Goal: Task Accomplishment & Management: Use online tool/utility

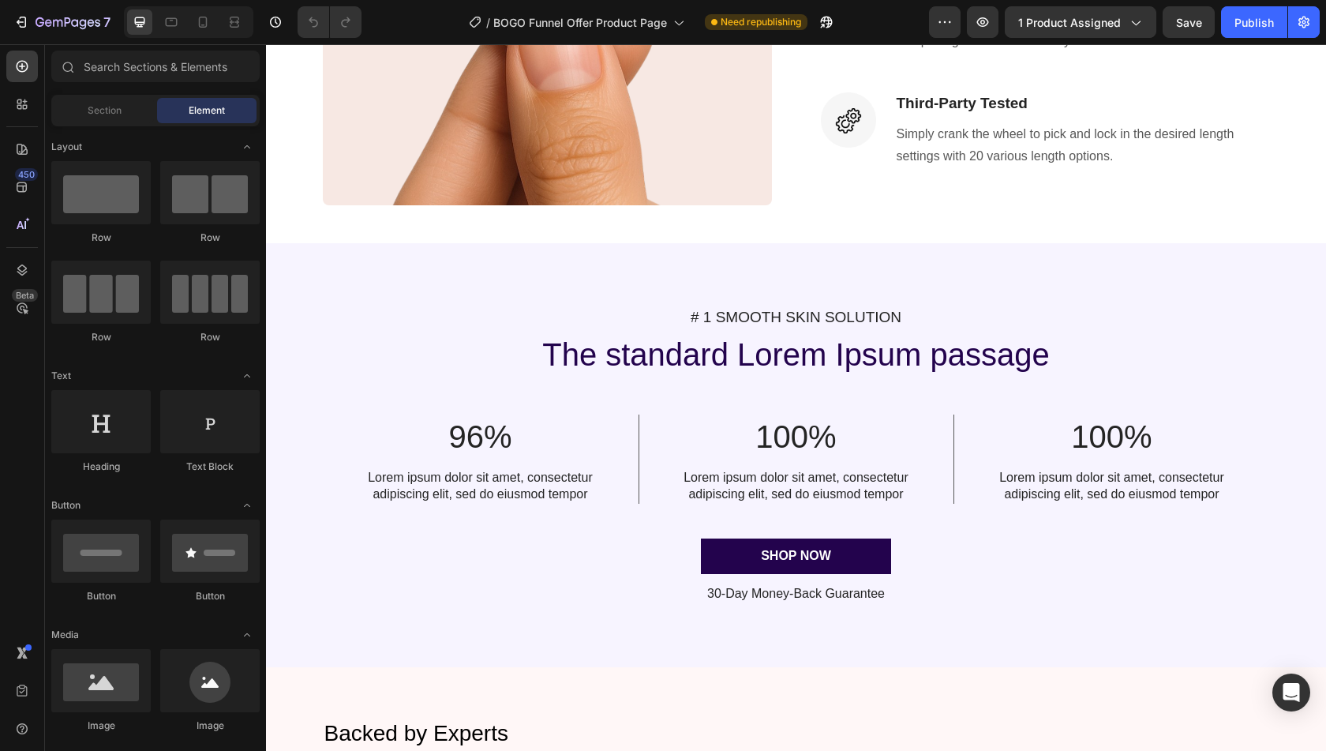
scroll to position [1997, 0]
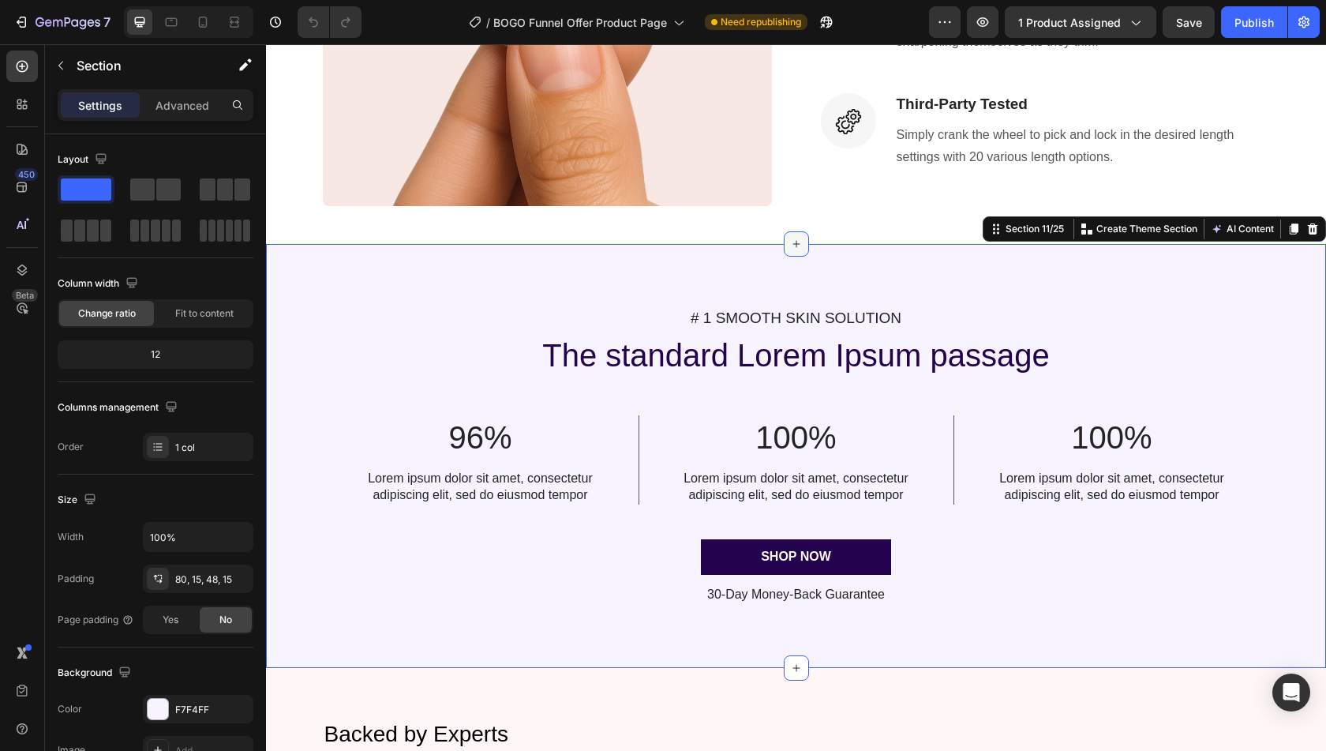
click at [790, 242] on icon at bounding box center [796, 244] width 13 height 13
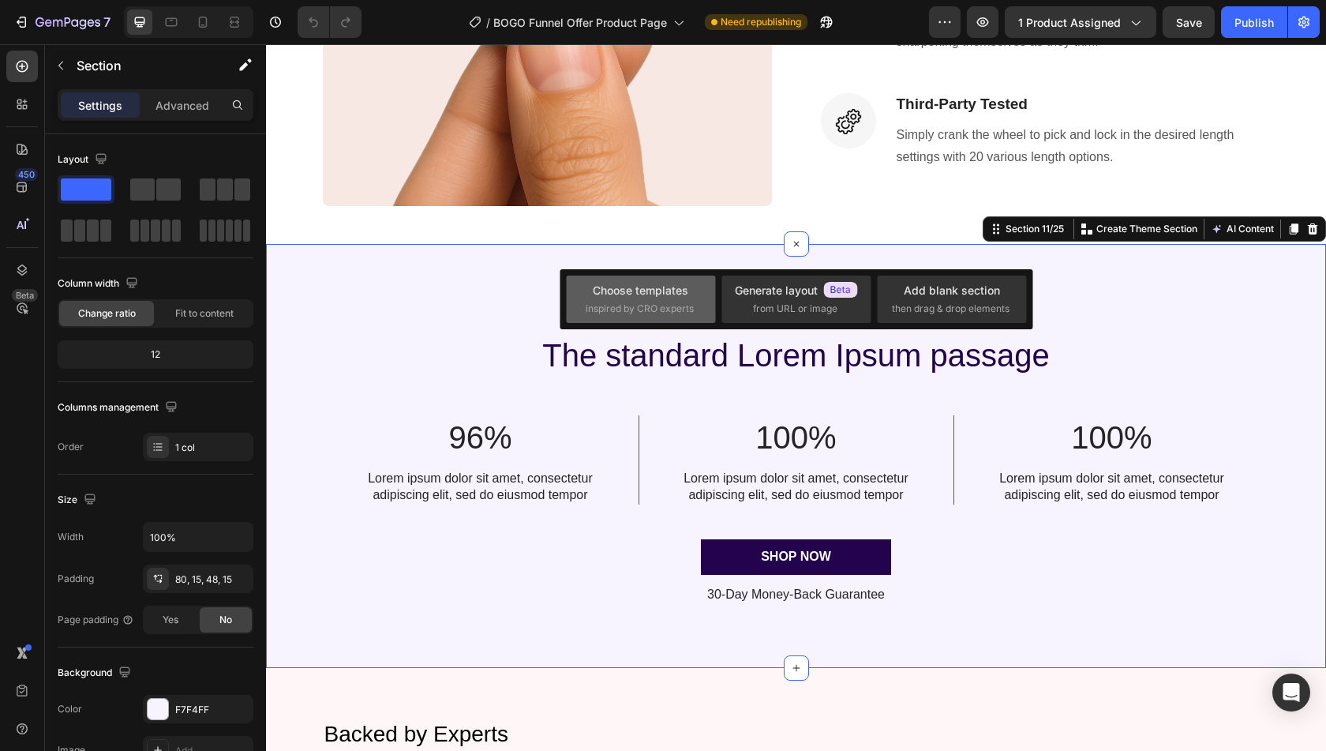
click at [657, 302] on span "inspired by CRO experts" at bounding box center [640, 309] width 108 height 14
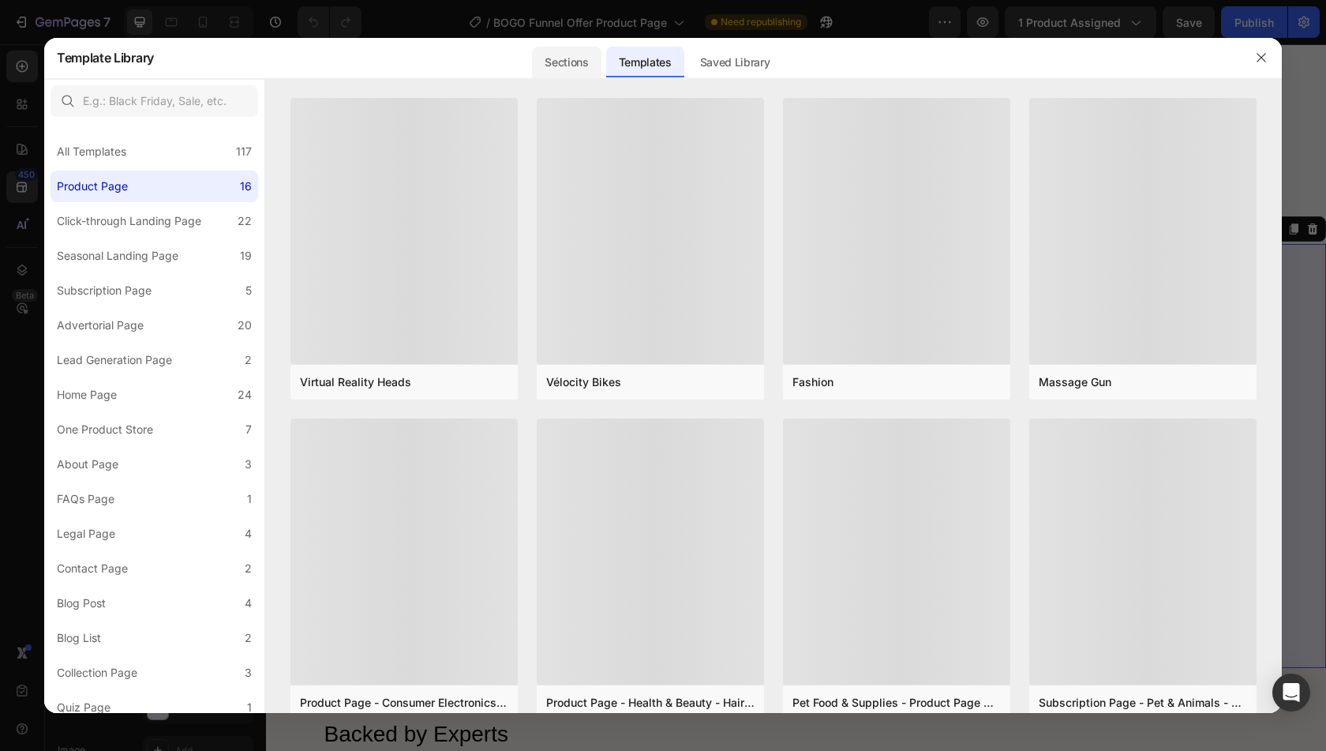
click at [567, 58] on div "Sections" at bounding box center [566, 63] width 69 height 32
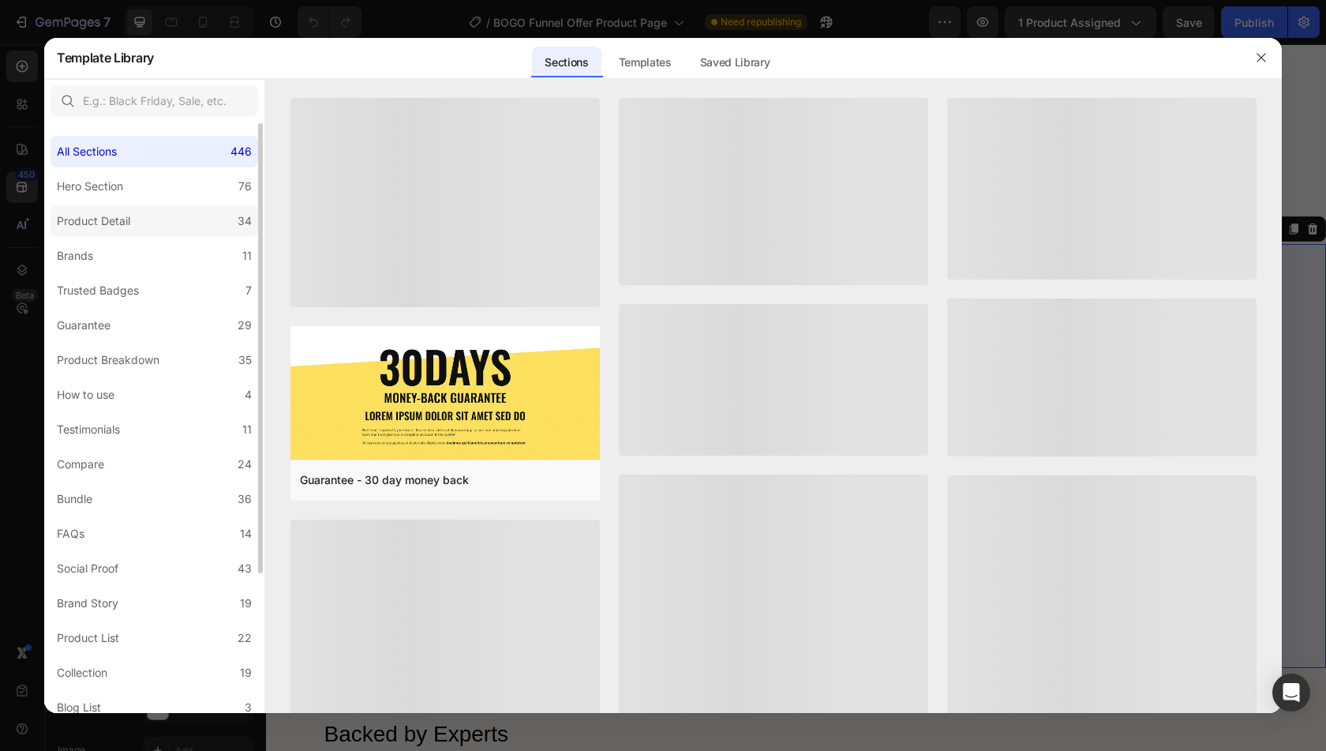
click at [152, 222] on label "Product Detail 34" at bounding box center [155, 221] width 208 height 32
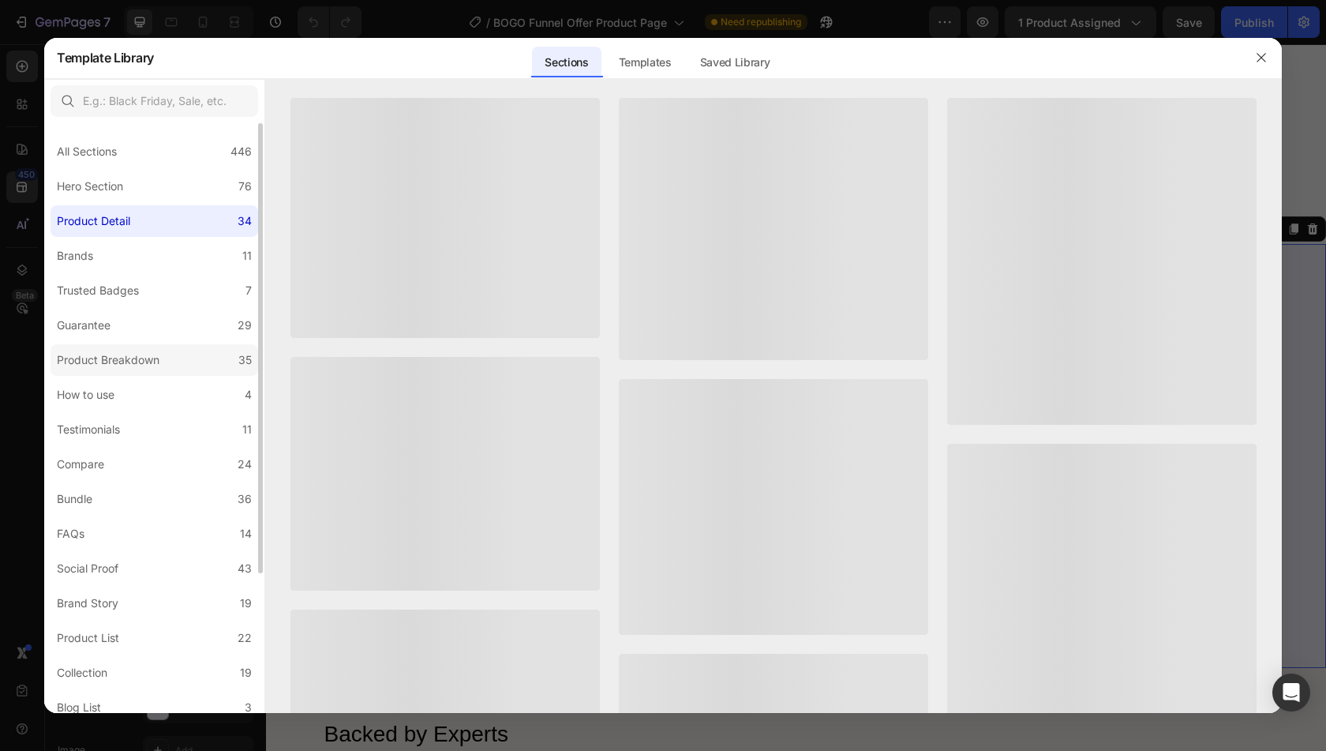
scroll to position [183, 0]
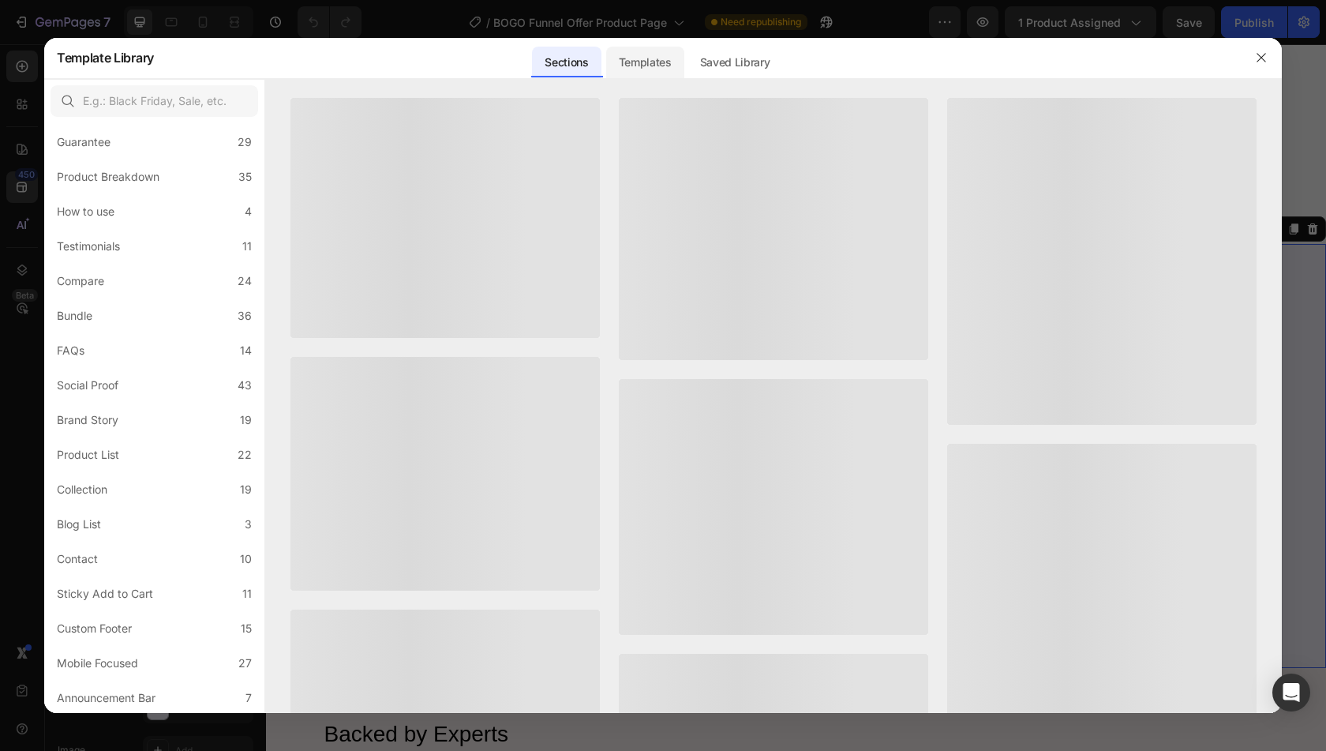
click at [644, 48] on div "Templates" at bounding box center [645, 63] width 78 height 32
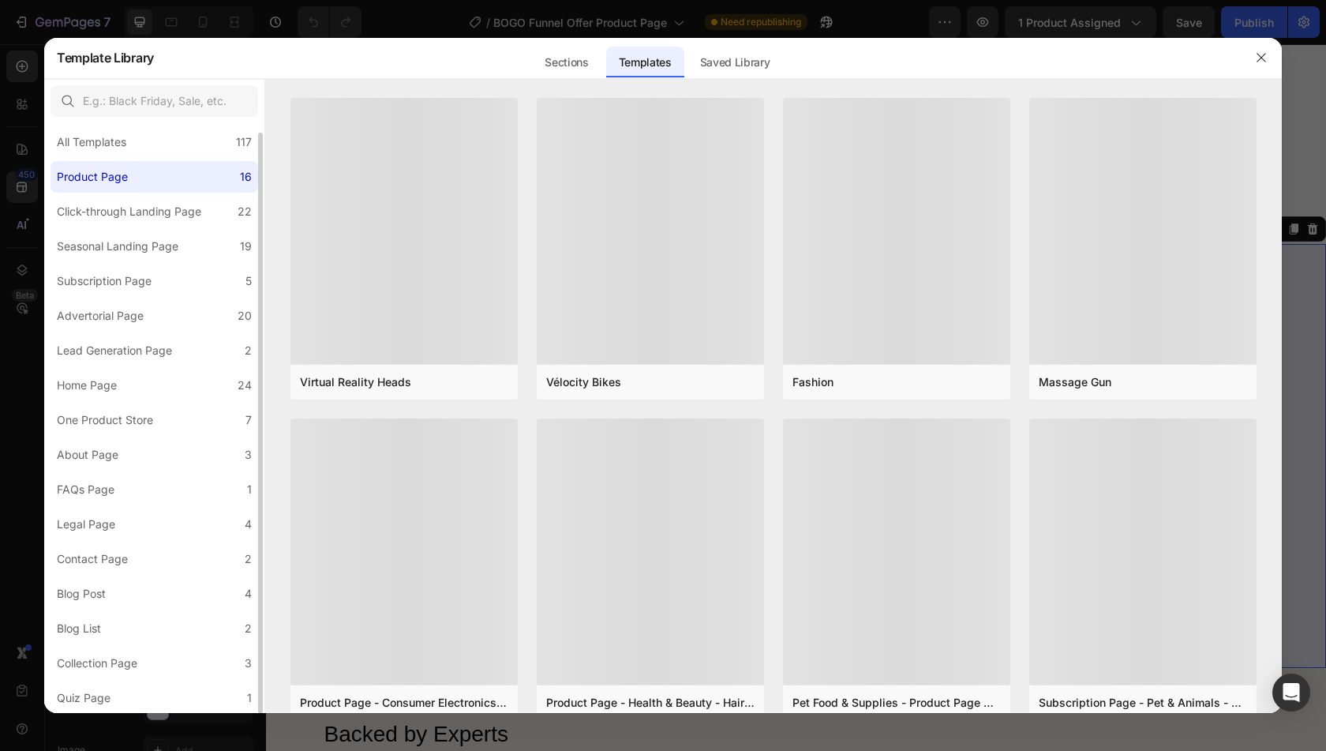
scroll to position [9, 0]
click at [1258, 53] on icon "button" at bounding box center [1261, 57] width 13 height 13
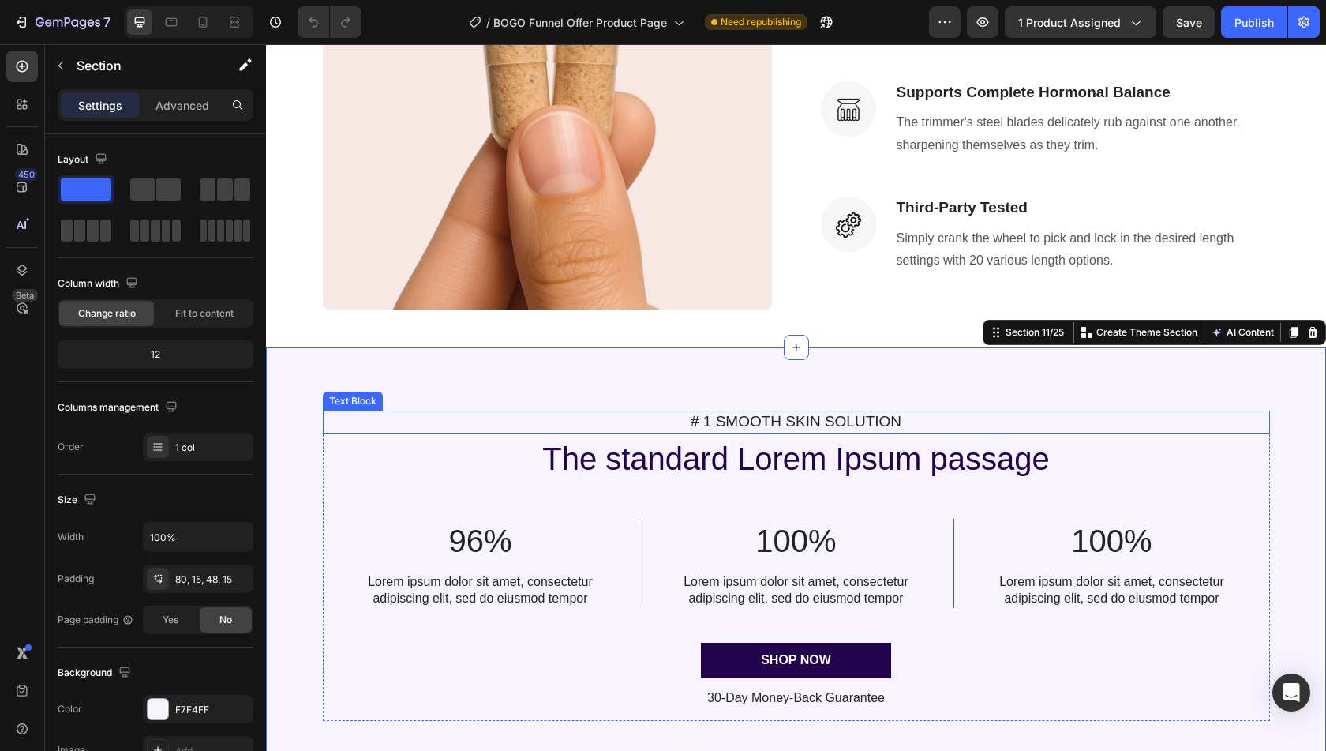
scroll to position [1885, 0]
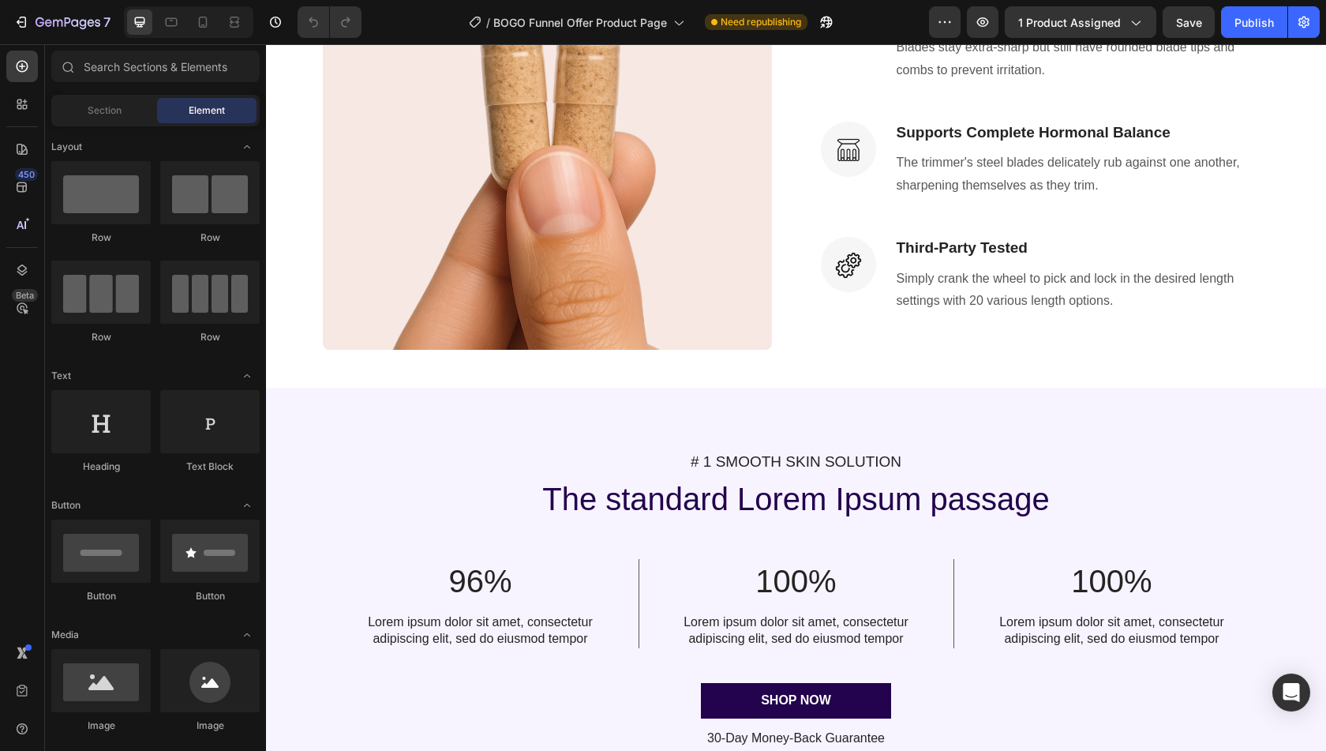
scroll to position [1967, 0]
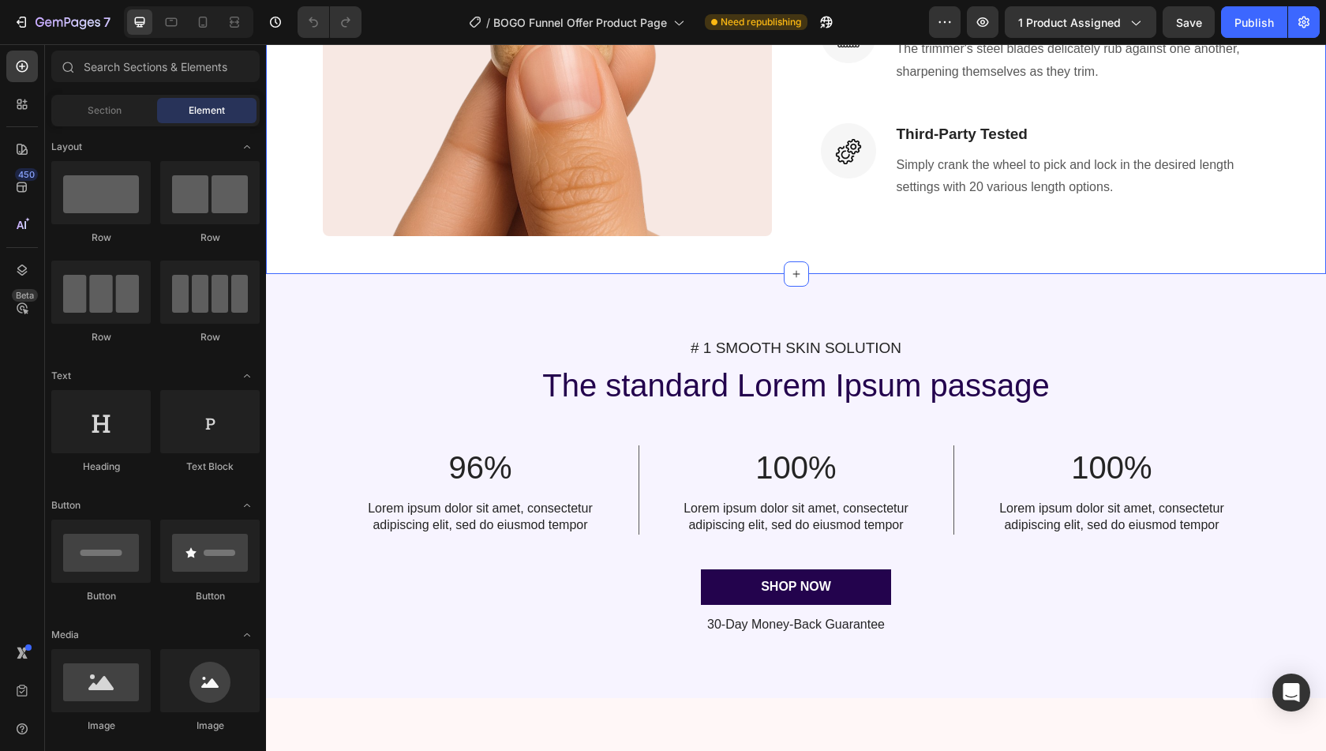
click at [701, 271] on div "Image Scientifically Proven Beef Organ Benefits Heading Image Boosts Energy - W…" at bounding box center [796, 11] width 1060 height 525
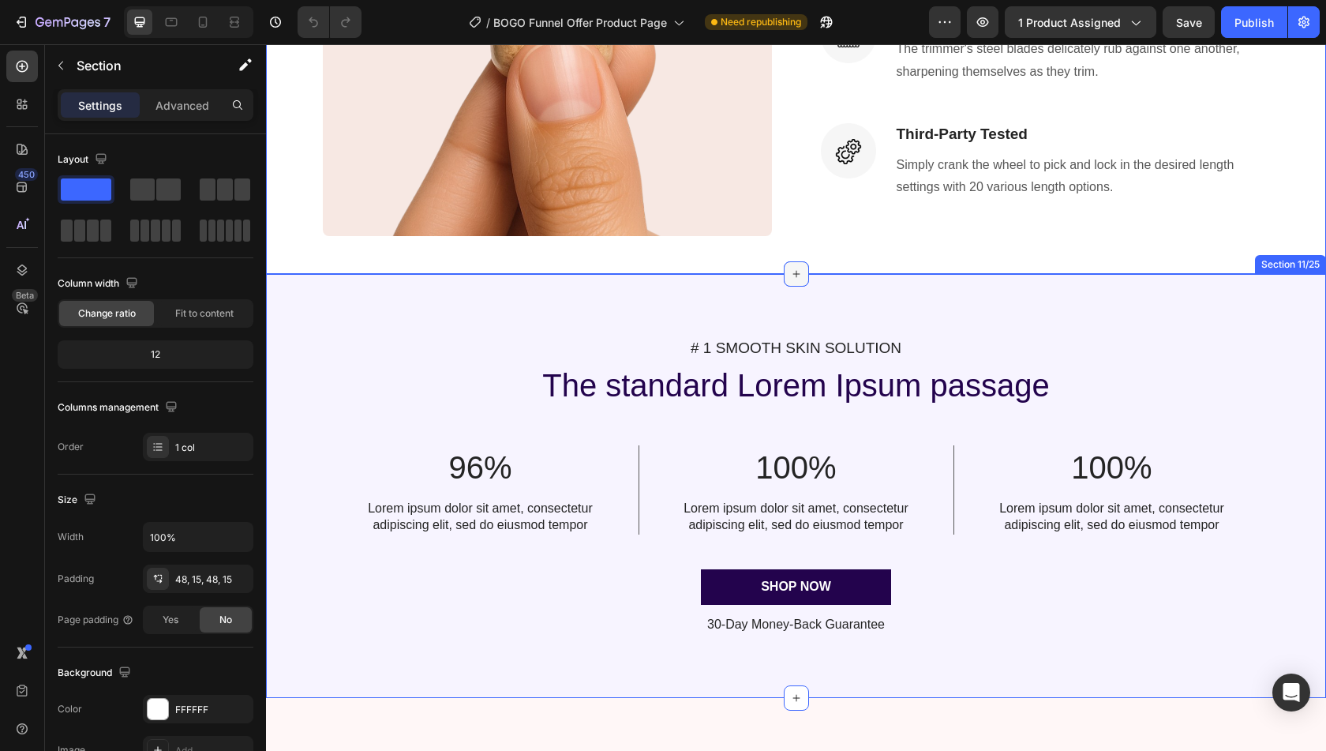
click at [796, 269] on div at bounding box center [796, 273] width 25 height 25
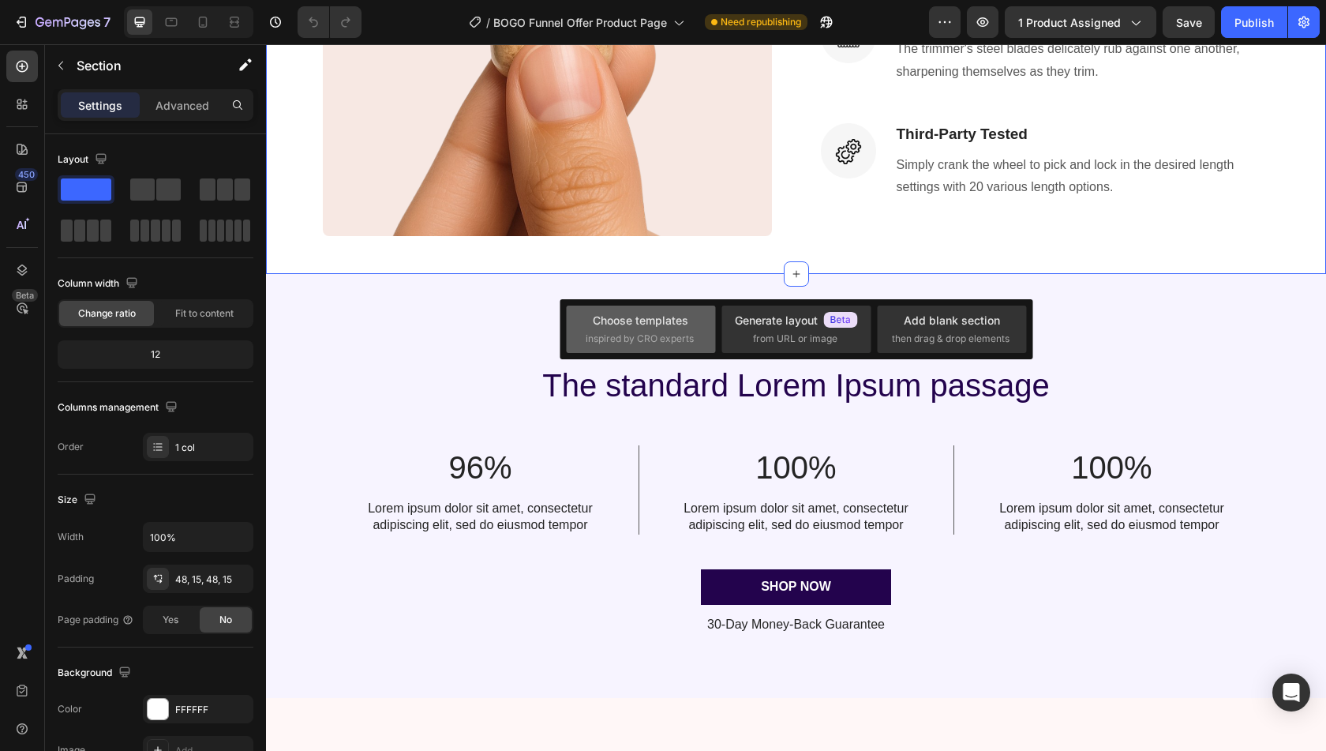
click at [649, 337] on span "inspired by CRO experts" at bounding box center [640, 339] width 108 height 14
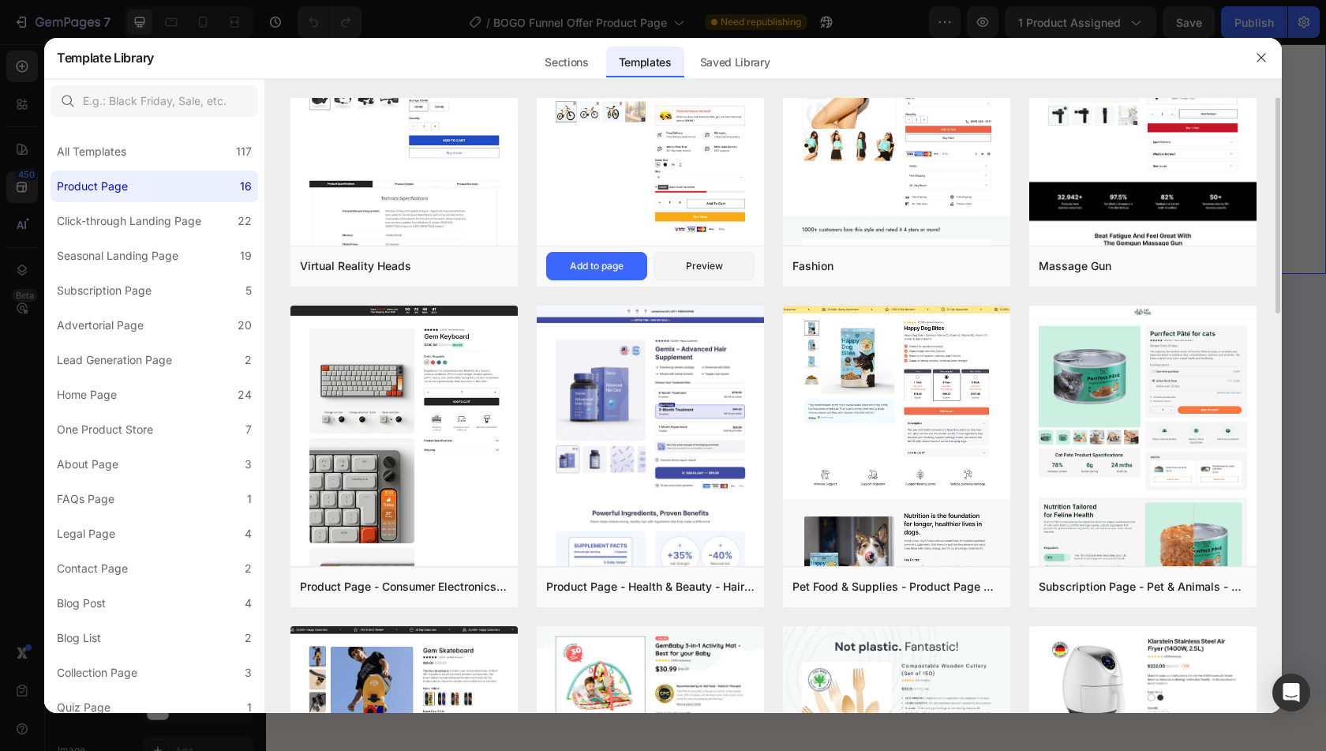
scroll to position [0, 0]
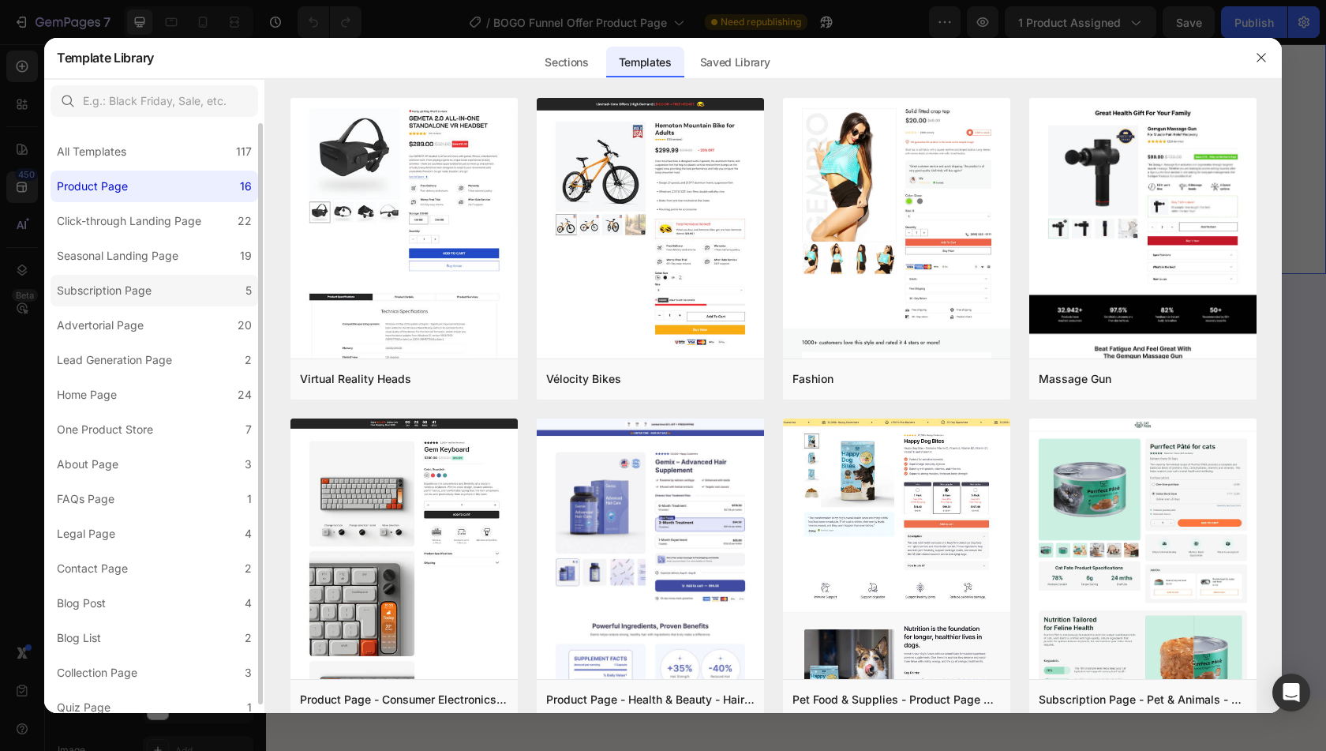
click at [153, 287] on div "Subscription Page" at bounding box center [107, 290] width 101 height 19
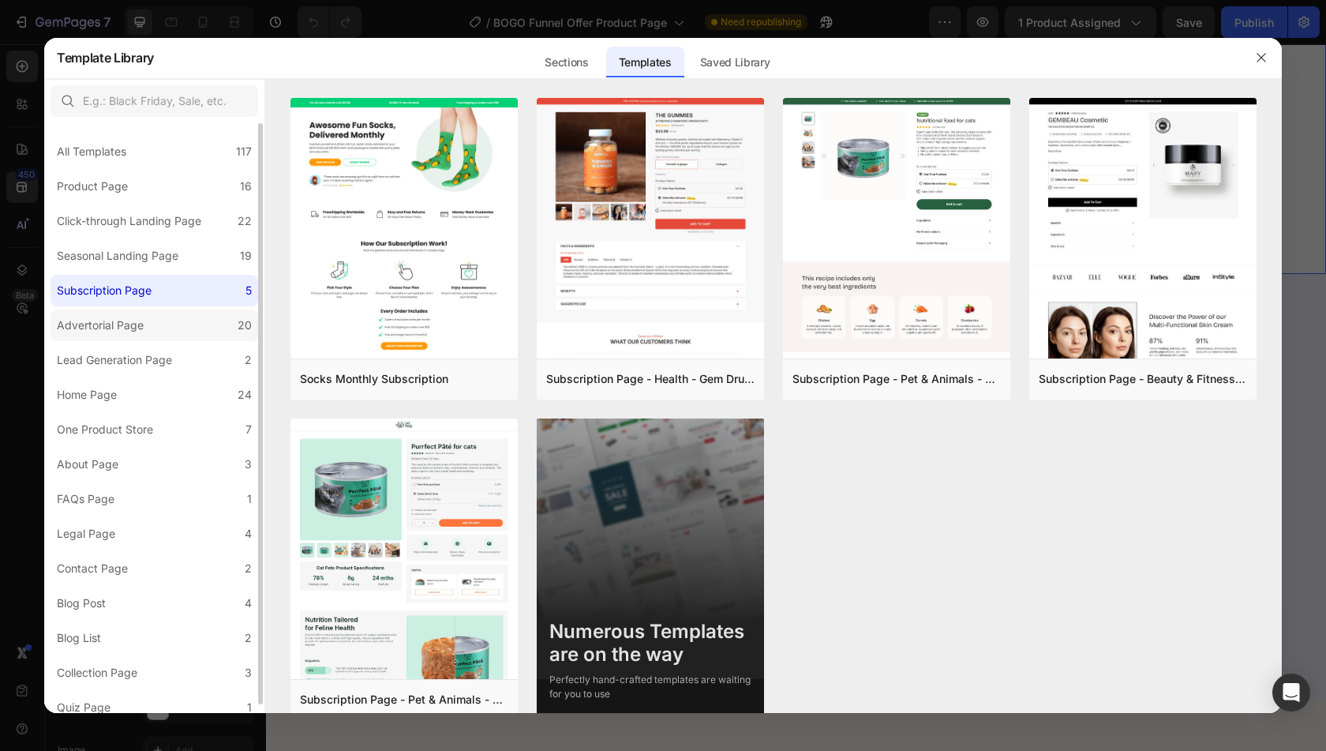
click at [148, 332] on div "Advertorial Page" at bounding box center [103, 325] width 93 height 19
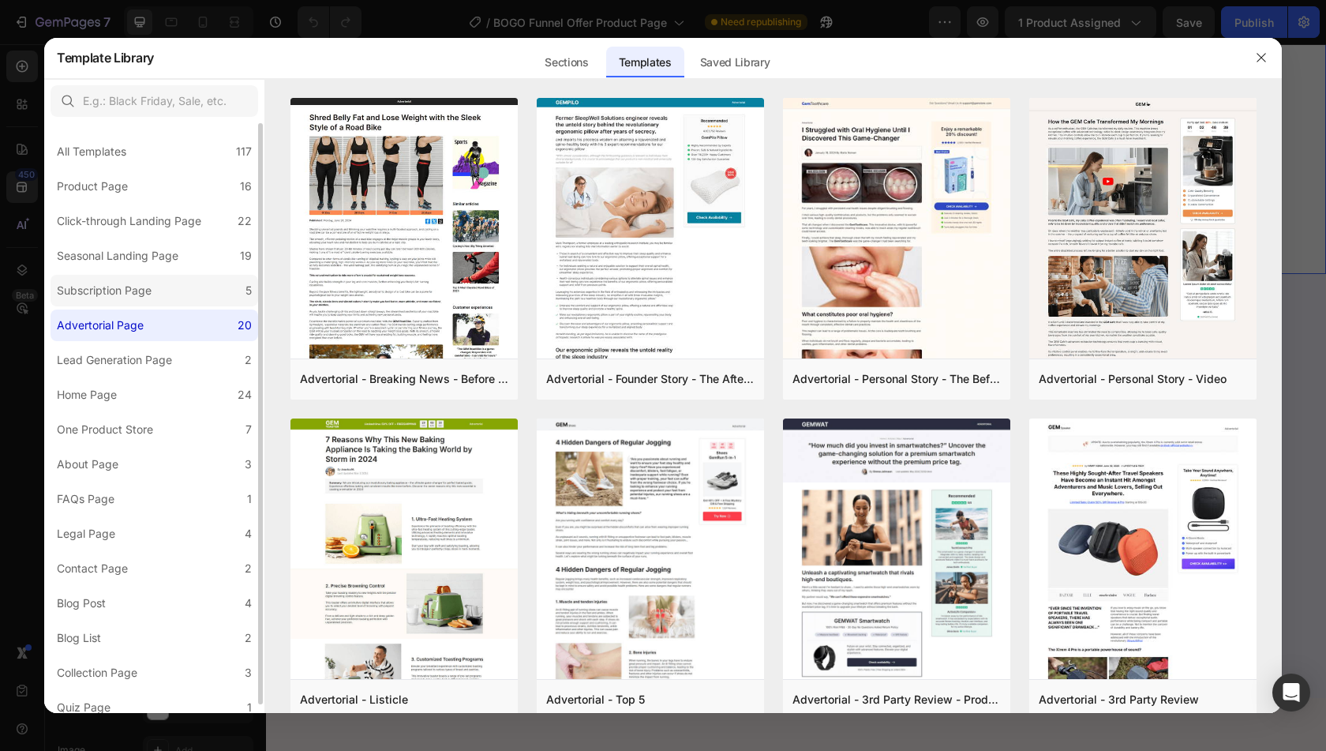
click at [155, 284] on div "Subscription Page" at bounding box center [107, 290] width 101 height 19
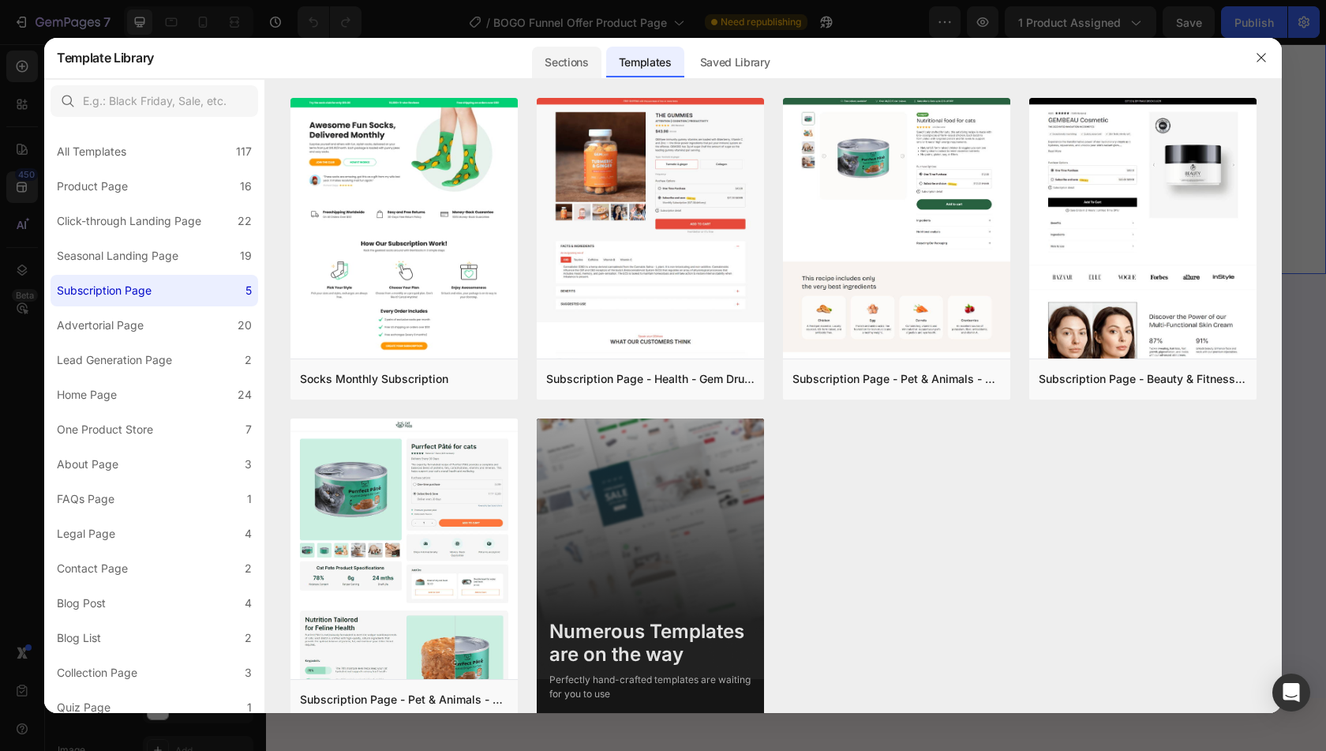
click at [549, 60] on div "Sections" at bounding box center [566, 63] width 69 height 32
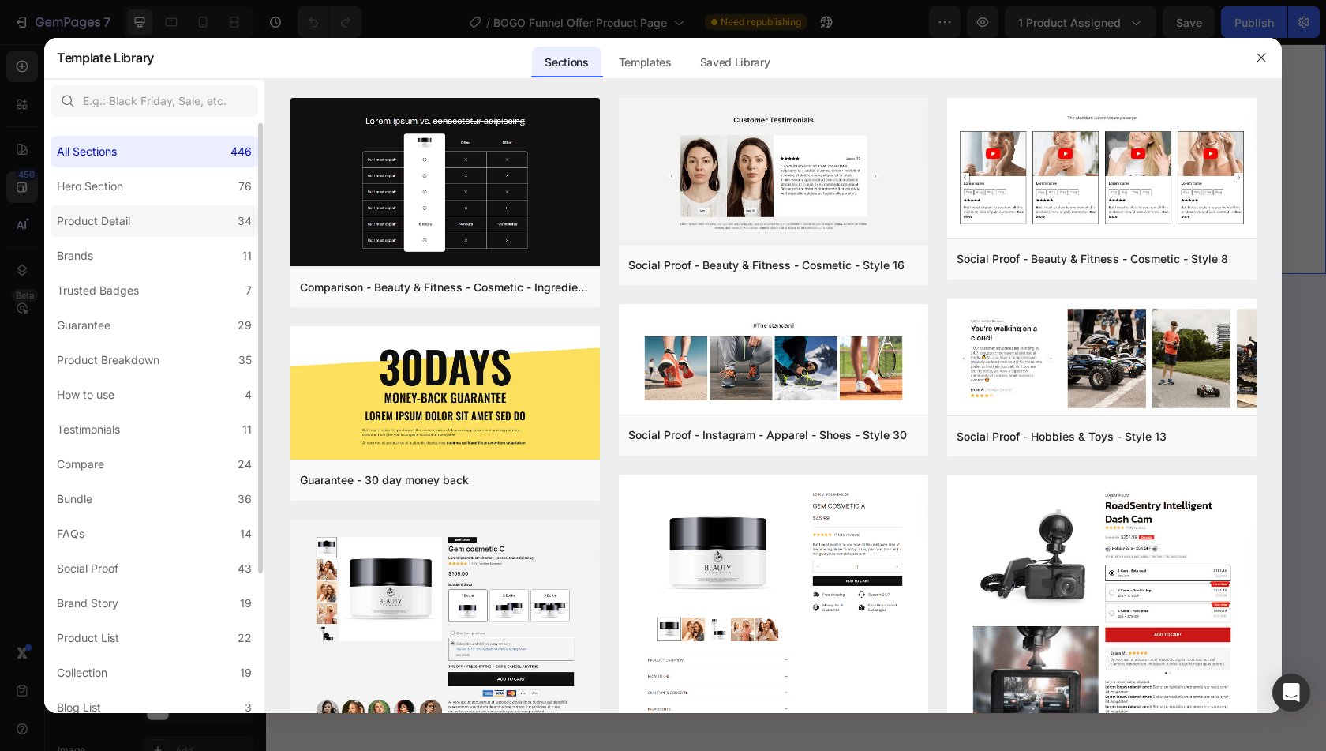
click at [178, 217] on label "Product Detail 34" at bounding box center [155, 221] width 208 height 32
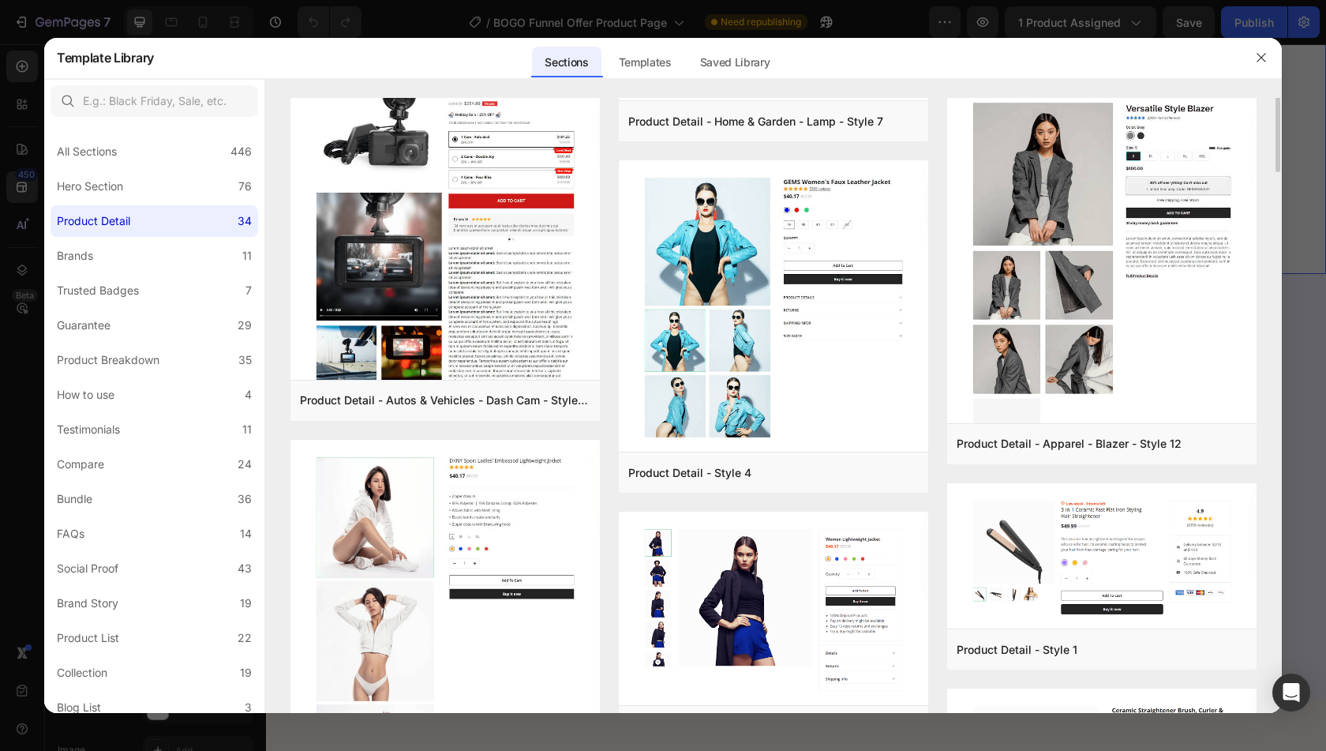
scroll to position [2954, 0]
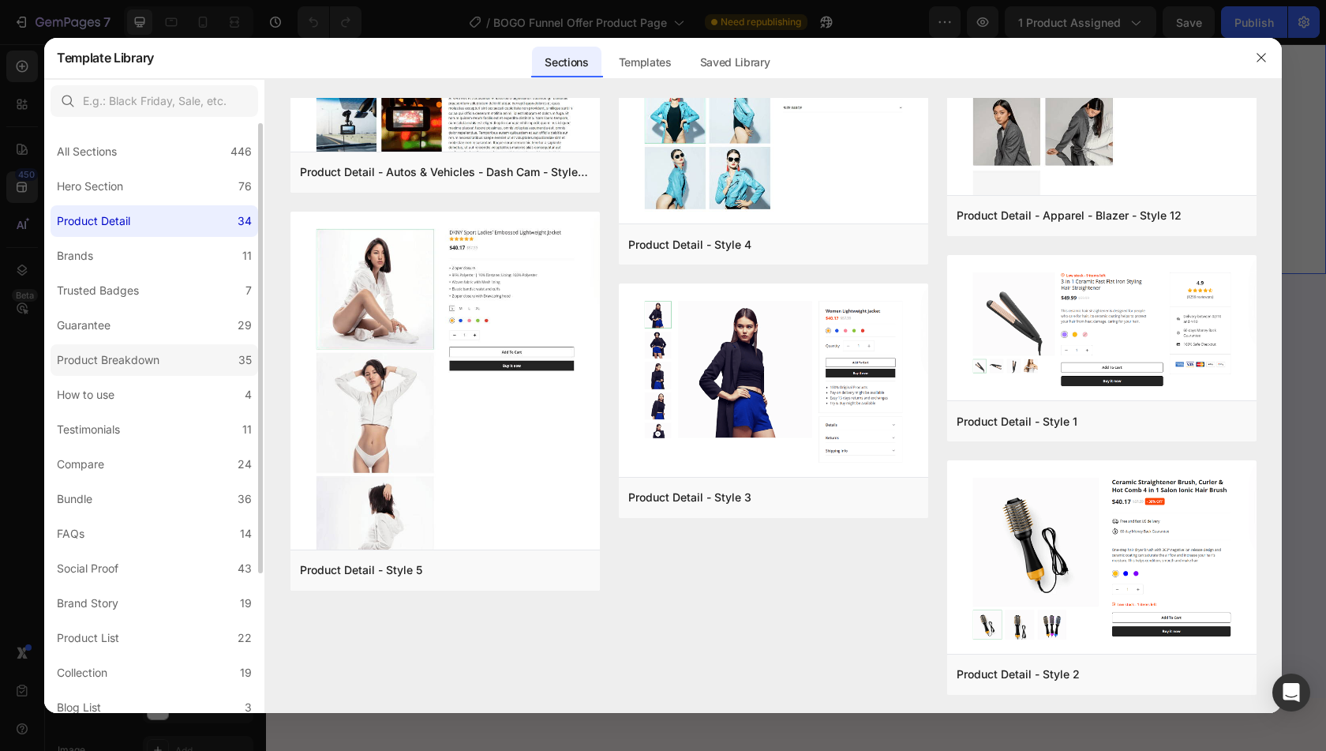
click at [174, 365] on label "Product Breakdown 35" at bounding box center [155, 360] width 208 height 32
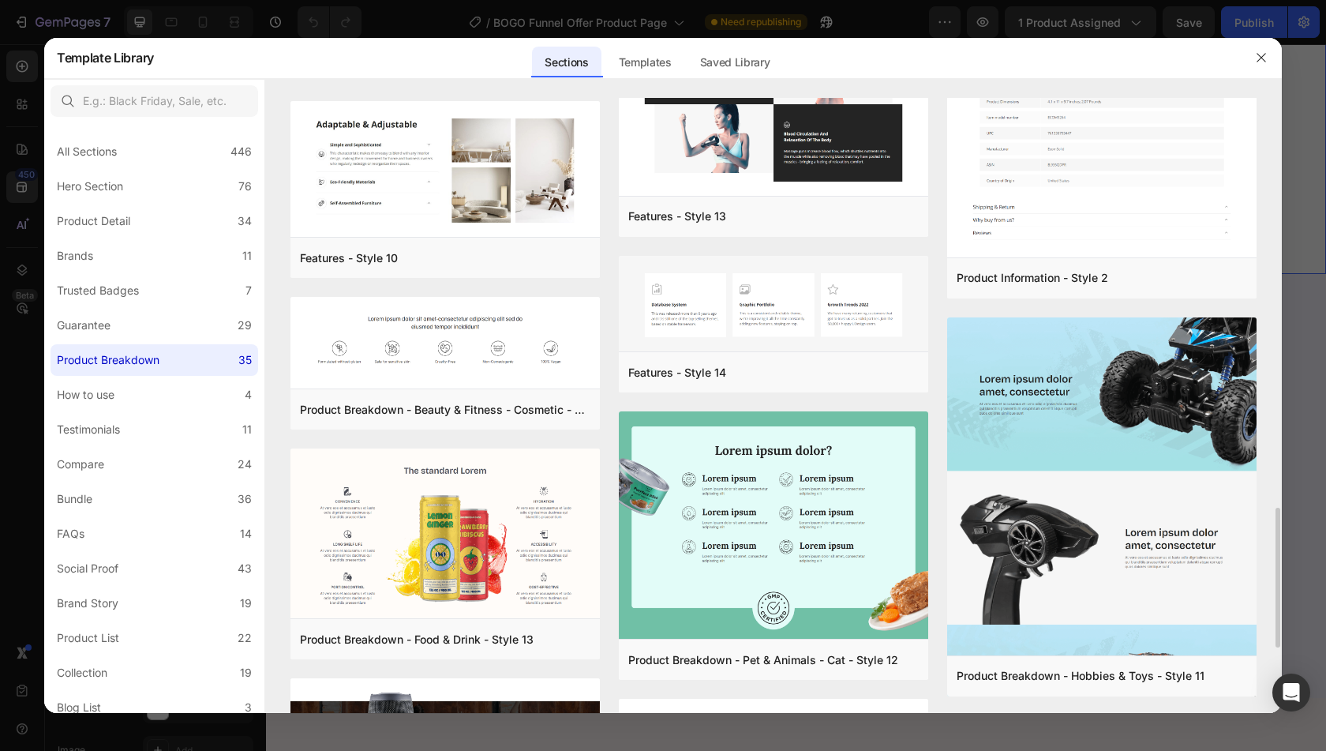
scroll to position [2085, 0]
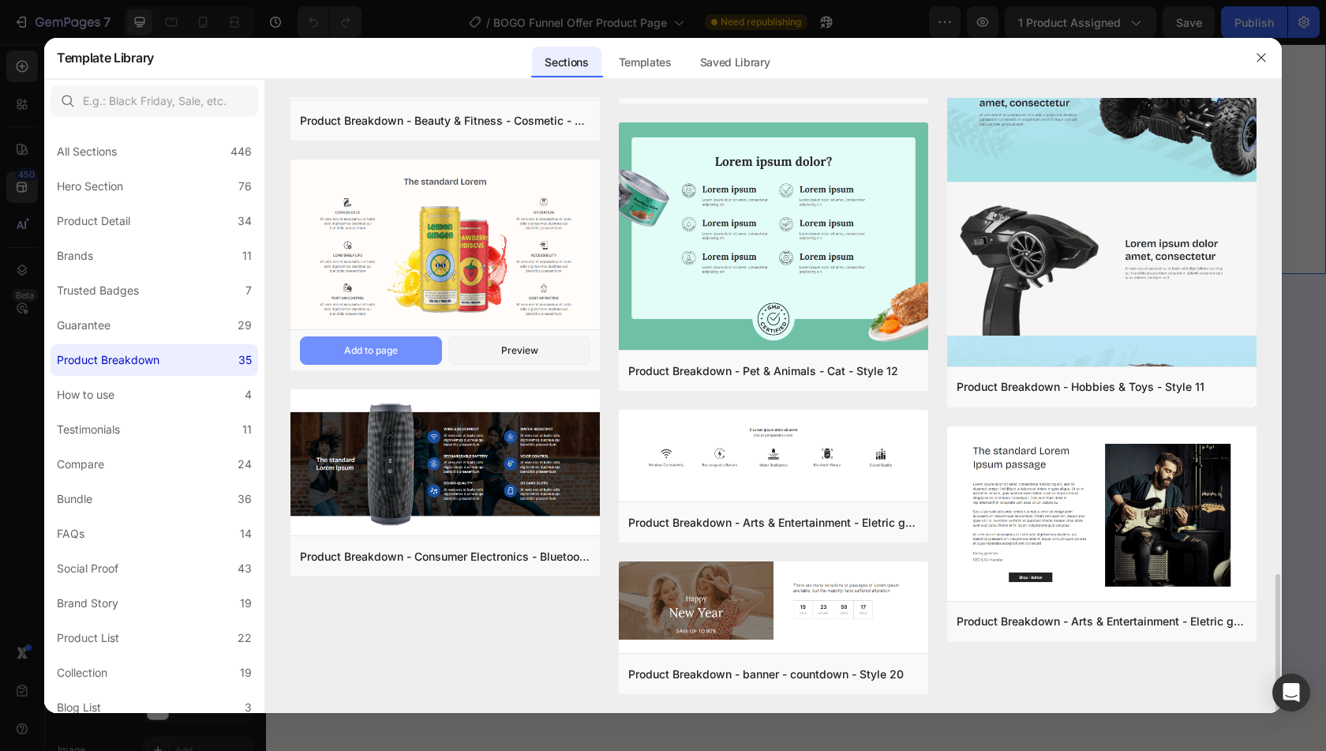
click at [379, 347] on div "Add to page" at bounding box center [371, 350] width 54 height 14
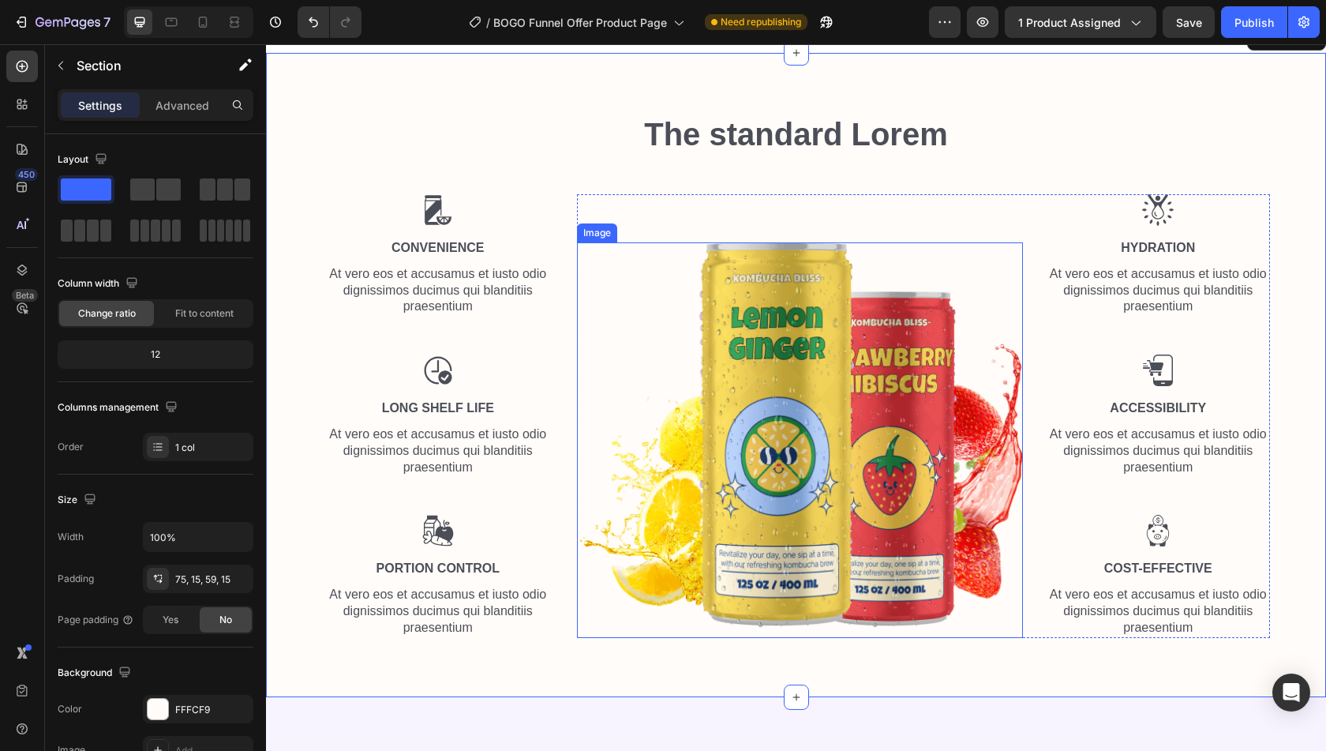
scroll to position [2141, 0]
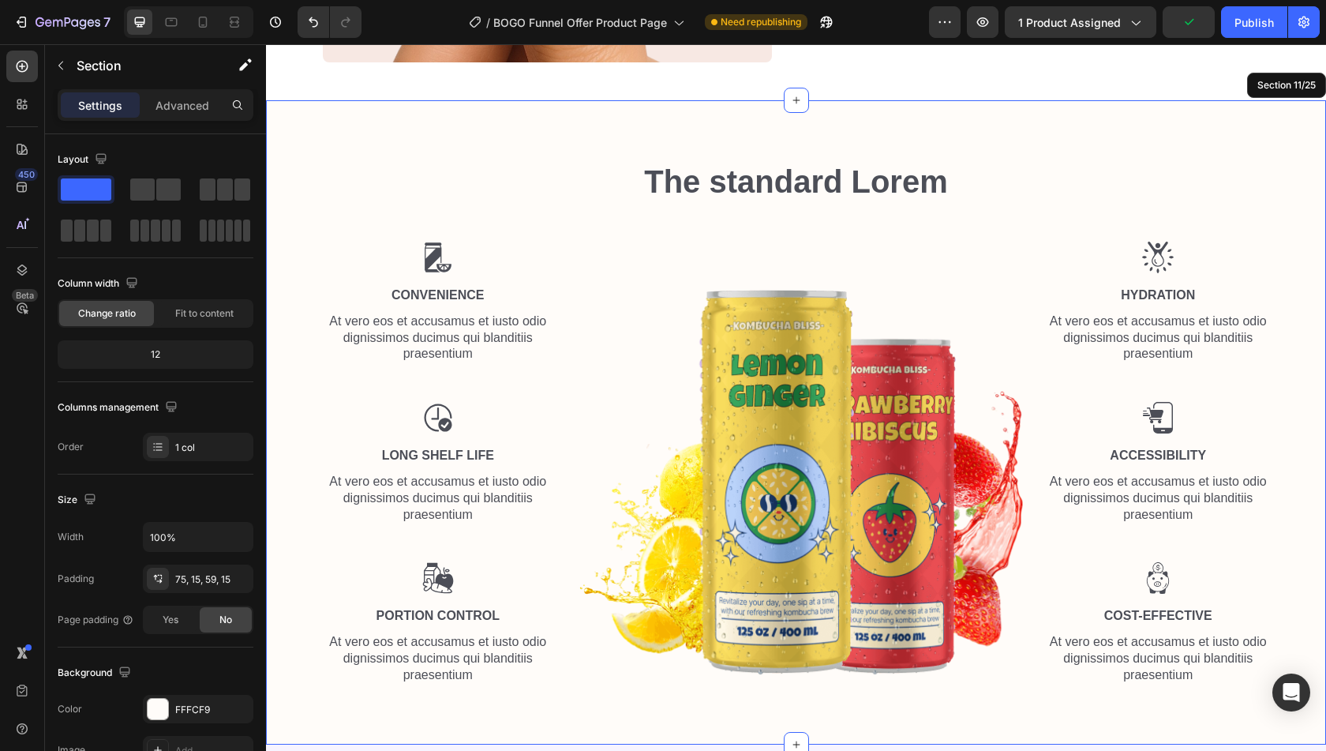
click at [202, 37] on div at bounding box center [188, 22] width 129 height 32
click at [202, 23] on icon at bounding box center [203, 22] width 16 height 16
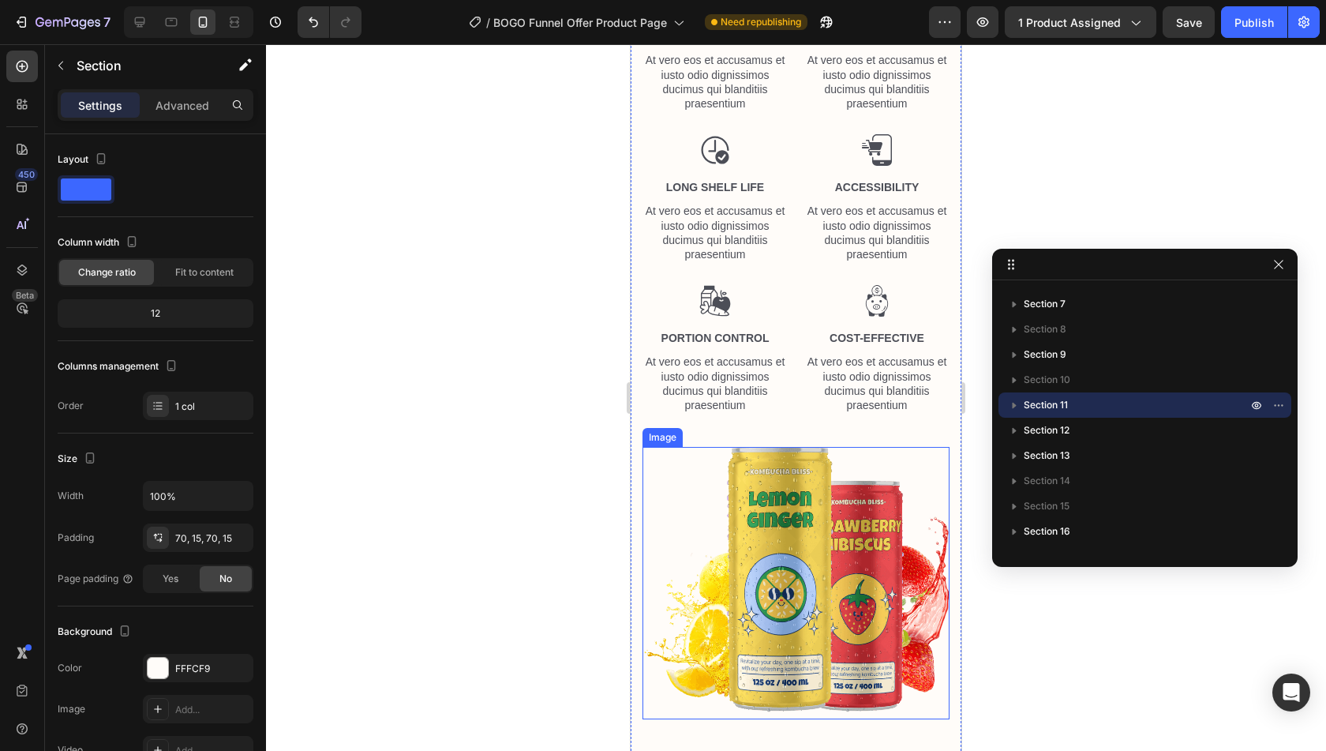
scroll to position [1718, 0]
click at [140, 29] on icon at bounding box center [140, 22] width 16 height 16
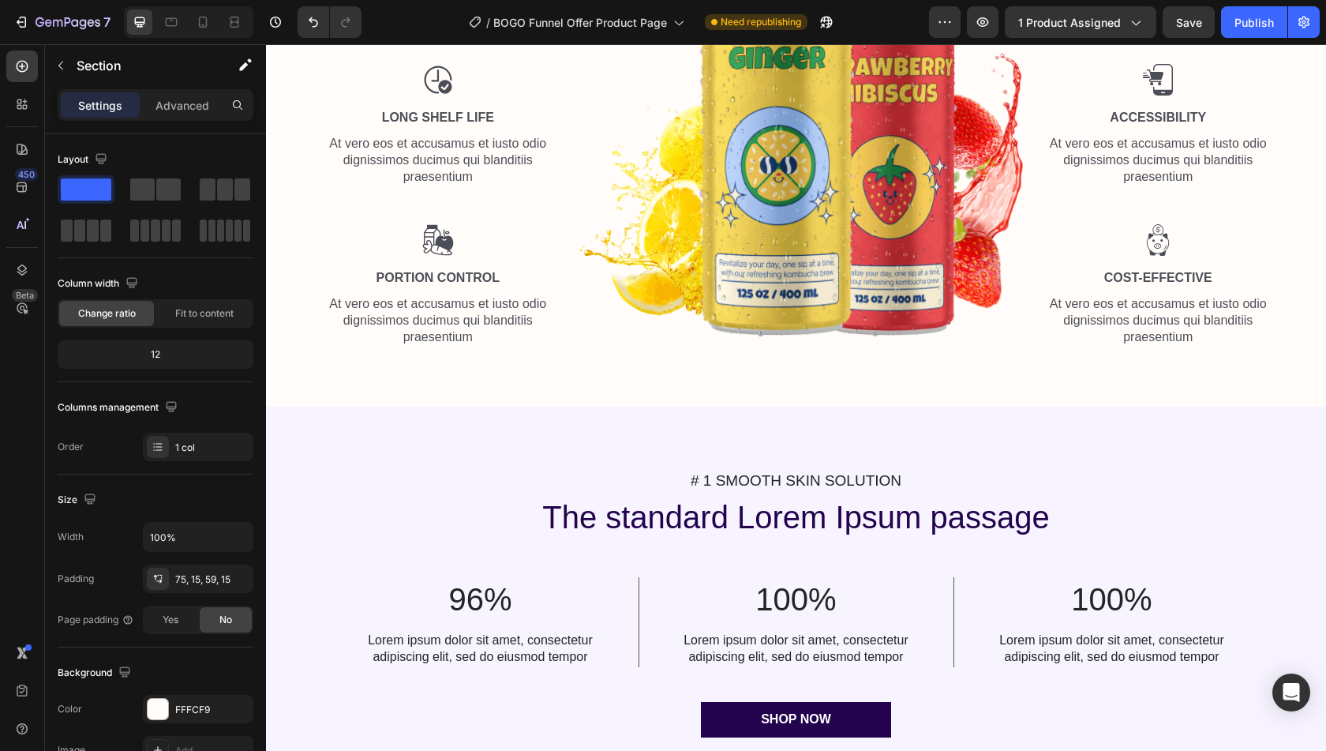
scroll to position [2404, 0]
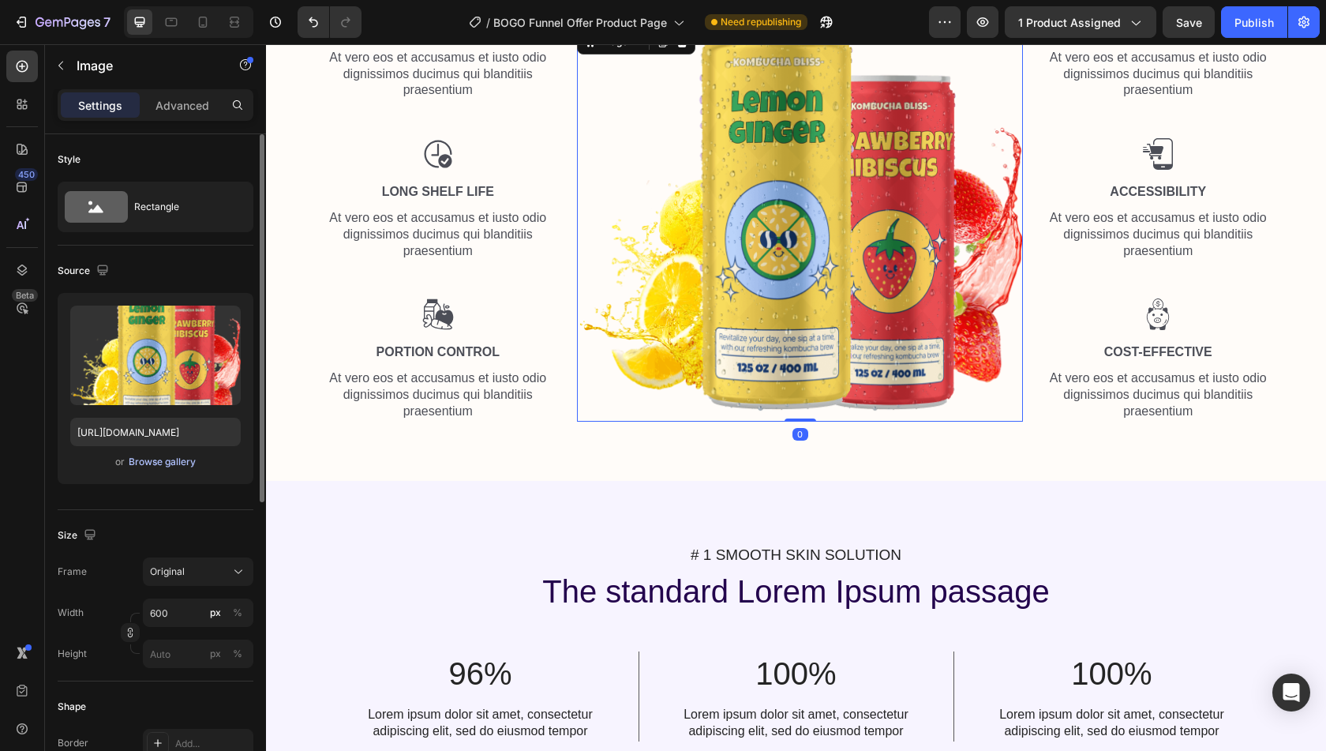
click at [186, 466] on div "Browse gallery" at bounding box center [162, 462] width 67 height 14
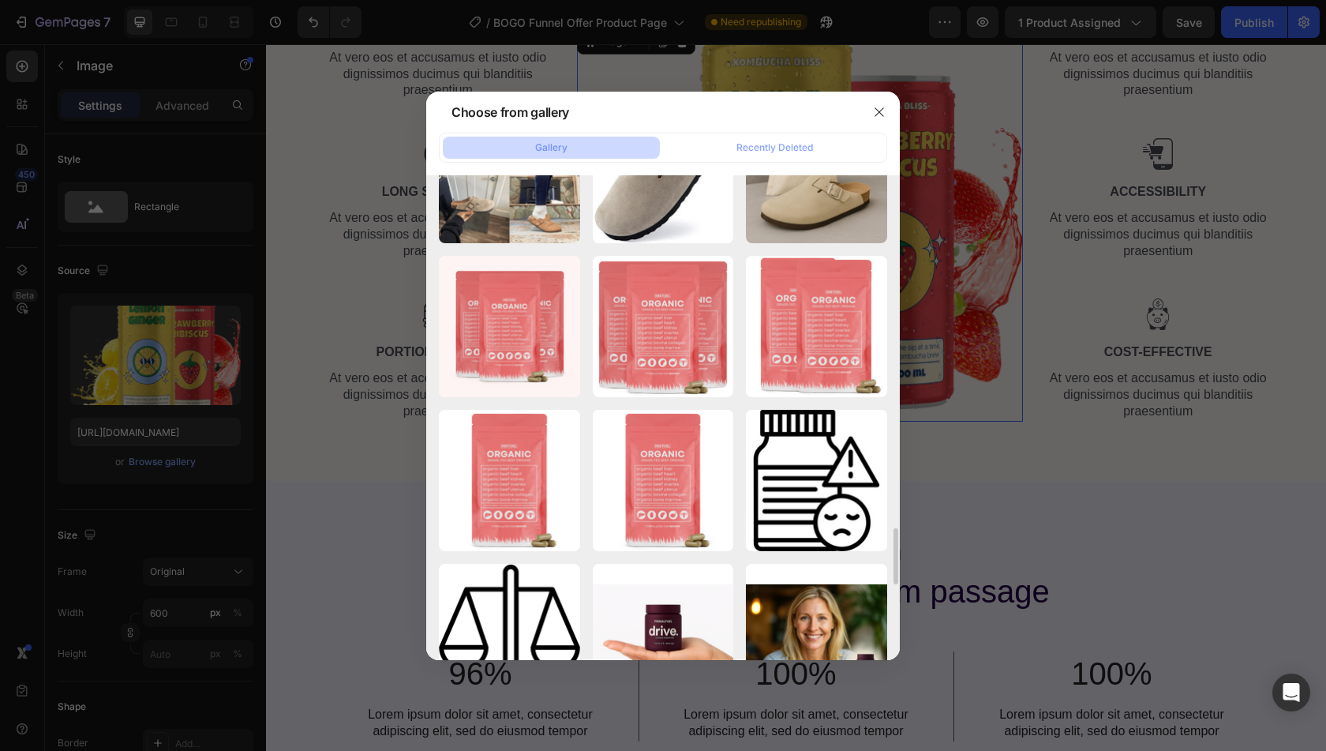
scroll to position [2882, 0]
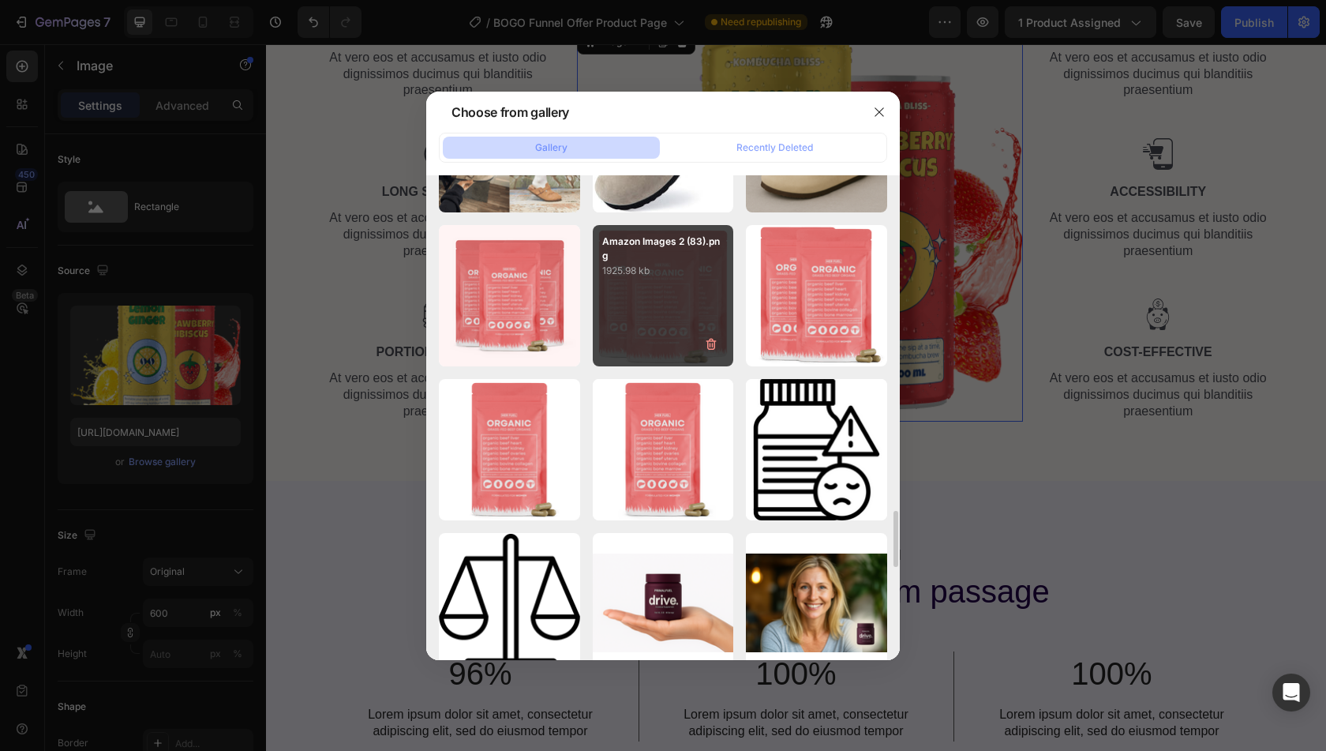
click at [638, 336] on div "Amazon Images 2 (83).png 1925.98 kb" at bounding box center [663, 295] width 141 height 141
type input "https://cdn.shopify.com/s/files/1/0850/7536/2129/files/gempages_521087081116599…"
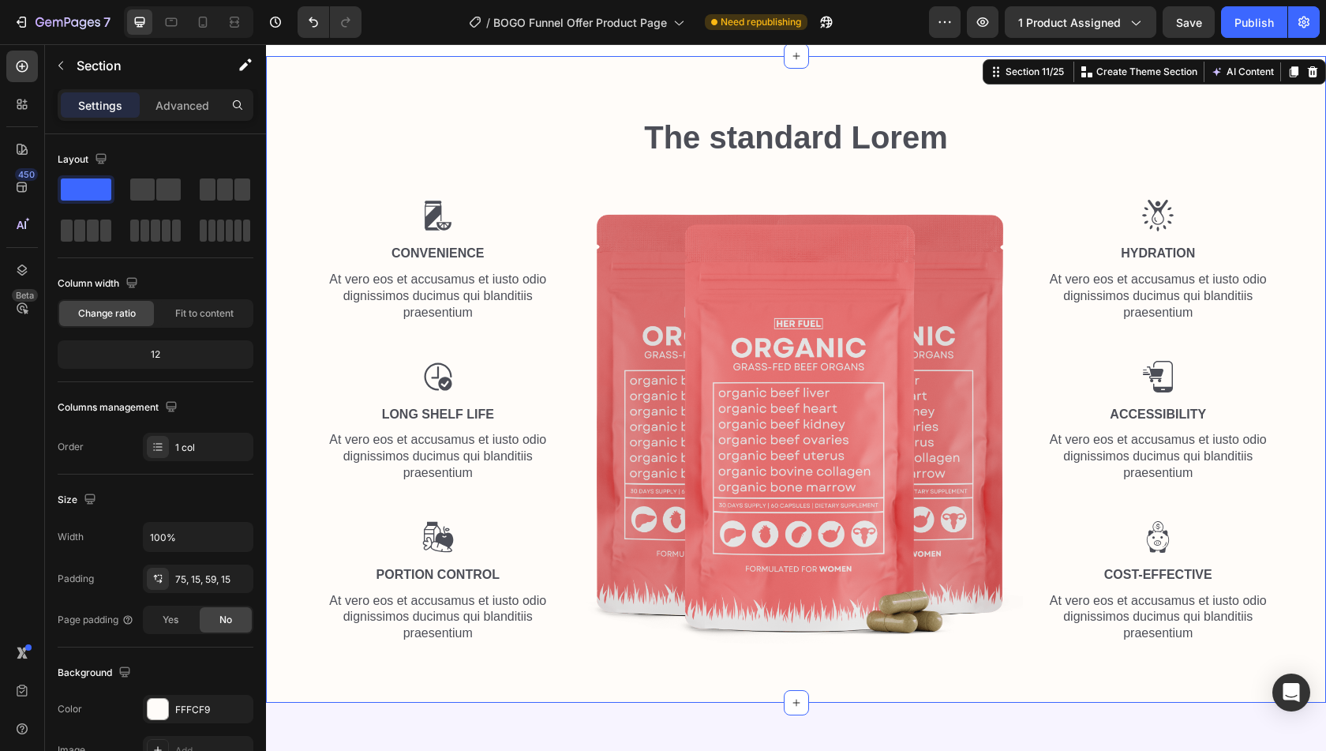
scroll to position [2186, 0]
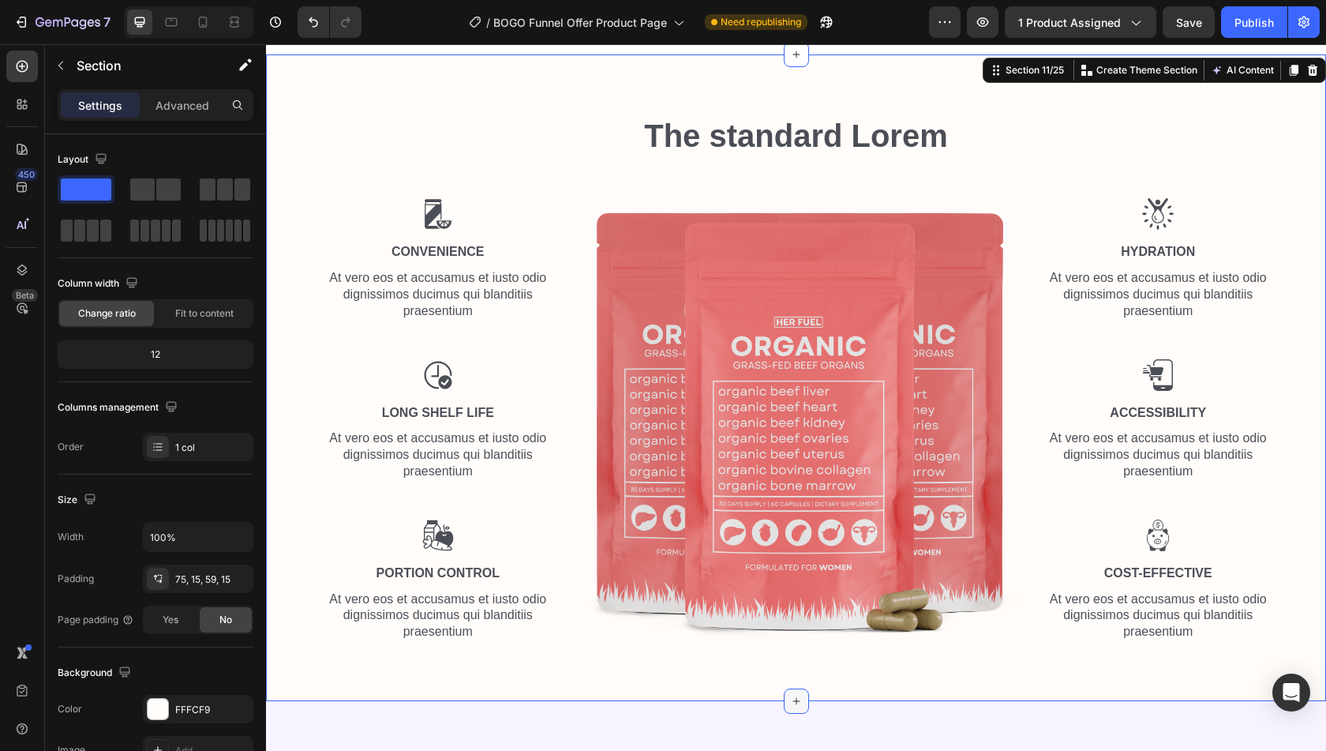
click at [792, 697] on icon at bounding box center [796, 701] width 13 height 13
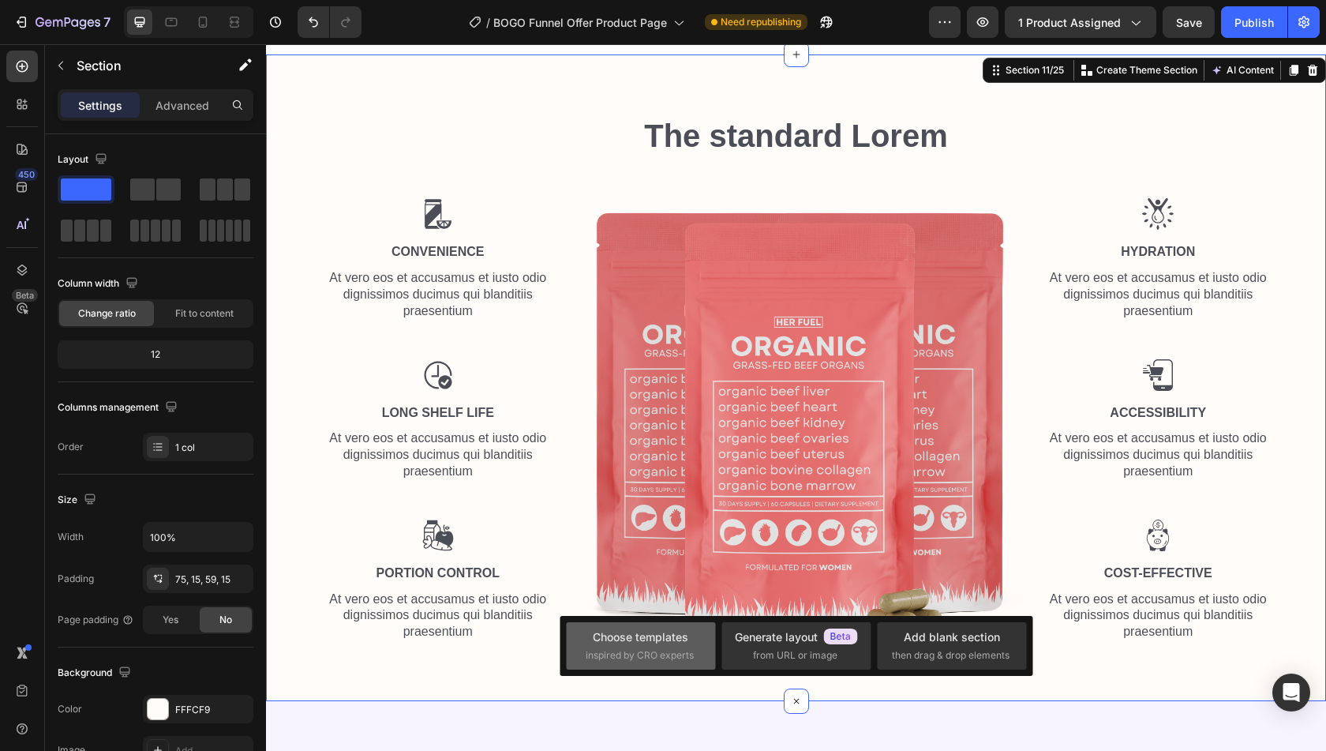
click at [652, 646] on div "Choose templates inspired by CRO experts" at bounding box center [641, 645] width 111 height 34
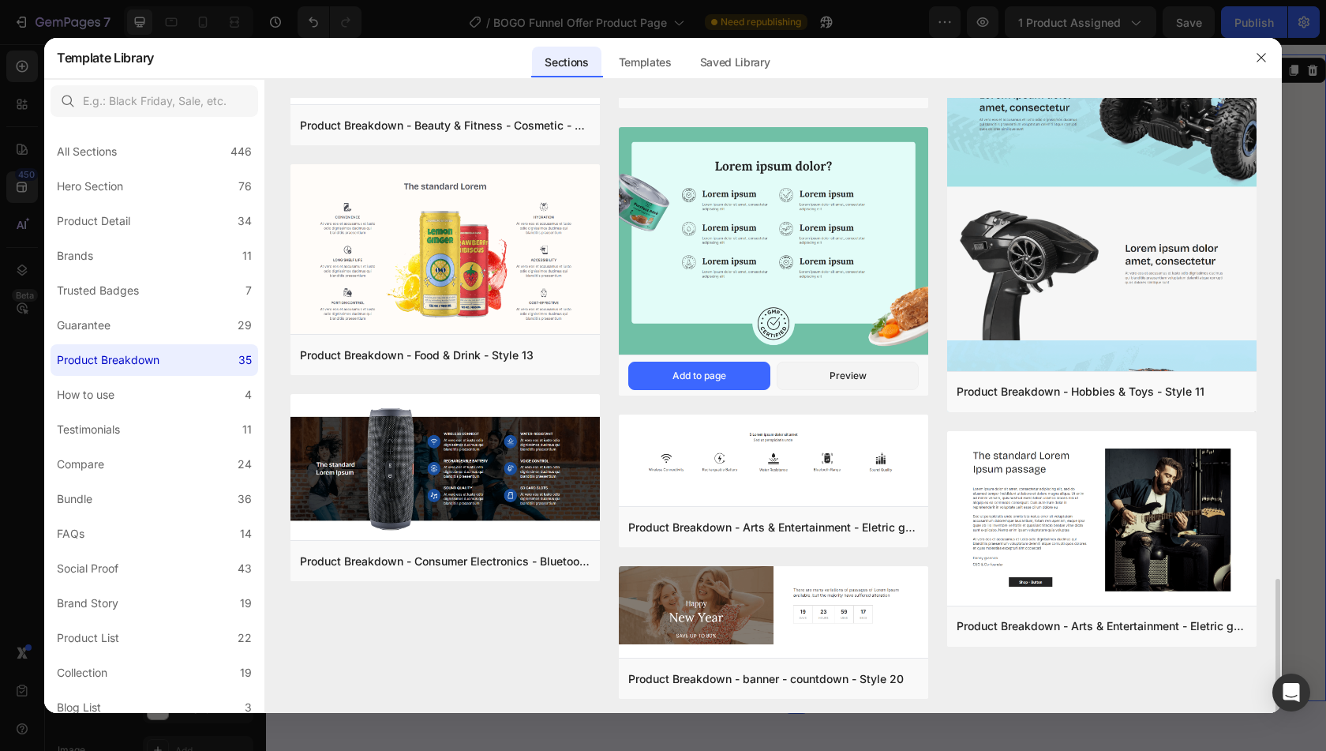
scroll to position [2085, 0]
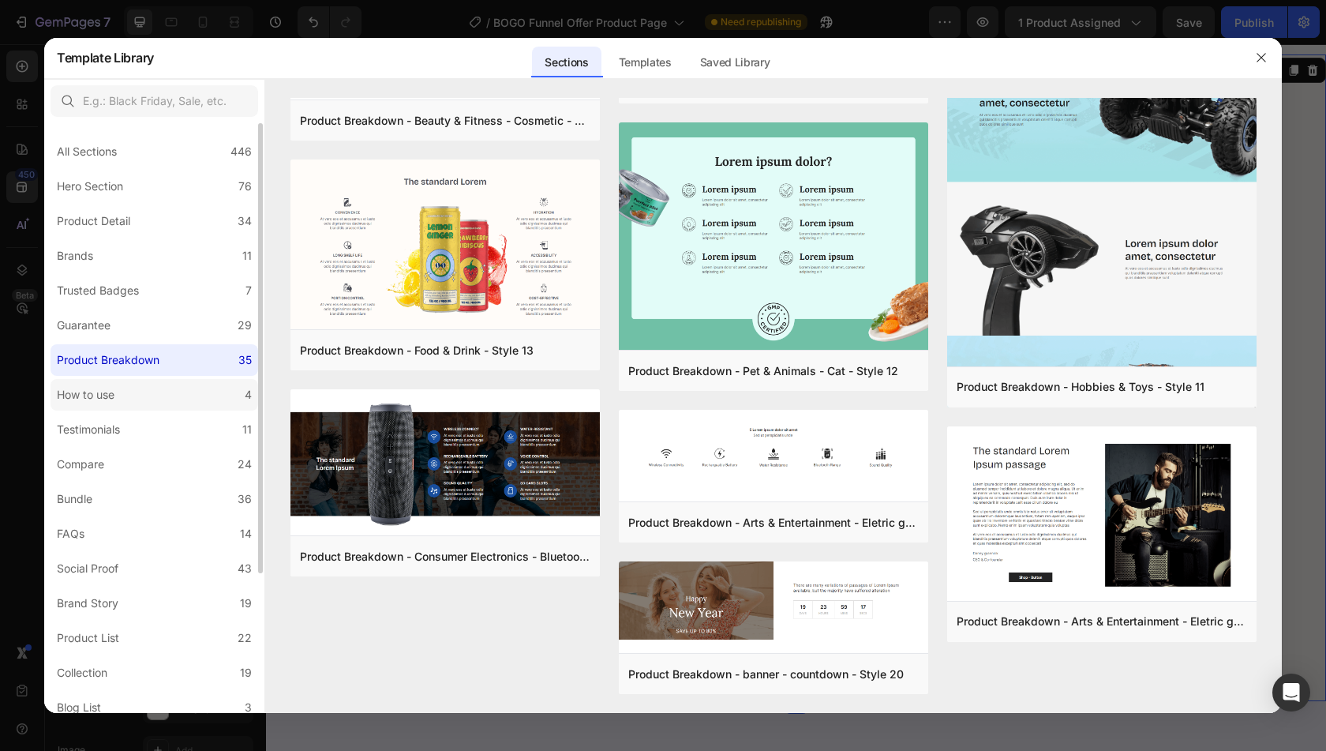
click at [189, 390] on label "How to use 4" at bounding box center [155, 395] width 208 height 32
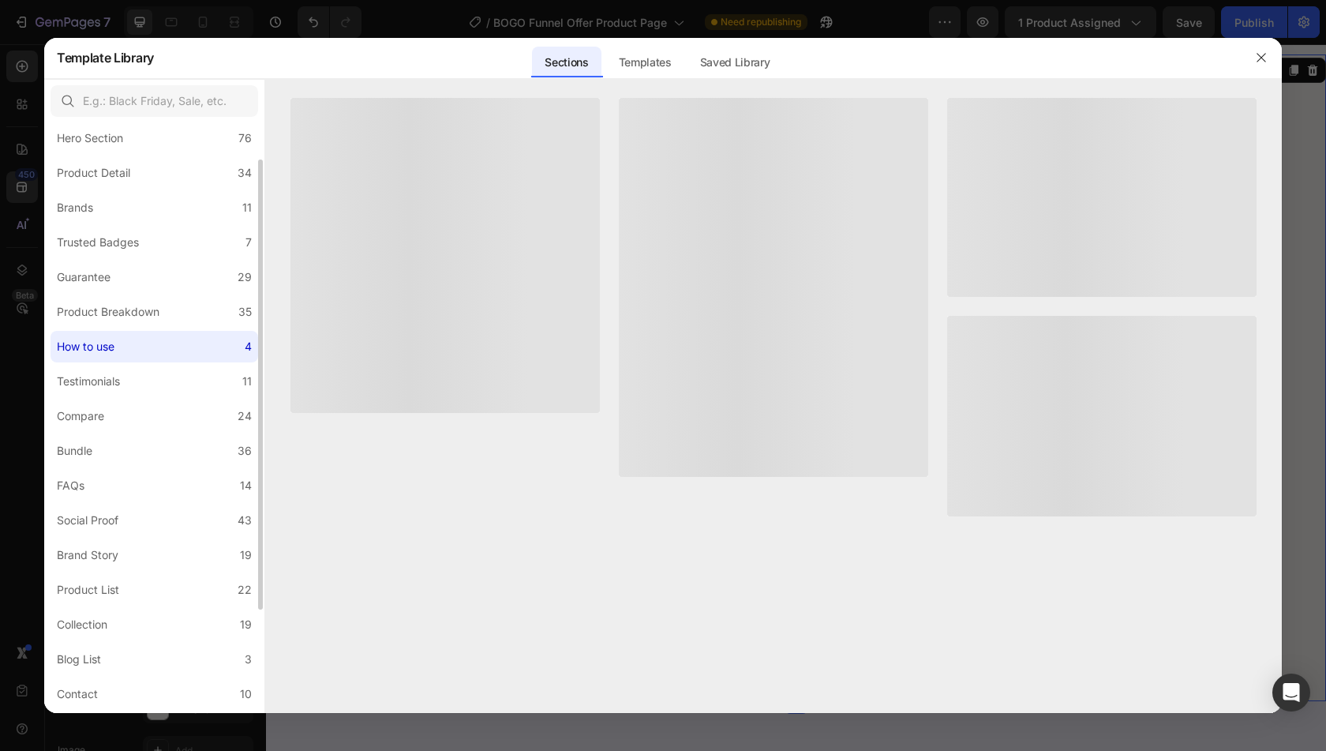
scroll to position [0, 0]
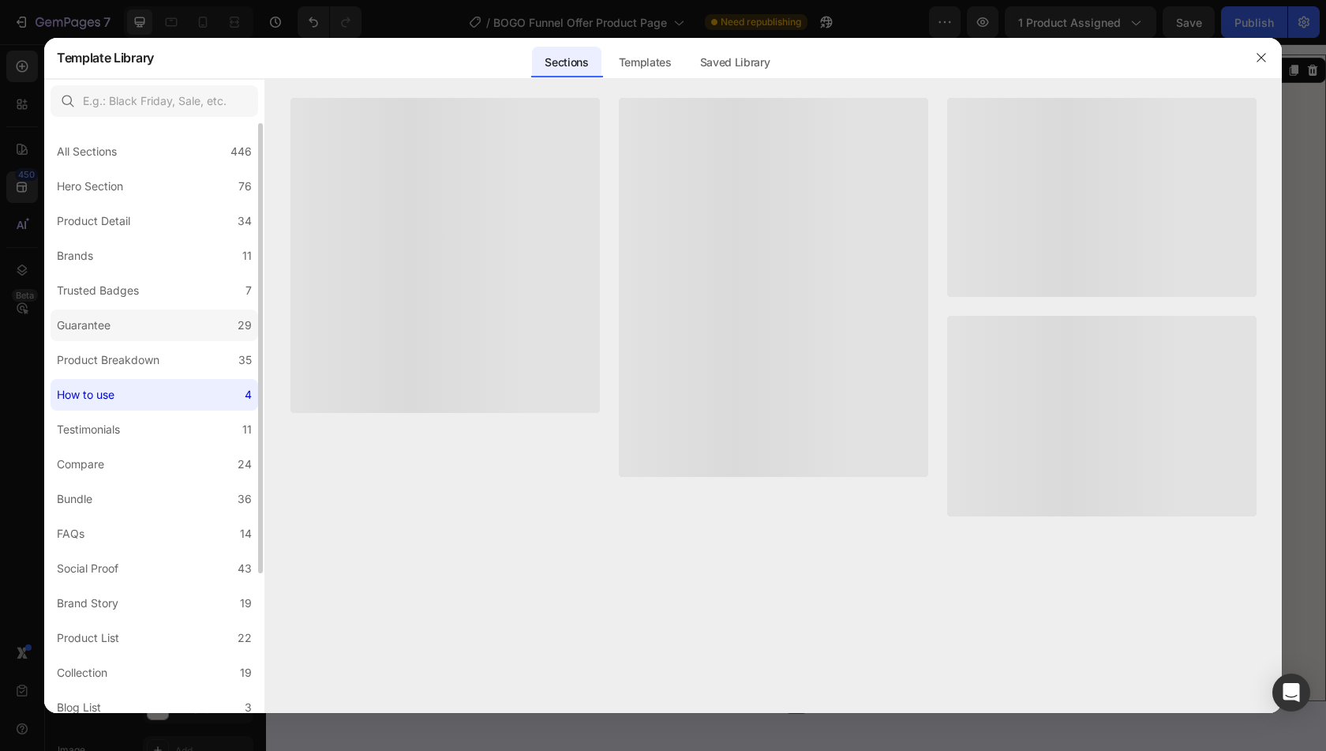
click at [153, 311] on label "Guarantee 29" at bounding box center [155, 325] width 208 height 32
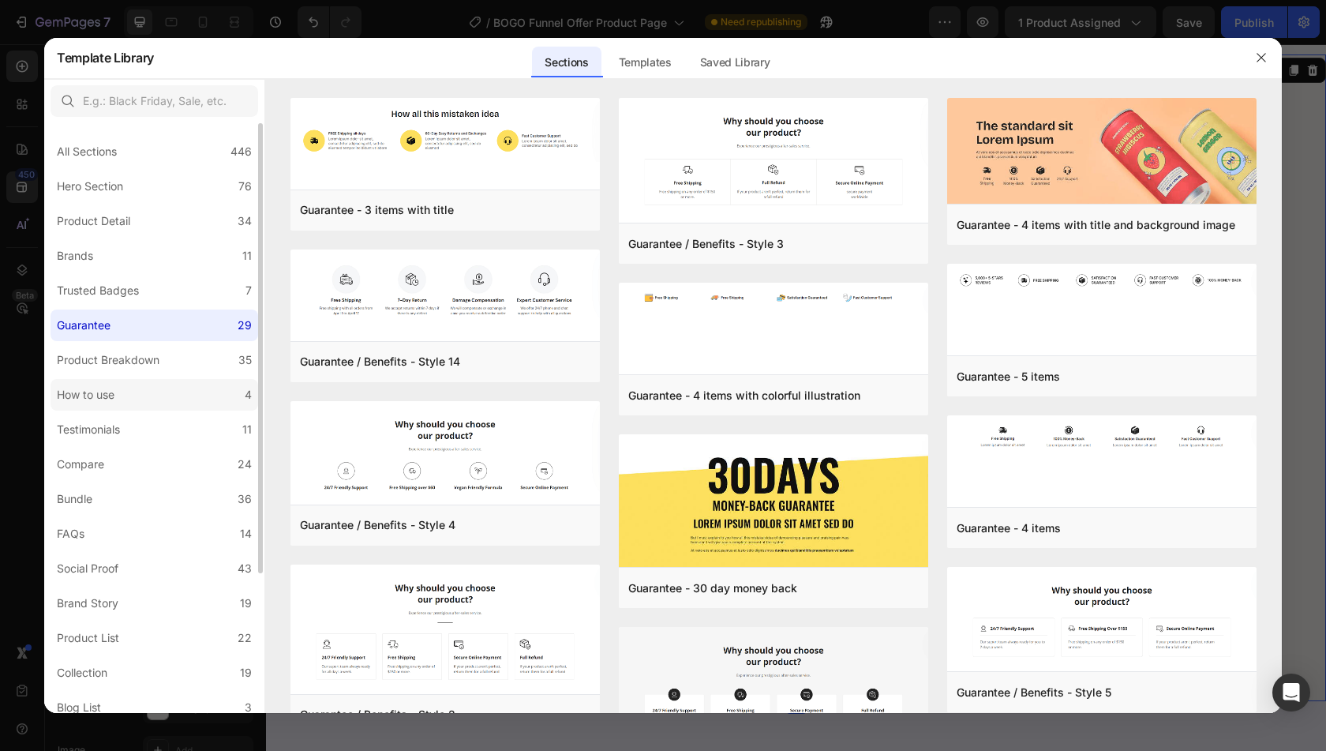
click at [144, 388] on label "How to use 4" at bounding box center [155, 395] width 208 height 32
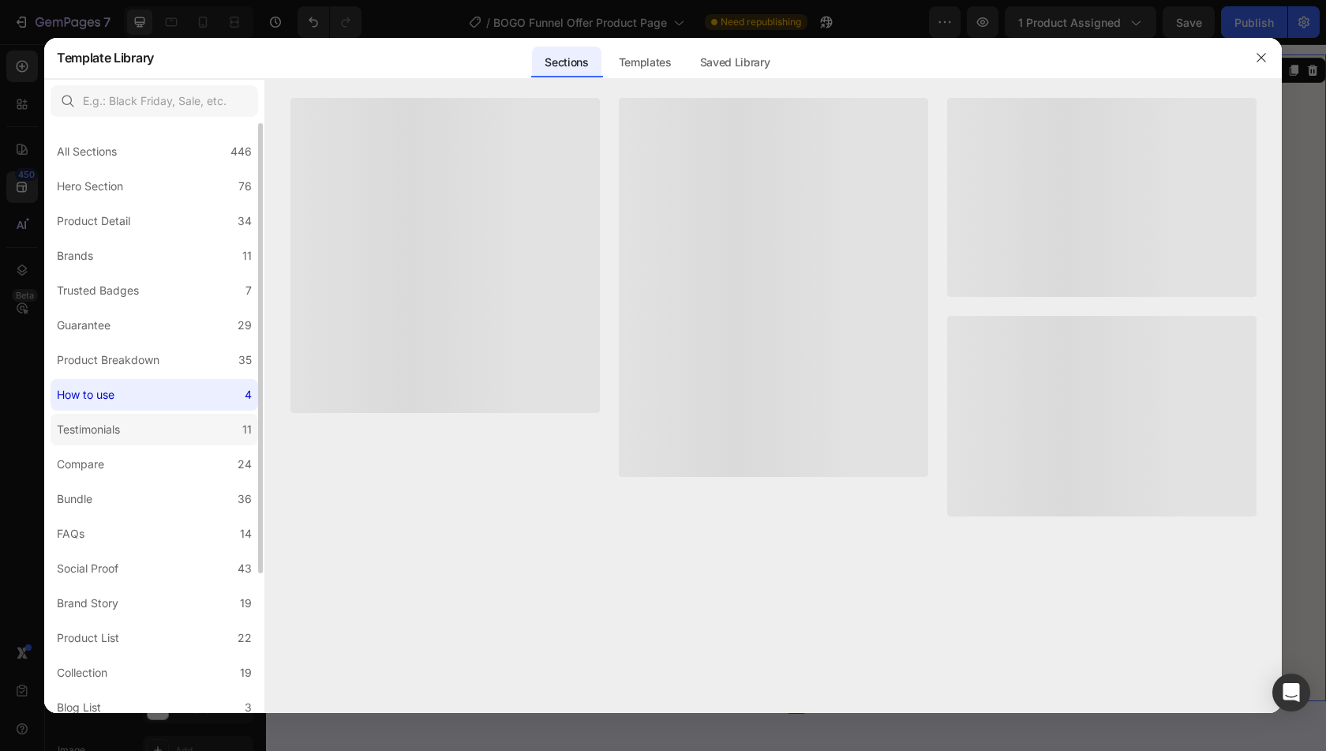
click at [167, 422] on label "Testimonials 11" at bounding box center [155, 430] width 208 height 32
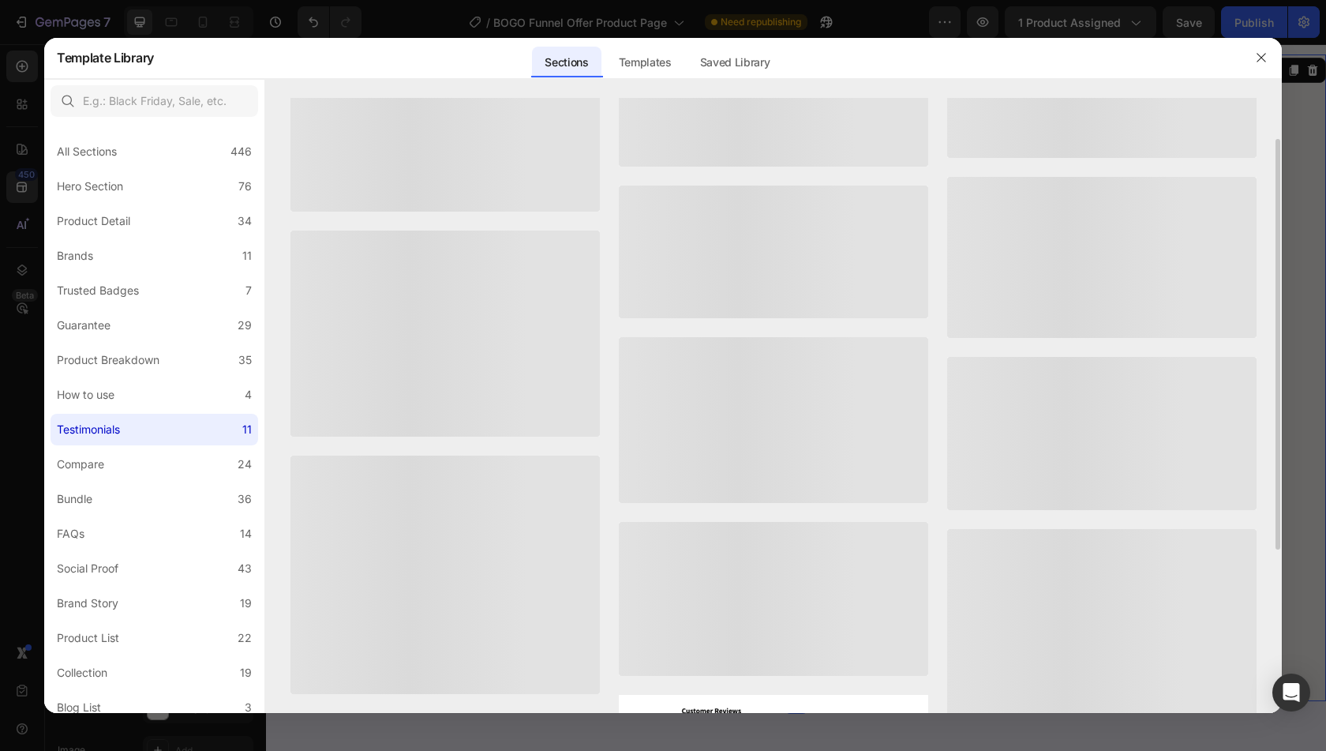
scroll to position [66, 0]
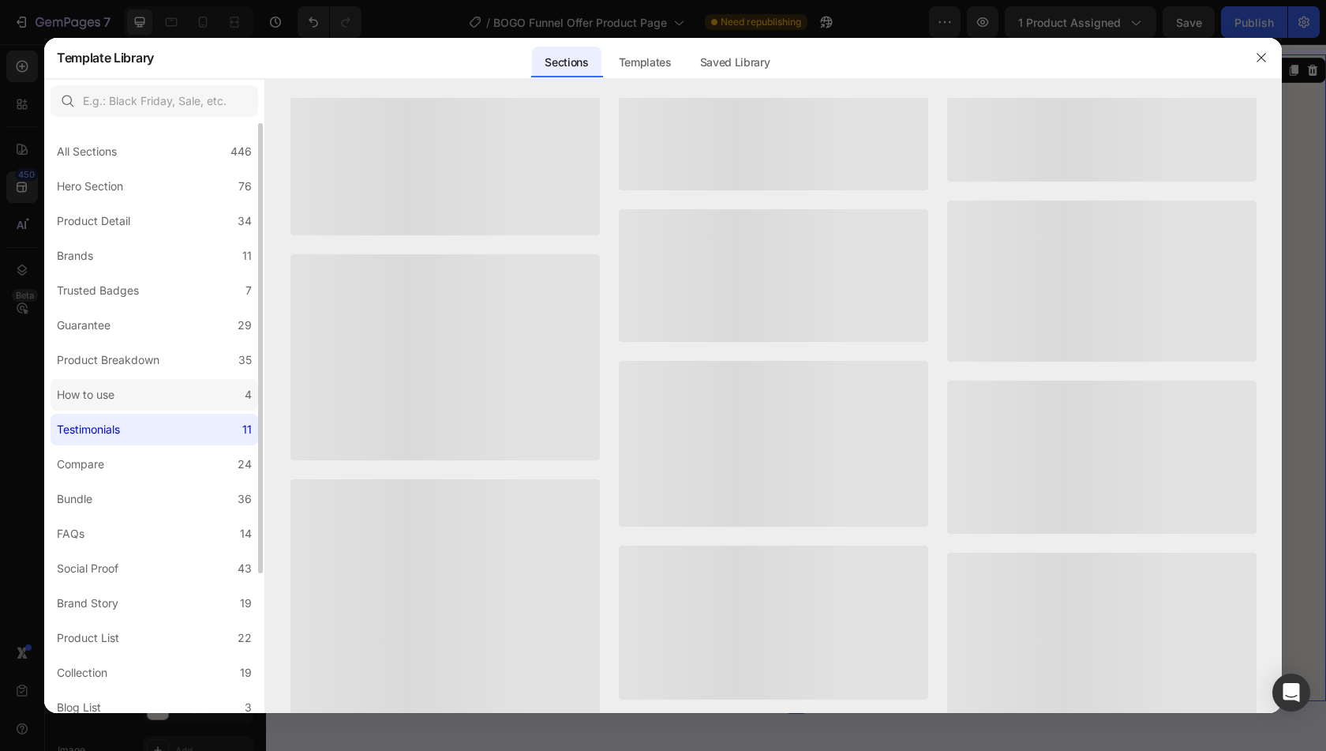
click at [152, 391] on label "How to use 4" at bounding box center [155, 395] width 208 height 32
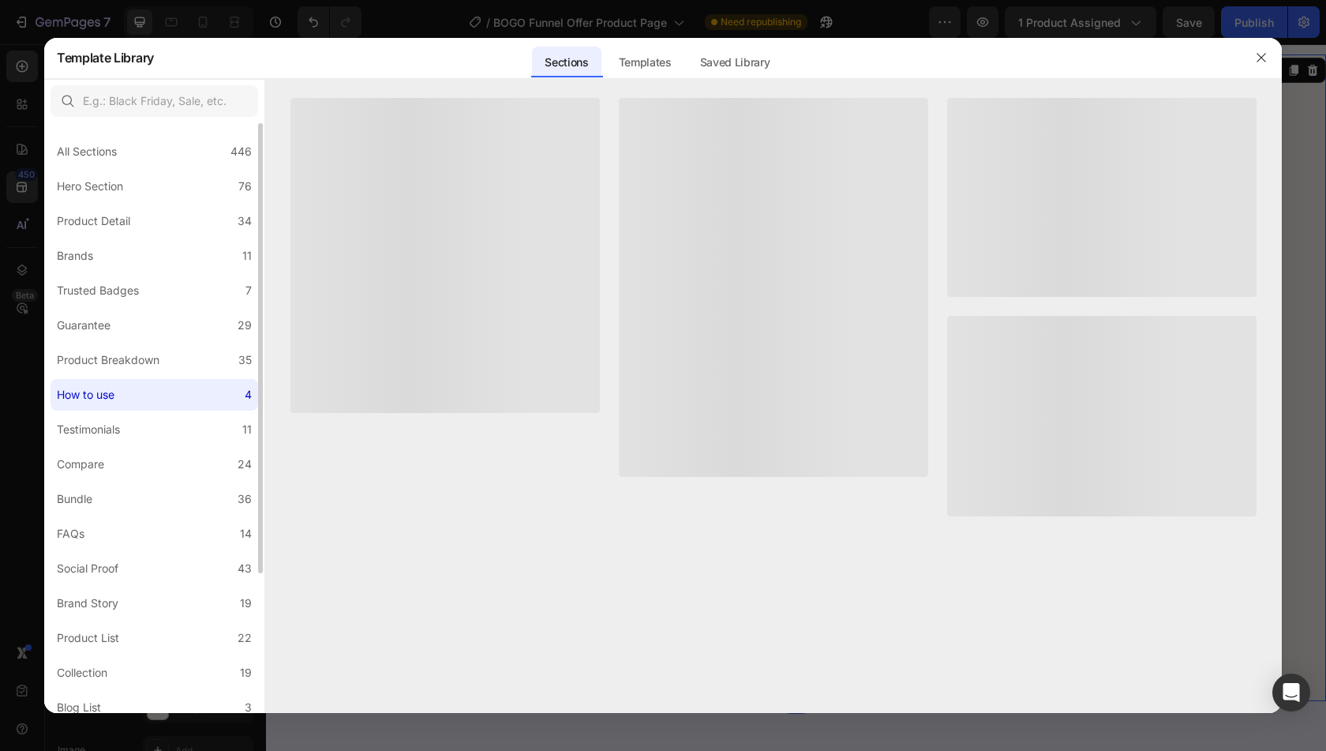
scroll to position [0, 0]
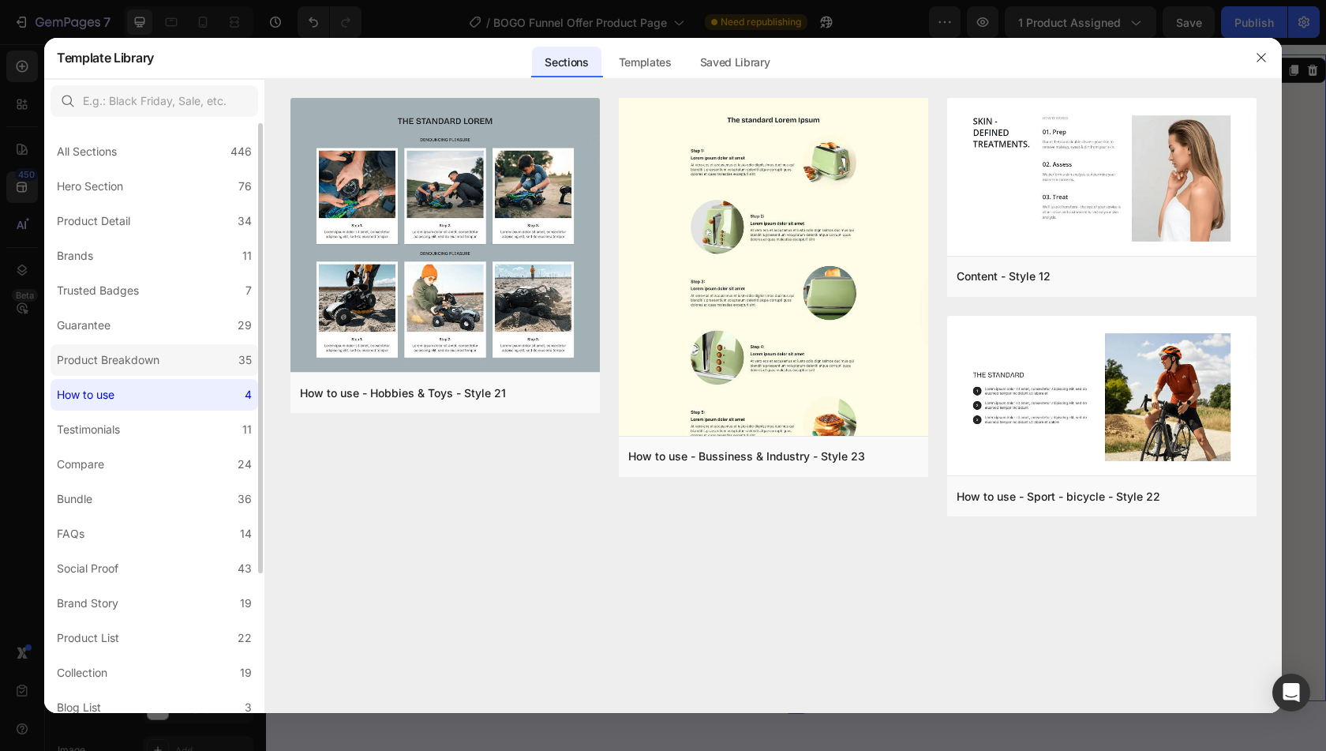
click at [155, 351] on div "Product Breakdown" at bounding box center [108, 359] width 103 height 19
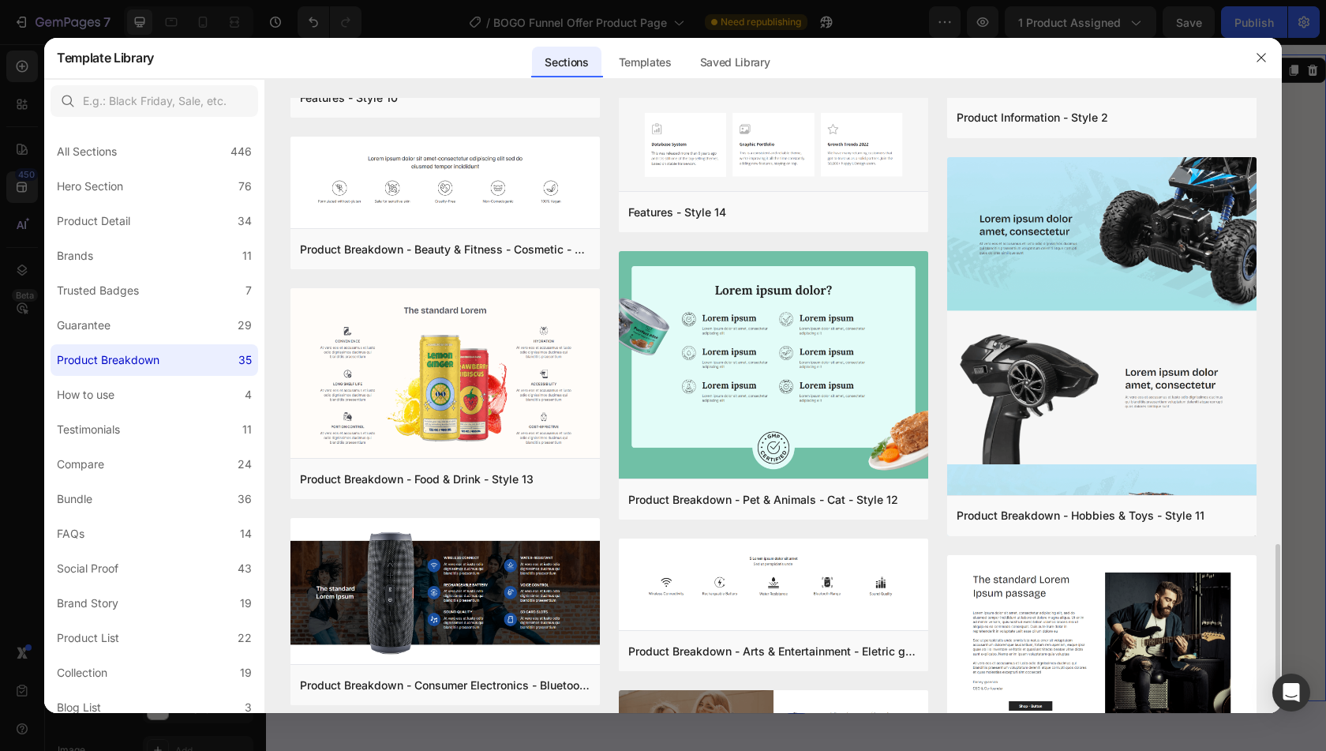
scroll to position [2085, 0]
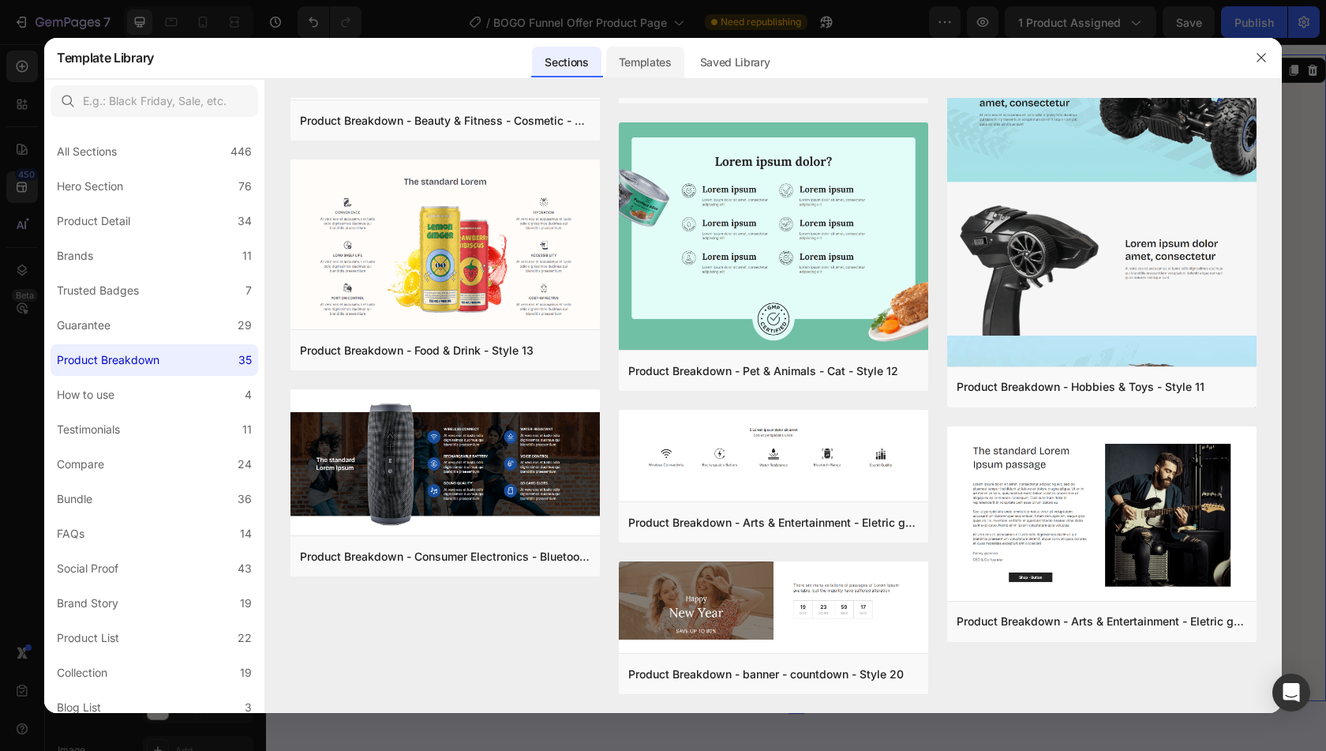
click at [644, 66] on div "Templates" at bounding box center [645, 63] width 78 height 32
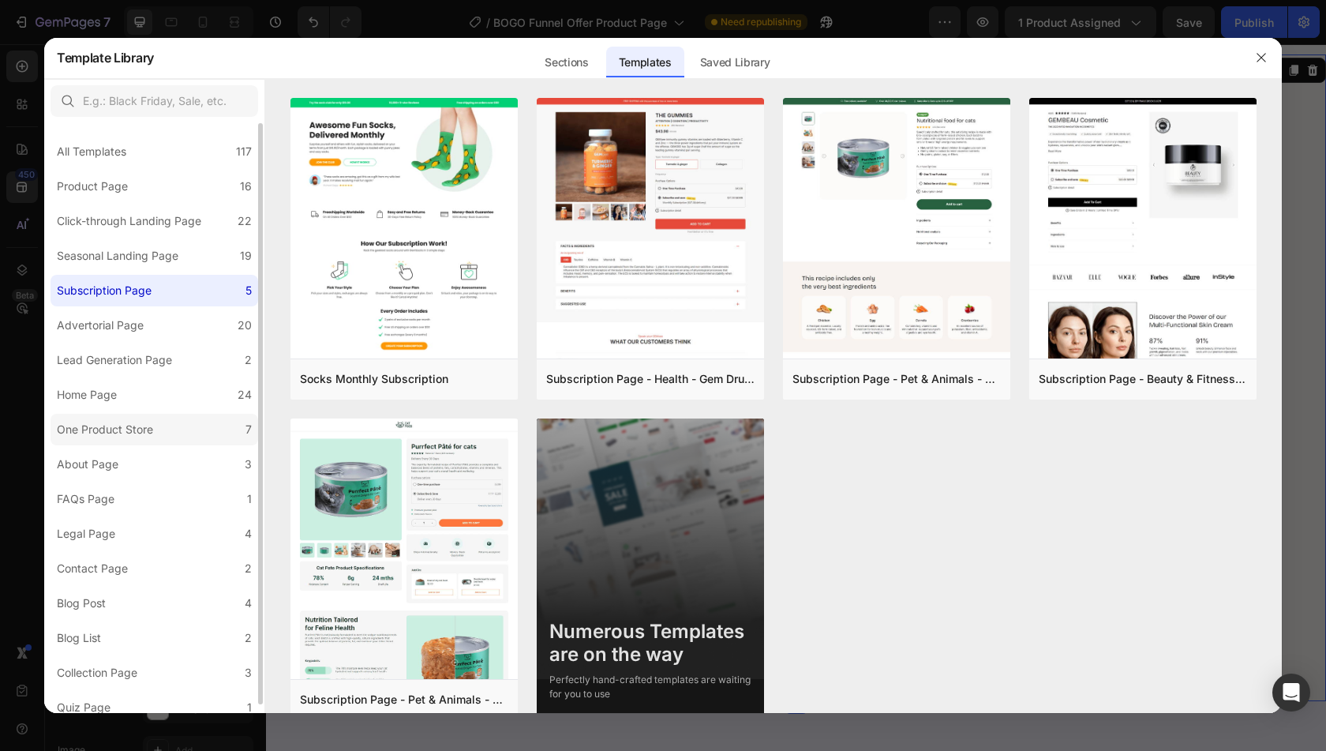
click at [169, 422] on label "One Product Store 7" at bounding box center [155, 430] width 208 height 32
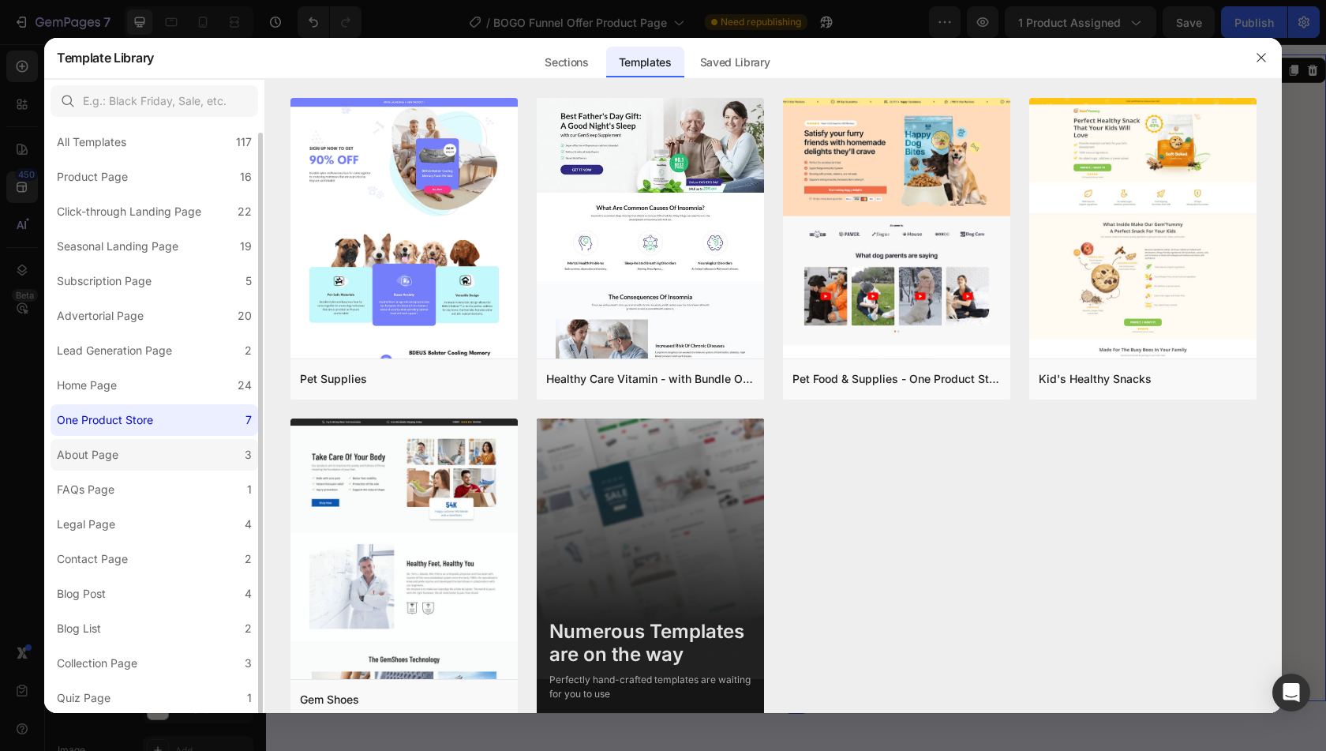
scroll to position [0, 0]
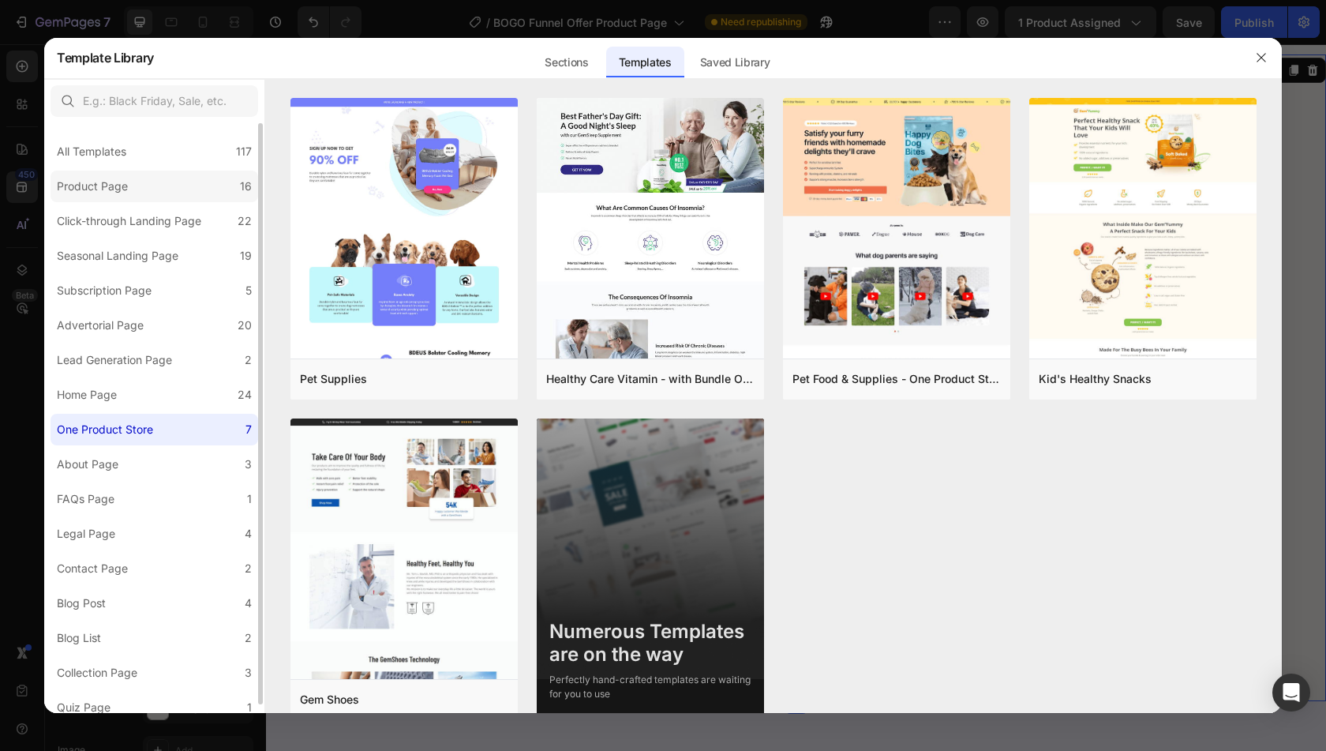
click at [156, 191] on label "Product Page 16" at bounding box center [155, 186] width 208 height 32
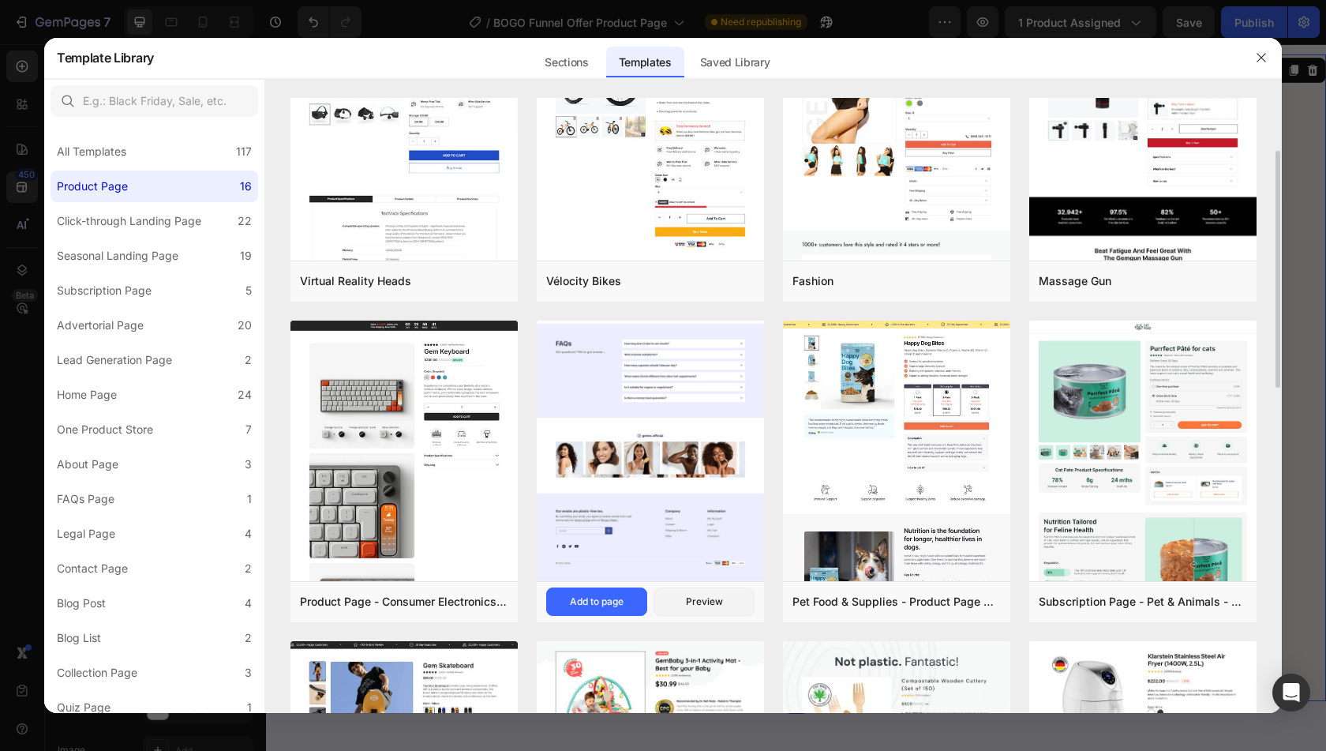
scroll to position [109, 0]
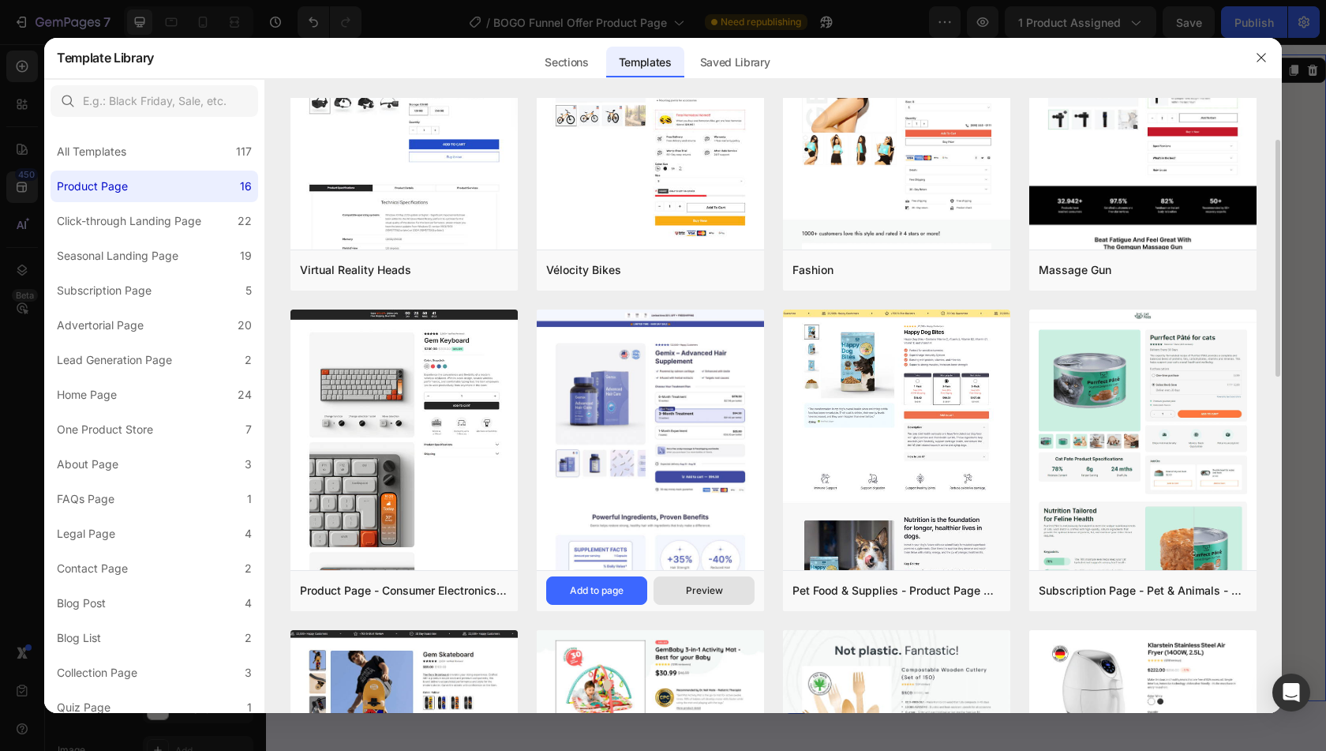
click at [699, 600] on button "Preview" at bounding box center [704, 590] width 101 height 28
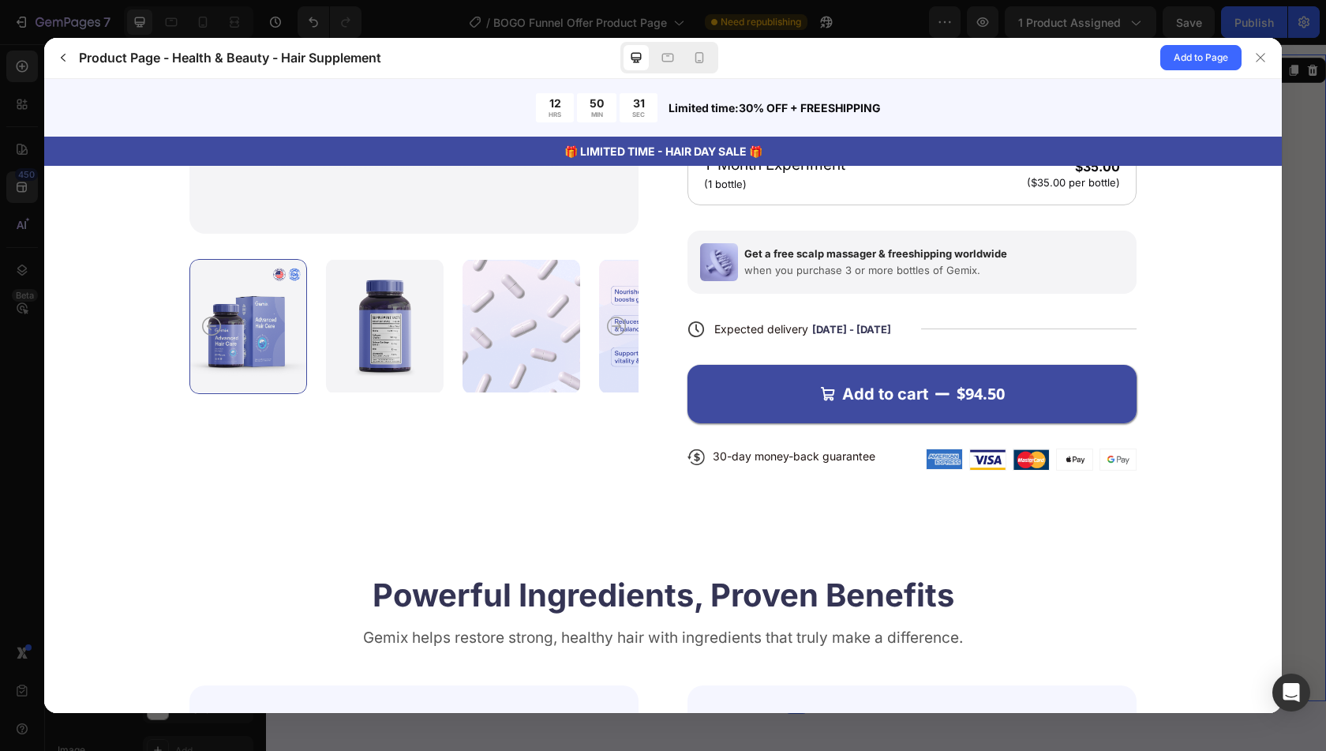
scroll to position [526, 0]
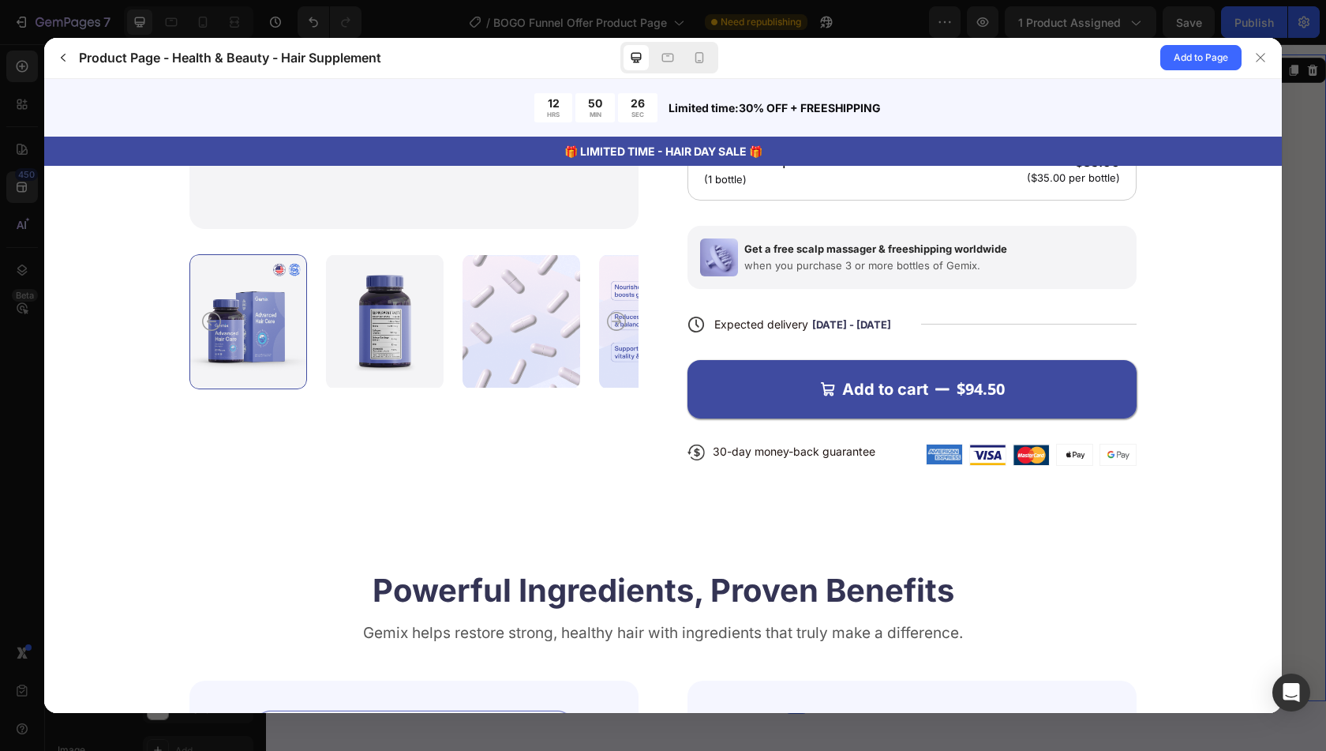
click at [818, 323] on span "Aug 28 - Aug 31" at bounding box center [851, 323] width 79 height 13
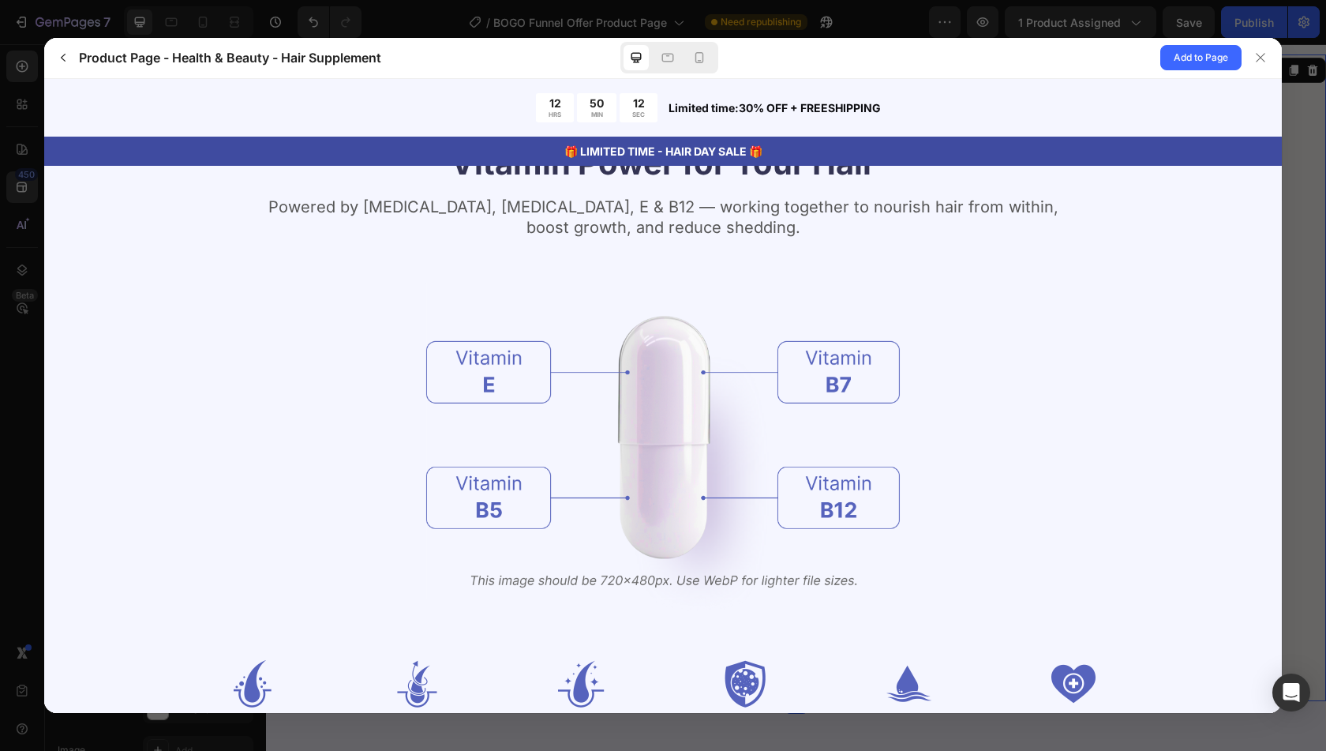
scroll to position [1733, 0]
drag, startPoint x: 347, startPoint y: 390, endPoint x: 775, endPoint y: 594, distance: 473.8
click at [775, 594] on div at bounding box center [662, 446] width 947 height 346
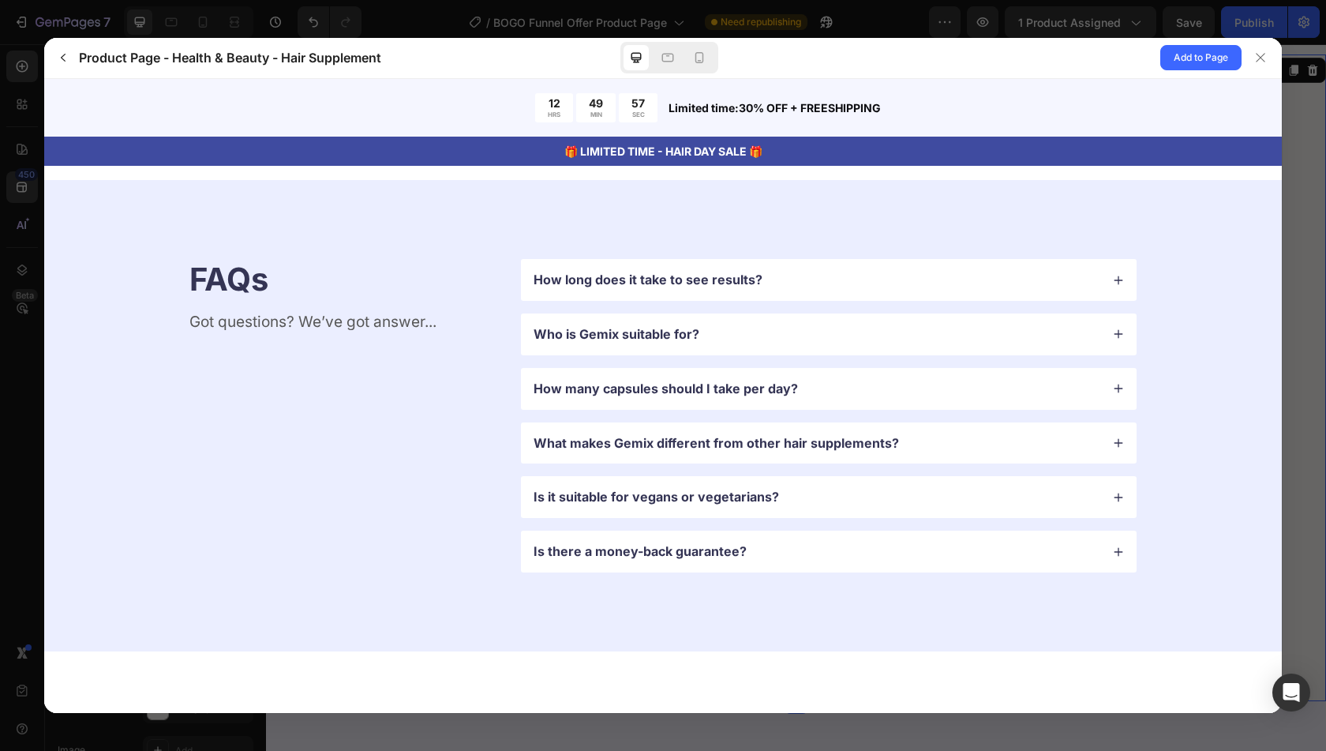
scroll to position [4287, 0]
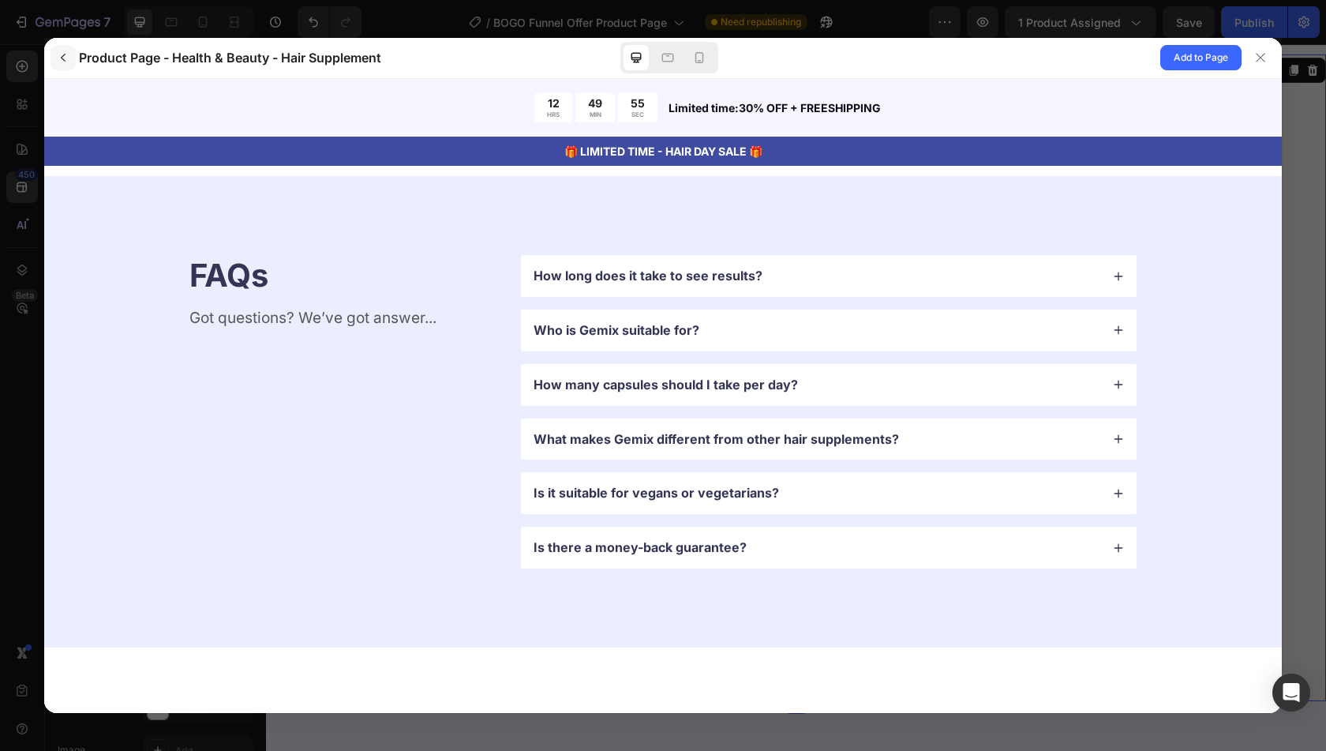
click at [60, 60] on icon "button" at bounding box center [63, 57] width 13 height 13
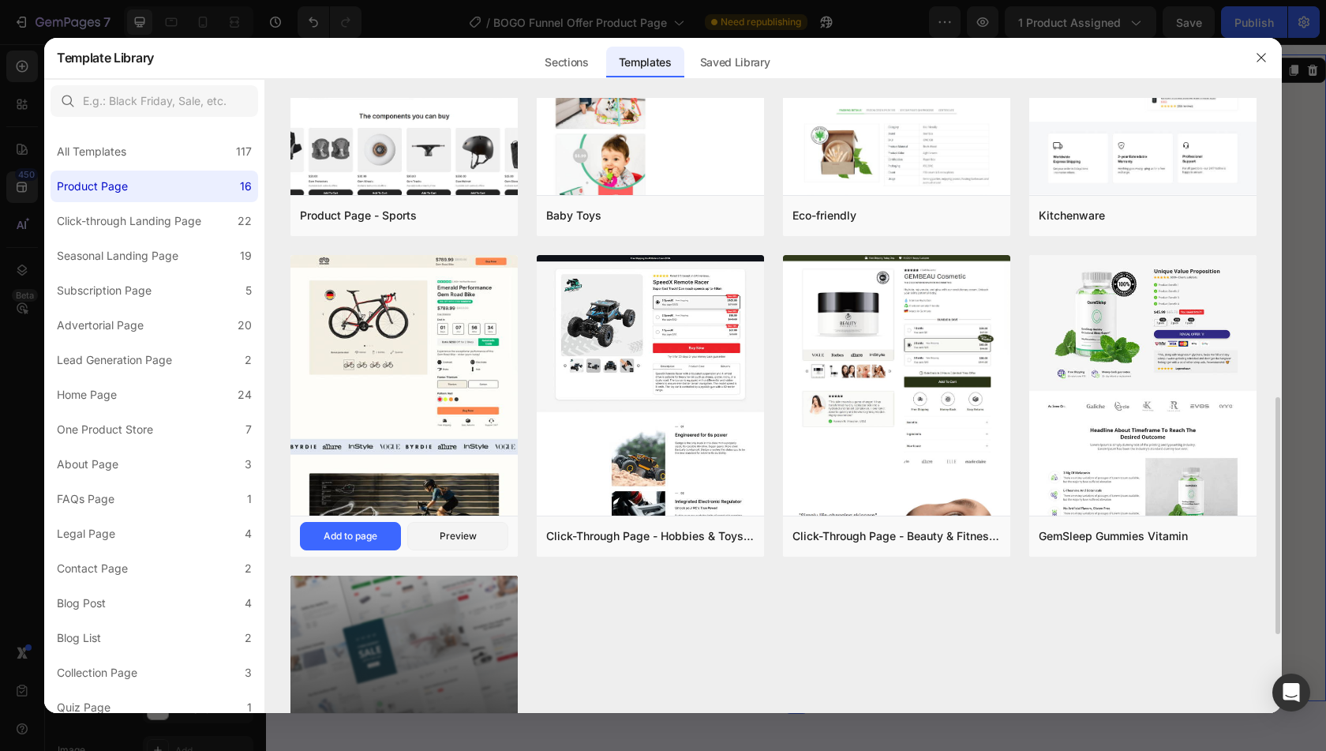
scroll to position [796, 0]
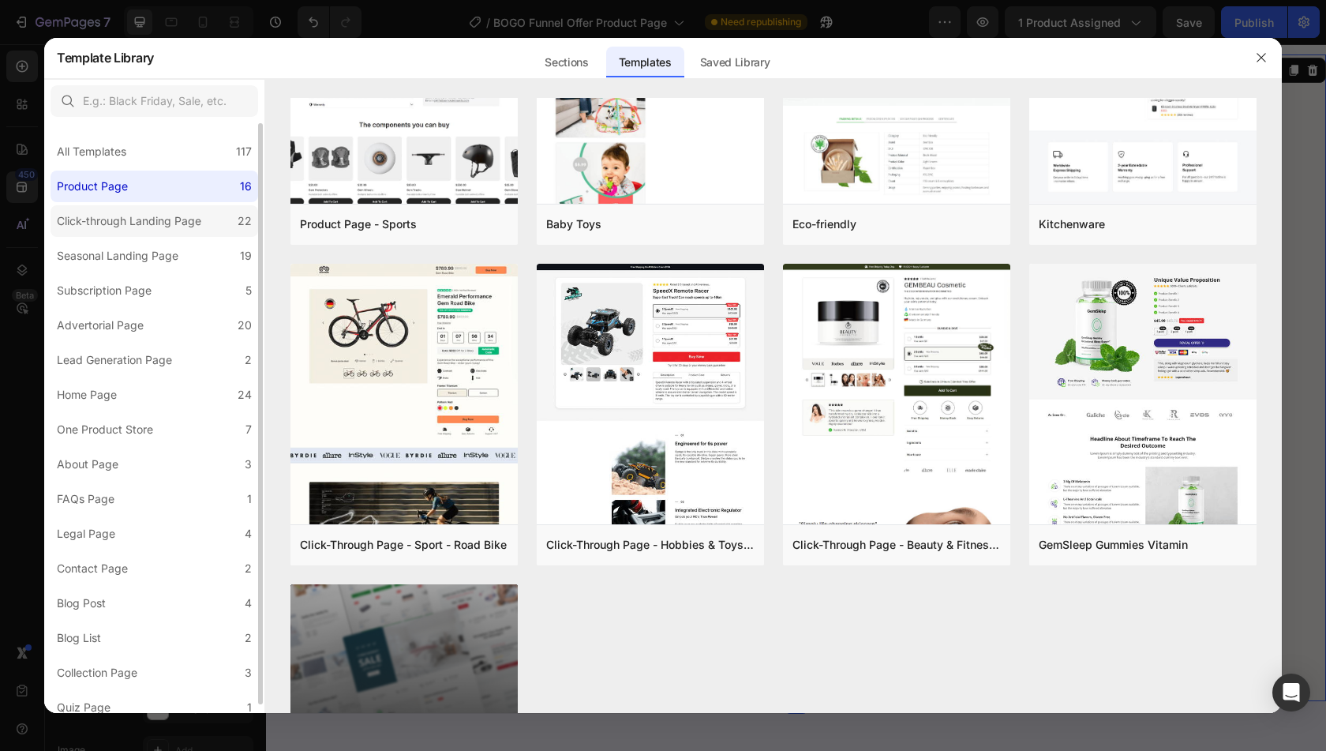
click at [211, 217] on label "Click-through Landing Page 22" at bounding box center [155, 221] width 208 height 32
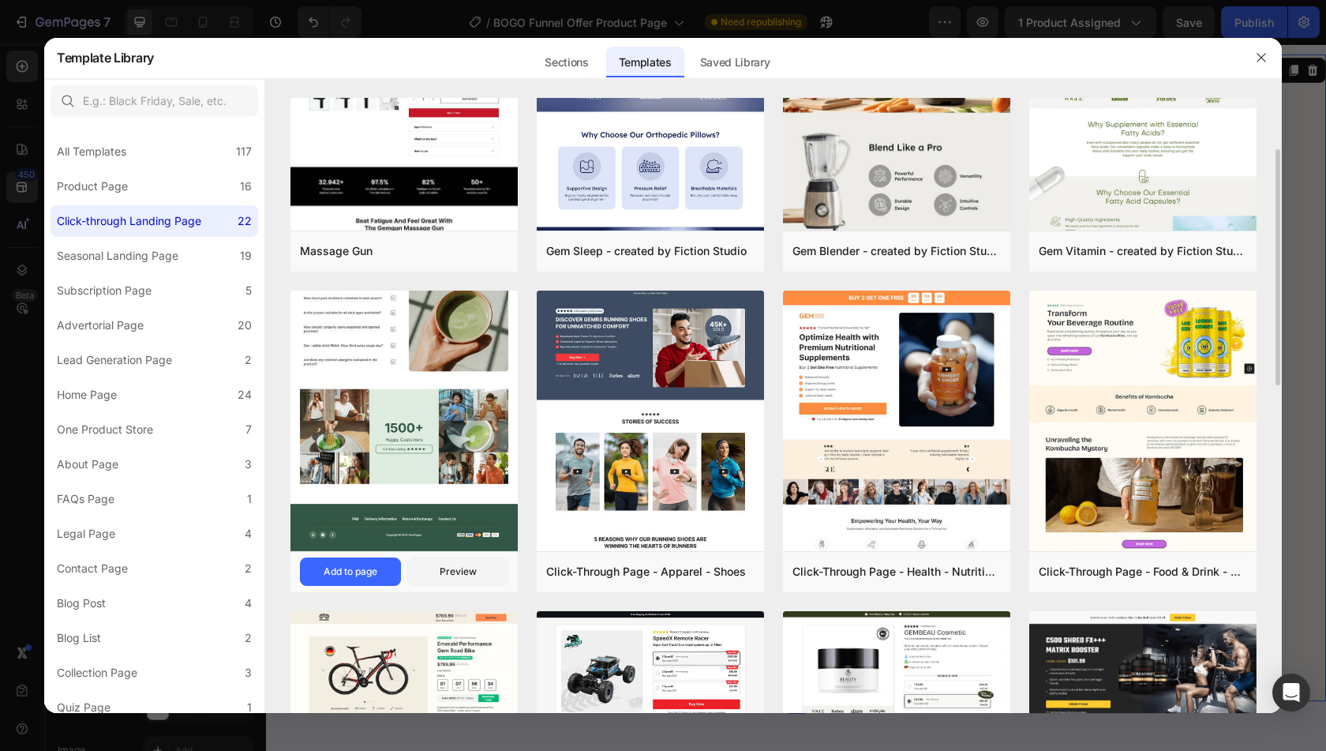
scroll to position [129, 0]
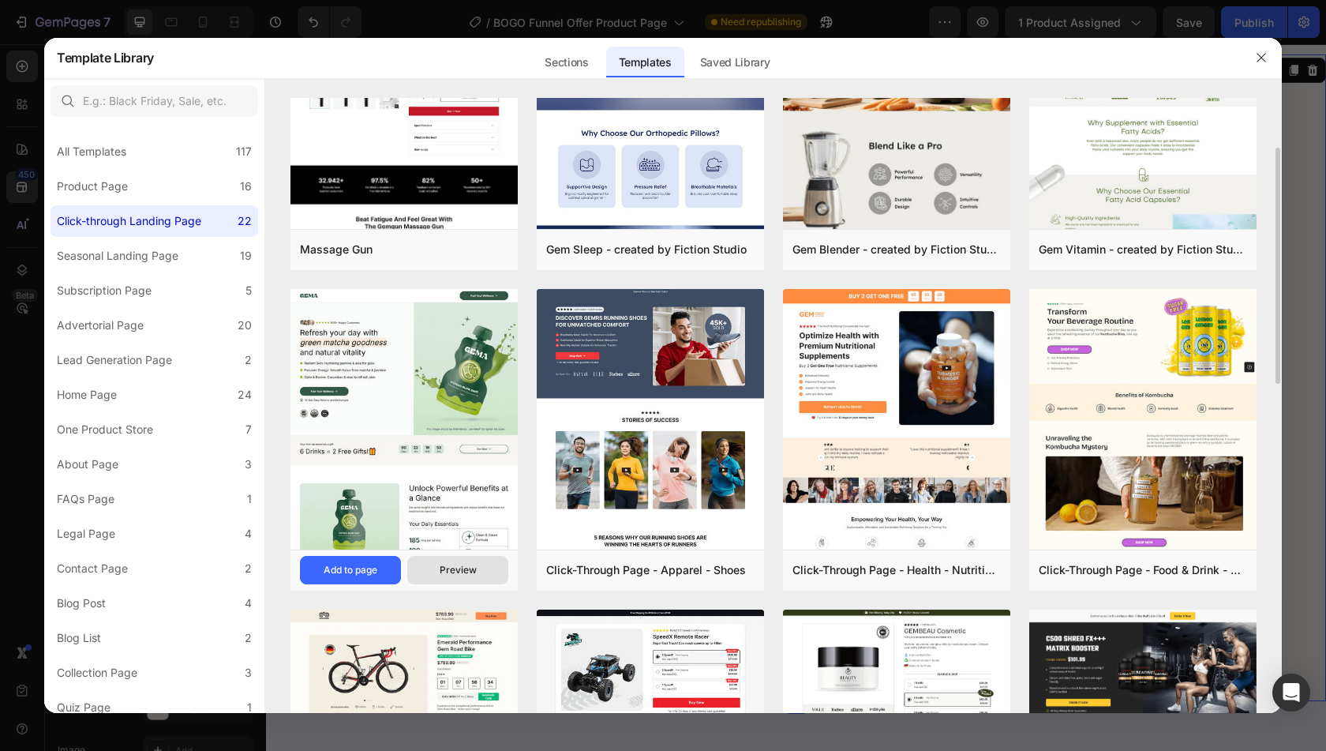
click at [468, 571] on div "Preview" at bounding box center [458, 570] width 37 height 14
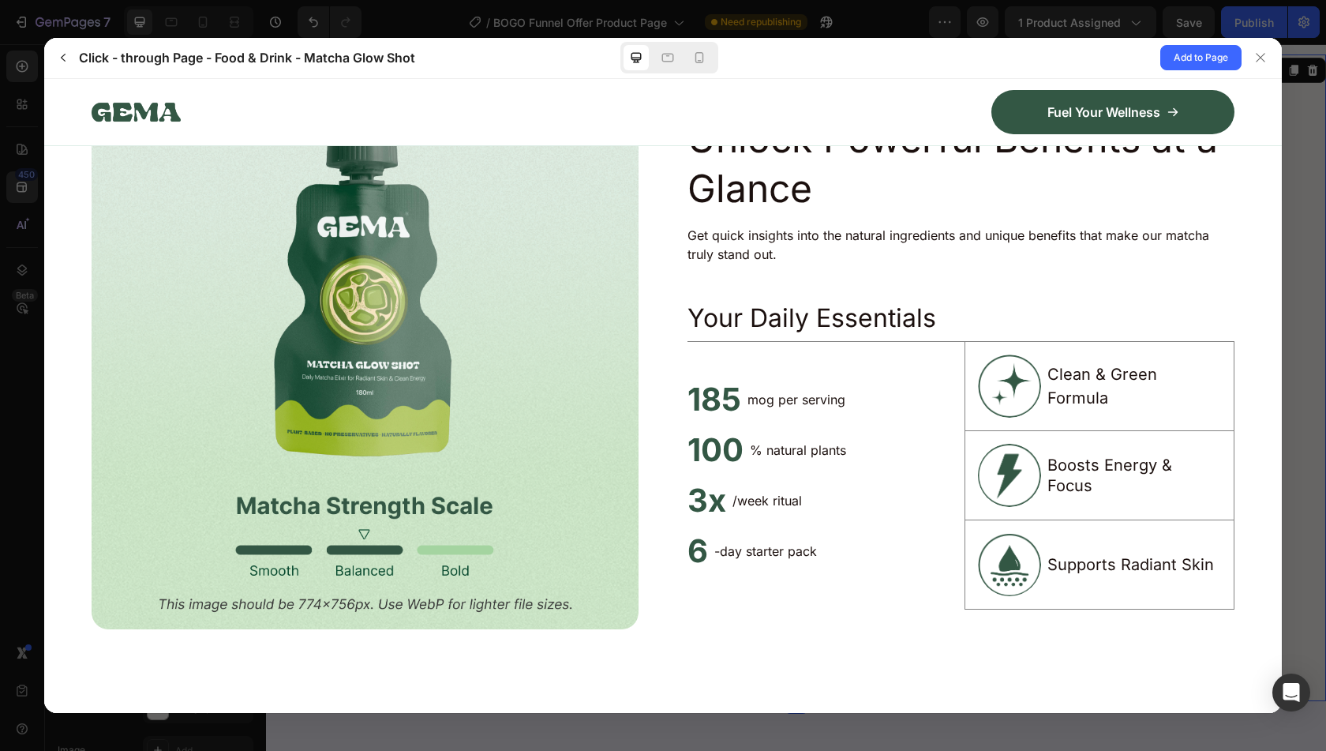
scroll to position [965, 0]
click at [1100, 340] on gp-row "Clean & Green Formula" at bounding box center [1100, 384] width 271 height 89
click at [1058, 466] on p "Boosts Energy & Focus" at bounding box center [1134, 473] width 174 height 41
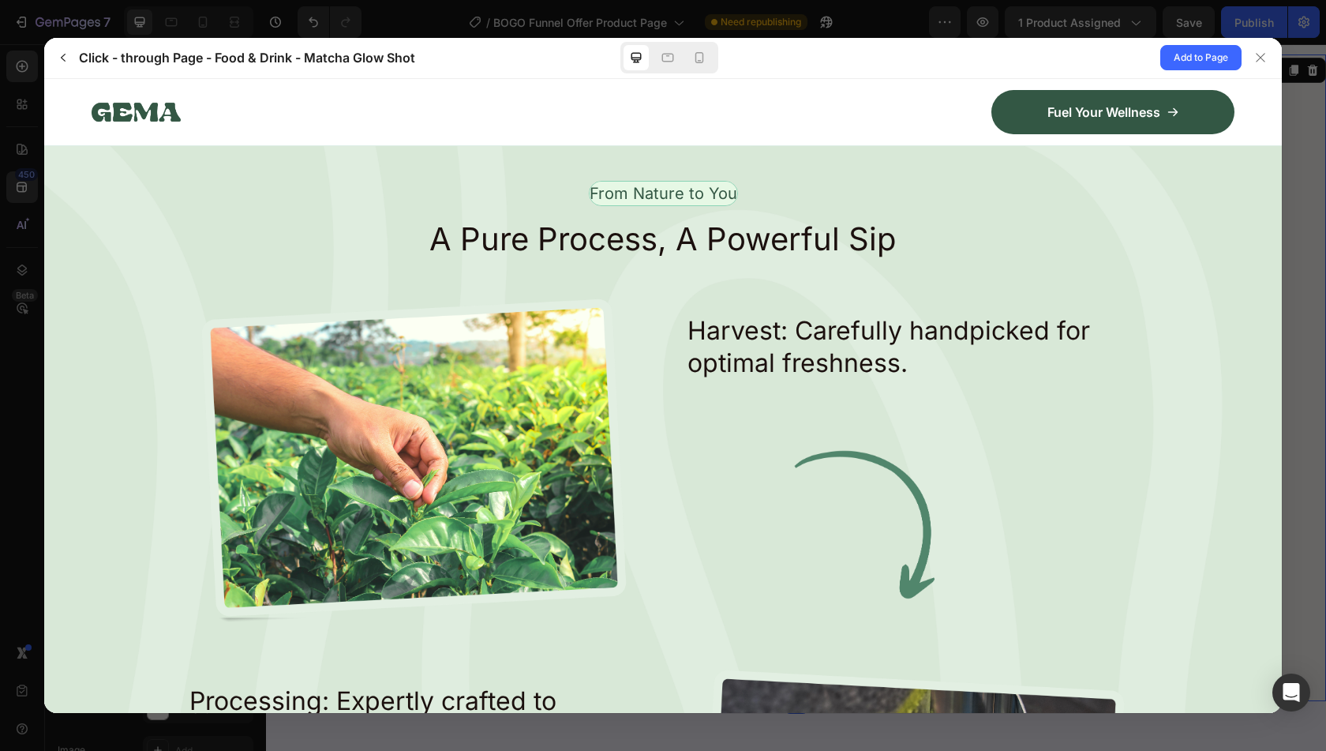
scroll to position [2172, 0]
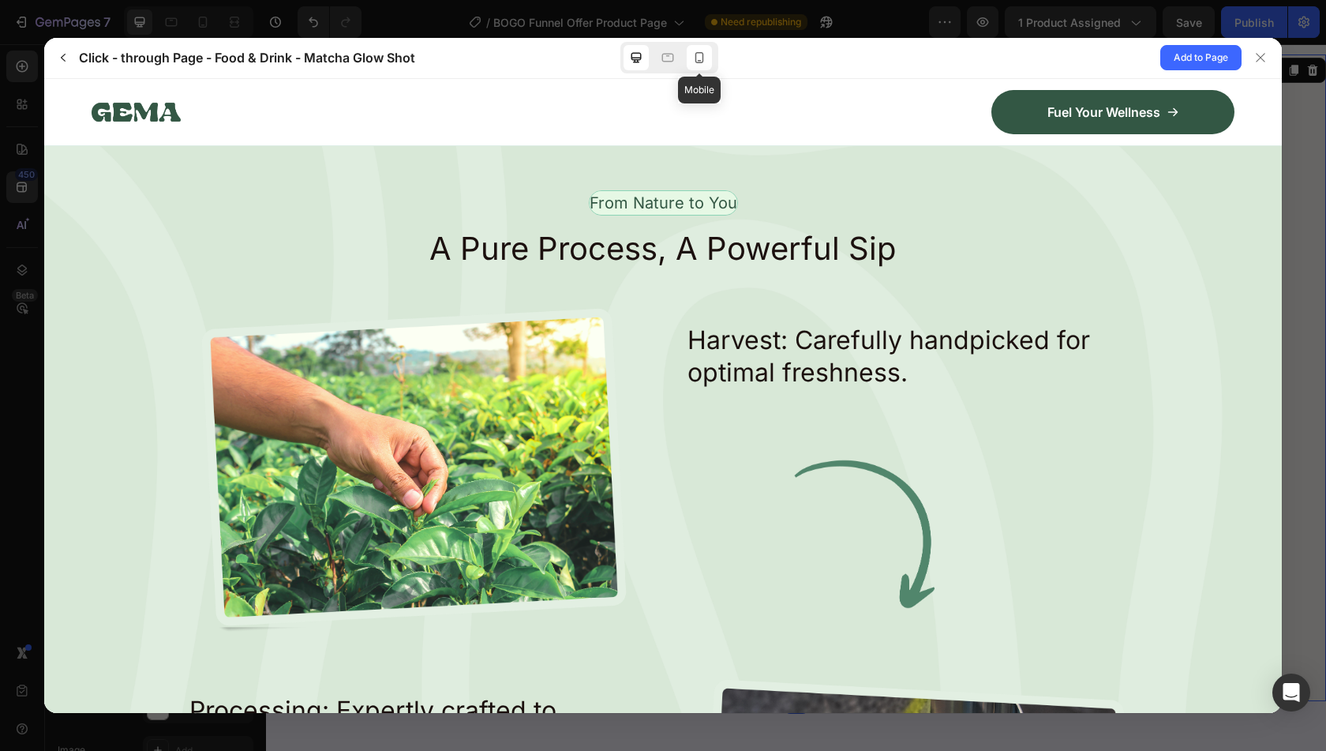
click at [698, 70] on div at bounding box center [699, 57] width 25 height 25
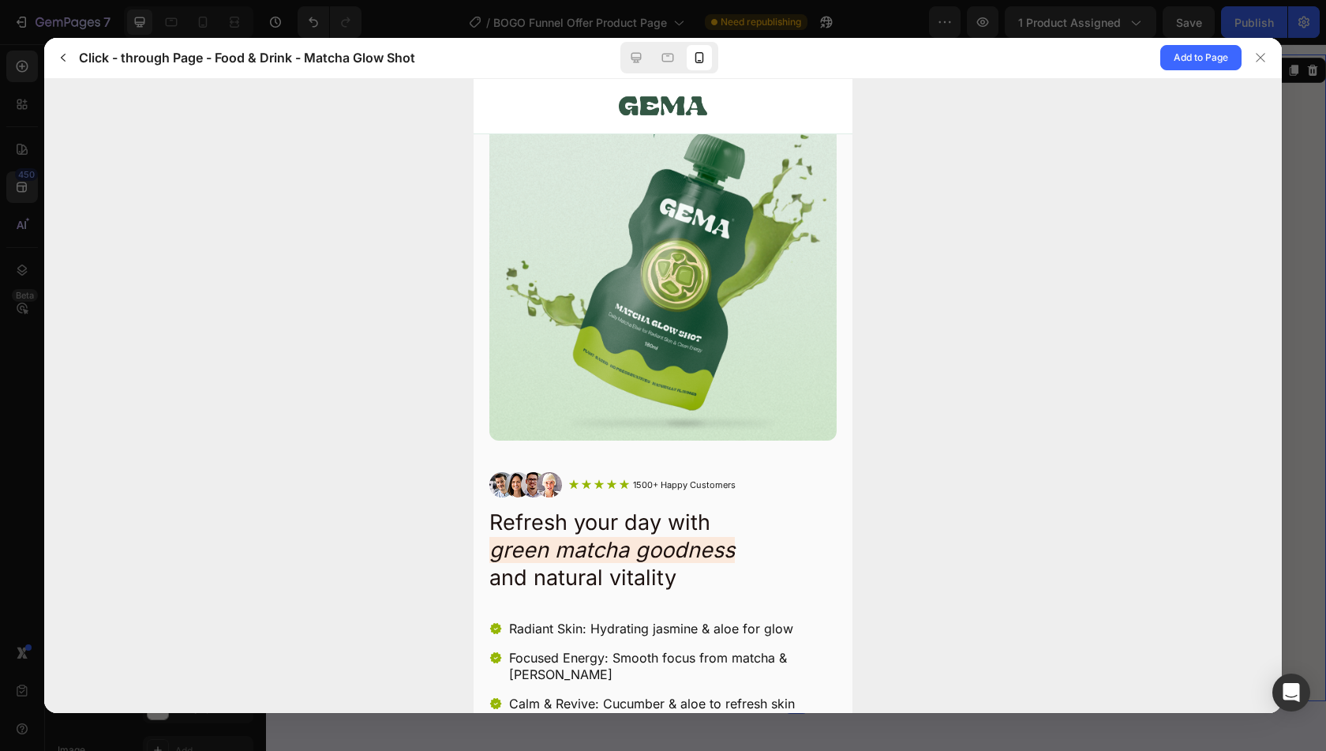
scroll to position [0, 0]
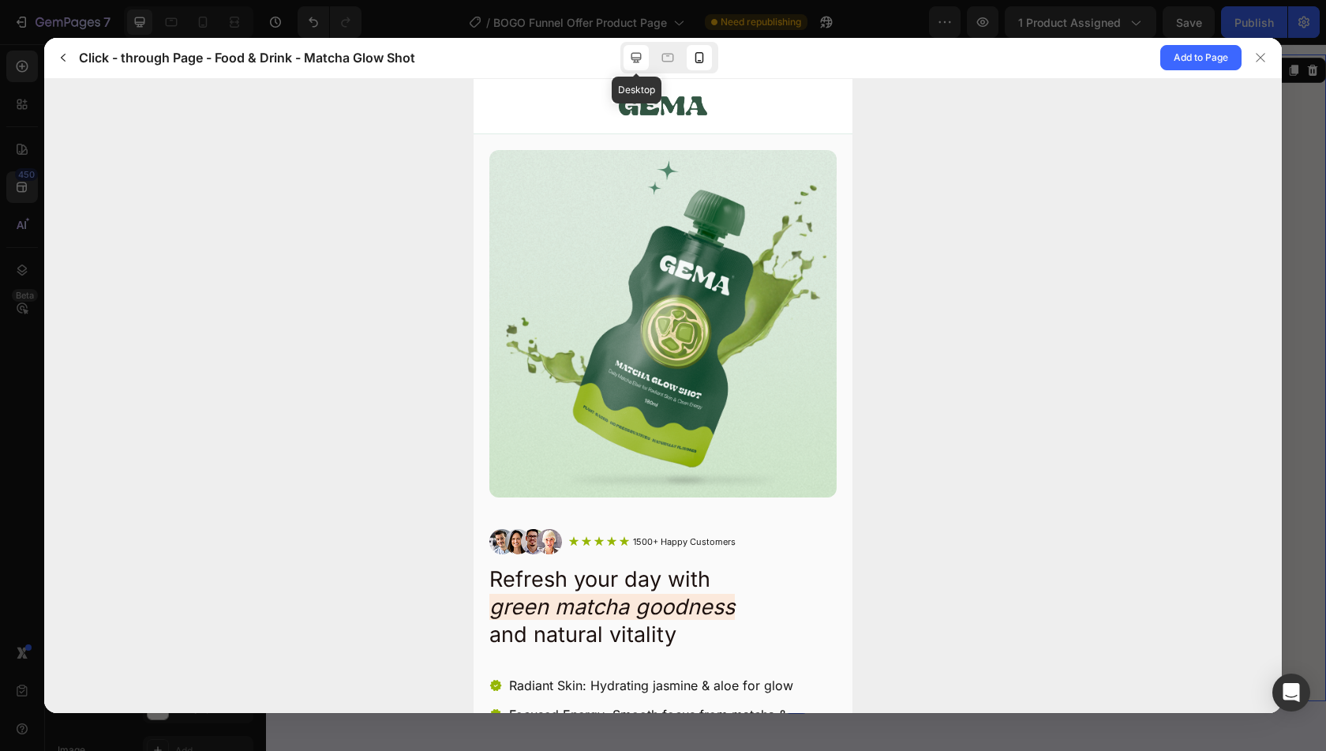
click at [628, 59] on icon at bounding box center [636, 58] width 16 height 16
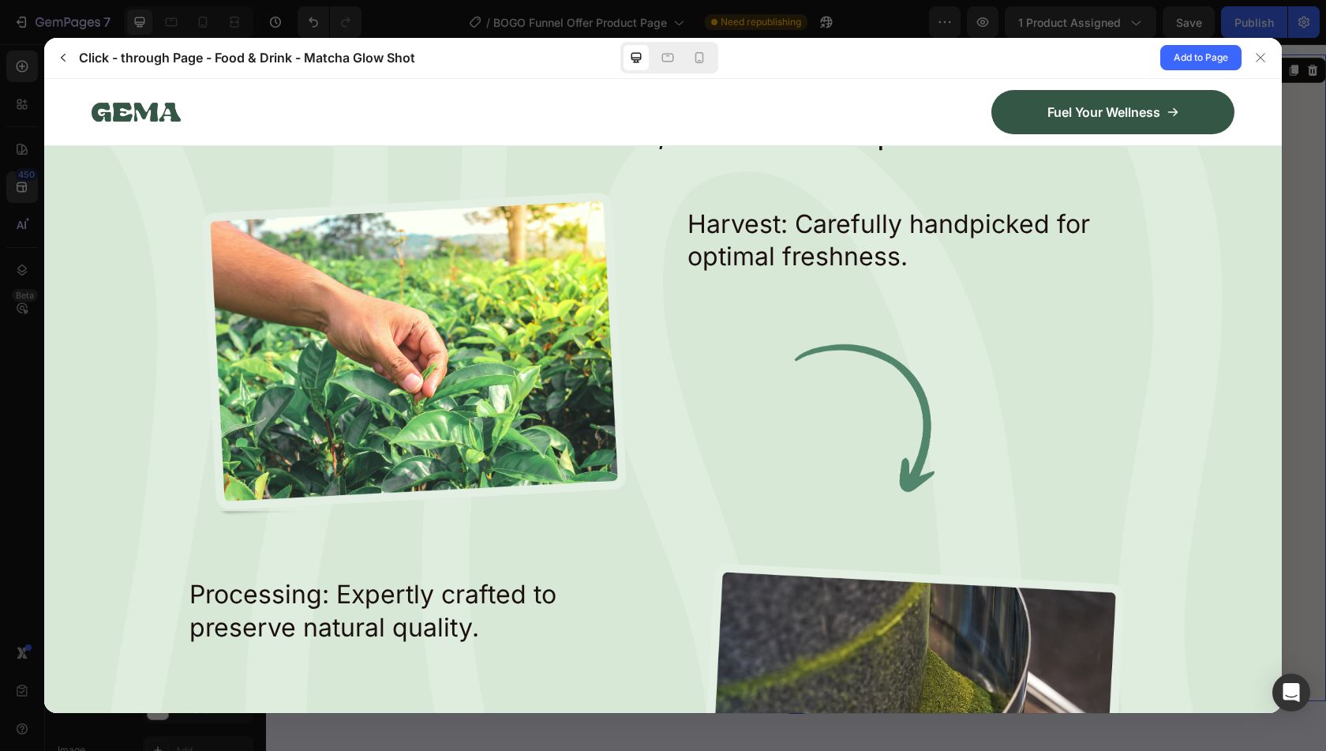
scroll to position [2289, 0]
drag, startPoint x: 652, startPoint y: 405, endPoint x: 684, endPoint y: 474, distance: 76.3
click at [687, 474] on img at bounding box center [911, 417] width 449 height 165
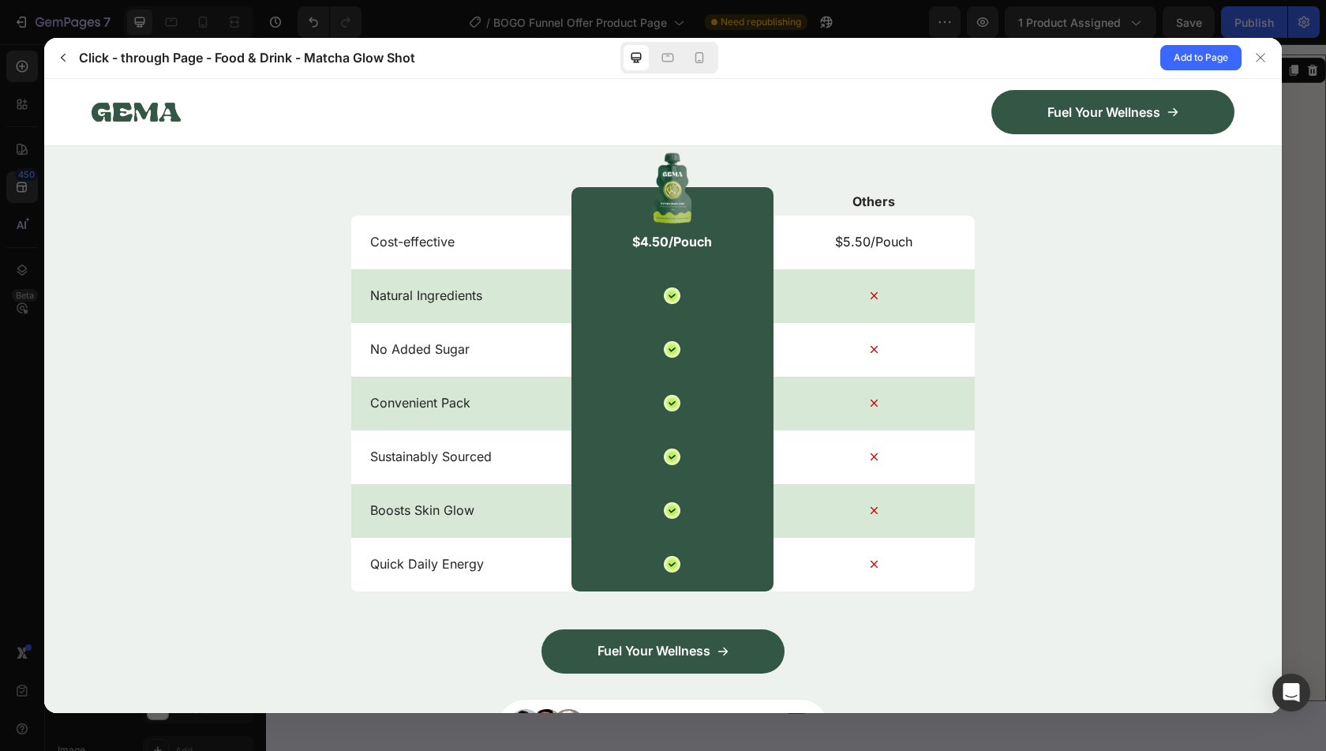
scroll to position [5172, 0]
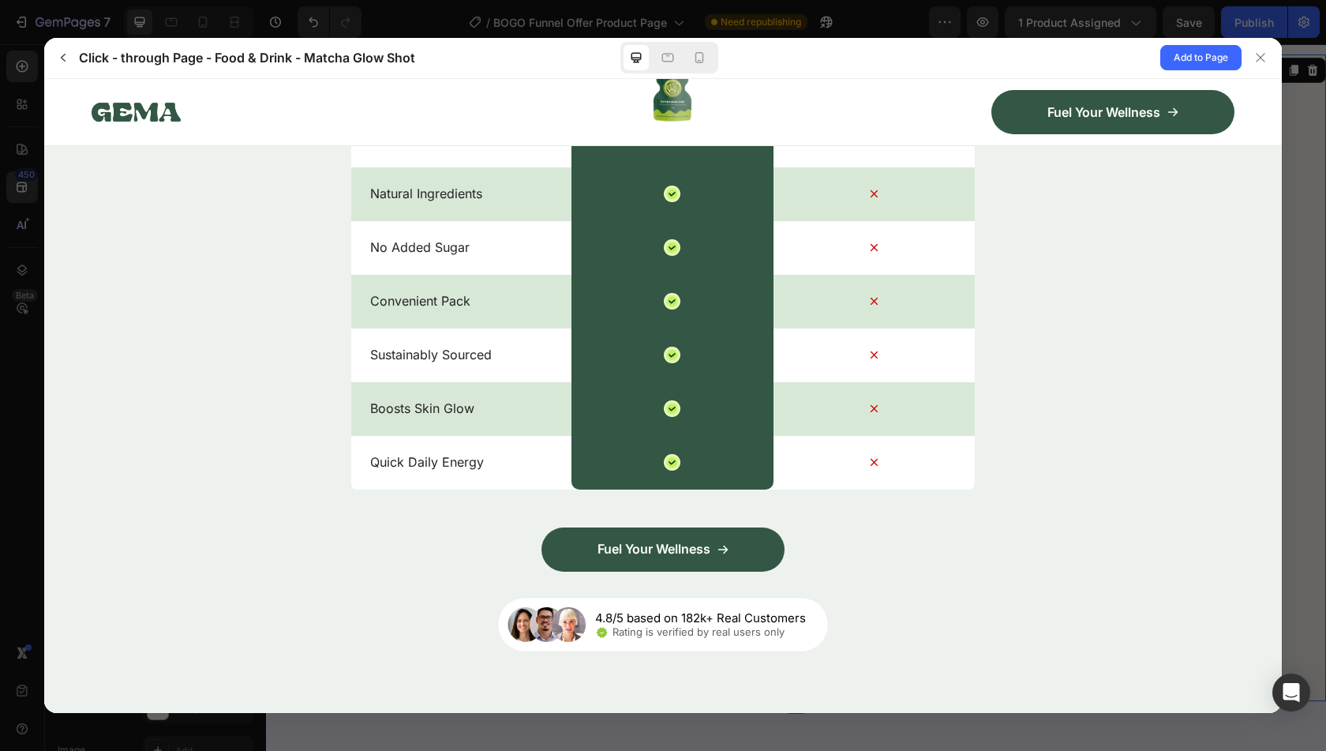
click at [660, 626] on gp-row "4.8/5 based on 182k+ Real Customers Rating is verified by real users only" at bounding box center [663, 623] width 332 height 55
click at [529, 606] on img at bounding box center [547, 623] width 78 height 35
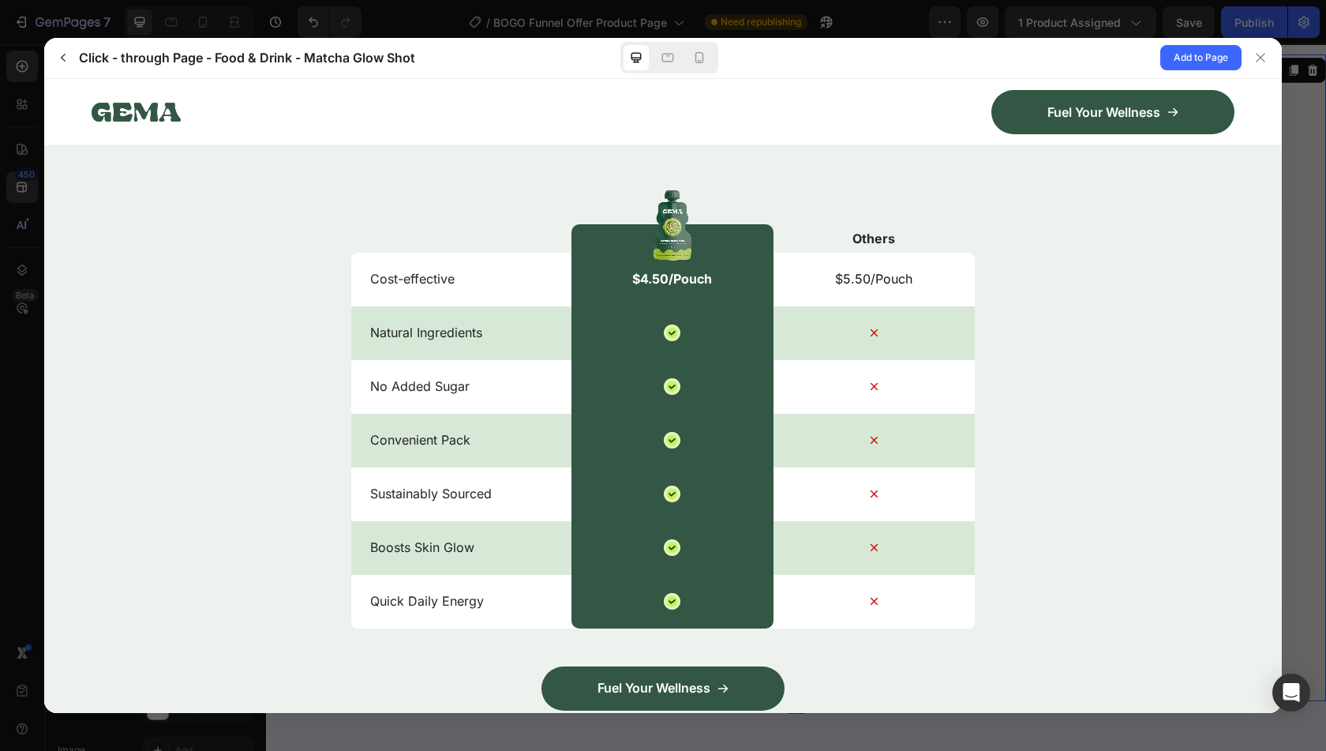
scroll to position [5021, 0]
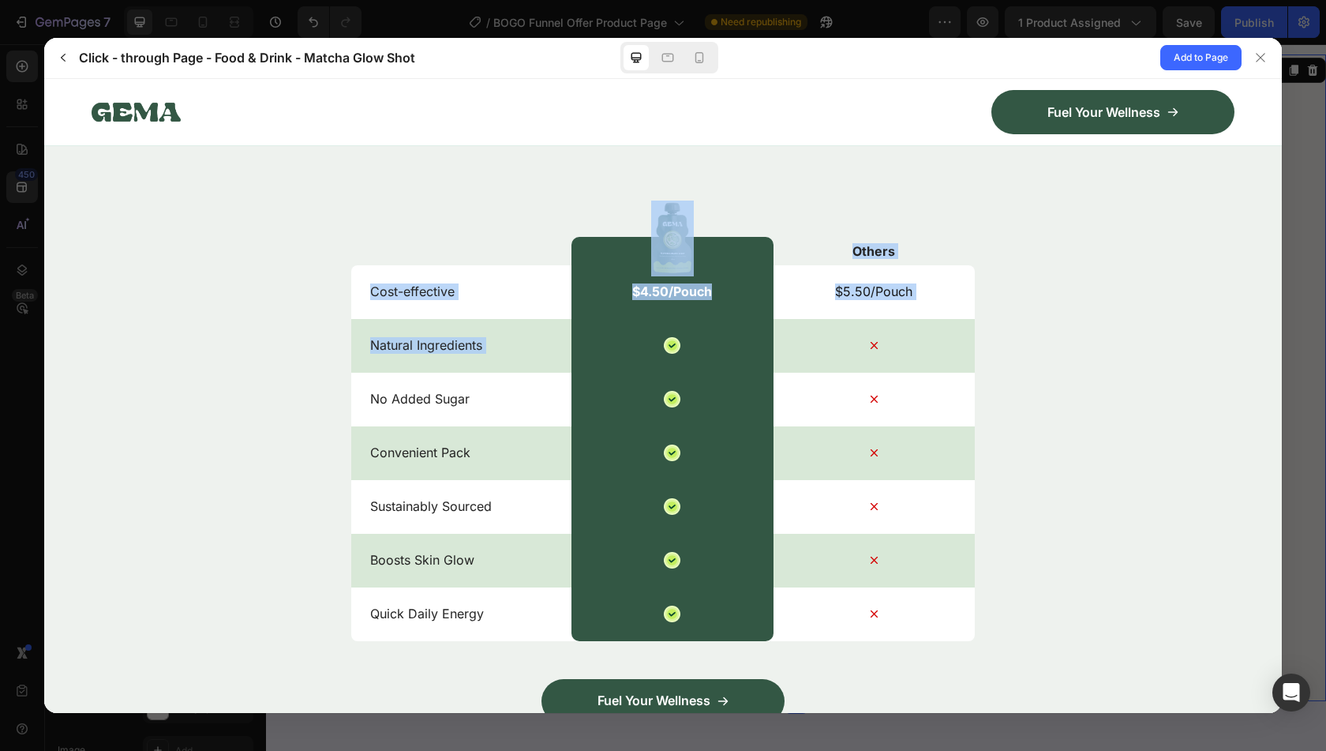
drag, startPoint x: 598, startPoint y: 315, endPoint x: 536, endPoint y: 193, distance: 136.6
click at [536, 193] on div "Nature’s daily boost Match Glow Shot: Your daily boost Others Cost-effective $4…" at bounding box center [663, 422] width 1238 height 759
click at [536, 200] on div at bounding box center [470, 238] width 201 height 76
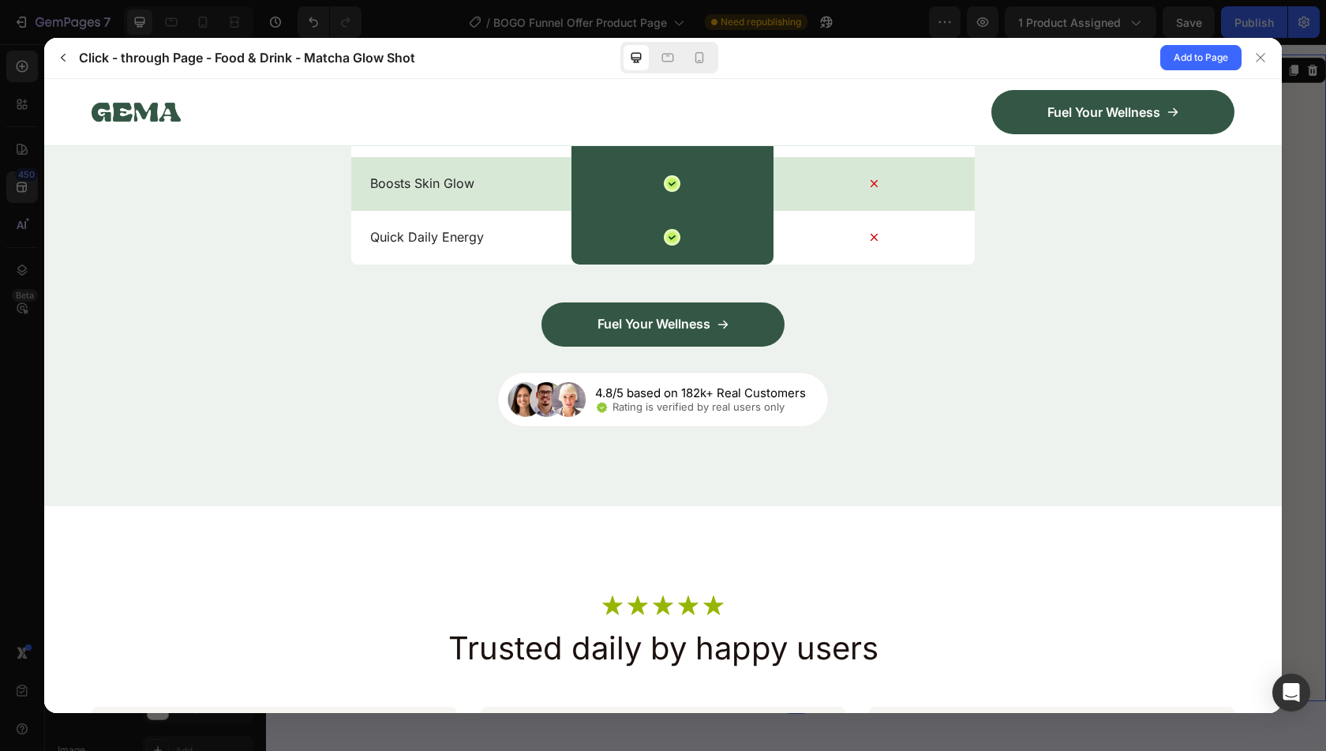
scroll to position [5396, 0]
drag, startPoint x: 597, startPoint y: 384, endPoint x: 614, endPoint y: 394, distance: 19.5
click at [614, 394] on gp-row "4.8/5 based on 182k+ Real Customers Rating is verified by real users only" at bounding box center [663, 399] width 332 height 55
drag, startPoint x: 591, startPoint y: 388, endPoint x: 603, endPoint y: 437, distance: 50.3
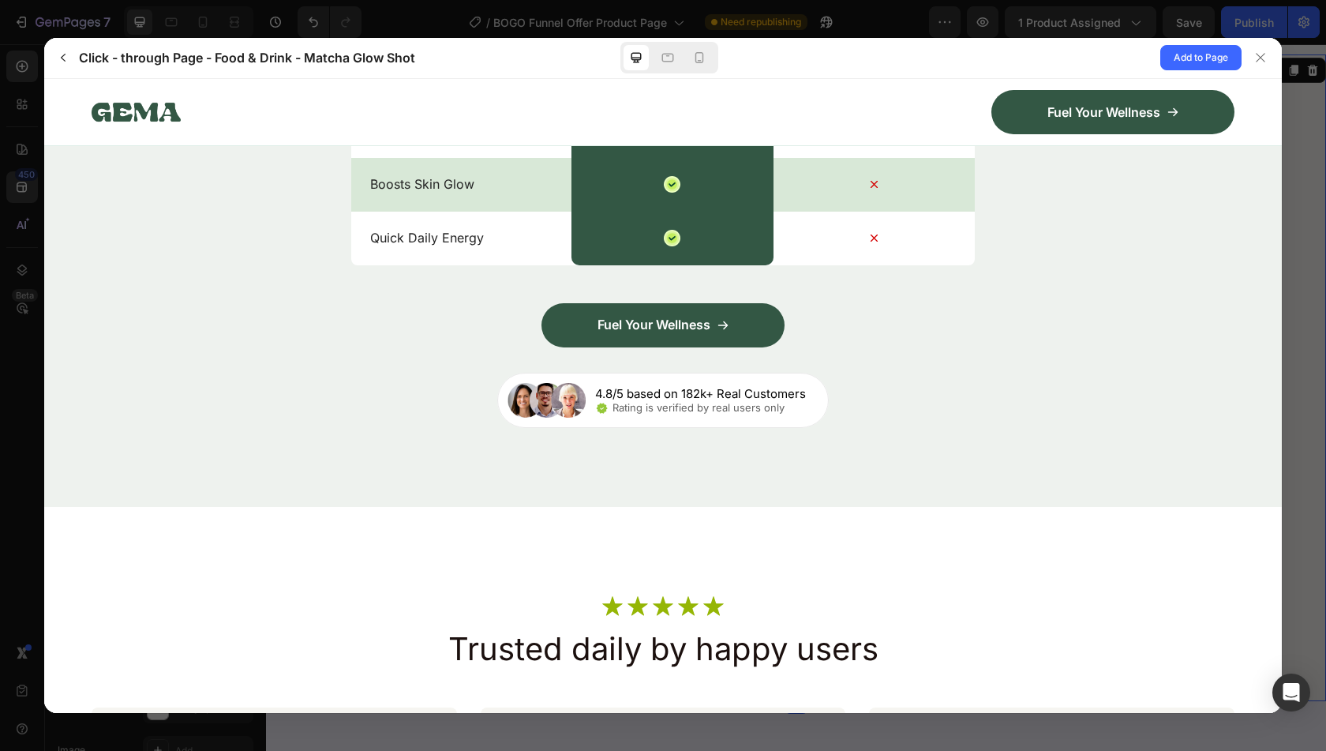
click at [603, 437] on gp-row "Nature’s daily boost Match Glow Shot: Your daily boost Others Cost-effective $4…" at bounding box center [663, 47] width 1238 height 917
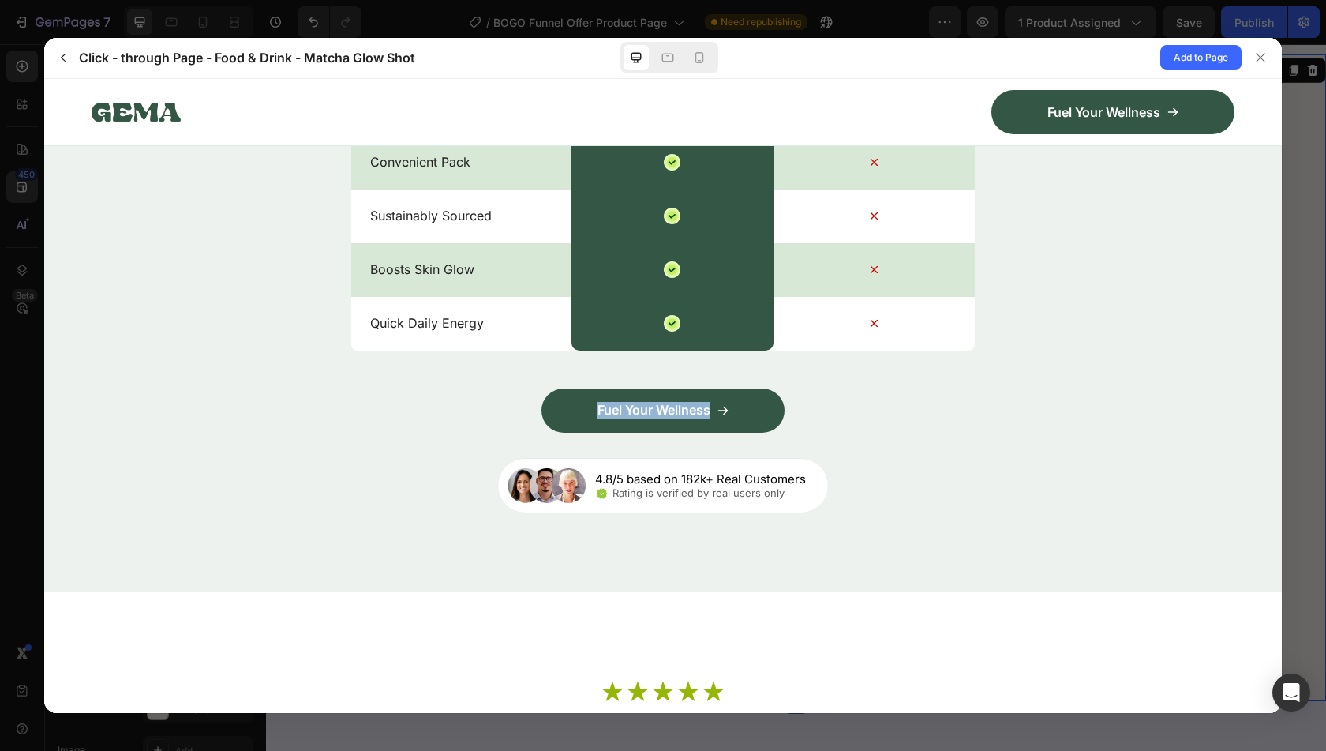
drag, startPoint x: 666, startPoint y: 306, endPoint x: 802, endPoint y: 350, distance: 142.5
click at [802, 350] on div "Nature’s daily boost Match Glow Shot: Your daily boost Others Cost-effective $4…" at bounding box center [663, 132] width 1238 height 759
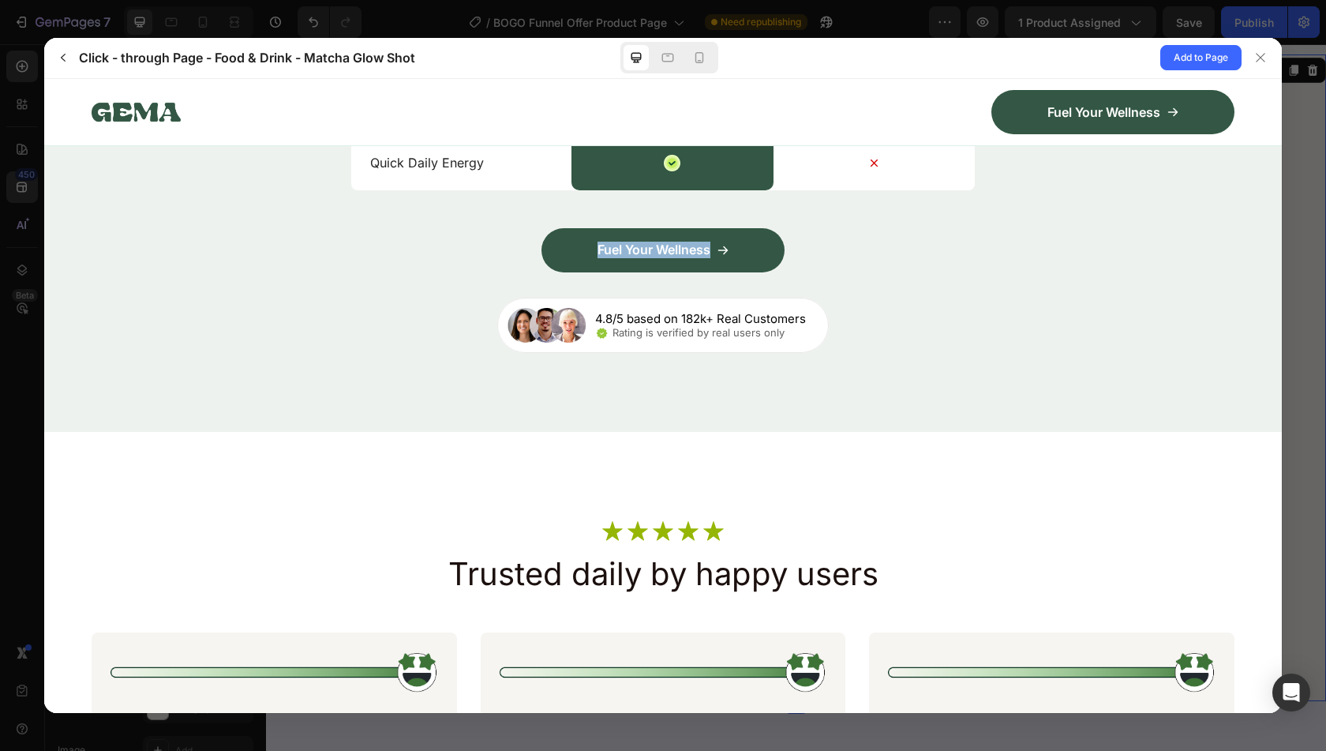
scroll to position [5476, 0]
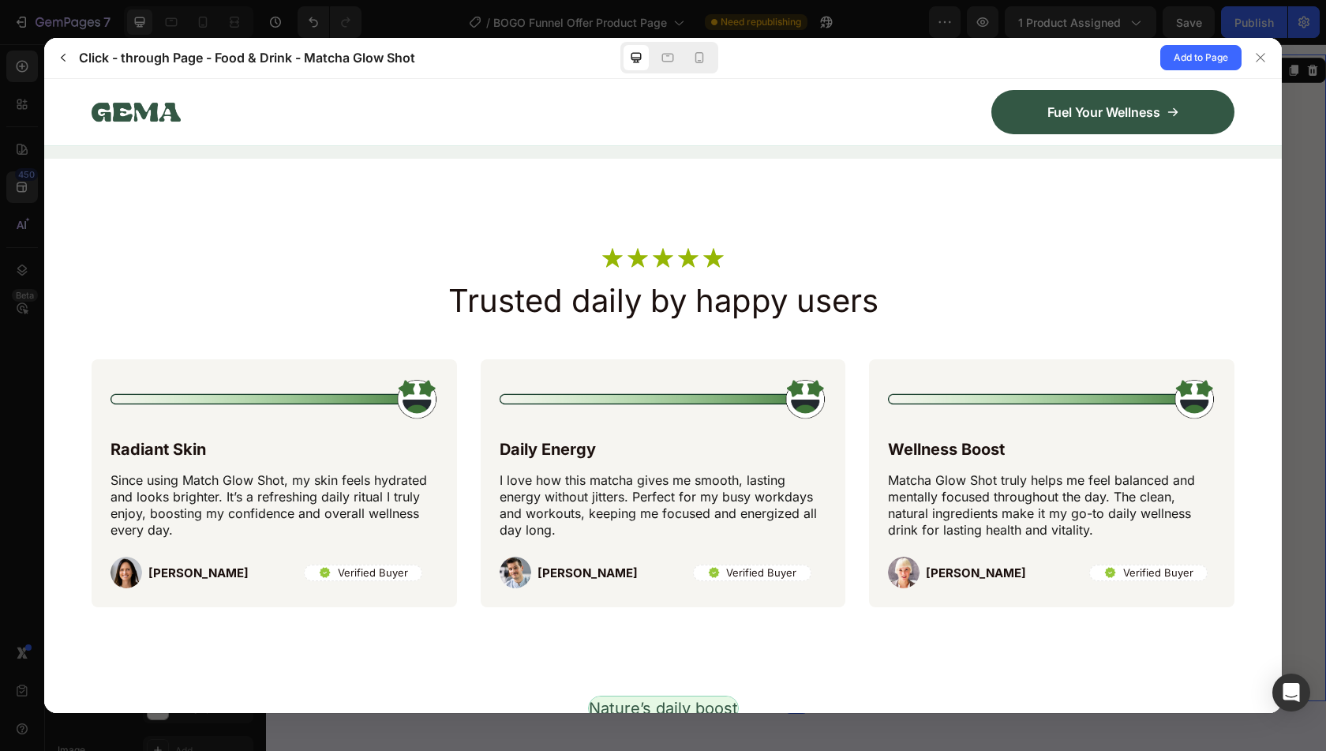
scroll to position [5756, 0]
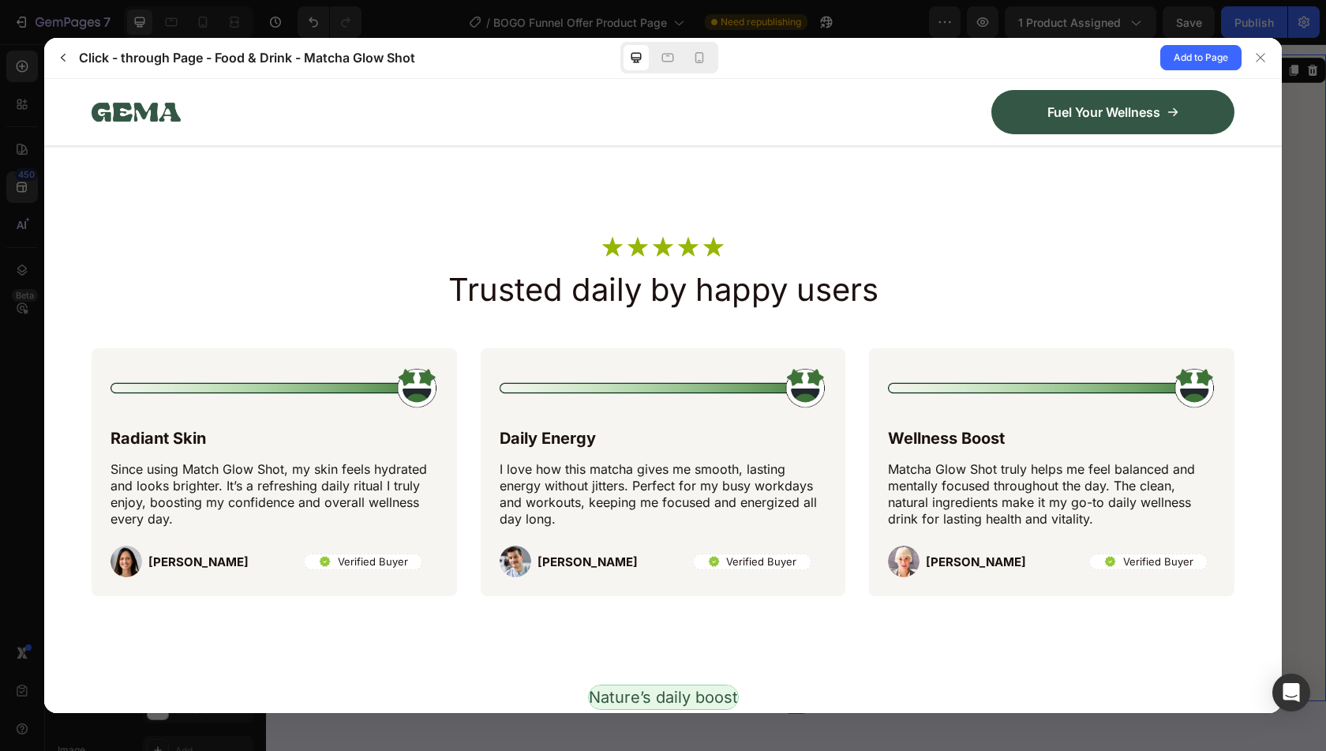
click at [712, 460] on p "I love how this matcha gives me smooth, lasting energy without jitters. Perfect…" at bounding box center [664, 493] width 328 height 66
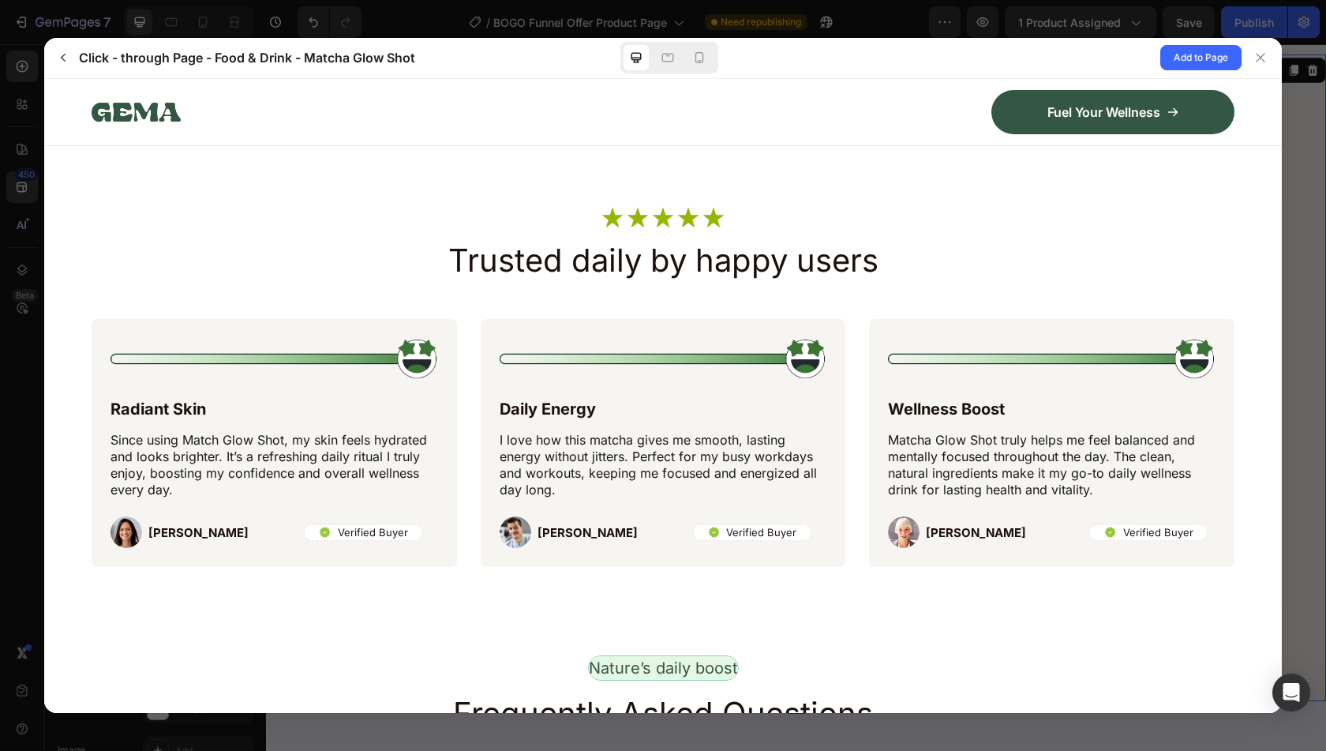
scroll to position [5786, 0]
click at [706, 61] on icon at bounding box center [699, 58] width 16 height 16
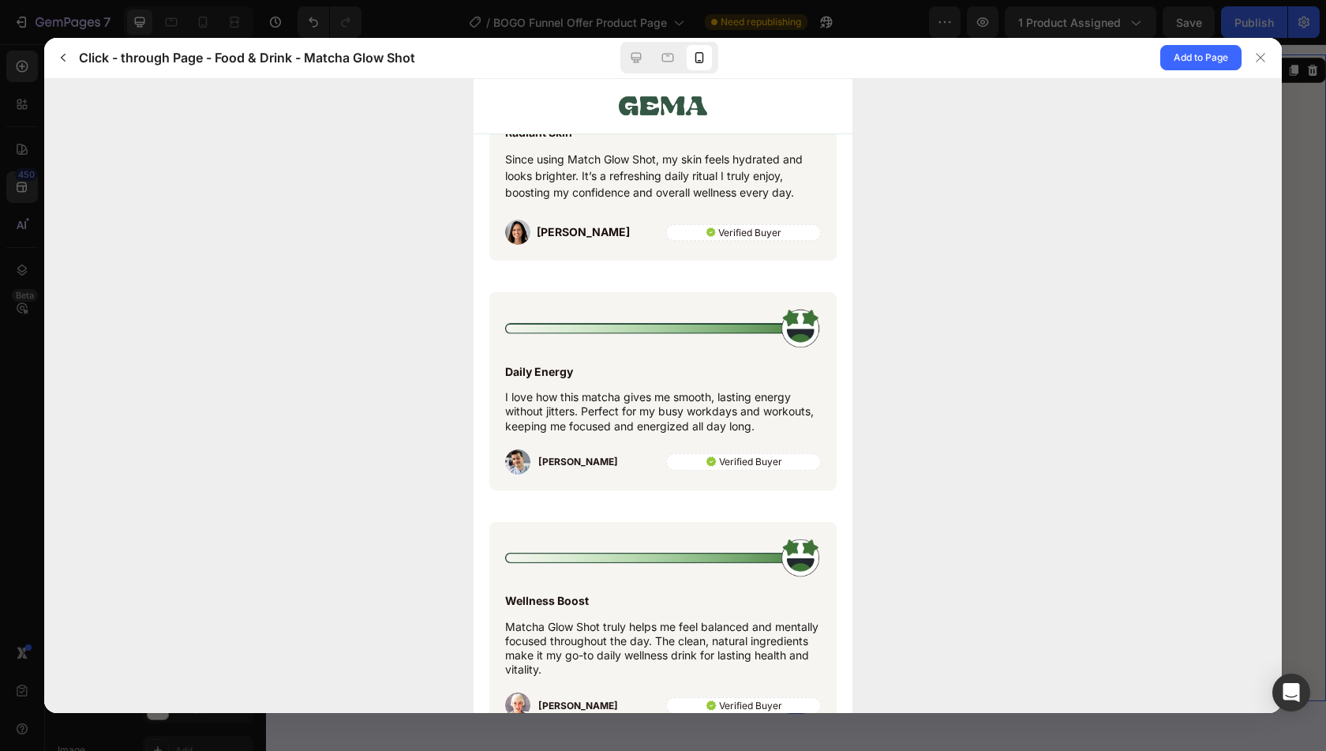
scroll to position [5758, 0]
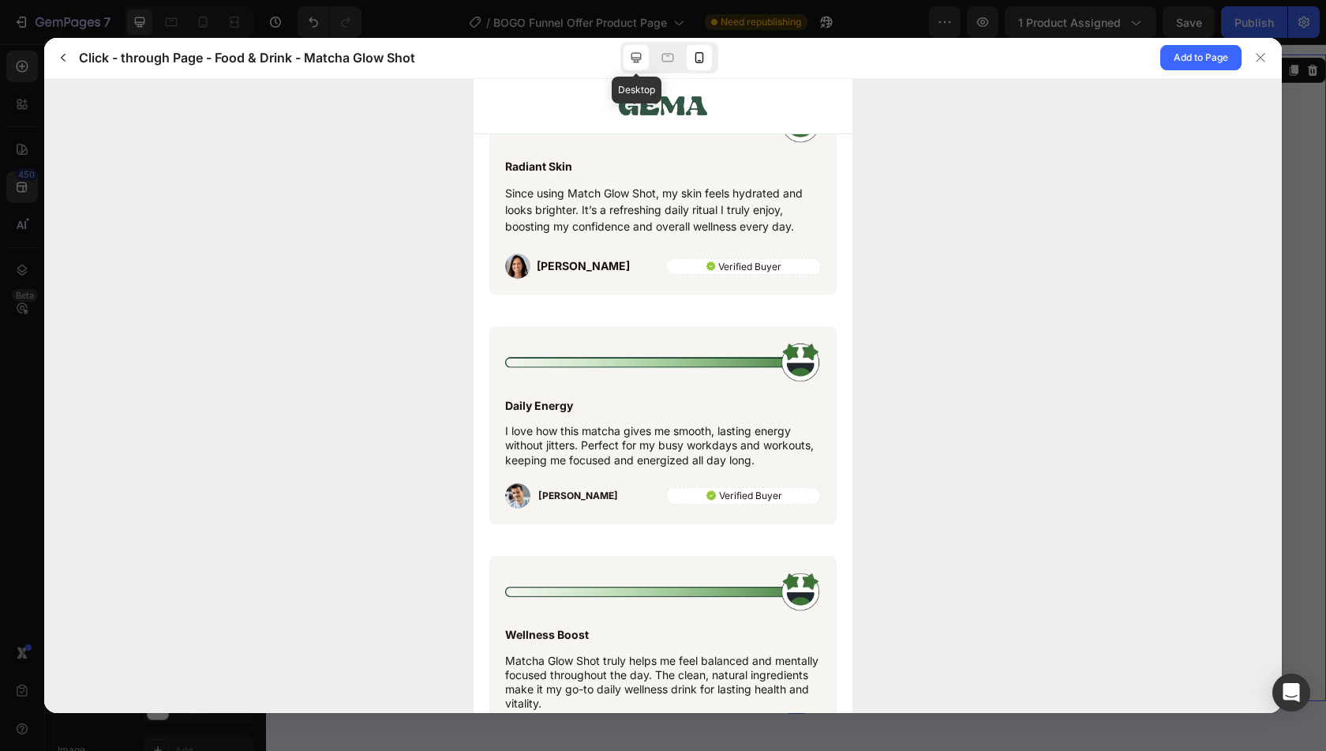
click at [638, 63] on icon at bounding box center [636, 58] width 16 height 16
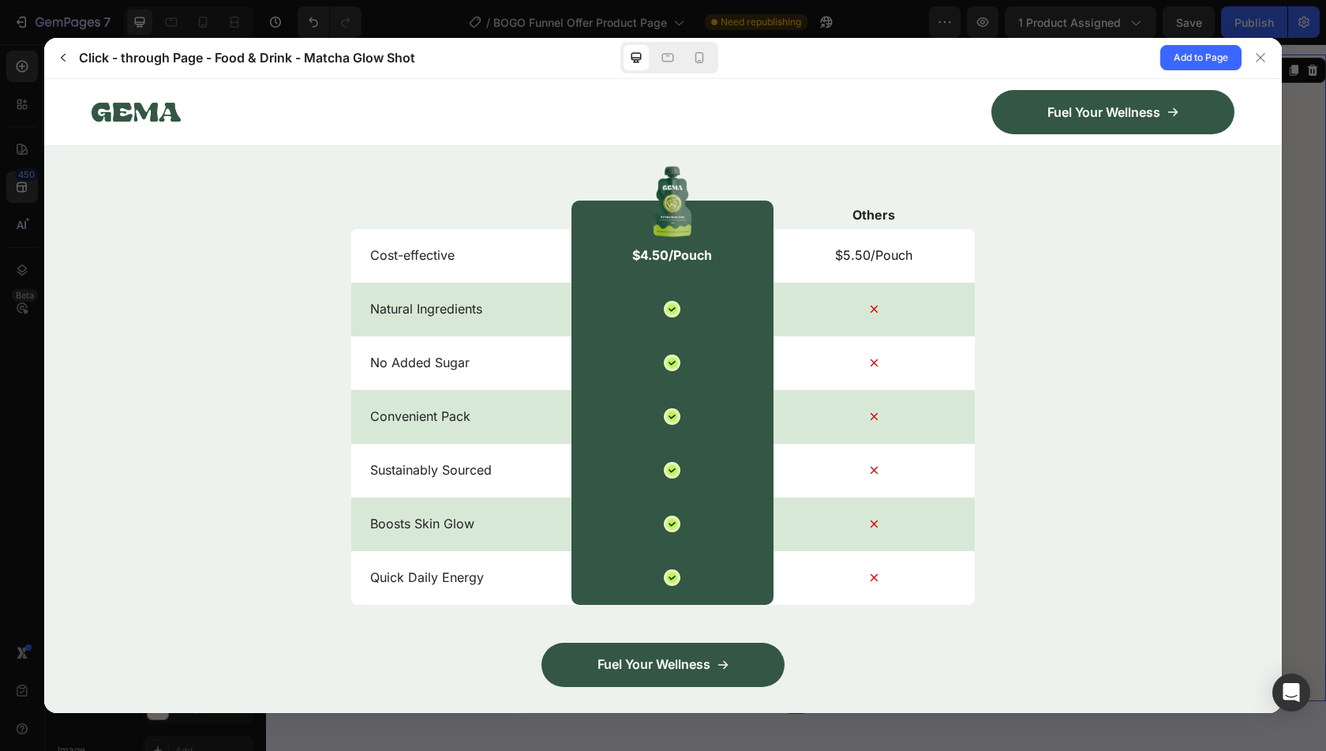
scroll to position [5056, 0]
click at [706, 58] on icon at bounding box center [699, 58] width 16 height 16
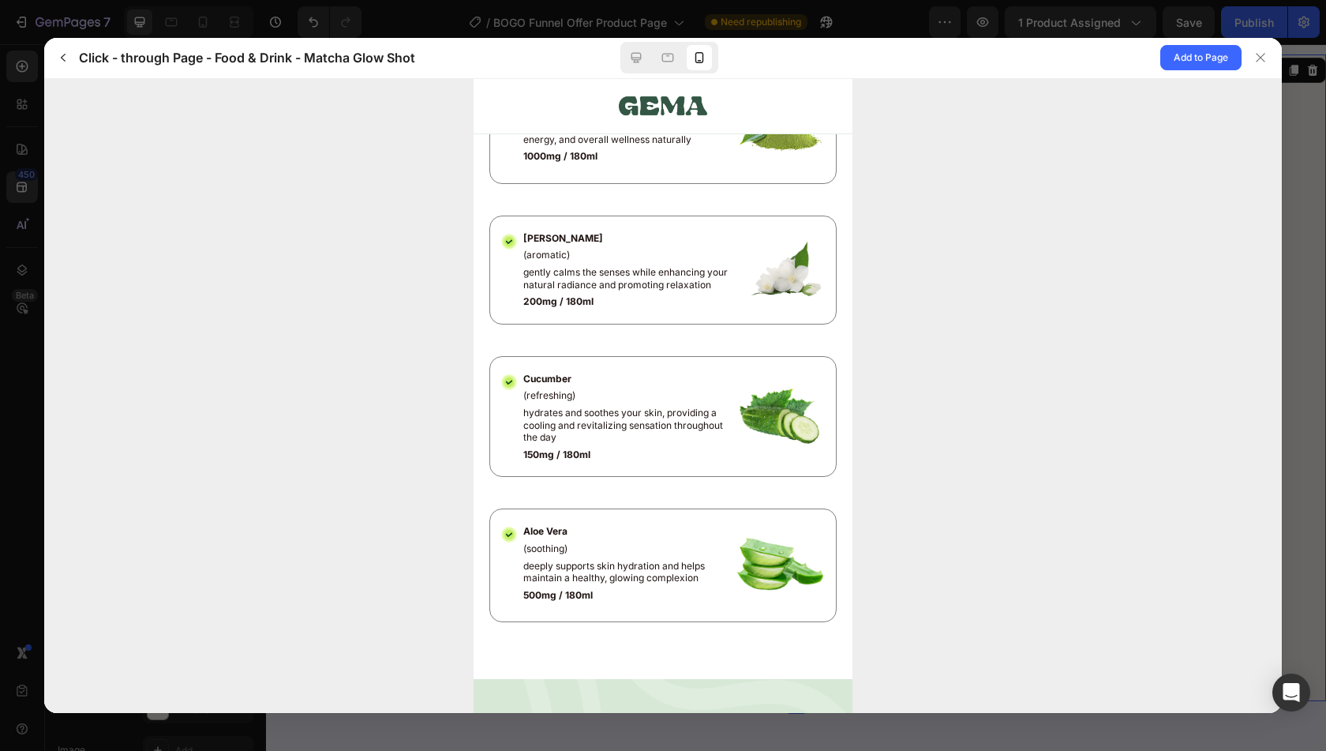
scroll to position [2320, 0]
click at [58, 60] on icon "button" at bounding box center [63, 57] width 13 height 13
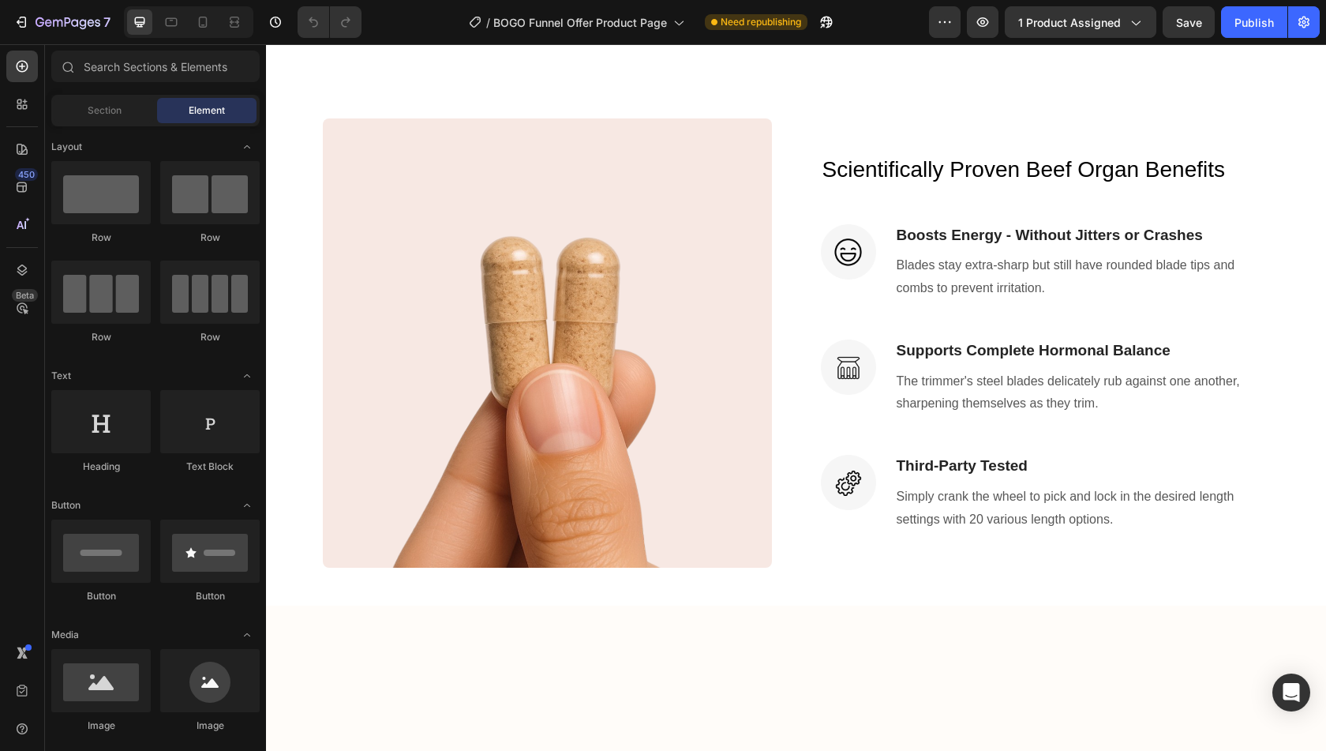
scroll to position [1447, 0]
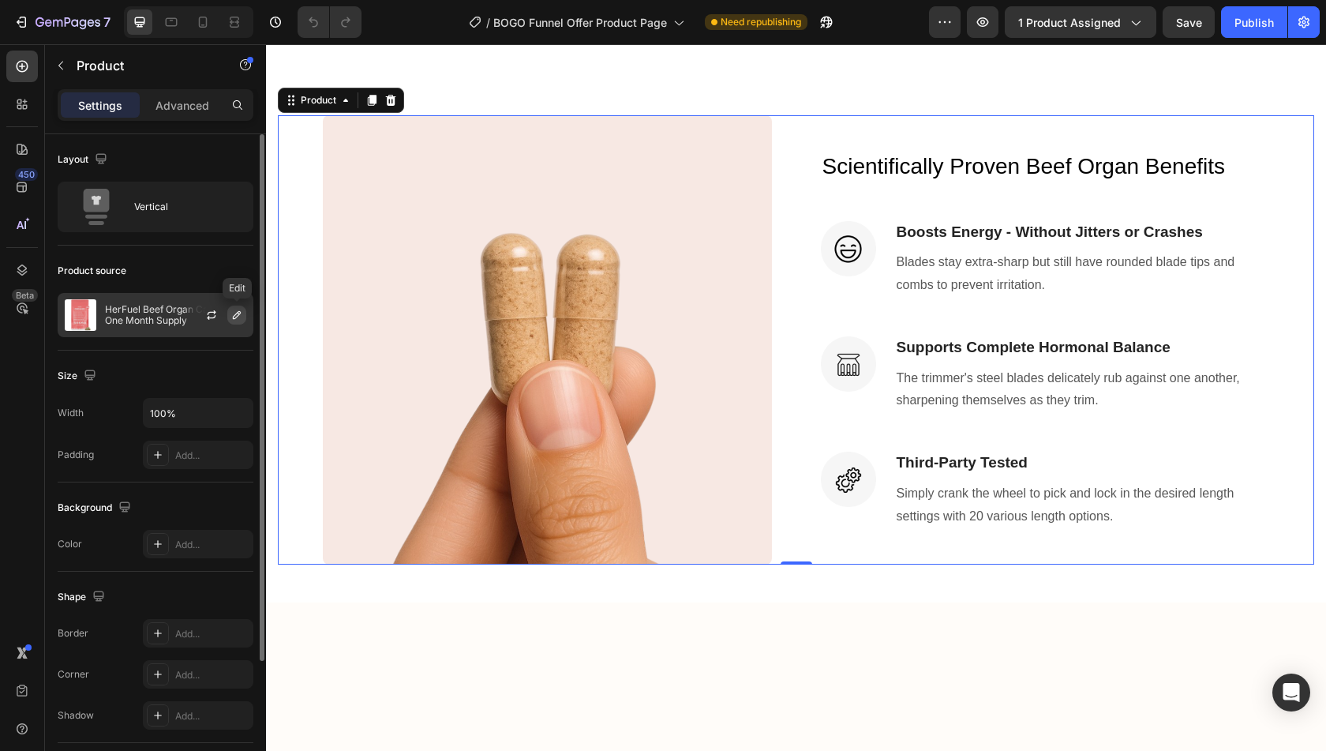
click at [237, 314] on icon "button" at bounding box center [236, 315] width 13 height 13
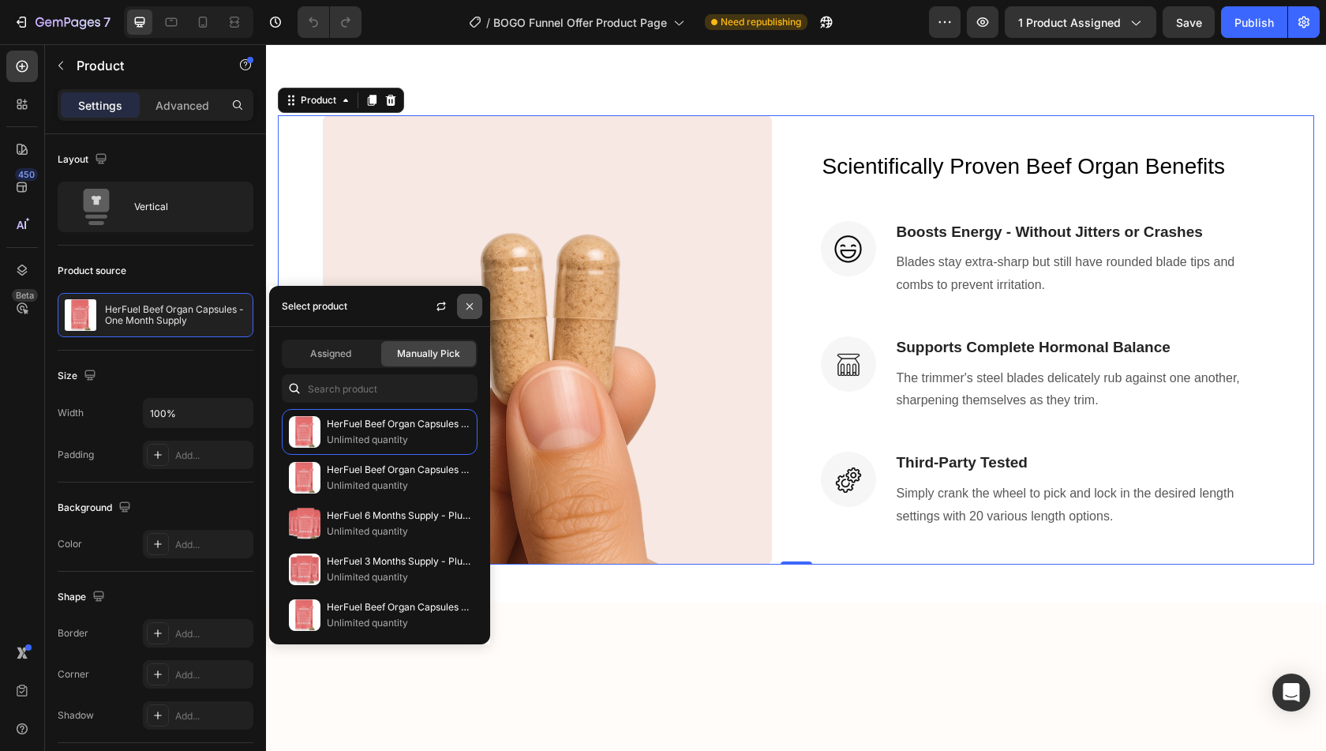
click at [478, 302] on button "button" at bounding box center [469, 306] width 25 height 25
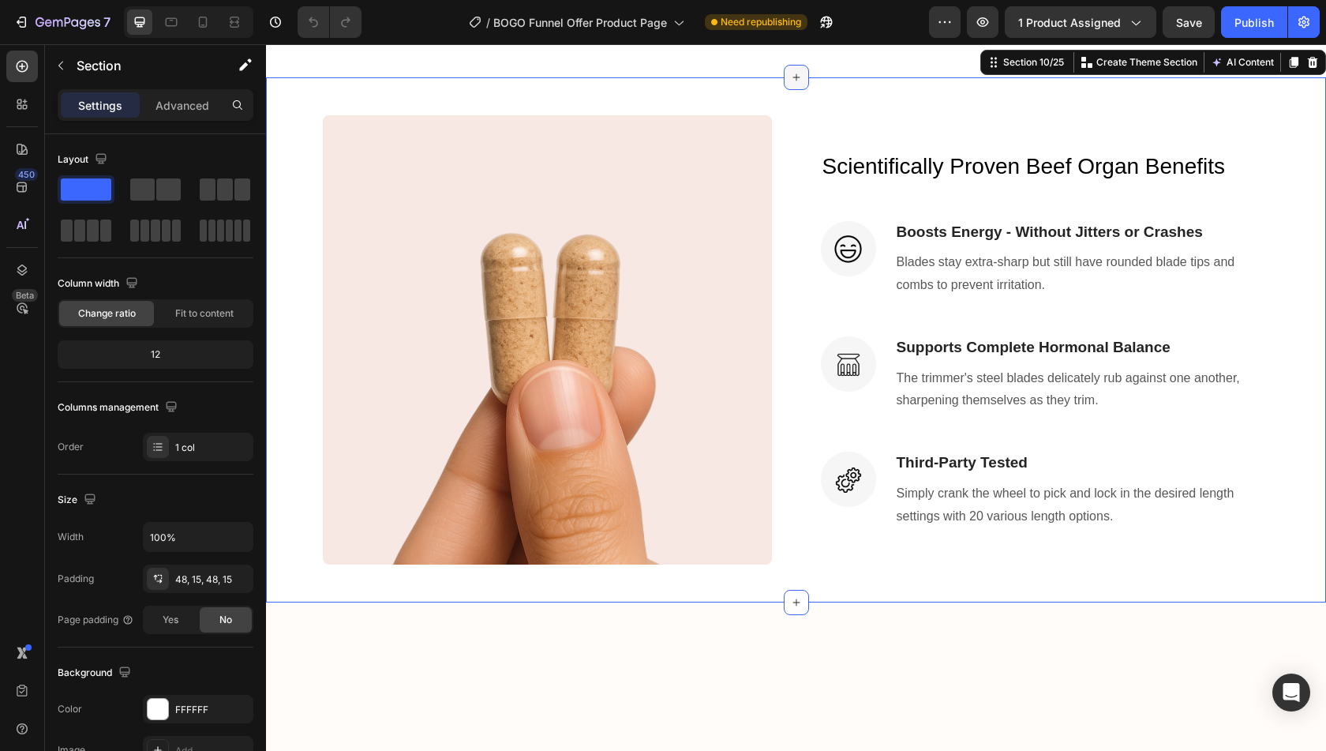
click at [796, 90] on div at bounding box center [796, 77] width 25 height 25
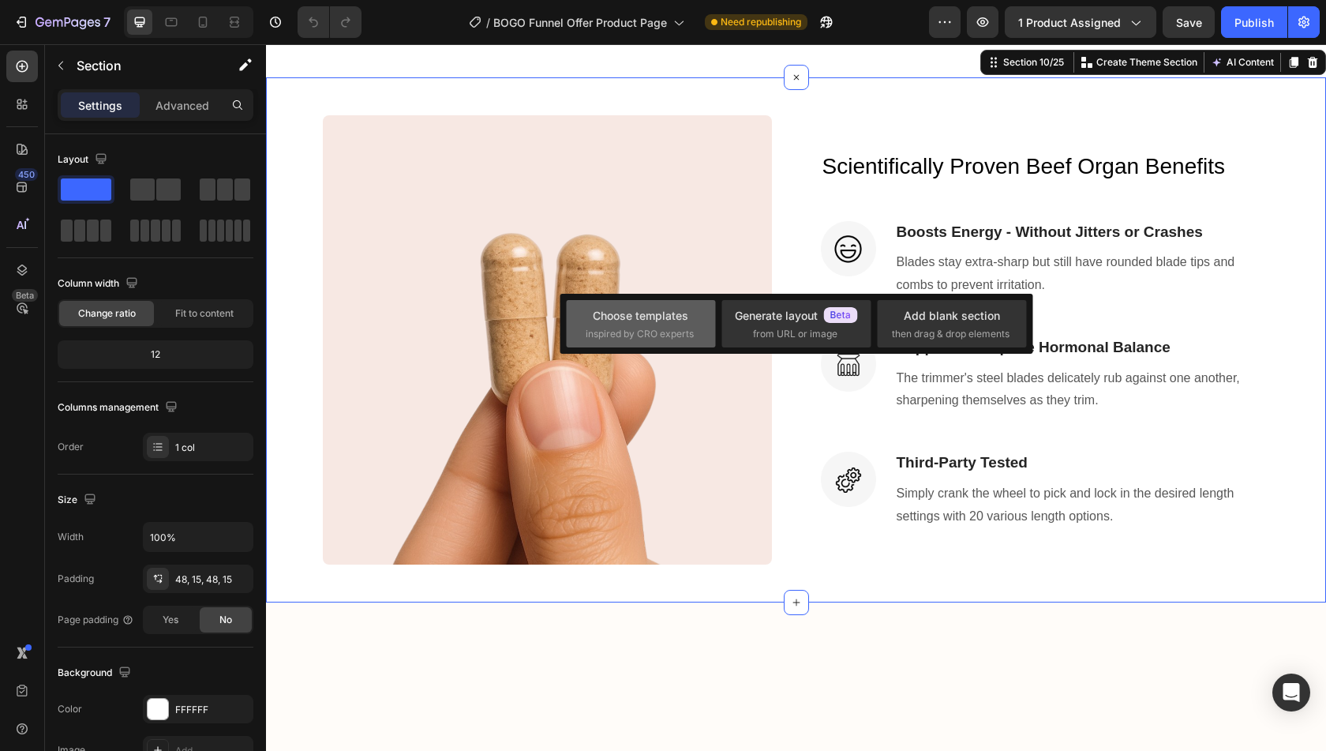
click at [639, 319] on div "Choose templates" at bounding box center [641, 315] width 96 height 17
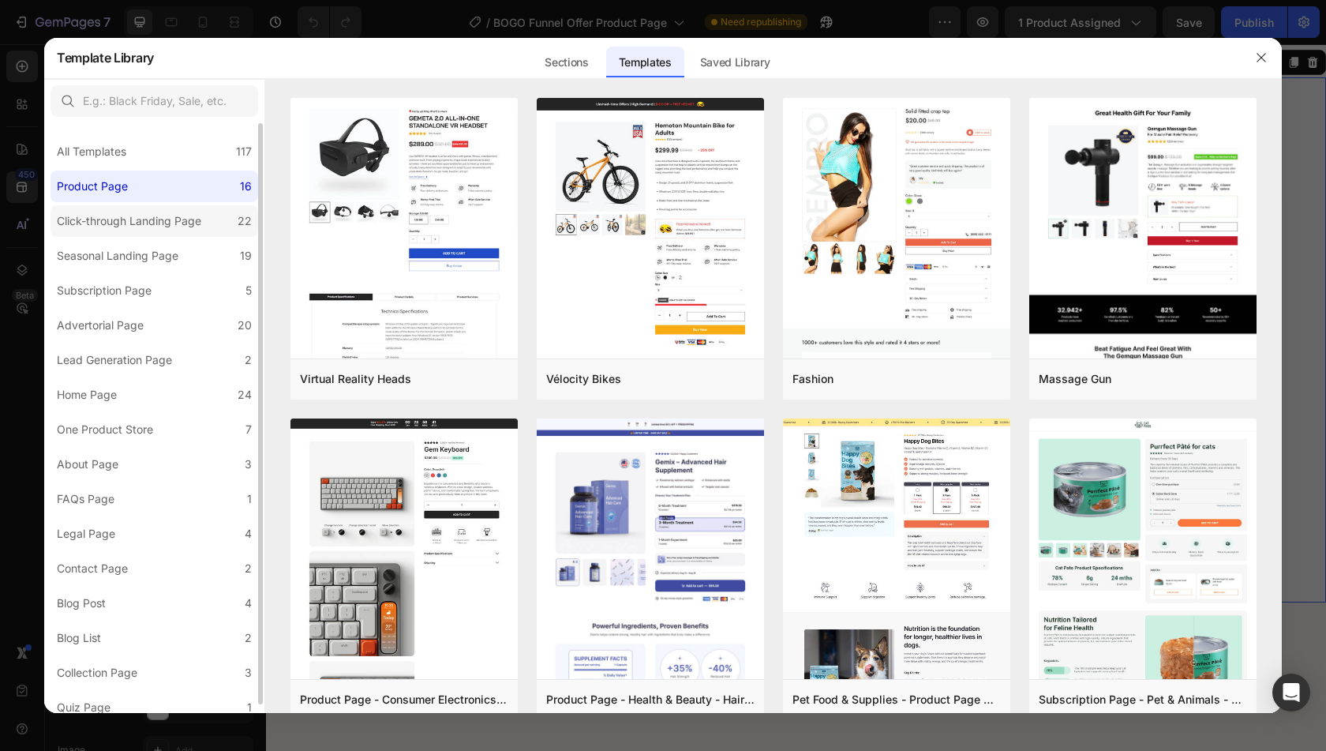
click at [148, 221] on div "Click-through Landing Page" at bounding box center [129, 221] width 144 height 19
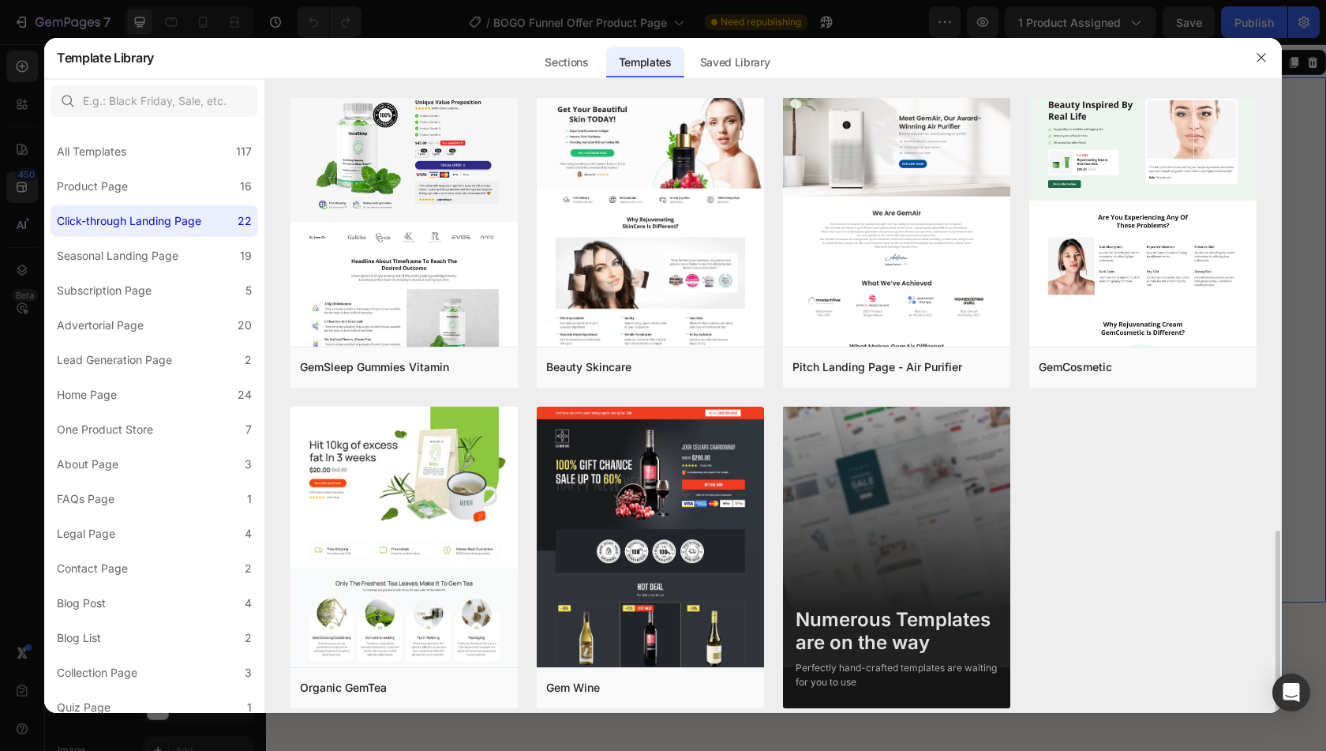
scroll to position [1307, 0]
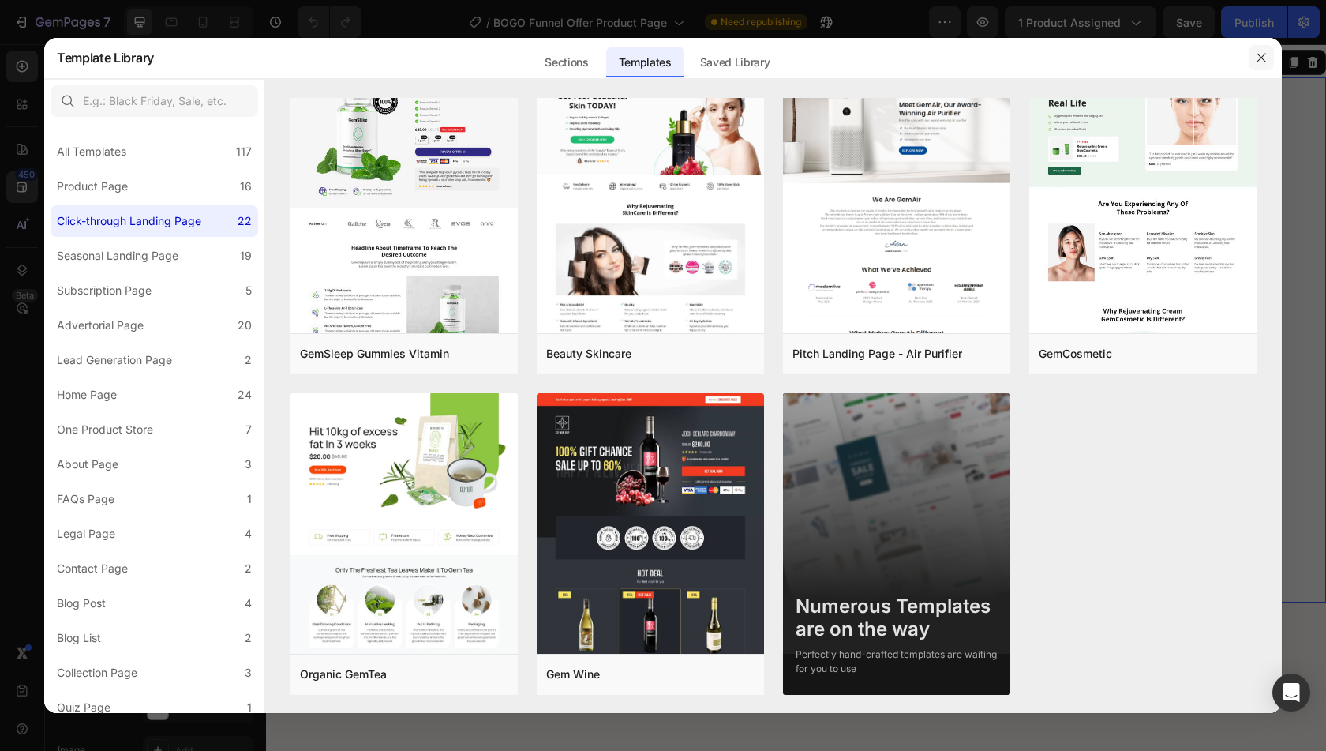
click at [1258, 59] on icon "button" at bounding box center [1261, 57] width 13 height 13
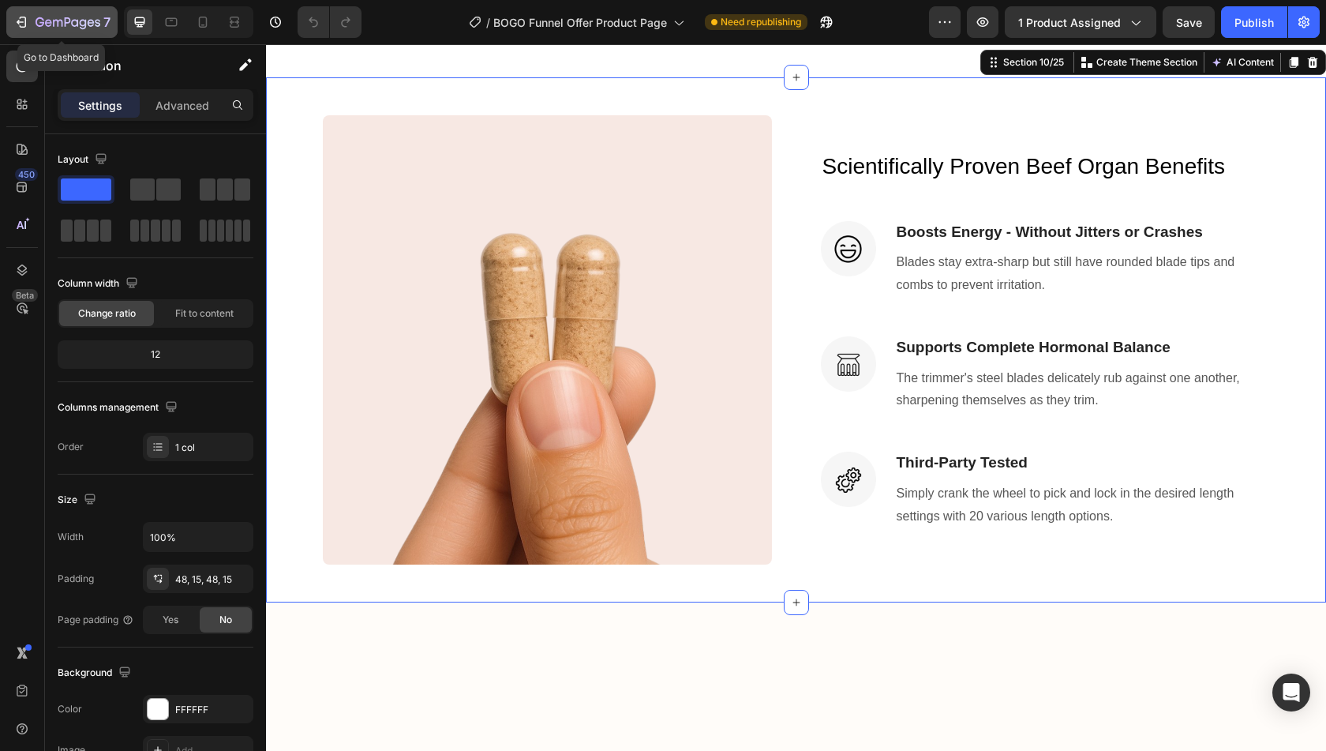
click at [96, 26] on icon "button" at bounding box center [98, 22] width 6 height 7
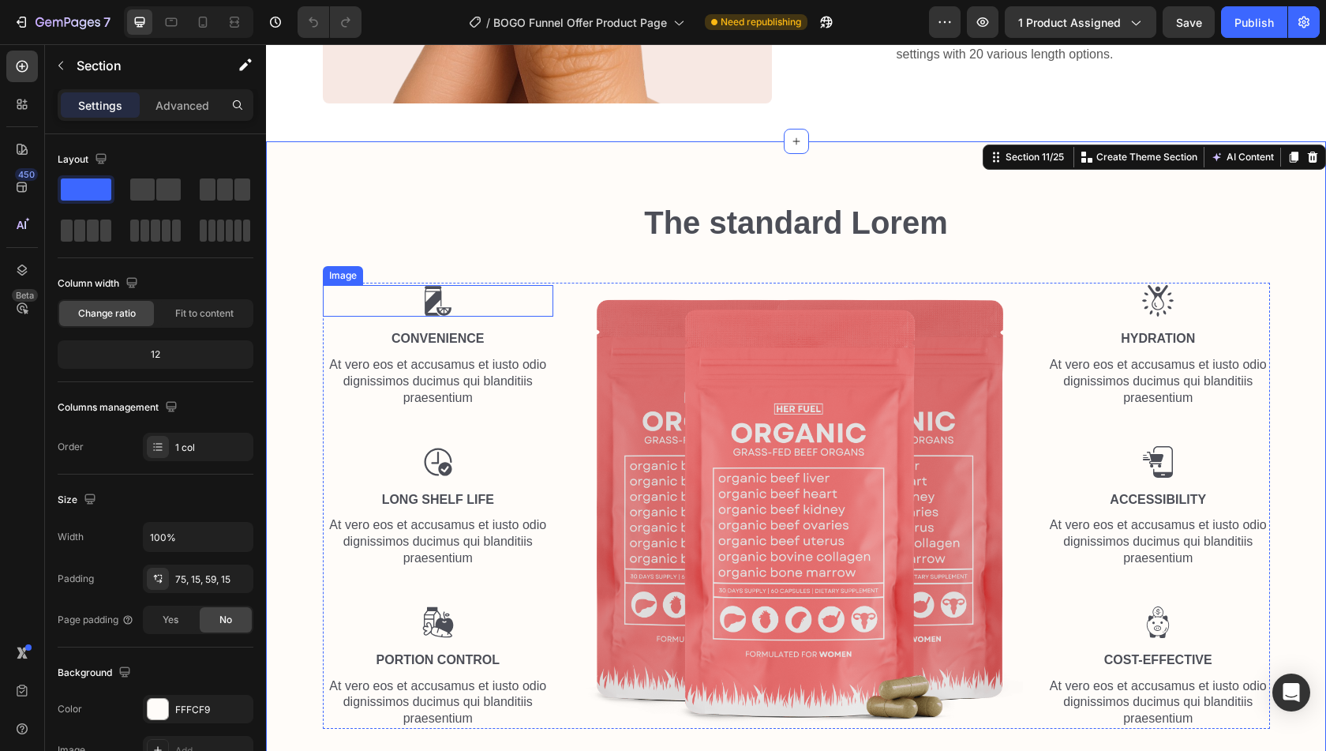
scroll to position [2076, 0]
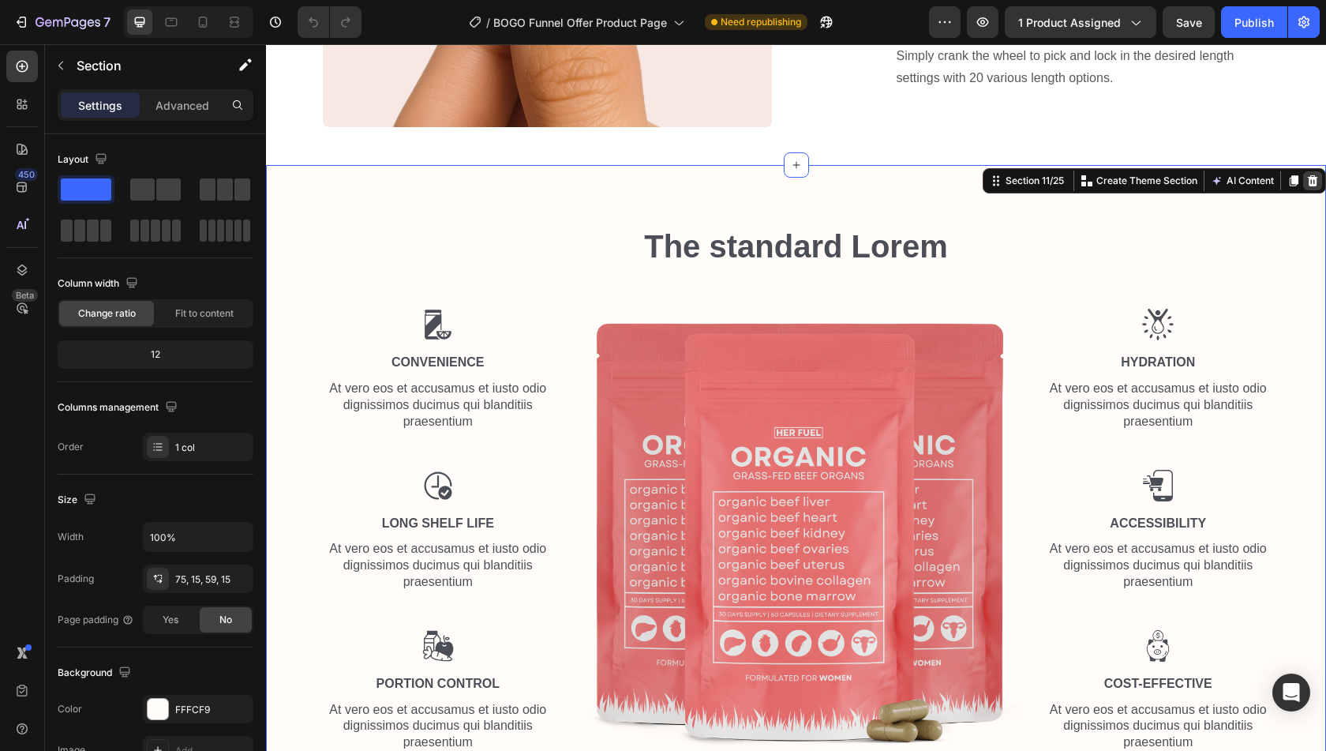
click at [1308, 177] on icon at bounding box center [1313, 180] width 10 height 11
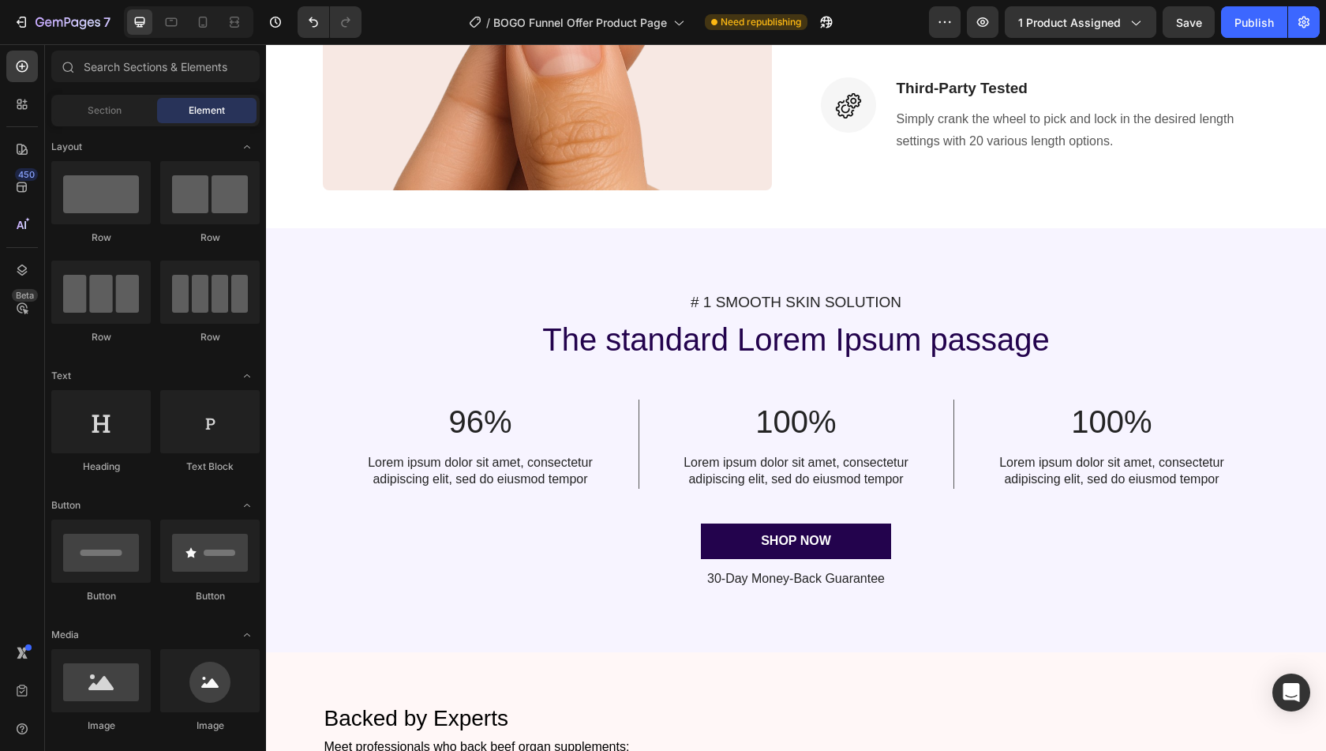
scroll to position [2011, 0]
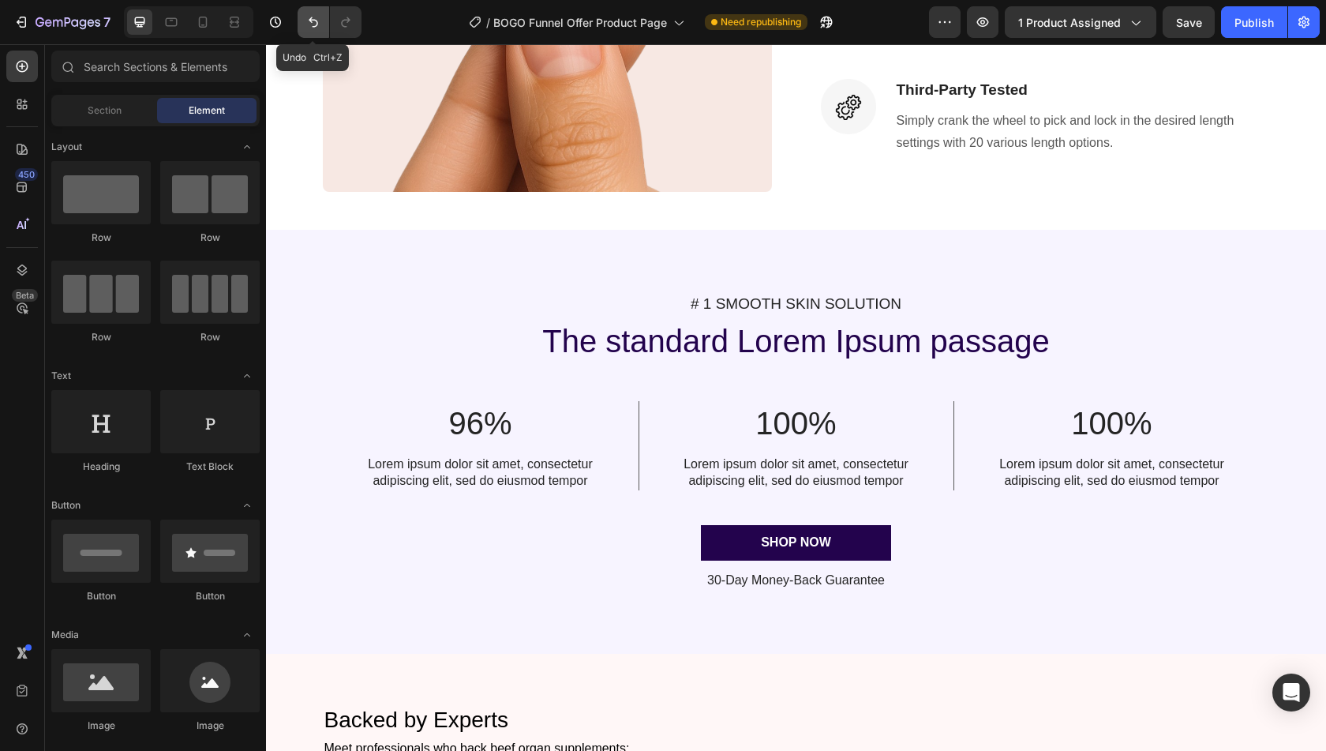
click at [314, 25] on icon "Undo/Redo" at bounding box center [313, 22] width 16 height 16
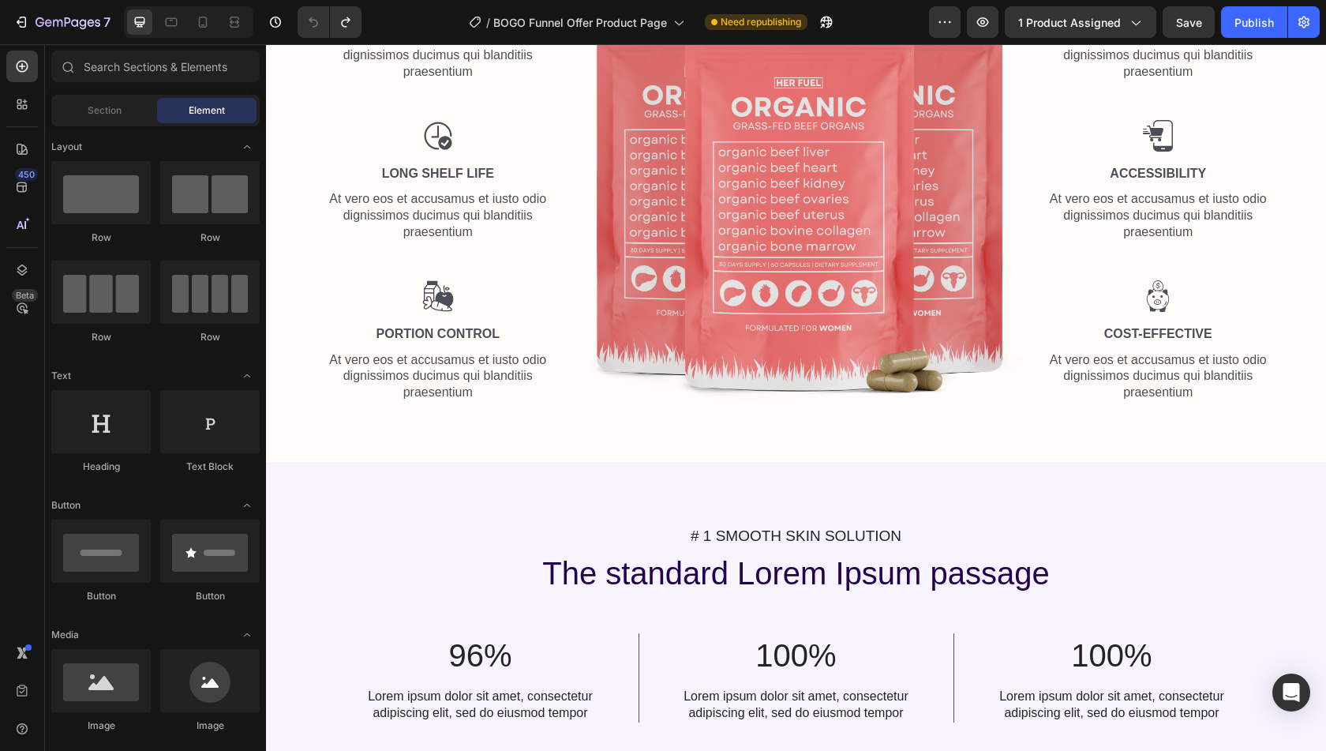
scroll to position [2425, 0]
click at [38, 24] on icon "button" at bounding box center [68, 23] width 65 height 13
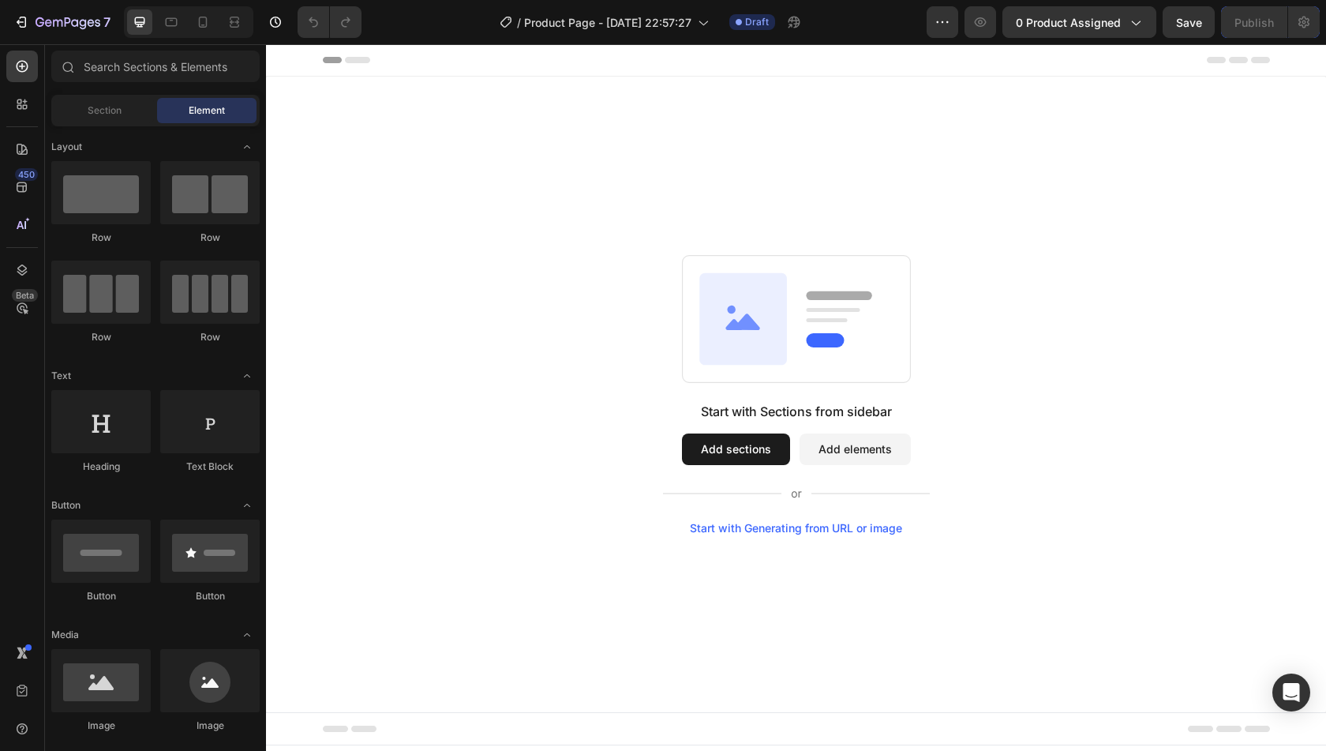
click at [747, 457] on button "Add sections" at bounding box center [736, 449] width 108 height 32
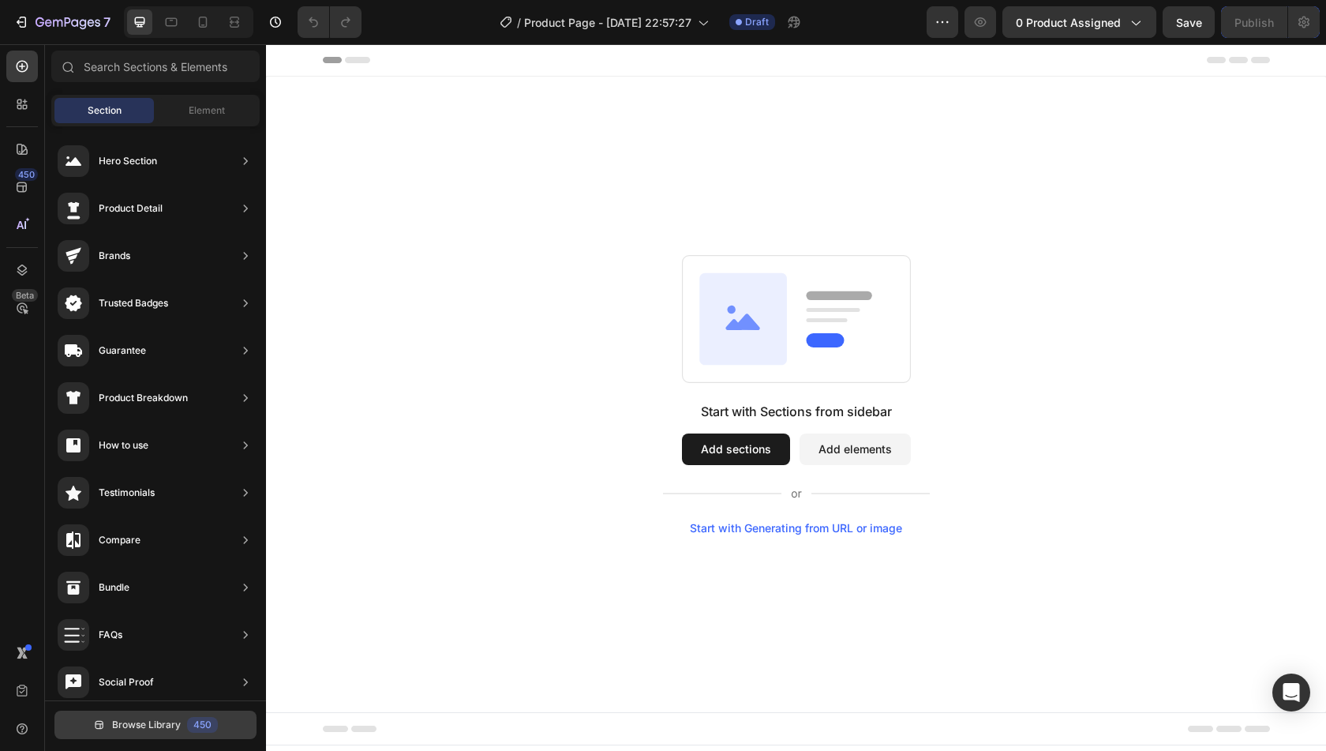
click at [185, 718] on button "Browse Library 450" at bounding box center [155, 724] width 202 height 28
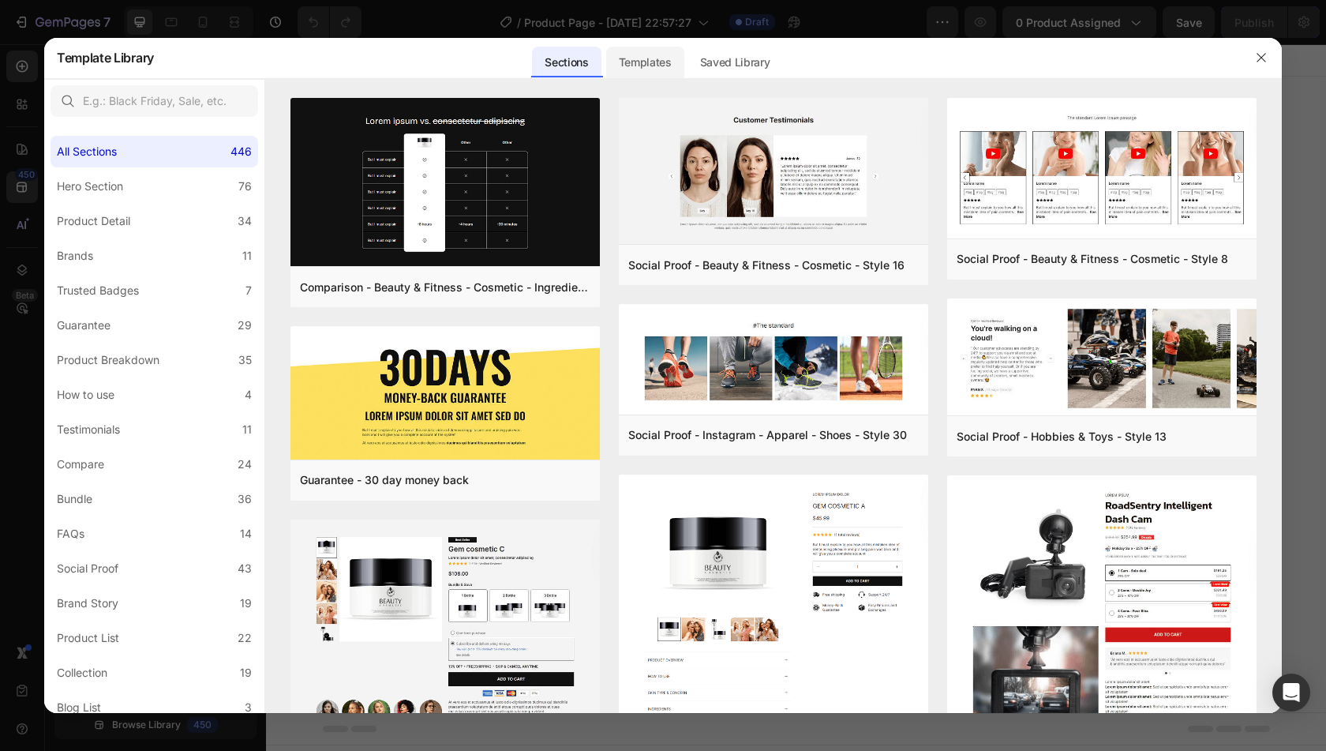
click at [661, 57] on div "Templates" at bounding box center [645, 63] width 78 height 32
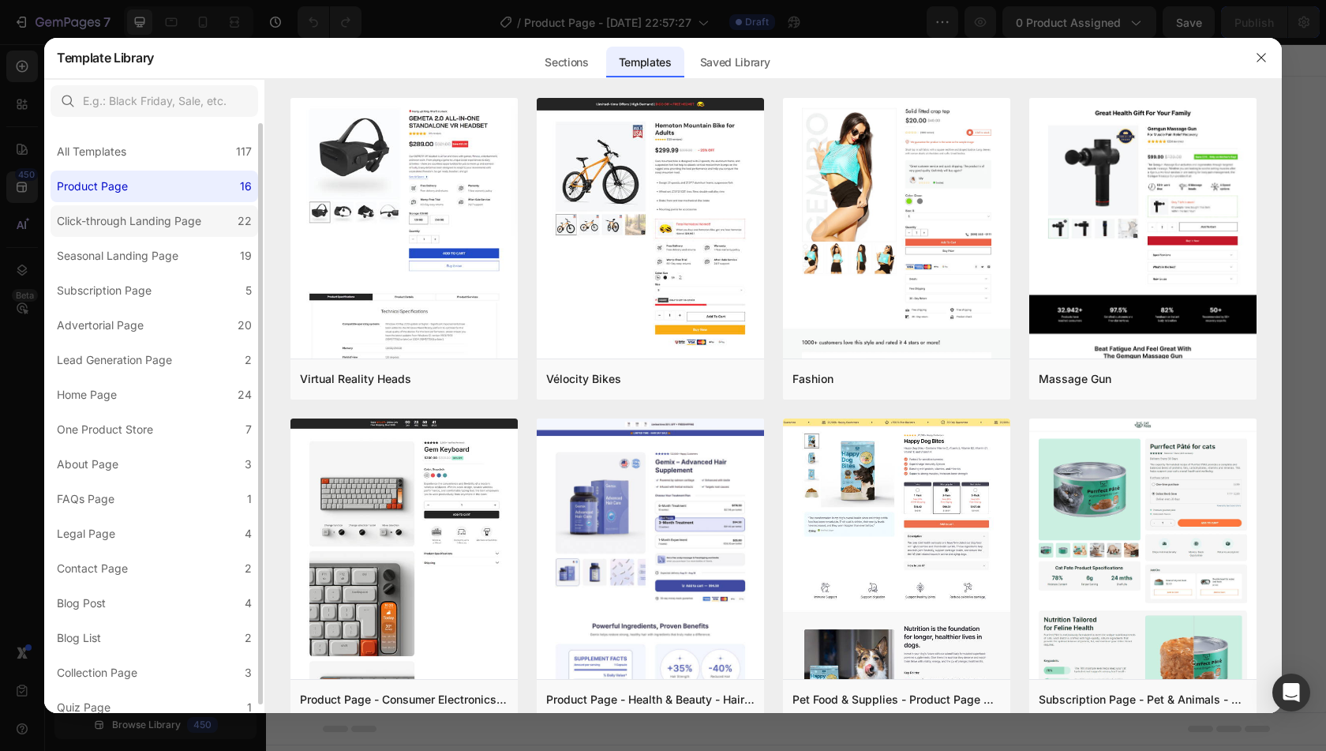
click at [178, 217] on div "Click-through Landing Page" at bounding box center [129, 221] width 144 height 19
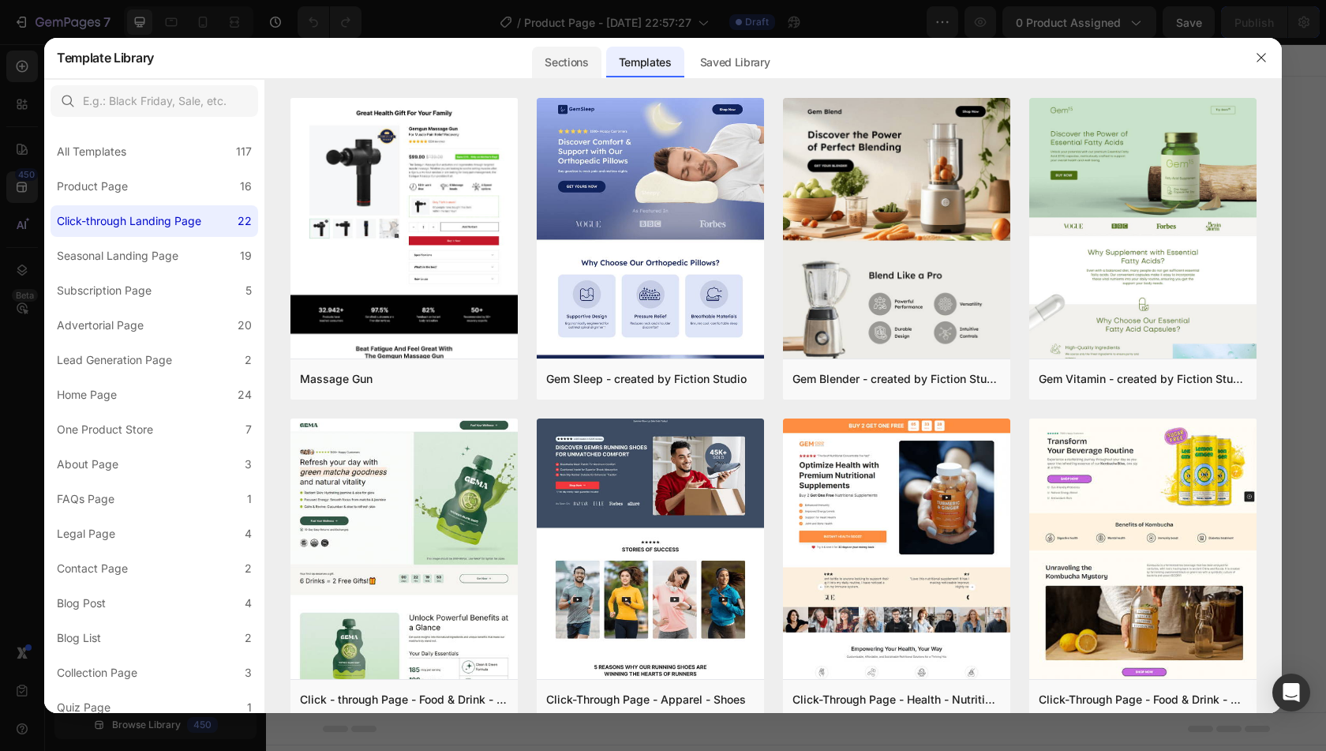
click at [562, 59] on div "Sections" at bounding box center [566, 63] width 69 height 32
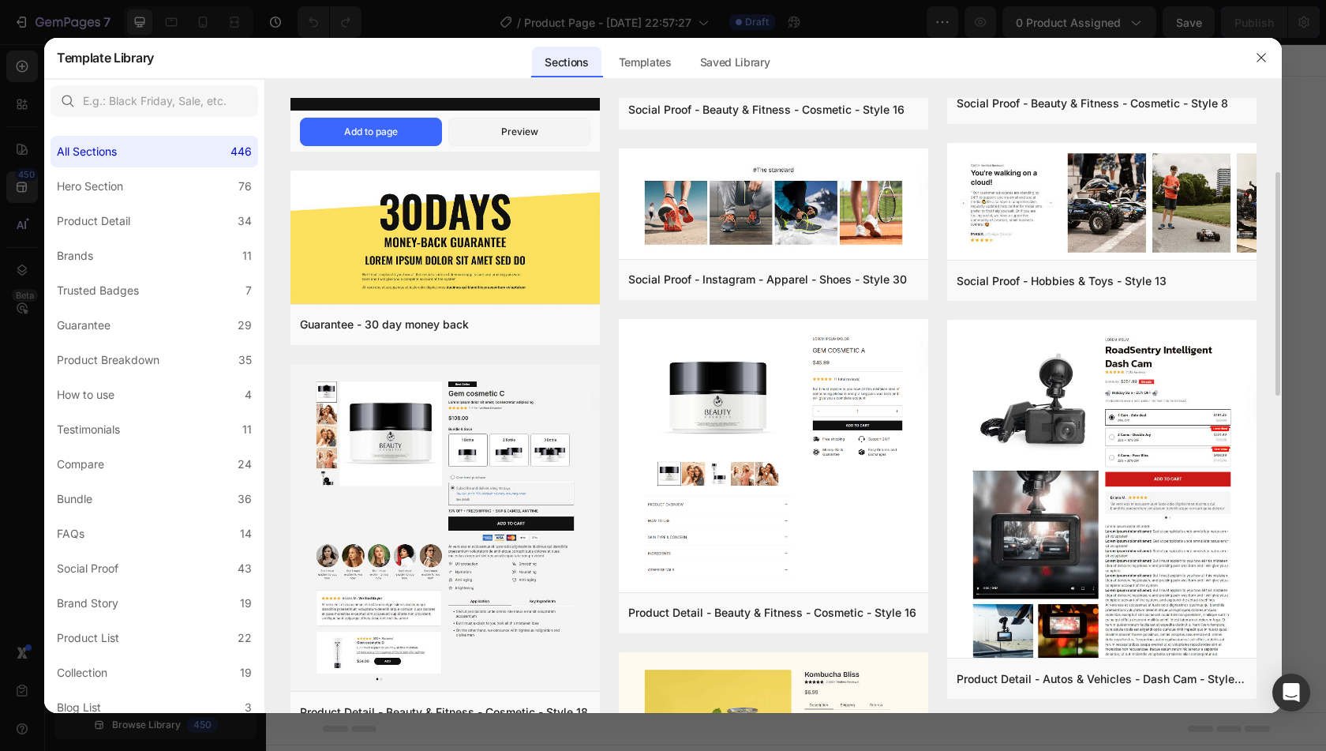
scroll to position [172, 0]
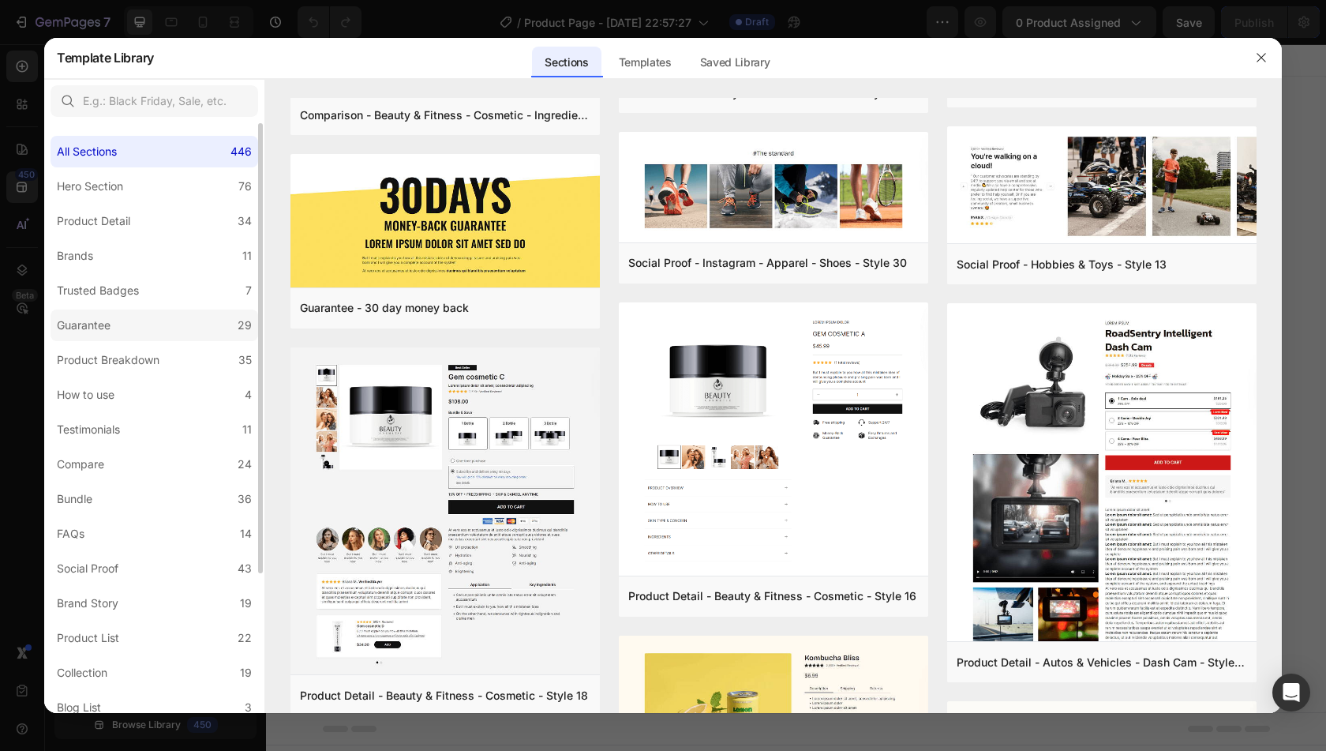
click at [164, 327] on label "Guarantee 29" at bounding box center [155, 325] width 208 height 32
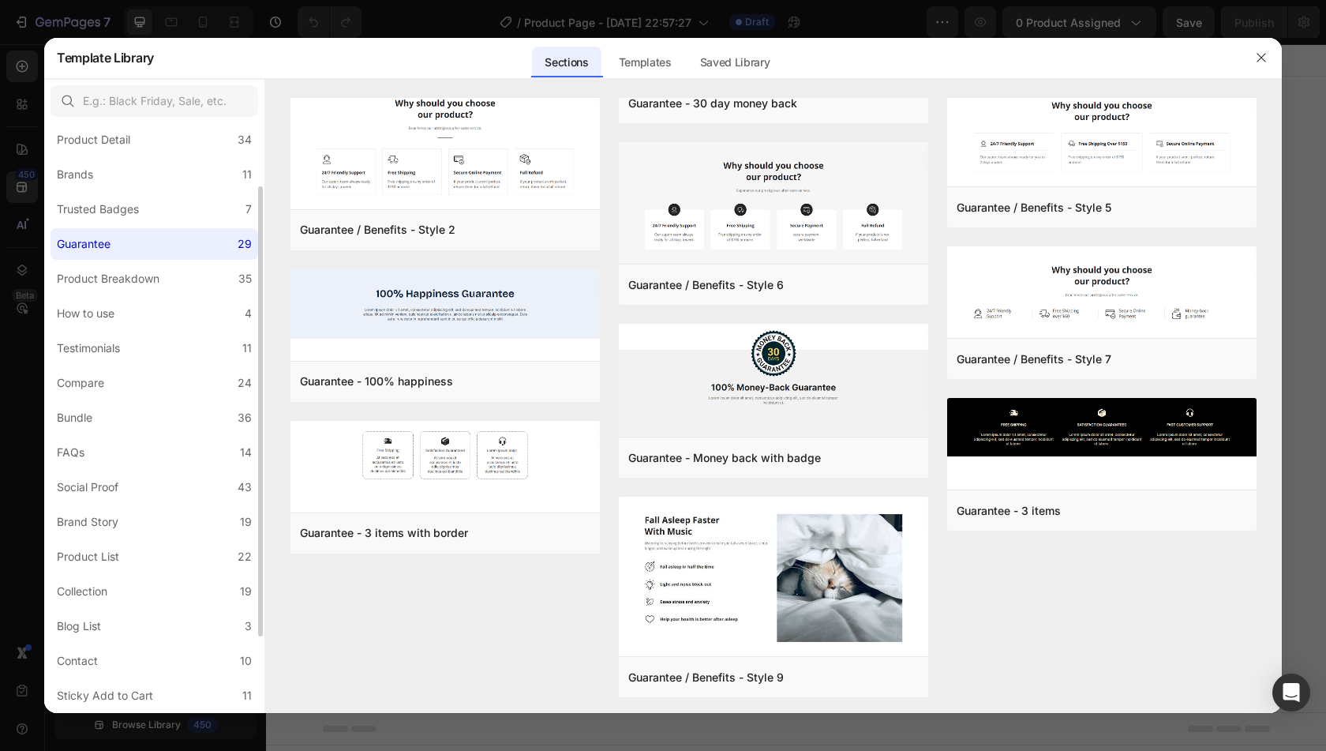
scroll to position [82, 0]
click at [154, 275] on div "Product Breakdown" at bounding box center [108, 277] width 103 height 19
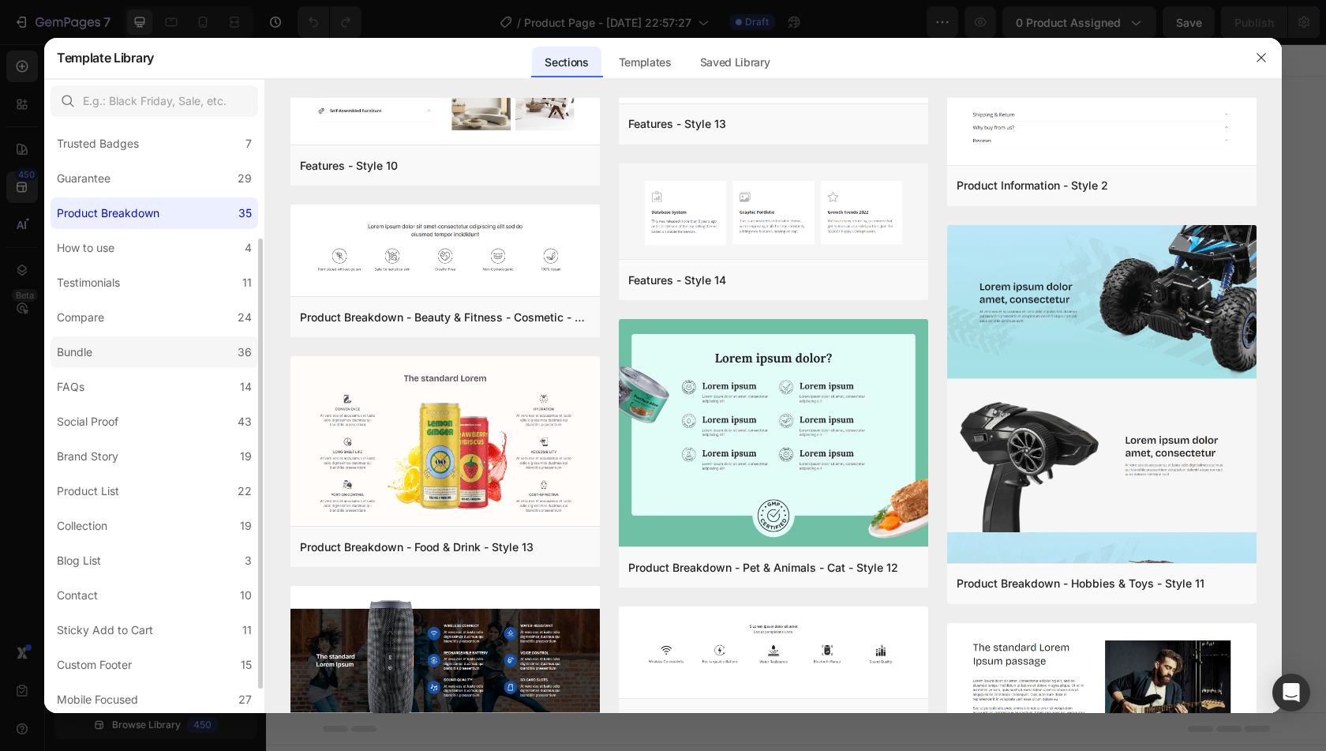
scroll to position [183, 0]
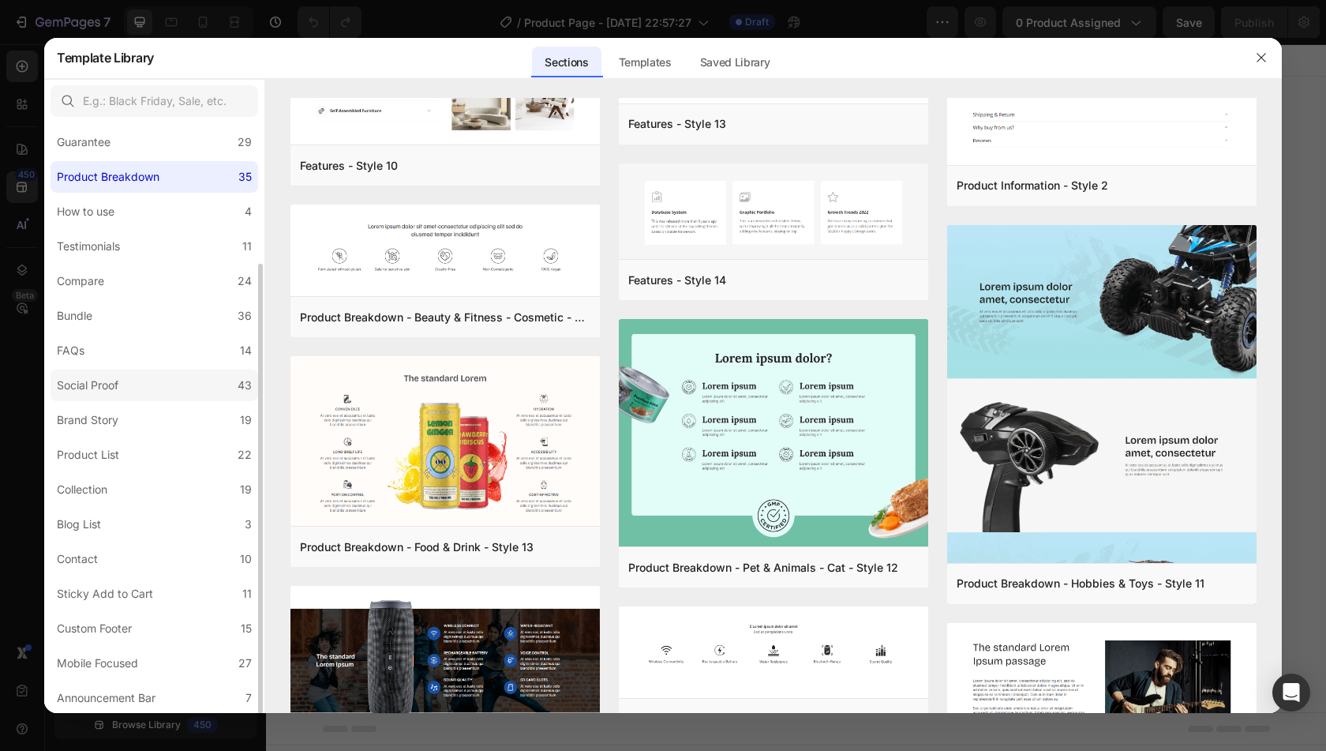
click at [134, 383] on label "Social Proof 43" at bounding box center [155, 385] width 208 height 32
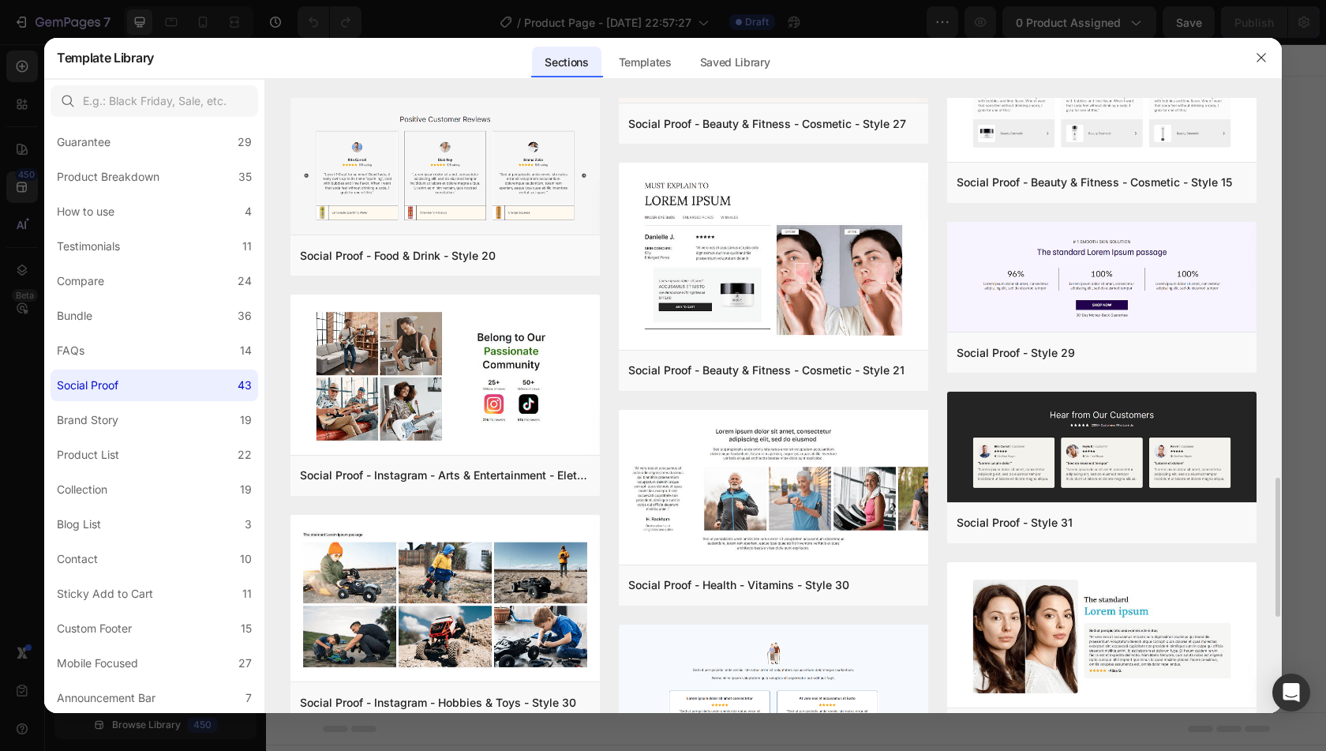
scroll to position [1676, 0]
click at [1006, 349] on div "Add to page" at bounding box center [1028, 353] width 54 height 14
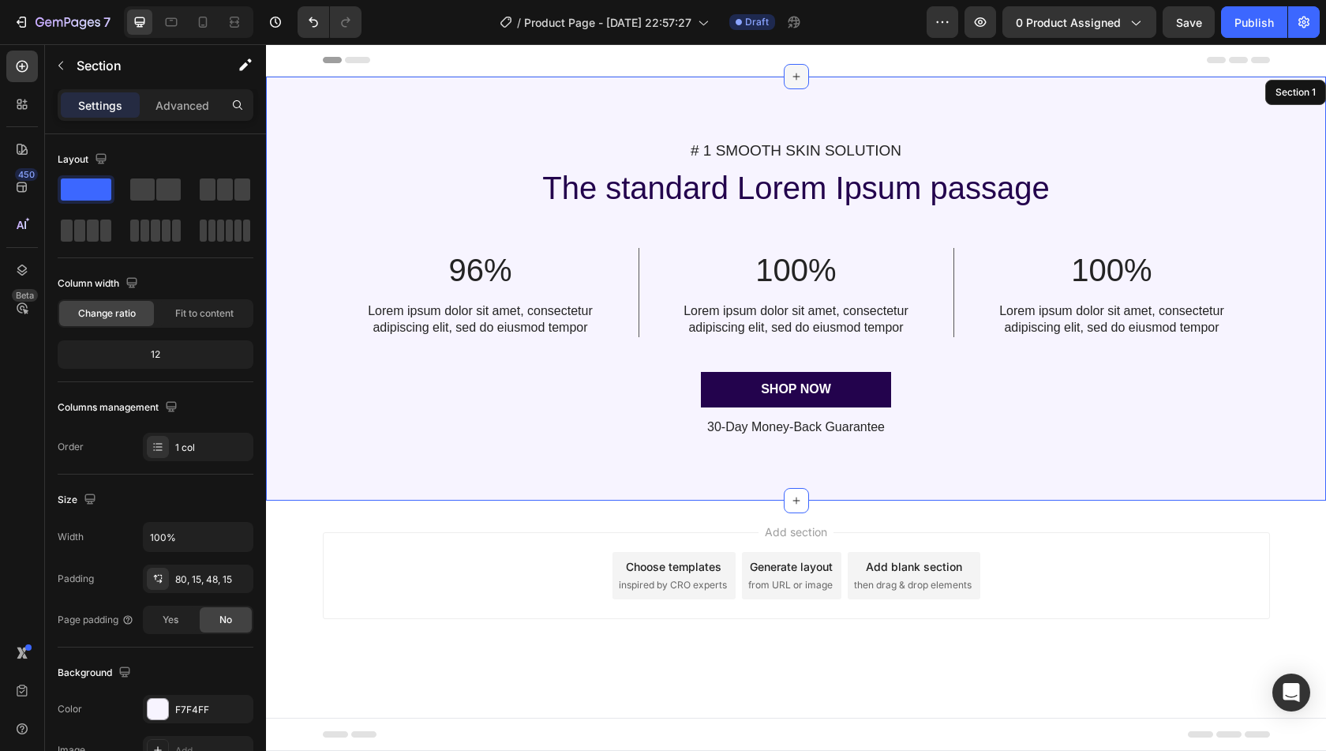
click at [794, 75] on icon at bounding box center [796, 76] width 13 height 13
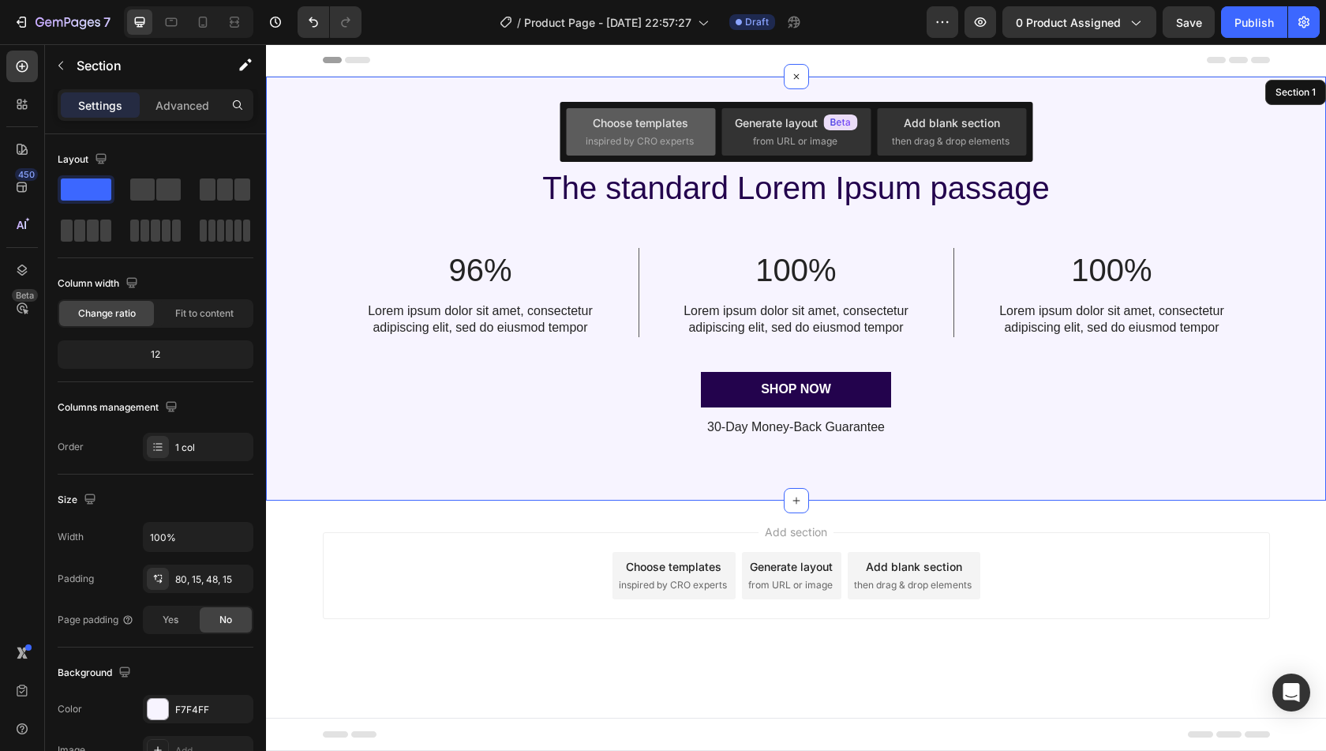
click at [638, 139] on span "inspired by CRO experts" at bounding box center [640, 141] width 108 height 14
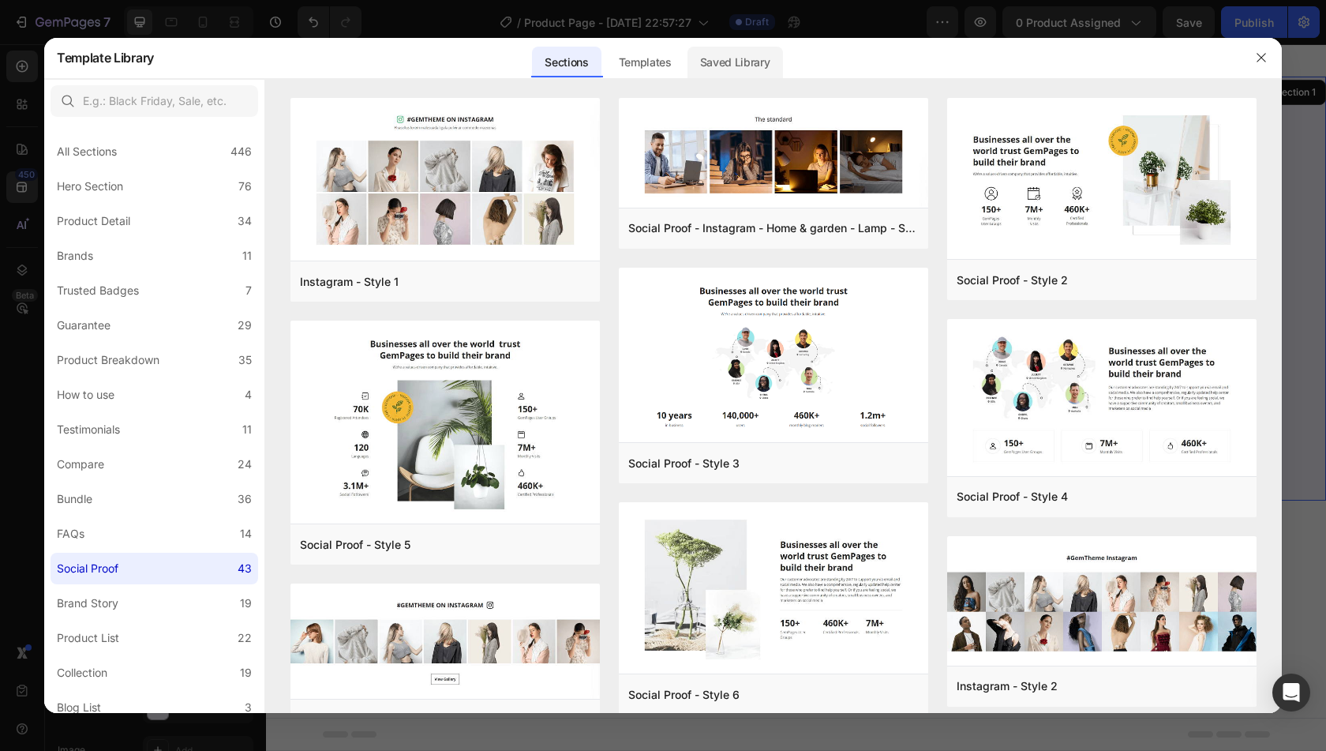
click at [726, 66] on div "Saved Library" at bounding box center [735, 63] width 96 height 32
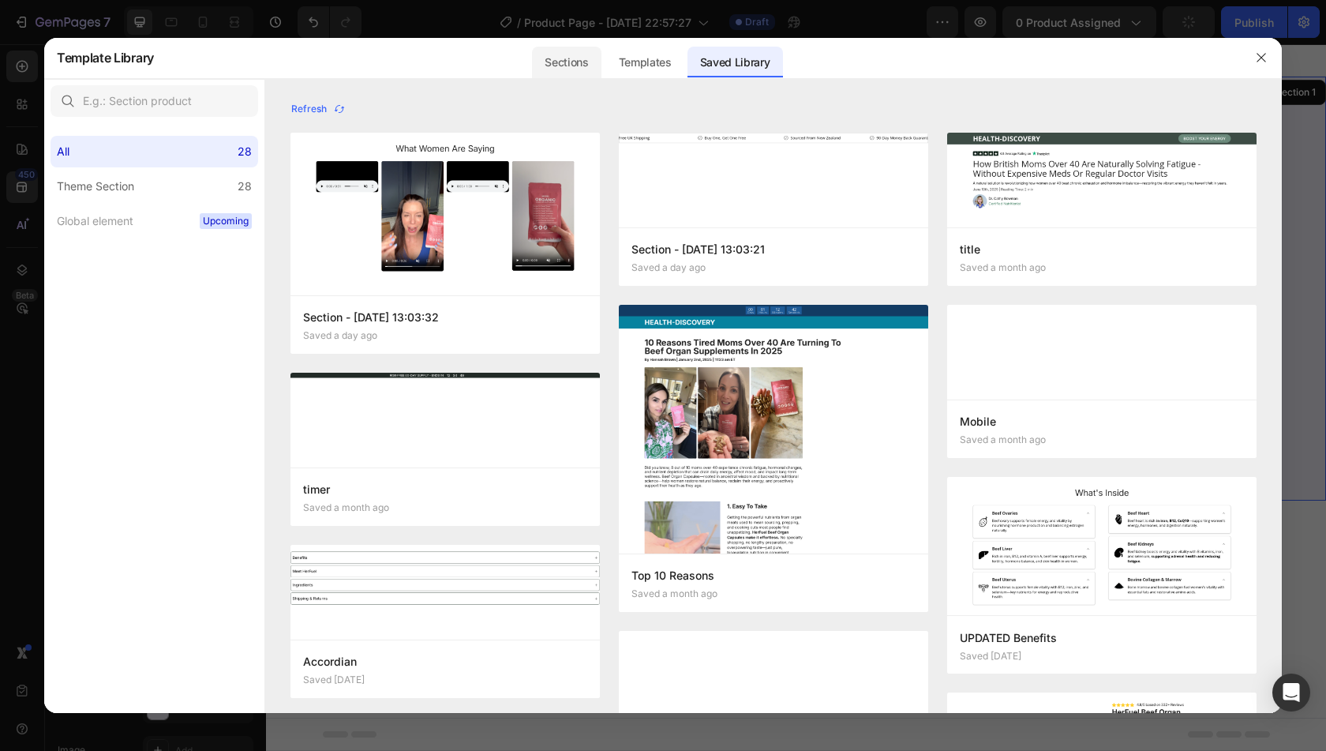
click at [567, 51] on div "Sections" at bounding box center [566, 63] width 69 height 32
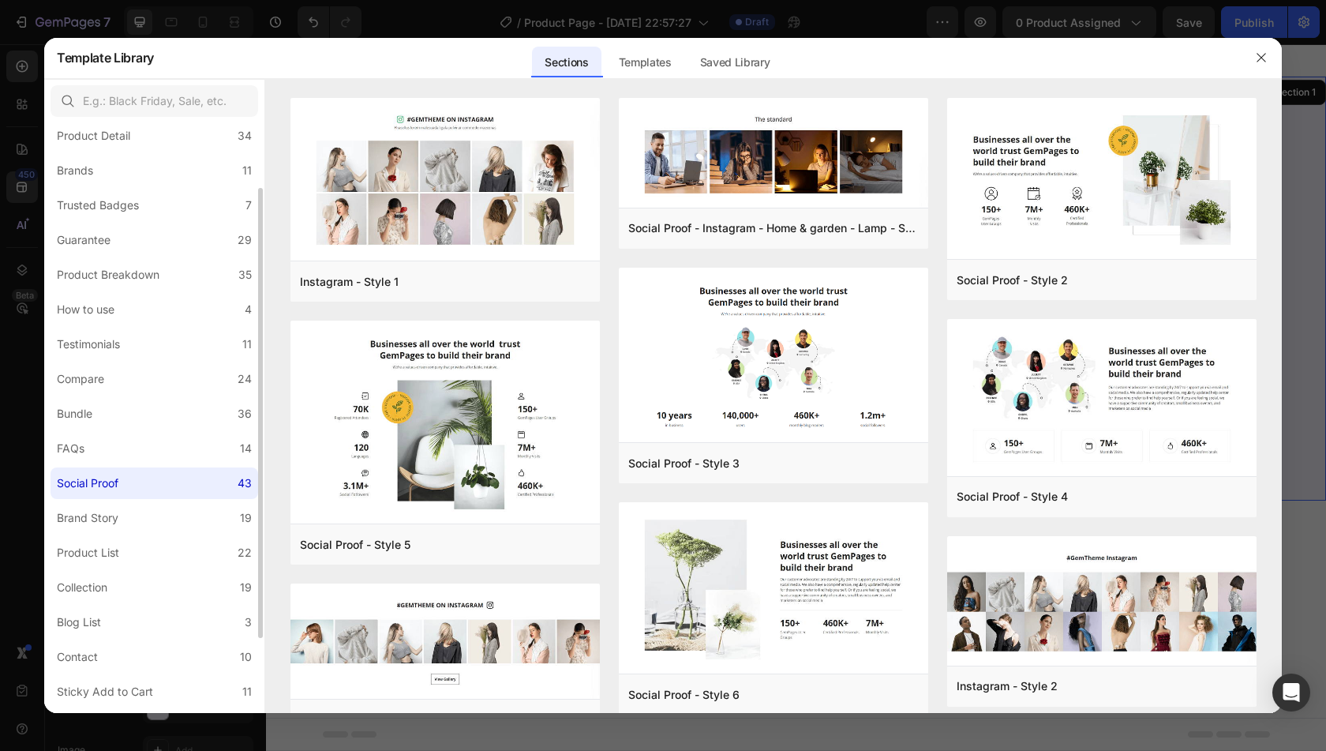
scroll to position [87, 0]
click at [163, 345] on label "Testimonials 11" at bounding box center [155, 343] width 208 height 32
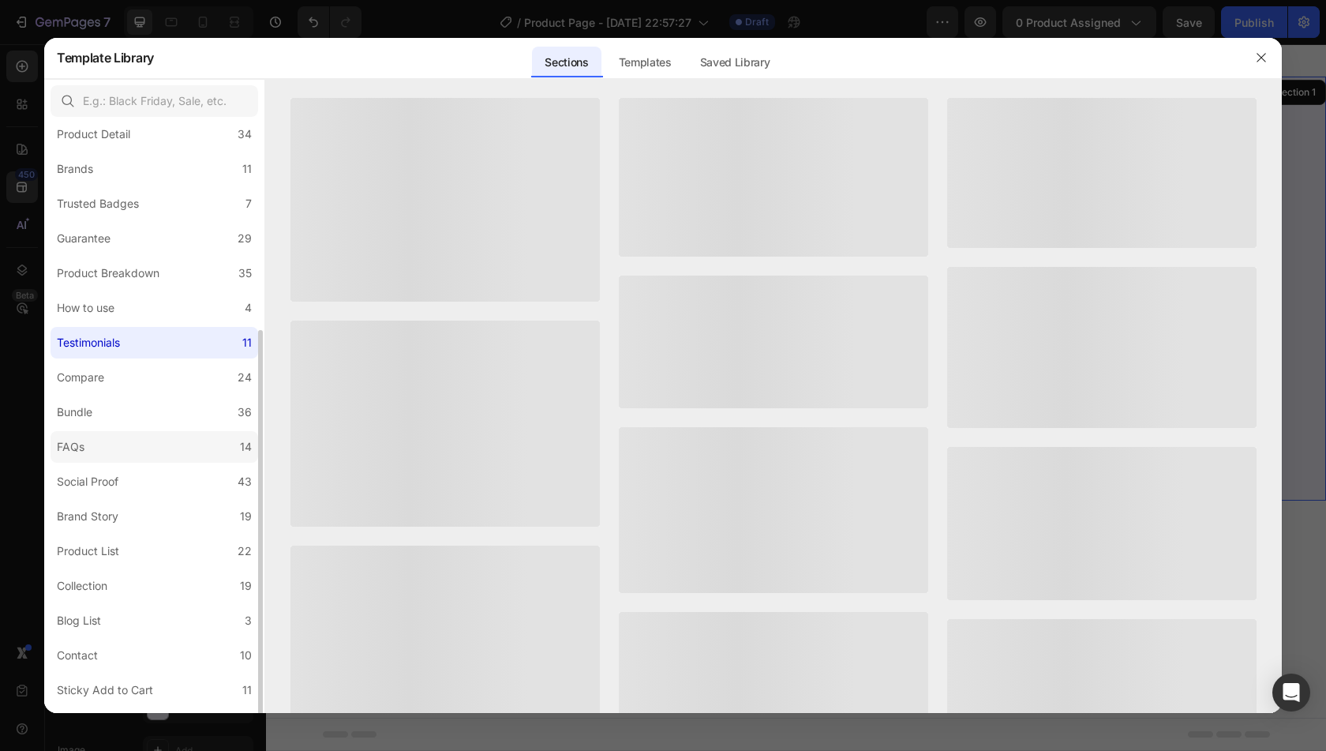
scroll to position [183, 0]
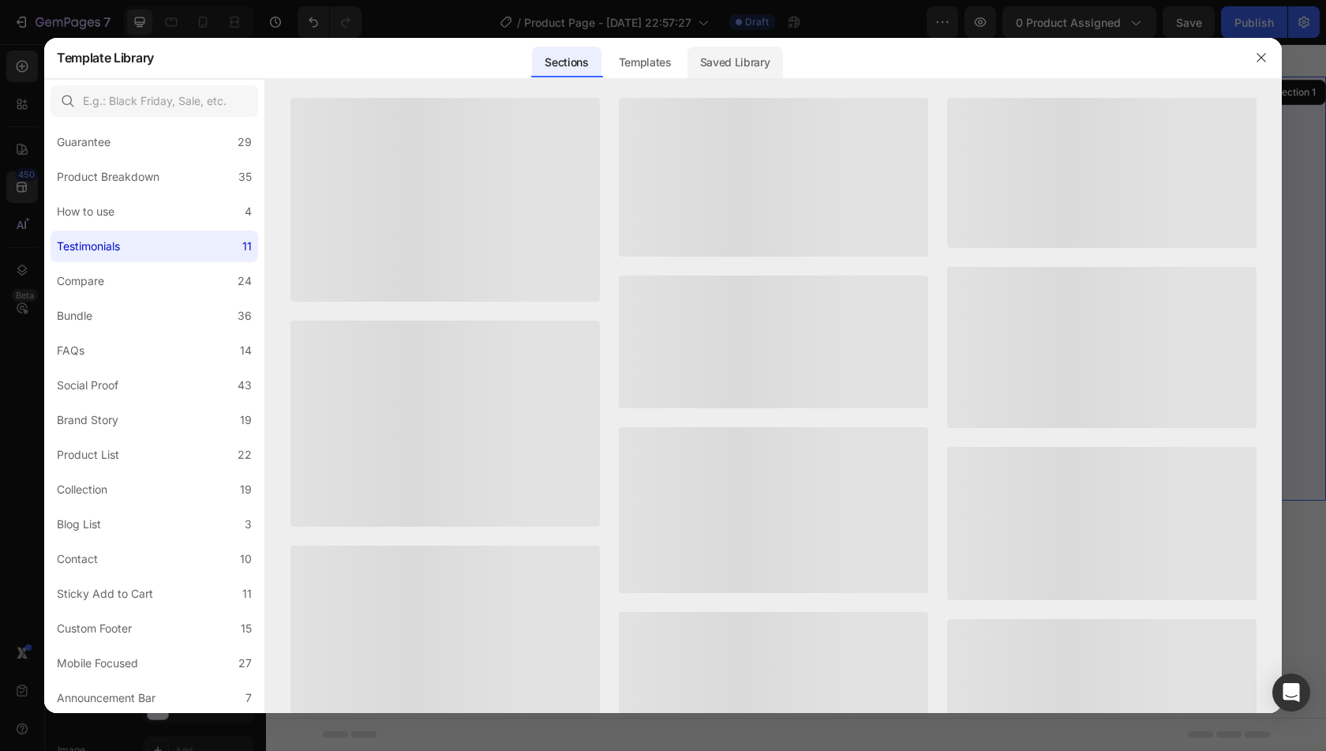
click at [741, 59] on div "Saved Library" at bounding box center [735, 63] width 96 height 32
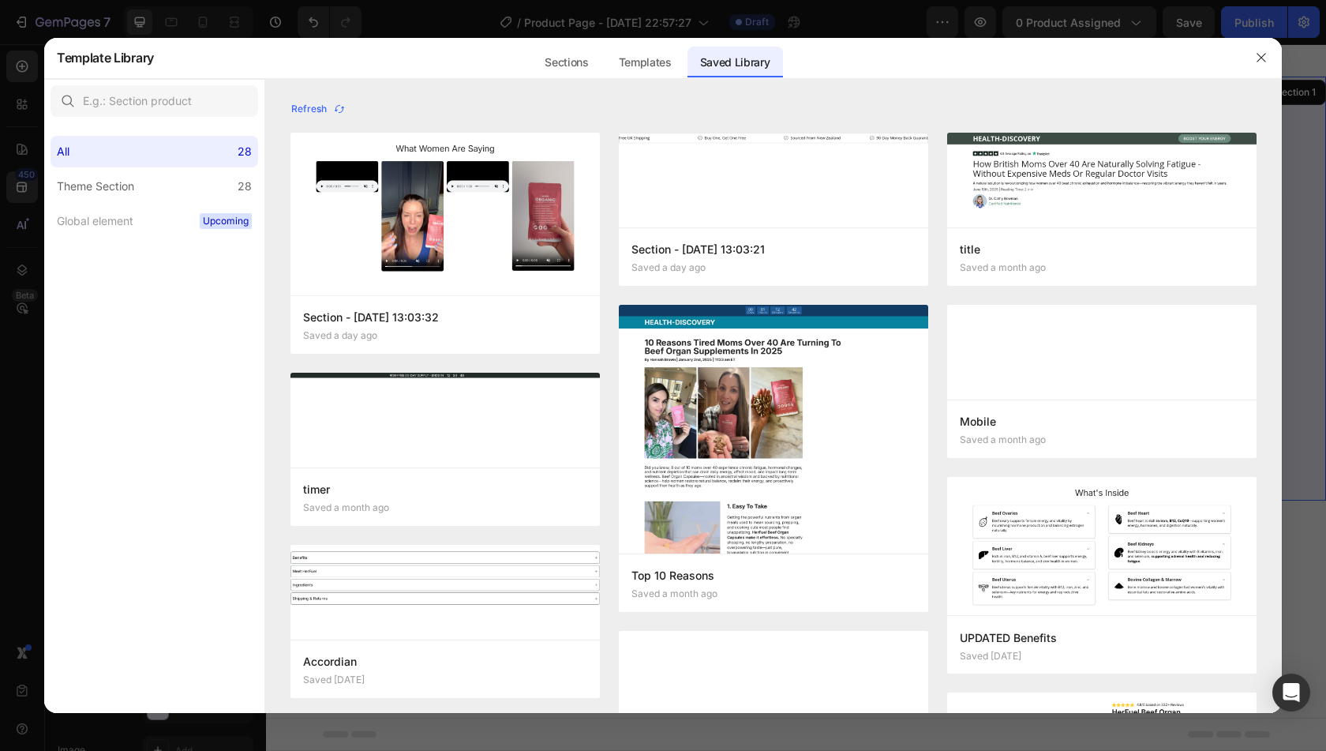
scroll to position [0, 0]
click at [318, 98] on button "Refresh" at bounding box center [318, 109] width 56 height 22
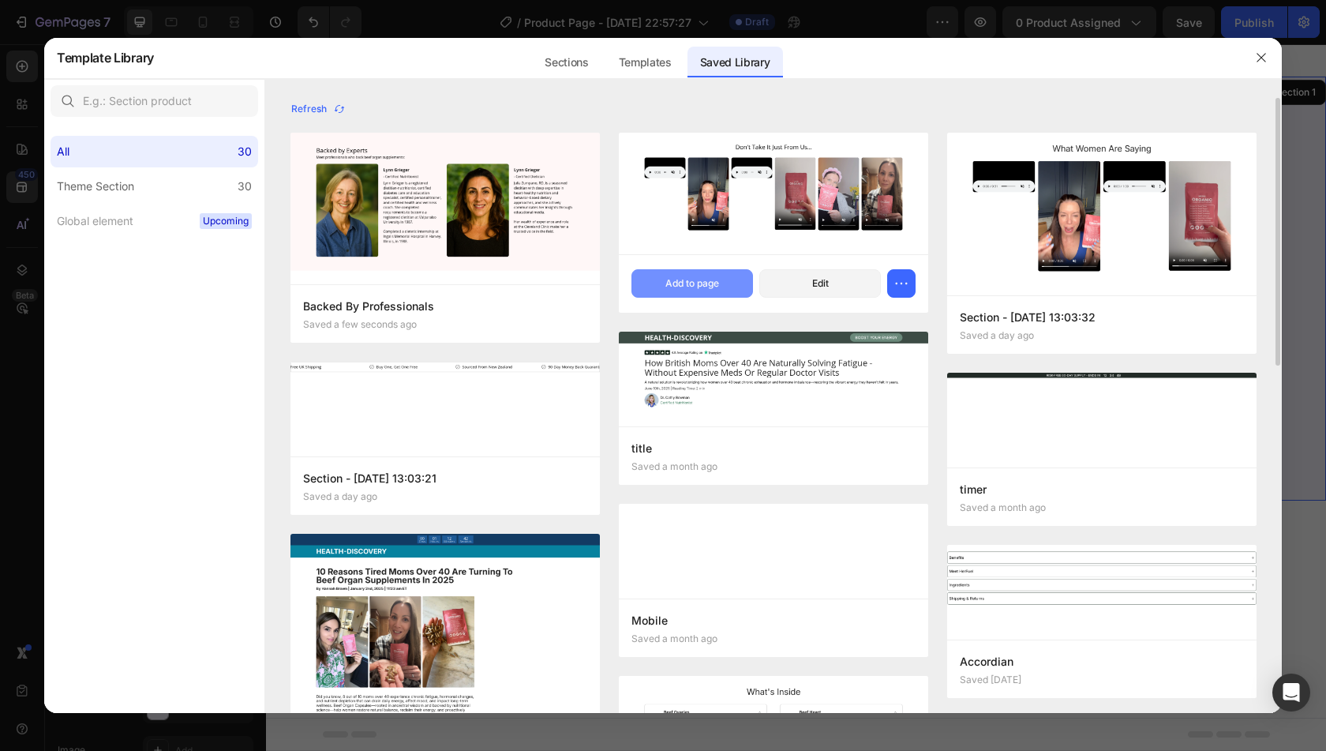
click at [685, 279] on div "Add to page" at bounding box center [692, 283] width 54 height 14
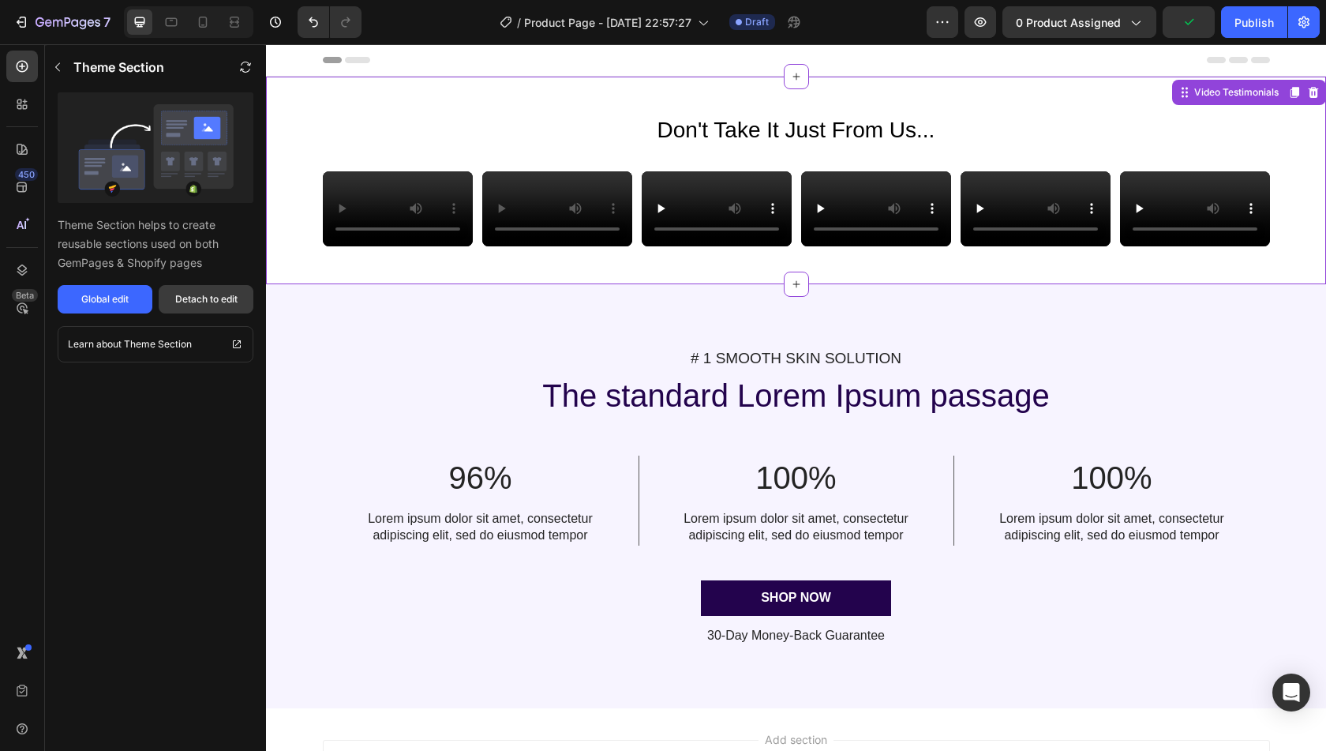
click at [223, 301] on div "Detach to edit" at bounding box center [206, 299] width 62 height 14
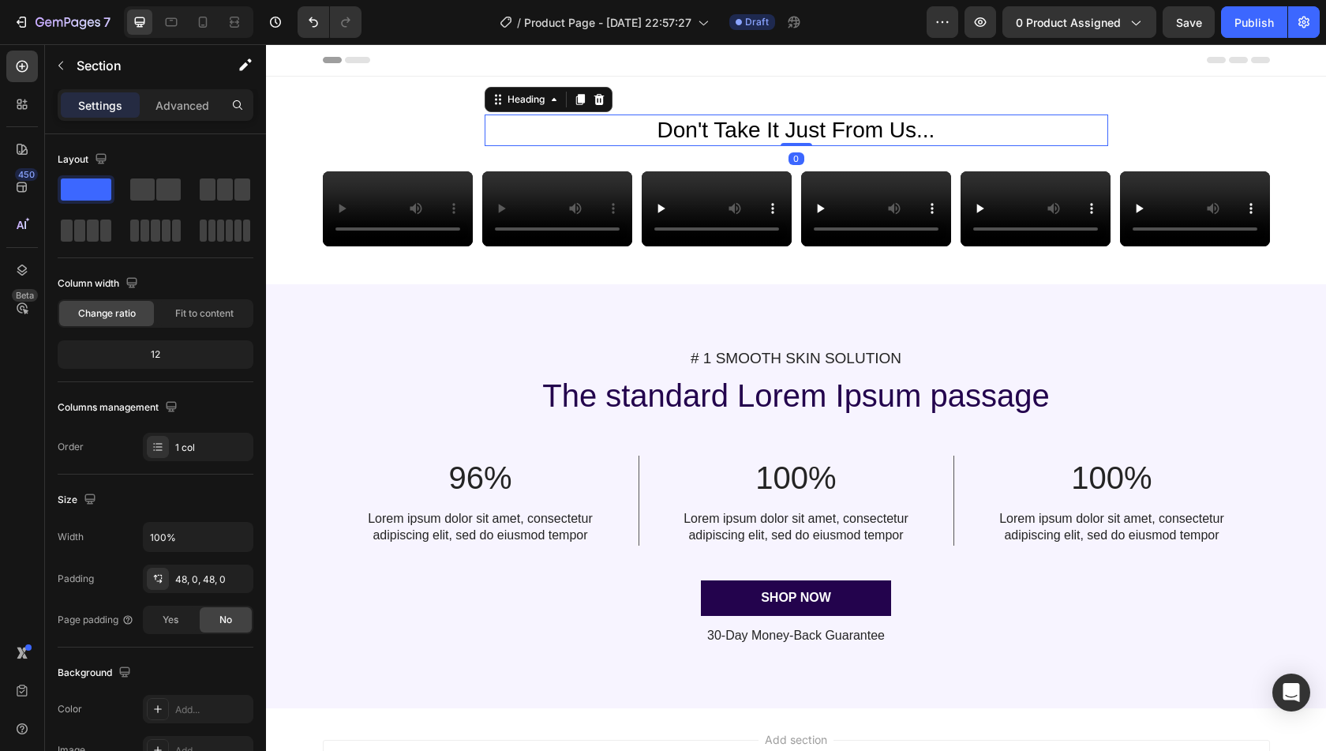
click at [756, 125] on span "Don't Take It Just From Us..." at bounding box center [796, 130] width 278 height 24
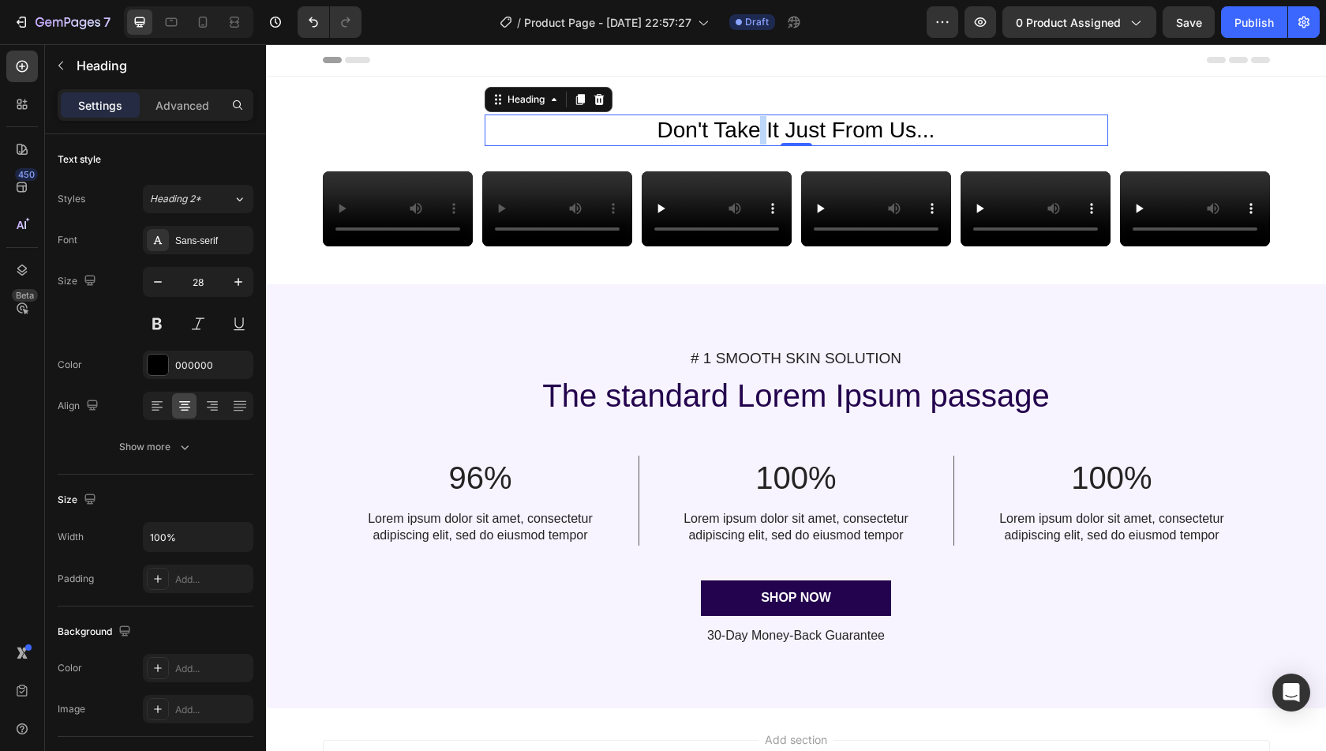
click at [756, 125] on span "Don't Take It Just From Us..." at bounding box center [796, 130] width 278 height 24
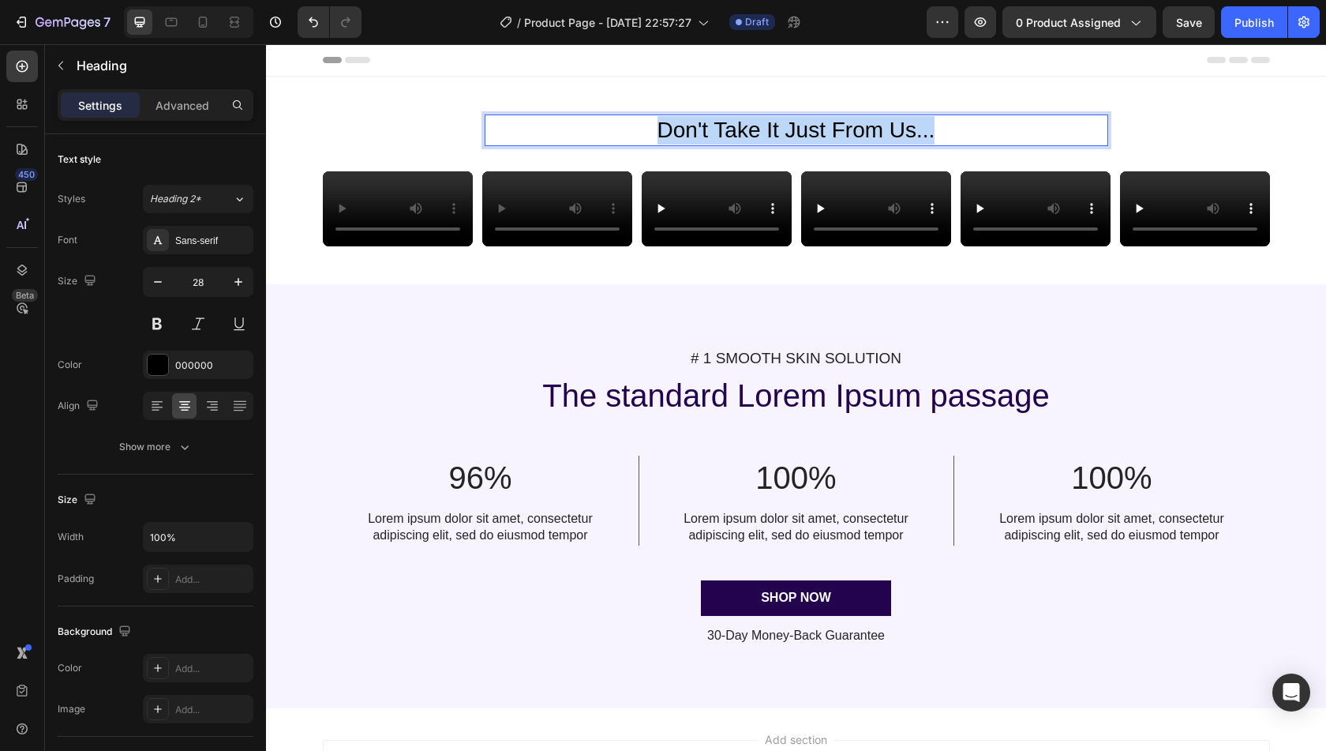
click at [756, 125] on span "Don't Take It Just From Us..." at bounding box center [796, 130] width 278 height 24
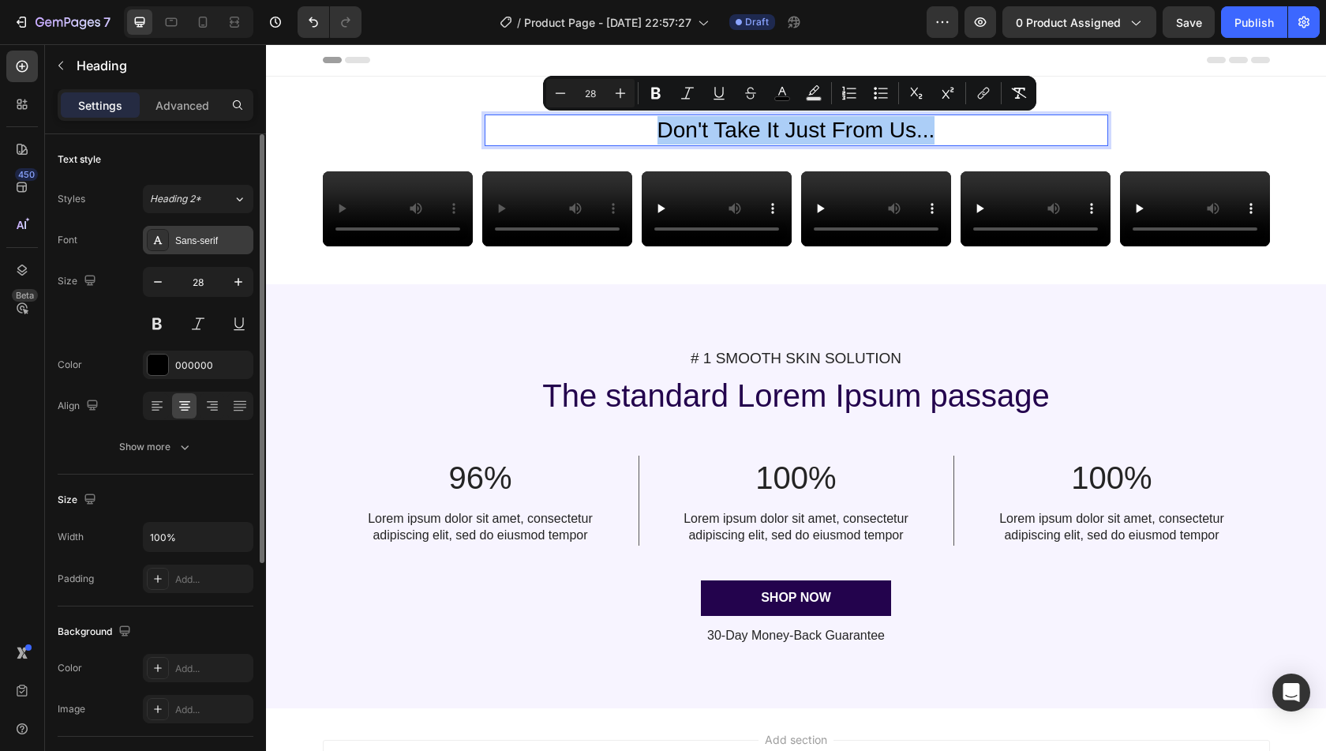
click at [226, 234] on div "Sans-serif" at bounding box center [212, 241] width 74 height 14
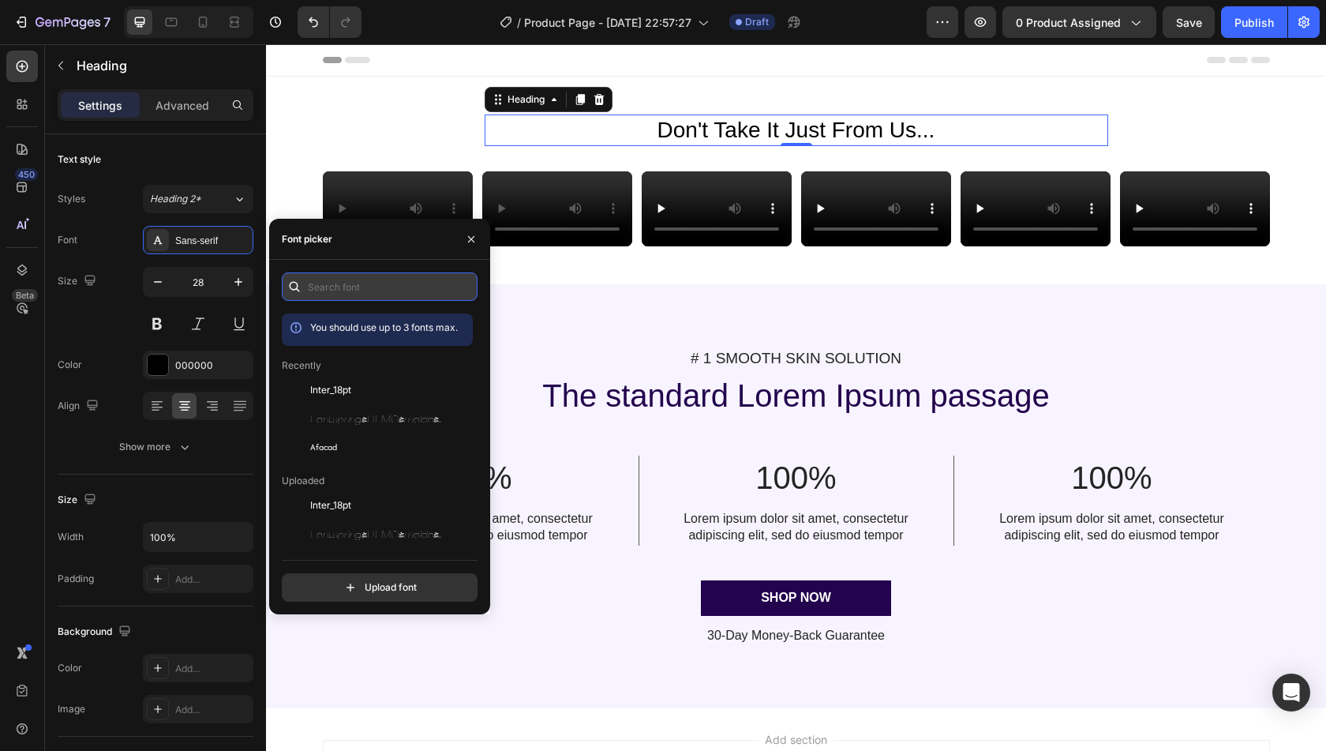
click at [357, 295] on input "text" at bounding box center [380, 286] width 196 height 28
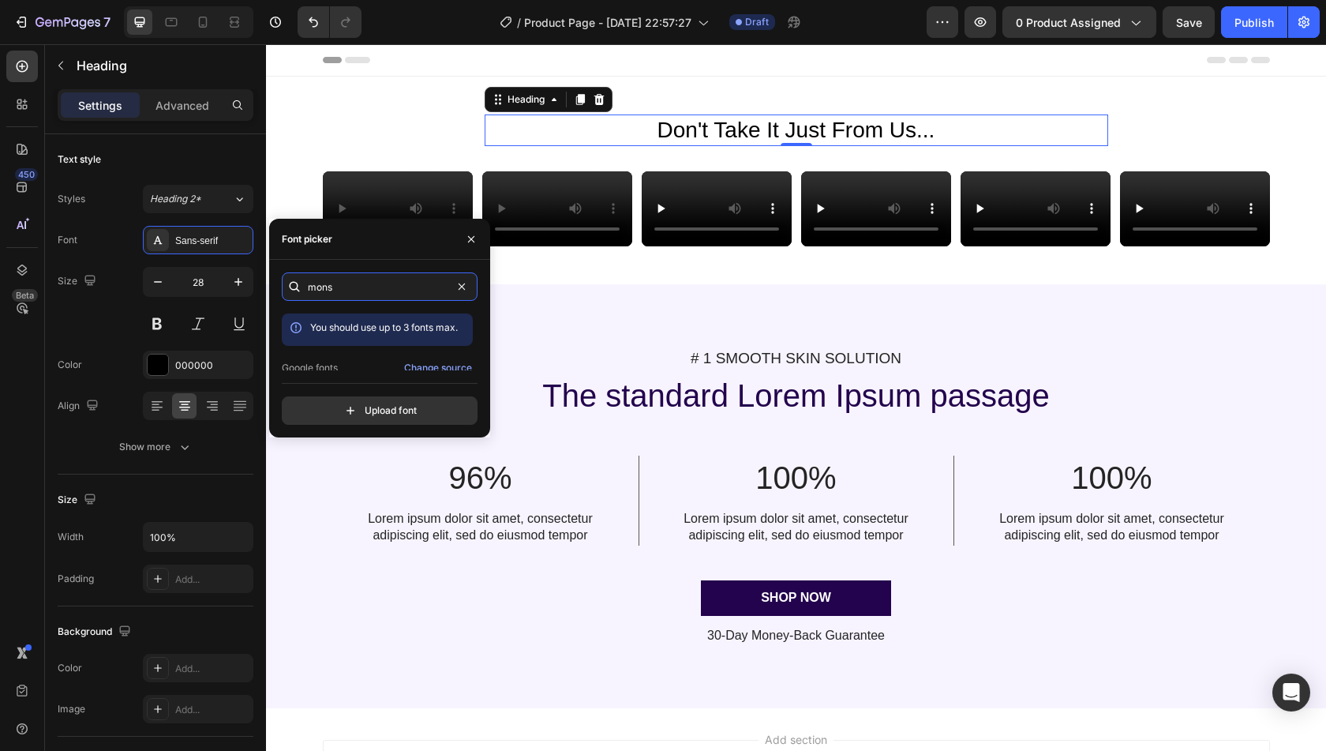
type input "monst"
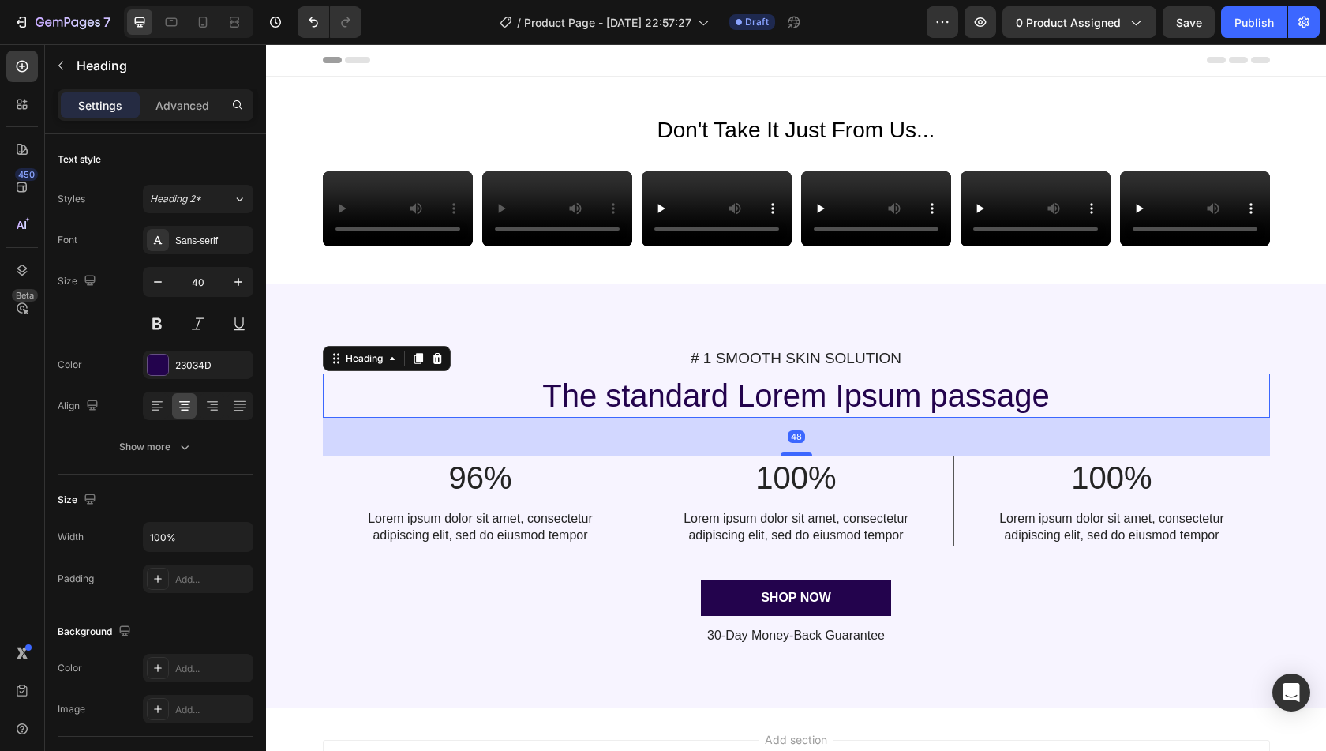
scroll to position [34, 0]
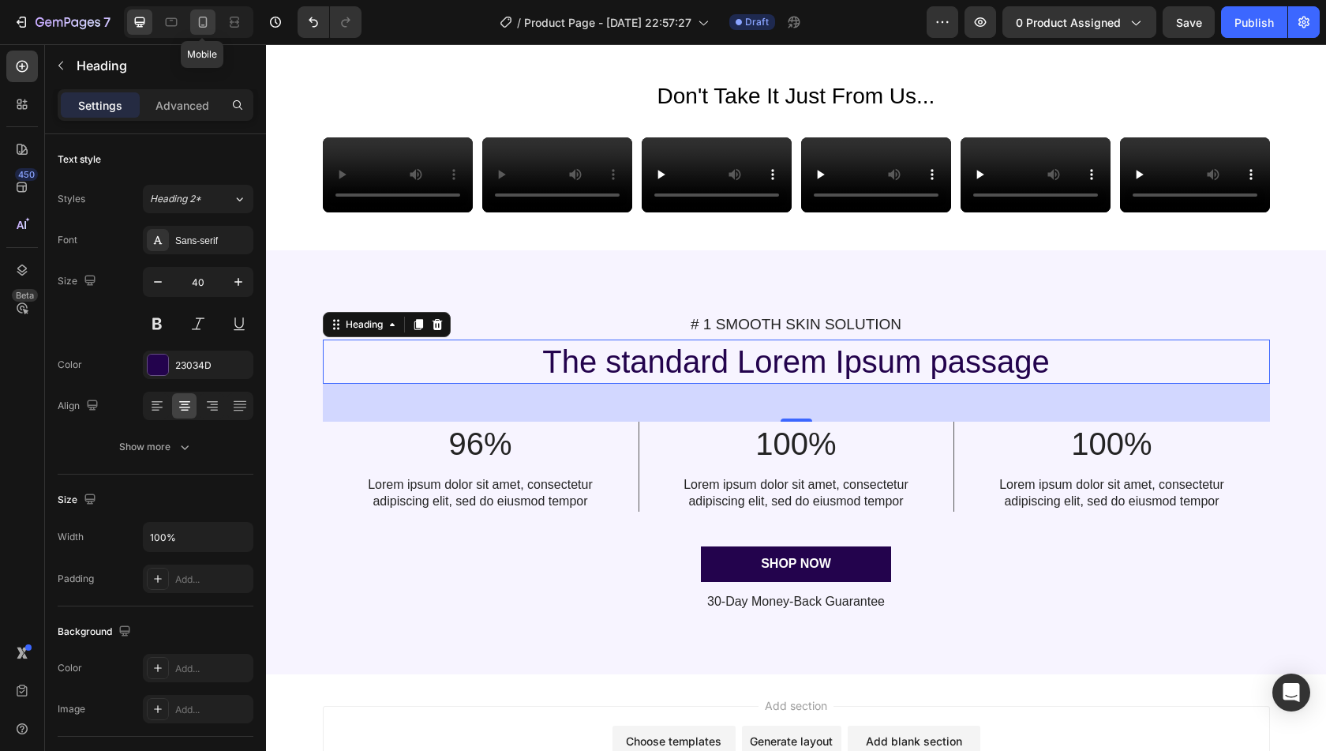
click at [200, 32] on div at bounding box center [202, 21] width 25 height 25
type input "35"
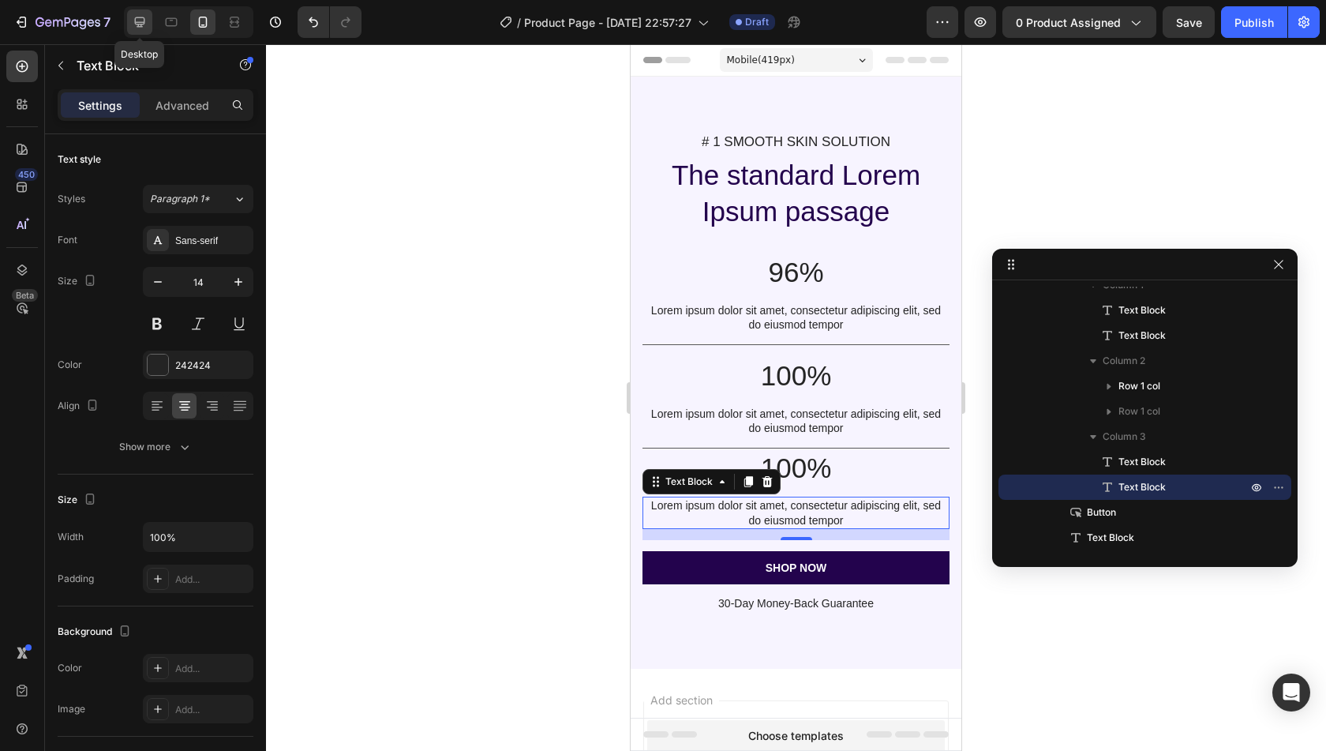
click at [139, 20] on icon at bounding box center [140, 22] width 16 height 16
type input "16"
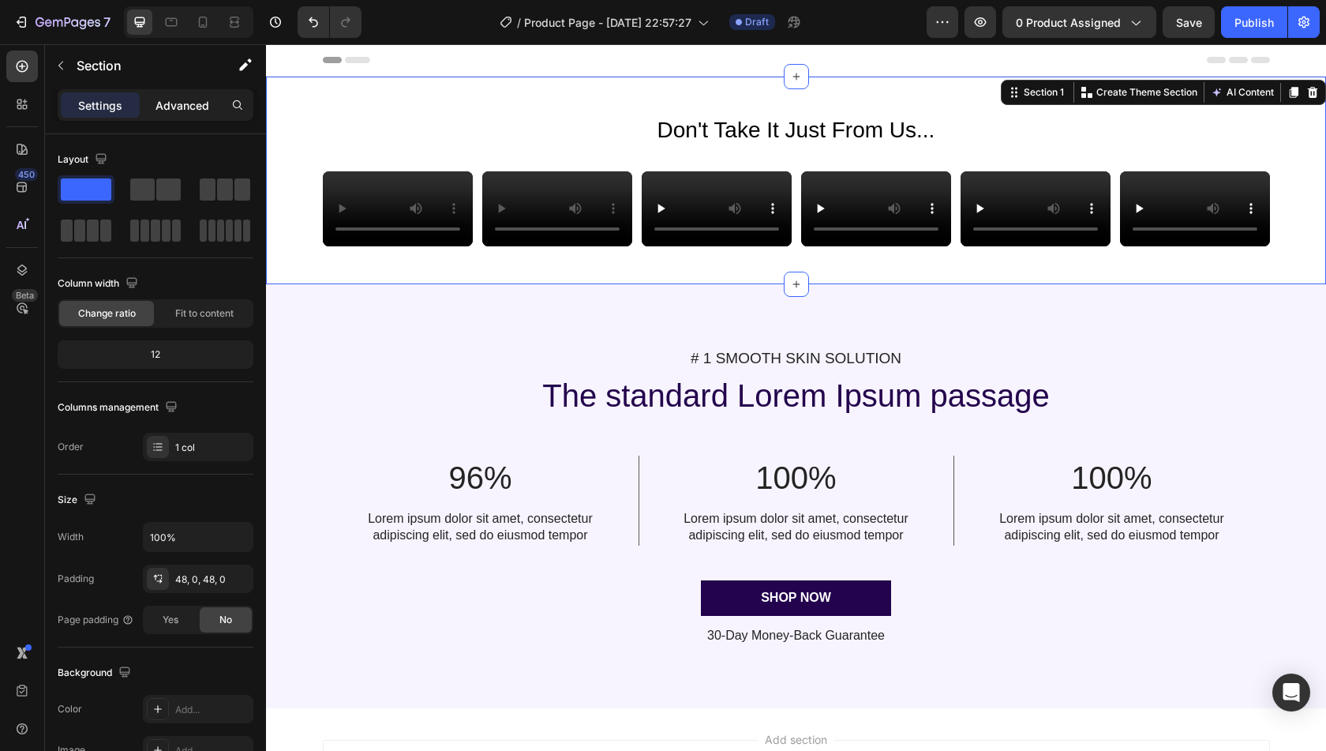
click at [185, 99] on p "Advanced" at bounding box center [182, 105] width 54 height 17
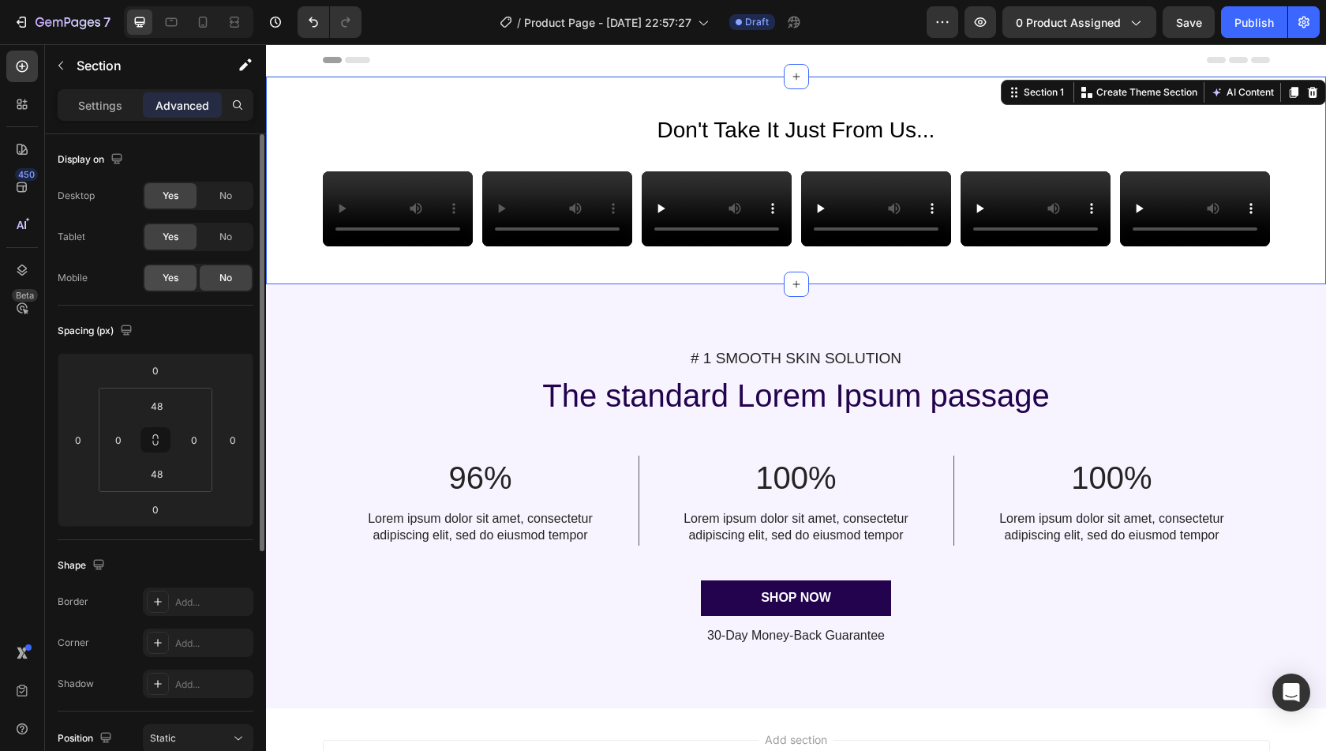
click at [174, 282] on span "Yes" at bounding box center [171, 278] width 16 height 14
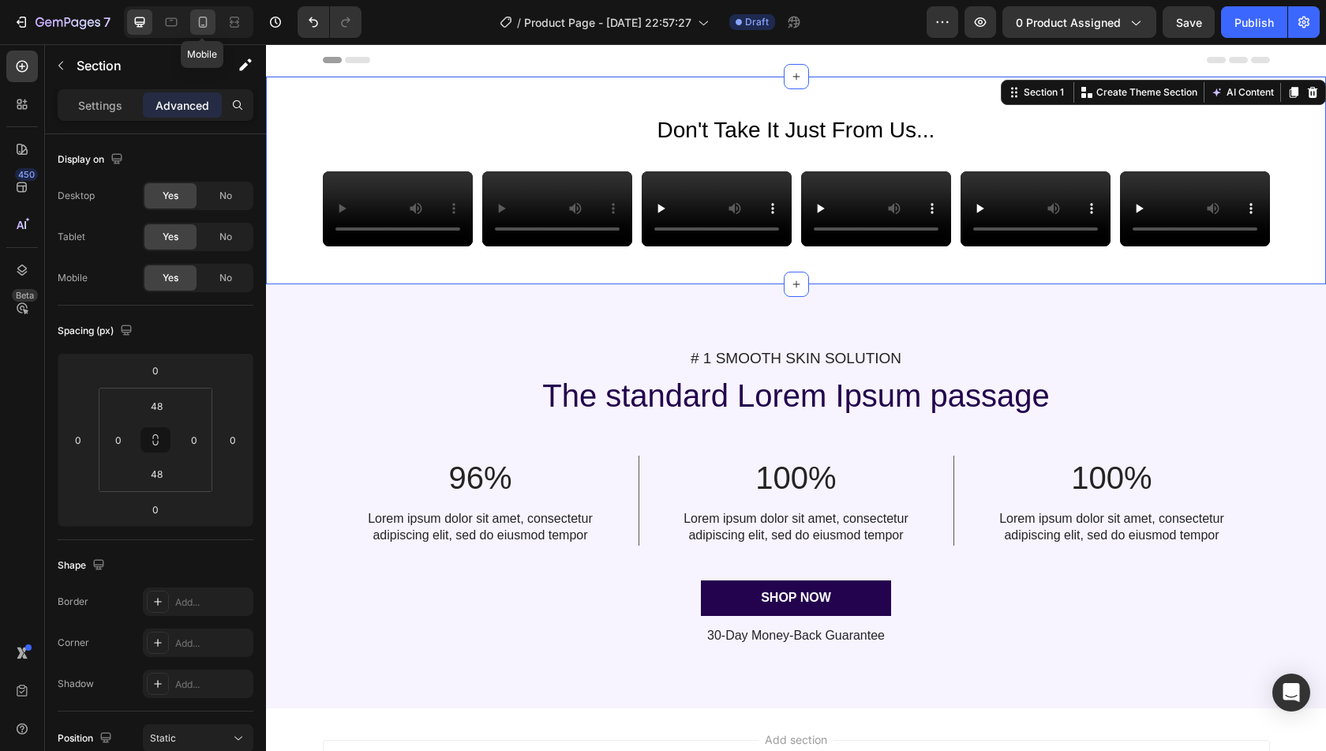
click at [203, 28] on icon at bounding box center [203, 22] width 9 height 11
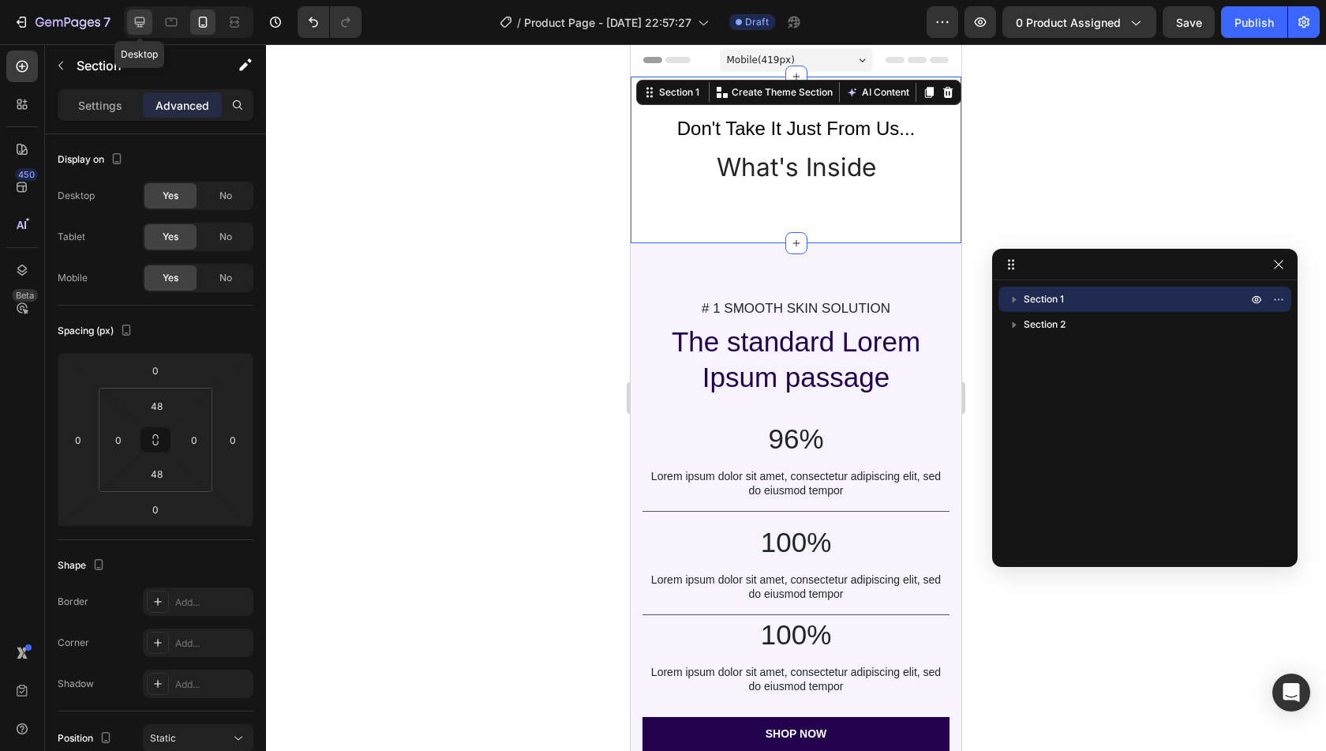
click at [133, 9] on div at bounding box center [139, 21] width 25 height 25
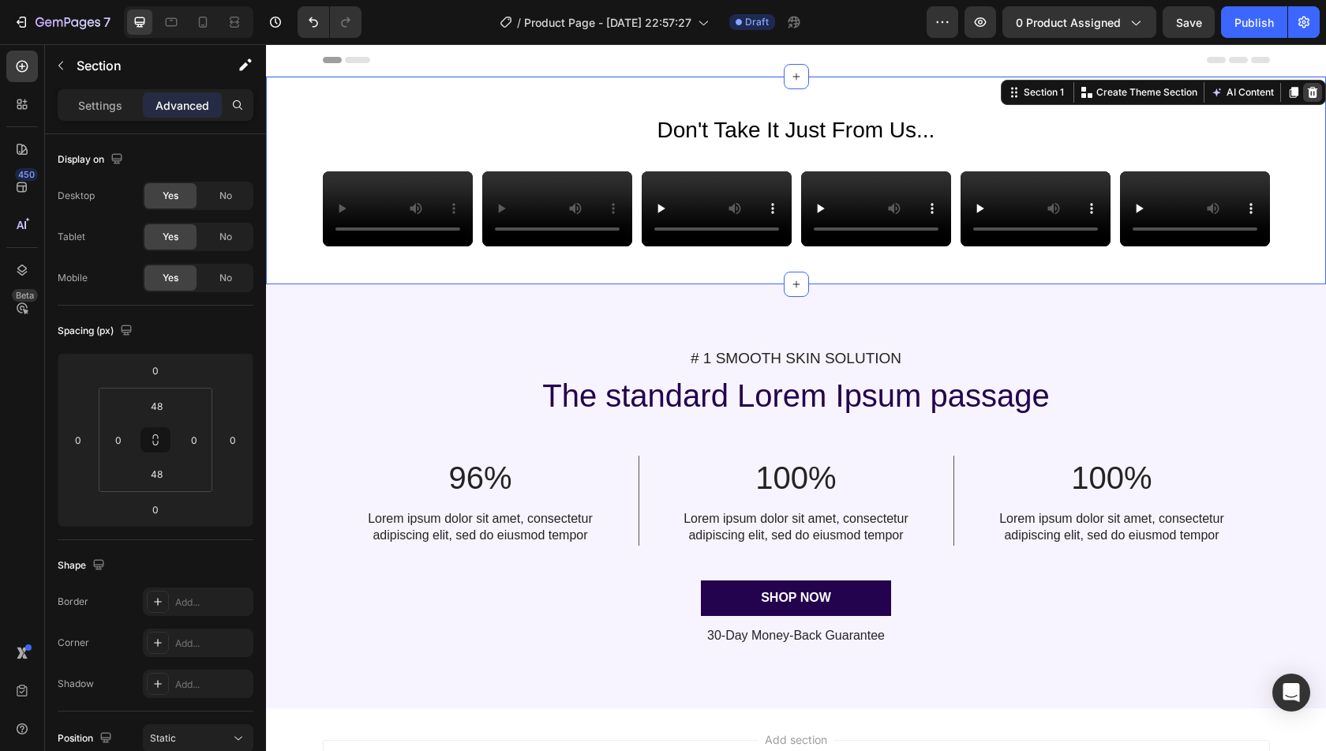
click at [1306, 95] on icon at bounding box center [1312, 92] width 13 height 13
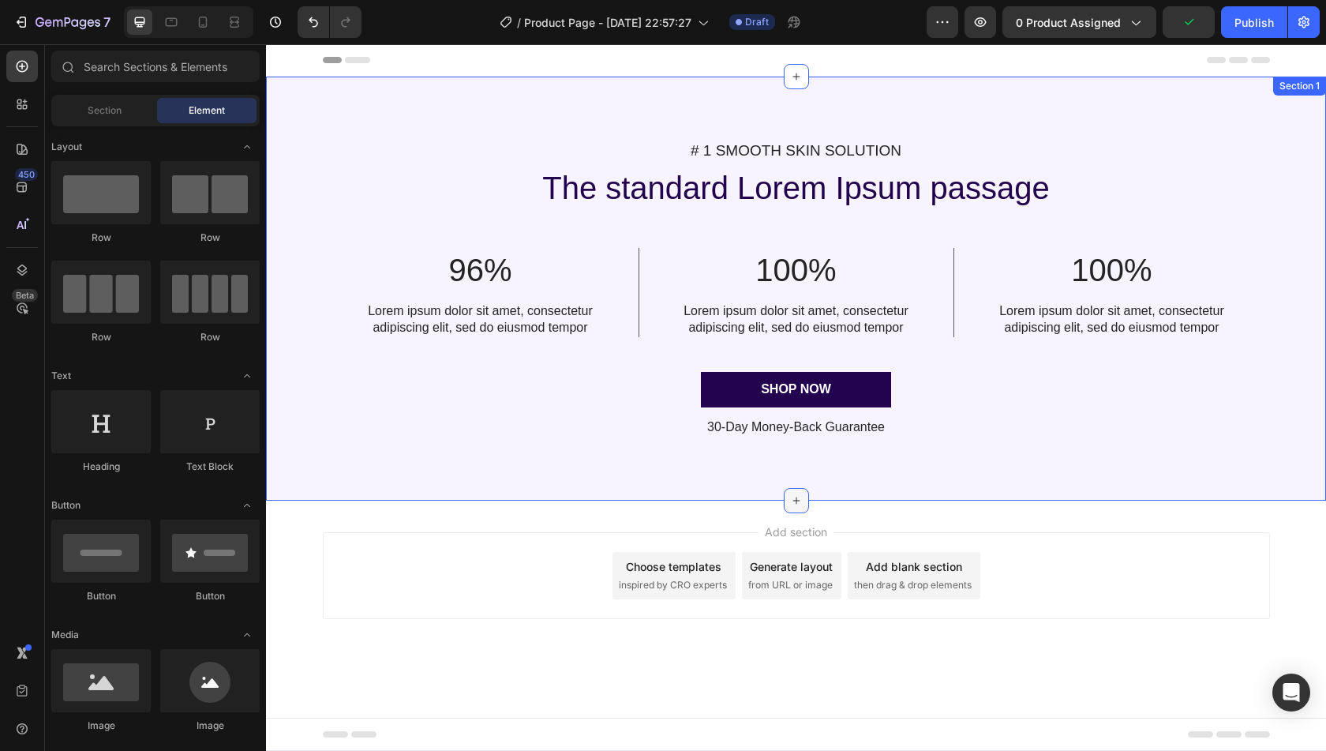
click at [796, 504] on icon at bounding box center [796, 500] width 13 height 13
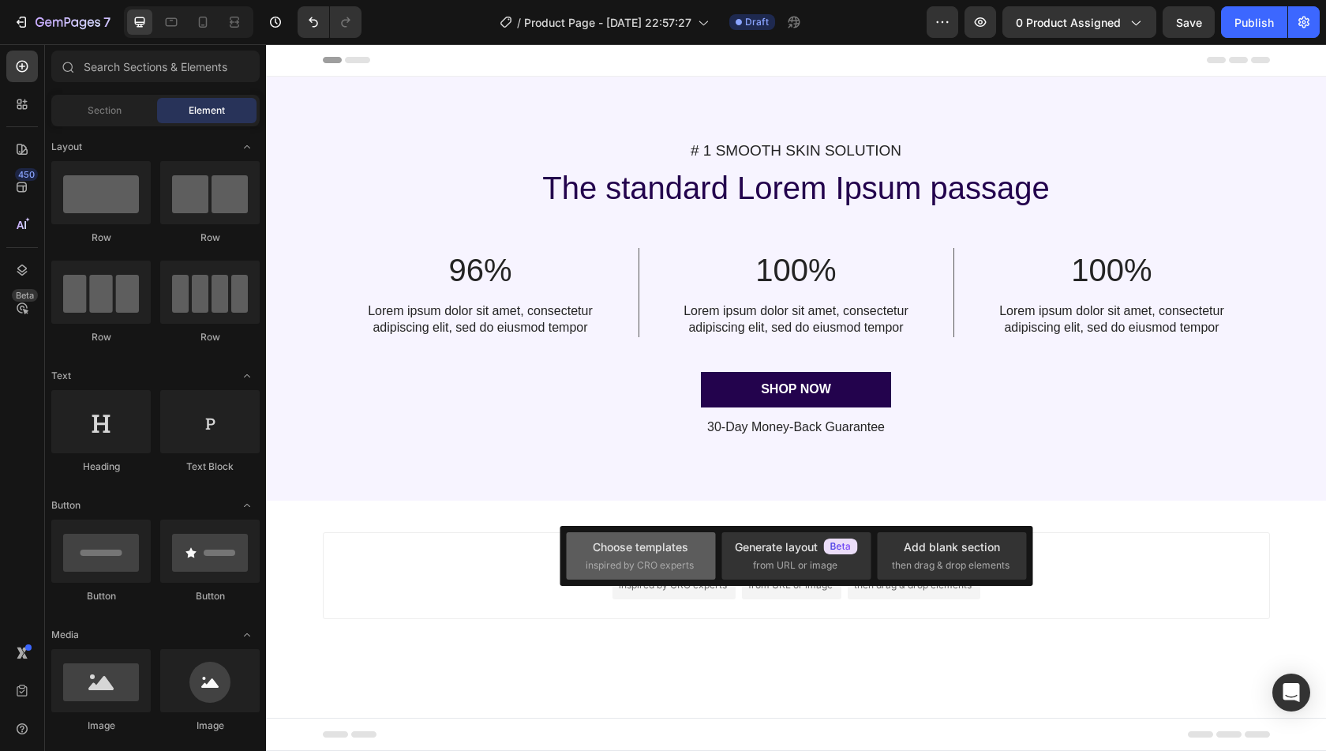
click at [657, 542] on div "Choose templates" at bounding box center [641, 546] width 96 height 17
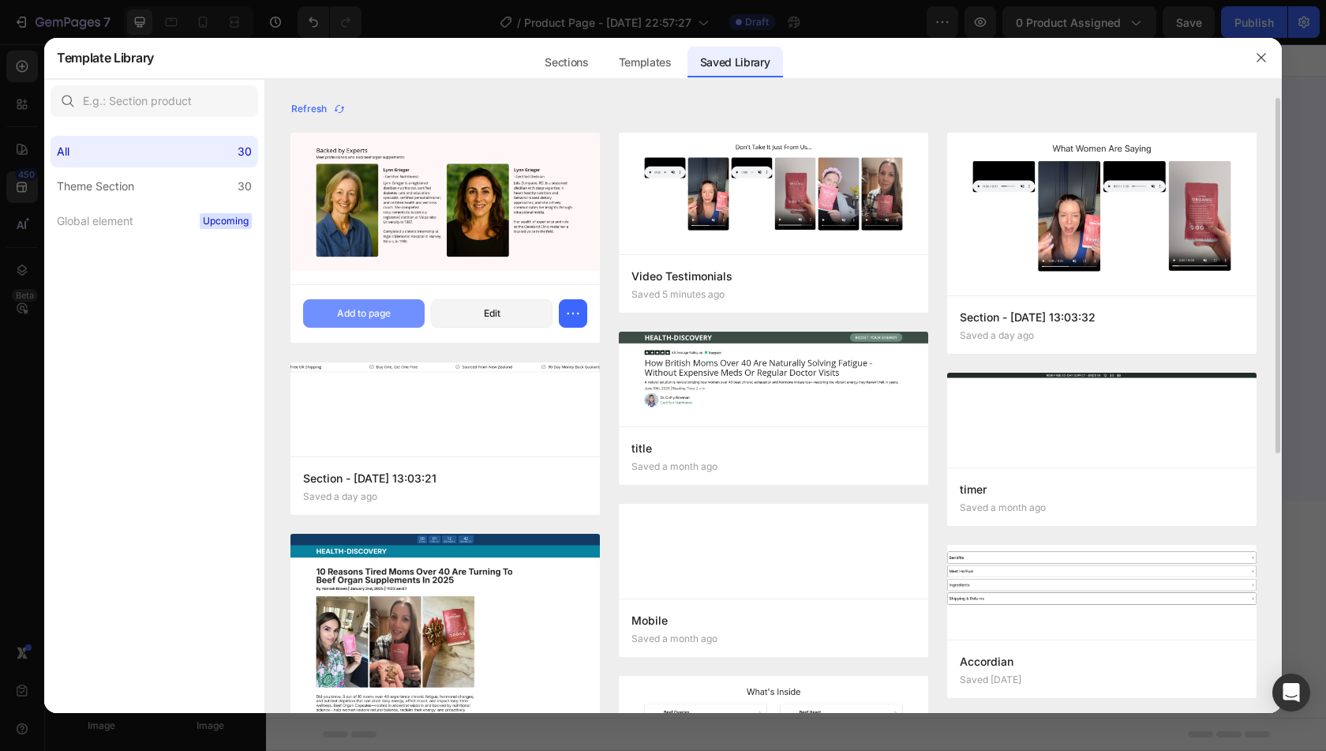
click at [373, 320] on div "Add to page" at bounding box center [364, 313] width 54 height 14
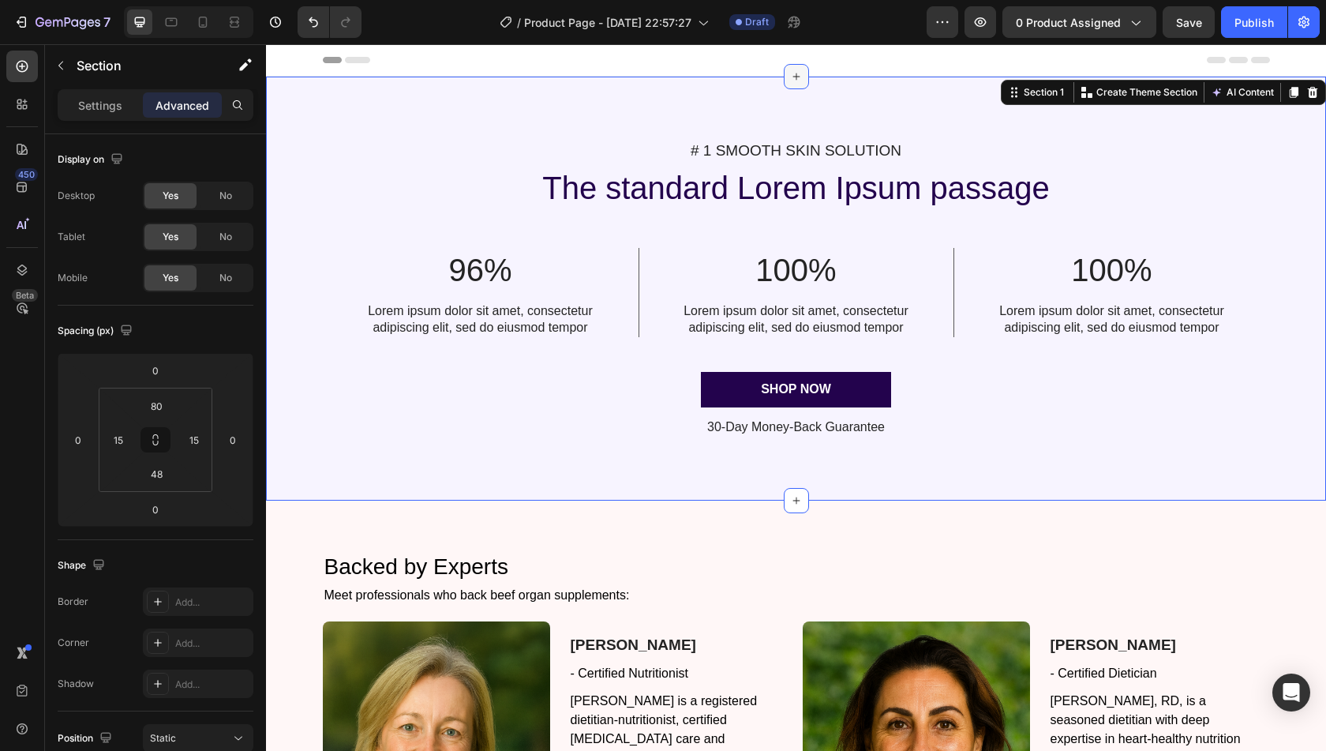
click at [784, 72] on div at bounding box center [796, 76] width 25 height 25
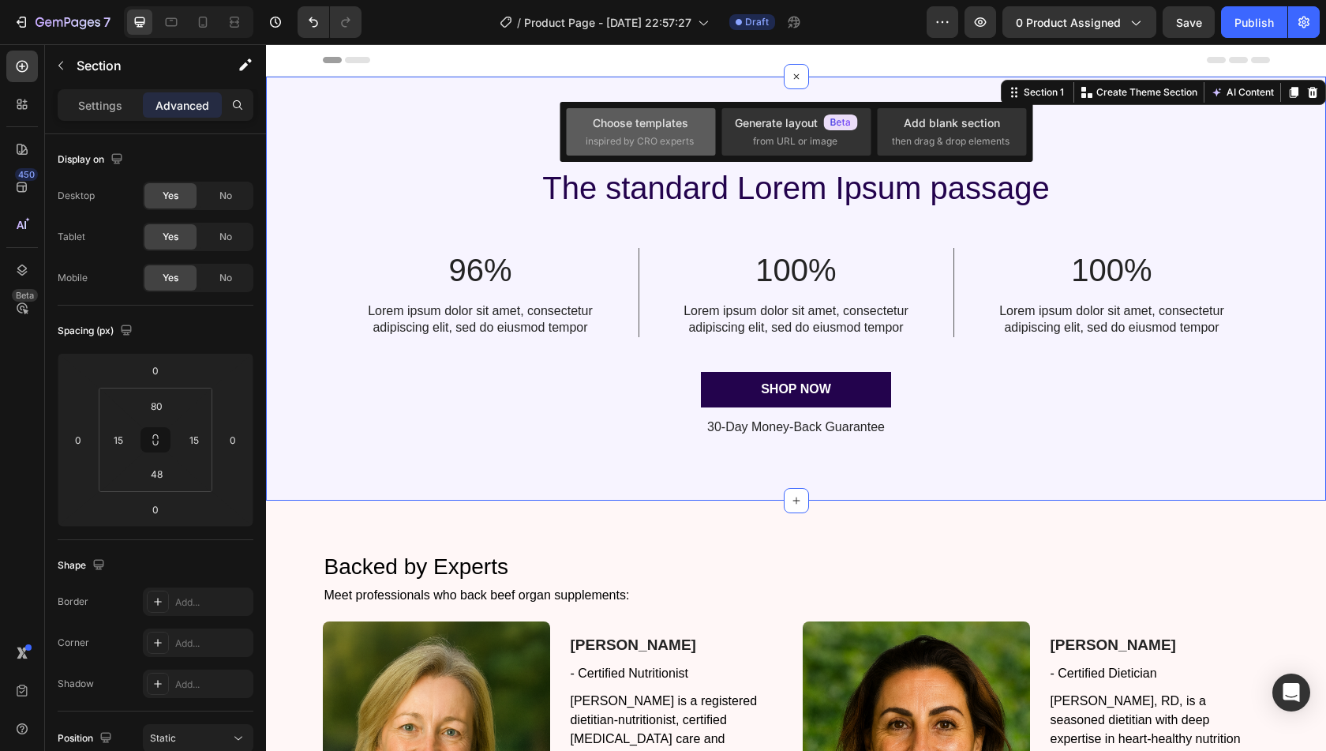
click at [669, 134] on span "inspired by CRO experts" at bounding box center [640, 141] width 108 height 14
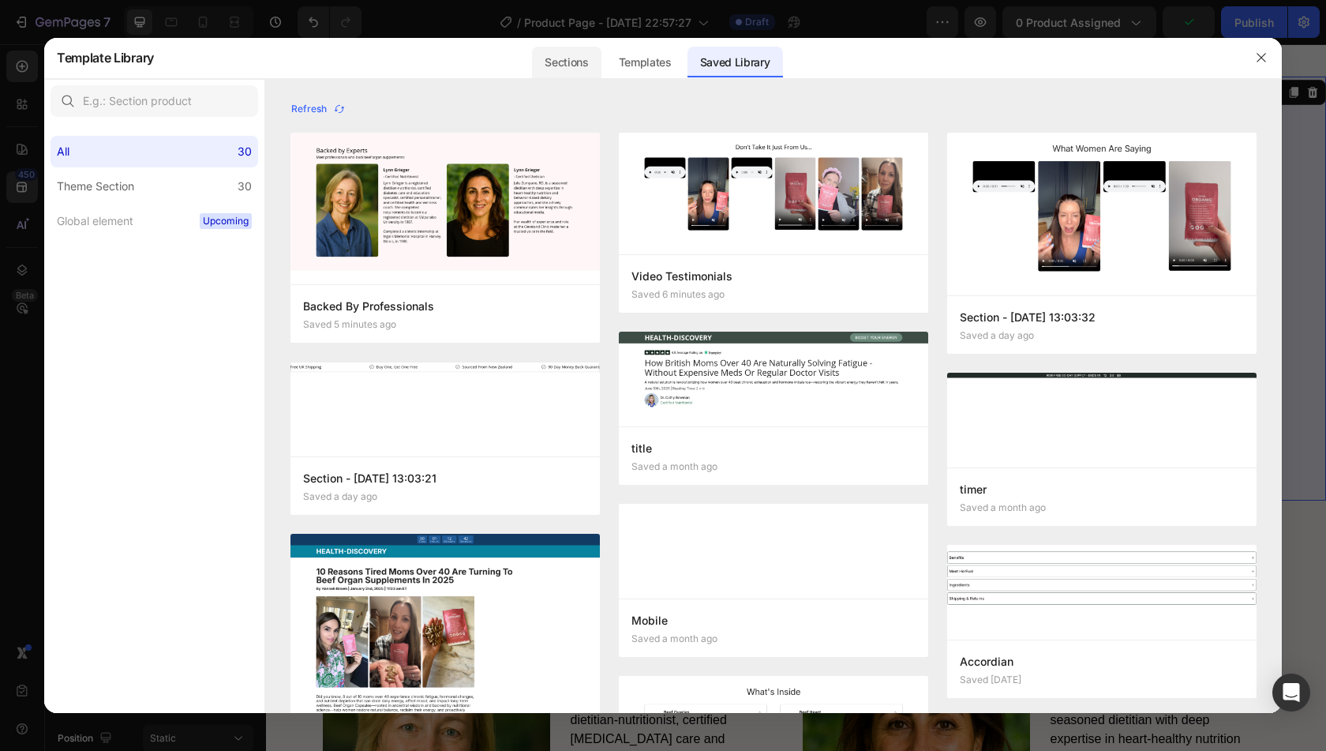
click at [573, 57] on div "Sections" at bounding box center [566, 63] width 69 height 32
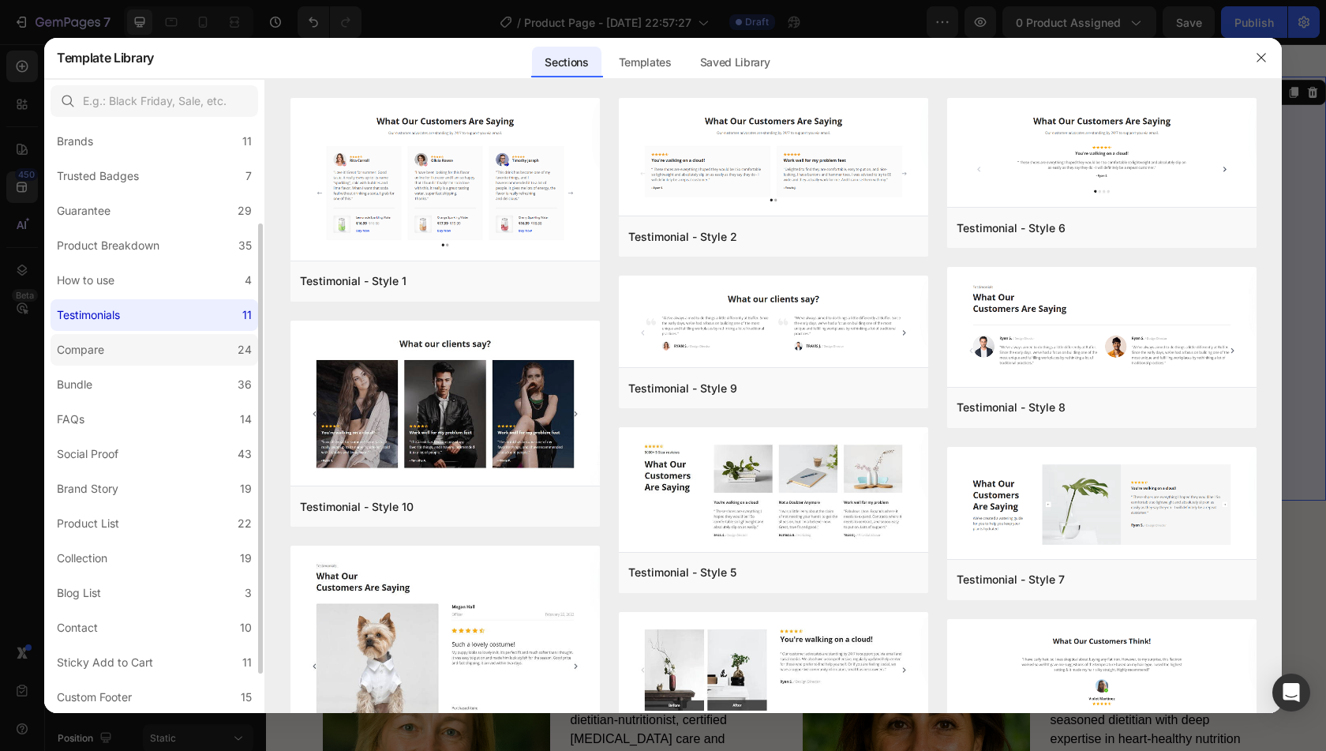
scroll to position [183, 0]
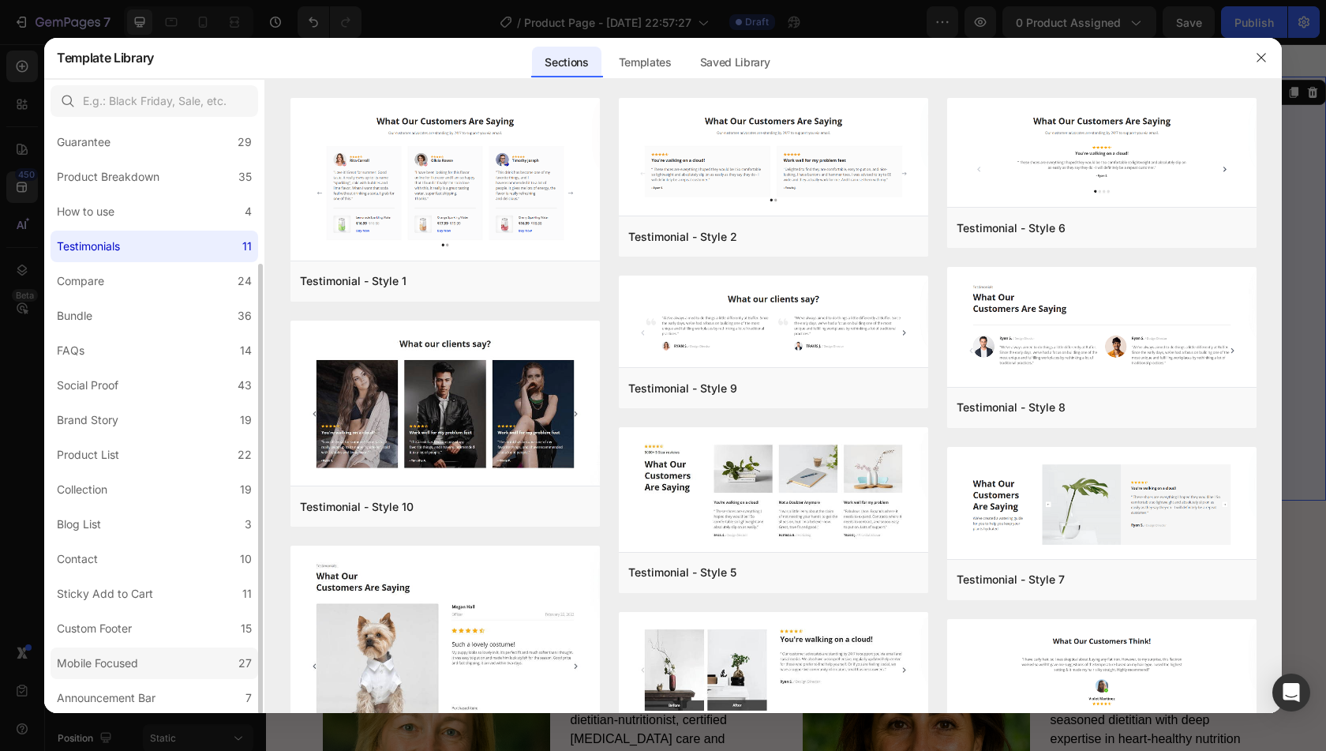
click at [133, 667] on div "Mobile Focused" at bounding box center [97, 663] width 81 height 19
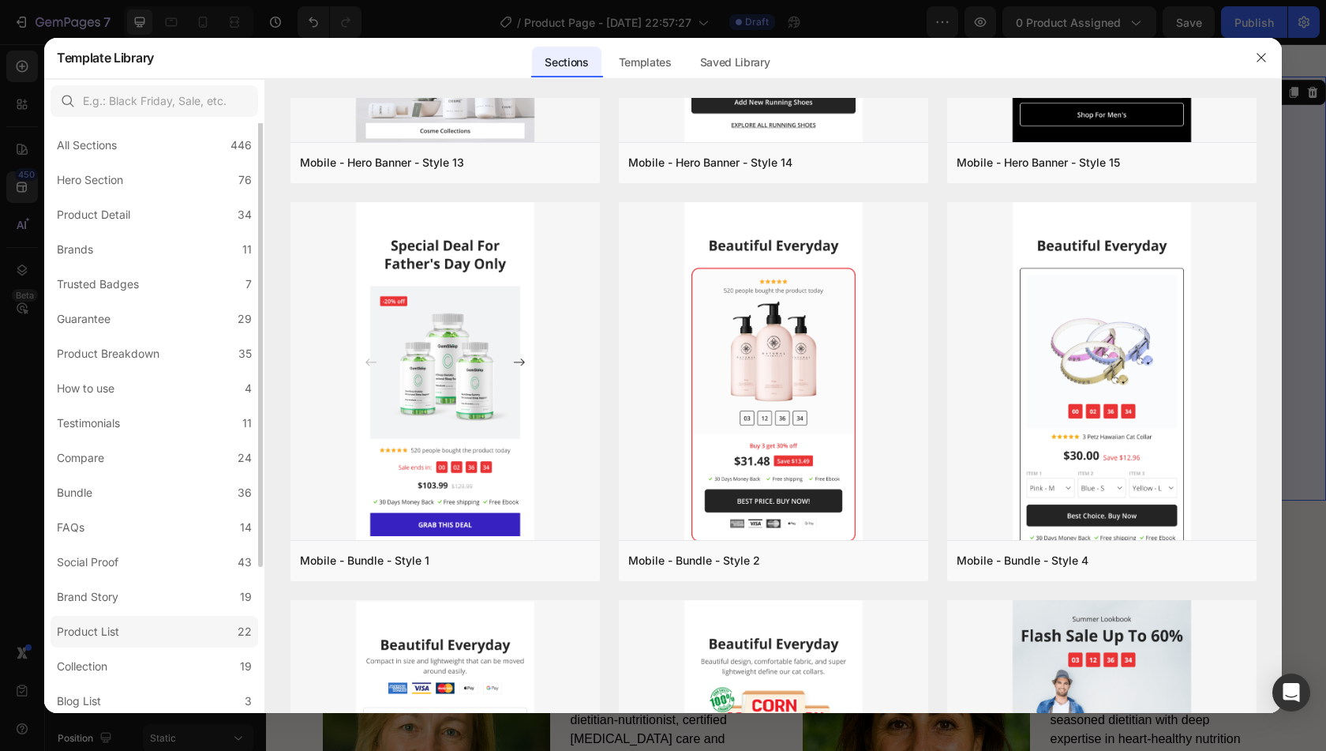
scroll to position [0, 0]
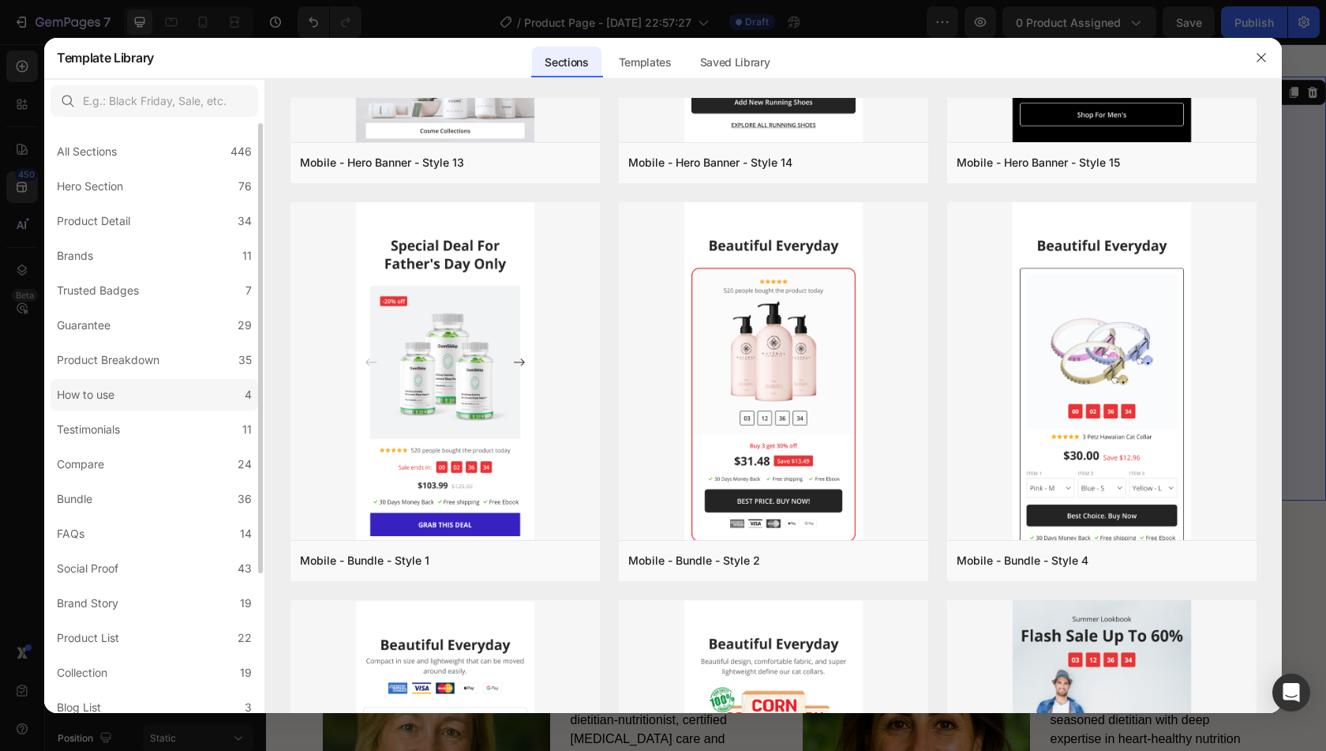
click at [92, 399] on div "How to use" at bounding box center [86, 394] width 58 height 19
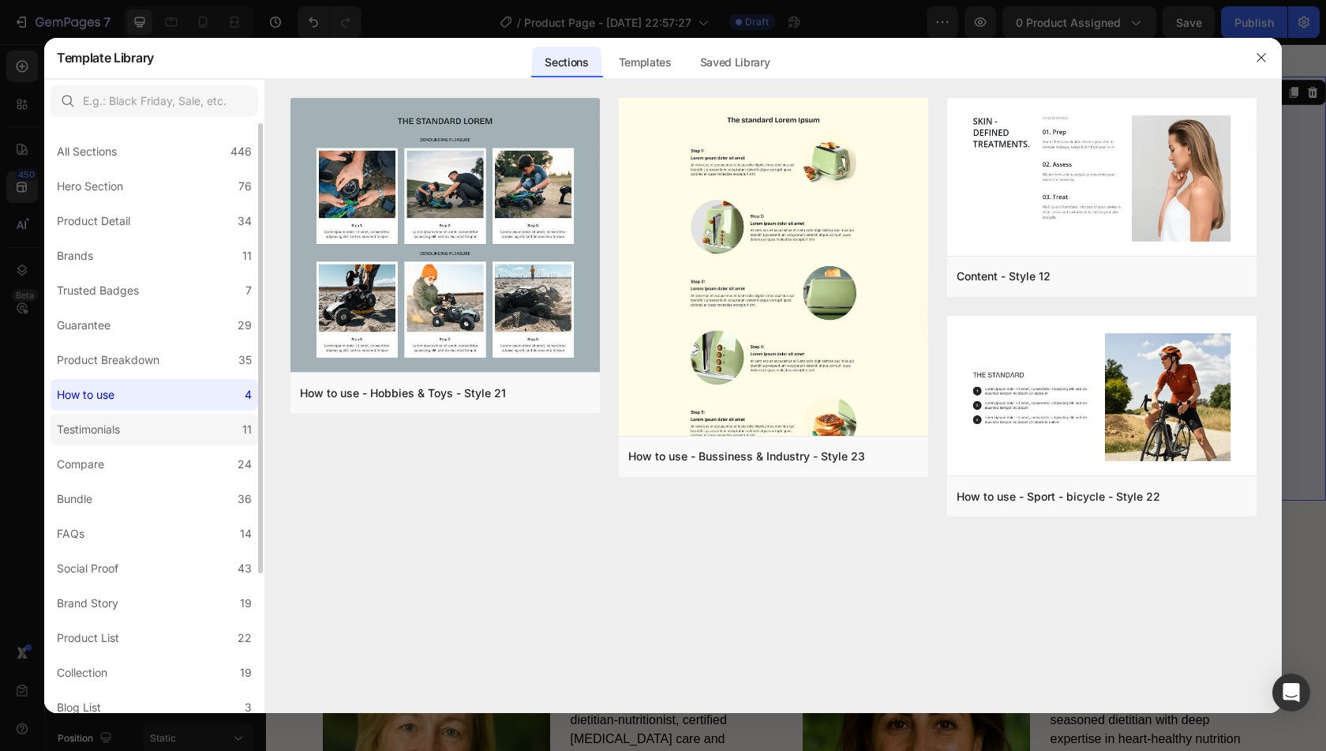
click at [140, 429] on label "Testimonials 11" at bounding box center [155, 430] width 208 height 32
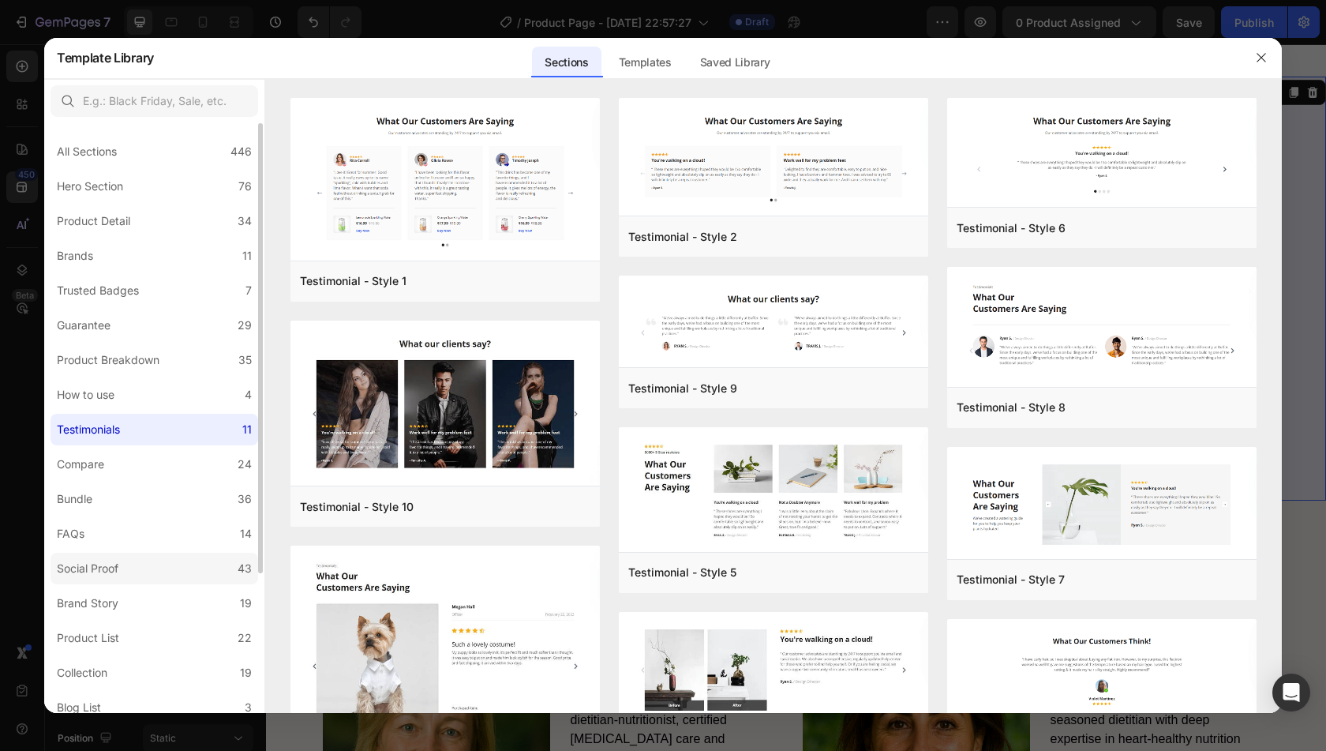
click at [152, 572] on label "Social Proof 43" at bounding box center [155, 569] width 208 height 32
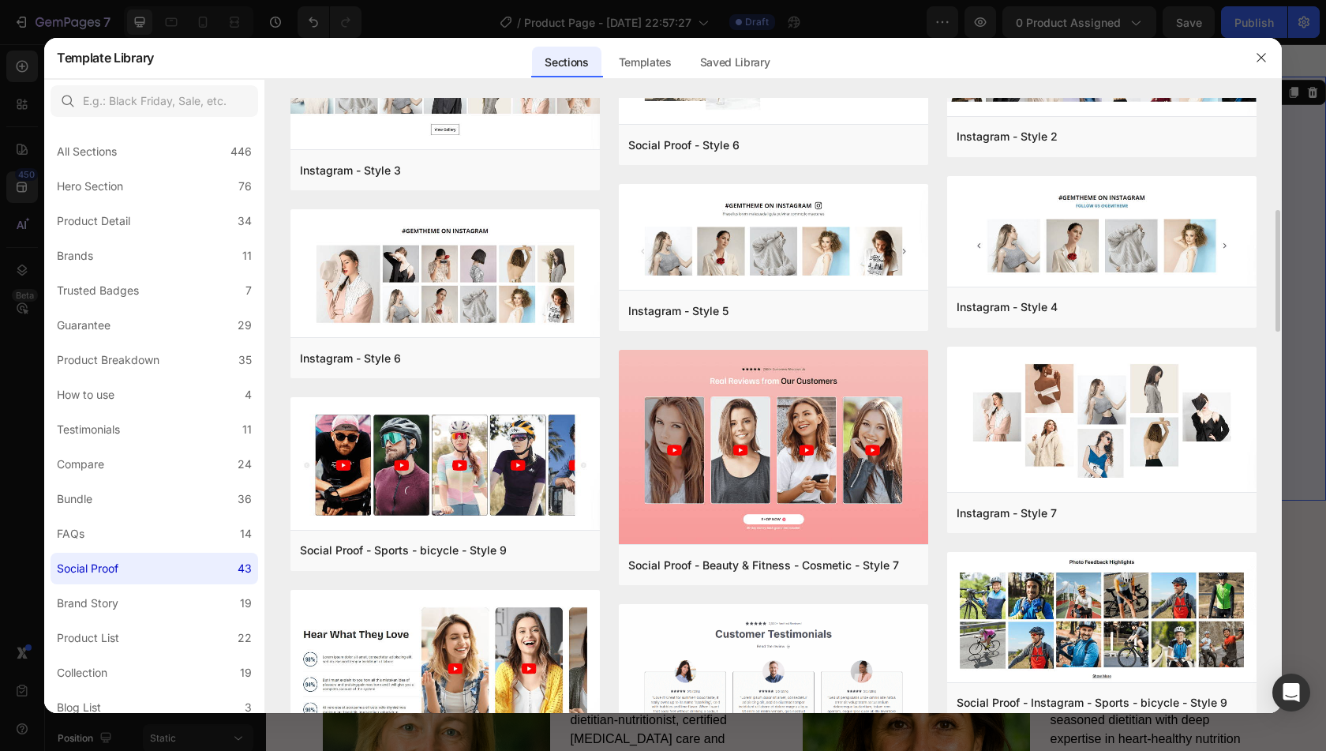
scroll to position [555, 0]
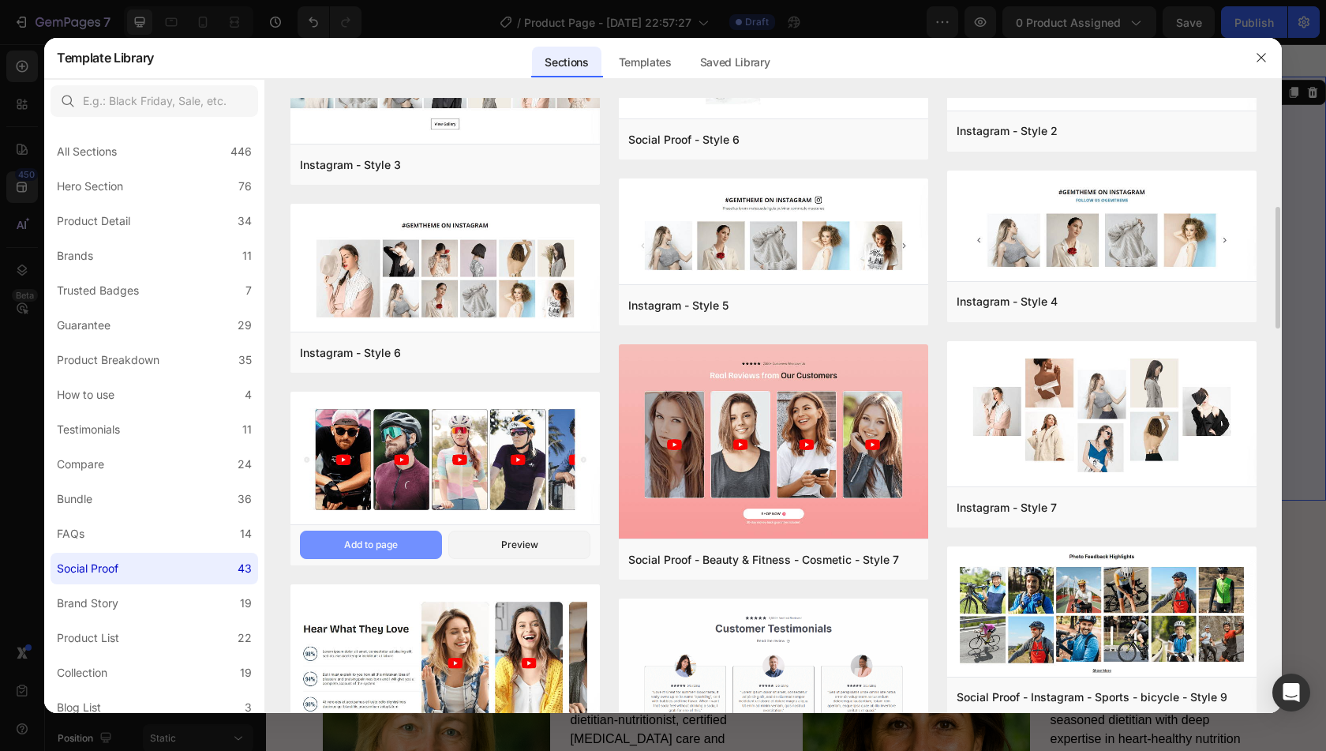
click at [374, 541] on div "Add to page" at bounding box center [371, 545] width 54 height 14
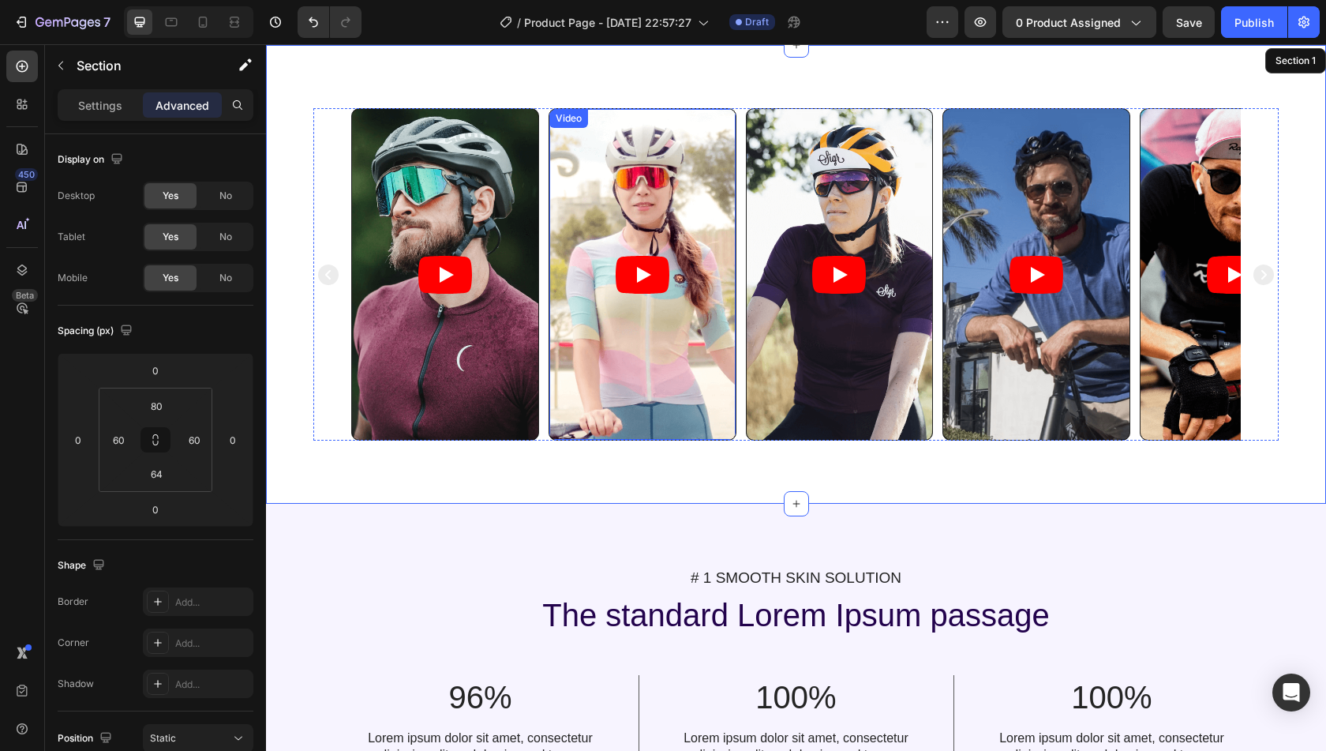
scroll to position [0, 0]
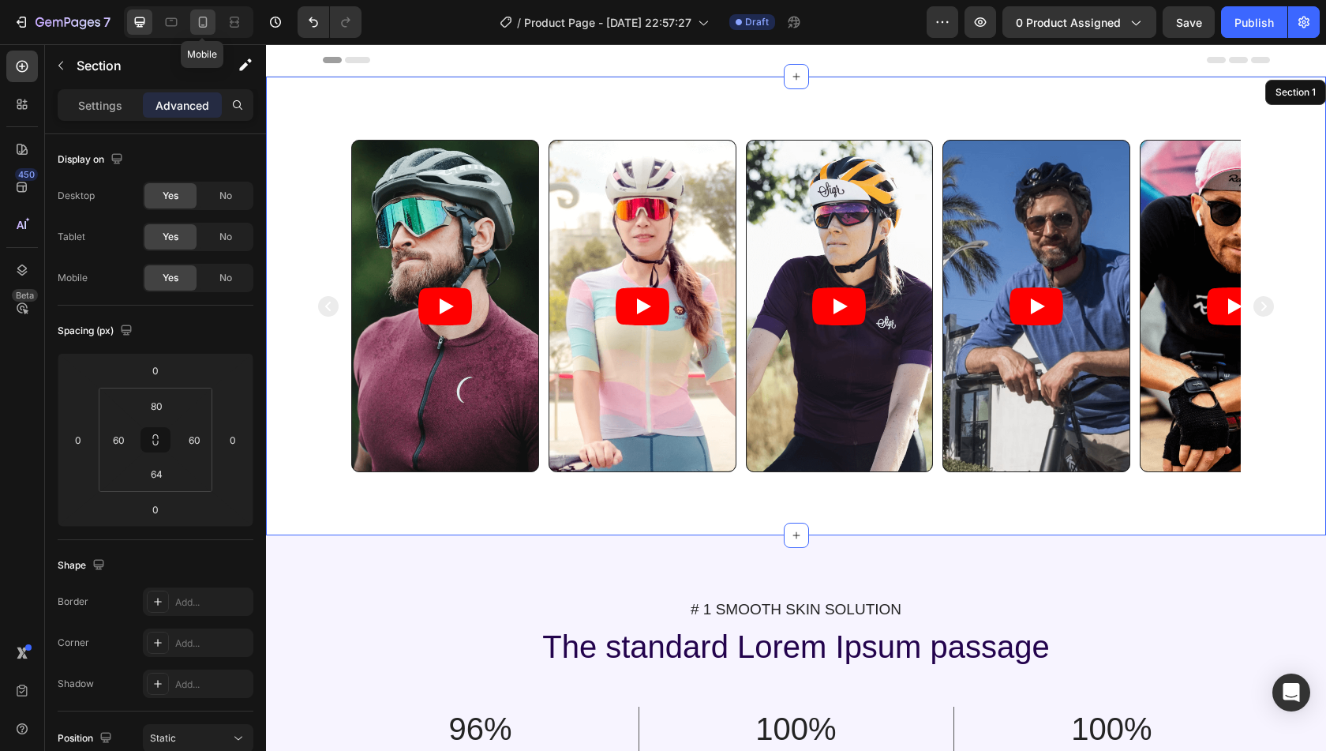
click at [208, 28] on icon at bounding box center [203, 22] width 16 height 16
type input "70"
type input "15"
type input "56"
type input "0"
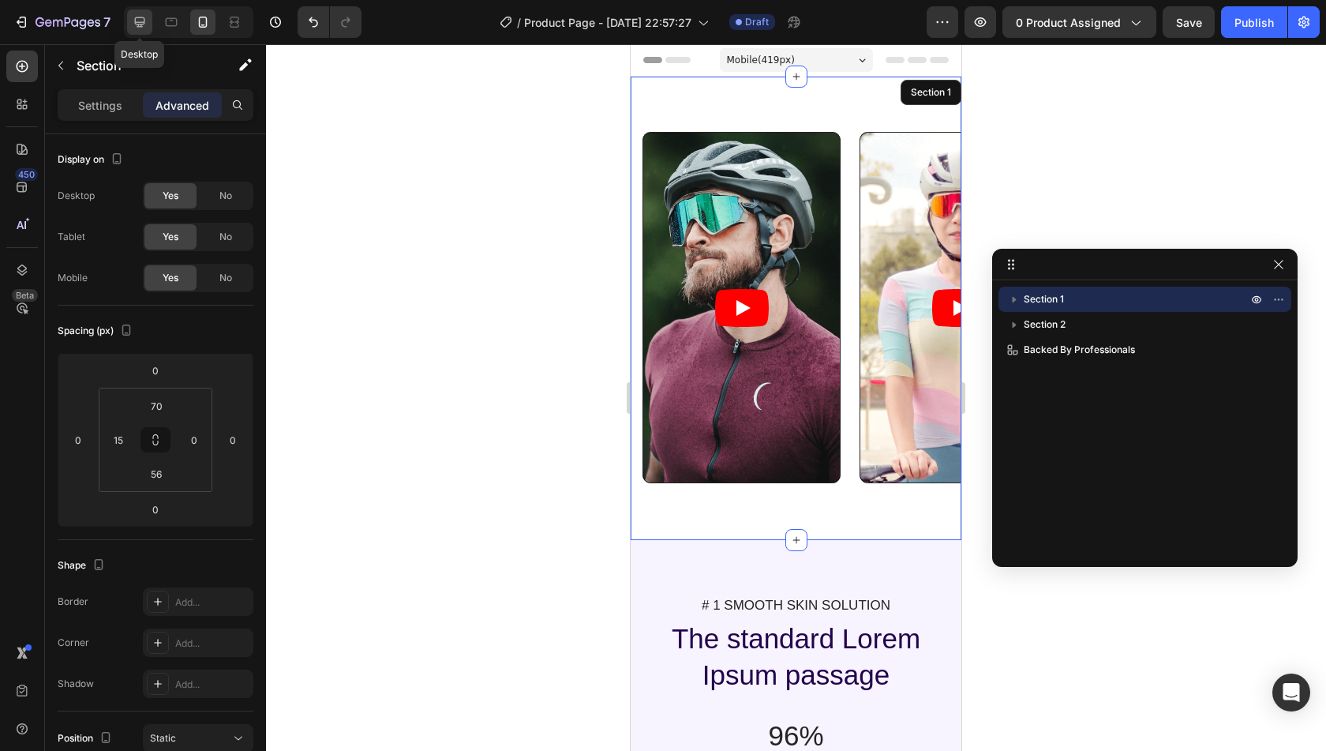
click at [139, 22] on icon at bounding box center [140, 22] width 10 height 10
type input "80"
type input "60"
type input "64"
type input "60"
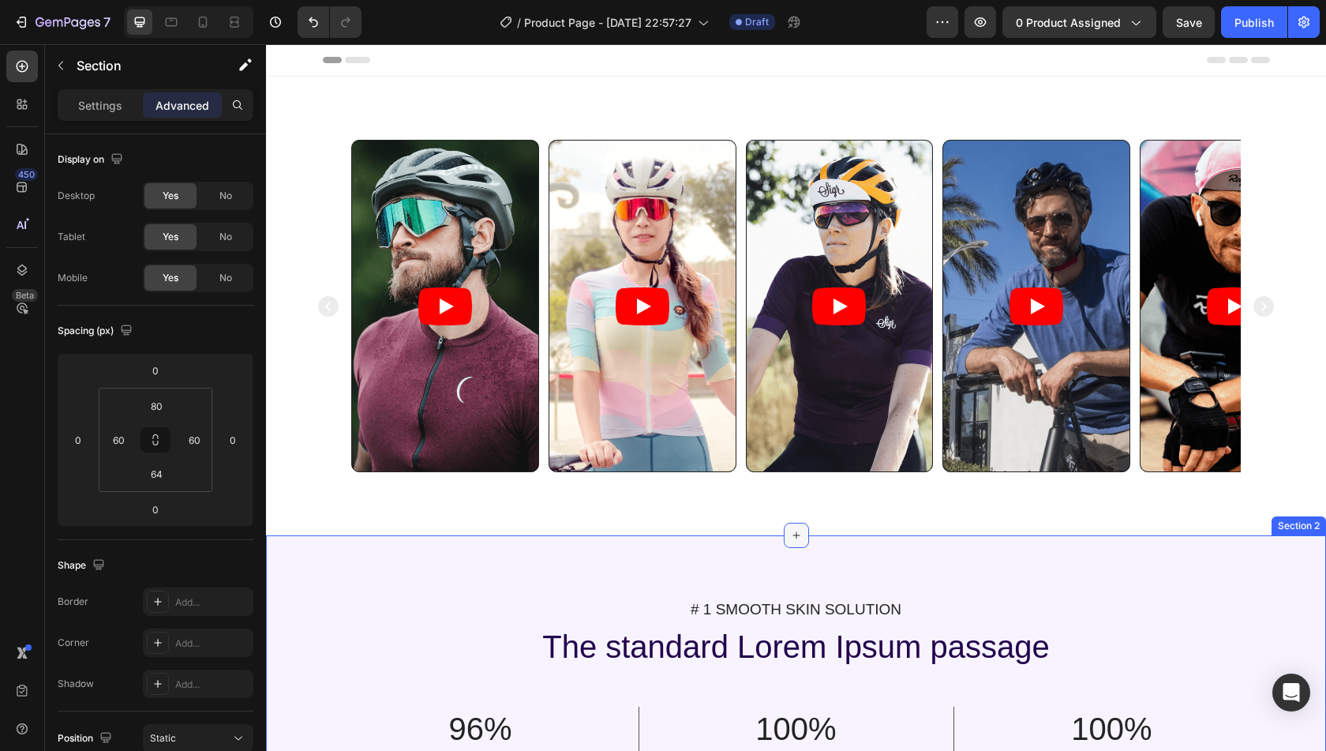
click at [790, 531] on icon at bounding box center [796, 535] width 13 height 13
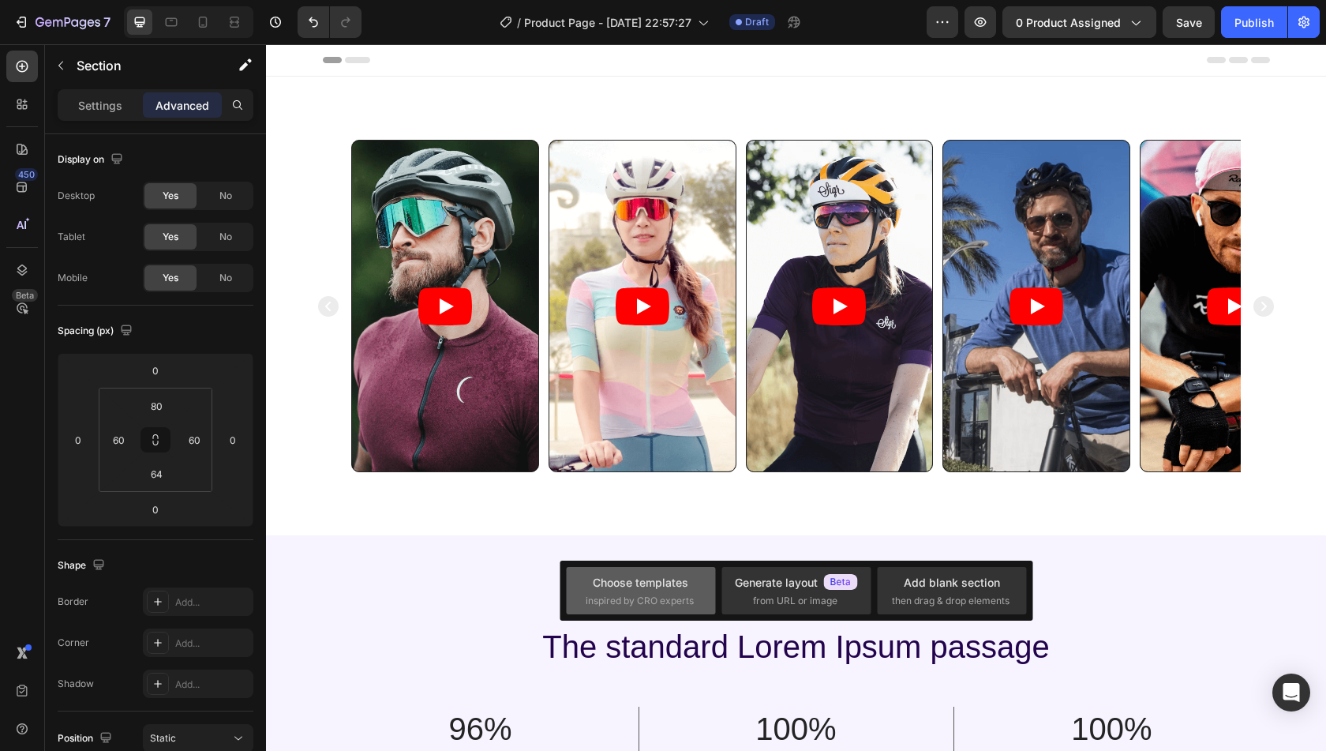
click at [664, 586] on div "Choose templates" at bounding box center [641, 582] width 96 height 17
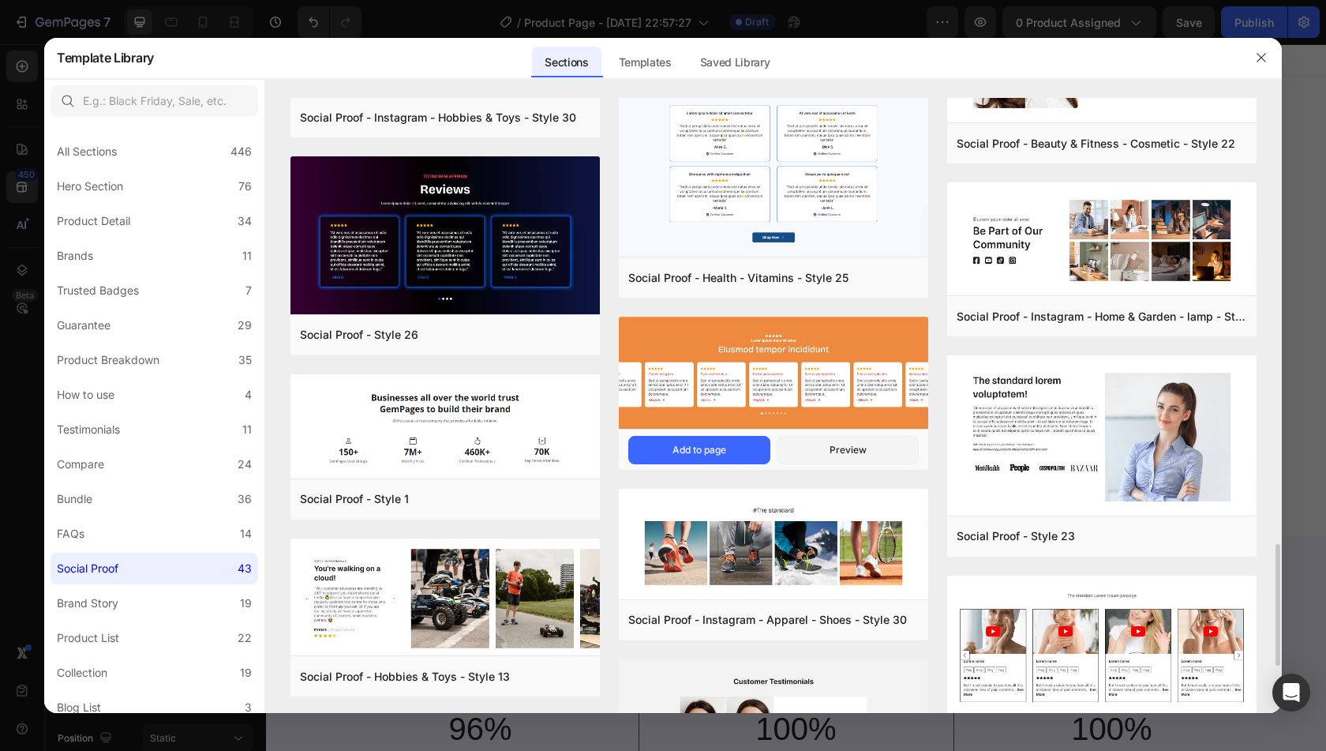
scroll to position [2261, 0]
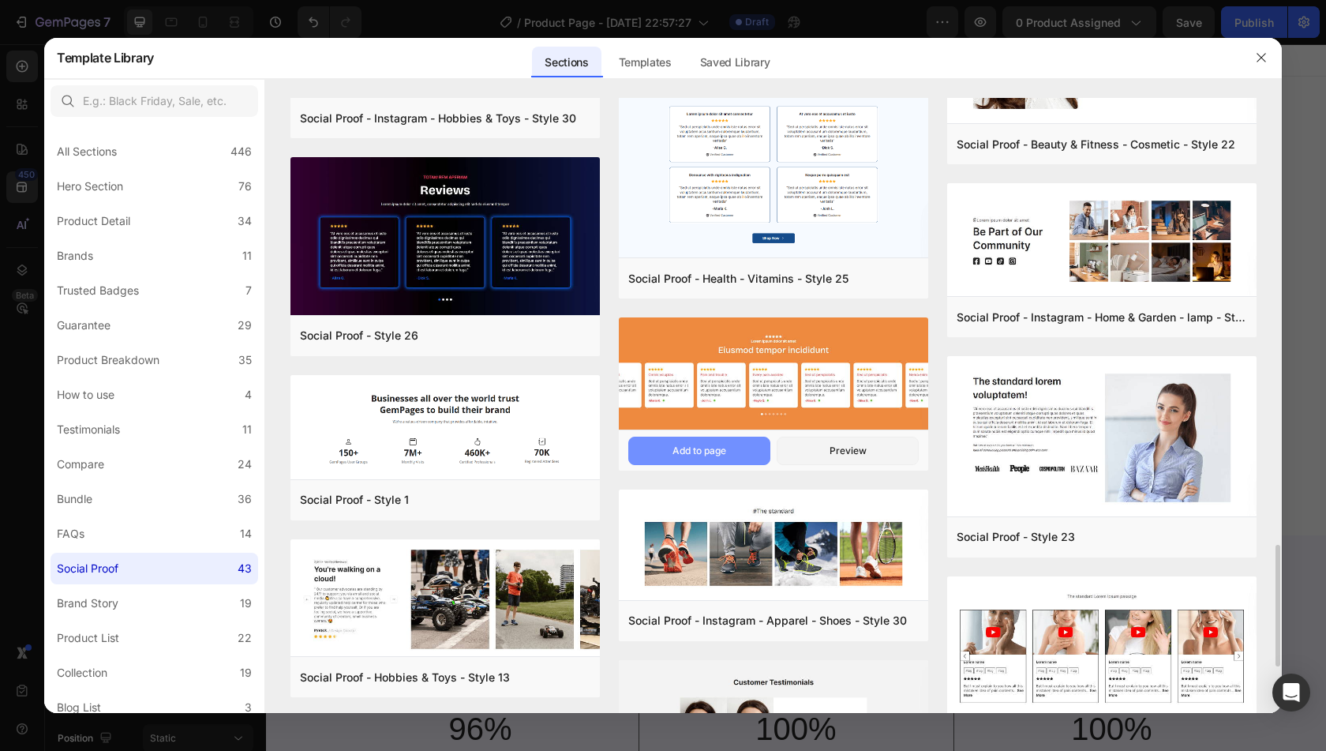
click at [700, 451] on div "Add to page" at bounding box center [699, 451] width 54 height 14
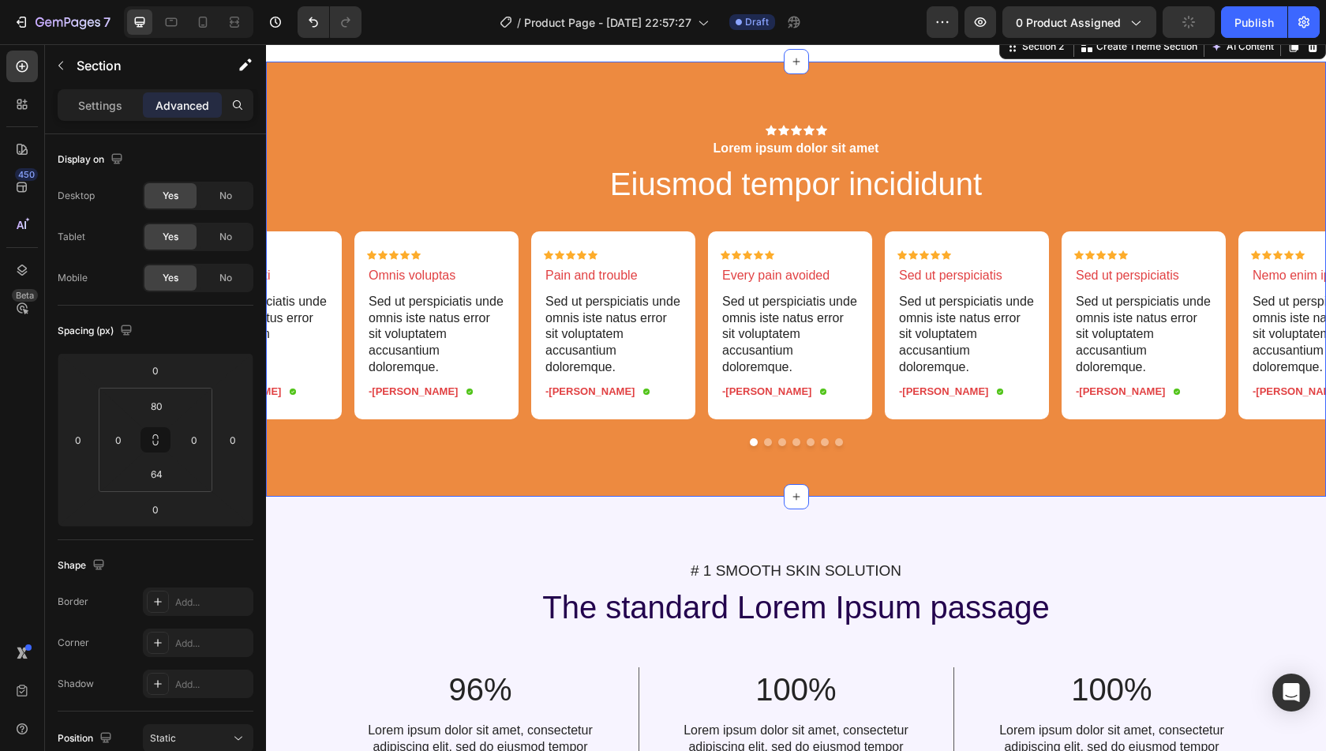
scroll to position [357, 0]
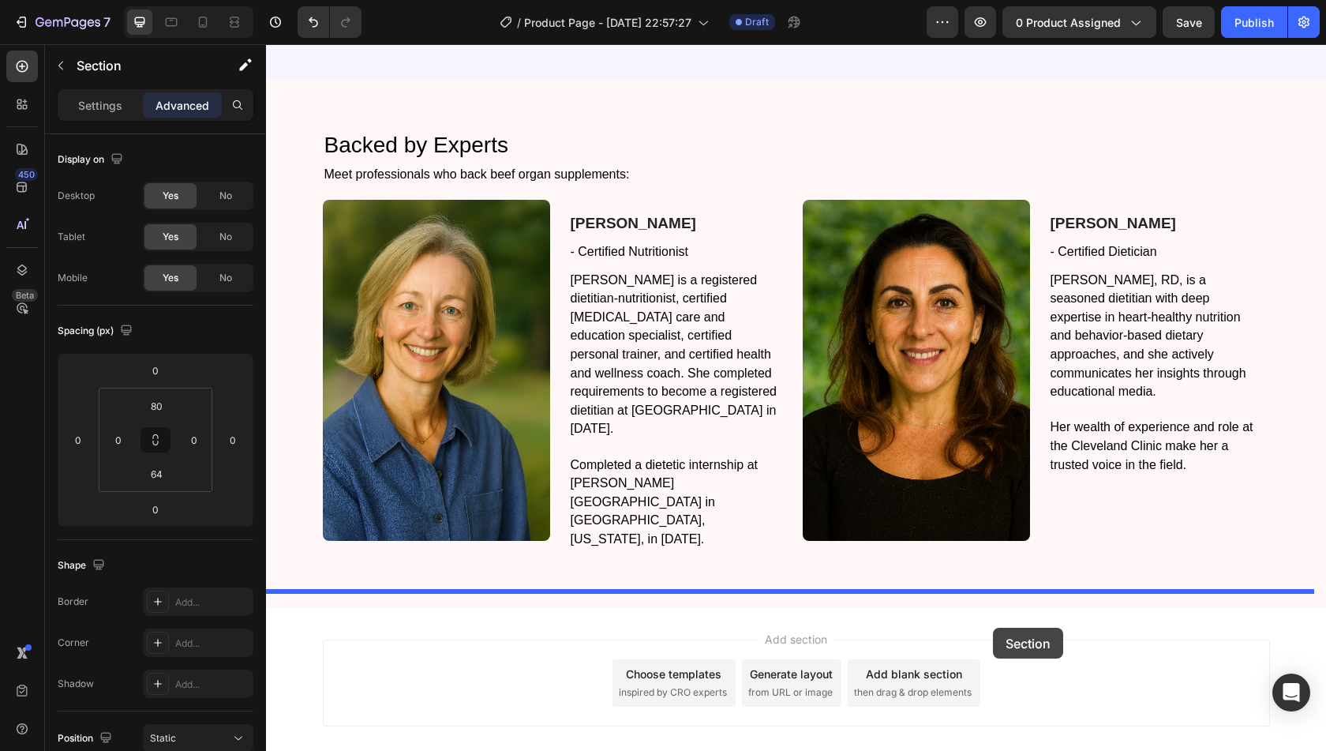
drag, startPoint x: 1017, startPoint y: 164, endPoint x: 993, endPoint y: 627, distance: 463.1
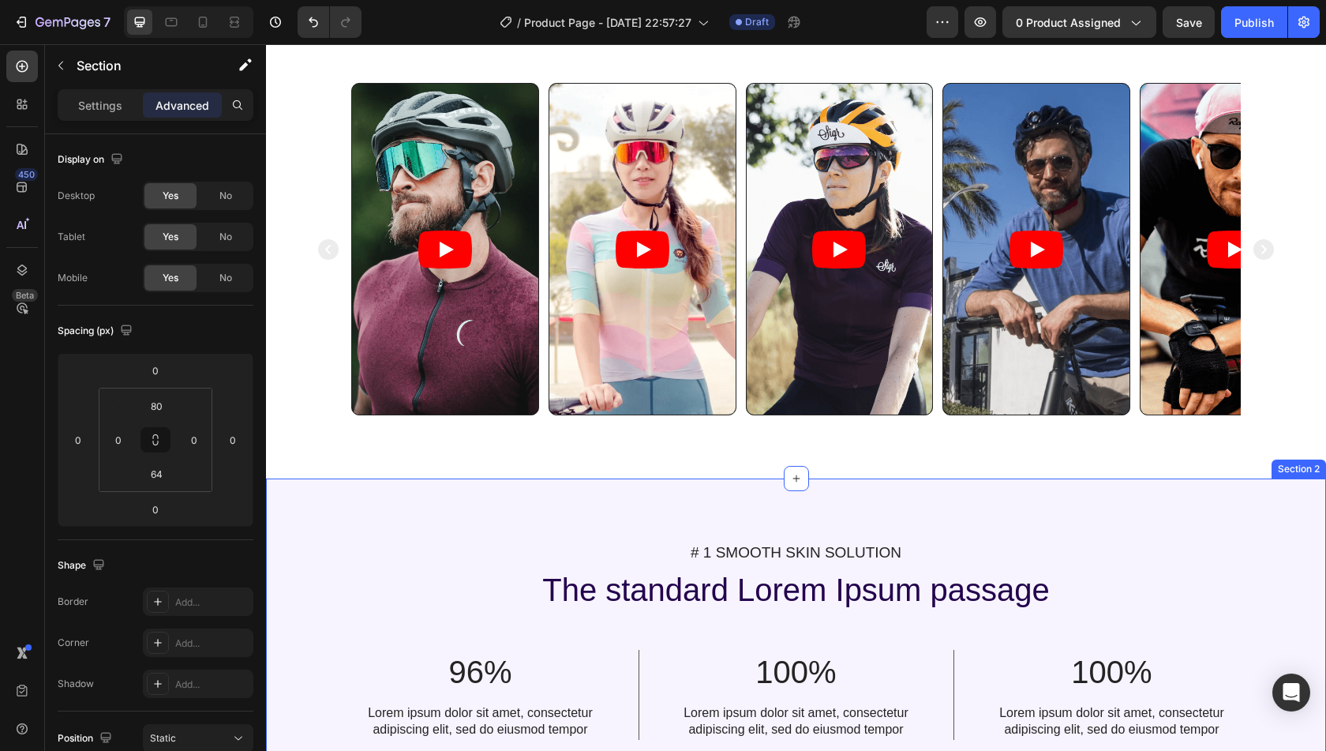
scroll to position [0, 0]
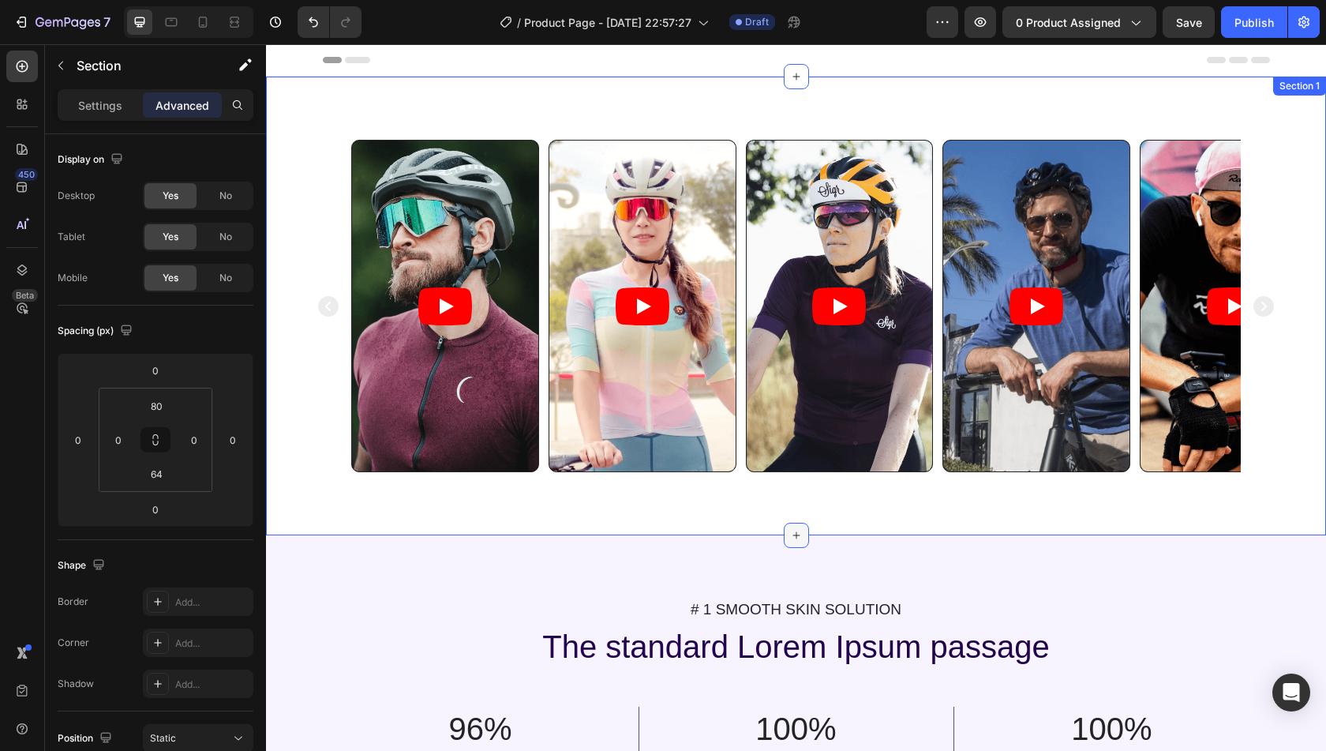
click at [796, 533] on icon at bounding box center [796, 535] width 13 height 13
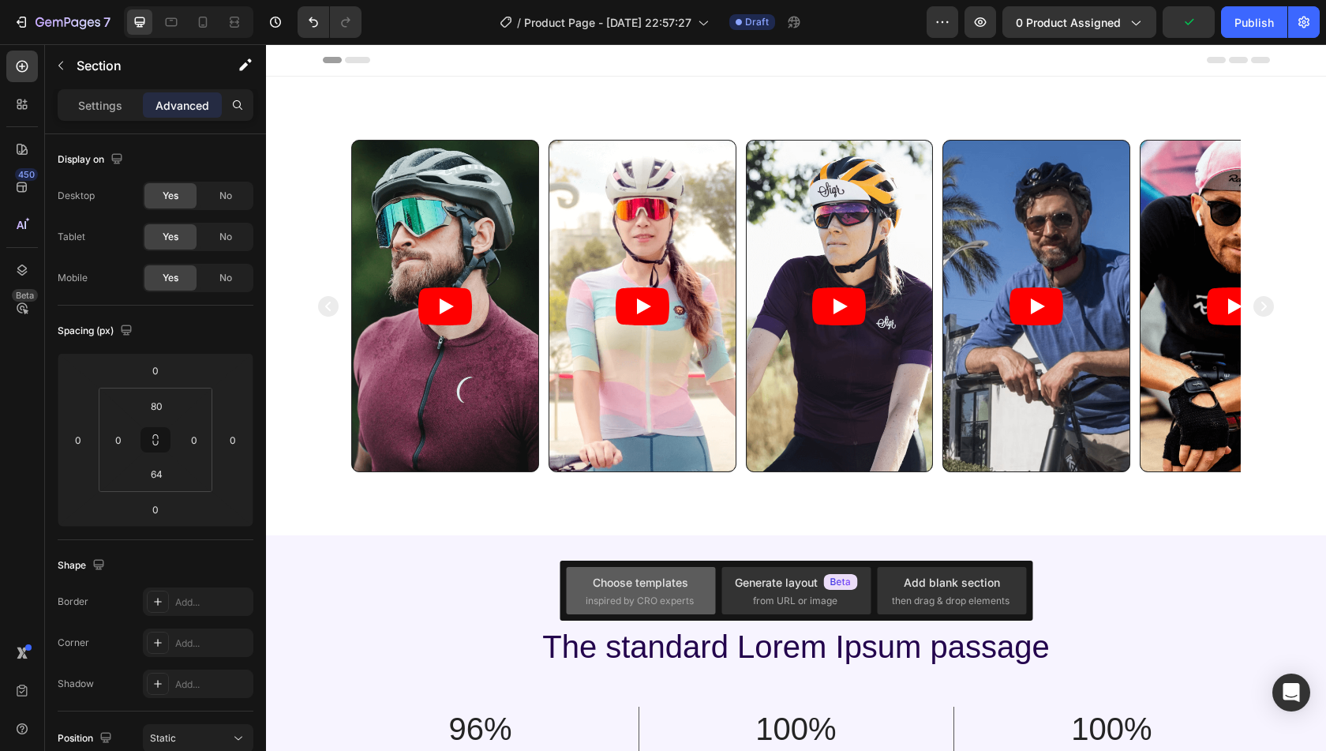
click at [671, 579] on div "Choose templates" at bounding box center [641, 582] width 96 height 17
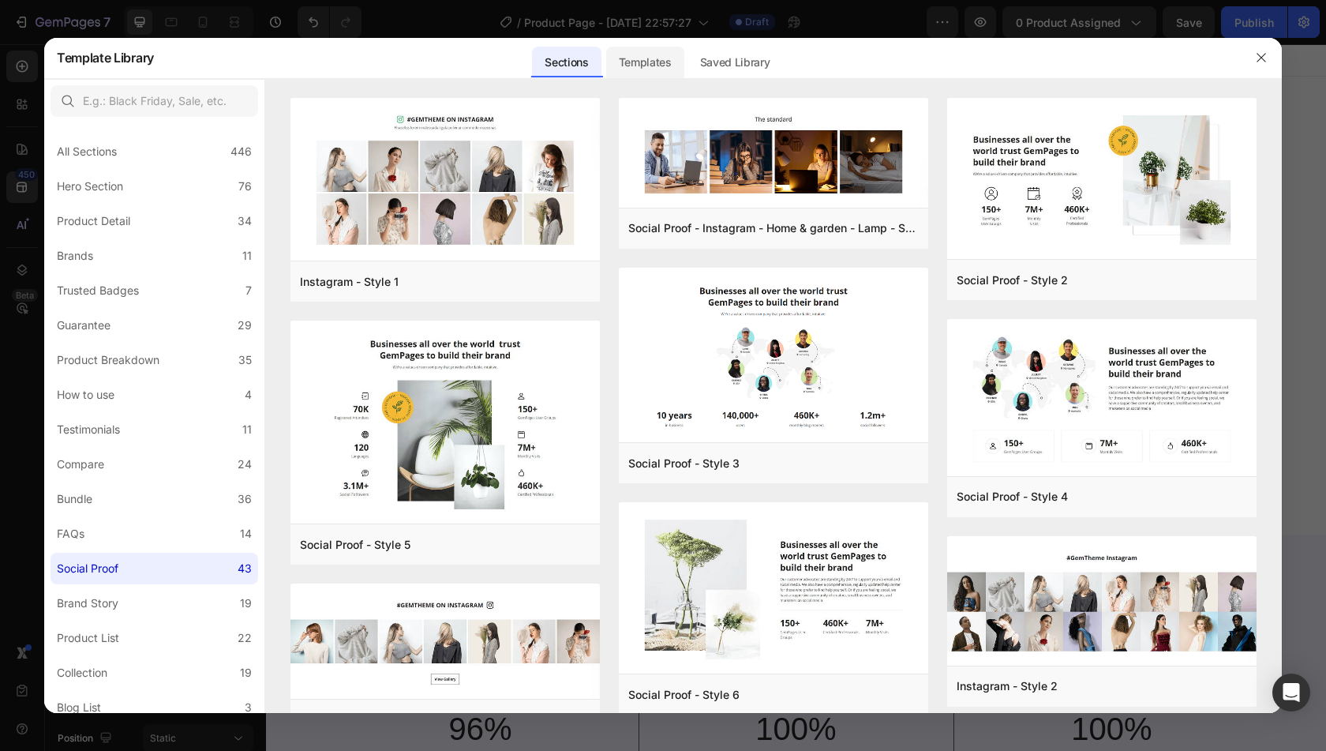
click at [660, 66] on div "Templates" at bounding box center [645, 63] width 78 height 32
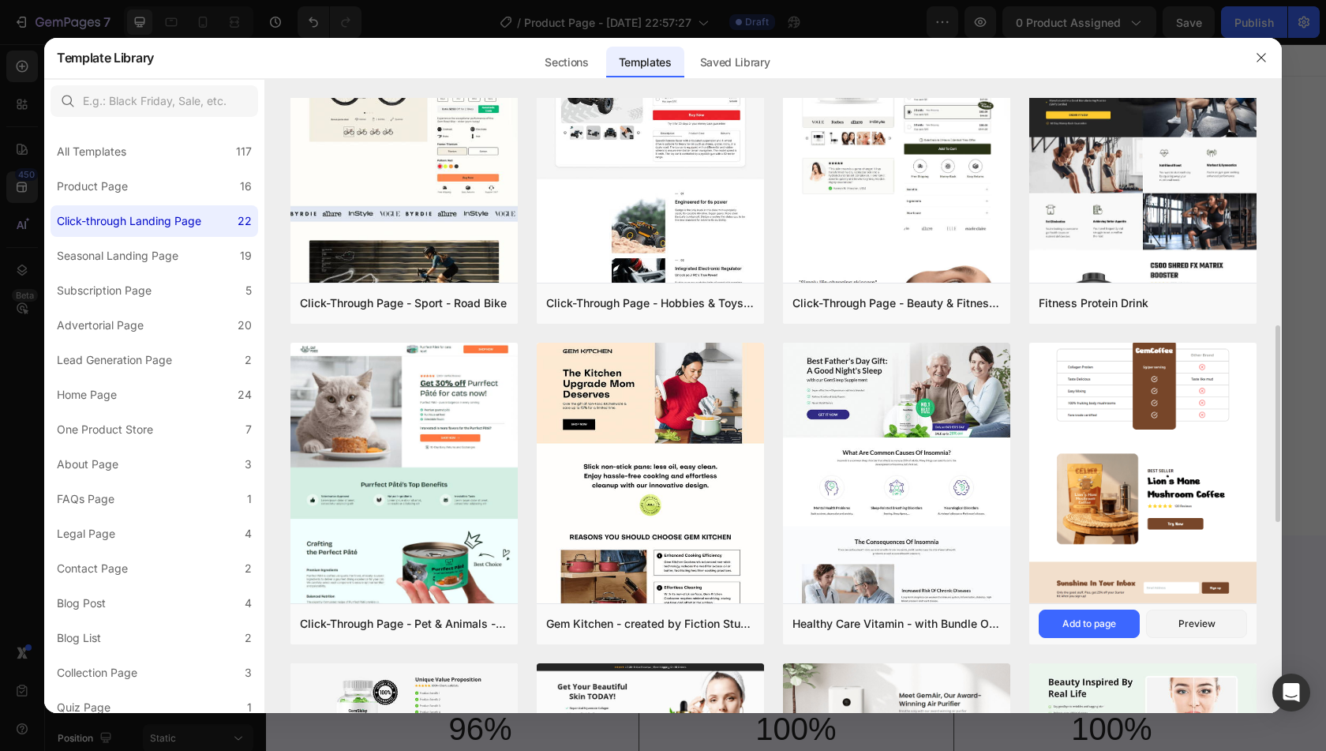
scroll to position [718, 0]
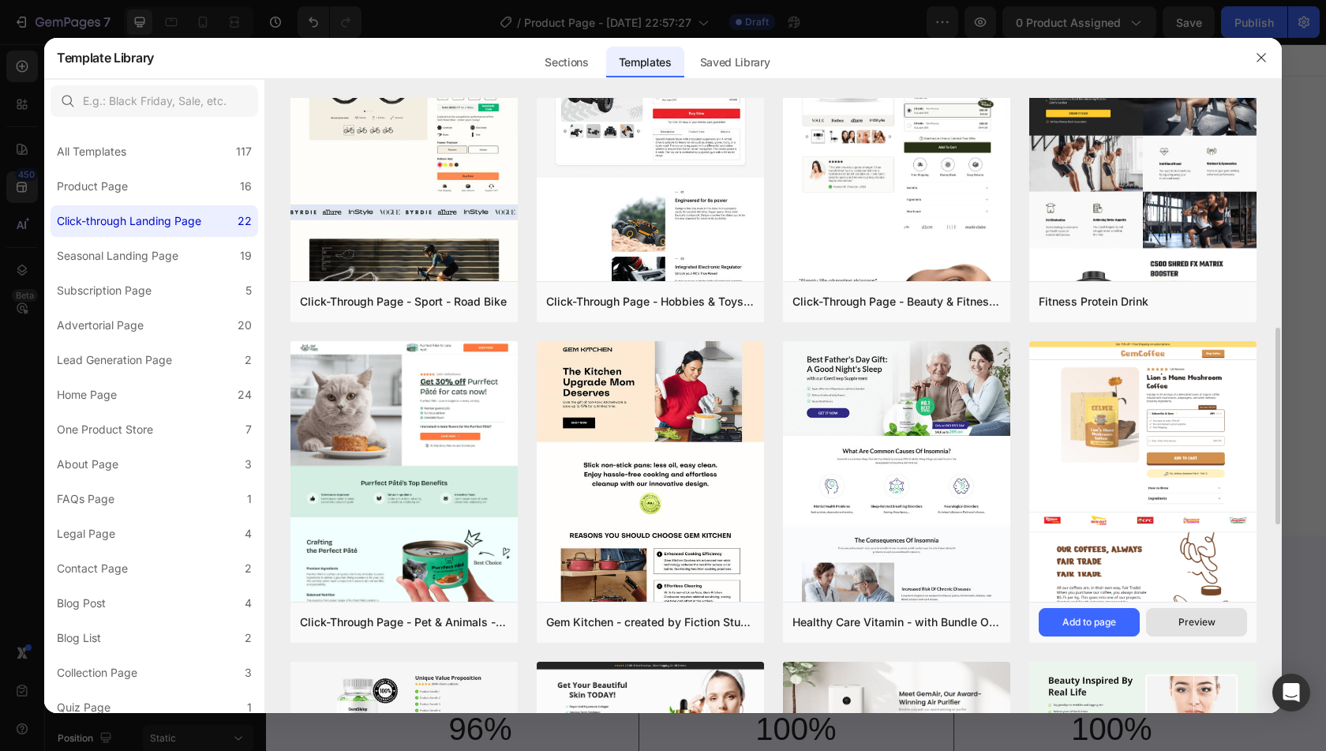
click at [1186, 620] on div "Preview" at bounding box center [1196, 622] width 37 height 14
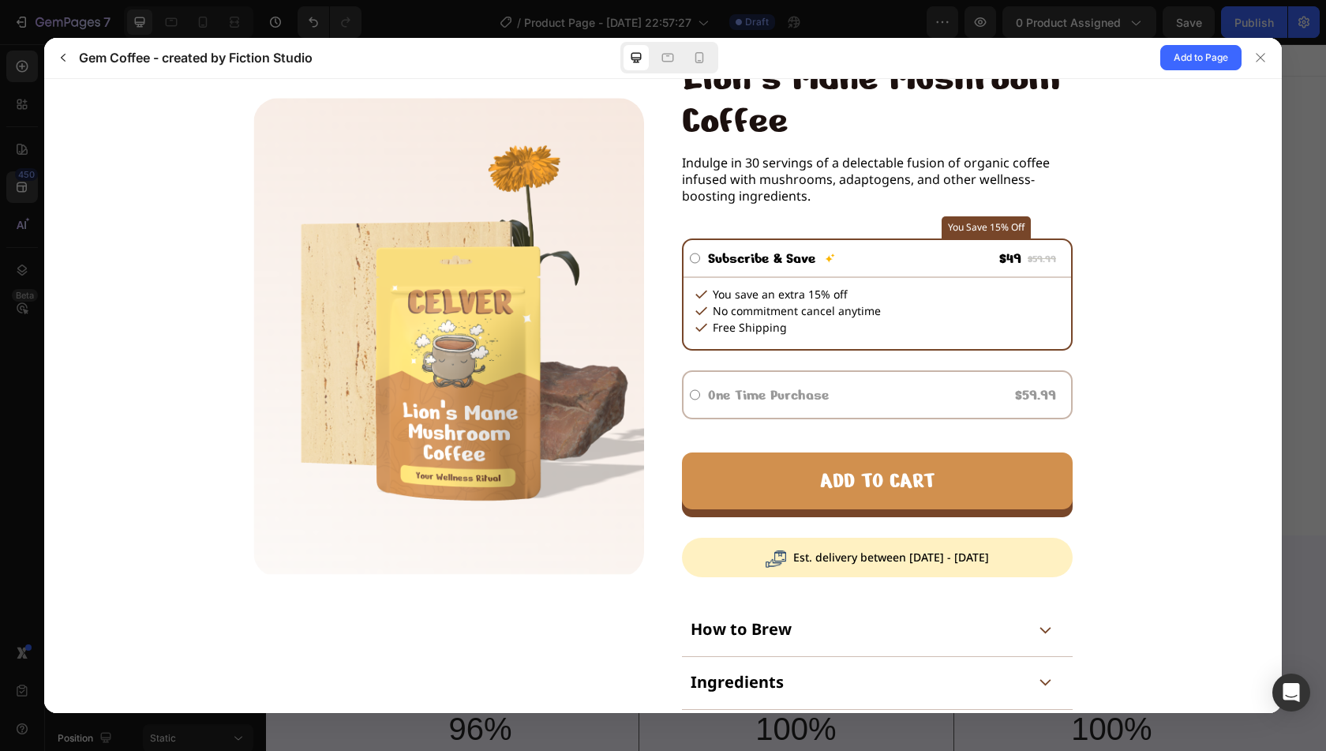
scroll to position [184, 0]
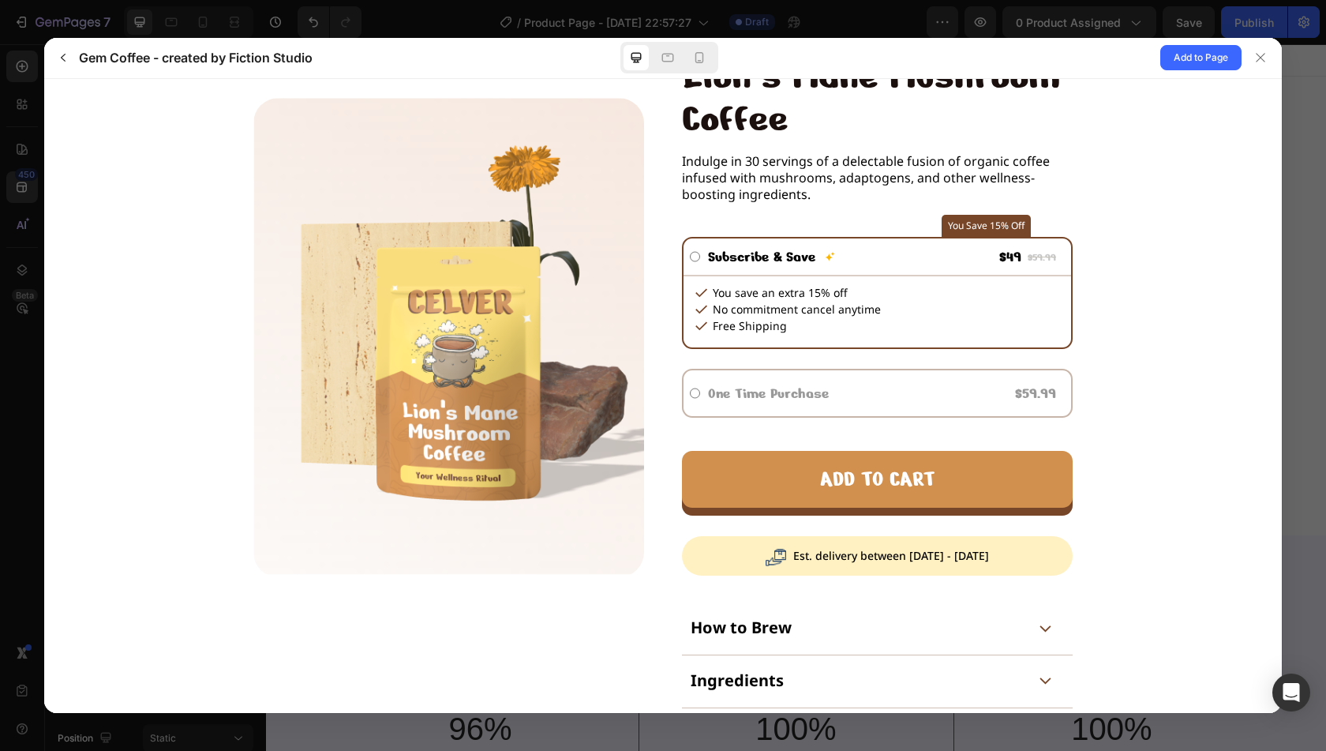
click at [721, 393] on label "One Time Purchase" at bounding box center [768, 392] width 137 height 35
click at [700, 393] on input "One Time Purchase" at bounding box center [695, 392] width 10 height 46
click at [719, 254] on label "Subscribe & Save" at bounding box center [762, 255] width 124 height 35
click at [700, 254] on input "Subscribe & Save" at bounding box center [695, 256] width 10 height 36
click at [723, 383] on label "One Time Purchase" at bounding box center [768, 392] width 137 height 35
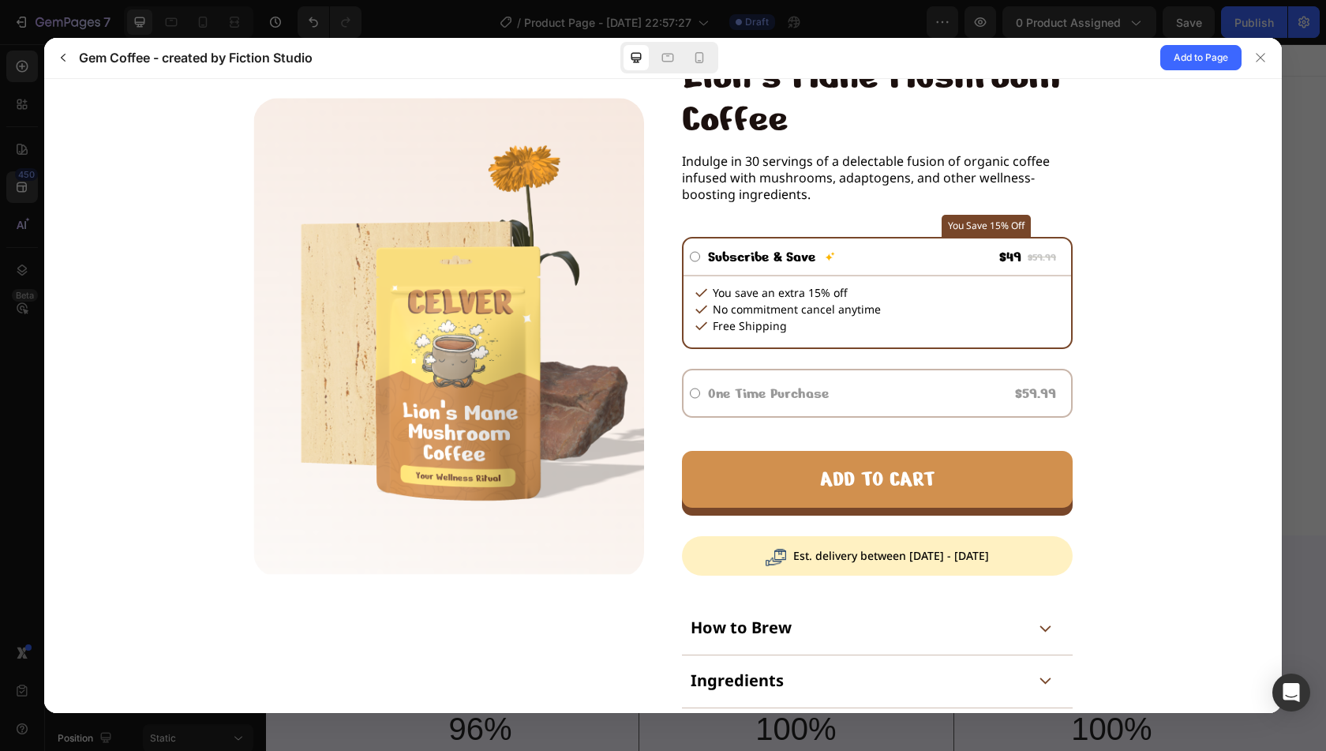
click at [700, 383] on input "One Time Purchase" at bounding box center [695, 392] width 10 height 46
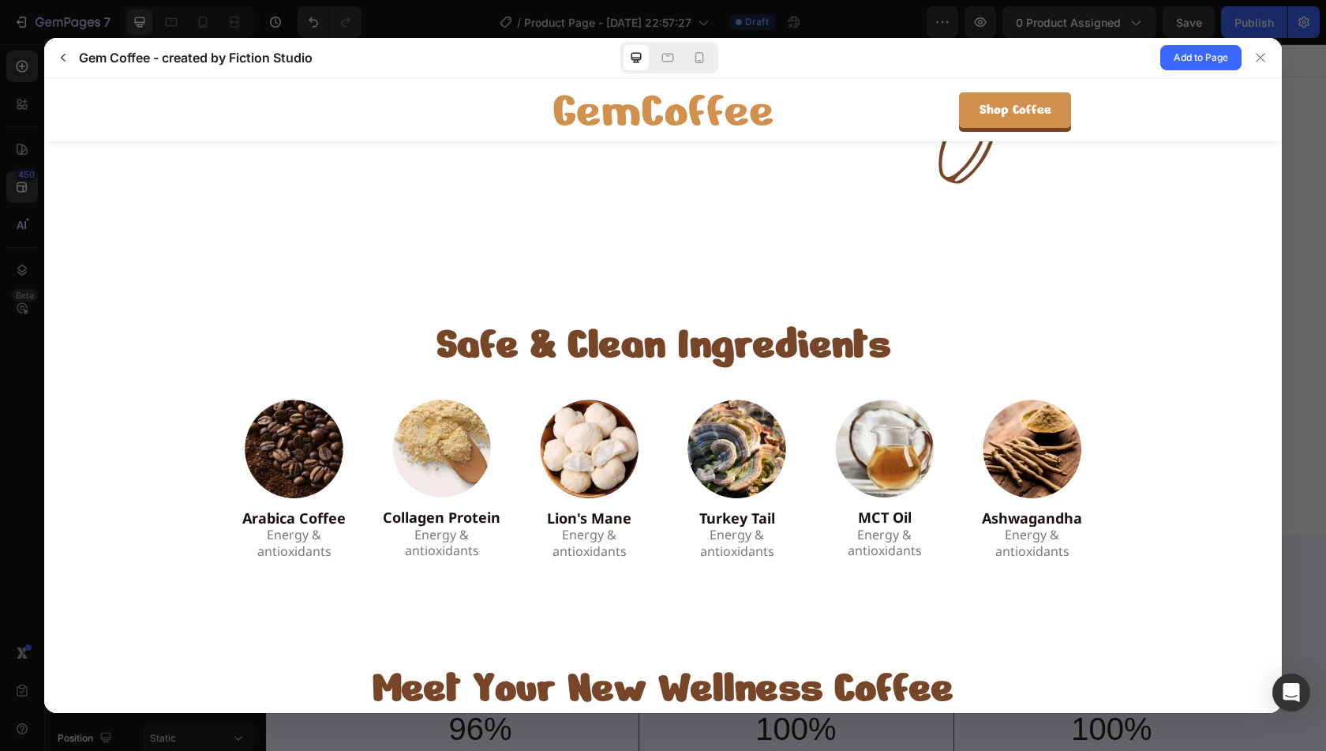
scroll to position [1261, 0]
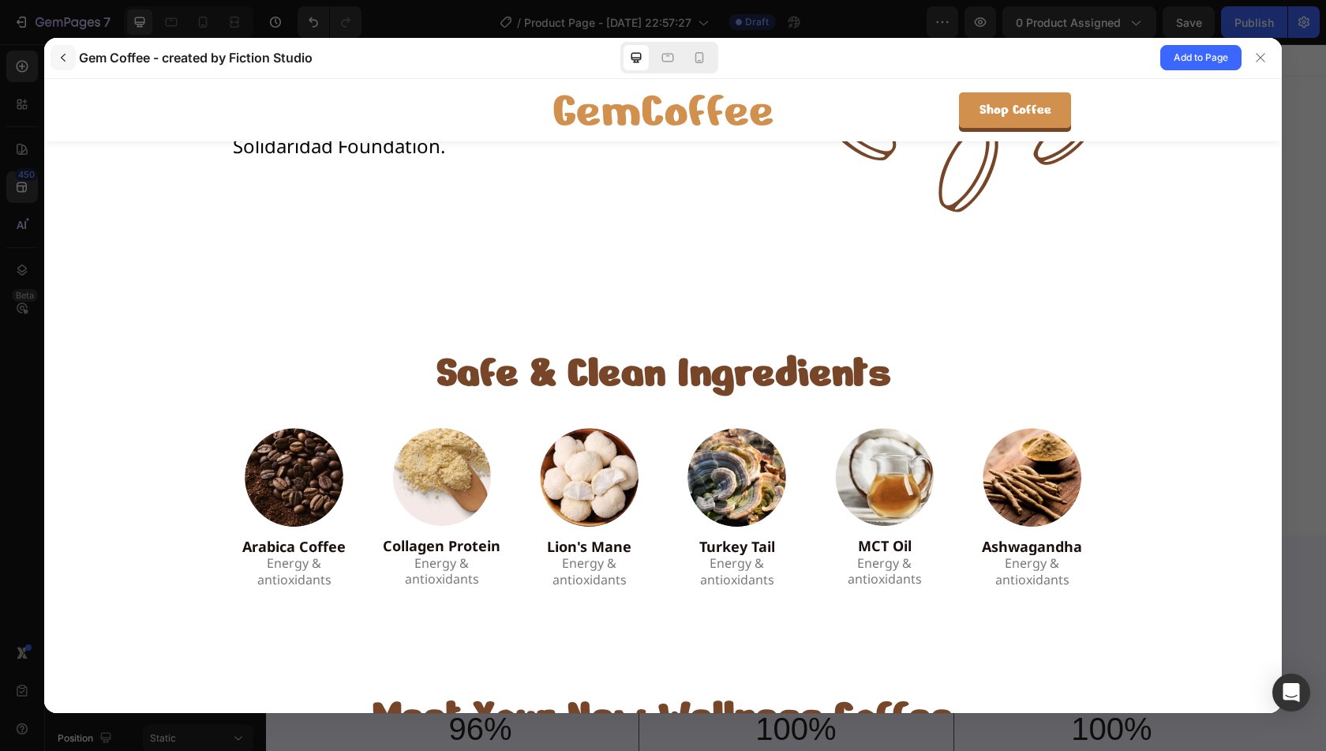
click at [67, 50] on button "button" at bounding box center [63, 57] width 25 height 25
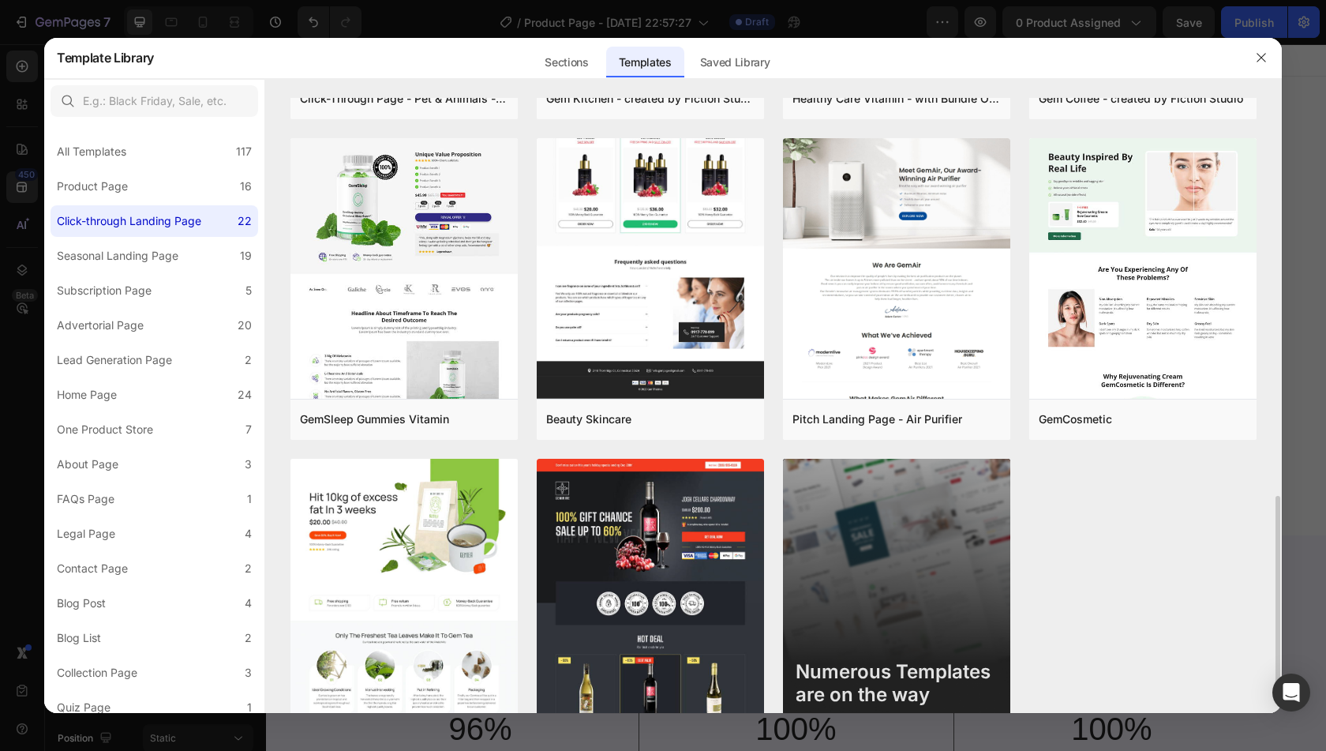
scroll to position [1307, 0]
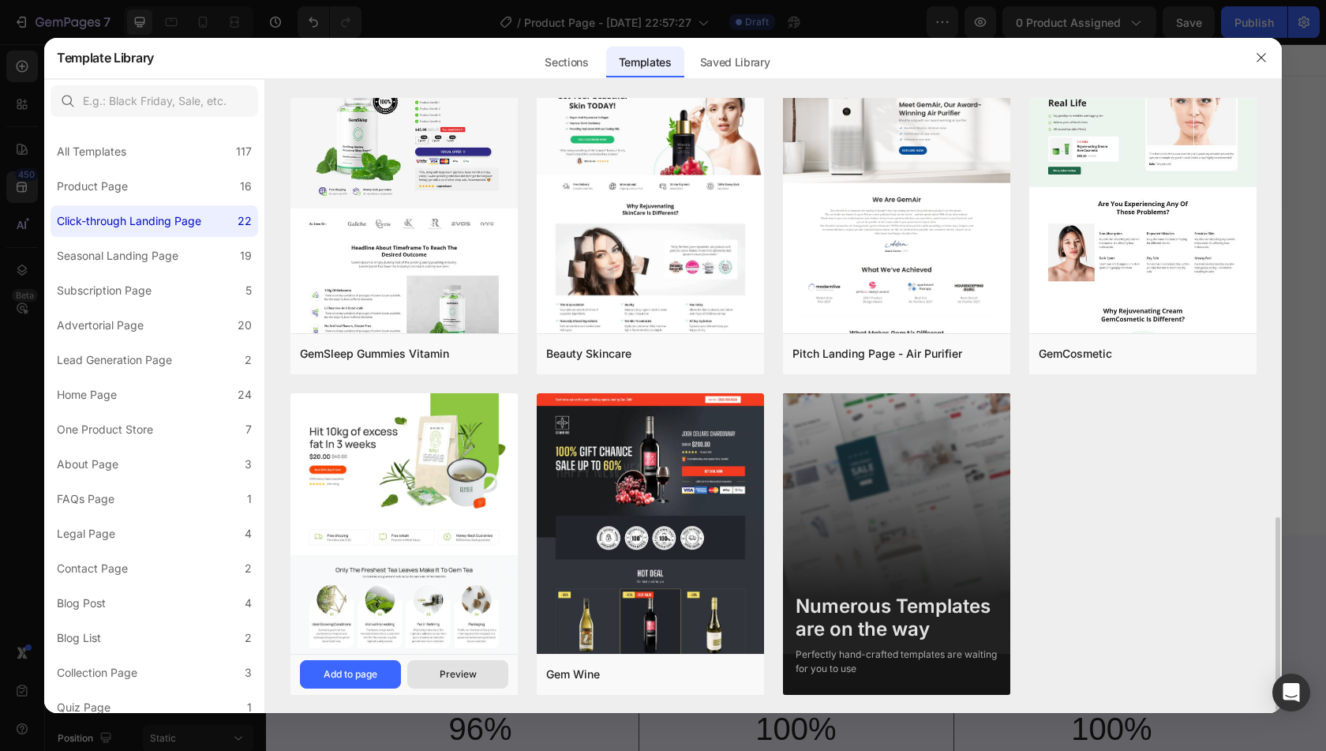
click at [458, 687] on button "Preview" at bounding box center [457, 674] width 101 height 28
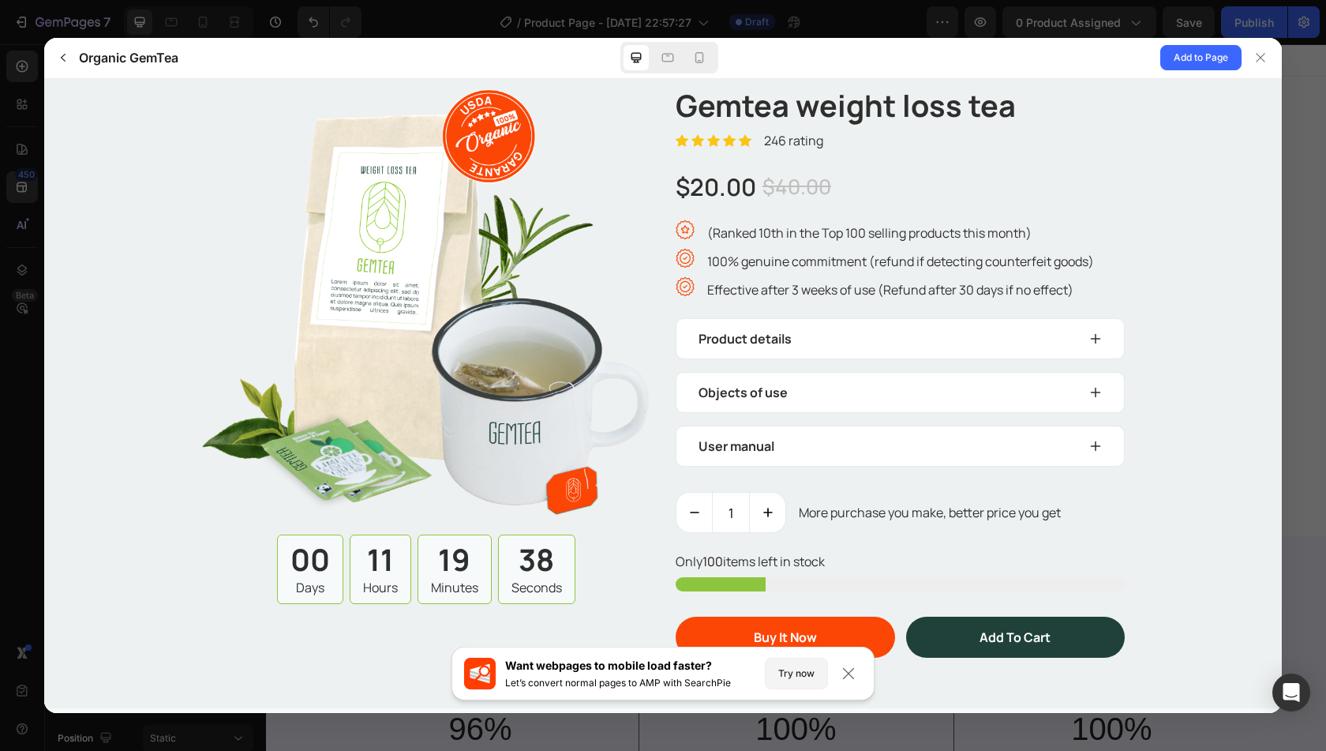
scroll to position [1973, 0]
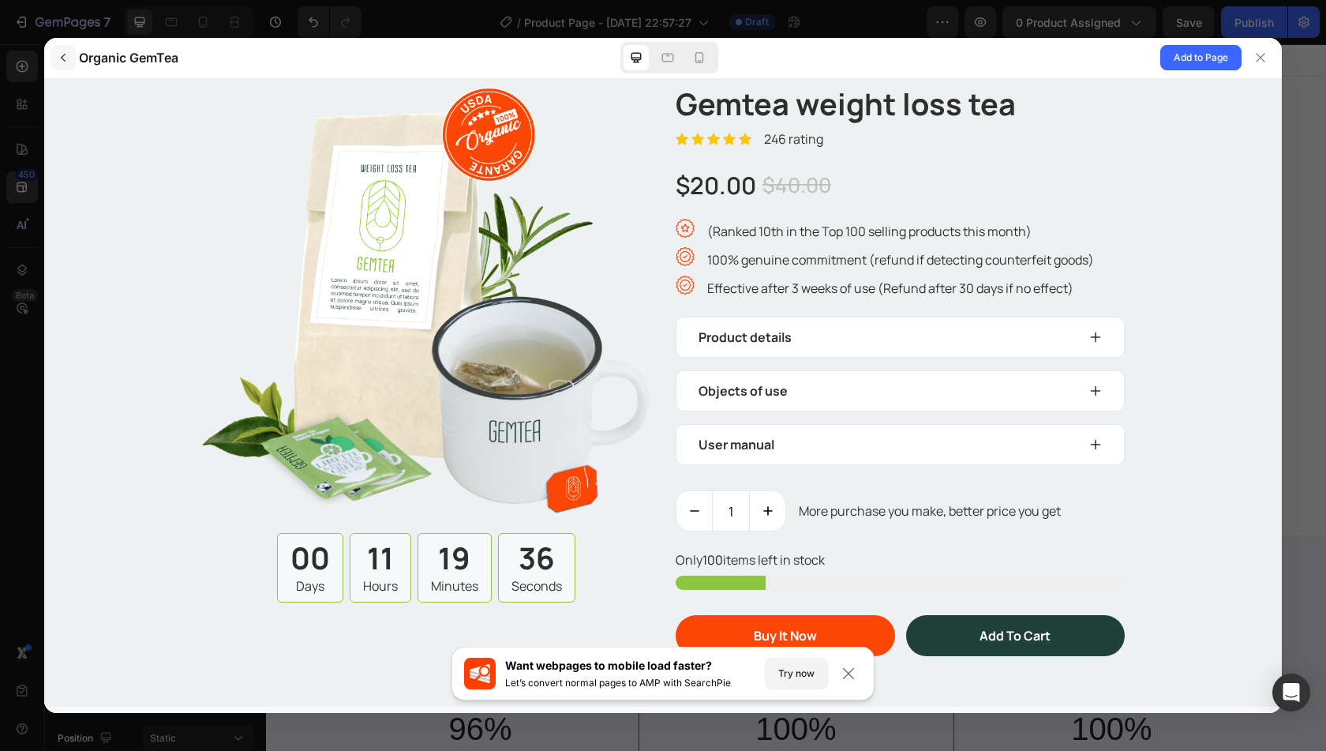
click at [63, 62] on icon "button" at bounding box center [63, 57] width 13 height 13
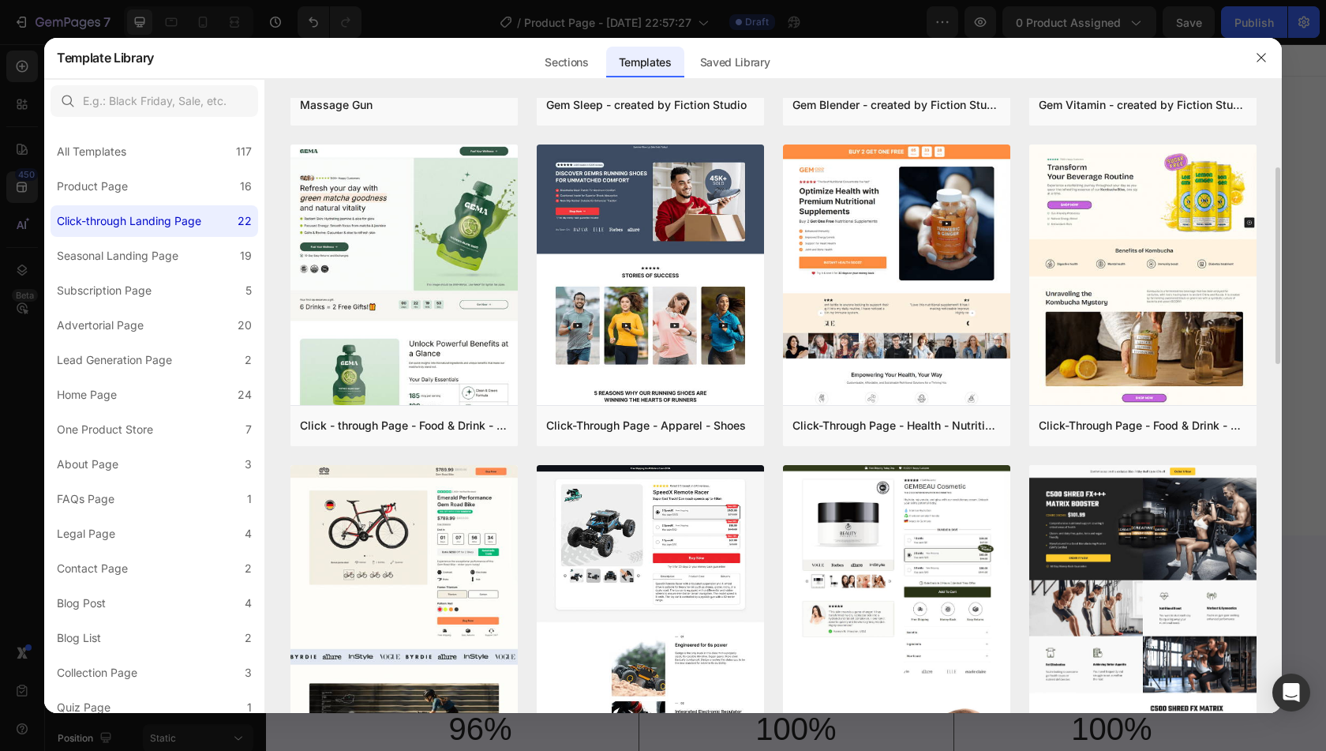
scroll to position [249, 0]
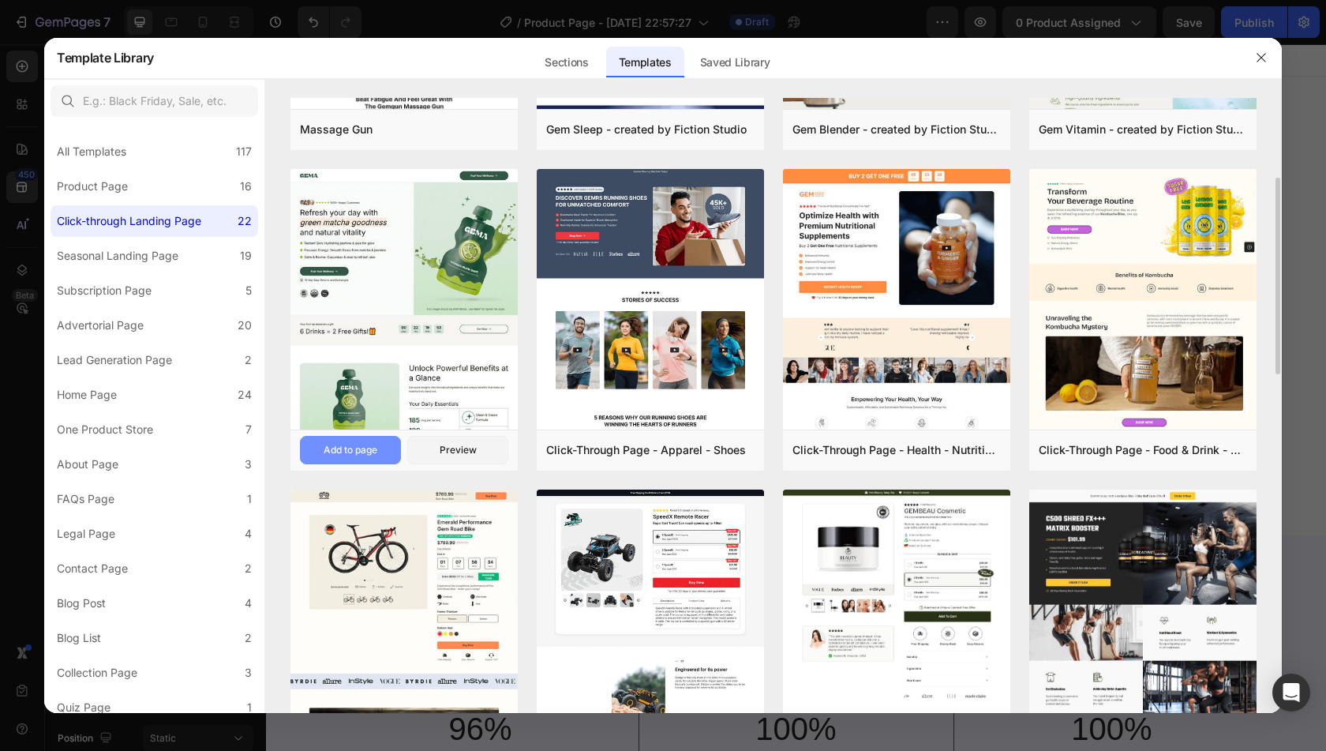
click at [350, 444] on div "Add to page" at bounding box center [351, 450] width 54 height 14
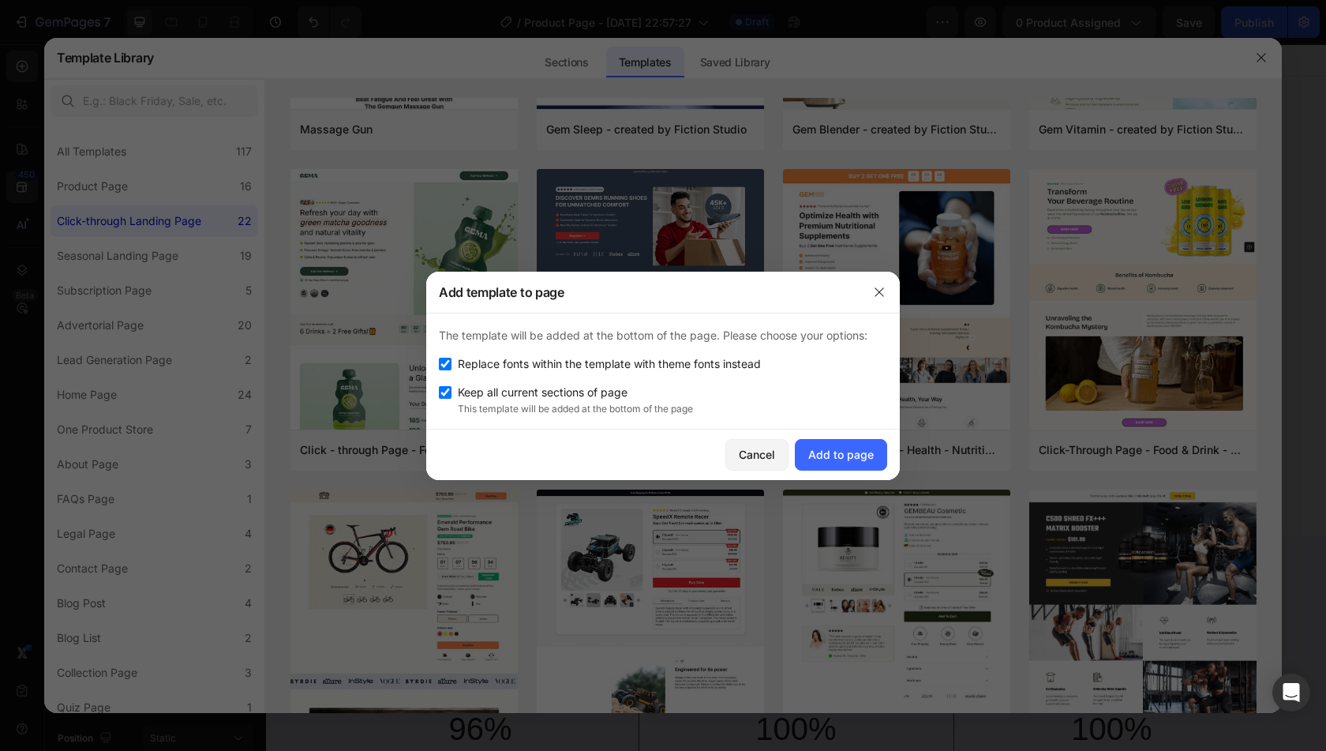
click at [610, 361] on span "Replace fonts within the template with theme fonts instead" at bounding box center [609, 363] width 303 height 19
checkbox input "false"
click at [856, 448] on div "Add to page" at bounding box center [841, 454] width 66 height 17
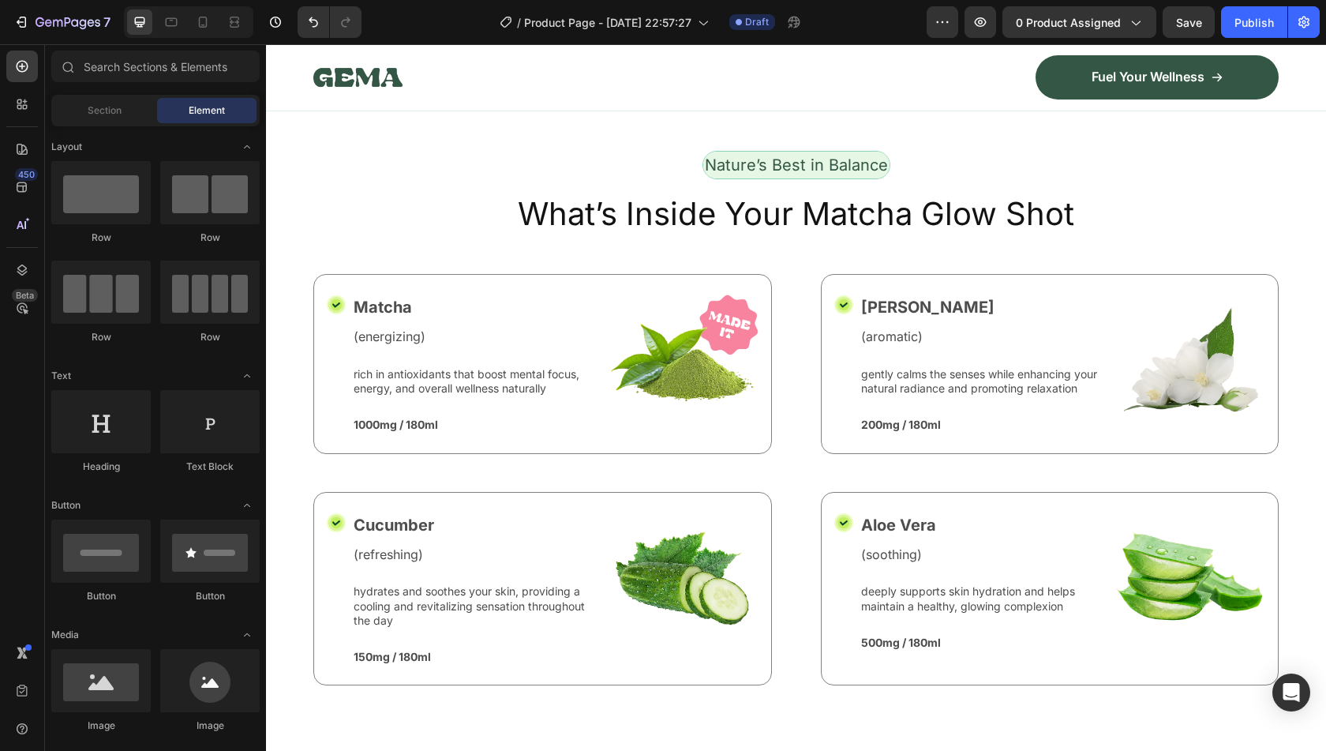
scroll to position [1974, 0]
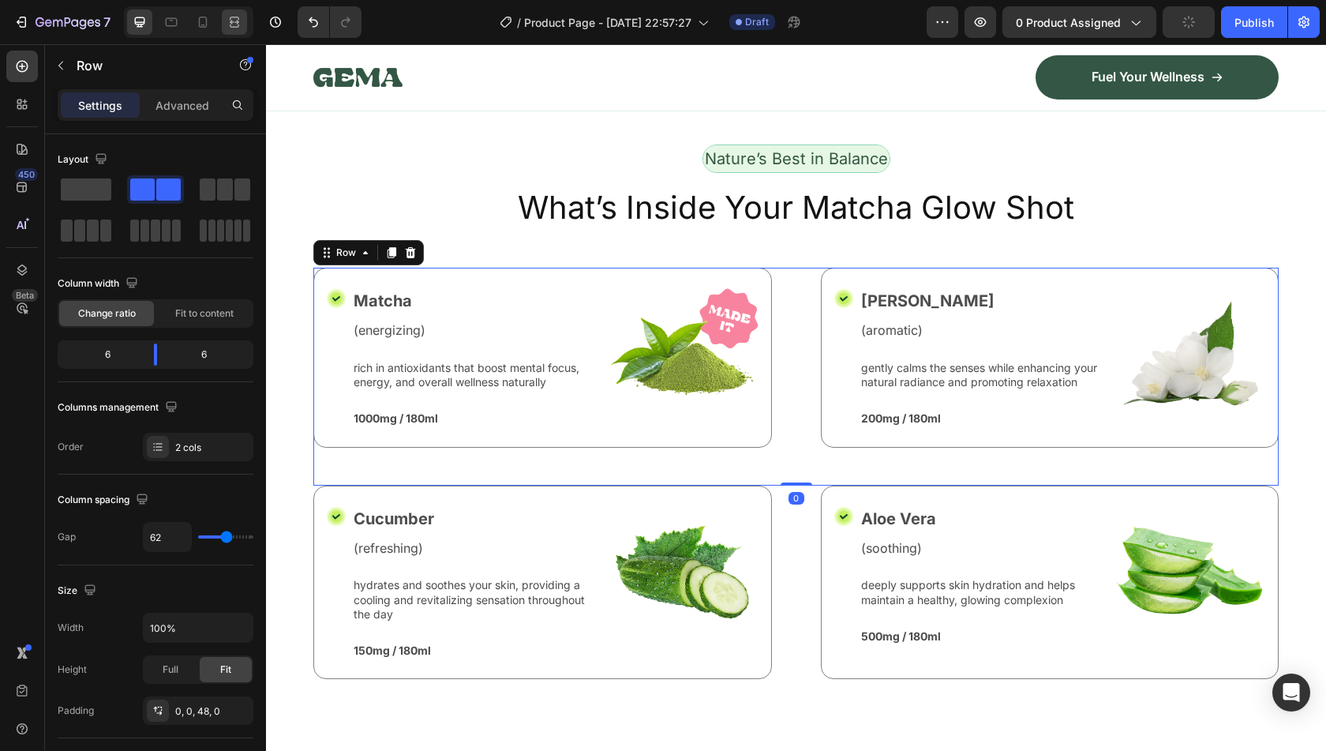
drag, startPoint x: 234, startPoint y: 24, endPoint x: 474, endPoint y: 303, distance: 368.2
click at [234, 24] on icon at bounding box center [235, 22] width 16 height 16
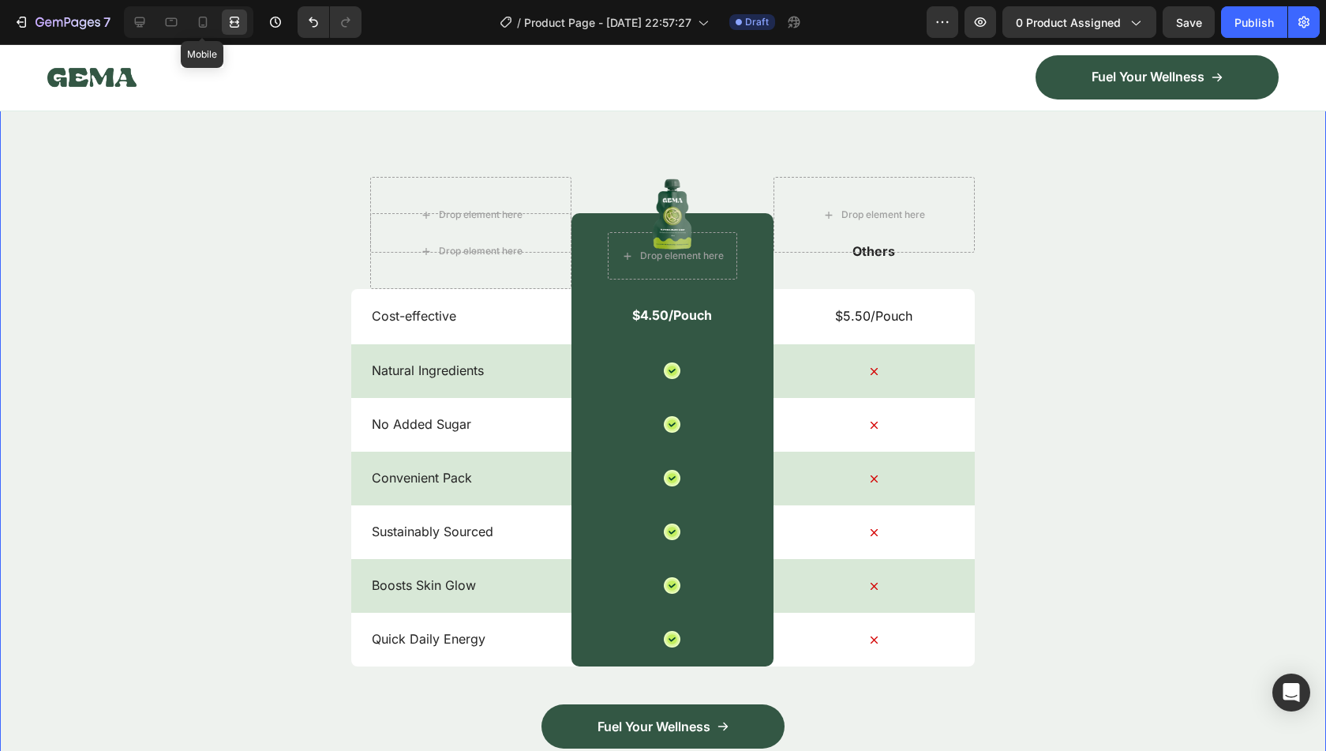
scroll to position [5656, 0]
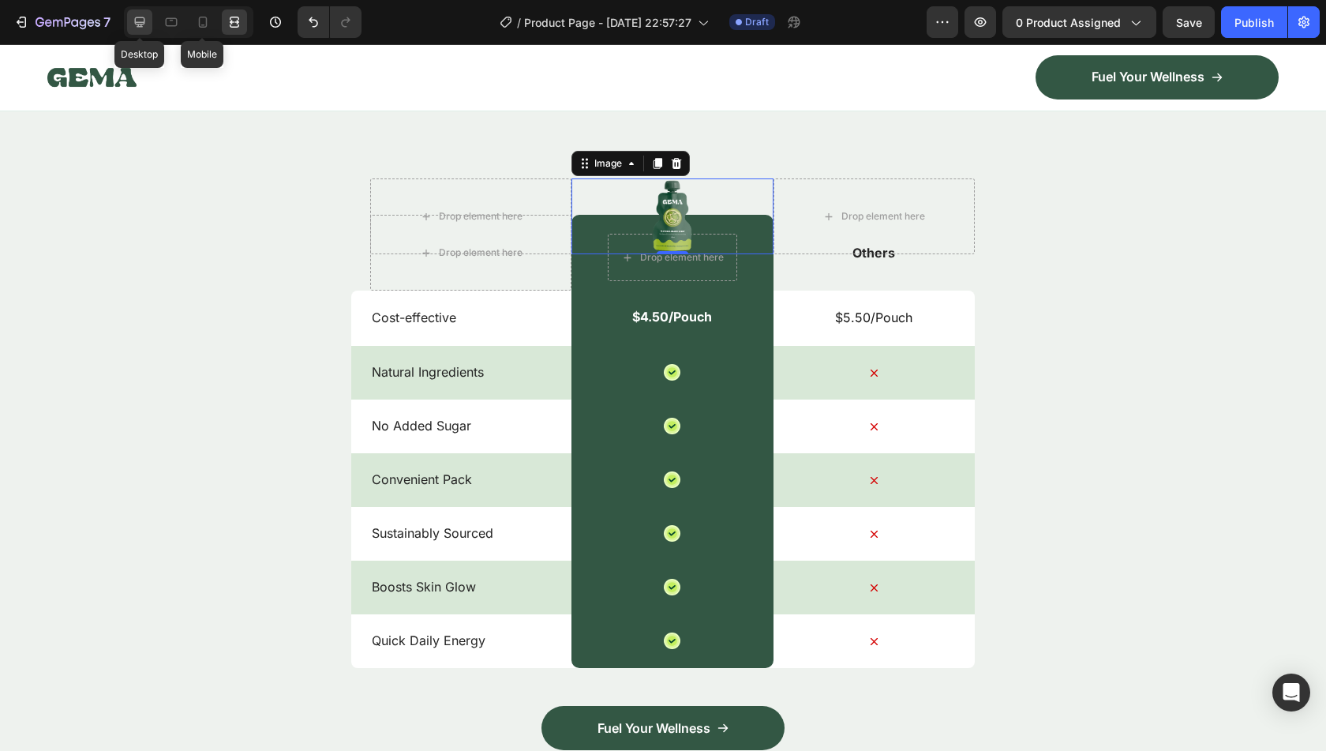
click at [139, 21] on icon at bounding box center [140, 22] width 16 height 16
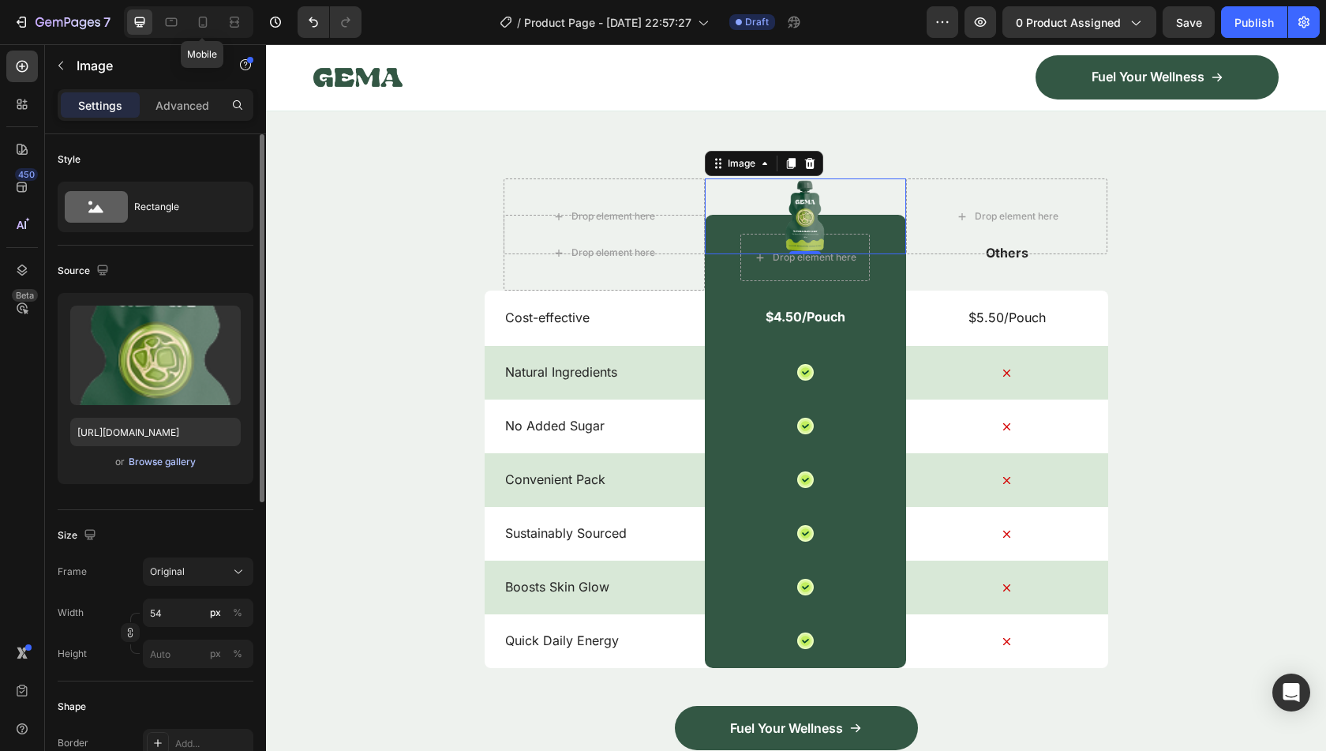
click at [161, 457] on div "Browse gallery" at bounding box center [162, 462] width 67 height 14
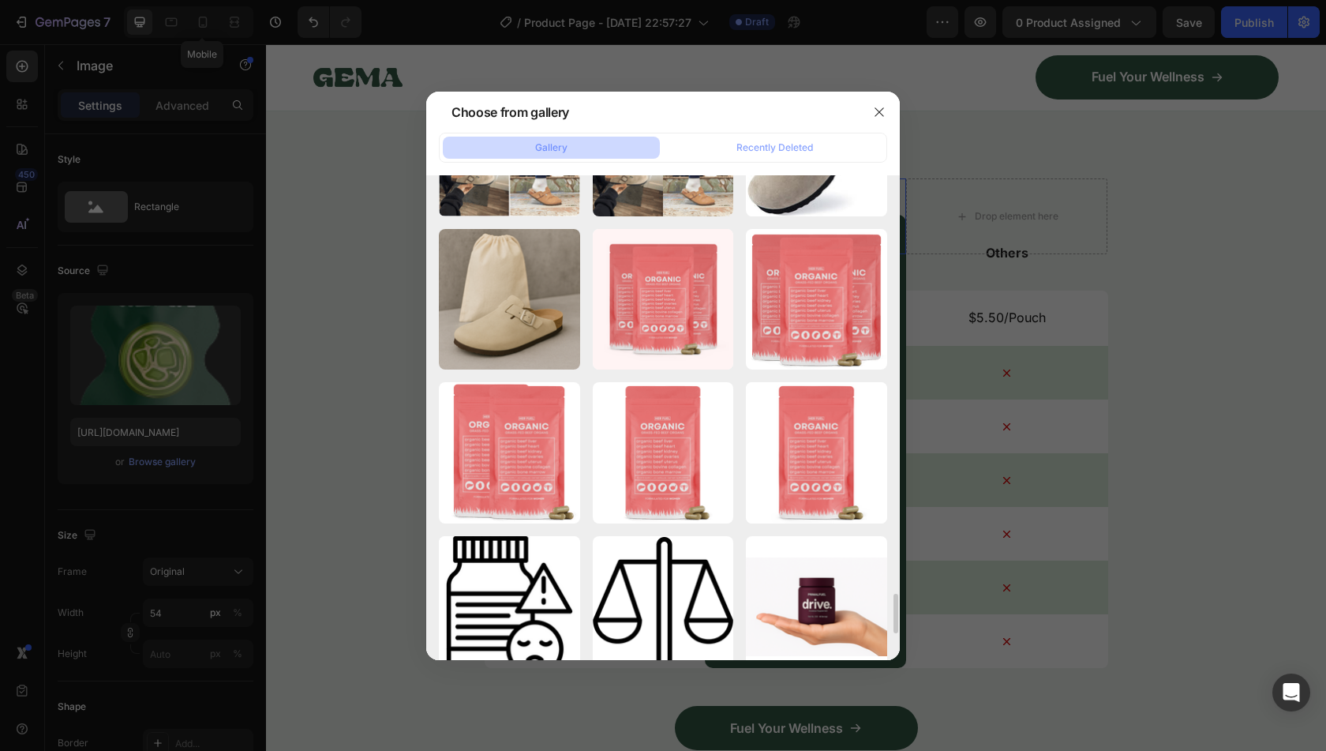
scroll to position [5067, 0]
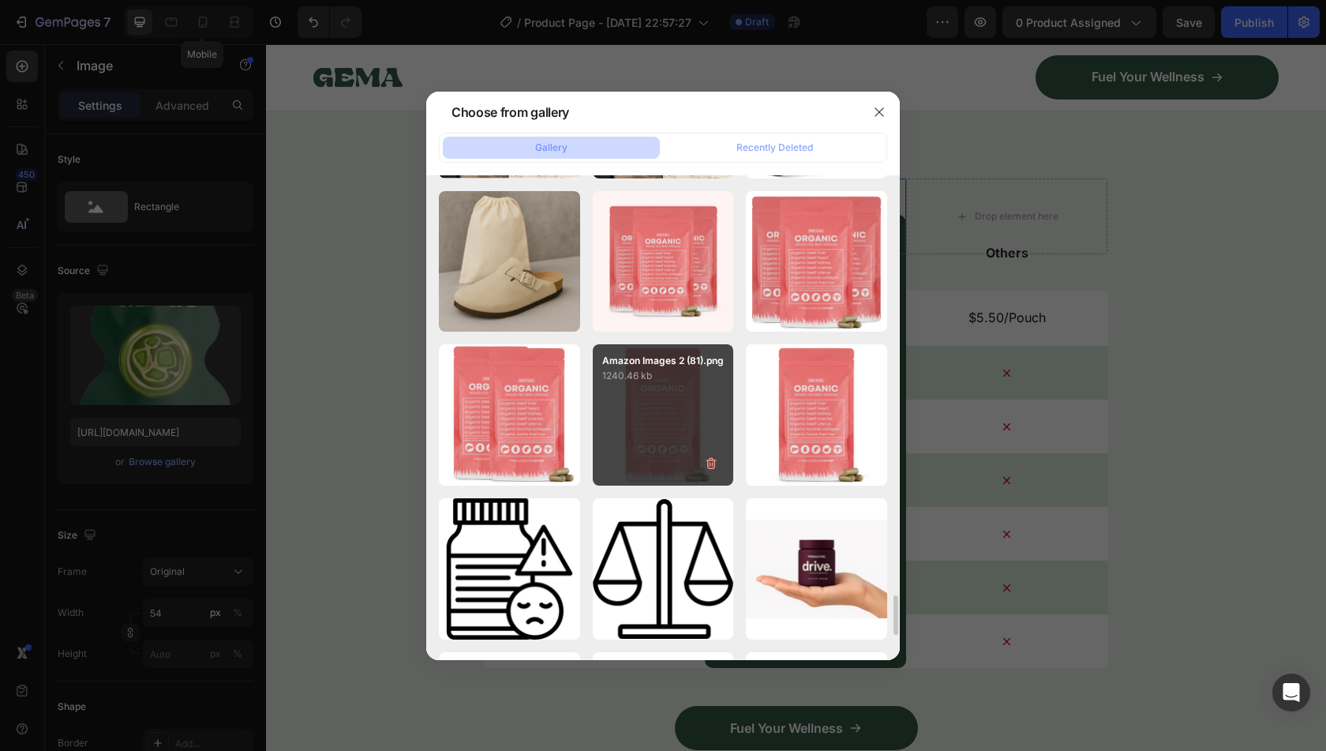
click at [665, 439] on div "Amazon Images 2 (81).png 1240.46 kb" at bounding box center [663, 414] width 141 height 141
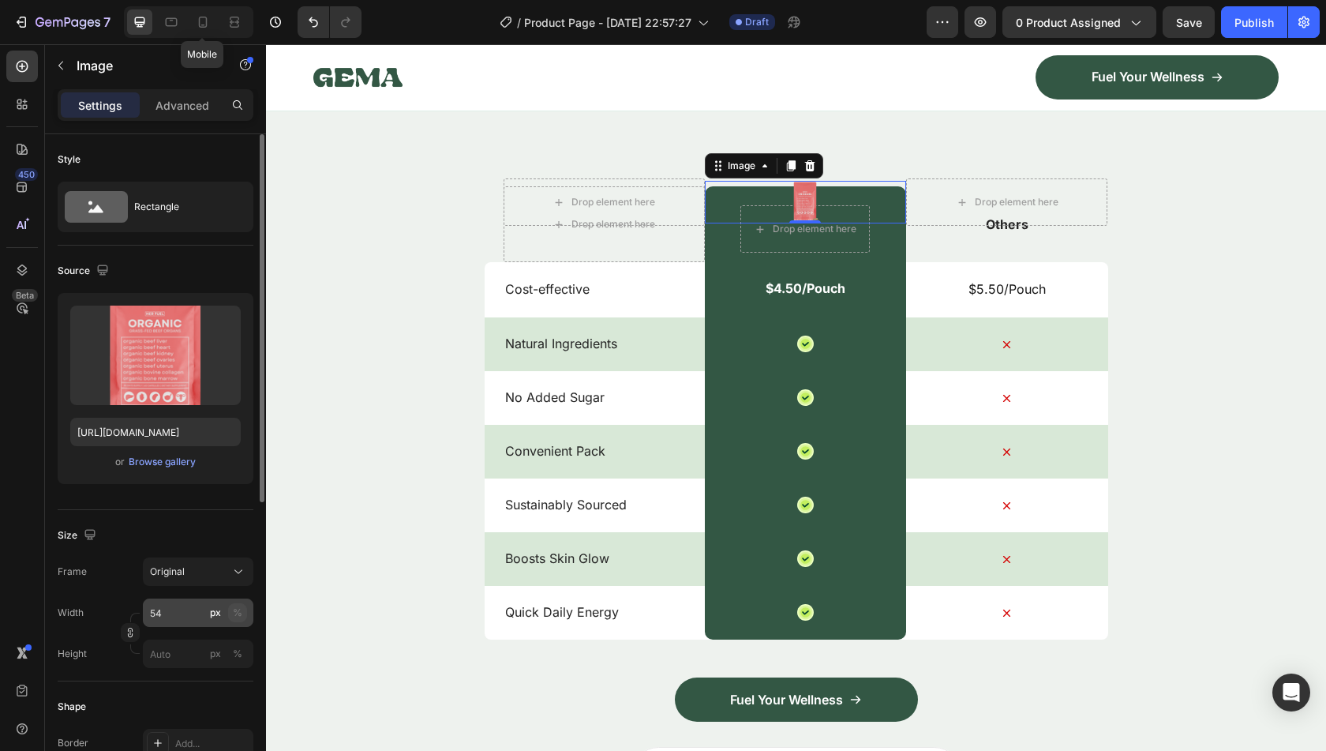
click at [233, 617] on div "%" at bounding box center [237, 612] width 9 height 14
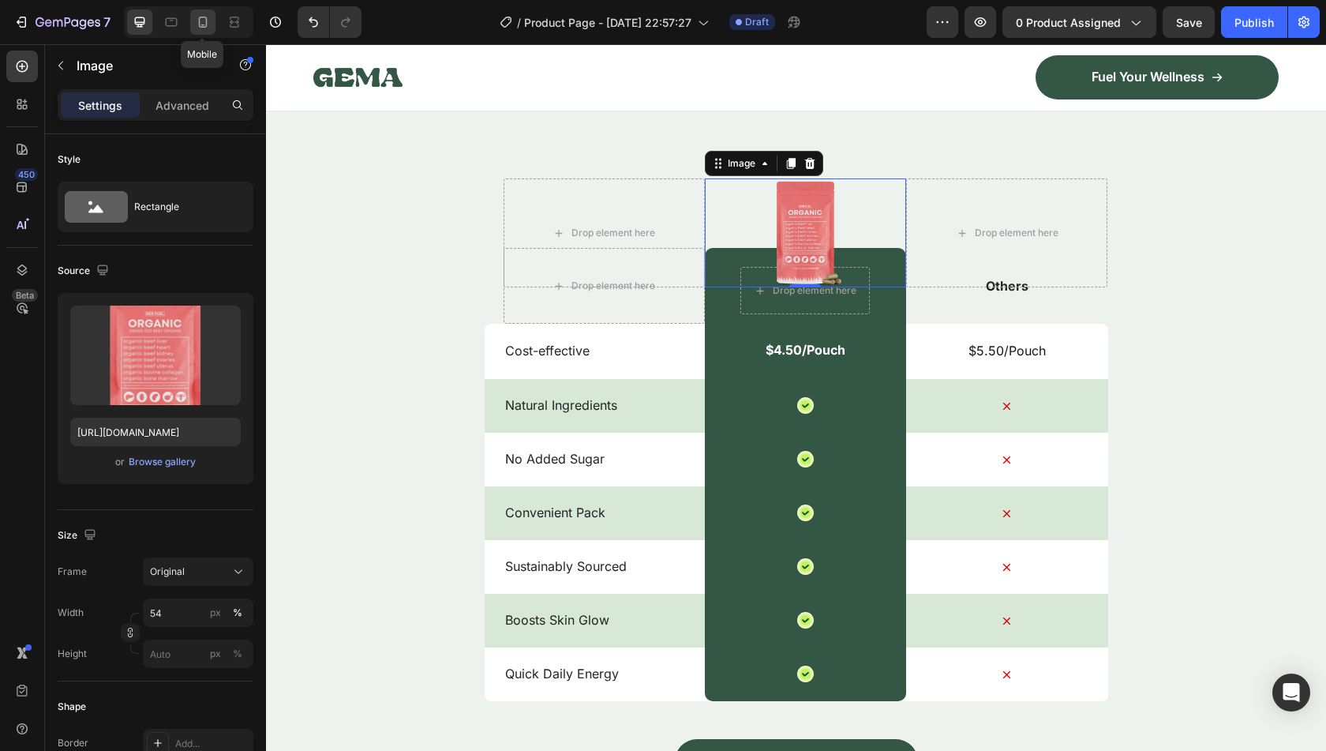
click at [208, 23] on icon at bounding box center [203, 22] width 16 height 16
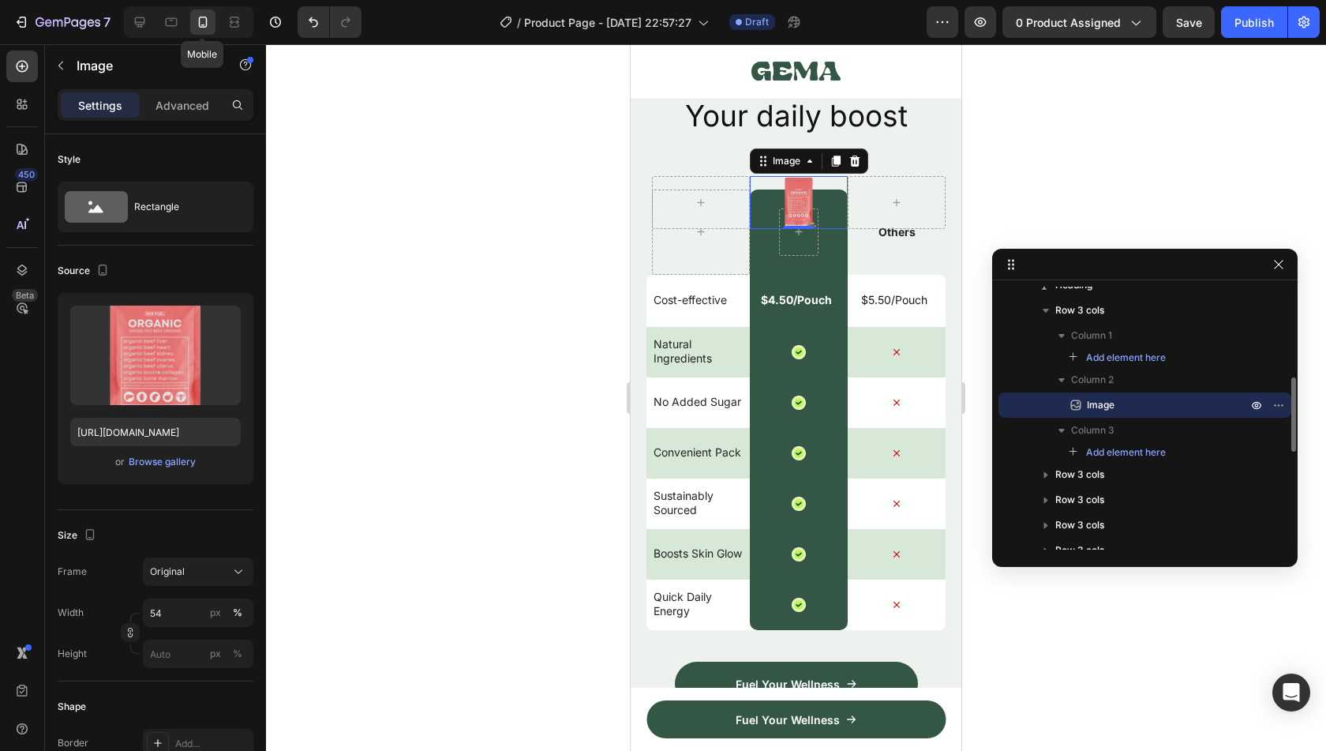
scroll to position [5731, 0]
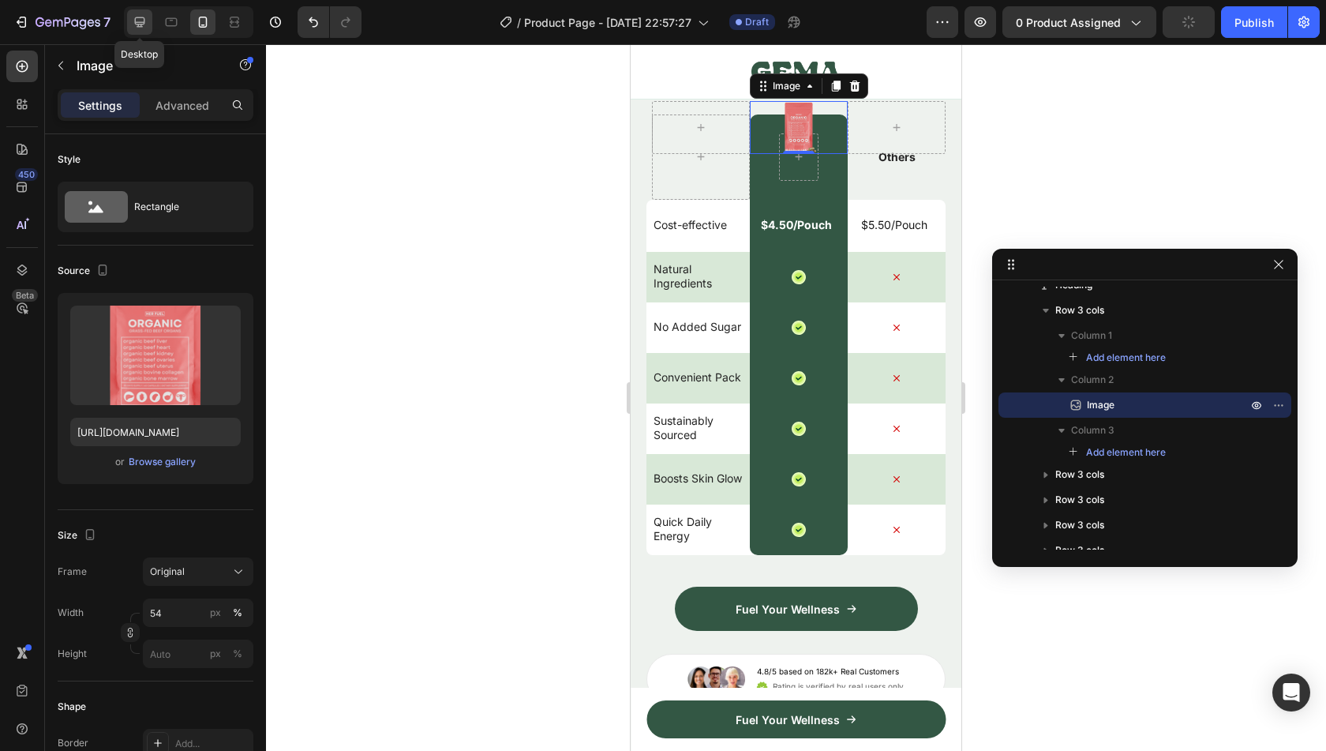
click at [135, 24] on icon at bounding box center [140, 22] width 10 height 10
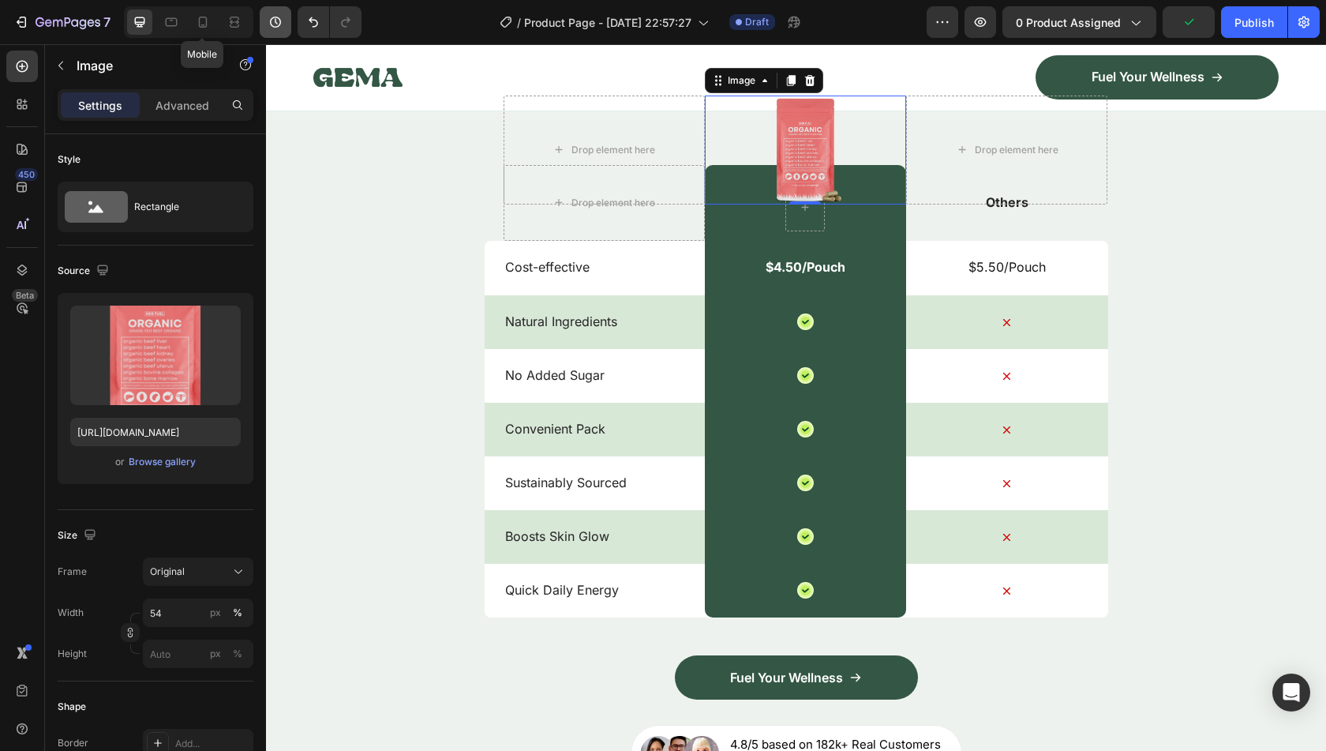
scroll to position [5617, 0]
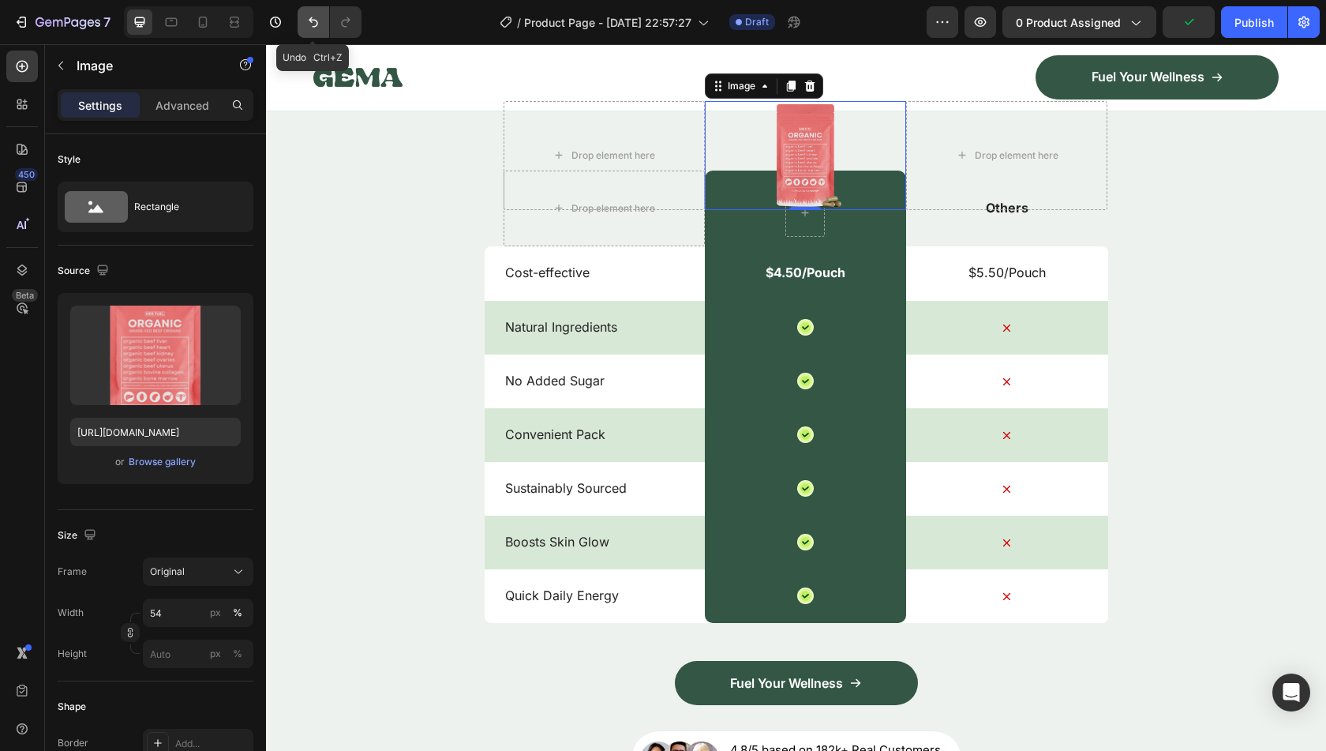
click at [306, 29] on icon "Undo/Redo" at bounding box center [313, 22] width 16 height 16
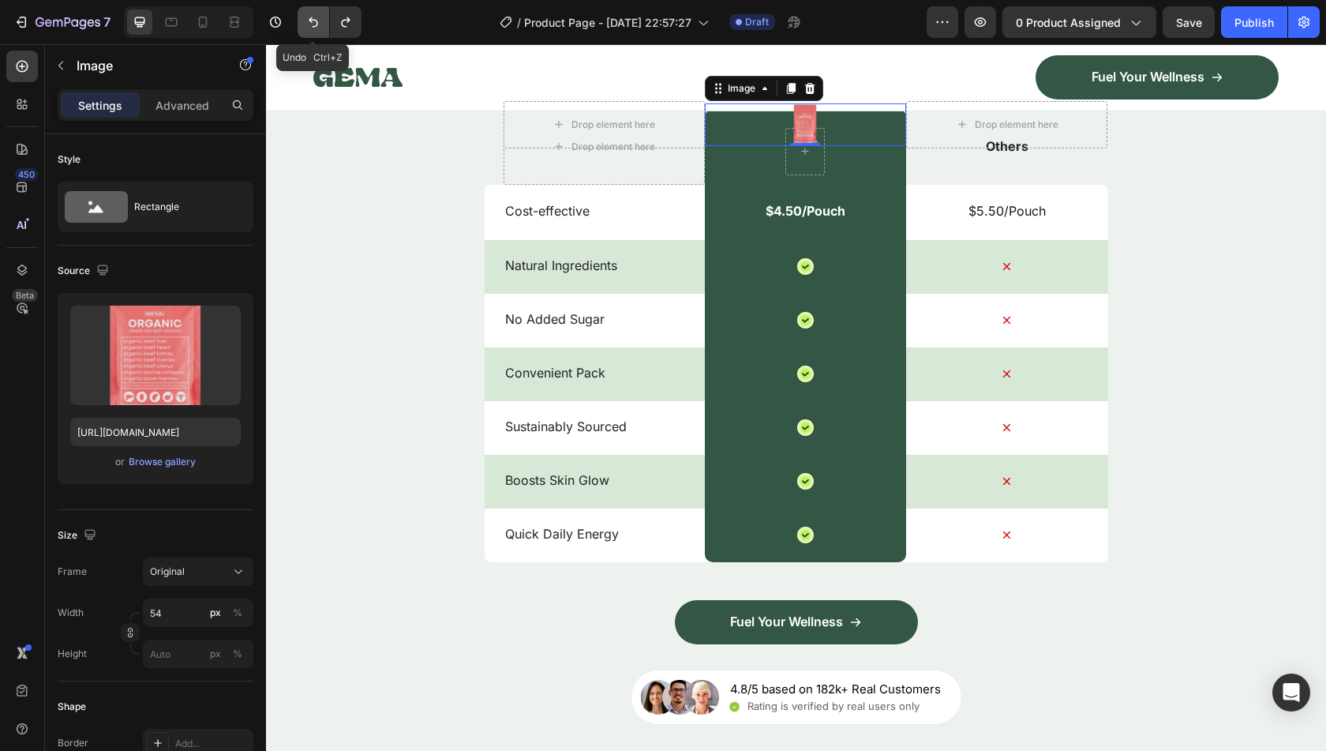
click at [306, 29] on icon "Undo/Redo" at bounding box center [313, 22] width 16 height 16
type input "https://cdn.shopify.com/s/files/1/0850/7536/2129/files/gempages_521087081116599…"
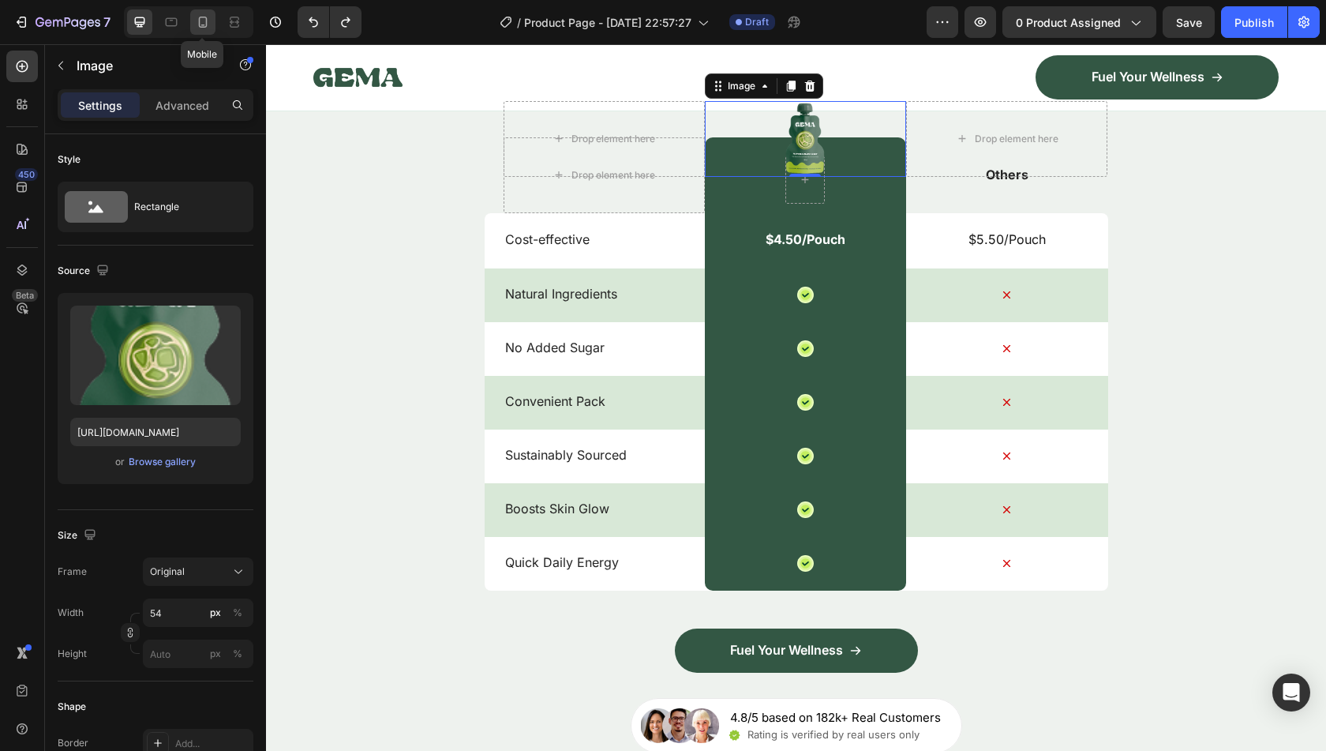
click at [203, 23] on icon at bounding box center [203, 22] width 16 height 16
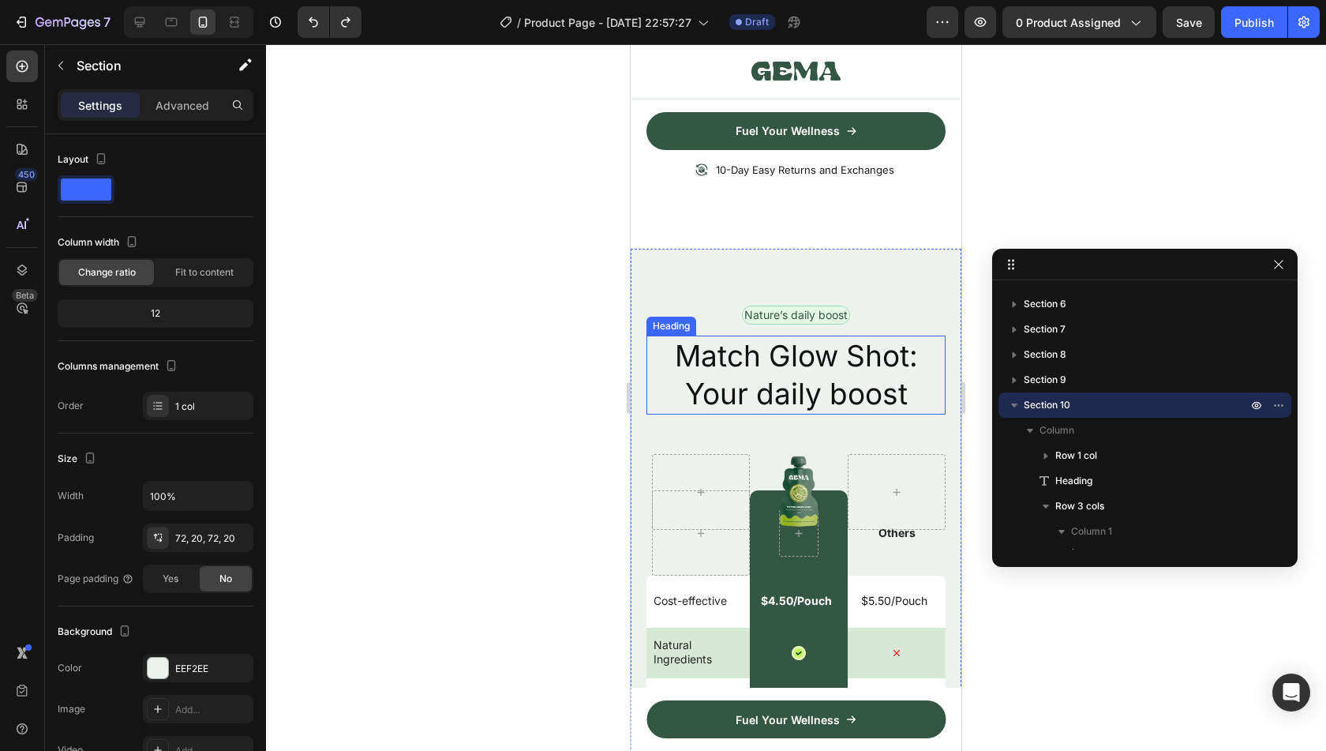
scroll to position [5661, 0]
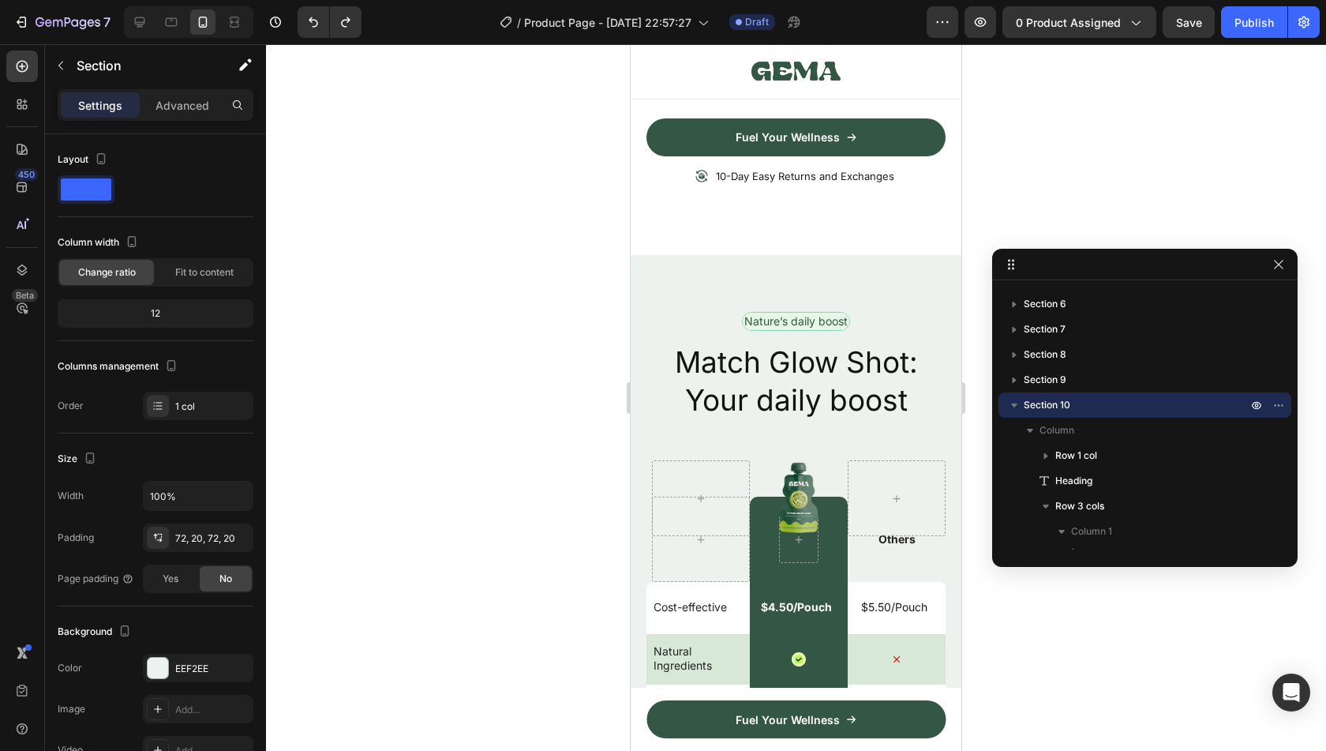
click at [678, 258] on div "Nature’s daily boost Text Block Row Match Glow Shot: Your daily boost Heading I…" at bounding box center [796, 699] width 331 height 889
click at [908, 279] on div "Nature’s daily boost Text Block Row Match Glow Shot: Your daily boost Heading I…" at bounding box center [796, 699] width 331 height 889
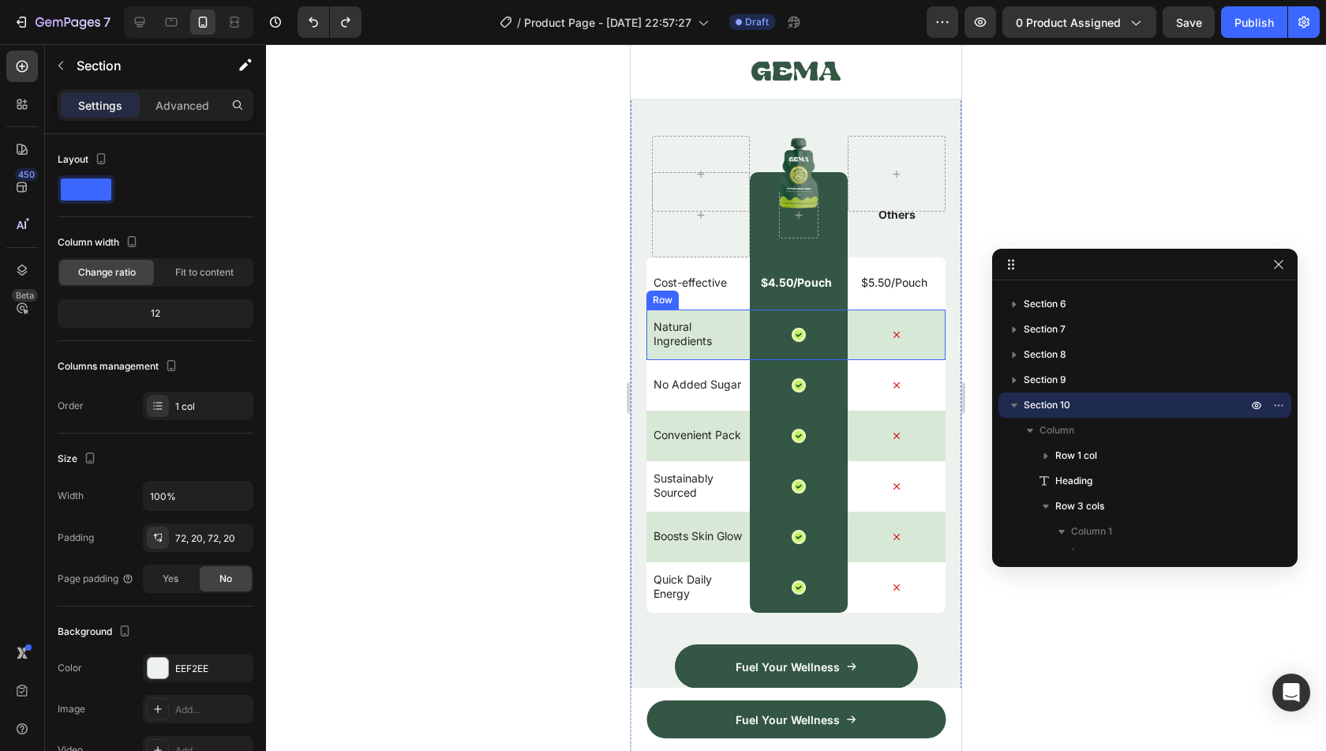
scroll to position [6022, 0]
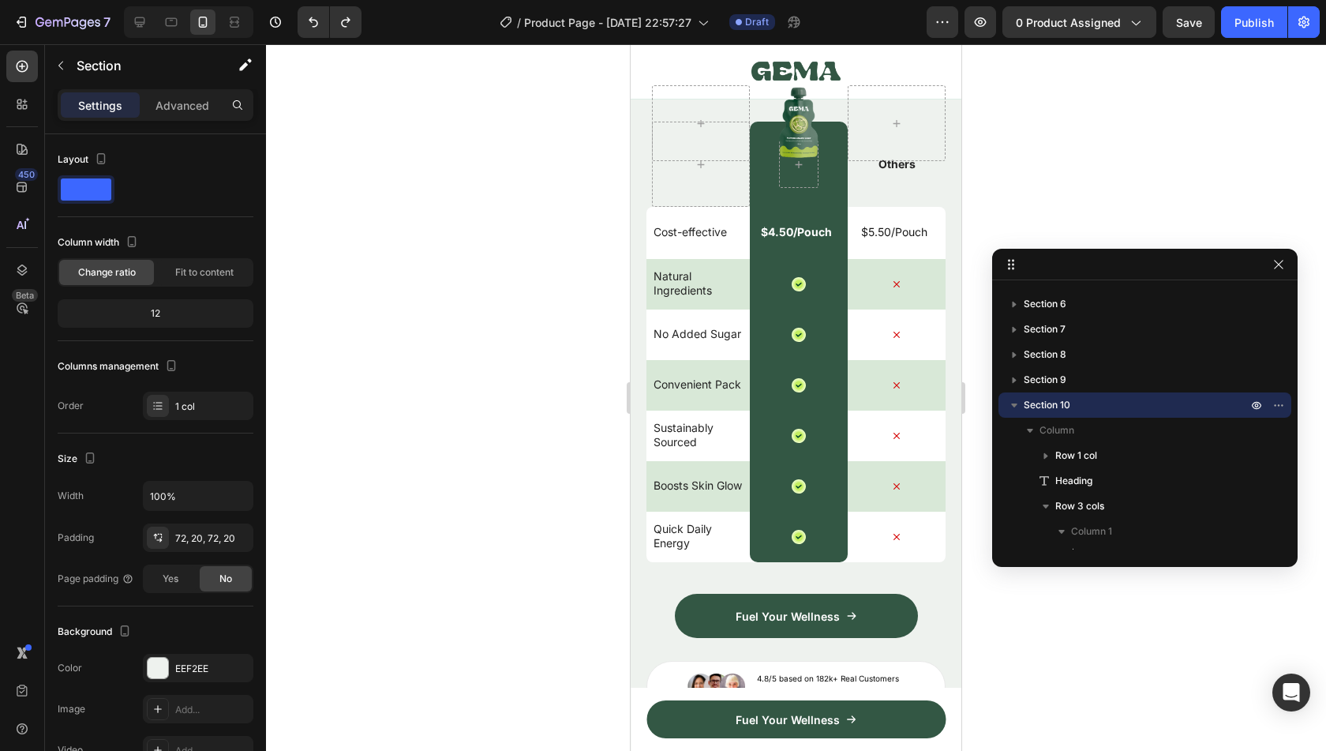
click at [916, 588] on div "Nature’s daily boost Text Block Row Match Glow Shot: Your daily boost Heading I…" at bounding box center [795, 324] width 299 height 775
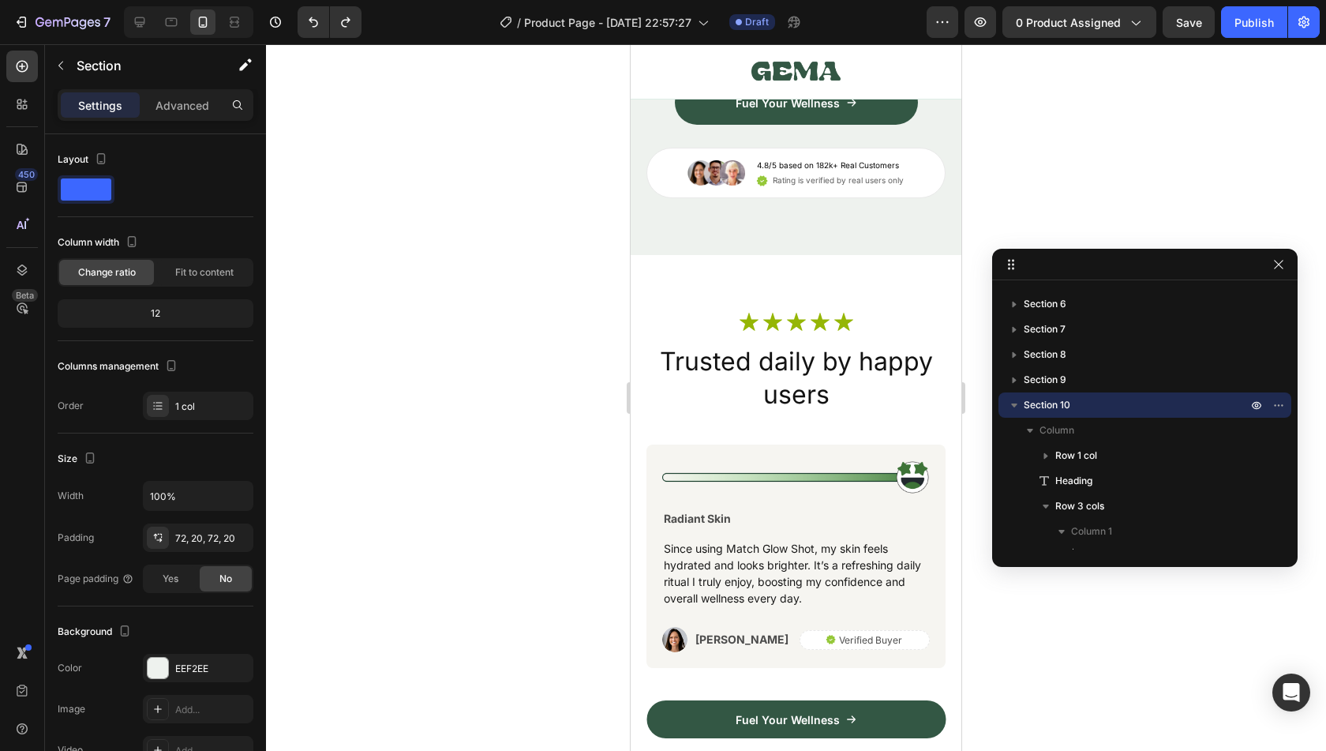
scroll to position [6619, 0]
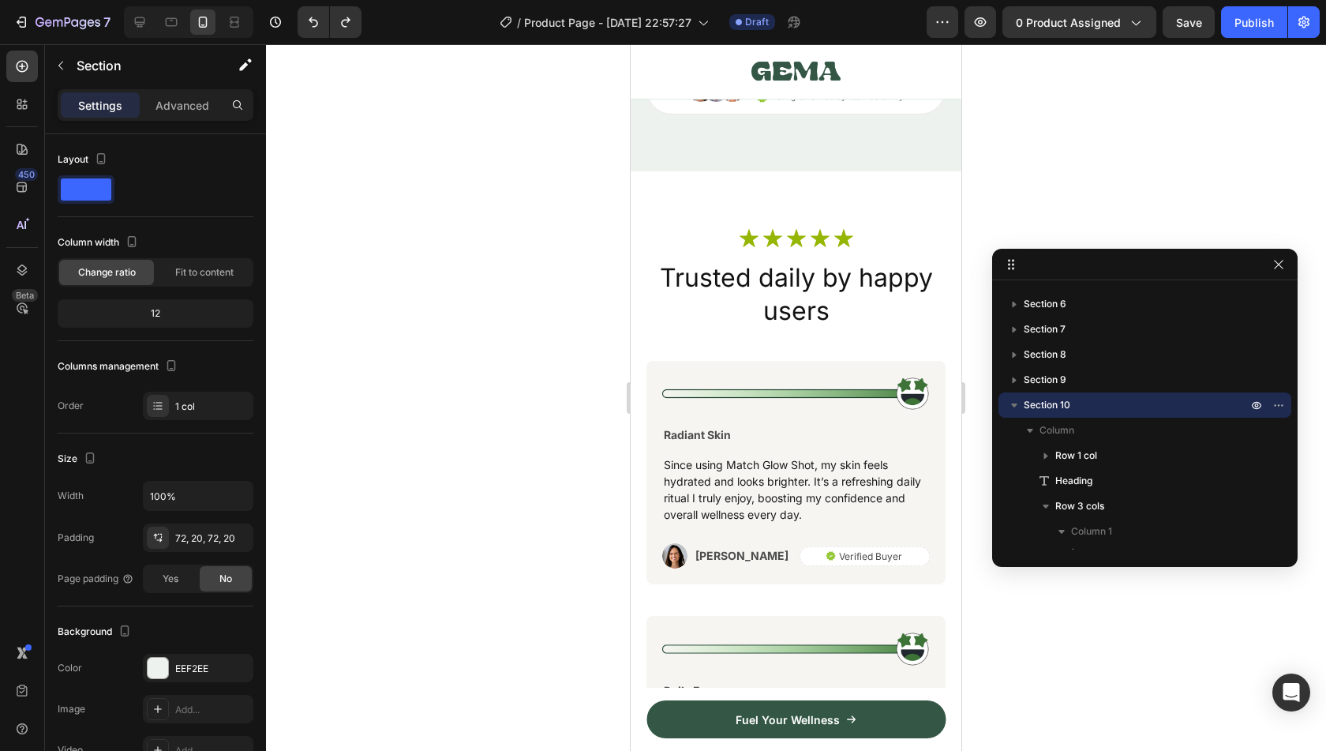
drag, startPoint x: 1171, startPoint y: 406, endPoint x: 1171, endPoint y: 418, distance: 11.1
click at [1171, 418] on div "Section 10 Column Row 1 col Heading Row 3 cols Column 1 Add element here Column…" at bounding box center [1144, 651] width 293 height 518
drag, startPoint x: 1171, startPoint y: 418, endPoint x: 1160, endPoint y: 397, distance: 23.3
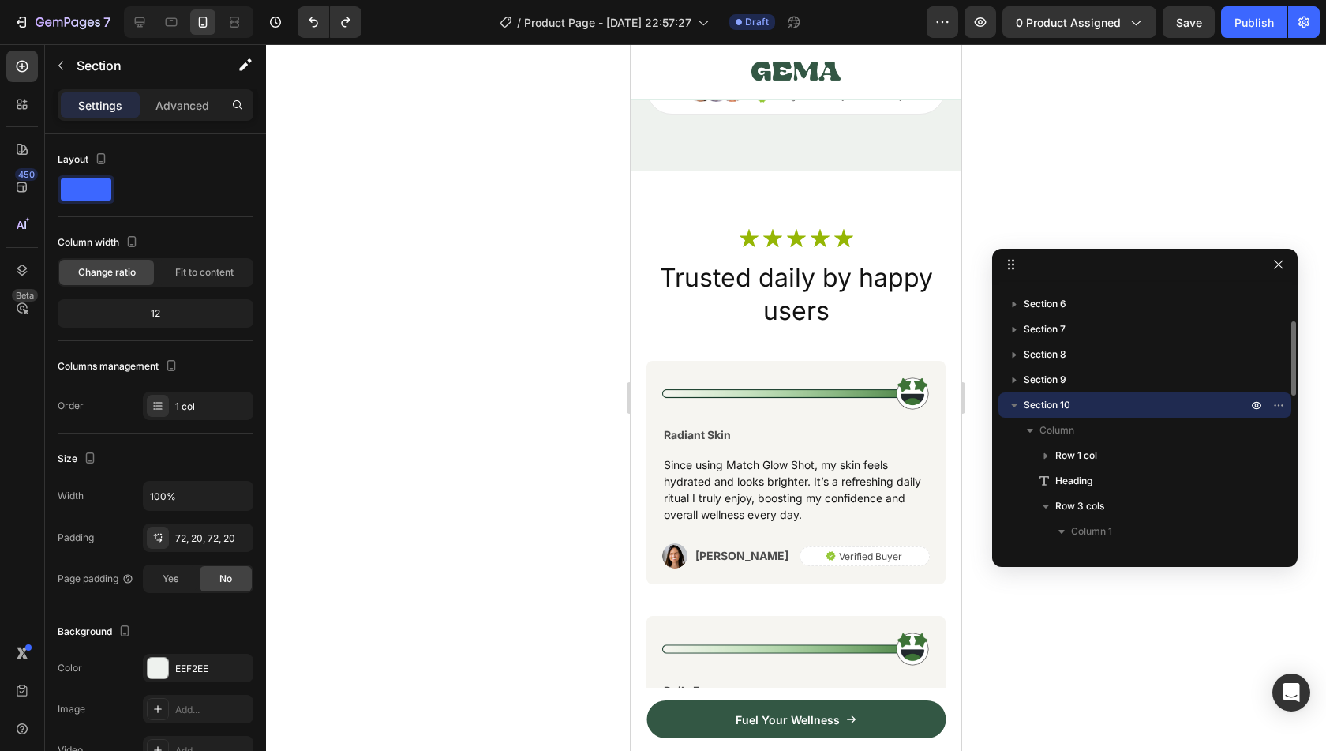
click at [1160, 397] on div "Section 10 Column Row 1 col Heading Row 3 cols Column 1 Add element here Column…" at bounding box center [1144, 651] width 293 height 518
click at [1160, 397] on p "Section 10" at bounding box center [1137, 405] width 227 height 16
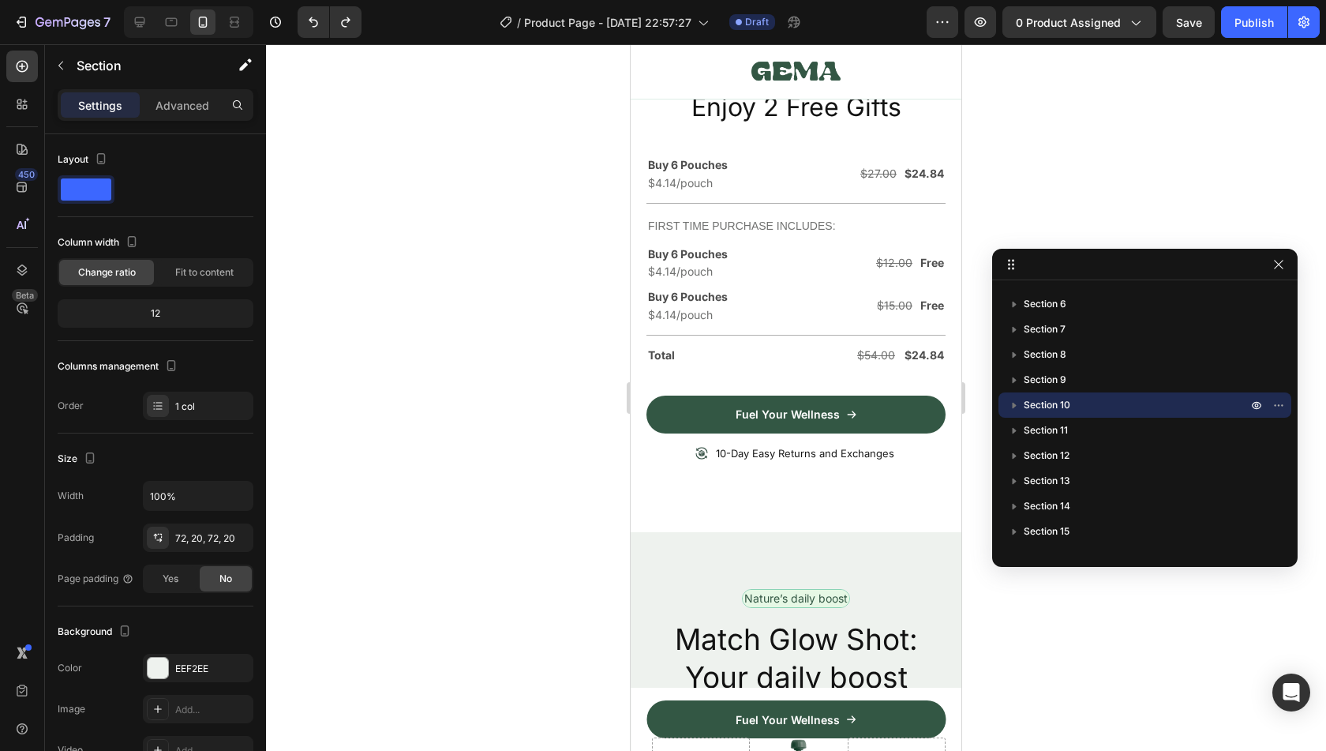
scroll to position [5365, 0]
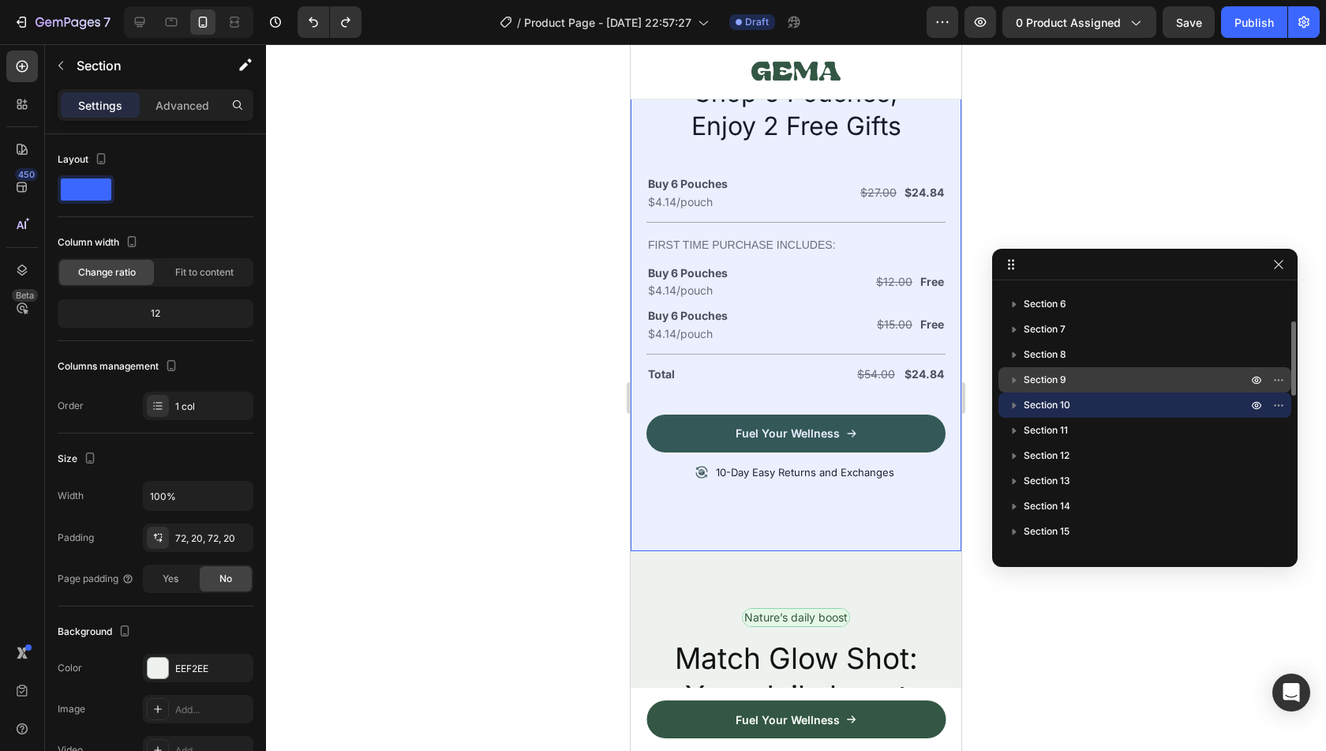
click at [1054, 385] on span "Section 9" at bounding box center [1045, 380] width 43 height 16
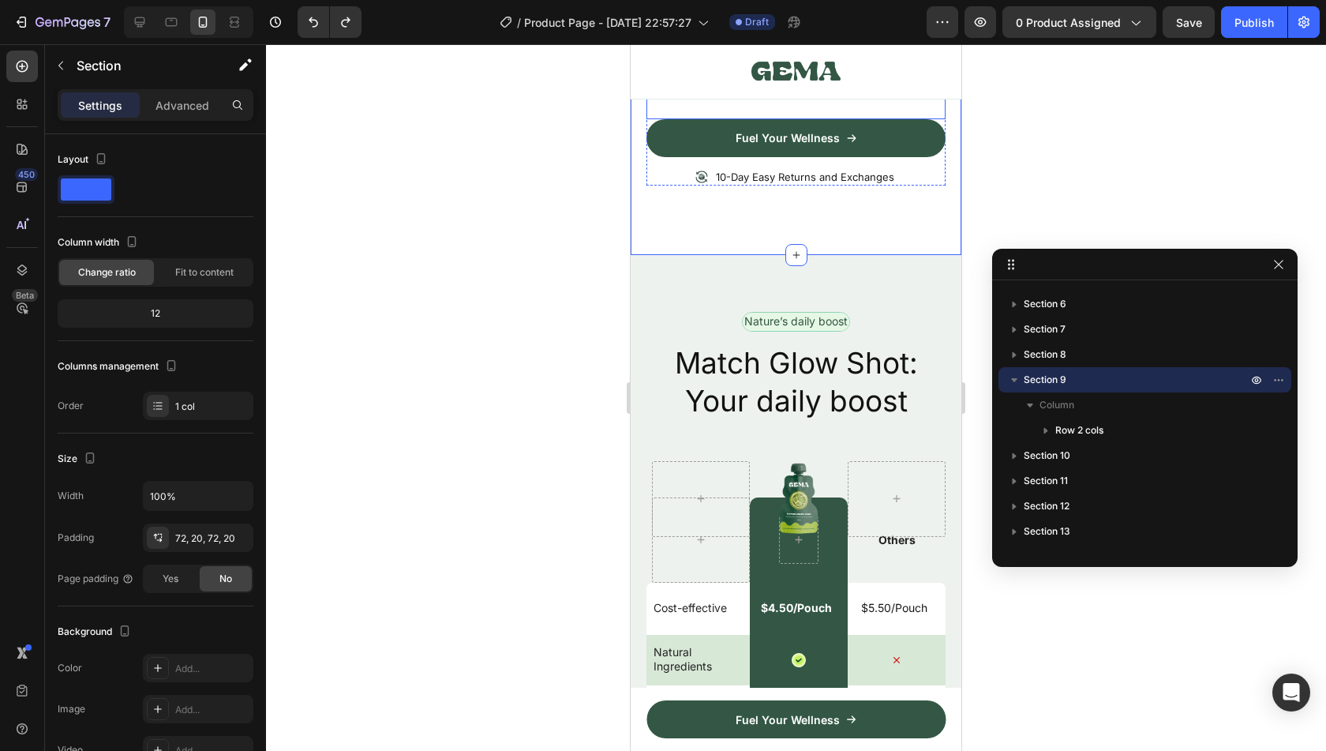
scroll to position [5379, 0]
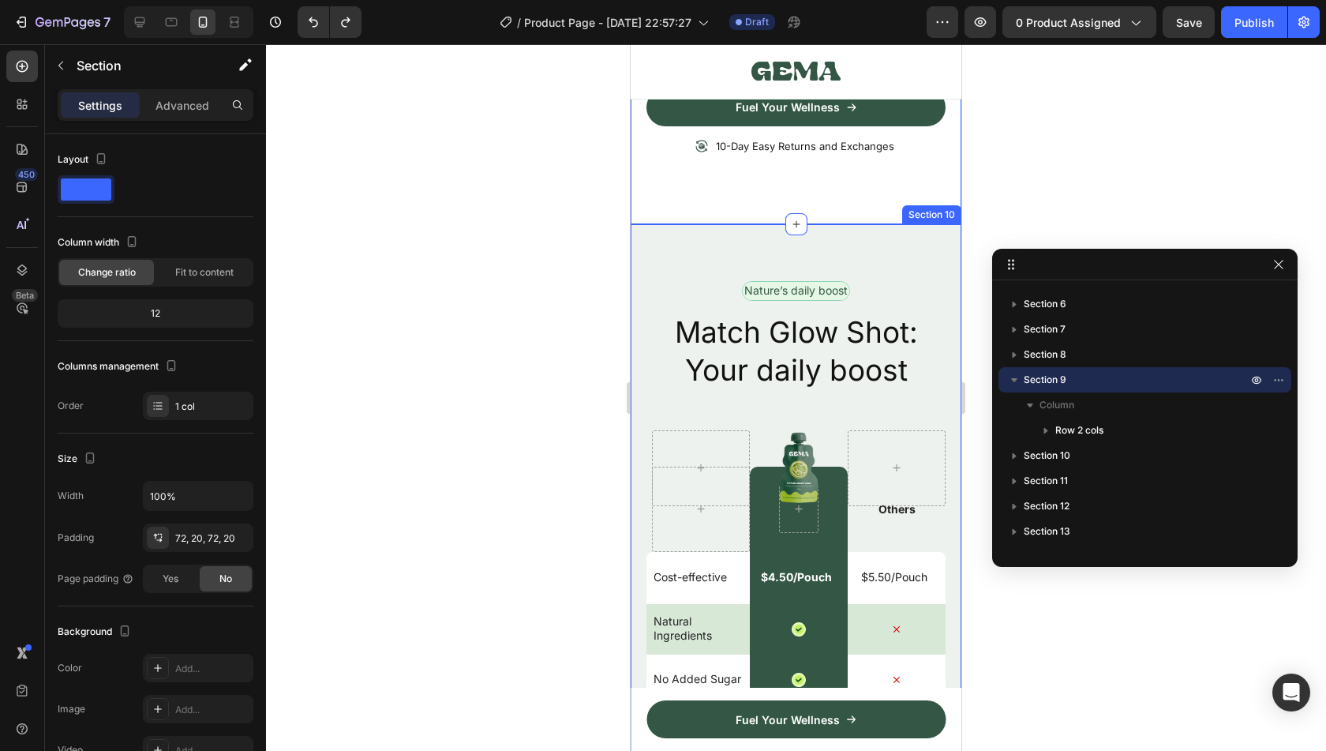
click at [888, 230] on div "Nature’s daily boost Text Block Row Match Glow Shot: Your daily boost Heading I…" at bounding box center [796, 668] width 331 height 889
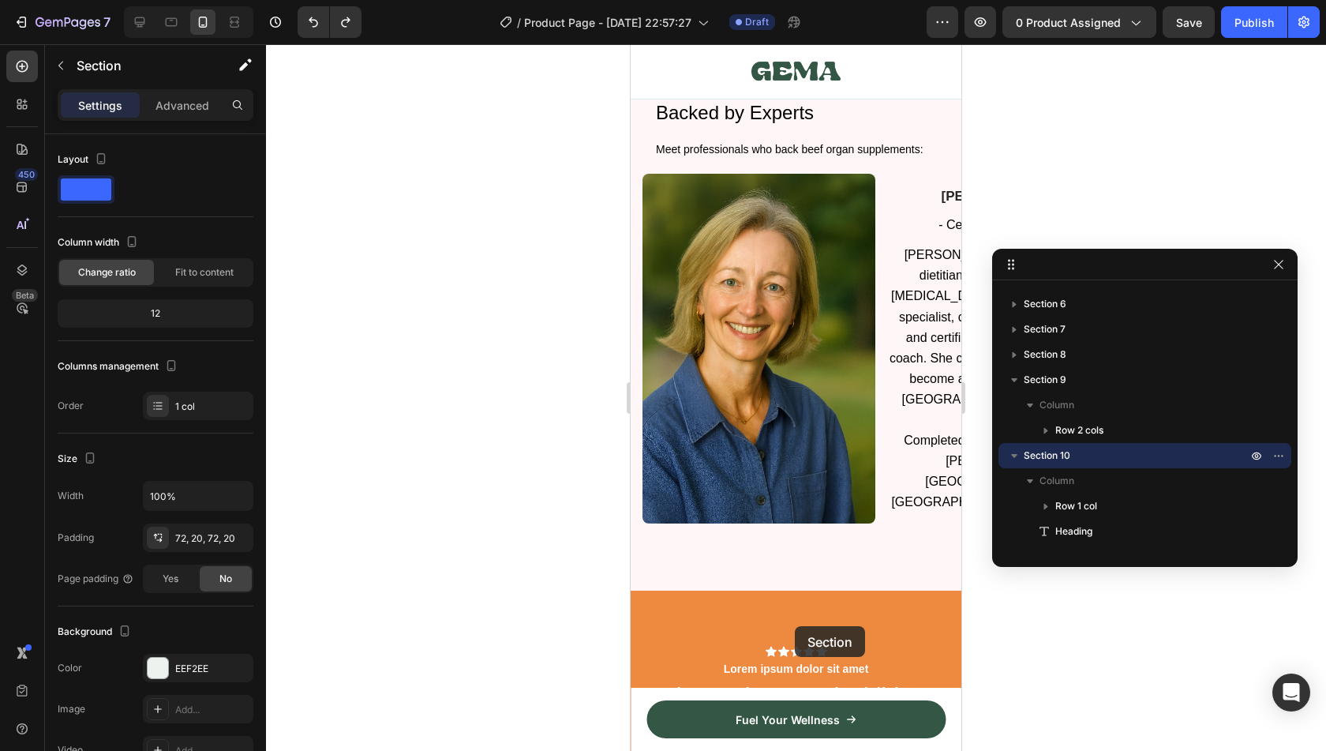
scroll to position [10291, 0]
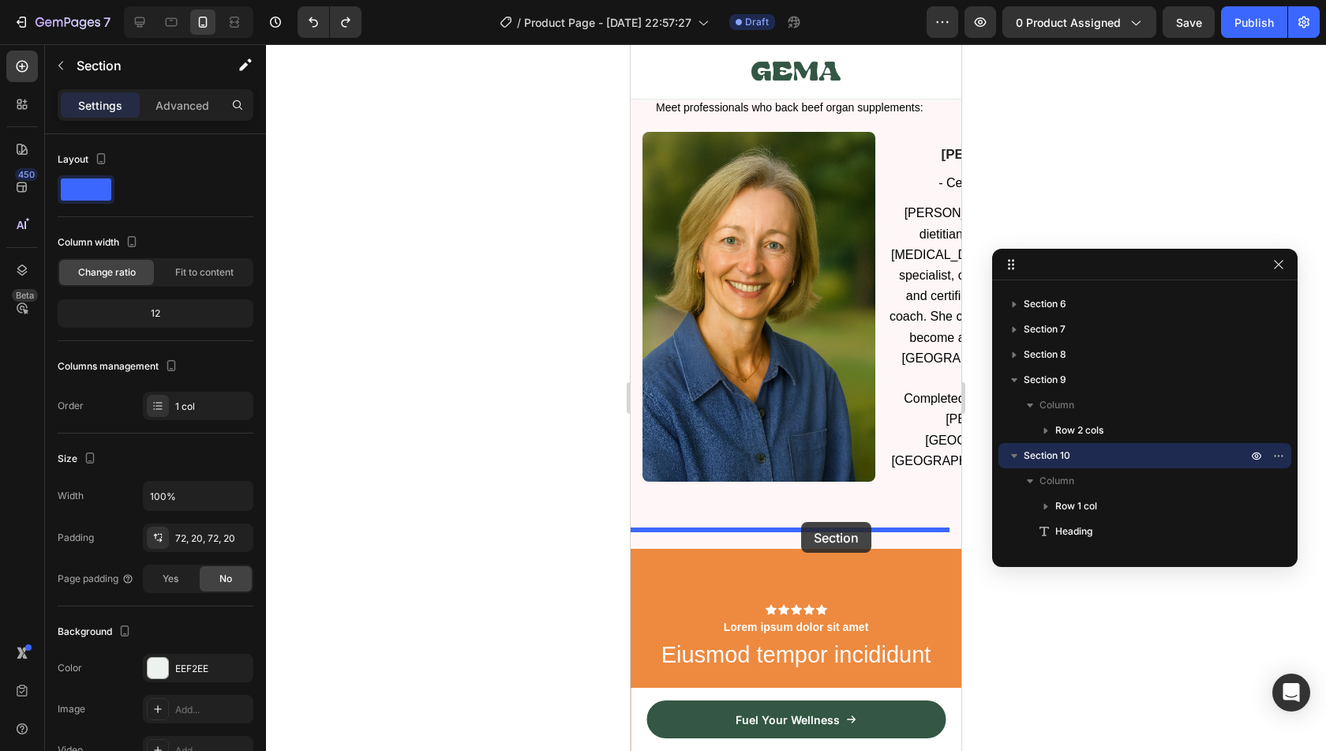
drag, startPoint x: 660, startPoint y: 197, endPoint x: 801, endPoint y: 522, distance: 354.6
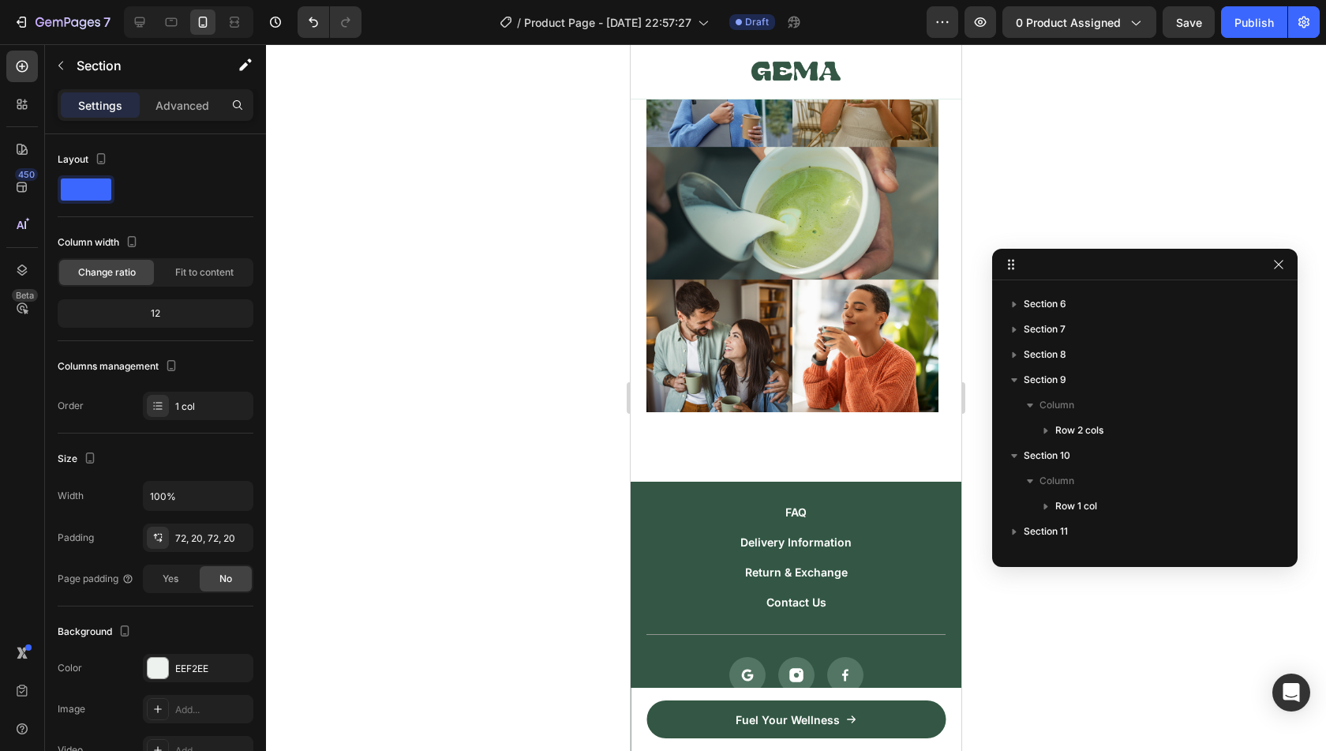
scroll to position [8008, 0]
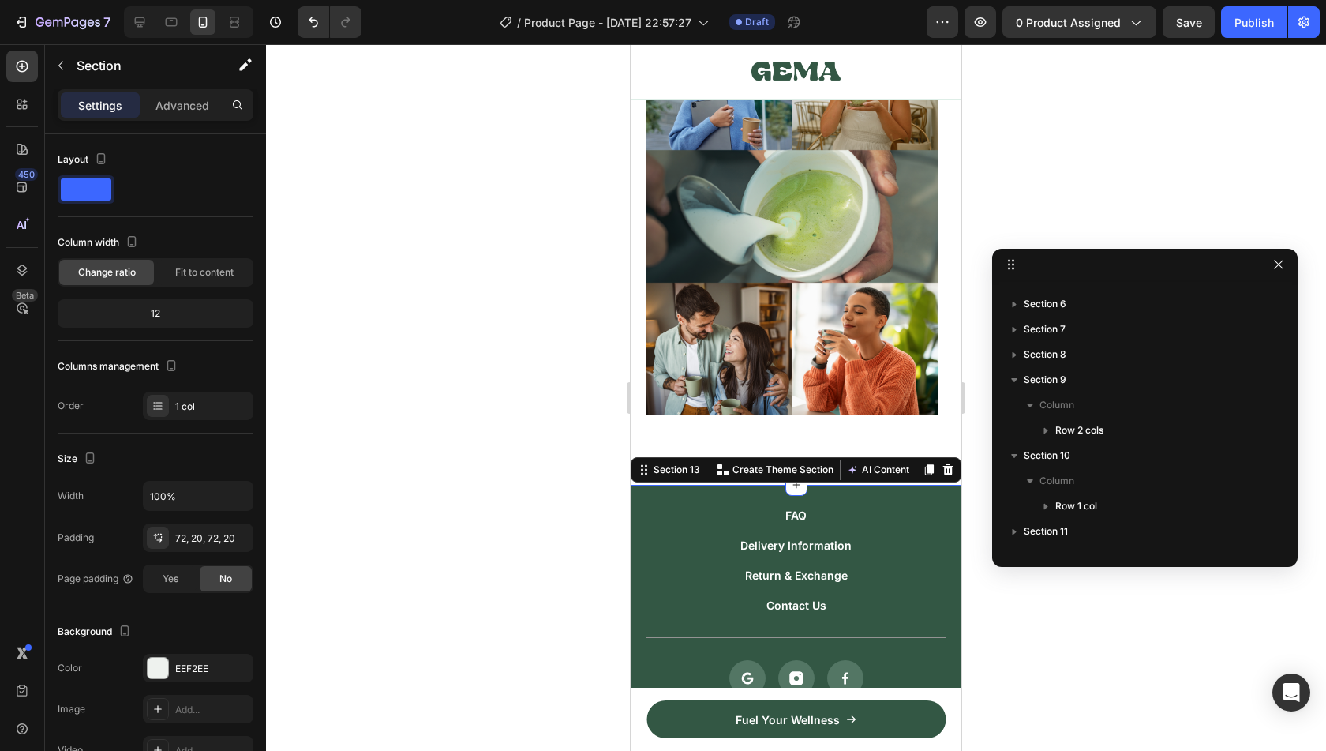
click at [923, 487] on div "FAQ Button Delivery Information Button Return & Exchange Button Contact Us Butt…" at bounding box center [796, 654] width 331 height 339
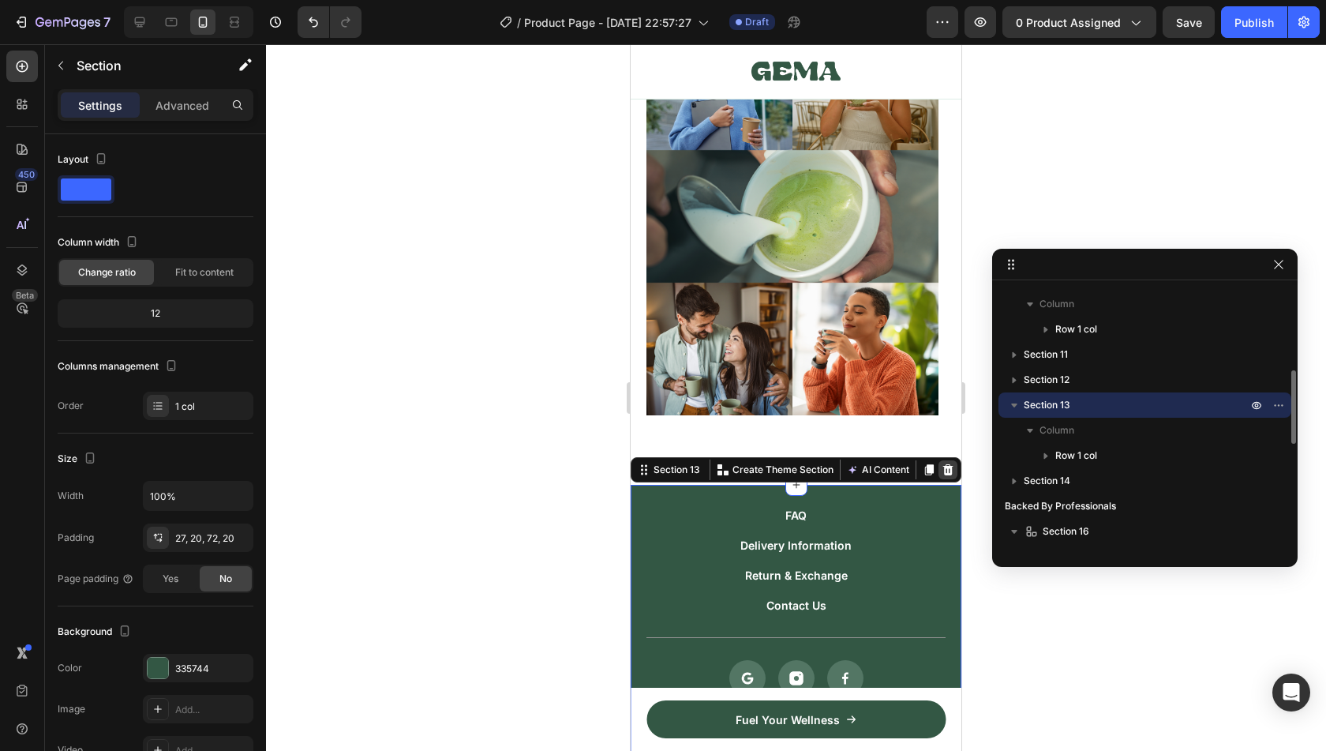
click at [942, 471] on icon at bounding box center [948, 469] width 13 height 13
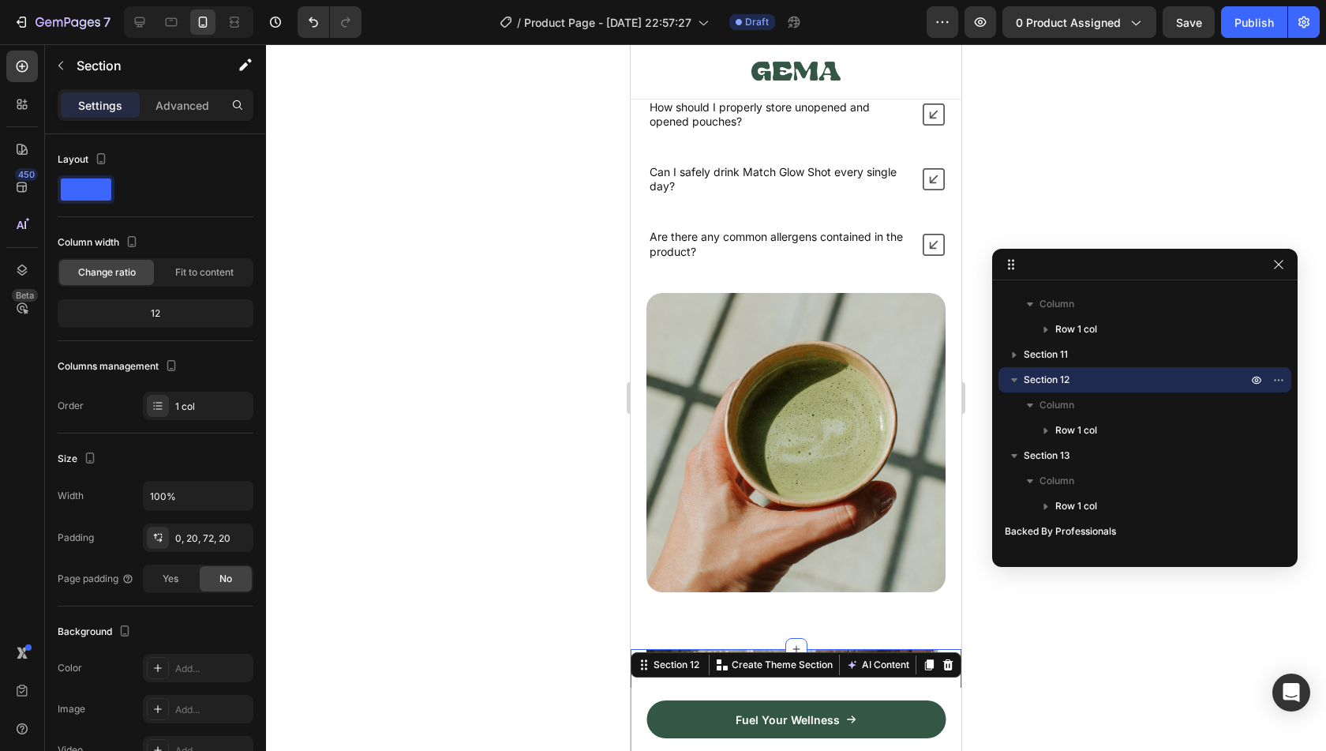
scroll to position [6867, 0]
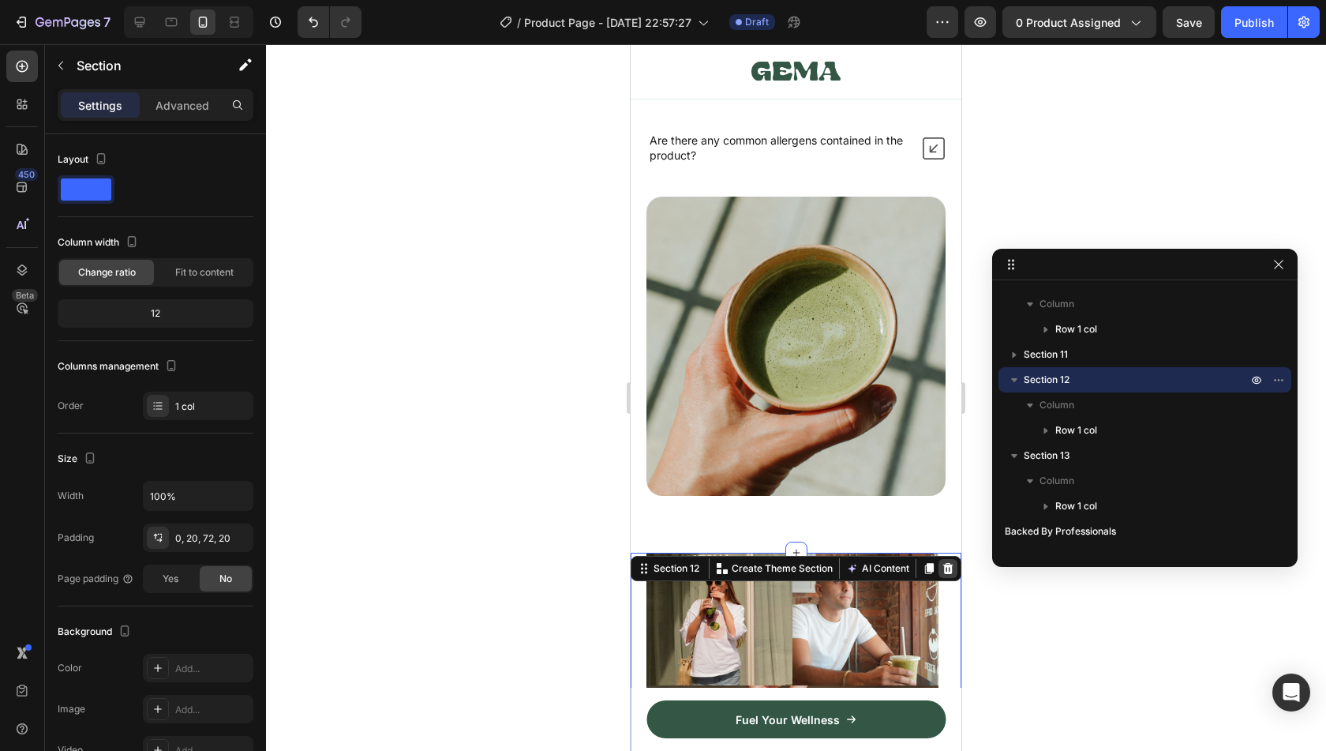
click at [943, 563] on icon at bounding box center [948, 568] width 10 height 11
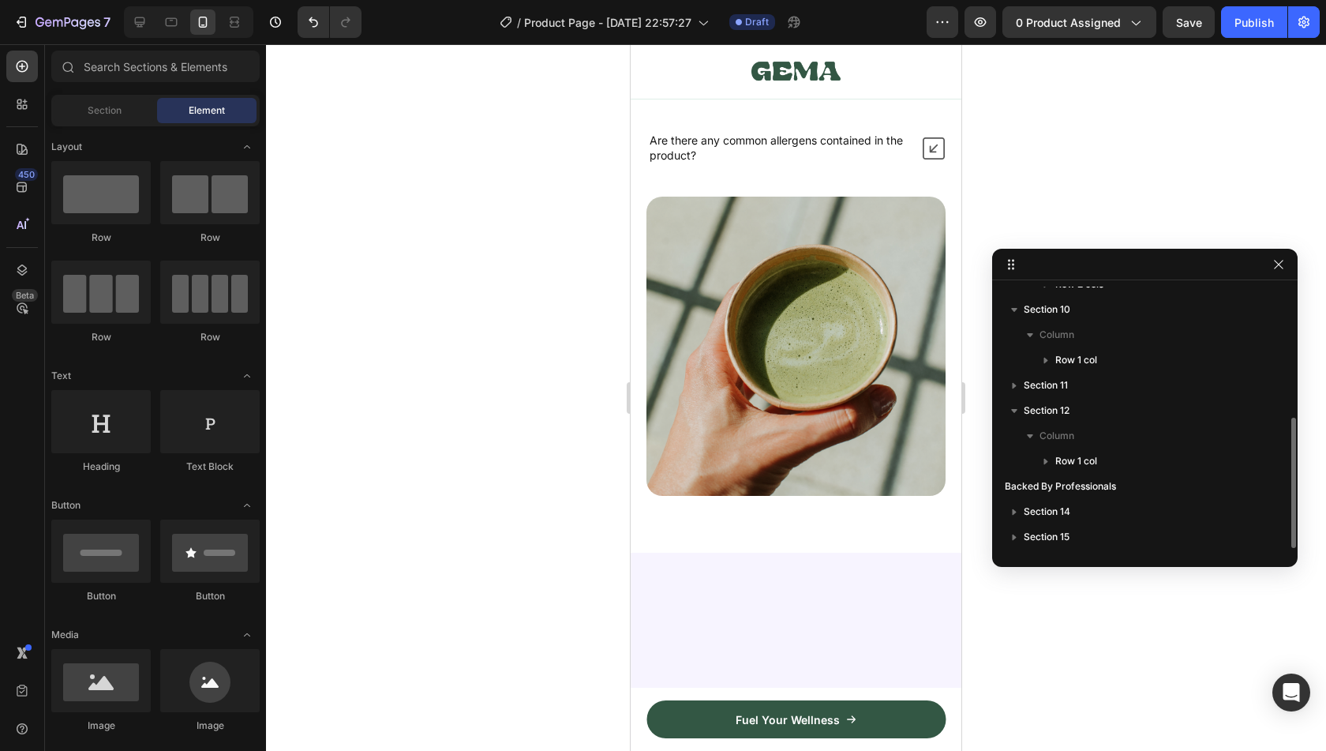
scroll to position [267, 0]
click at [883, 501] on div "Nature’s daily boost Text Block Row Frequently Asked Questions Heading What exa…" at bounding box center [796, 114] width 331 height 877
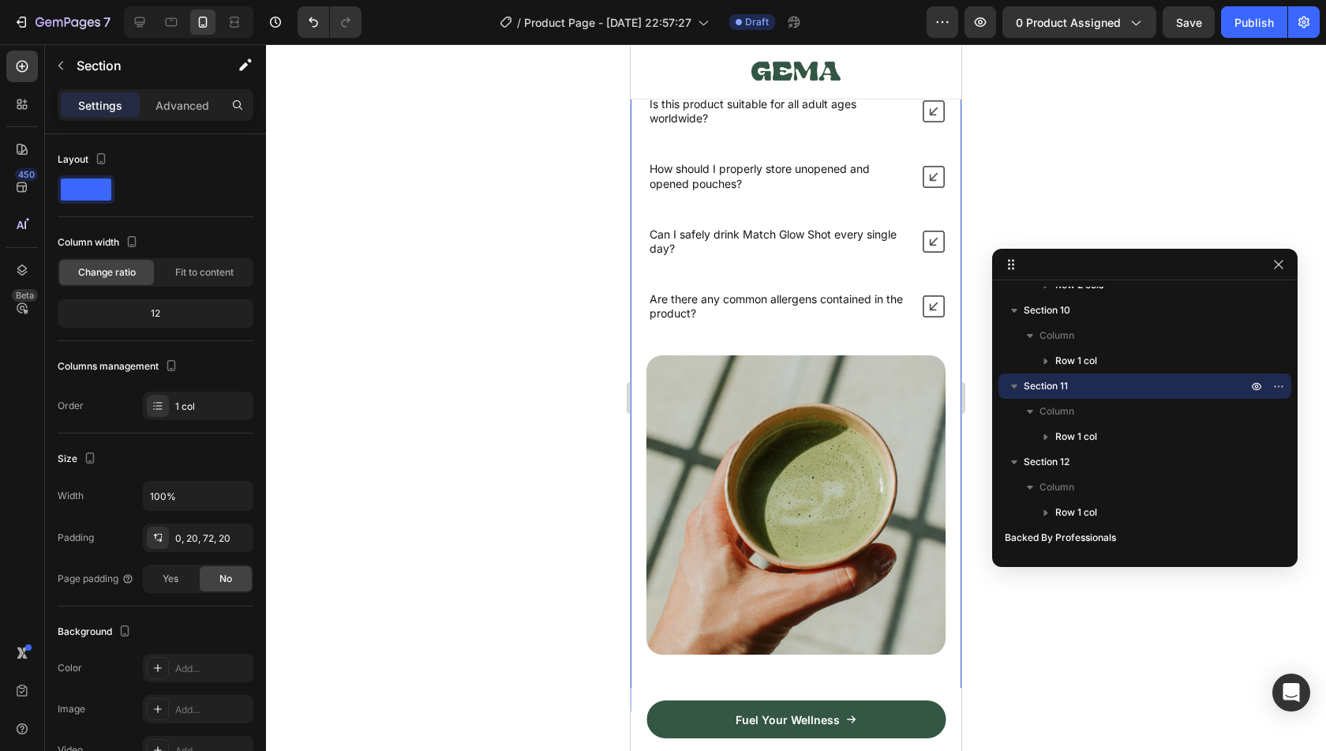
scroll to position [6404, 0]
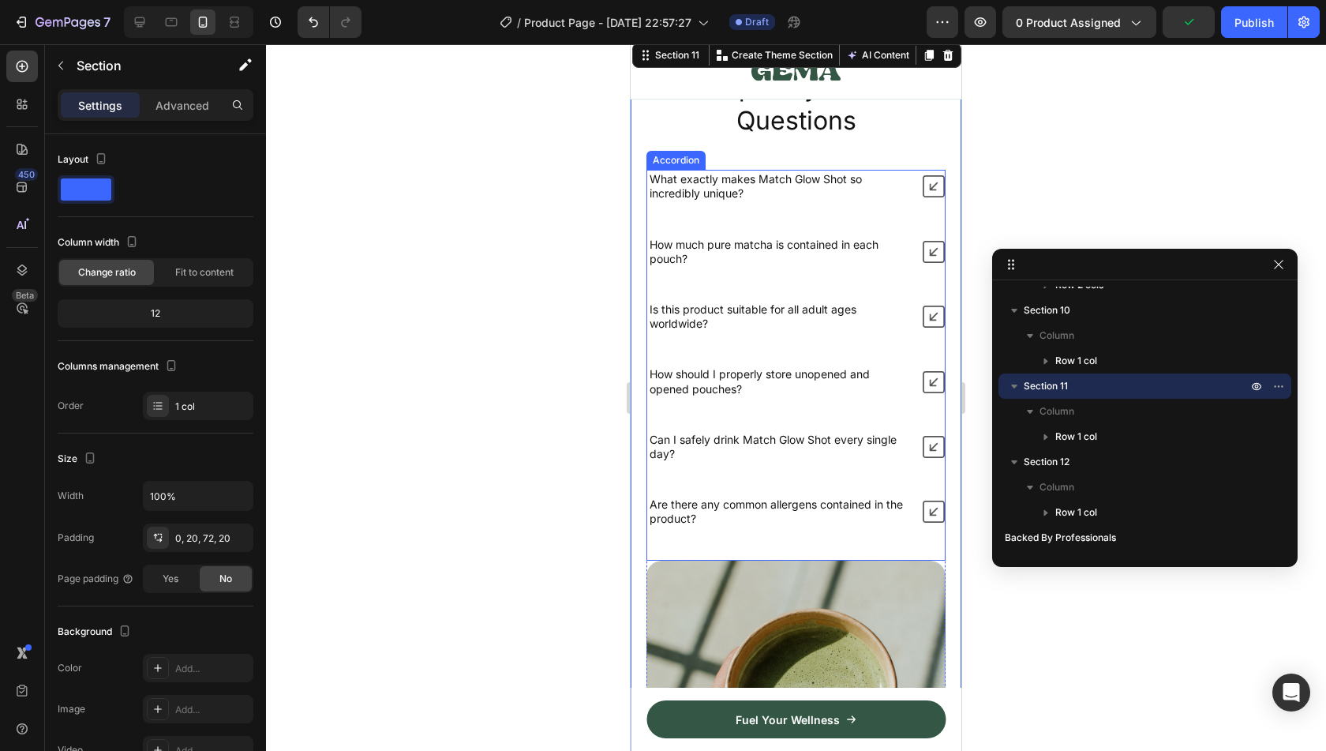
click at [923, 189] on icon at bounding box center [934, 186] width 22 height 22
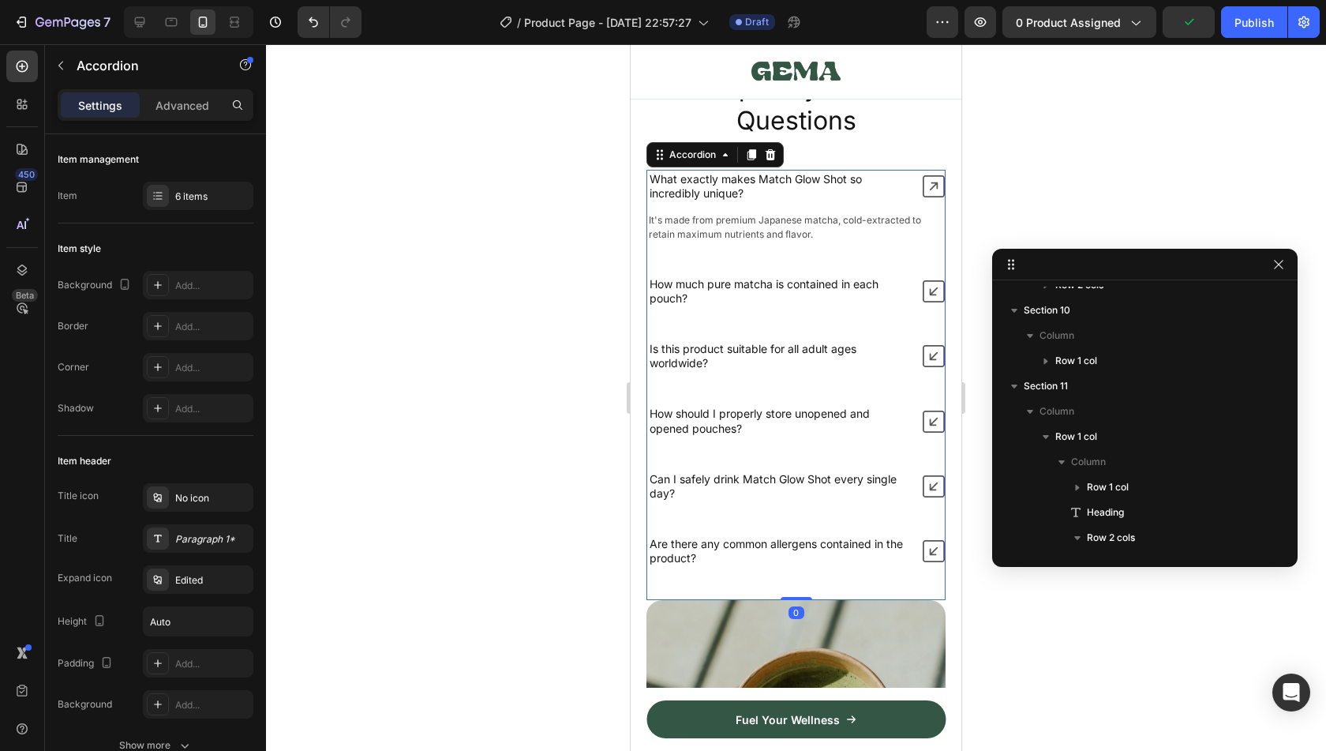
scroll to position [450, 0]
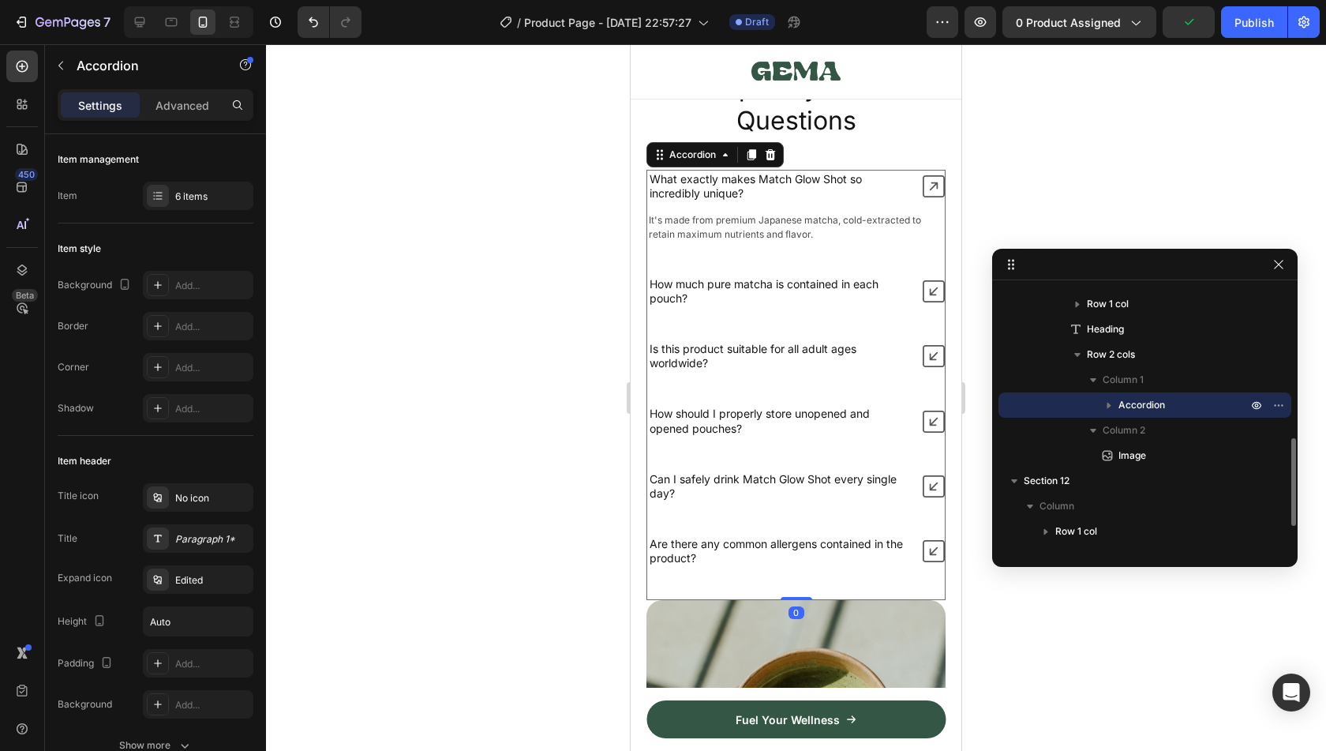
click at [923, 189] on icon at bounding box center [934, 186] width 22 height 22
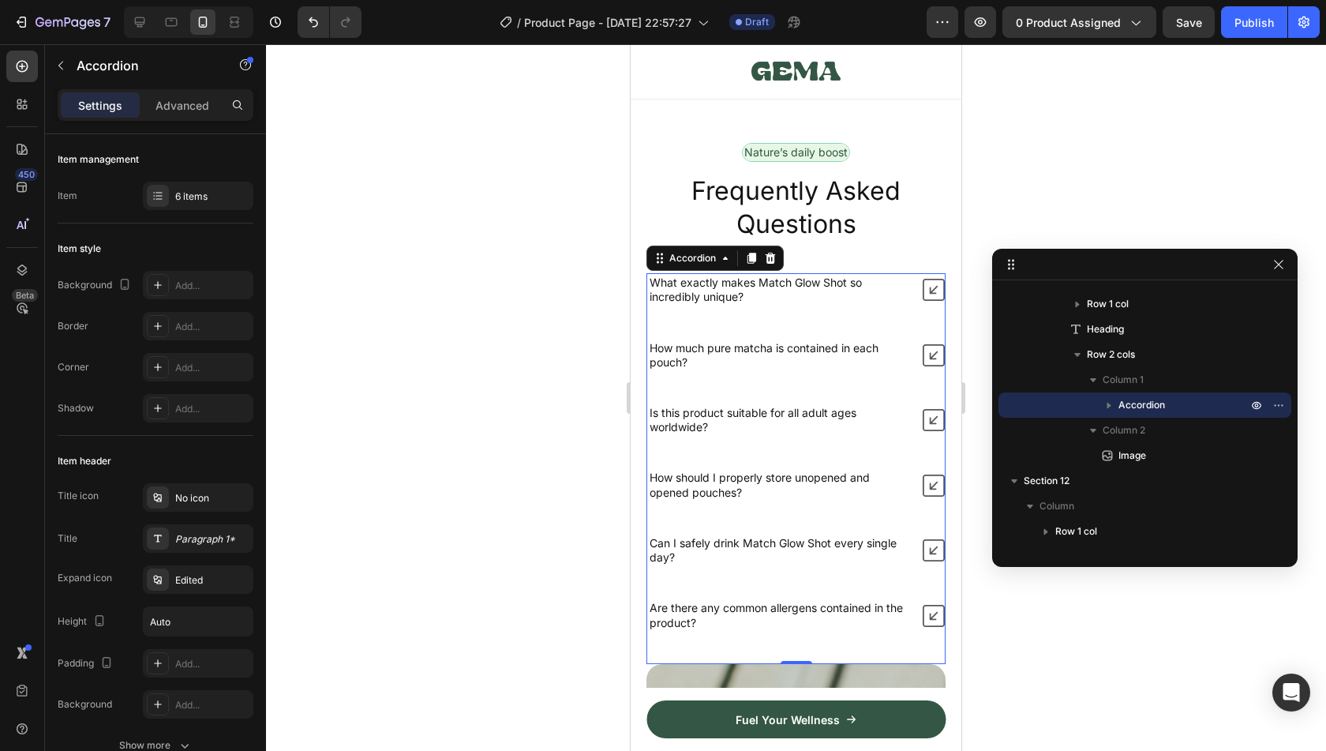
scroll to position [6316, 0]
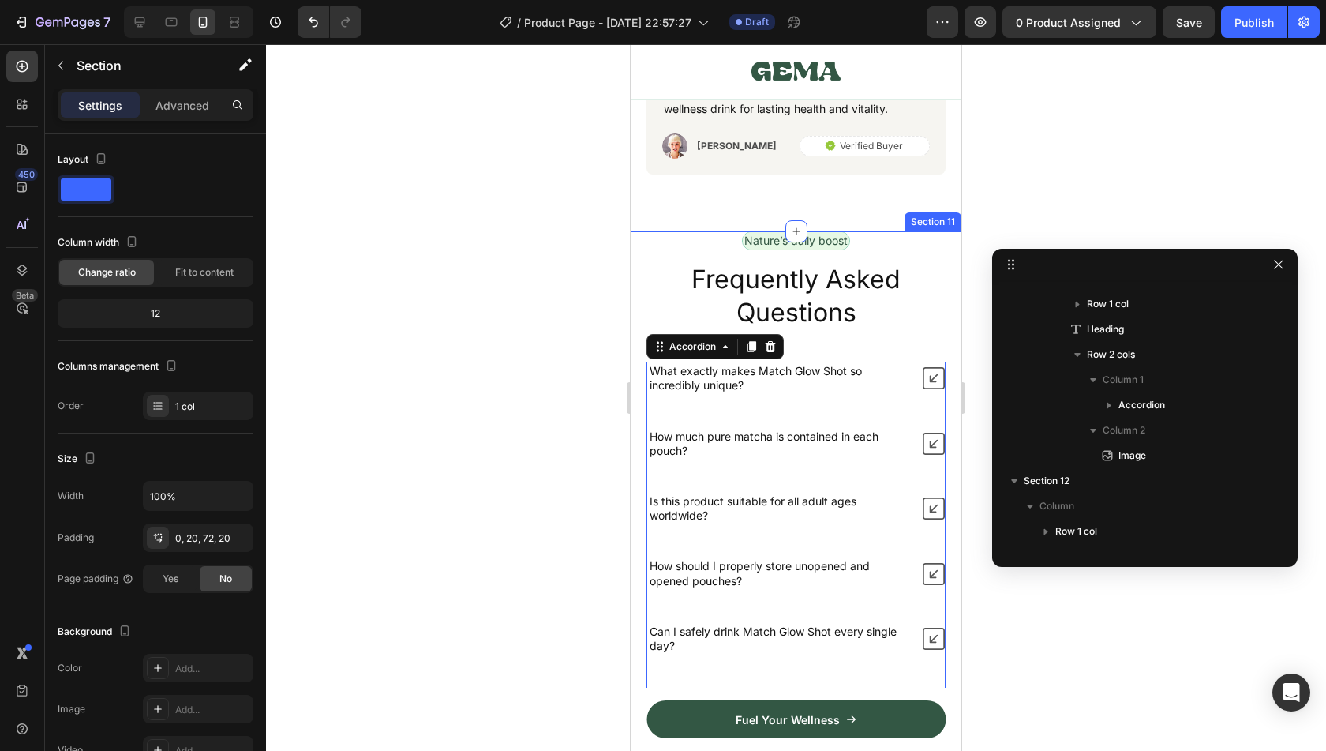
click at [941, 244] on div "Nature’s daily boost Text Block Row Frequently Asked Questions Heading What exa…" at bounding box center [796, 669] width 331 height 877
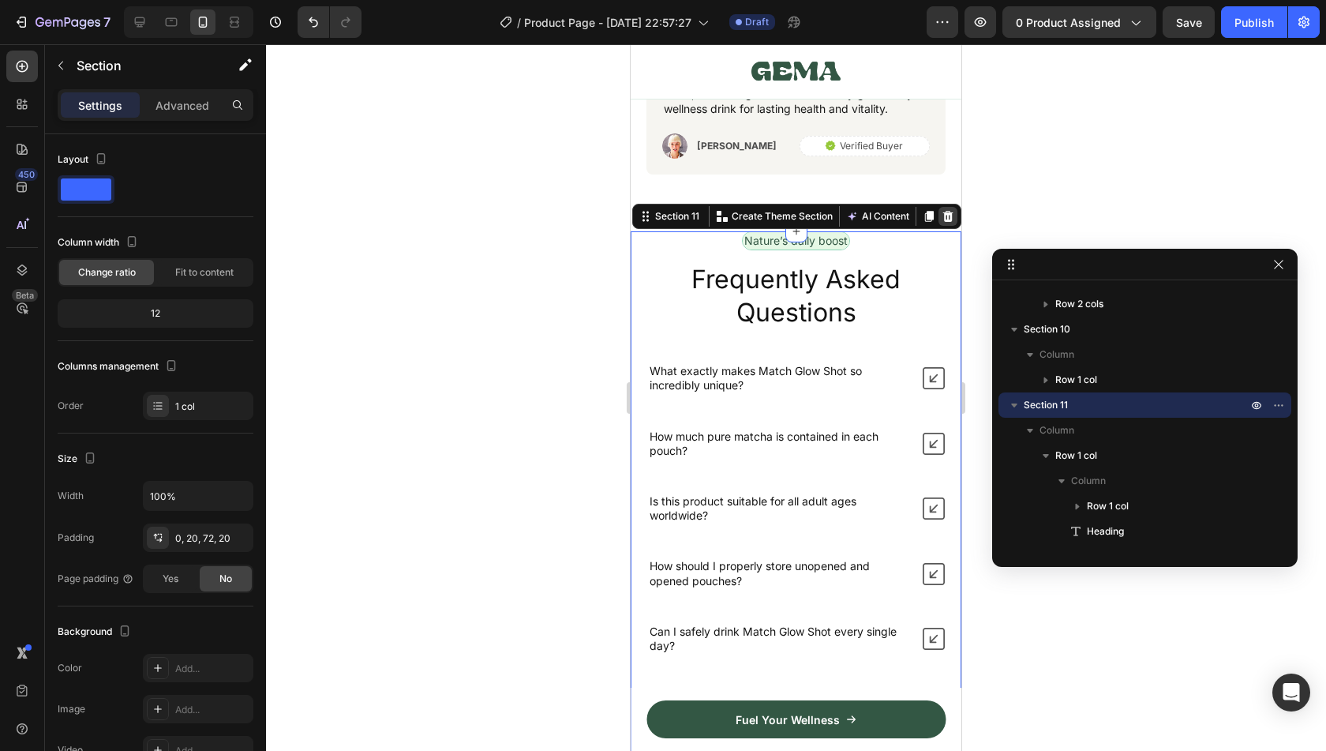
click at [943, 211] on icon at bounding box center [948, 216] width 10 height 11
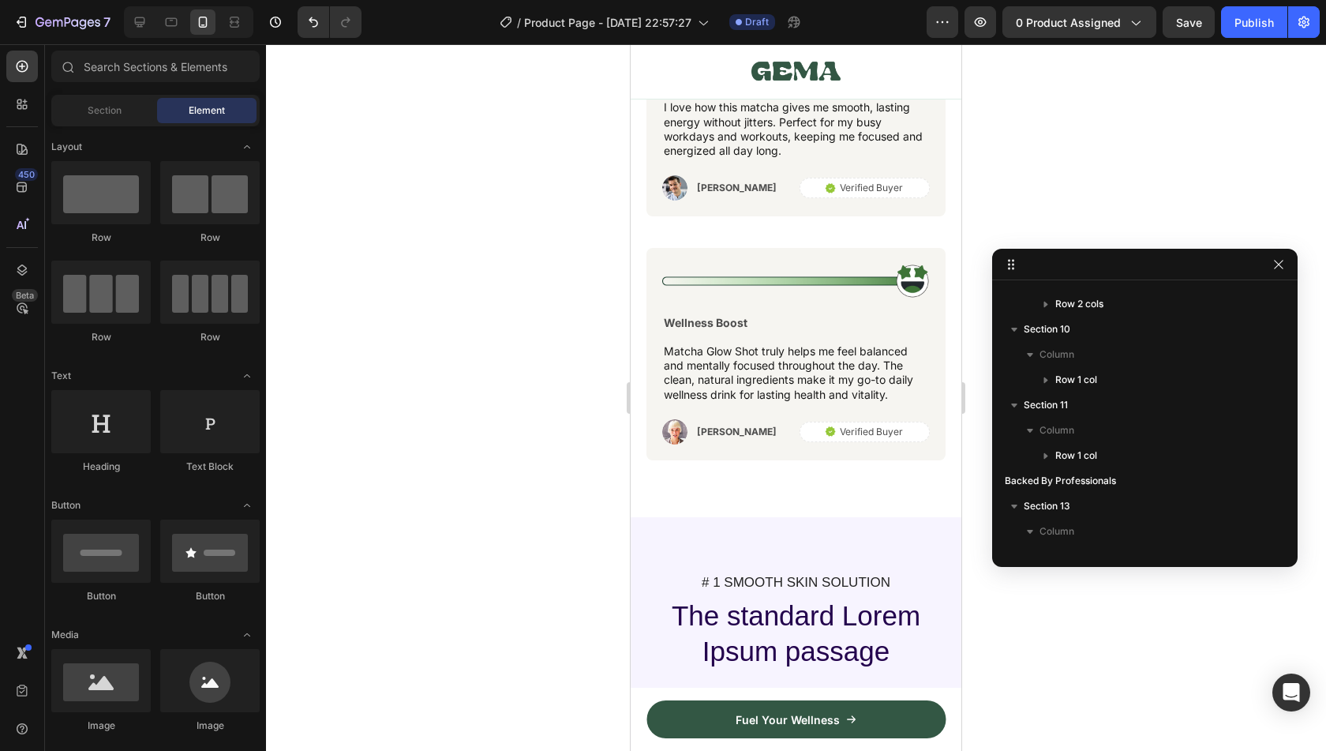
scroll to position [6029, 0]
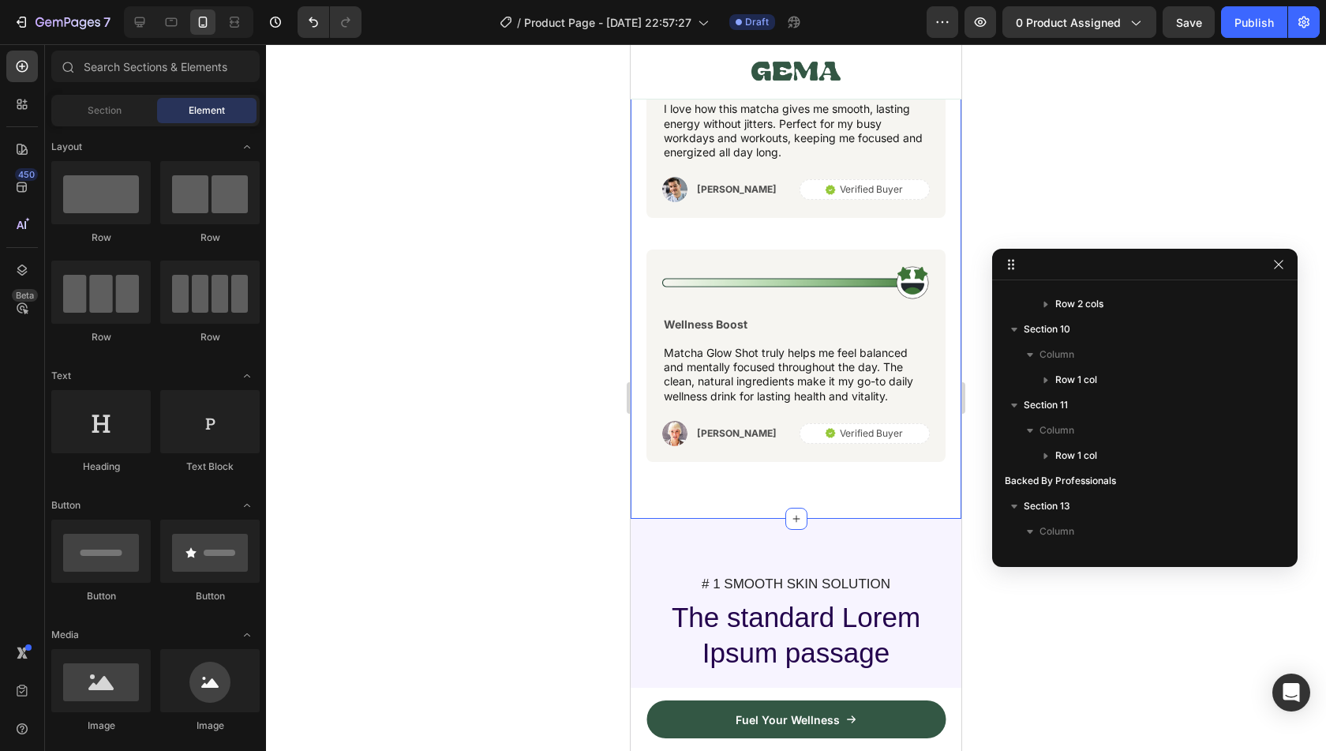
click at [939, 227] on div "Icon Icon Icon Icon Icon Icon List Row Trusted daily by happy users Heading Ima…" at bounding box center [796, 39] width 331 height 957
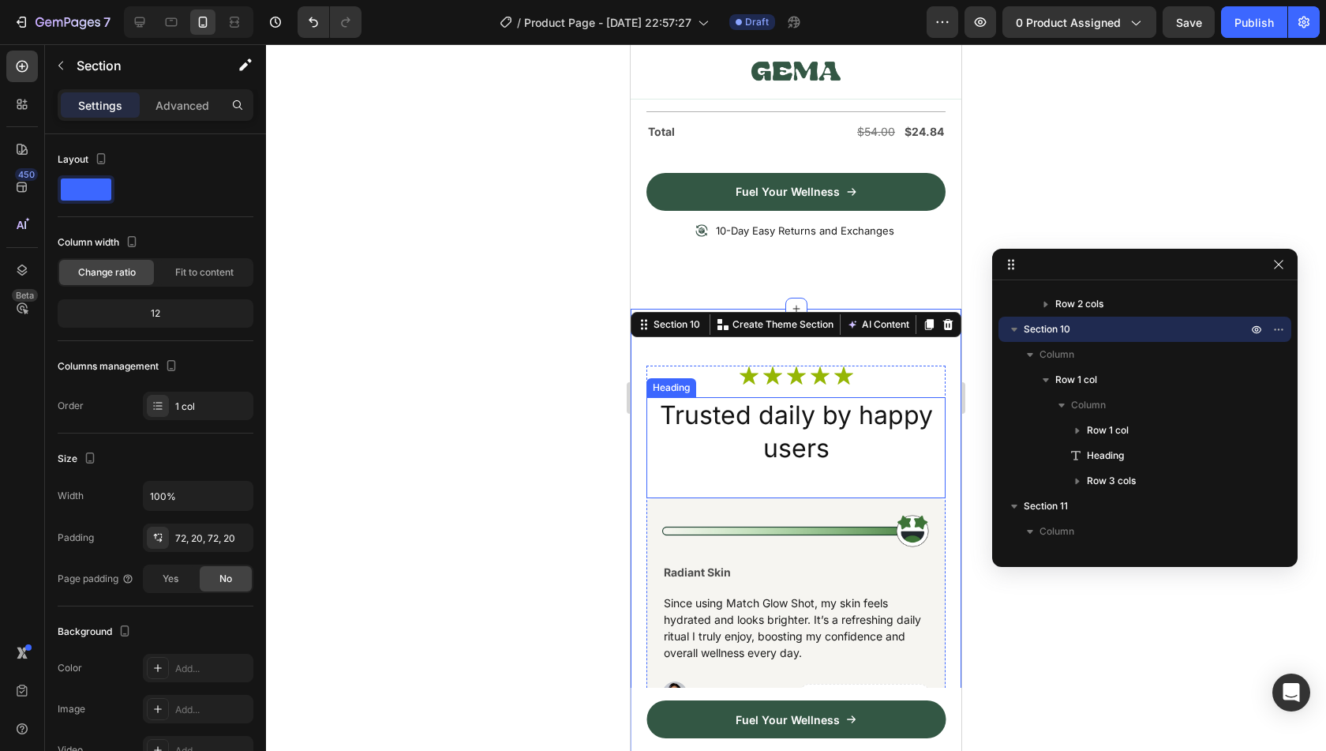
scroll to position [5216, 0]
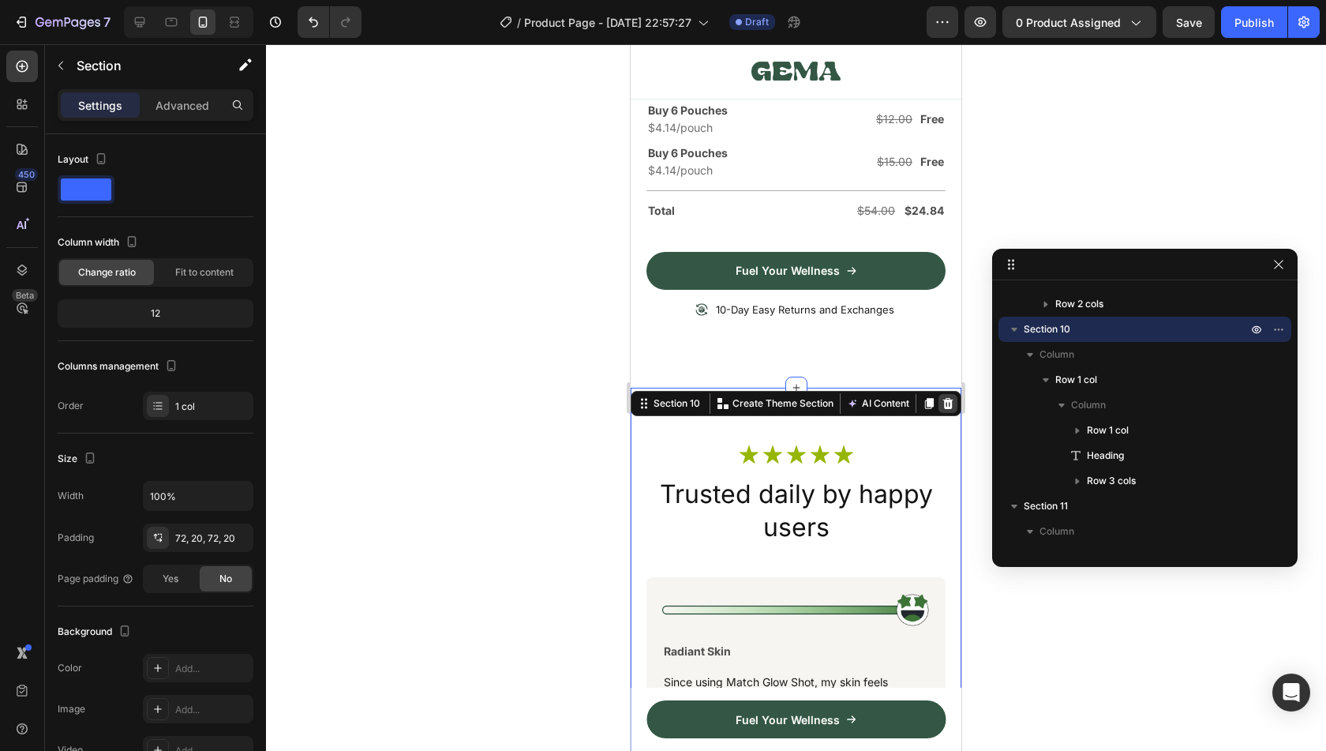
click at [942, 397] on icon at bounding box center [948, 403] width 13 height 13
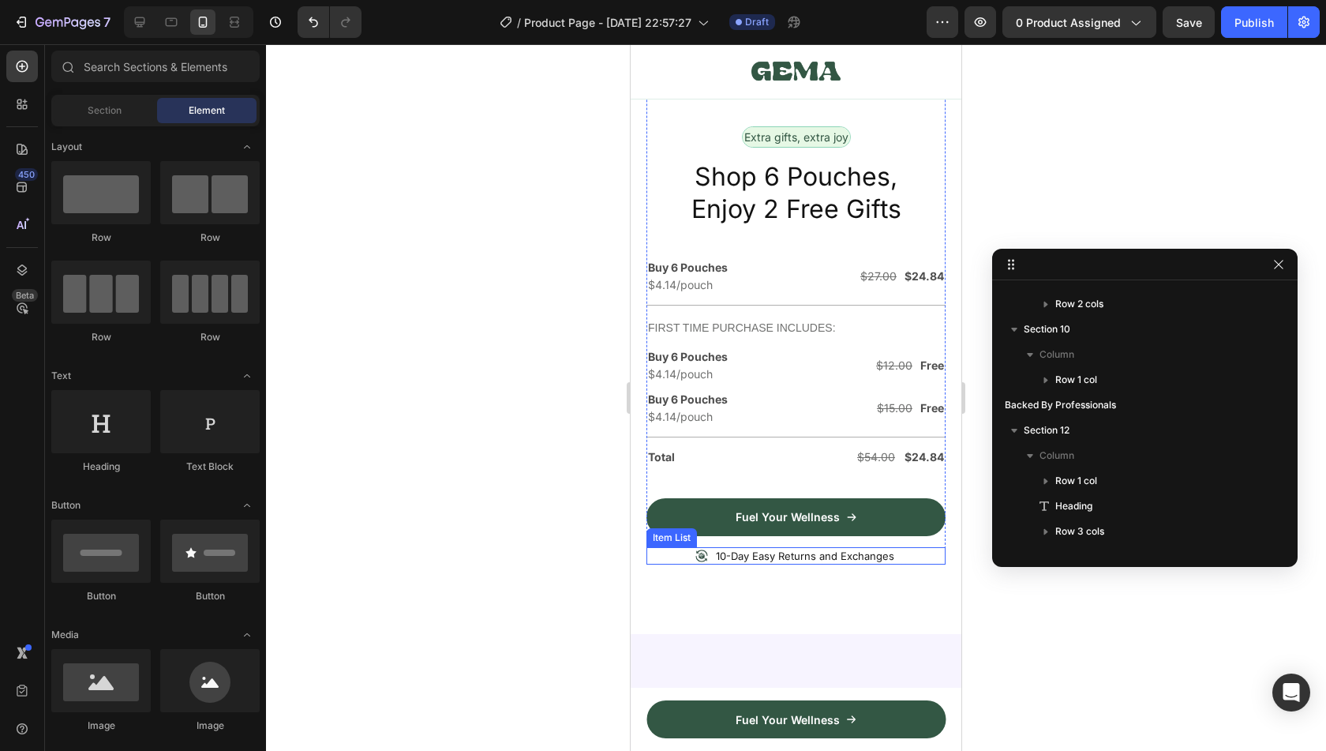
scroll to position [5012, 0]
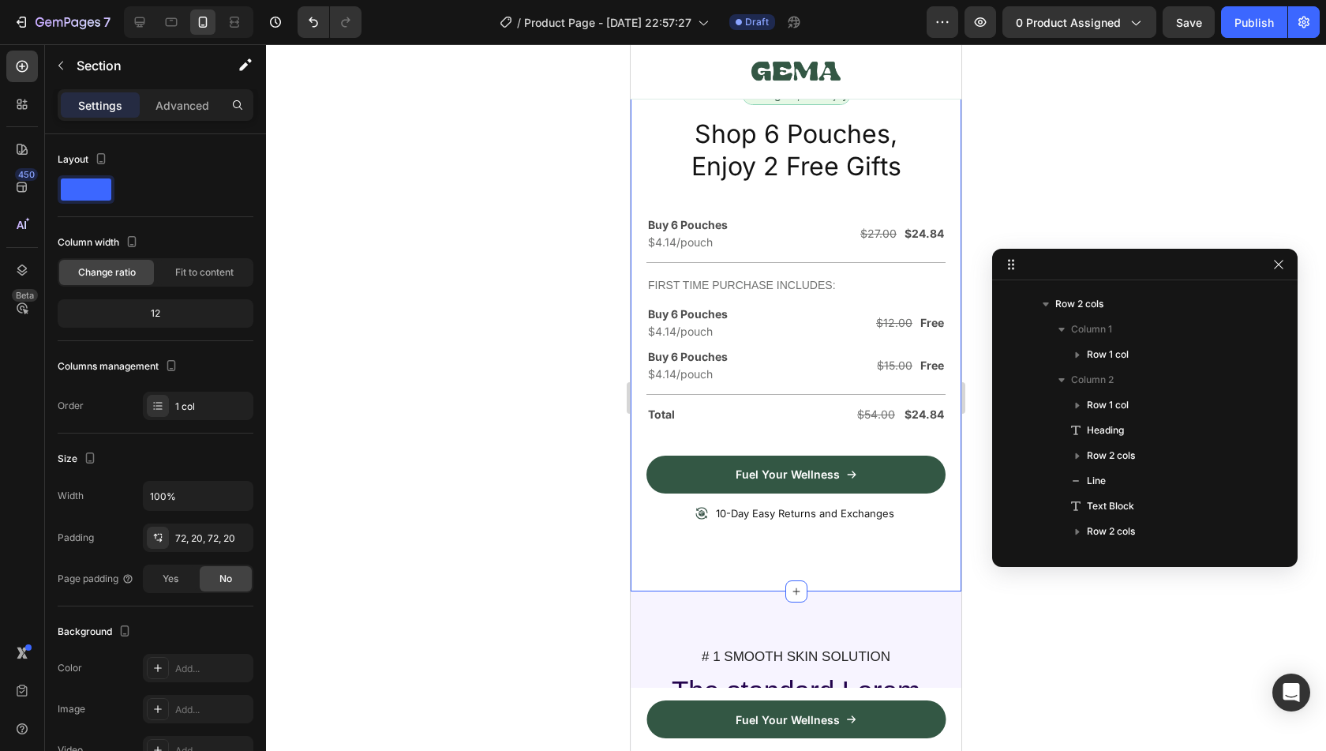
click at [928, 519] on div "Image Row Extra gifts, extra joy Text Block Row Shop 6 Pouches, Enjoy 2 Free Gi…" at bounding box center [795, 144] width 299 height 782
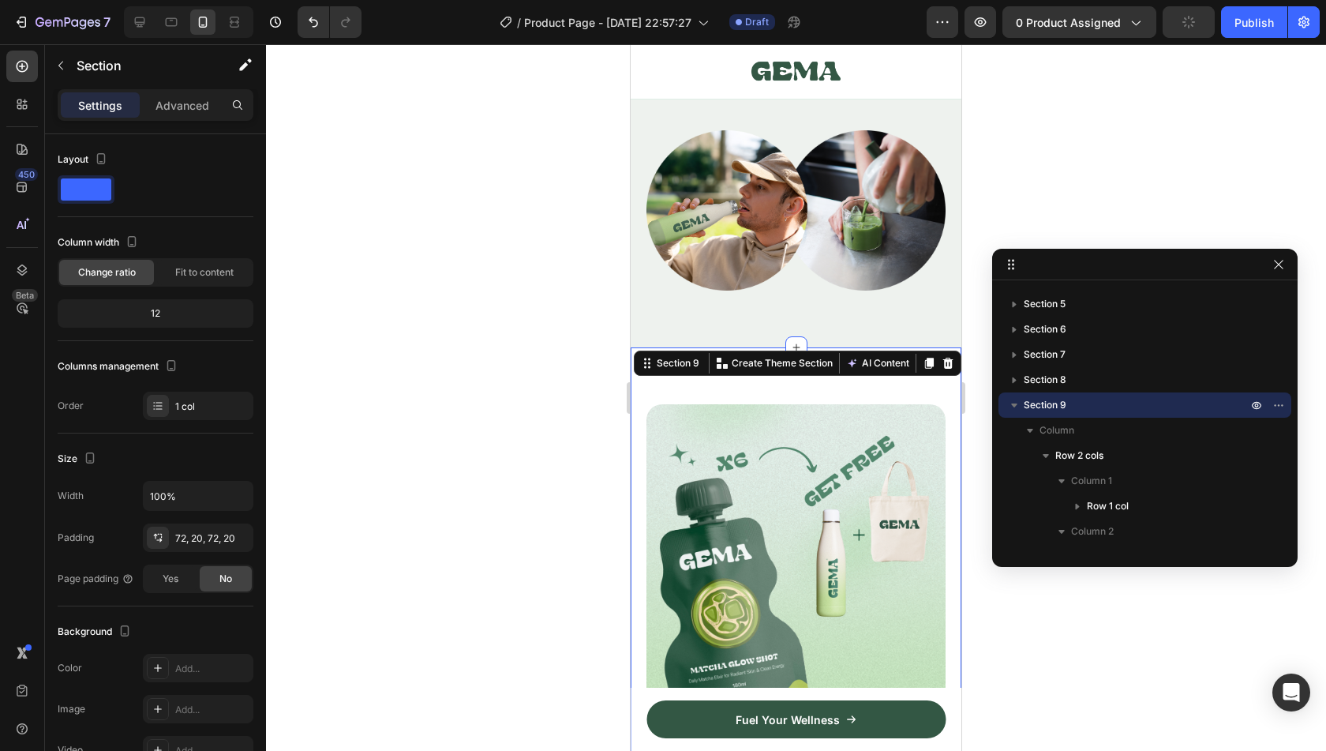
scroll to position [4518, 0]
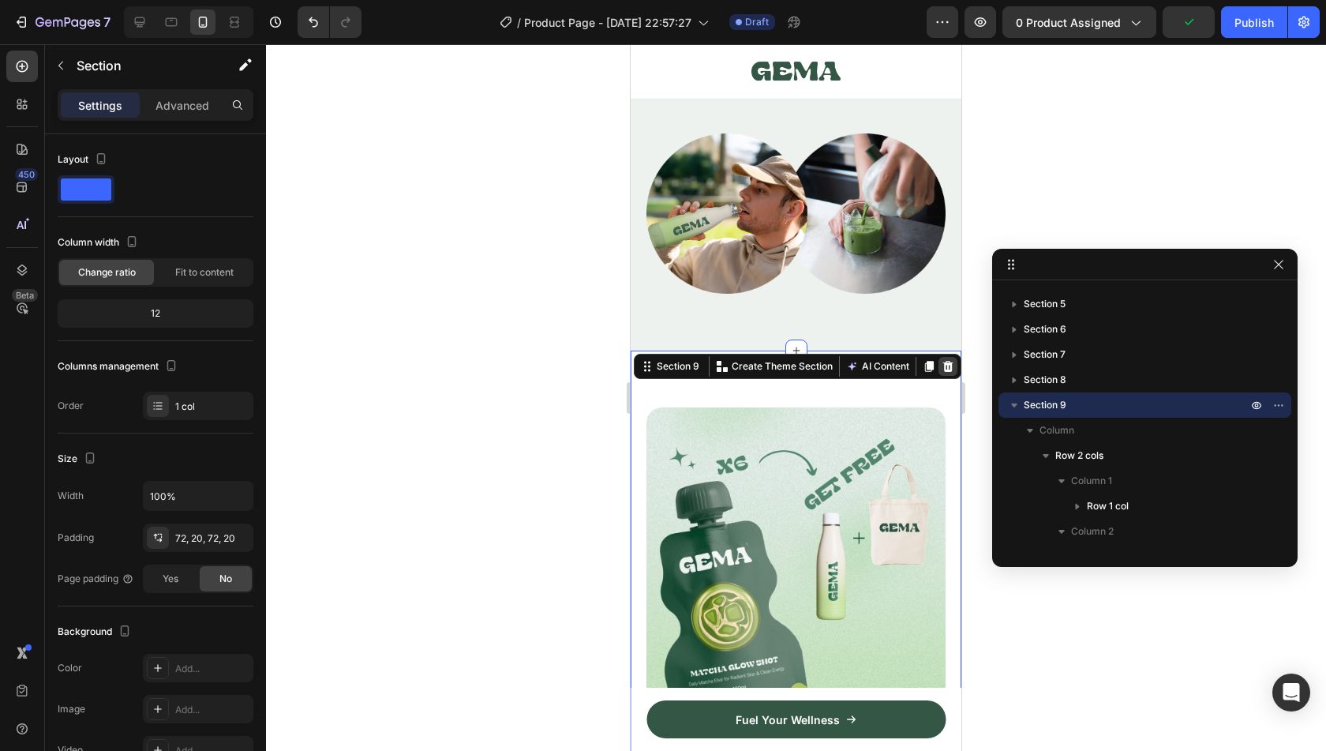
click at [943, 364] on icon at bounding box center [948, 366] width 10 height 11
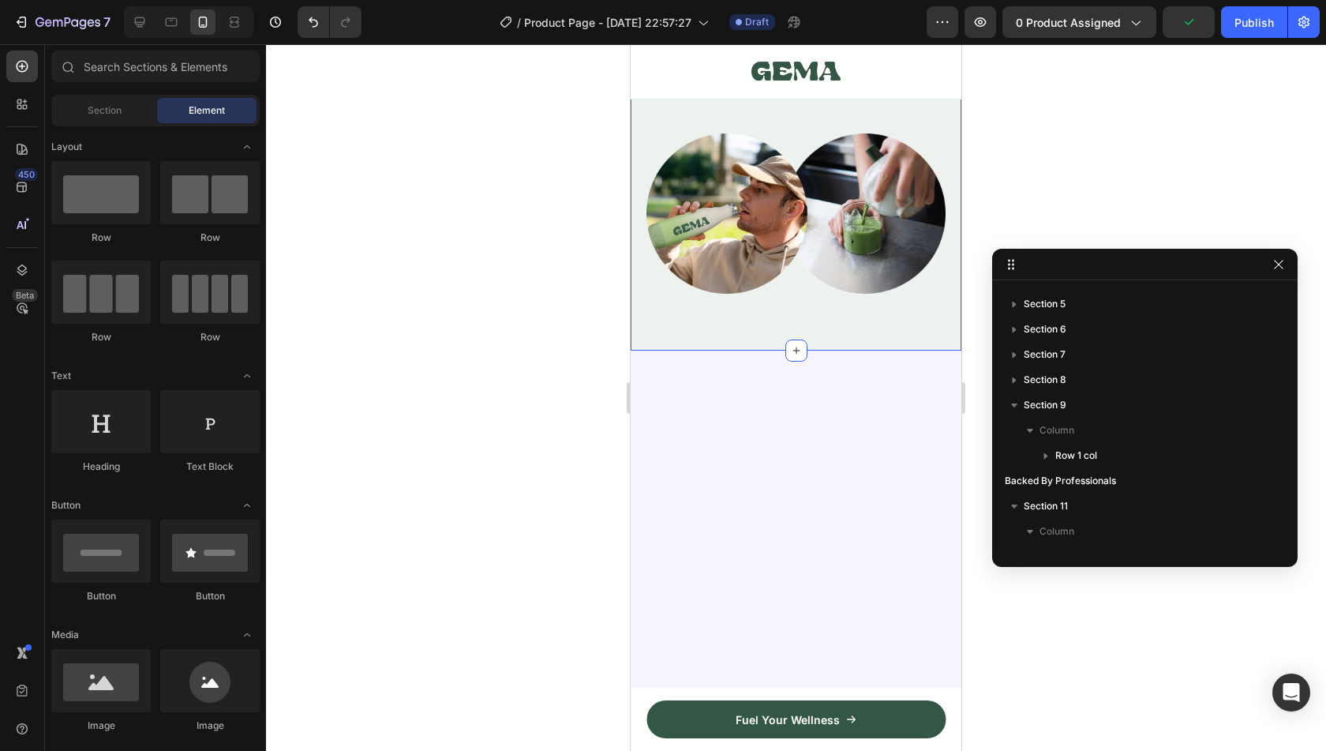
click at [923, 324] on div "Image Alex Carter - Creative Director Text Block Row Icon Verified Buyer Text B…" at bounding box center [796, 149] width 331 height 403
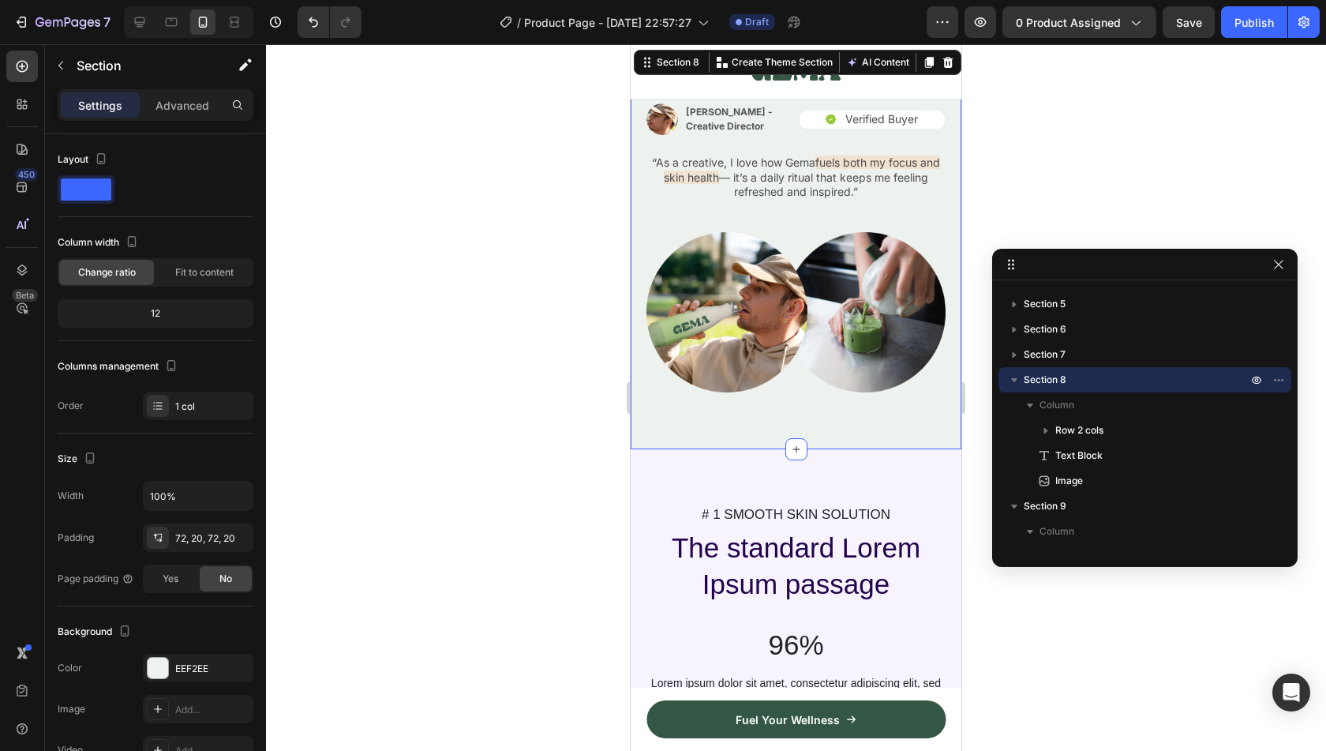
scroll to position [3525, 0]
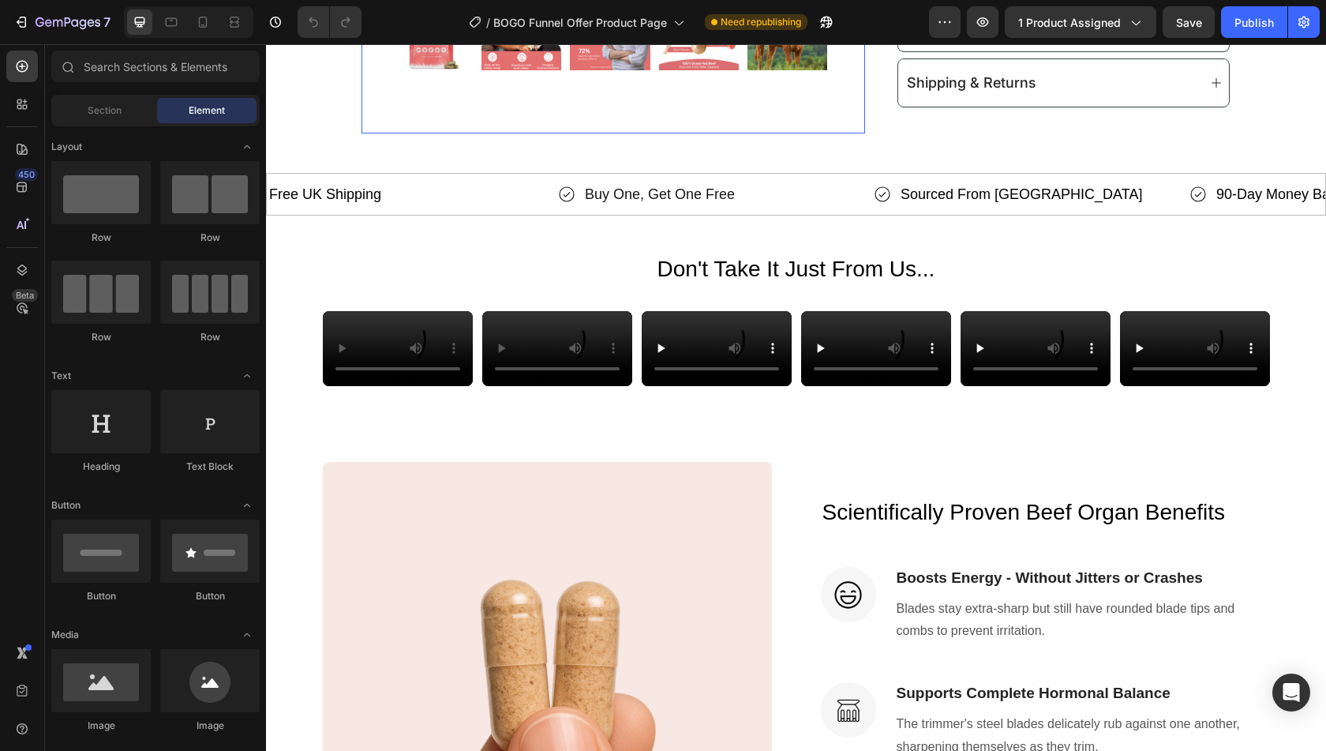
scroll to position [1216, 0]
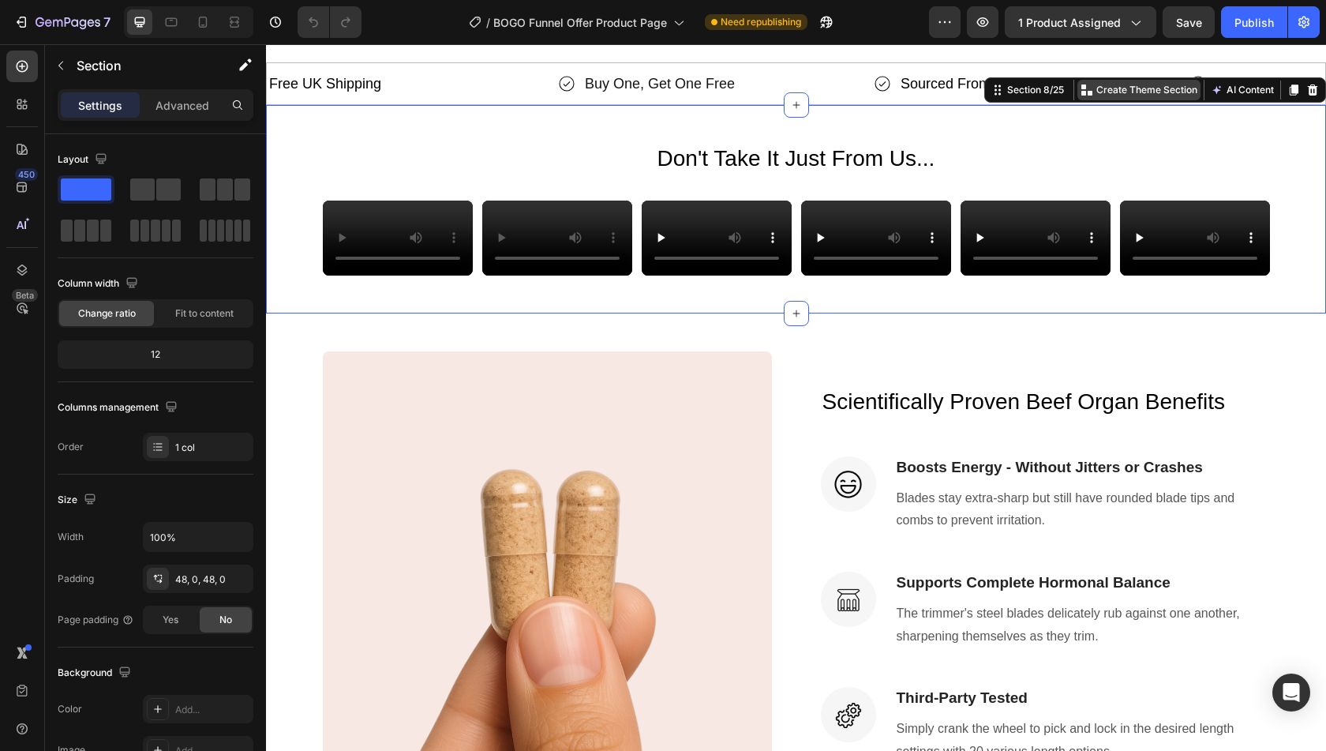
click at [1111, 84] on p "Create Theme Section" at bounding box center [1146, 90] width 101 height 14
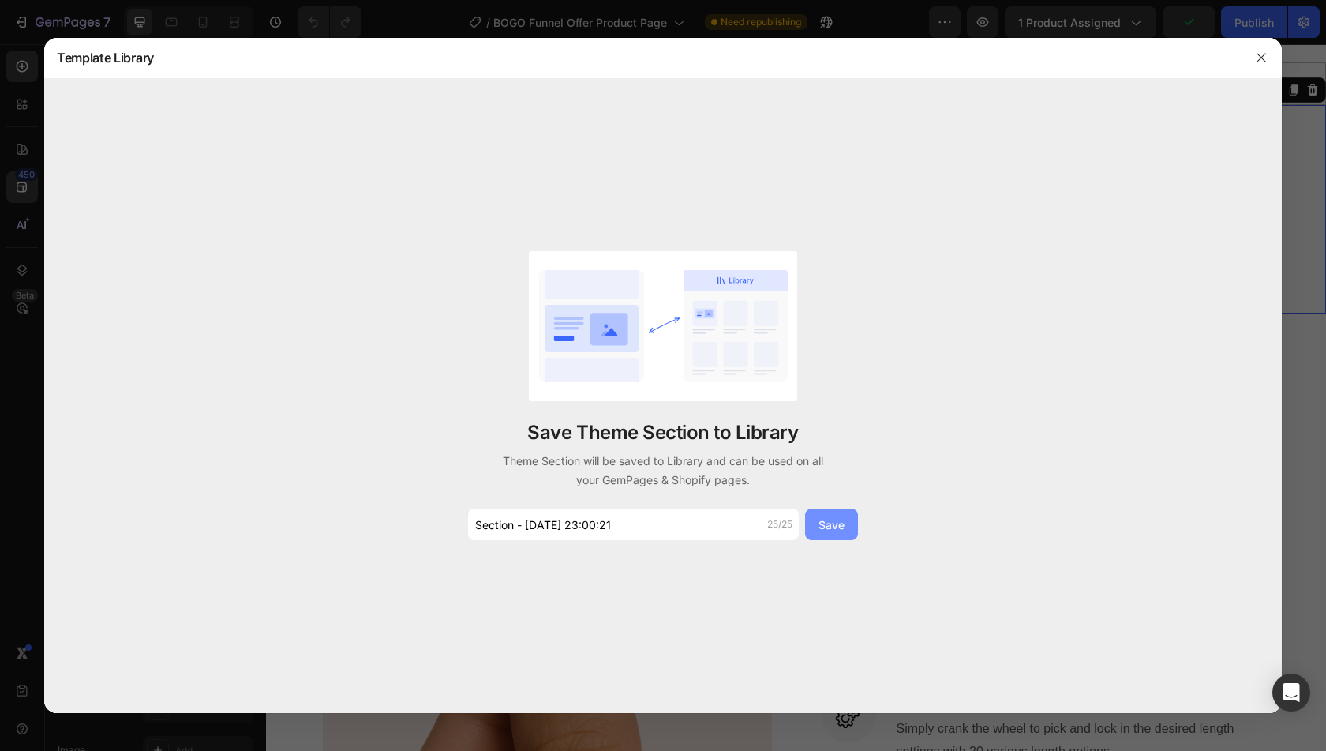
click at [830, 523] on div "Save" at bounding box center [831, 524] width 26 height 17
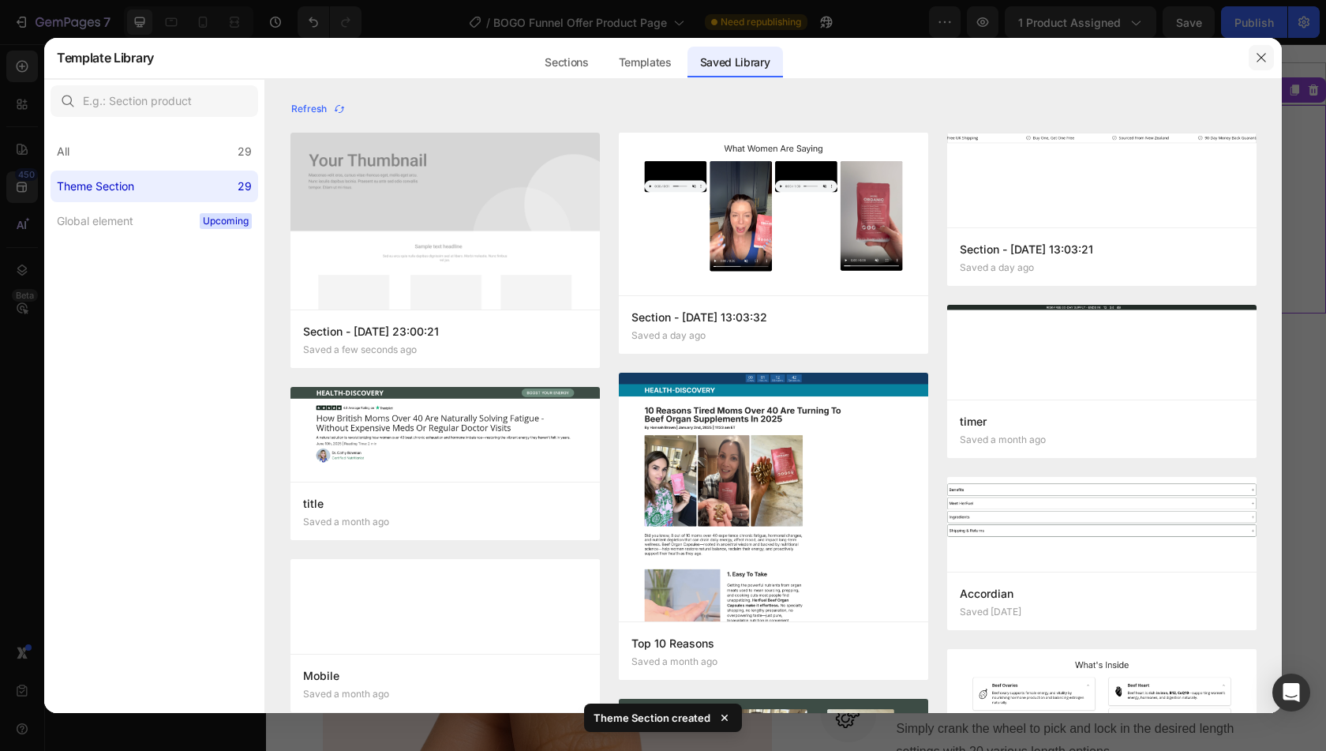
click at [1257, 54] on icon "button" at bounding box center [1261, 57] width 13 height 13
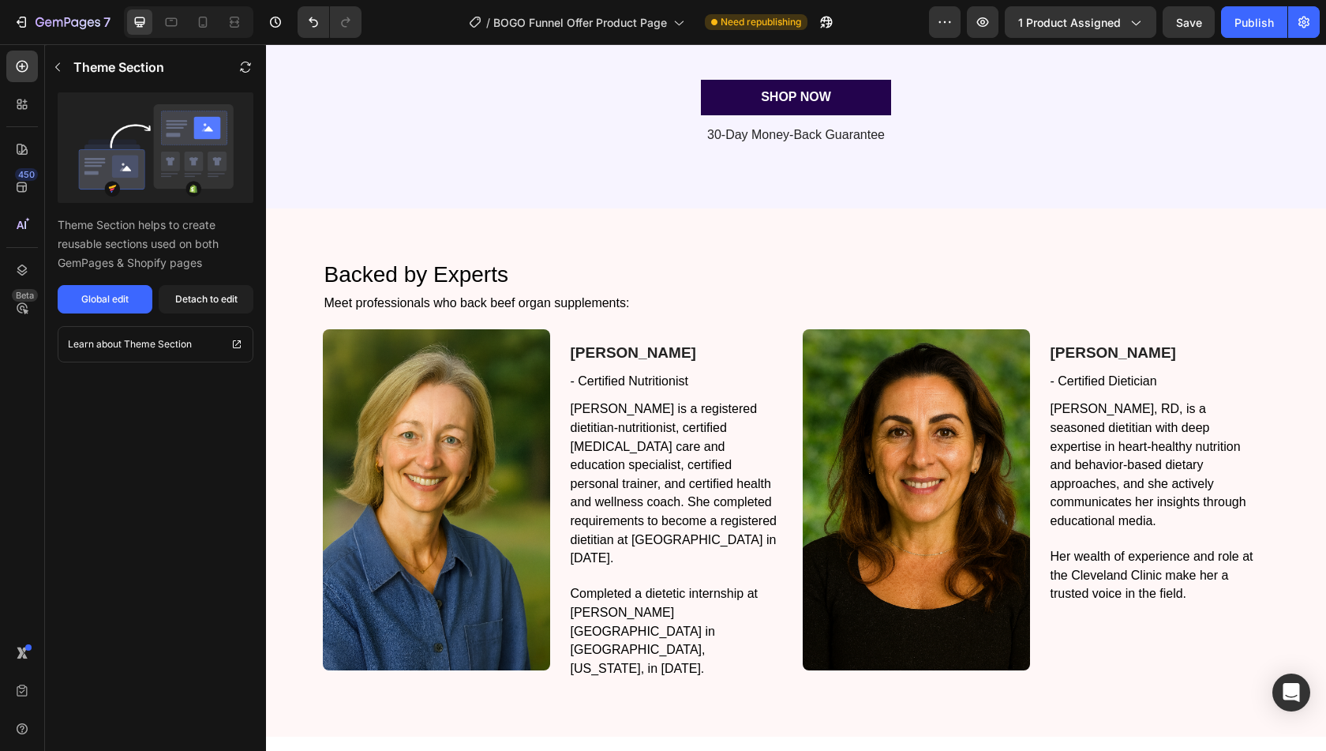
scroll to position [3102, 0]
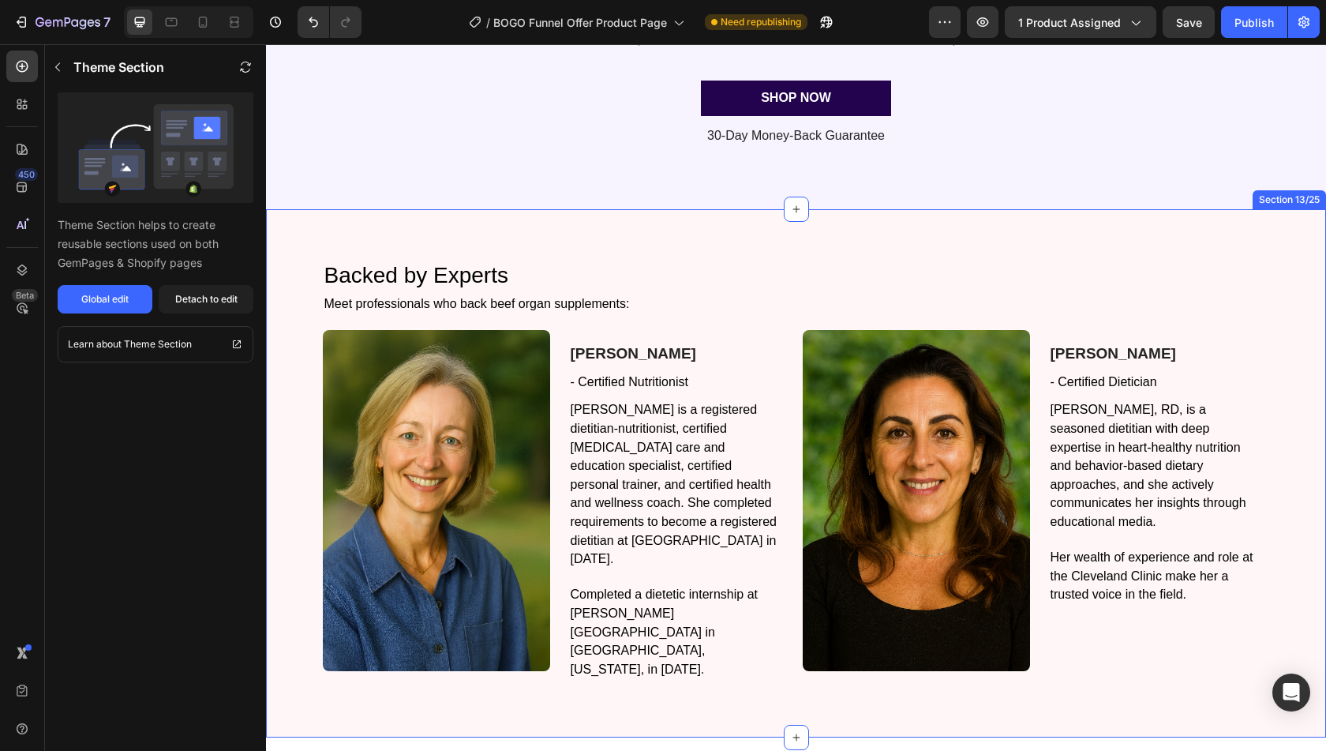
click at [949, 236] on div "Backed by Experts Heading Meet professionals who back beef organ supplements: T…" at bounding box center [796, 473] width 1060 height 528
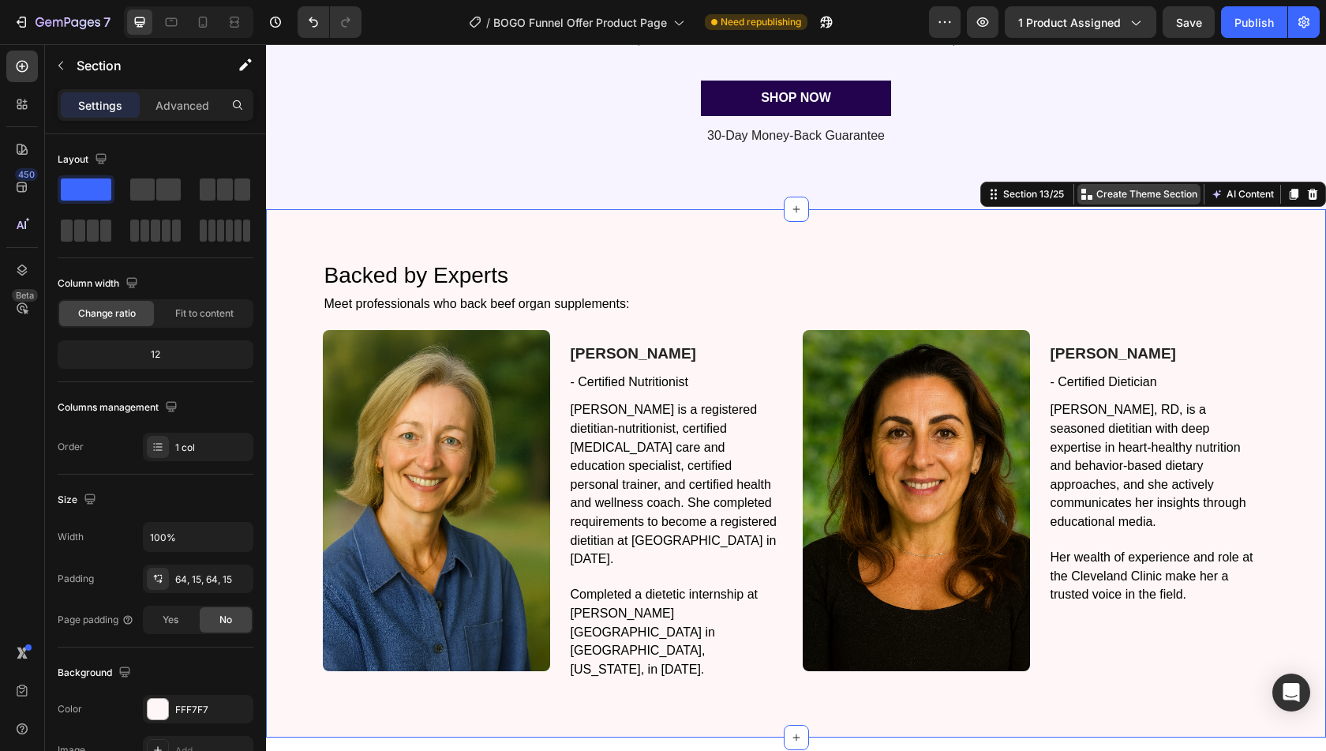
click at [1096, 194] on p "Create Theme Section" at bounding box center [1146, 194] width 101 height 14
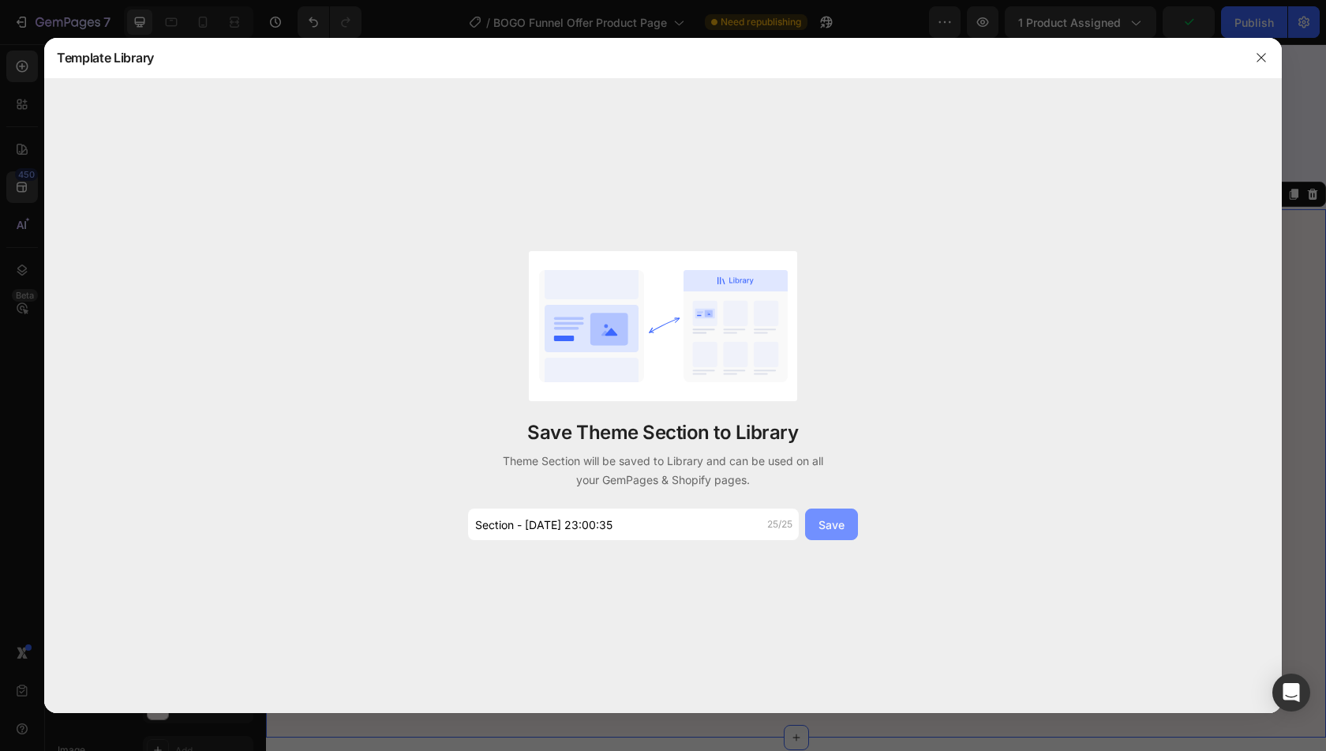
click at [828, 526] on div "Save" at bounding box center [831, 524] width 26 height 17
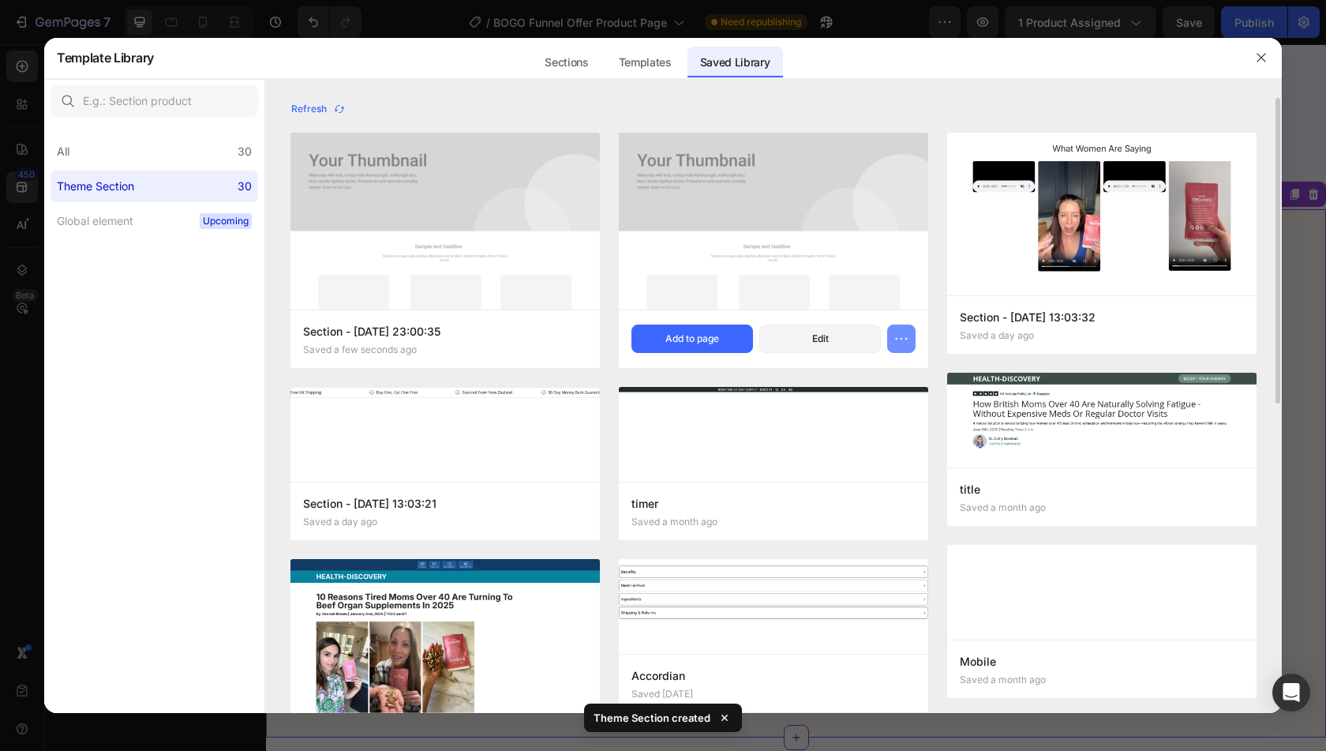
click at [892, 329] on button "button" at bounding box center [901, 338] width 28 height 28
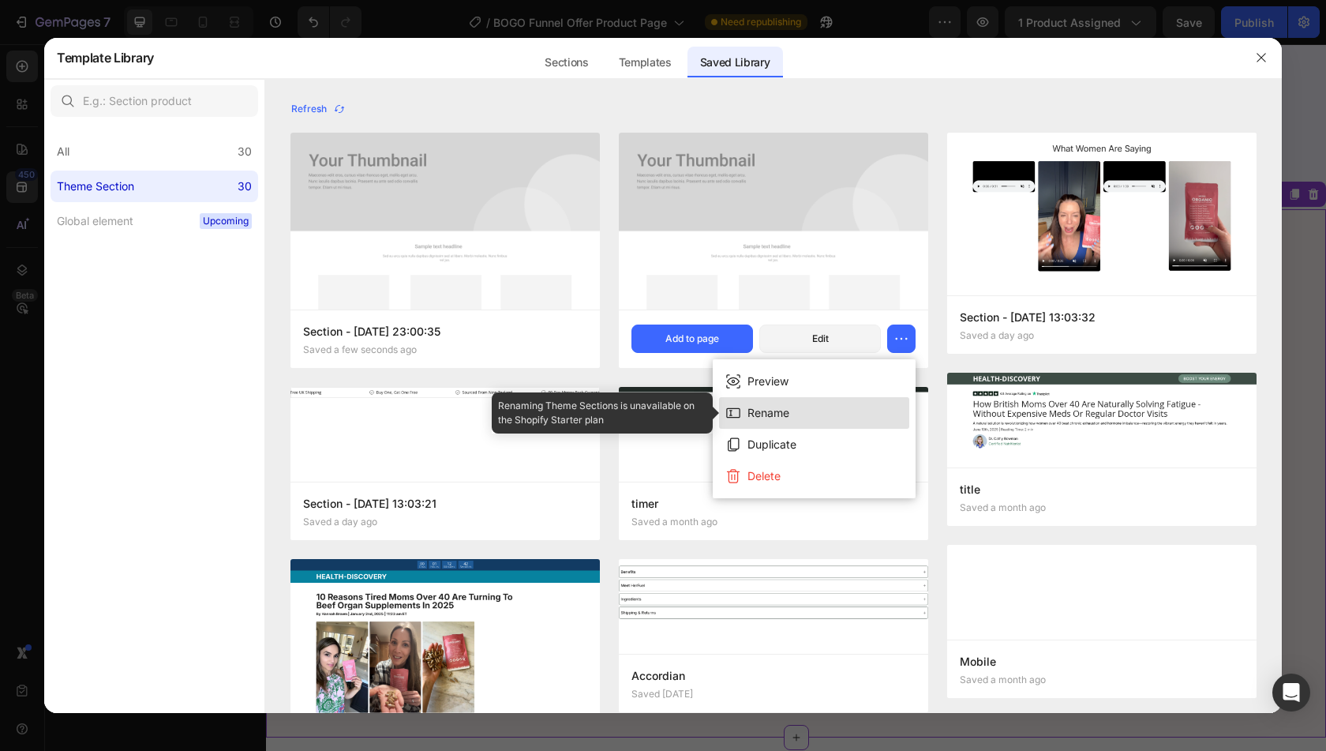
click at [830, 403] on button "Rename" at bounding box center [814, 413] width 190 height 32
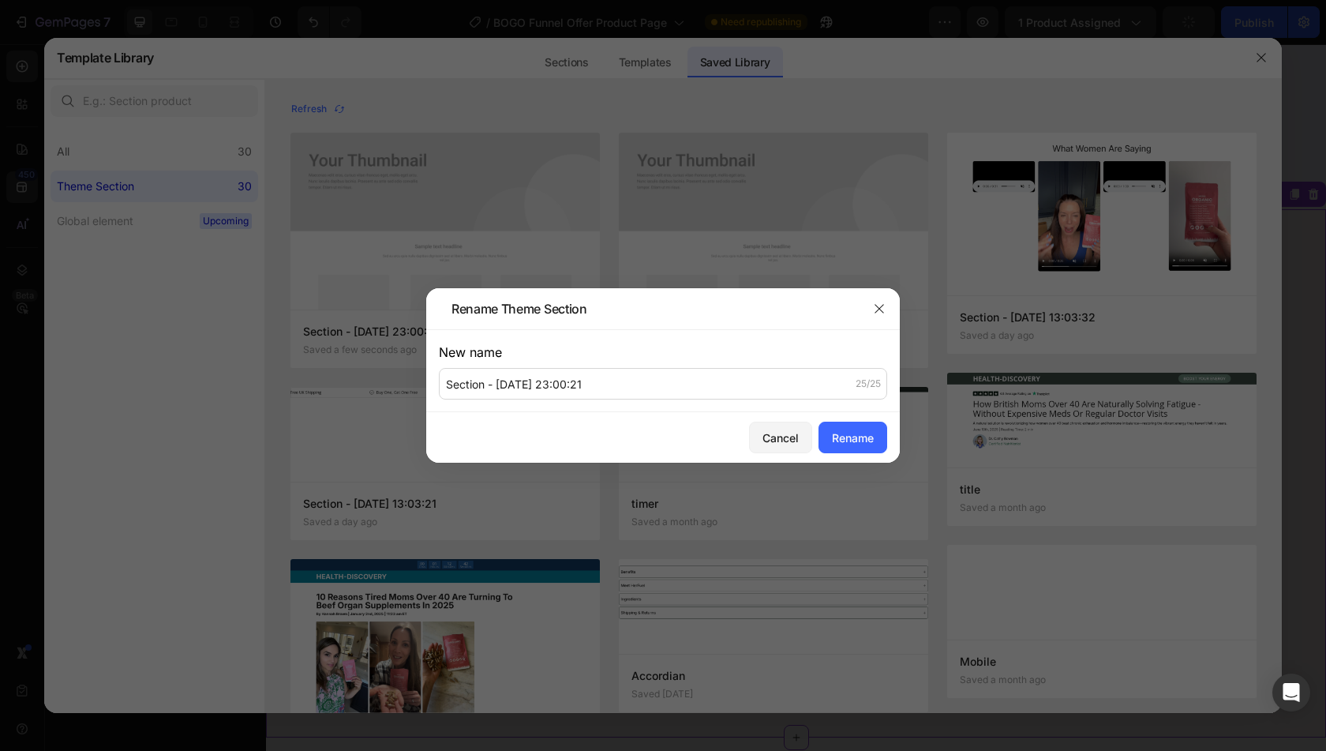
click at [753, 366] on div "New name Section - Aug 26 23:00:21 25/25" at bounding box center [663, 371] width 448 height 57
click at [732, 384] on input "Section - Aug 26 23:00:21" at bounding box center [663, 384] width 448 height 32
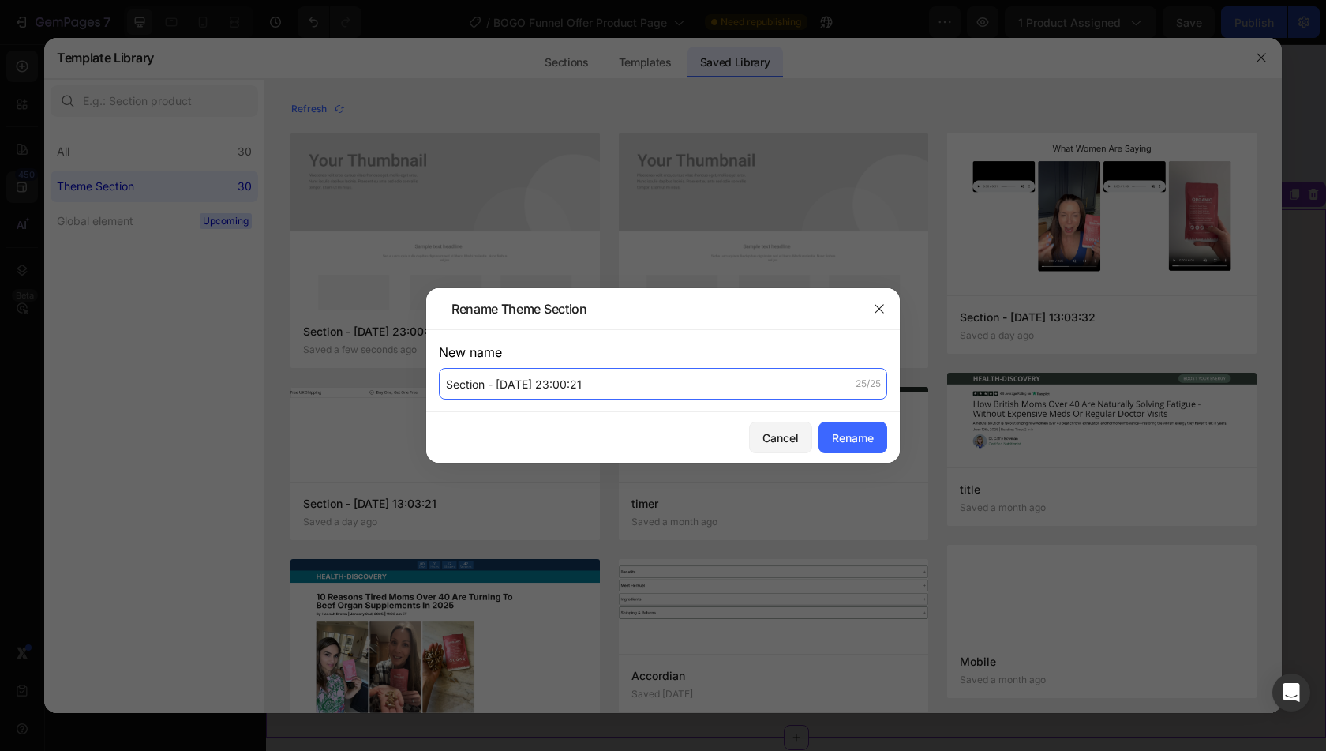
click at [732, 384] on input "Section - Aug 26 23:00:21" at bounding box center [663, 384] width 448 height 32
click at [747, 343] on div "New name" at bounding box center [663, 352] width 448 height 19
click at [730, 386] on input "Section - Aug 26 23:00:21" at bounding box center [663, 384] width 448 height 32
type input "Video Testimonials"
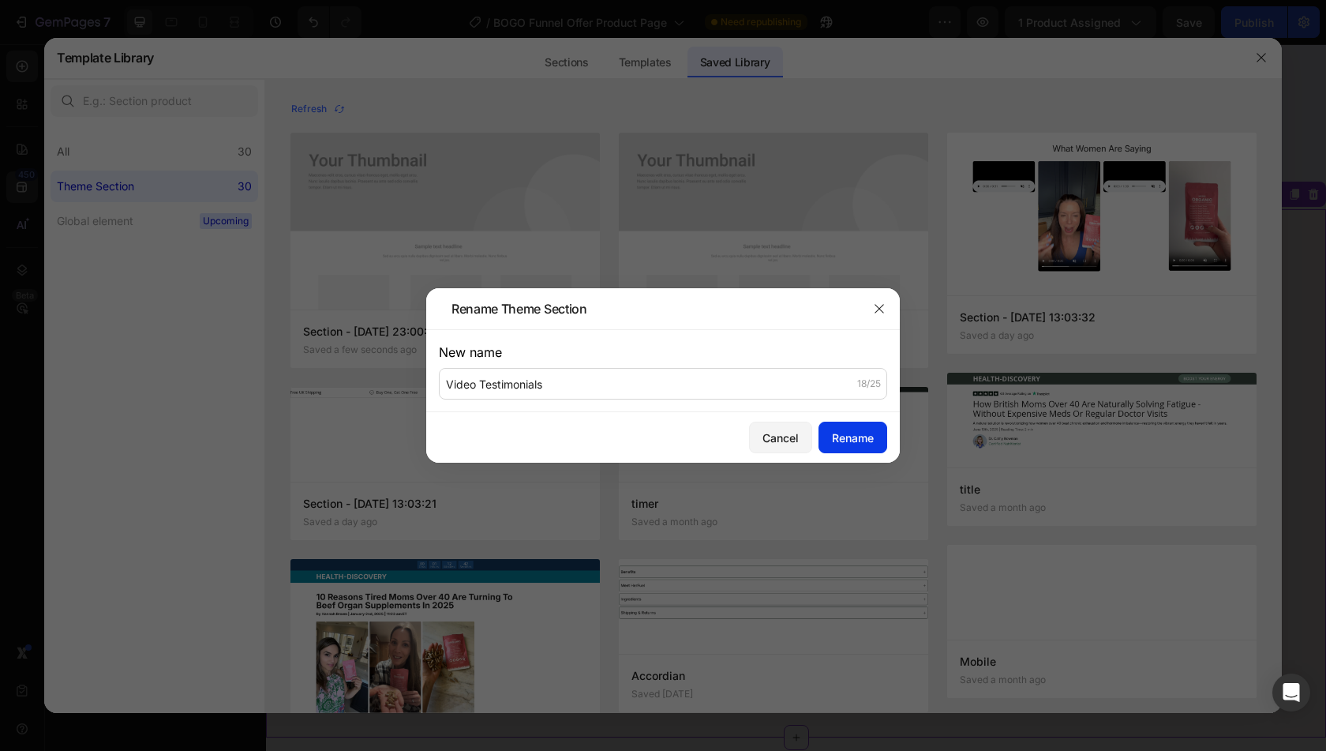
click at [859, 438] on div "Rename" at bounding box center [853, 437] width 42 height 17
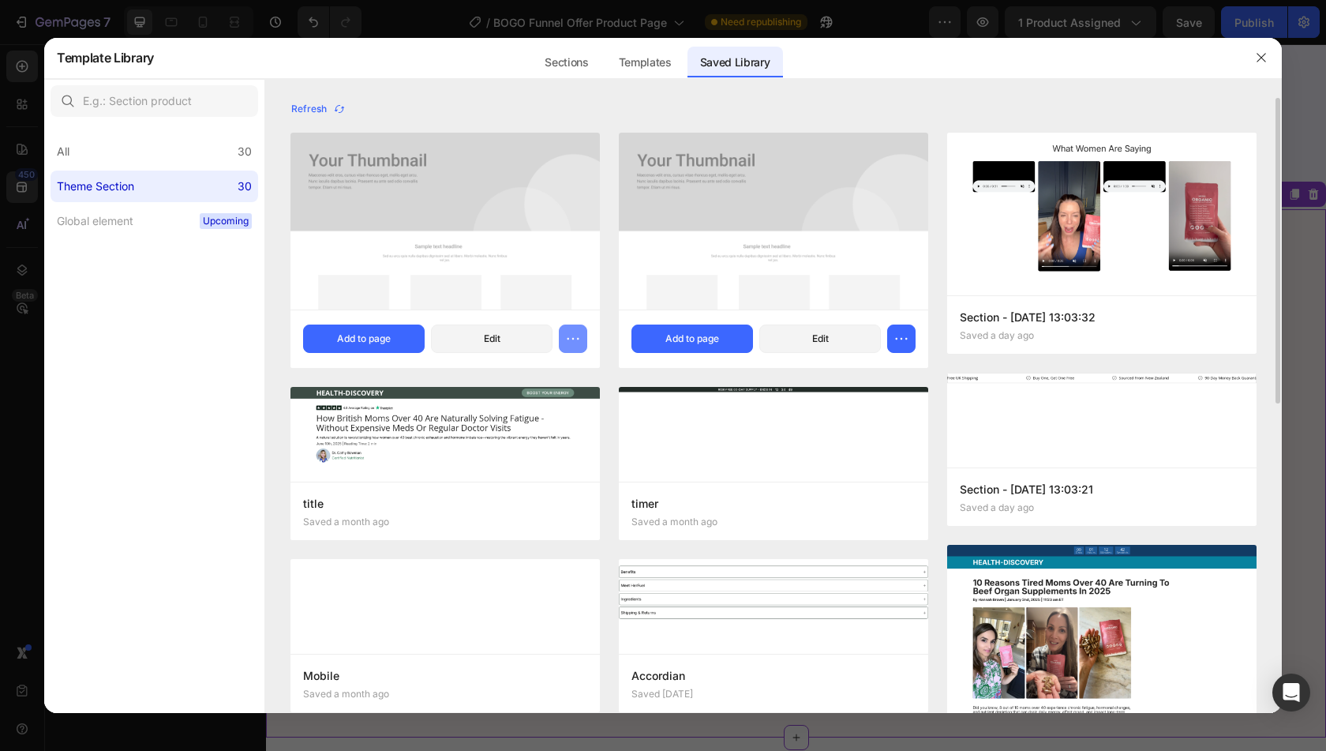
click at [571, 344] on icon "button" at bounding box center [573, 339] width 16 height 16
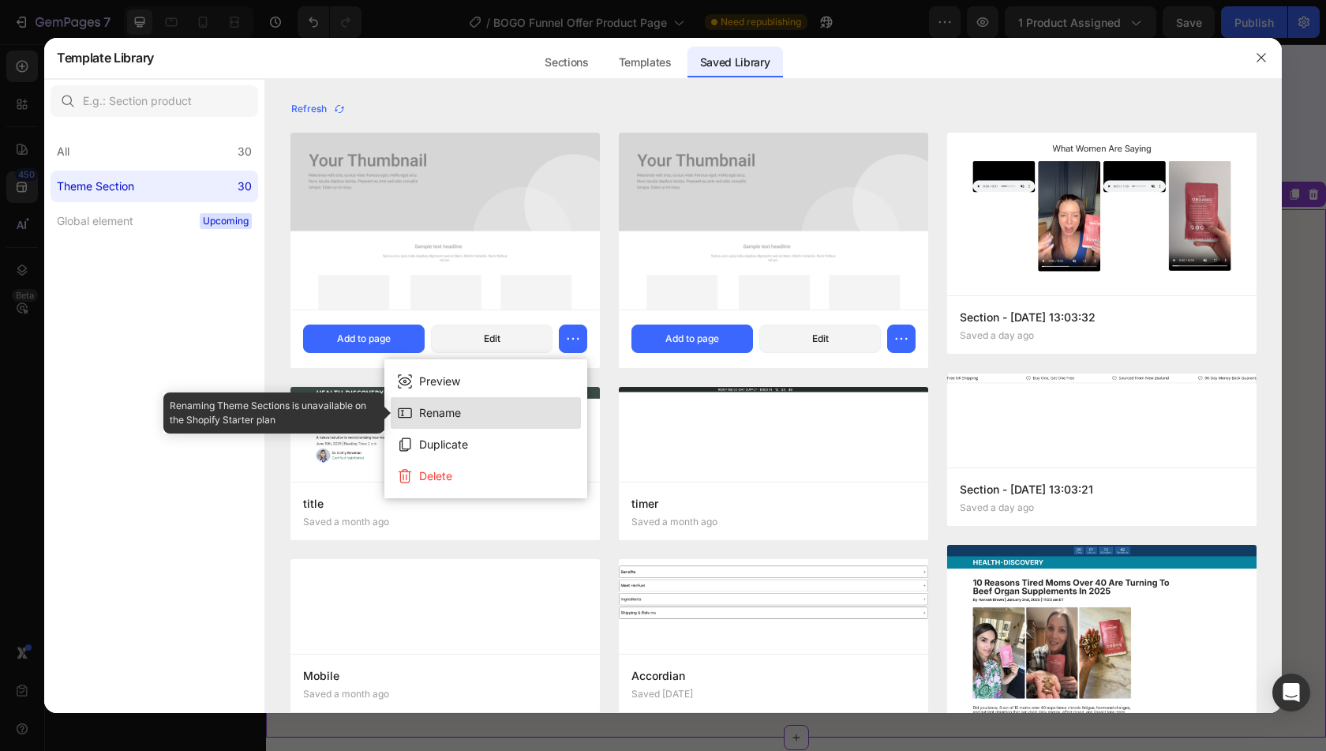
click at [521, 411] on button "Rename" at bounding box center [486, 413] width 190 height 32
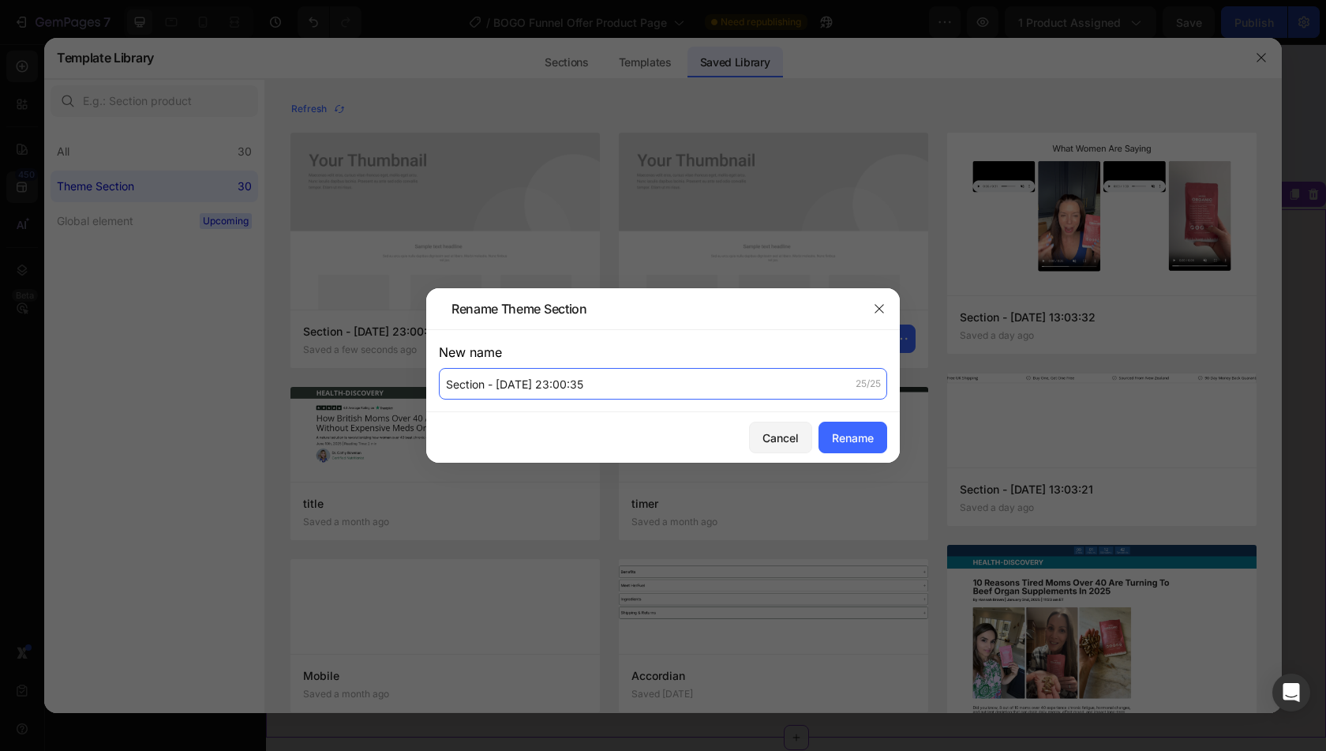
click at [546, 380] on input "Section - Aug 26 23:00:35" at bounding box center [663, 384] width 448 height 32
type input "Backed By Professionals"
click at [856, 432] on div "Rename" at bounding box center [853, 437] width 42 height 17
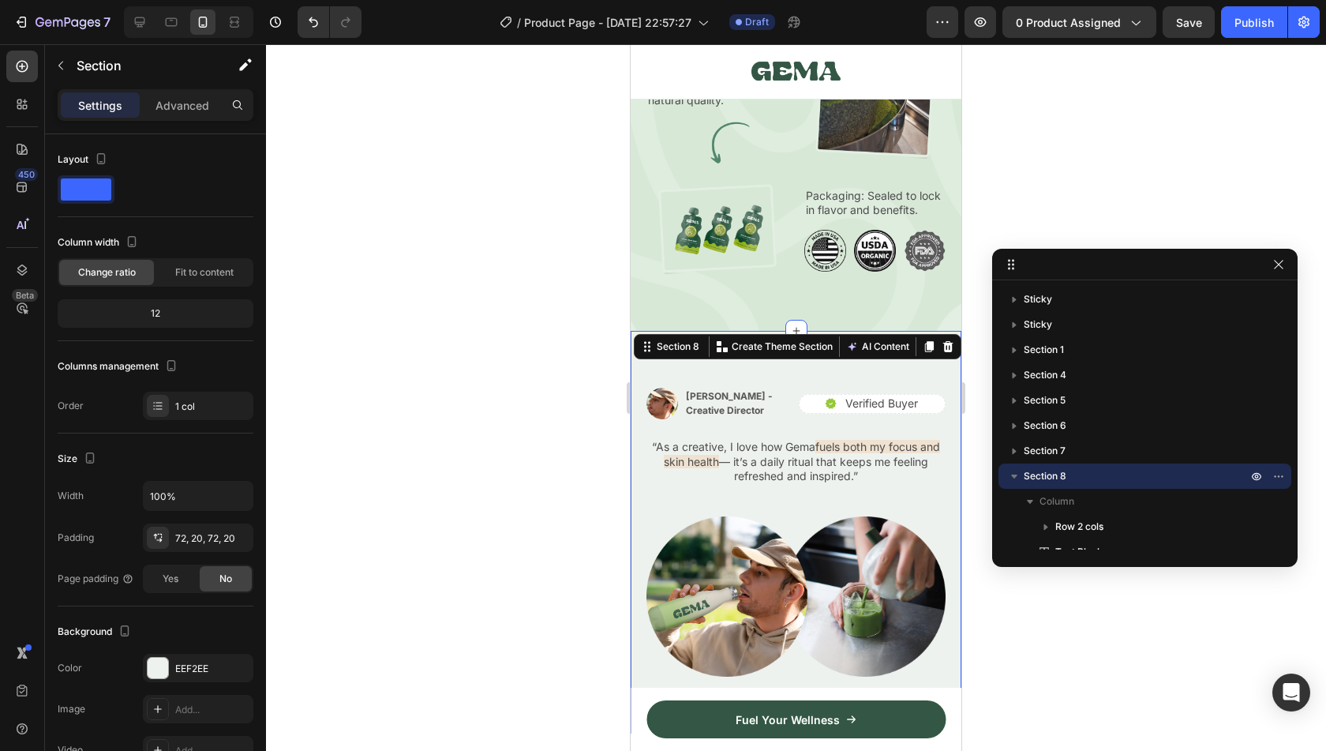
scroll to position [96, 0]
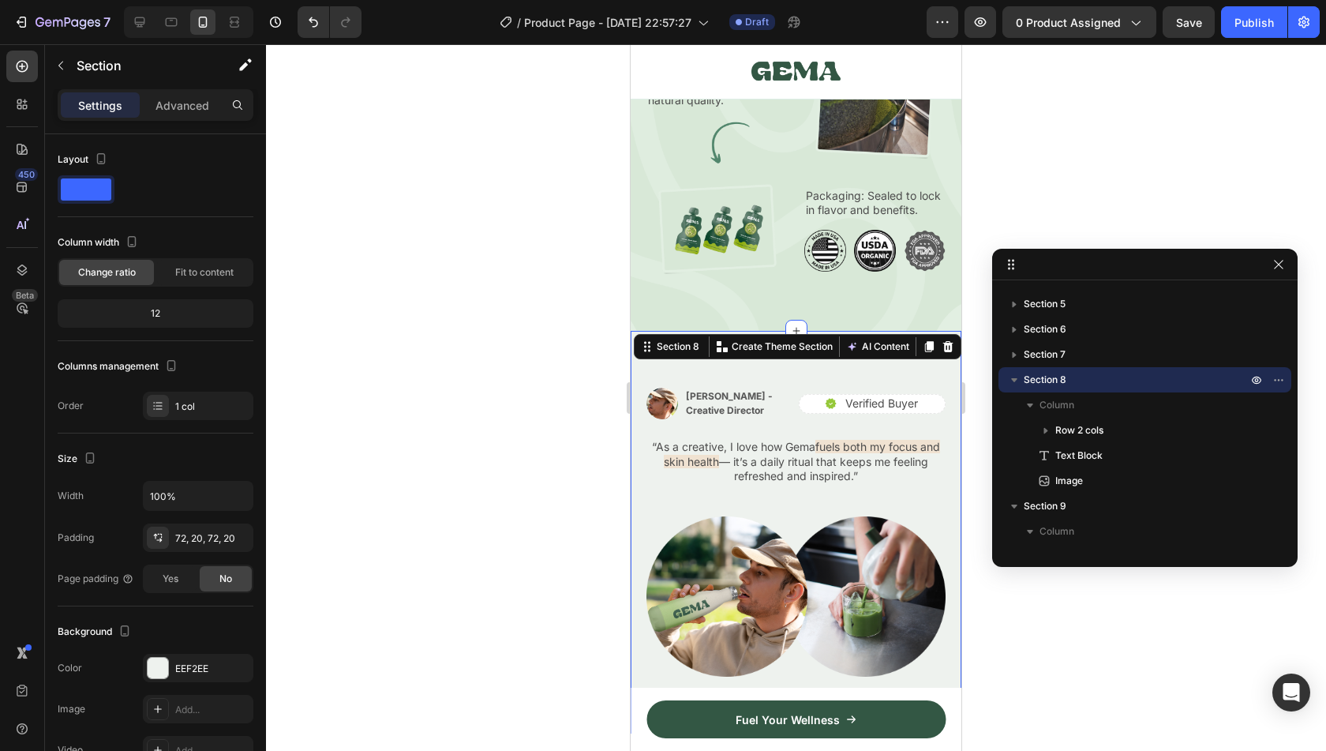
click at [942, 353] on icon at bounding box center [948, 346] width 13 height 13
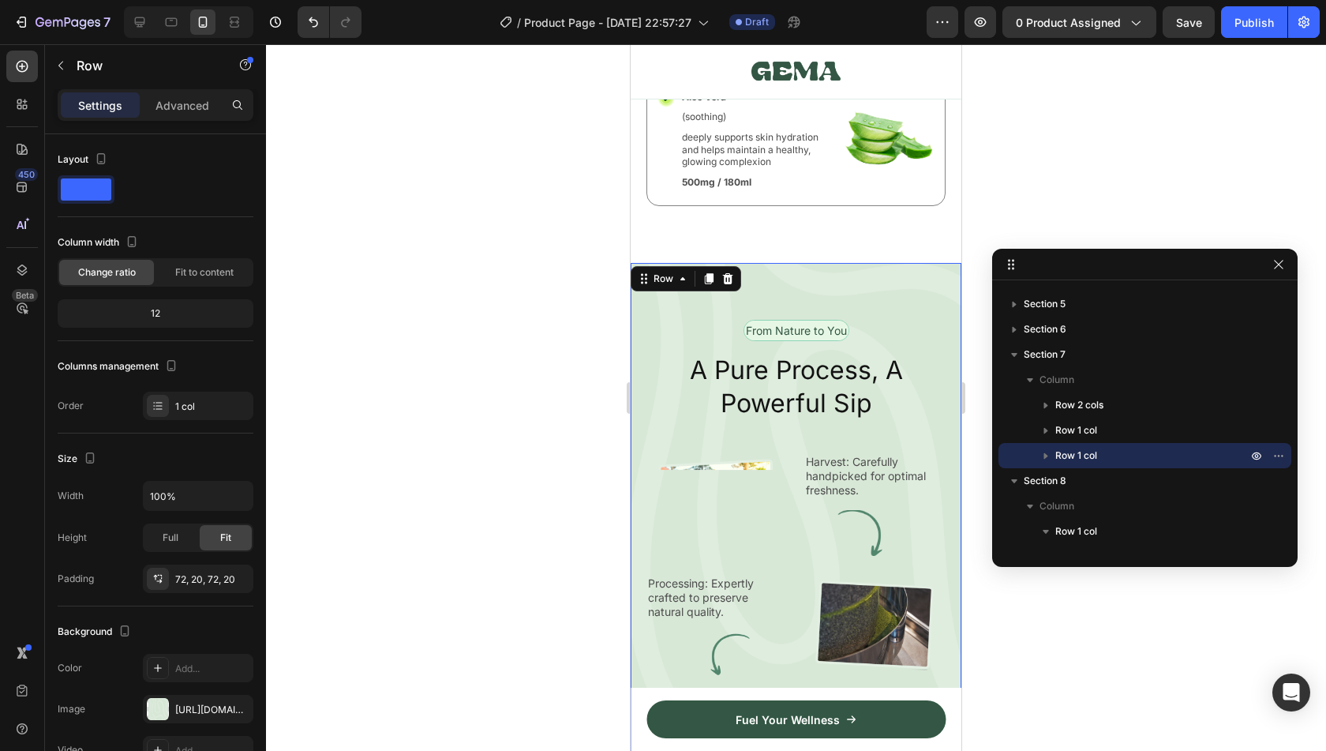
scroll to position [3010, 0]
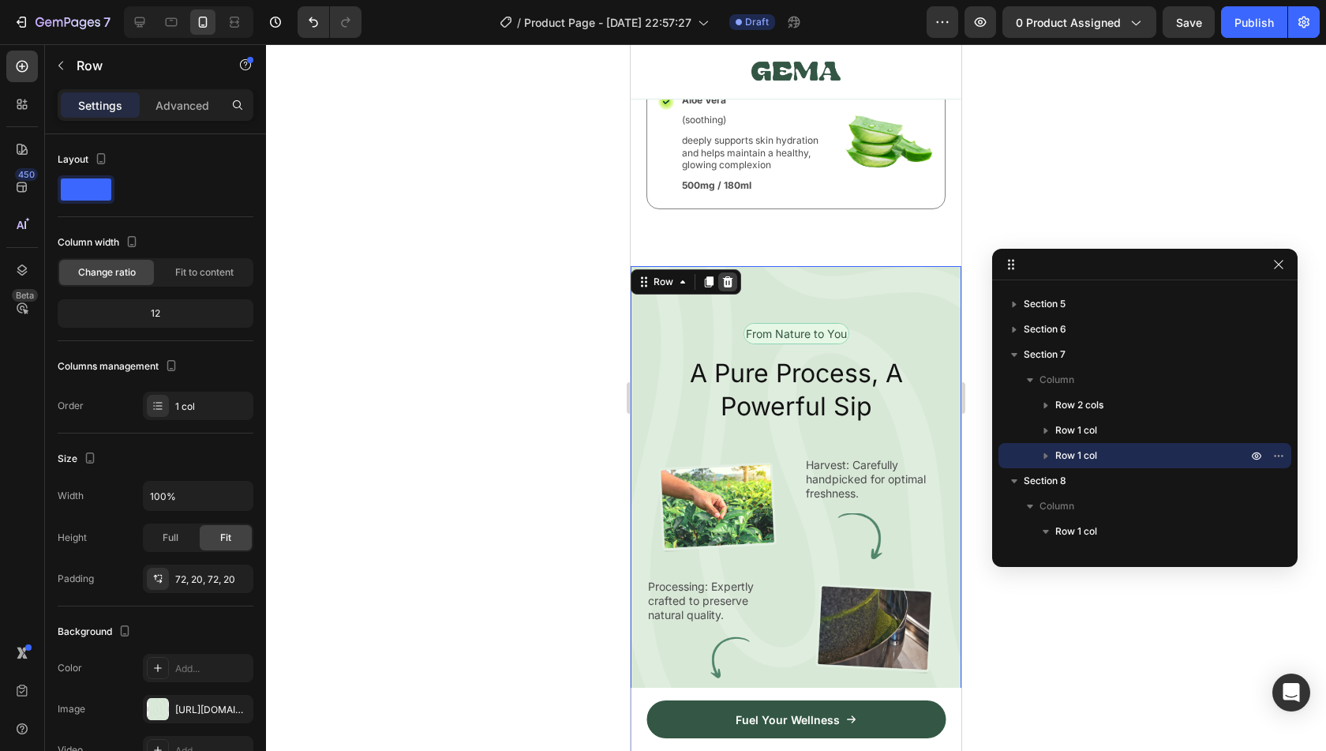
click at [730, 276] on icon at bounding box center [728, 281] width 10 height 11
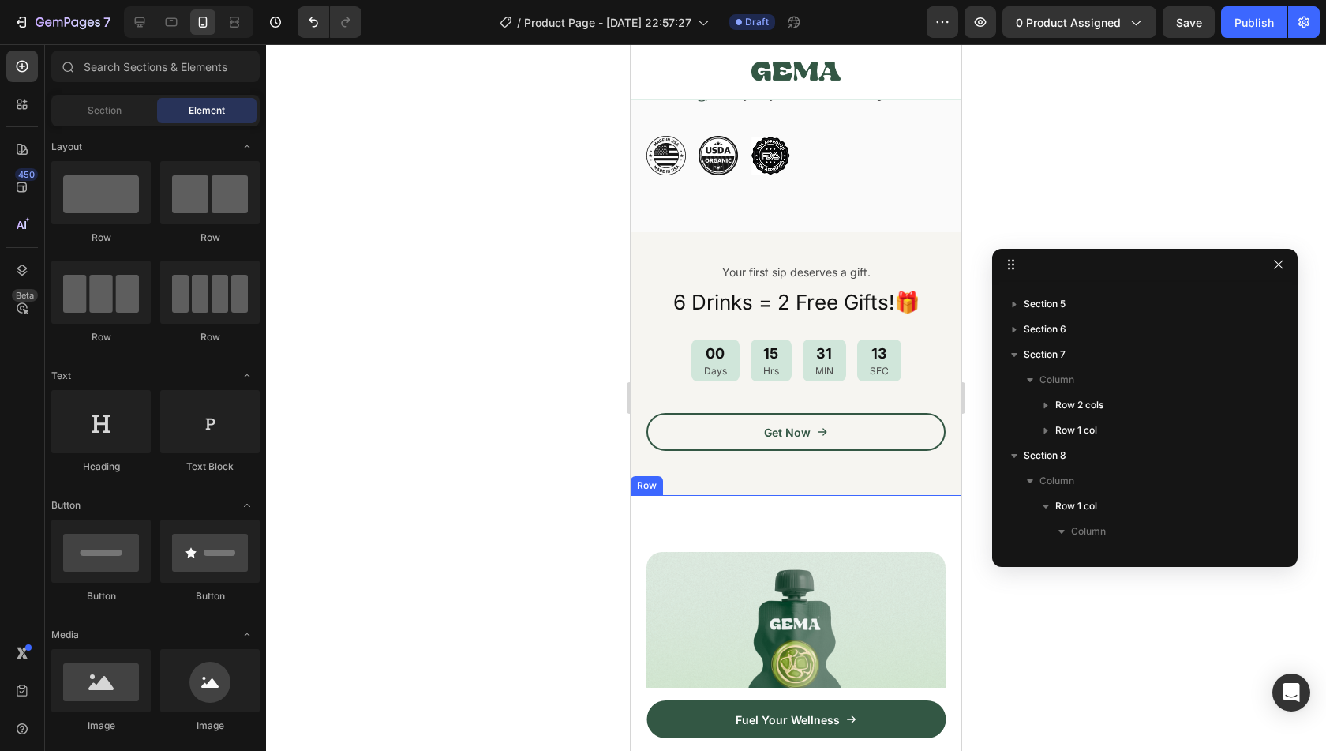
scroll to position [1167, 0]
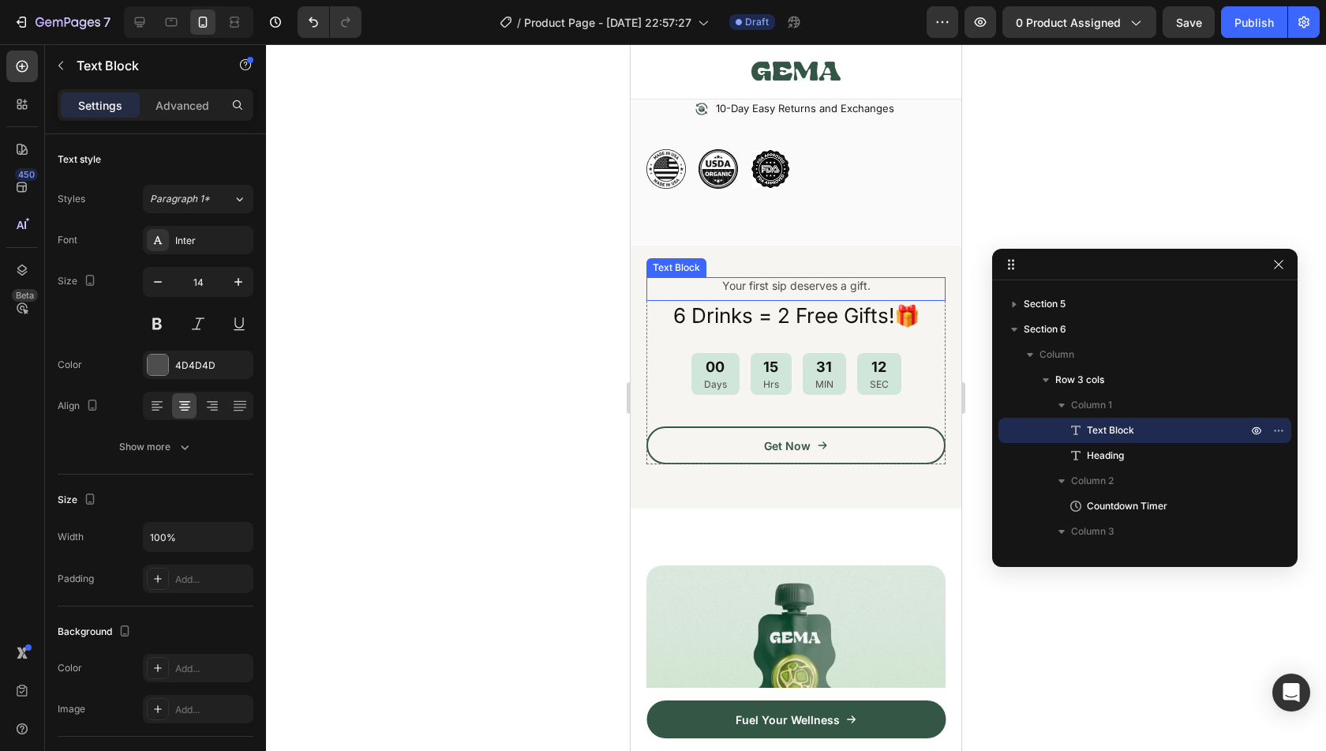
click at [918, 290] on p "Your first sip deserves a gift." at bounding box center [796, 286] width 296 height 14
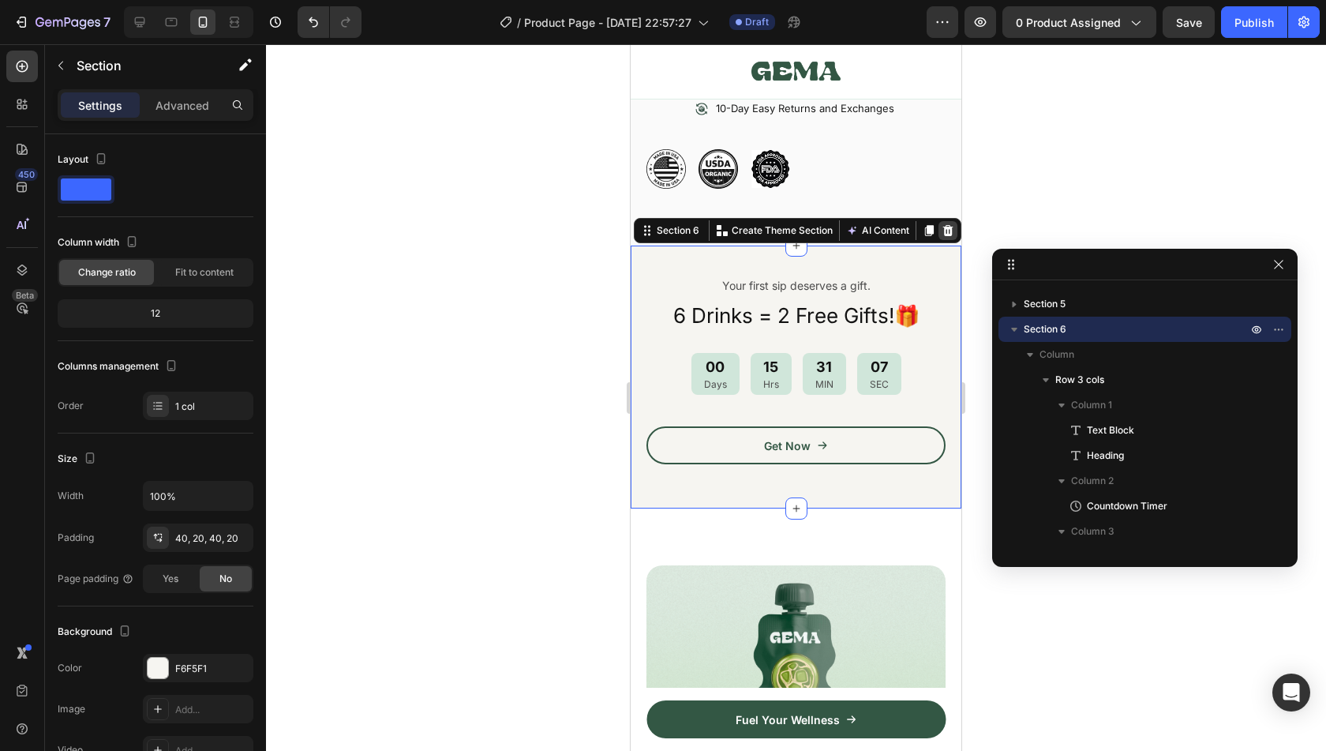
click at [938, 240] on div at bounding box center [947, 230] width 19 height 19
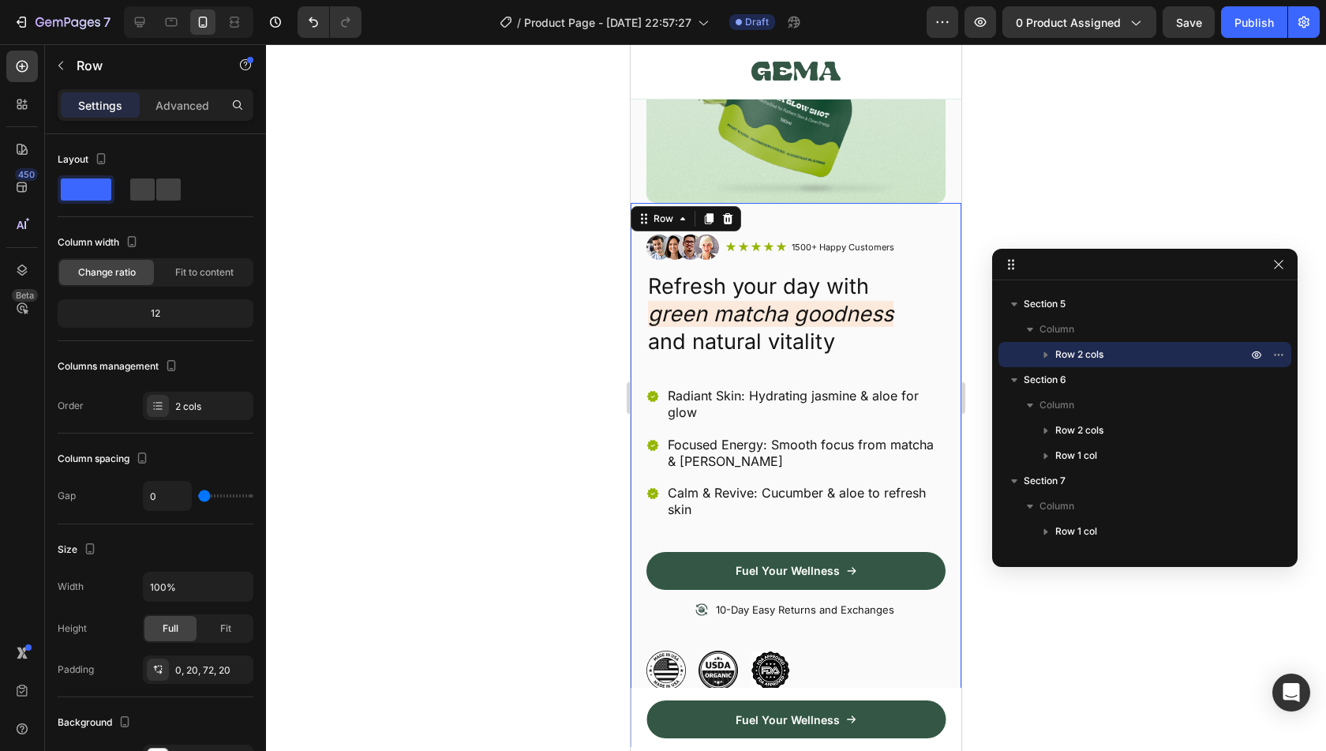
scroll to position [457, 0]
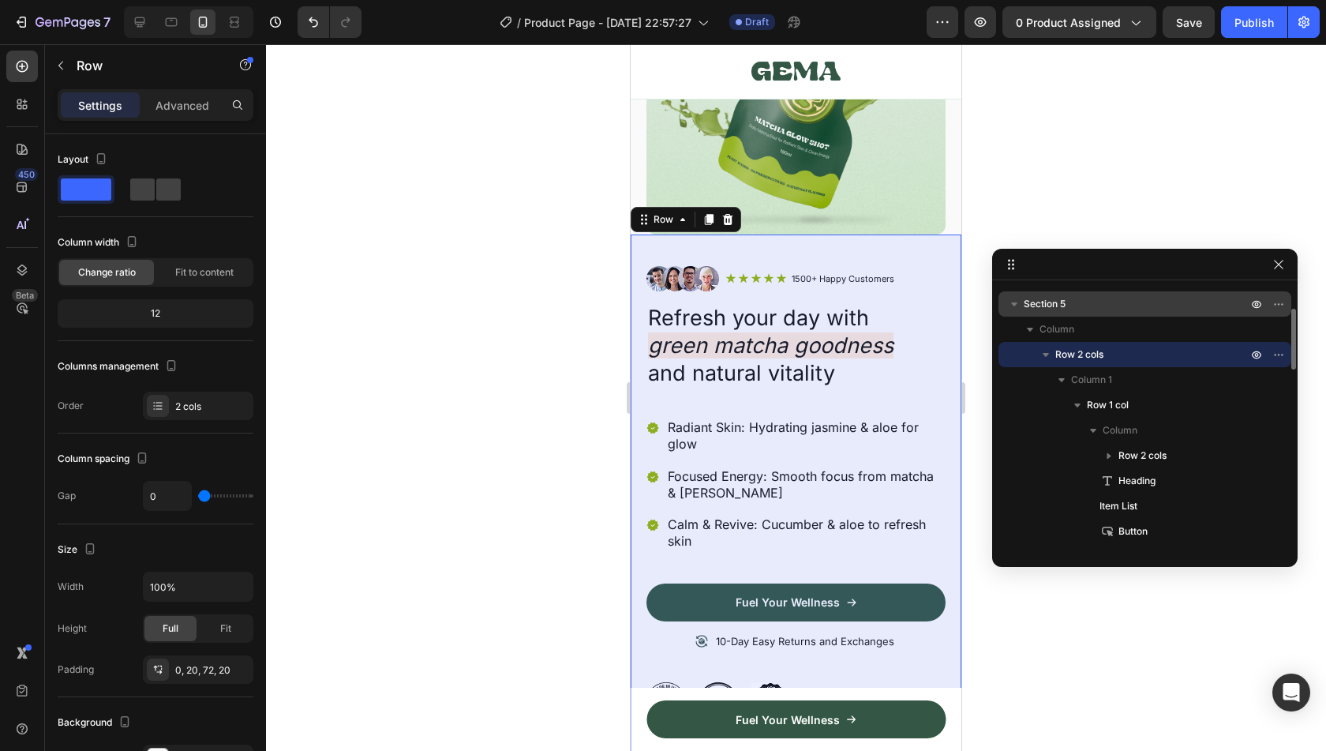
click at [1113, 304] on p "Section 5" at bounding box center [1137, 304] width 227 height 16
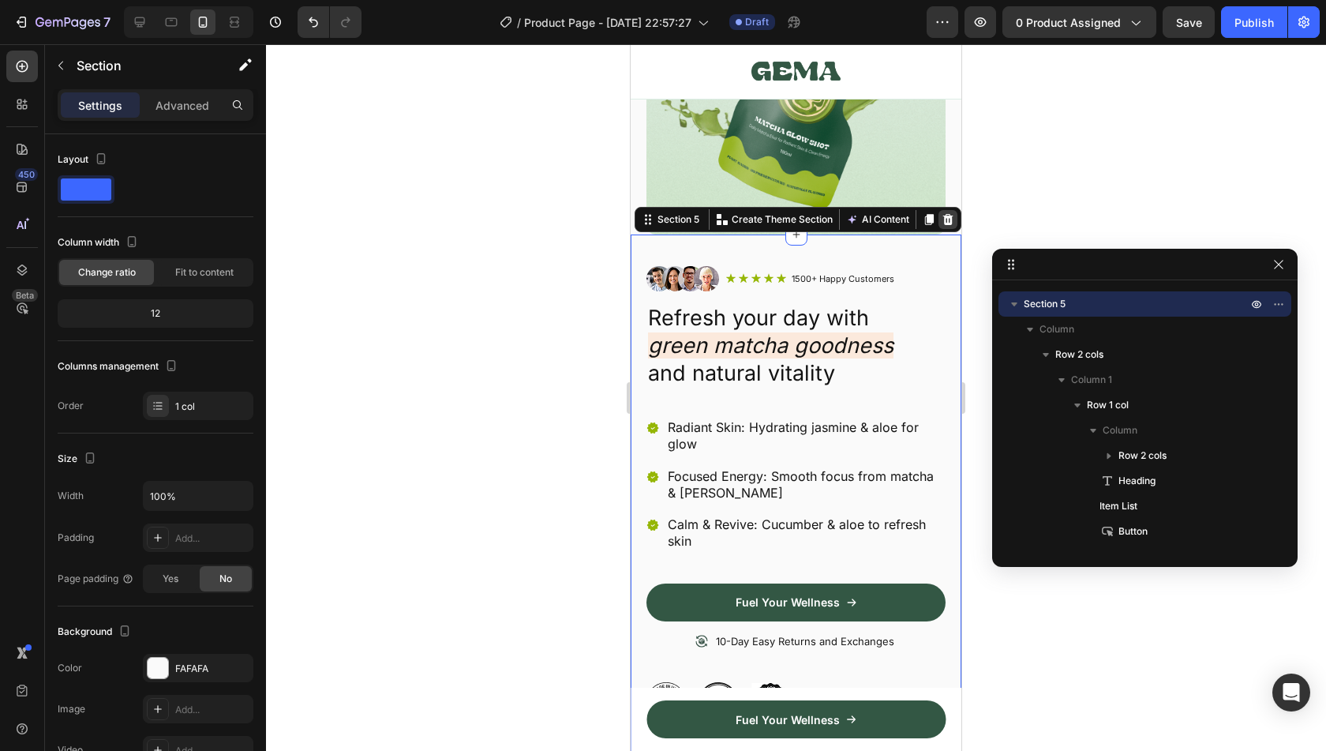
click at [943, 214] on icon at bounding box center [948, 219] width 10 height 11
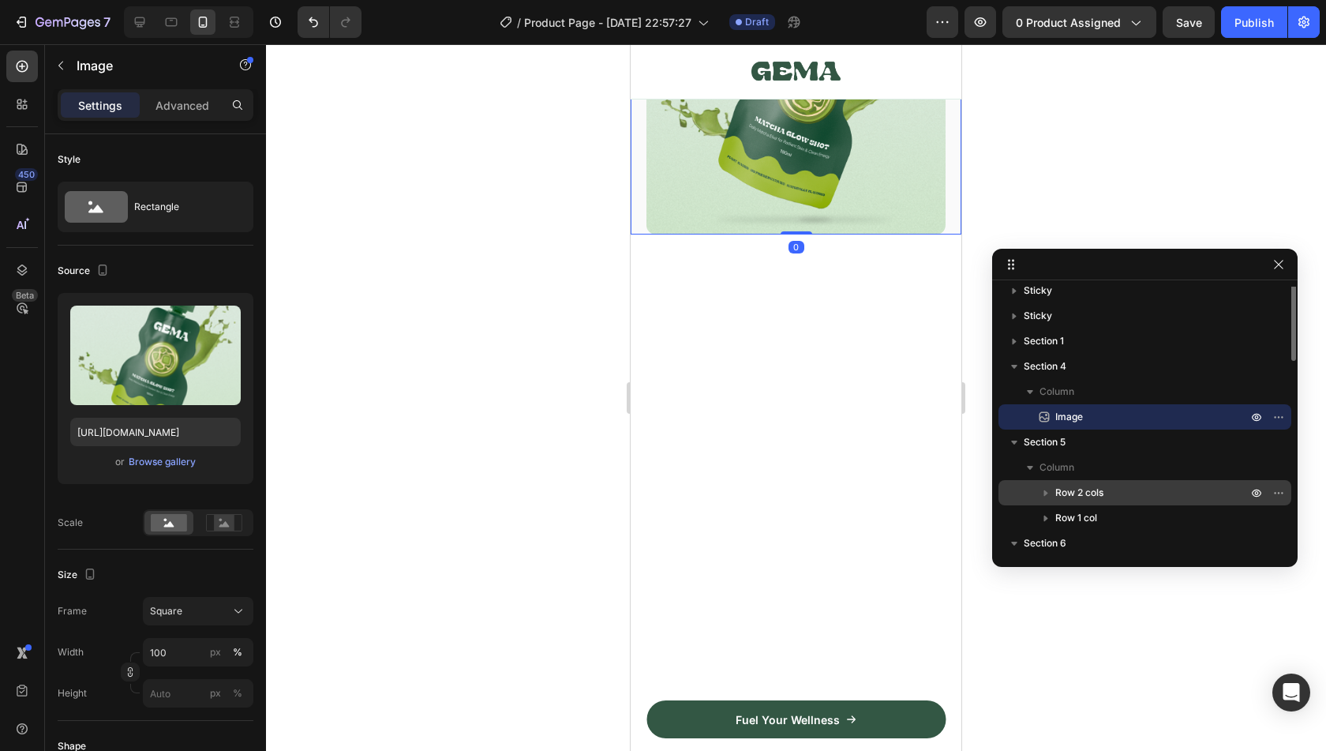
scroll to position [0, 0]
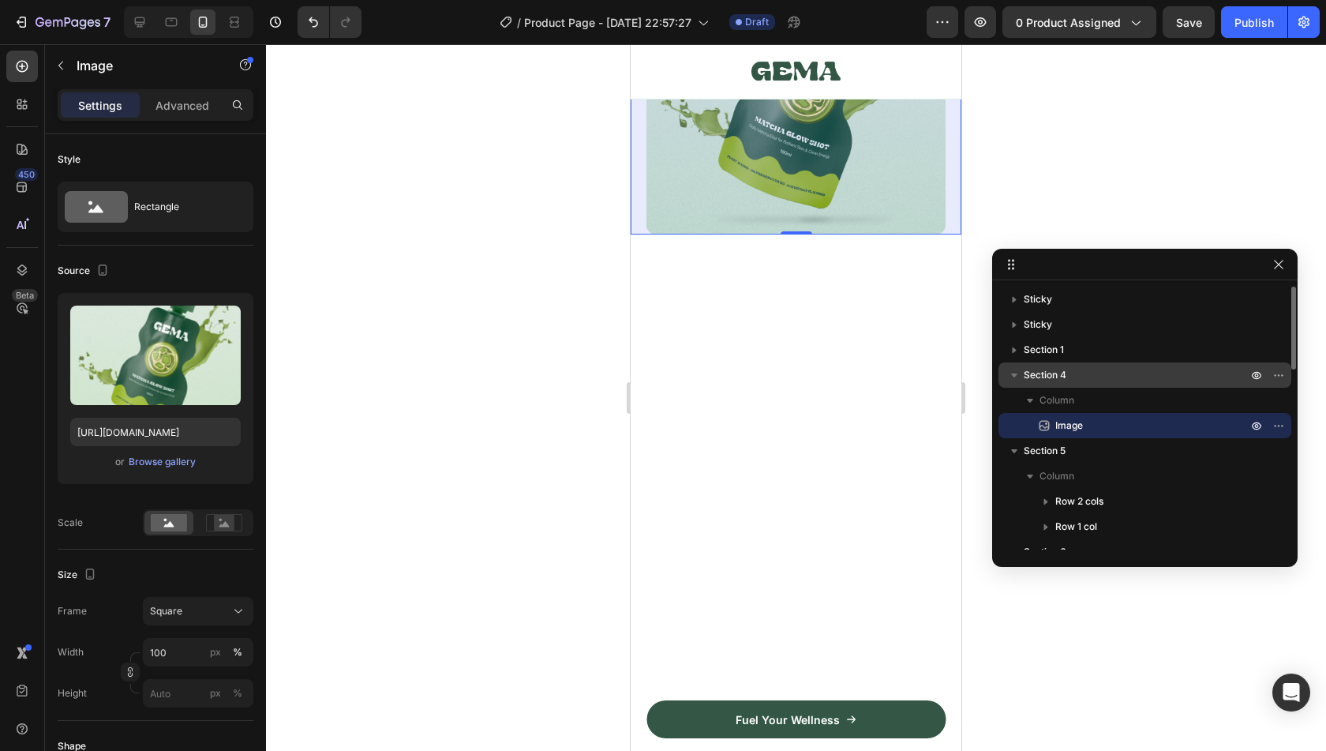
click at [1132, 362] on div "Section 4" at bounding box center [1145, 374] width 280 height 25
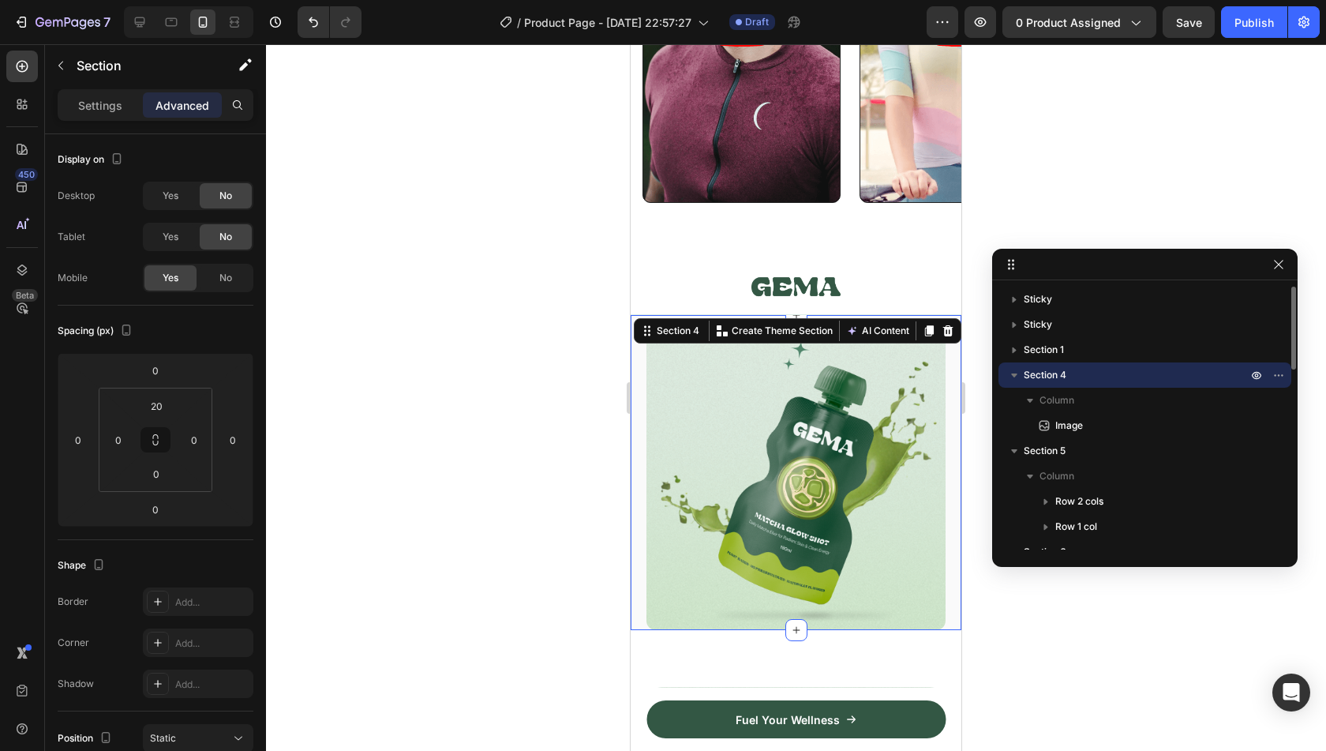
scroll to position [276, 0]
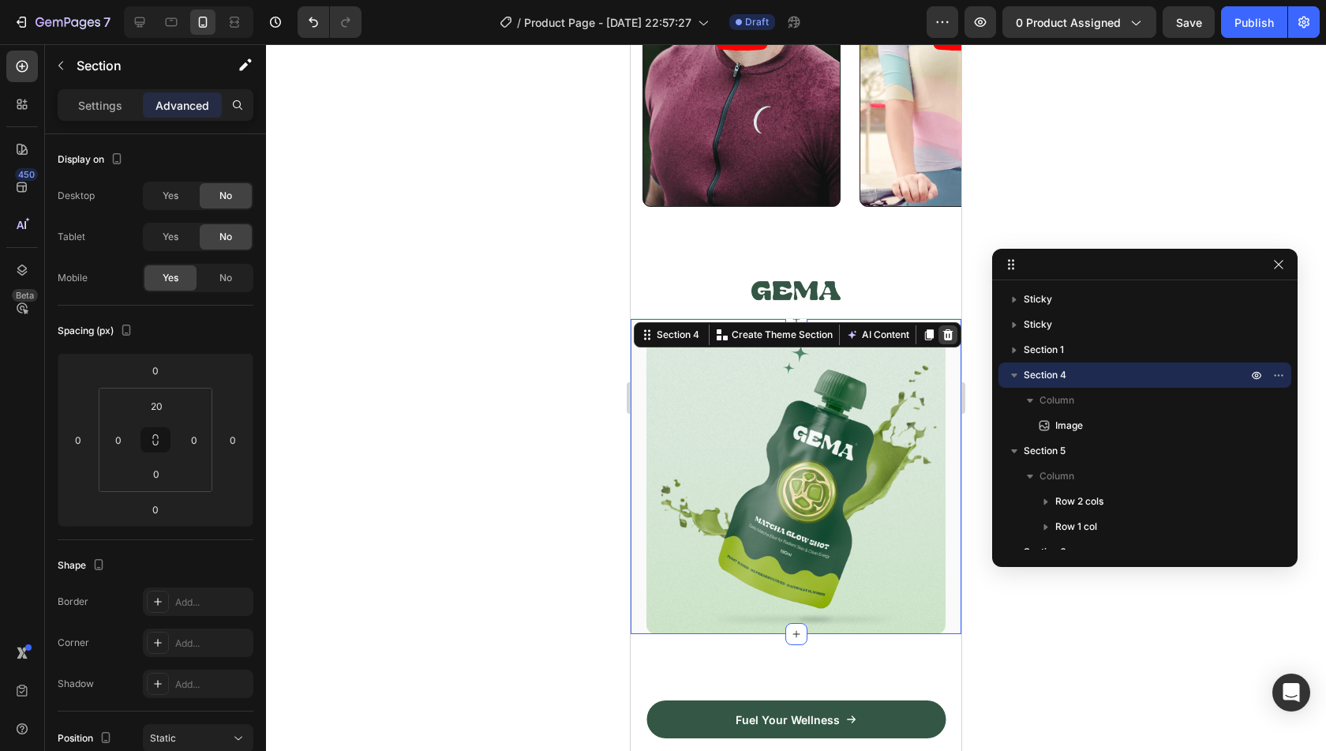
click at [942, 335] on icon at bounding box center [948, 334] width 13 height 13
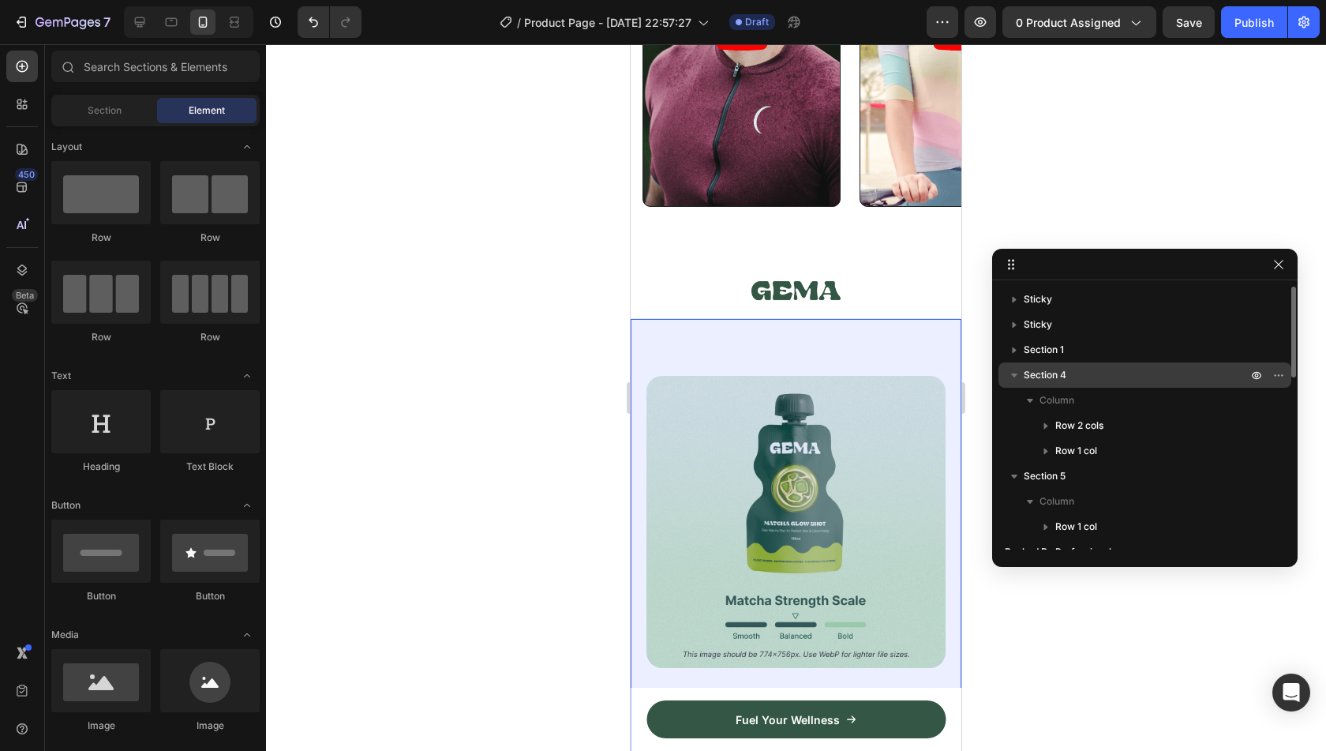
click at [1121, 379] on p "Section 4" at bounding box center [1137, 375] width 227 height 16
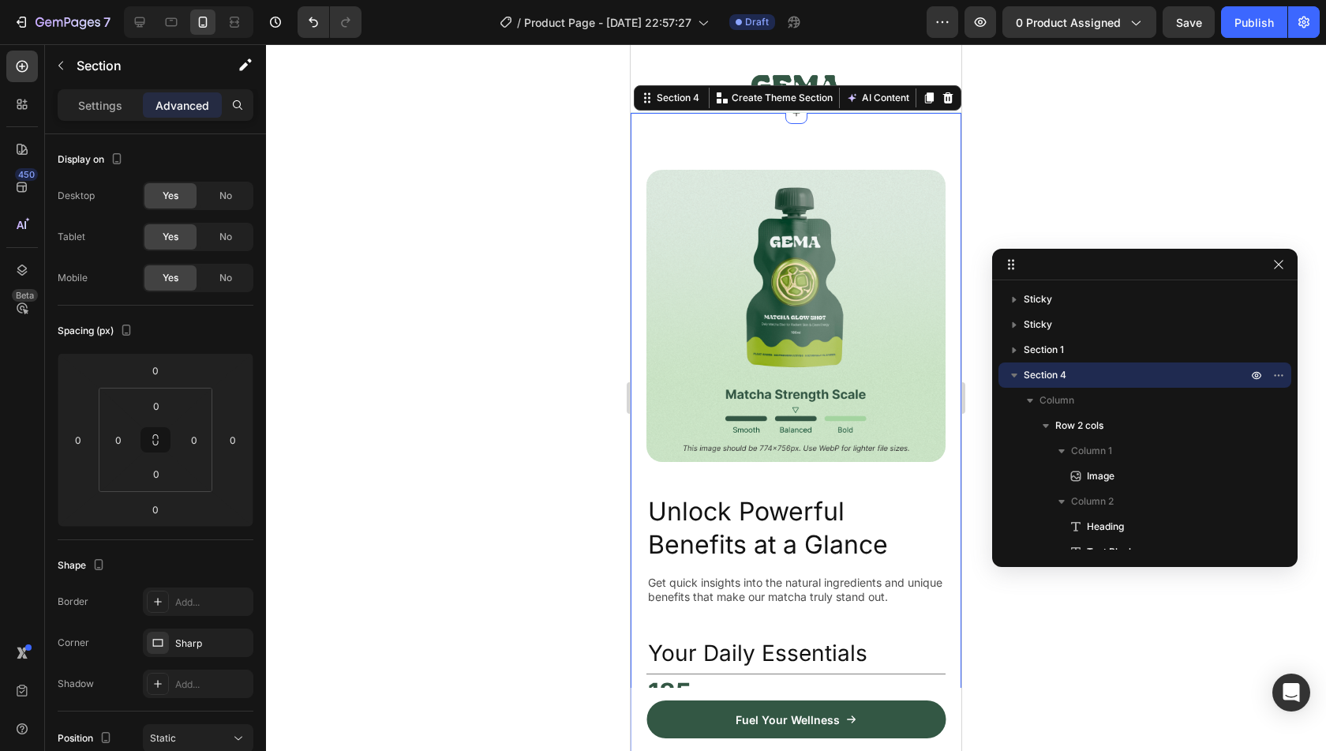
scroll to position [496, 0]
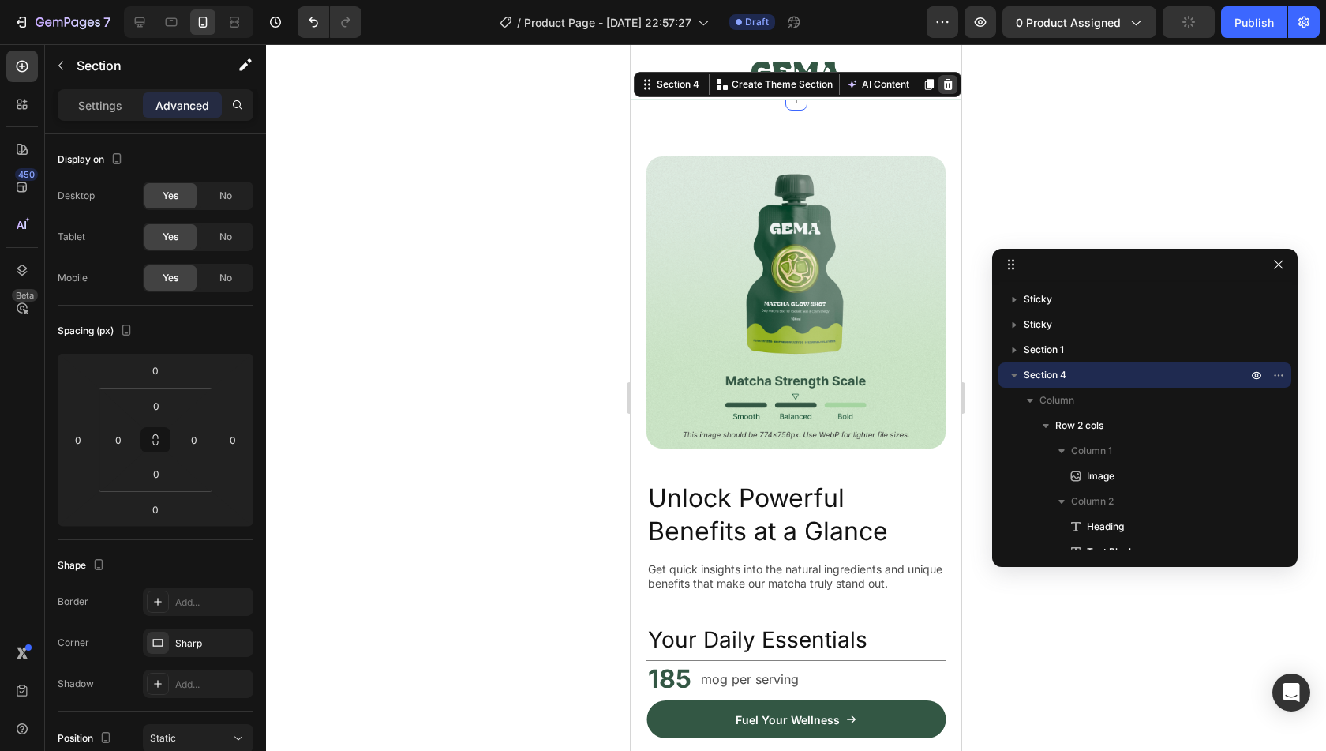
click at [942, 86] on icon at bounding box center [948, 84] width 13 height 13
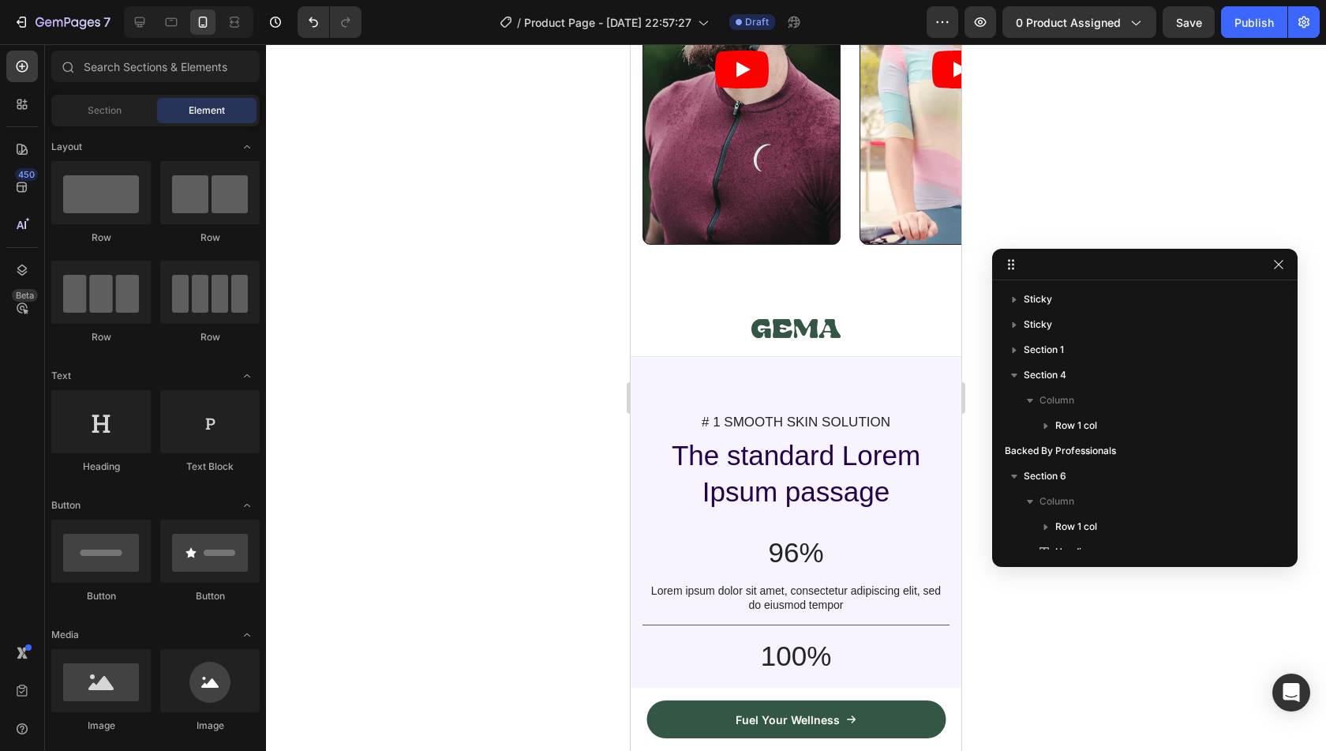
scroll to position [237, 0]
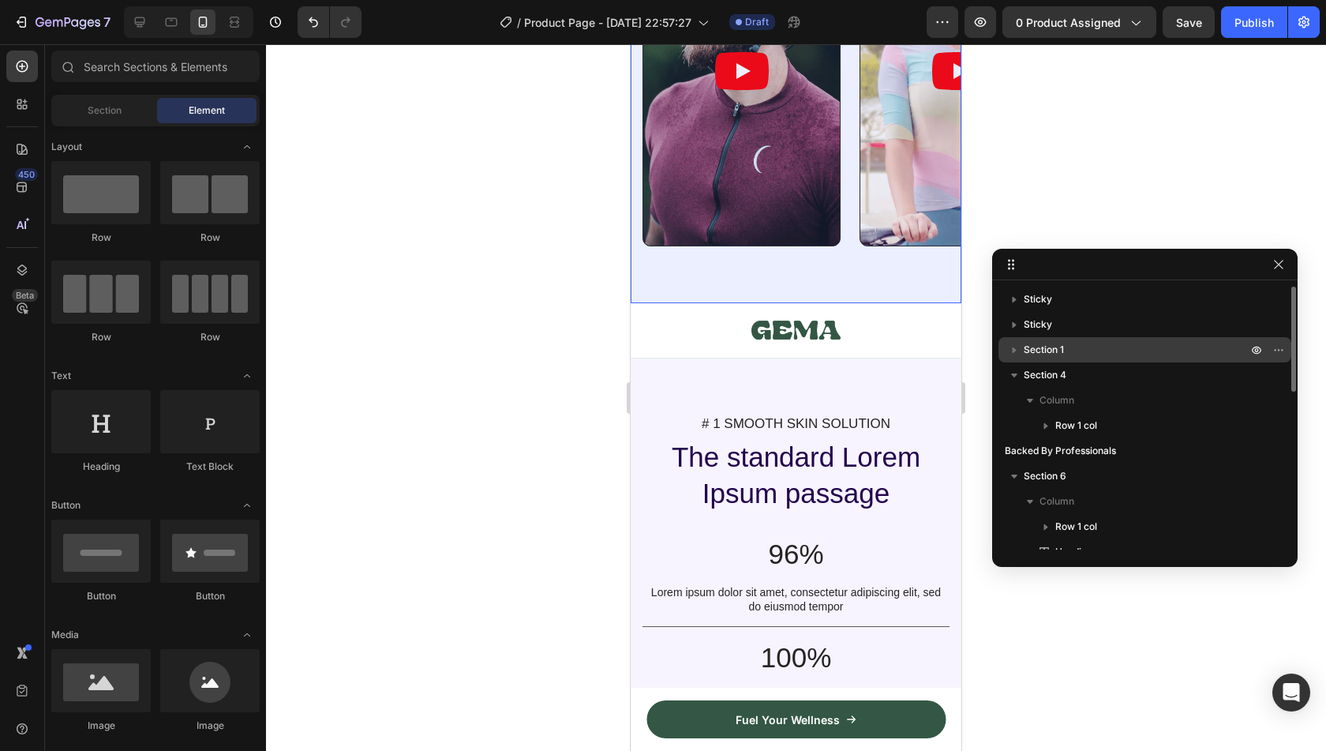
click at [1122, 354] on p "Section 1" at bounding box center [1137, 350] width 227 height 16
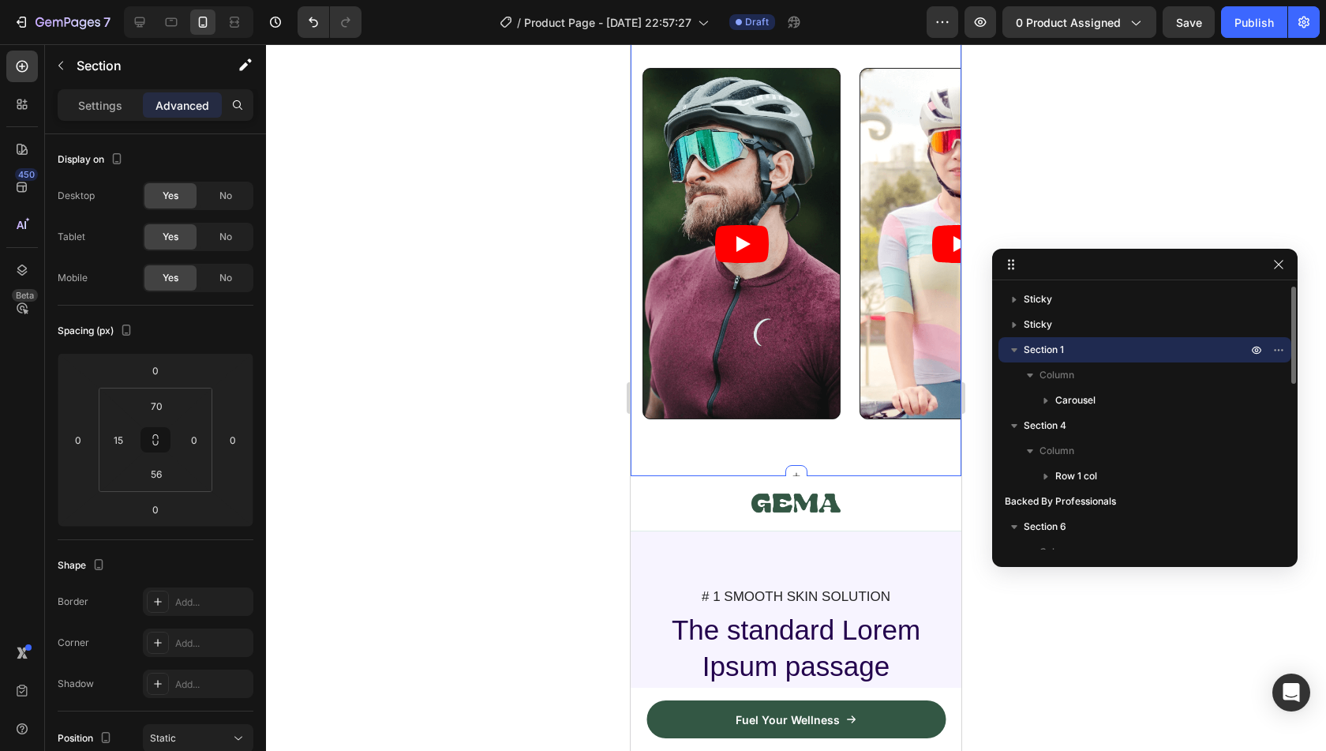
scroll to position [0, 0]
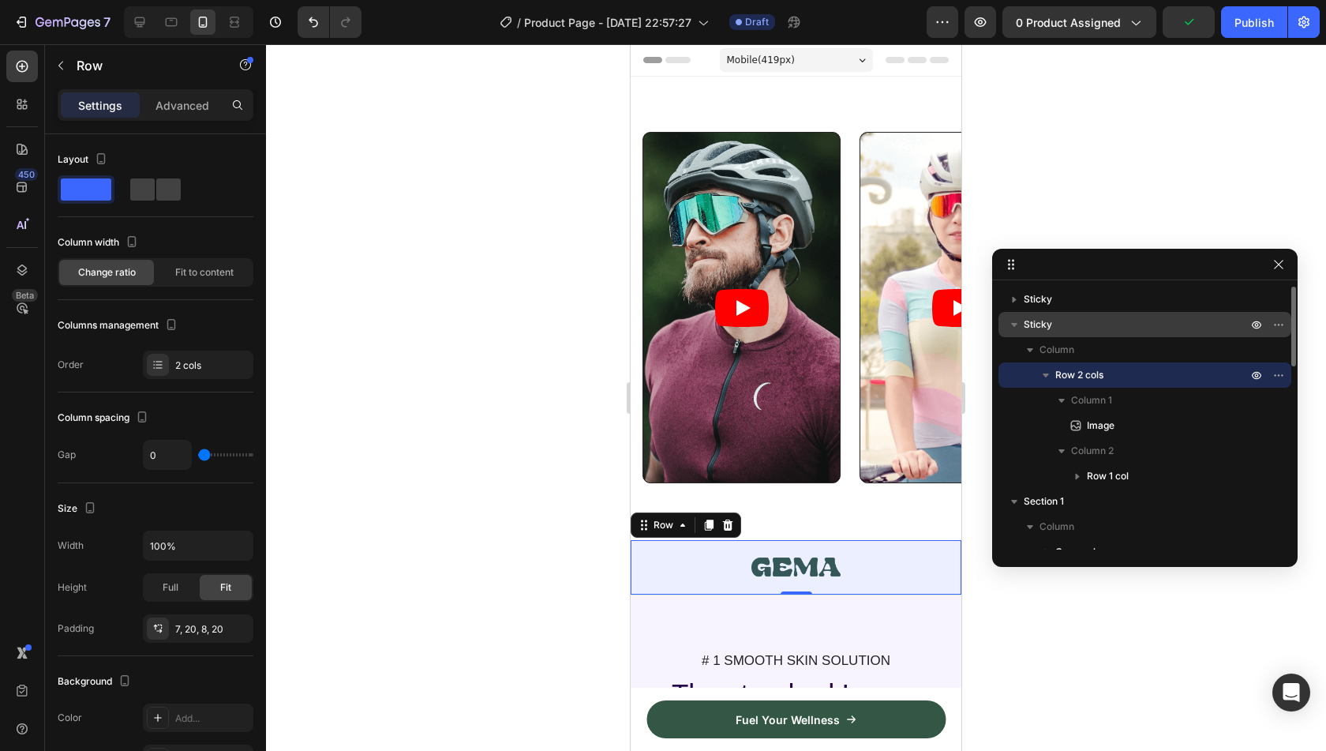
click at [1062, 314] on div "Sticky" at bounding box center [1145, 324] width 280 height 25
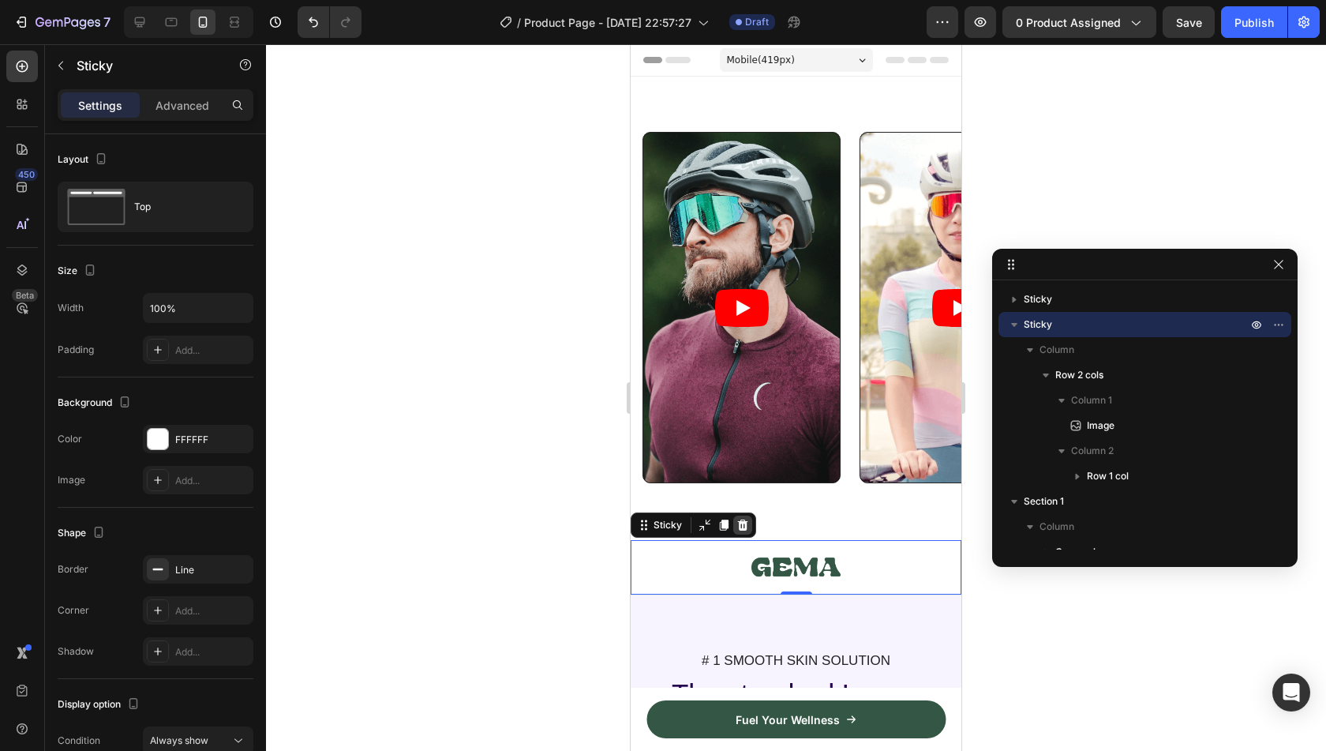
click at [741, 534] on div at bounding box center [742, 524] width 19 height 19
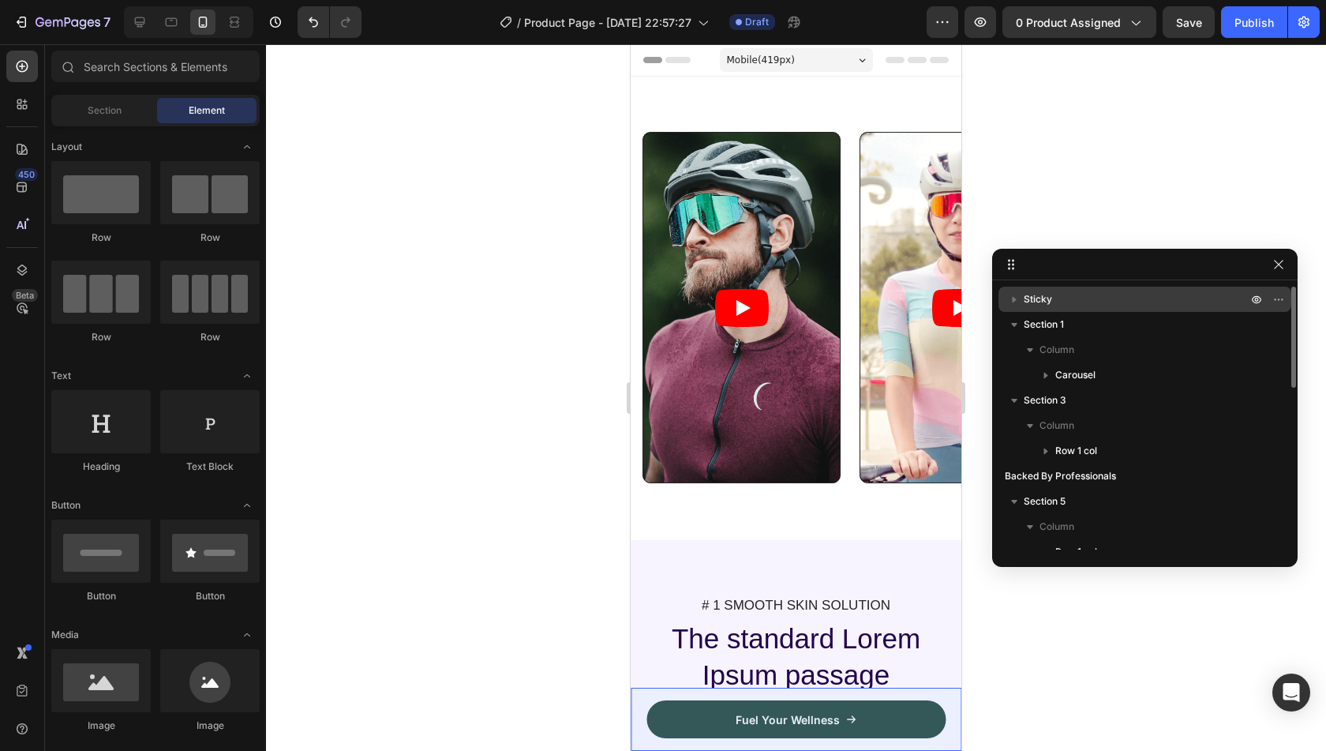
click at [1140, 289] on div "Sticky" at bounding box center [1145, 299] width 280 height 25
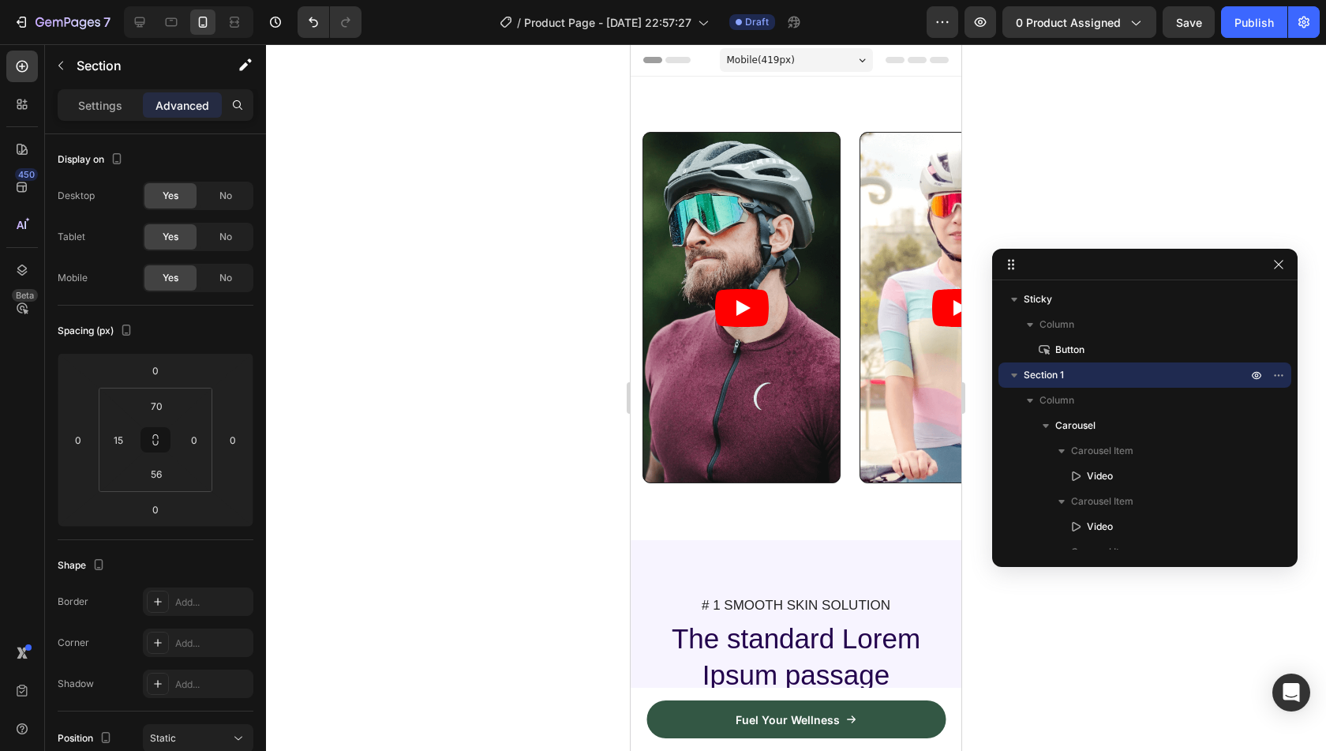
click at [295, 28] on div at bounding box center [326, 22] width 70 height 32
click at [309, 28] on icon "Undo/Redo" at bounding box center [313, 22] width 16 height 16
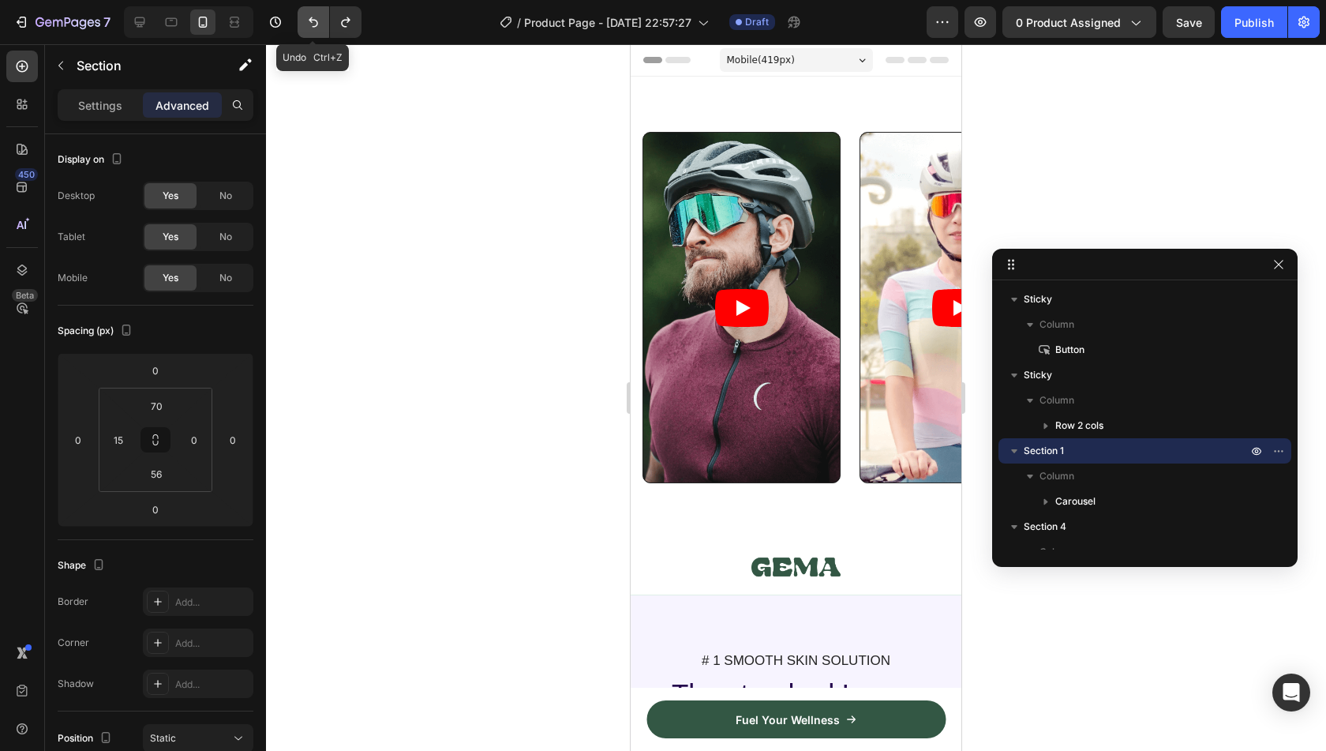
click at [309, 28] on icon "Undo/Redo" at bounding box center [313, 22] width 16 height 16
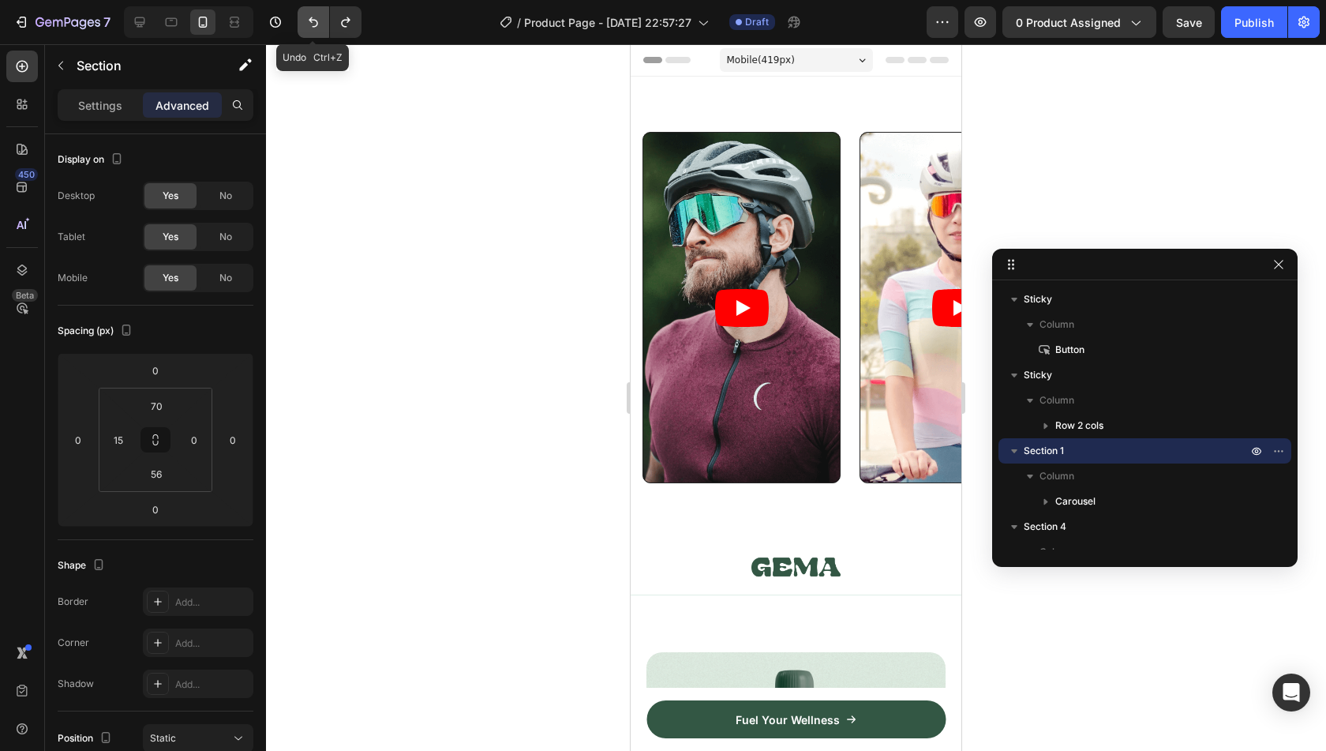
click at [309, 28] on icon "Undo/Redo" at bounding box center [313, 22] width 16 height 16
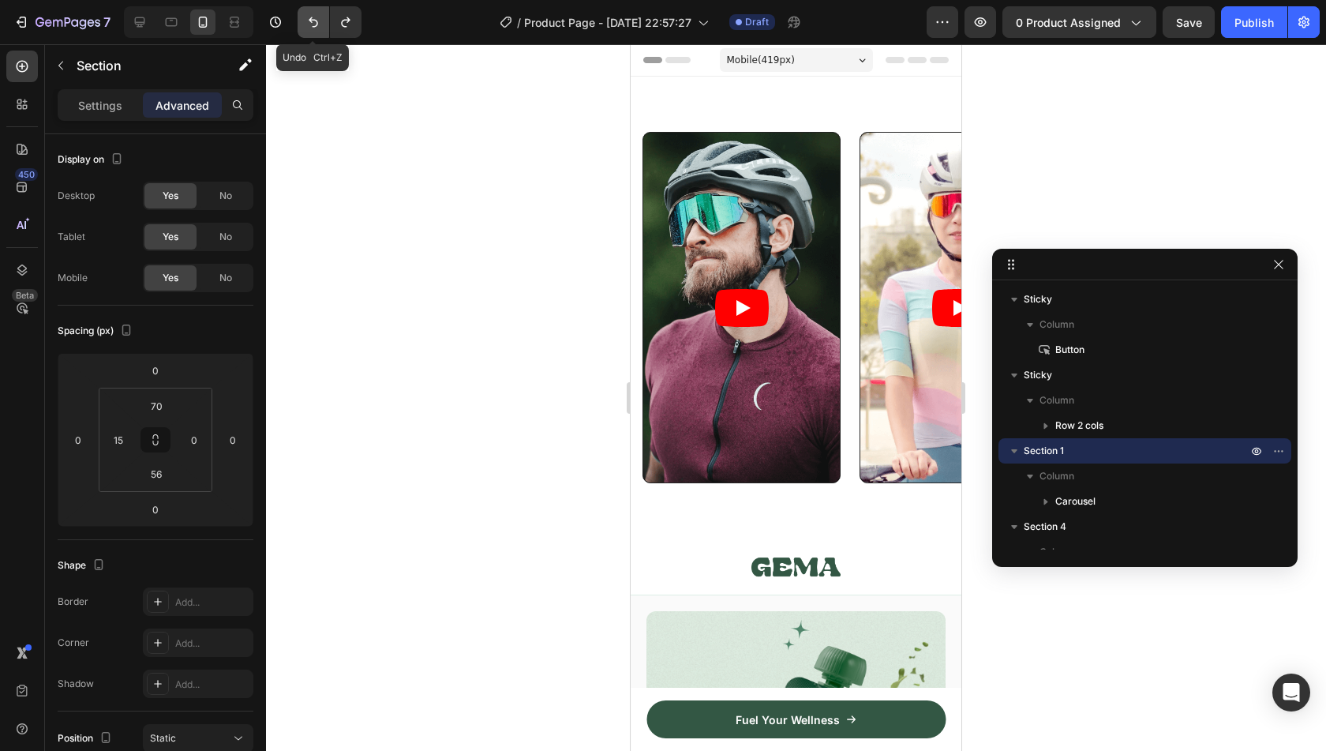
click at [309, 28] on icon "Undo/Redo" at bounding box center [313, 22] width 16 height 16
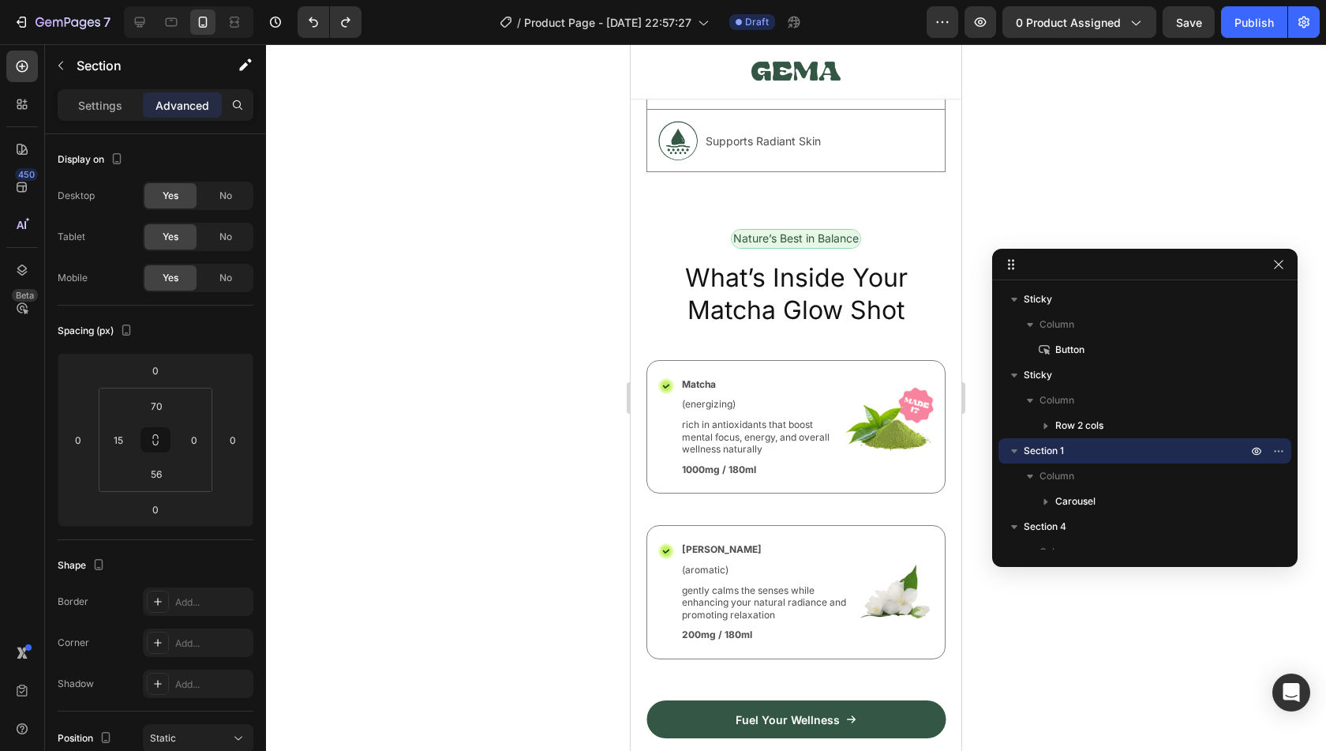
scroll to position [1568, 0]
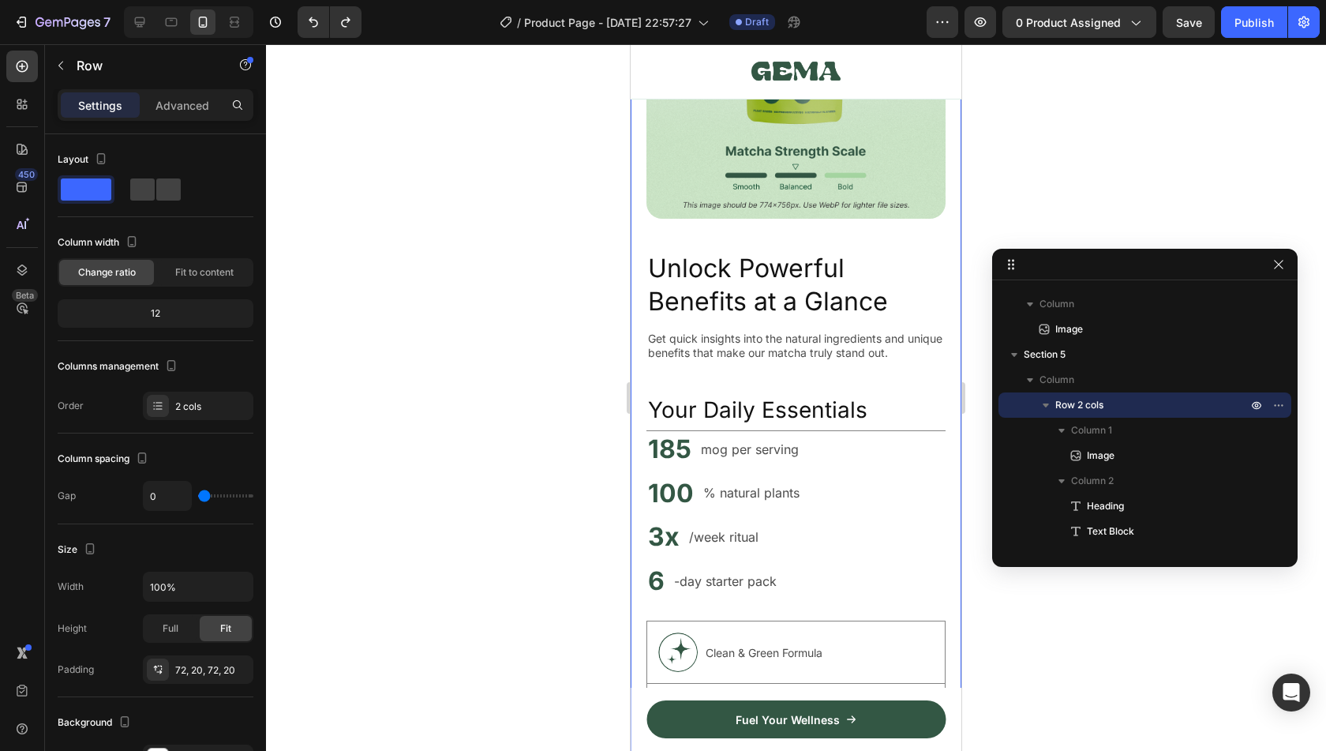
scroll to position [1020, 0]
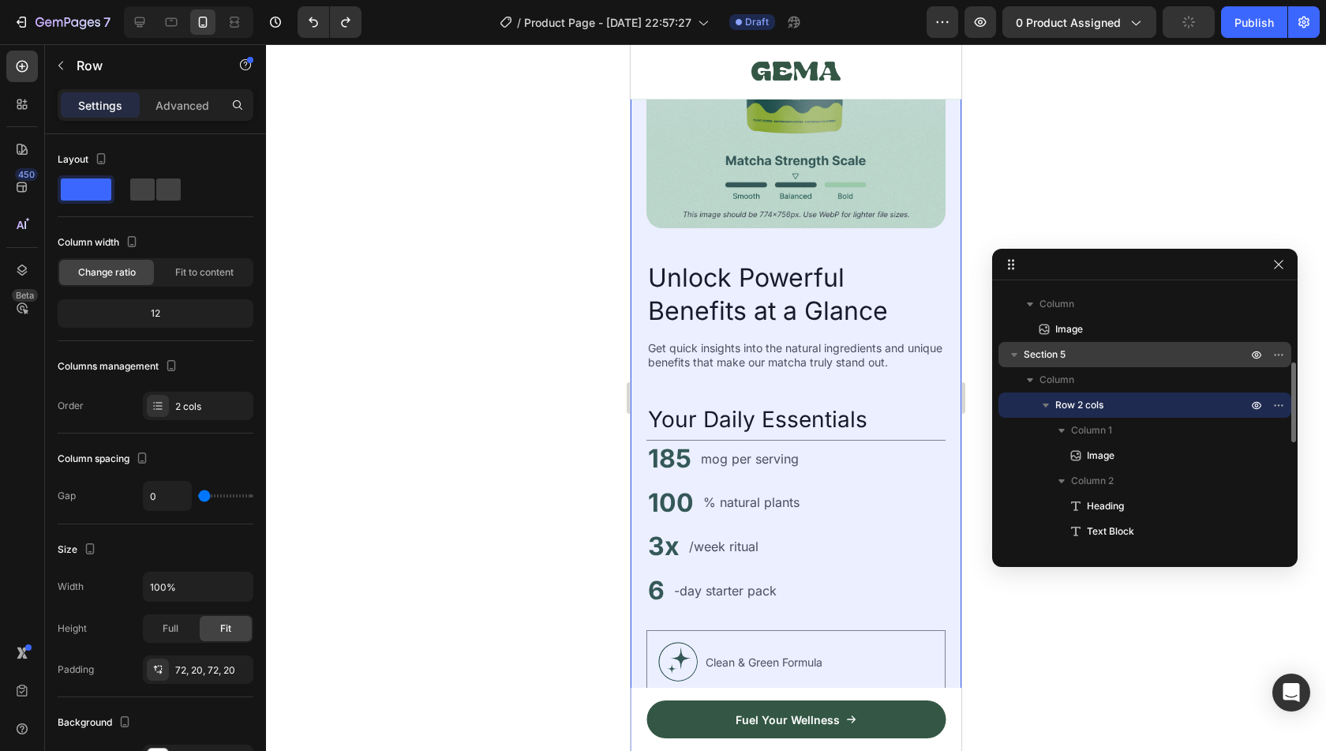
click at [1101, 358] on p "Section 5" at bounding box center [1137, 355] width 227 height 16
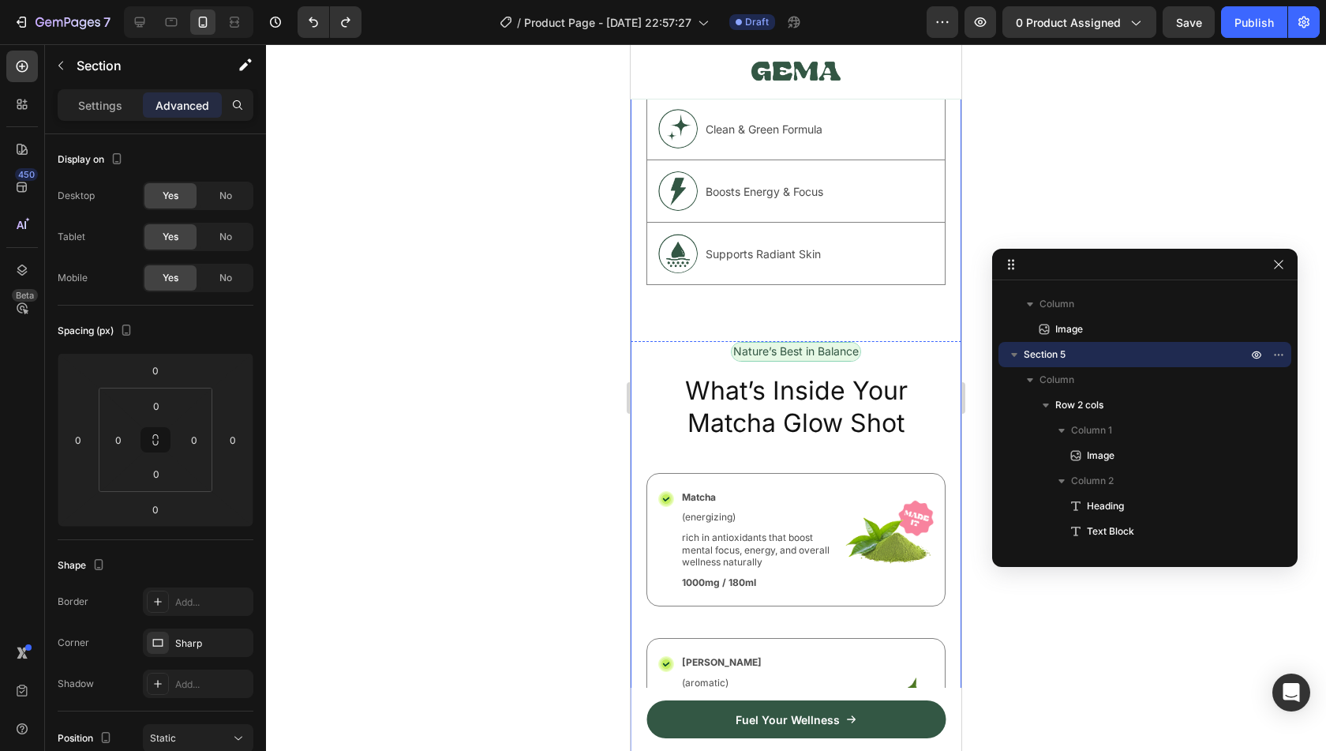
scroll to position [1544, 0]
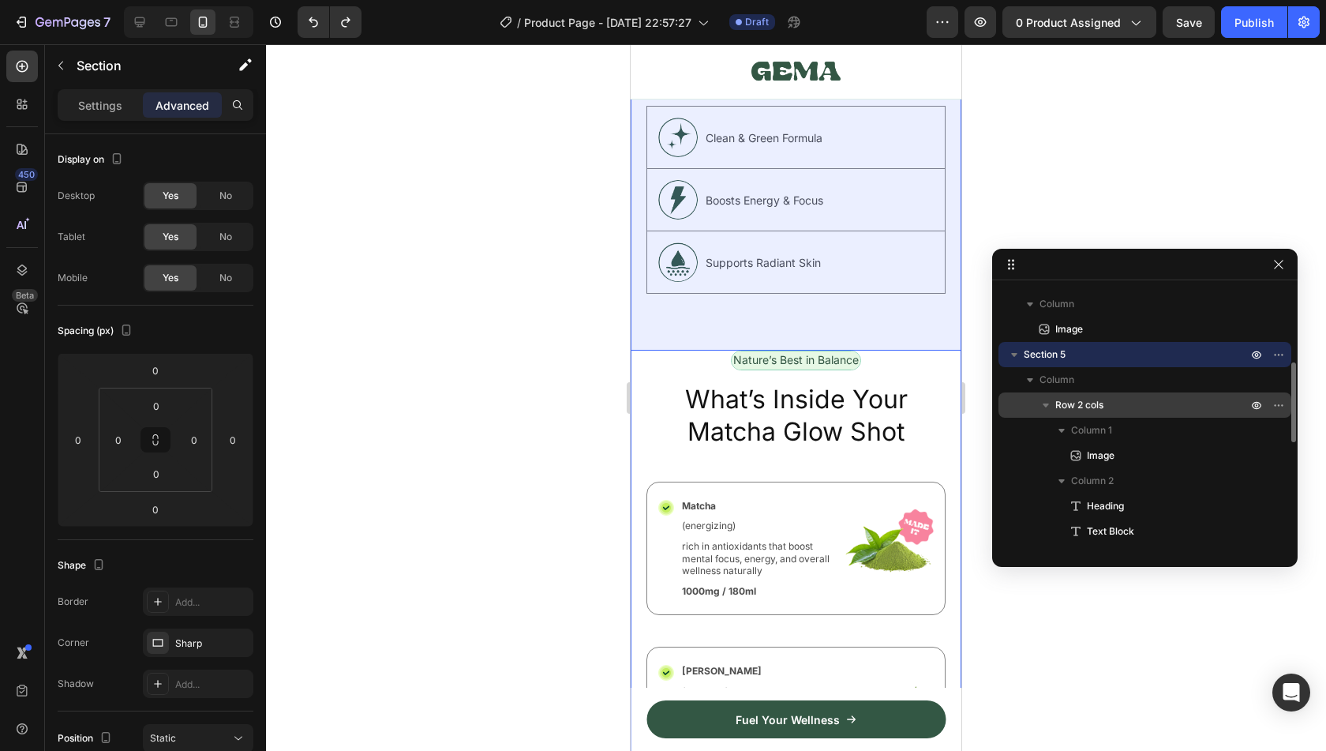
click at [1089, 402] on span "Row 2 cols" at bounding box center [1079, 405] width 48 height 16
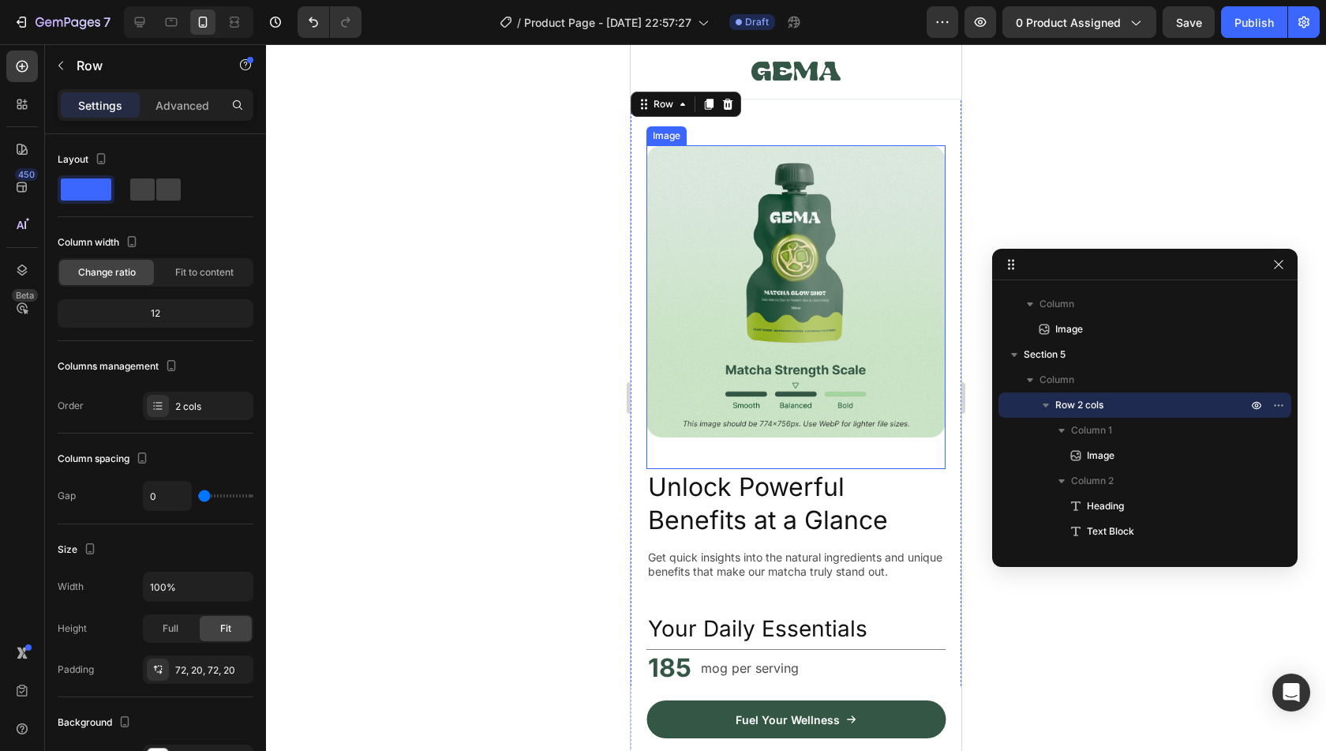
scroll to position [814, 0]
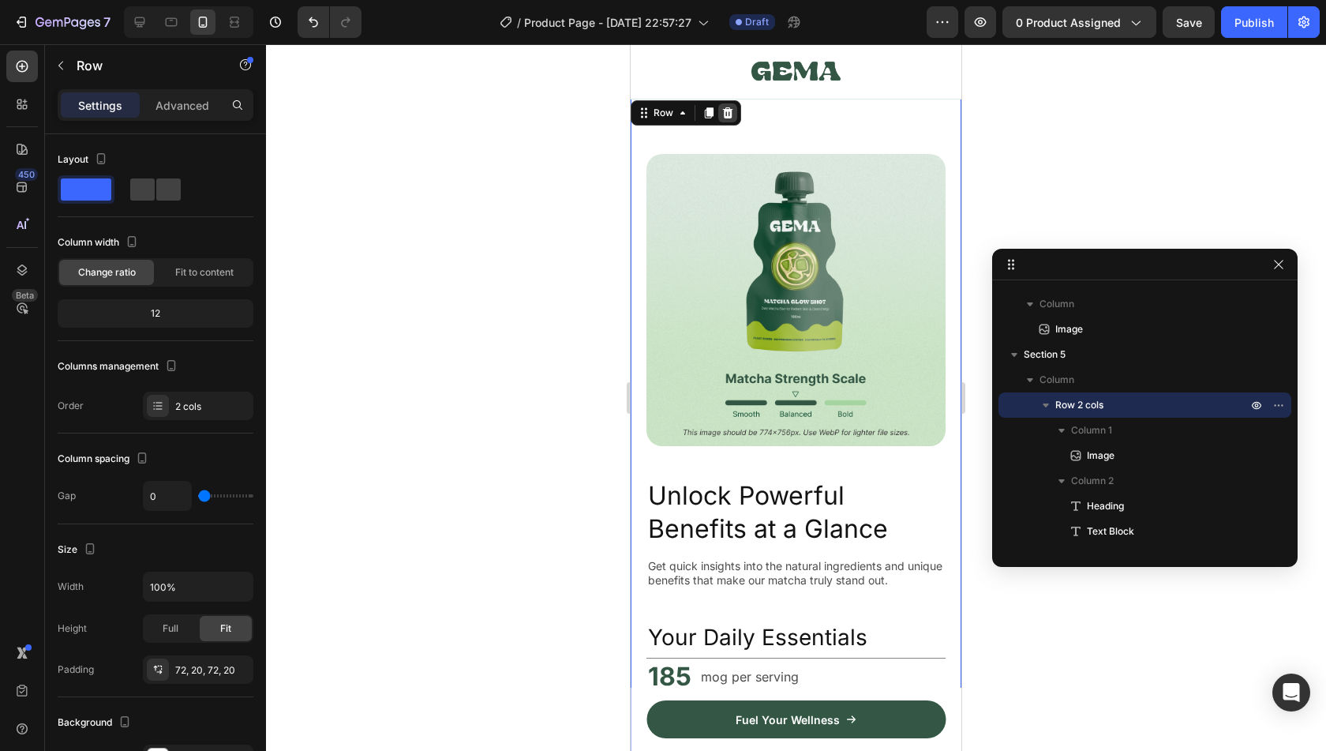
click at [728, 107] on icon at bounding box center [727, 113] width 13 height 13
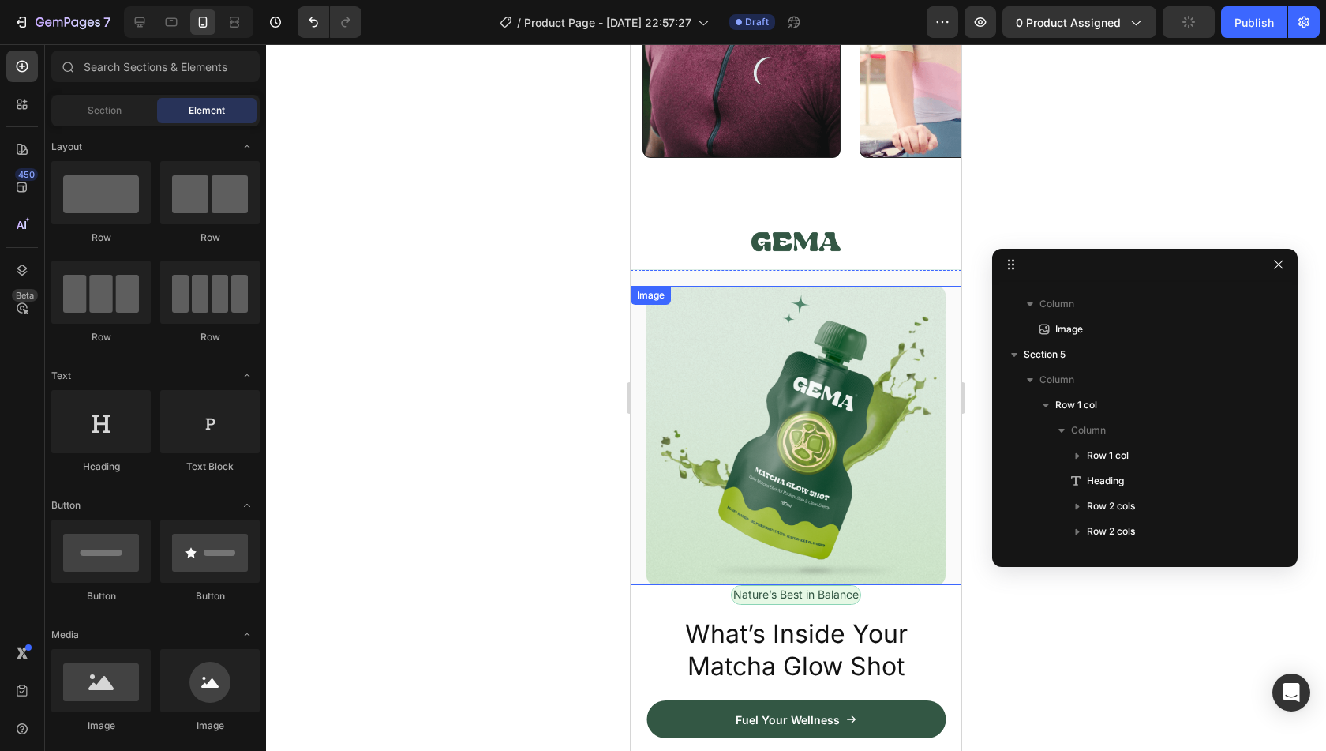
scroll to position [324, 0]
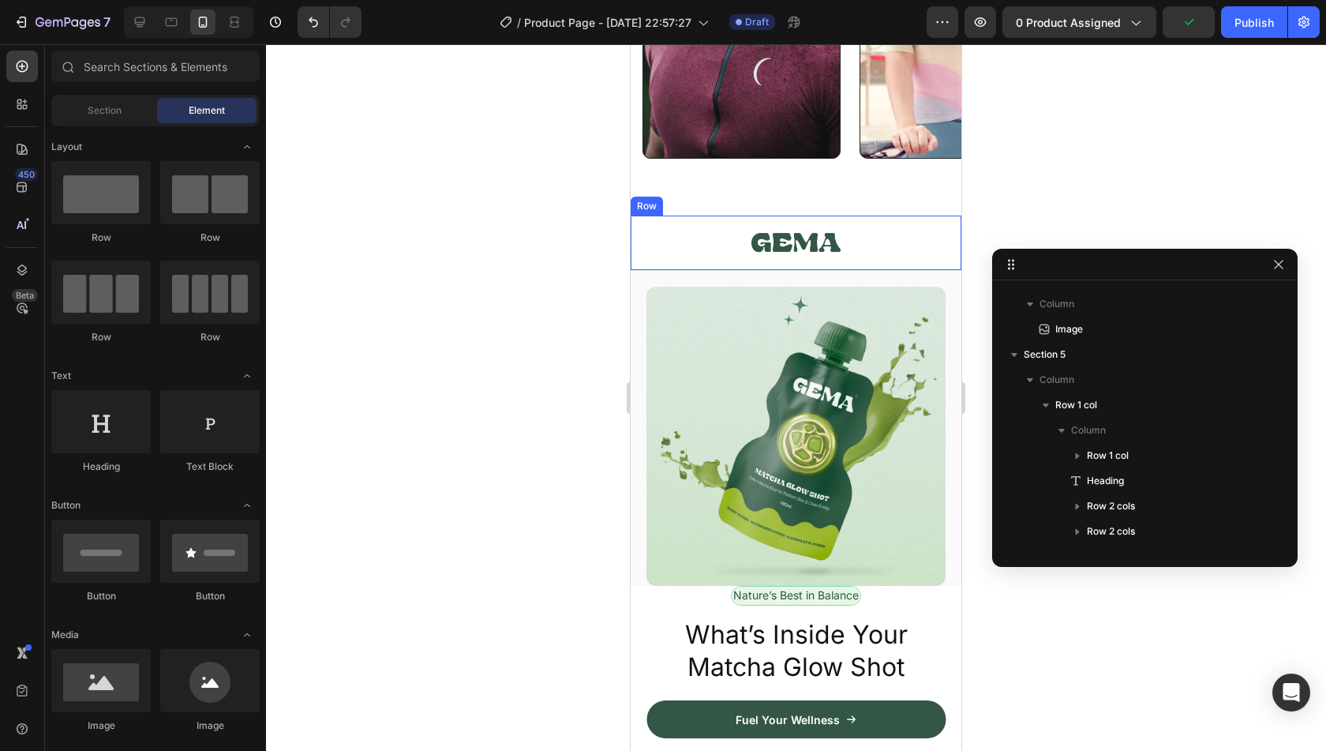
click at [932, 264] on div "Image Fuel Your Wellness Button Row Row" at bounding box center [796, 242] width 331 height 54
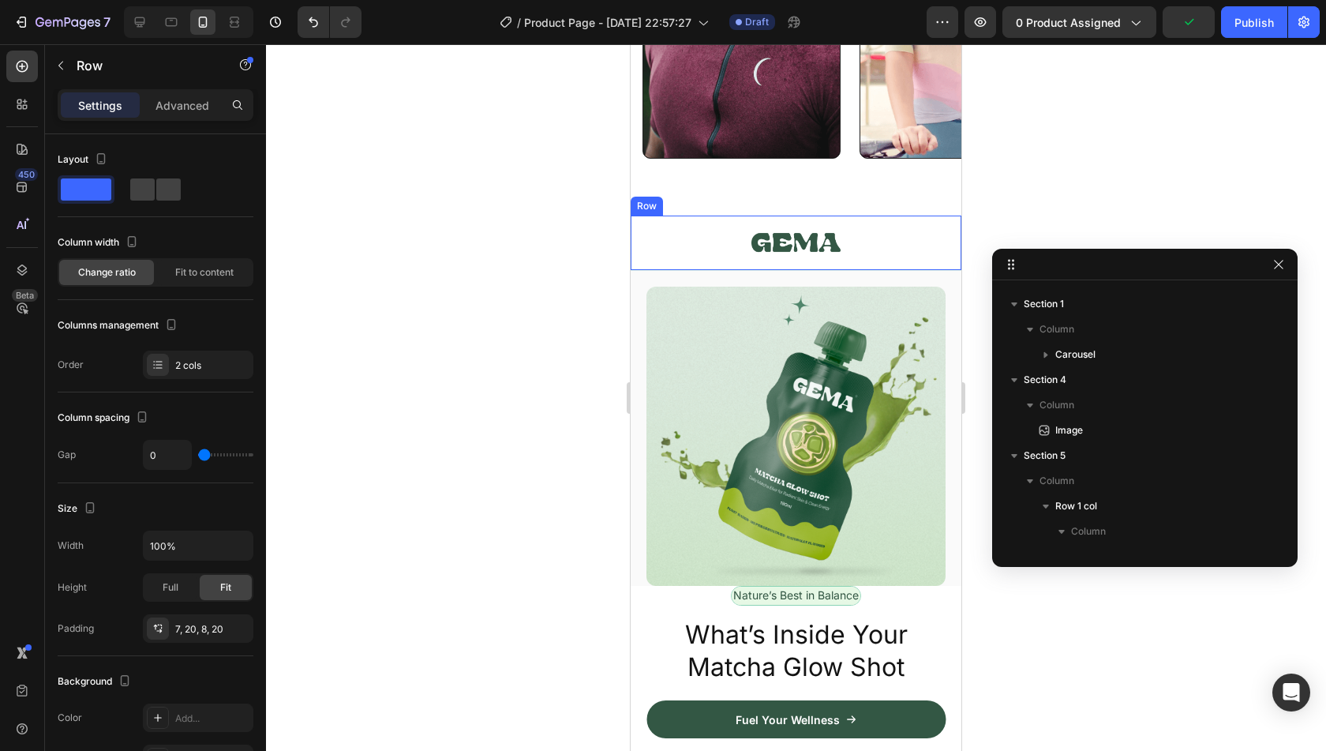
scroll to position [21, 0]
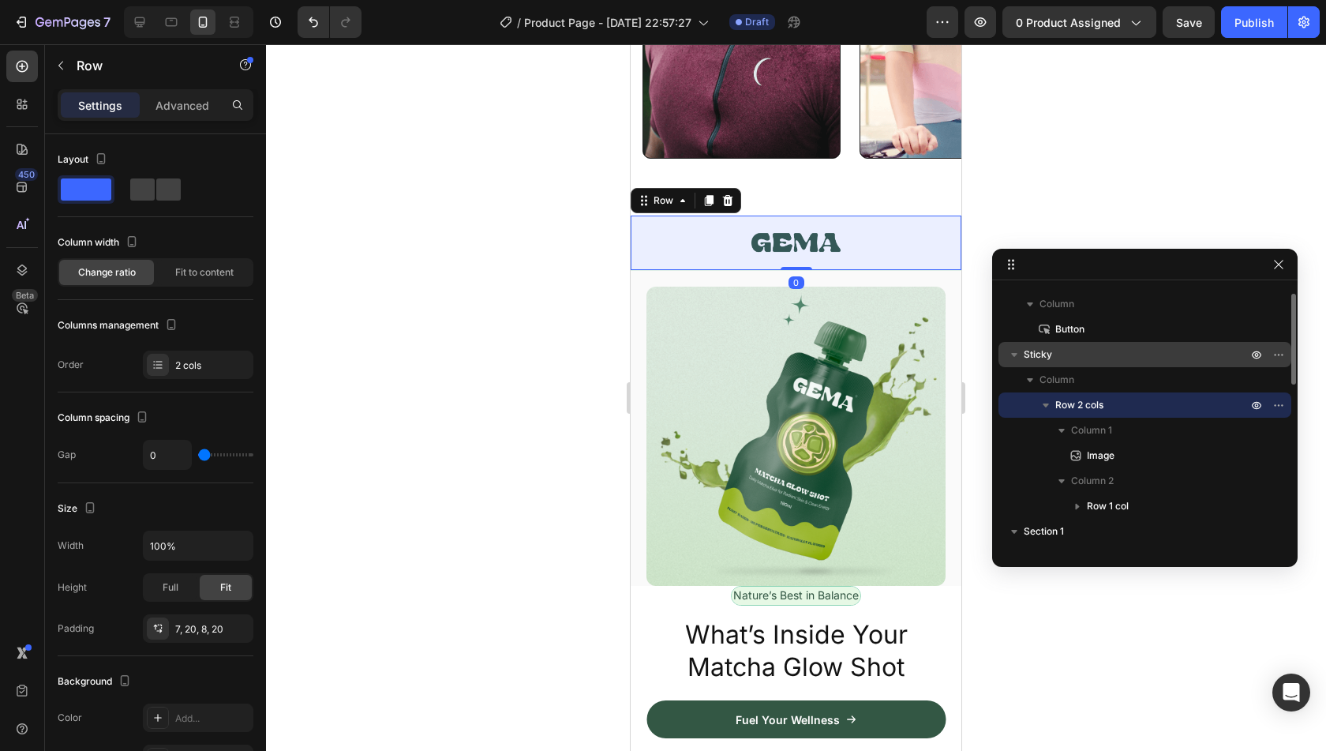
click at [1079, 359] on p "Sticky" at bounding box center [1137, 355] width 227 height 16
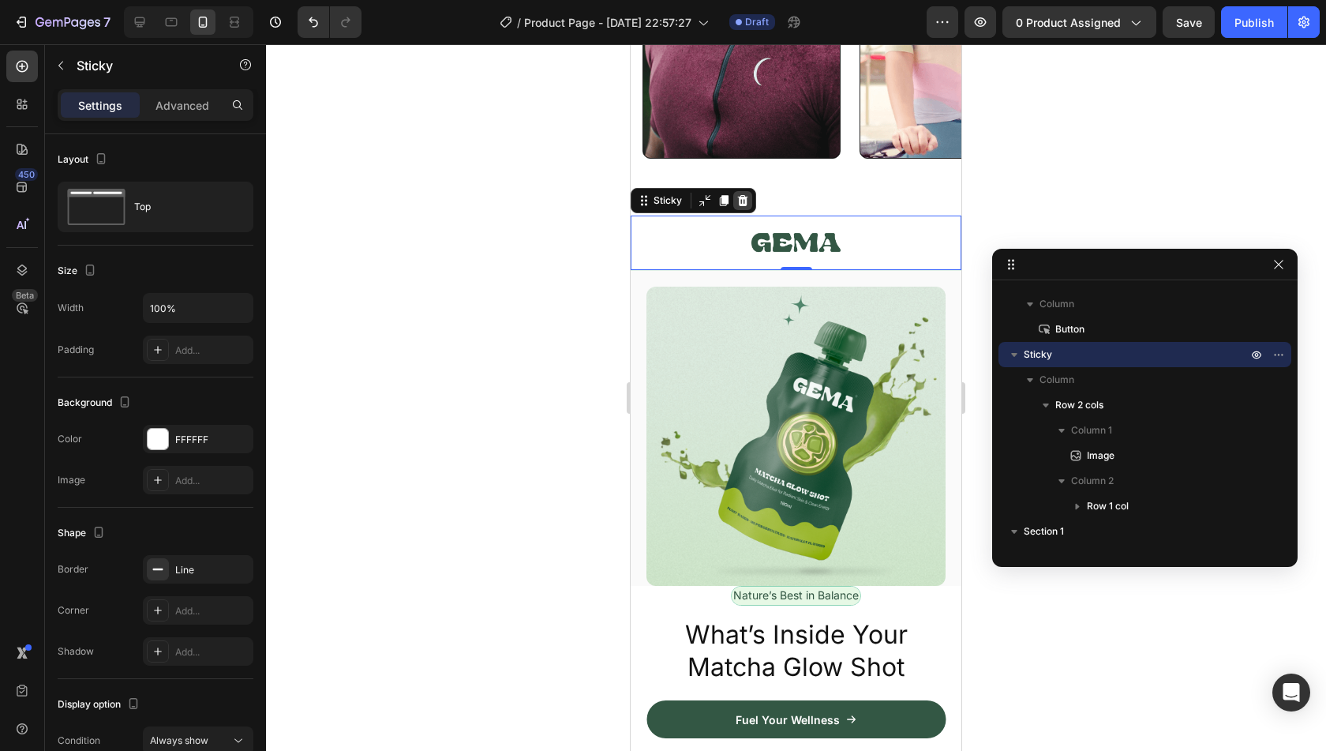
click at [744, 197] on icon at bounding box center [743, 200] width 10 height 11
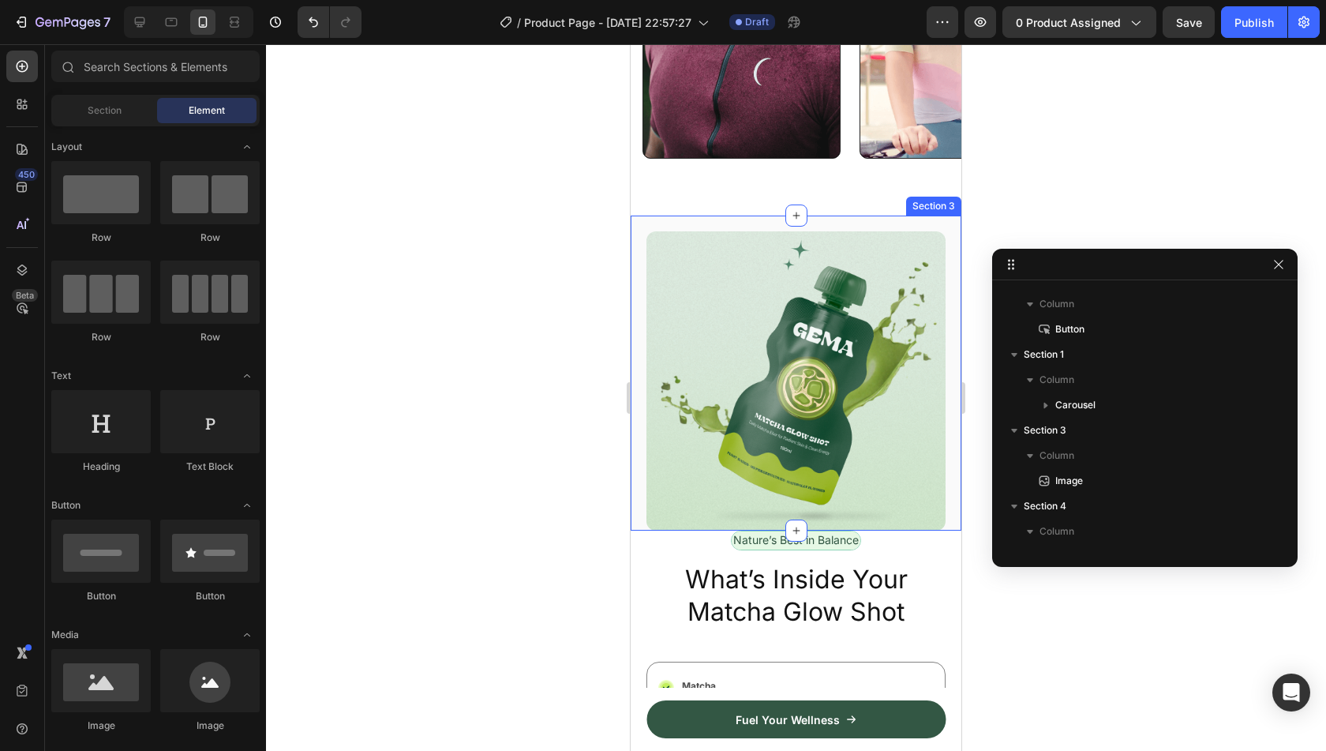
click at [923, 221] on div "Image Section 3" at bounding box center [796, 372] width 331 height 315
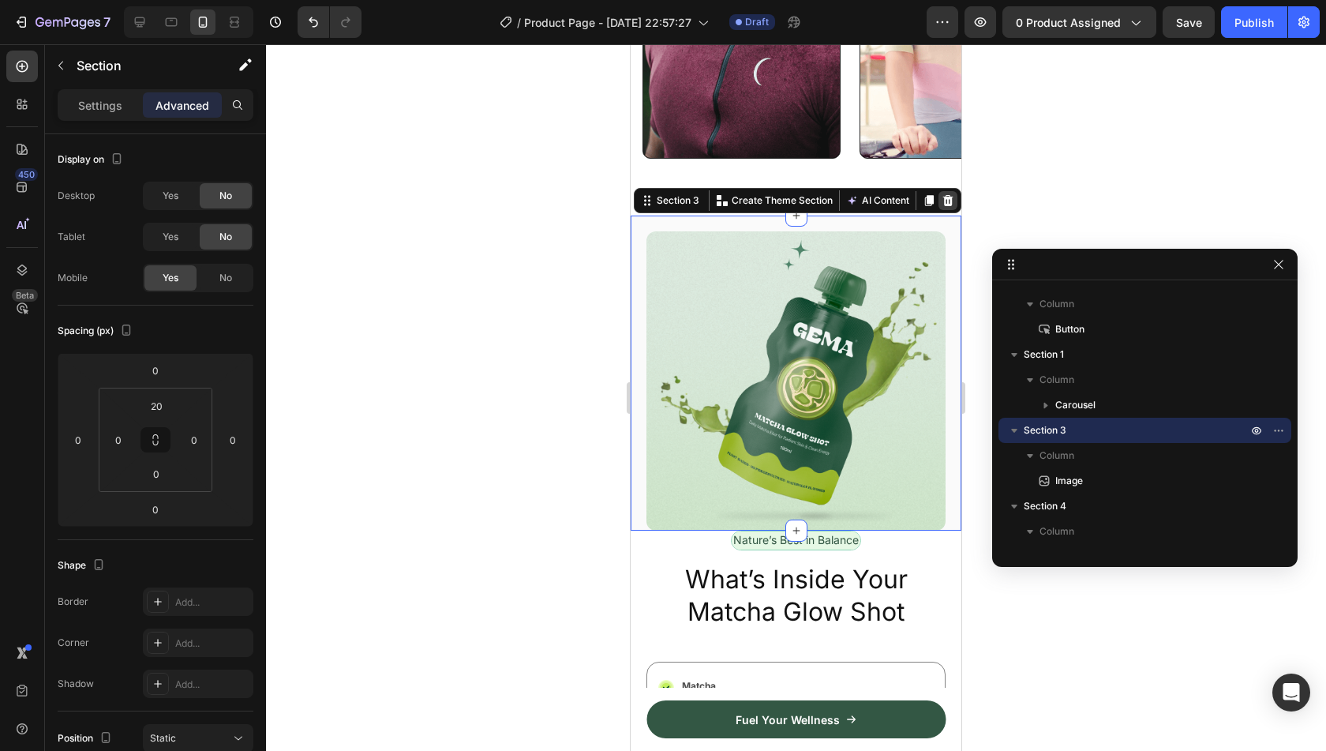
click at [943, 198] on icon at bounding box center [948, 200] width 10 height 11
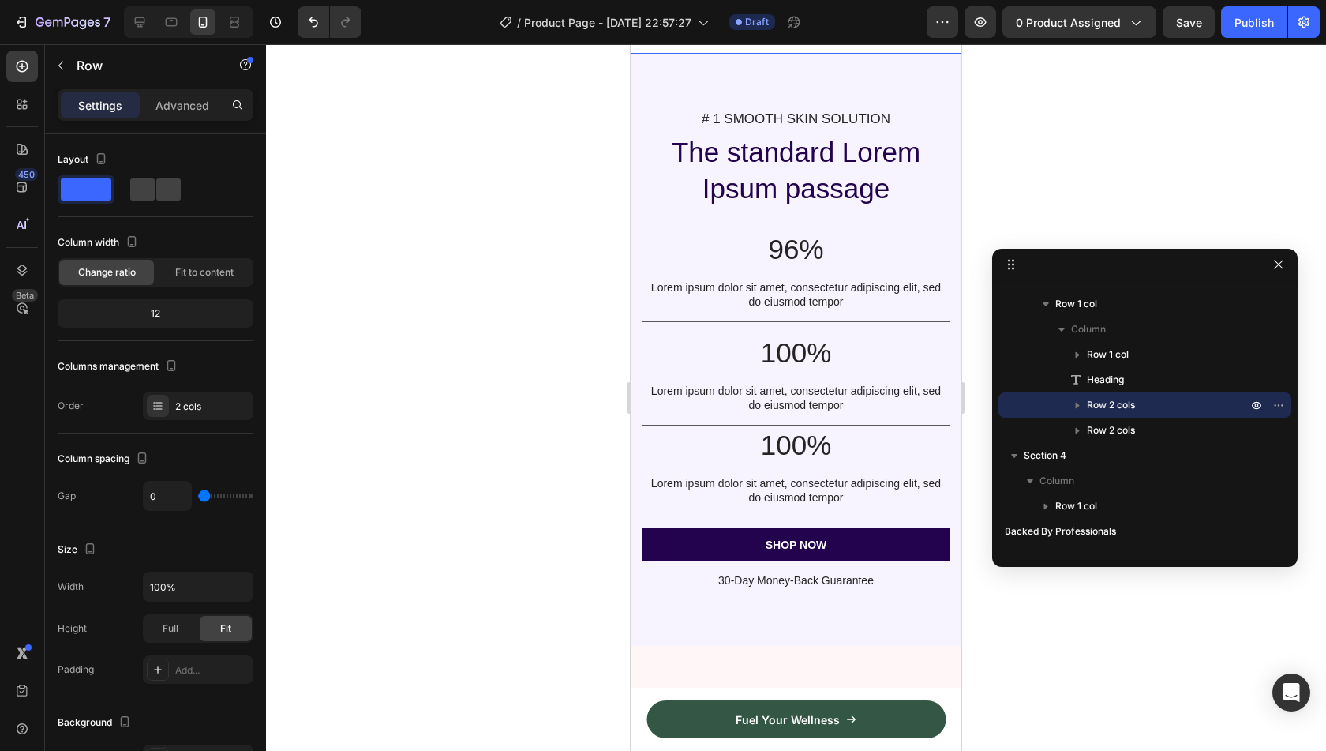
scroll to position [1317, 0]
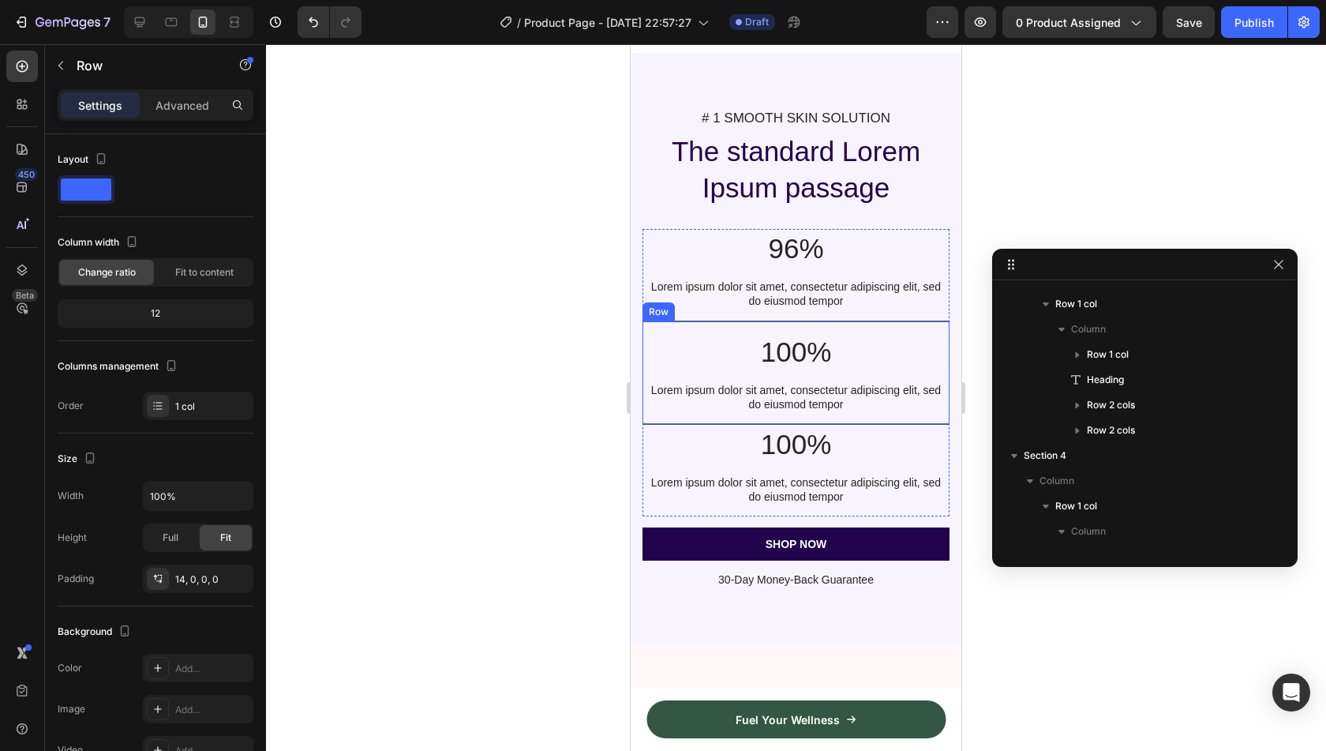
click at [871, 325] on div "100% Text Block Lorem ipsum dolor sit amet, consectetur adipiscing elit, sed do…" at bounding box center [795, 372] width 307 height 104
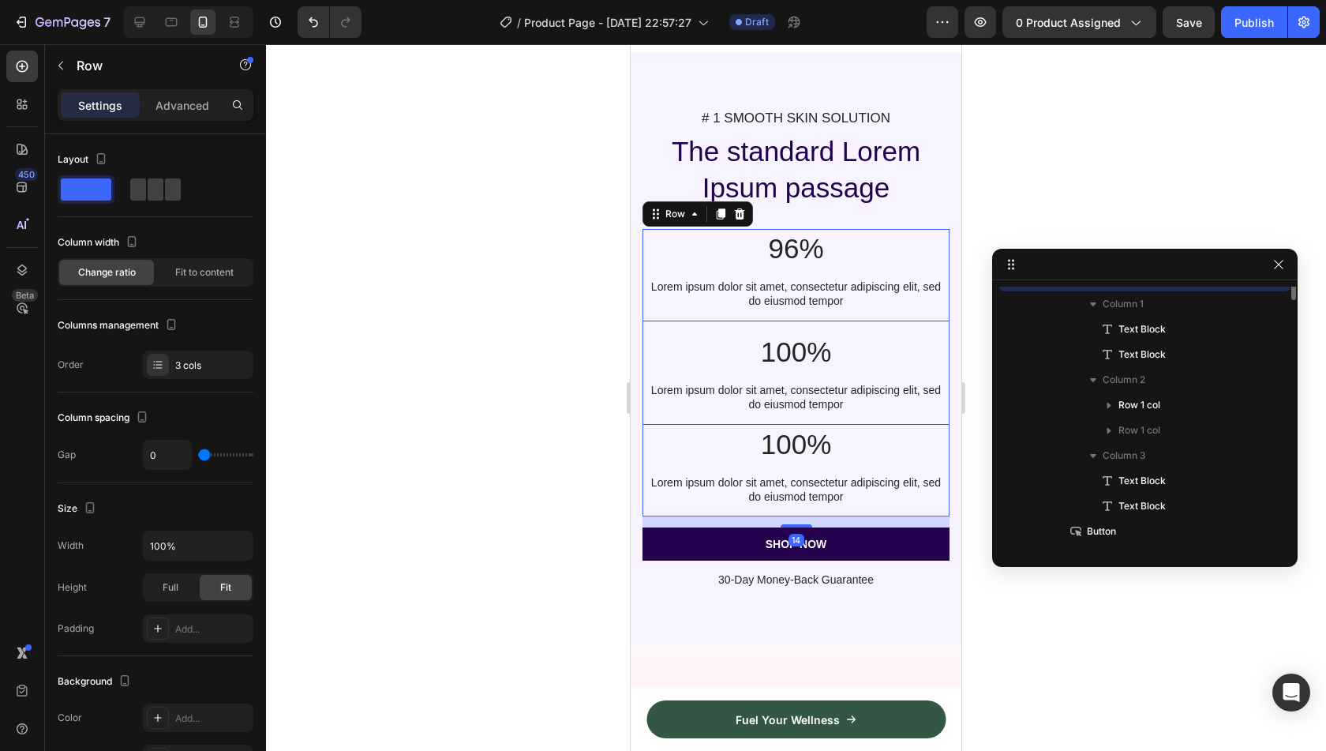
scroll to position [399, 0]
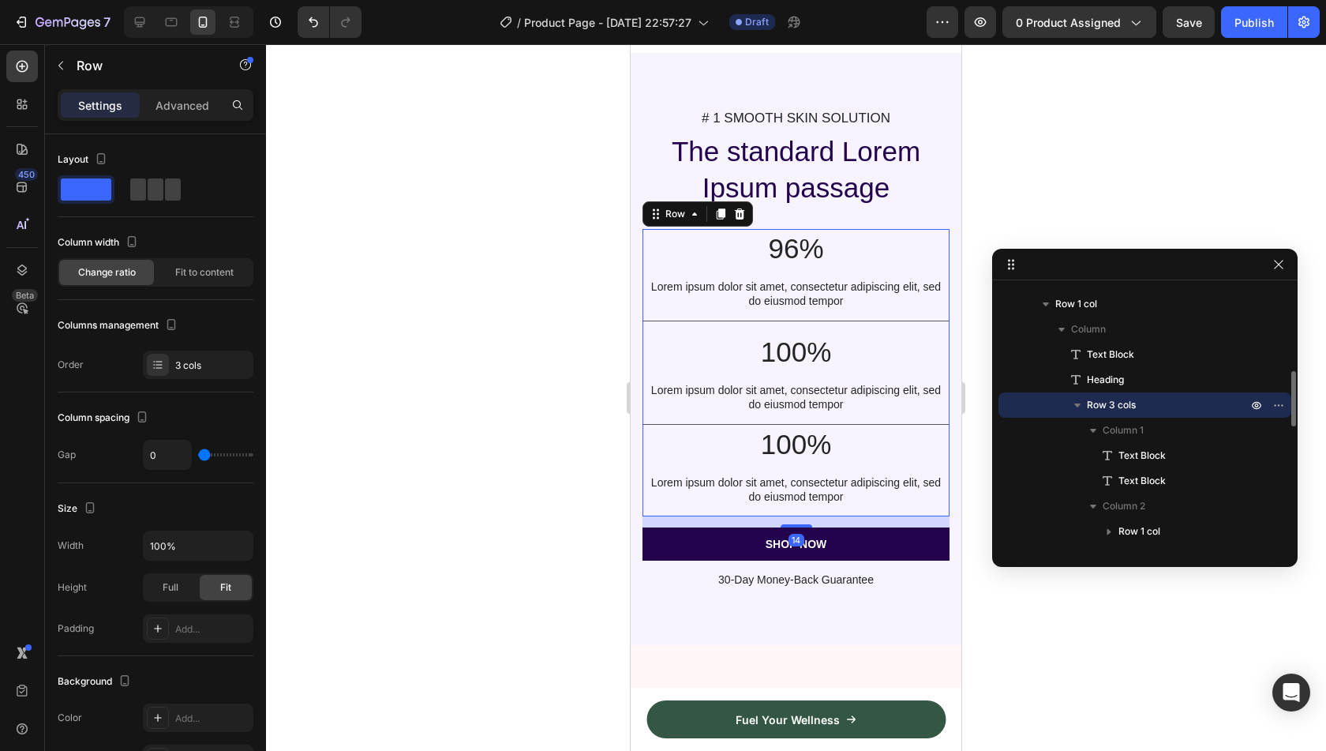
click at [888, 465] on div "100% Text Block Lorem ipsum dolor sit amet, consectetur adipiscing elit, sed do…" at bounding box center [795, 471] width 307 height 92
click at [845, 448] on p "100%" at bounding box center [796, 444] width 304 height 36
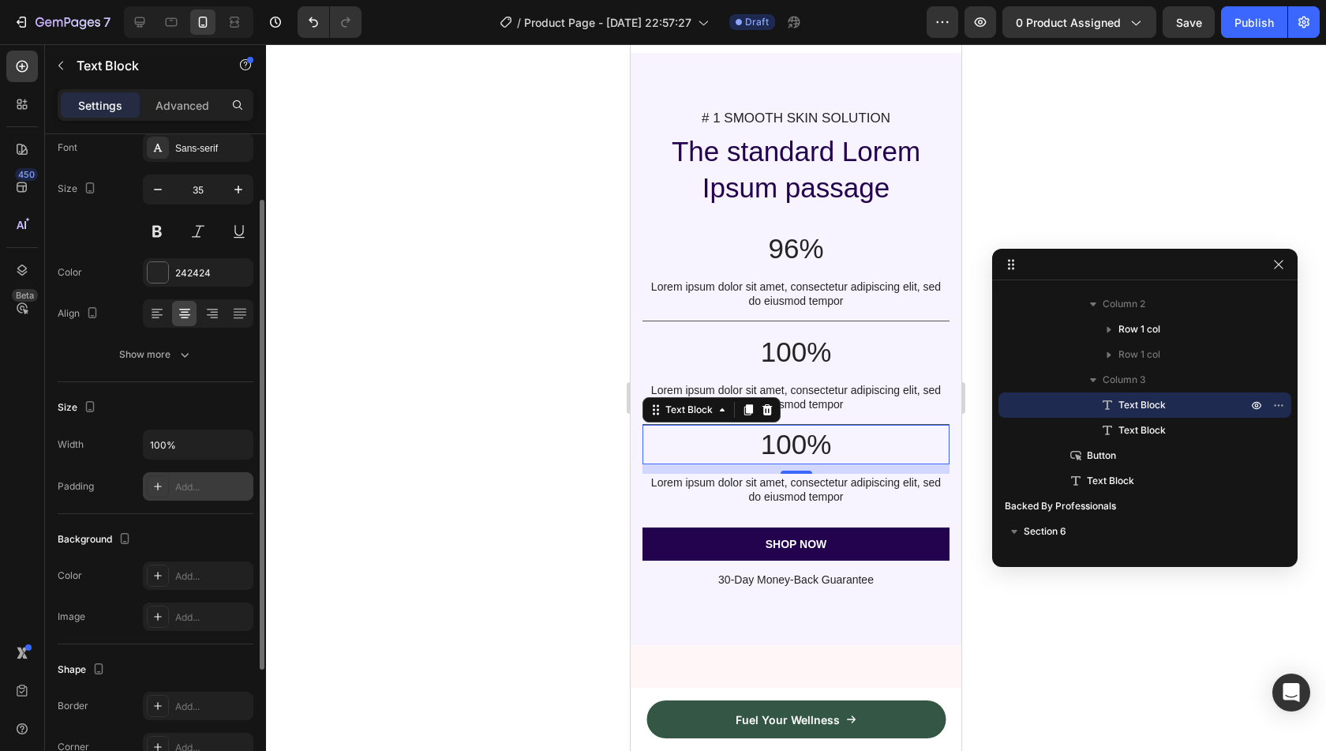
scroll to position [93, 0]
click at [204, 485] on div "Add..." at bounding box center [212, 486] width 74 height 14
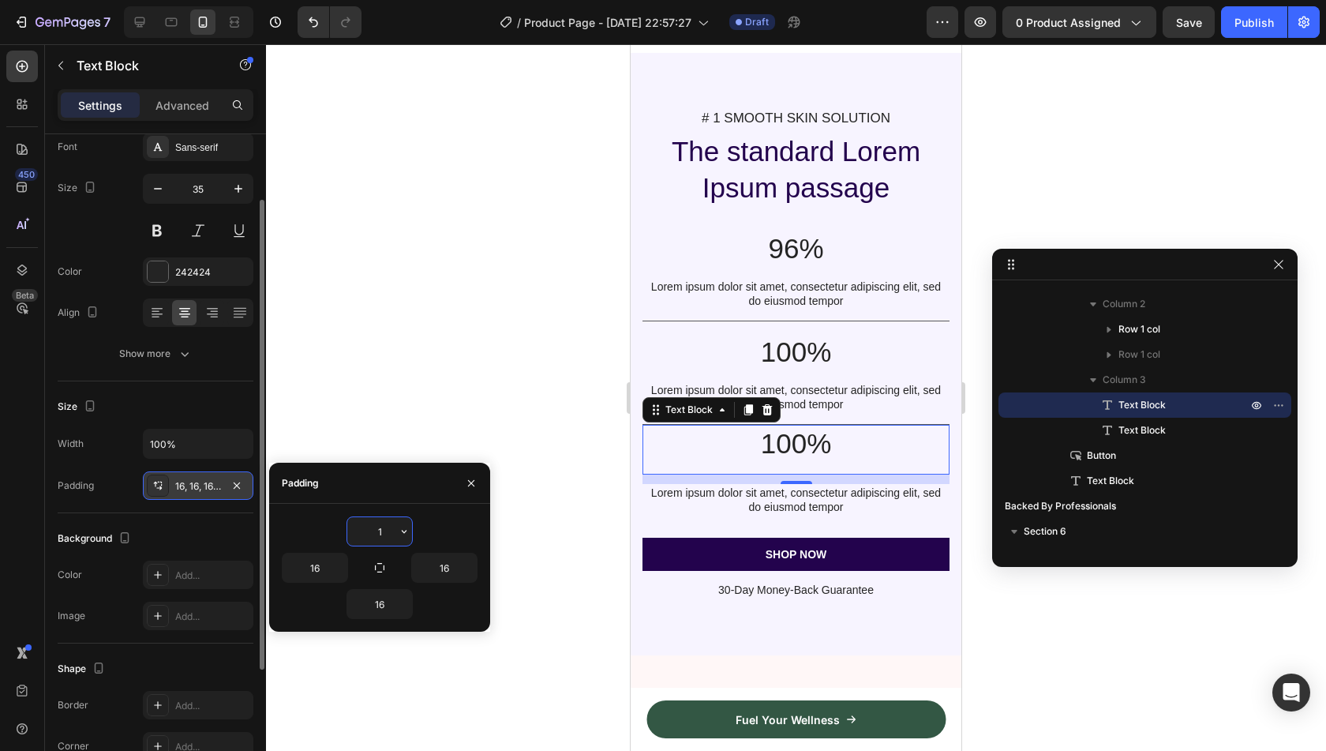
type input "14"
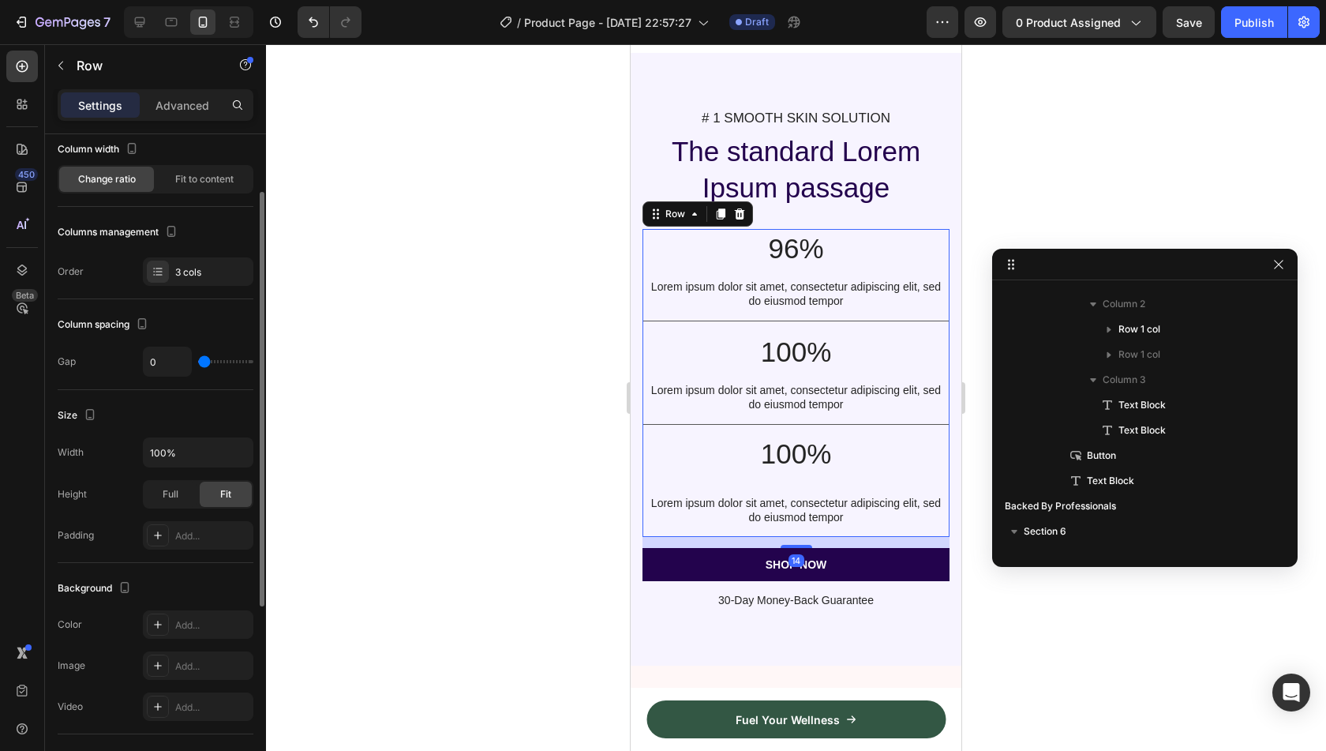
click at [675, 525] on div "100% Text Block Lorem ipsum dolor sit amet, consectetur adipiscing elit, sed do…" at bounding box center [795, 481] width 307 height 112
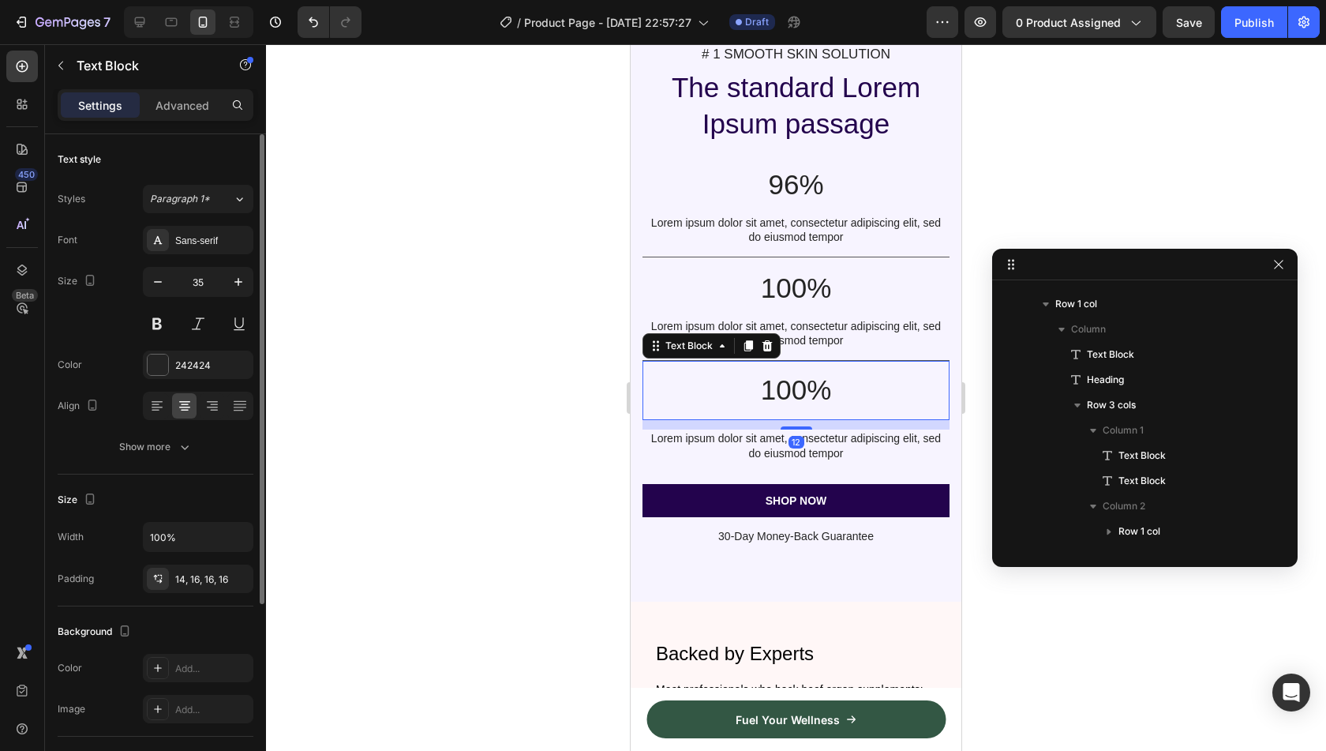
scroll to position [601, 0]
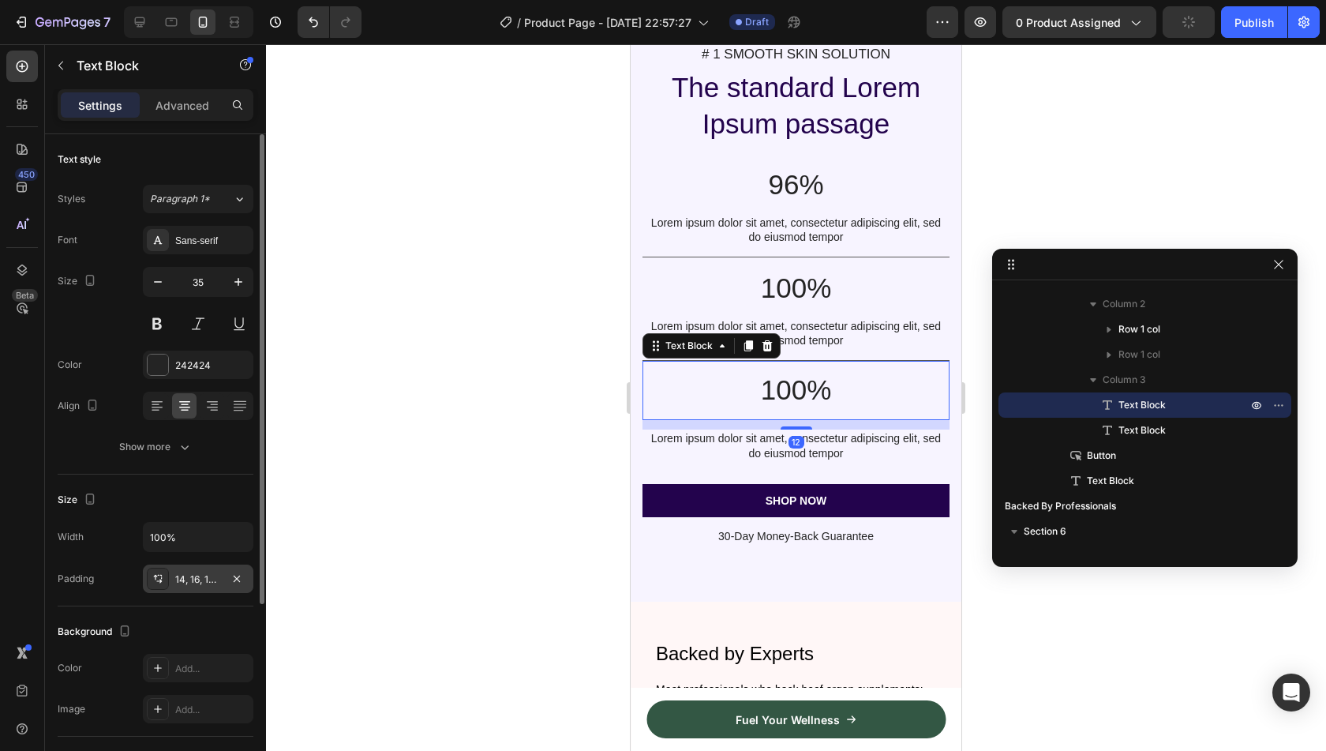
click at [208, 588] on div "14, 16, 16, 16" at bounding box center [198, 578] width 111 height 28
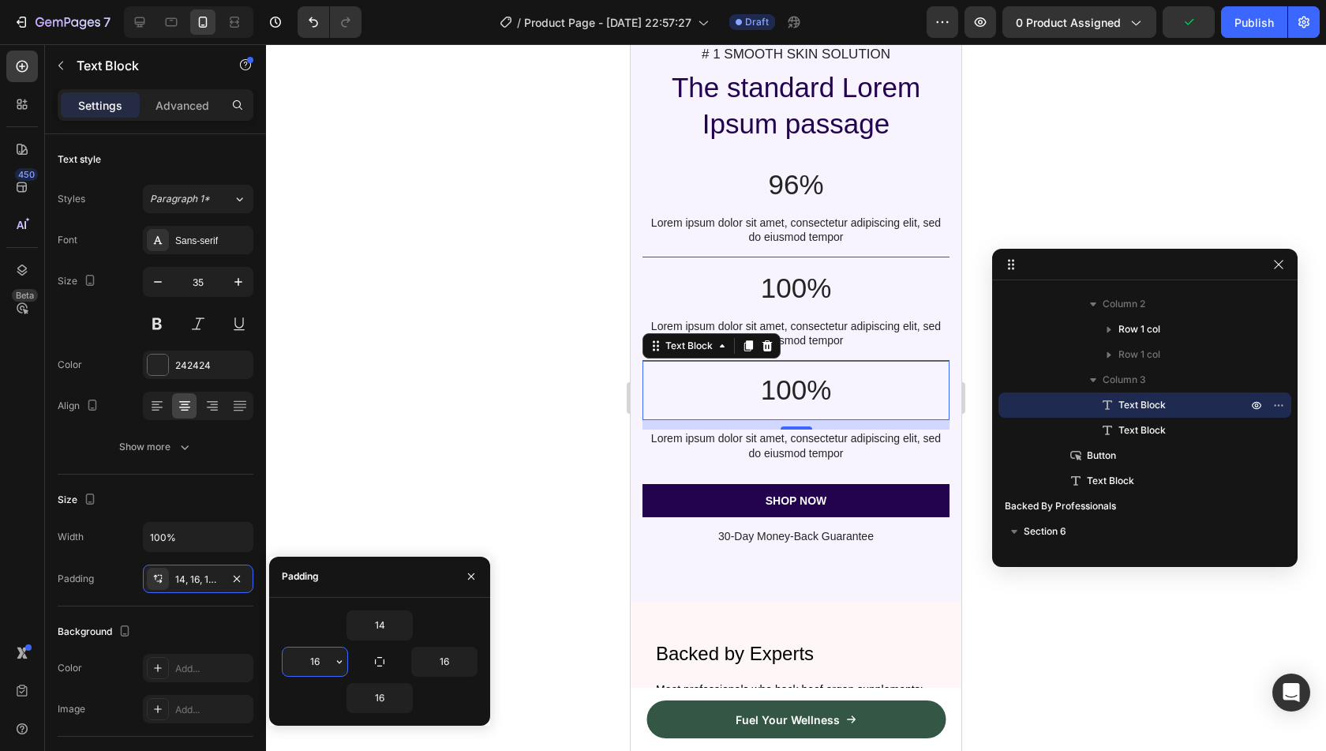
click at [317, 653] on input "16" at bounding box center [315, 661] width 65 height 28
type input "0"
click at [376, 688] on input "16" at bounding box center [379, 698] width 65 height 28
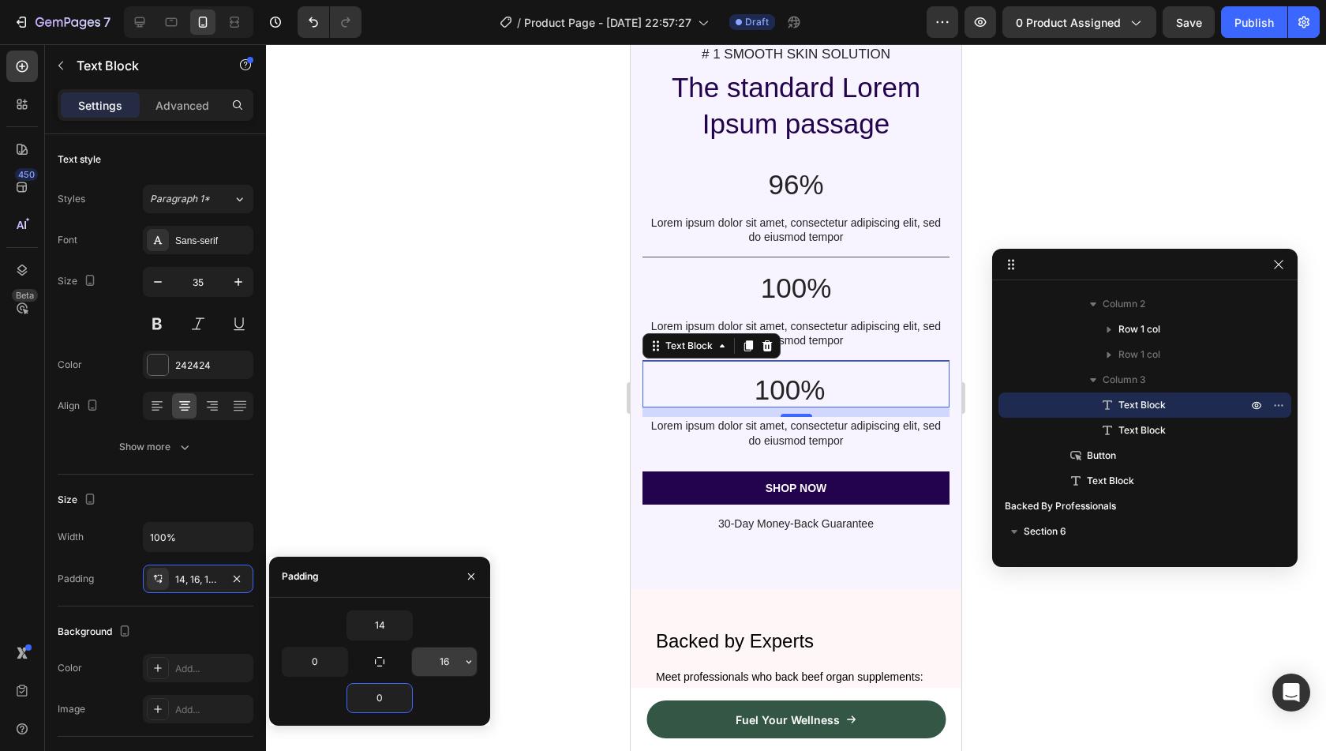
type input "0"
click at [447, 666] on input "16" at bounding box center [444, 661] width 65 height 28
type input "0"
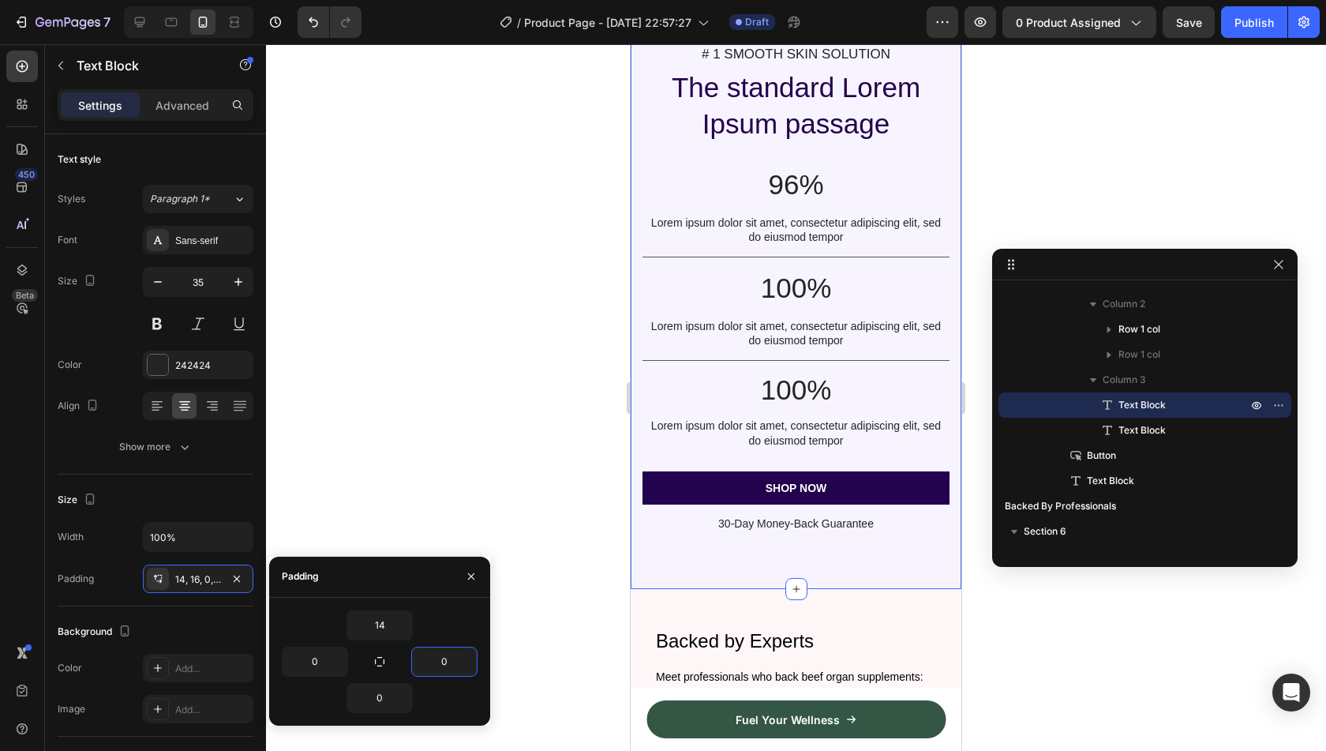
click at [830, 568] on div "# 1 SMOOTH SKIN SOLUTION Text Block The standard Lorem Ipsum passage Heading 96…" at bounding box center [796, 289] width 331 height 600
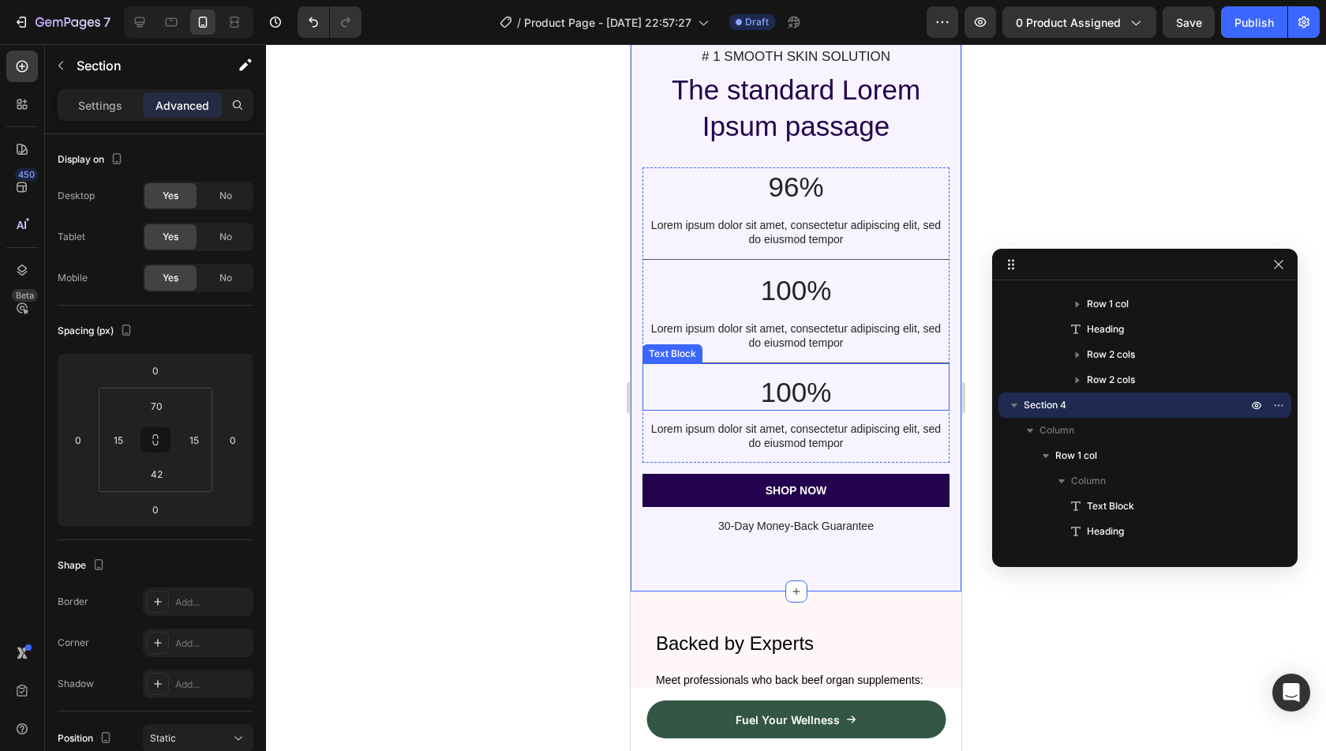
scroll to position [1263, 0]
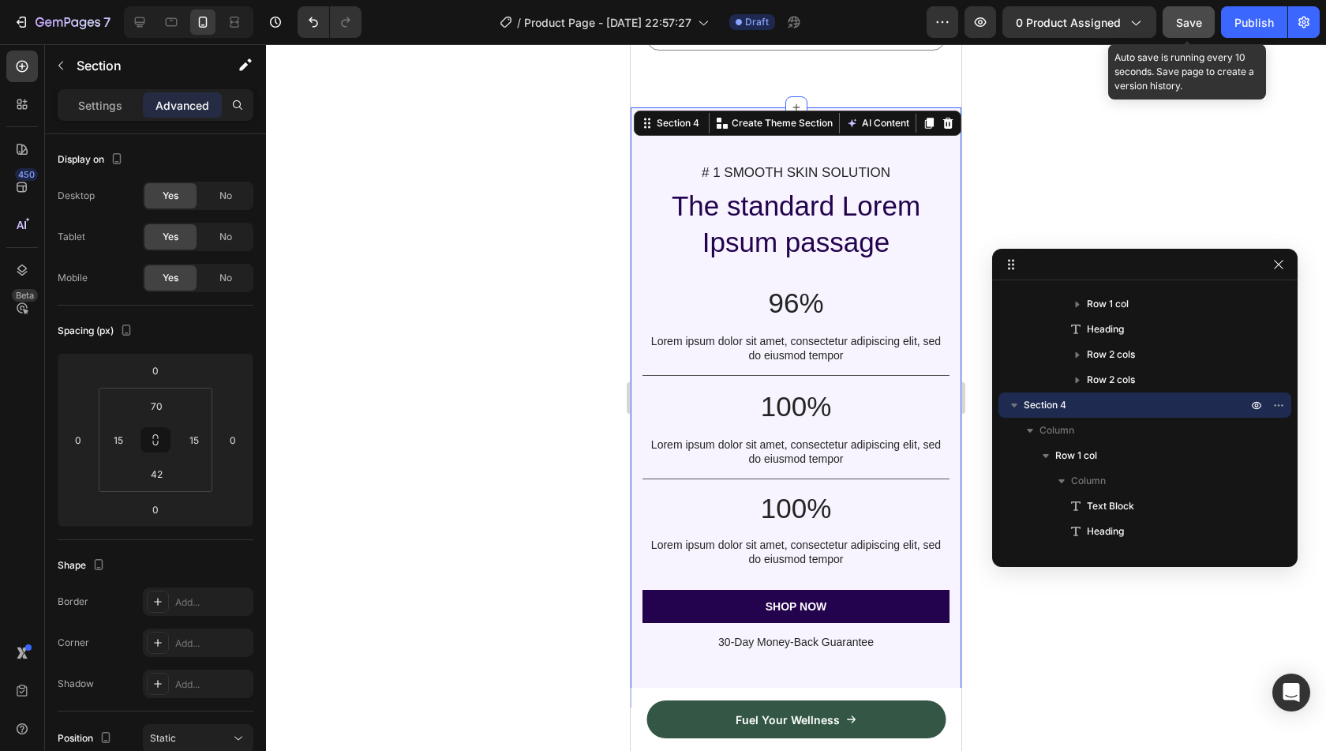
click at [1193, 24] on span "Save" at bounding box center [1189, 22] width 26 height 13
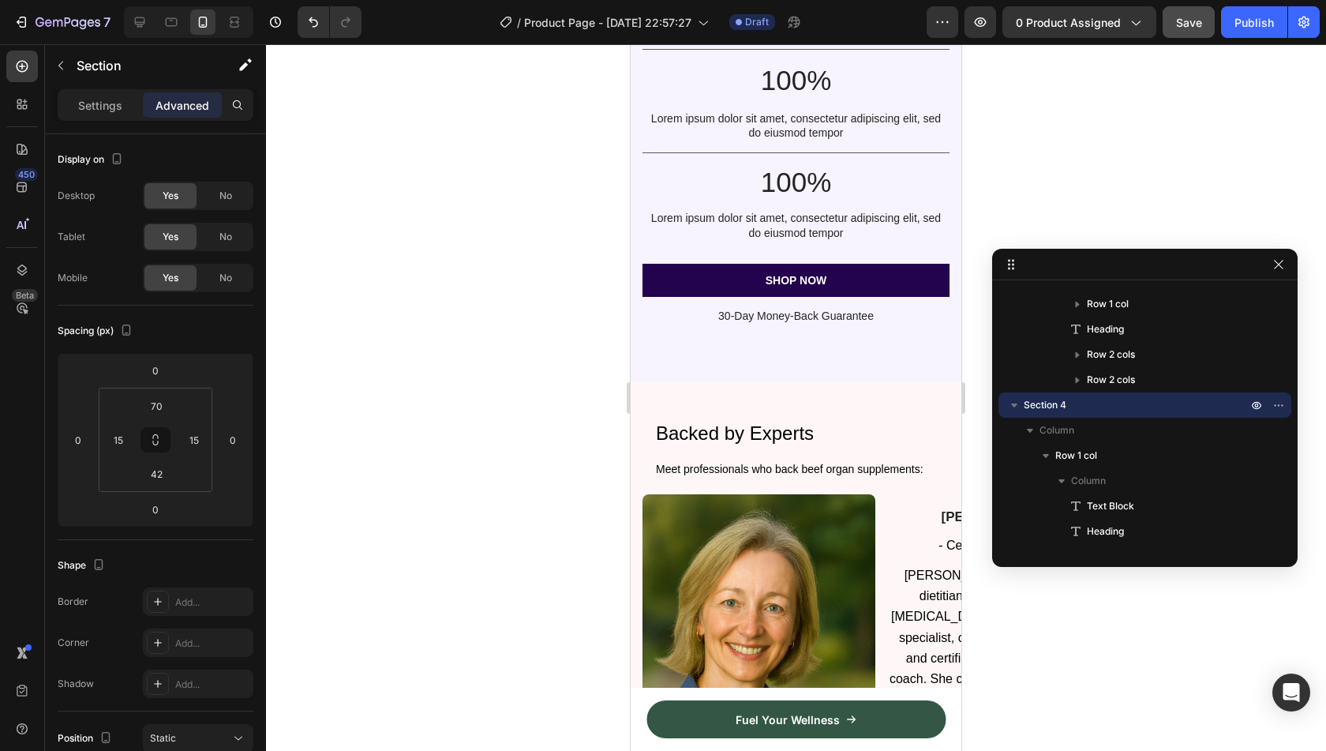
scroll to position [1587, 0]
click at [1275, 264] on icon "button" at bounding box center [1278, 264] width 13 height 13
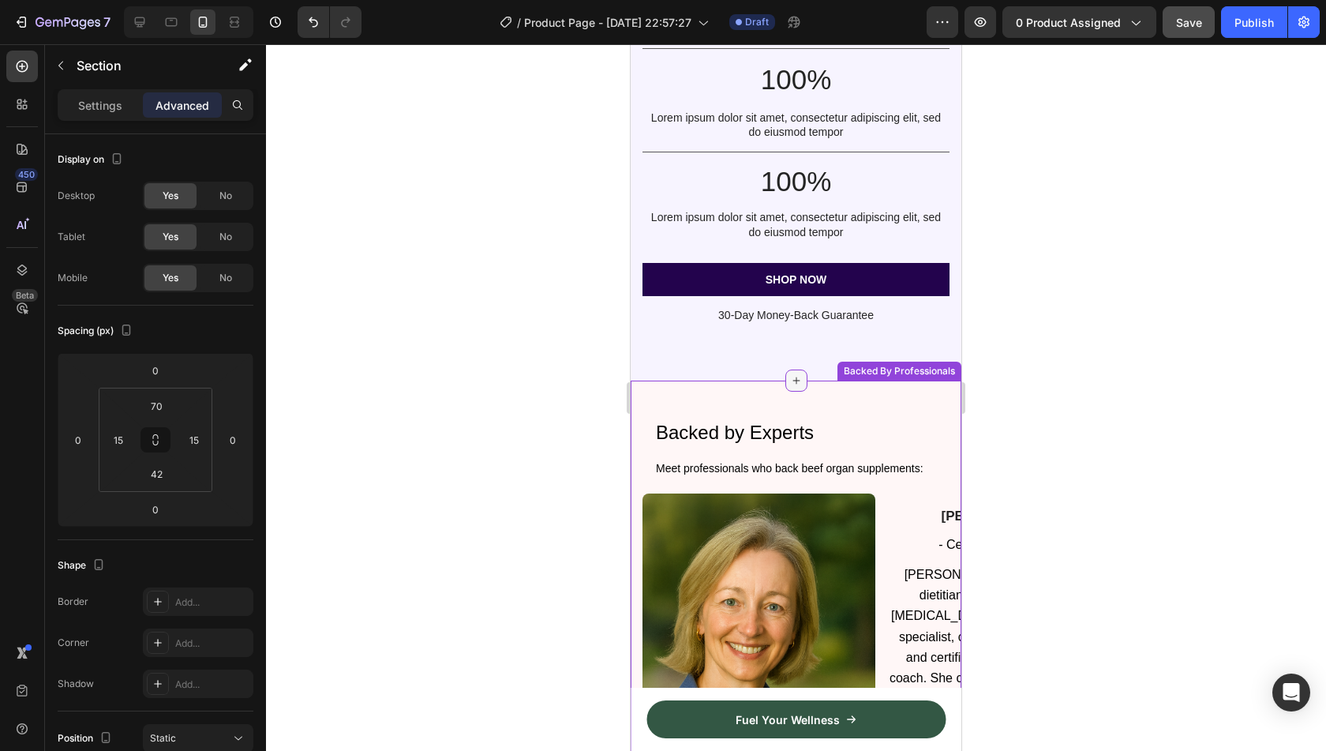
click at [792, 380] on icon at bounding box center [795, 380] width 7 height 7
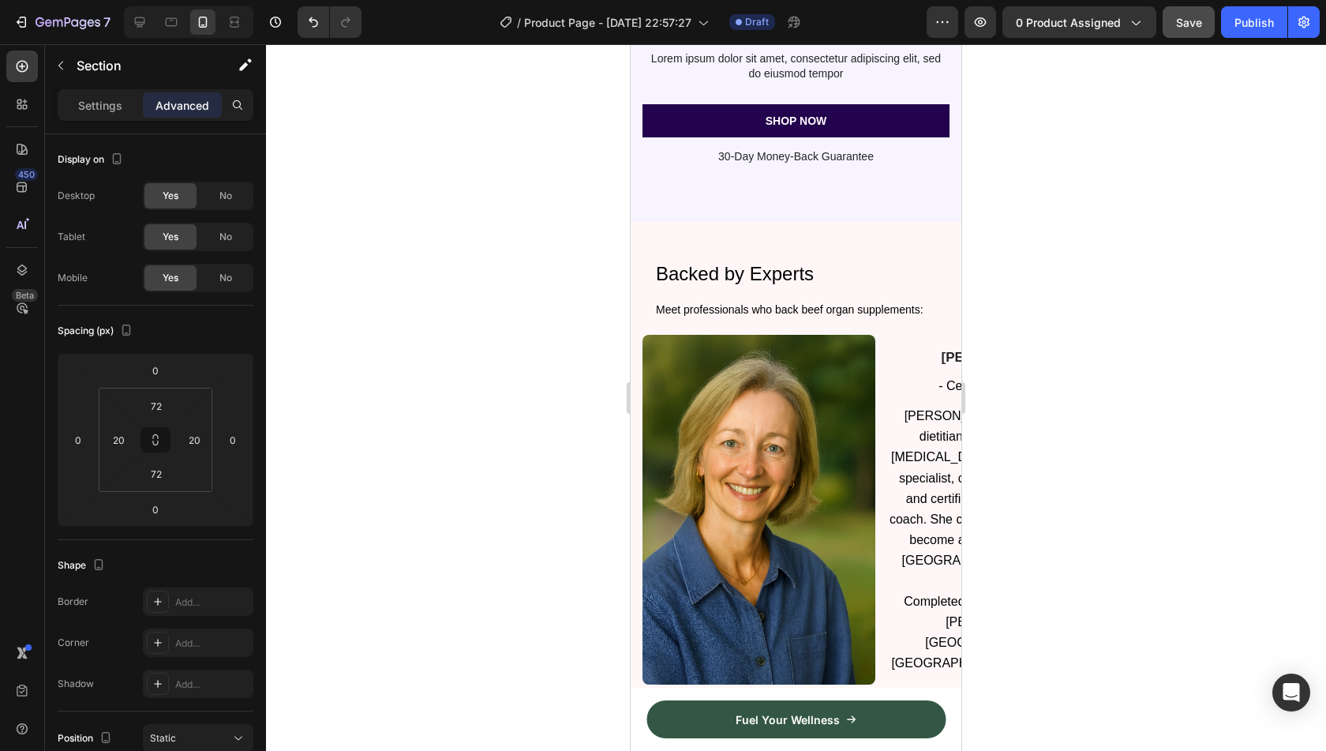
scroll to position [1744, 0]
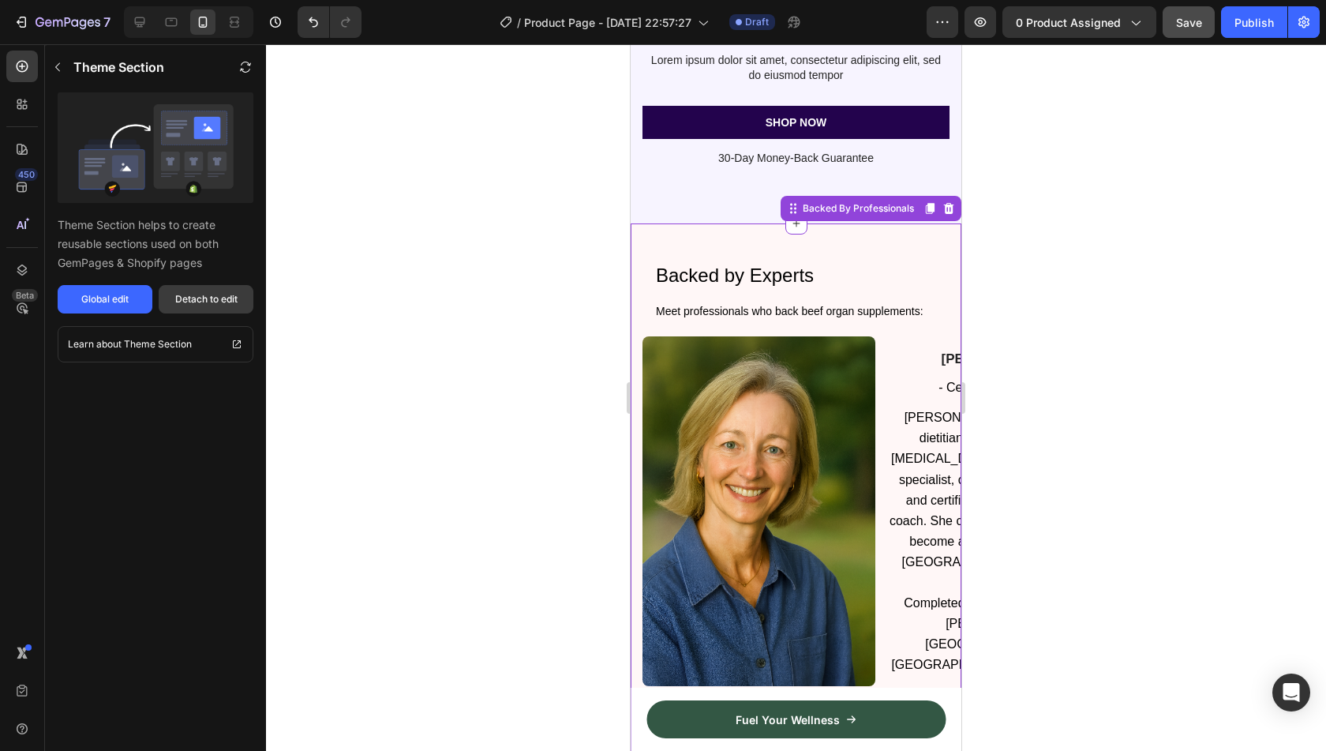
click at [212, 293] on div "Detach to edit" at bounding box center [206, 299] width 62 height 14
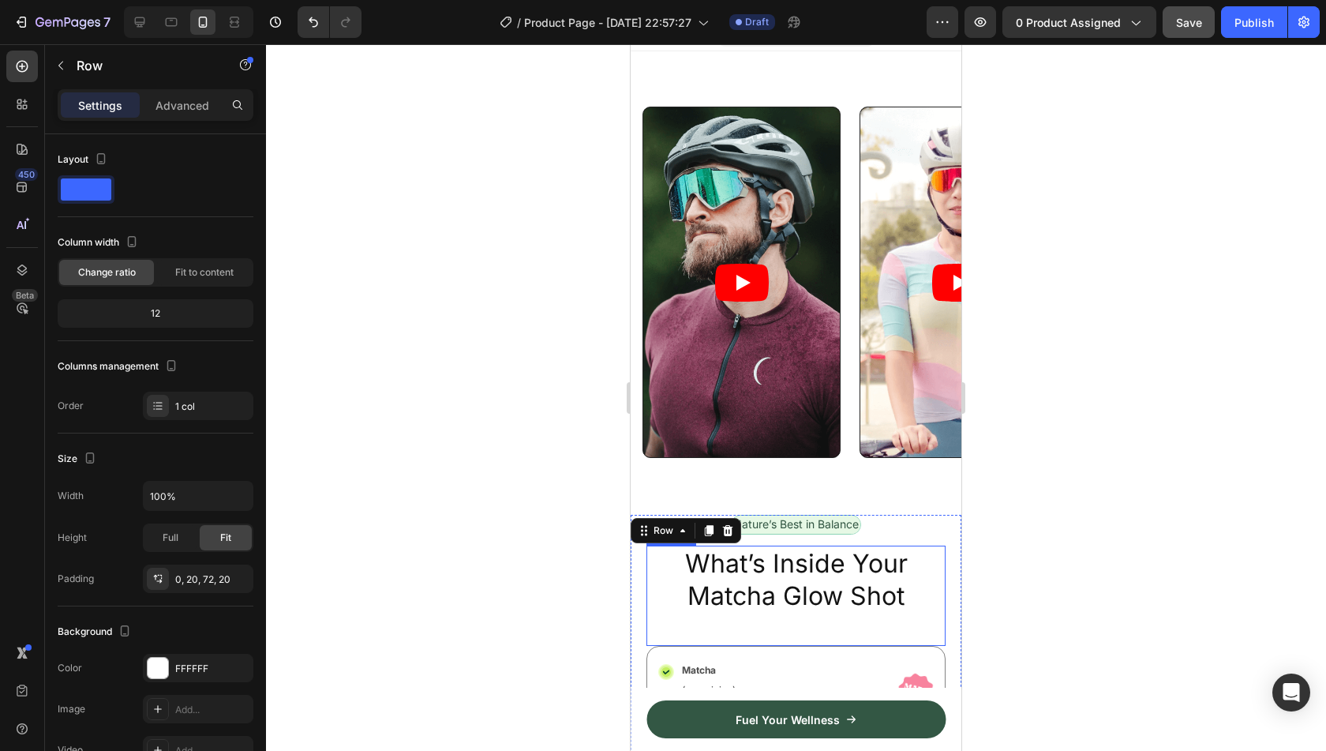
scroll to position [0, 0]
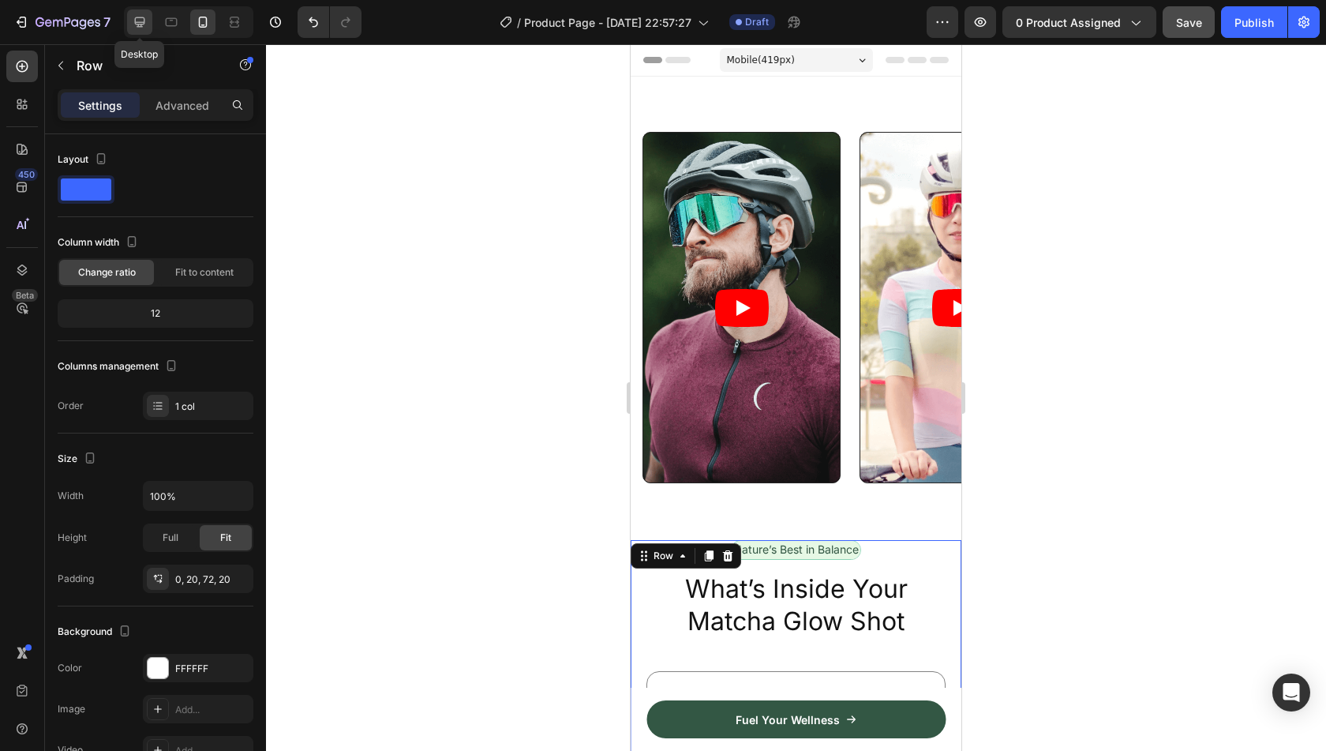
click at [136, 28] on icon at bounding box center [140, 22] width 16 height 16
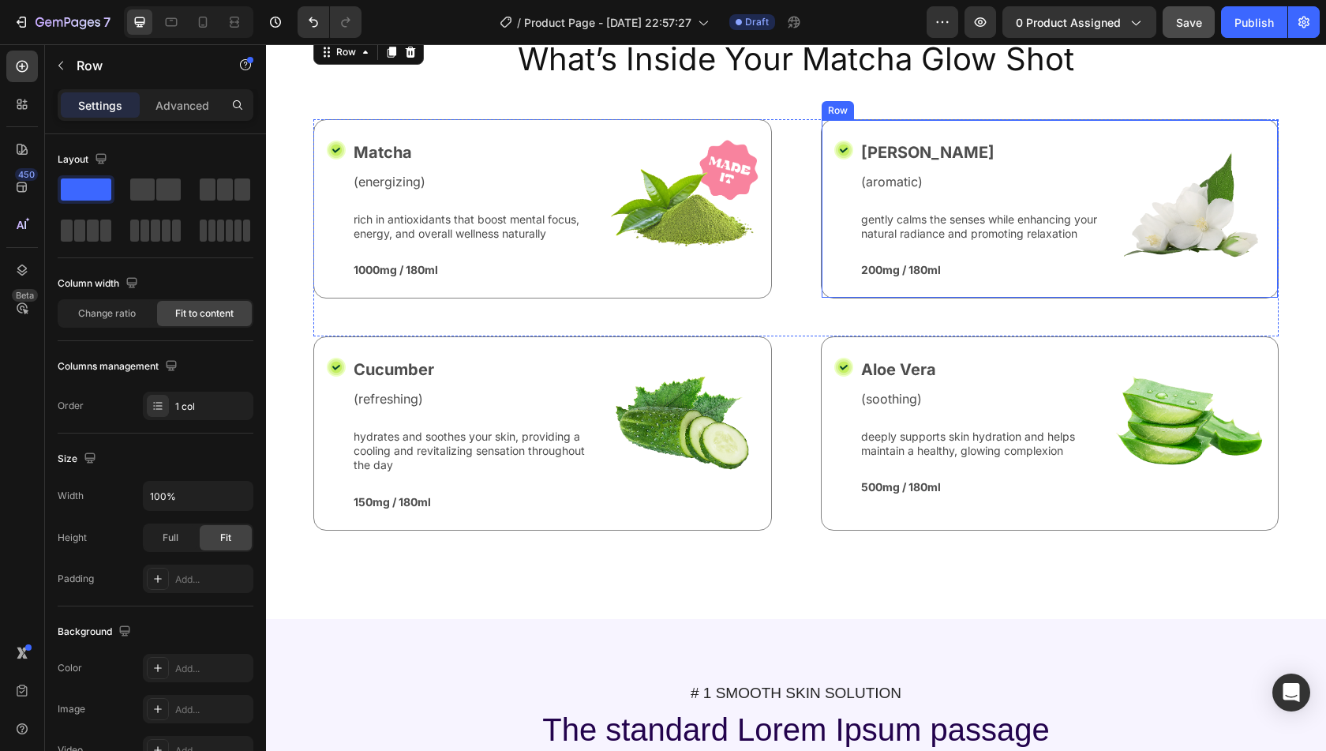
scroll to position [543, 0]
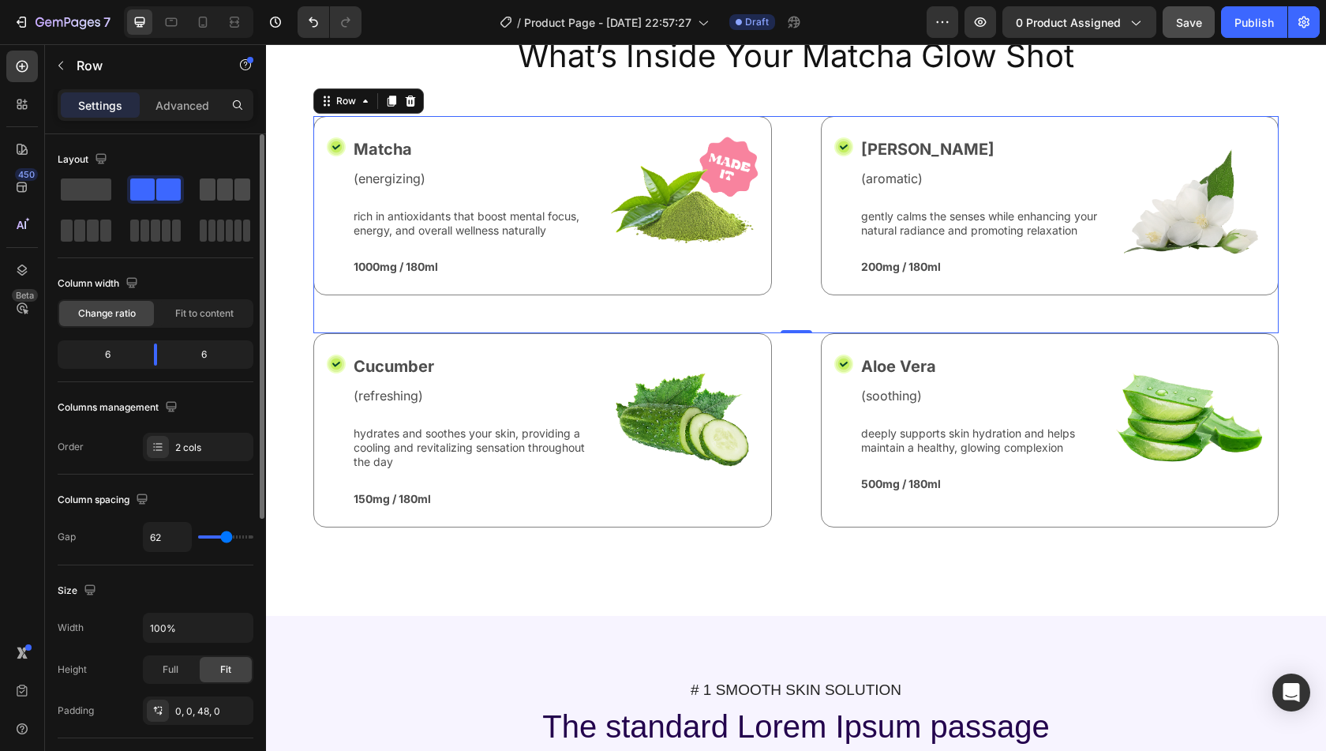
click at [207, 195] on span at bounding box center [208, 189] width 16 height 22
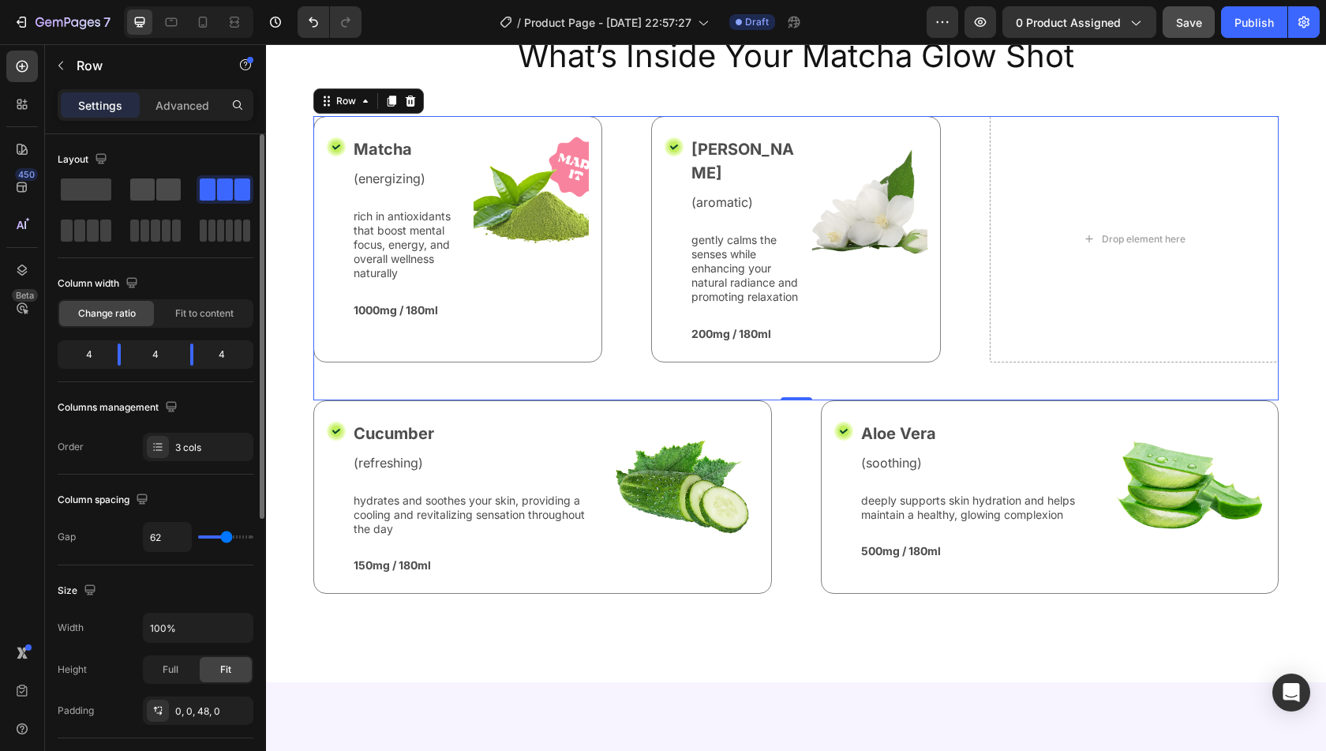
click at [153, 182] on span at bounding box center [142, 189] width 24 height 22
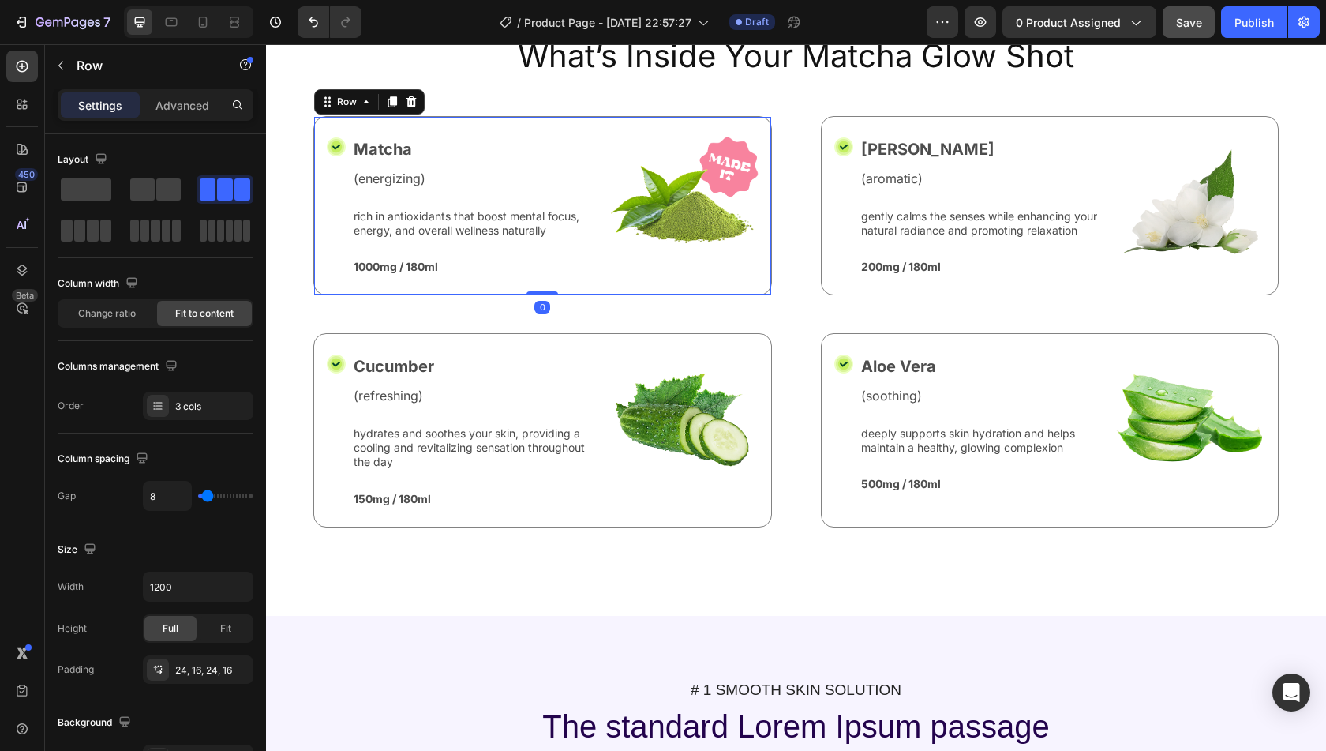
click at [505, 295] on div "Icon Matcha Text Block (energizing) Text Block rich in antioxidants that boost …" at bounding box center [542, 205] width 459 height 179
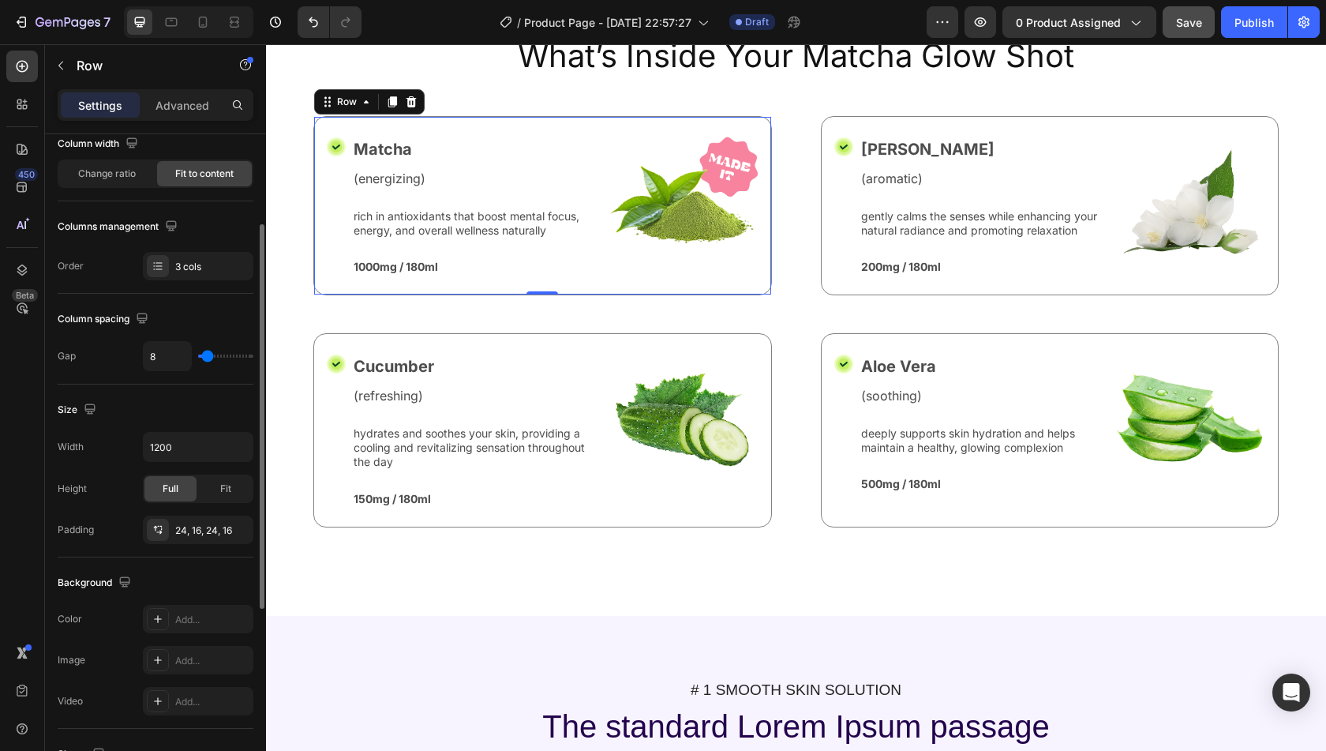
scroll to position [145, 0]
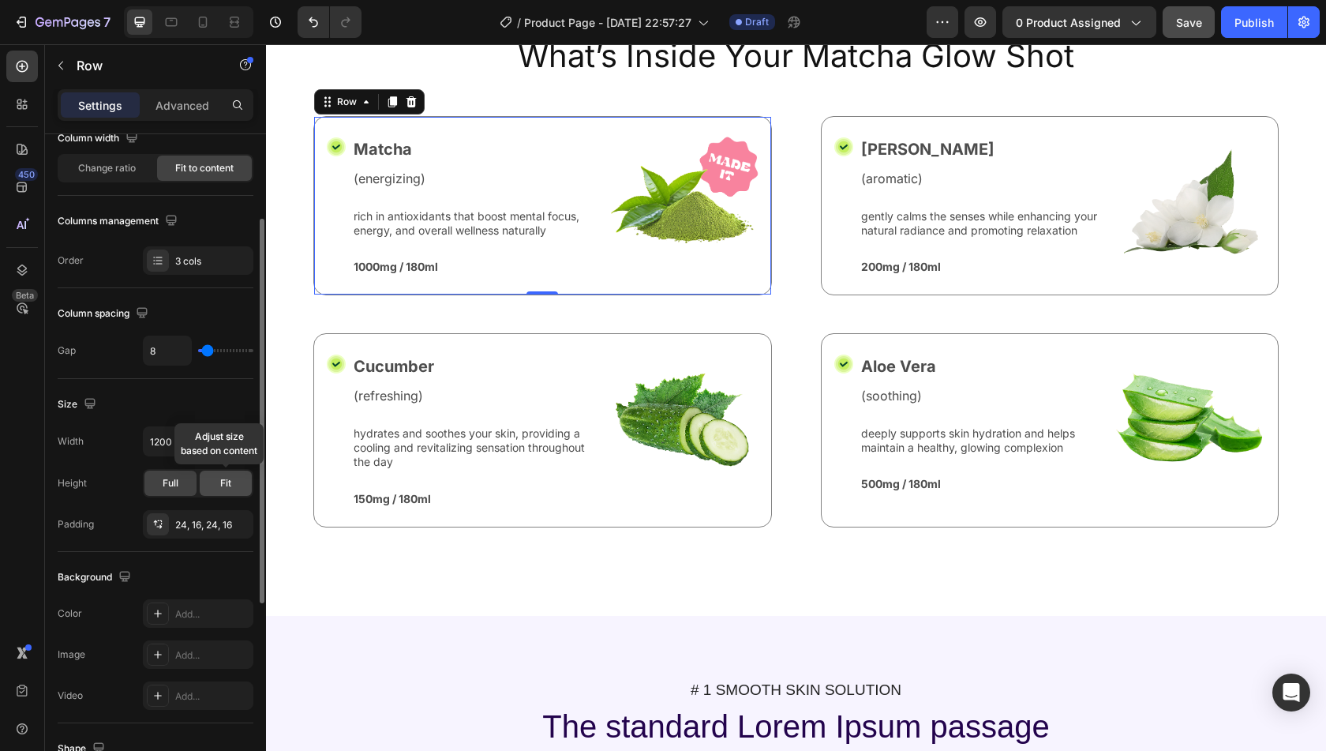
click at [218, 482] on div "Fit" at bounding box center [226, 482] width 52 height 25
click at [176, 476] on span "Full" at bounding box center [171, 483] width 16 height 14
click at [229, 476] on span "Fit" at bounding box center [225, 483] width 11 height 14
click at [169, 476] on span "Full" at bounding box center [171, 483] width 16 height 14
click at [242, 477] on div "Fit" at bounding box center [226, 482] width 52 height 25
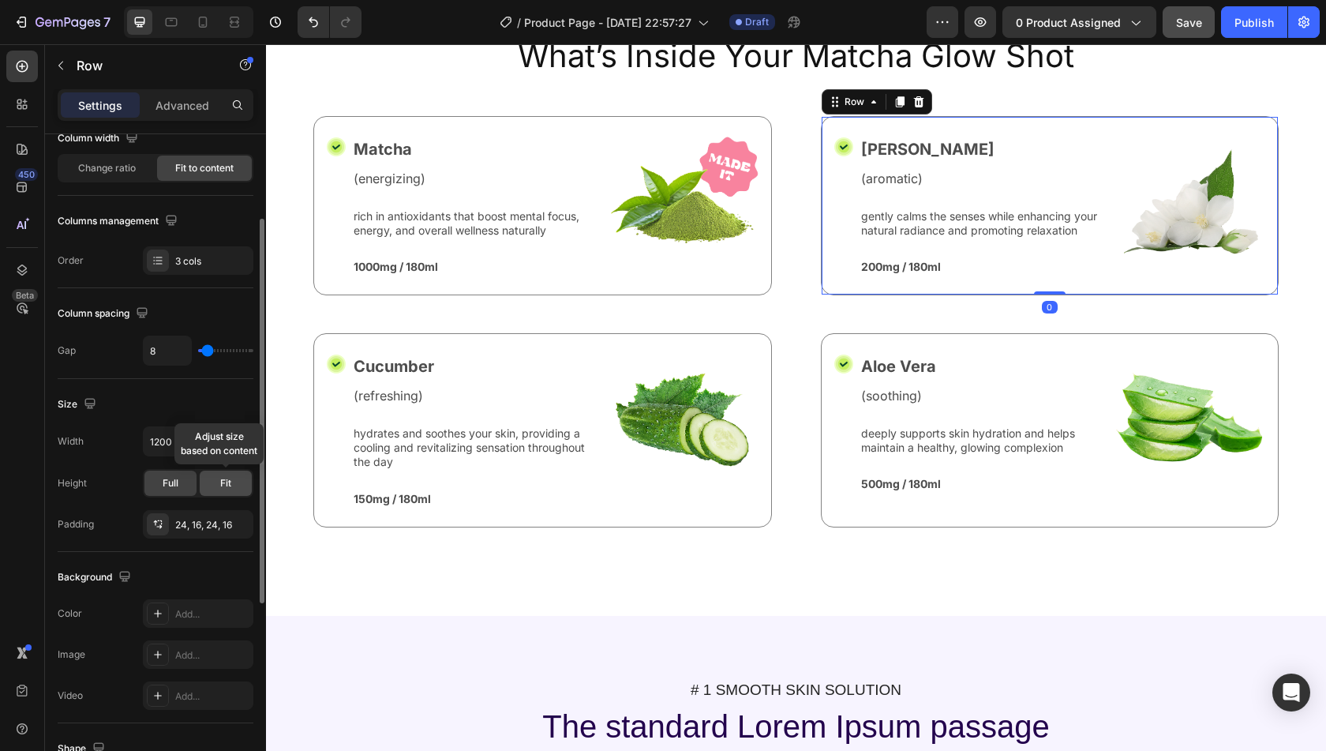
click at [219, 485] on div "Fit" at bounding box center [226, 482] width 52 height 25
click at [160, 475] on div "Full" at bounding box center [170, 482] width 52 height 25
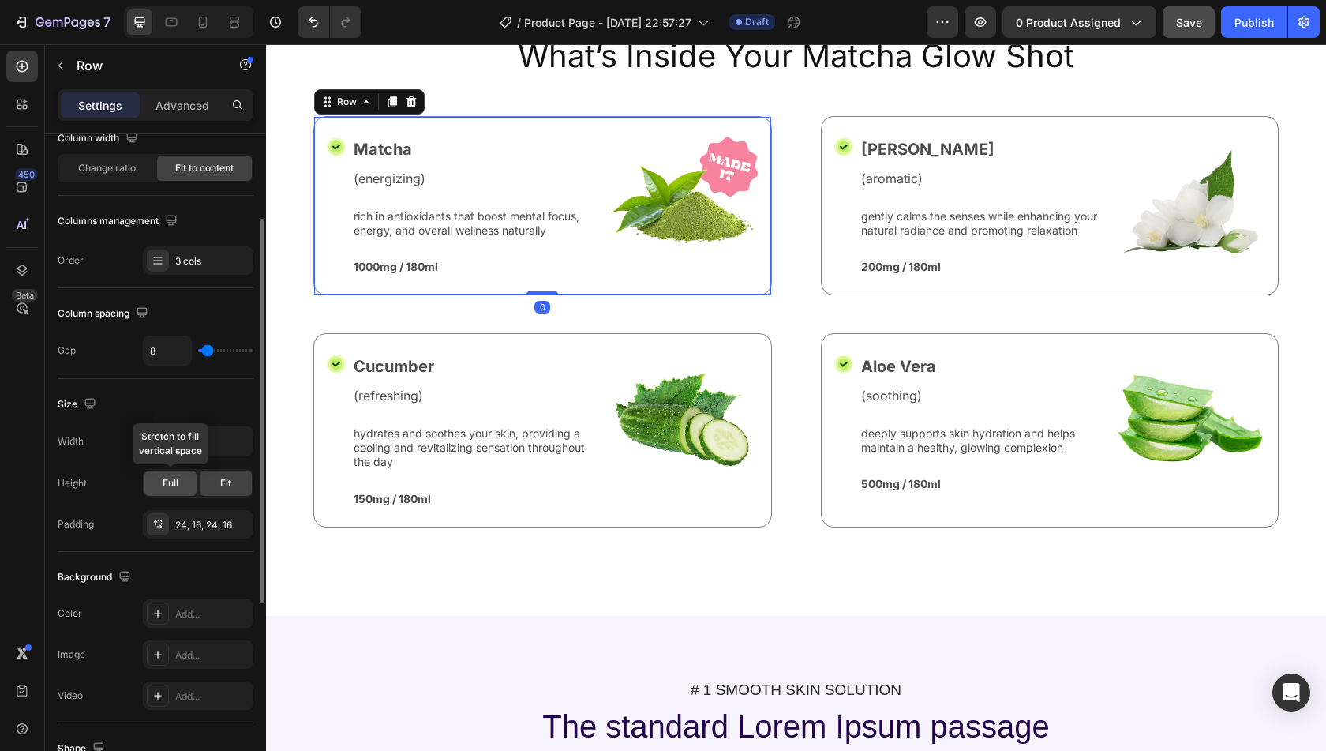
click at [167, 478] on span "Full" at bounding box center [171, 483] width 16 height 14
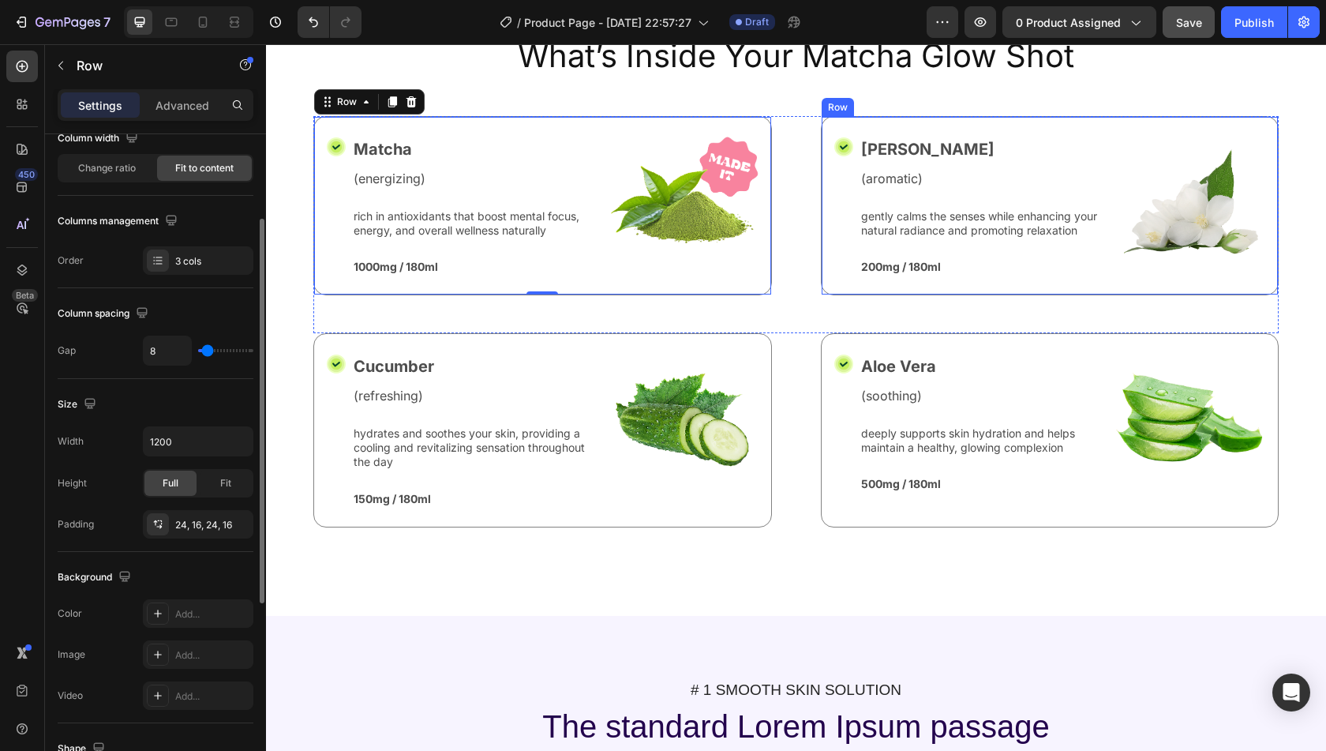
click at [856, 295] on div "Icon Jasmine Text Block (aromatic) Text Block gently calms the senses while enh…" at bounding box center [1050, 205] width 459 height 179
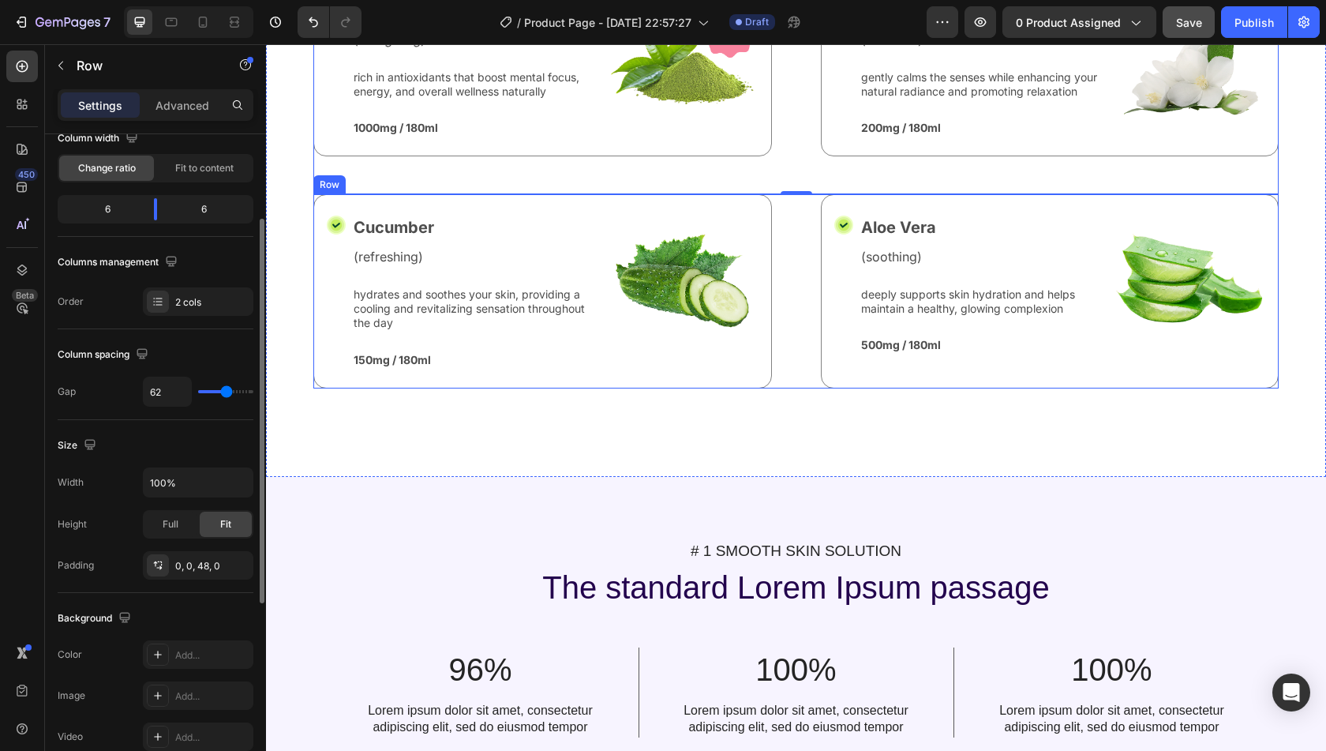
scroll to position [764, 0]
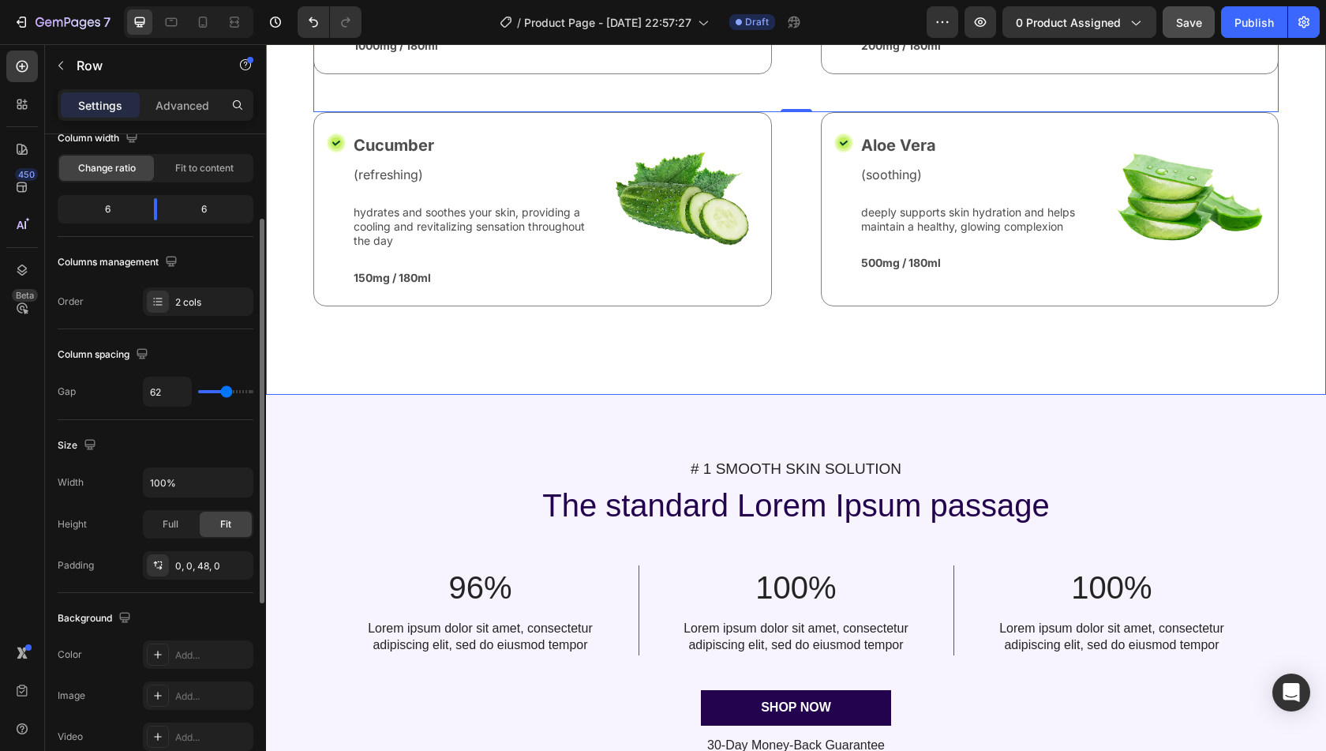
click at [760, 394] on div "Nature’s Best in Balance Text Block Row What’s Inside Your Matcha Glow Shot Hea…" at bounding box center [796, 83] width 1060 height 623
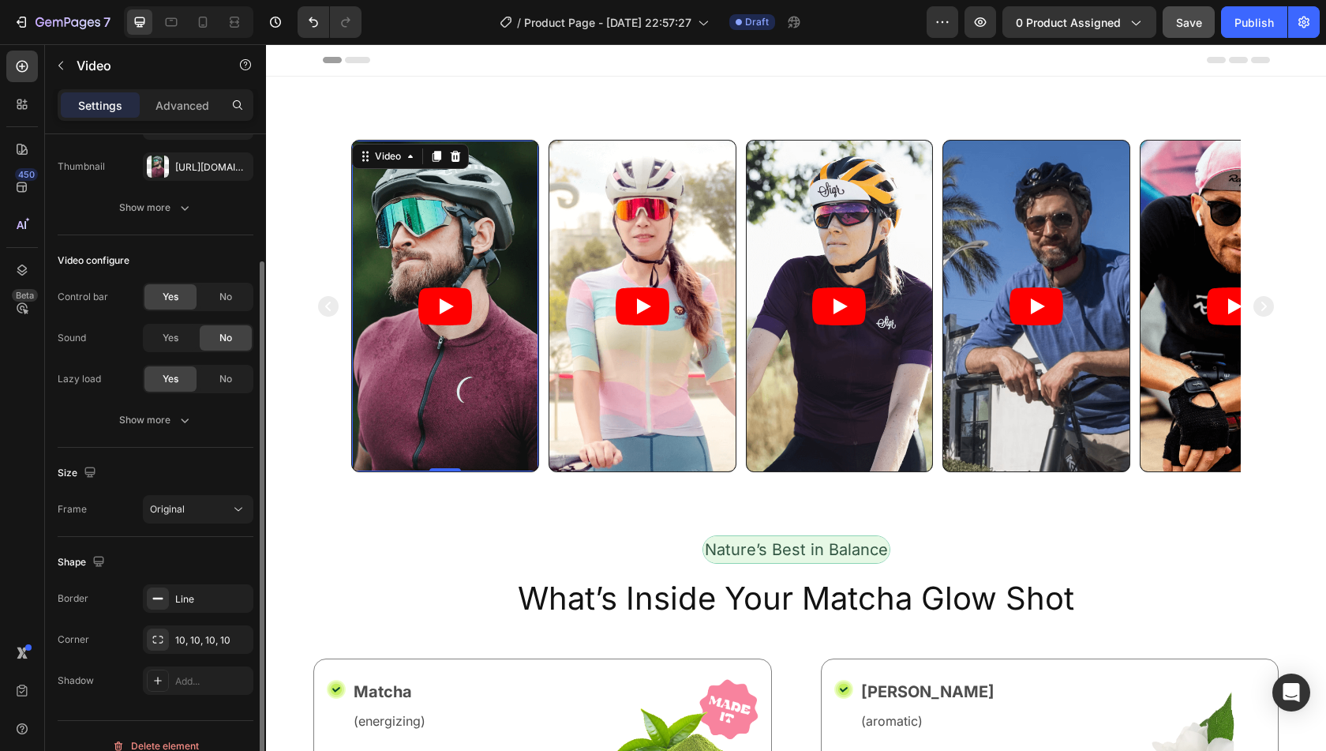
scroll to position [129, 0]
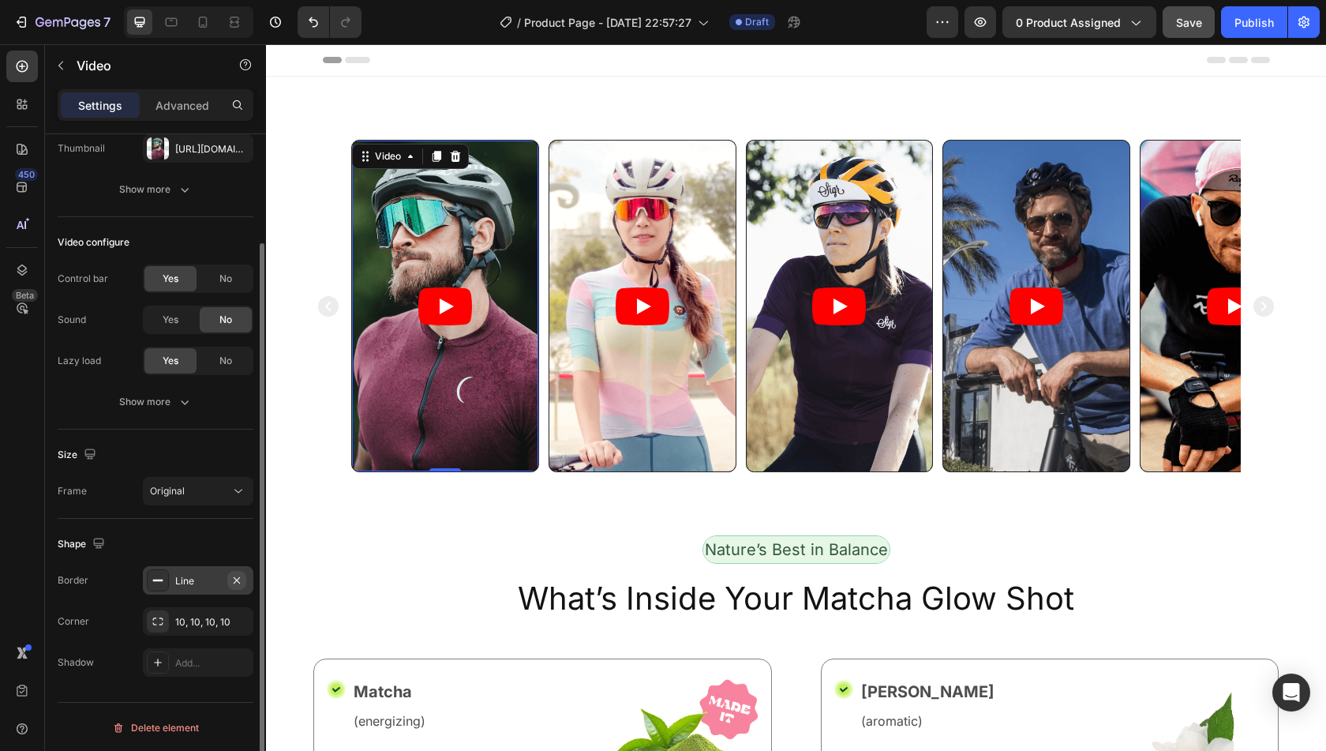
click at [242, 579] on icon "button" at bounding box center [236, 580] width 13 height 13
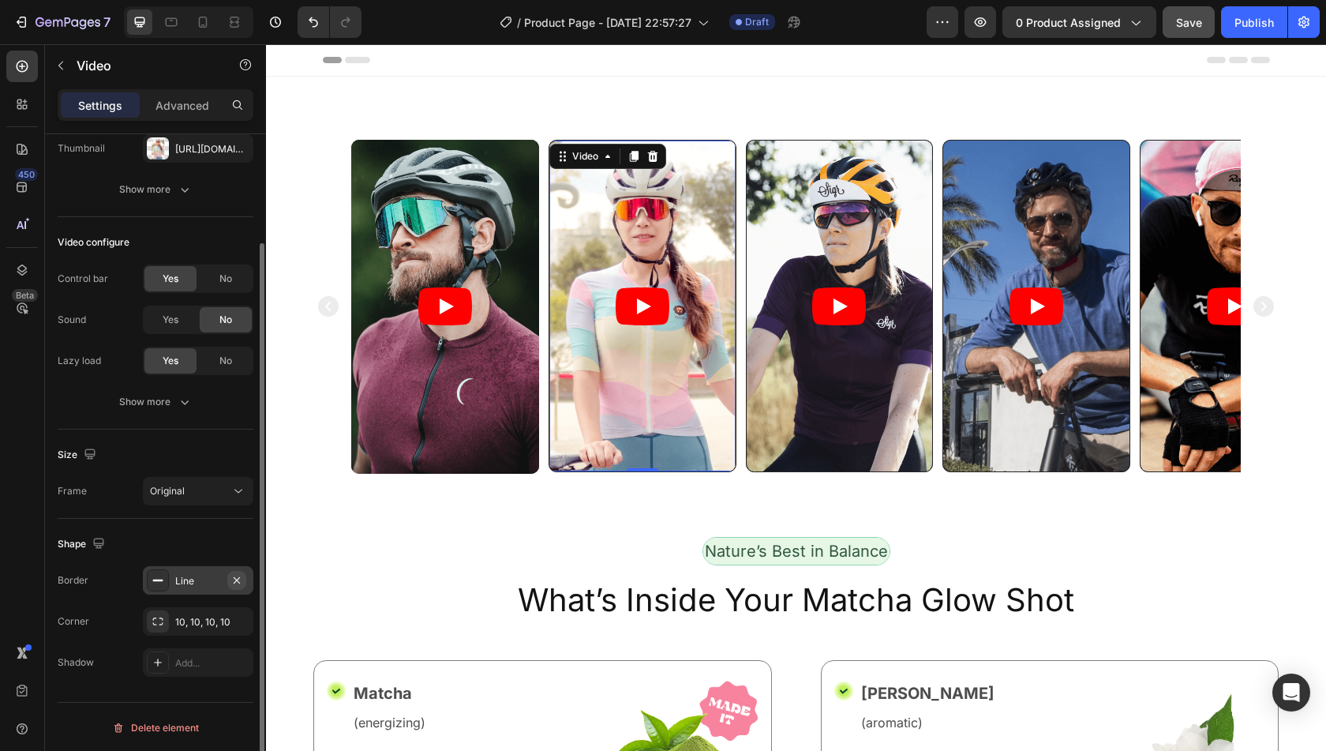
click at [235, 580] on icon "button" at bounding box center [237, 579] width 6 height 6
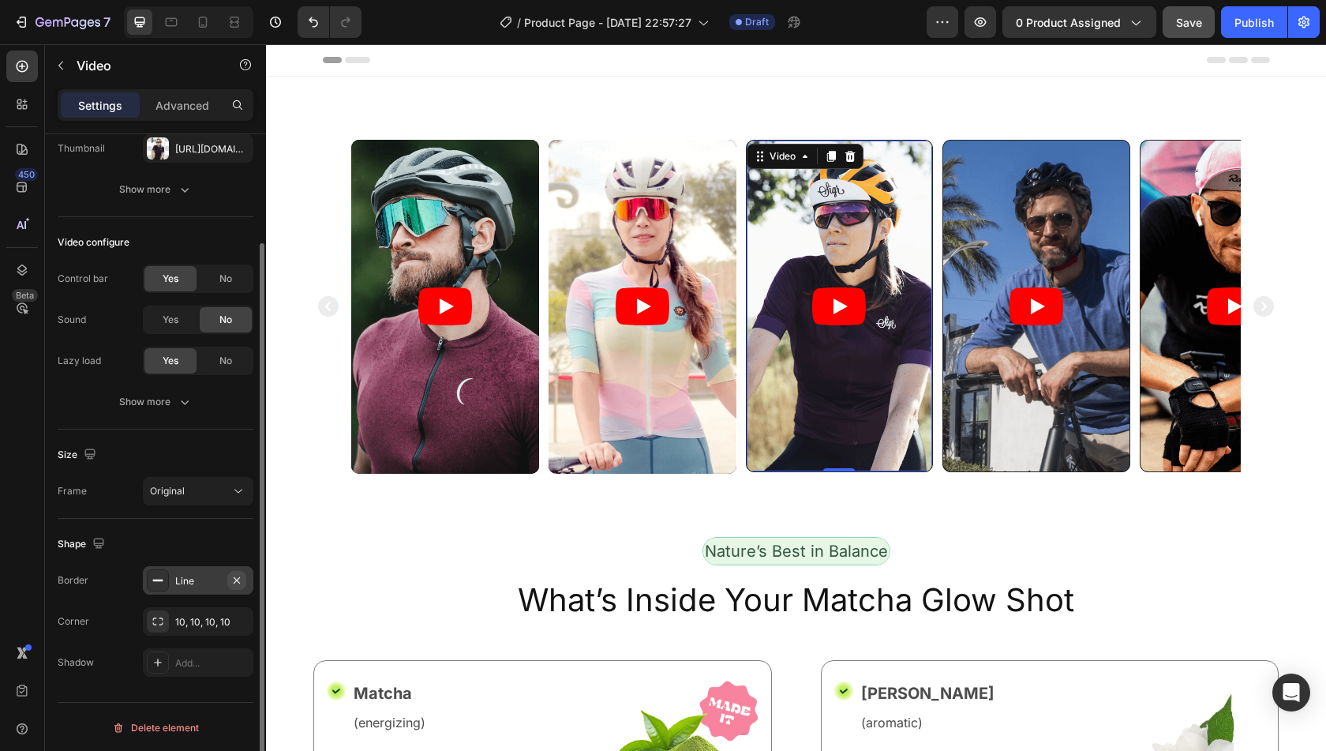
click at [242, 580] on icon "button" at bounding box center [236, 580] width 13 height 13
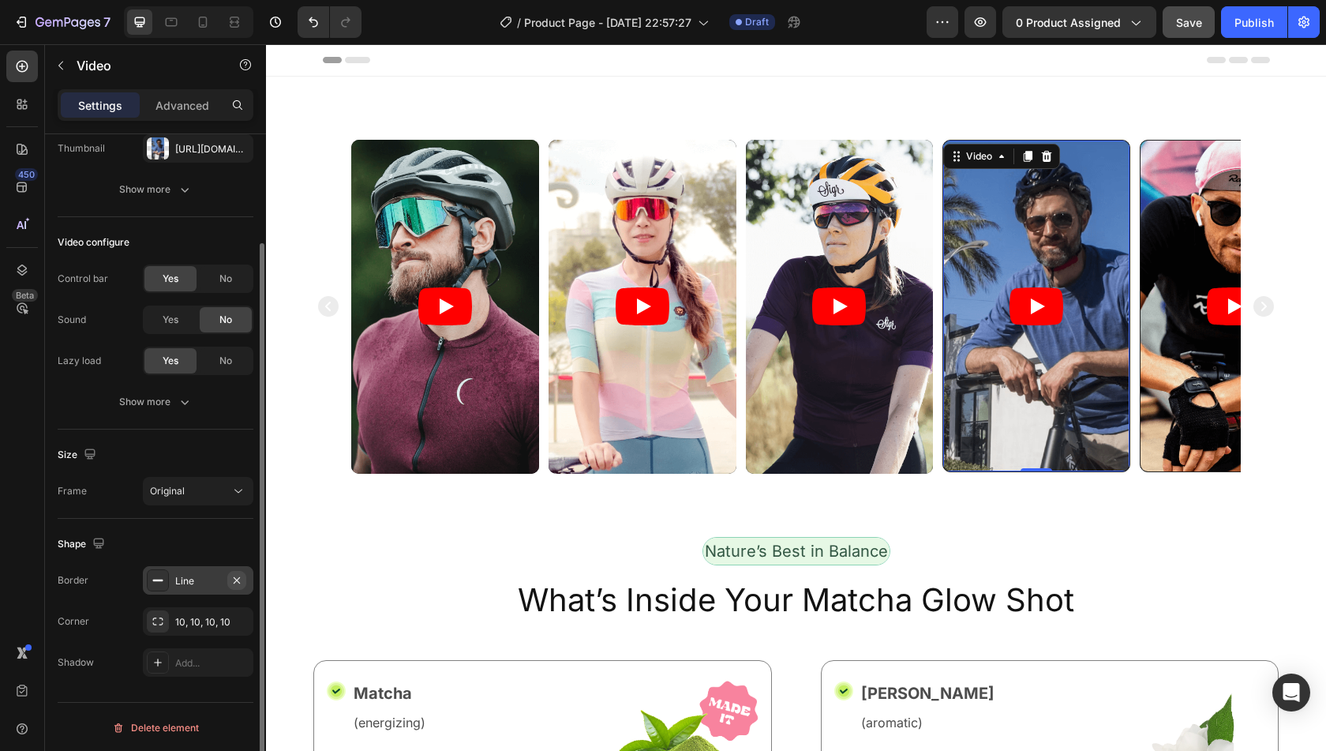
click at [238, 575] on icon "button" at bounding box center [236, 580] width 13 height 13
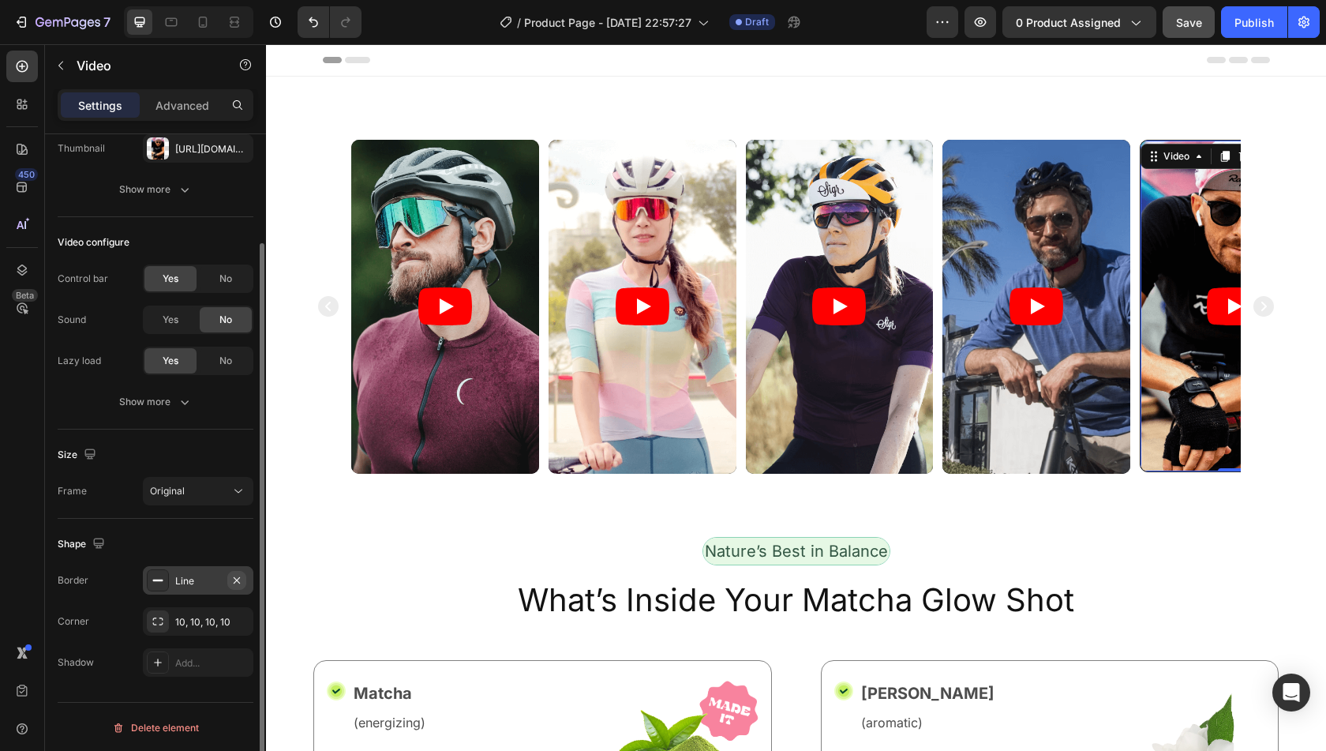
click at [238, 579] on icon "button" at bounding box center [236, 580] width 13 height 13
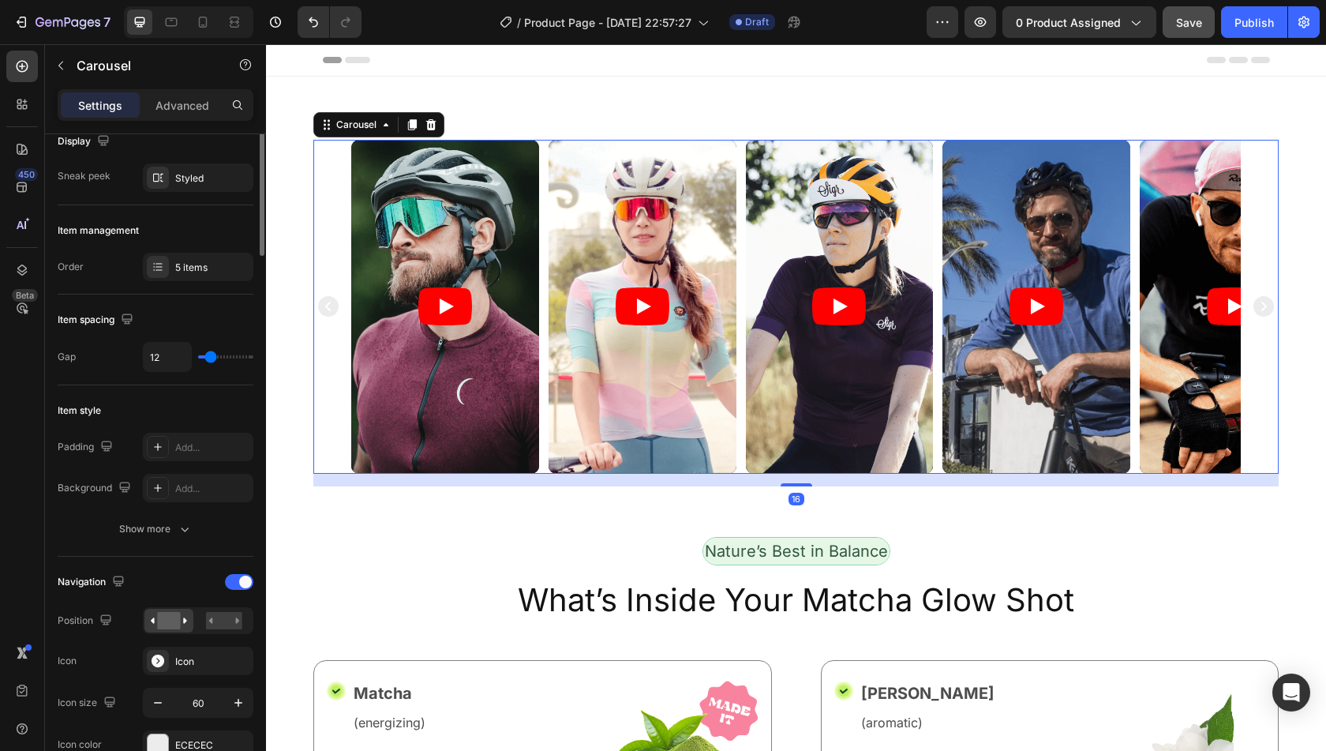
scroll to position [0, 0]
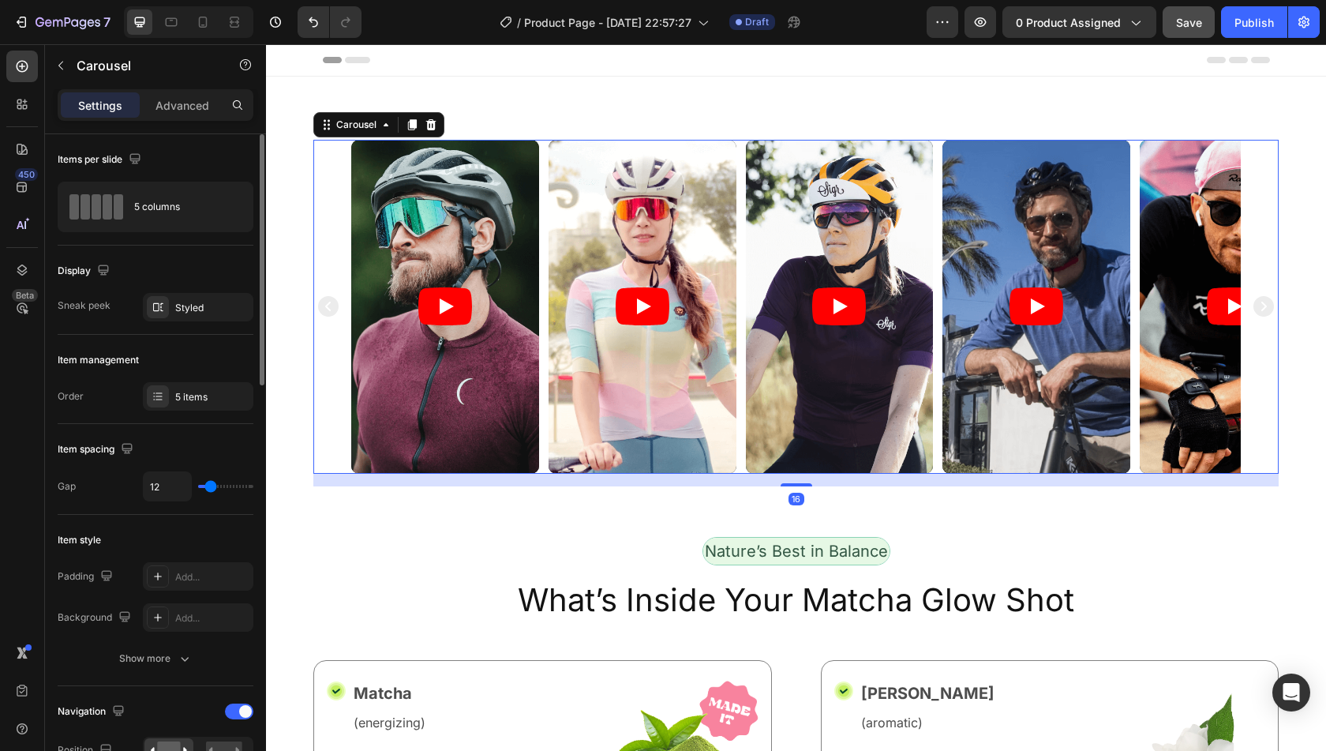
click at [1253, 301] on icon "Carousel Next Arrow" at bounding box center [1263, 306] width 21 height 21
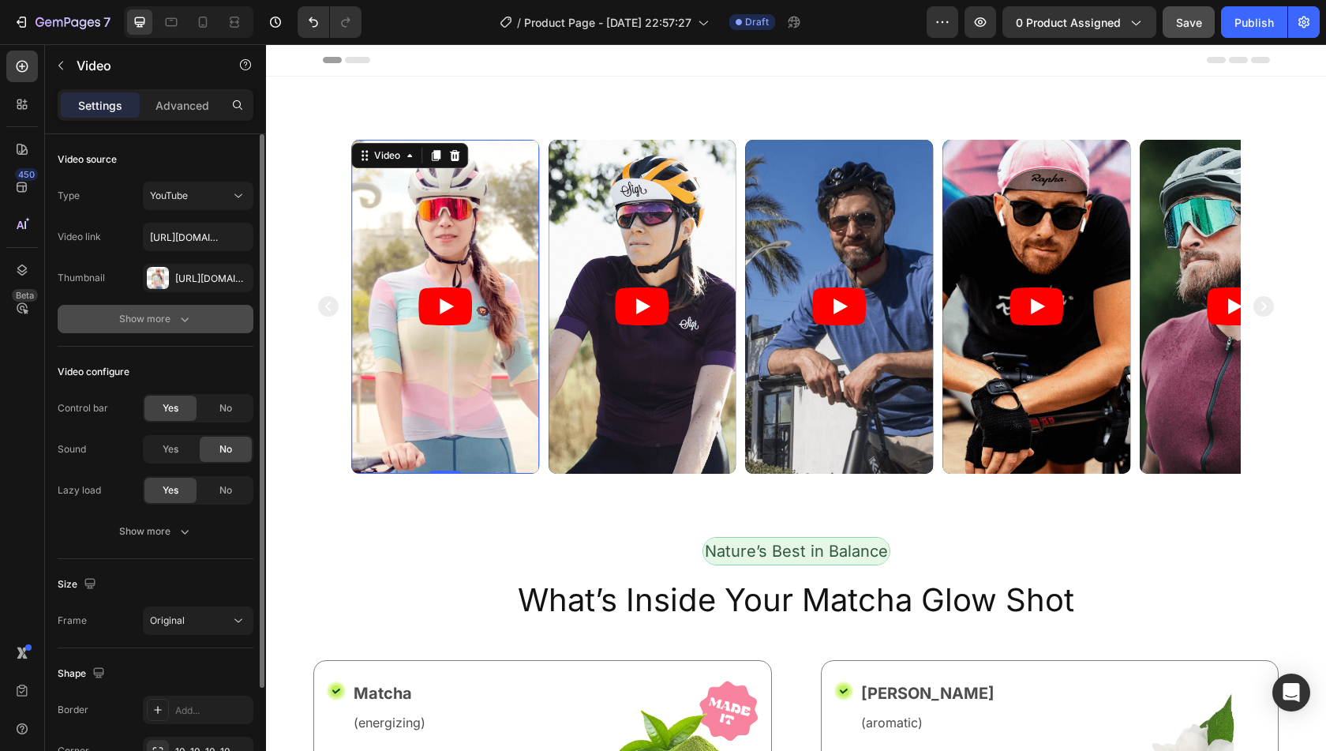
click at [181, 325] on icon "button" at bounding box center [185, 319] width 16 height 16
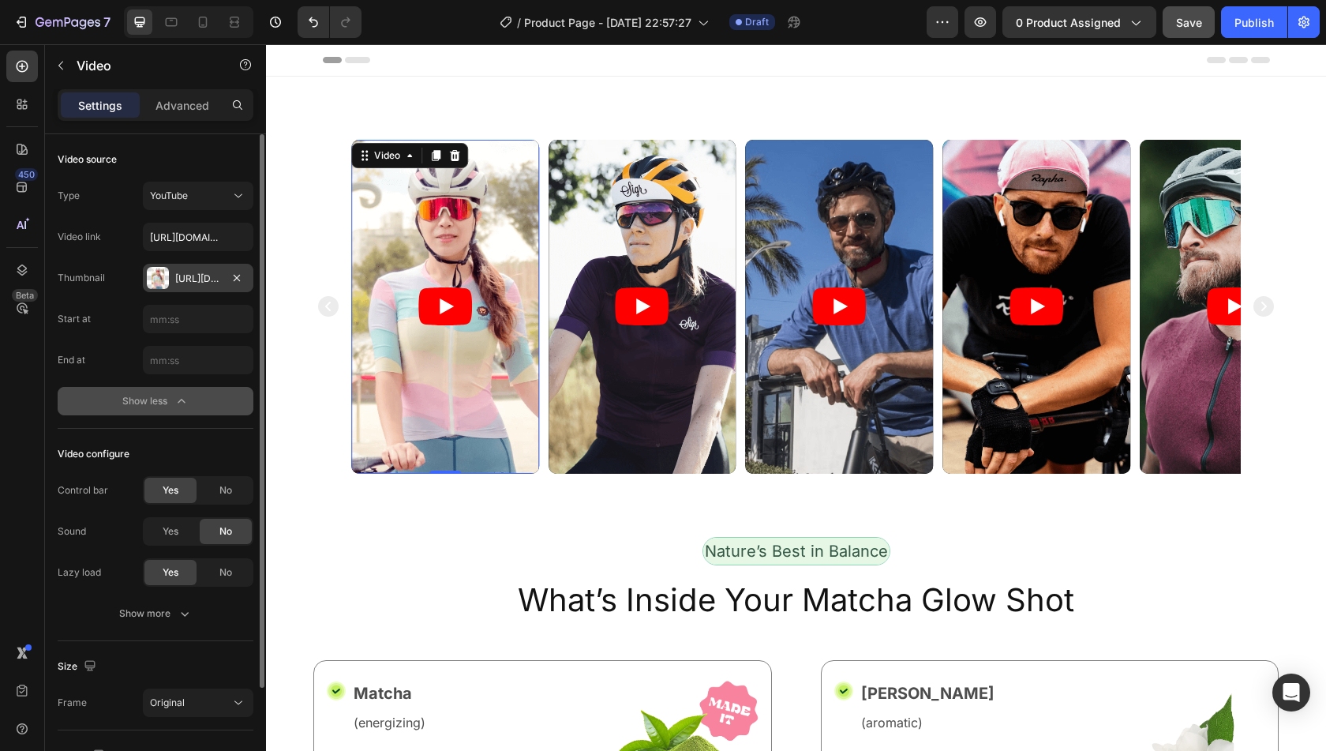
click at [204, 279] on div "Https://cdn.Shopify.Com/s/files/1/0850/7536/2129/files/gempages_521087081116599…" at bounding box center [198, 279] width 46 height 14
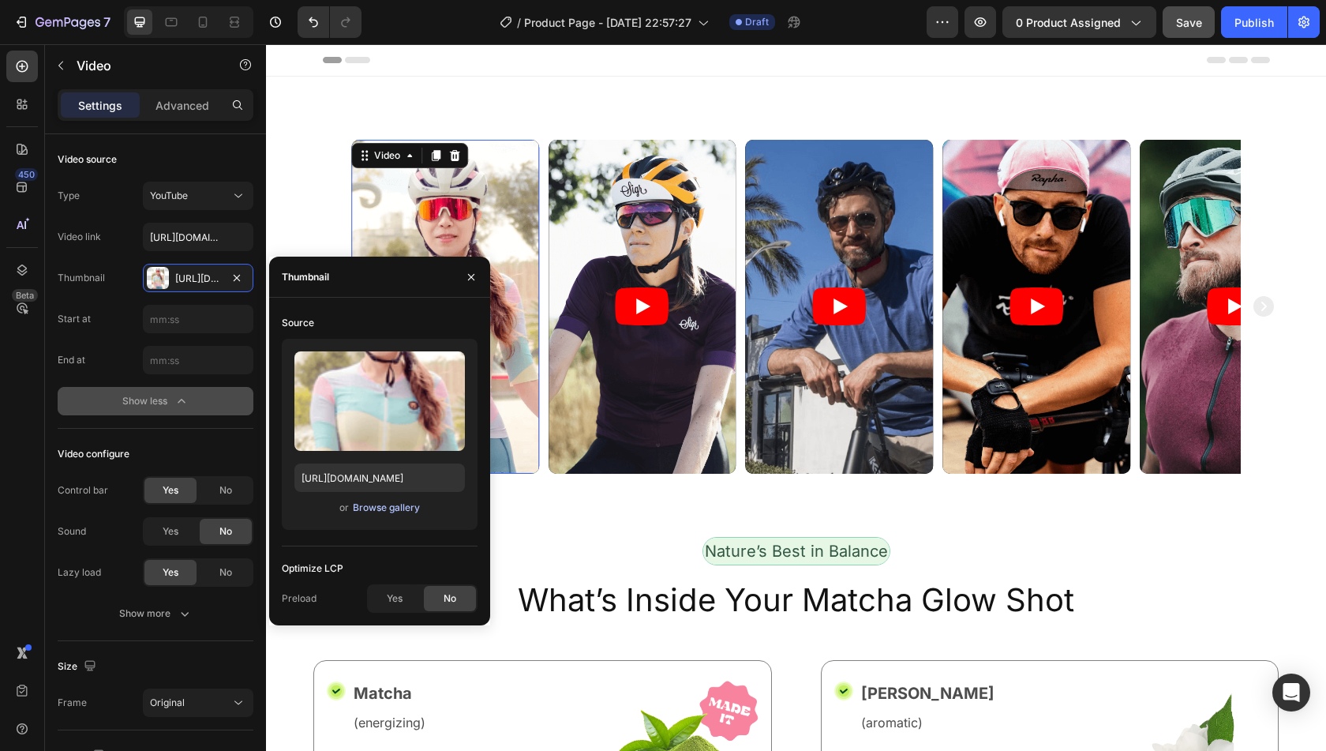
click at [394, 508] on div "Browse gallery" at bounding box center [386, 507] width 67 height 14
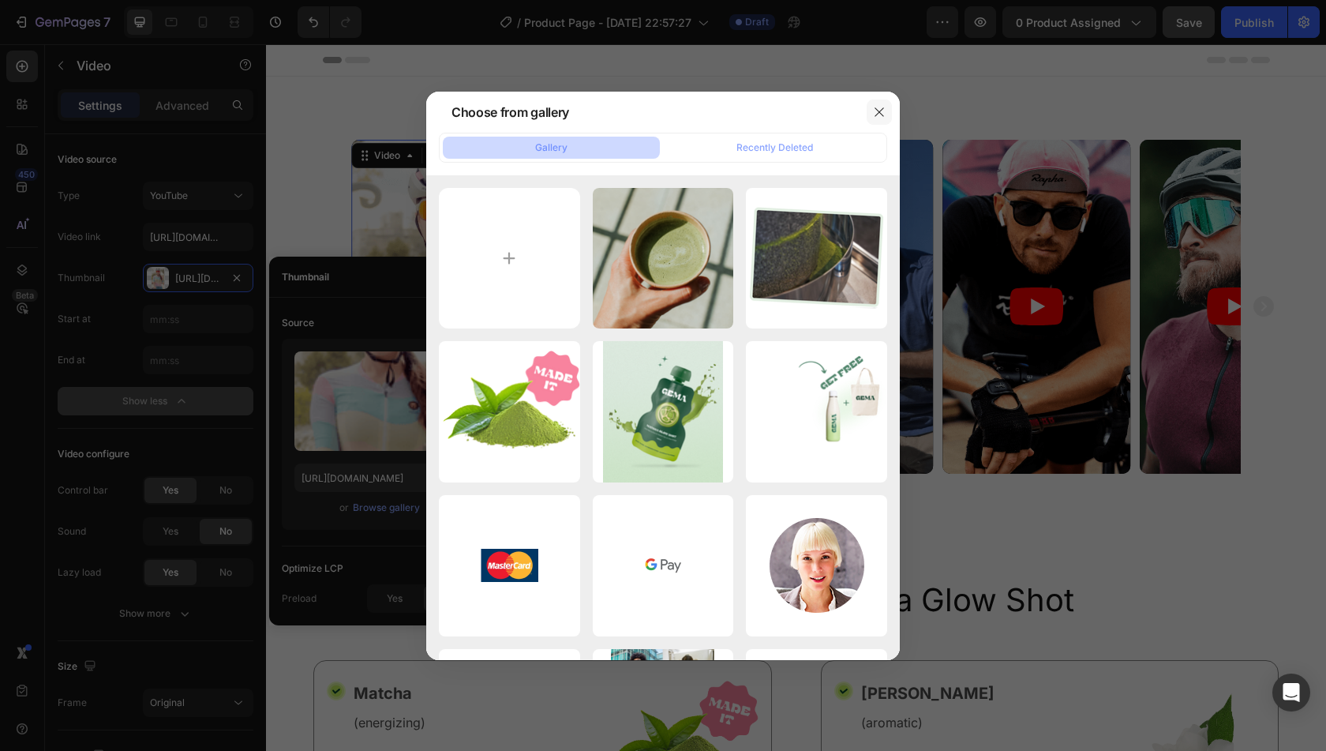
click at [876, 112] on icon "button" at bounding box center [879, 112] width 13 height 13
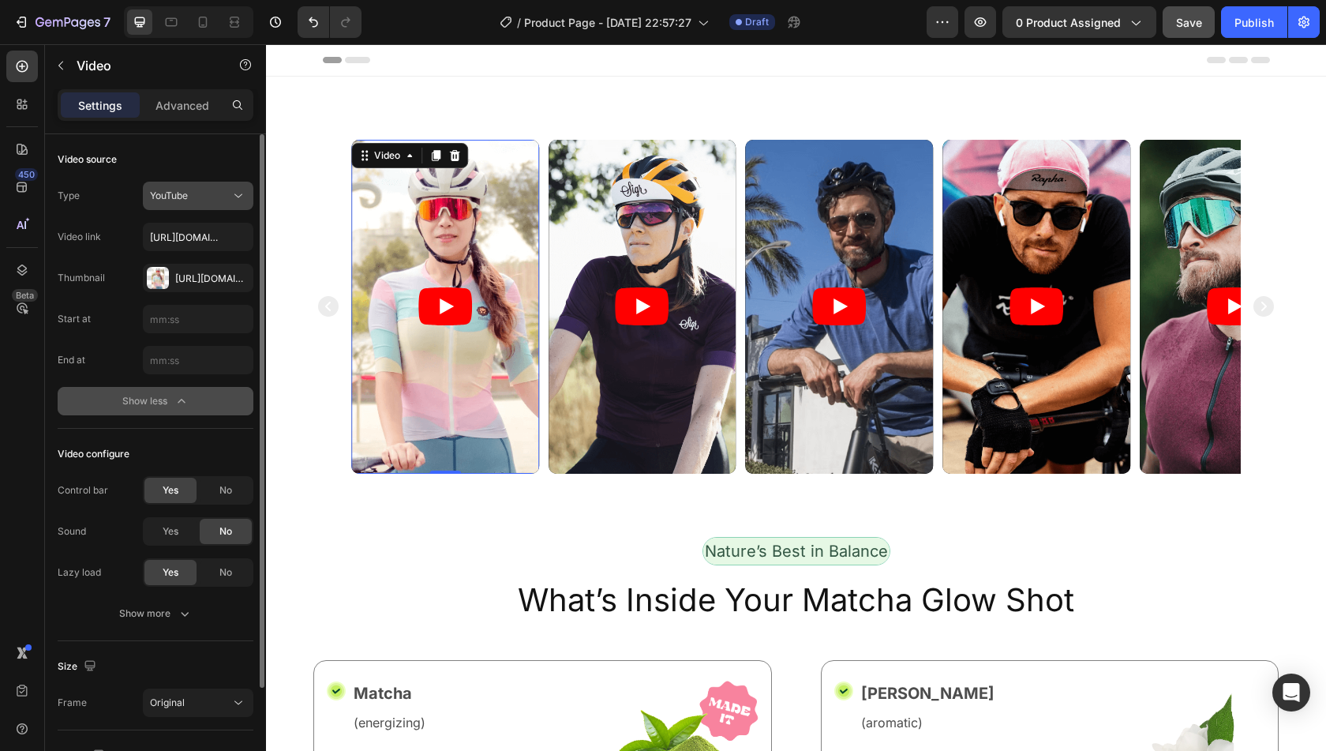
click at [166, 198] on span "YouTube" at bounding box center [169, 195] width 38 height 12
click at [174, 167] on div "Video source" at bounding box center [156, 159] width 196 height 25
click at [194, 252] on div "Type YouTube Video link https://www.youtube.com/watch?v=cyzh48XRS4M Thumbnail H…" at bounding box center [156, 237] width 196 height 111
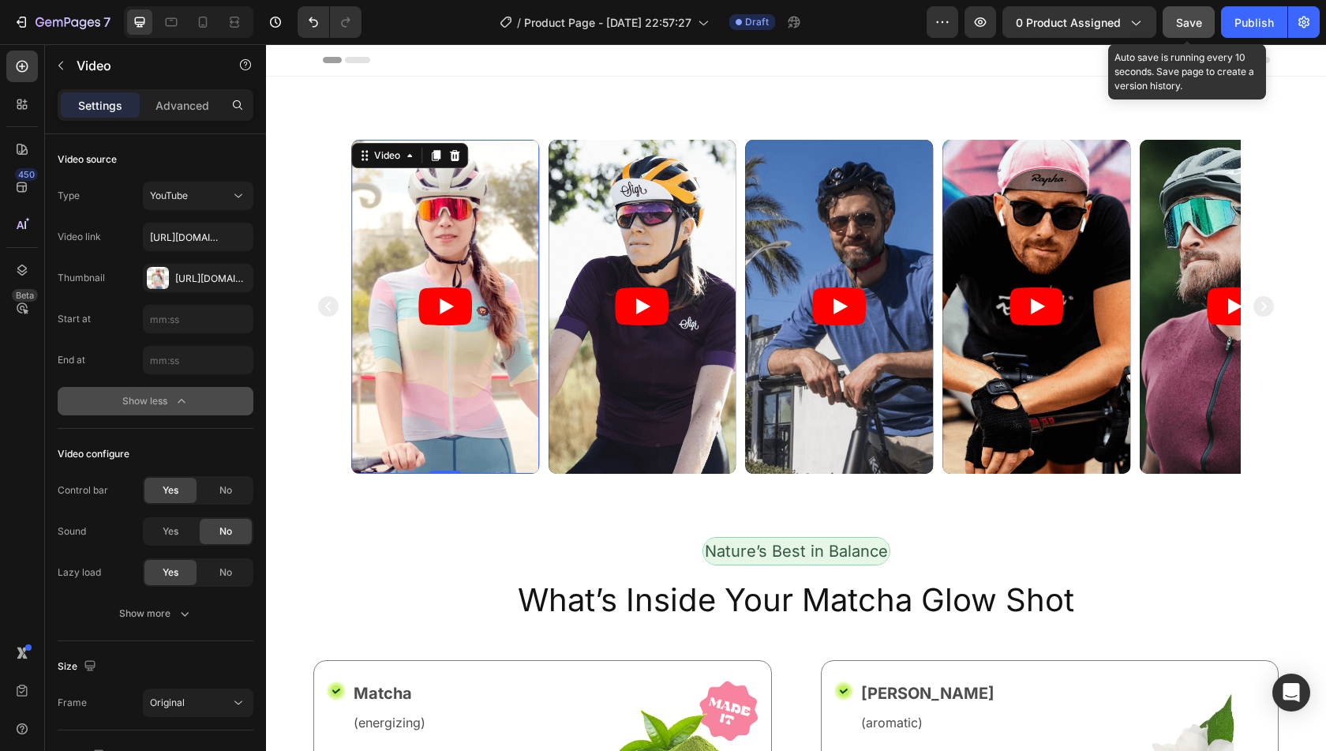
click at [1203, 25] on button "Save" at bounding box center [1189, 22] width 52 height 32
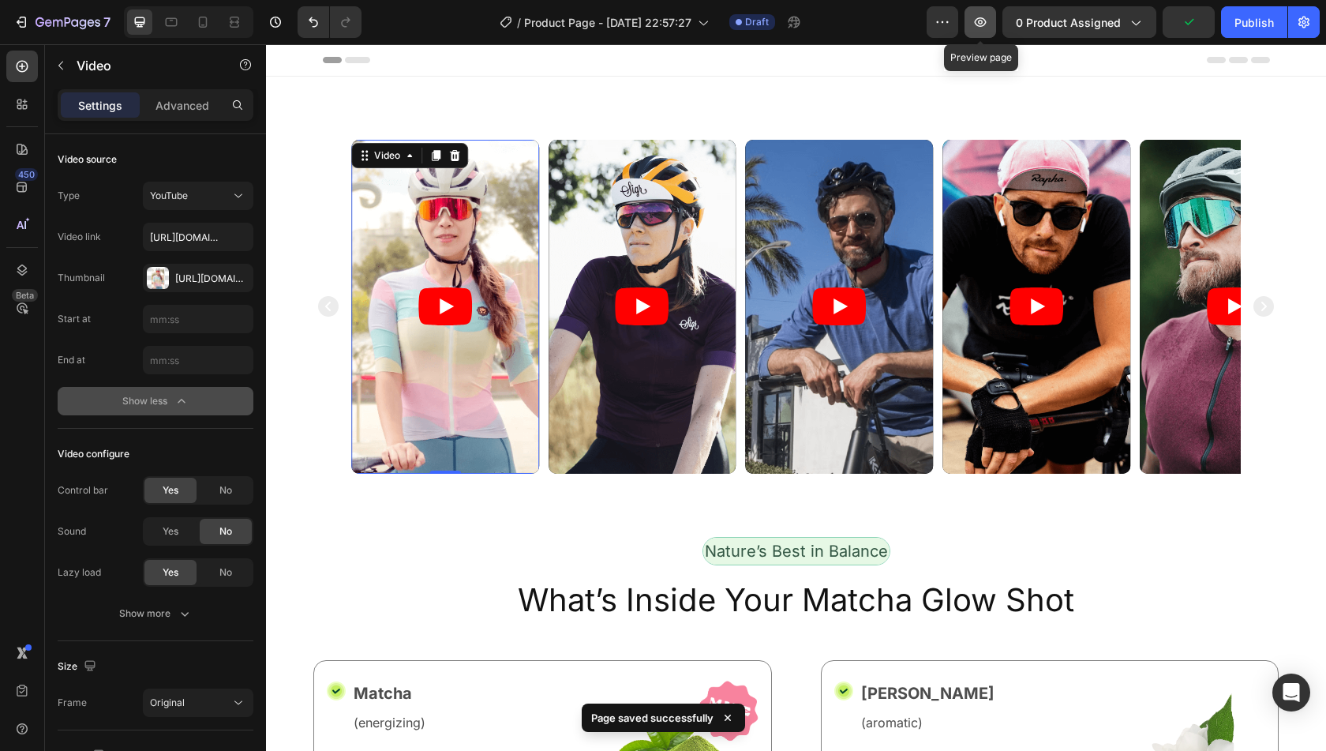
click at [979, 22] on icon "button" at bounding box center [980, 22] width 16 height 16
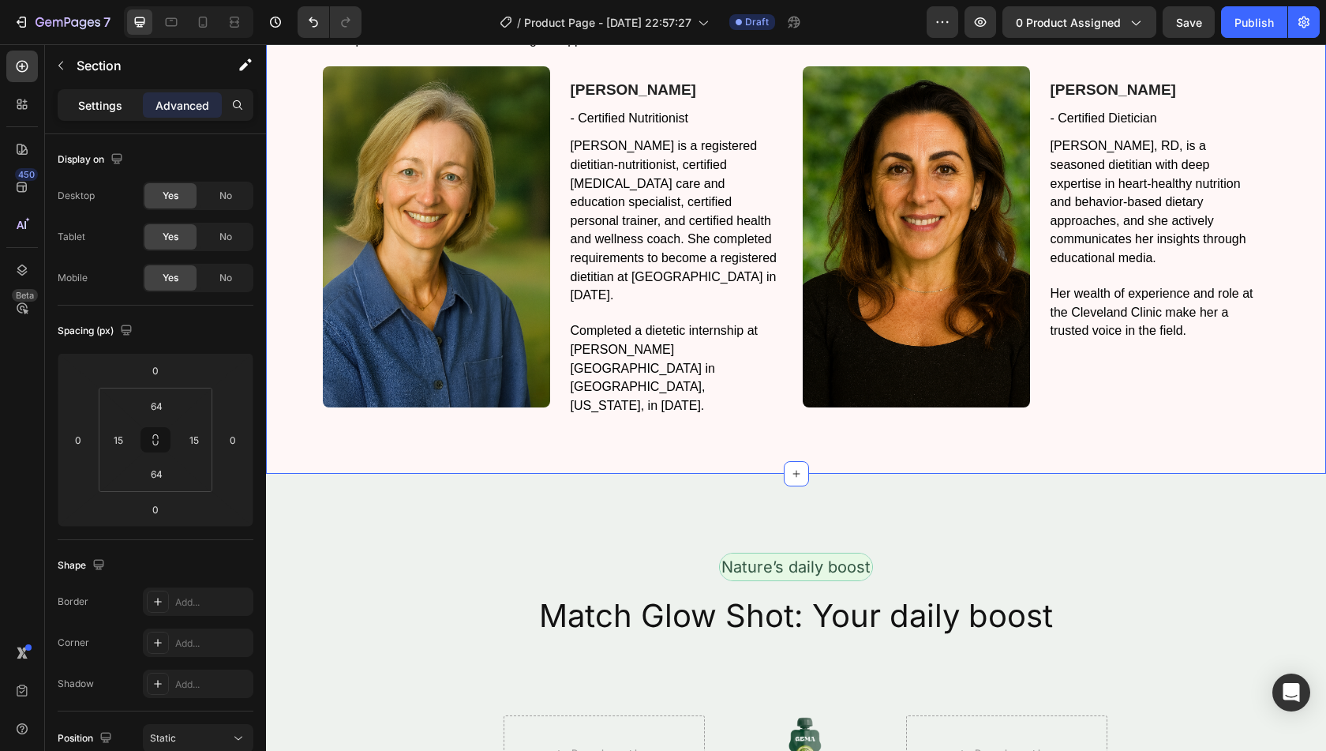
click at [103, 102] on p "Settings" at bounding box center [100, 105] width 44 height 17
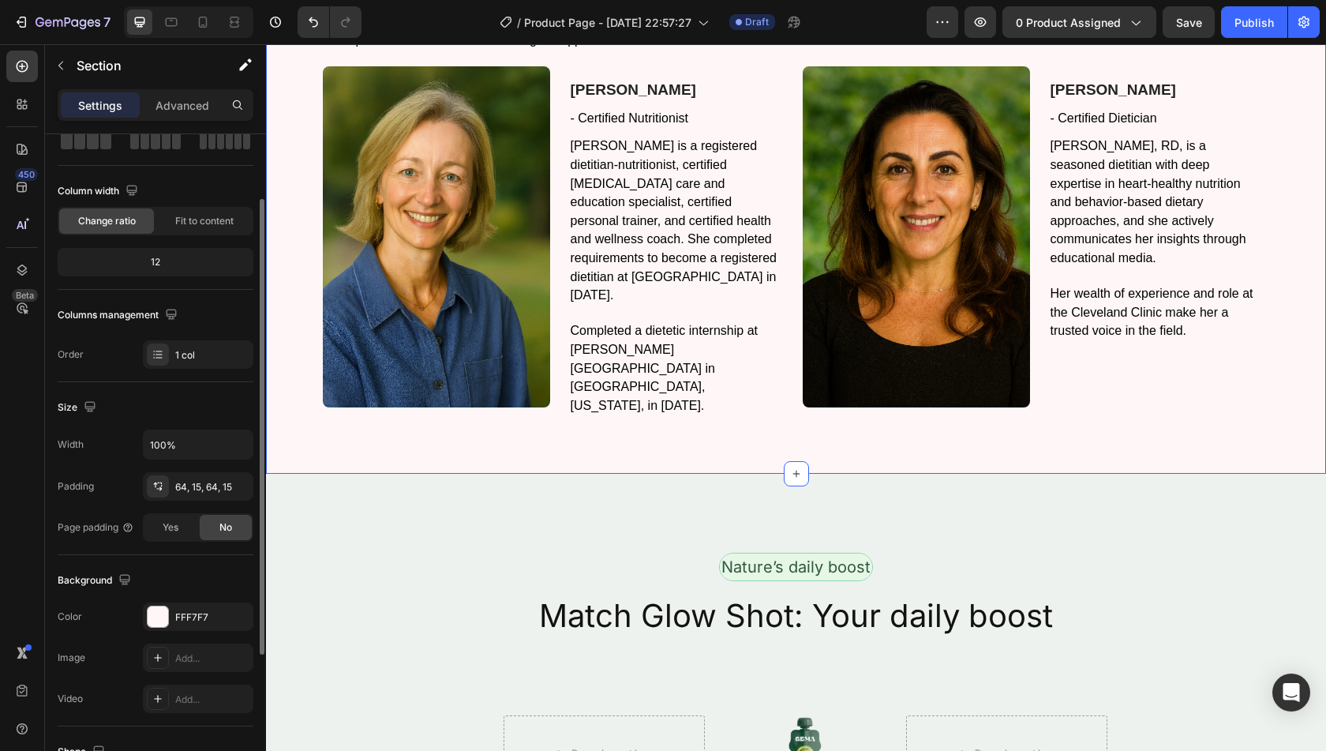
scroll to position [93, 0]
click at [197, 481] on div "64, 15, 64, 15" at bounding box center [198, 486] width 46 height 14
click at [124, 472] on div "Padding 64, 15, 64, 15" at bounding box center [156, 485] width 196 height 28
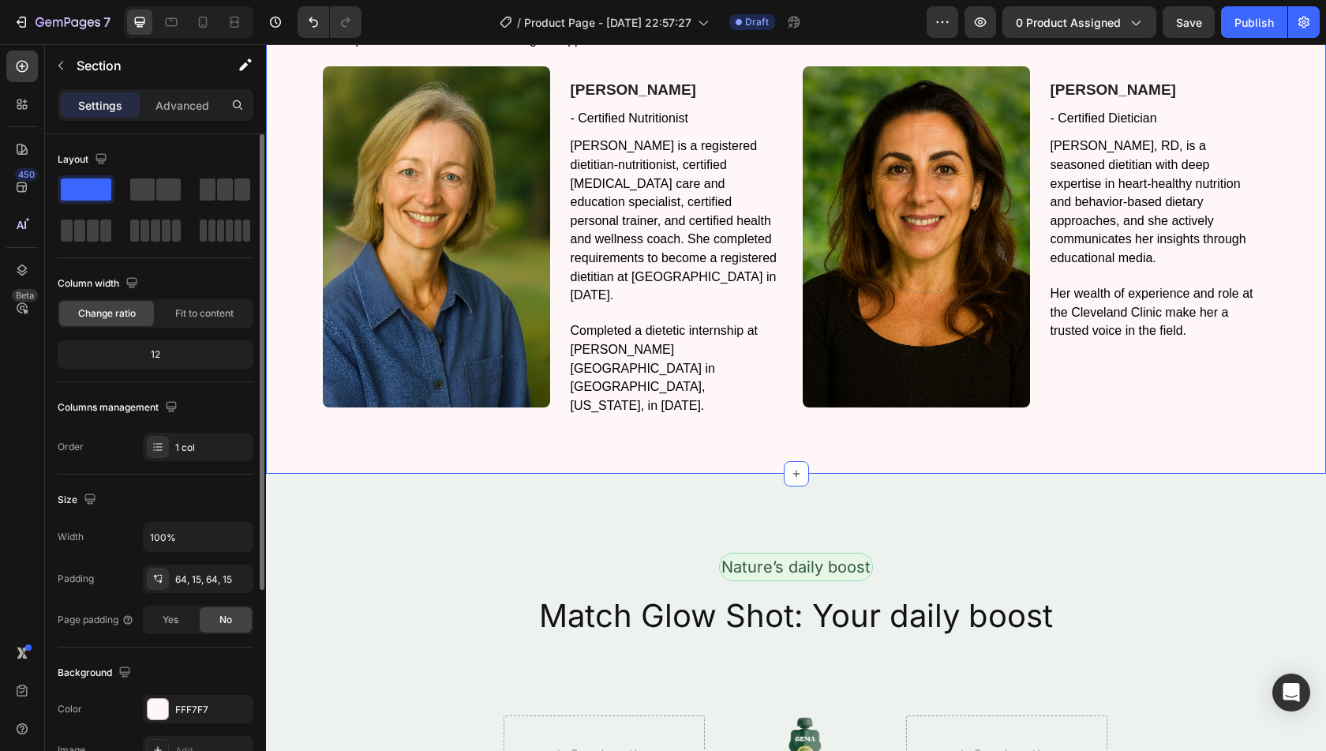
scroll to position [0, 0]
click at [188, 313] on span "Fit to content" at bounding box center [204, 313] width 58 height 14
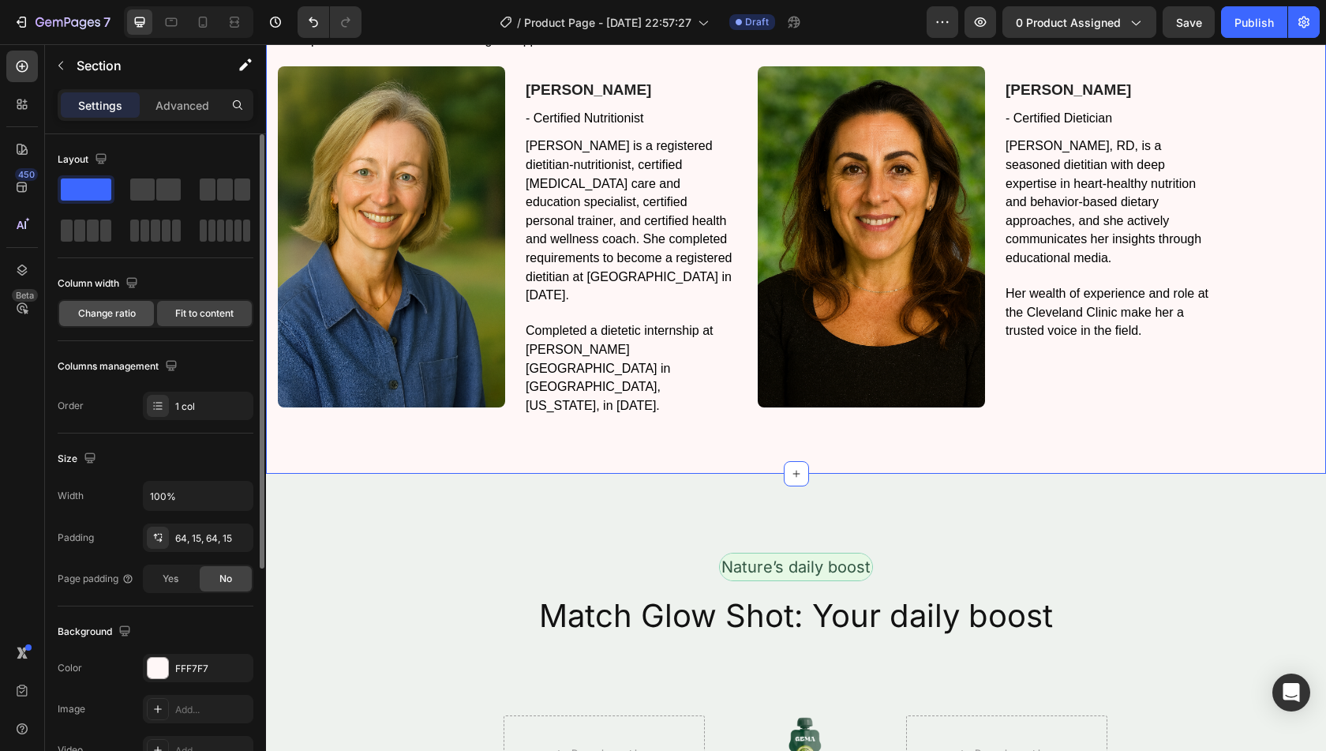
click at [123, 311] on span "Change ratio" at bounding box center [107, 313] width 58 height 14
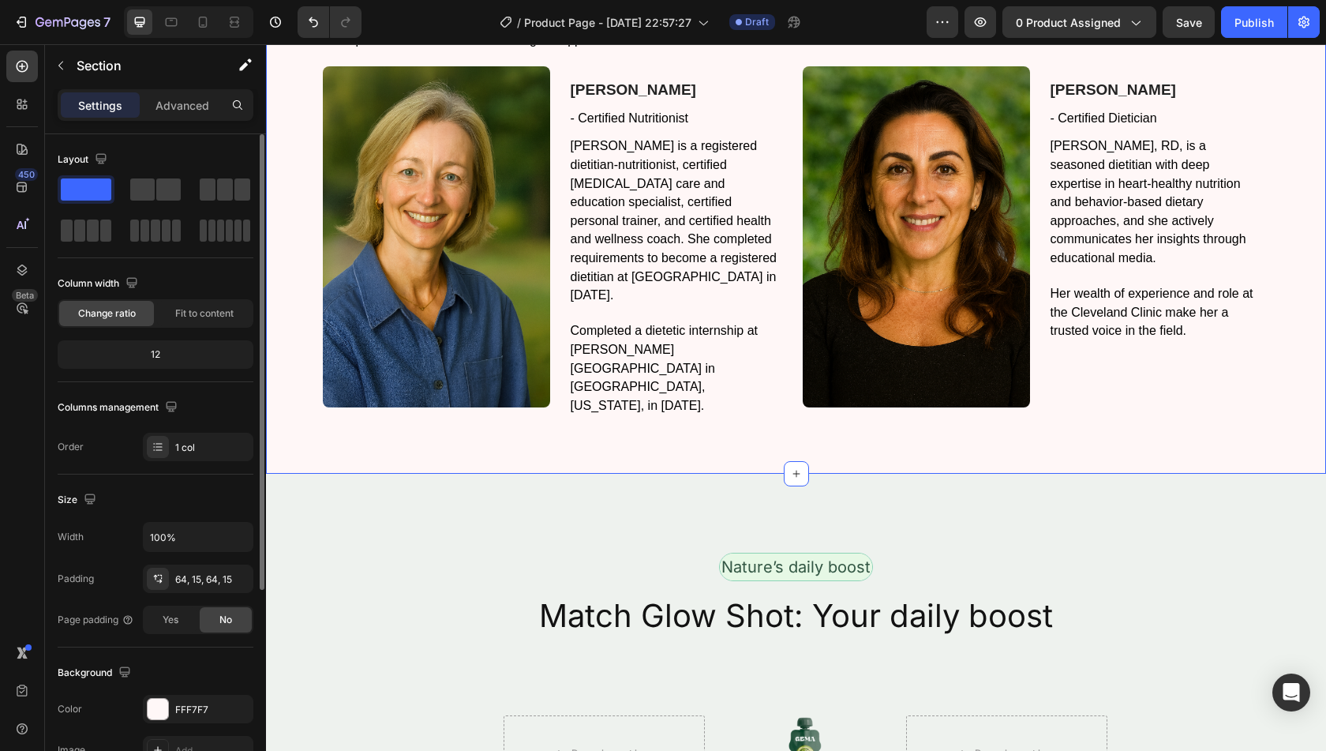
click at [152, 353] on div "12" at bounding box center [155, 354] width 189 height 22
click at [186, 362] on div "12" at bounding box center [155, 354] width 189 height 22
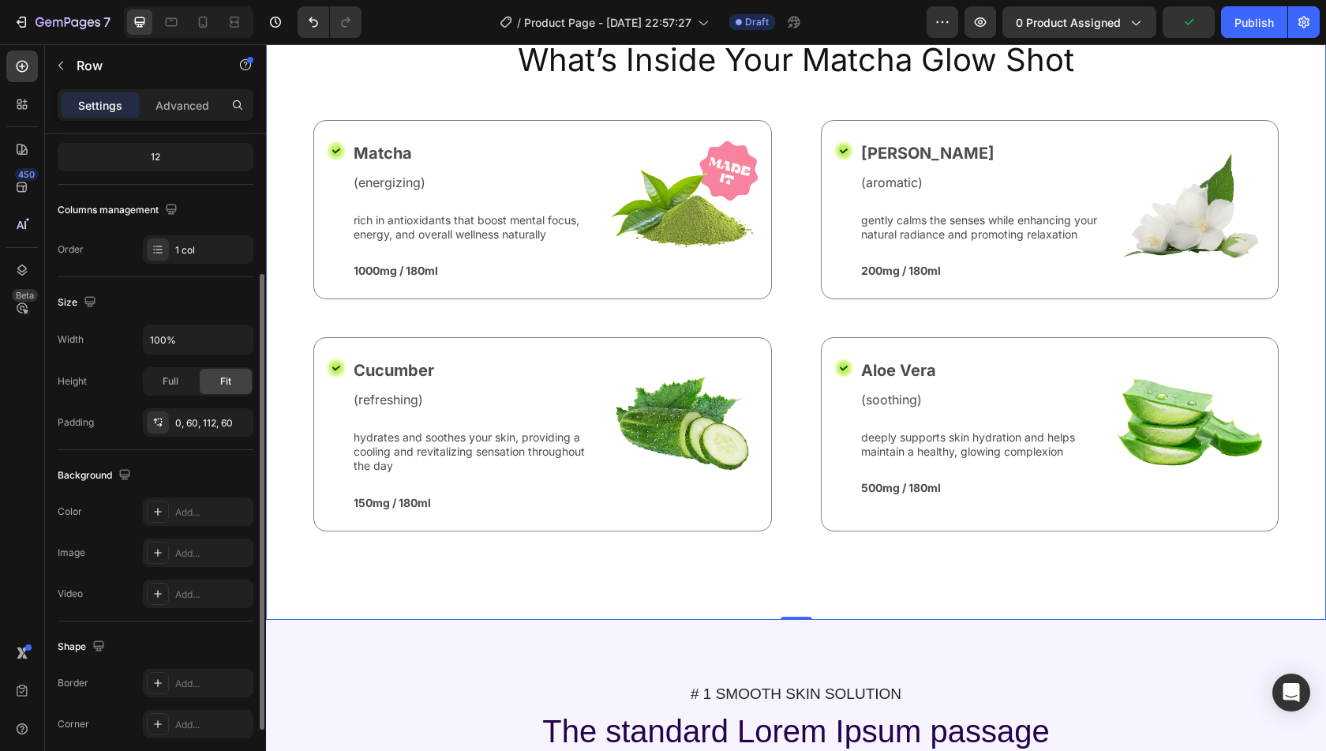
scroll to position [200, 0]
click at [205, 425] on div "0, 60, 112, 60" at bounding box center [198, 420] width 111 height 28
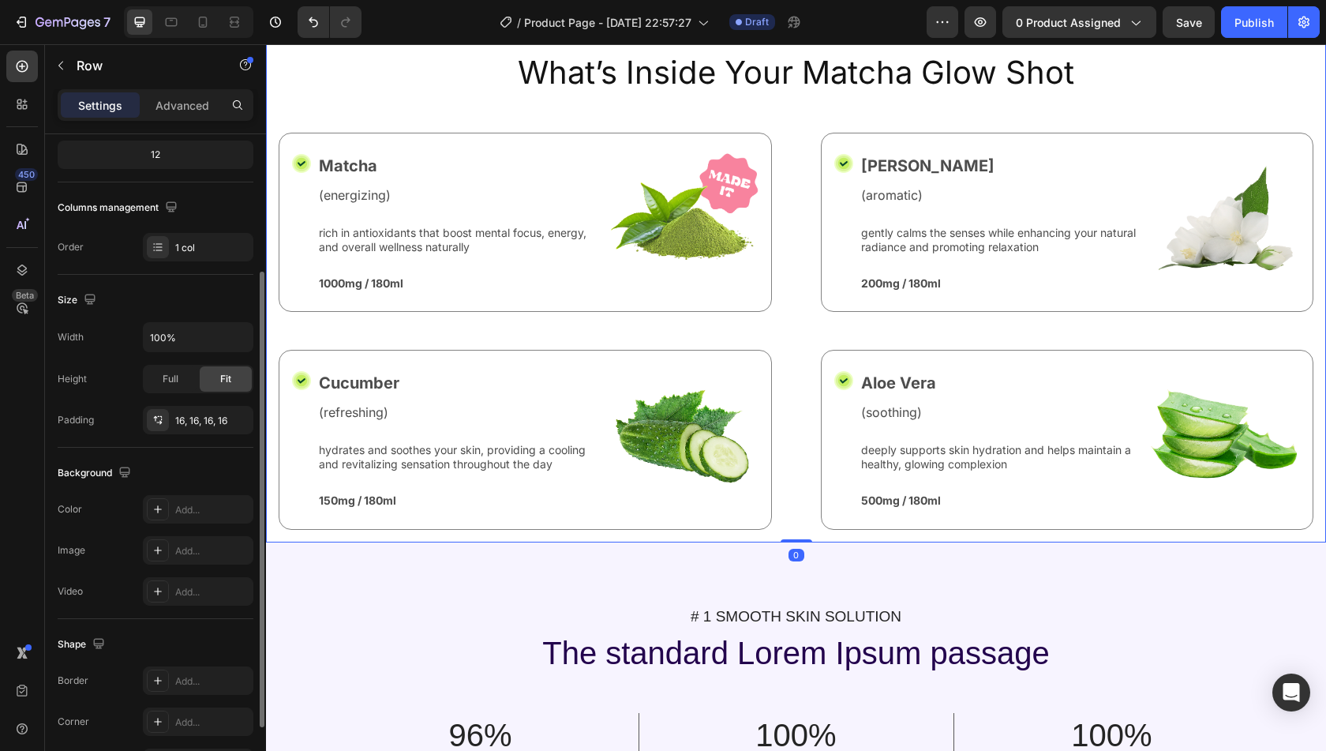
click at [144, 444] on div "Size Width 100% Height Full Fit Padding 16, 16, 16, 16" at bounding box center [156, 361] width 196 height 173
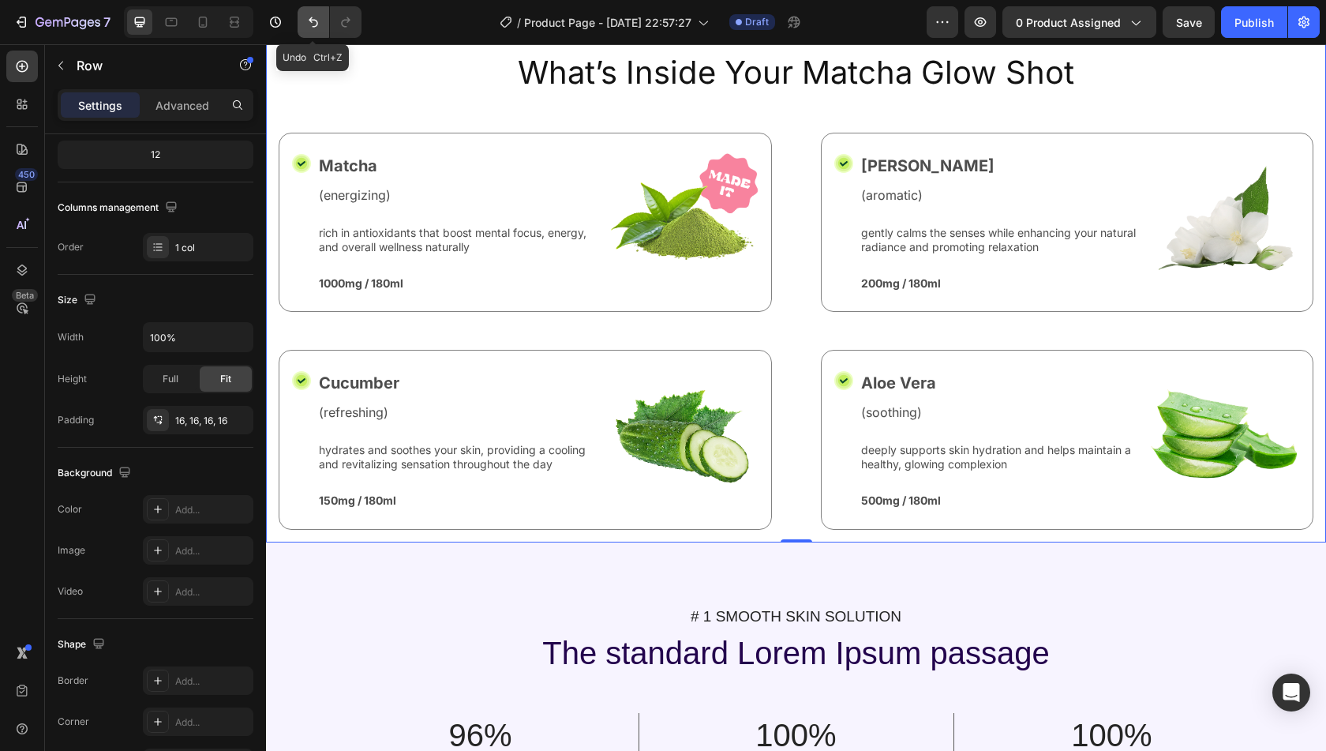
click at [309, 17] on icon "Undo/Redo" at bounding box center [313, 22] width 16 height 16
type input "0"
type input "60"
type input "112"
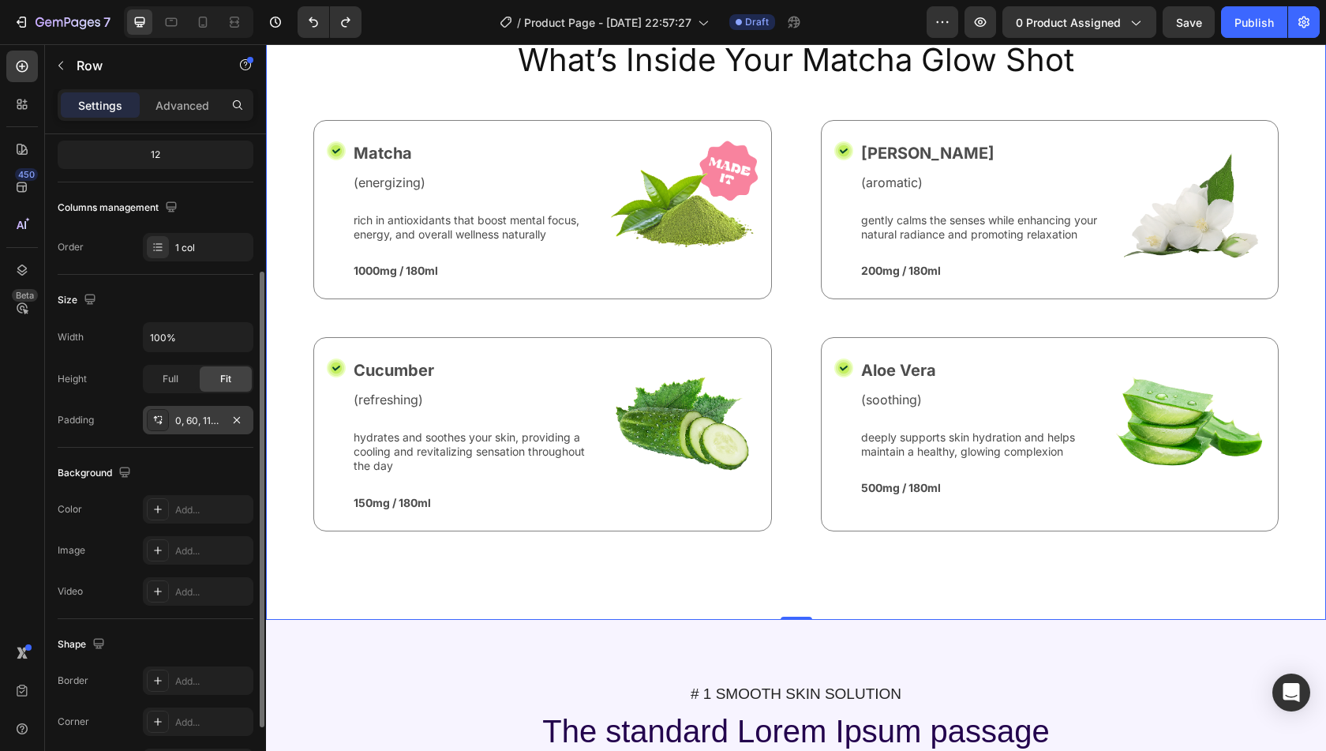
click at [210, 414] on div "0, 60, 112, 60" at bounding box center [198, 421] width 46 height 14
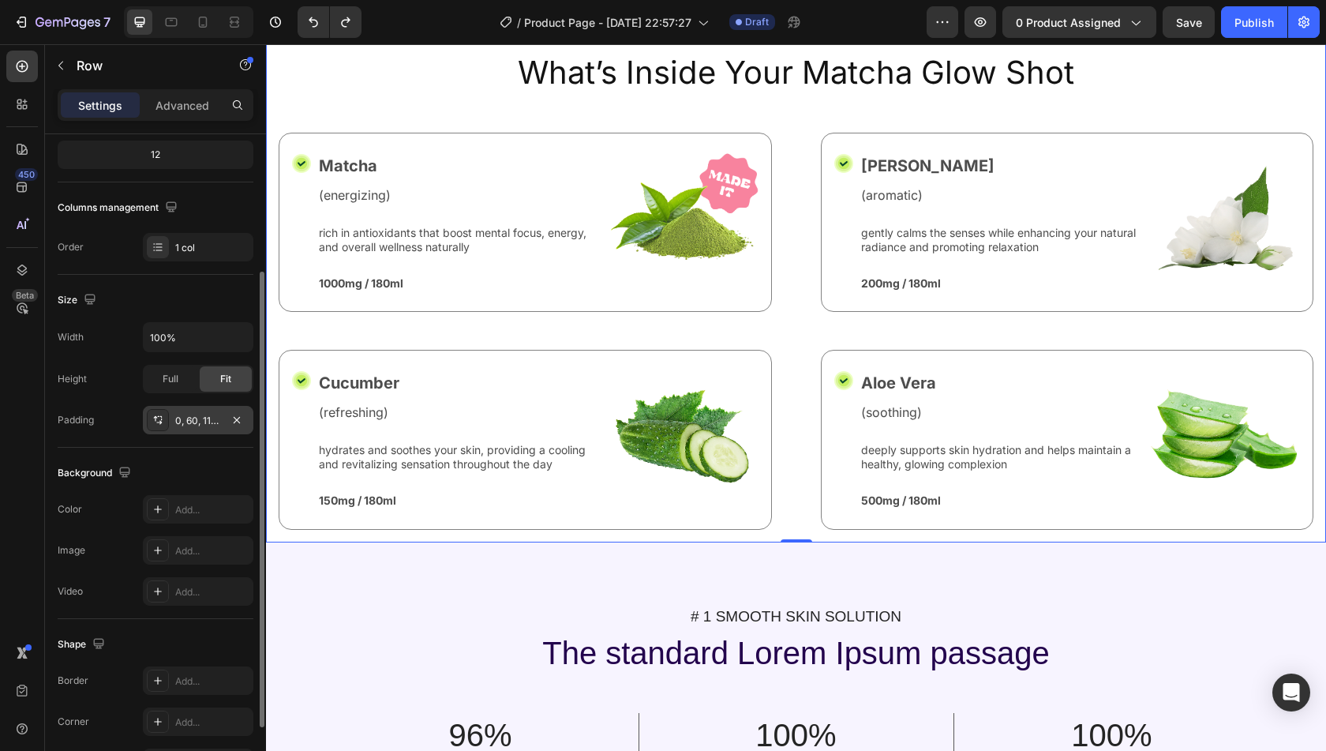
type input "16"
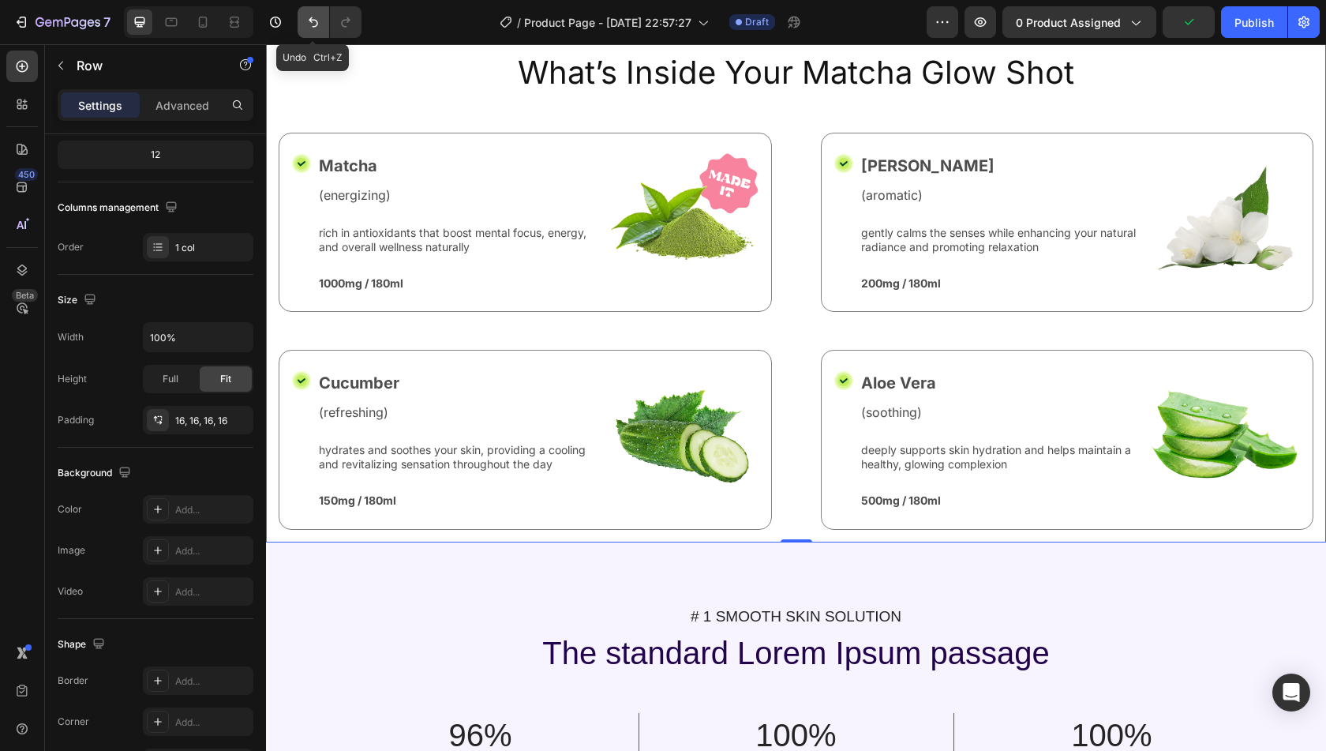
click at [314, 20] on icon "Undo/Redo" at bounding box center [313, 22] width 9 height 10
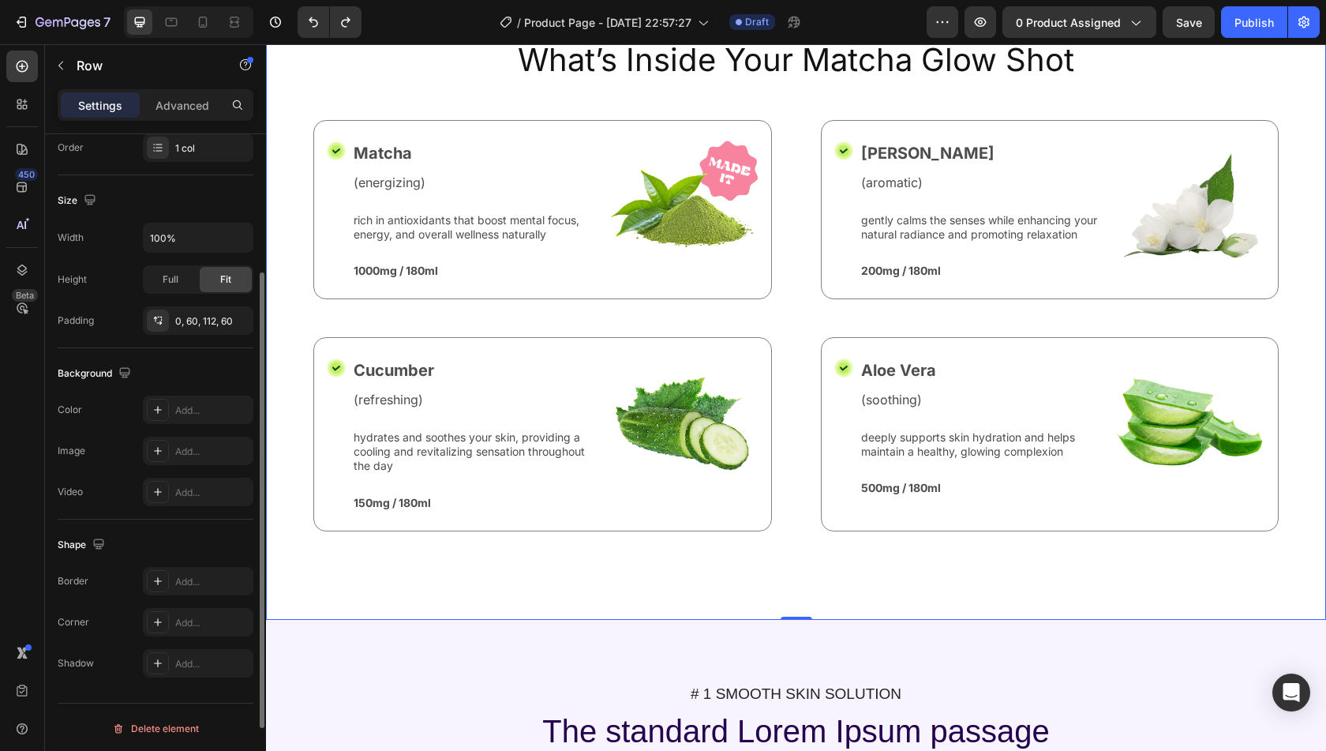
scroll to position [0, 0]
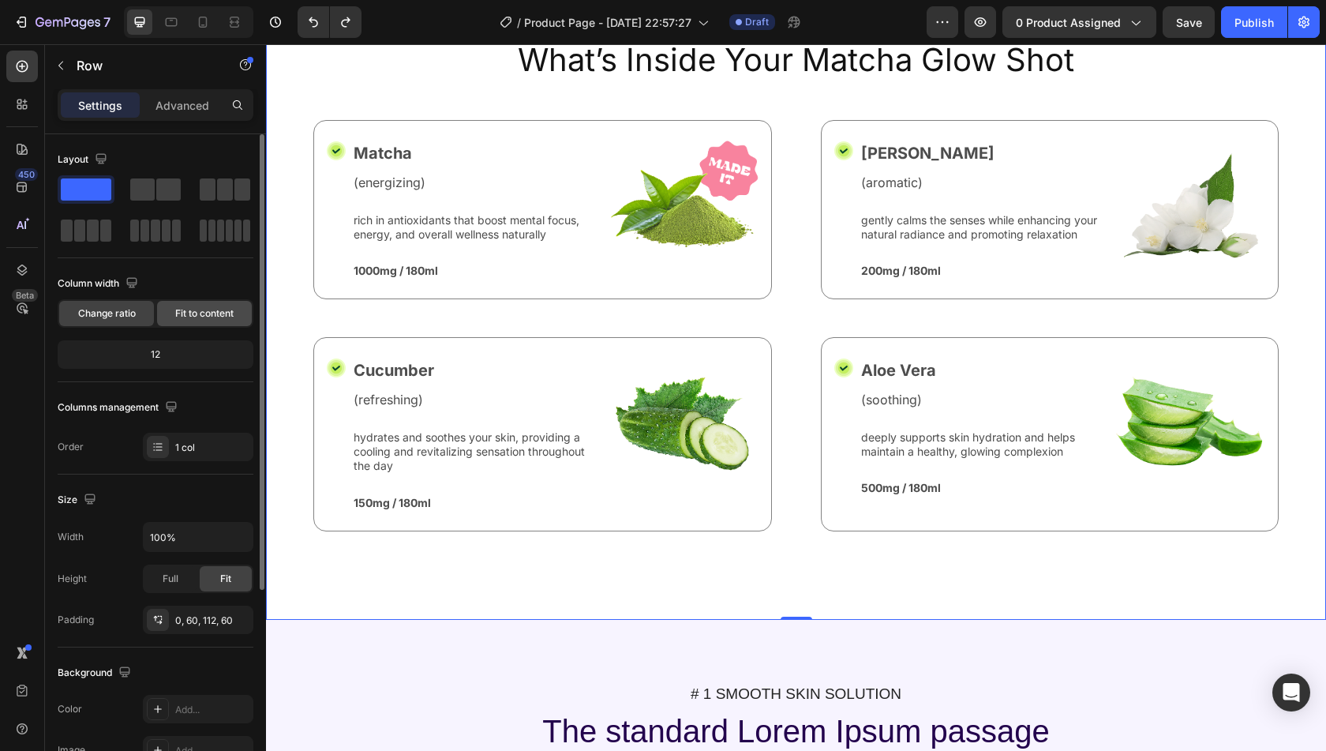
click at [200, 316] on span "Fit to content" at bounding box center [204, 313] width 58 height 14
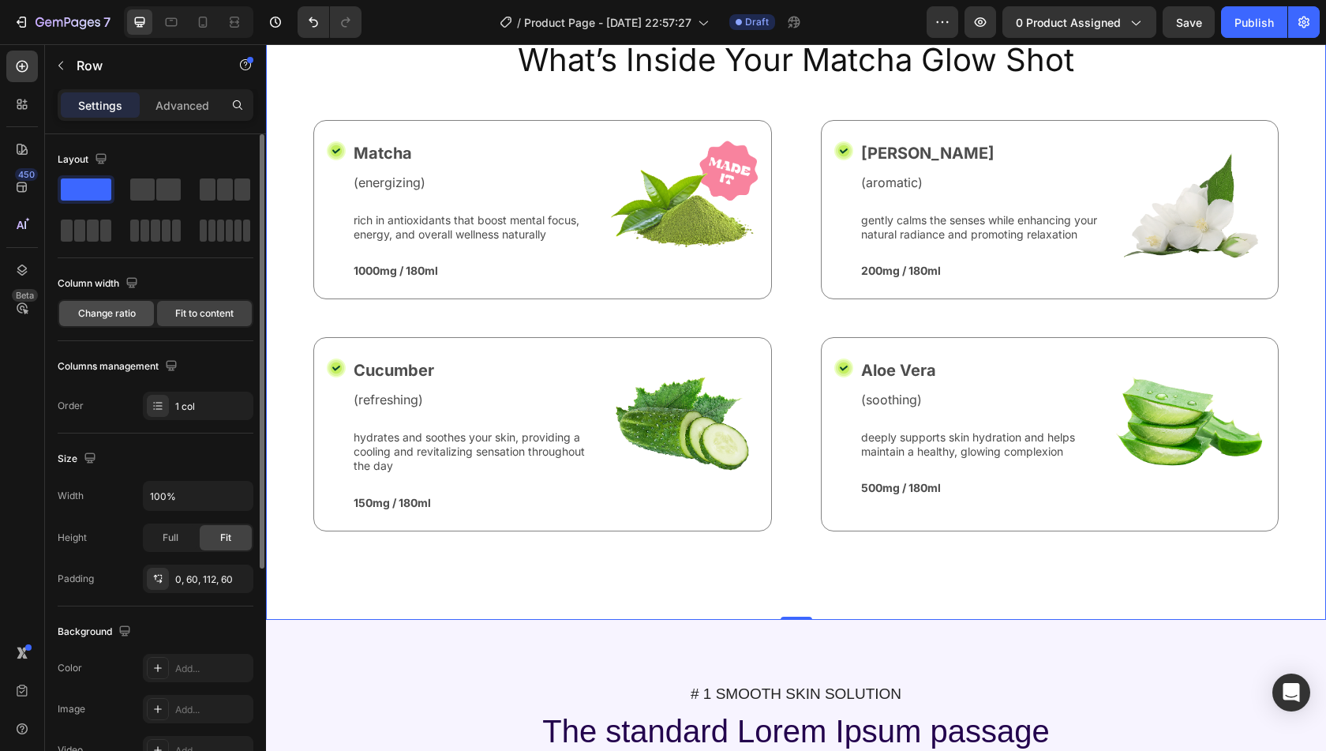
click at [97, 314] on span "Change ratio" at bounding box center [107, 313] width 58 height 14
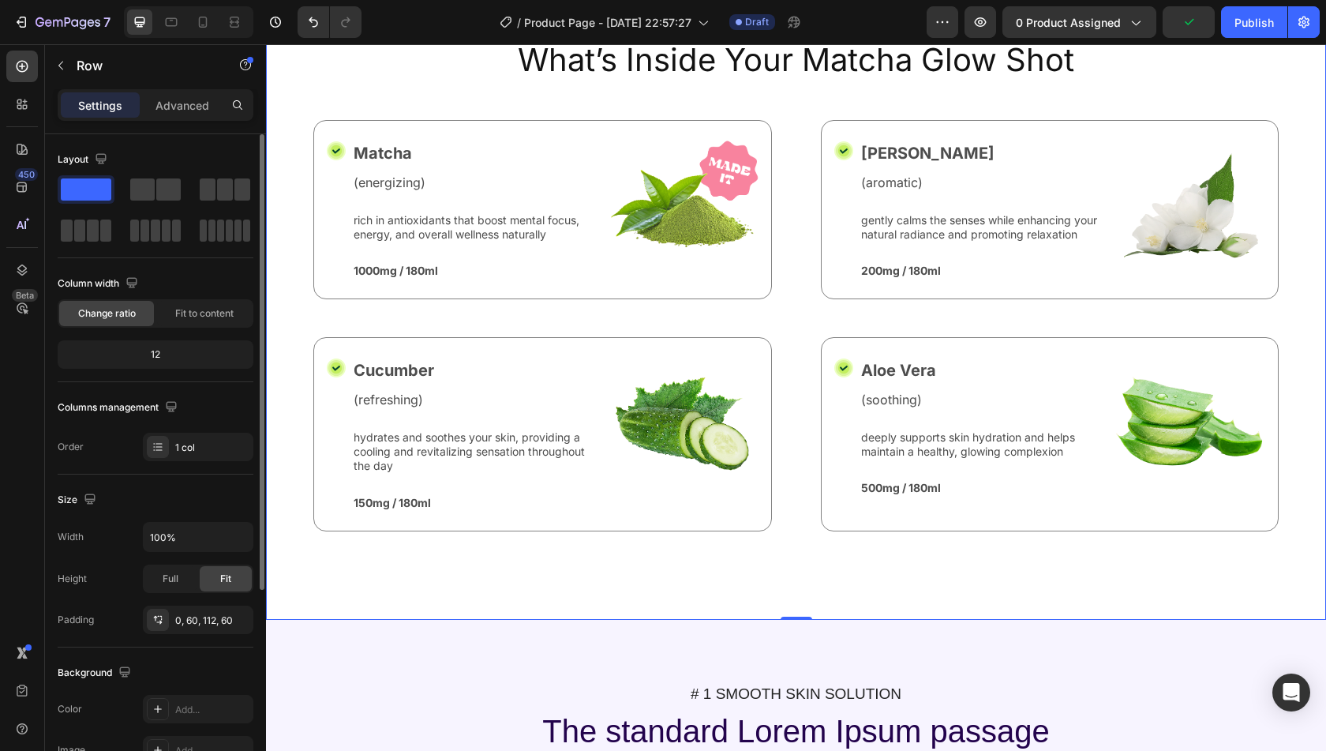
click at [152, 360] on div "12" at bounding box center [155, 354] width 189 height 22
click at [175, 18] on icon at bounding box center [172, 22] width 12 height 9
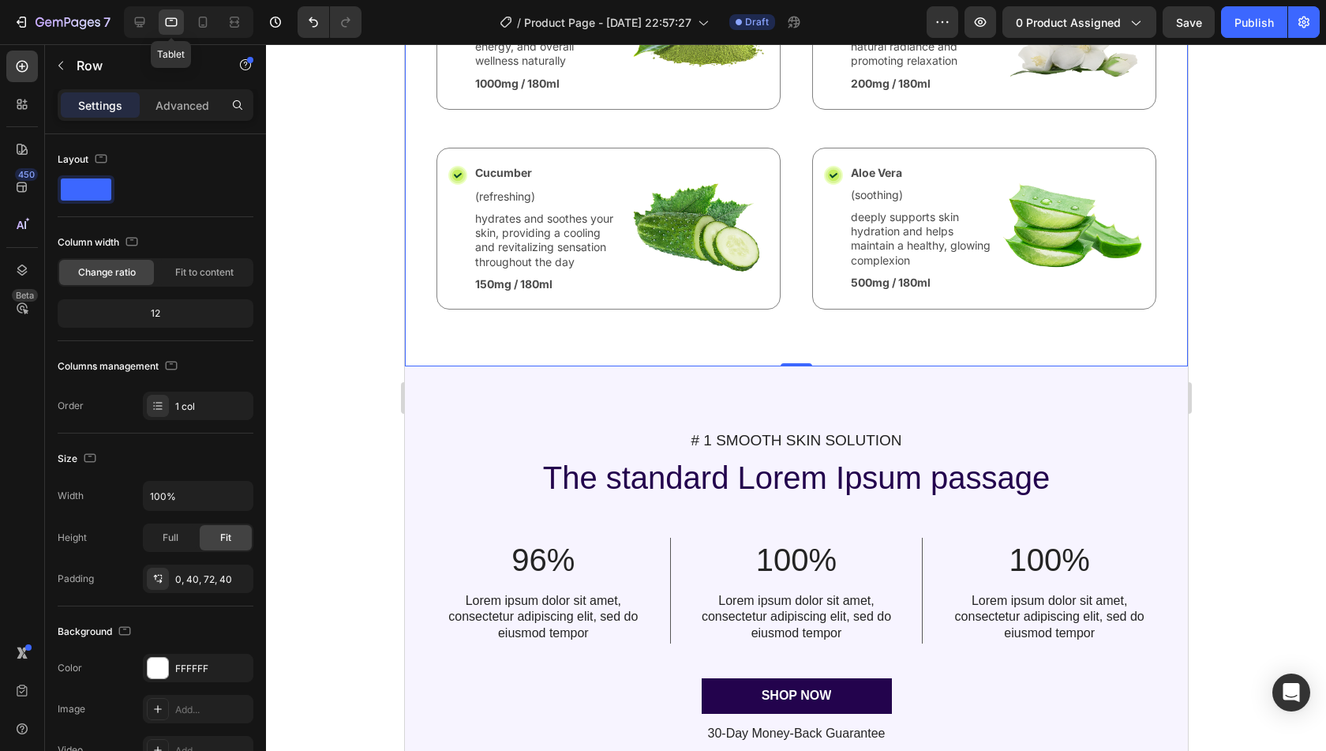
scroll to position [436, 0]
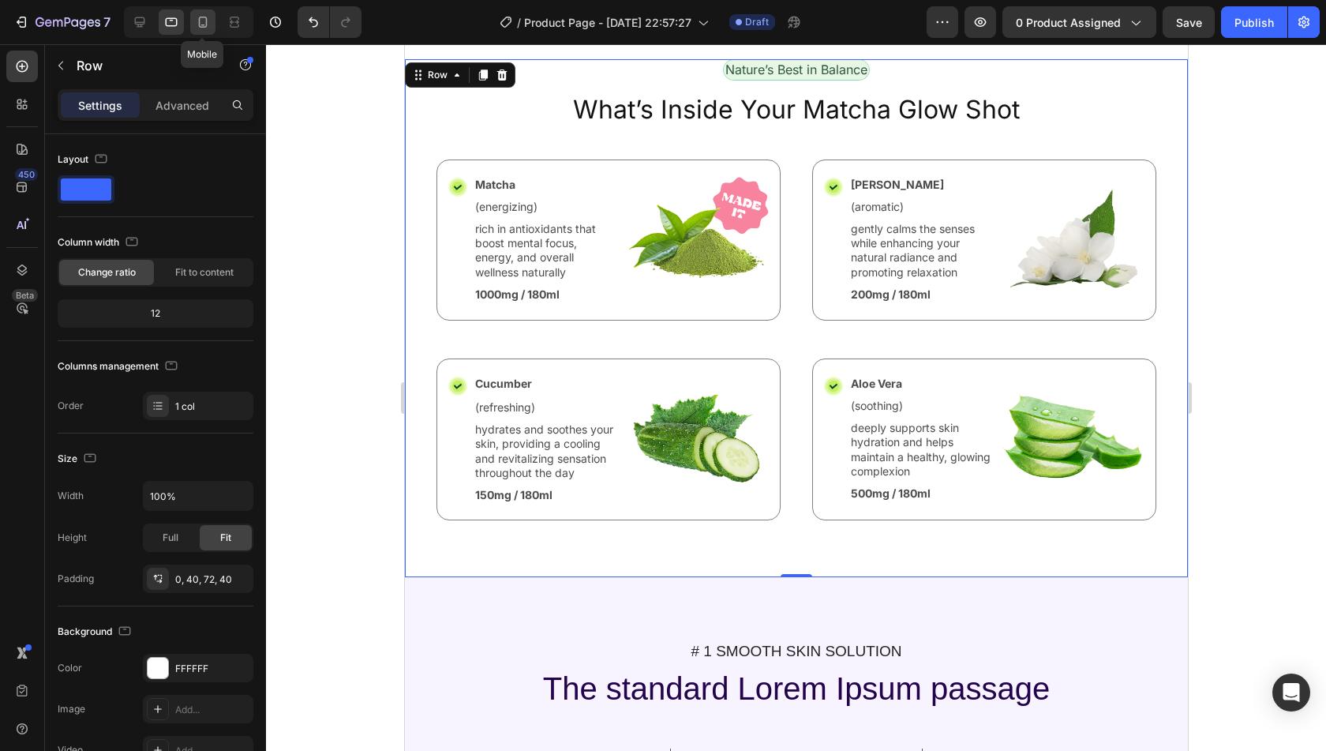
click at [199, 28] on icon at bounding box center [203, 22] width 16 height 16
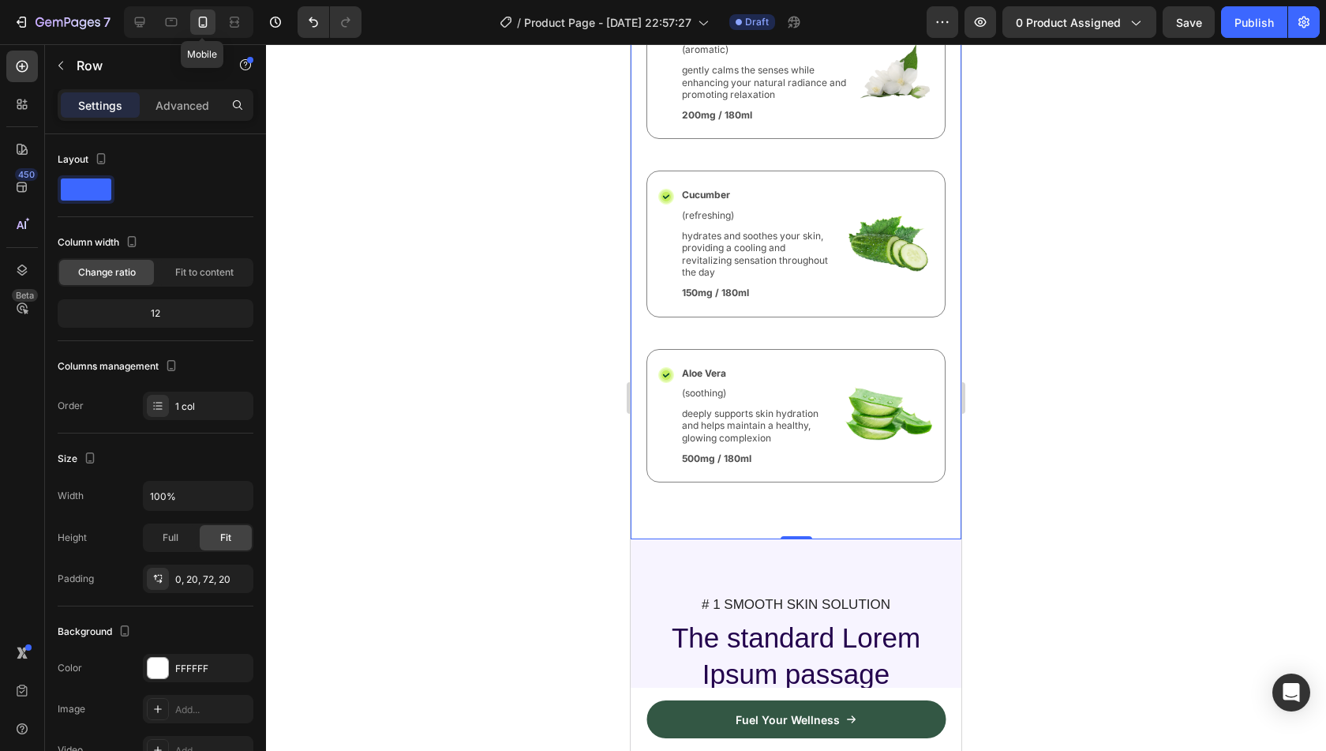
scroll to position [761, 0]
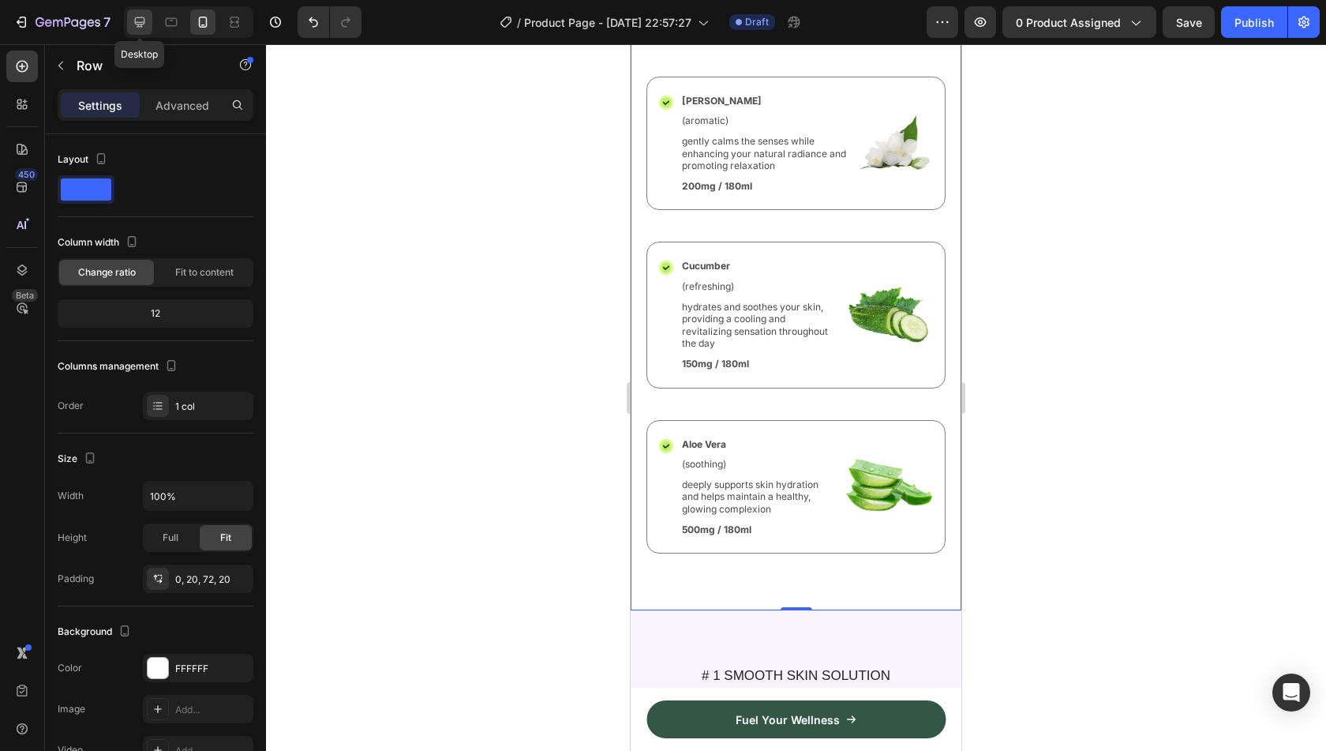
click at [135, 21] on icon at bounding box center [140, 22] width 10 height 10
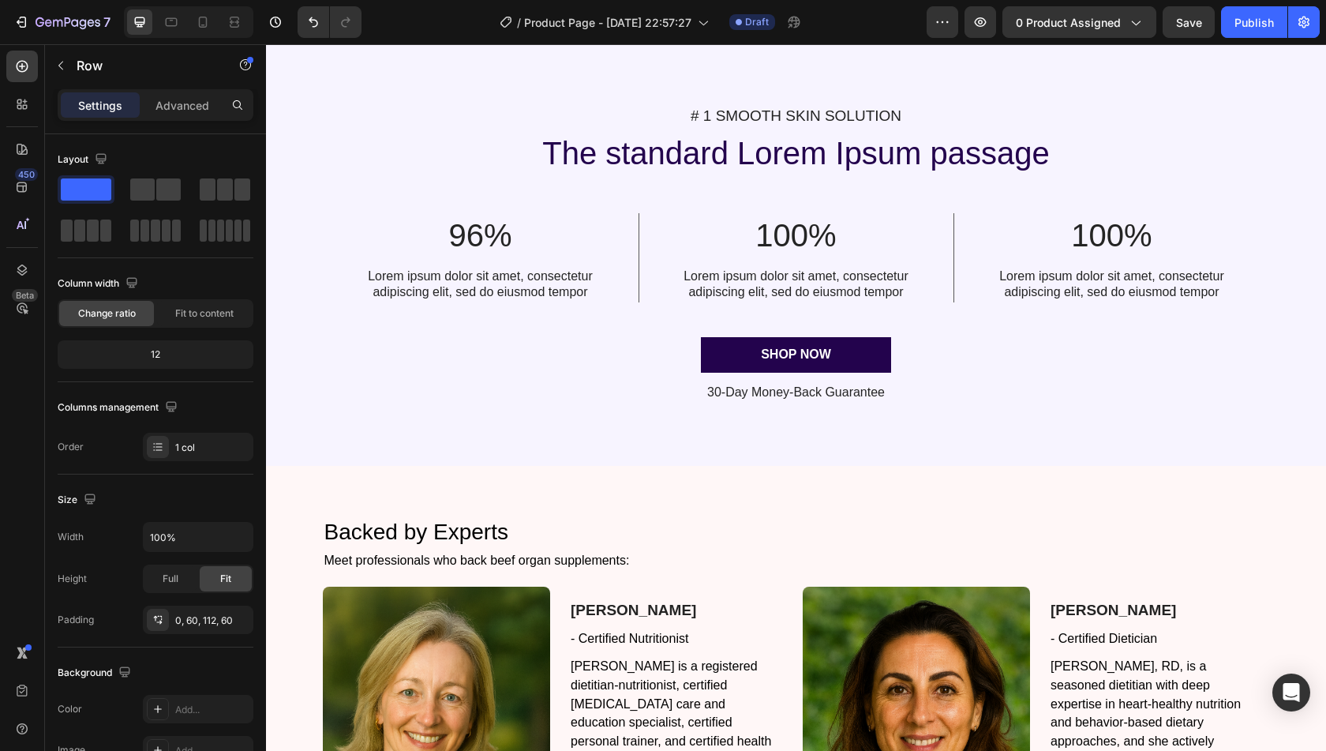
scroll to position [1117, 0]
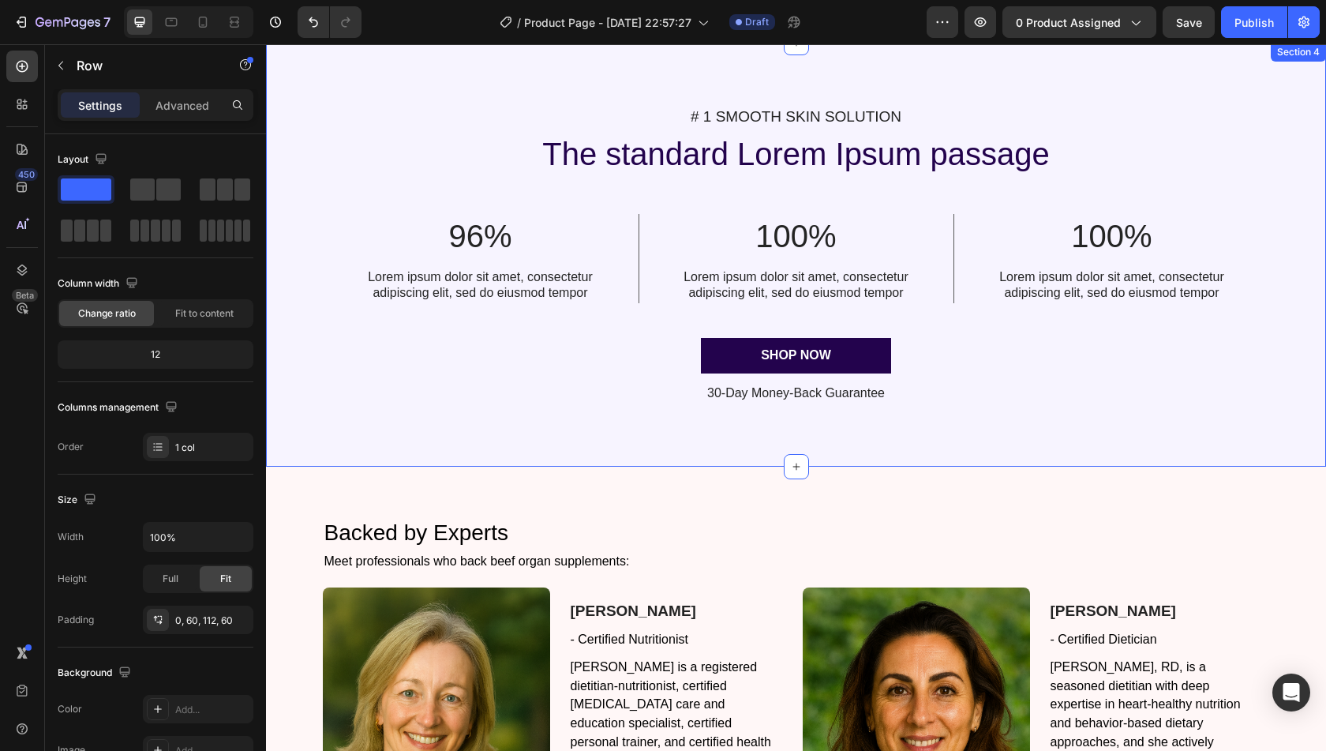
click at [456, 458] on div "# 1 SMOOTH SKIN SOLUTION Text Block The standard Lorem Ipsum passage Heading 96…" at bounding box center [796, 255] width 1060 height 424
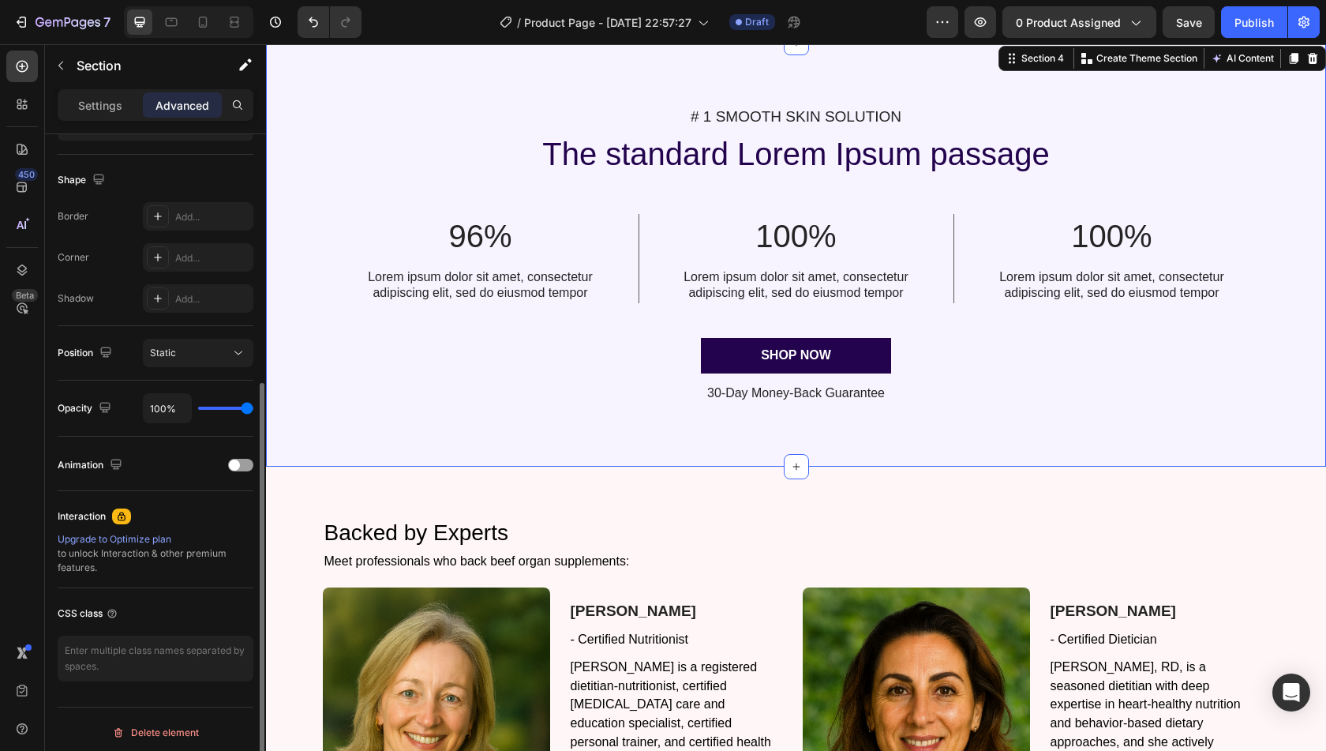
scroll to position [388, 0]
click at [99, 109] on p "Settings" at bounding box center [100, 105] width 44 height 17
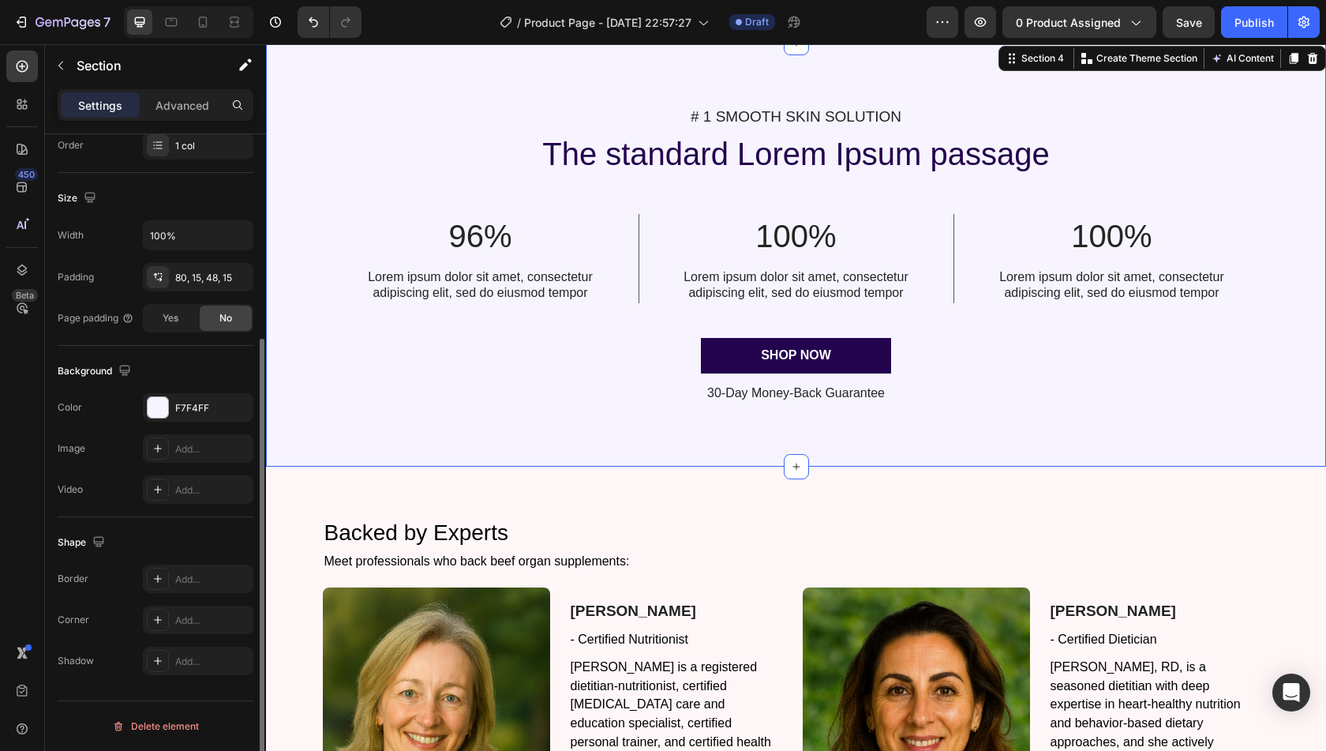
scroll to position [299, 0]
click at [156, 323] on div "Yes" at bounding box center [170, 320] width 52 height 25
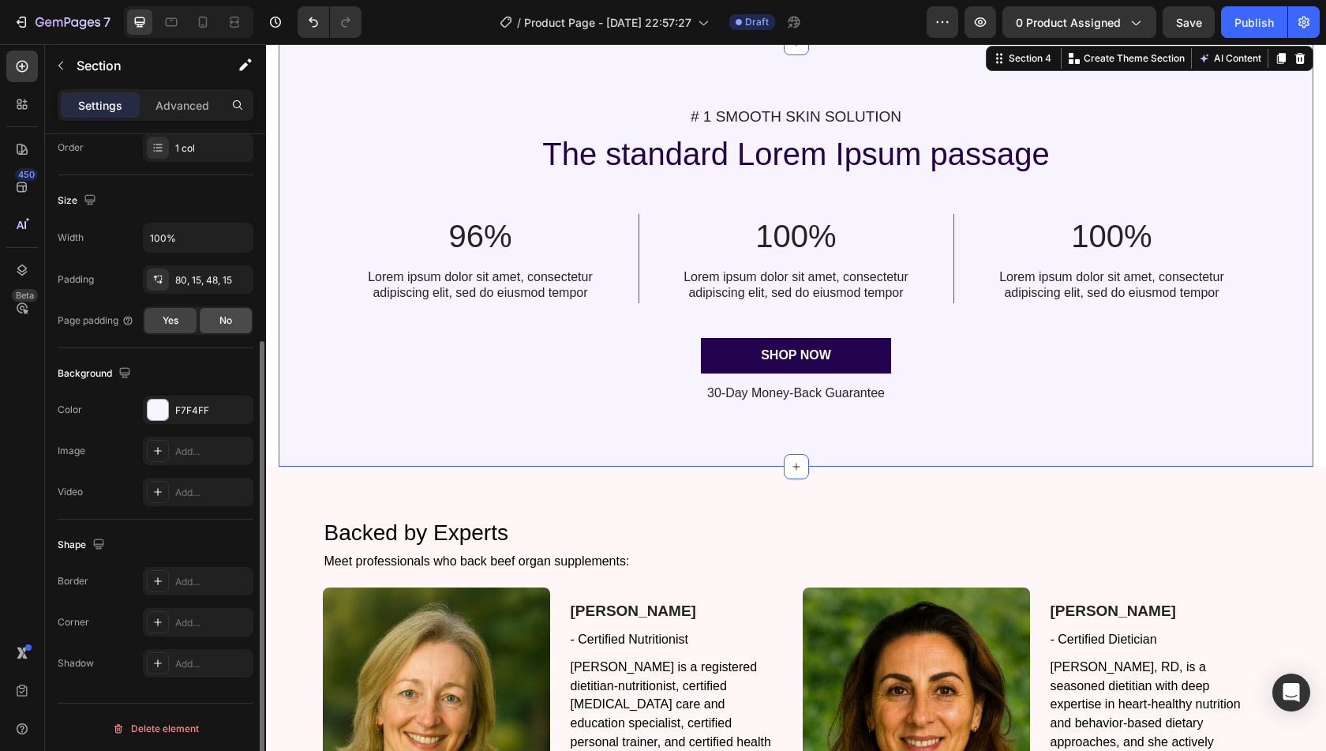
click at [202, 324] on div "No" at bounding box center [226, 320] width 52 height 25
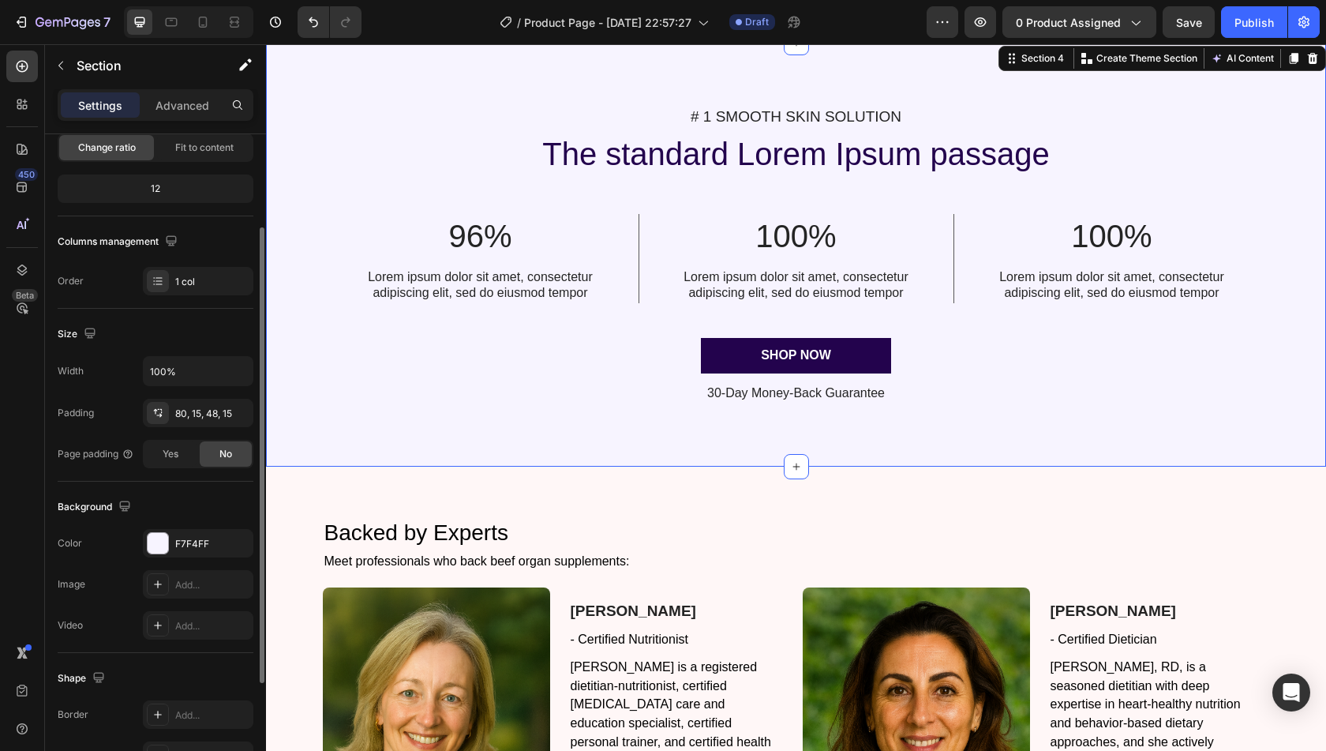
scroll to position [174, 0]
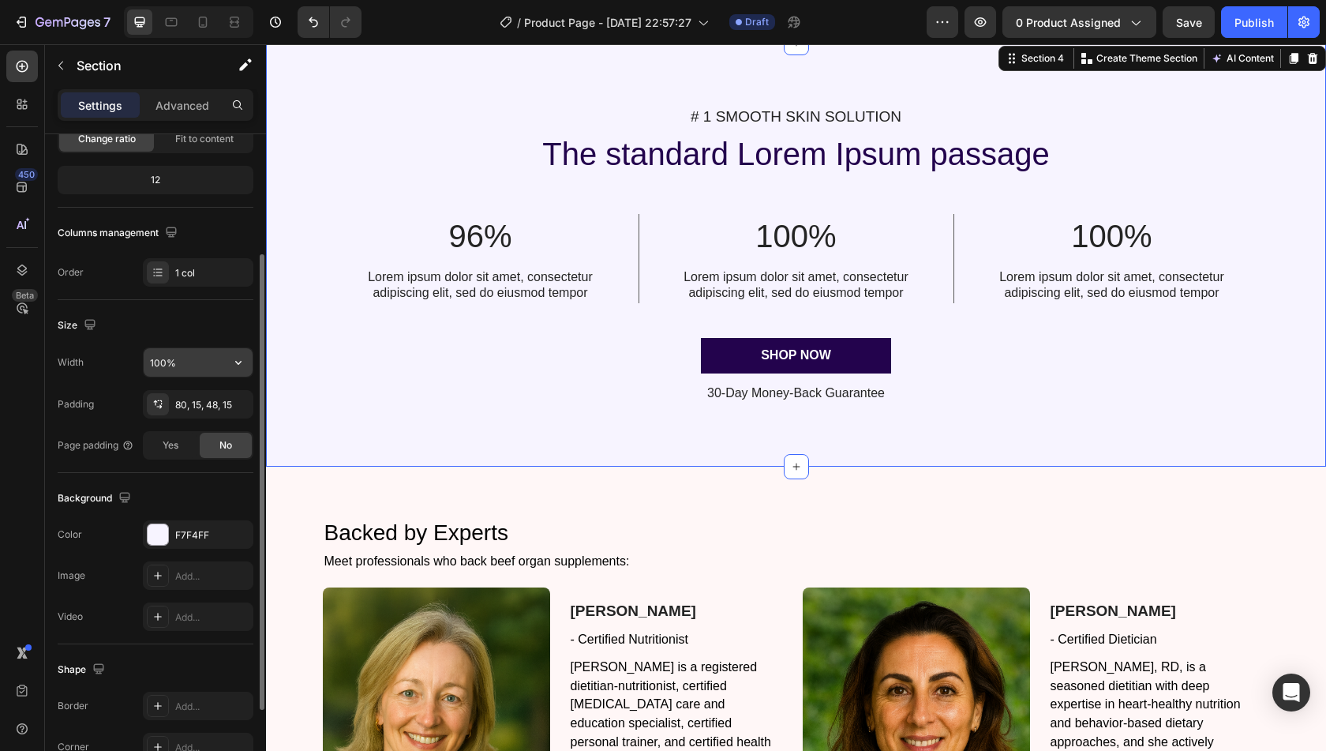
click at [189, 366] on input "100%" at bounding box center [198, 362] width 109 height 28
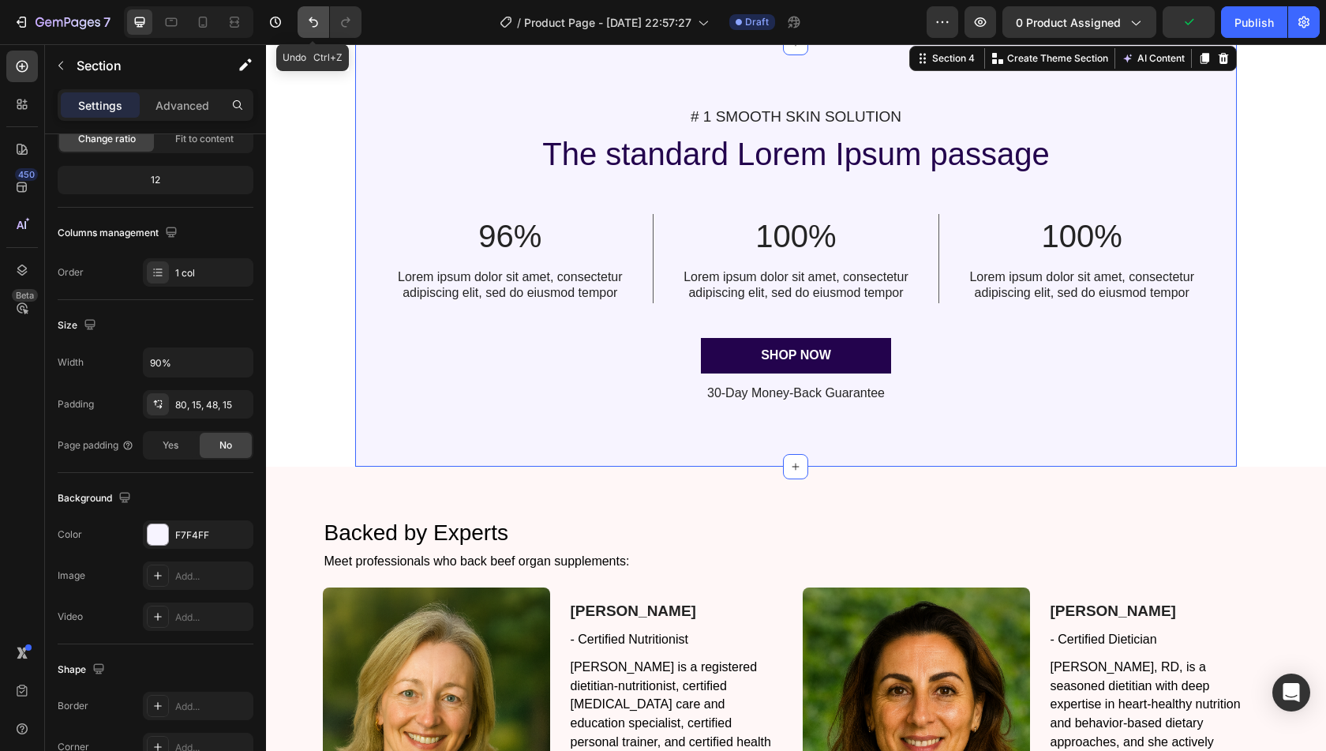
click at [317, 23] on icon "Undo/Redo" at bounding box center [313, 22] width 9 height 10
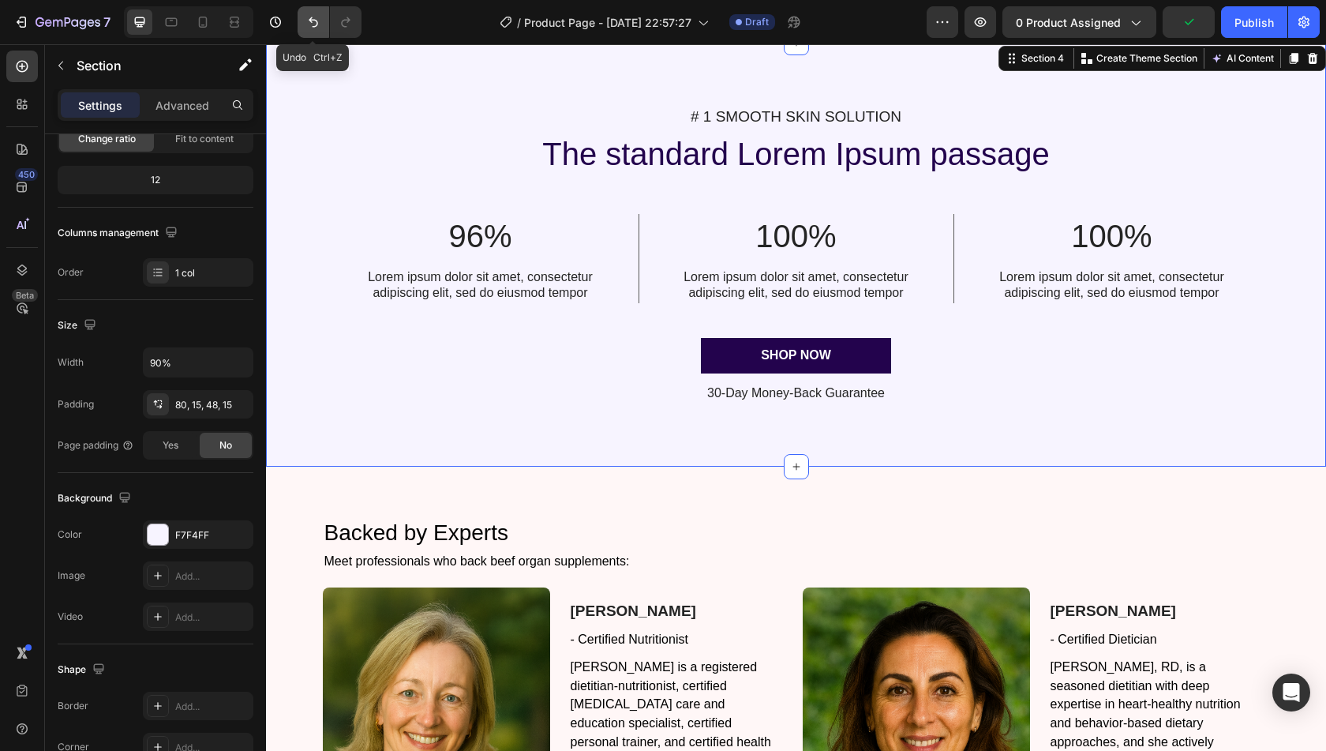
type input "100%"
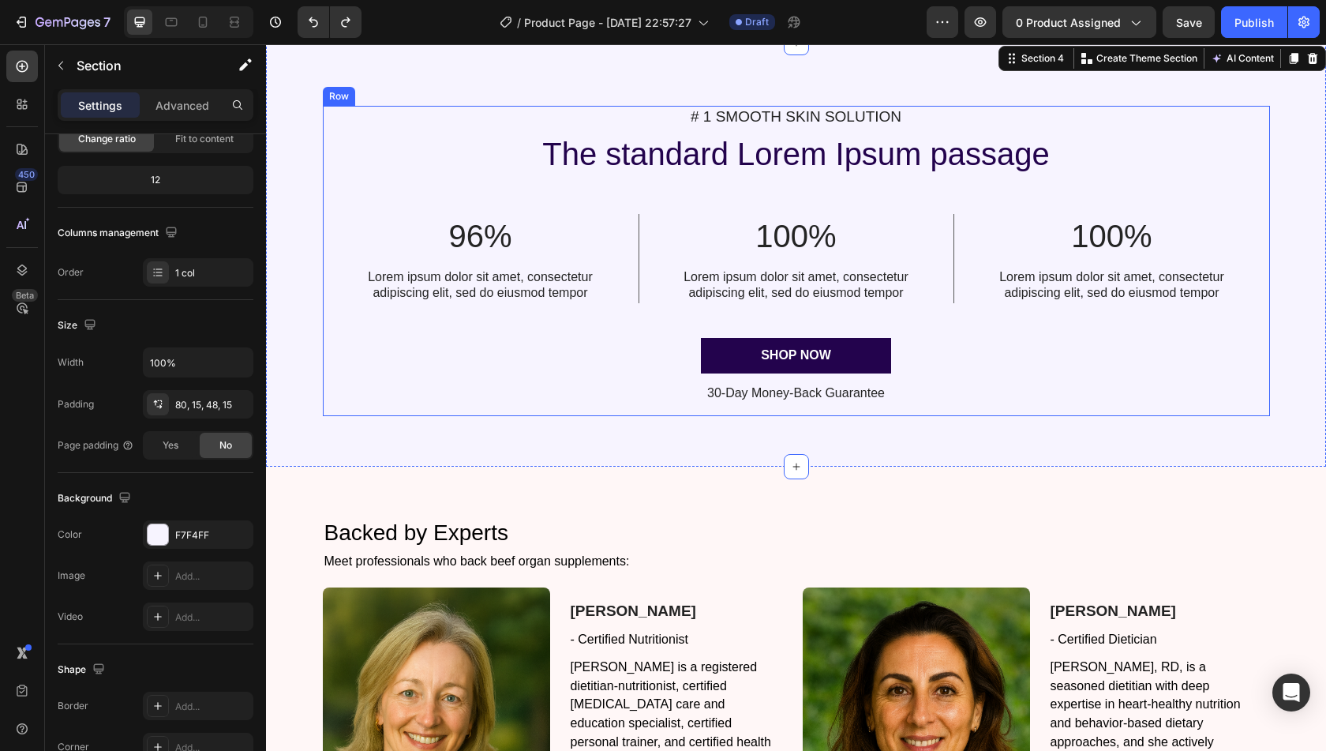
click at [589, 416] on div "# 1 SMOOTH SKIN SOLUTION Text Block The standard Lorem Ipsum passage Heading 96…" at bounding box center [796, 261] width 947 height 310
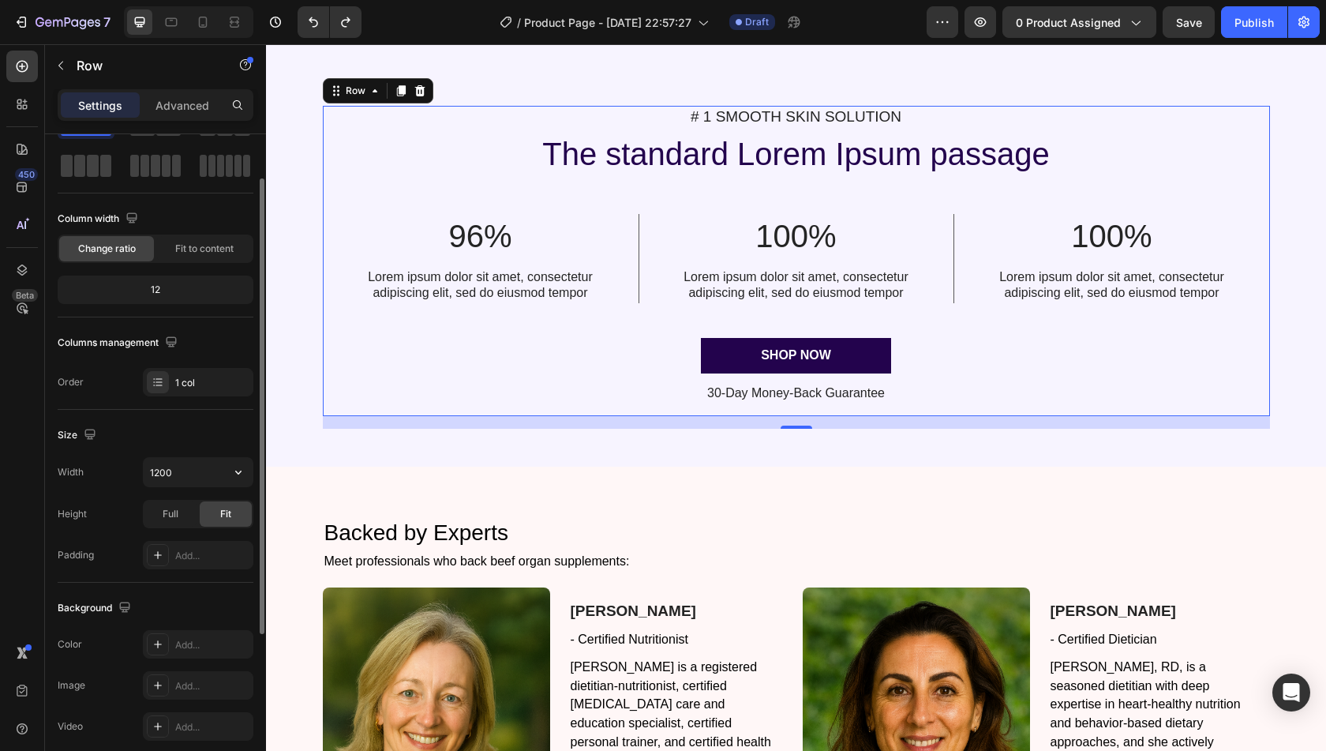
scroll to position [66, 0]
click at [174, 469] on input "1200" at bounding box center [198, 470] width 109 height 28
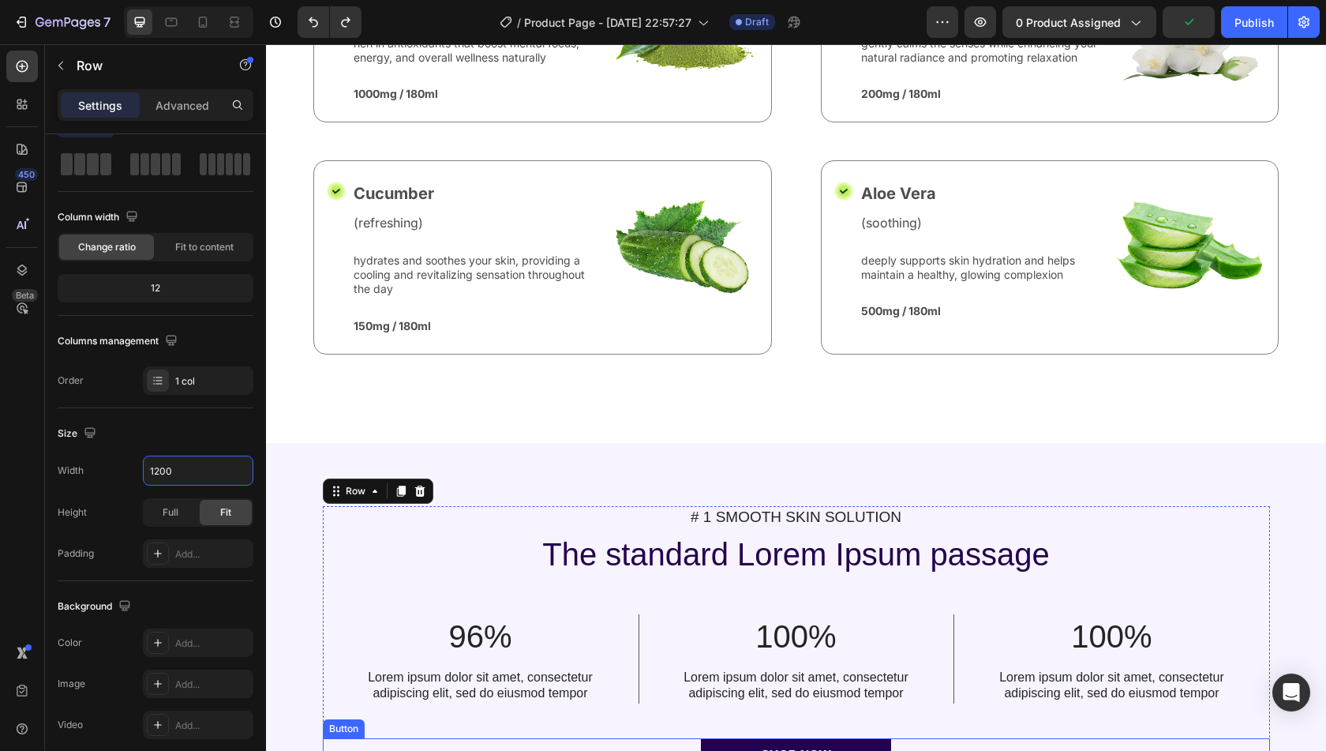
scroll to position [706, 0]
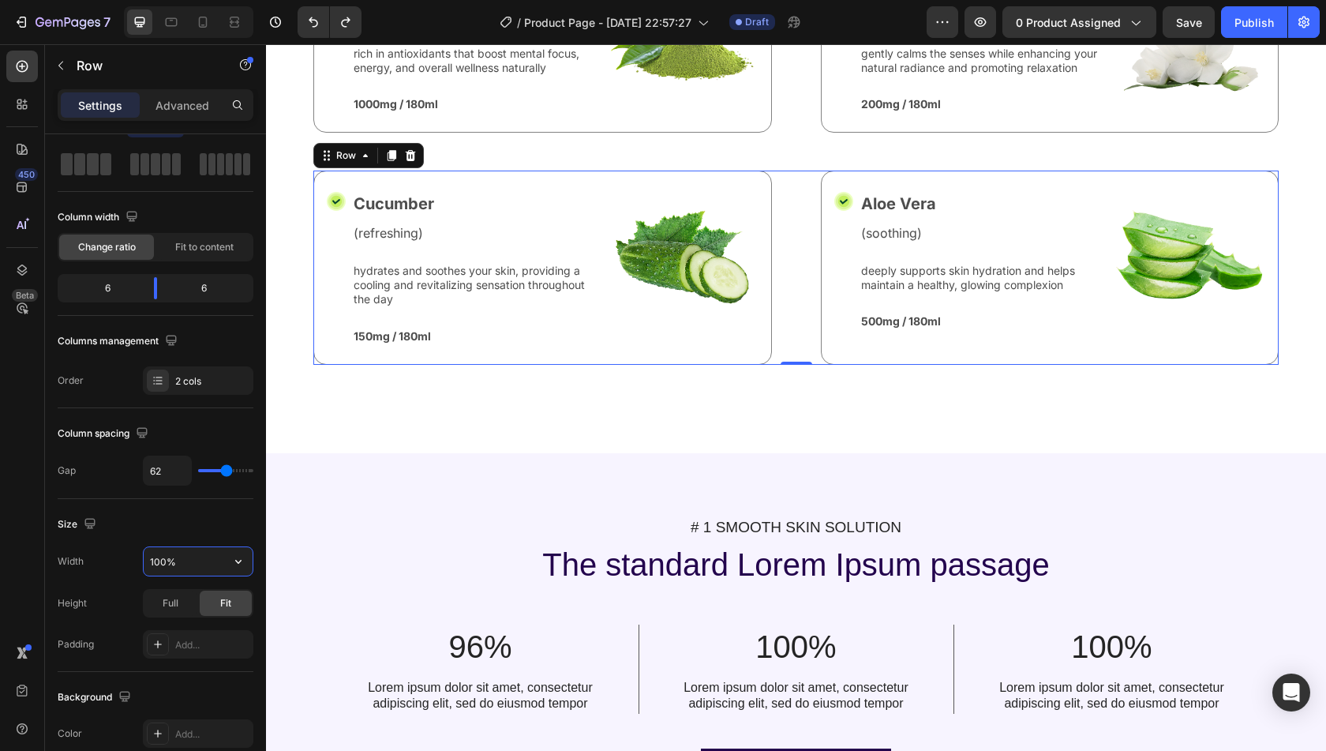
click at [187, 563] on input "100%" at bounding box center [198, 561] width 109 height 28
paste input "2"
click at [187, 563] on input "1200%" at bounding box center [198, 561] width 109 height 28
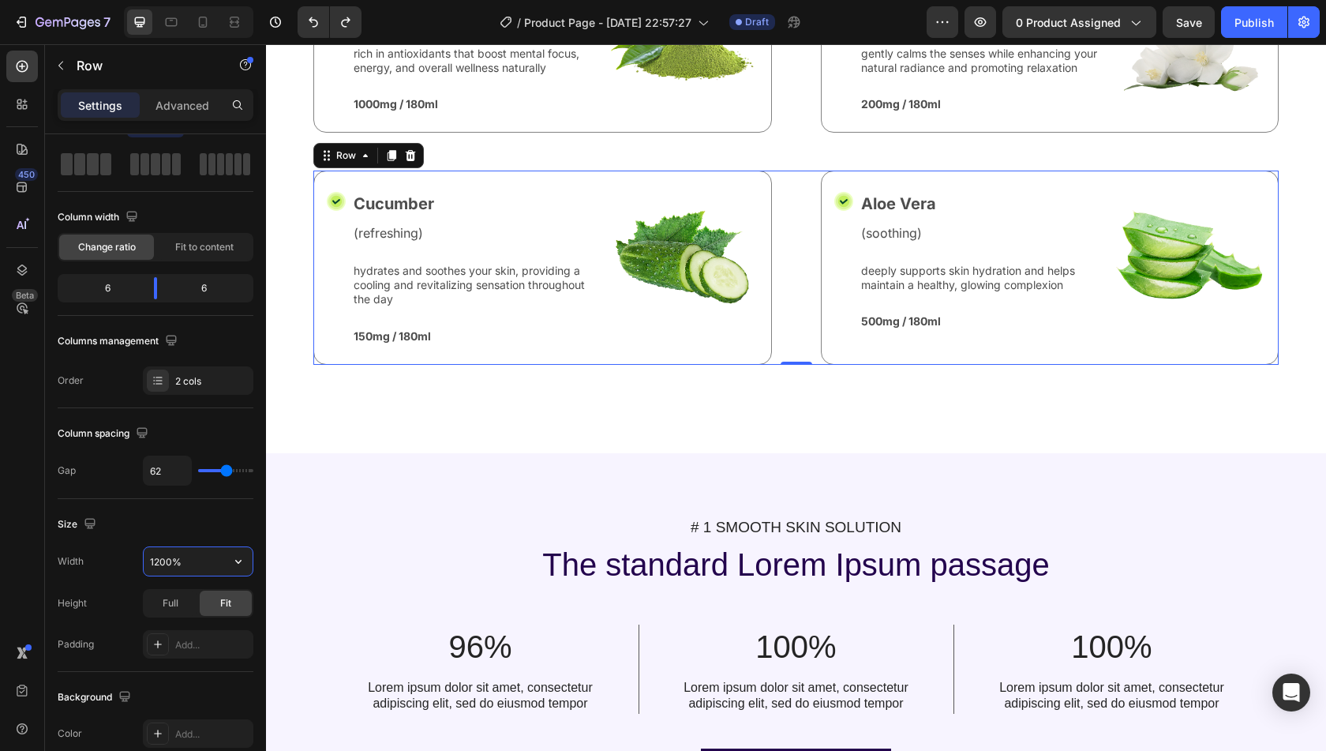
paste input "text"
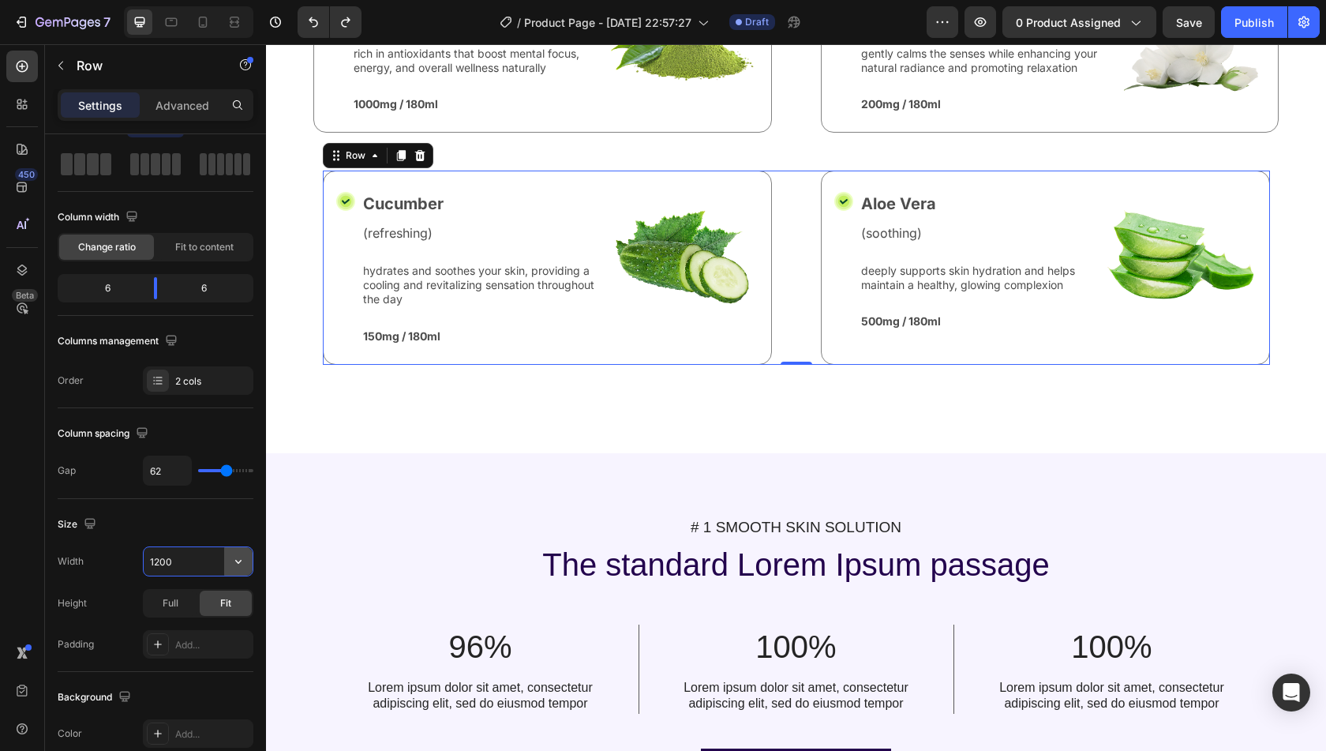
type input "1200"
click at [230, 559] on button "button" at bounding box center [238, 561] width 28 height 28
click at [208, 569] on input "1200" at bounding box center [198, 561] width 109 height 28
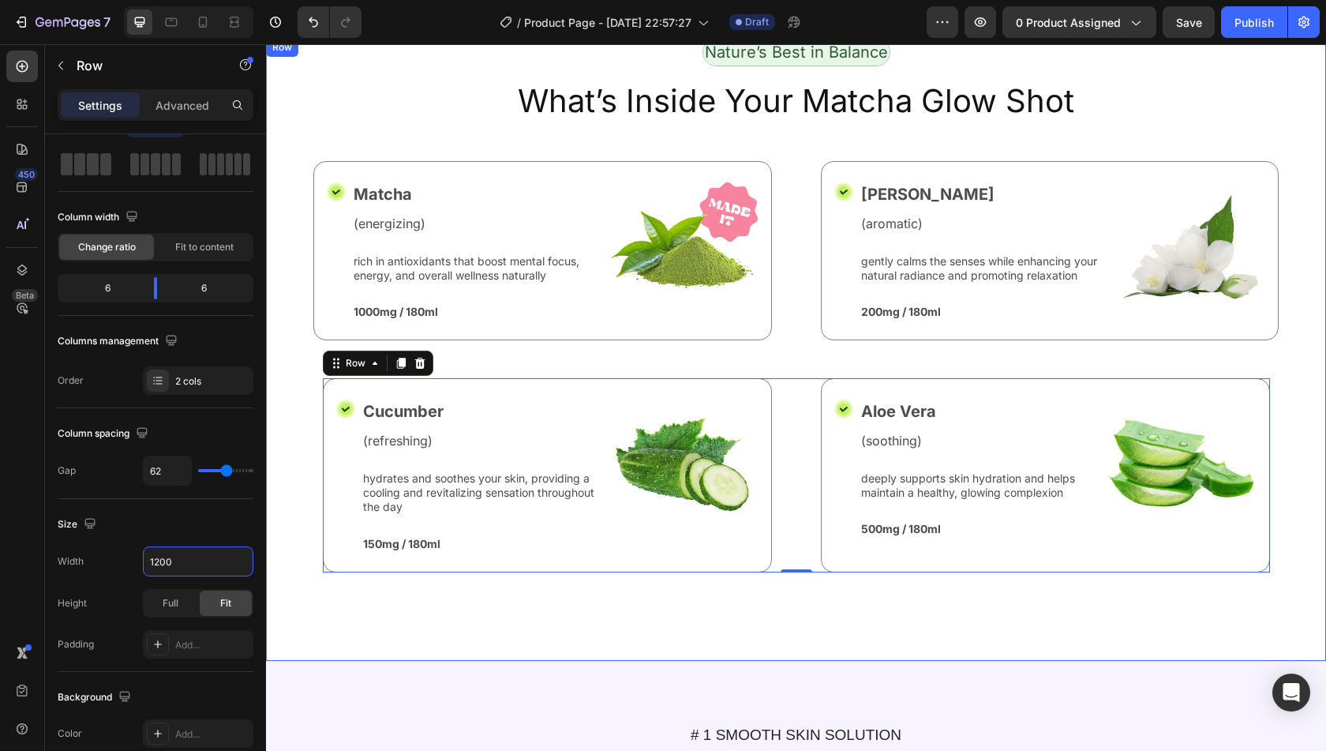
scroll to position [498, 0]
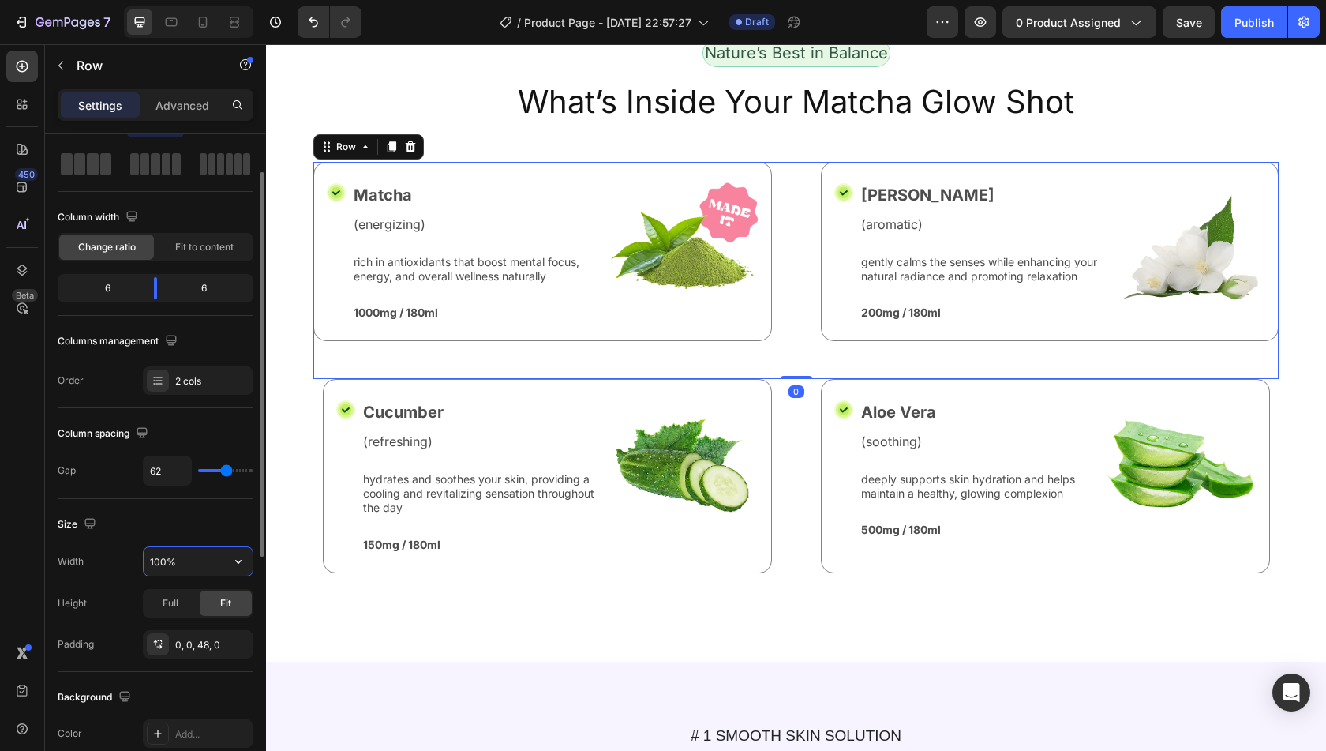
click at [189, 555] on input "100%" at bounding box center [198, 561] width 109 height 28
paste input "2"
click at [196, 560] on input "1200%" at bounding box center [198, 561] width 109 height 28
paste input "text"
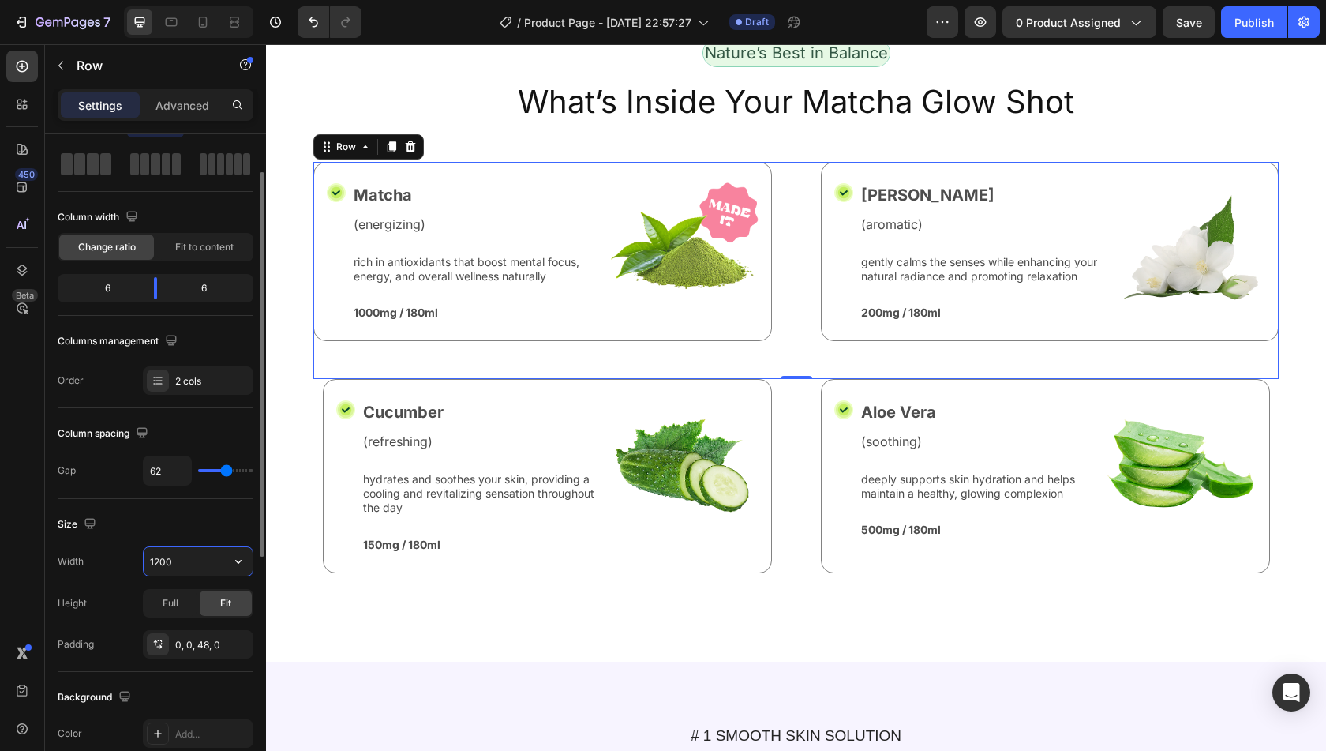
click at [196, 560] on input "1200" at bounding box center [198, 561] width 109 height 28
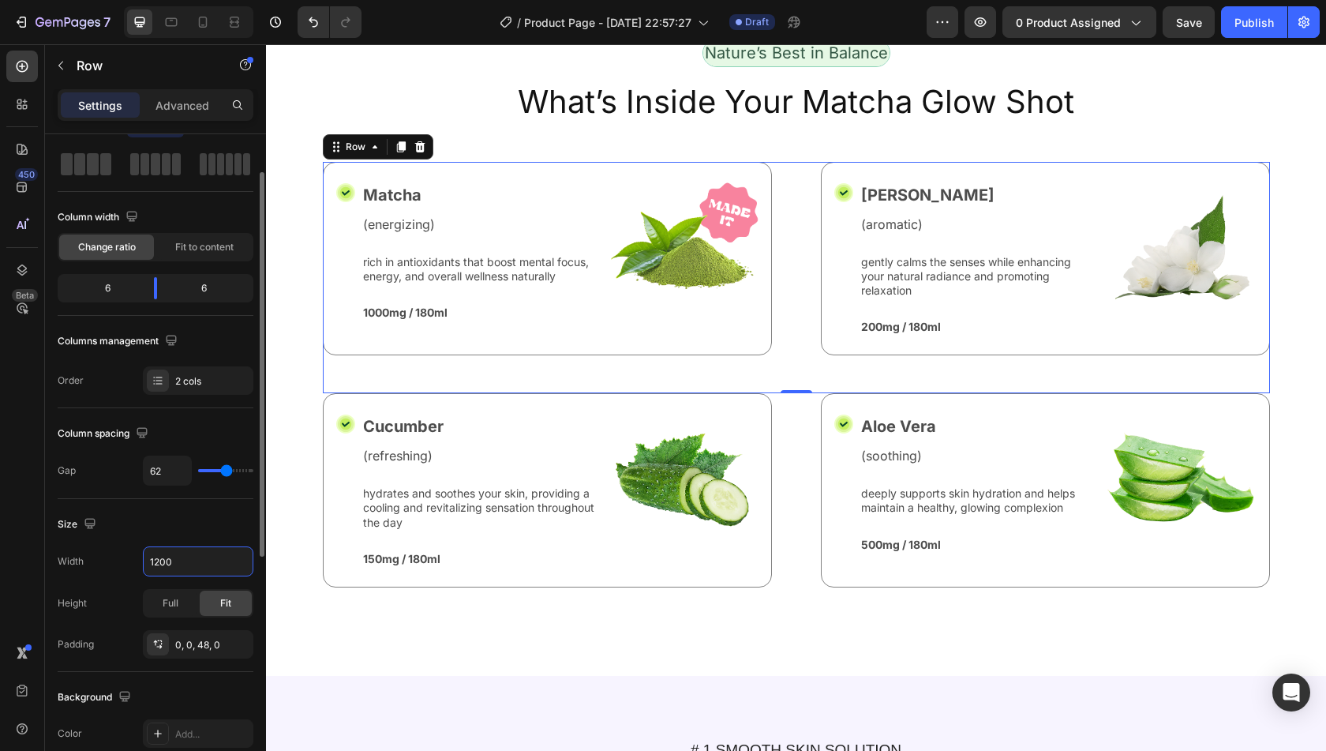
type input "1200"
click at [208, 526] on div "Size" at bounding box center [156, 523] width 196 height 25
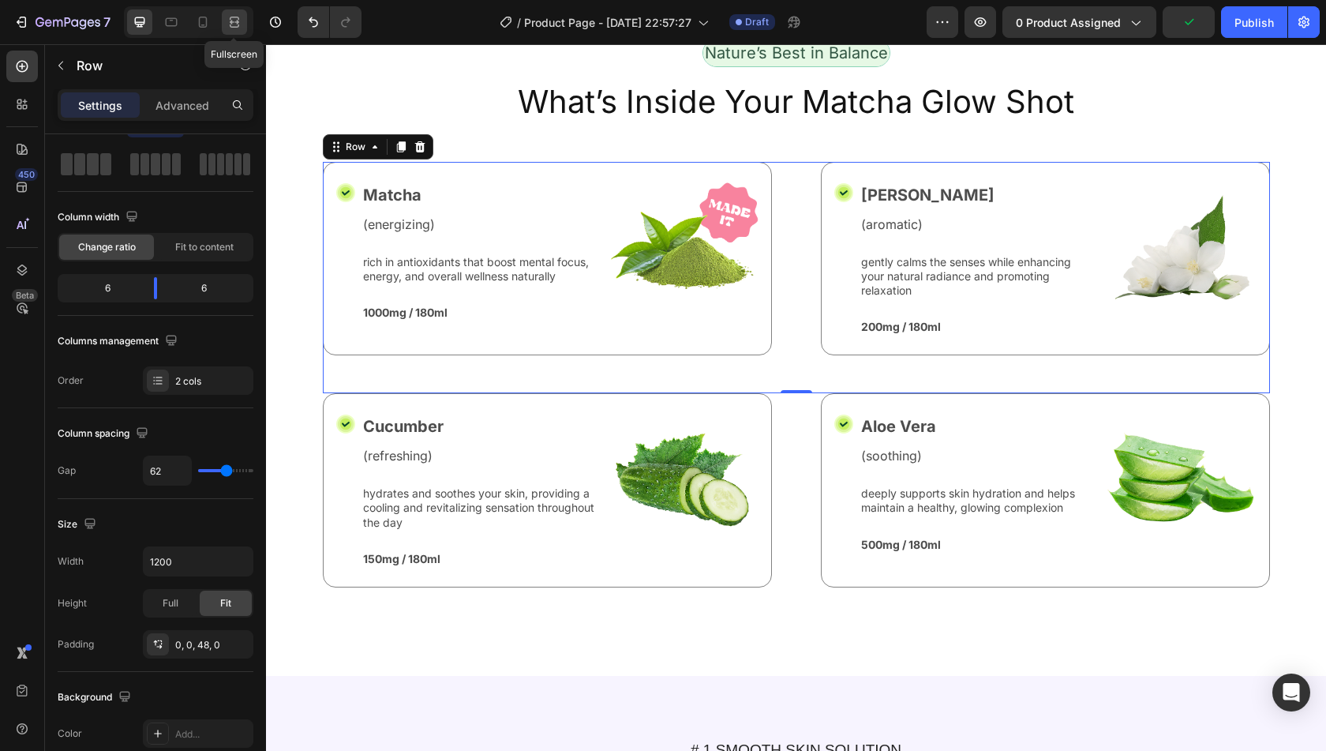
click at [240, 23] on icon at bounding box center [235, 22] width 16 height 16
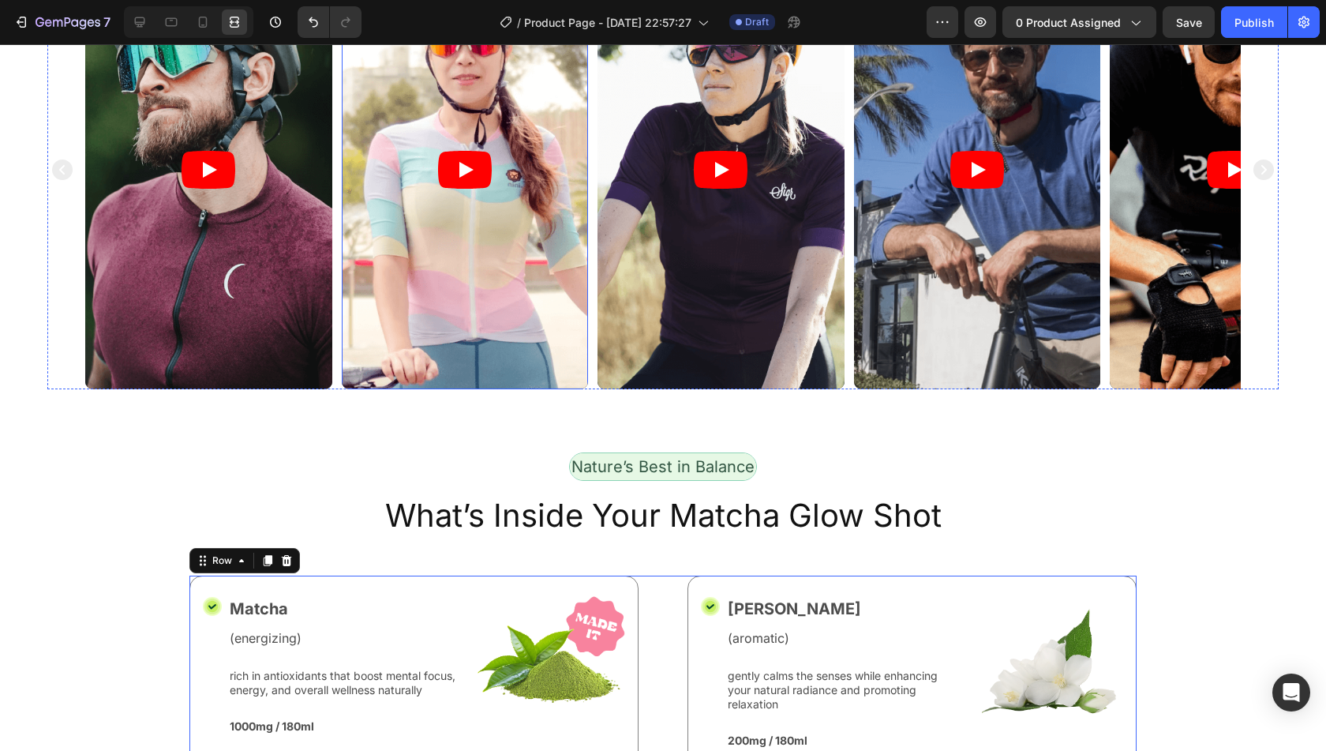
scroll to position [188, 0]
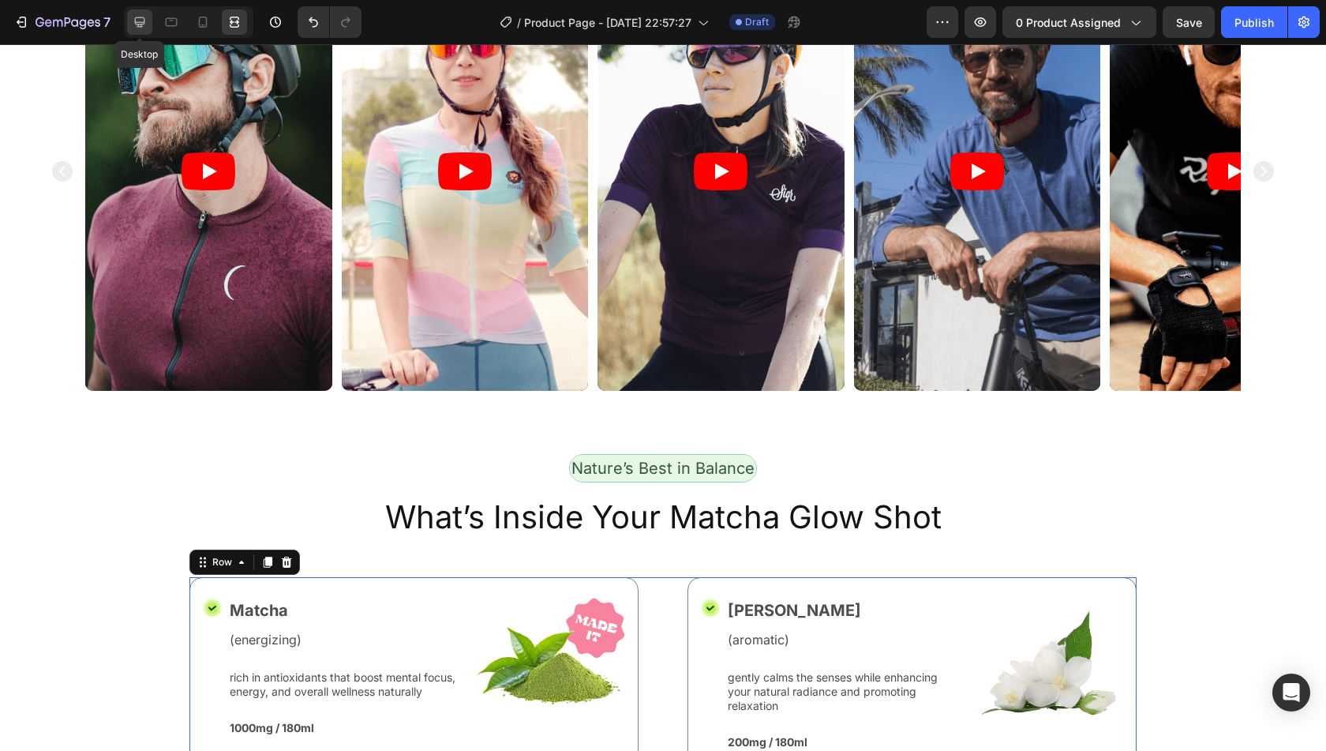
click at [139, 17] on icon at bounding box center [140, 22] width 10 height 10
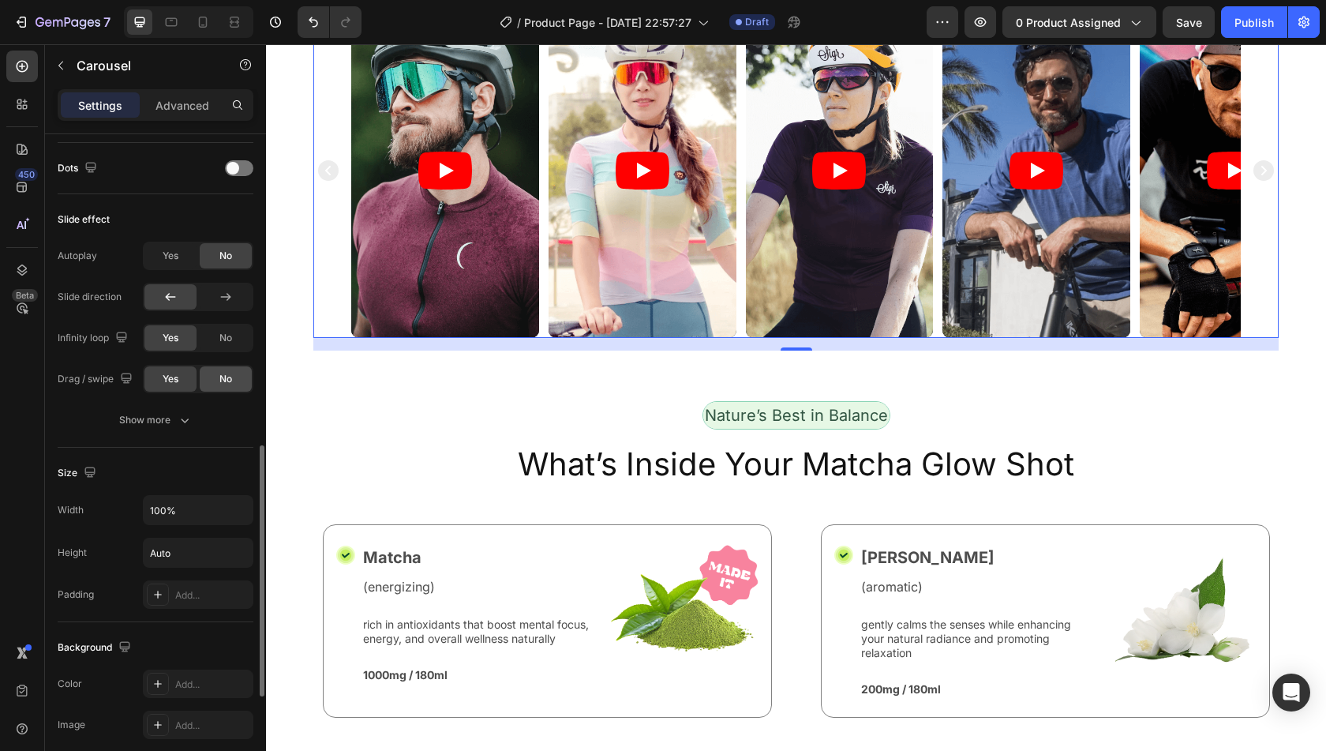
scroll to position [807, 0]
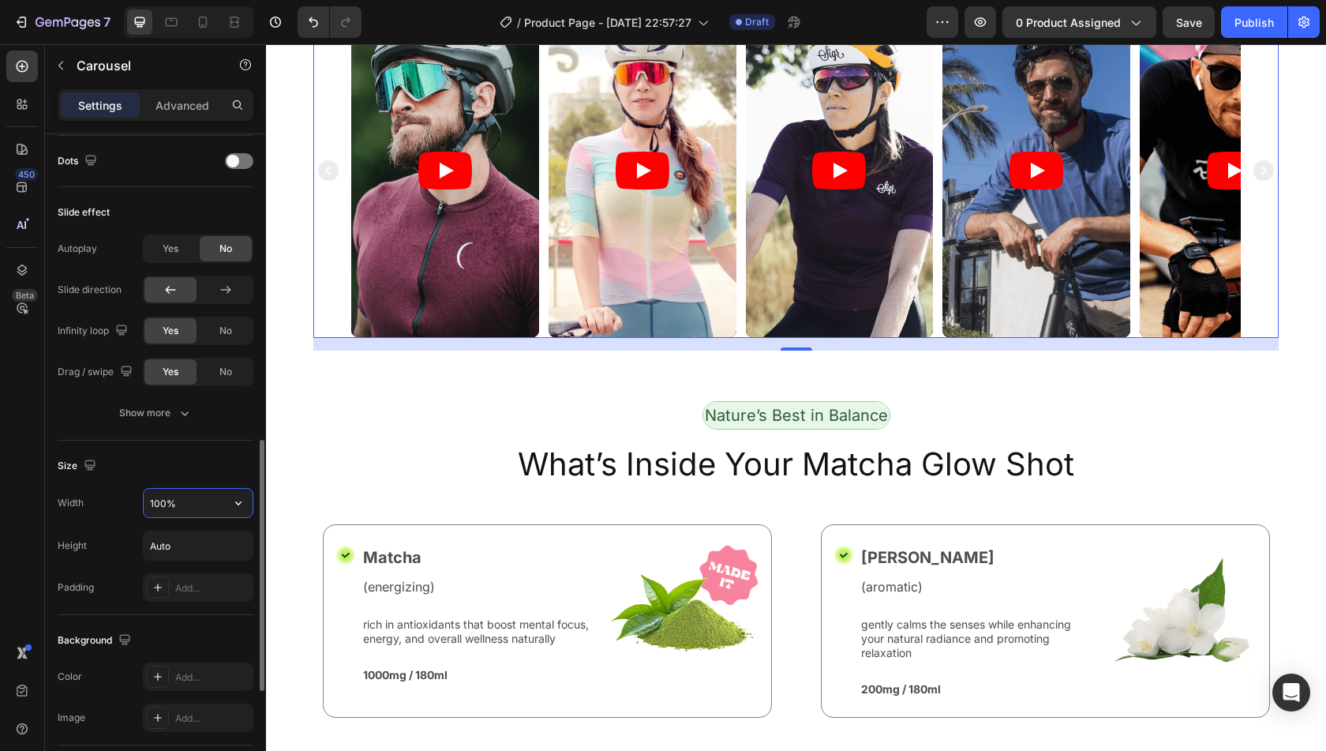
click at [202, 501] on input "100%" at bounding box center [198, 503] width 109 height 28
paste input "200"
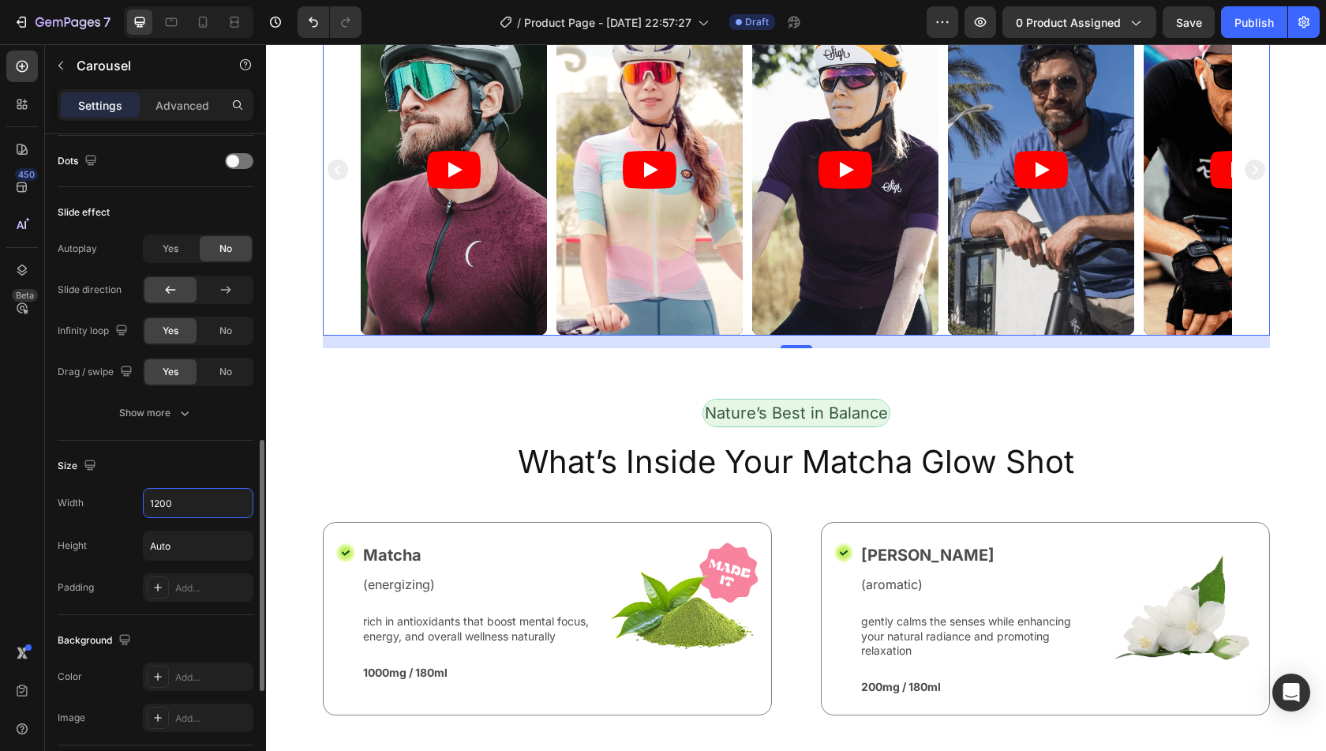
type input "1200"
click at [202, 455] on div "Size" at bounding box center [156, 465] width 196 height 25
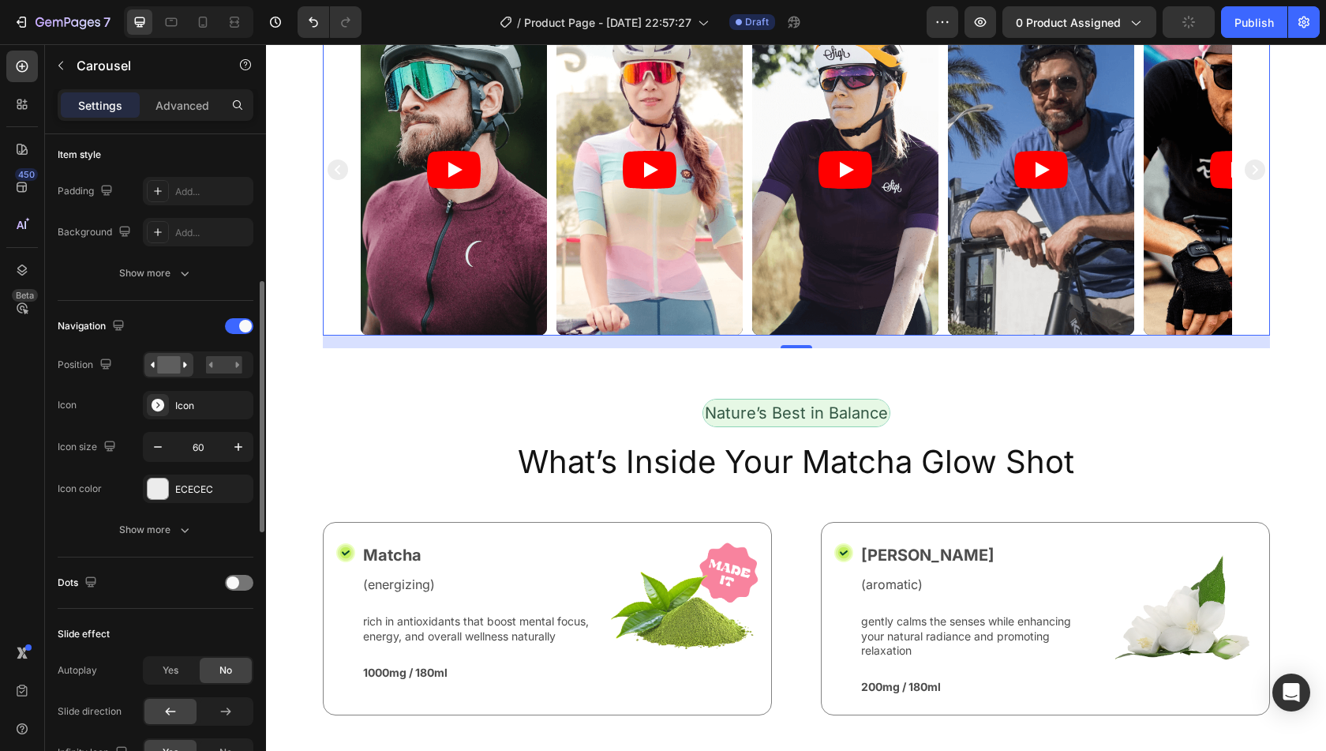
scroll to position [386, 0]
click at [242, 320] on span at bounding box center [245, 325] width 13 height 13
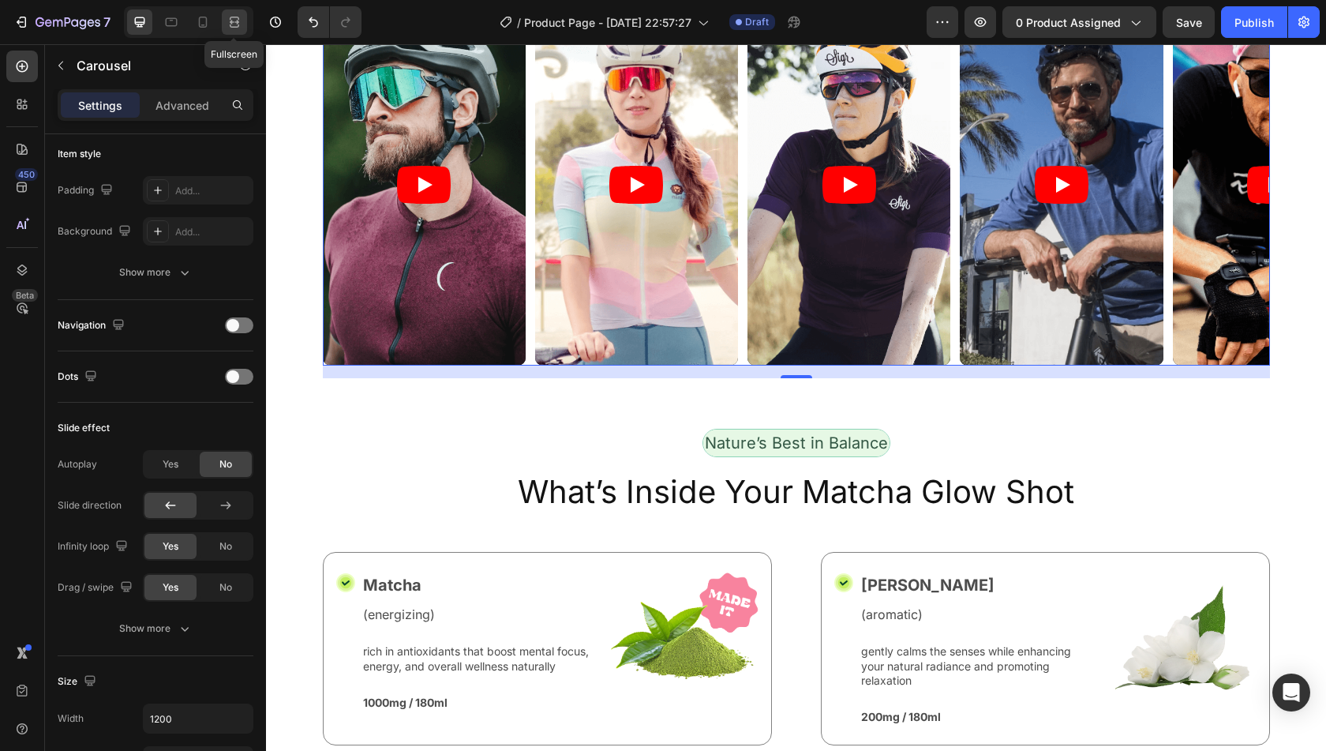
click at [227, 21] on icon at bounding box center [235, 22] width 16 height 16
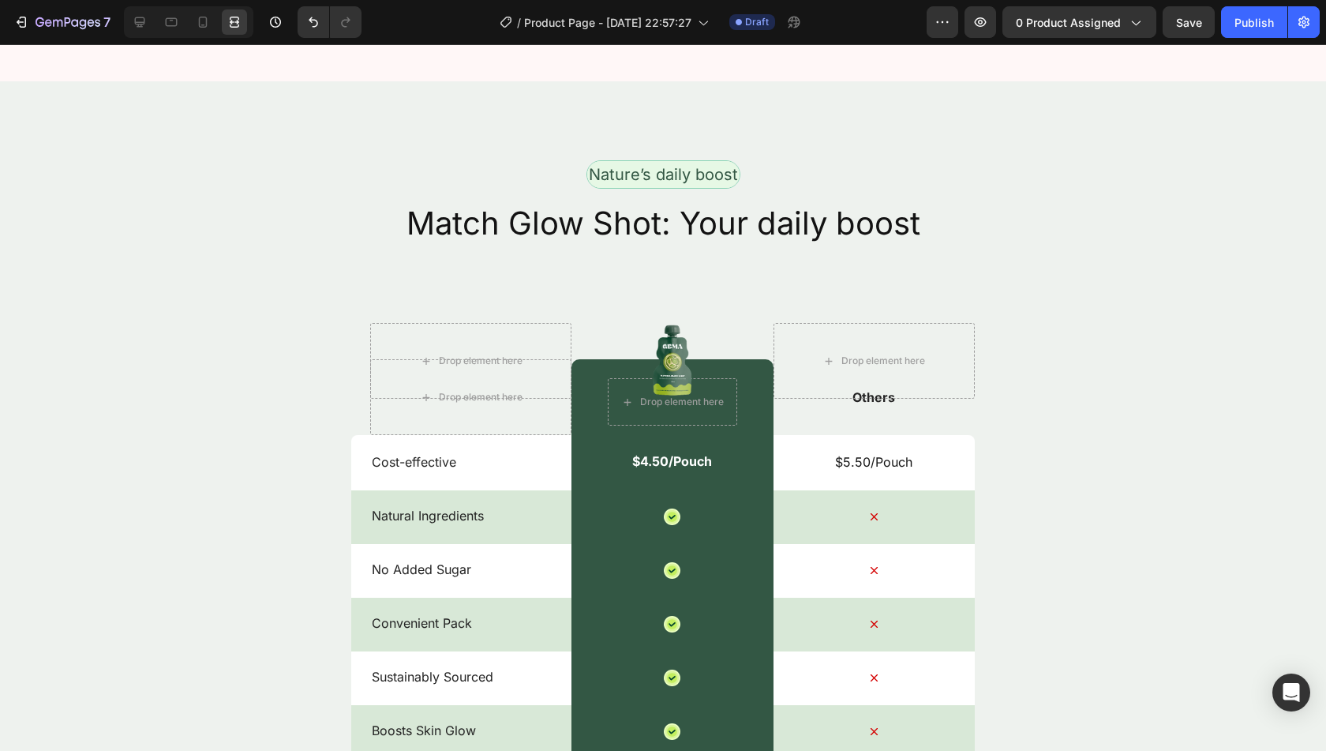
scroll to position [2093, 0]
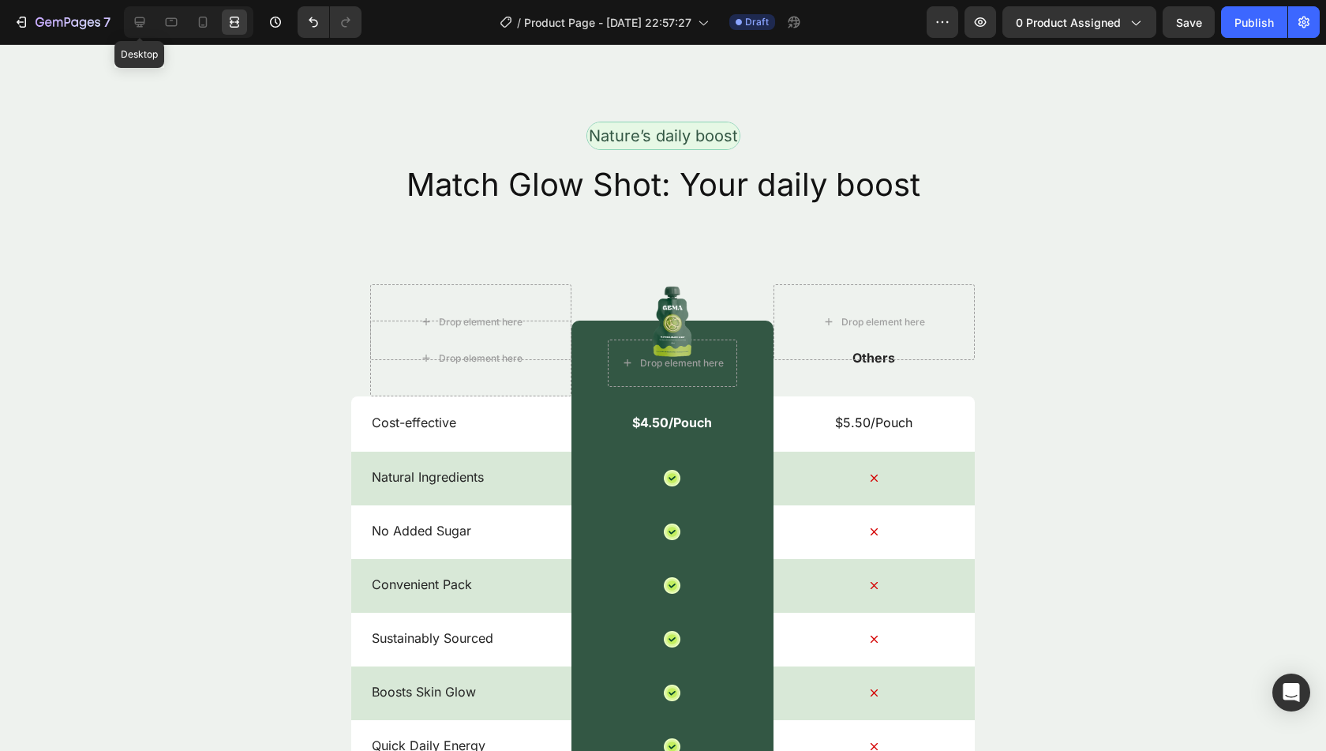
click at [152, 28] on div at bounding box center [139, 21] width 25 height 25
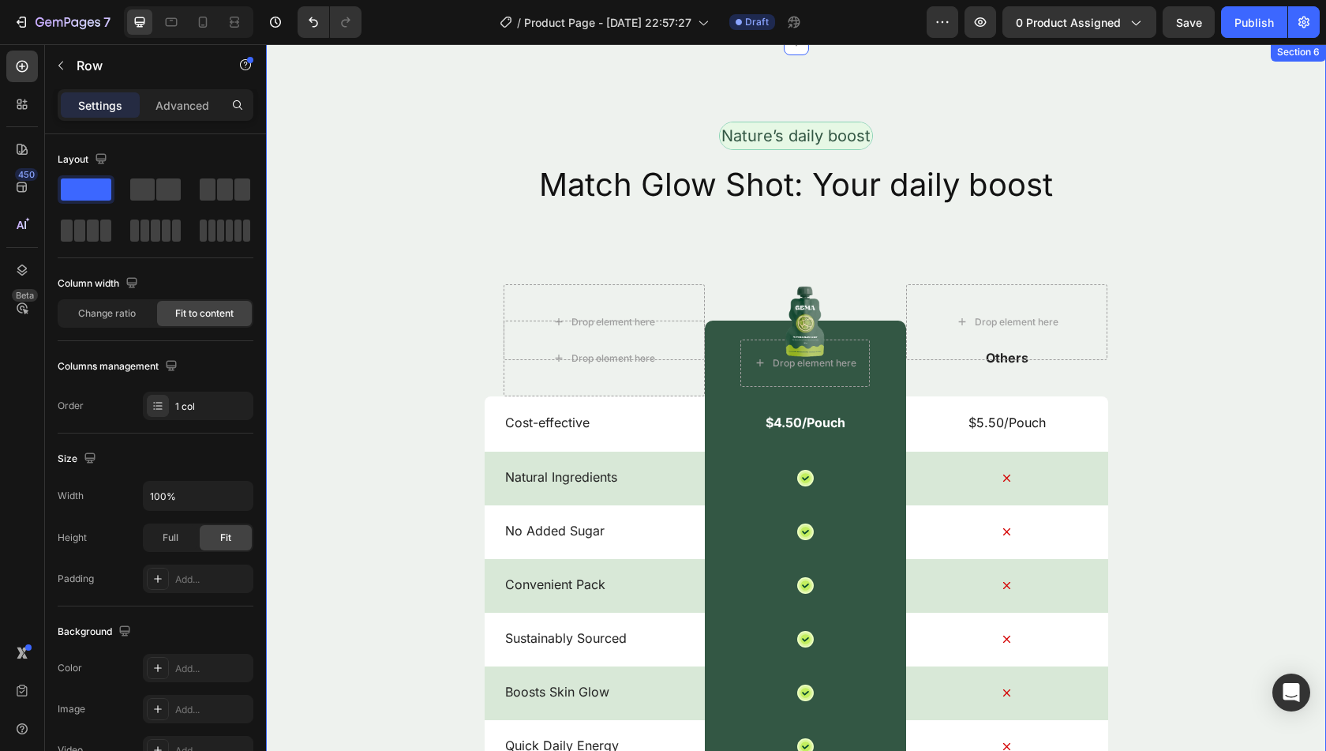
scroll to position [2611, 0]
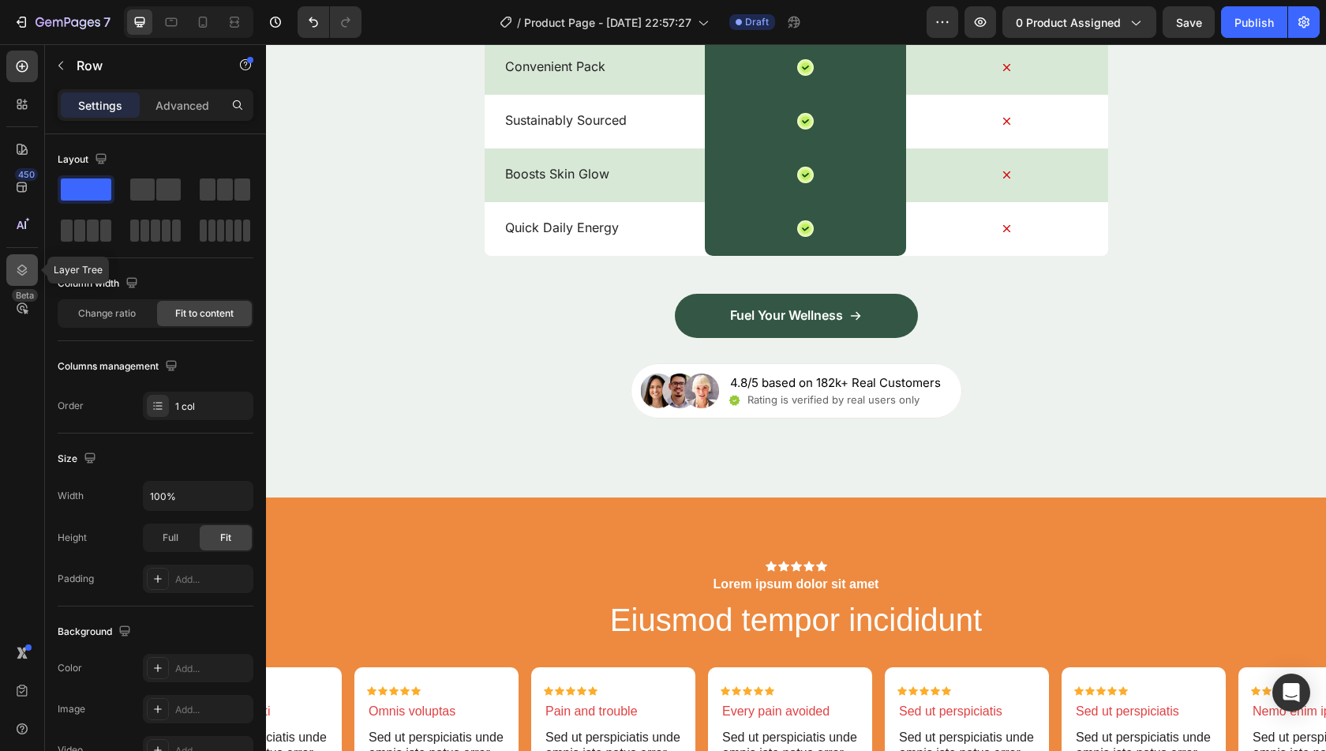
click at [25, 269] on icon at bounding box center [22, 269] width 10 height 11
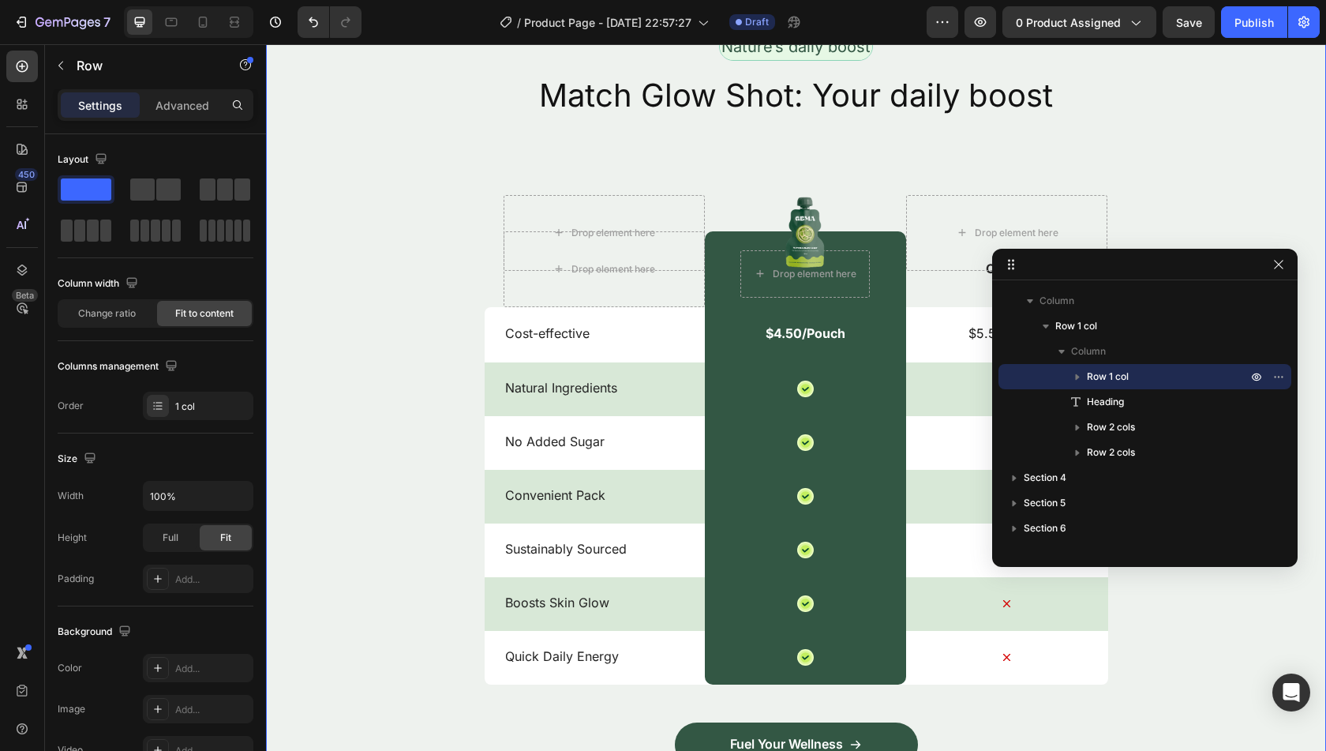
scroll to position [2182, 0]
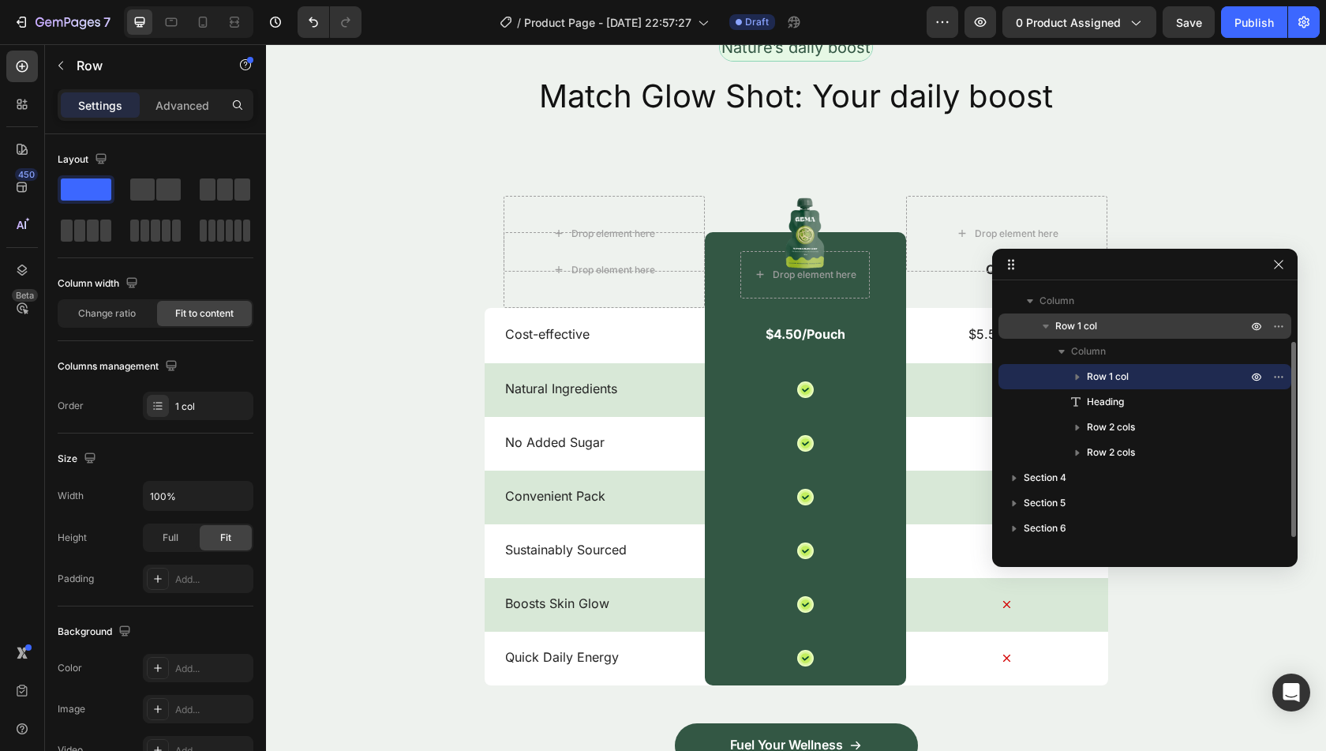
click at [1113, 329] on p "Row 1 col" at bounding box center [1152, 326] width 195 height 16
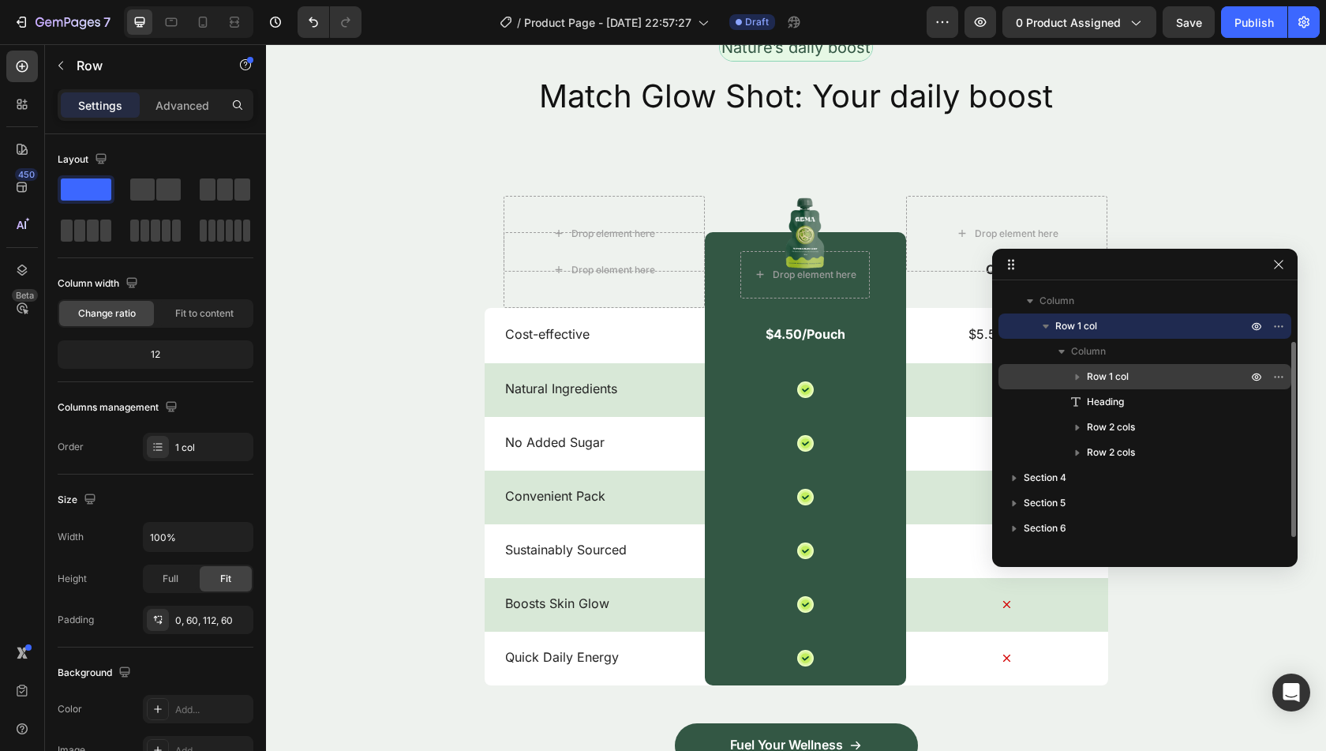
click at [1128, 366] on div "Row 1 col" at bounding box center [1145, 376] width 280 height 25
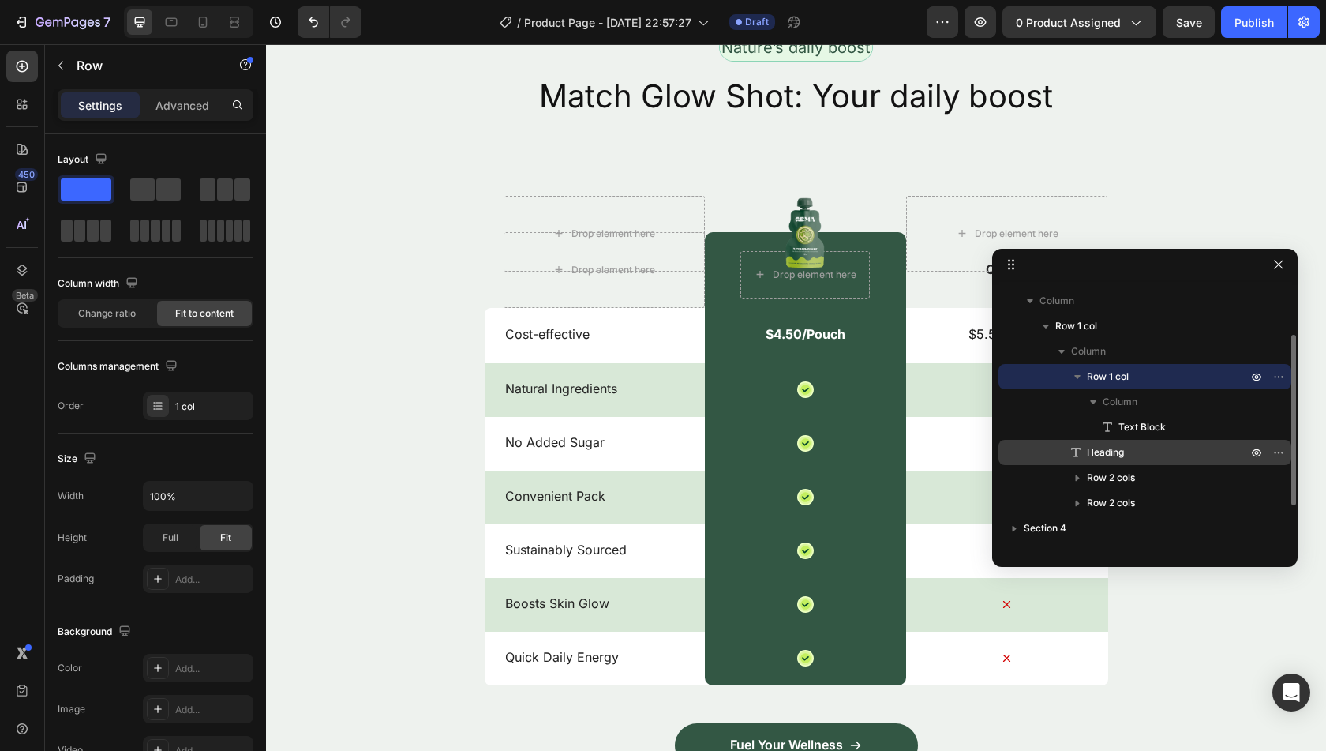
click at [1139, 460] on div "Heading" at bounding box center [1145, 452] width 280 height 25
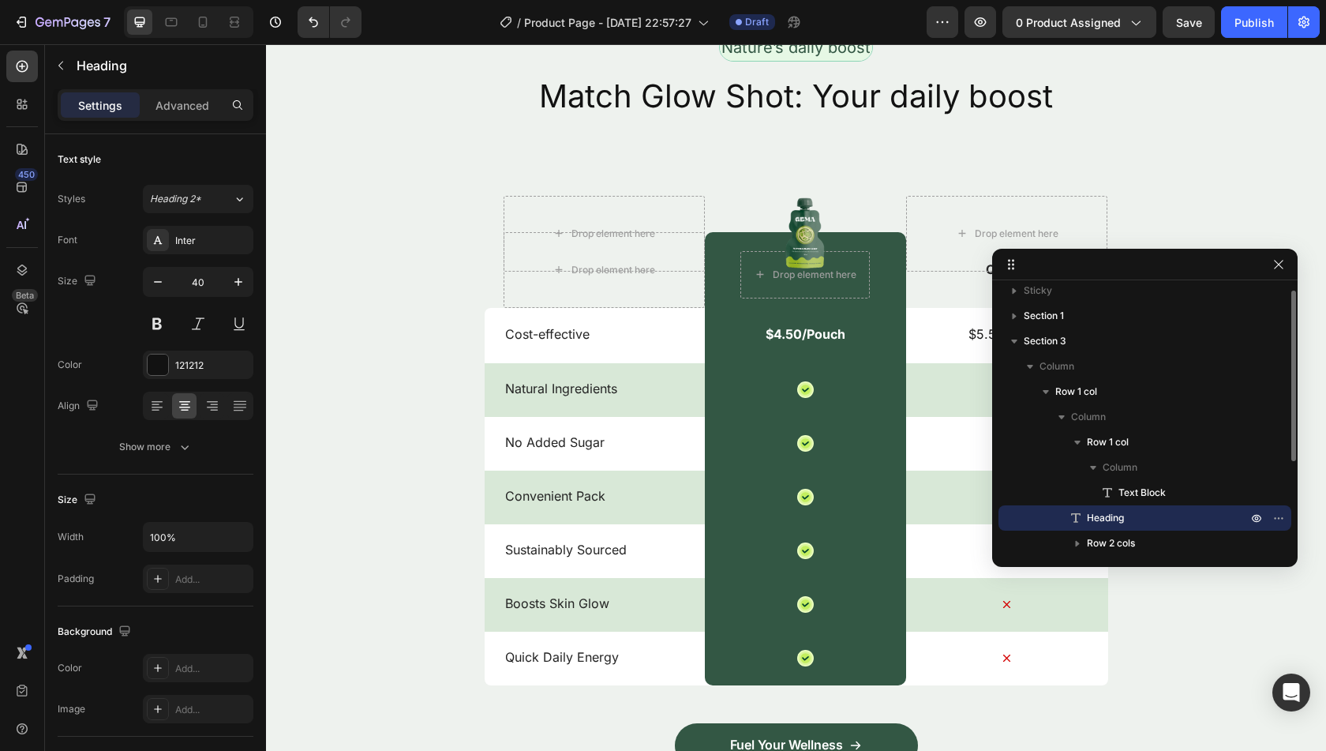
scroll to position [8, 0]
click at [1102, 343] on p "Section 3" at bounding box center [1137, 342] width 227 height 16
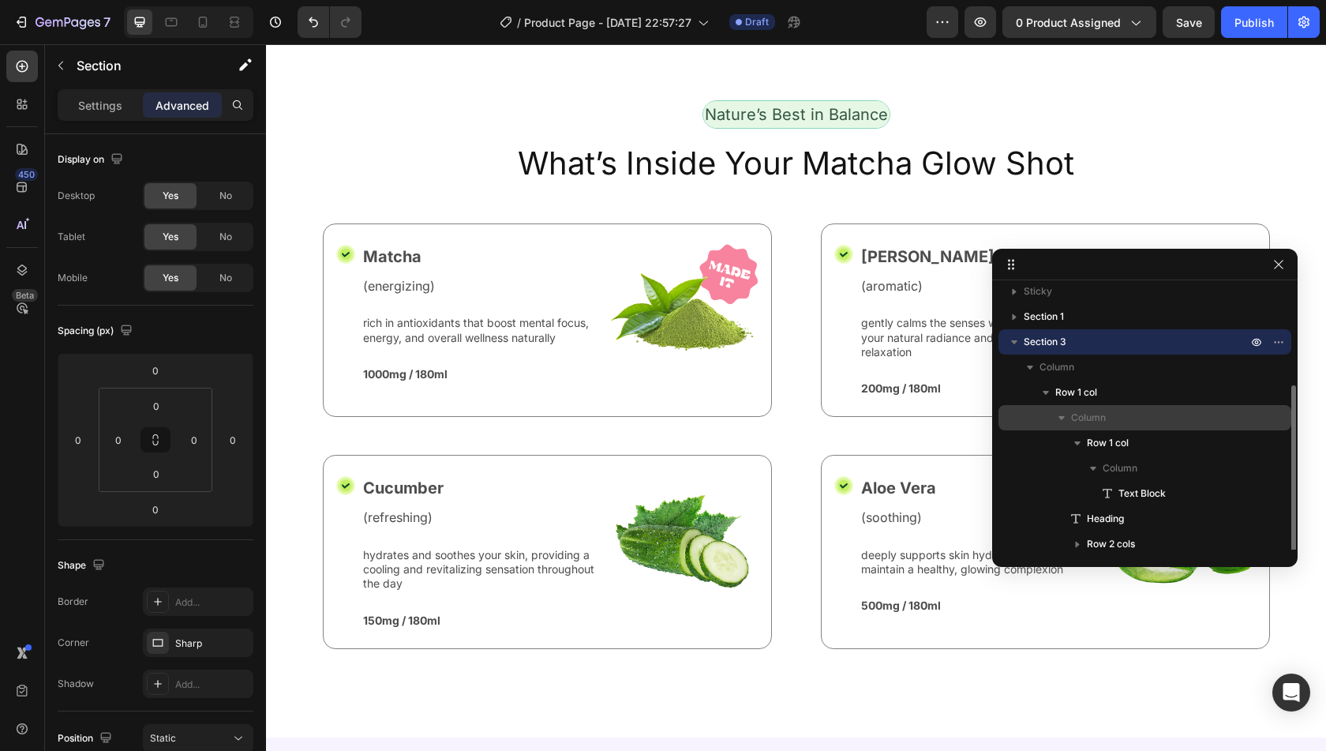
scroll to position [140, 0]
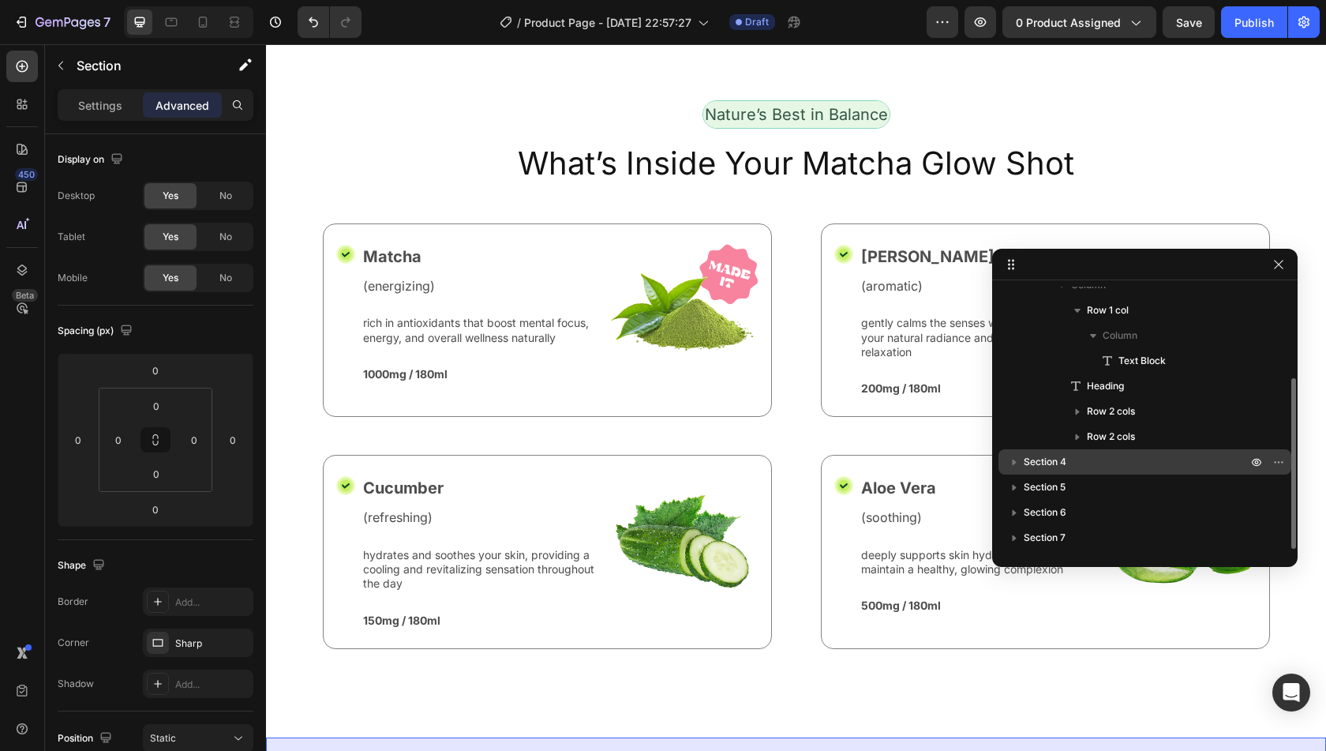
click at [1119, 468] on p "Section 4" at bounding box center [1137, 462] width 227 height 16
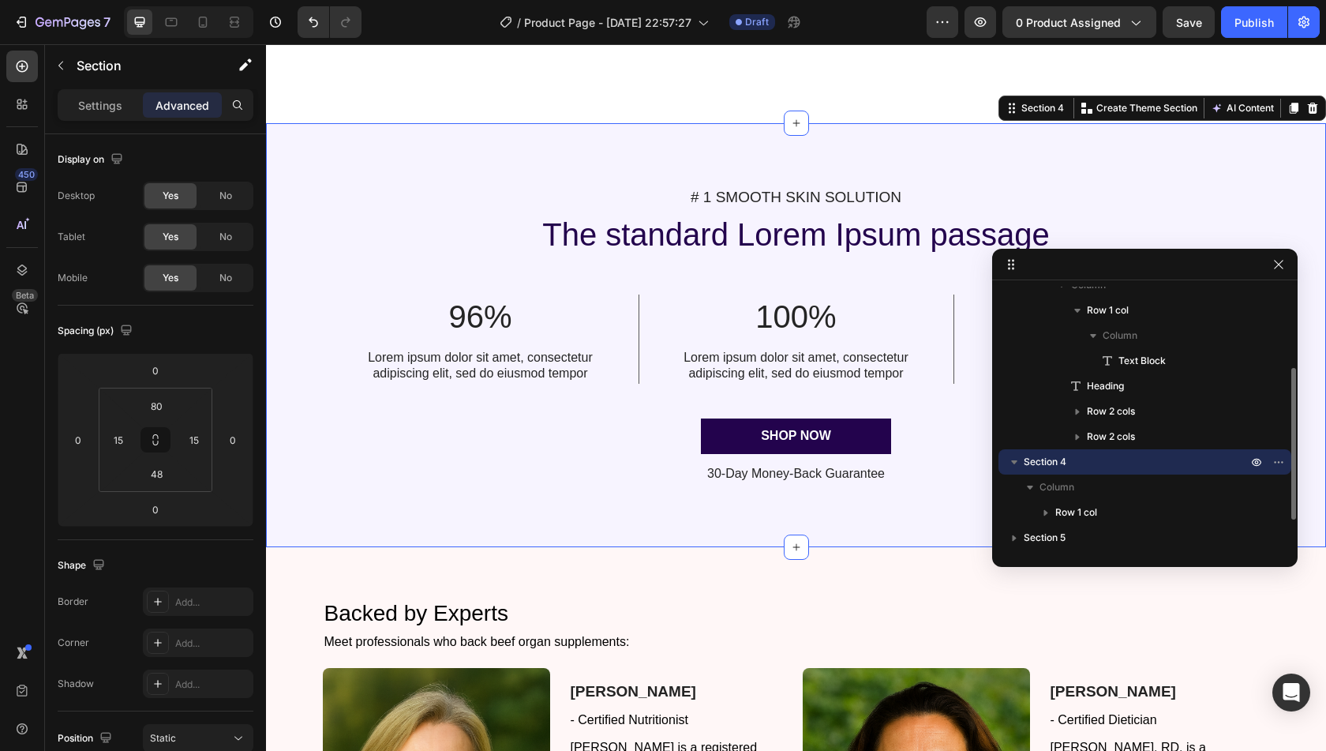
scroll to position [1099, 0]
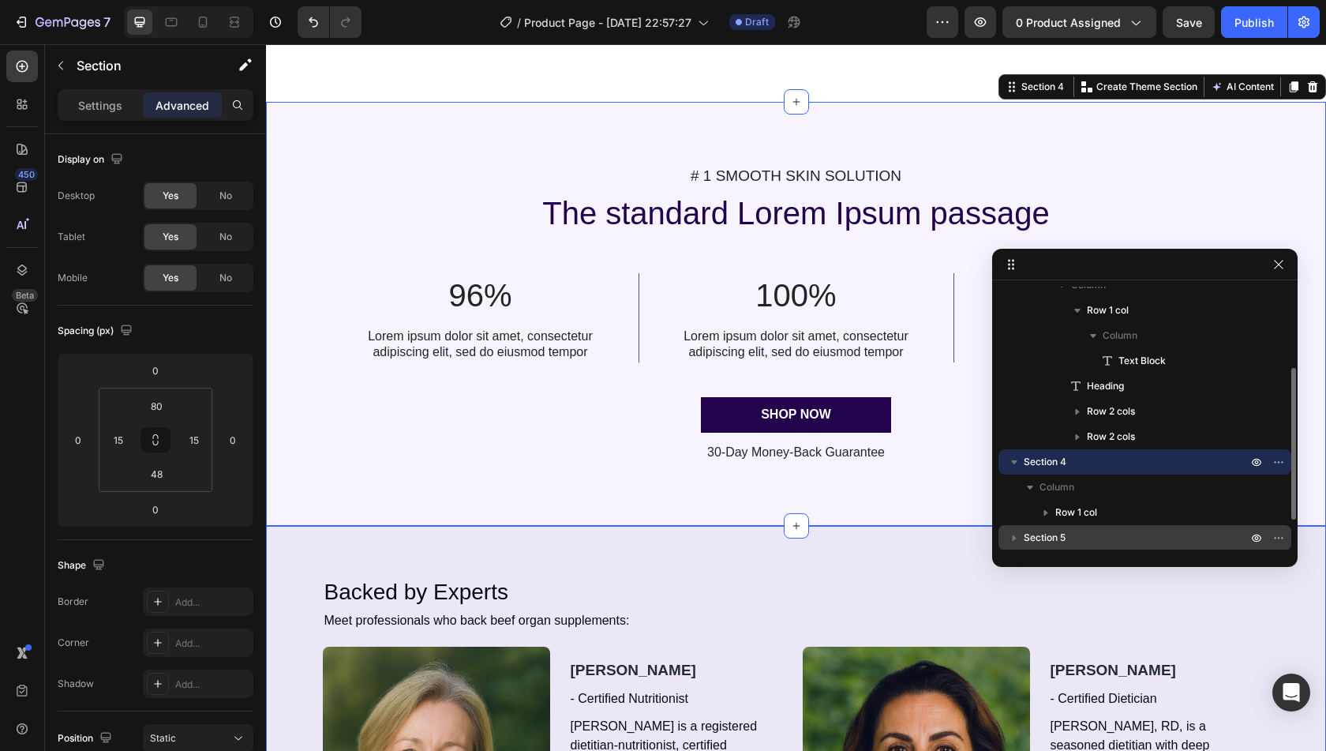
click at [1110, 536] on p "Section 5" at bounding box center [1137, 538] width 227 height 16
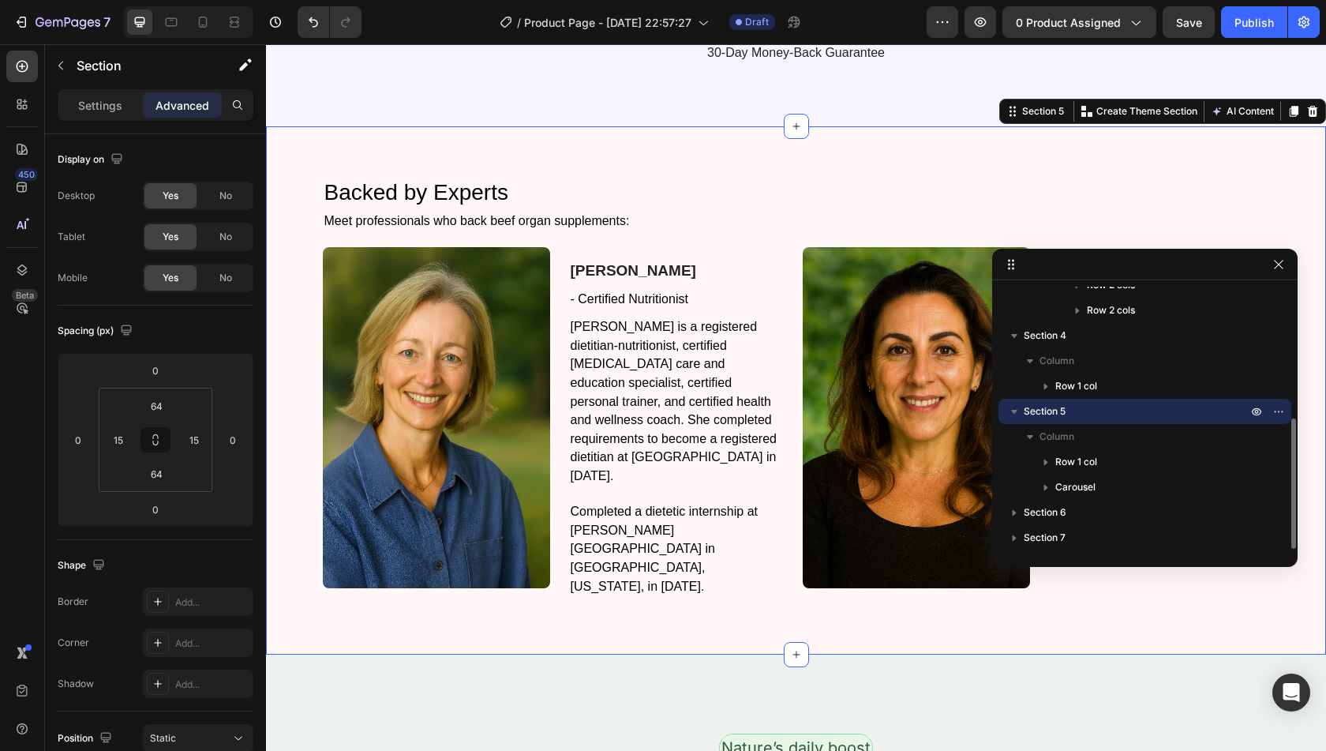
scroll to position [1523, 0]
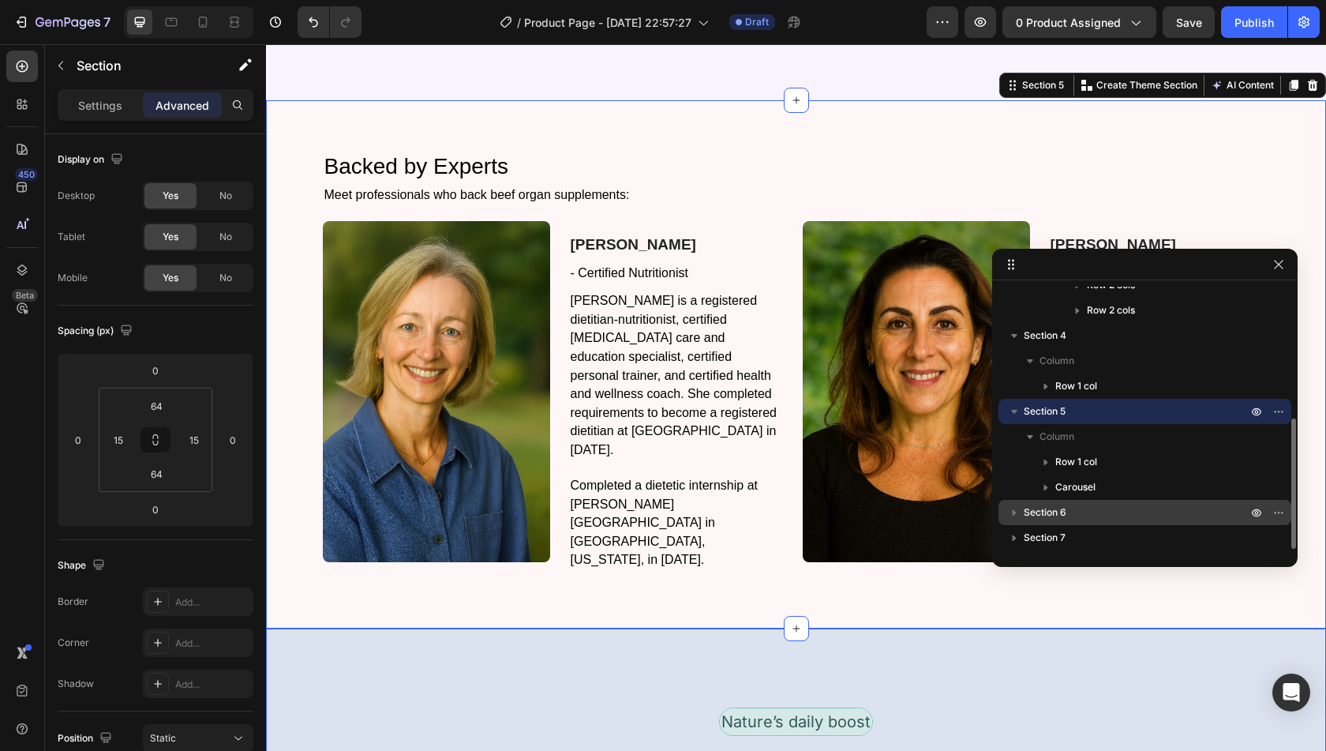
click at [1107, 517] on p "Section 6" at bounding box center [1137, 512] width 227 height 16
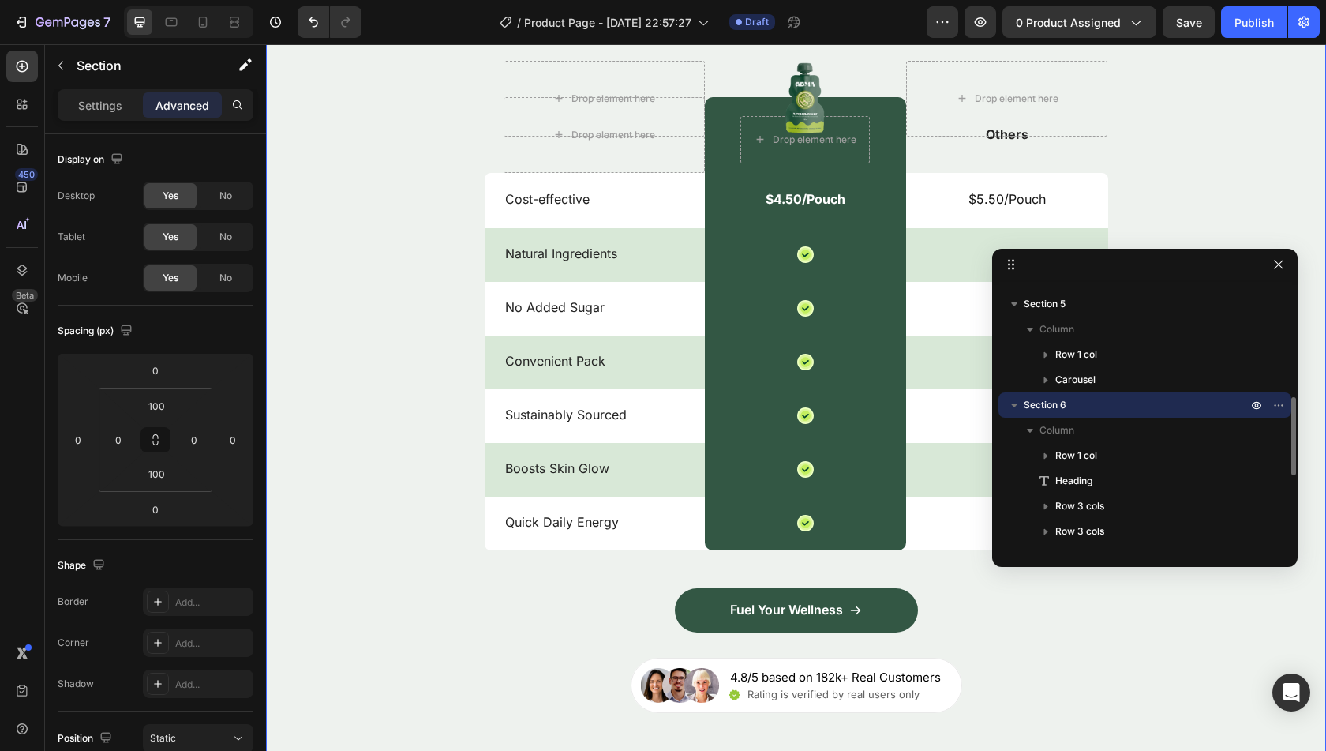
scroll to position [2320, 0]
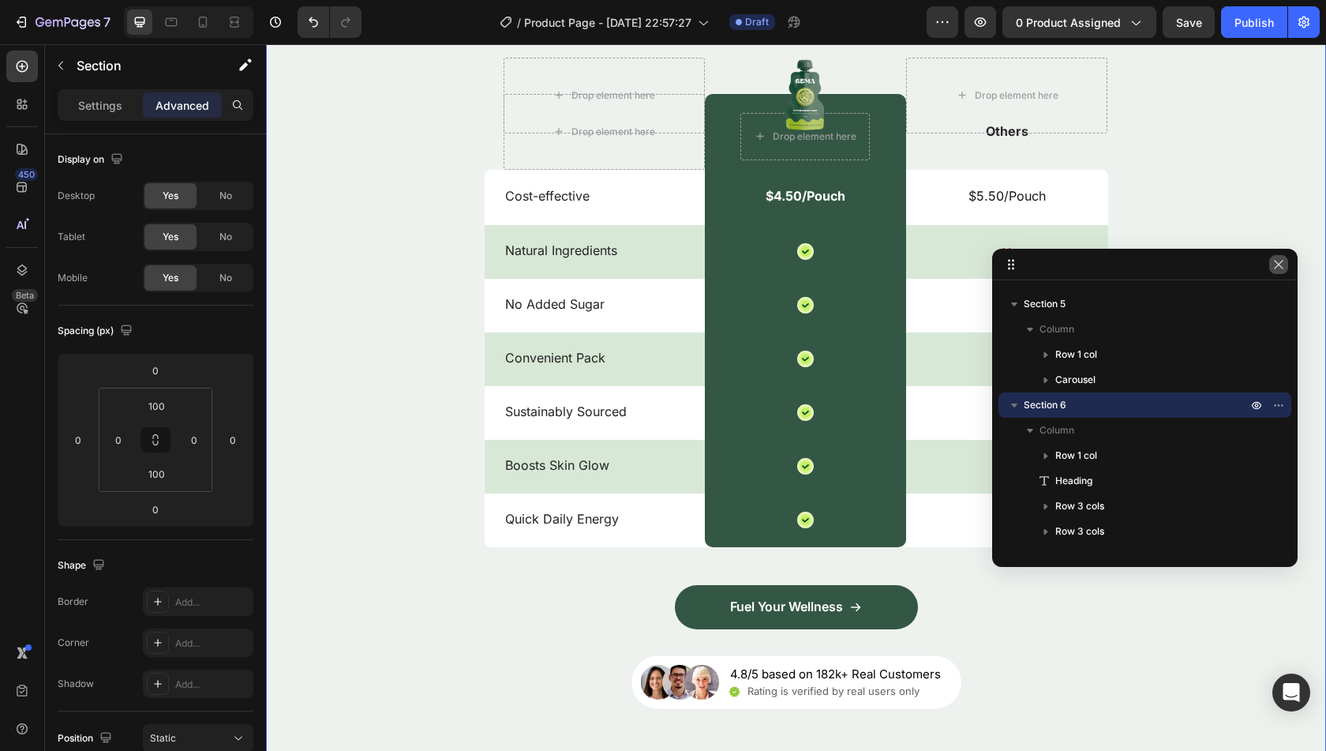
click at [1283, 264] on icon "button" at bounding box center [1278, 264] width 13 height 13
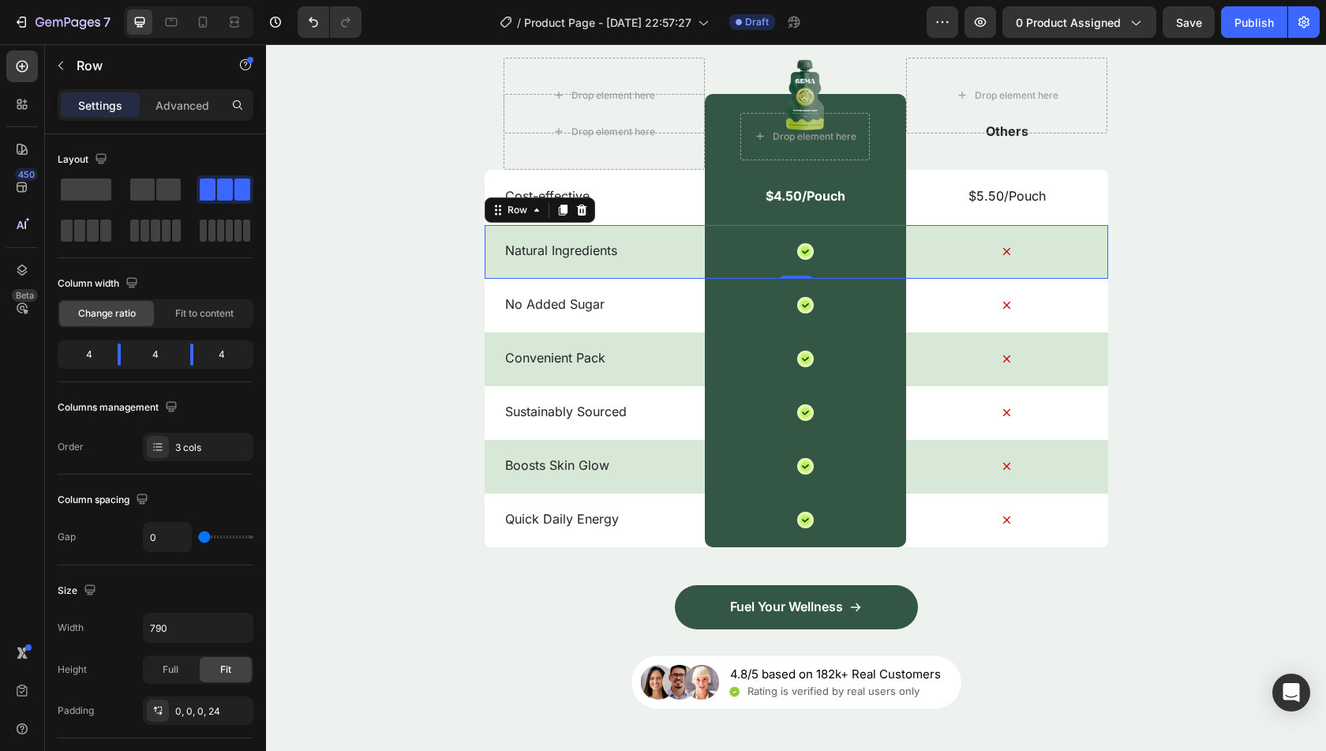
click at [1089, 261] on div "Icon" at bounding box center [1006, 252] width 201 height 54
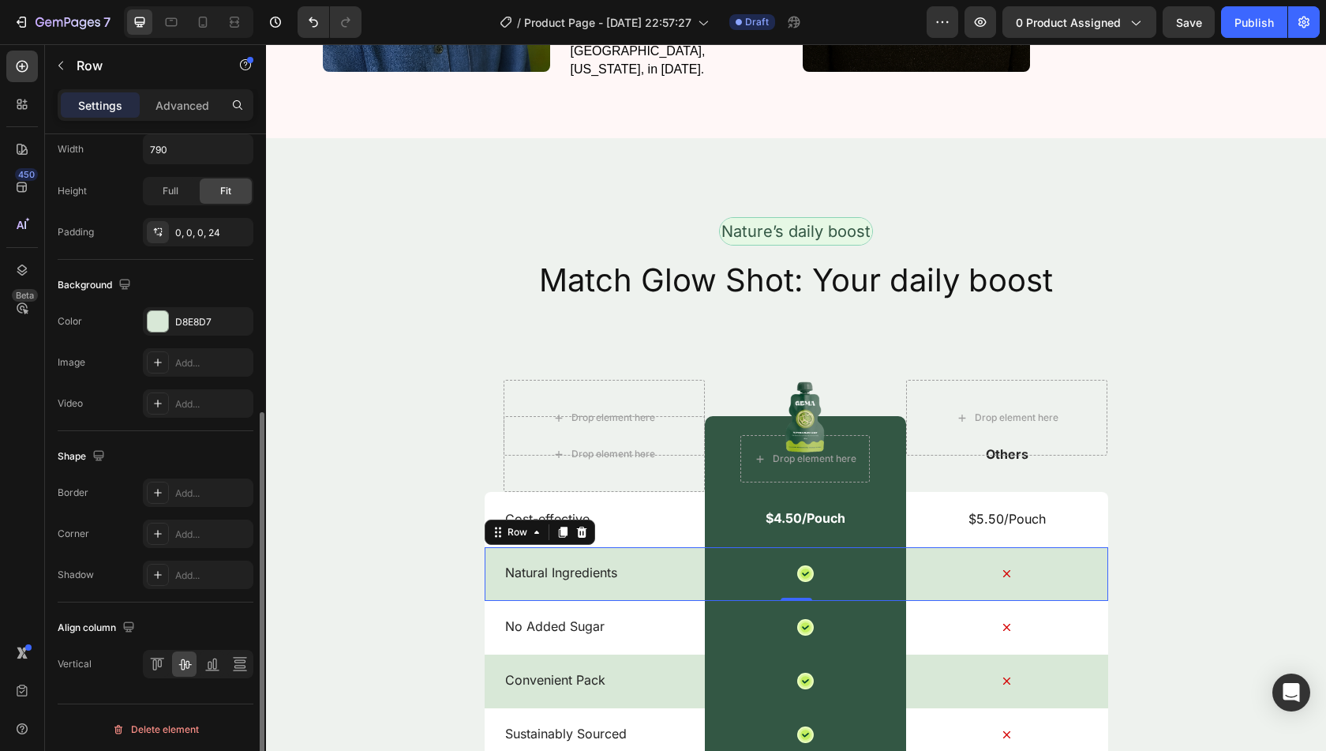
scroll to position [478, 0]
click at [200, 332] on div "D8E8D7" at bounding box center [198, 321] width 111 height 28
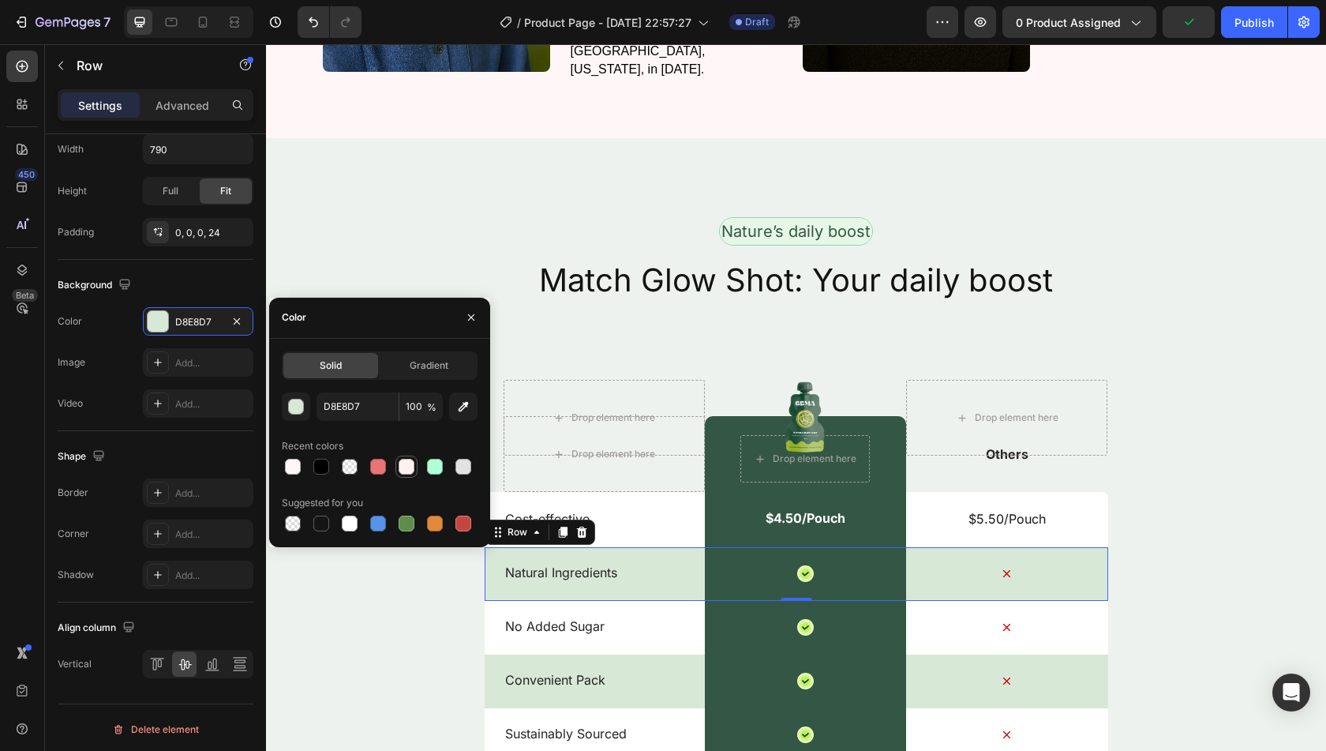
click at [414, 464] on div at bounding box center [406, 466] width 19 height 19
type input "FFF1F1"
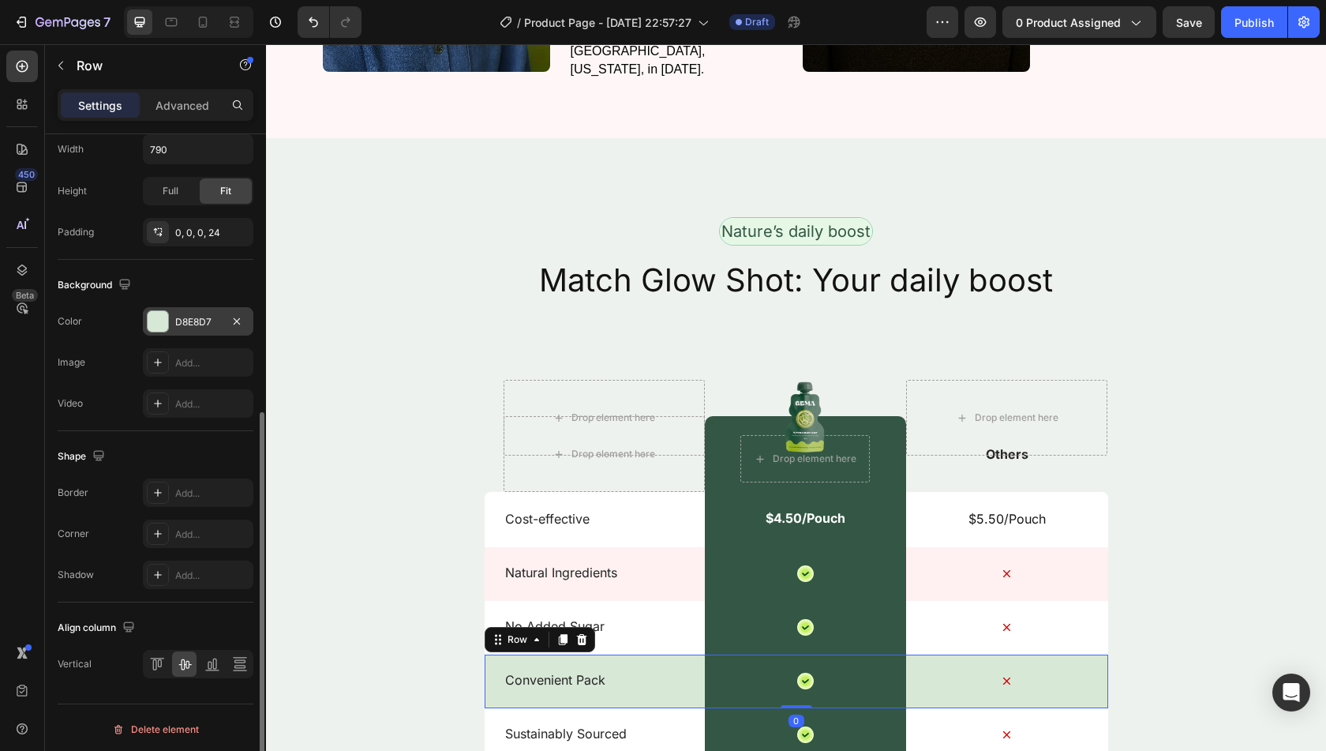
click at [210, 310] on div "D8E8D7" at bounding box center [198, 321] width 111 height 28
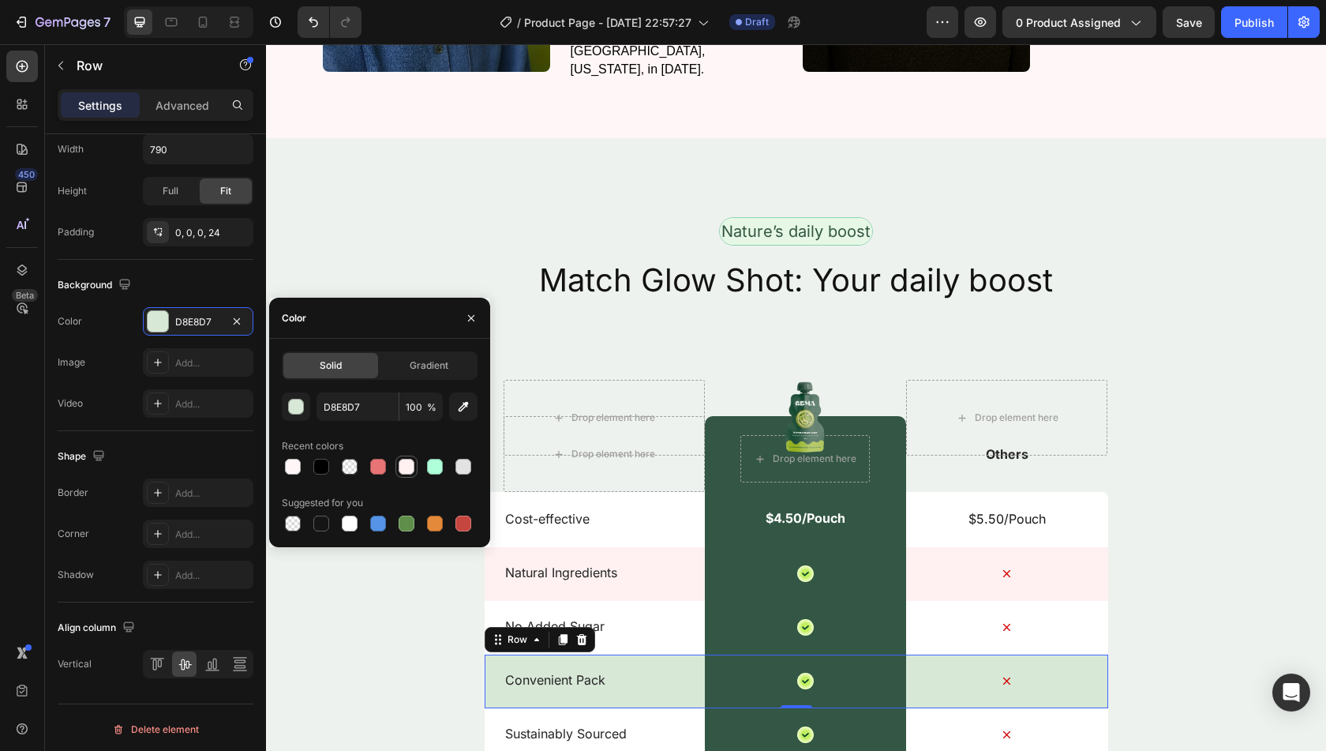
click at [406, 473] on div at bounding box center [407, 467] width 16 height 16
type input "FFF1F1"
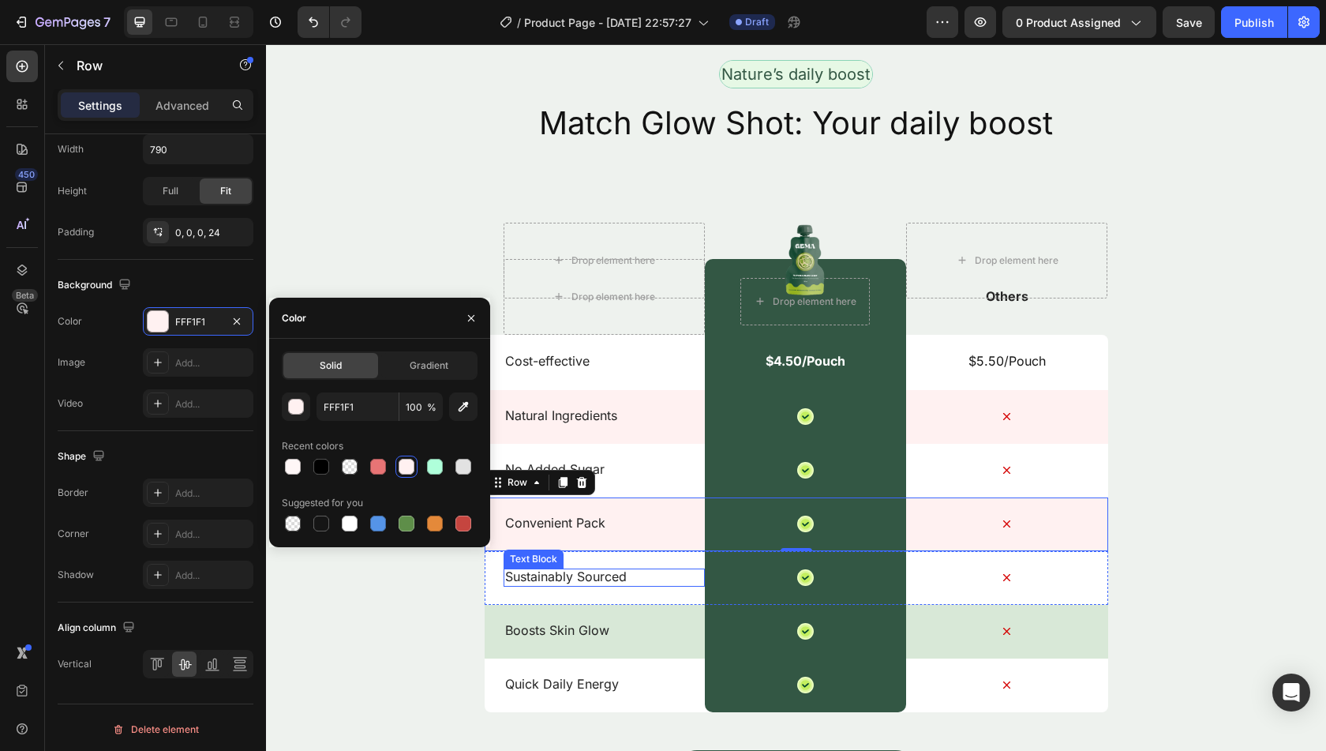
scroll to position [2156, 0]
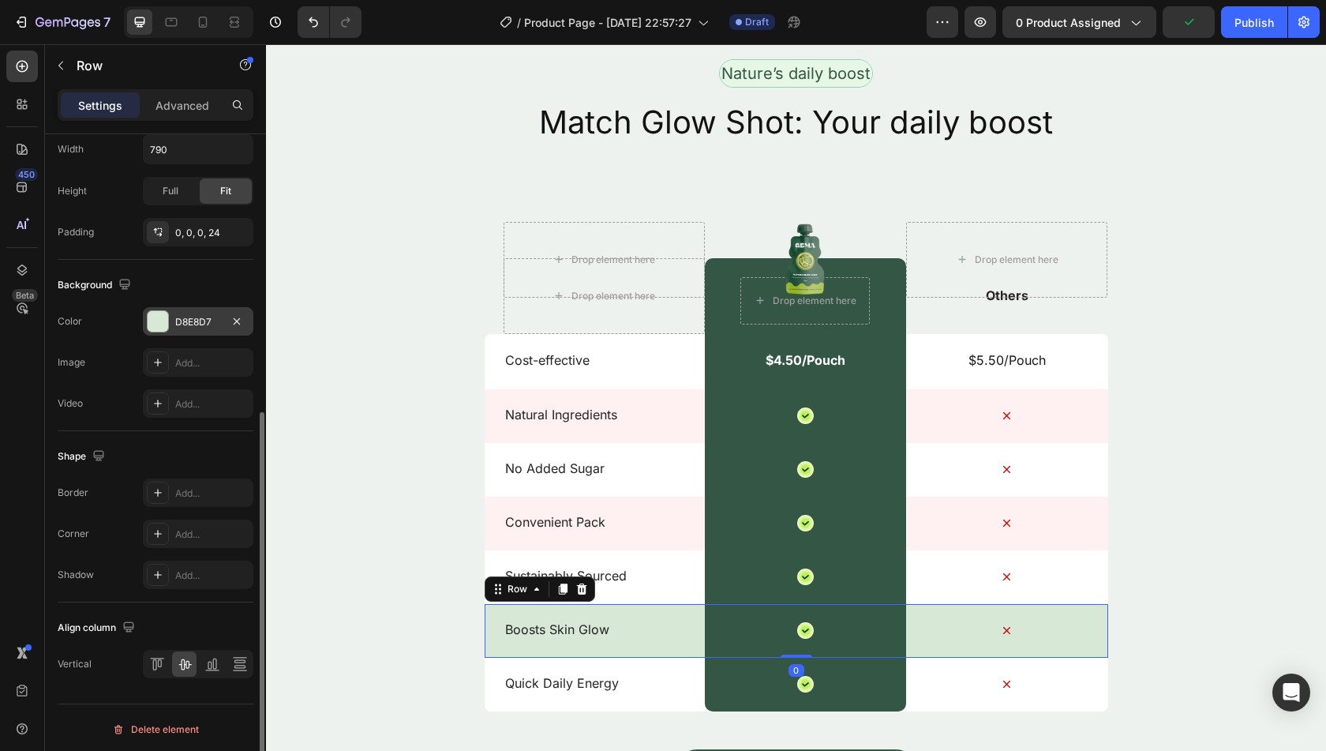
click at [197, 324] on div "D8E8D7" at bounding box center [198, 322] width 46 height 14
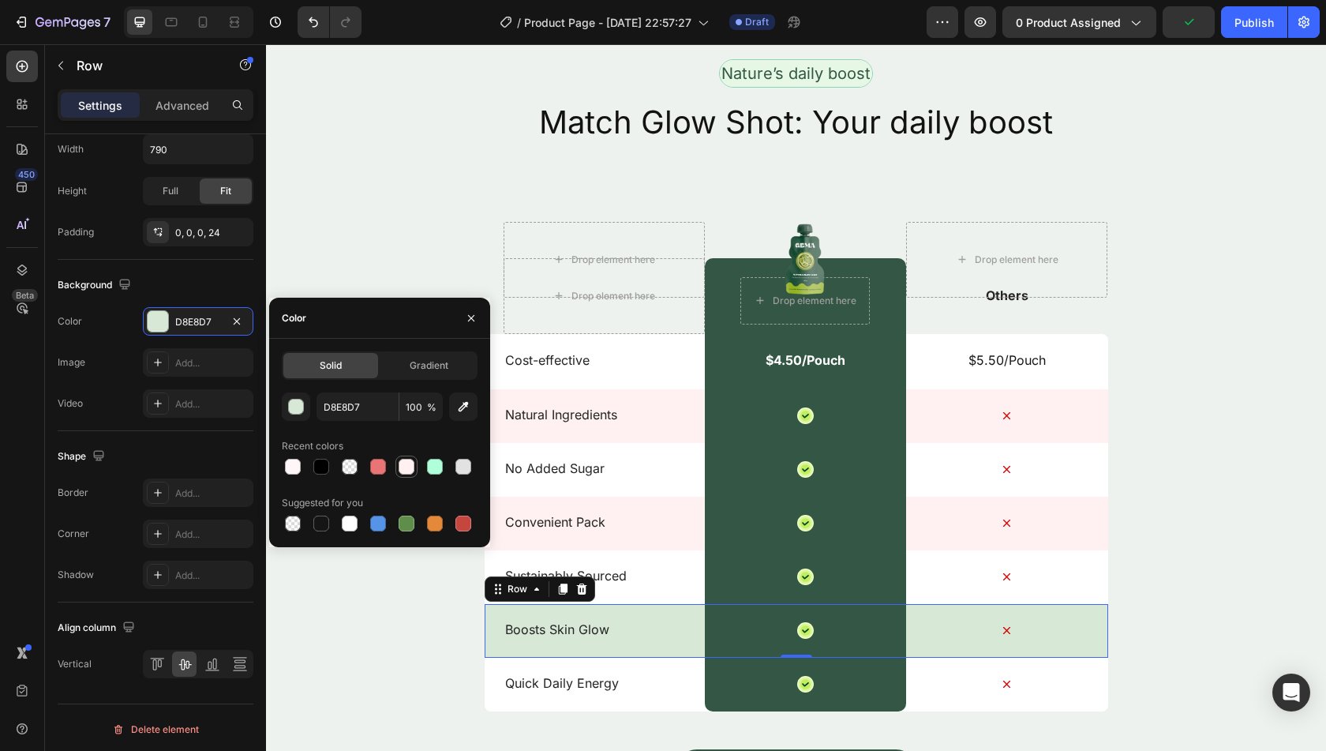
click at [399, 470] on div at bounding box center [407, 467] width 16 height 16
type input "FFF1F1"
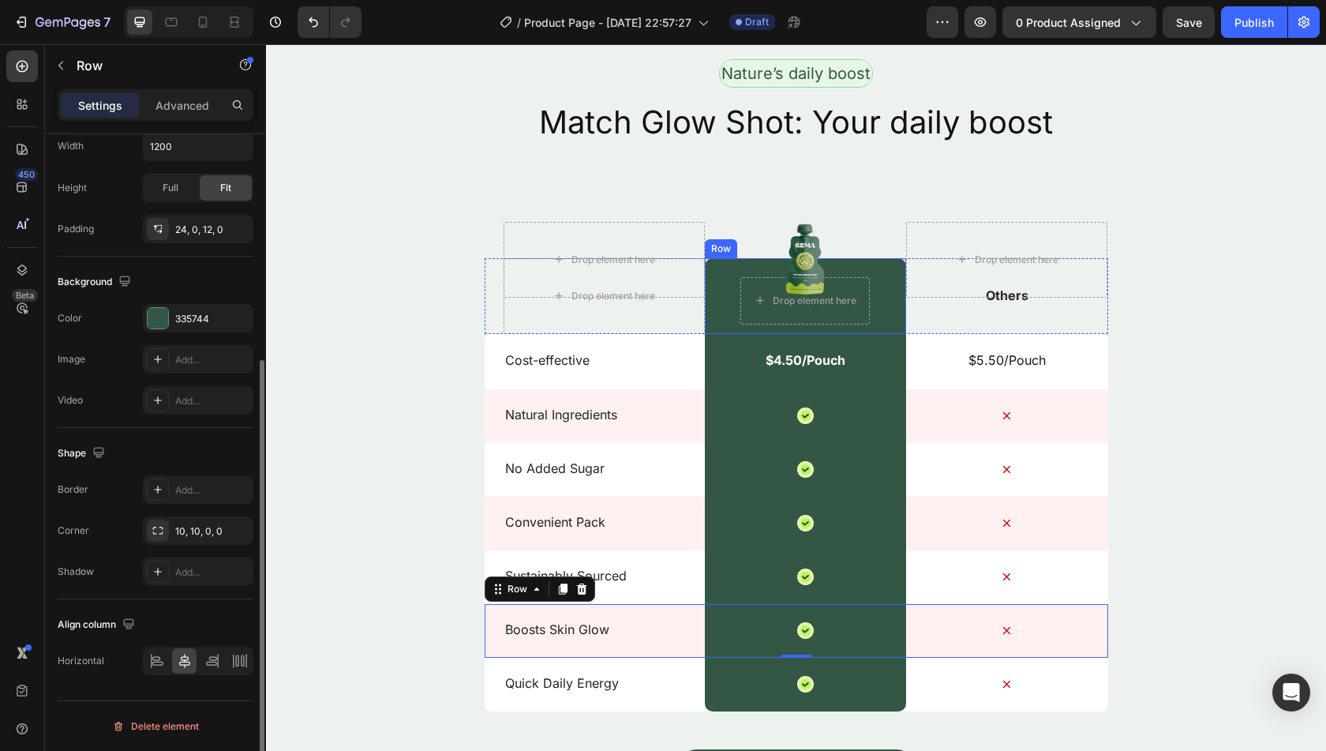
scroll to position [347, 0]
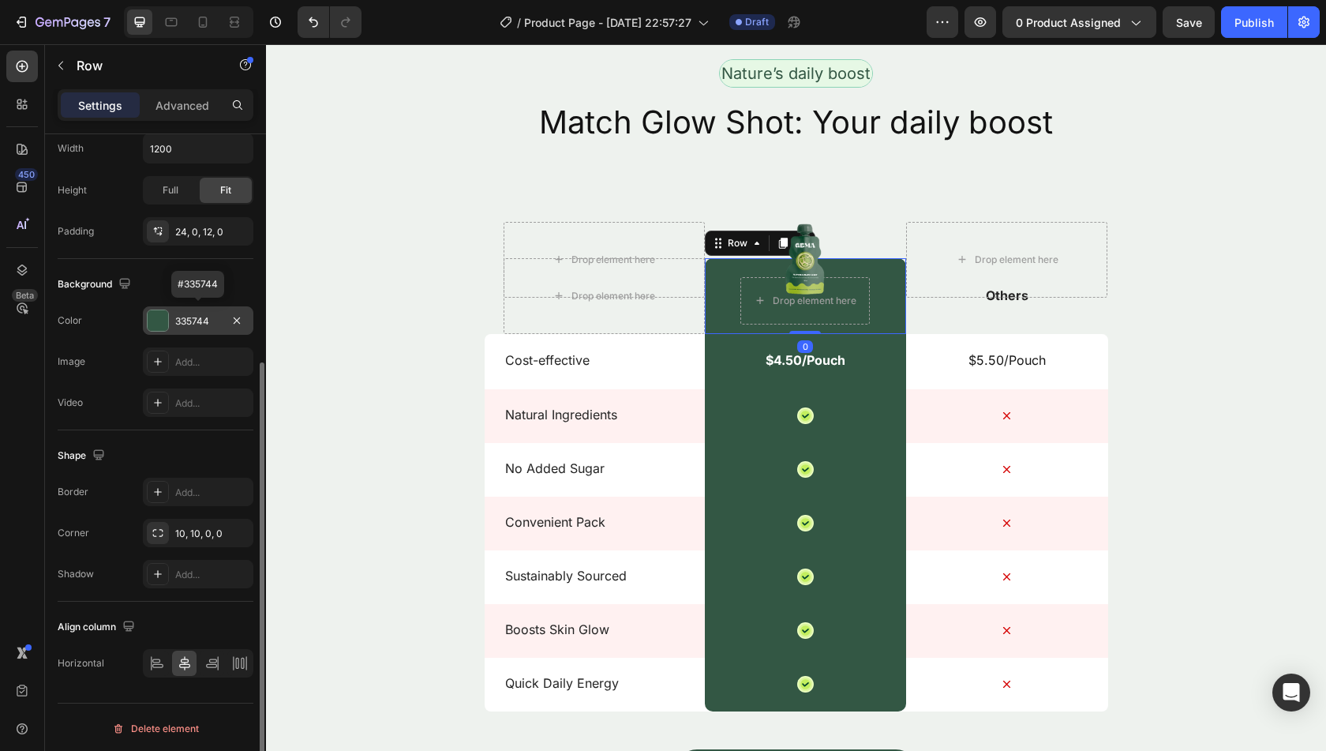
click at [208, 316] on div "335744" at bounding box center [198, 321] width 46 height 14
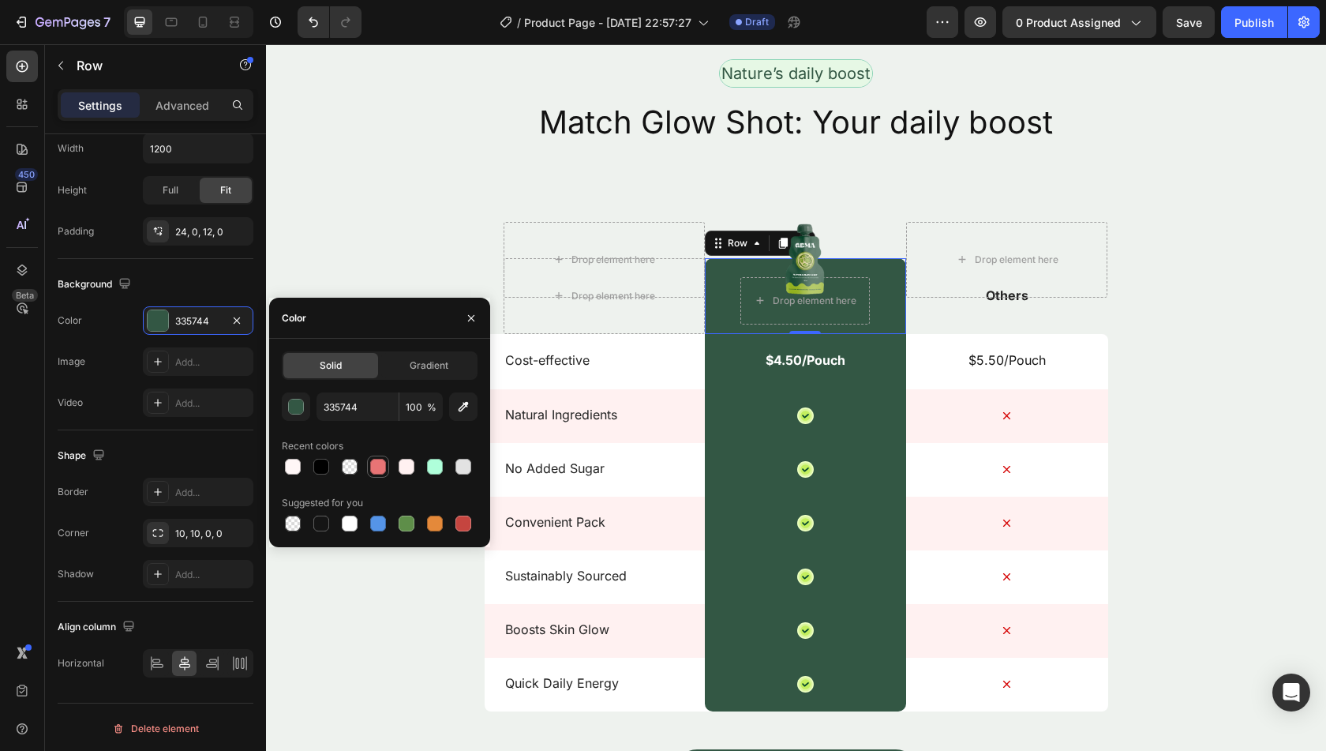
click at [385, 473] on div at bounding box center [378, 466] width 19 height 19
type input "E87475"
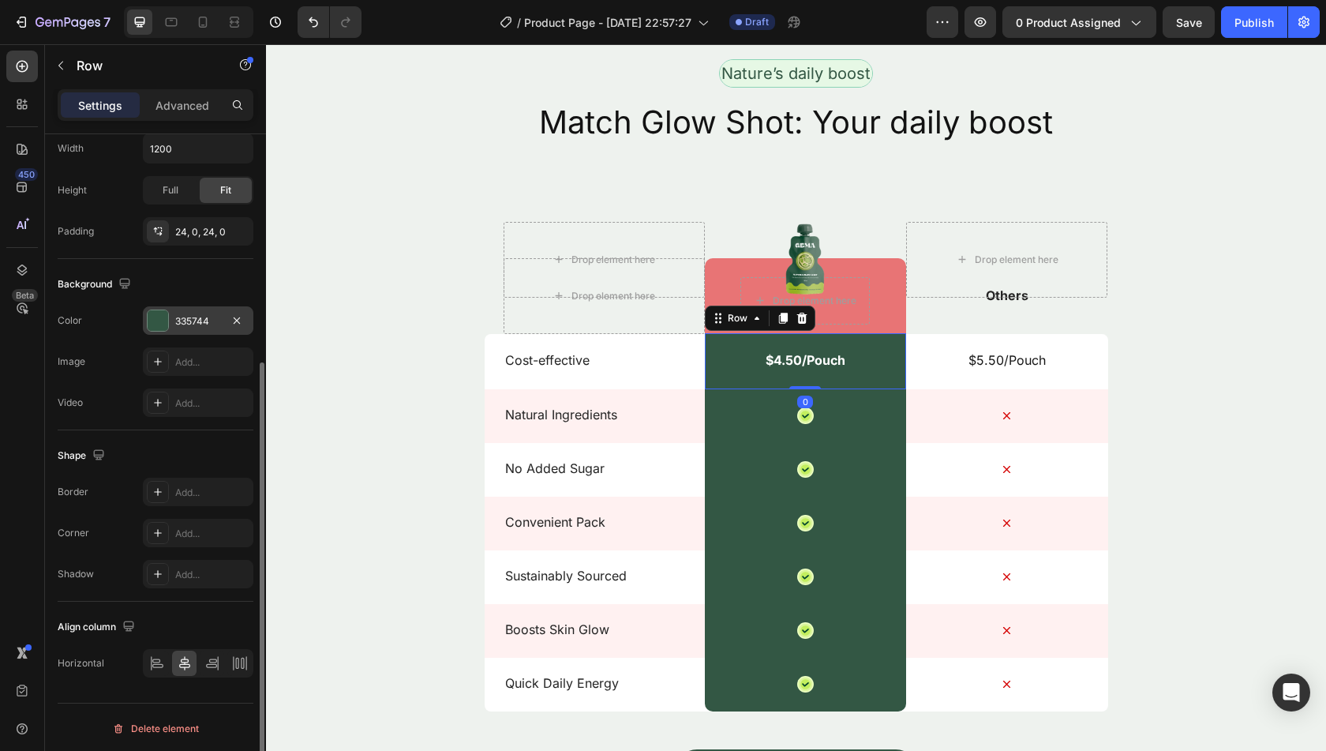
click at [194, 319] on div "335744" at bounding box center [198, 321] width 46 height 14
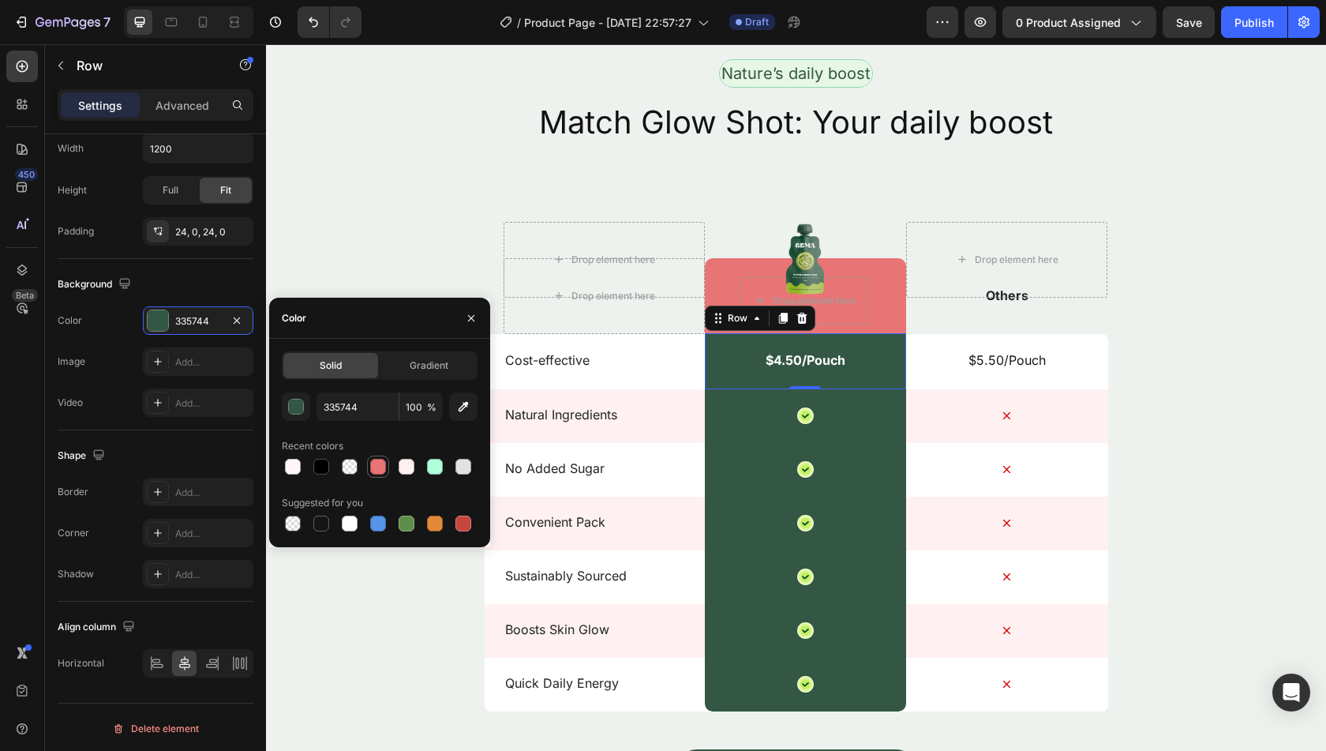
click at [373, 467] on div at bounding box center [378, 467] width 16 height 16
type input "E87475"
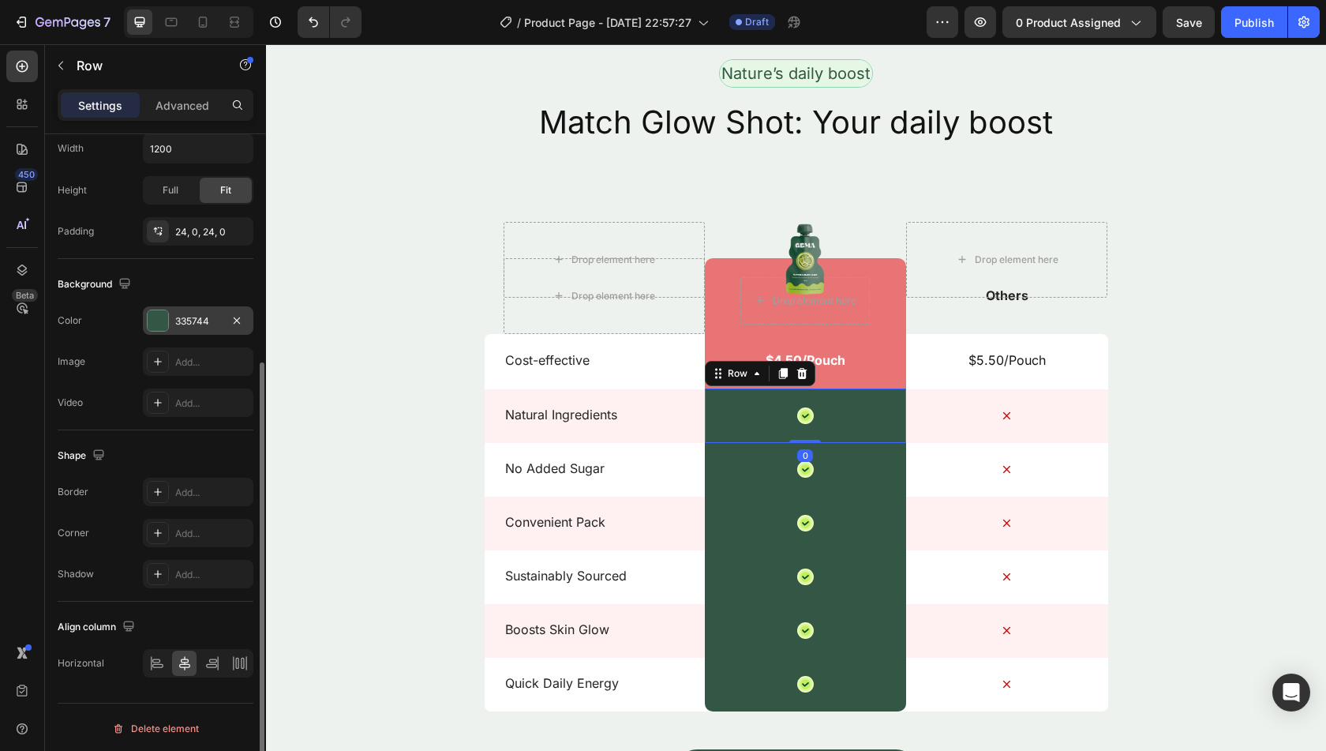
click at [184, 310] on div "335744" at bounding box center [198, 320] width 111 height 28
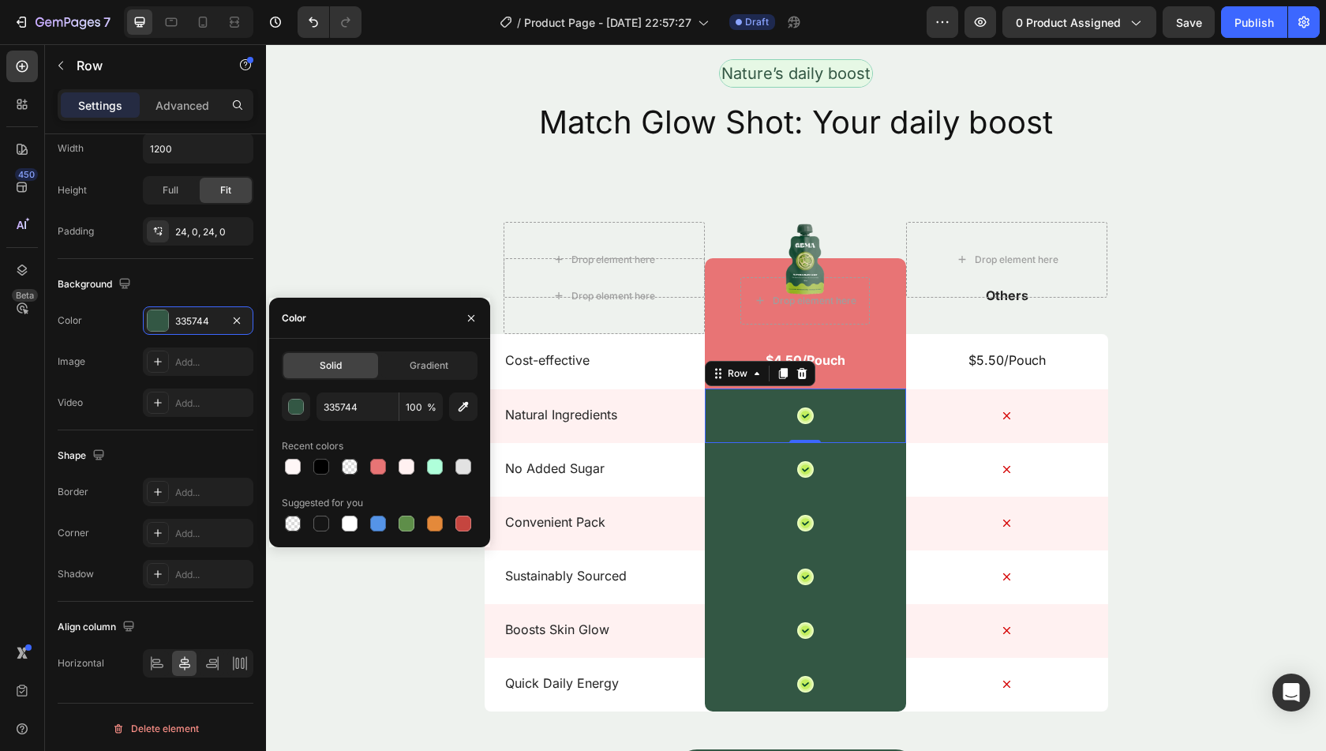
click at [367, 470] on div at bounding box center [378, 466] width 22 height 22
type input "E87475"
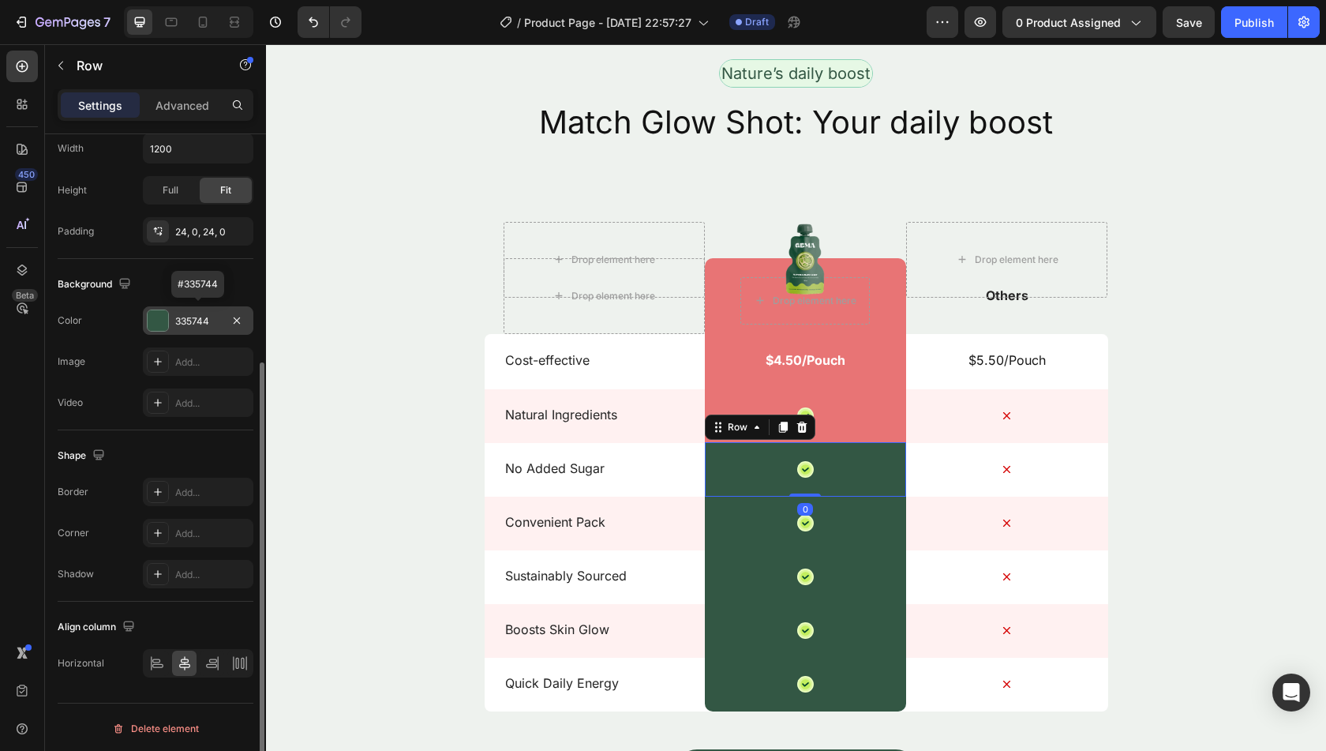
click at [193, 317] on div "335744" at bounding box center [198, 321] width 46 height 14
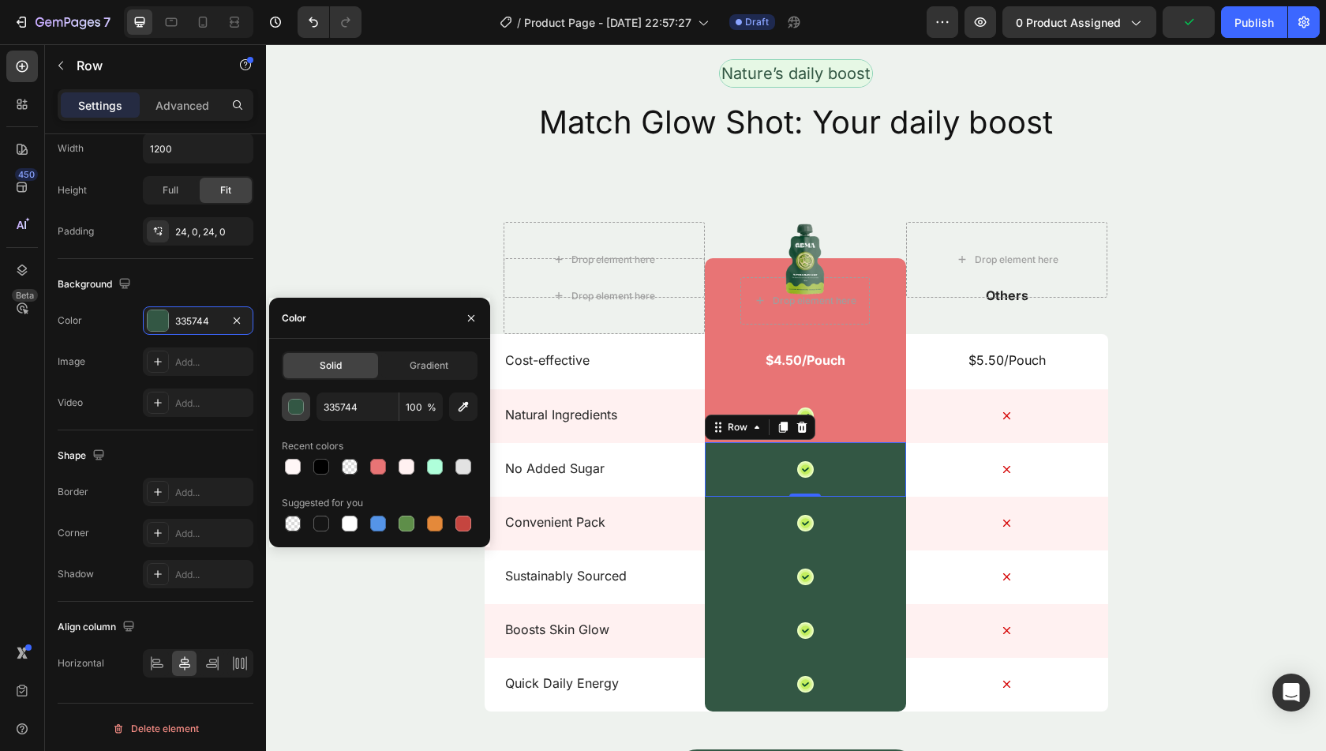
click at [292, 407] on div "button" at bounding box center [297, 407] width 16 height 16
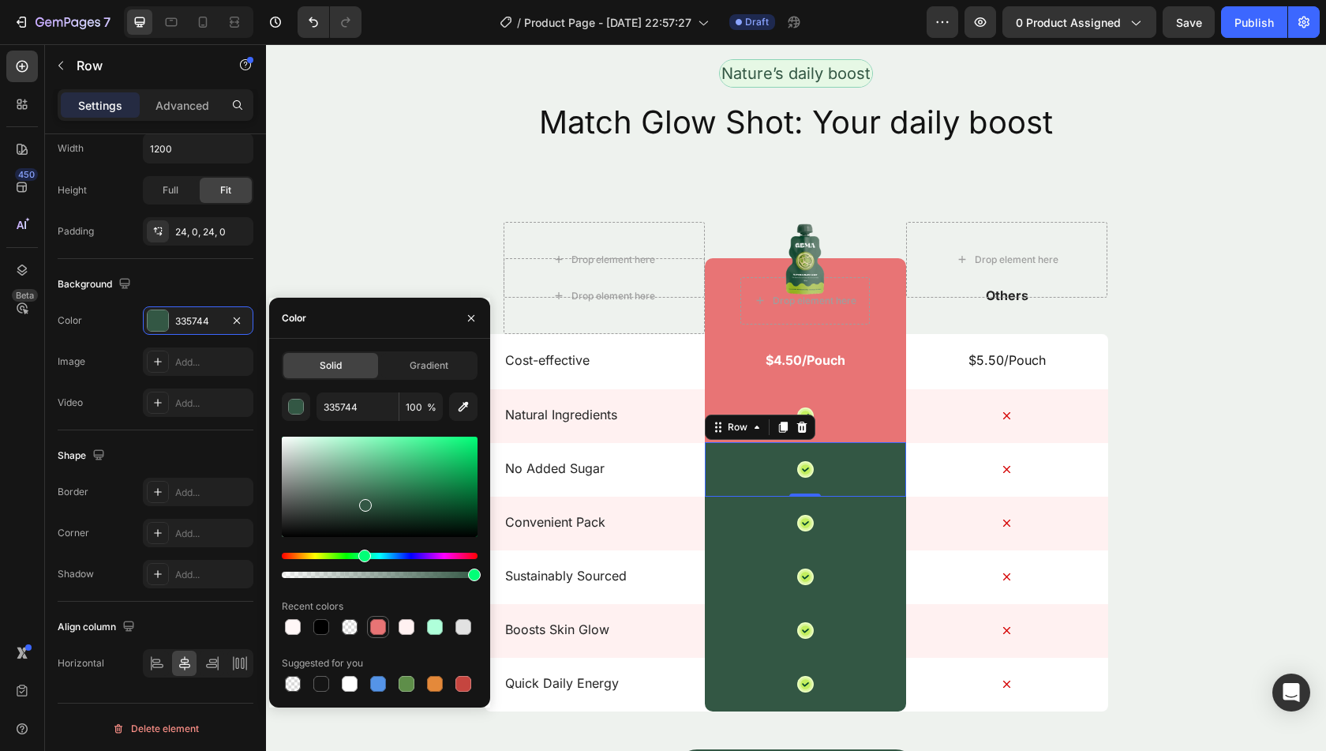
click at [383, 628] on div at bounding box center [378, 627] width 16 height 16
type input "E87475"
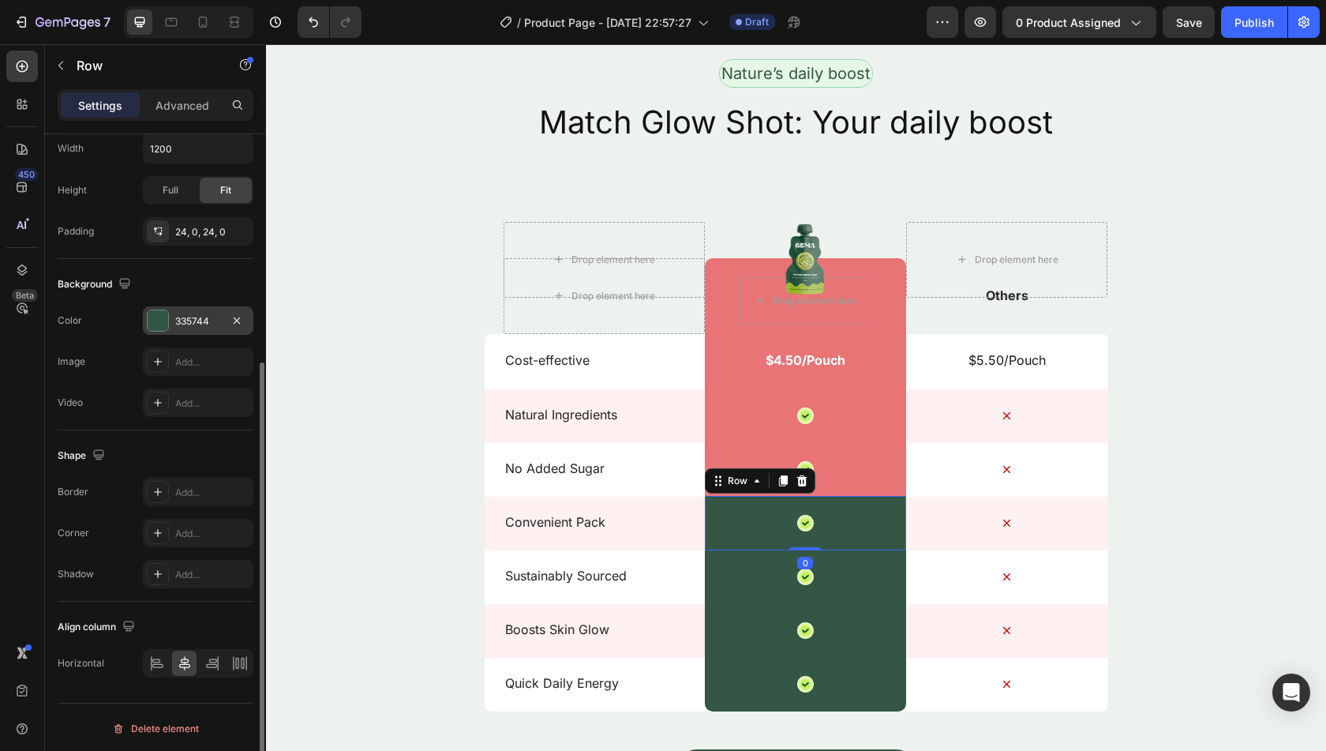
click at [185, 318] on div "335744" at bounding box center [198, 321] width 46 height 14
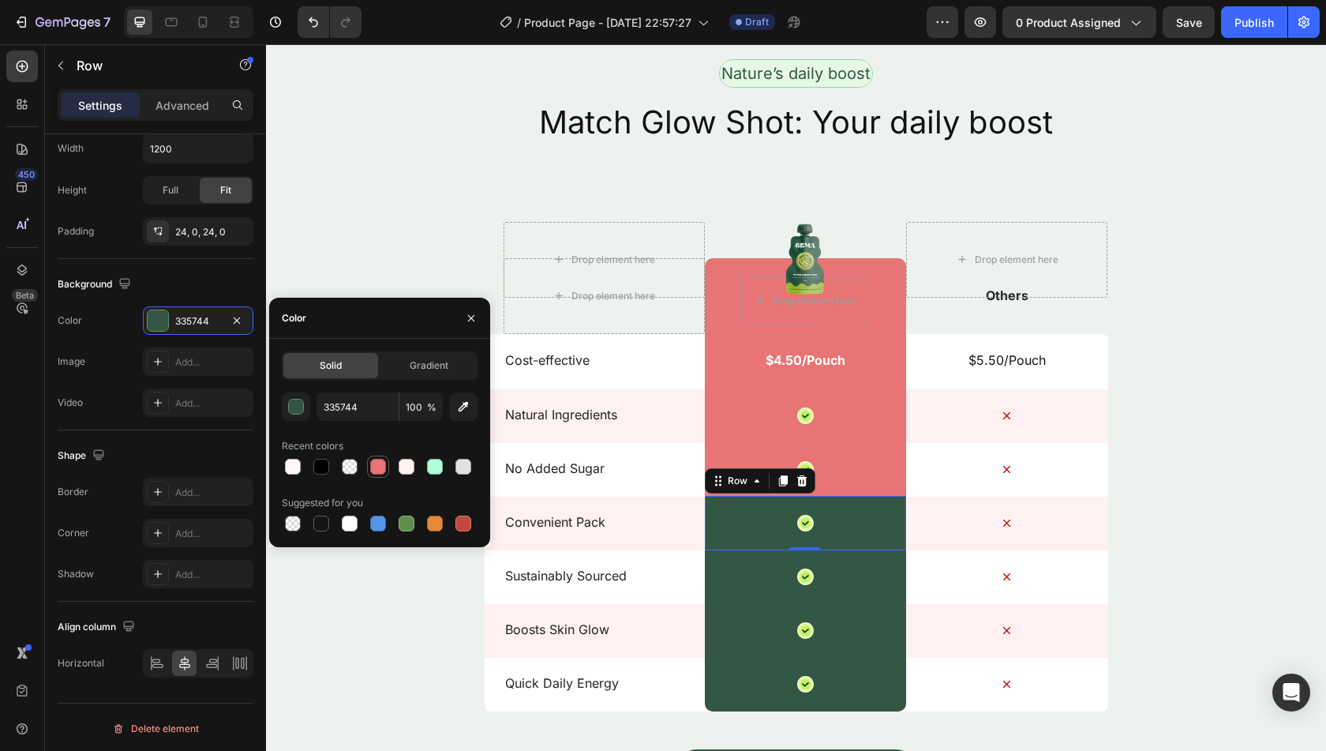
click at [384, 466] on div at bounding box center [378, 467] width 16 height 16
type input "E87475"
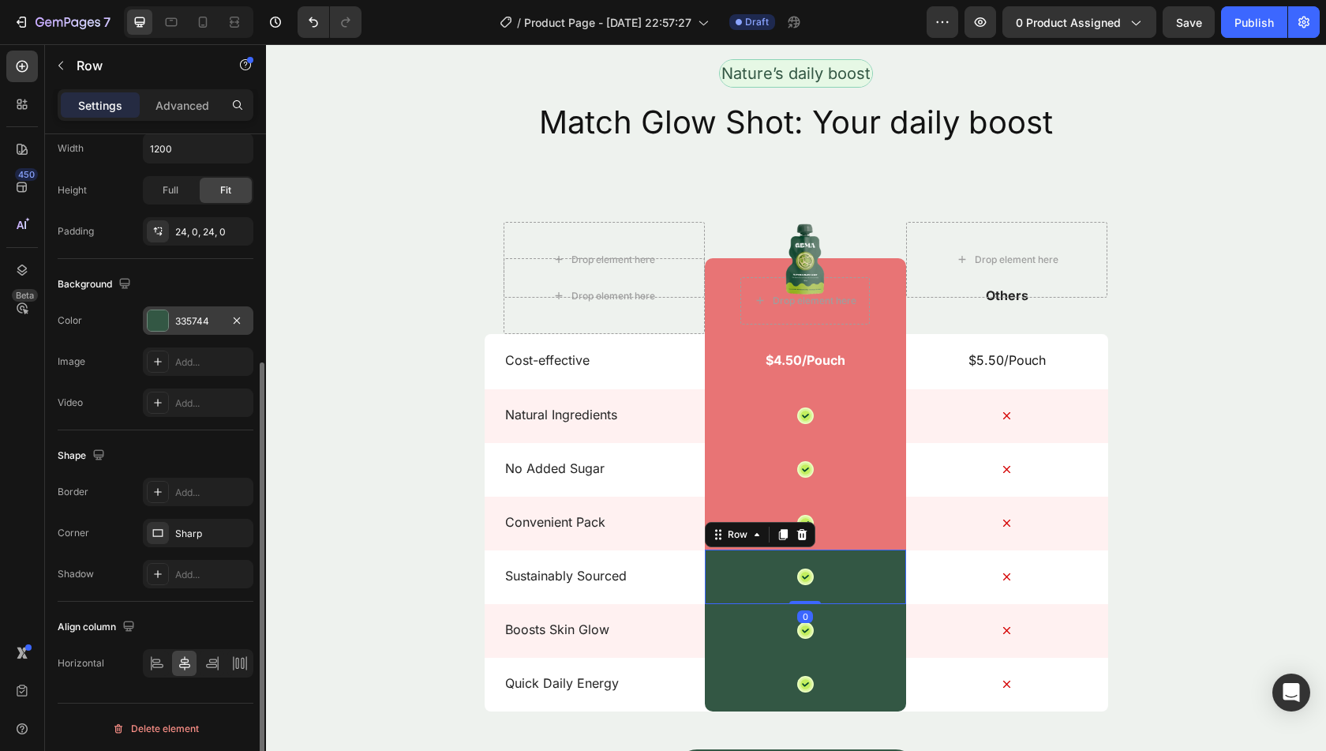
click at [194, 324] on div "335744" at bounding box center [198, 321] width 46 height 14
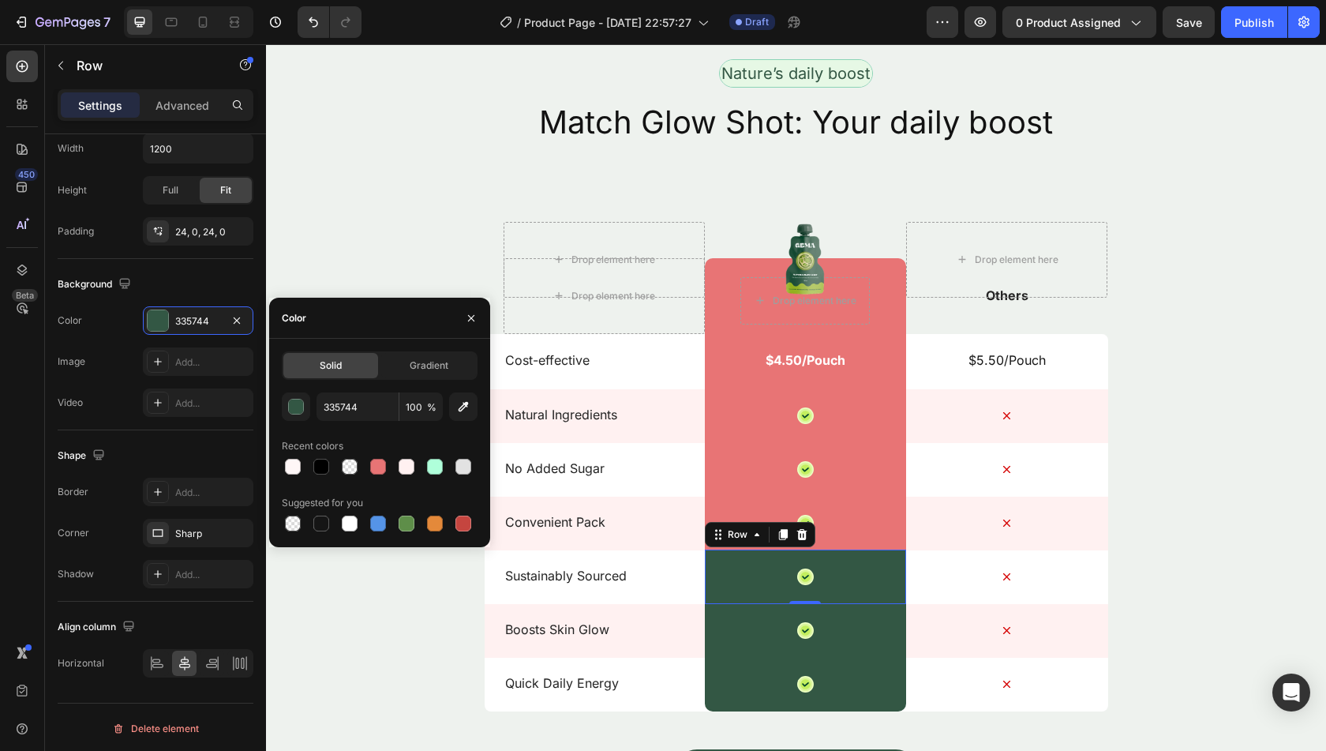
click at [365, 475] on div at bounding box center [380, 466] width 196 height 22
click at [378, 468] on div at bounding box center [378, 467] width 16 height 16
type input "E87475"
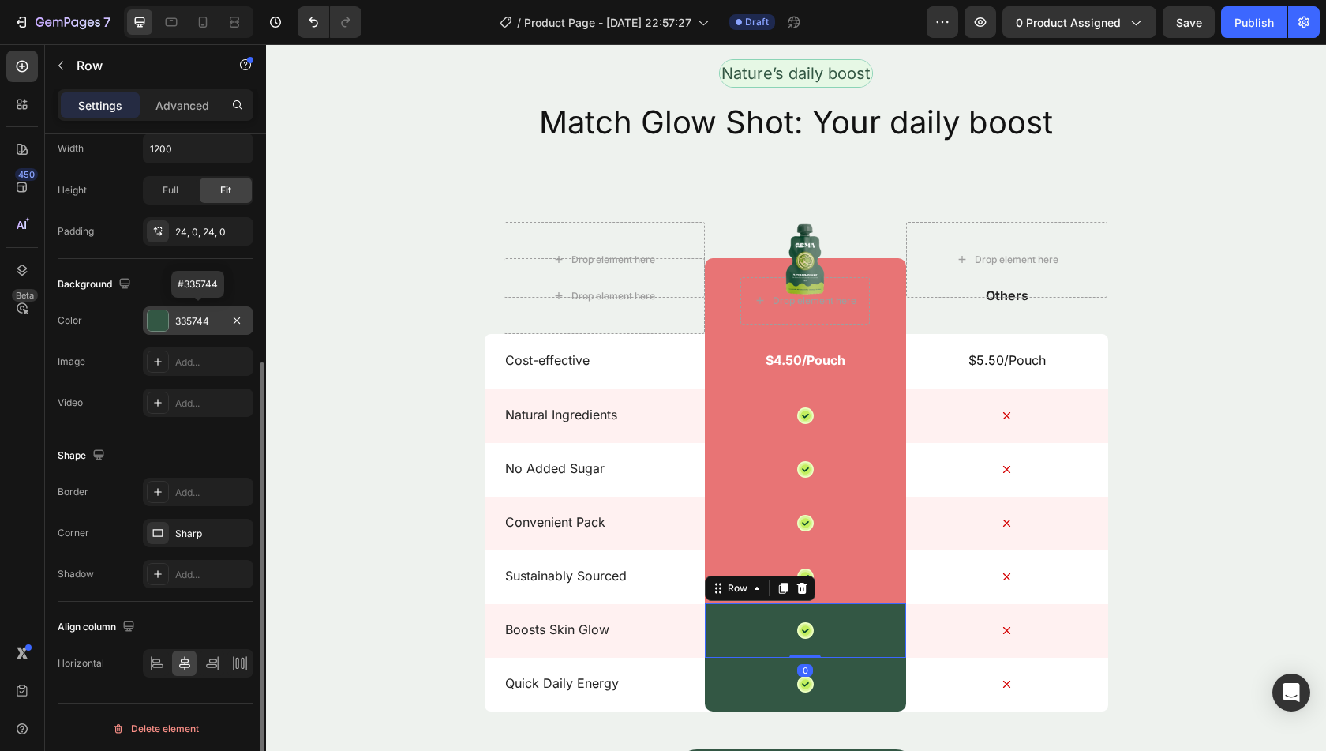
click at [190, 315] on div "335744" at bounding box center [198, 321] width 46 height 14
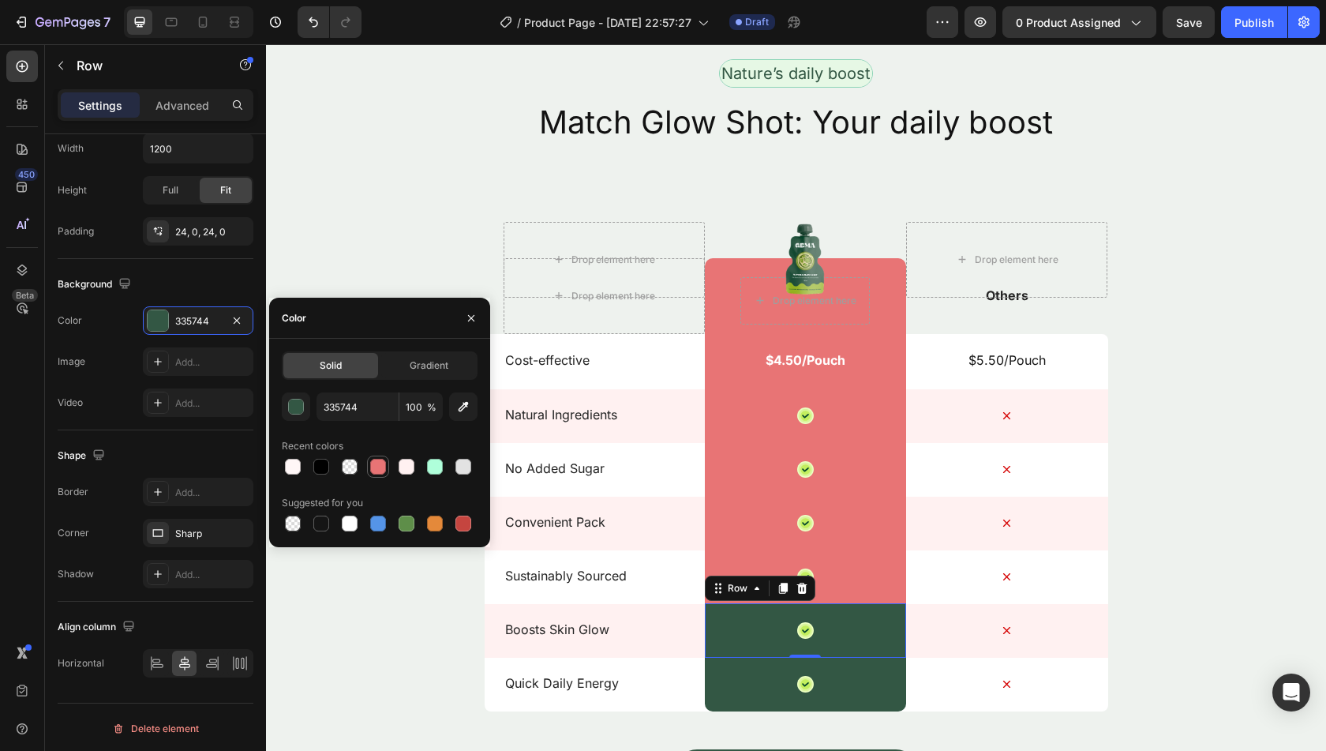
click at [379, 462] on div at bounding box center [378, 467] width 16 height 16
type input "E87475"
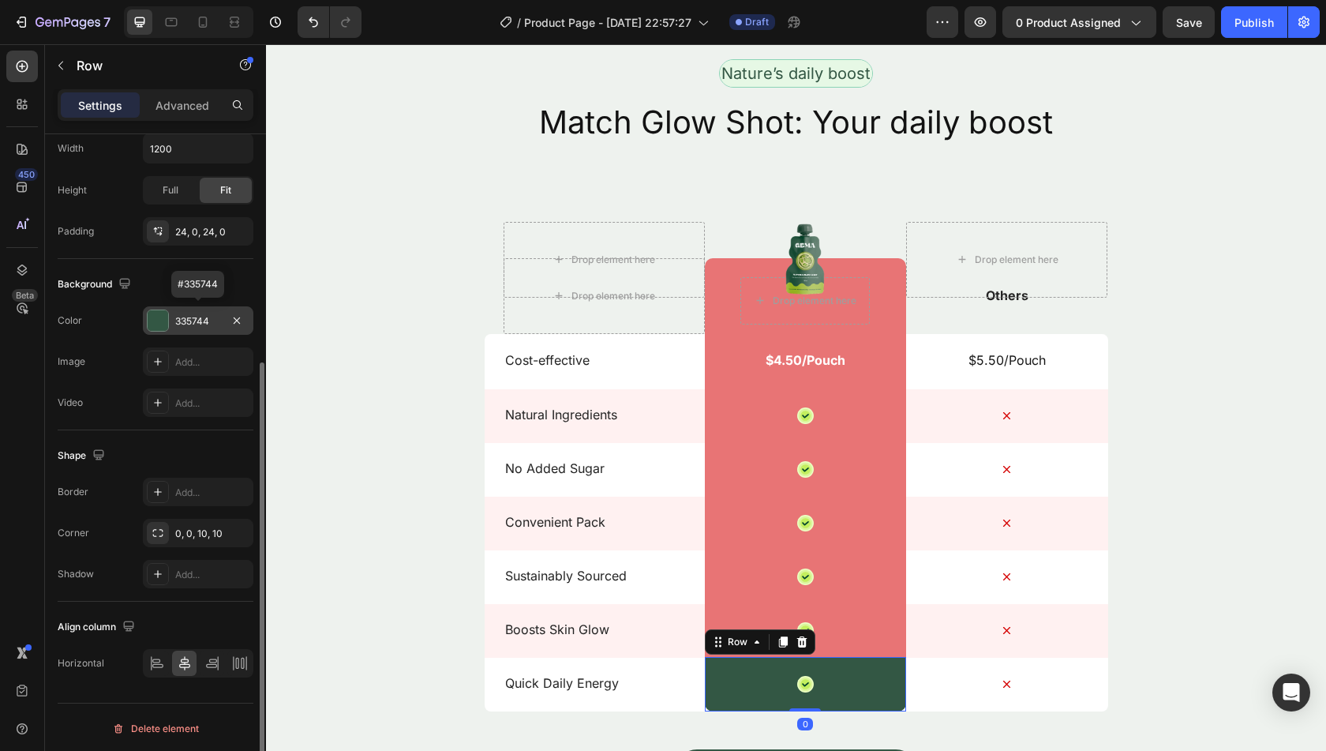
click at [196, 322] on div "335744" at bounding box center [198, 321] width 46 height 14
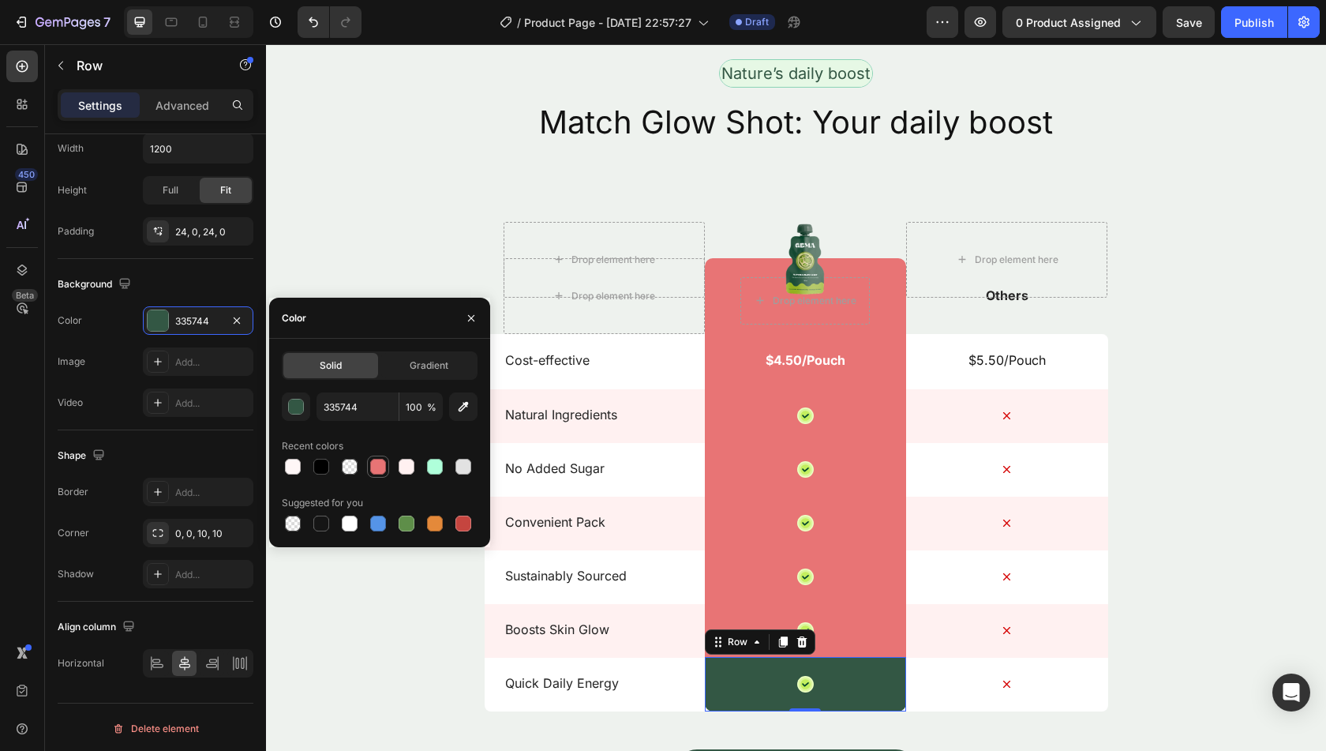
click at [377, 459] on div at bounding box center [378, 467] width 16 height 16
type input "E87475"
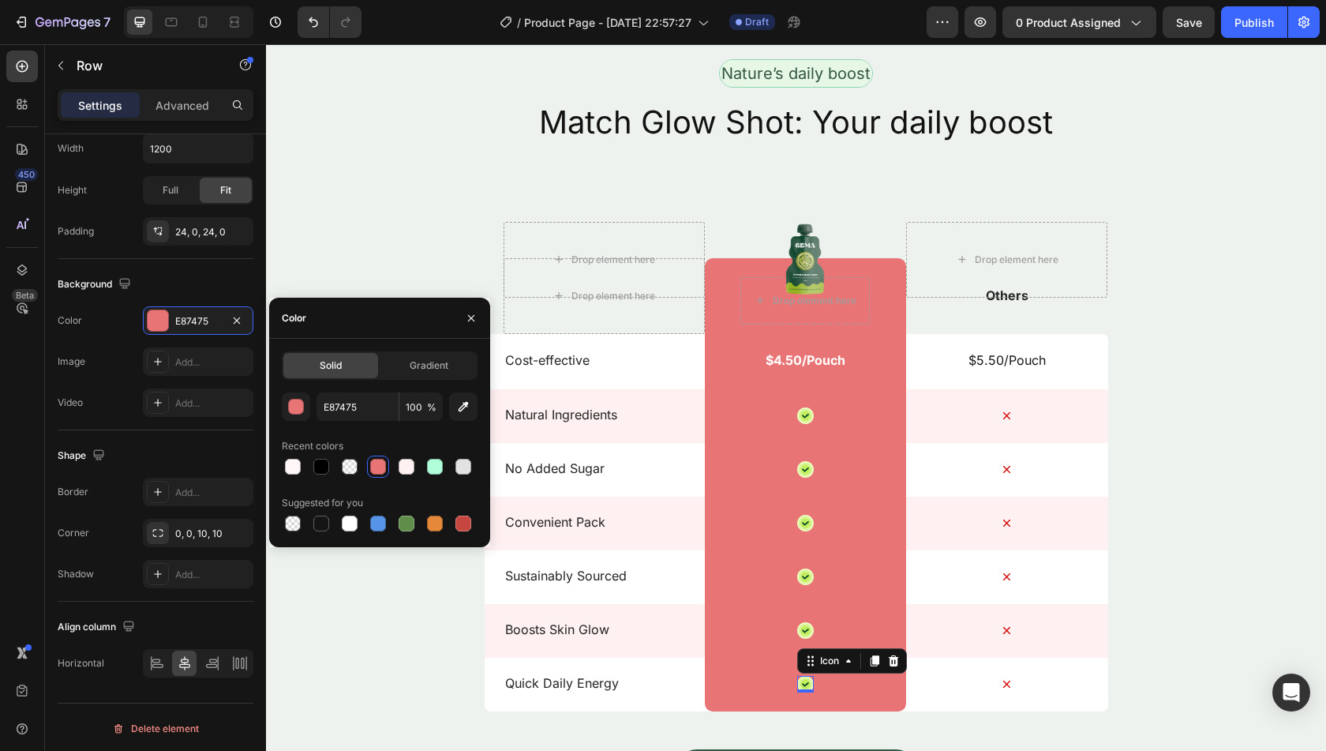
scroll to position [0, 0]
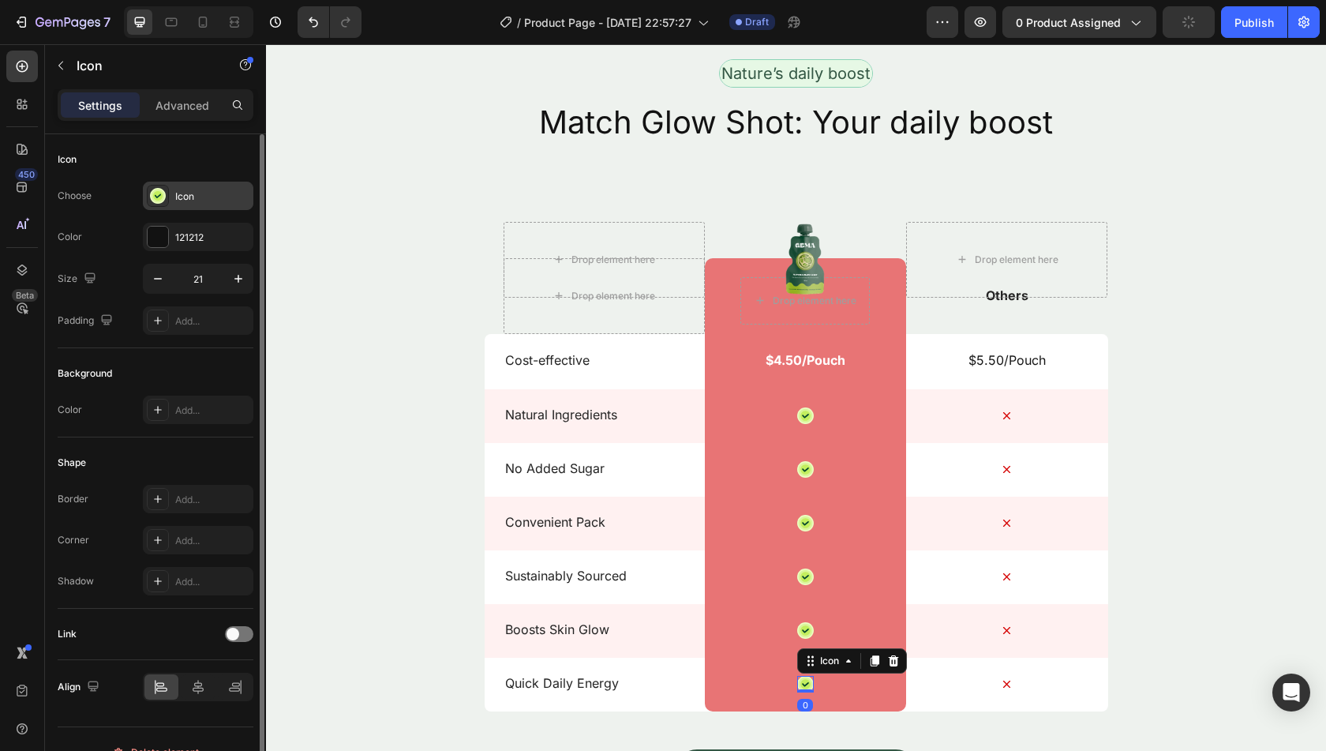
click at [183, 197] on div "Icon" at bounding box center [212, 196] width 74 height 14
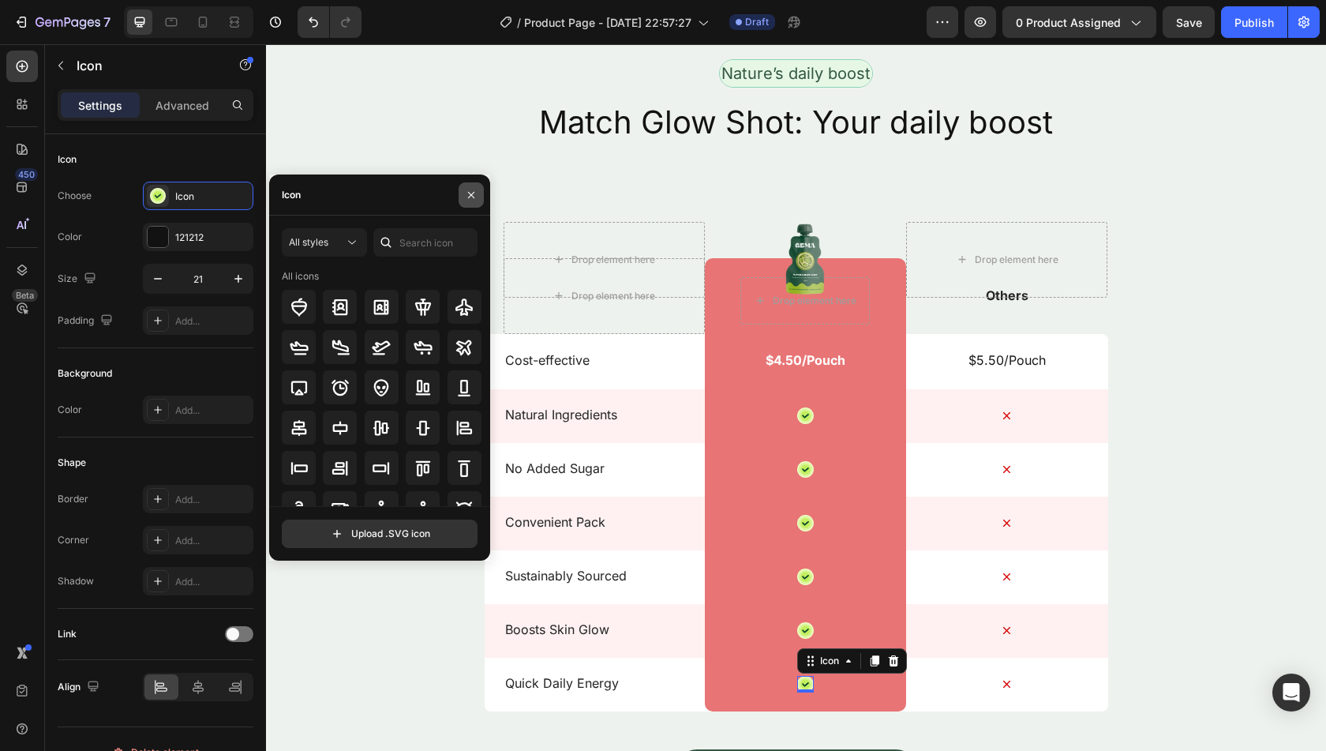
click at [465, 197] on icon "button" at bounding box center [471, 195] width 13 height 13
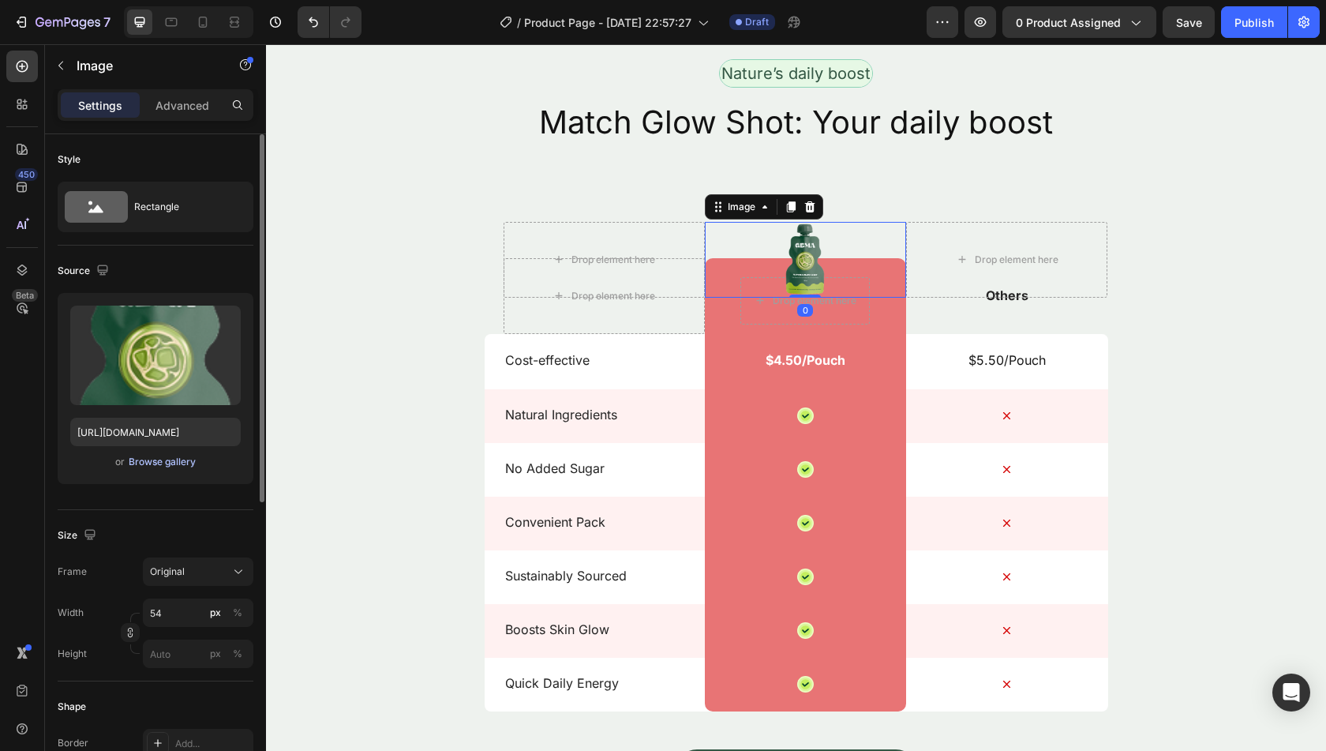
click at [174, 460] on div "Browse gallery" at bounding box center [162, 462] width 67 height 14
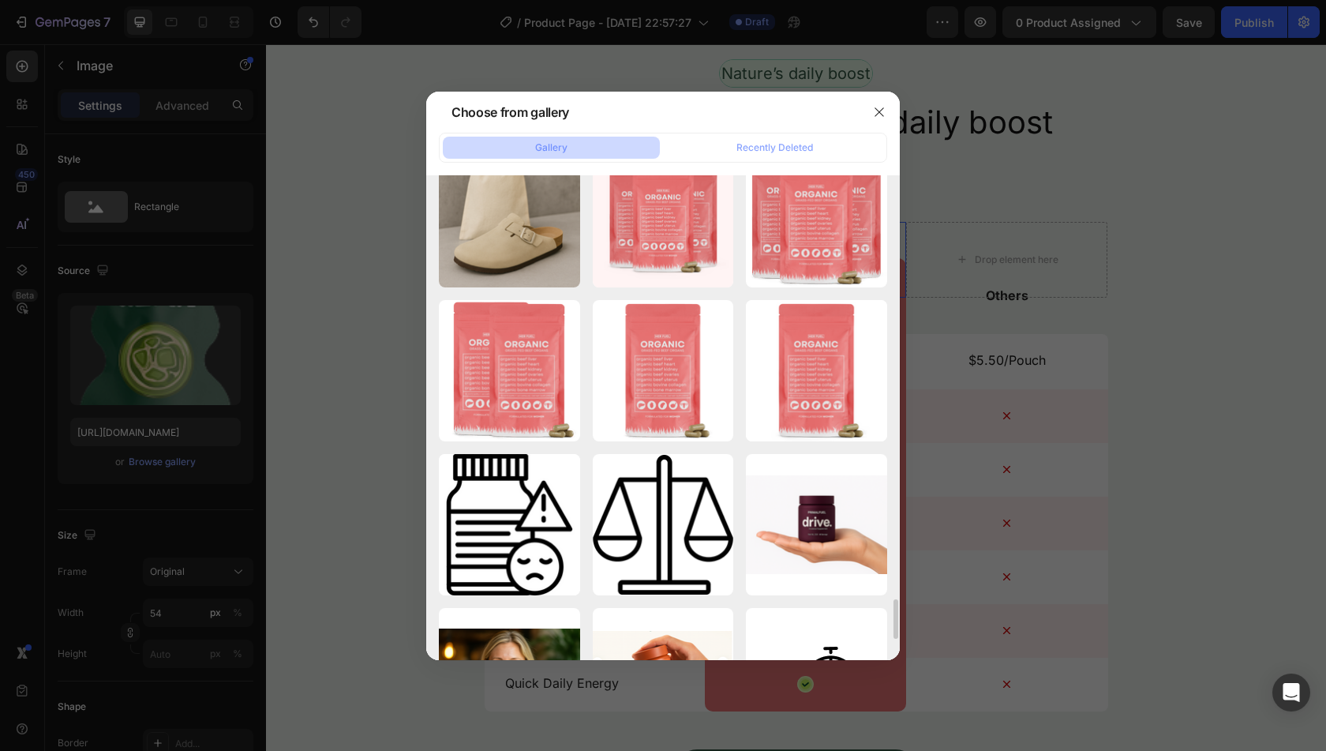
scroll to position [5107, 0]
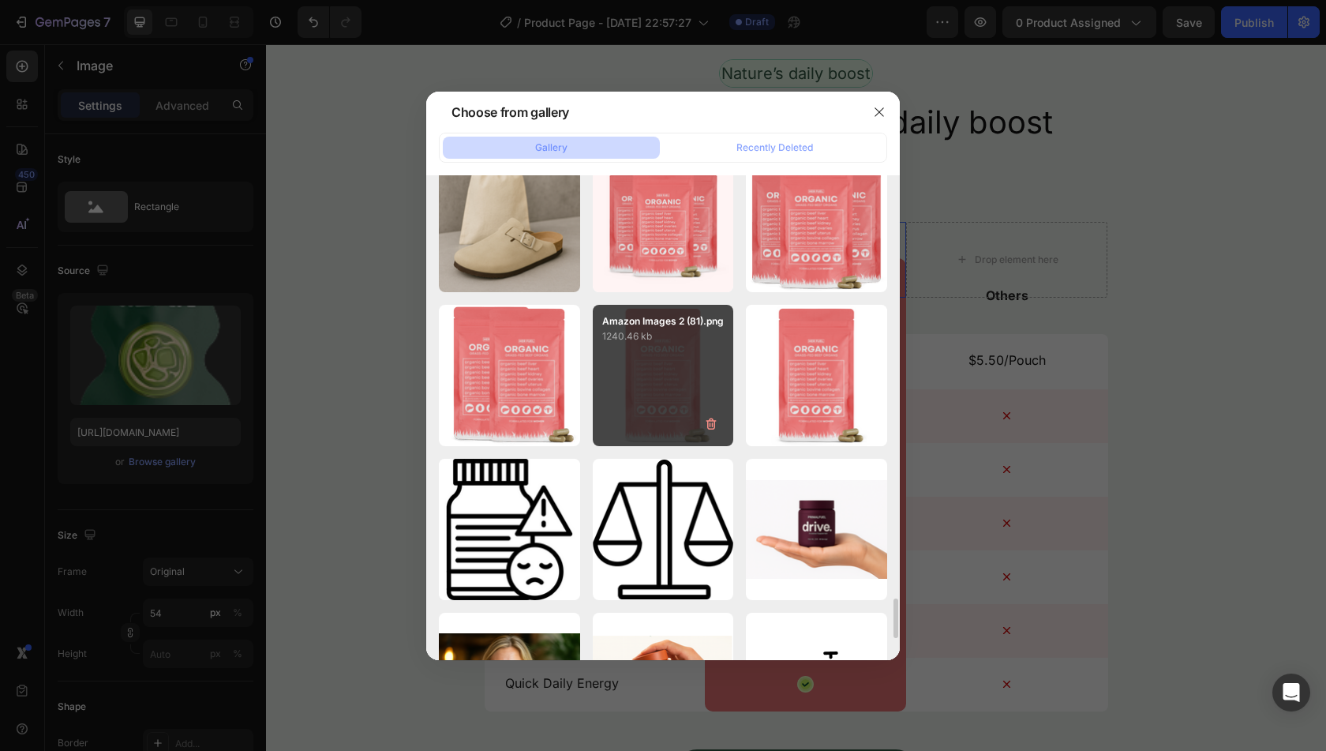
click at [655, 358] on div "Amazon Images 2 (81).png 1240.46 kb" at bounding box center [663, 375] width 141 height 141
type input "https://cdn.shopify.com/s/files/1/0850/7536/2129/files/gempages_521087081116599…"
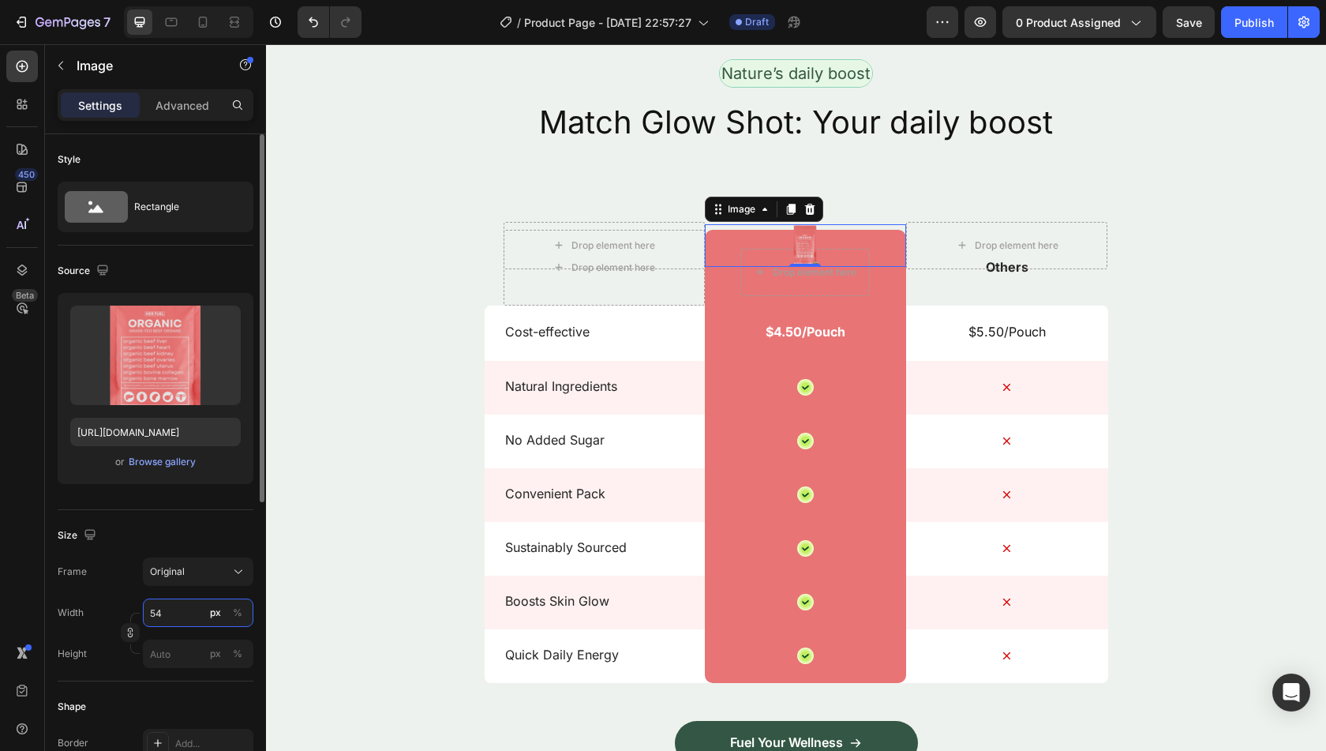
click at [163, 601] on input "54" at bounding box center [198, 612] width 111 height 28
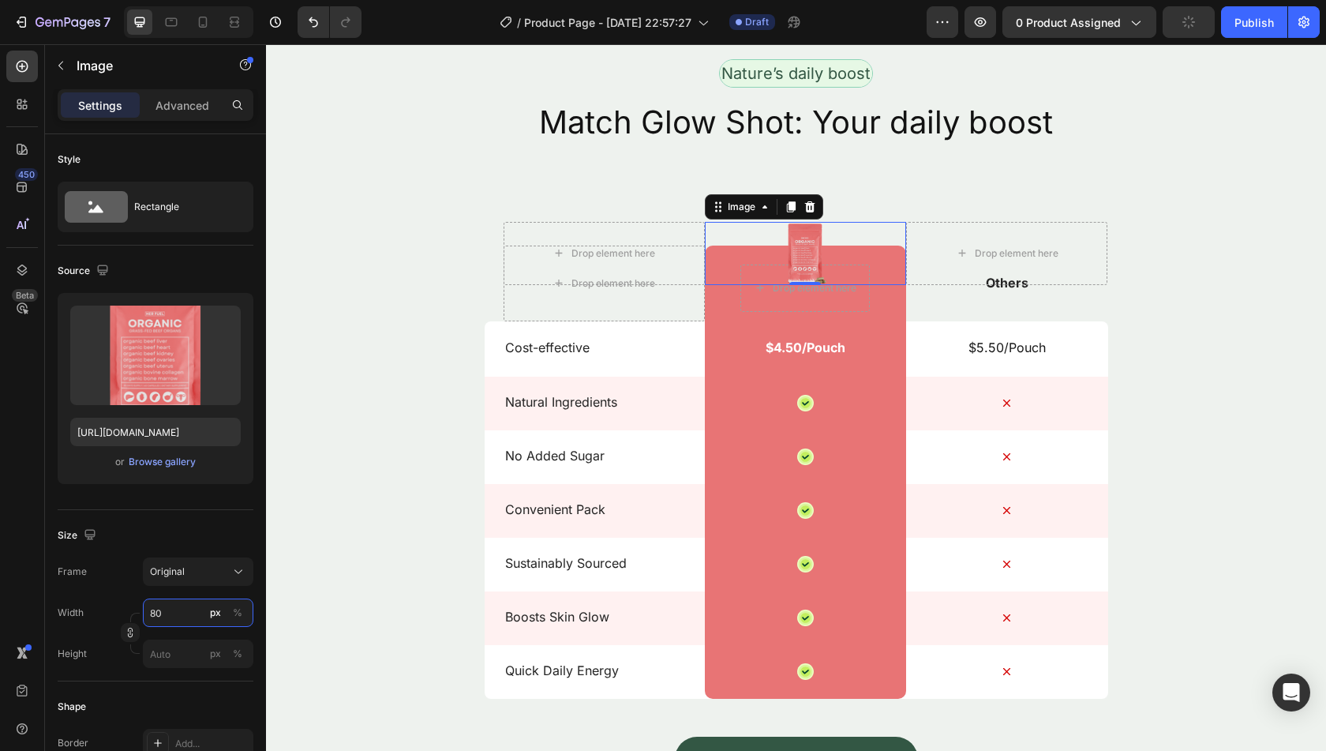
type input "80"
click at [731, 257] on div at bounding box center [805, 253] width 201 height 63
click at [98, 69] on p "Image" at bounding box center [144, 65] width 134 height 19
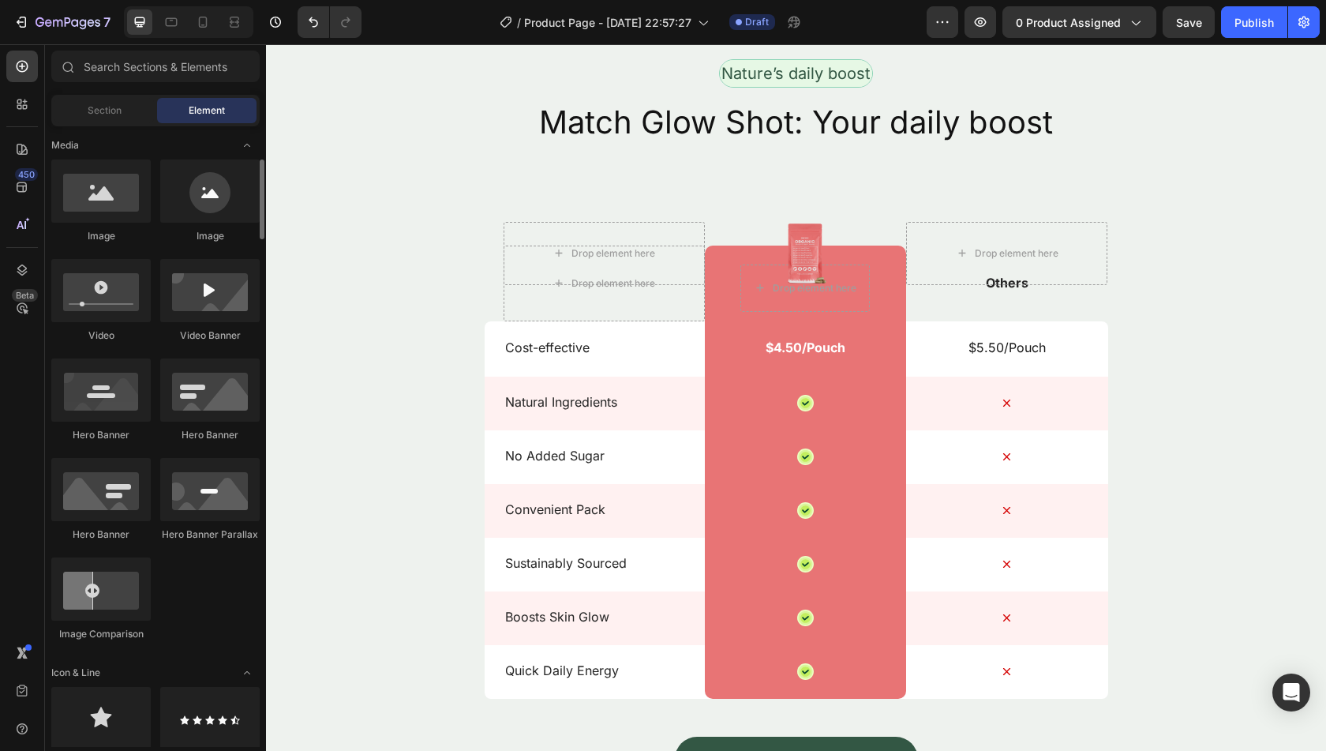
scroll to position [495, 0]
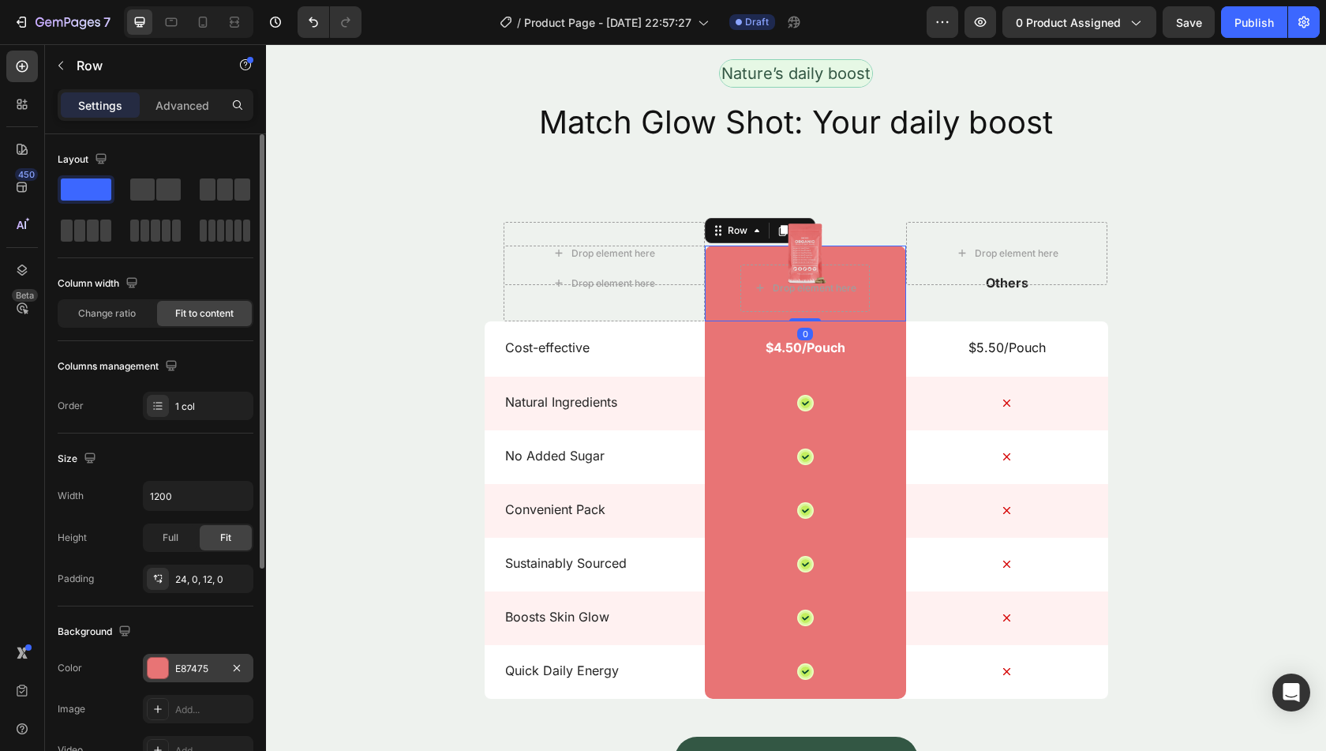
click at [193, 657] on div "E87475" at bounding box center [198, 668] width 111 height 28
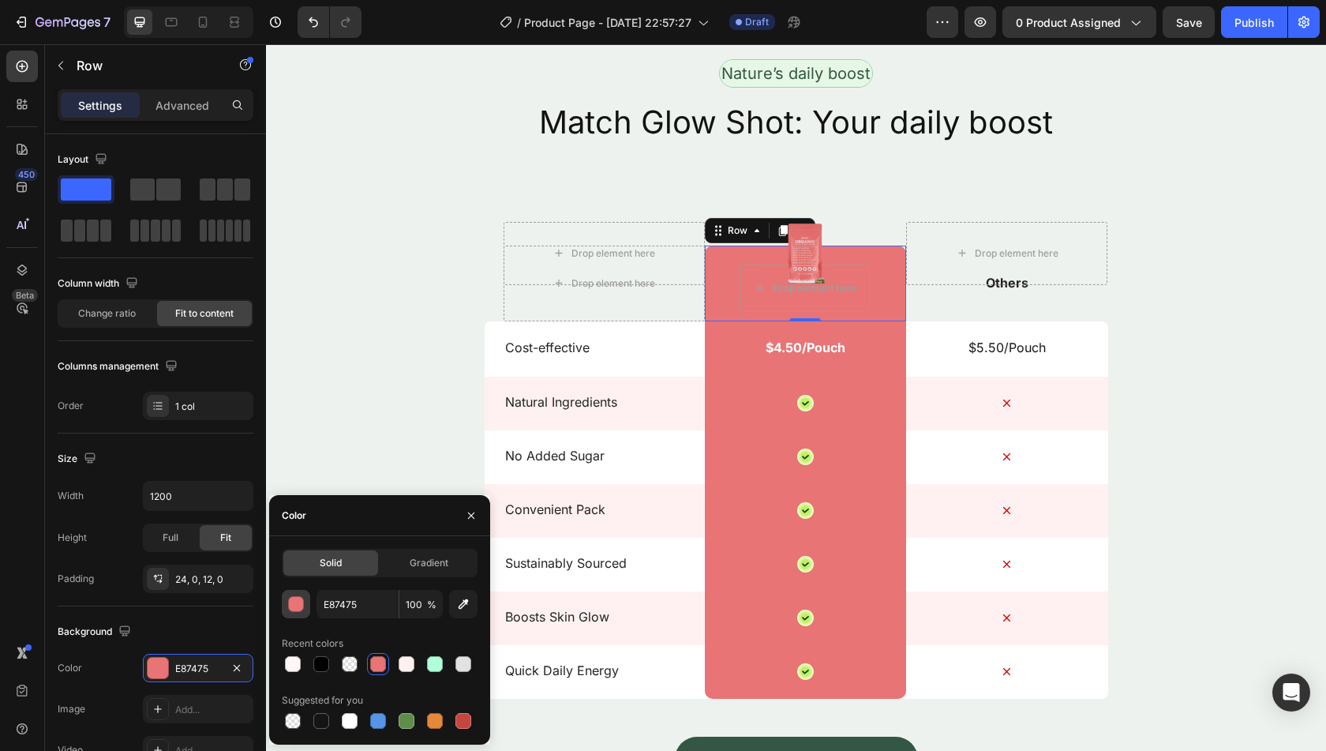
click at [295, 604] on div "button" at bounding box center [297, 605] width 16 height 16
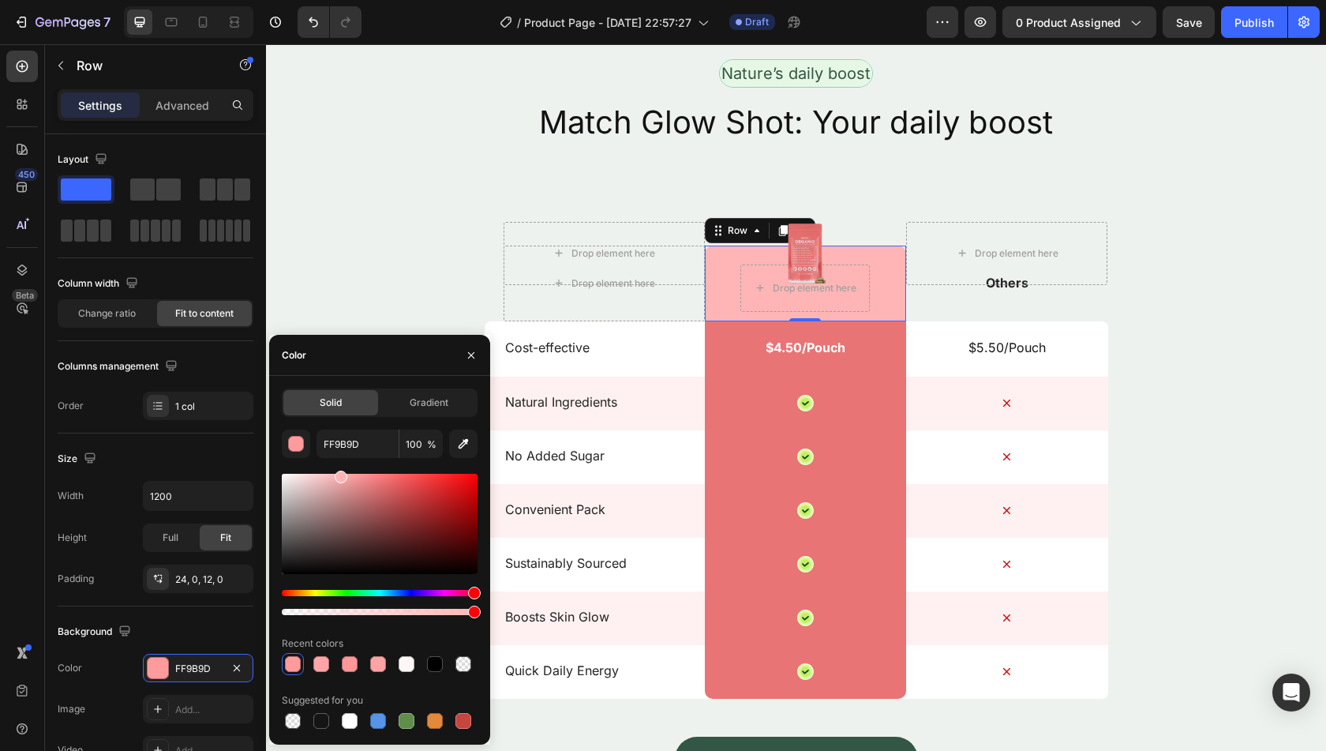
type input "FFB5B6"
drag, startPoint x: 388, startPoint y: 484, endPoint x: 339, endPoint y: 458, distance: 55.4
click at [339, 458] on div "FFB5B6 100 % Recent colors Suggested for you" at bounding box center [380, 580] width 196 height 302
click at [343, 447] on input "FFB5B6" at bounding box center [358, 443] width 82 height 28
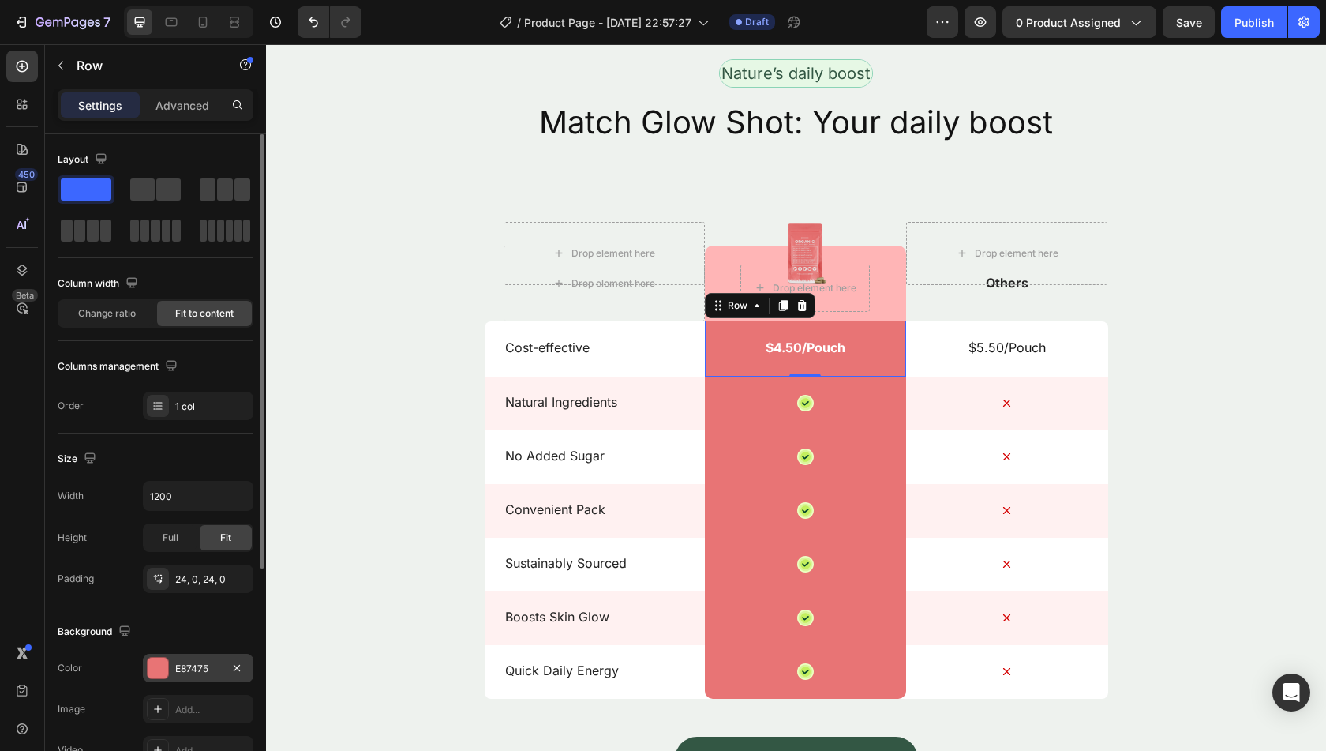
click at [193, 664] on div "E87475" at bounding box center [198, 668] width 46 height 14
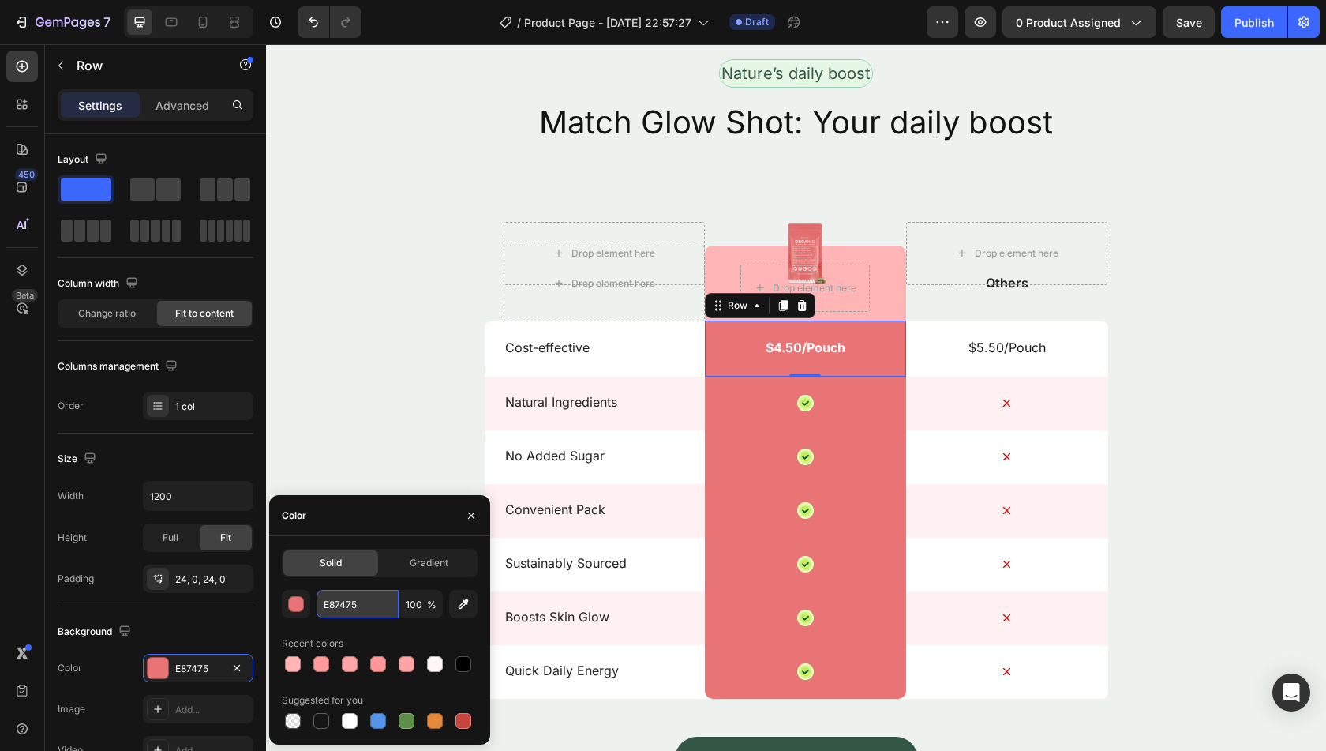
click at [349, 606] on input "E87475" at bounding box center [358, 604] width 82 height 28
paste input "FFB5B6"
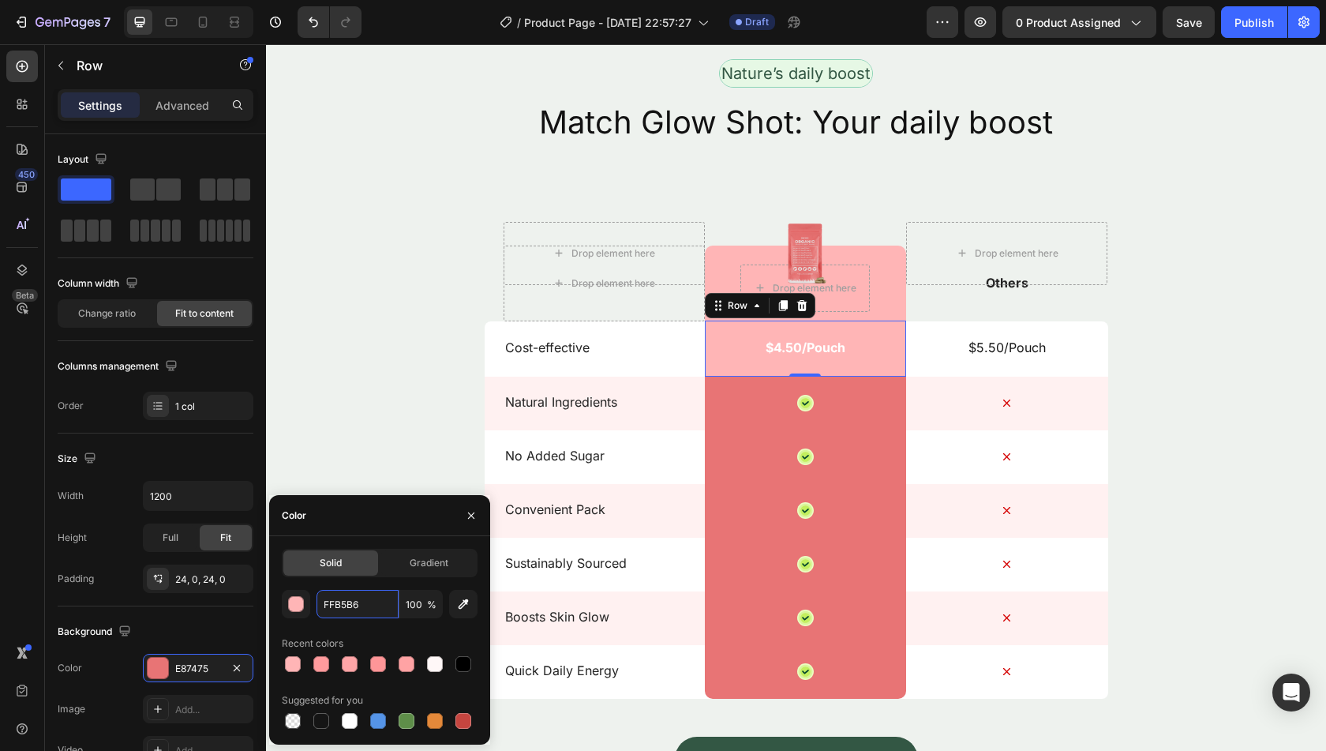
type input "FFB5B6"
click at [385, 634] on div "Recent colors" at bounding box center [380, 643] width 196 height 25
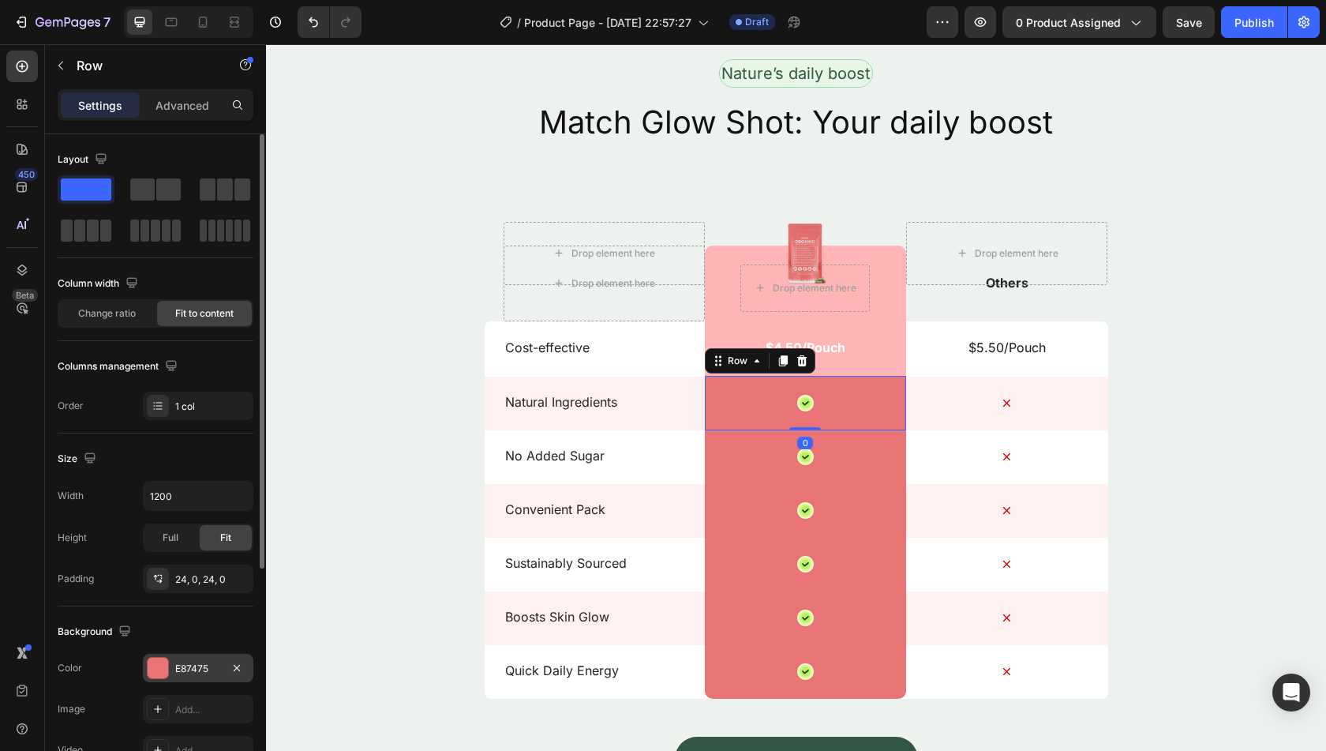
click at [188, 667] on div "E87475" at bounding box center [198, 668] width 46 height 14
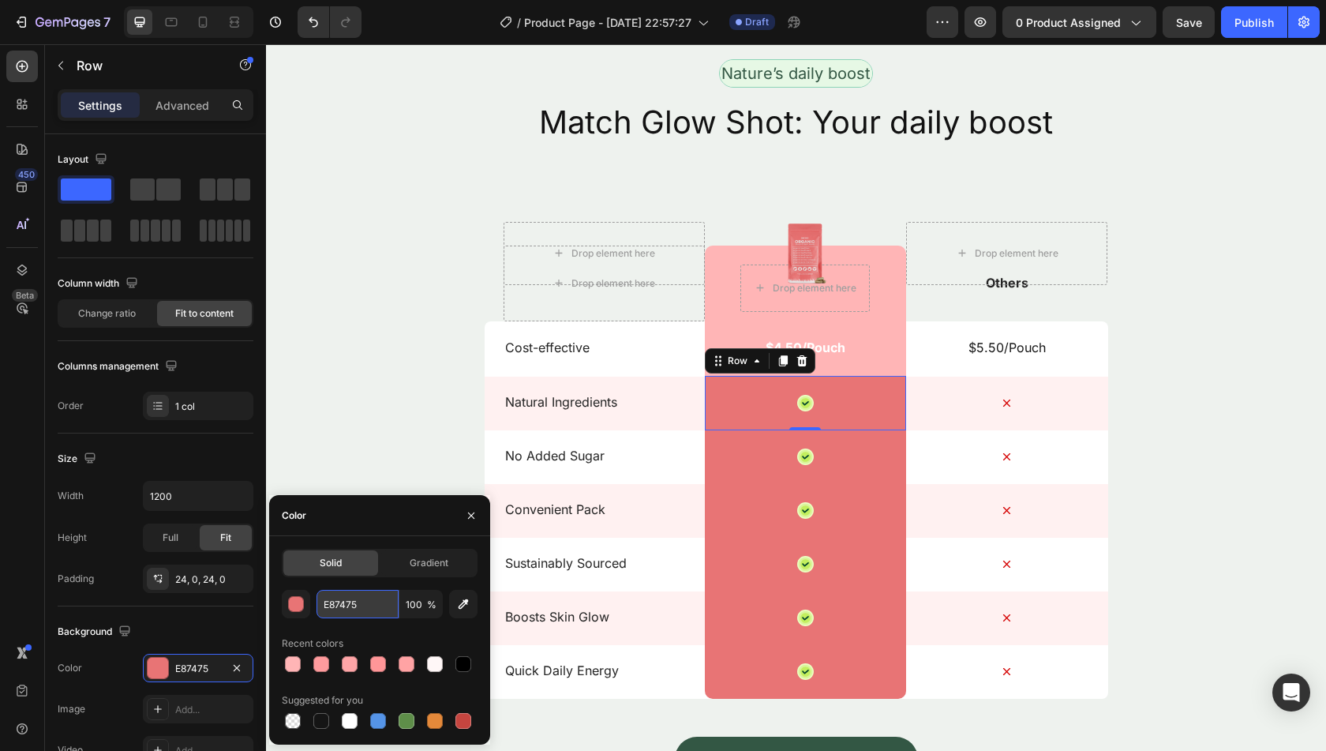
click at [363, 600] on input "E87475" at bounding box center [358, 604] width 82 height 28
paste input "FFB5B6"
type input "FFB5B6"
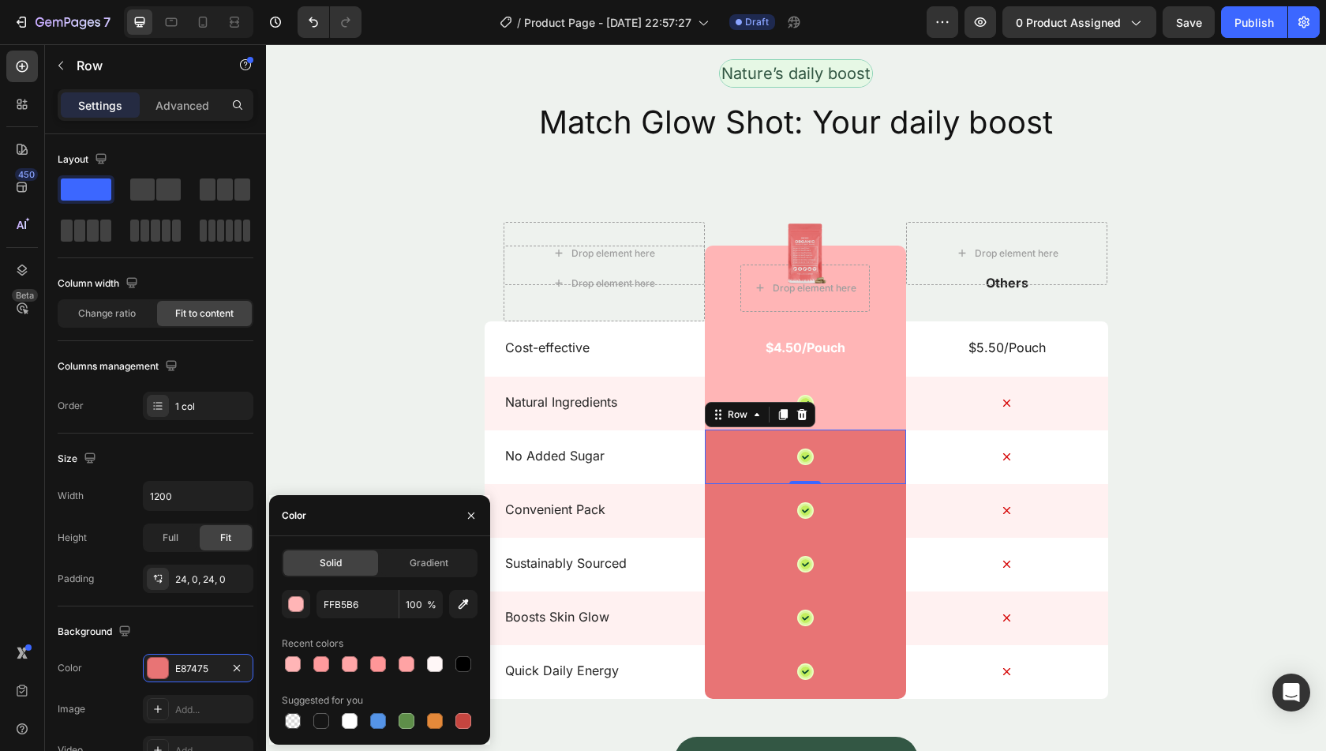
click at [744, 446] on div "Icon Row 0" at bounding box center [805, 456] width 201 height 54
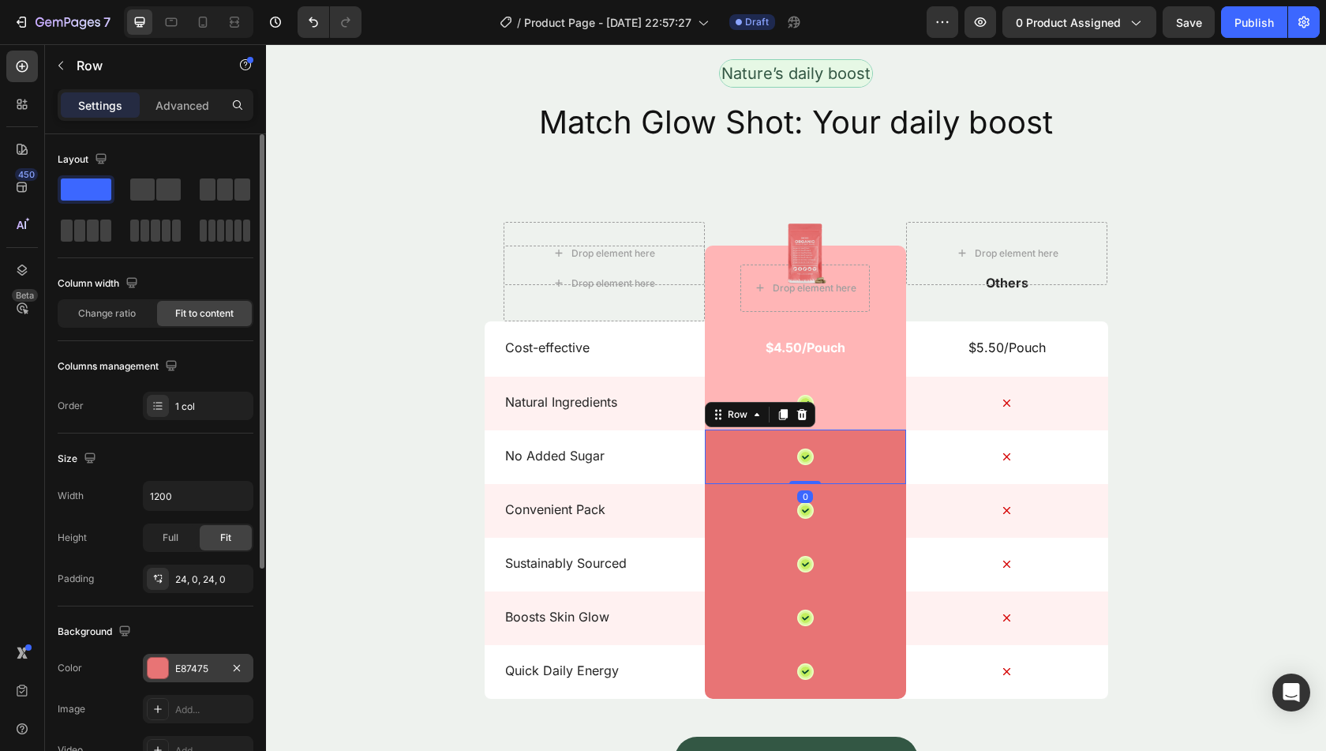
click at [189, 663] on div "E87475" at bounding box center [198, 668] width 46 height 14
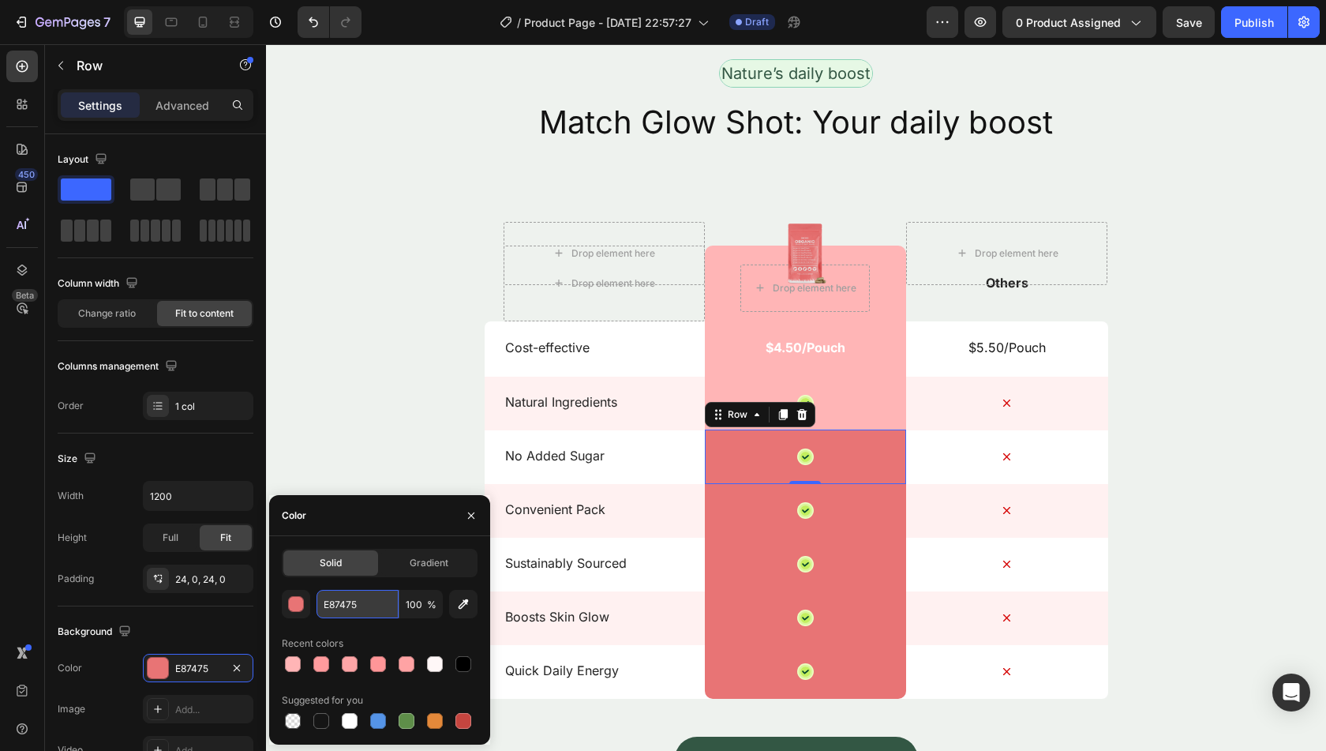
click at [364, 618] on input "E87475" at bounding box center [358, 604] width 82 height 28
paste input "FFB5B6"
type input "FFB5B6"
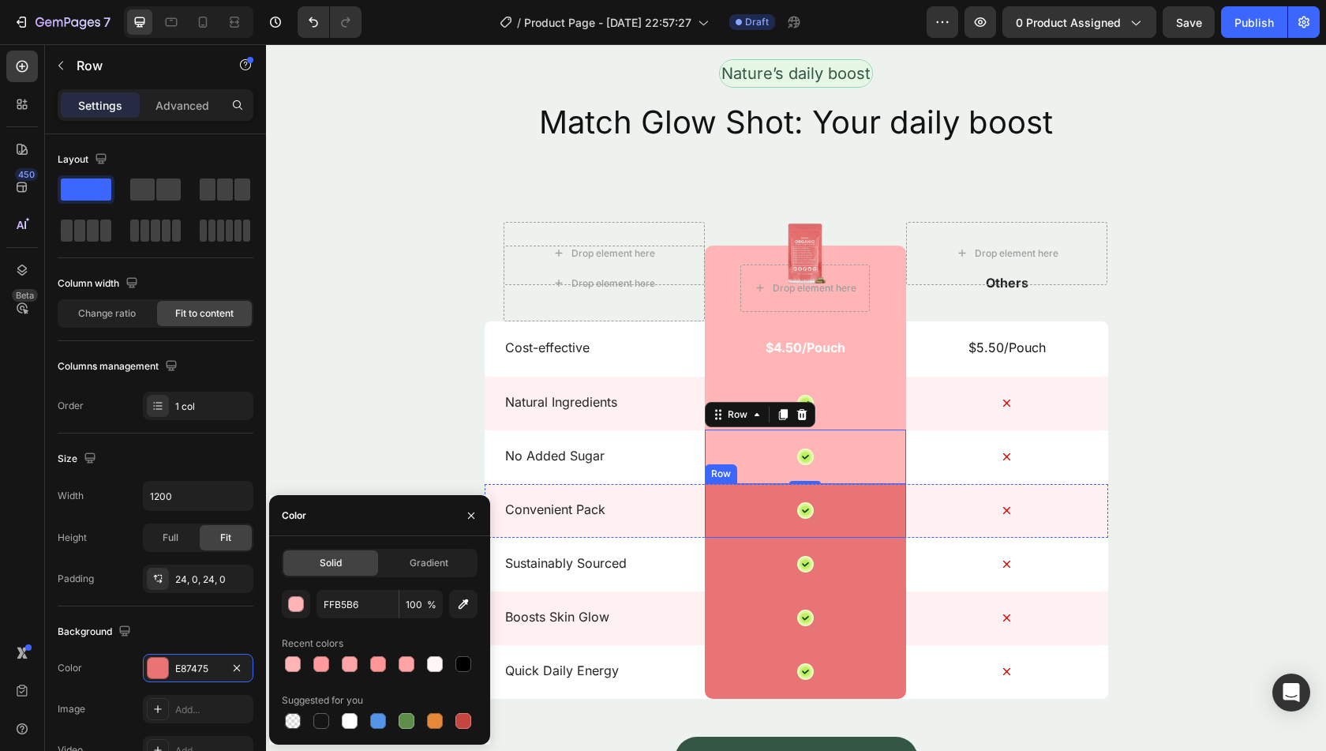
click at [729, 508] on div "Icon Row" at bounding box center [805, 510] width 201 height 54
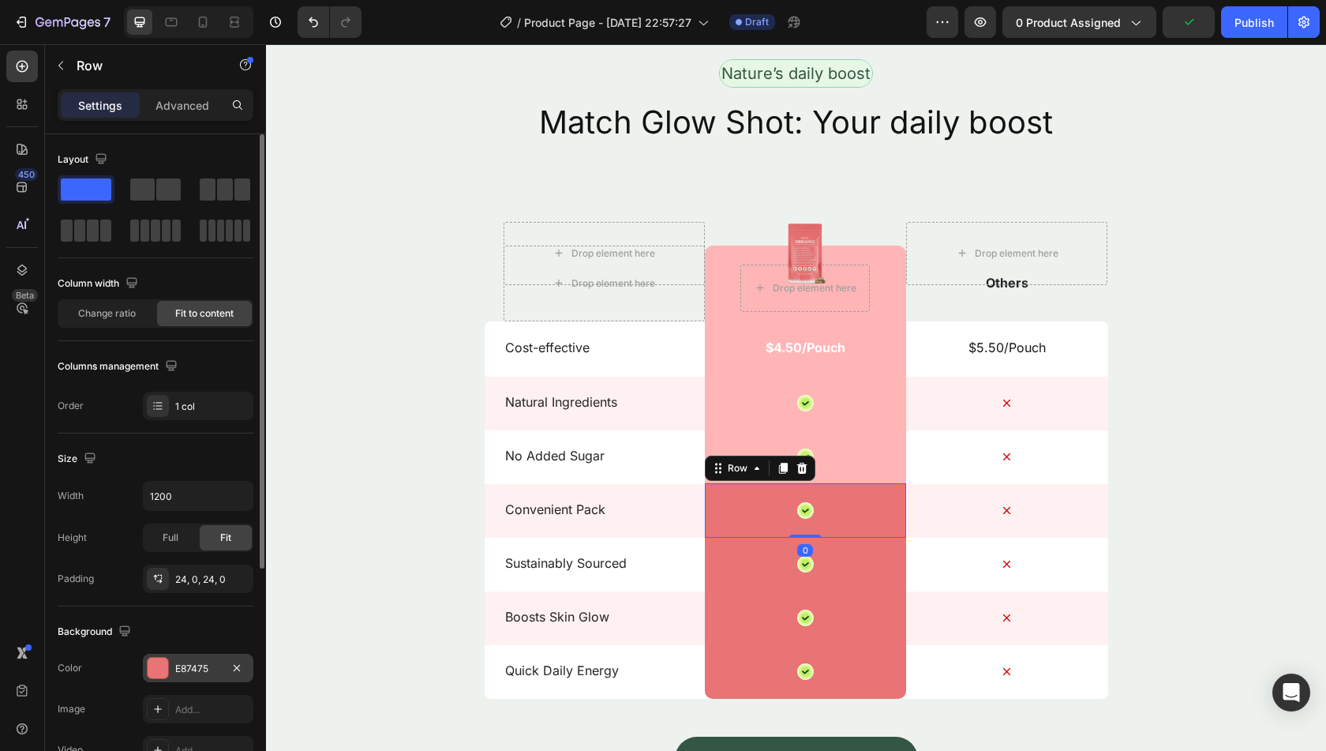
click at [192, 664] on div "E87475" at bounding box center [198, 668] width 46 height 14
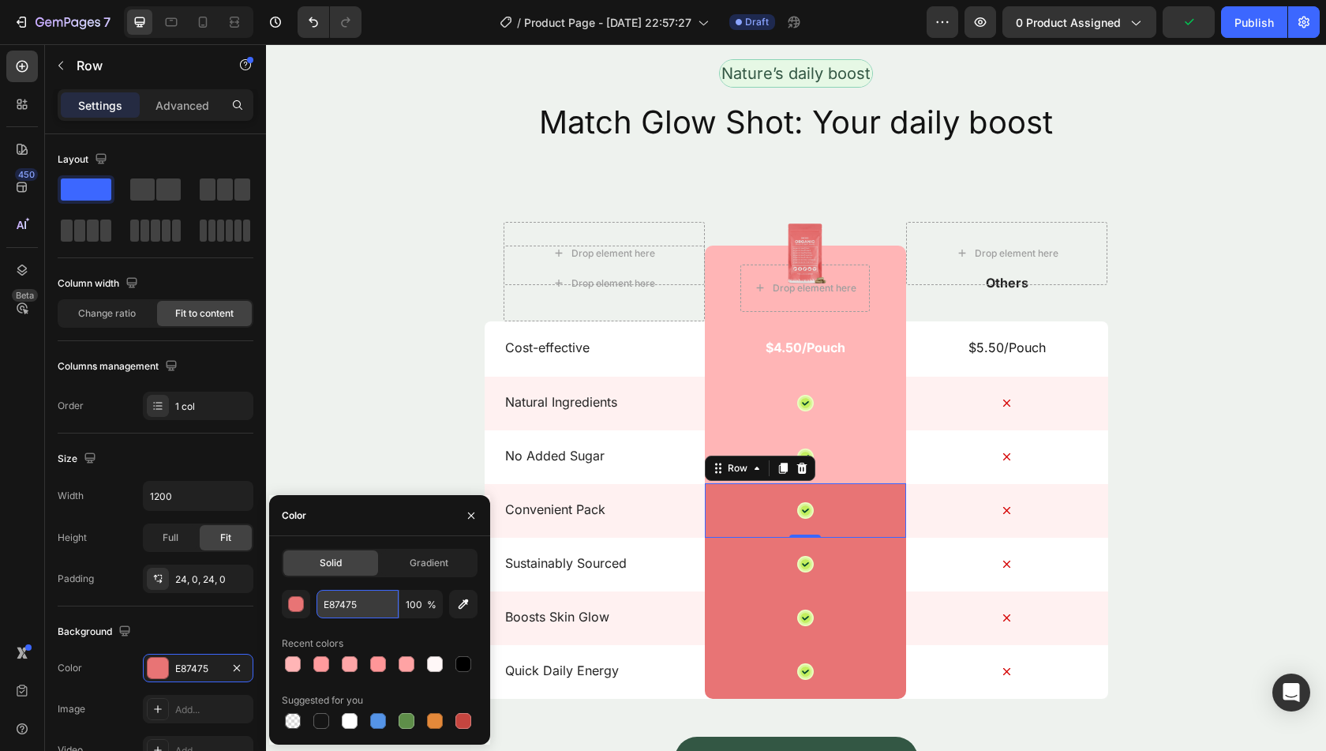
click at [353, 608] on input "E87475" at bounding box center [358, 604] width 82 height 28
paste input "FFB5B6"
type input "FFB5B6"
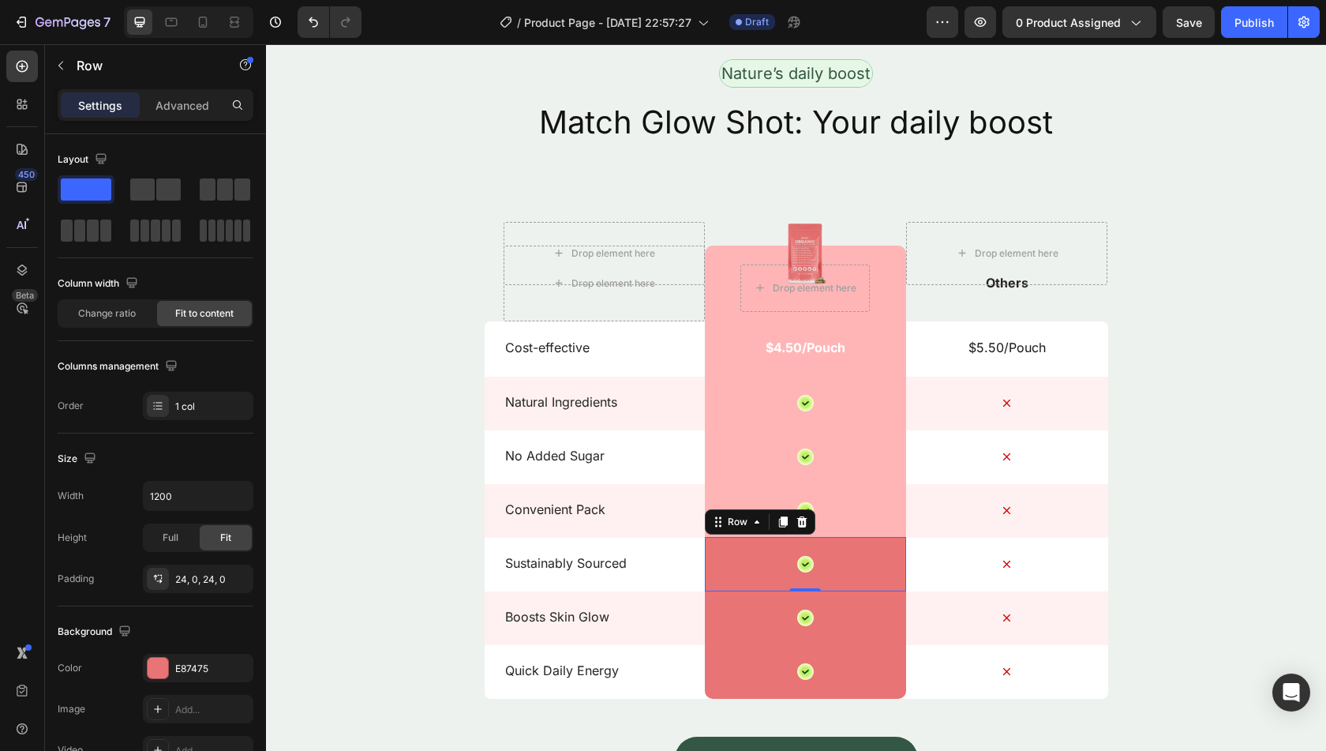
click at [748, 566] on div "Icon Row 0" at bounding box center [805, 564] width 201 height 54
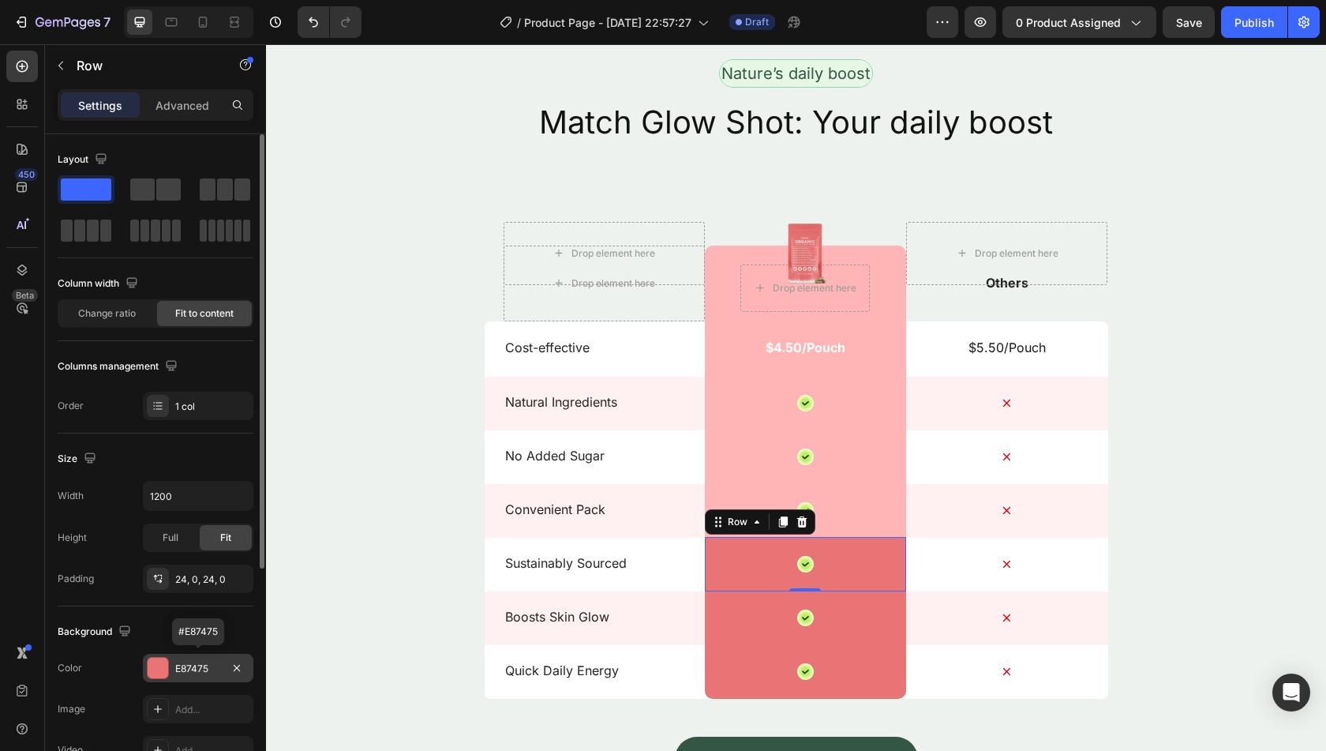
click at [184, 661] on div "E87475" at bounding box center [198, 668] width 46 height 14
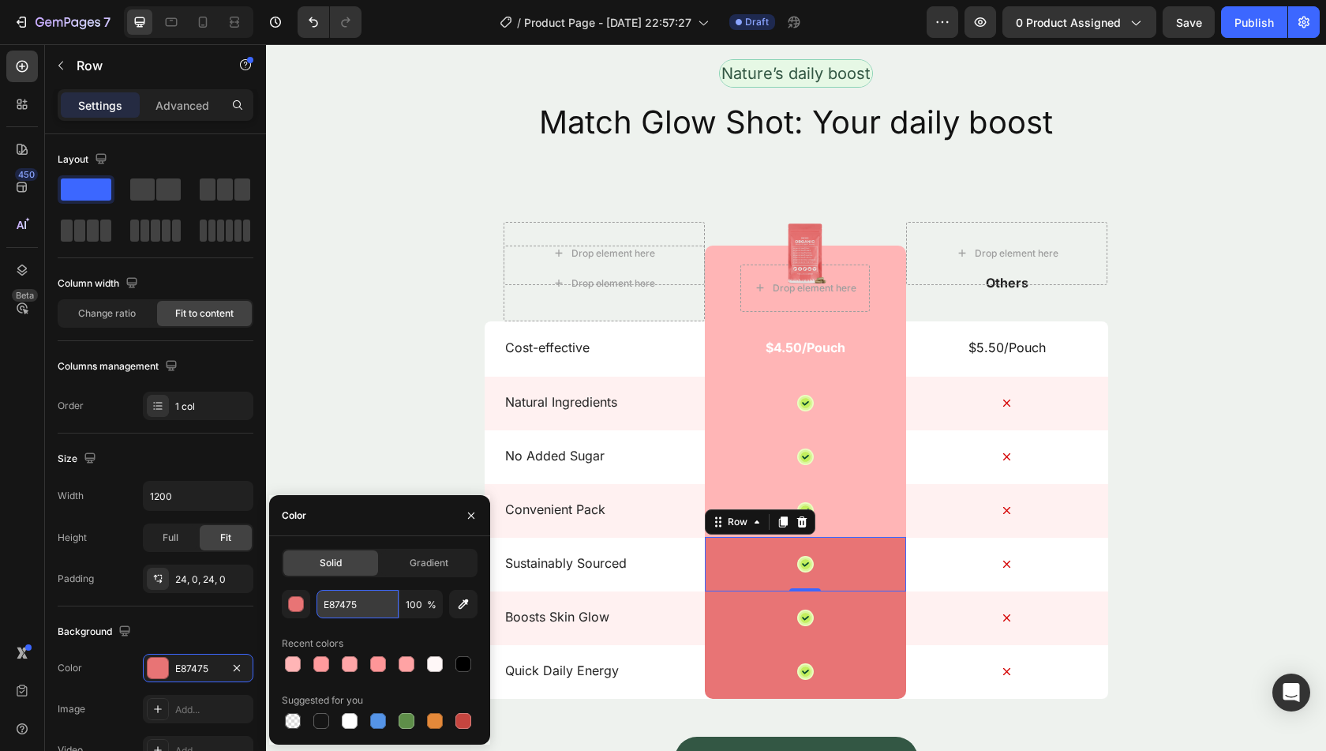
click at [353, 609] on input "E87475" at bounding box center [358, 604] width 82 height 28
paste input "FFB5B6"
type input "FFB5B6"
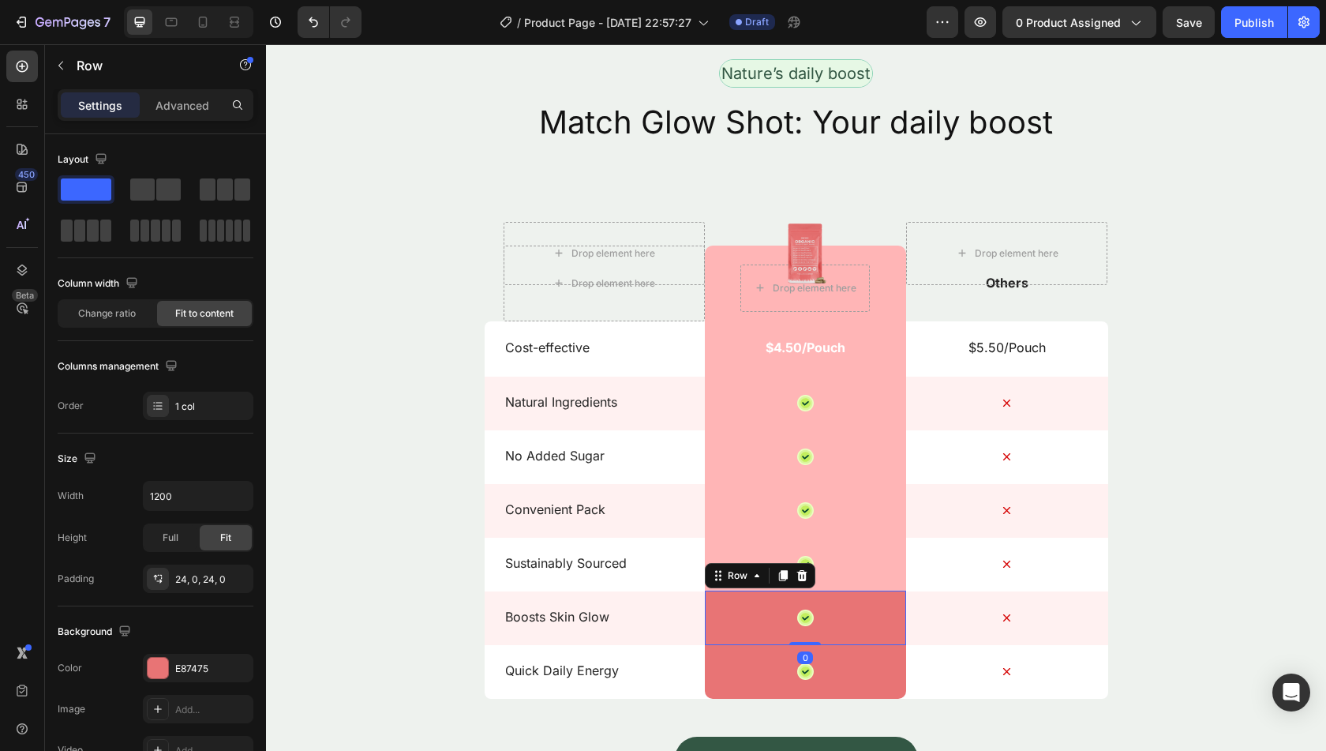
click at [742, 607] on div "Icon Row 0" at bounding box center [805, 617] width 201 height 54
click at [190, 665] on div "E87475" at bounding box center [198, 668] width 46 height 14
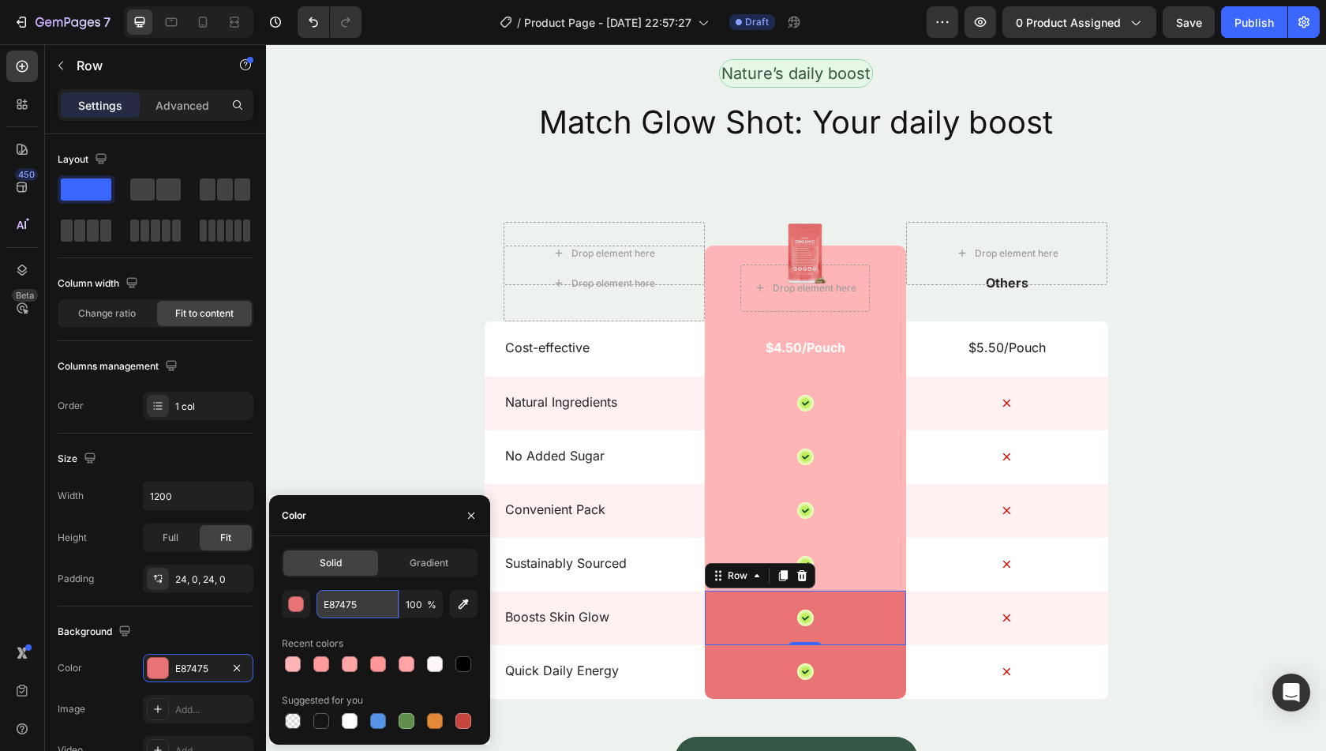
click at [360, 597] on input "E87475" at bounding box center [358, 604] width 82 height 28
paste input "FFB5B6"
type input "FFB5B6"
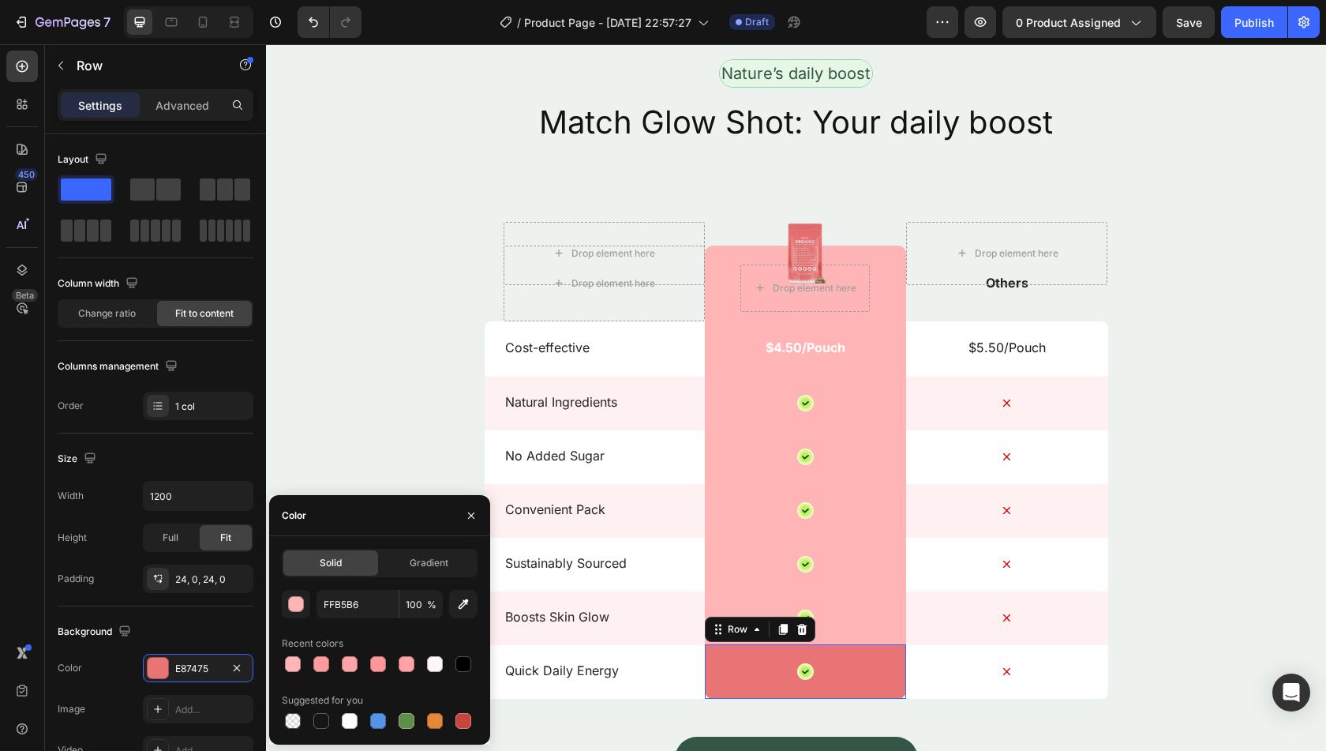
click at [746, 675] on div "Icon Row 0" at bounding box center [805, 671] width 201 height 54
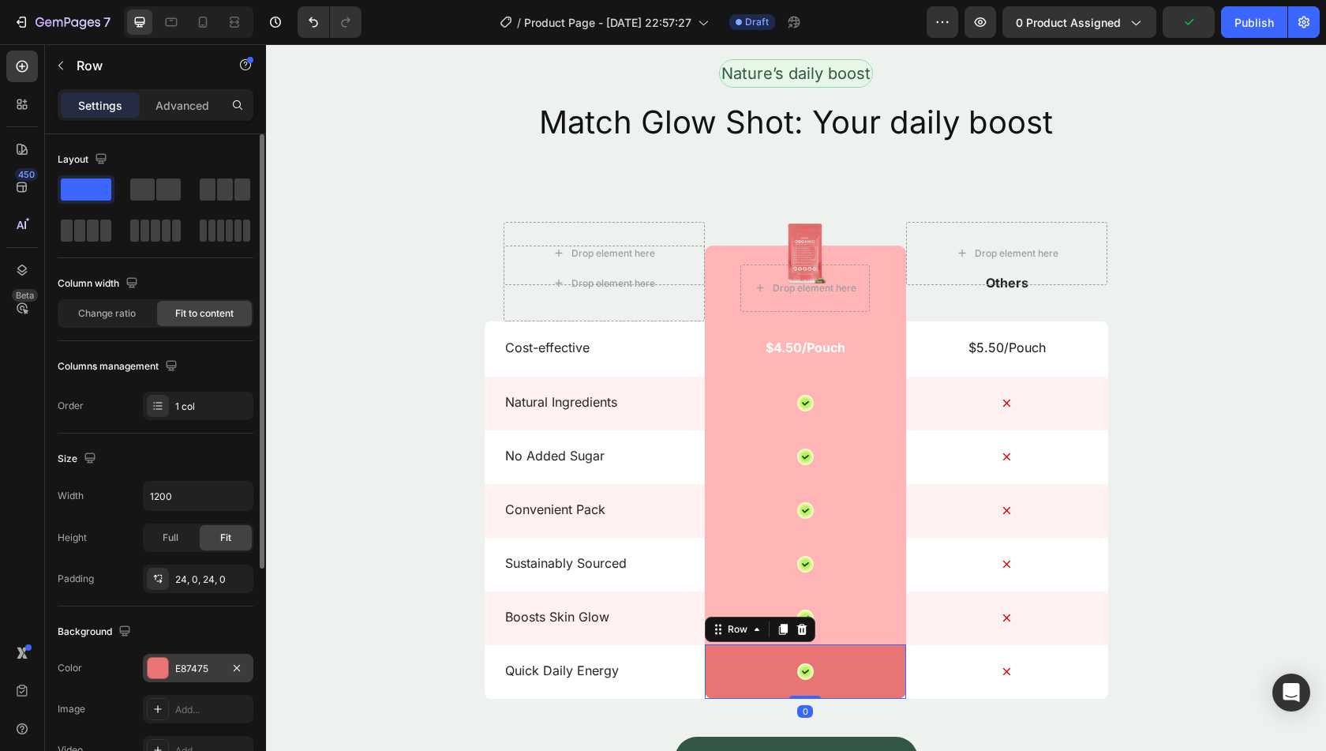
click at [178, 664] on div "E87475" at bounding box center [198, 668] width 46 height 14
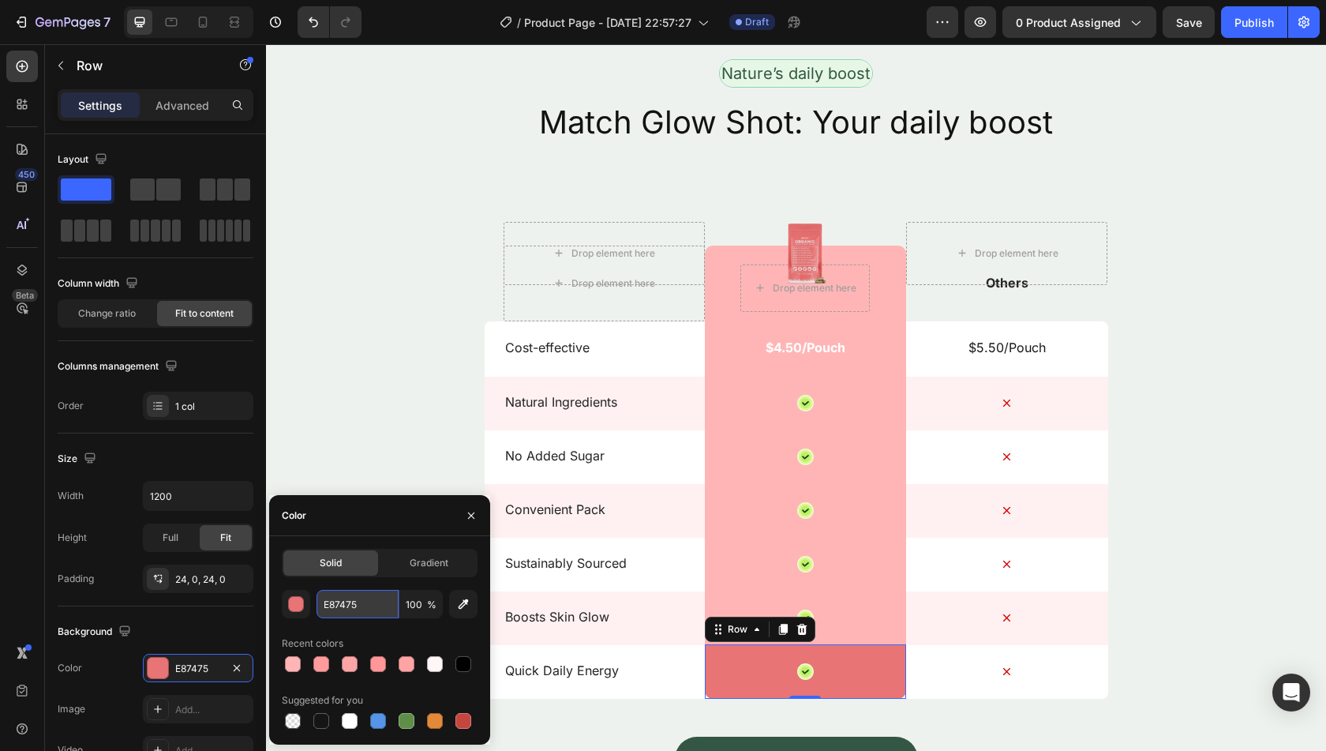
click at [362, 601] on input "E87475" at bounding box center [358, 604] width 82 height 28
paste input "FFB5B6"
type input "FFB5B6"
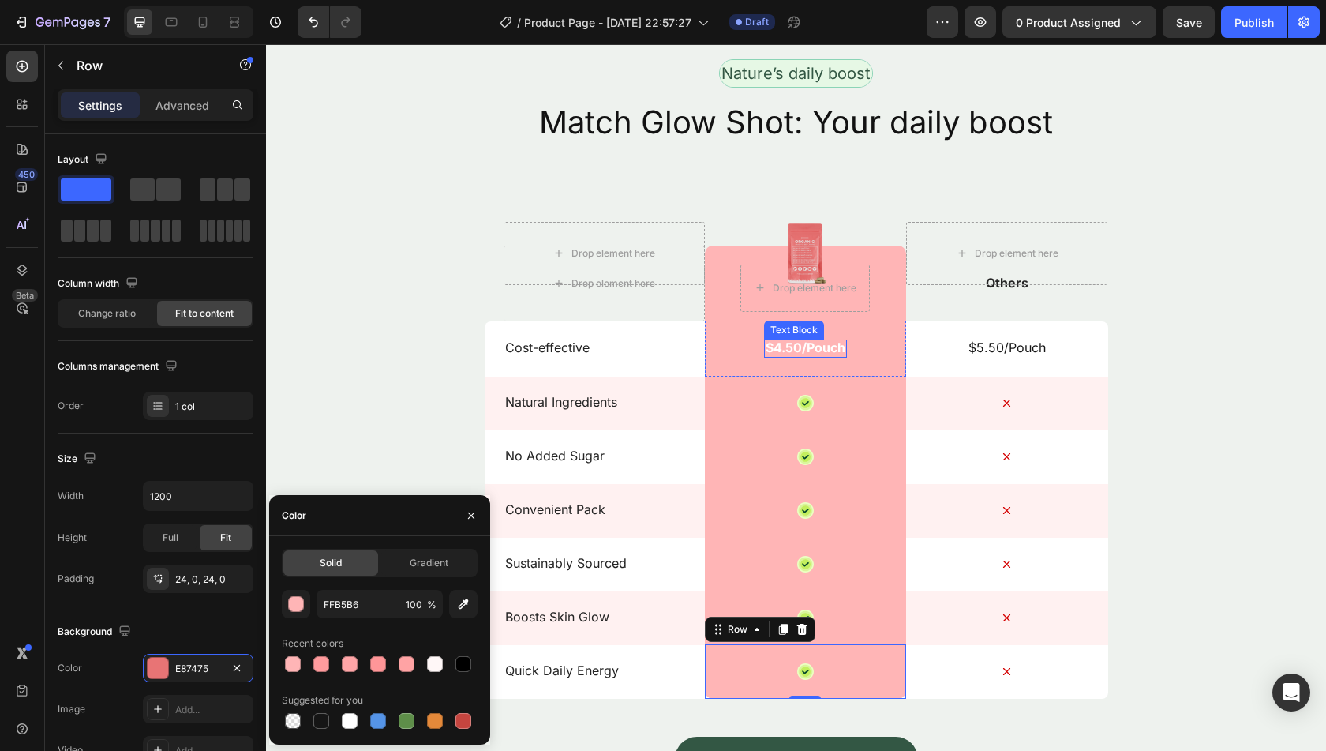
click at [804, 339] on p "$4.50/Pouch" at bounding box center [806, 347] width 80 height 17
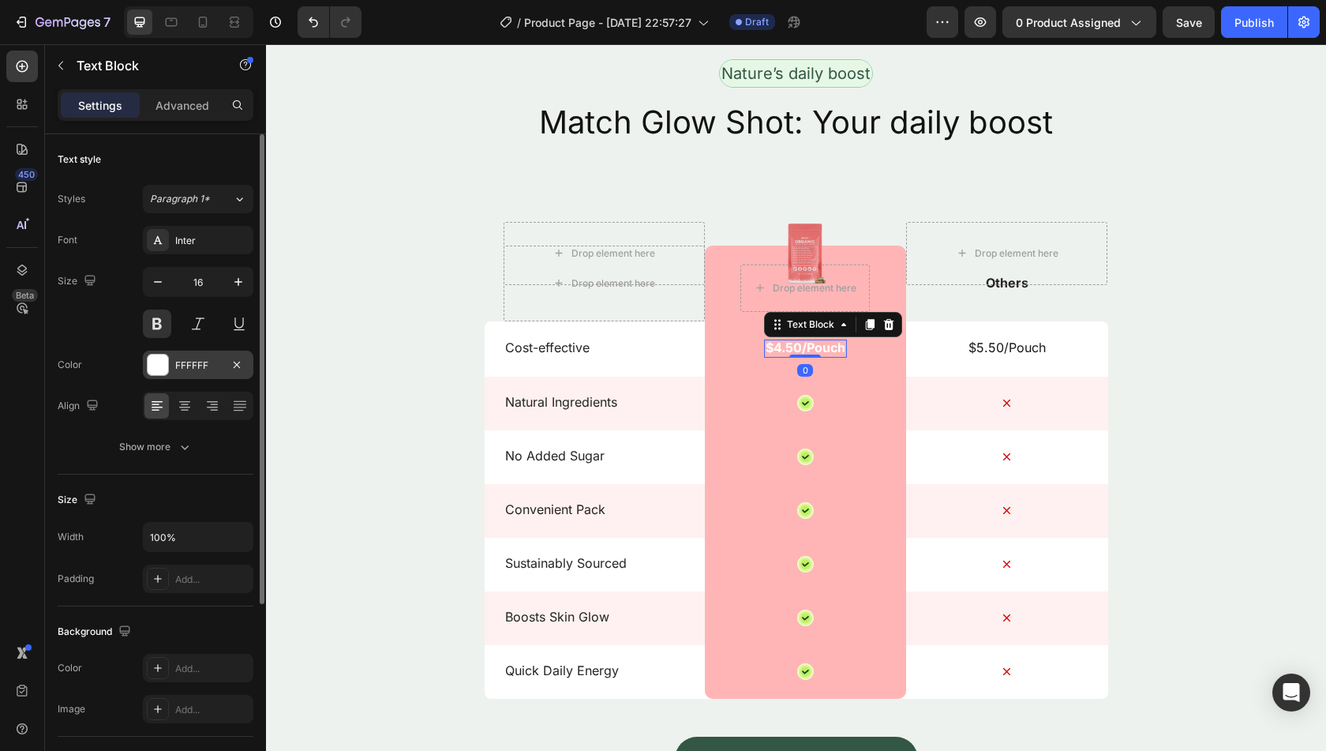
click at [197, 358] on div "FFFFFF" at bounding box center [198, 365] width 46 height 14
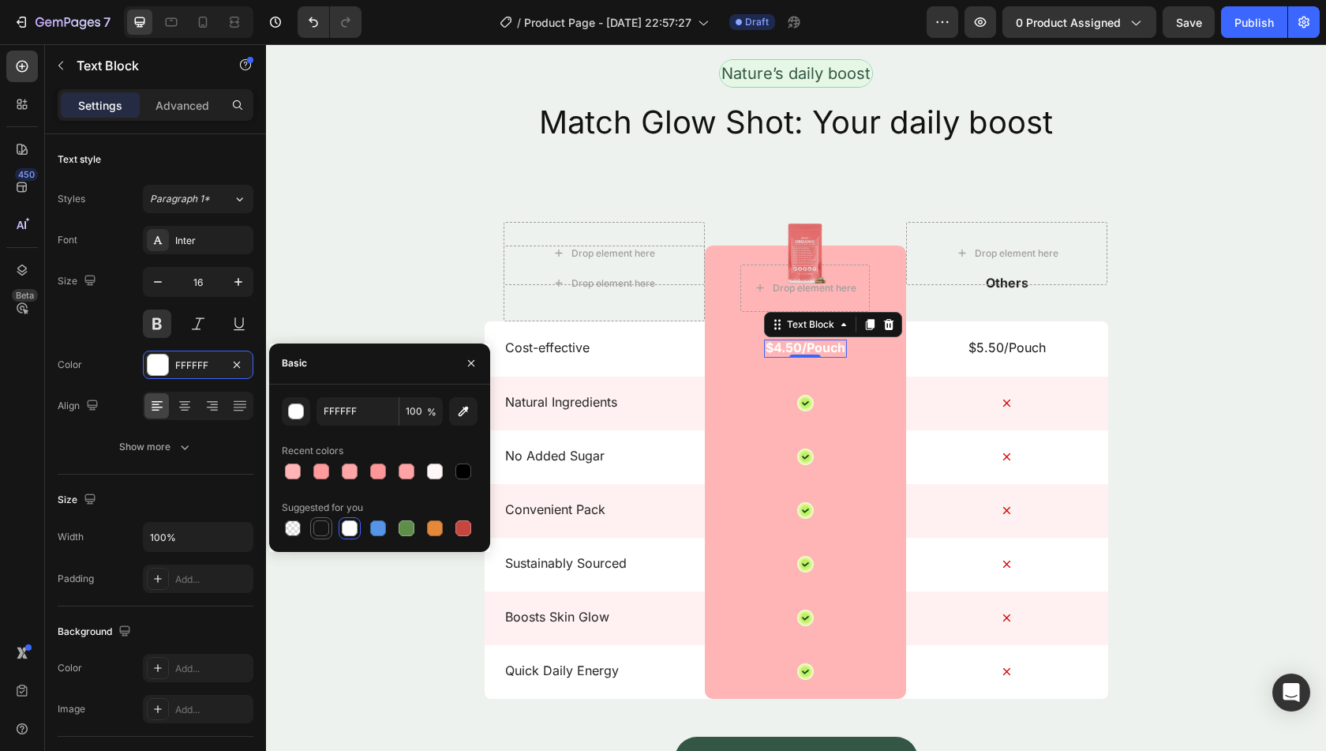
click at [322, 530] on div at bounding box center [321, 528] width 16 height 16
type input "151515"
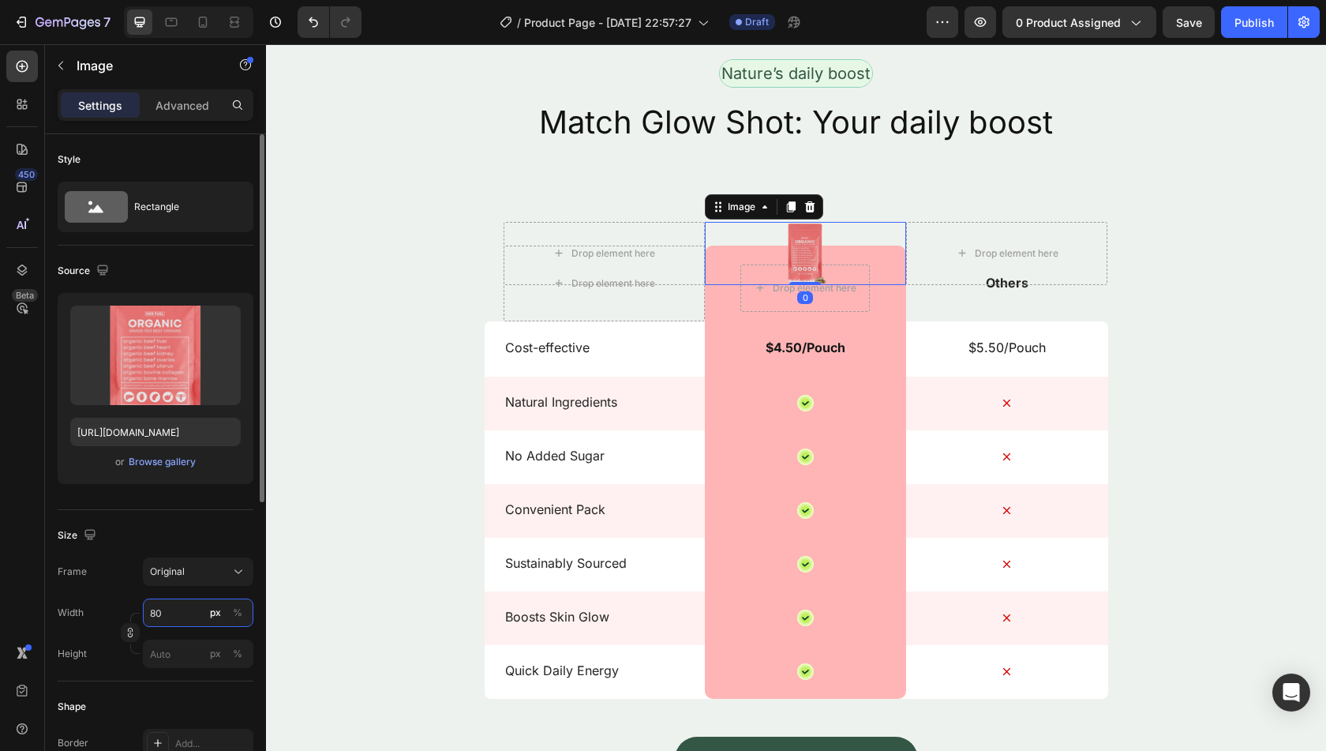
click at [164, 612] on input "80" at bounding box center [198, 612] width 111 height 28
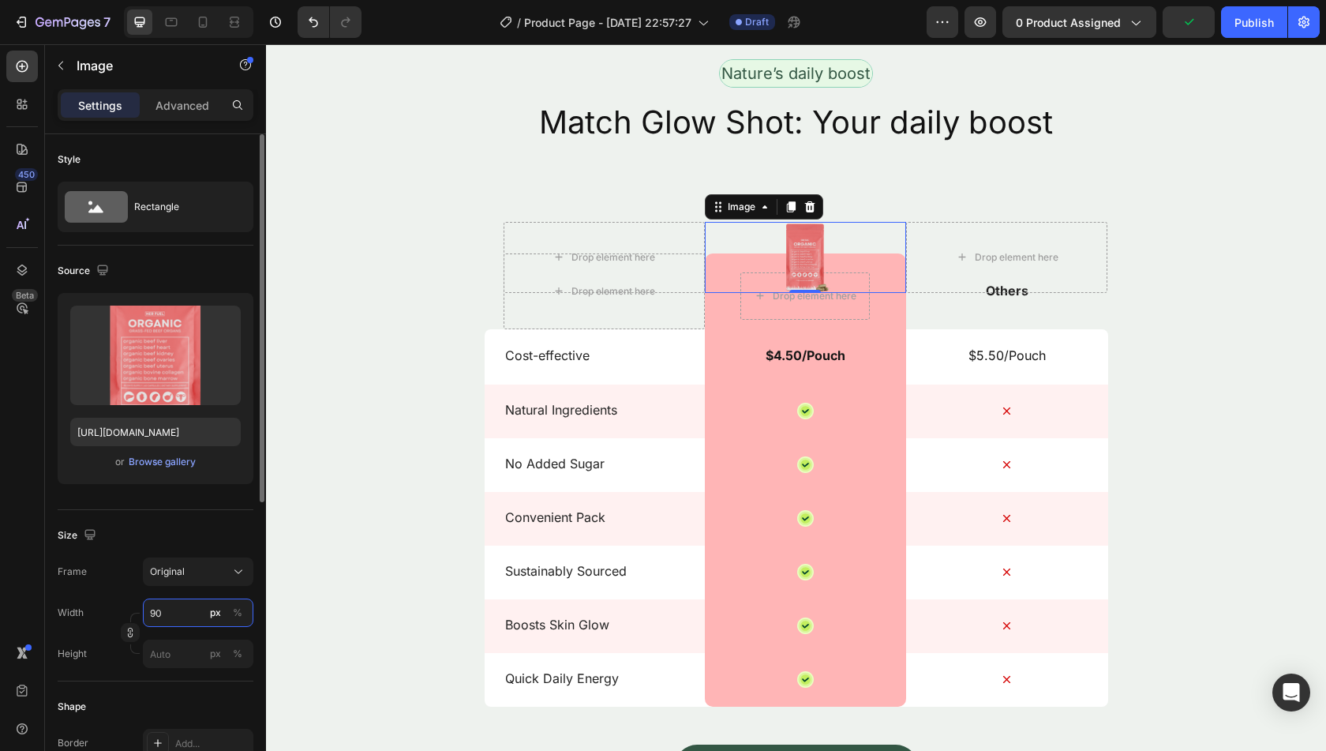
type input "9"
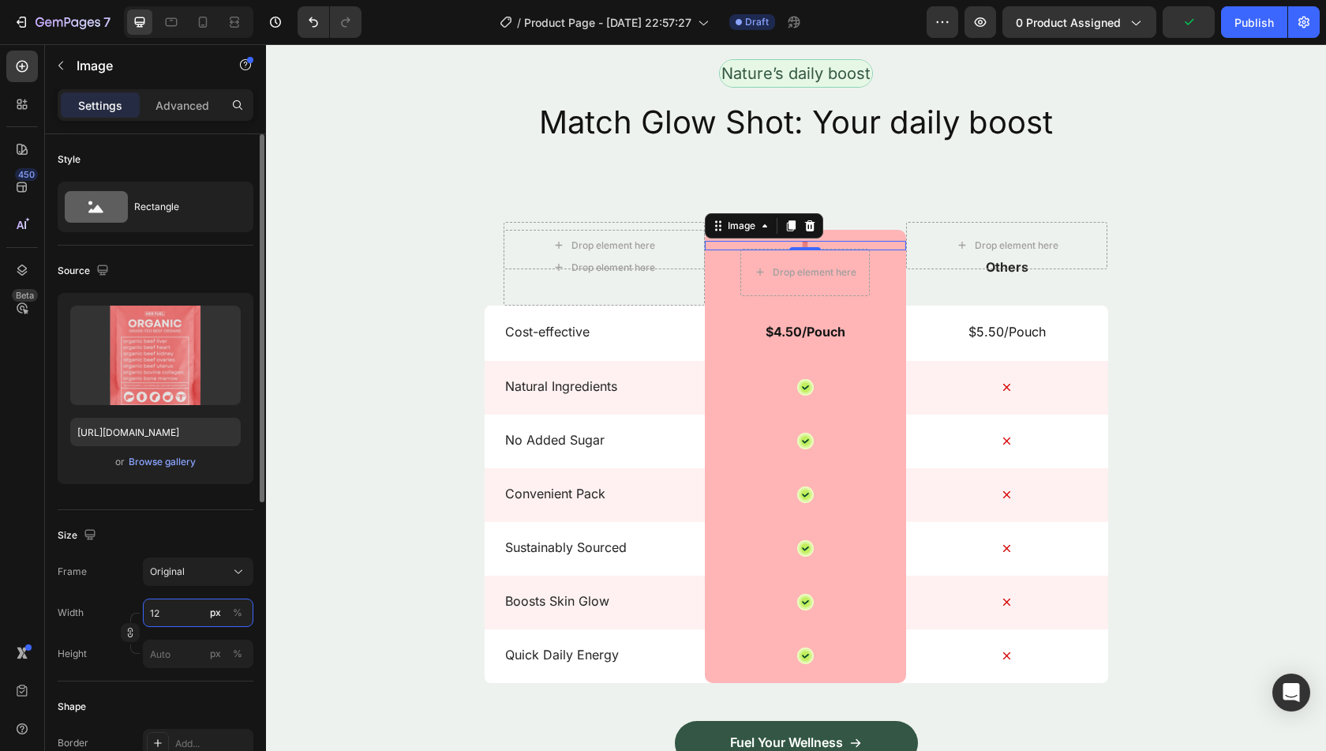
type input "120"
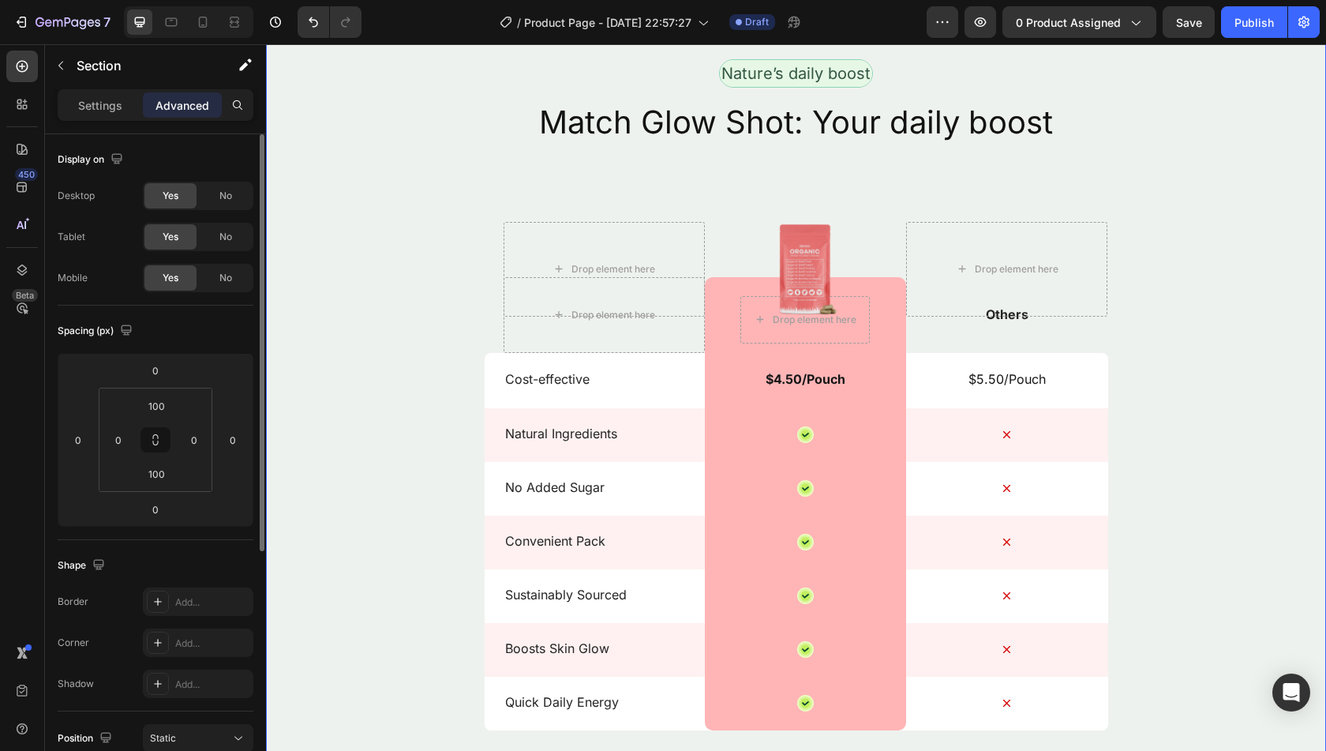
click at [374, 519] on div "Nature’s daily boost Text Block Row Match Glow Shot: Your daily boost Heading D…" at bounding box center [796, 475] width 1060 height 833
click at [208, 20] on icon at bounding box center [203, 22] width 16 height 16
type input "72"
type input "20"
type input "72"
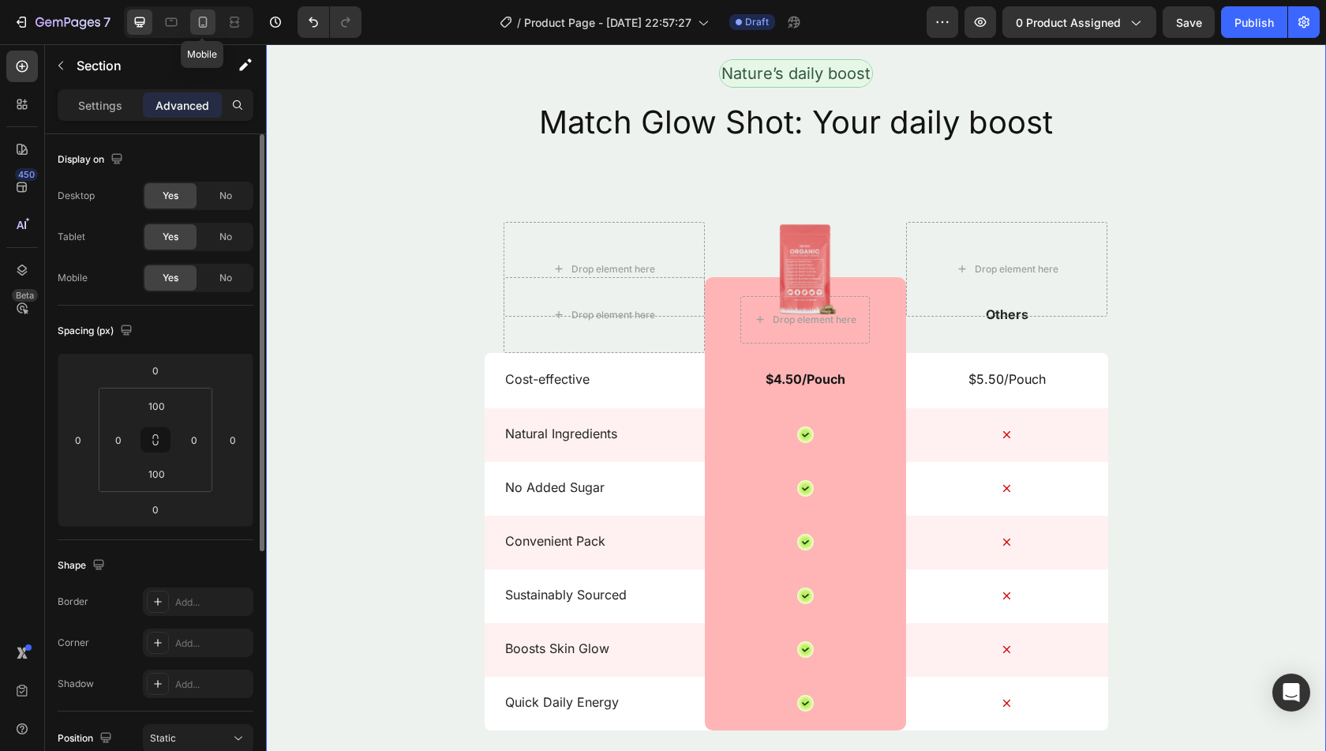
type input "20"
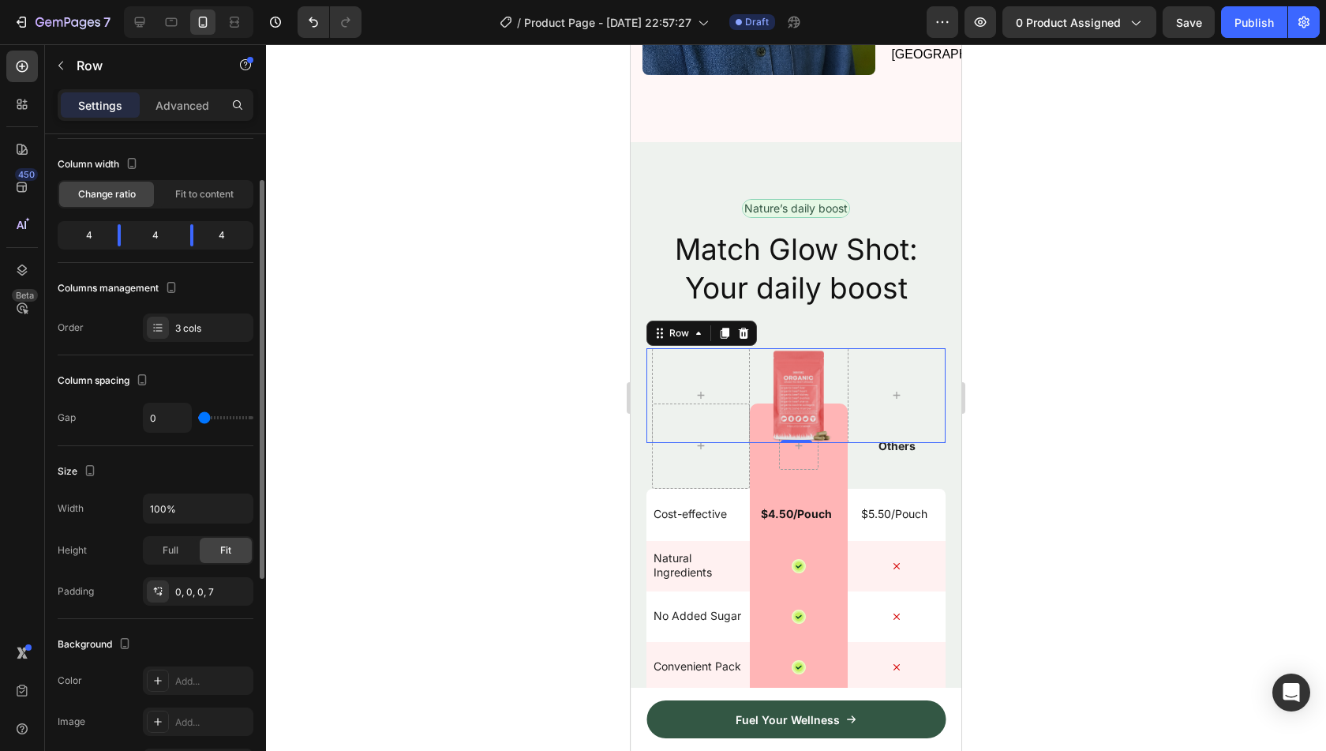
scroll to position [77, 0]
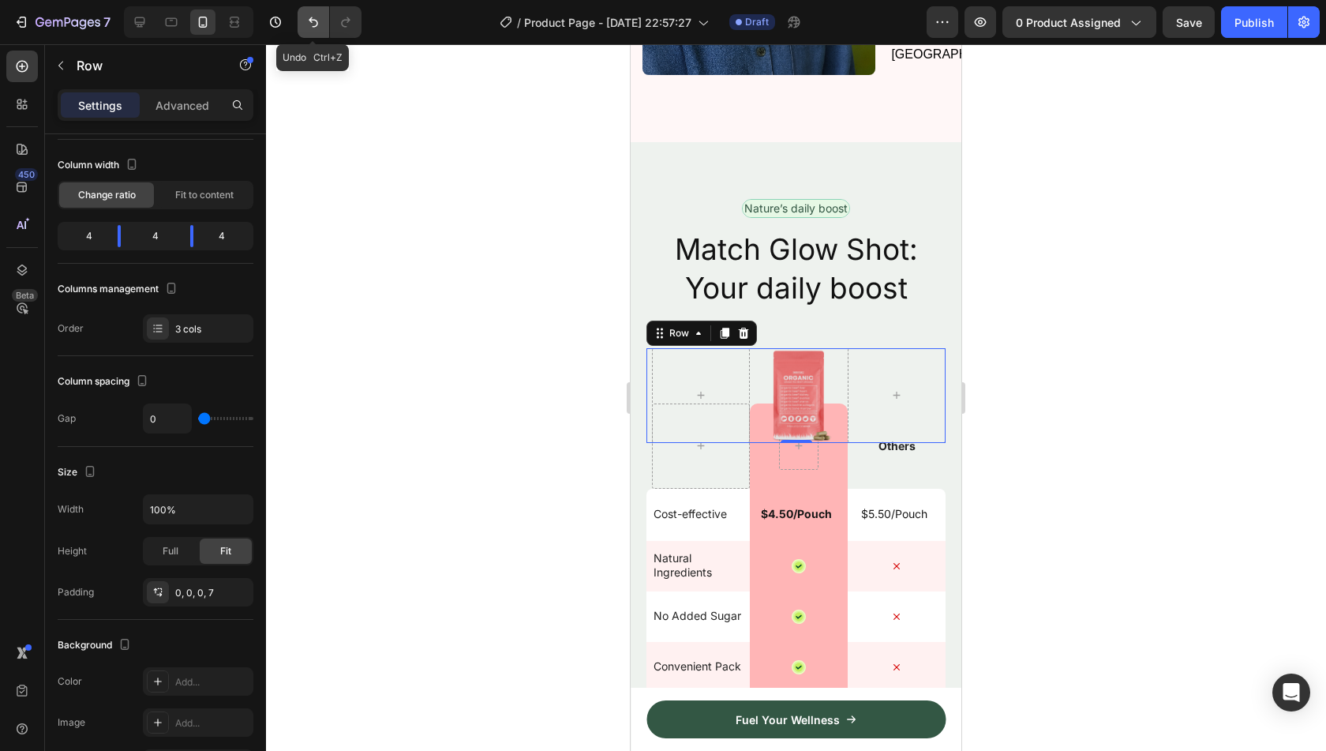
click at [313, 18] on icon "Undo/Redo" at bounding box center [313, 22] width 16 height 16
click at [348, 20] on icon "Undo/Redo" at bounding box center [345, 22] width 9 height 10
click at [138, 28] on icon at bounding box center [140, 22] width 16 height 16
type input "790"
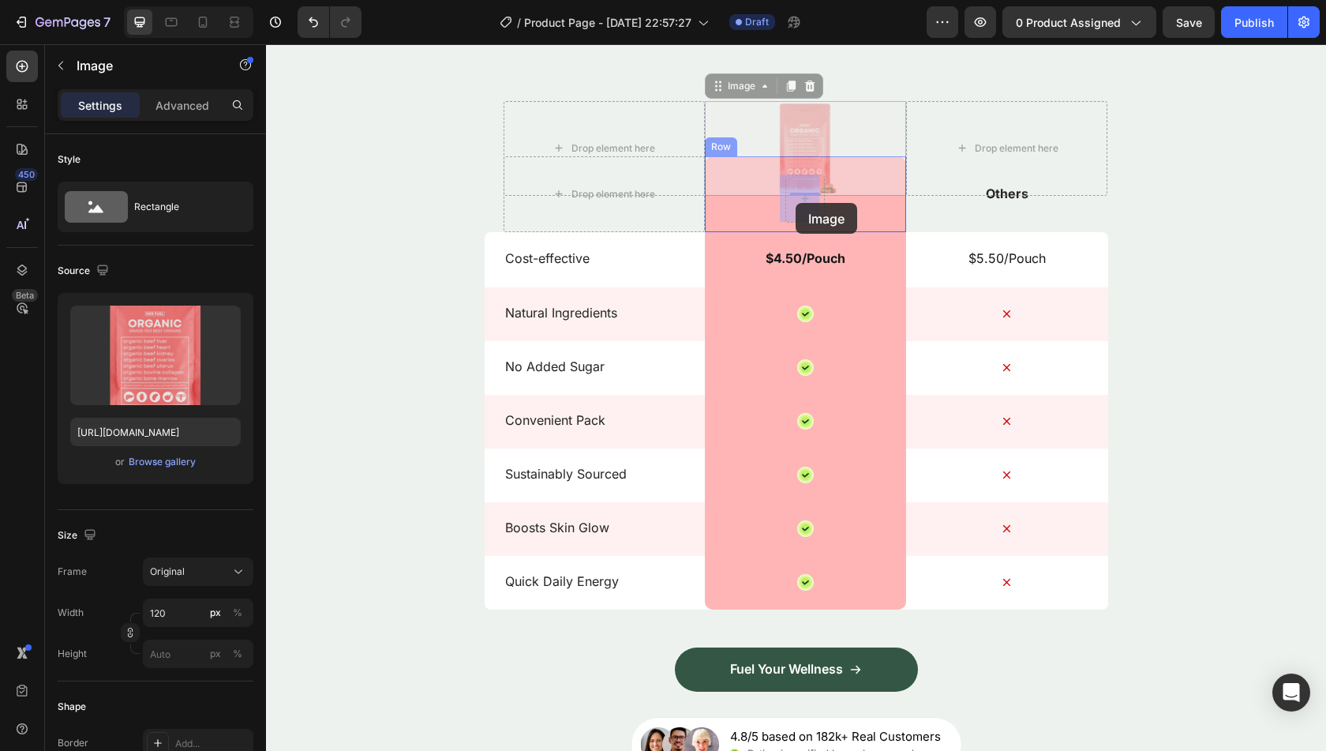
drag, startPoint x: 736, startPoint y: 84, endPoint x: 796, endPoint y: 203, distance: 132.7
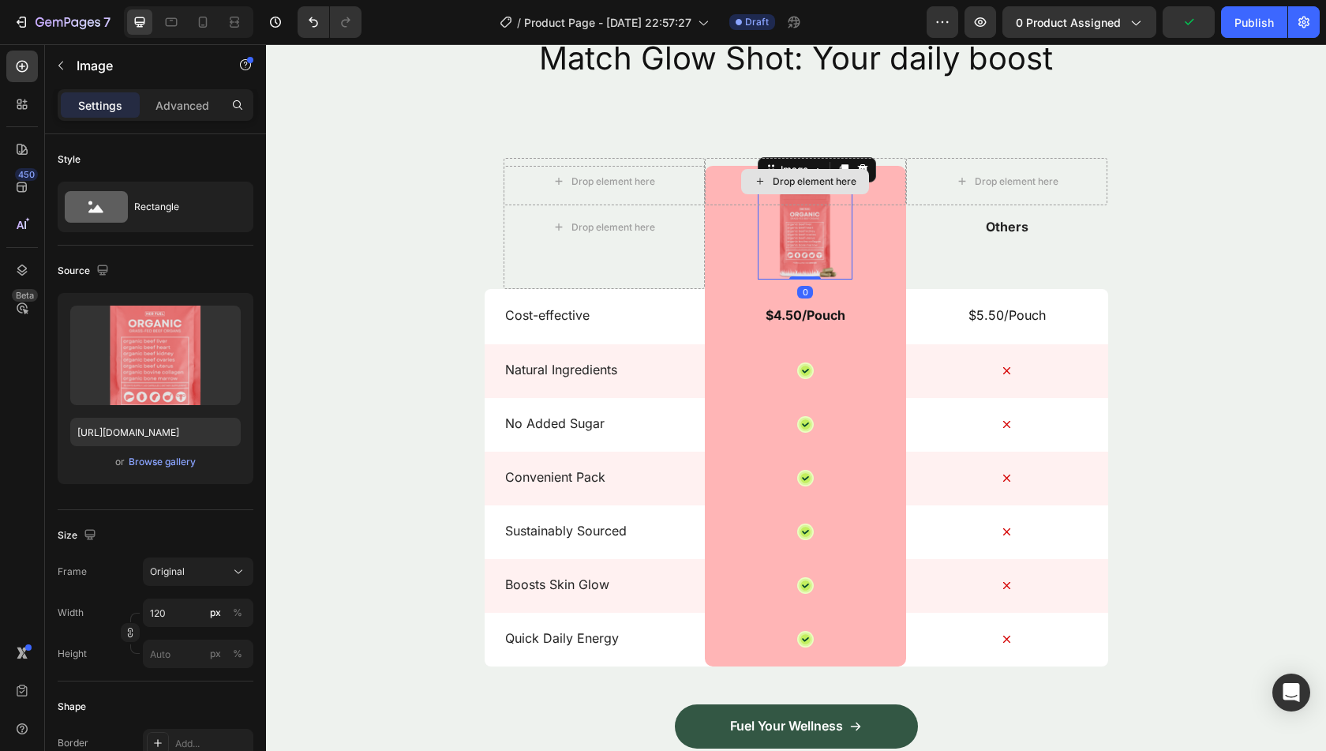
scroll to position [2219, 0]
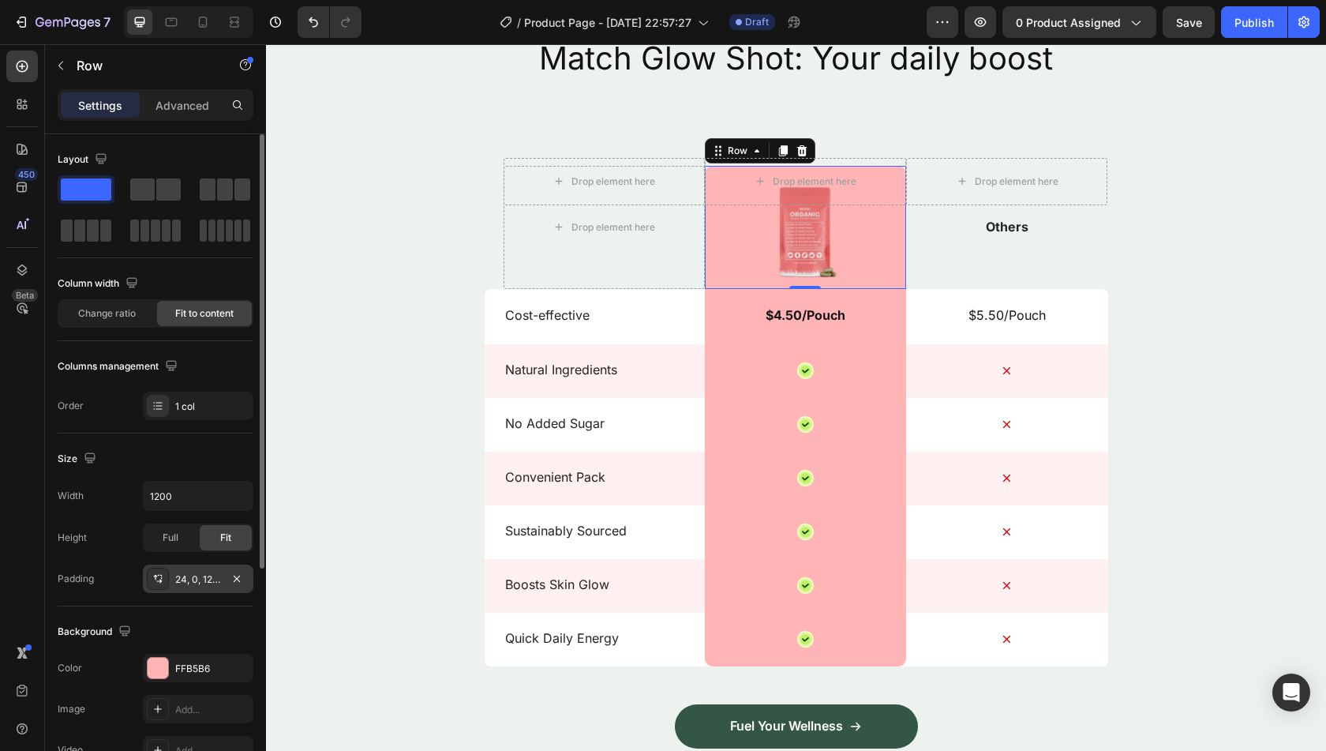
click at [198, 574] on div "24, 0, 12, 0" at bounding box center [198, 579] width 46 height 14
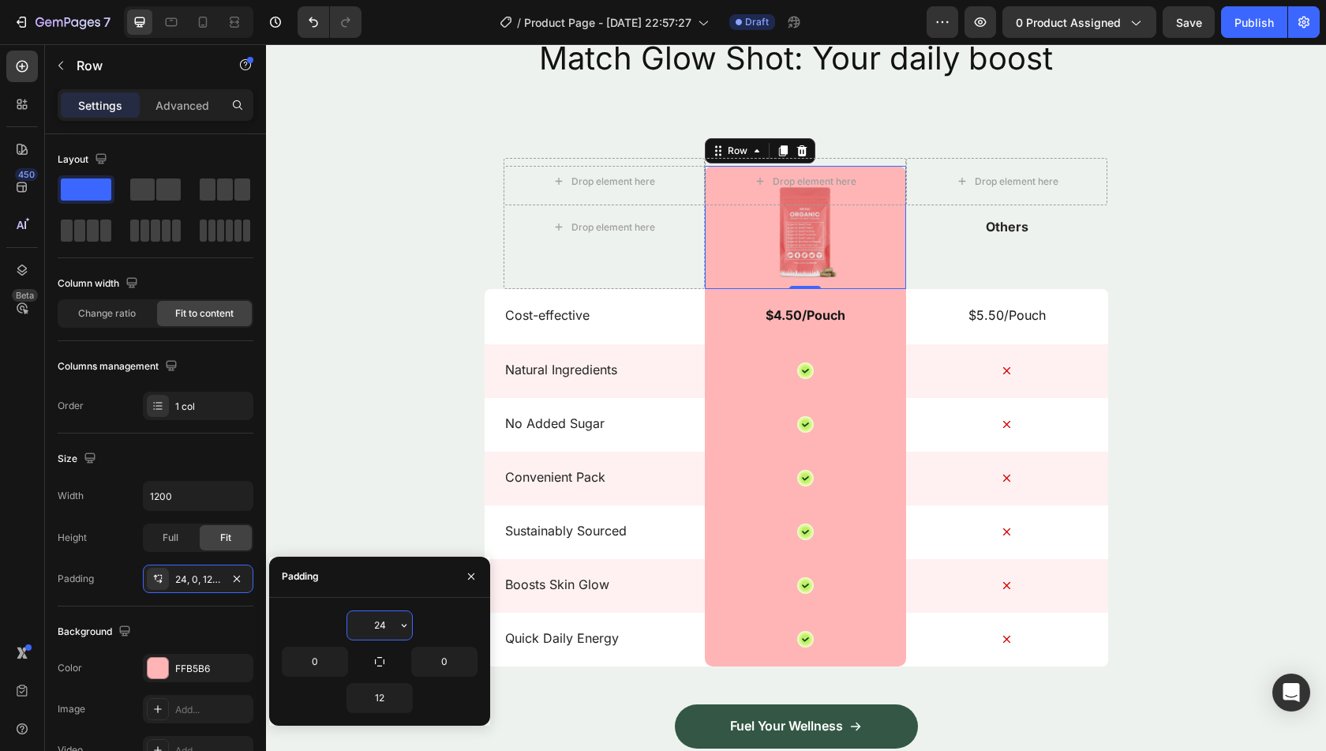
click at [382, 624] on input "24" at bounding box center [379, 625] width 65 height 28
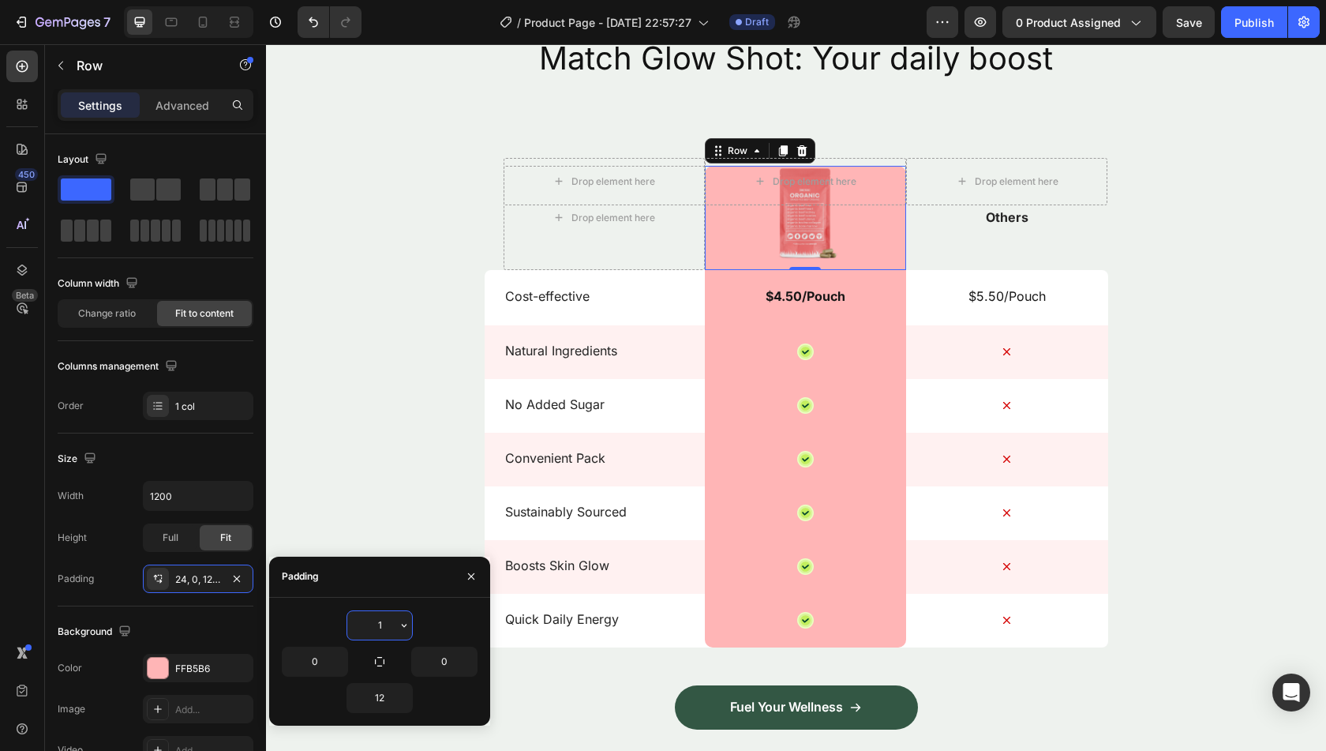
type input "12"
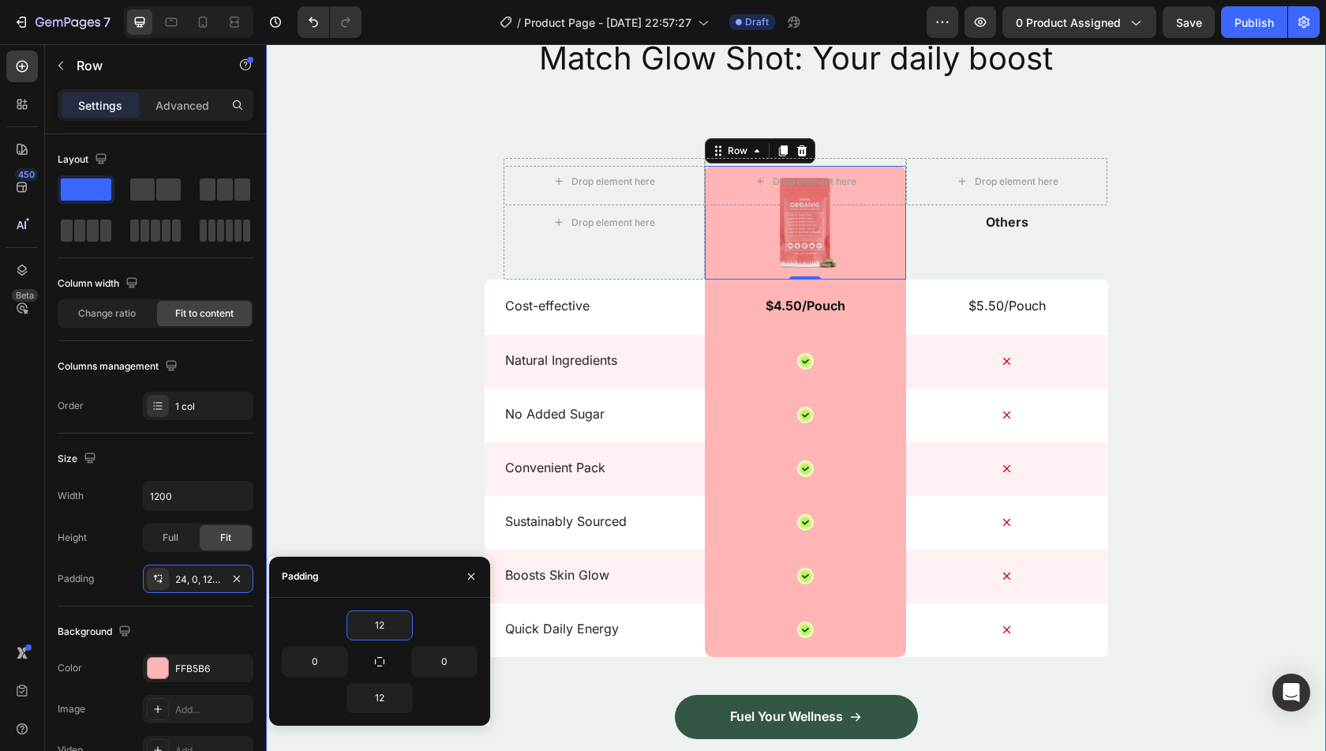
click at [373, 470] on div "Nature’s daily boost Text Block Row Match Glow Shot: Your daily boost Heading D…" at bounding box center [796, 407] width 1060 height 824
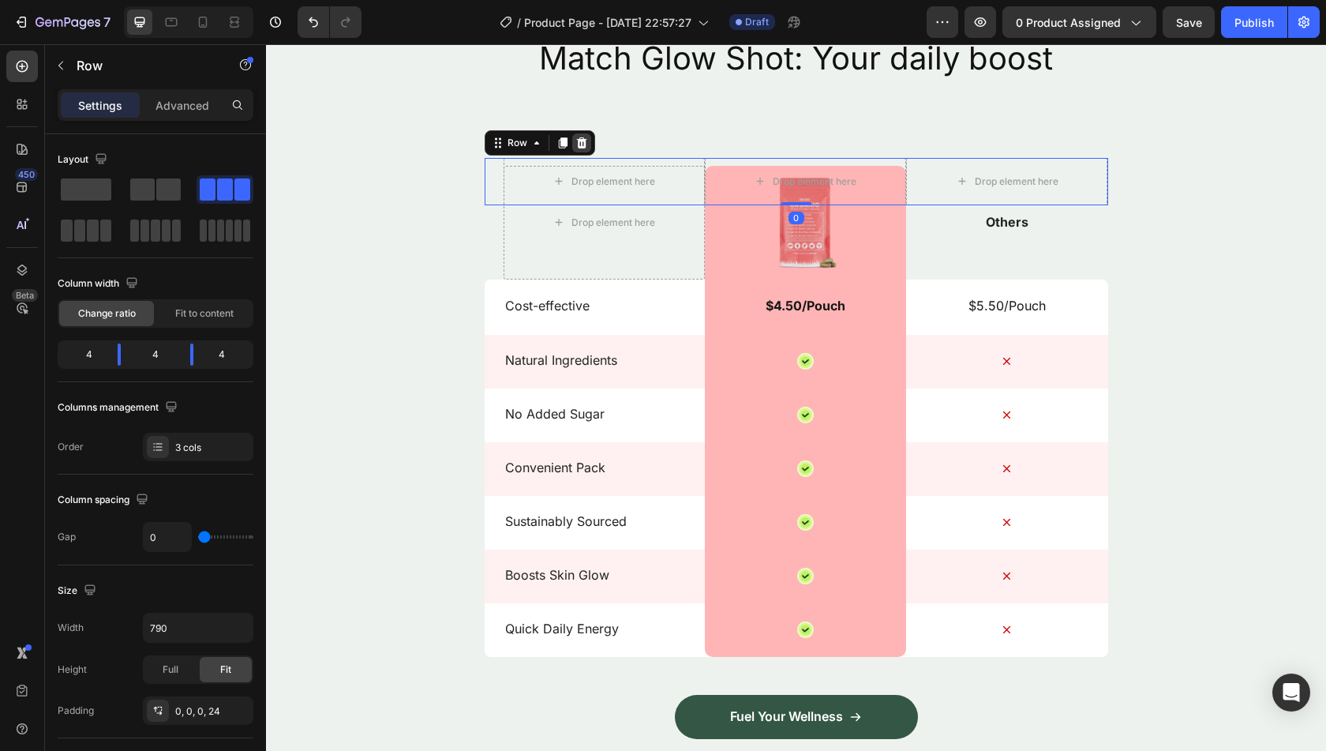
click at [577, 144] on icon at bounding box center [581, 142] width 10 height 11
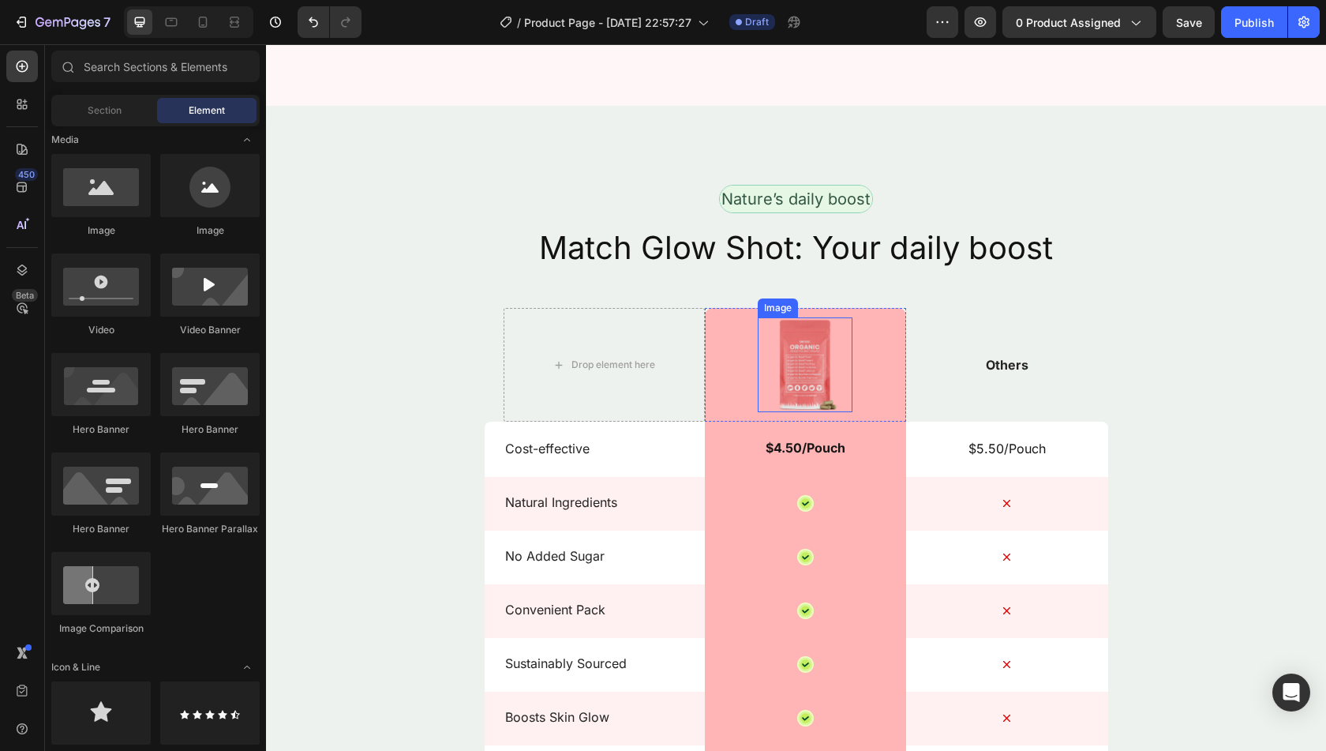
scroll to position [2043, 0]
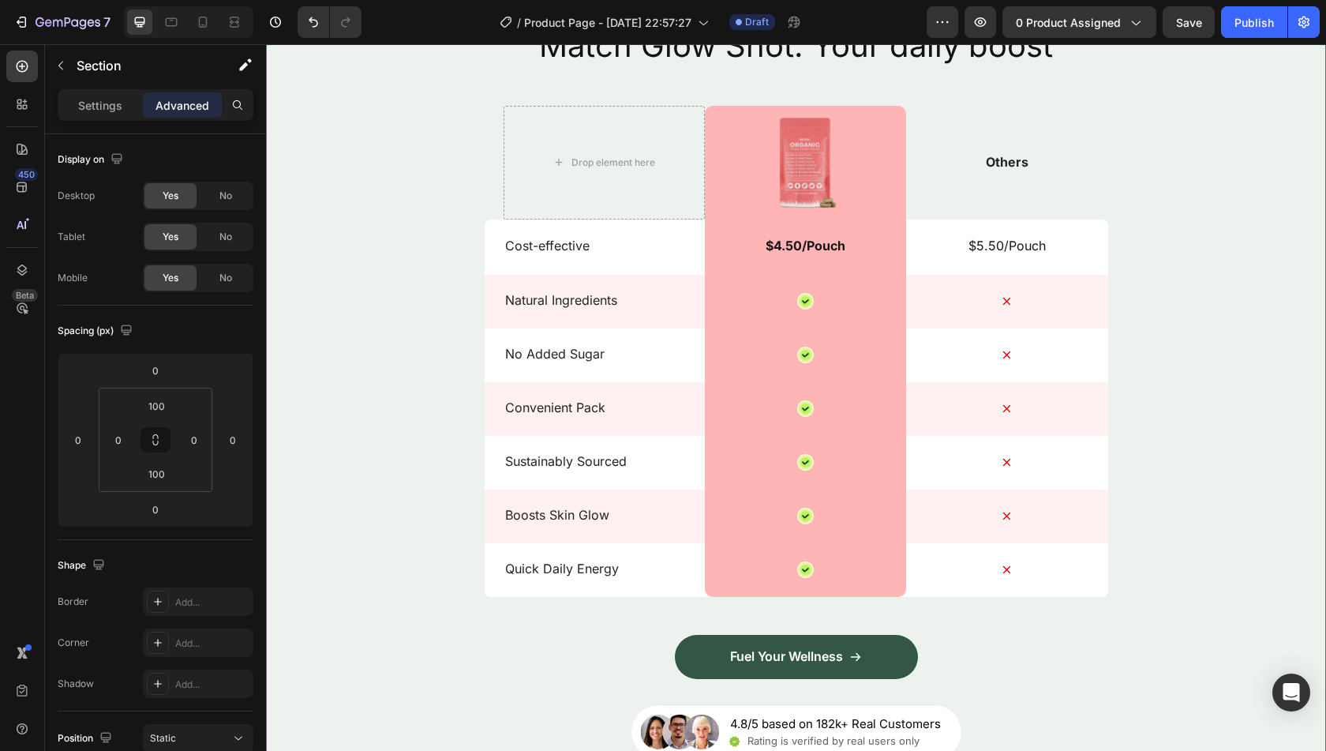
scroll to position [2111, 0]
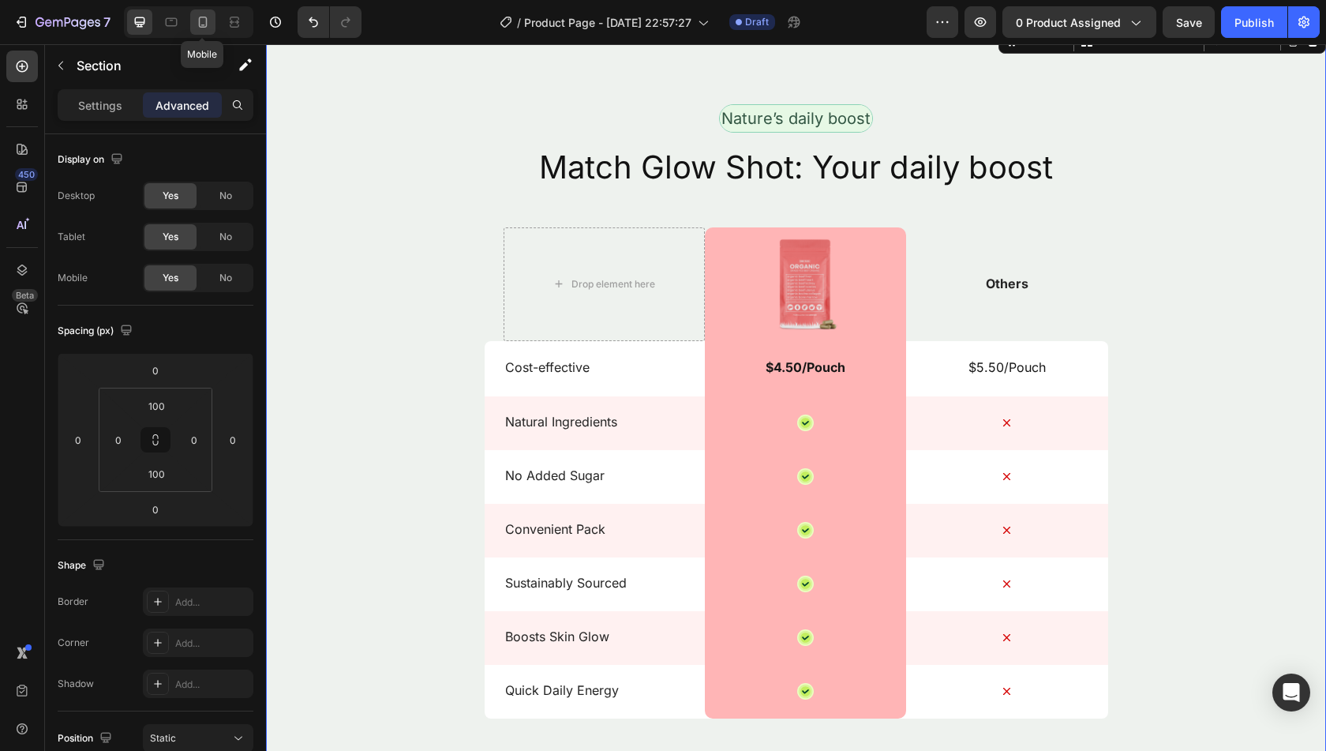
click at [208, 21] on icon at bounding box center [203, 22] width 16 height 16
type input "72"
type input "20"
type input "72"
type input "20"
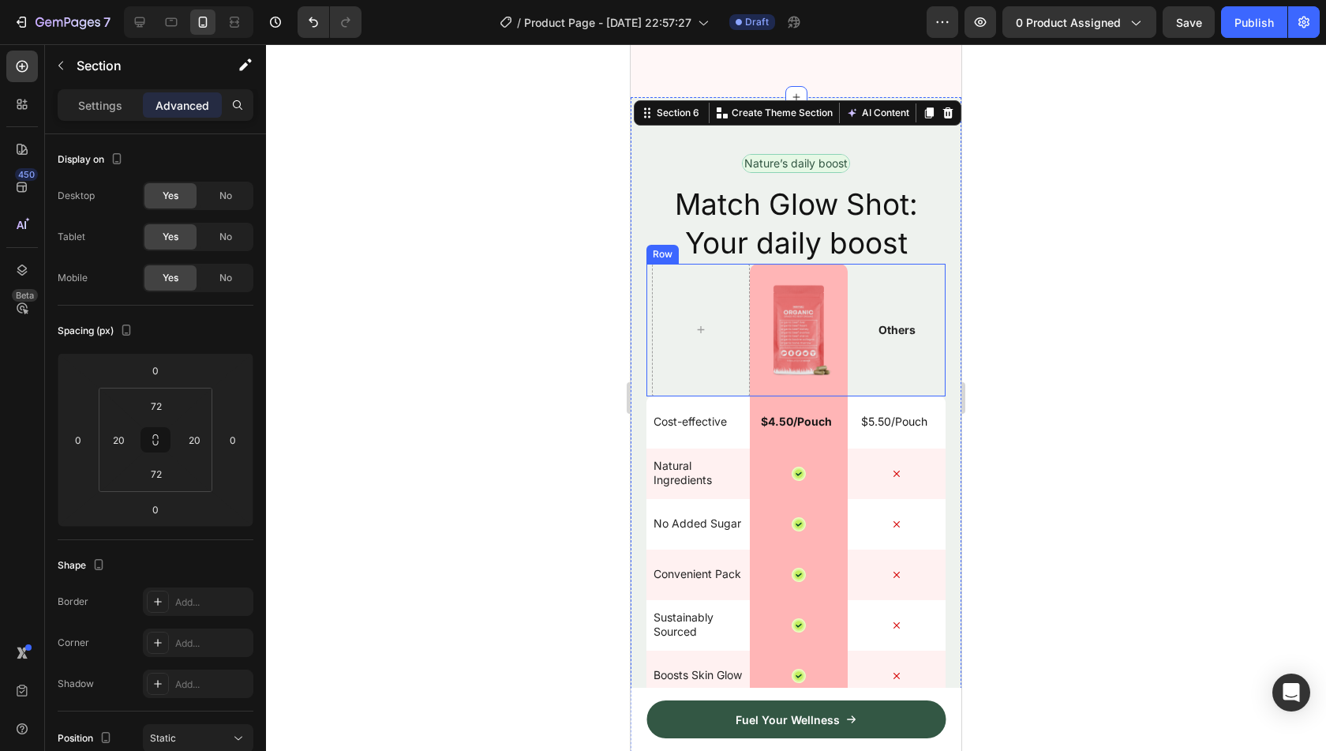
scroll to position [2029, 0]
click at [144, 24] on icon at bounding box center [140, 22] width 16 height 16
type input "100"
type input "0"
type input "100"
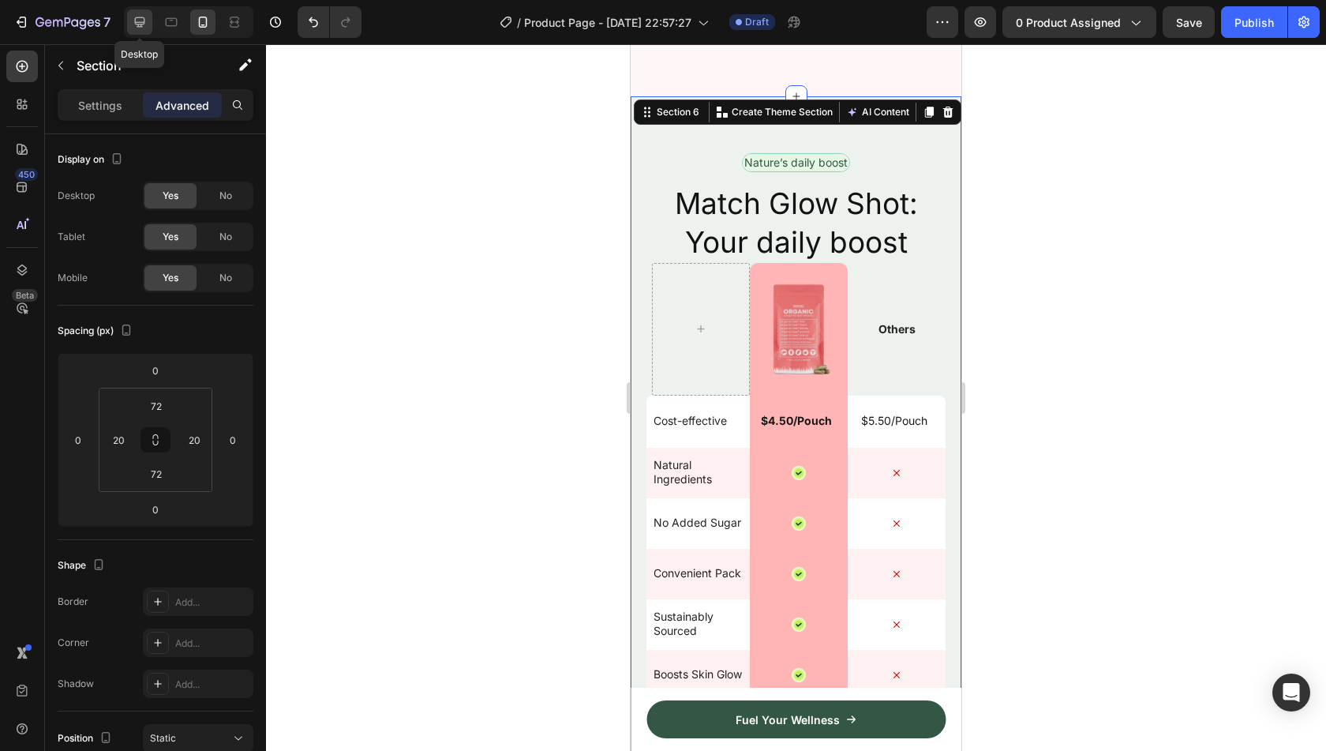
type input "0"
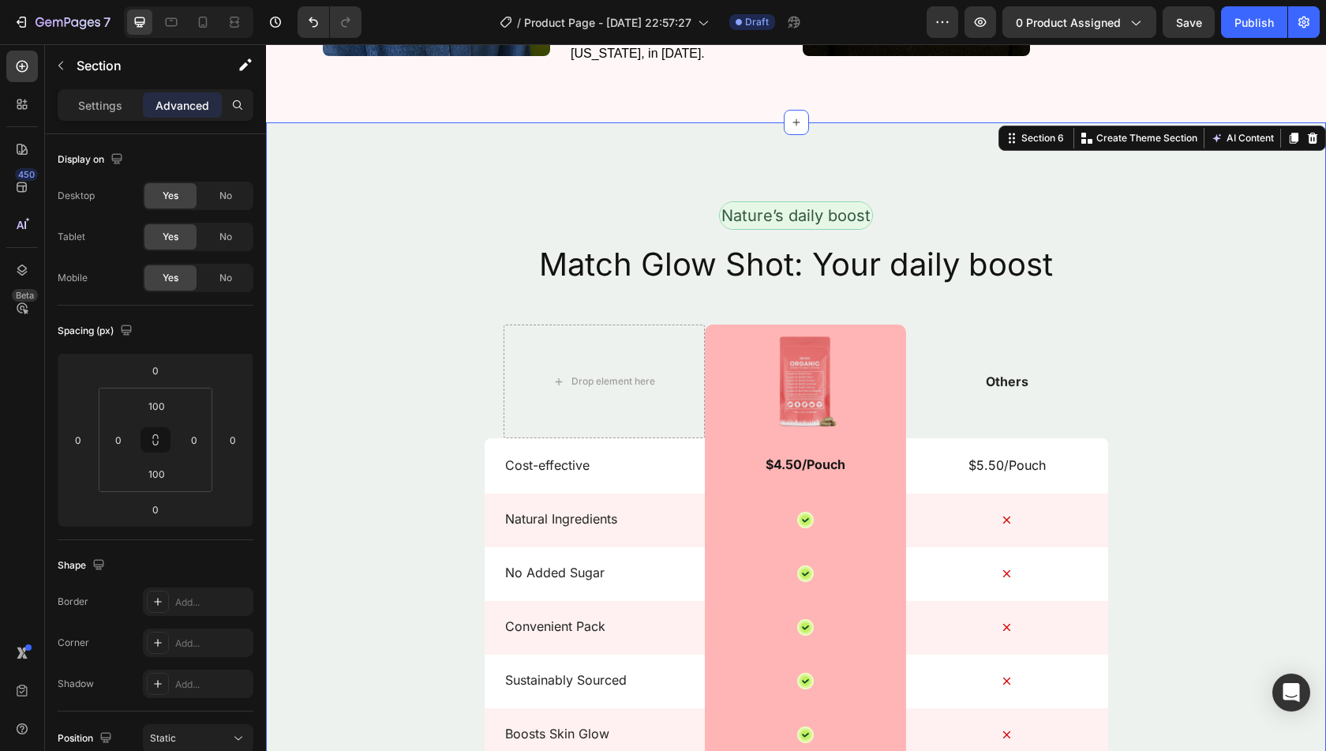
scroll to position [2036, 0]
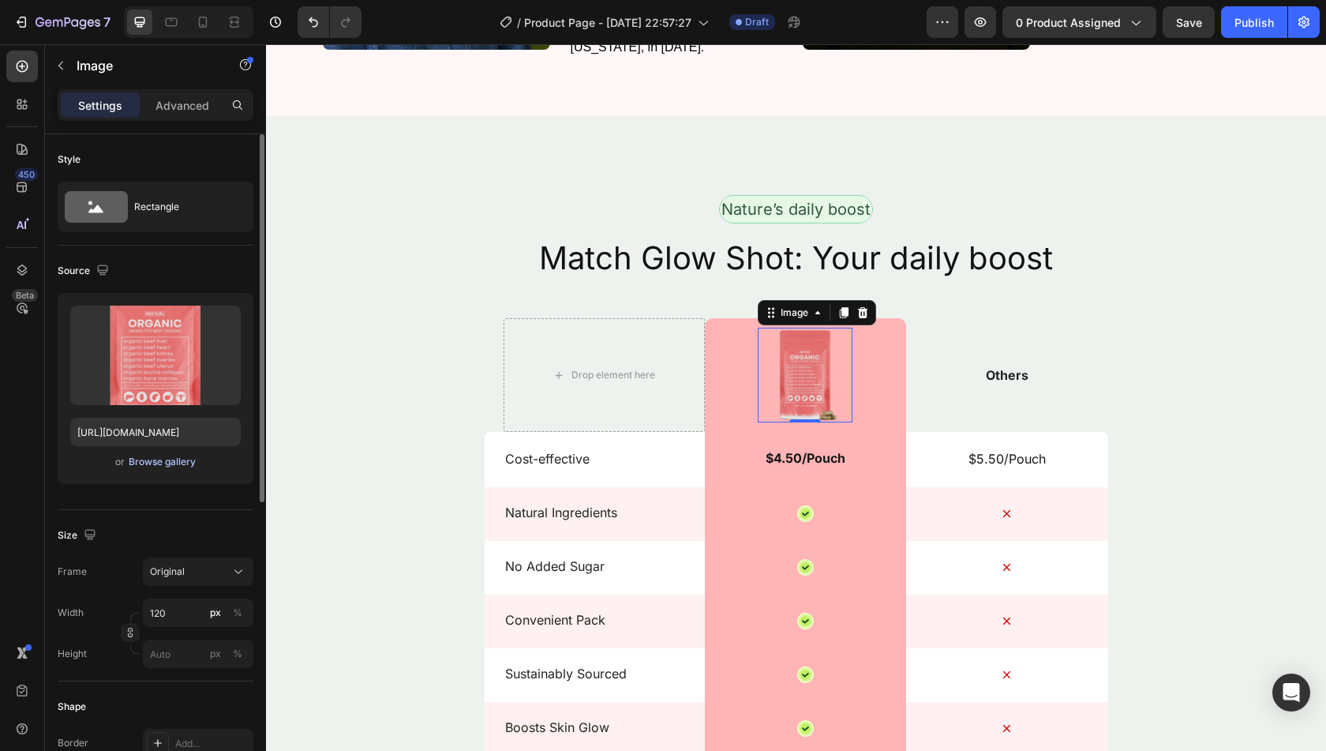
click at [170, 459] on div "Browse gallery" at bounding box center [162, 462] width 67 height 14
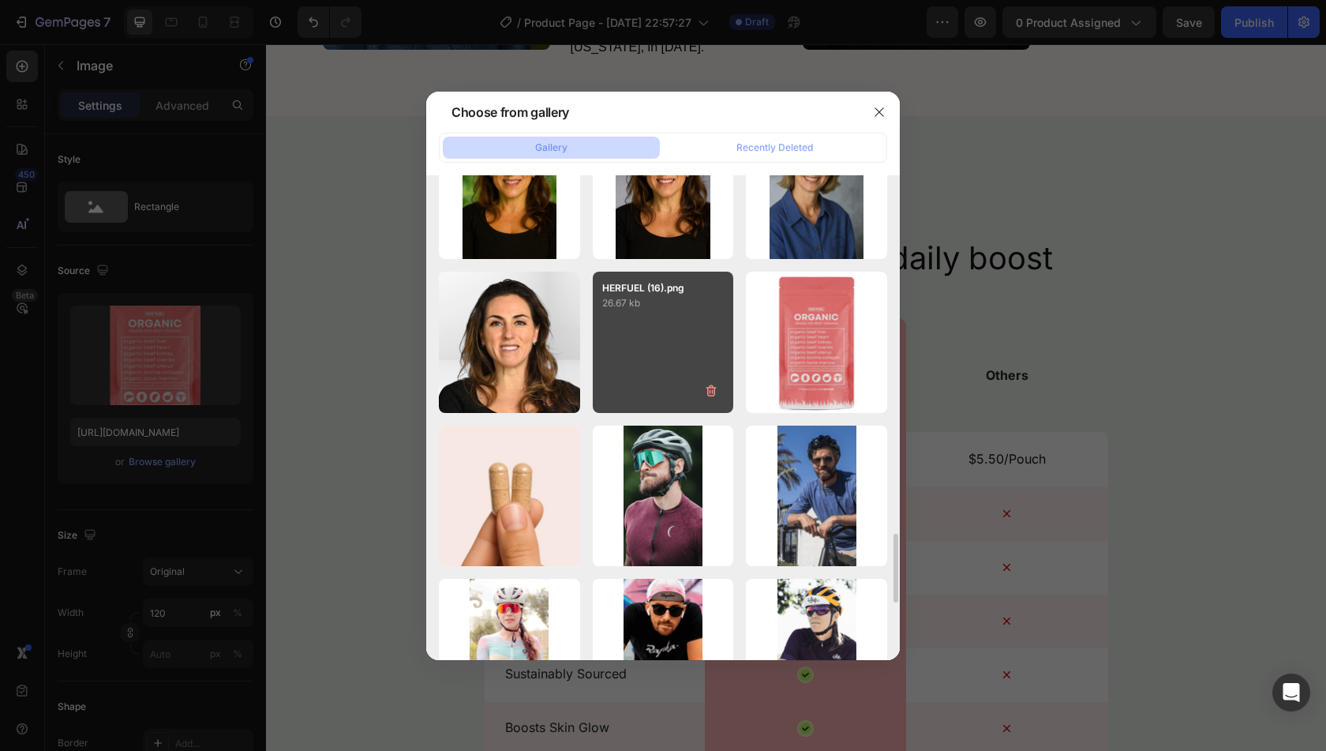
scroll to position [2526, 0]
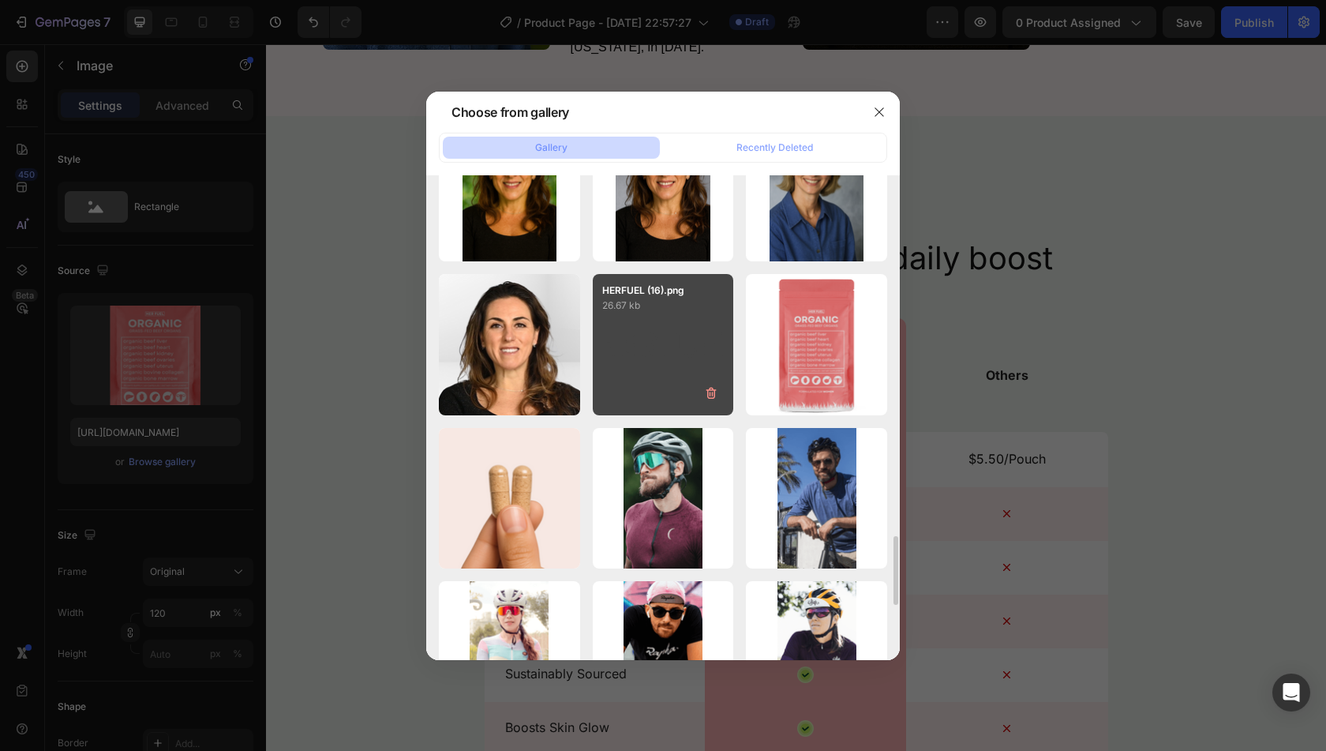
click at [661, 369] on div "HERFUEL (16).png 26.67 kb" at bounding box center [663, 344] width 141 height 141
type input "[URL][DOMAIN_NAME]"
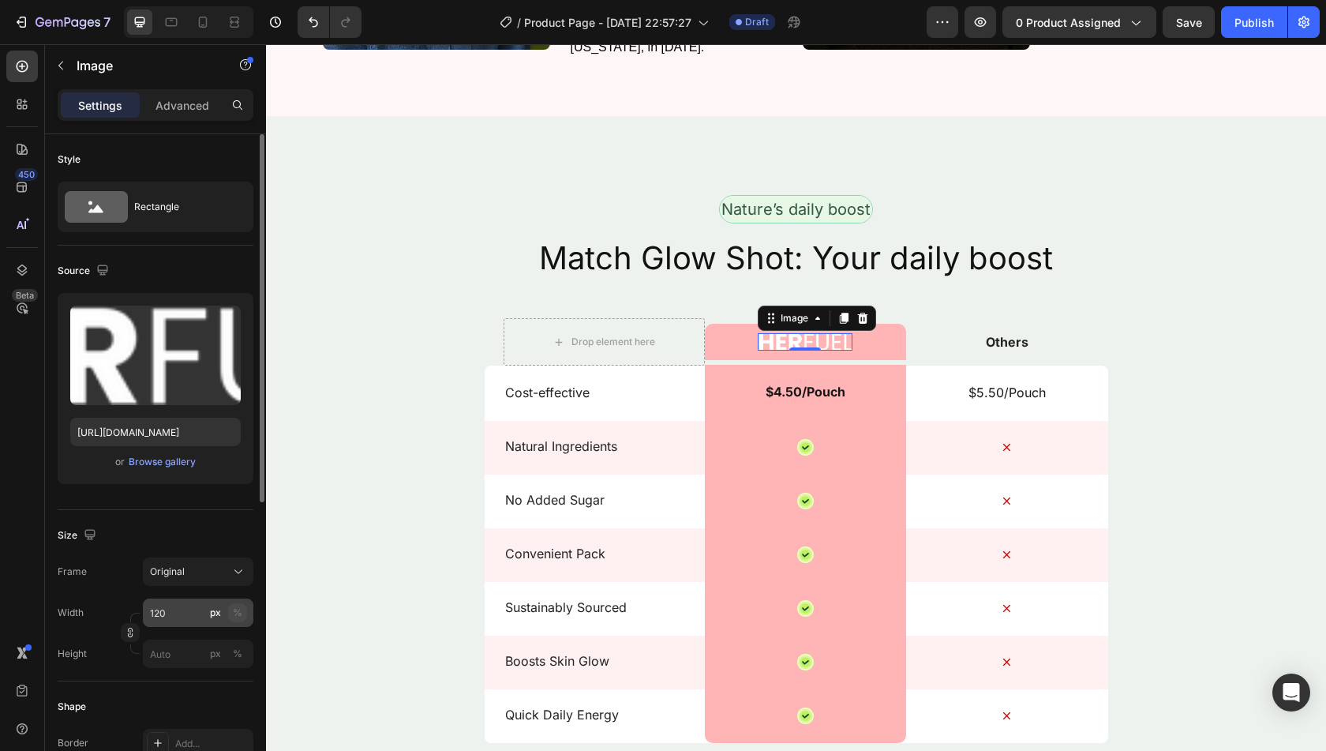
click at [237, 615] on div "%" at bounding box center [237, 612] width 9 height 14
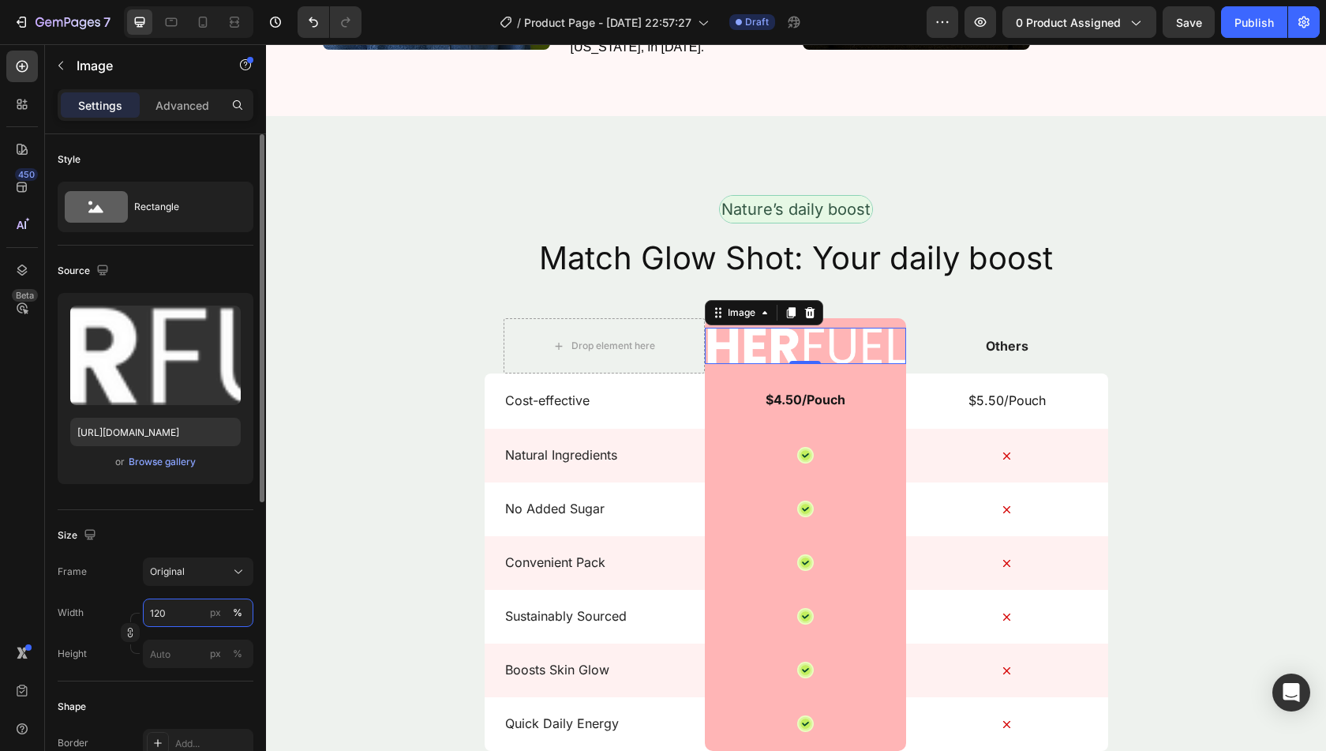
click at [190, 613] on input "120" at bounding box center [198, 612] width 111 height 28
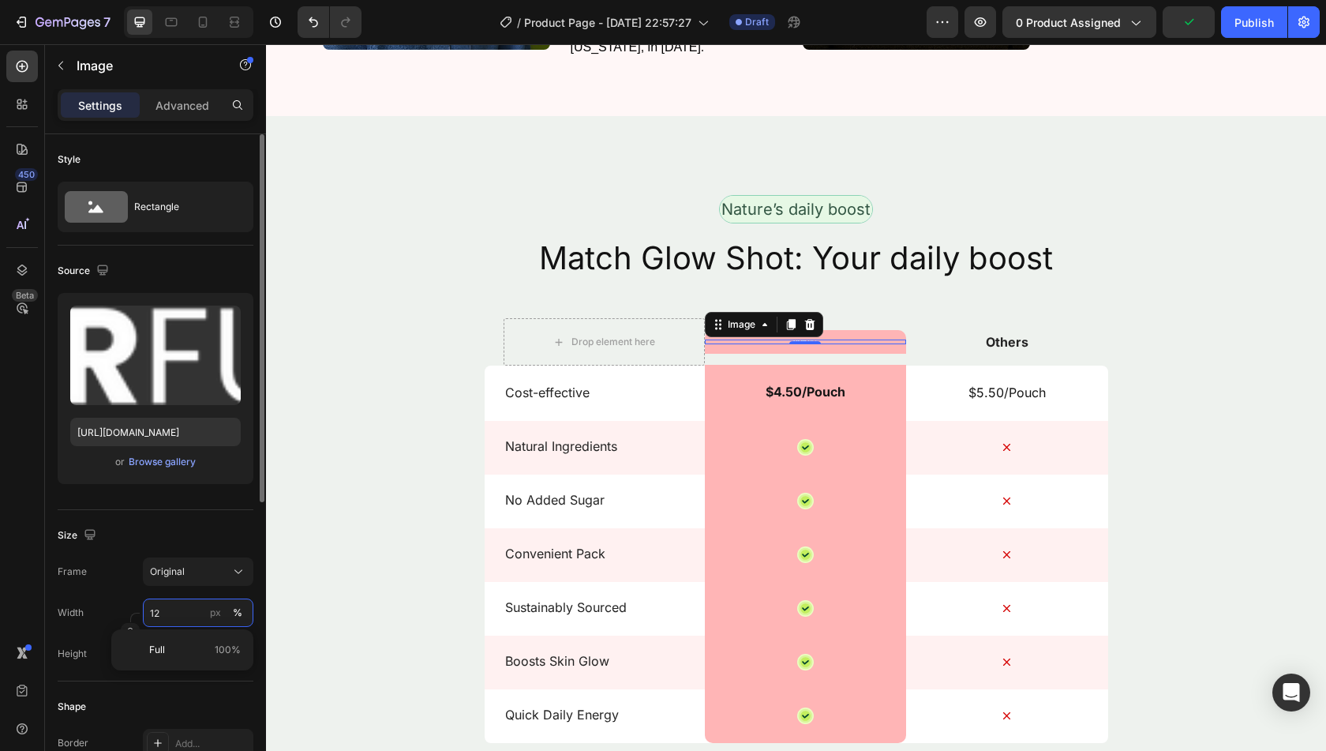
type input "1"
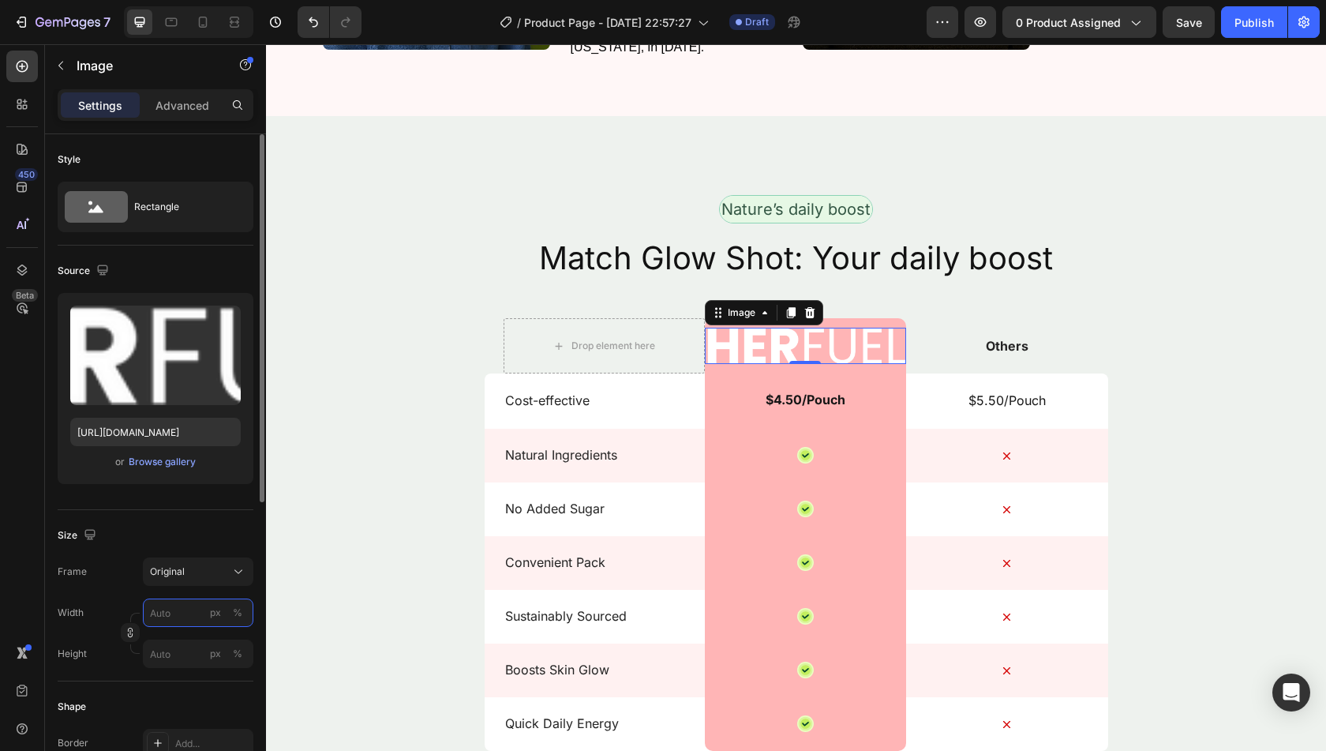
type input "0"
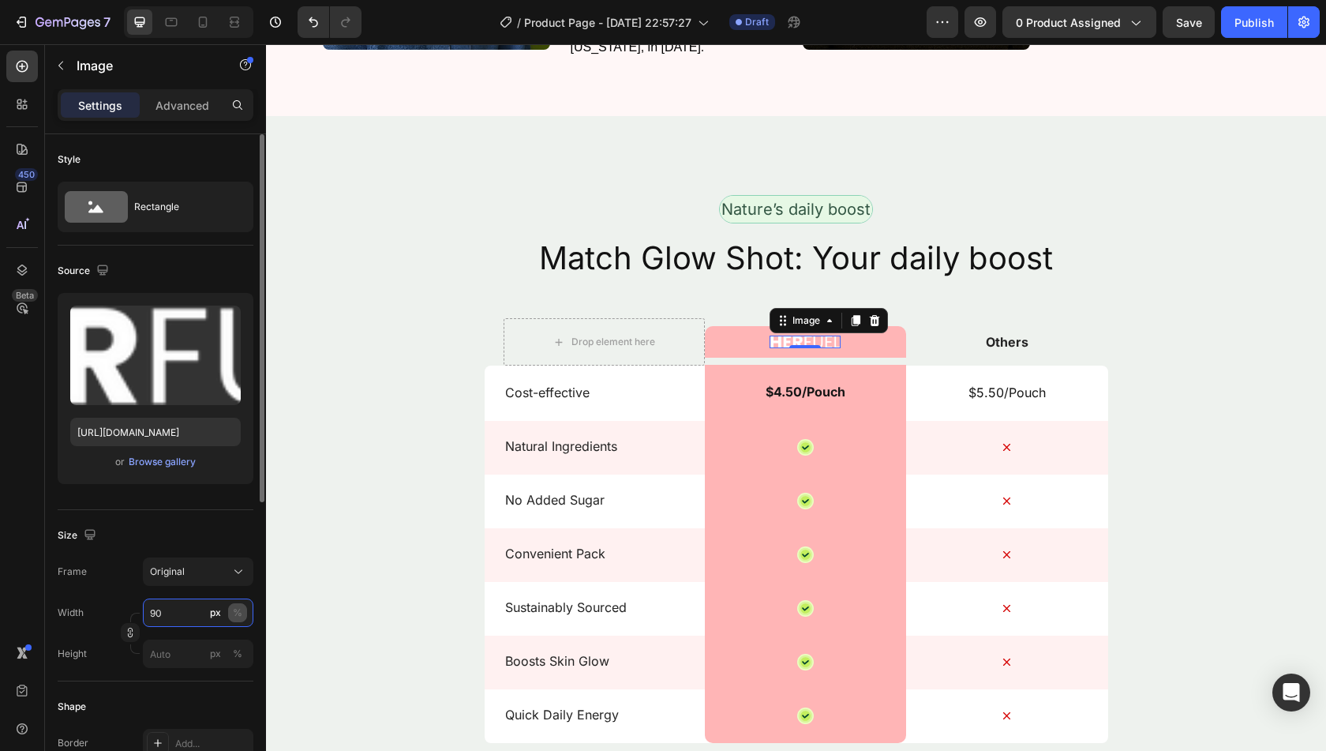
type input "90"
click at [238, 612] on div "%" at bounding box center [237, 612] width 9 height 14
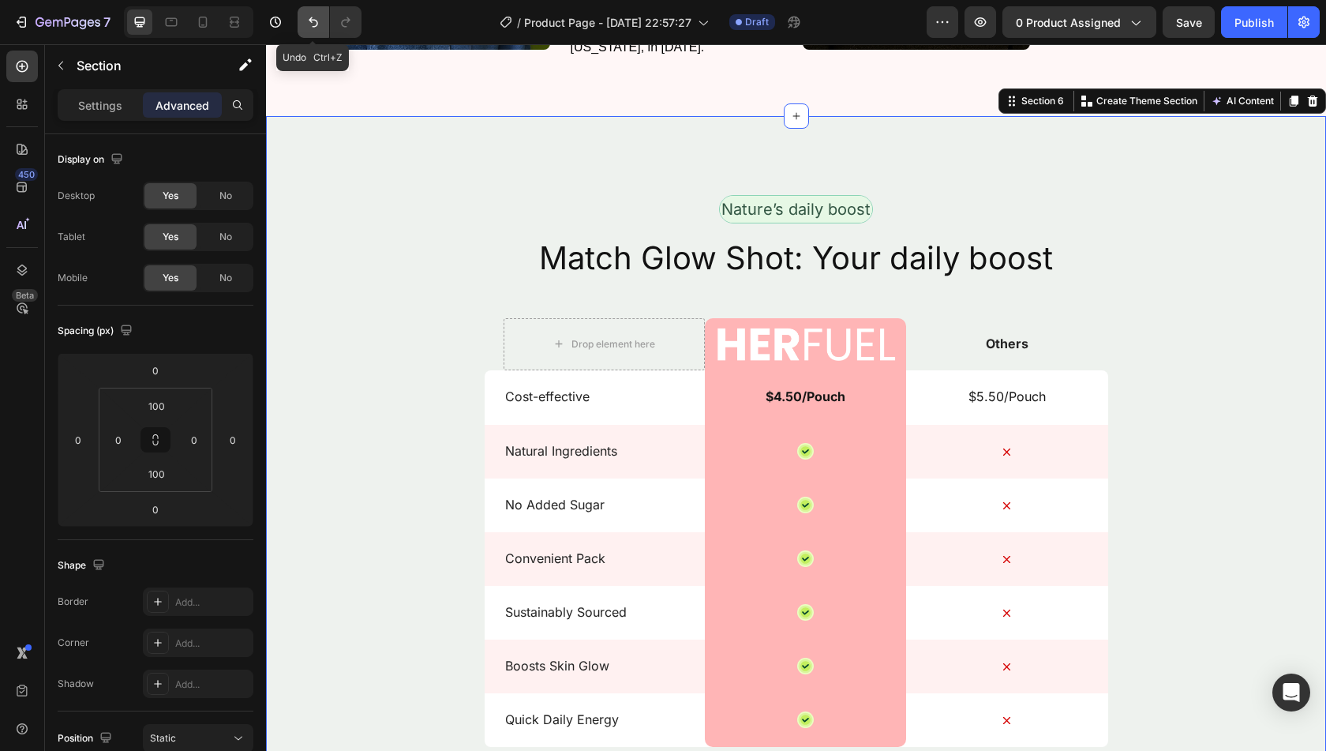
click at [298, 19] on button "Undo/Redo" at bounding box center [314, 22] width 32 height 32
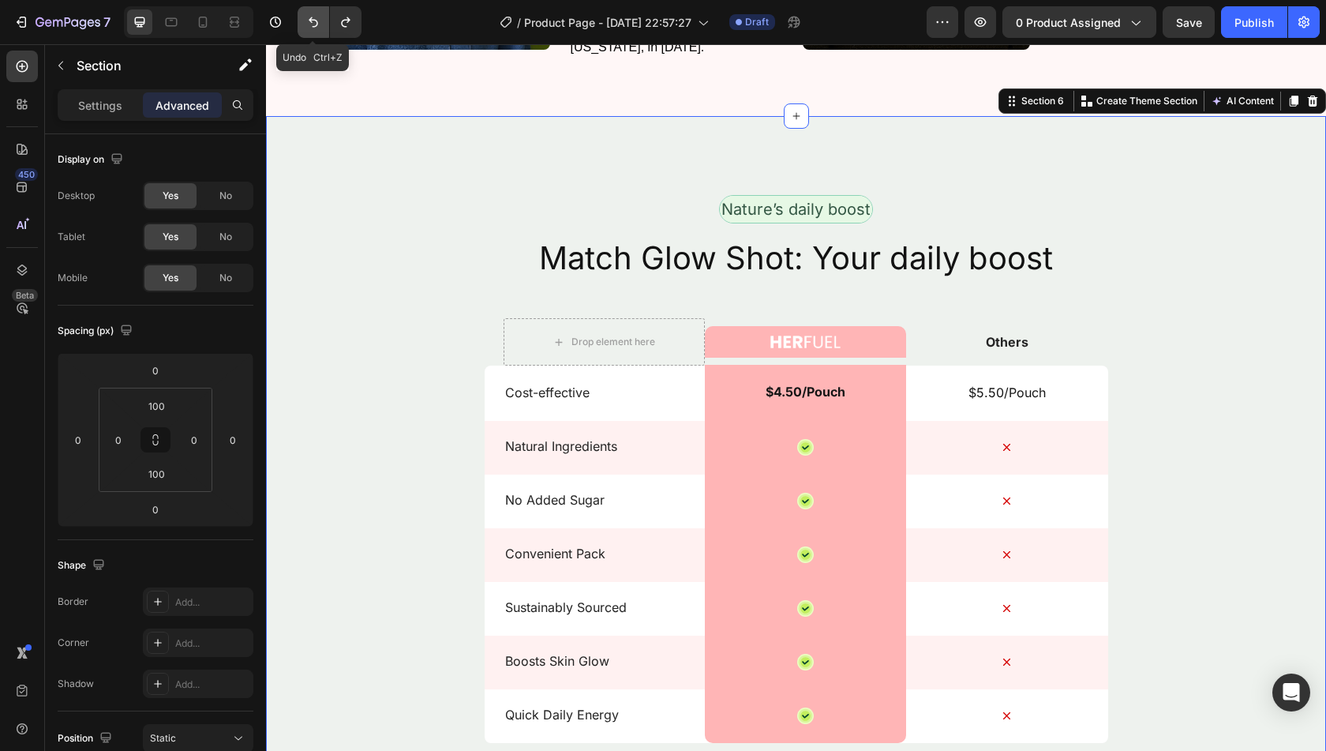
click at [298, 19] on button "Undo/Redo" at bounding box center [314, 22] width 32 height 32
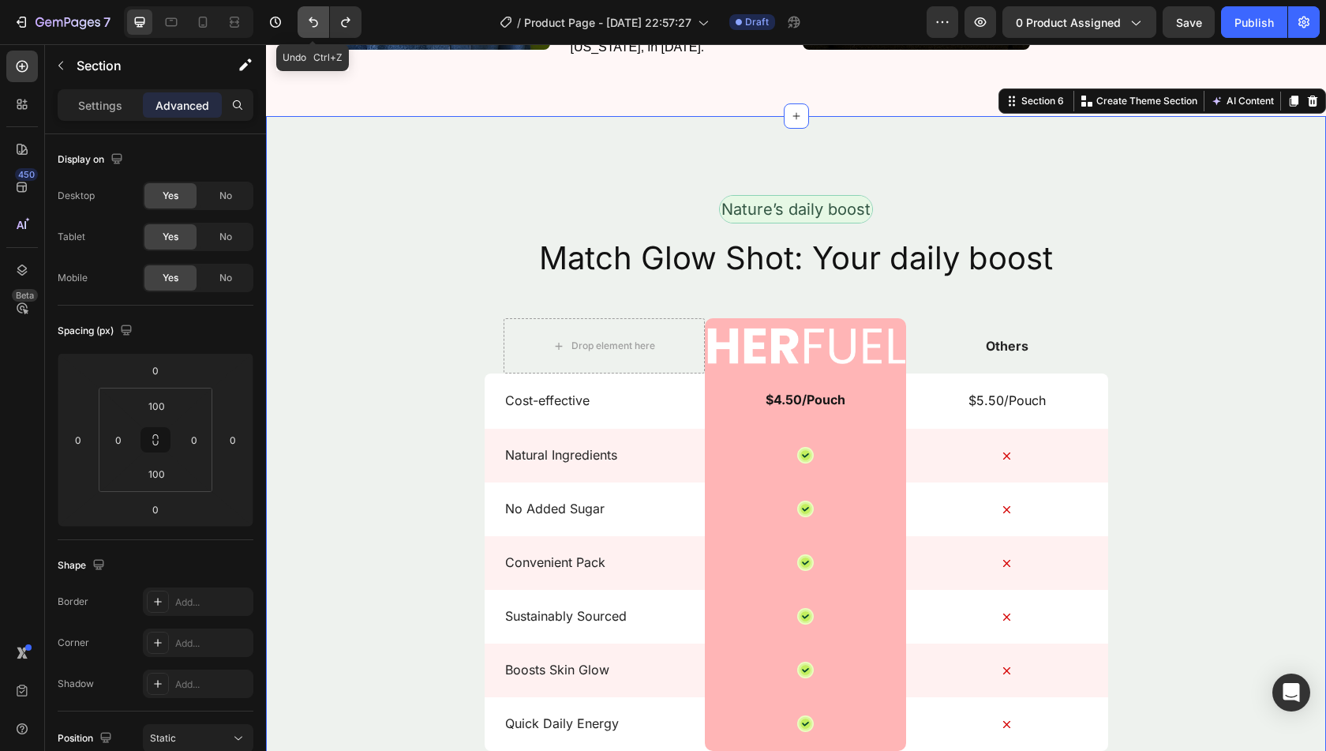
click at [298, 19] on button "Undo/Redo" at bounding box center [314, 22] width 32 height 32
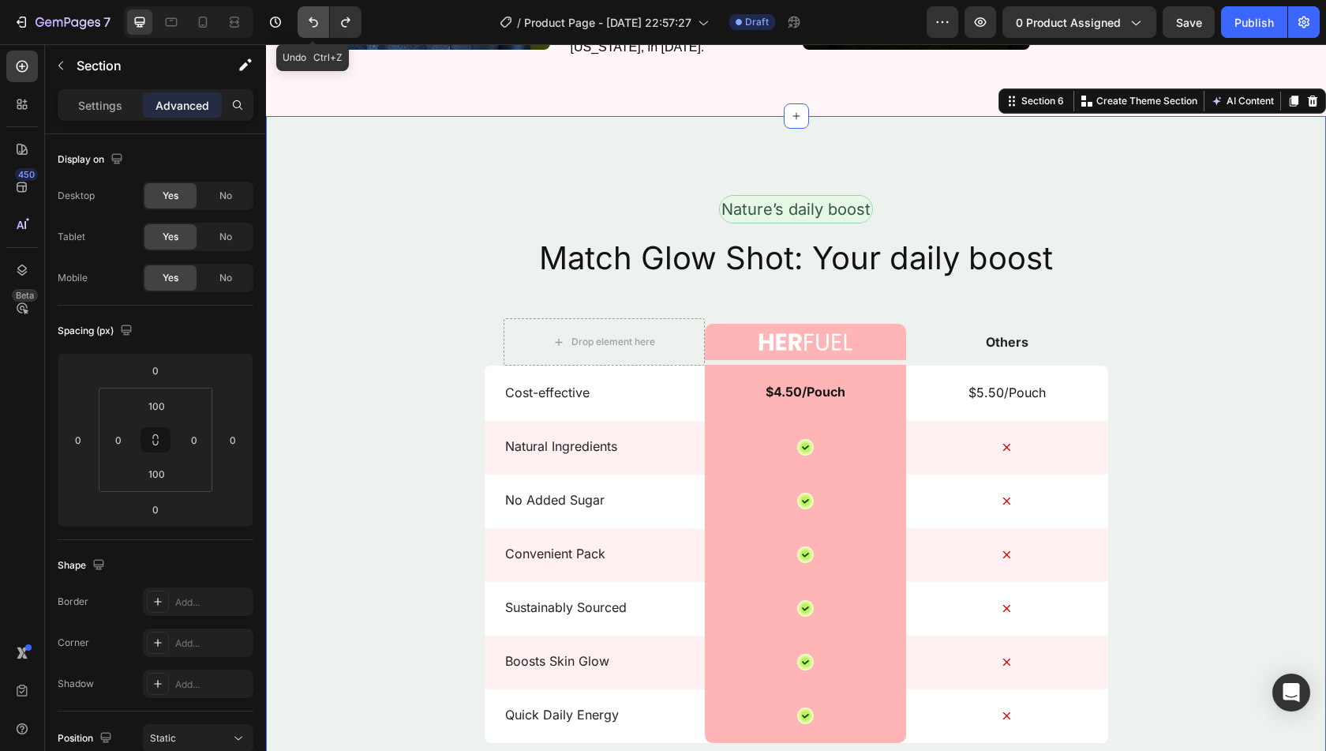
click at [298, 19] on button "Undo/Redo" at bounding box center [314, 22] width 32 height 32
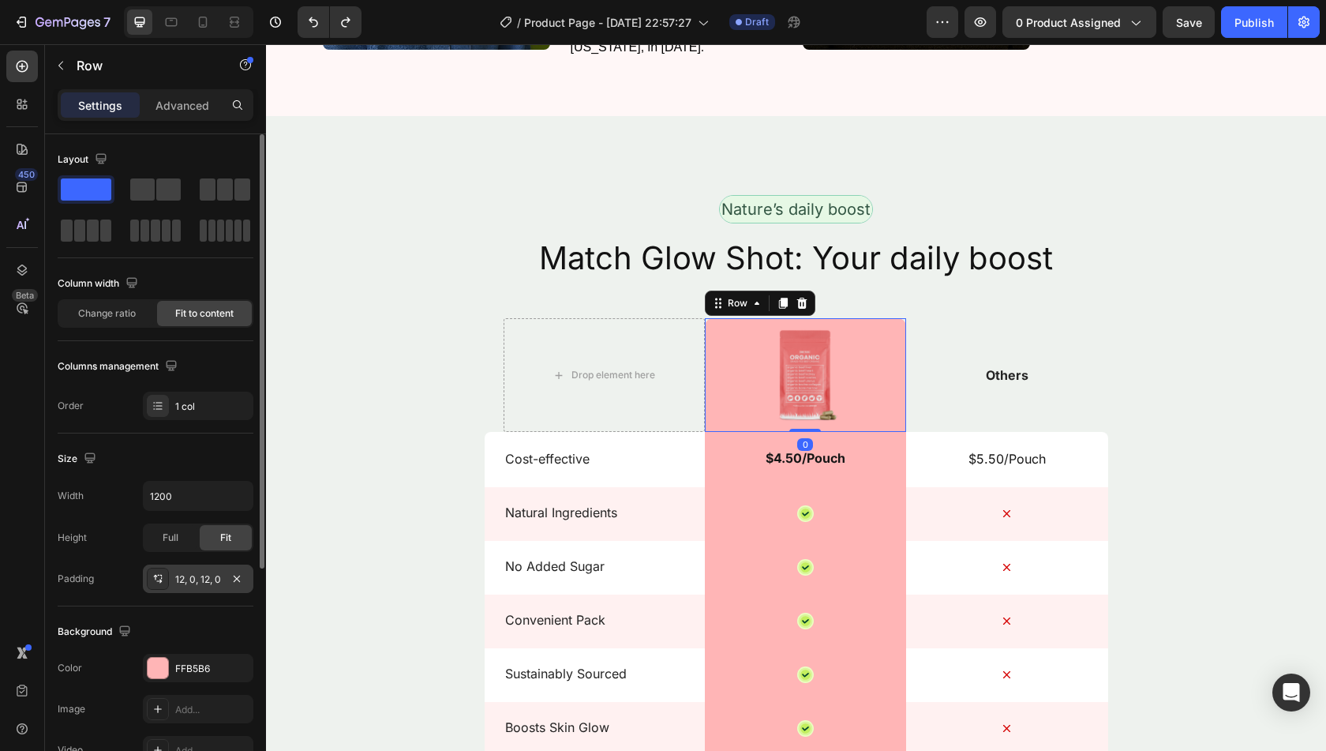
click at [212, 572] on div "12, 0, 12, 0" at bounding box center [198, 579] width 46 height 14
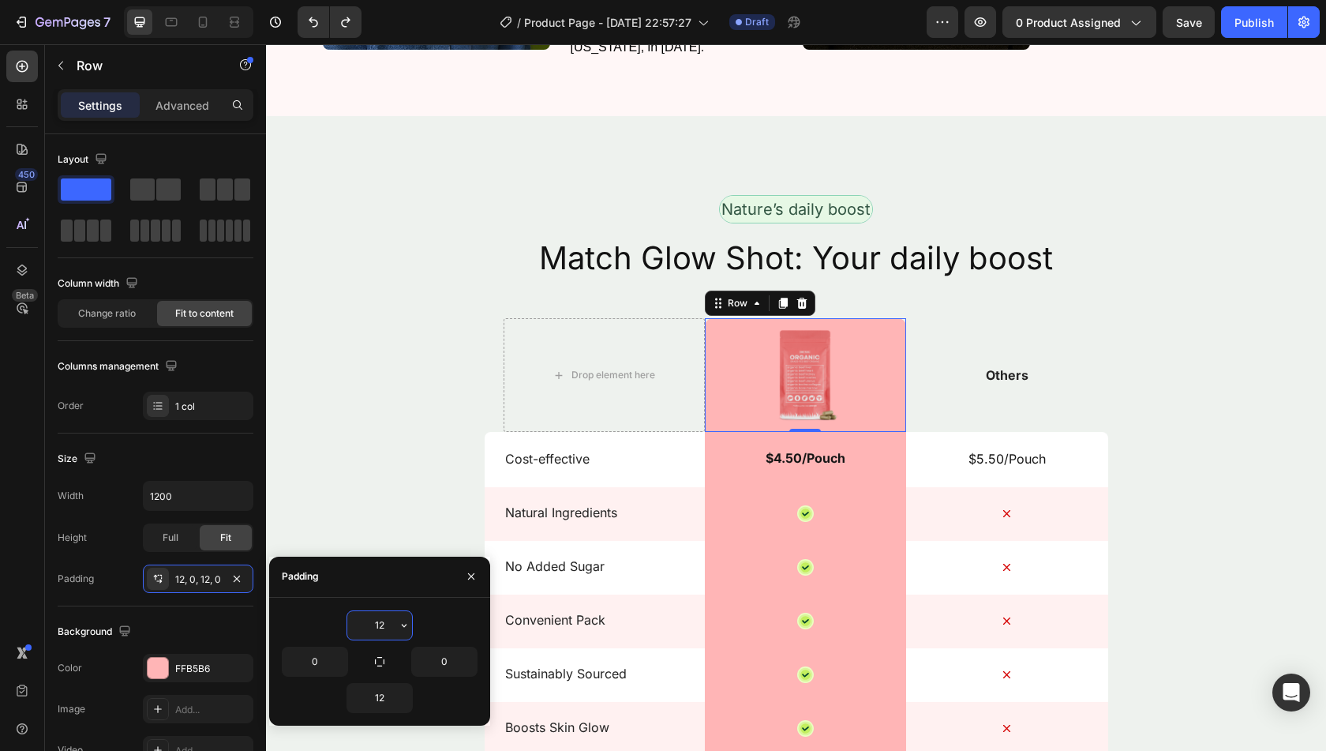
click at [384, 624] on input "12" at bounding box center [379, 625] width 65 height 28
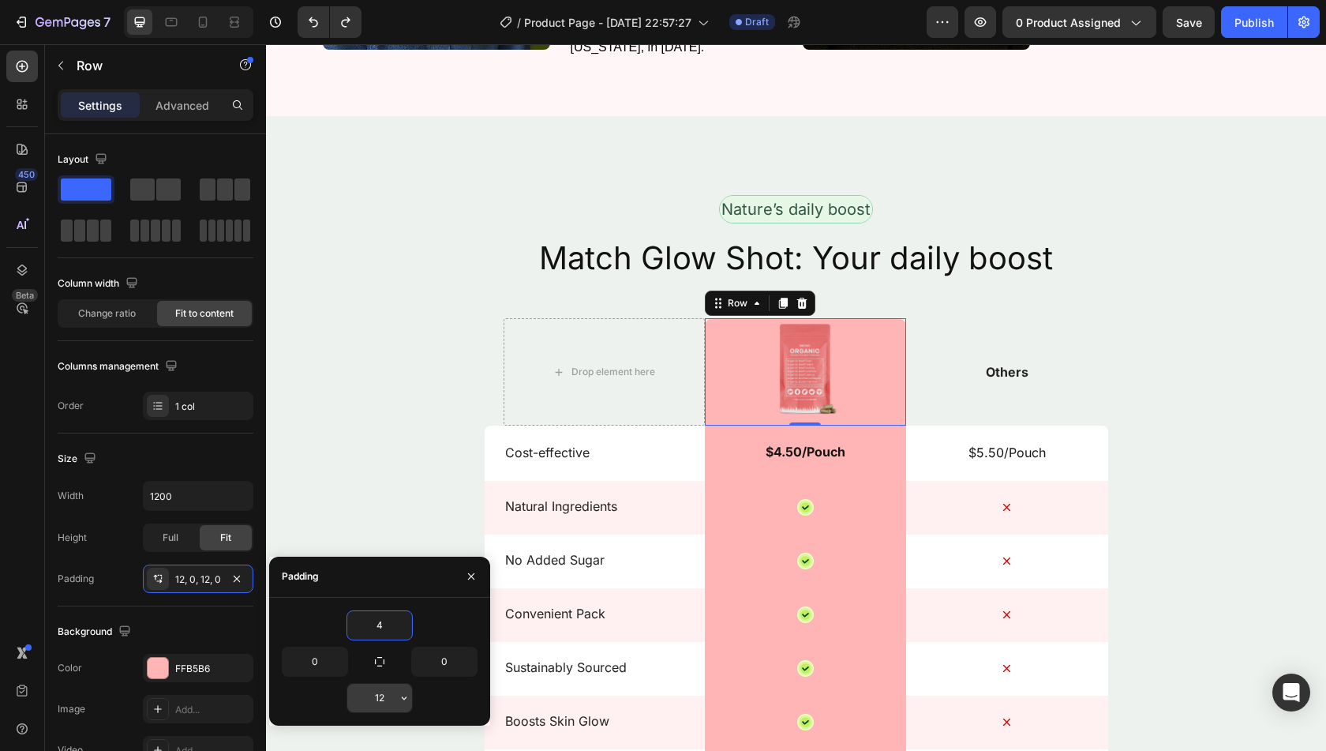
type input "4"
click at [380, 700] on input "12" at bounding box center [379, 698] width 65 height 28
type input "4"
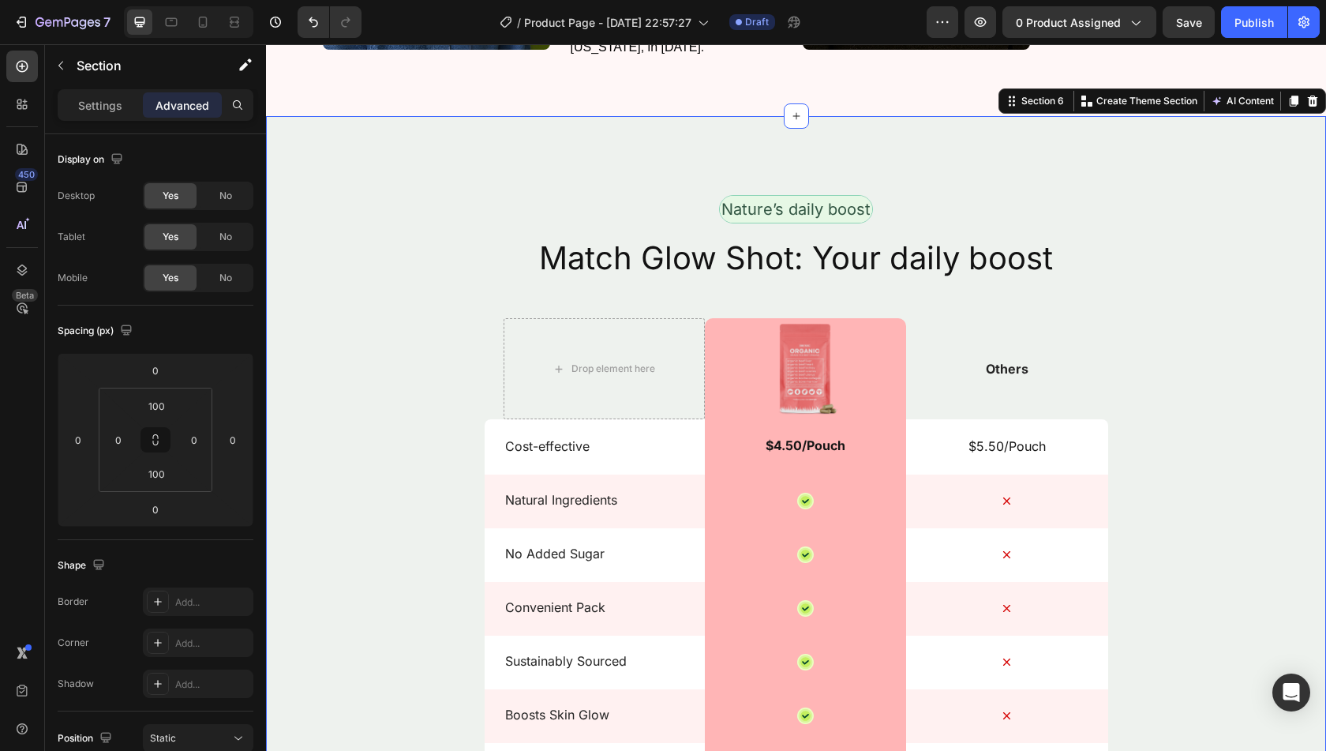
click at [412, 448] on div "Nature’s daily boost Text Block Row Match Glow Shot: Your daily boost Heading D…" at bounding box center [796, 577] width 1060 height 764
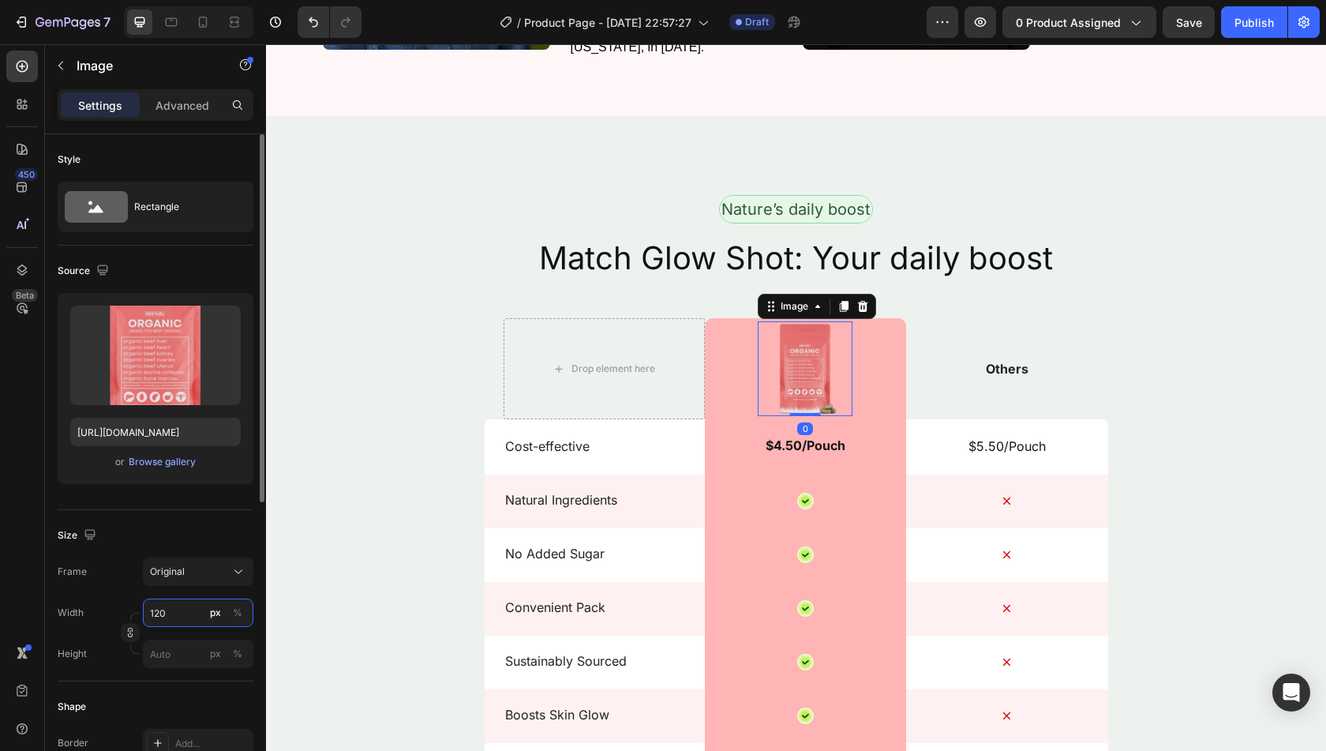
click at [171, 610] on input "120" at bounding box center [198, 612] width 111 height 28
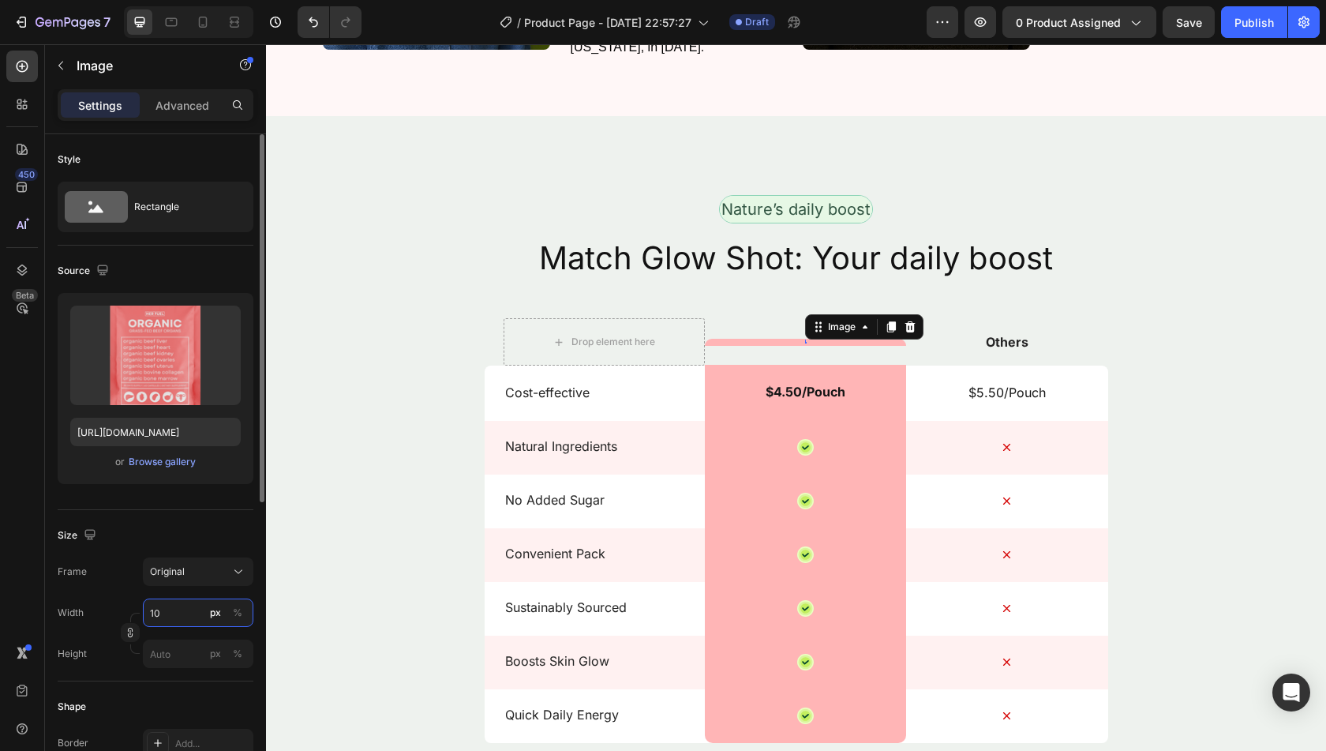
type input "100"
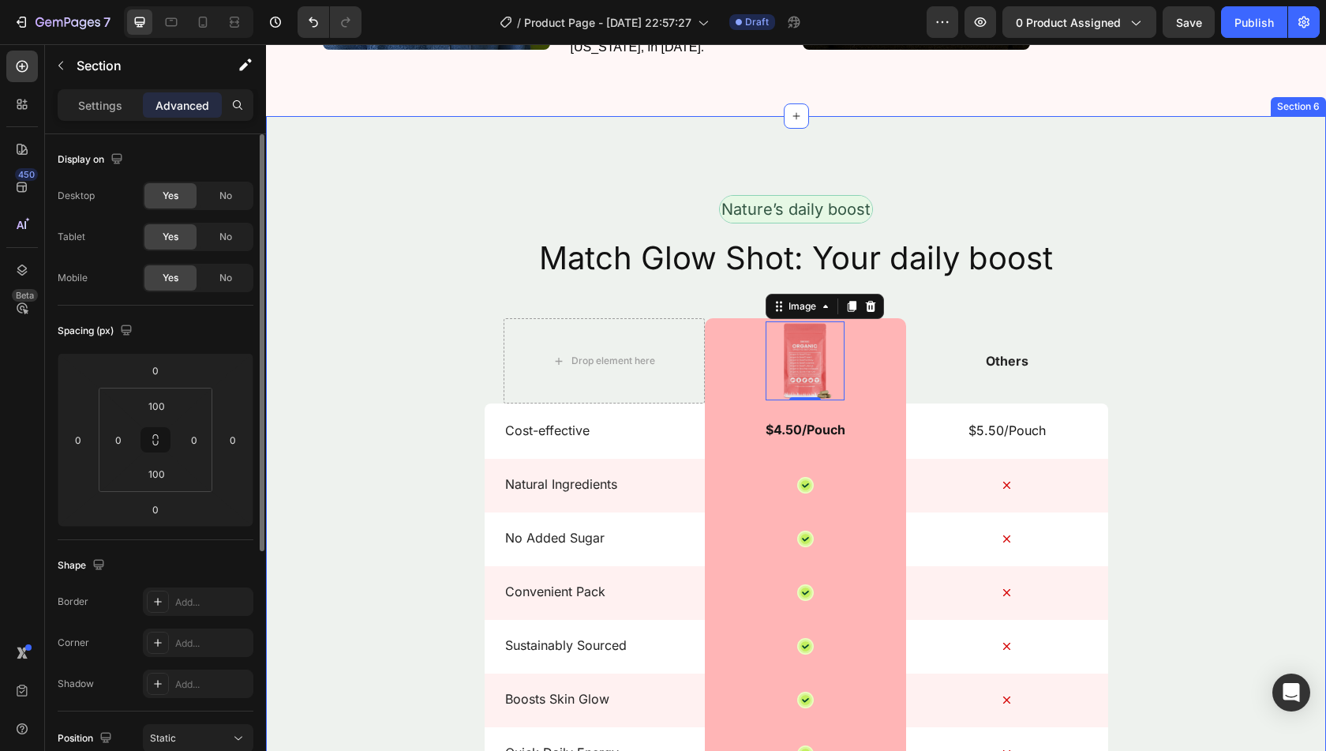
click at [354, 473] on div "Nature’s daily boost Text Block Row Match Glow Shot: Your daily boost Heading D…" at bounding box center [796, 569] width 1060 height 748
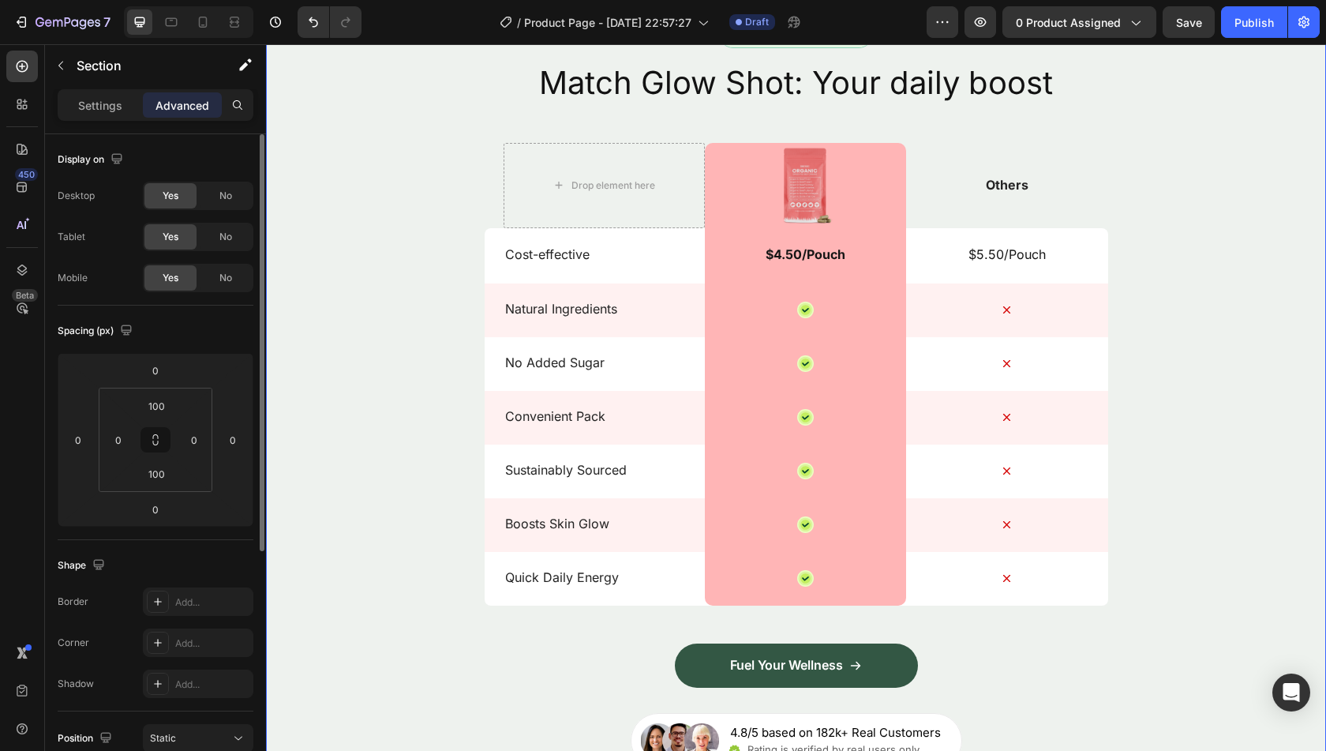
scroll to position [2194, 0]
click at [1191, 16] on span "Save" at bounding box center [1189, 22] width 26 height 13
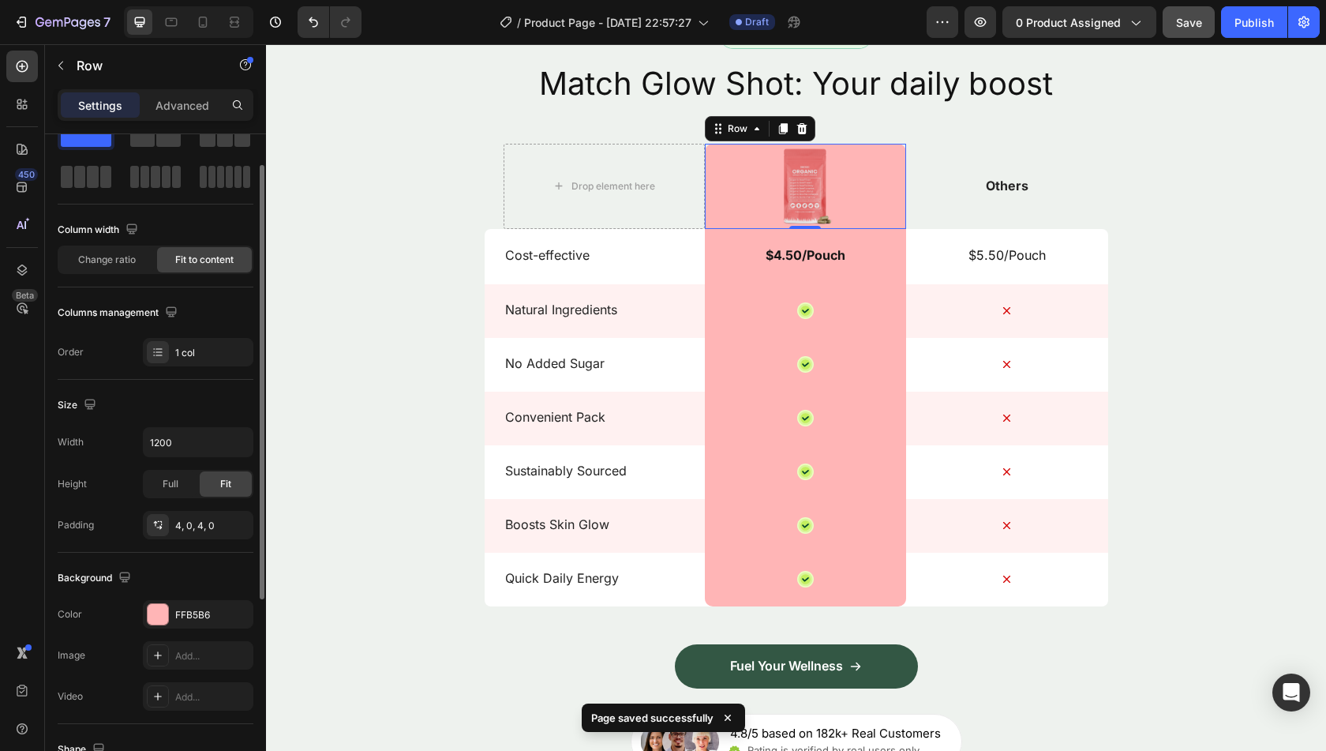
scroll to position [55, 0]
click at [195, 519] on div "4, 0, 4, 0" at bounding box center [198, 524] width 46 height 14
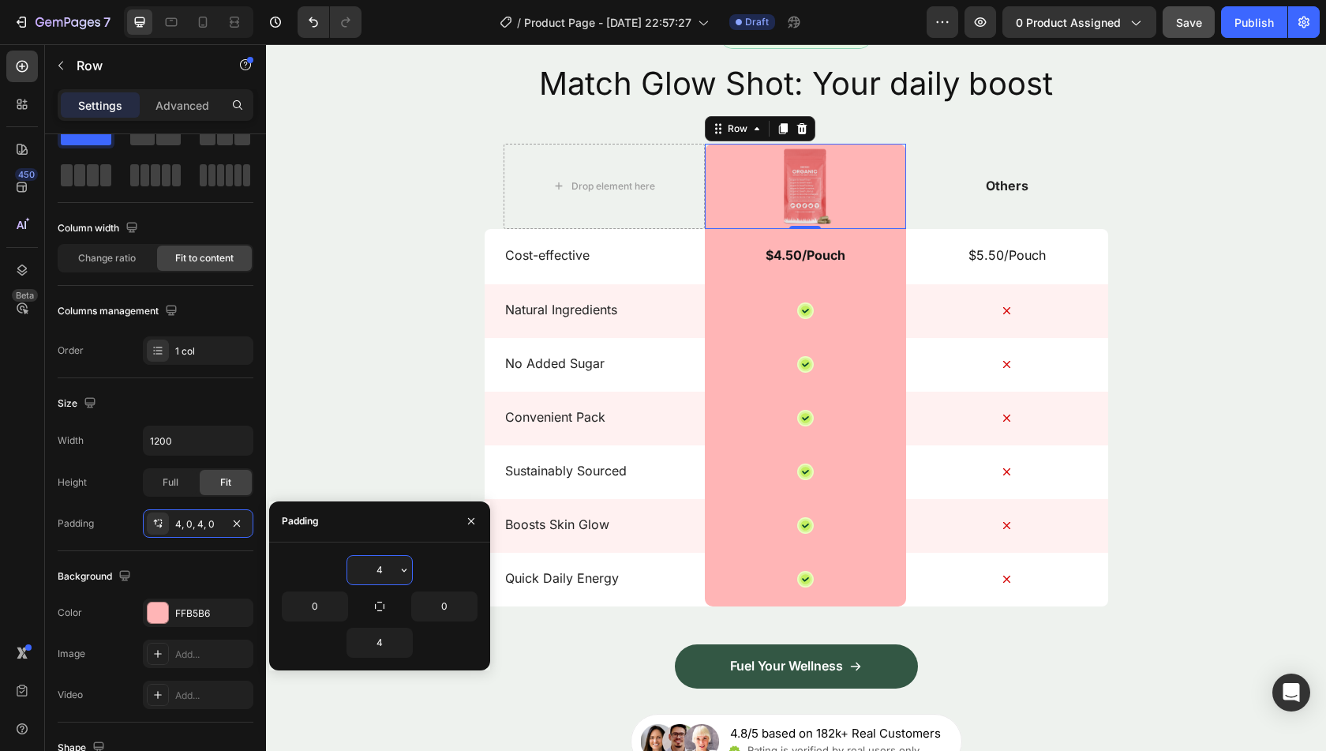
click at [371, 561] on input "4" at bounding box center [379, 570] width 65 height 28
type input "6"
click at [385, 645] on input "4" at bounding box center [379, 642] width 65 height 28
type input "6"
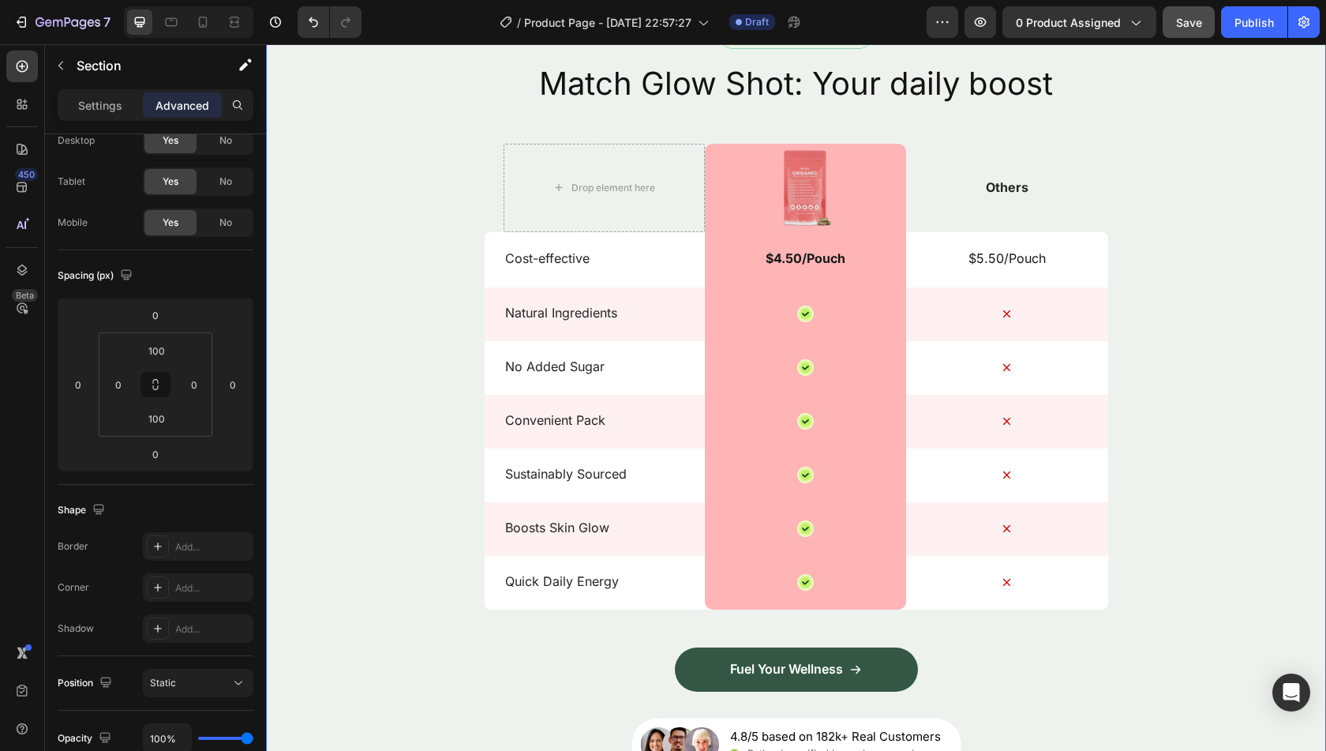
click at [431, 435] on div "Nature’s daily boost Text Block Row Match Glow Shot: Your daily boost Heading D…" at bounding box center [796, 396] width 1060 height 751
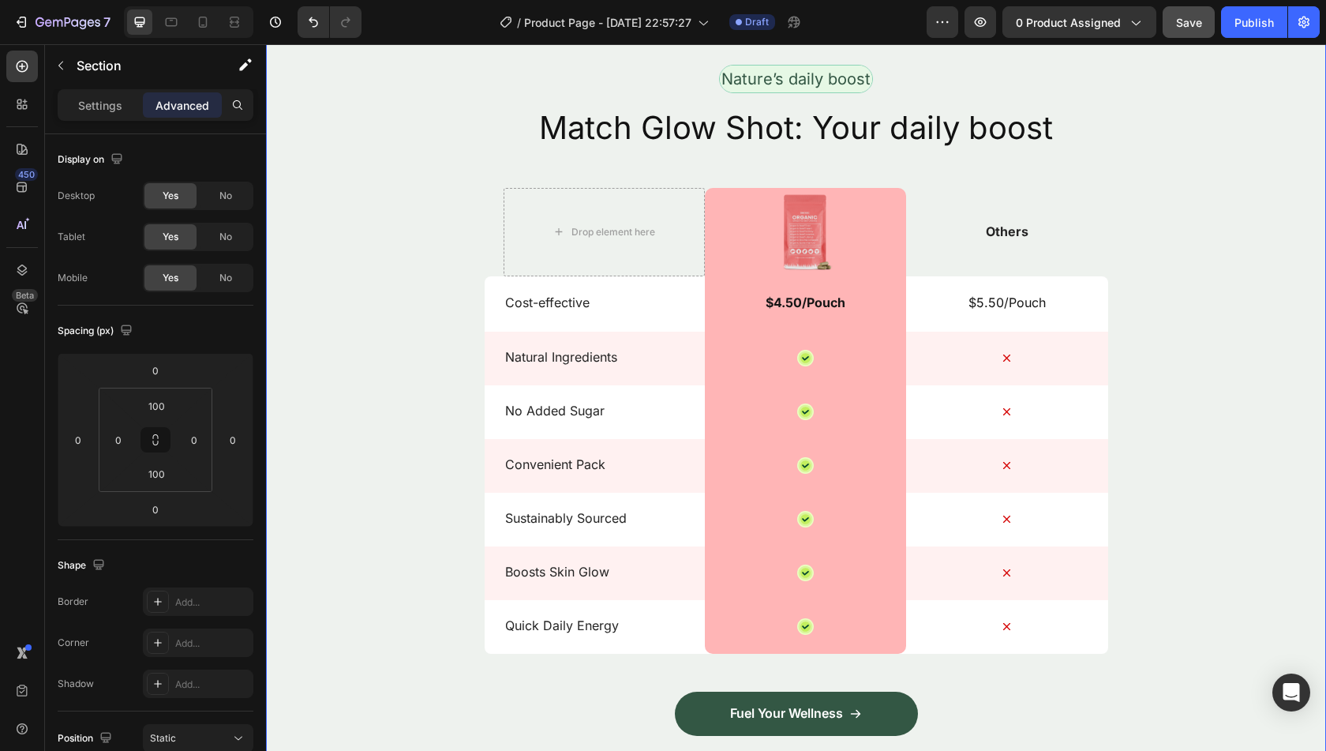
scroll to position [2157, 0]
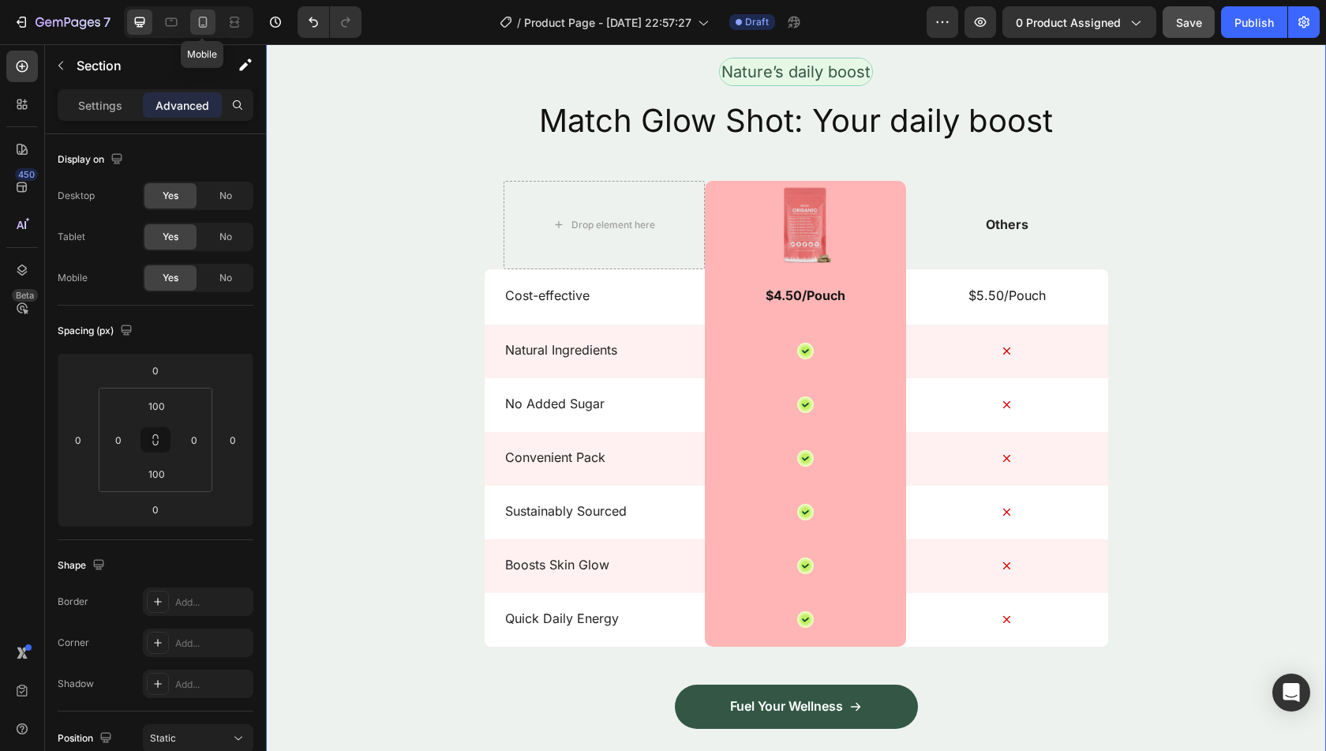
click at [204, 21] on icon at bounding box center [203, 22] width 16 height 16
type input "72"
type input "20"
type input "72"
type input "20"
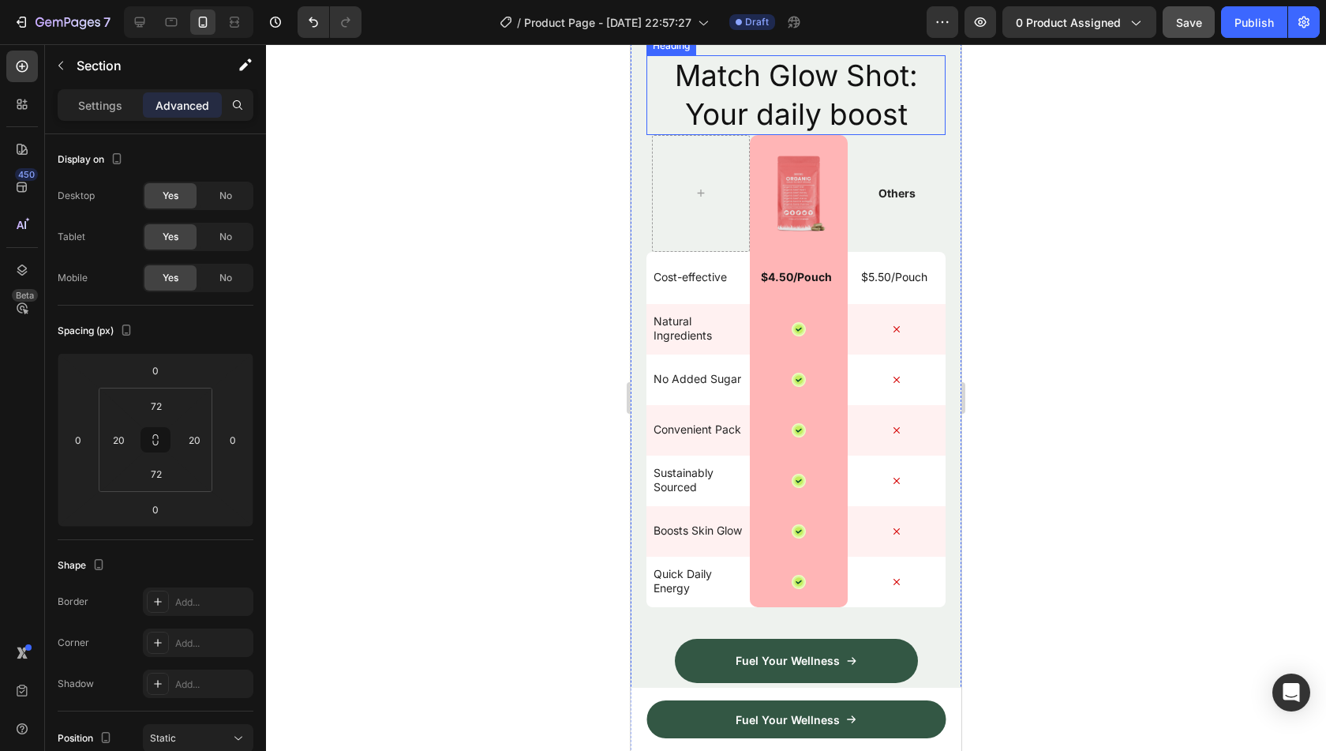
scroll to position [1983, 0]
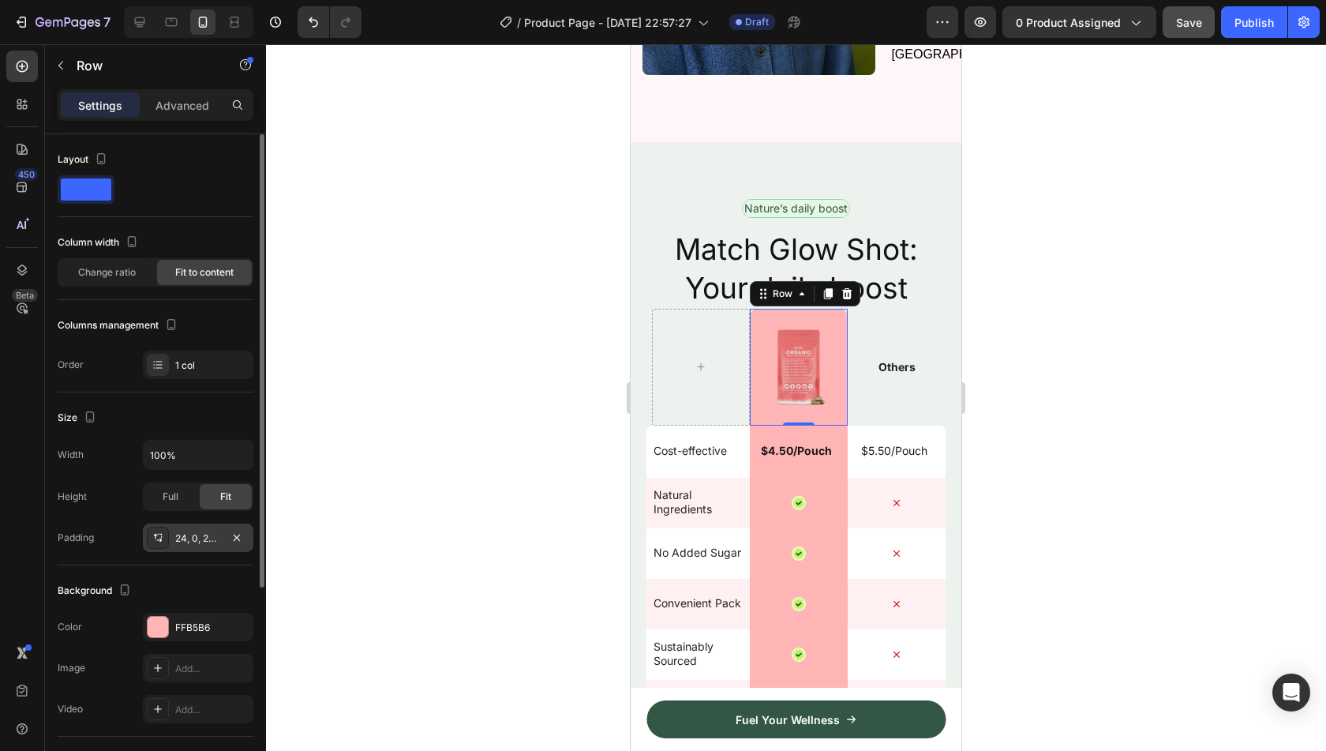
click at [198, 544] on div "24, 0, 24, 0" at bounding box center [198, 537] width 111 height 28
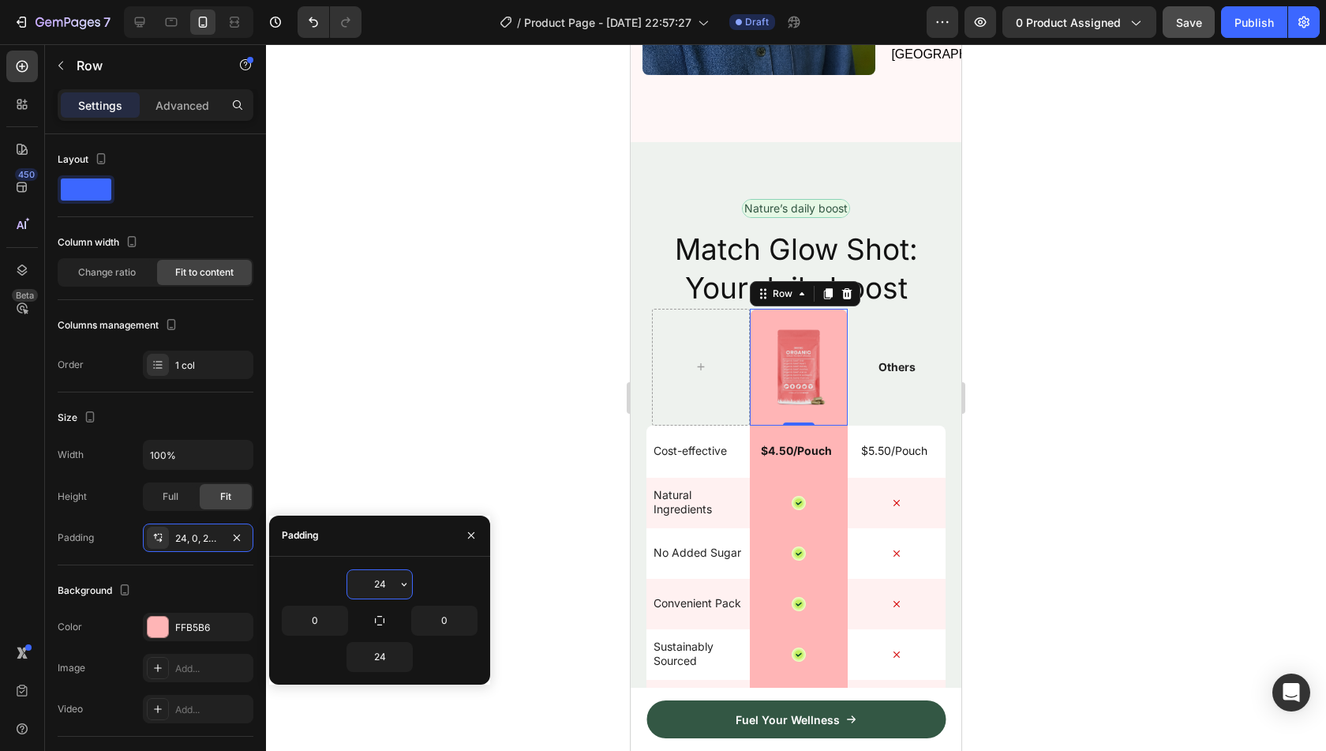
click at [362, 579] on input "24" at bounding box center [379, 584] width 65 height 28
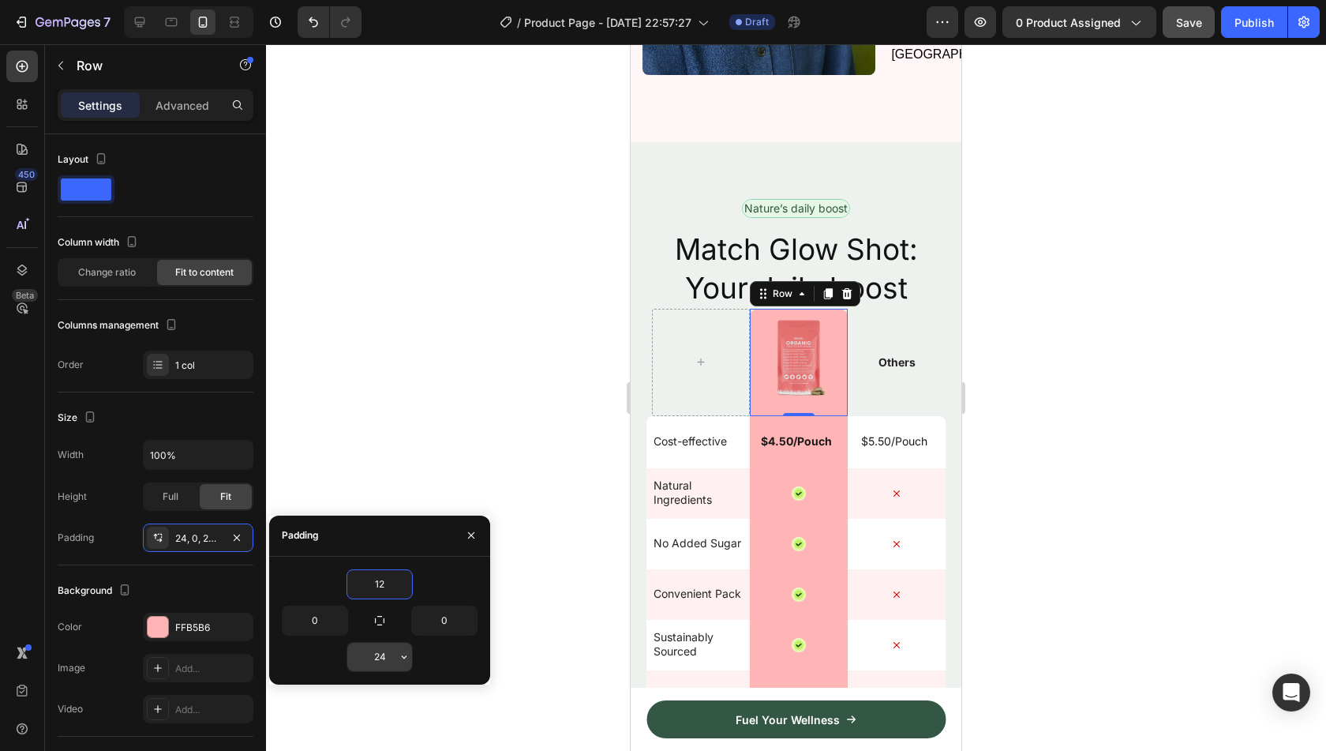
type input "12"
click at [377, 649] on input "24" at bounding box center [379, 656] width 65 height 28
type input "12"
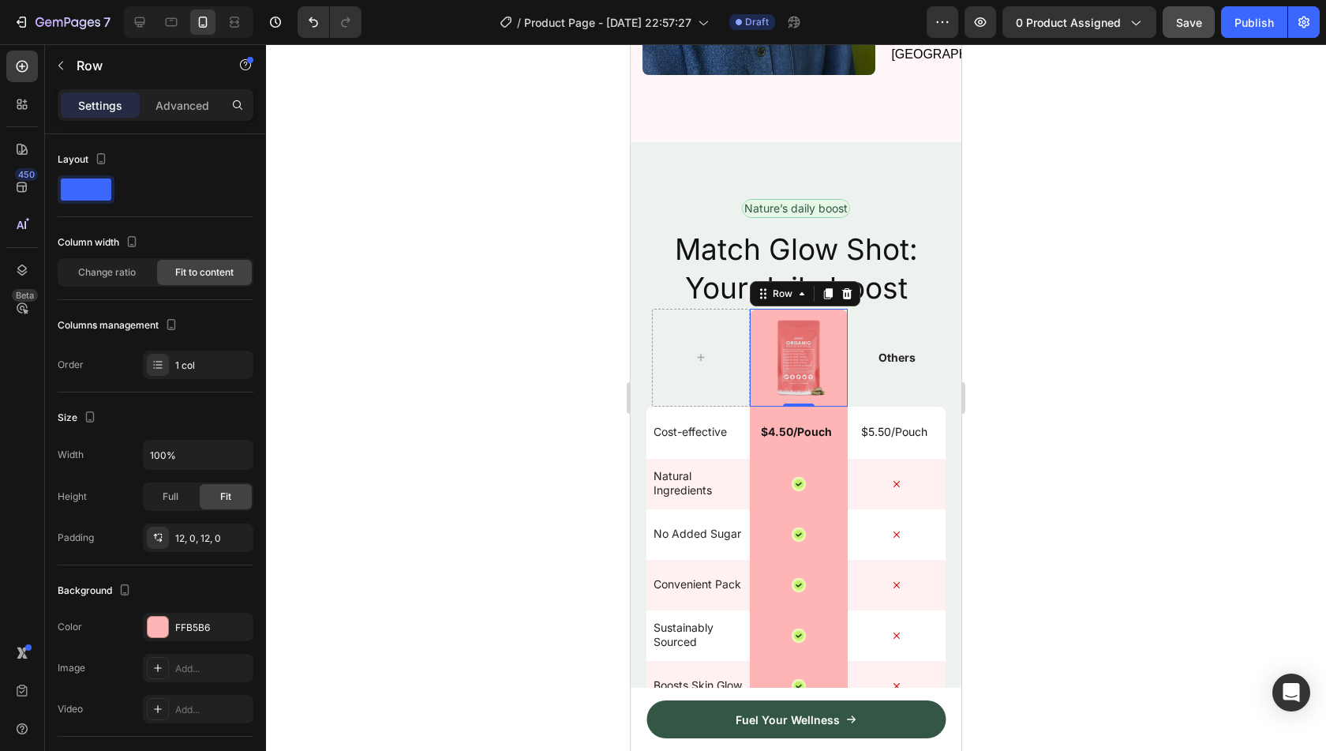
click at [499, 413] on div at bounding box center [796, 397] width 1060 height 706
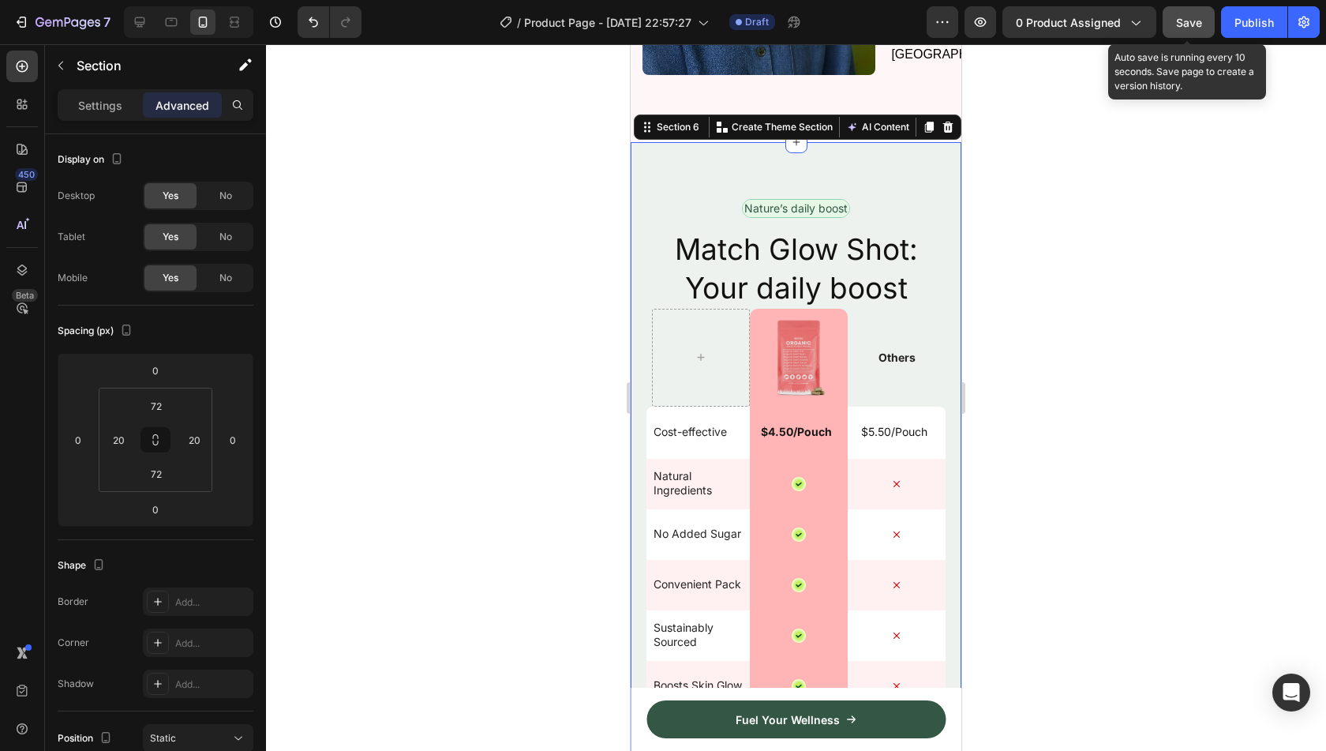
click at [1178, 21] on span "Save" at bounding box center [1189, 22] width 26 height 13
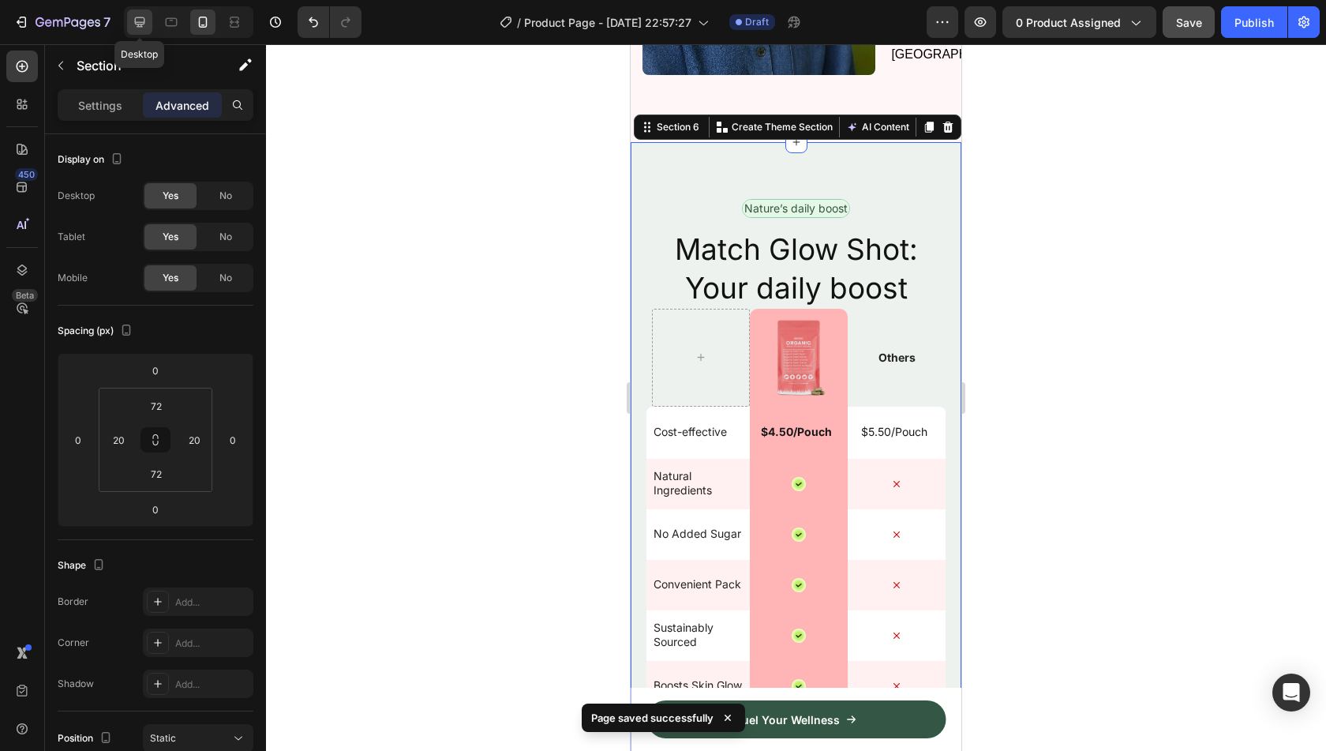
click at [144, 23] on icon at bounding box center [140, 22] width 10 height 10
type input "100"
type input "0"
type input "100"
type input "0"
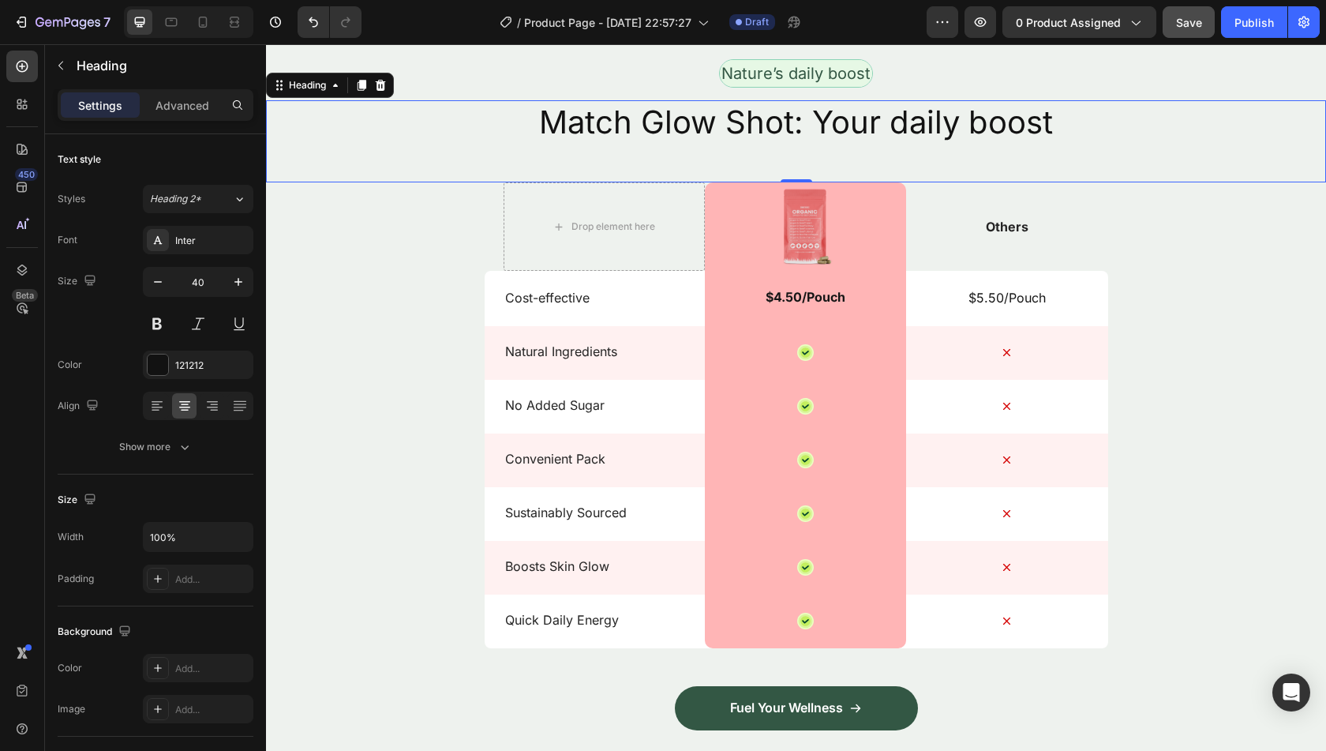
scroll to position [2071, 0]
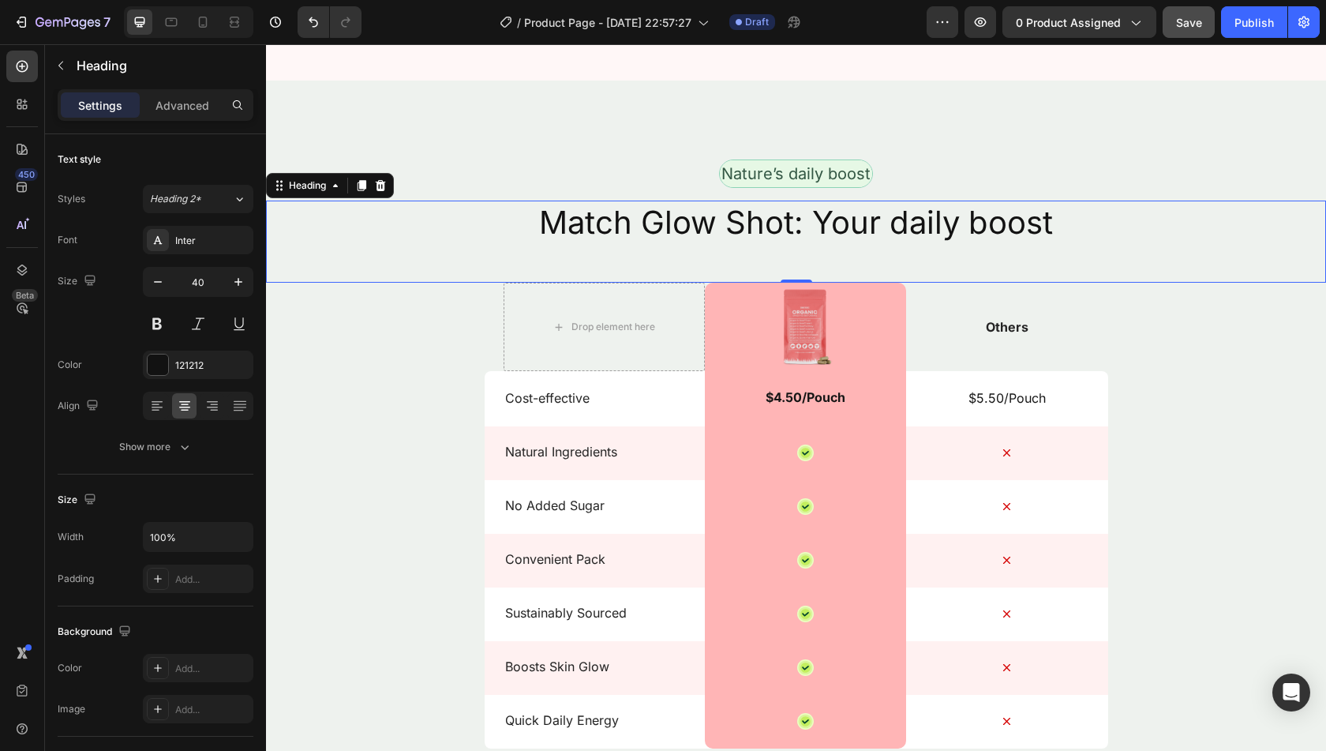
click at [1074, 234] on div "Match Glow Shot: Your daily boost Heading 0" at bounding box center [796, 241] width 1060 height 82
click at [1050, 217] on h2 "Match Glow Shot: Your daily boost" at bounding box center [796, 222] width 1060 height 44
click at [1050, 217] on p "Match Glow Shot: Your daily boost" at bounding box center [796, 222] width 1057 height 41
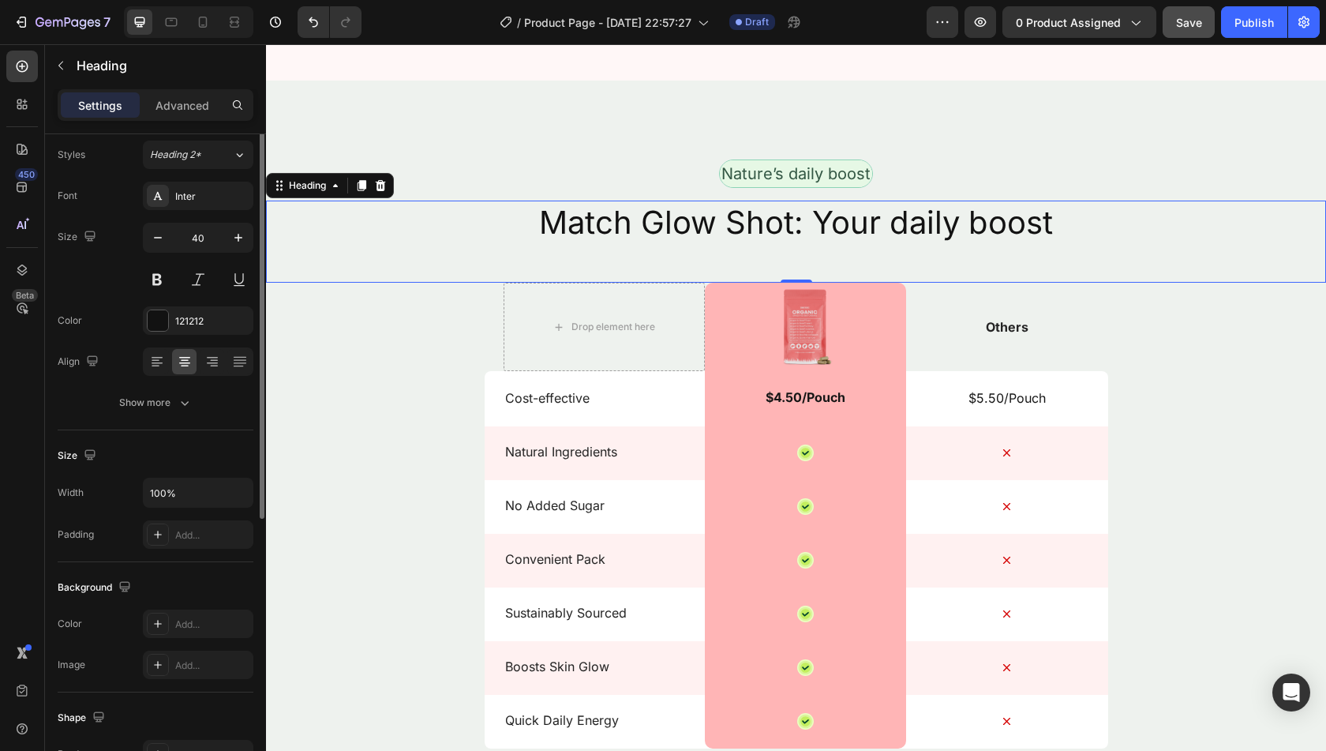
scroll to position [0, 0]
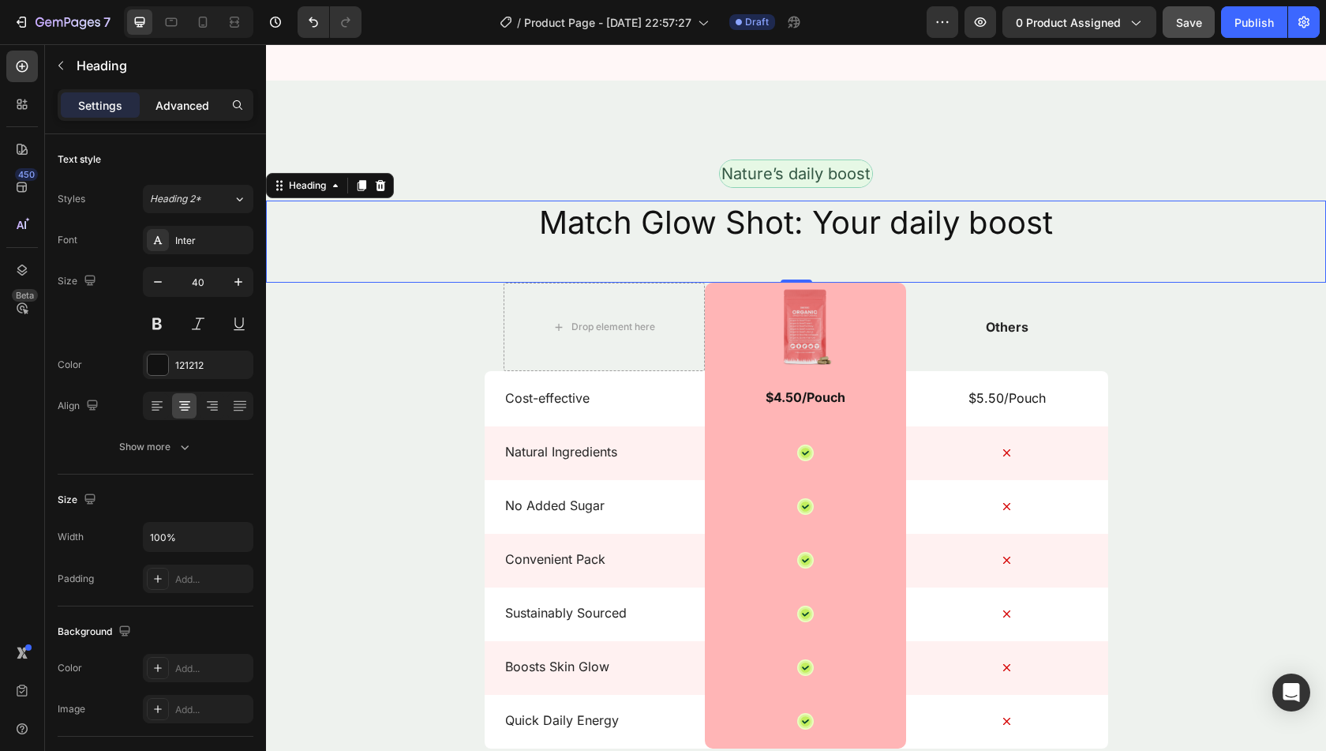
click at [175, 103] on p "Advanced" at bounding box center [182, 105] width 54 height 17
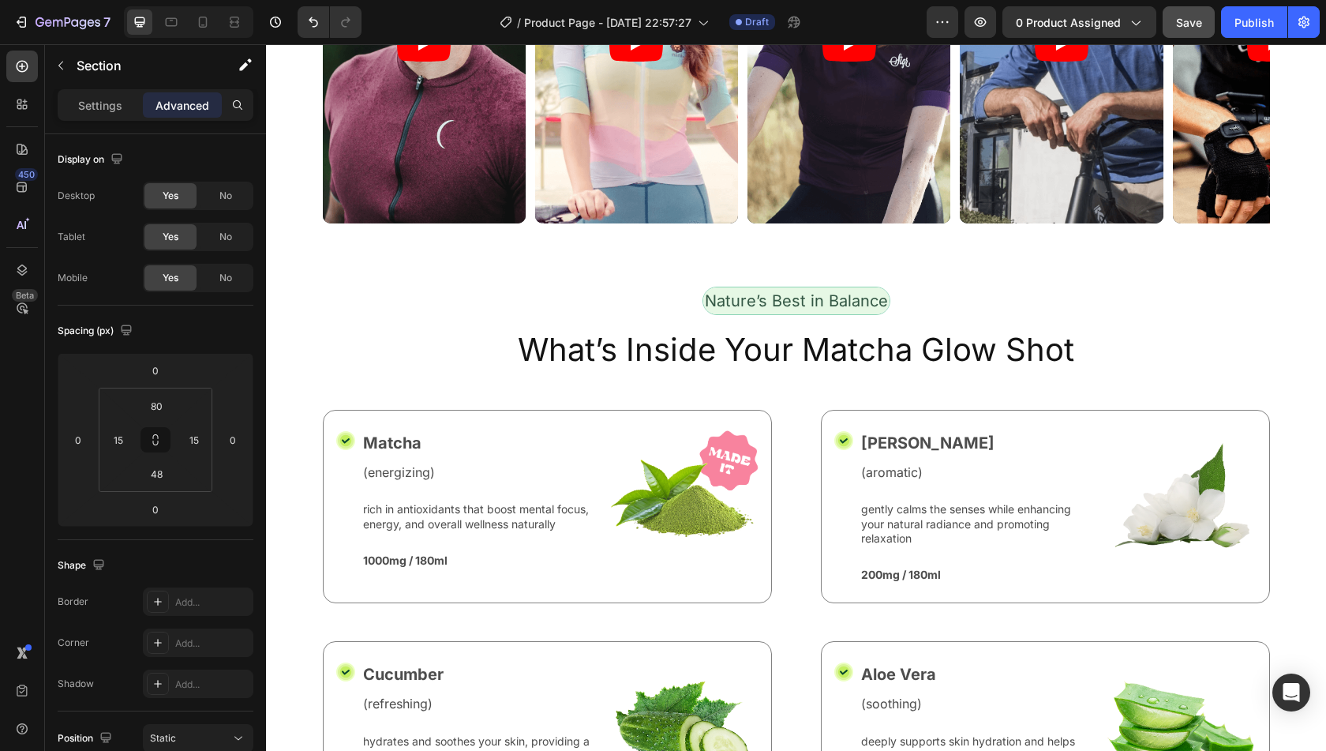
scroll to position [277, 0]
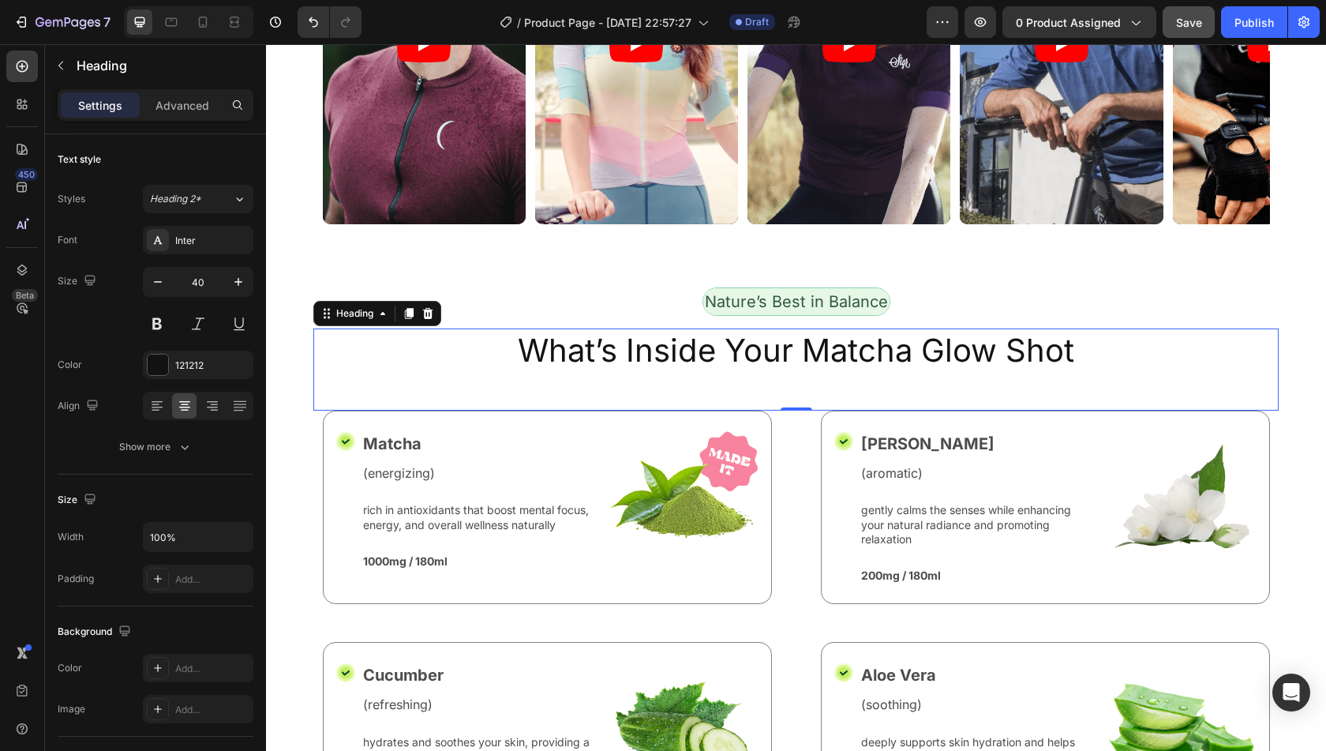
click at [875, 385] on div "What’s Inside Your Matcha Glow Shot Heading 0" at bounding box center [795, 369] width 965 height 82
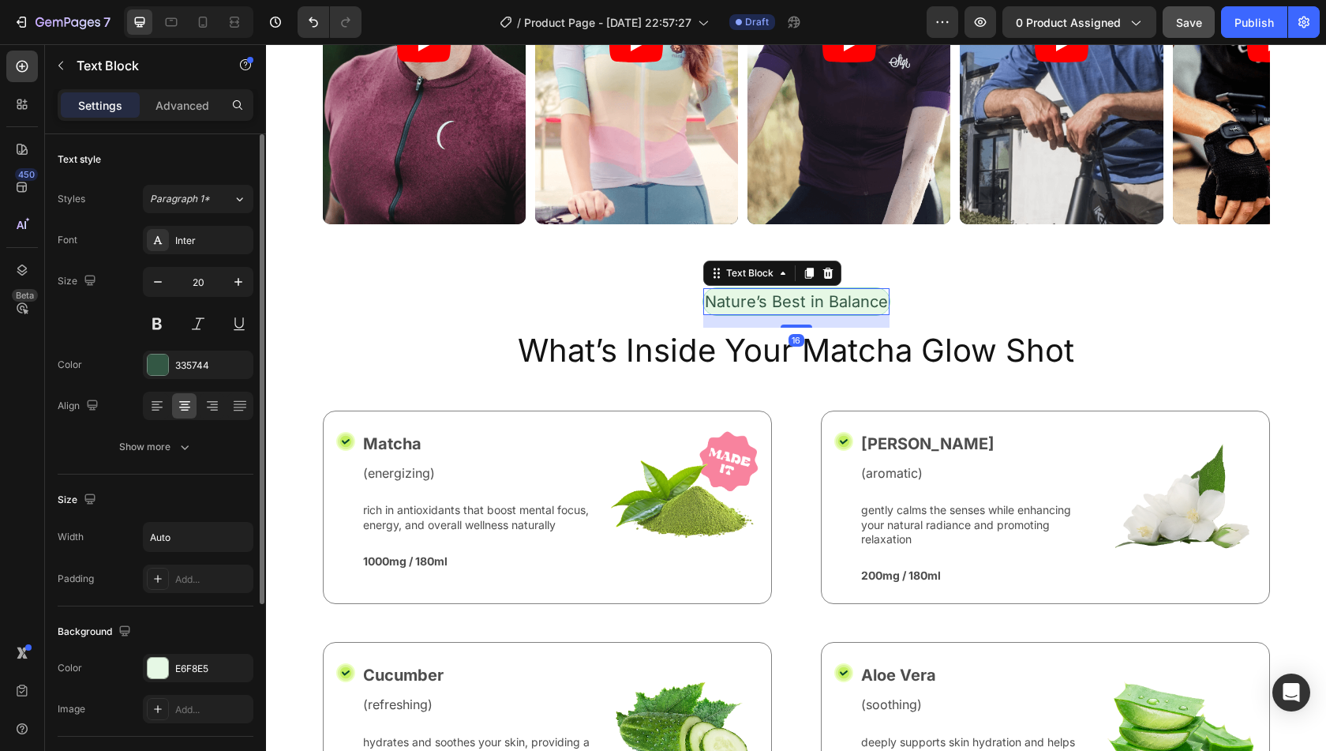
click at [203, 378] on div "Font Inter Size 20 Color 335744 Align Show more" at bounding box center [156, 343] width 196 height 235
click at [193, 364] on div "335744" at bounding box center [198, 365] width 46 height 14
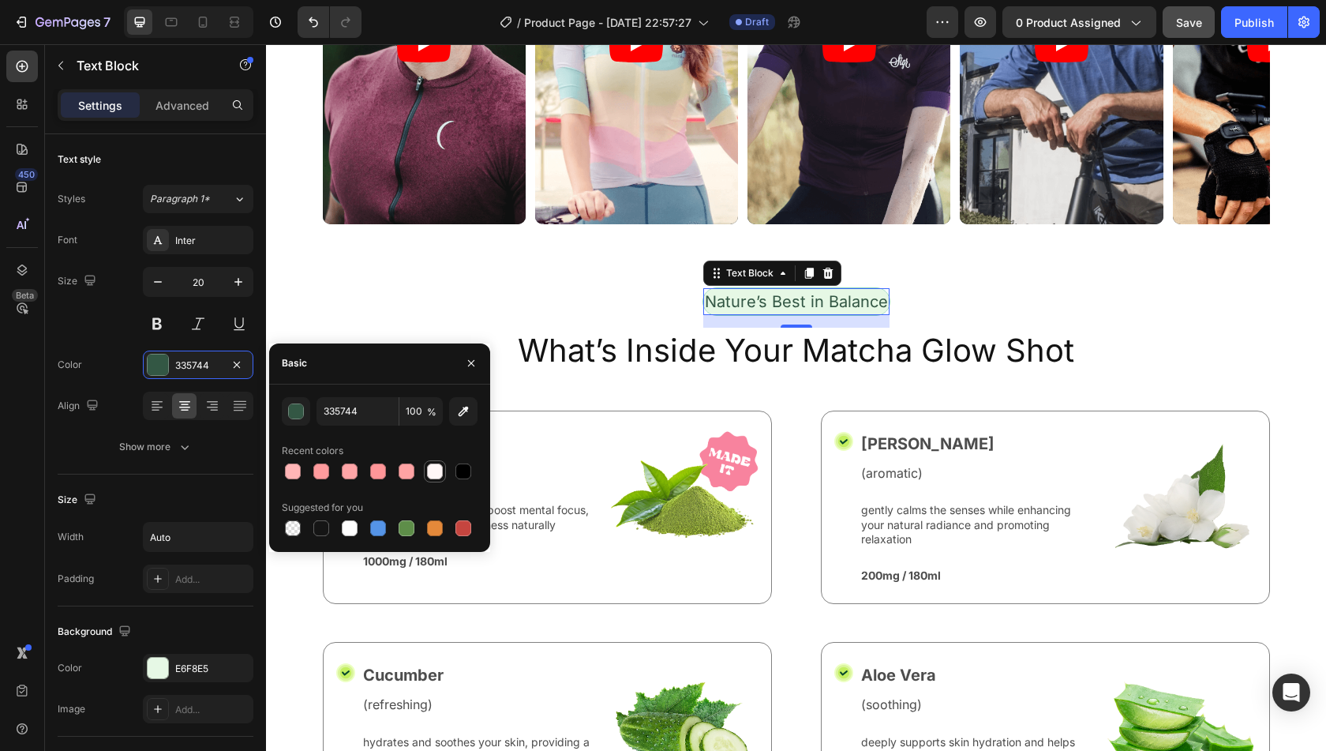
click at [434, 481] on div at bounding box center [435, 471] width 22 height 22
click at [323, 525] on div at bounding box center [321, 528] width 16 height 16
type input "151515"
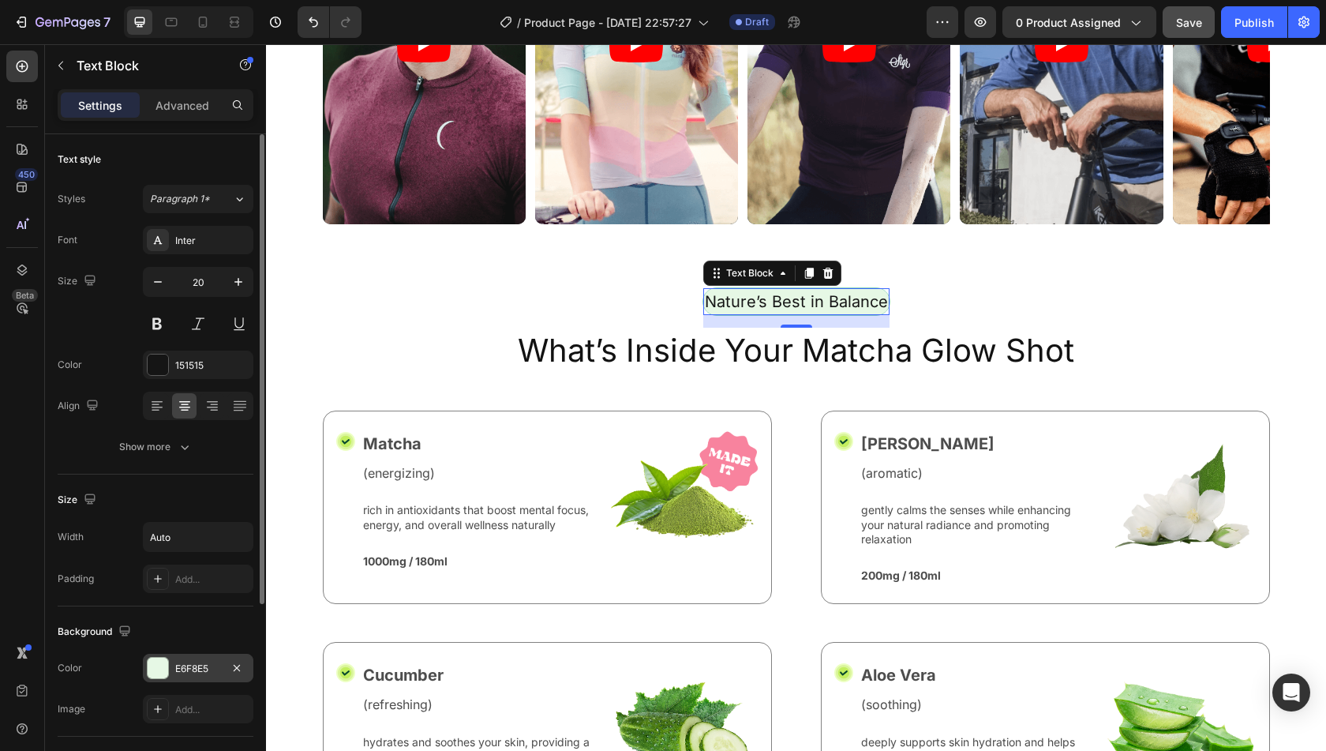
click at [208, 662] on div "E6F8E5" at bounding box center [198, 668] width 46 height 14
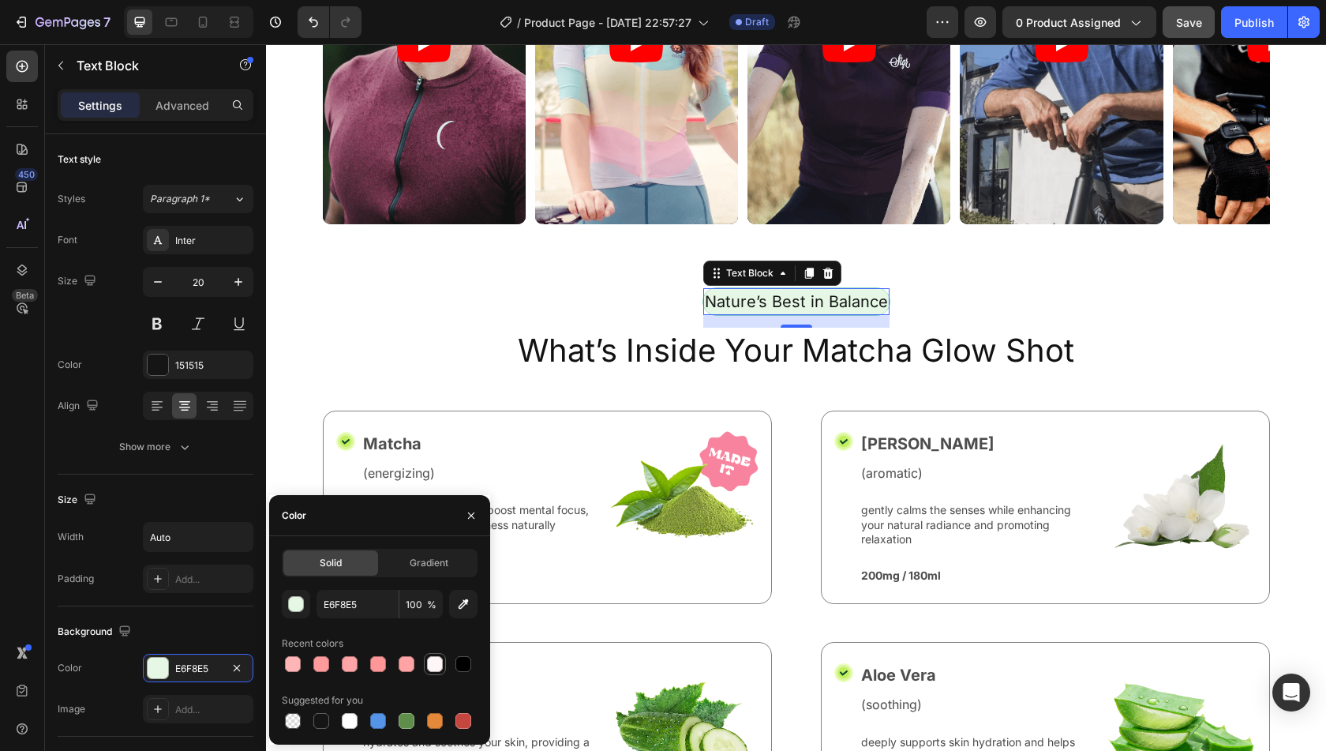
click at [432, 661] on div at bounding box center [435, 664] width 16 height 16
click at [412, 661] on div at bounding box center [407, 664] width 16 height 16
click at [290, 663] on div at bounding box center [293, 664] width 16 height 16
click at [433, 672] on div at bounding box center [435, 664] width 16 height 16
type input "FFF7F7"
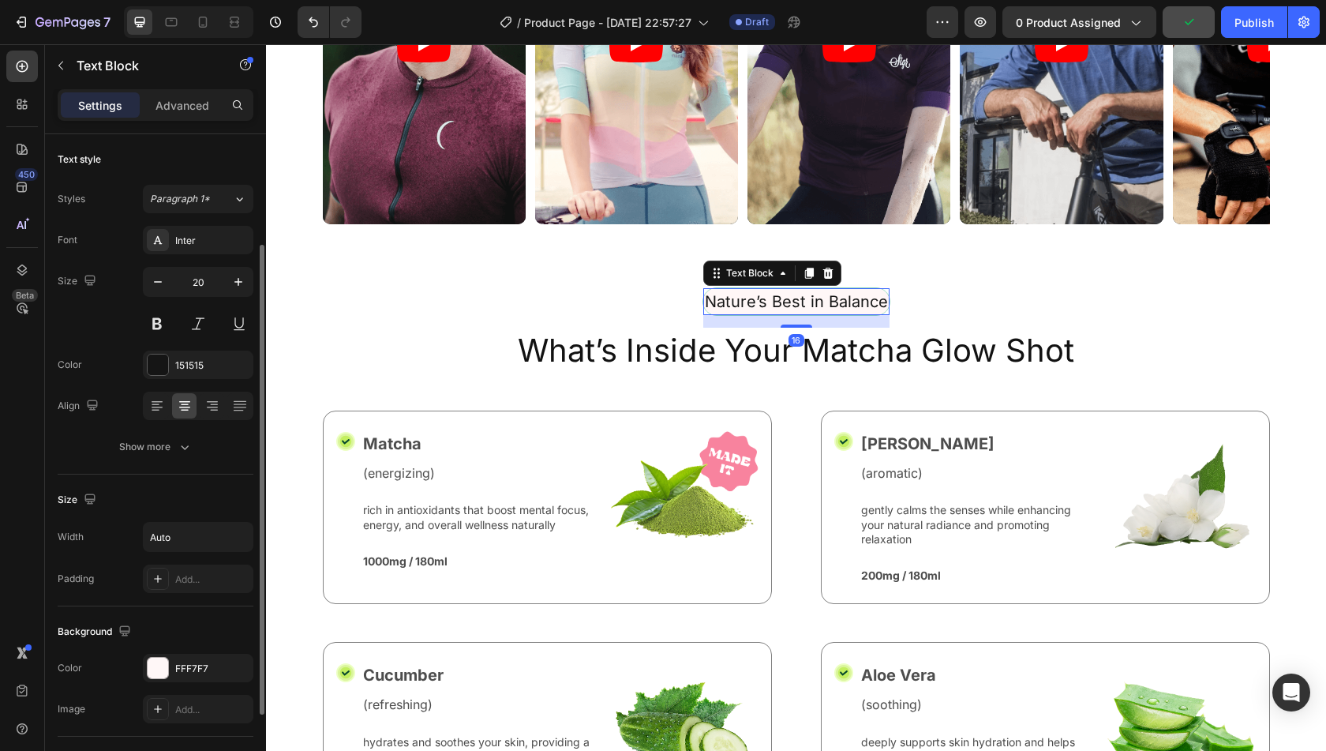
scroll to position [272, 0]
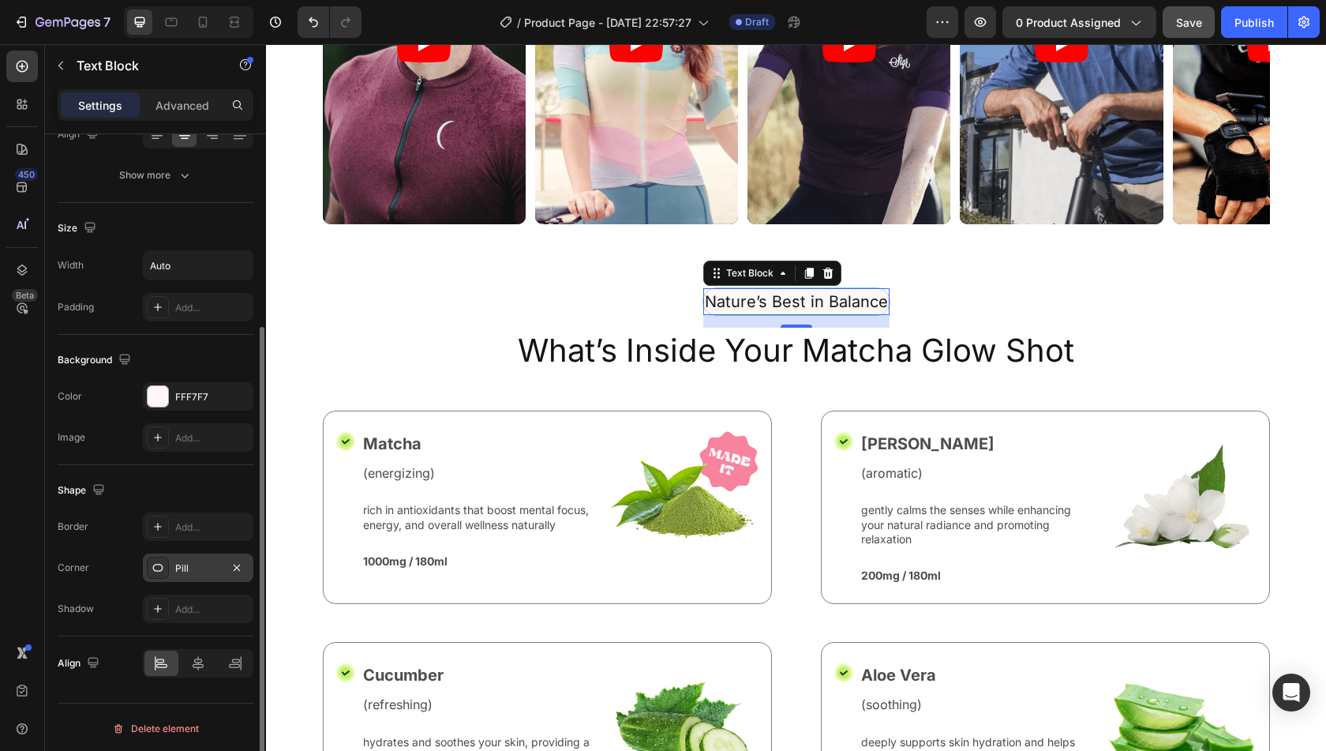
click at [184, 561] on div "Pill" at bounding box center [198, 568] width 46 height 14
click at [199, 478] on div "Shape" at bounding box center [156, 490] width 196 height 25
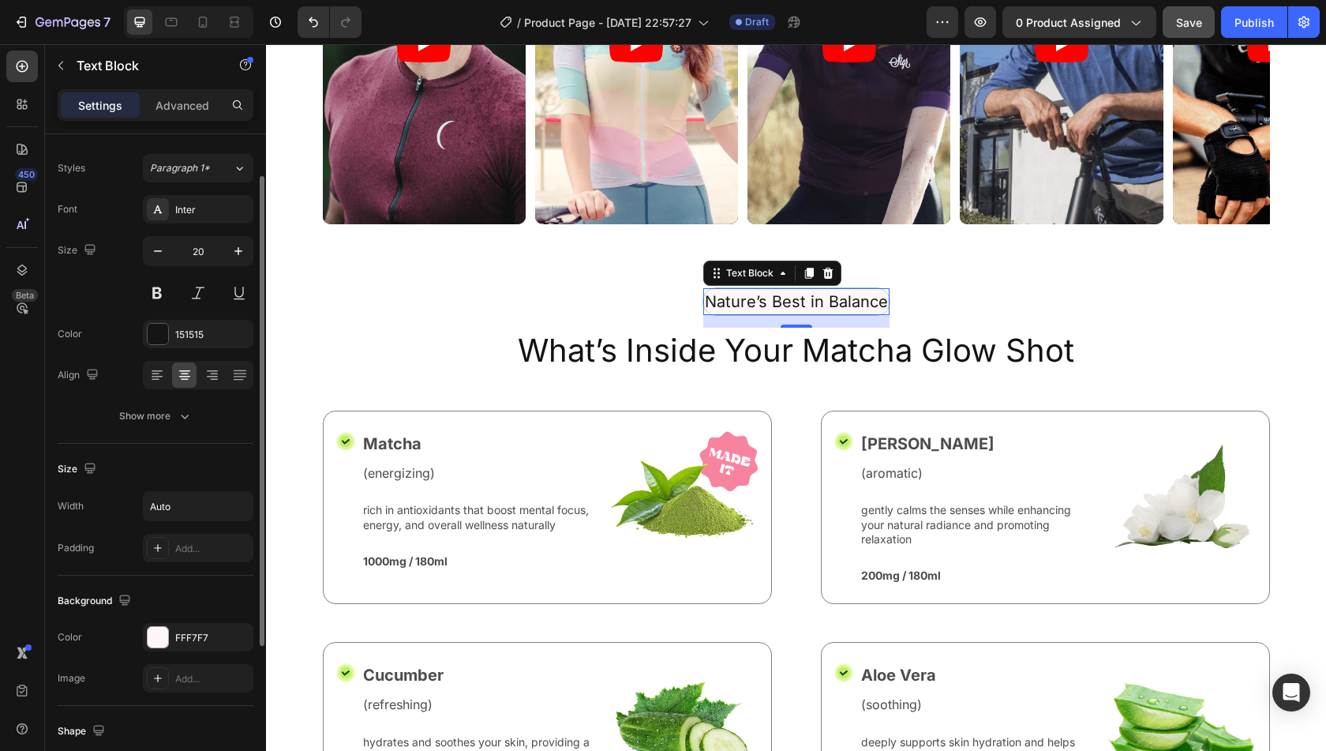
scroll to position [0, 0]
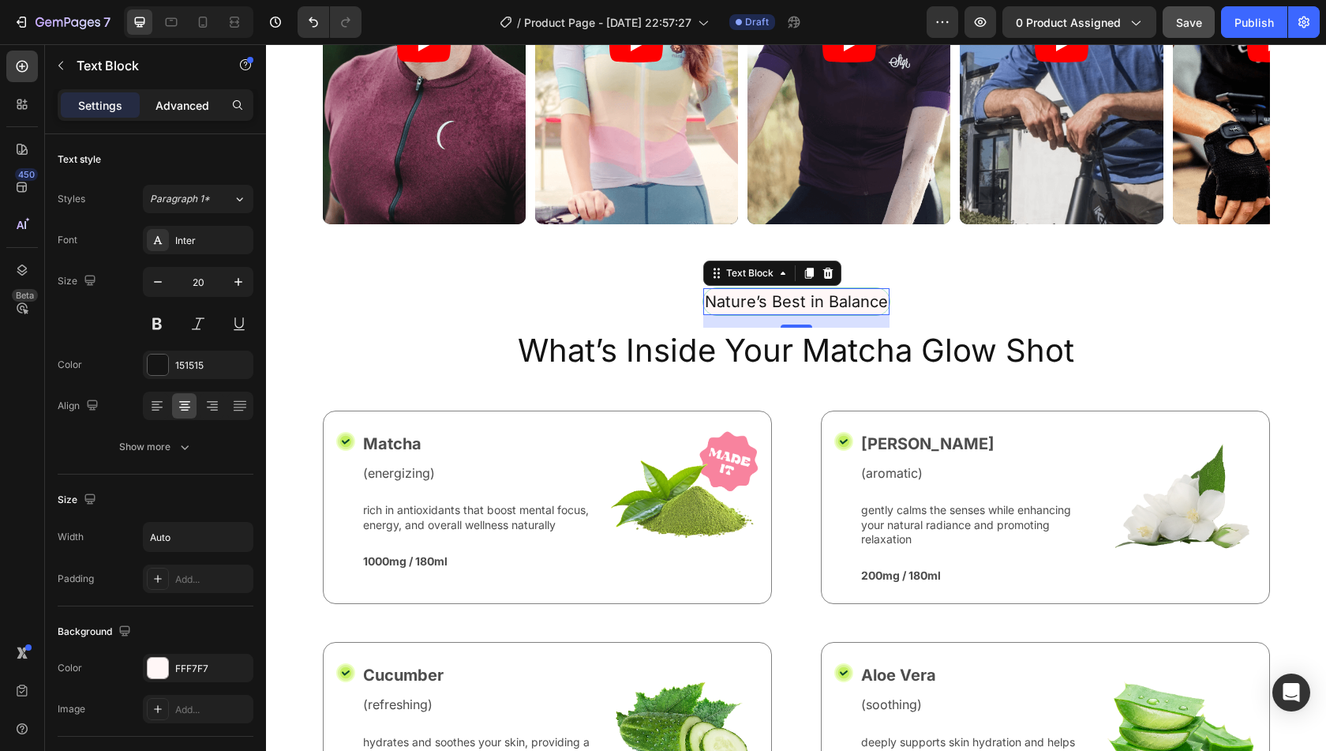
click at [188, 105] on p "Advanced" at bounding box center [182, 105] width 54 height 17
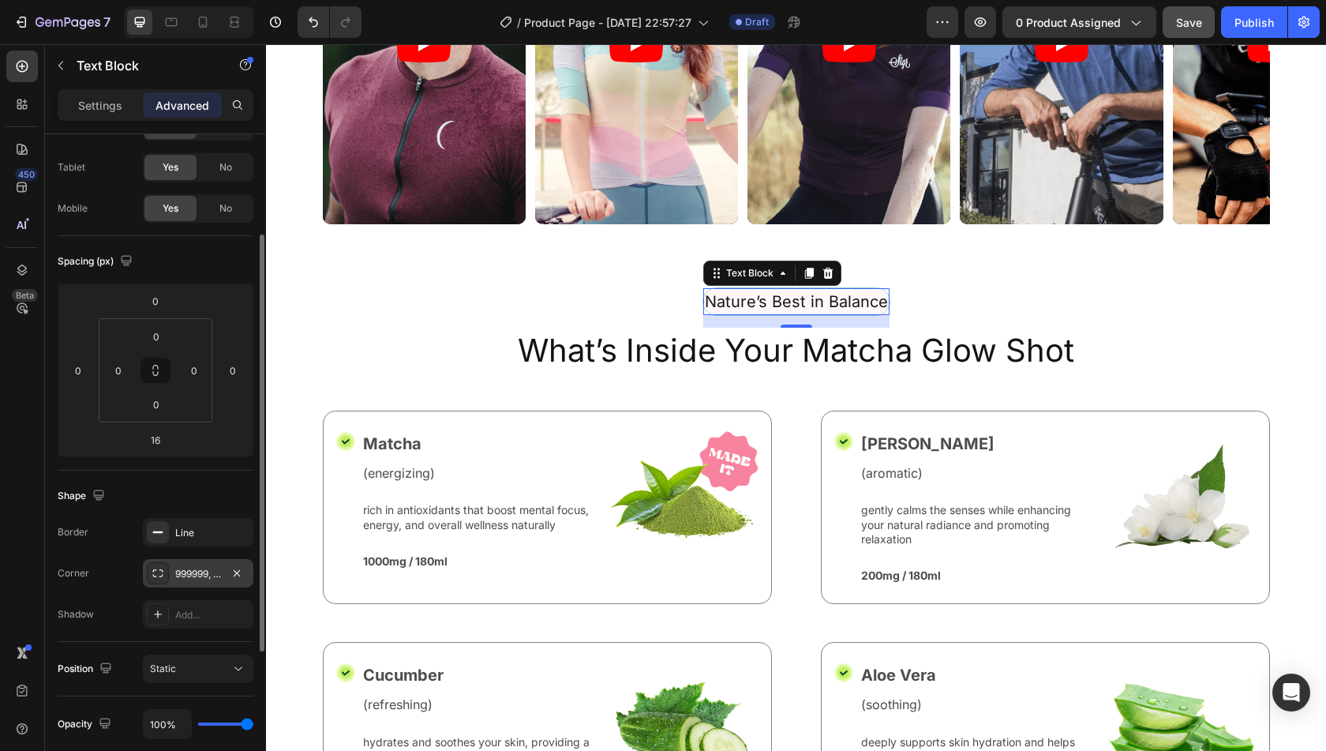
scroll to position [57, 0]
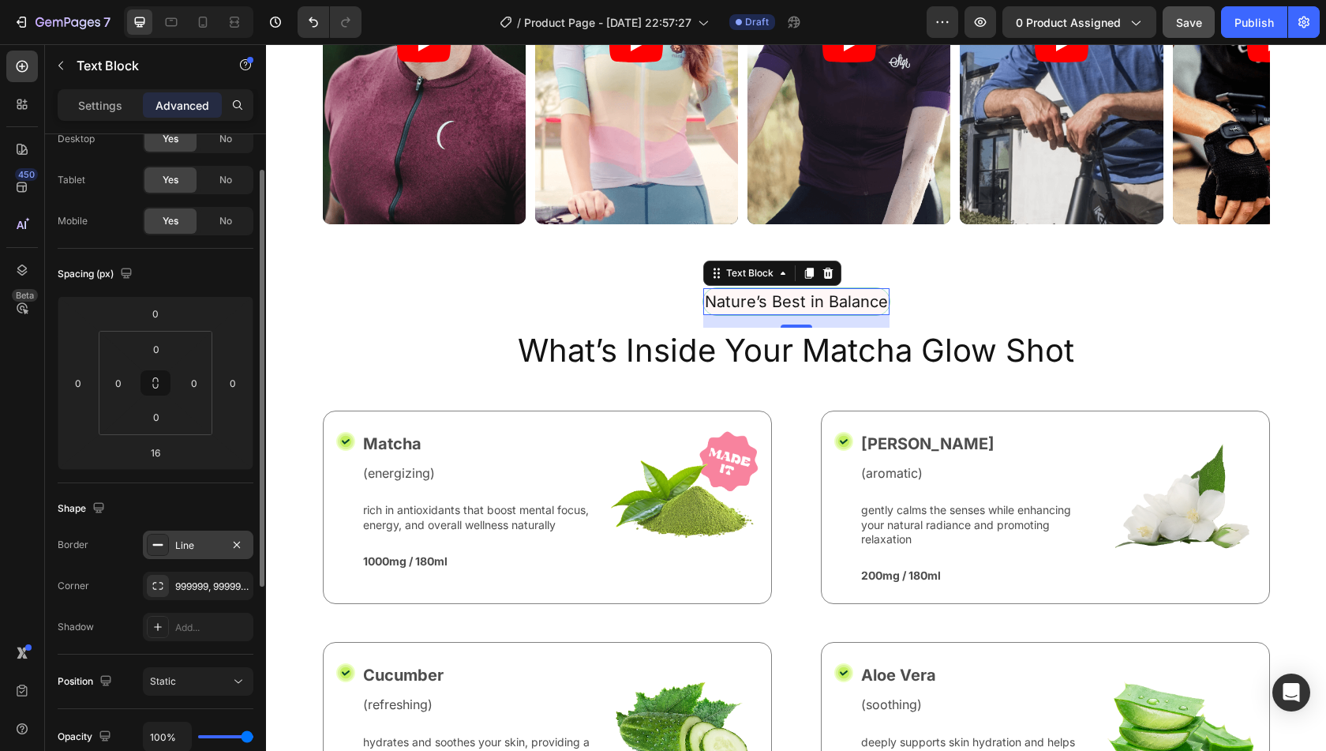
click at [196, 546] on div "Line" at bounding box center [198, 545] width 46 height 14
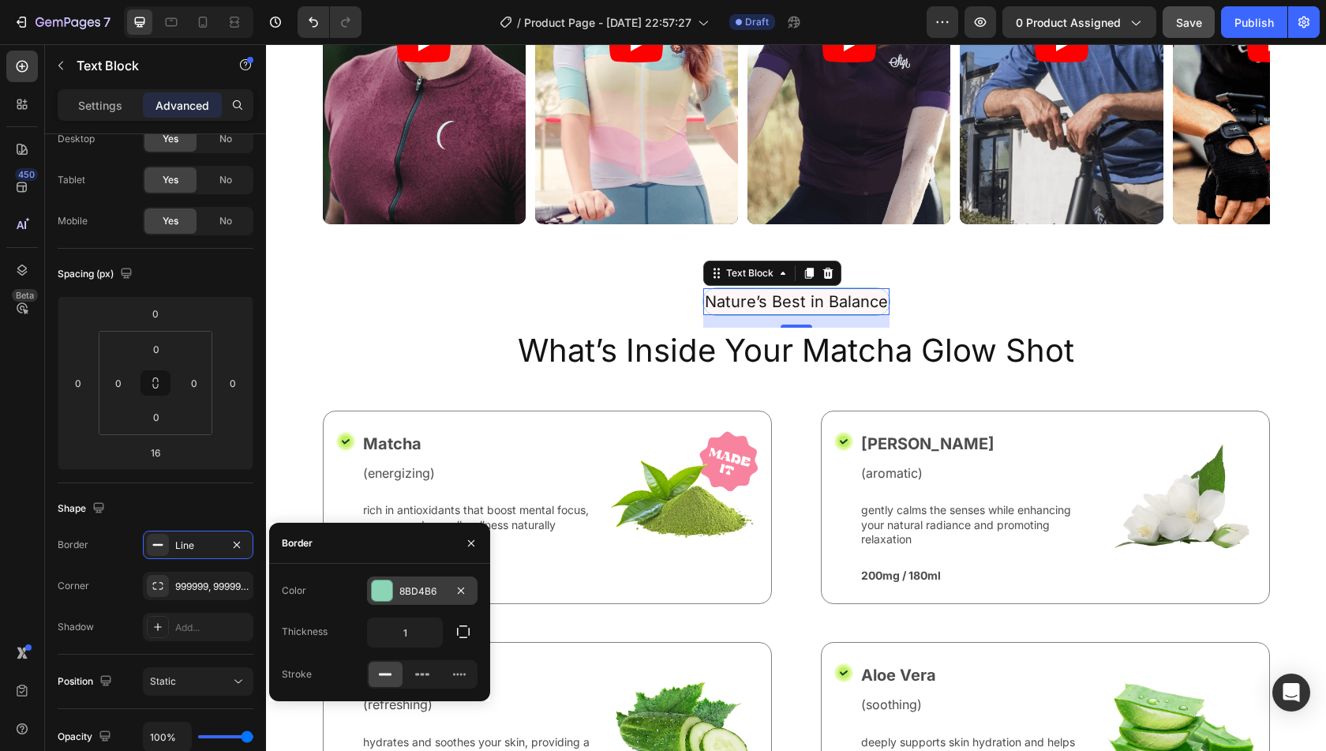
click at [417, 598] on div "8BD4B6" at bounding box center [422, 590] width 111 height 28
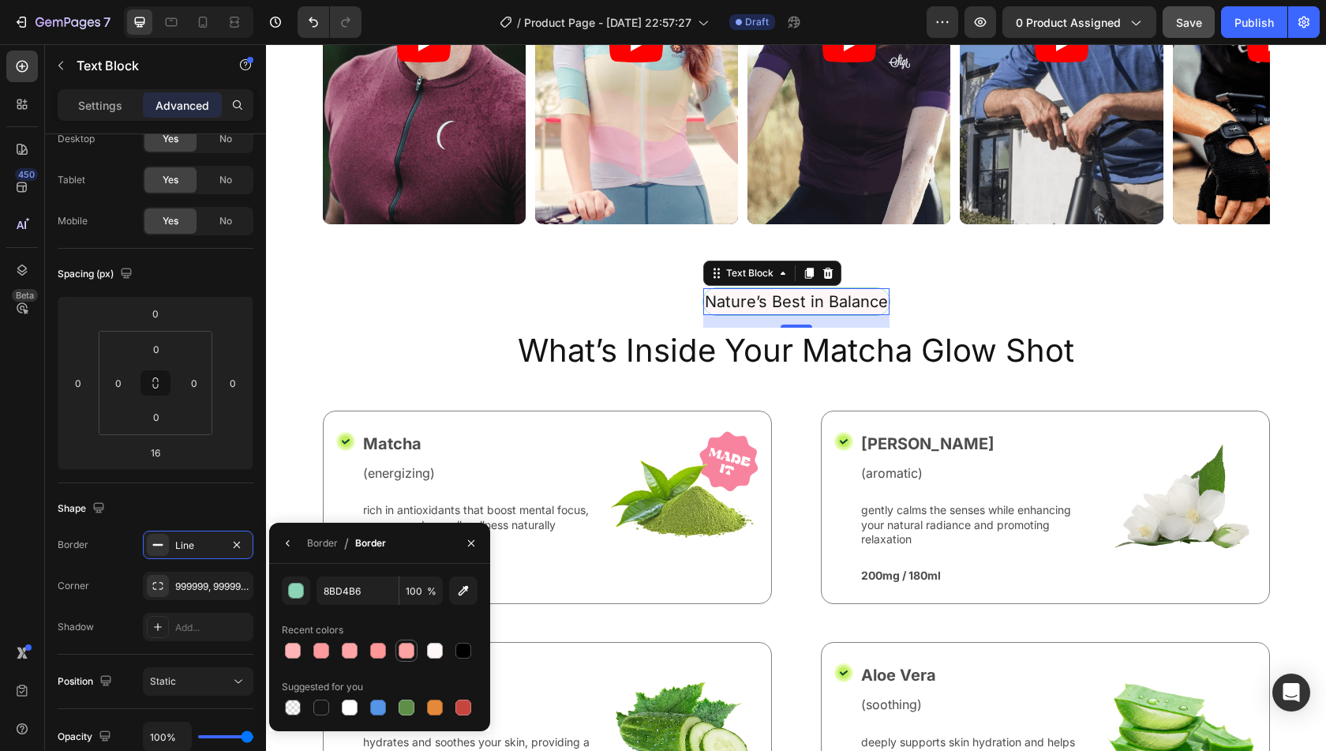
click at [412, 650] on div at bounding box center [407, 650] width 16 height 16
type input "FFA3A4"
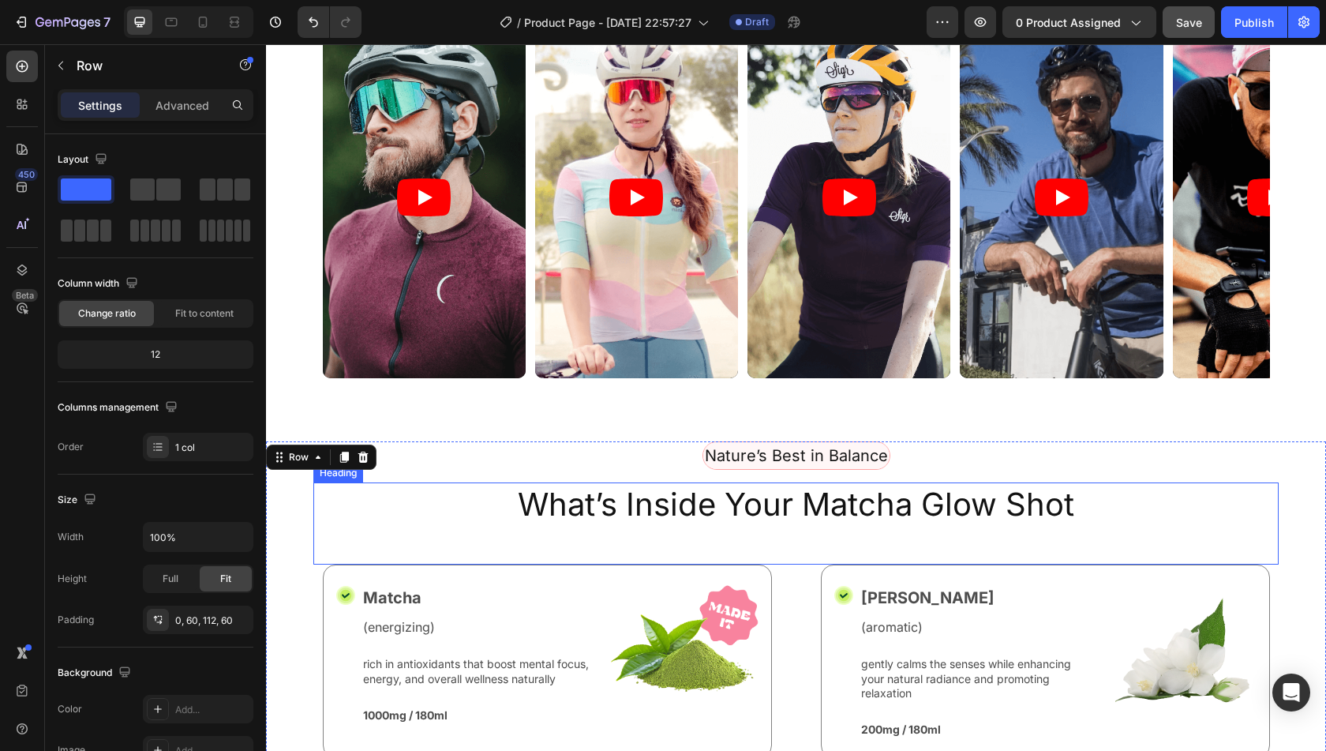
scroll to position [124, 0]
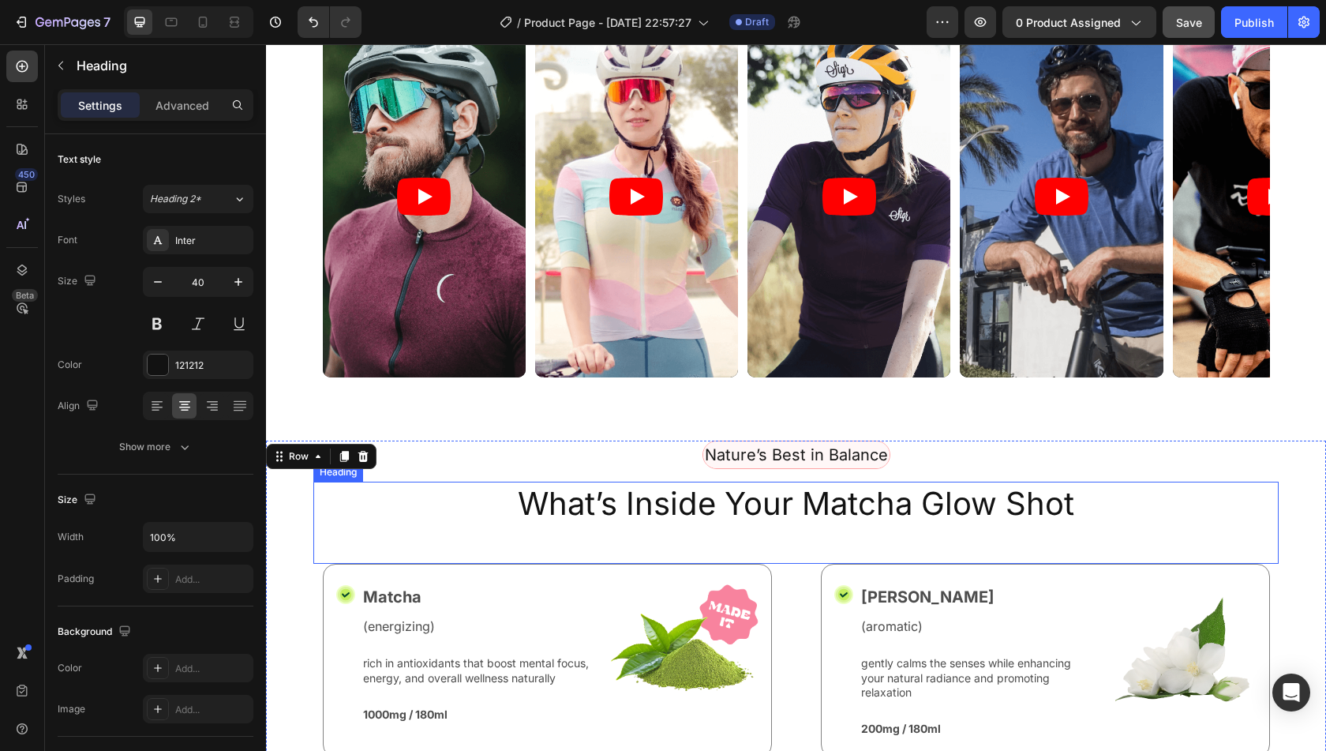
click at [846, 508] on h2 "What’s Inside Your Matcha Glow Shot" at bounding box center [795, 503] width 965 height 44
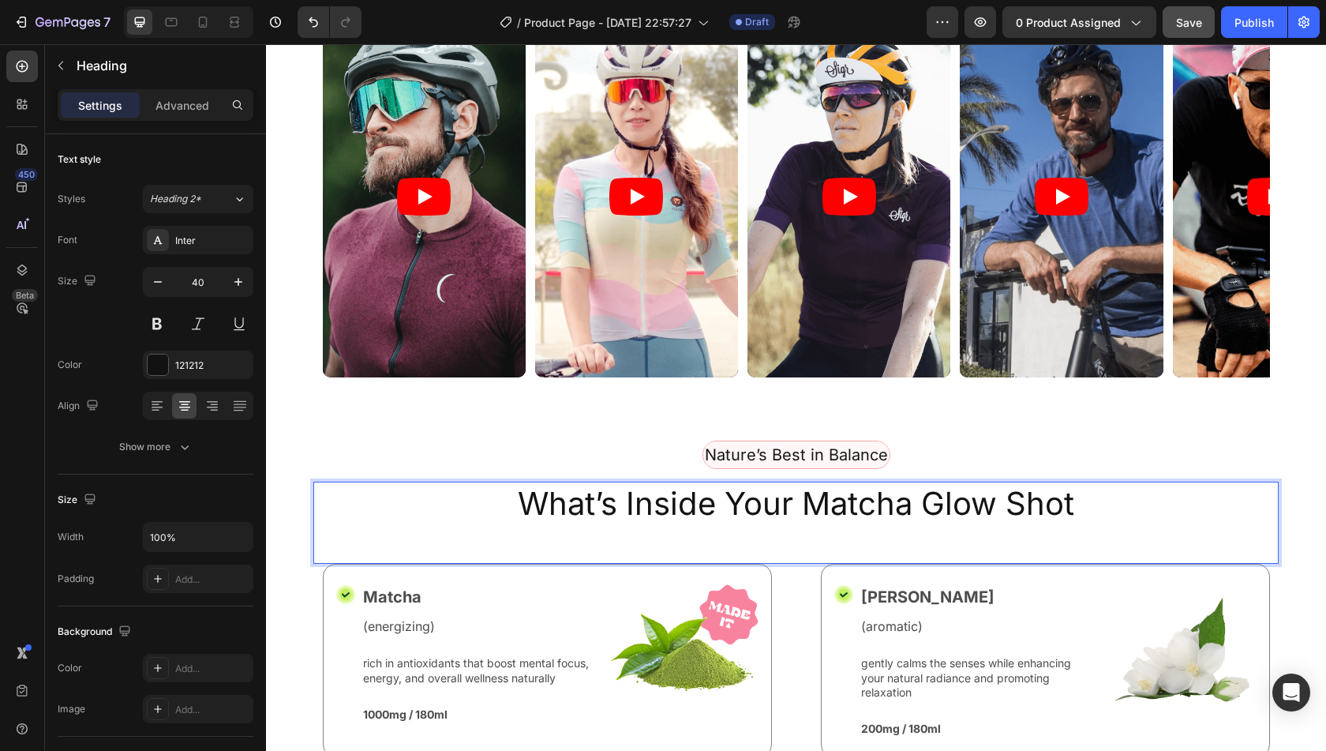
click at [1031, 523] on h2 "What’s Inside Your Matcha Glow Shot" at bounding box center [795, 503] width 965 height 44
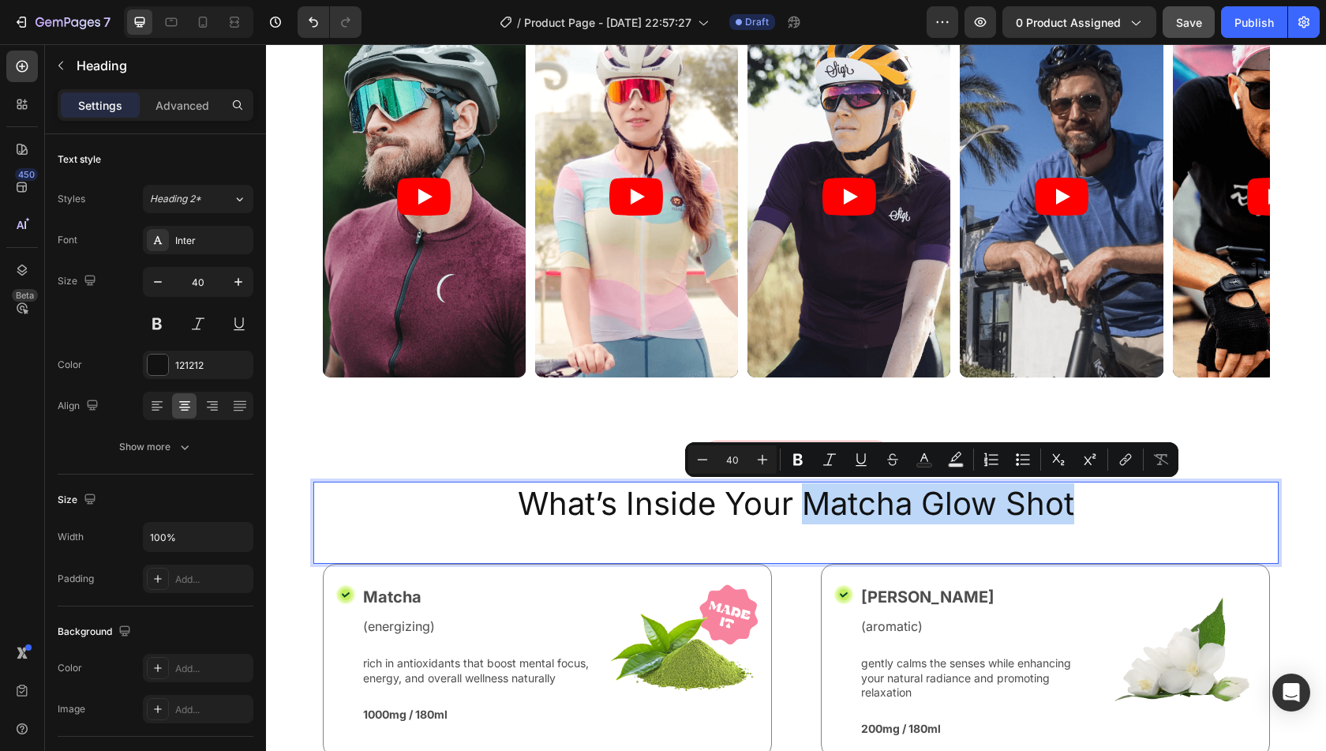
drag, startPoint x: 1072, startPoint y: 505, endPoint x: 804, endPoint y: 493, distance: 267.8
click at [804, 493] on p "What’s Inside Your Matcha Glow Shot" at bounding box center [796, 503] width 962 height 41
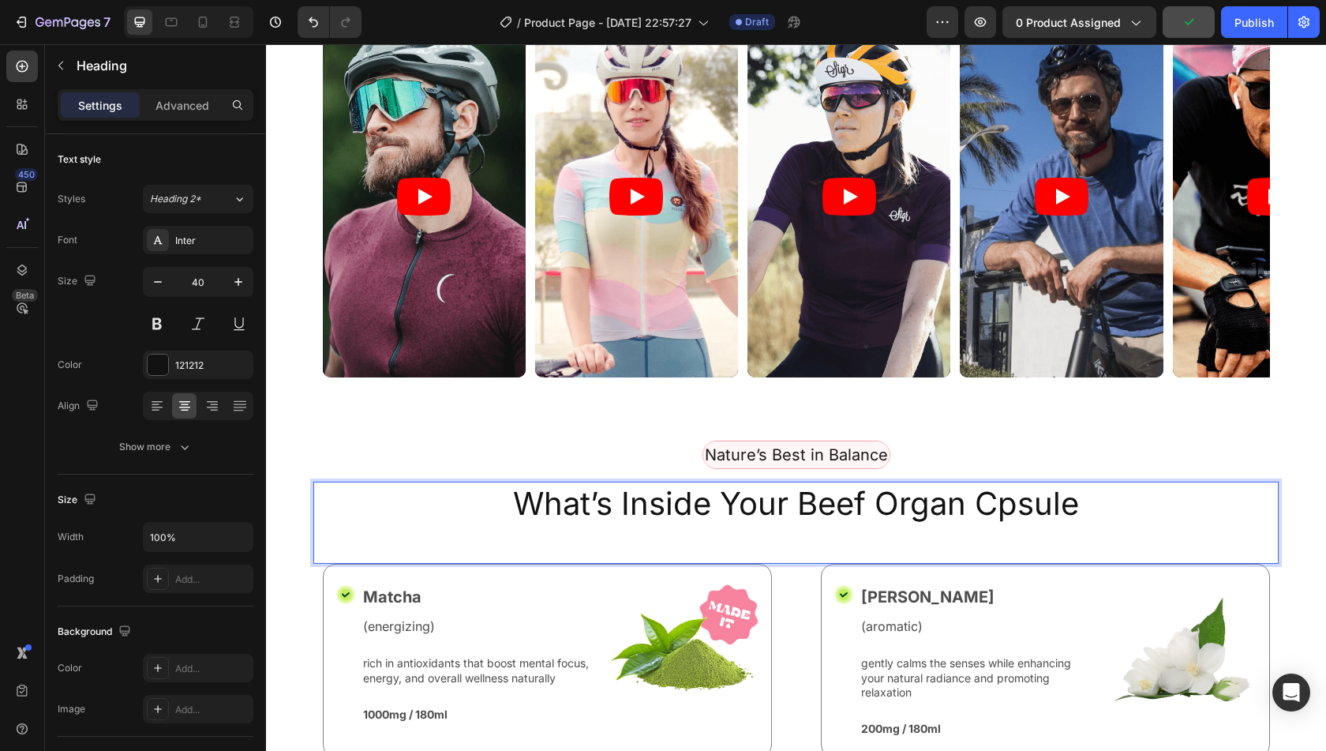
click at [998, 500] on p "What’s Inside Your Beef Organ Cpsule" at bounding box center [796, 503] width 962 height 41
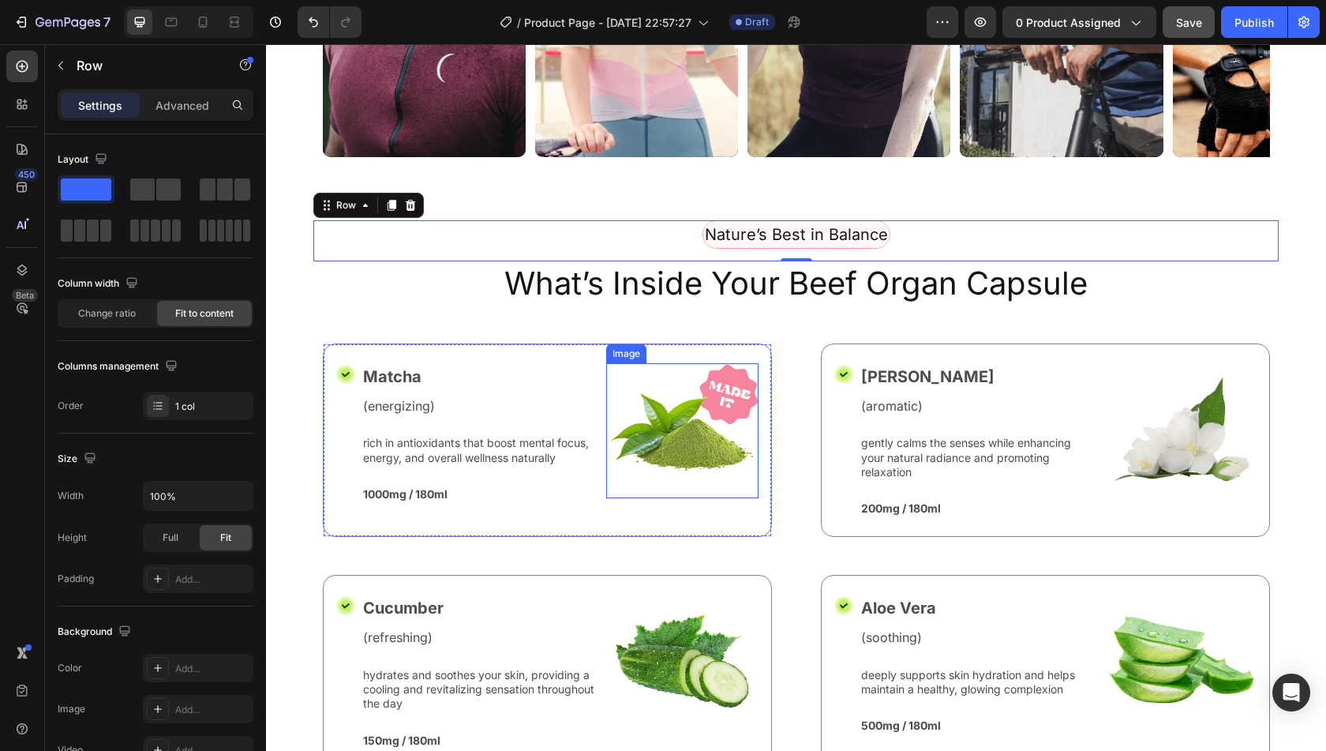
scroll to position [343, 0]
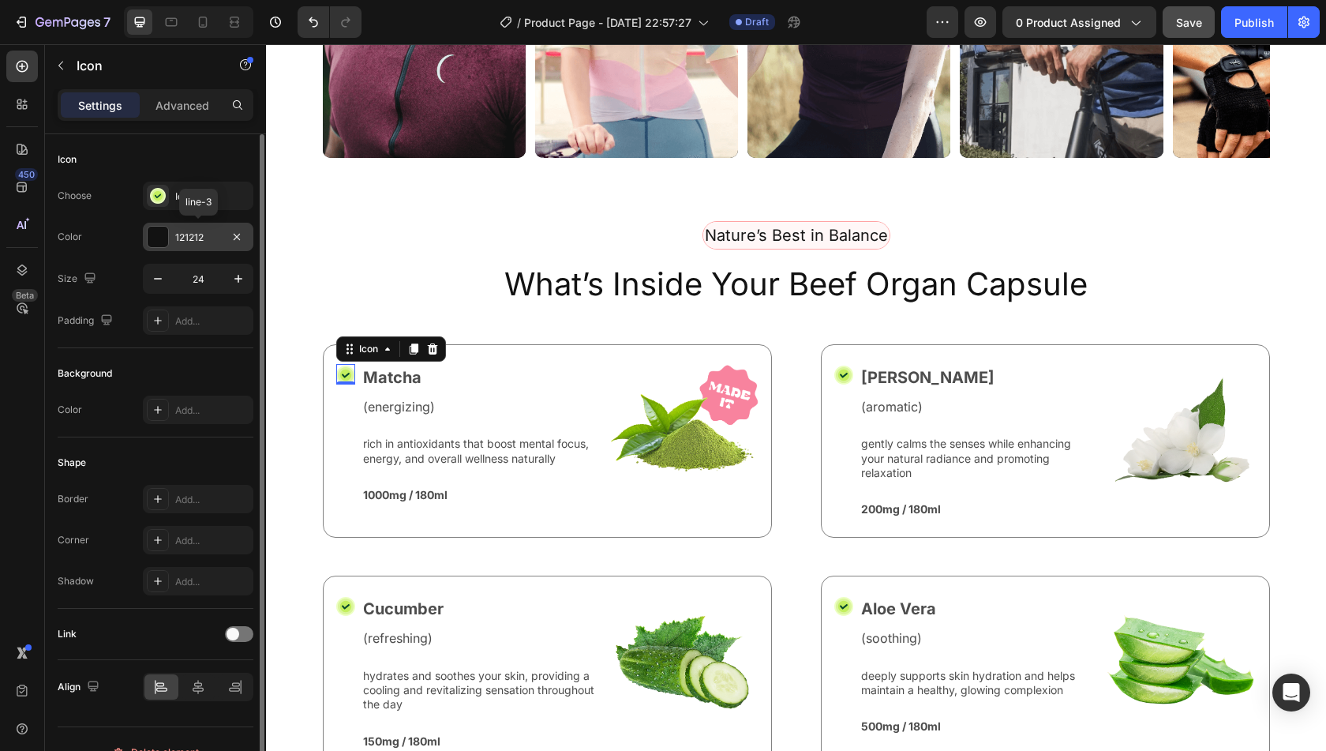
click at [212, 239] on div "121212" at bounding box center [198, 237] width 46 height 14
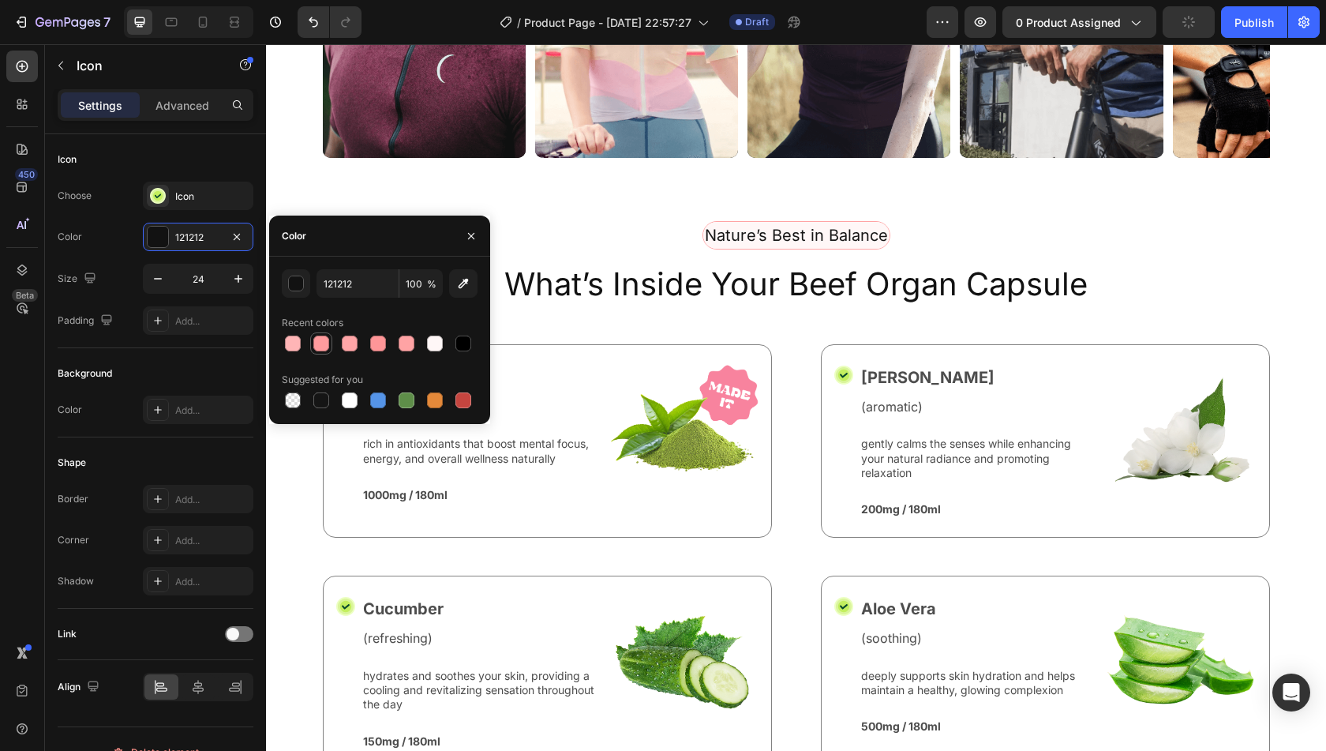
click at [315, 345] on div at bounding box center [321, 343] width 16 height 16
type input "FF9B9D"
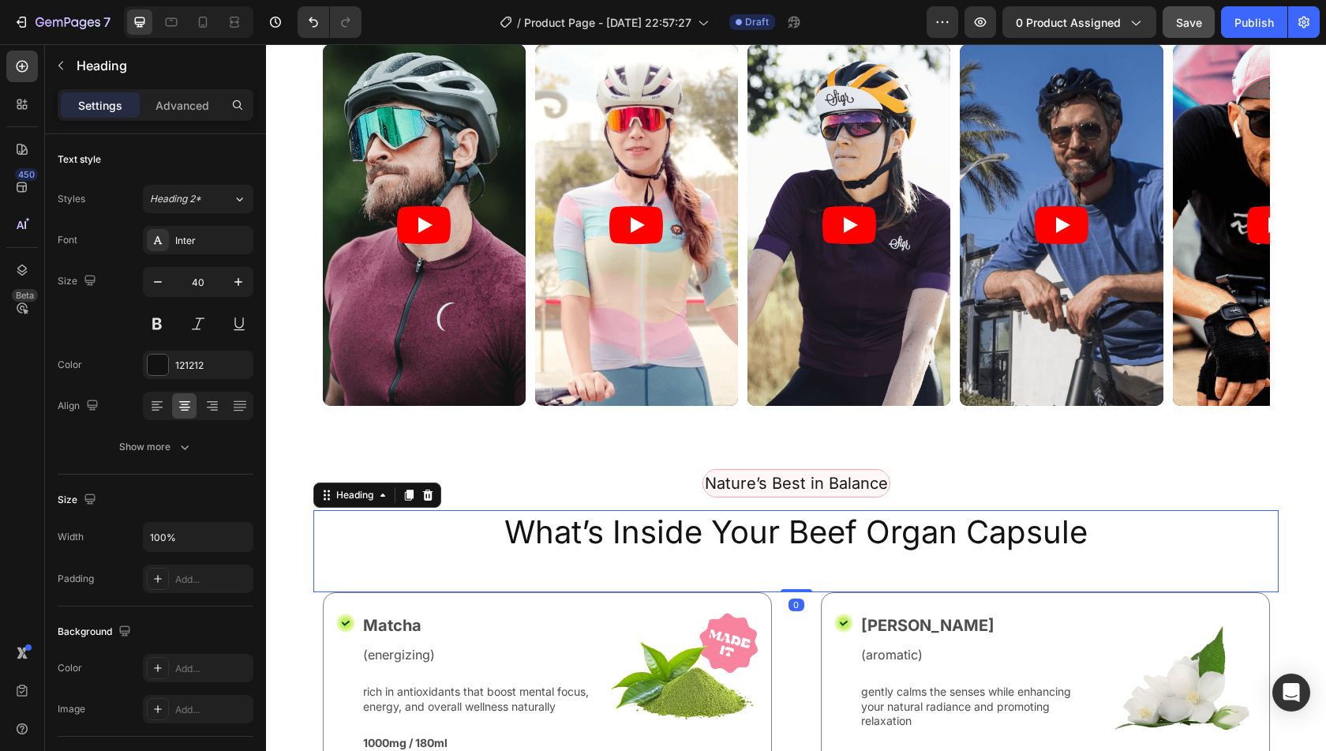
scroll to position [0, 0]
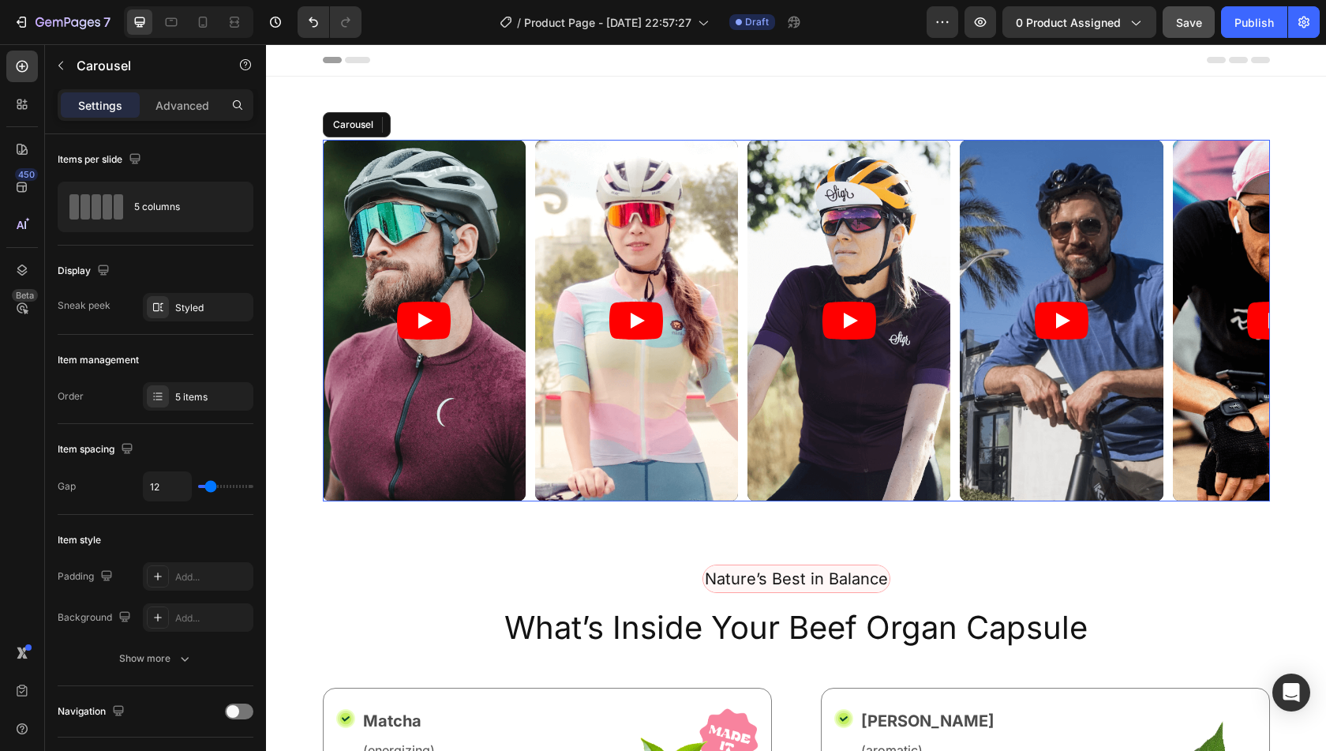
click at [740, 234] on div "Video Video Video Video Video" at bounding box center [796, 320] width 947 height 361
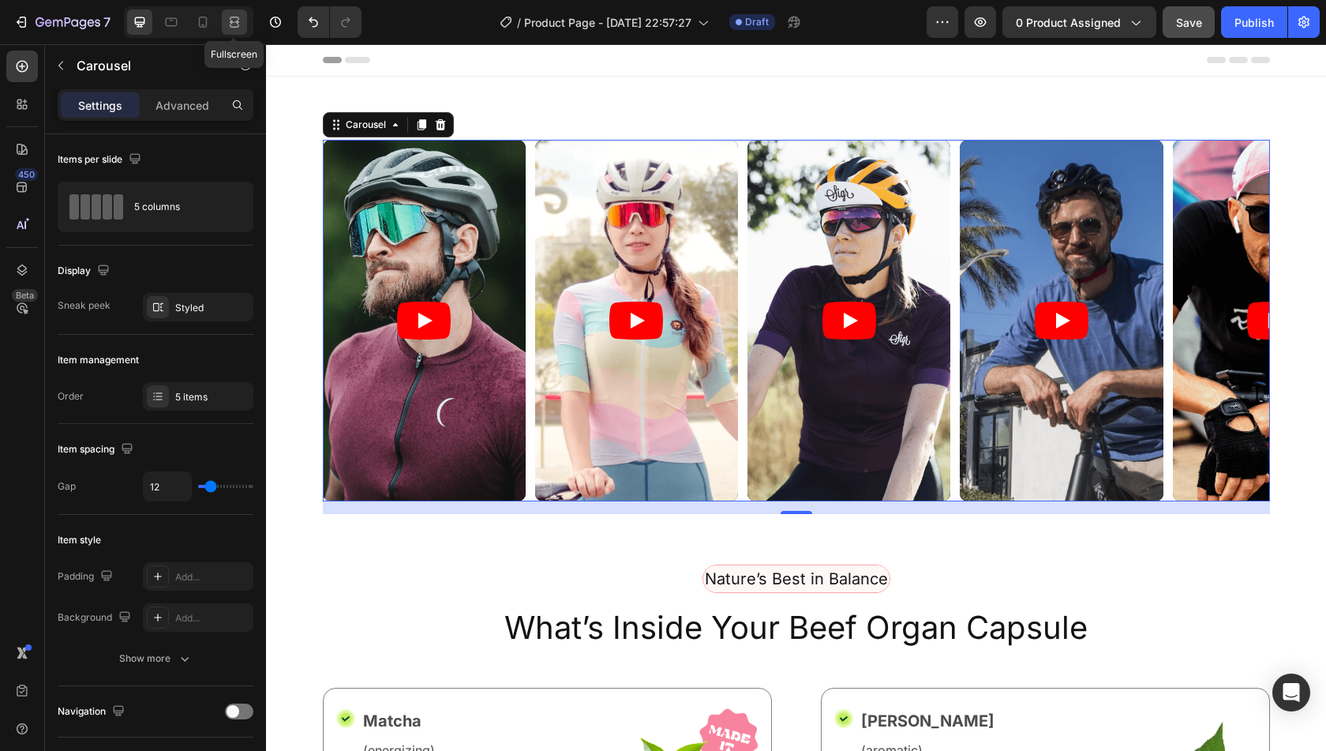
click at [236, 17] on icon at bounding box center [235, 22] width 16 height 16
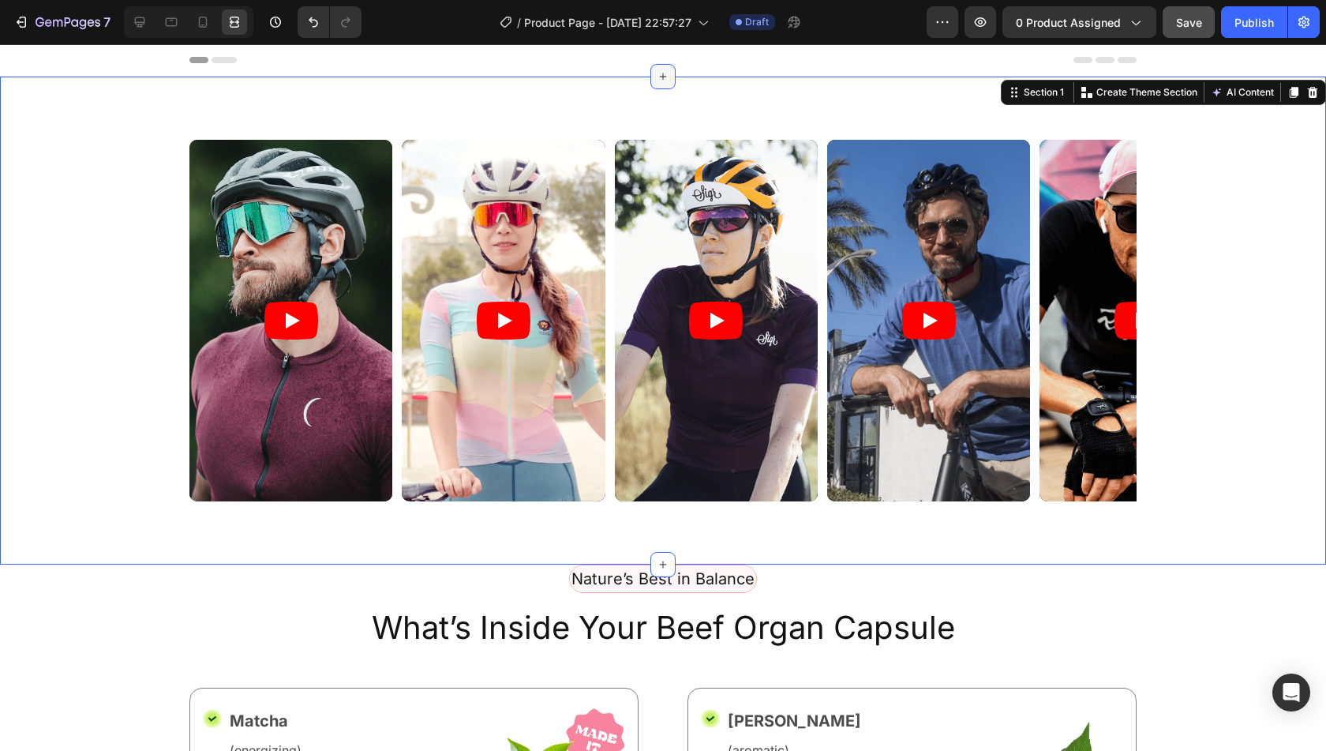
click at [657, 78] on icon at bounding box center [663, 76] width 13 height 13
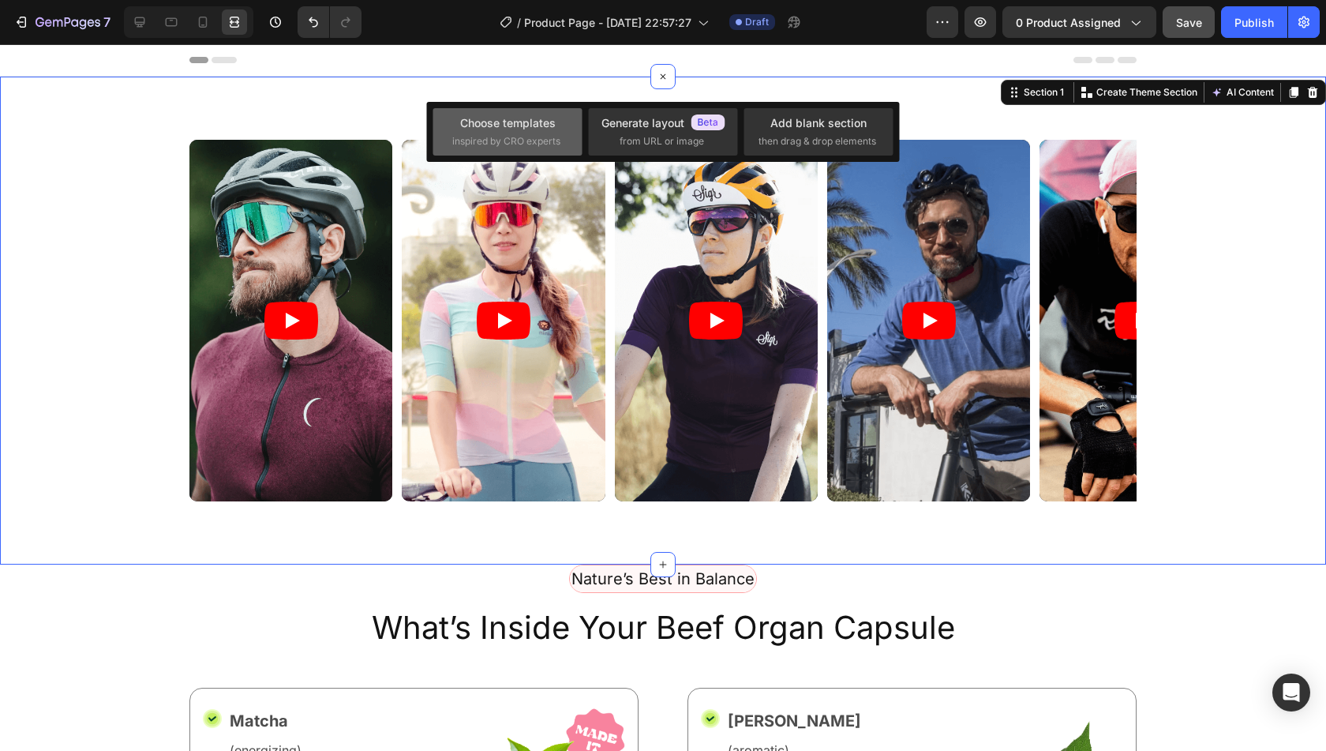
click at [552, 134] on span "inspired by CRO experts" at bounding box center [506, 141] width 108 height 14
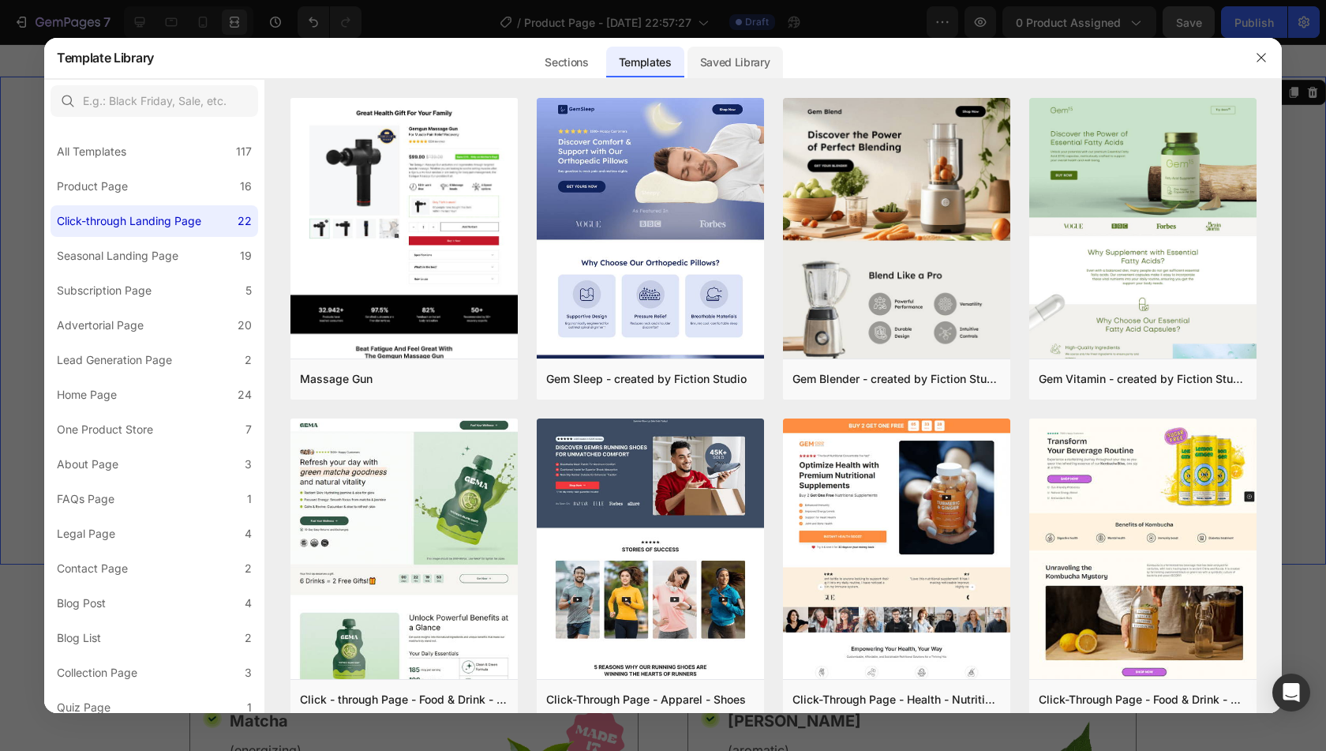
click at [729, 48] on div "Saved Library" at bounding box center [735, 63] width 96 height 32
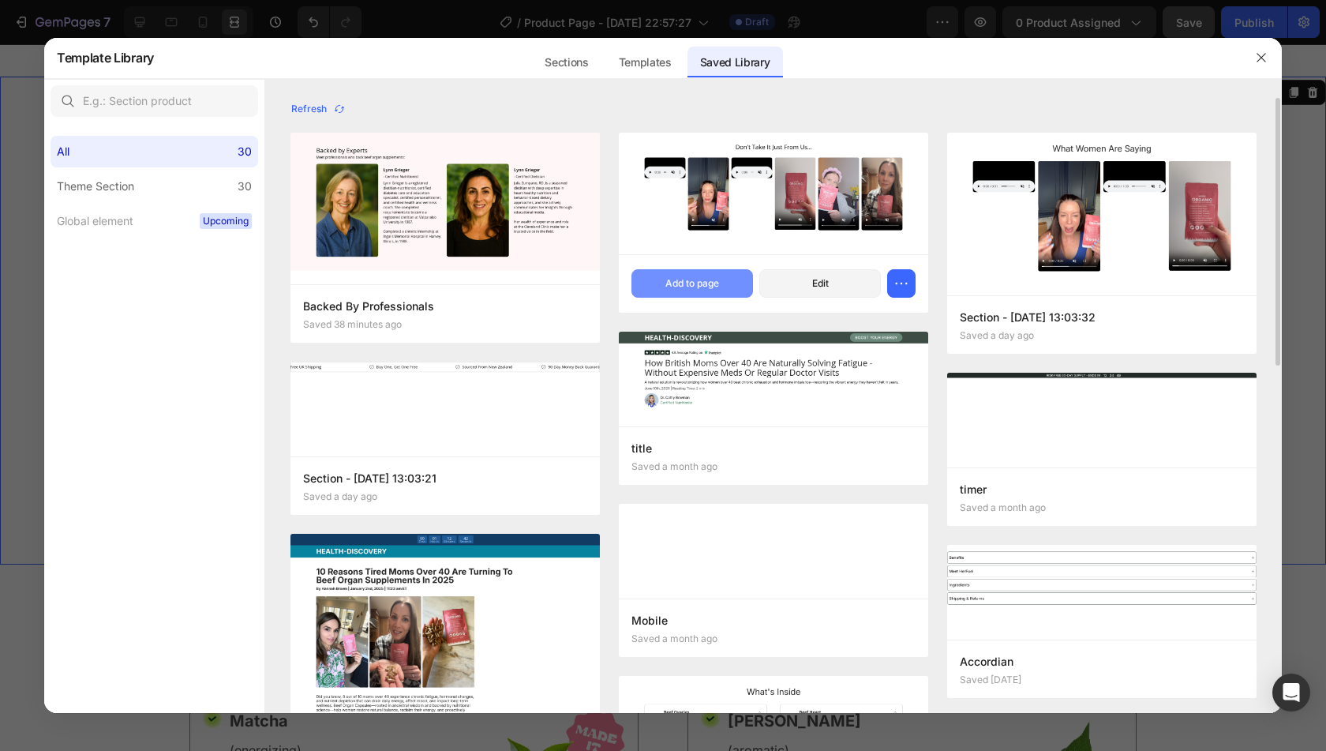
click at [677, 283] on div "Add to page" at bounding box center [692, 283] width 54 height 14
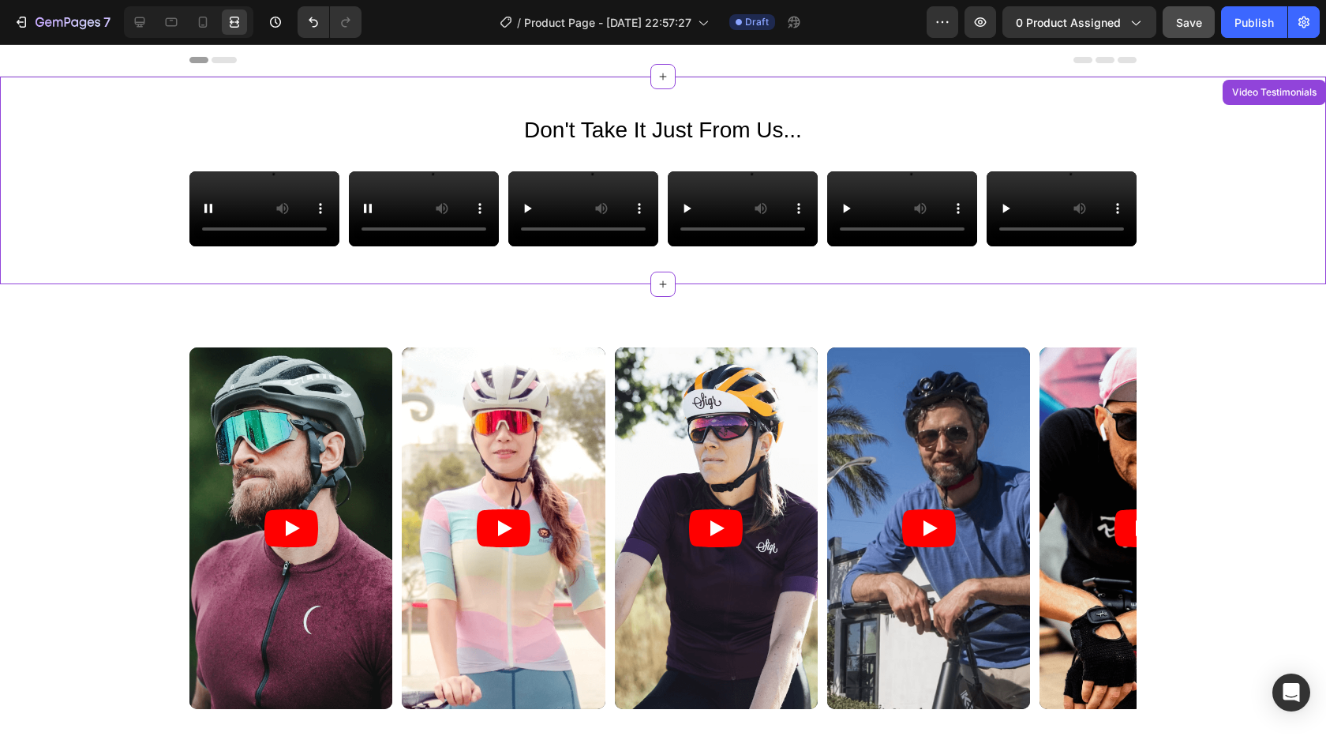
scroll to position [32, 0]
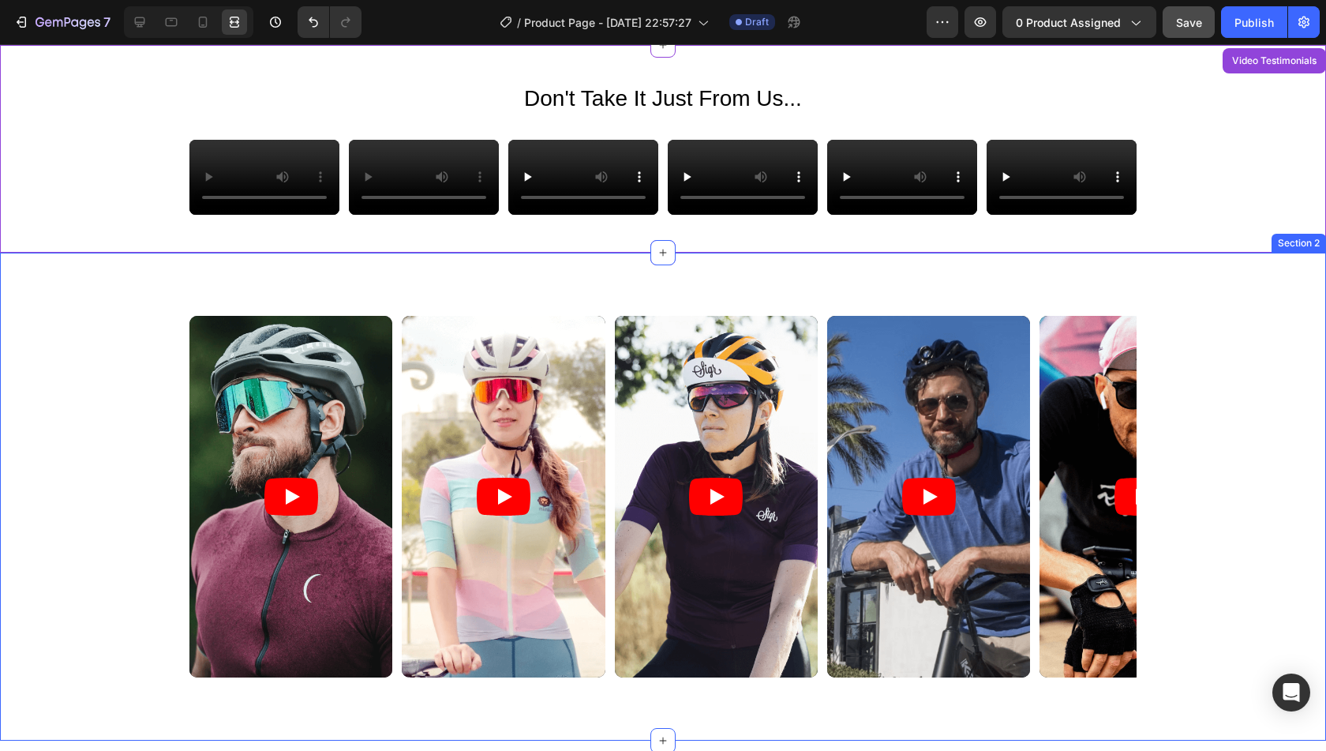
click at [961, 478] on div "Video Video Video Video Video Carousel Section 2" at bounding box center [663, 497] width 1326 height 488
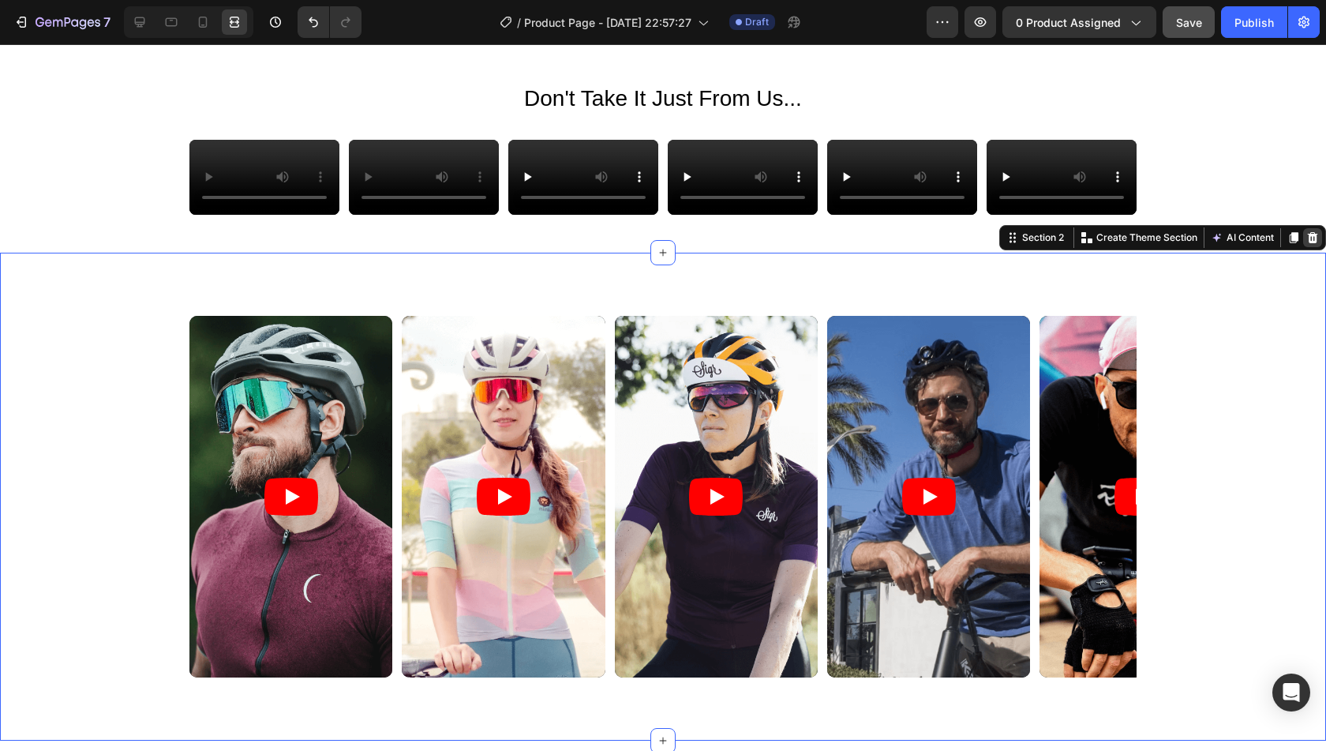
click at [1306, 244] on icon at bounding box center [1312, 237] width 13 height 13
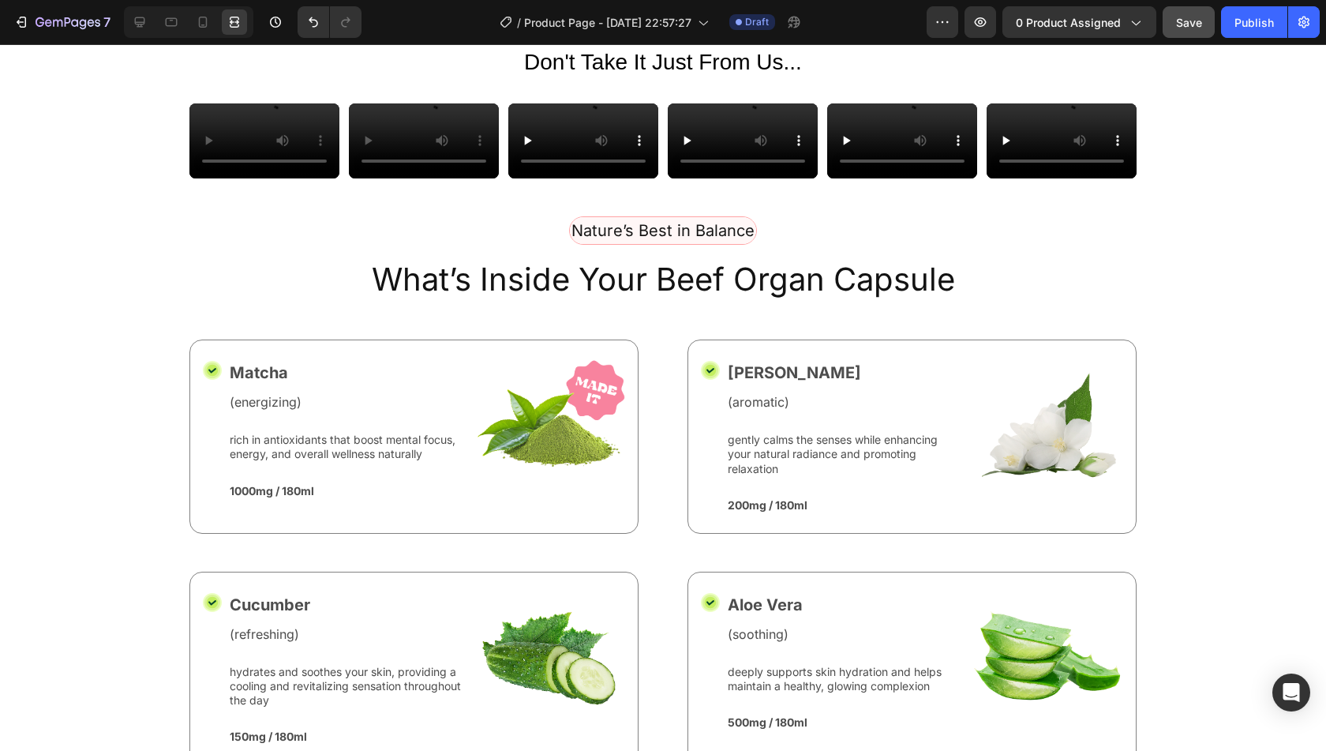
scroll to position [0, 0]
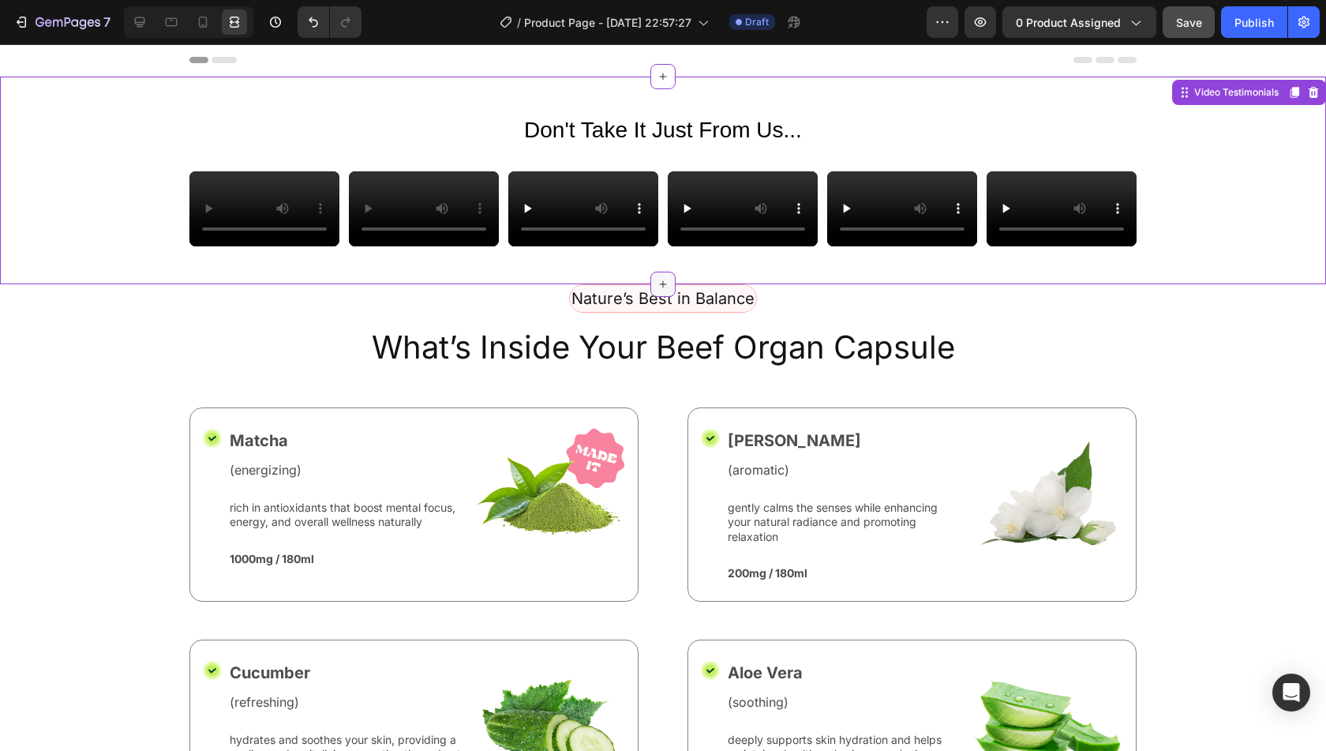
click at [650, 297] on div at bounding box center [662, 284] width 25 height 25
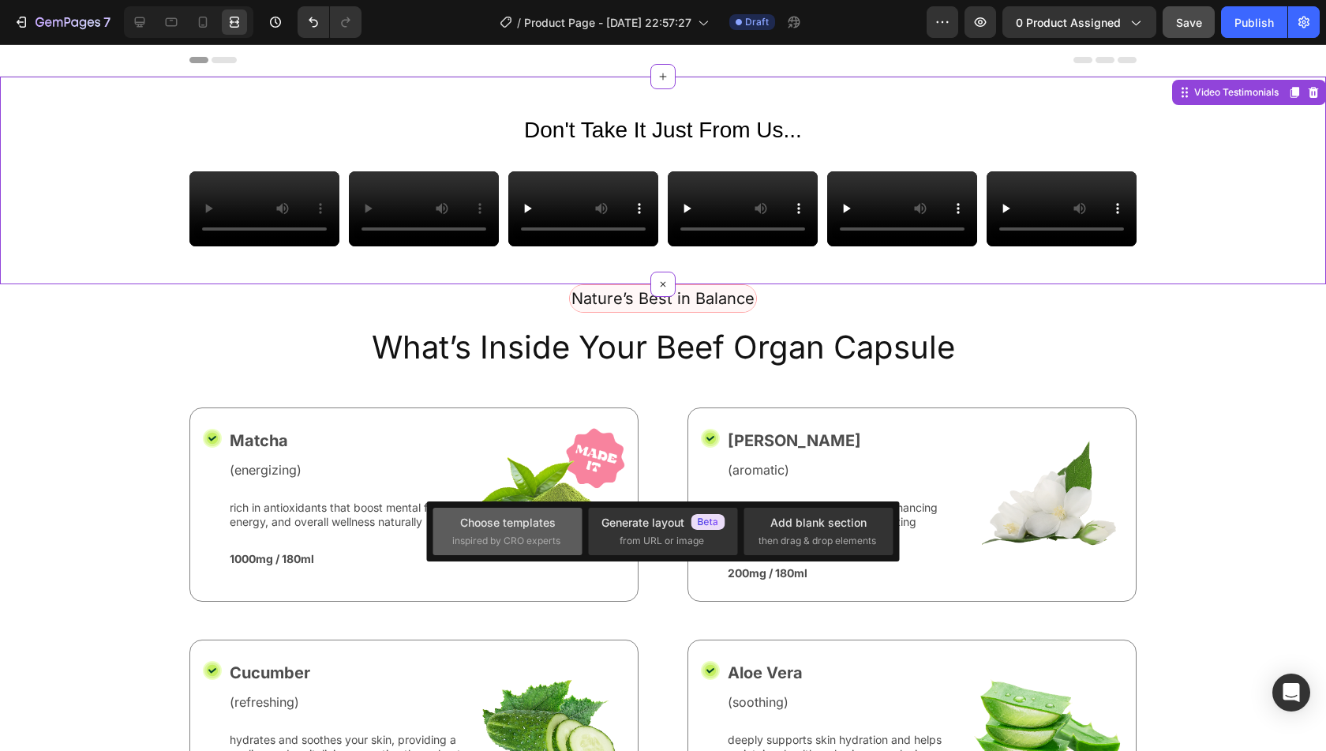
click at [523, 520] on div "Choose templates" at bounding box center [508, 522] width 96 height 17
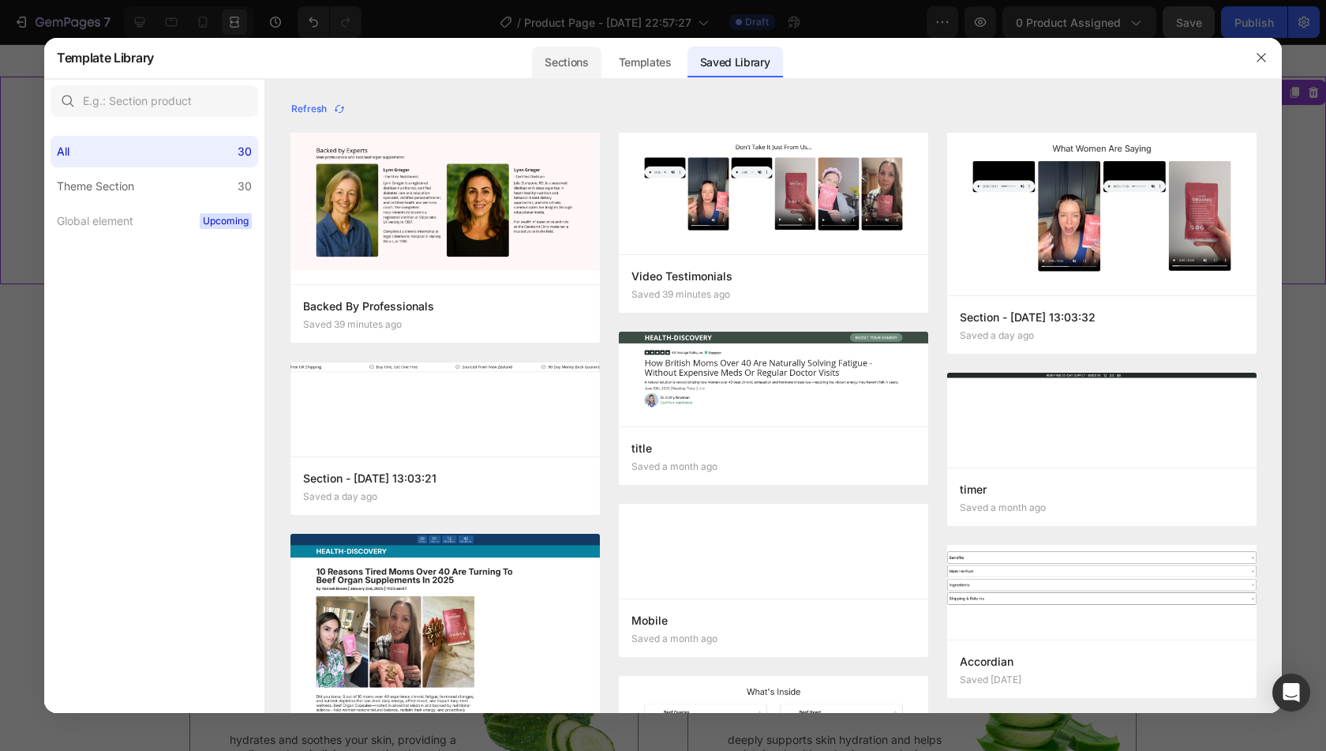
click at [579, 61] on div "Sections" at bounding box center [566, 63] width 69 height 32
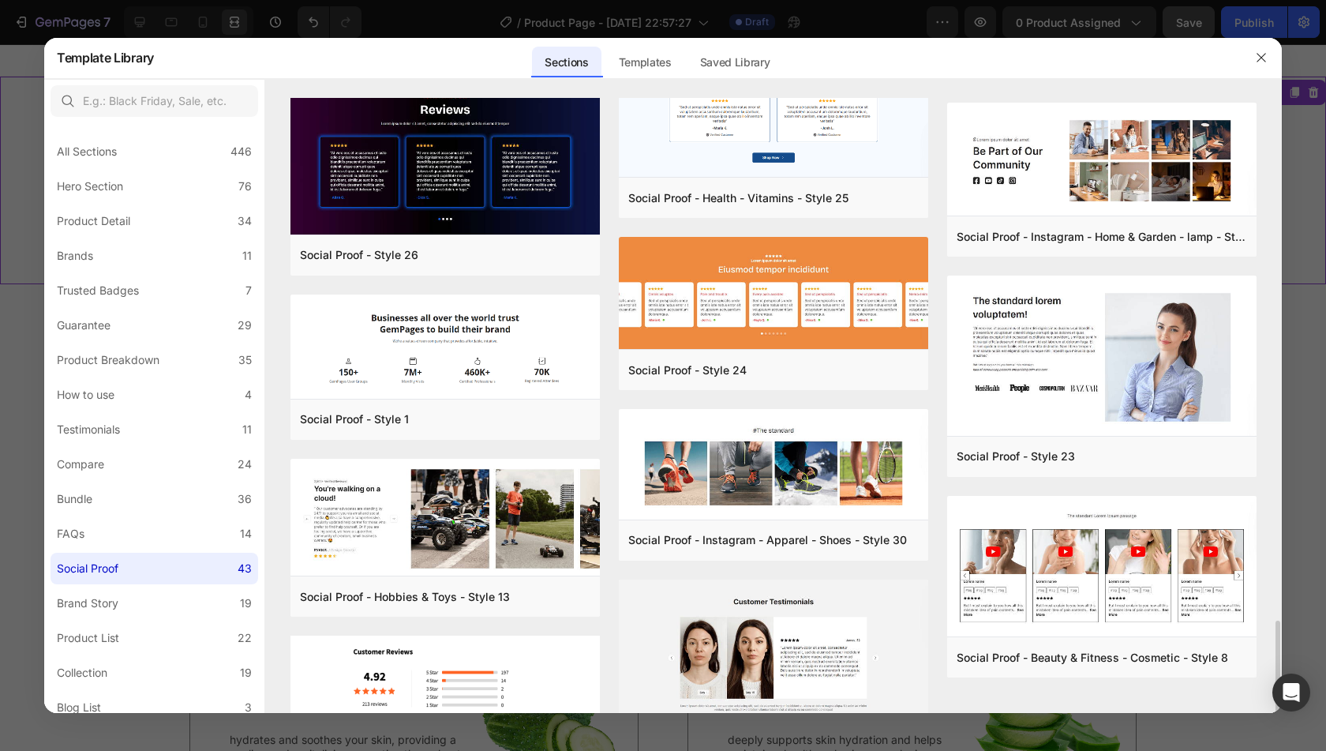
scroll to position [2499, 0]
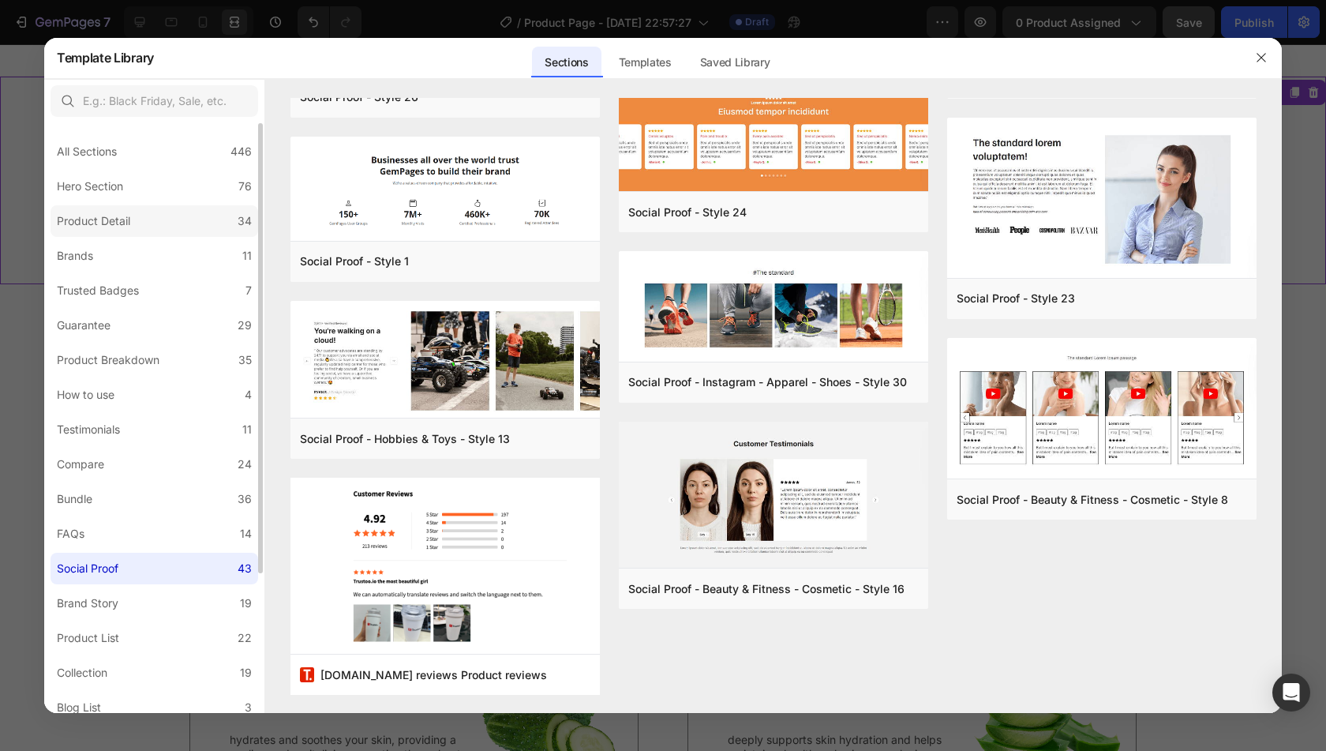
click at [161, 223] on label "Product Detail 34" at bounding box center [155, 221] width 208 height 32
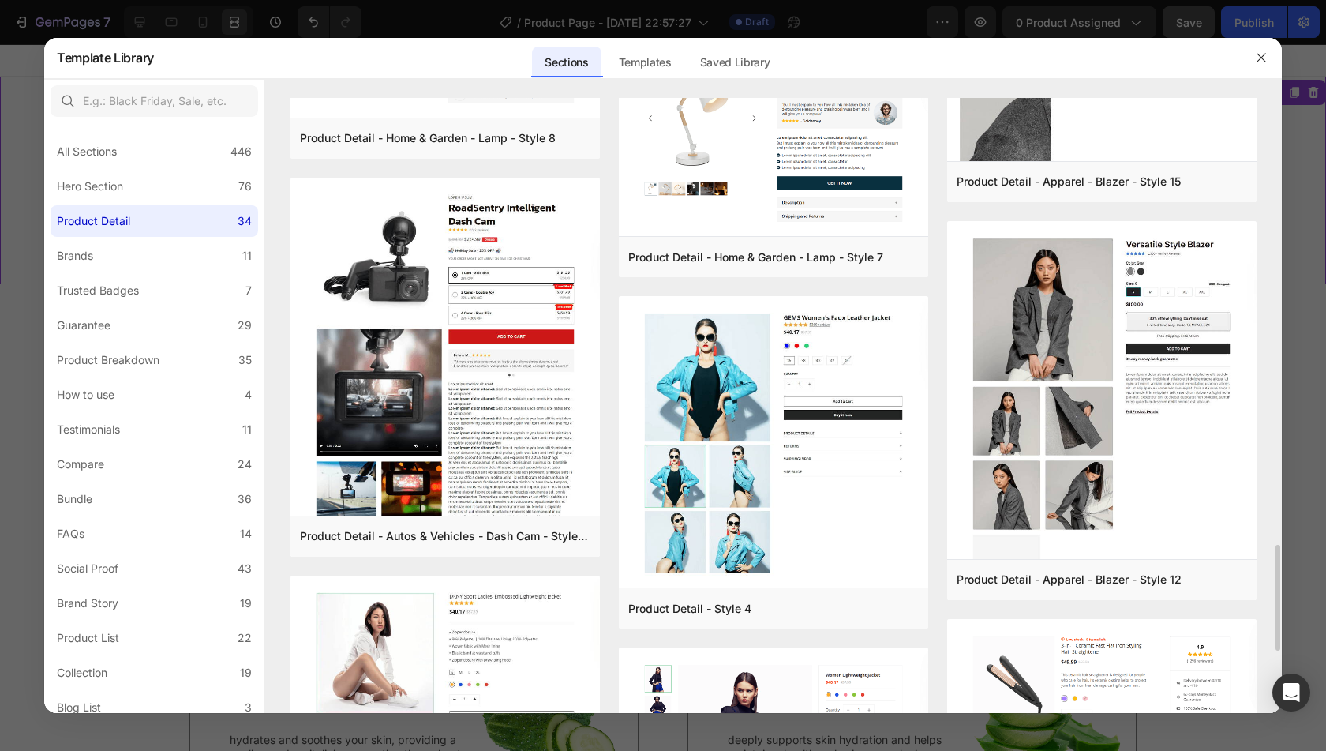
scroll to position [2954, 0]
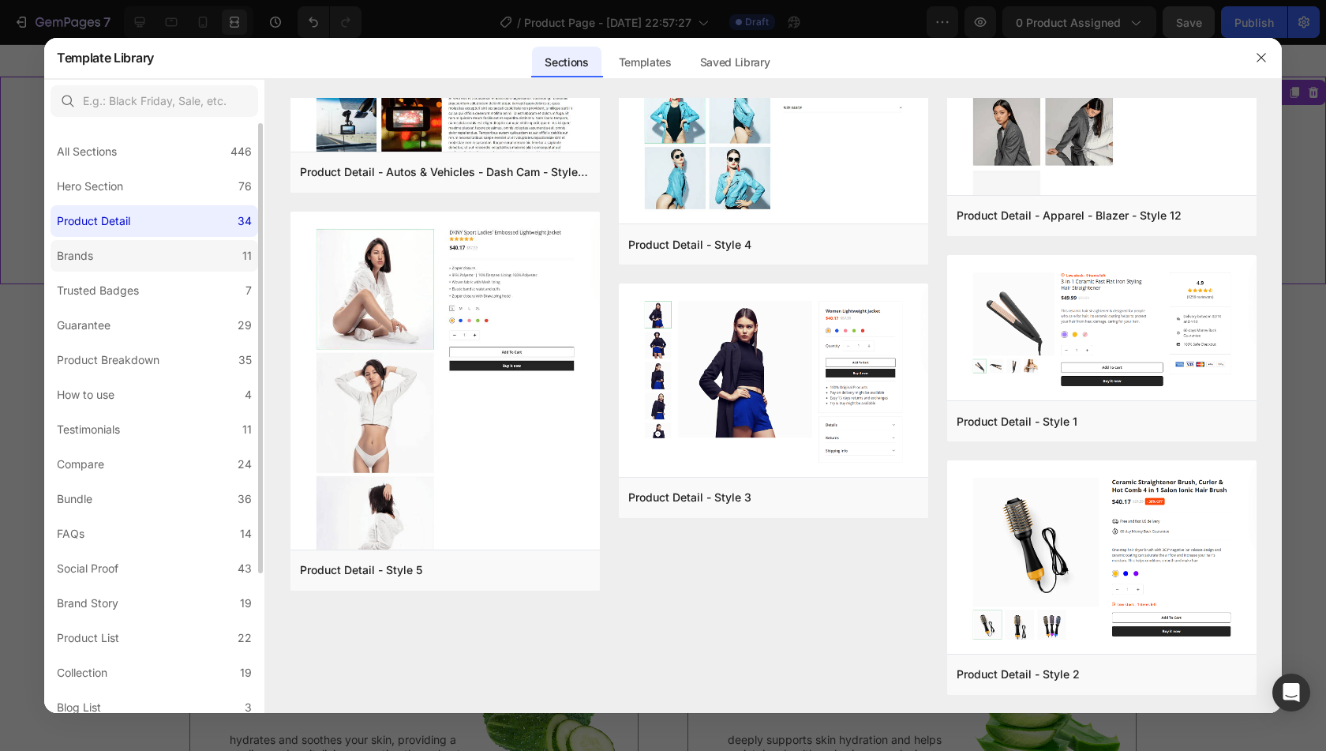
click at [139, 255] on label "Brands 11" at bounding box center [155, 256] width 208 height 32
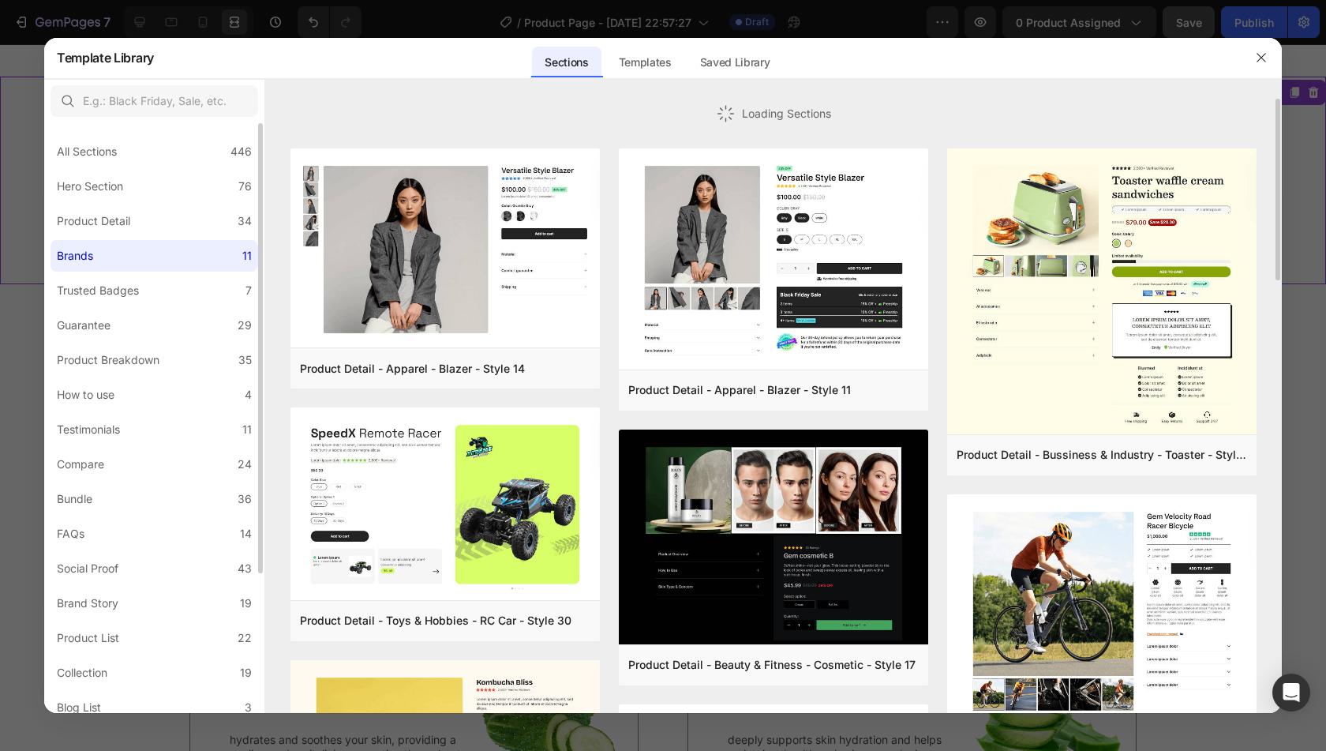
scroll to position [0, 0]
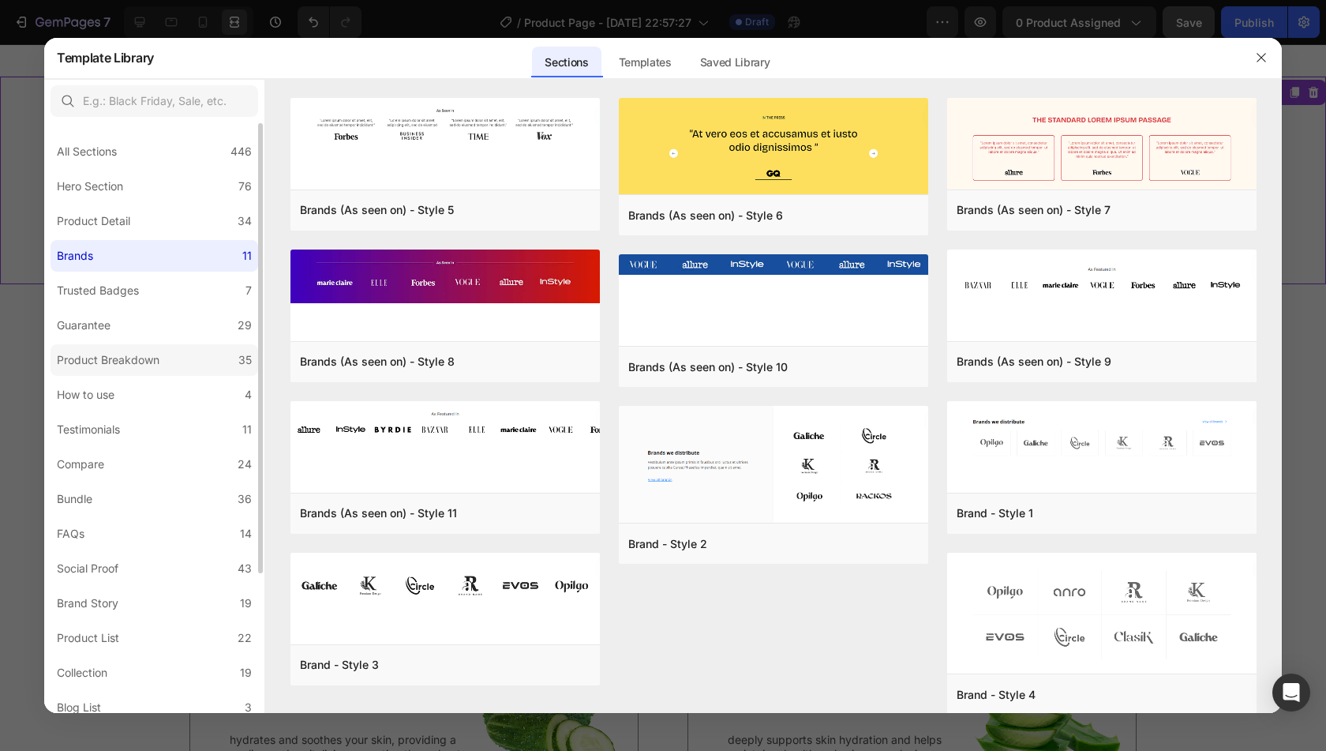
click at [178, 351] on label "Product Breakdown 35" at bounding box center [155, 360] width 208 height 32
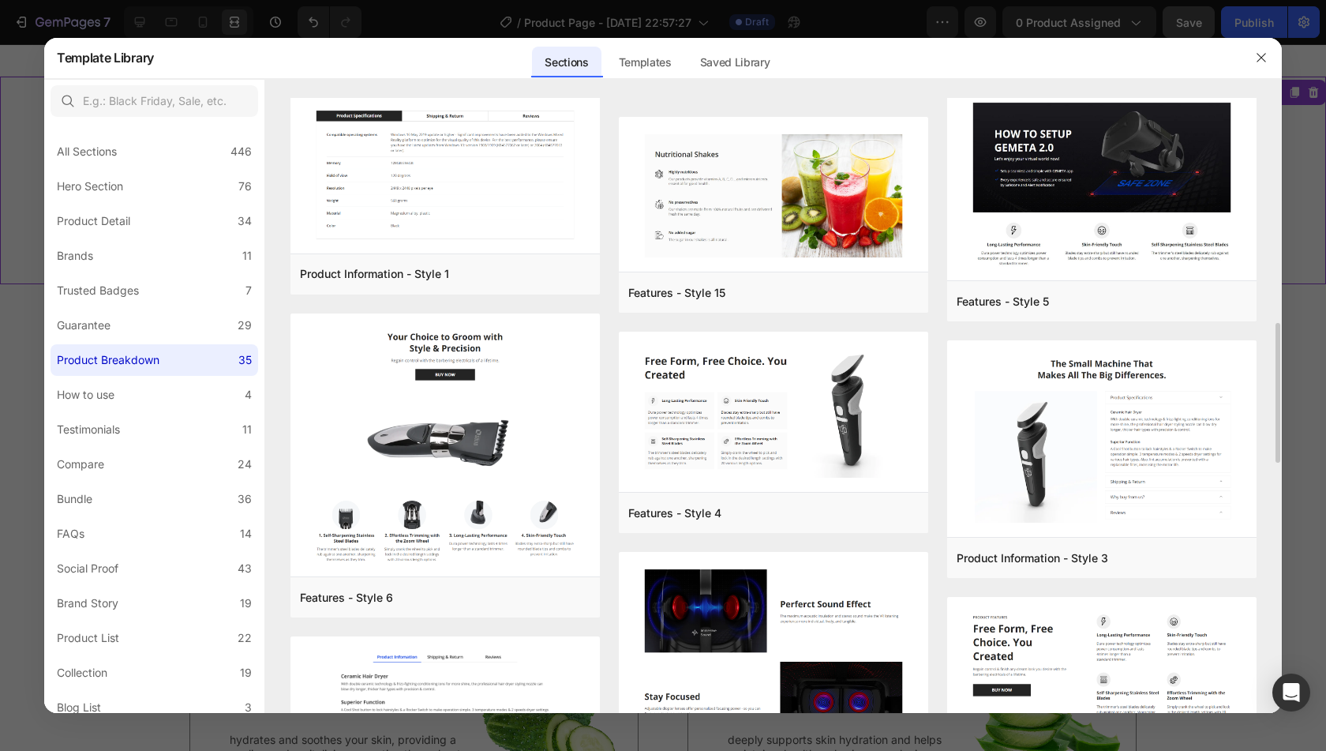
scroll to position [987, 0]
click at [680, 284] on button "Add to page" at bounding box center [699, 293] width 142 height 28
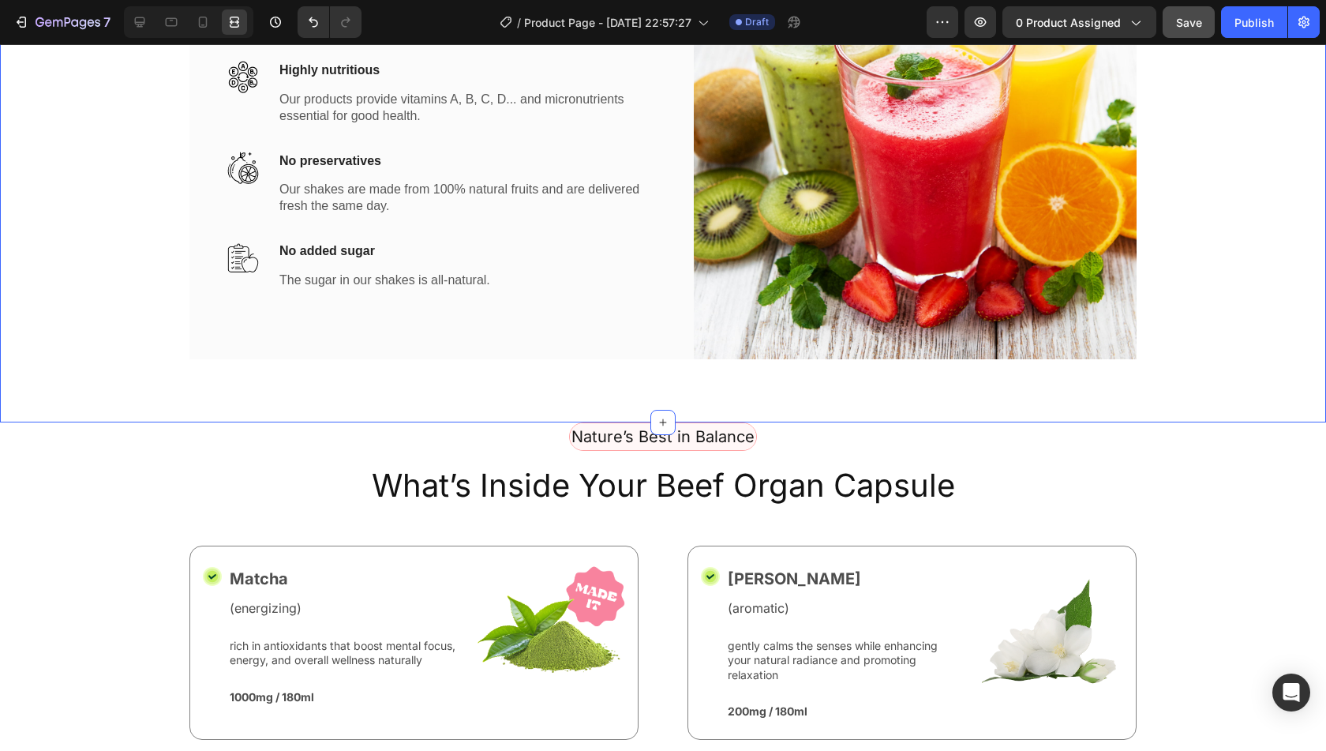
scroll to position [257, 0]
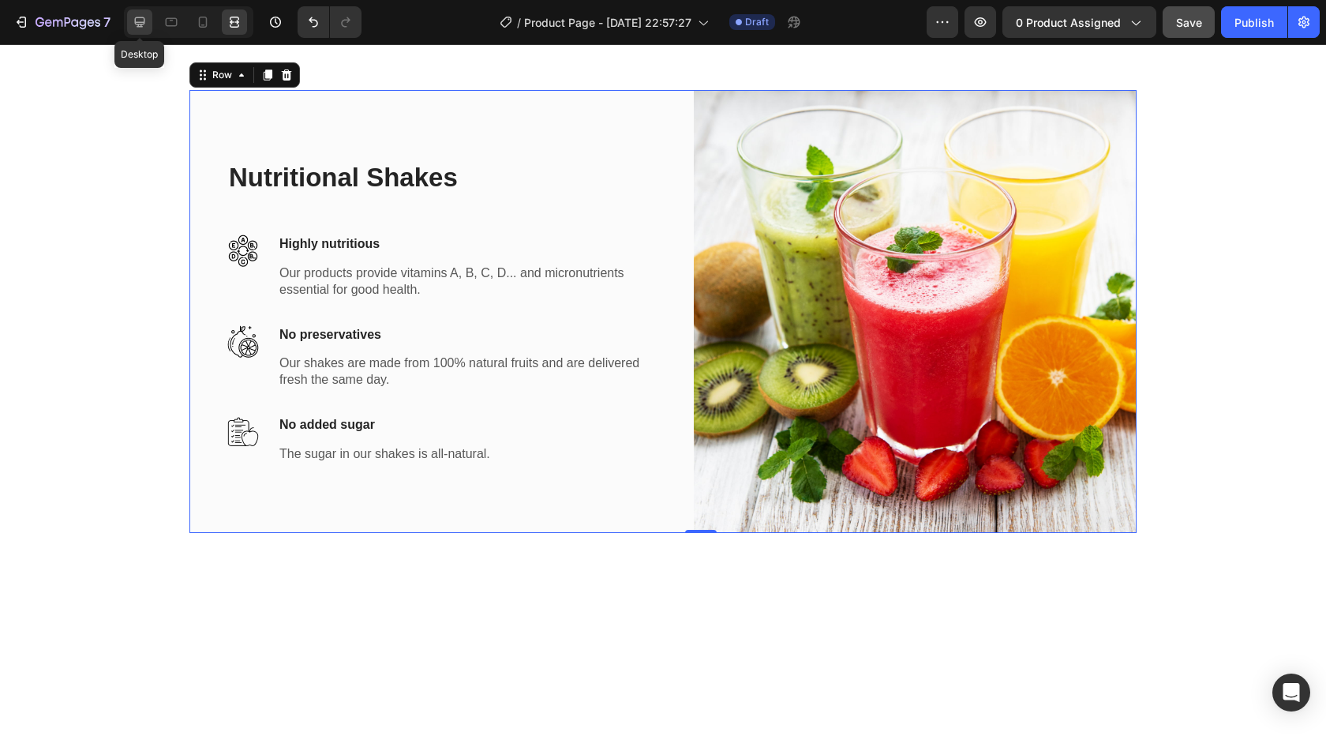
click at [145, 18] on icon at bounding box center [140, 22] width 16 height 16
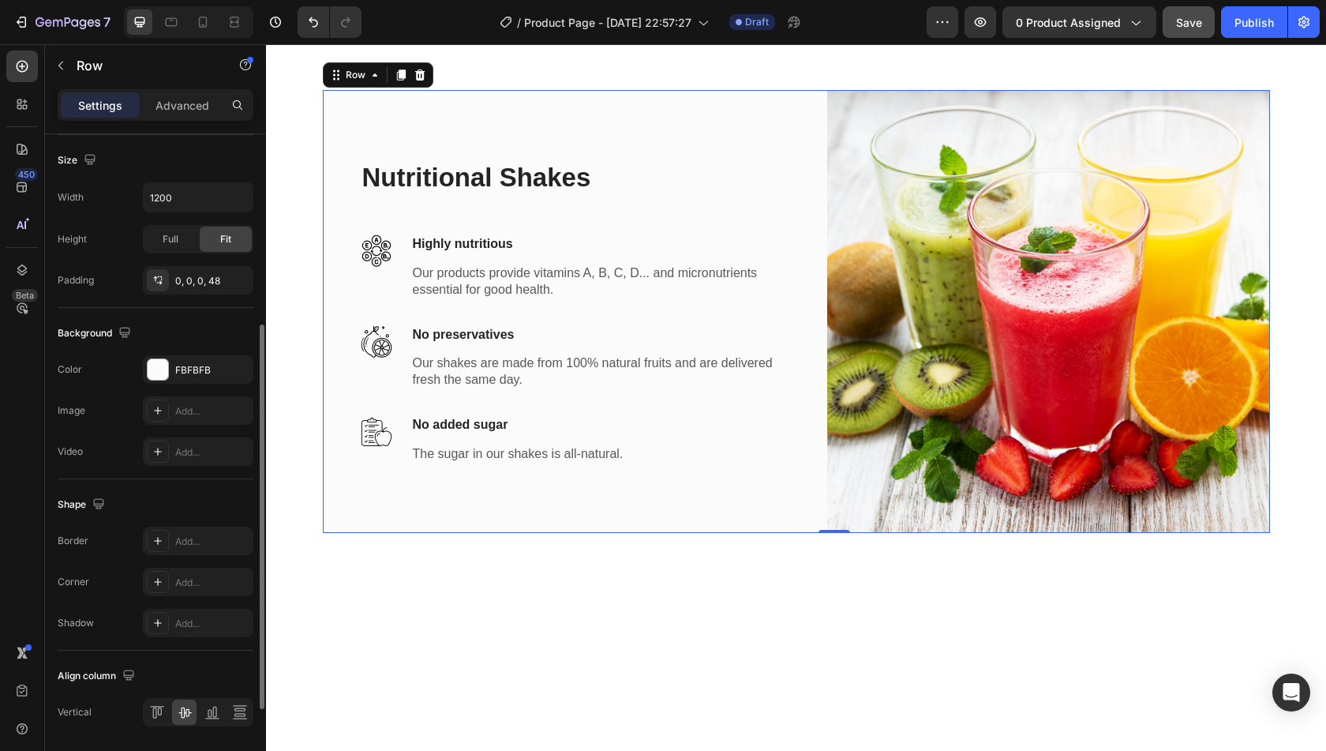
scroll to position [478, 0]
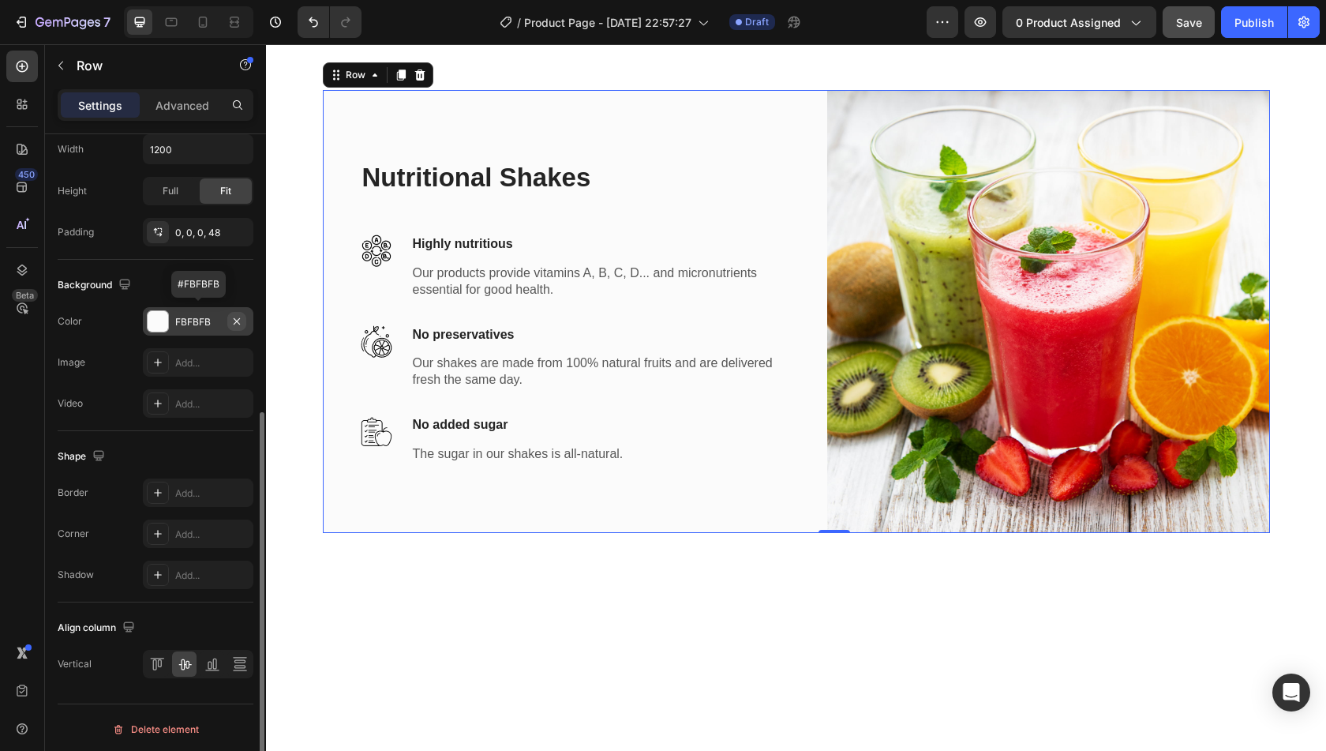
click at [240, 315] on icon "button" at bounding box center [236, 321] width 13 height 13
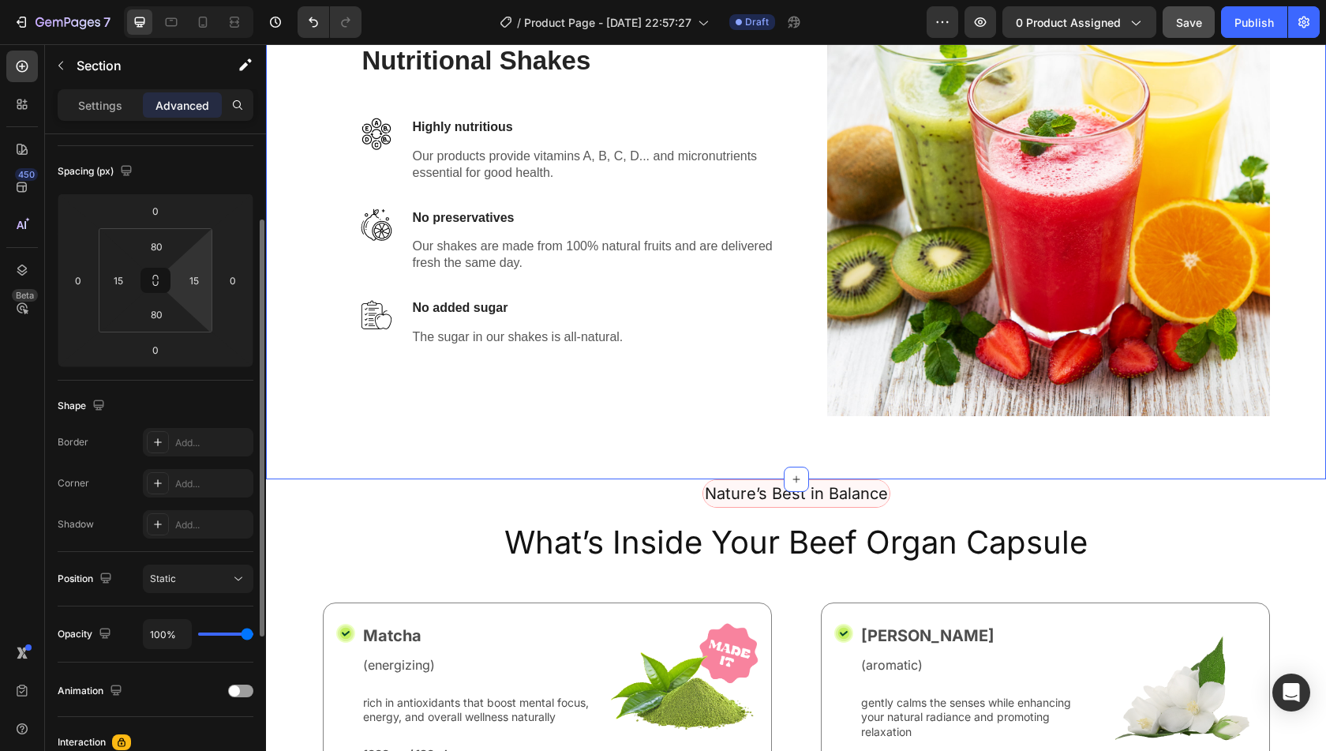
scroll to position [139, 0]
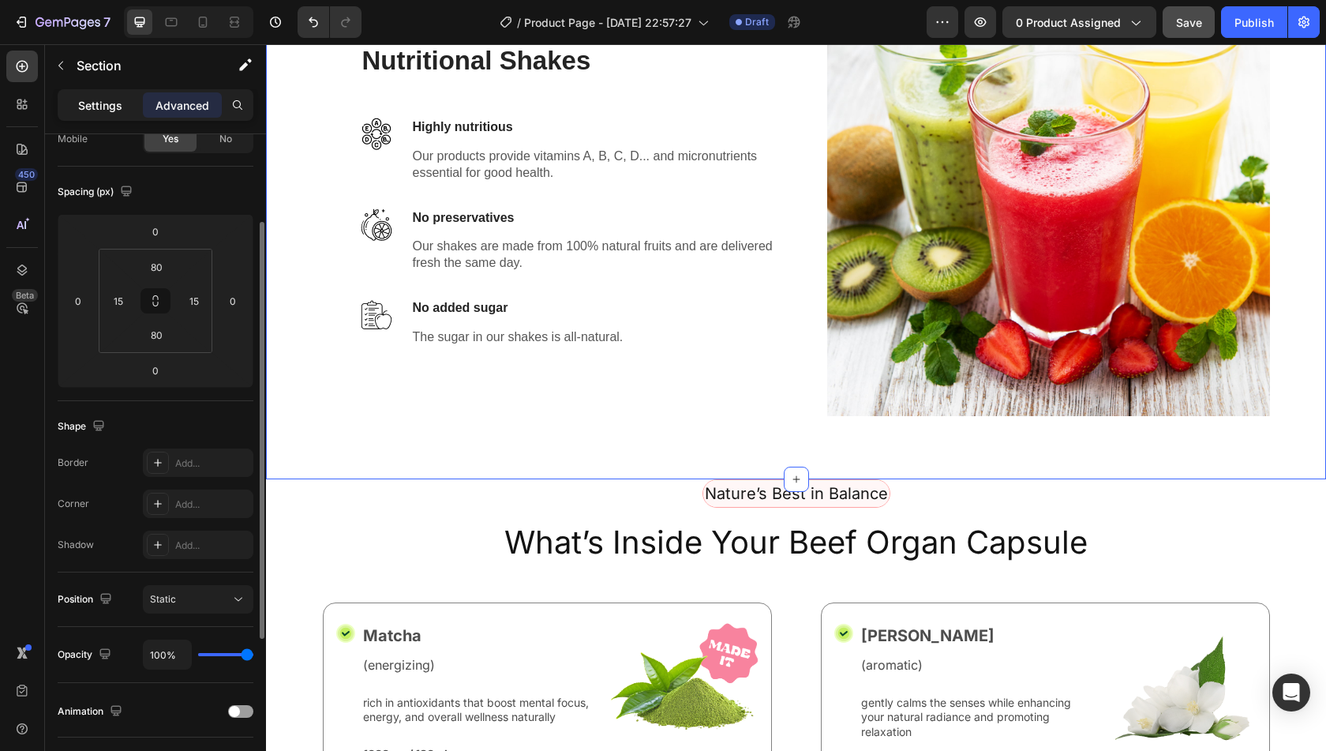
click at [87, 101] on p "Settings" at bounding box center [100, 105] width 44 height 17
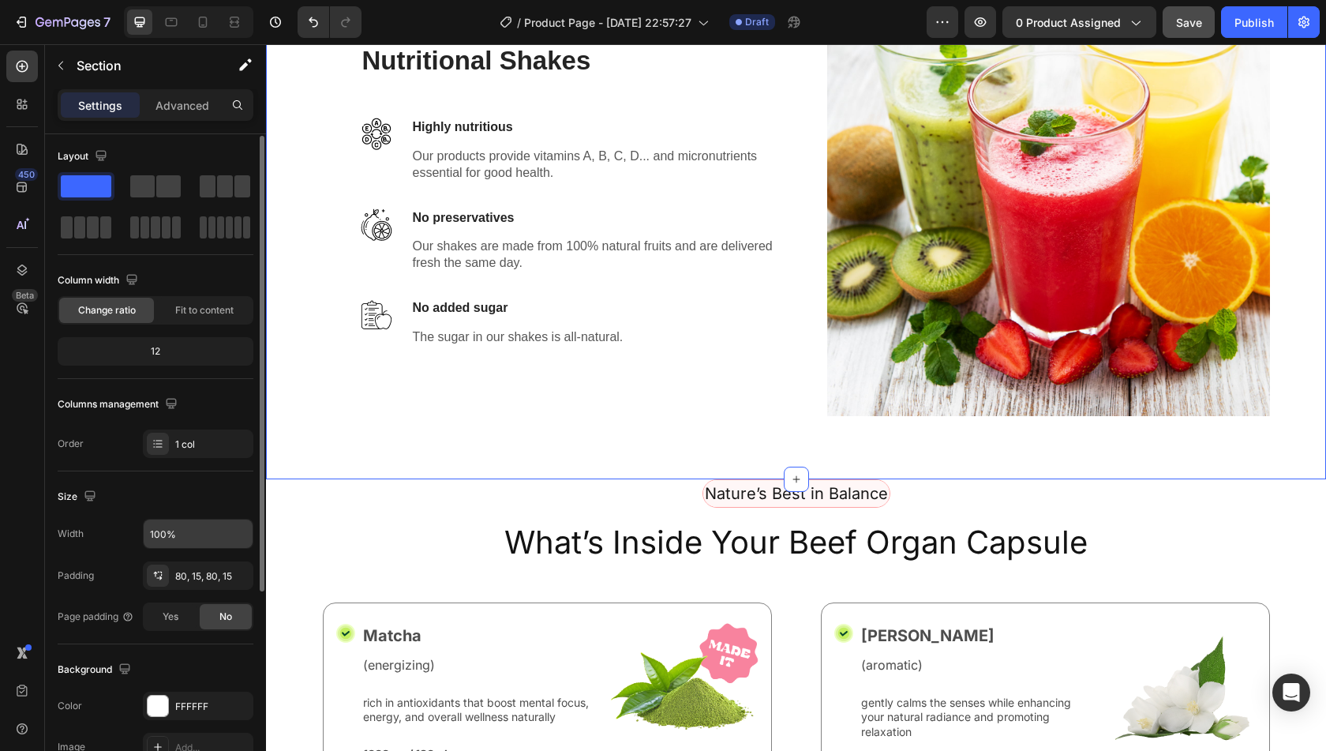
scroll to position [299, 0]
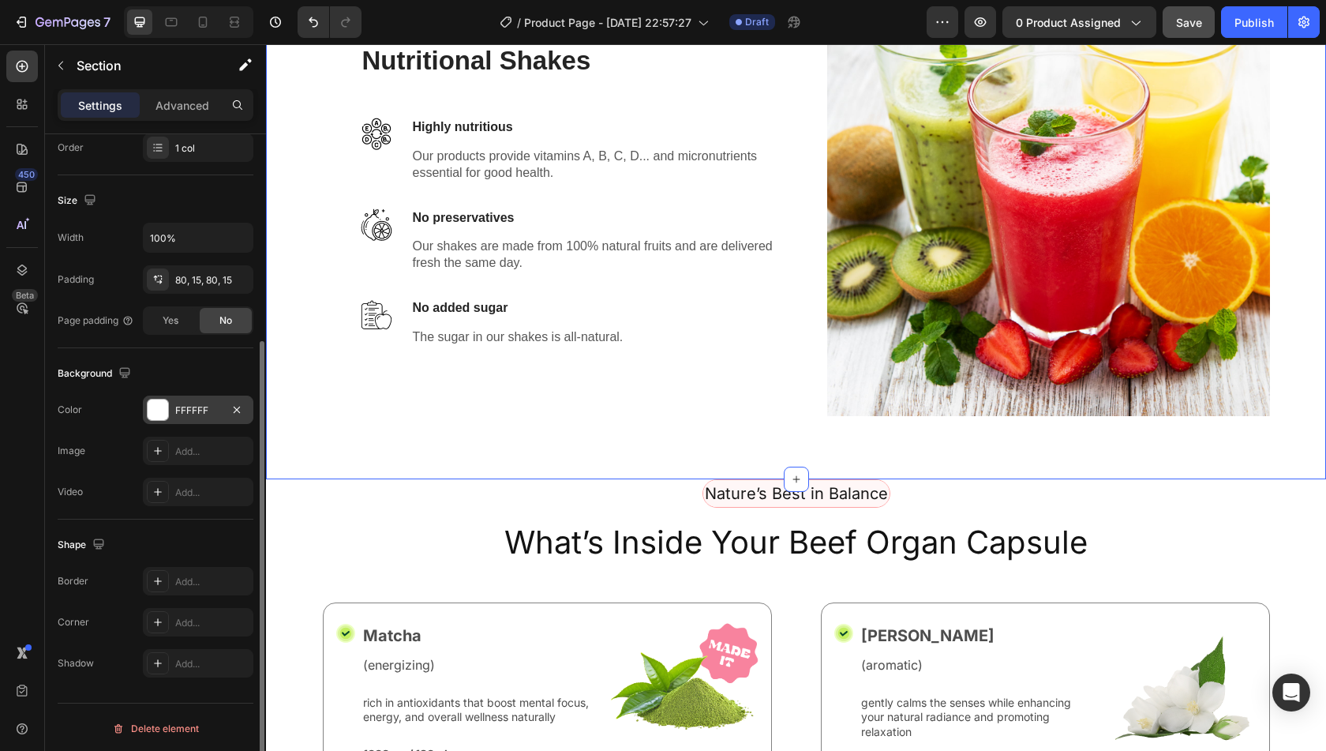
click at [200, 403] on div "FFFFFF" at bounding box center [198, 410] width 46 height 14
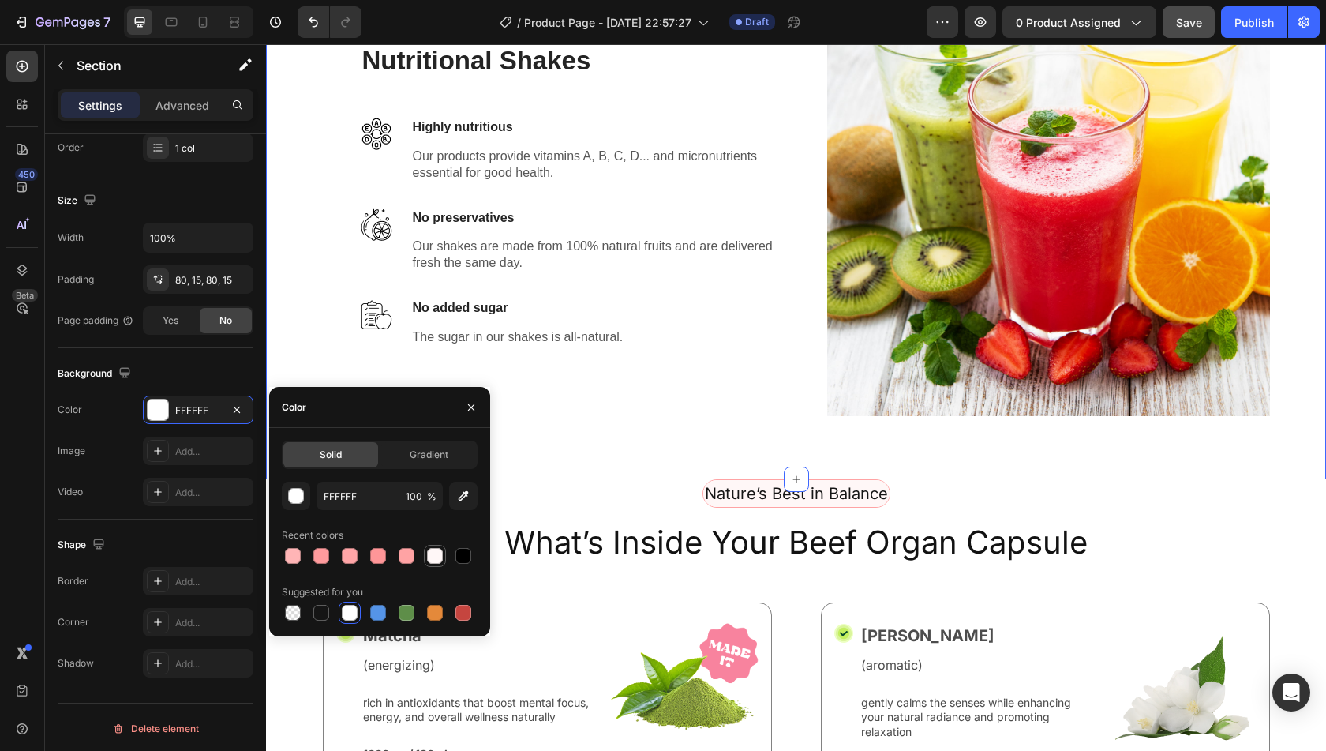
click at [431, 556] on div at bounding box center [435, 556] width 16 height 16
type input "FFF7F7"
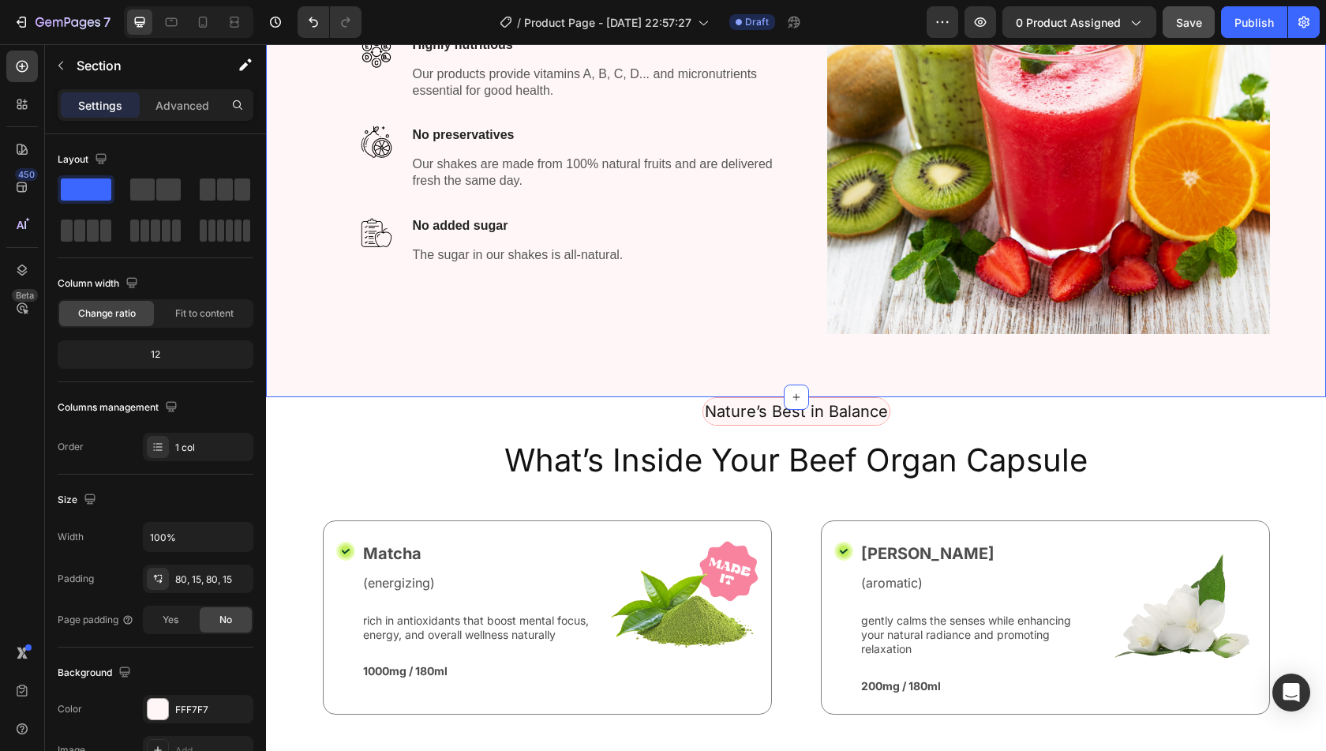
scroll to position [649, 0]
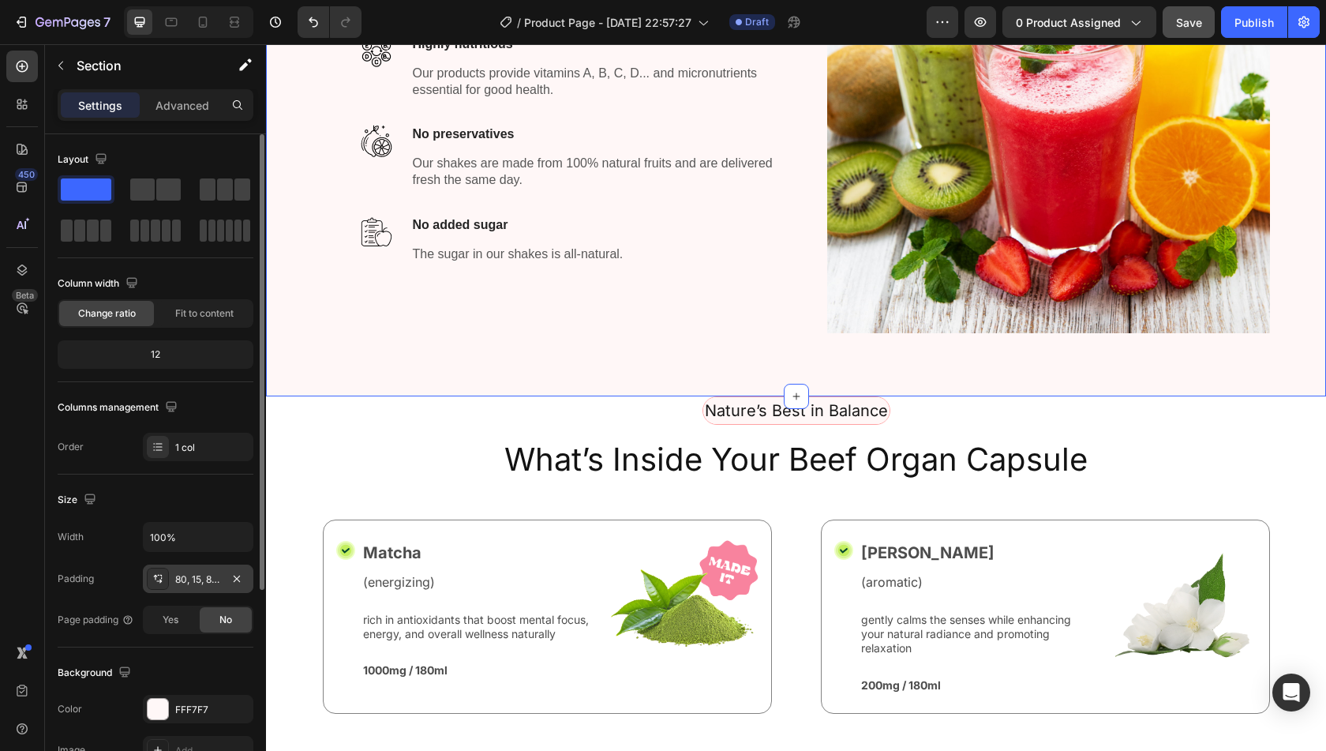
click at [180, 569] on div "80, 15, 80, 15" at bounding box center [198, 578] width 111 height 28
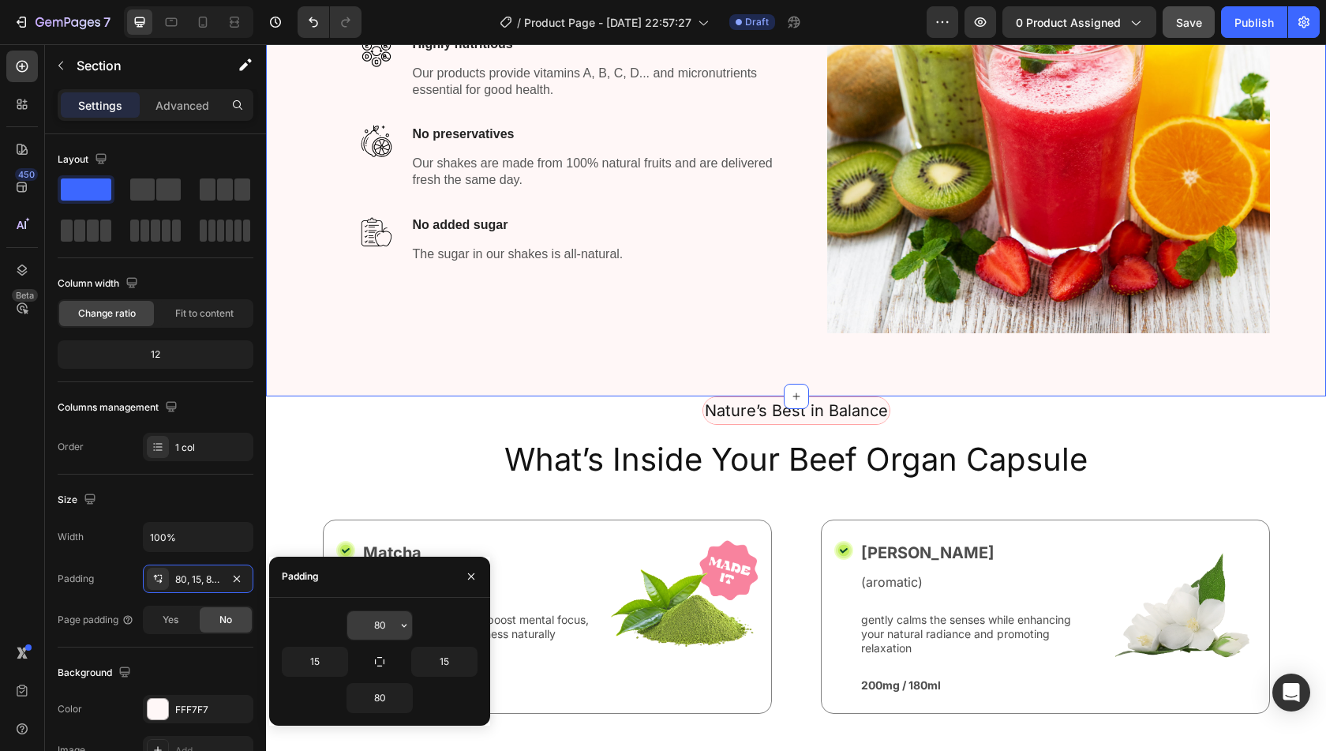
click at [372, 618] on input "80" at bounding box center [379, 625] width 65 height 28
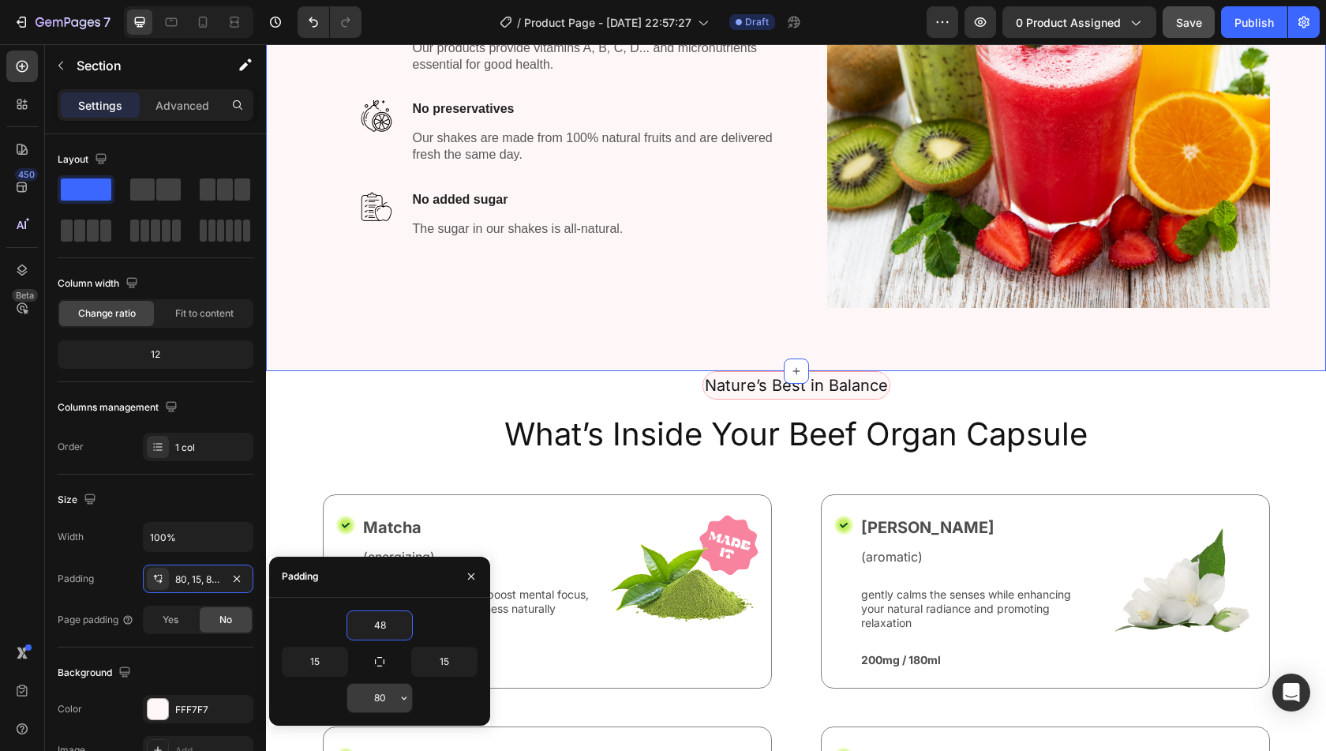
type input "48"
click at [388, 694] on input "80" at bounding box center [379, 698] width 65 height 28
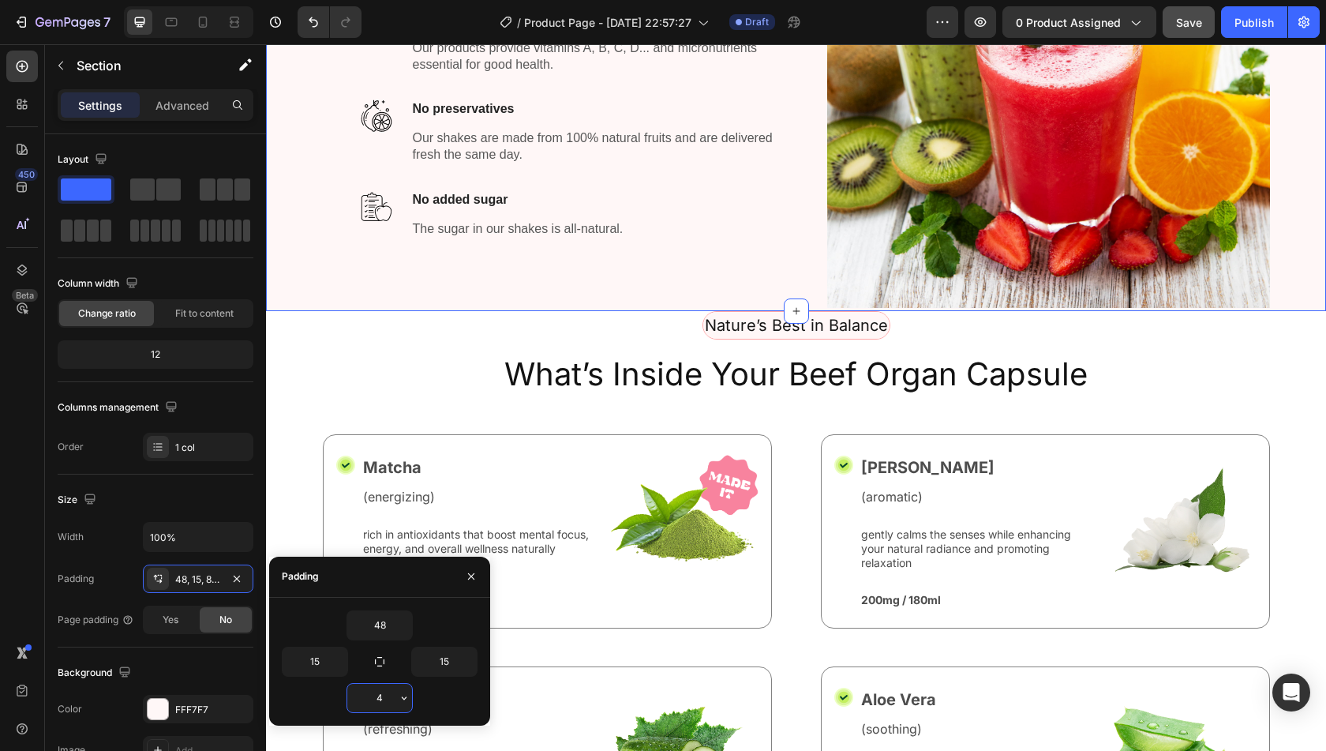
type input "48"
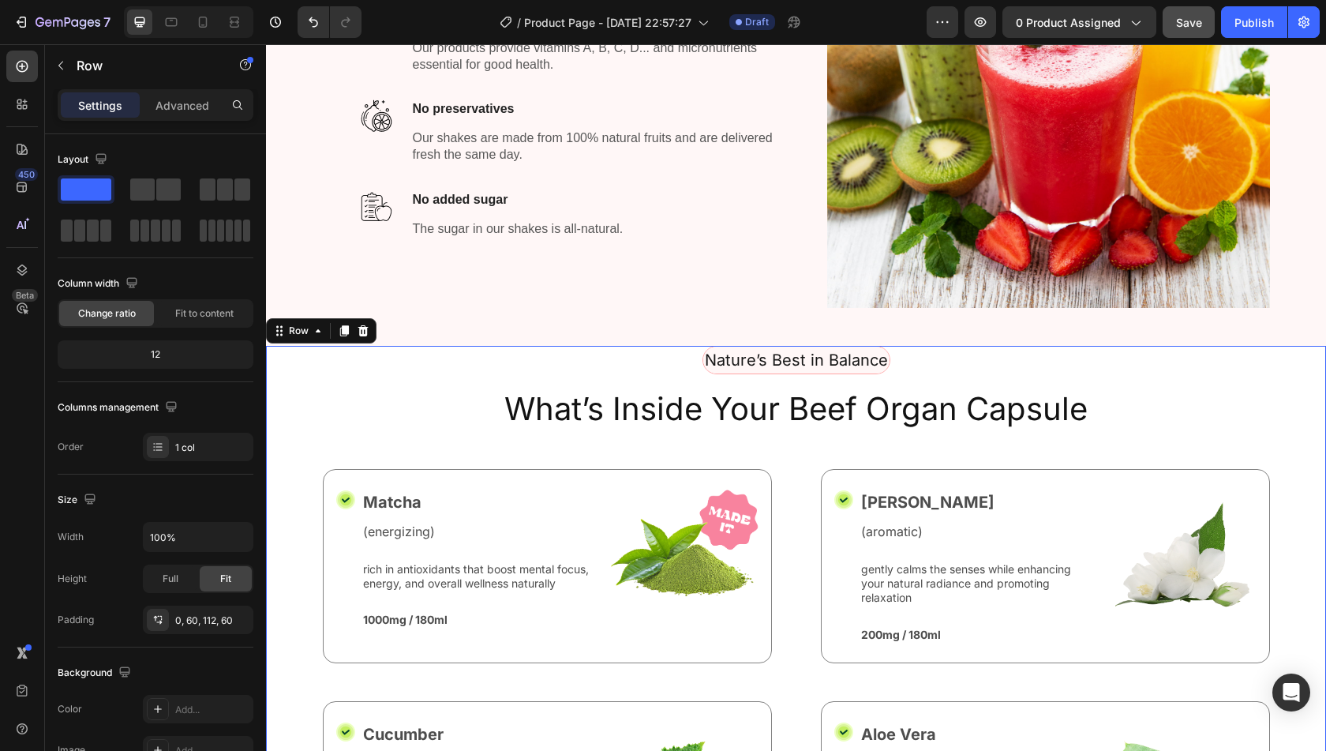
click at [309, 378] on div "Nature’s Best in Balance Text Block Row What’s Inside Your Beef Organ Capsule H…" at bounding box center [796, 664] width 1060 height 637
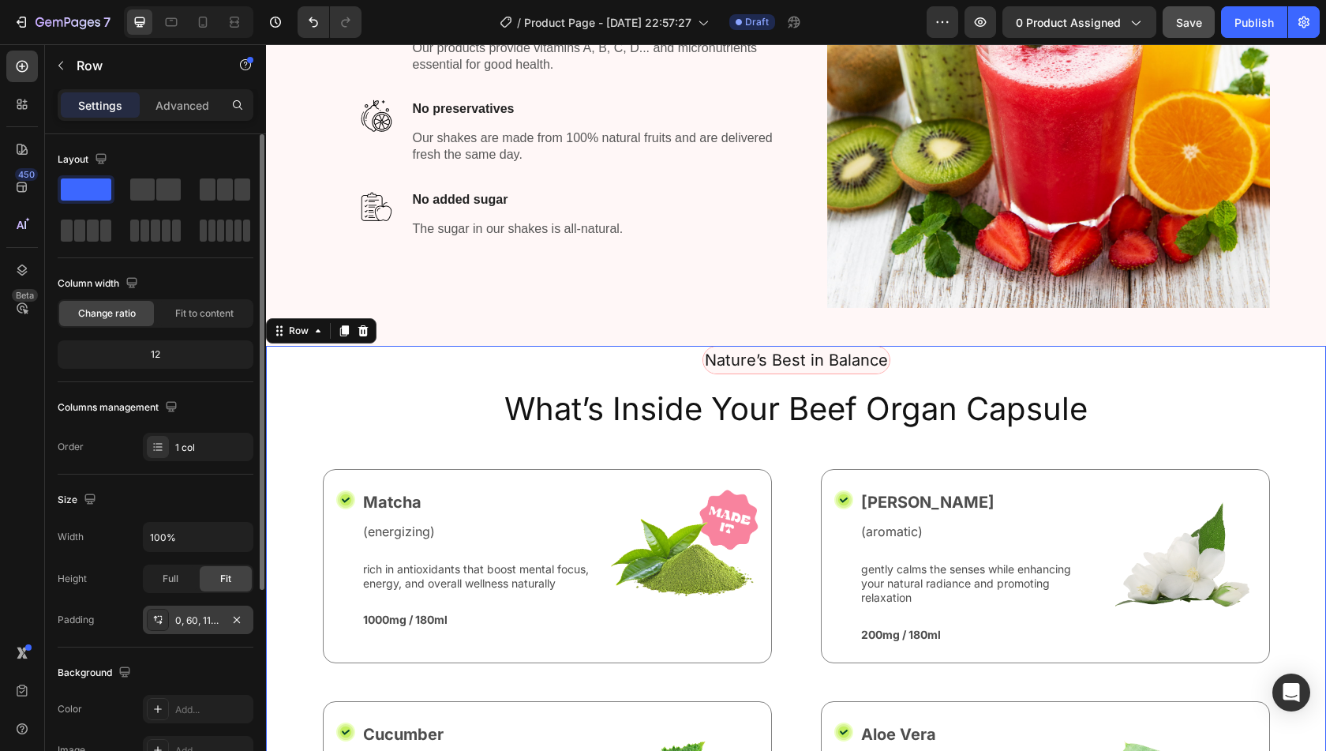
click at [199, 613] on div "0, 60, 112, 60" at bounding box center [198, 620] width 46 height 14
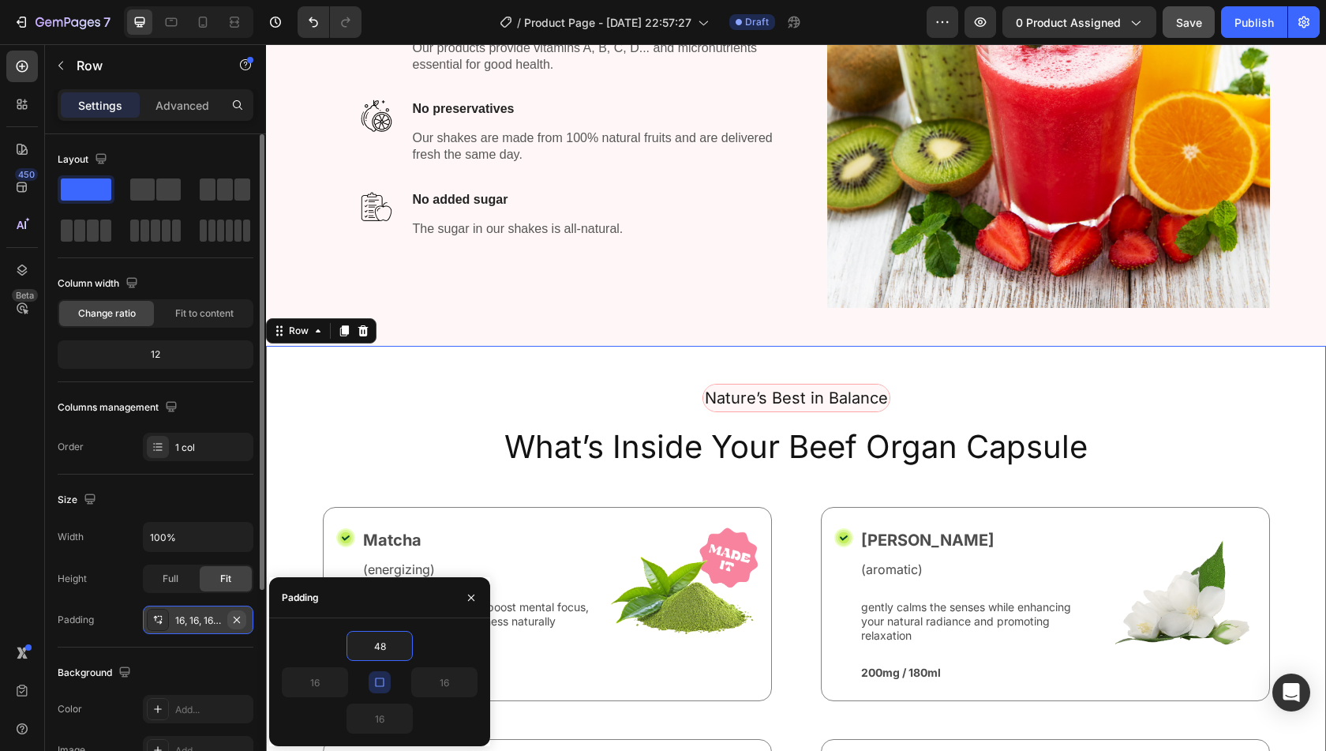
type input "48"
click at [238, 616] on icon "button" at bounding box center [237, 619] width 6 height 6
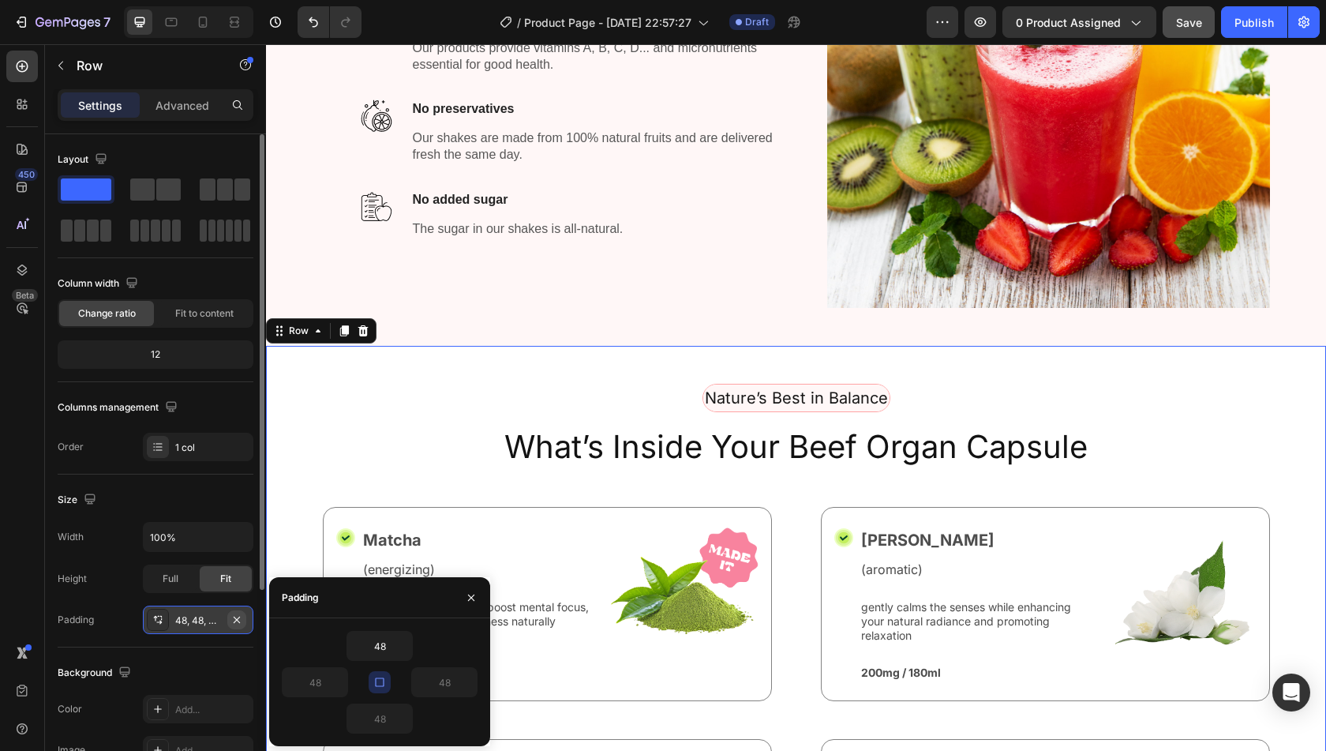
type input "0"
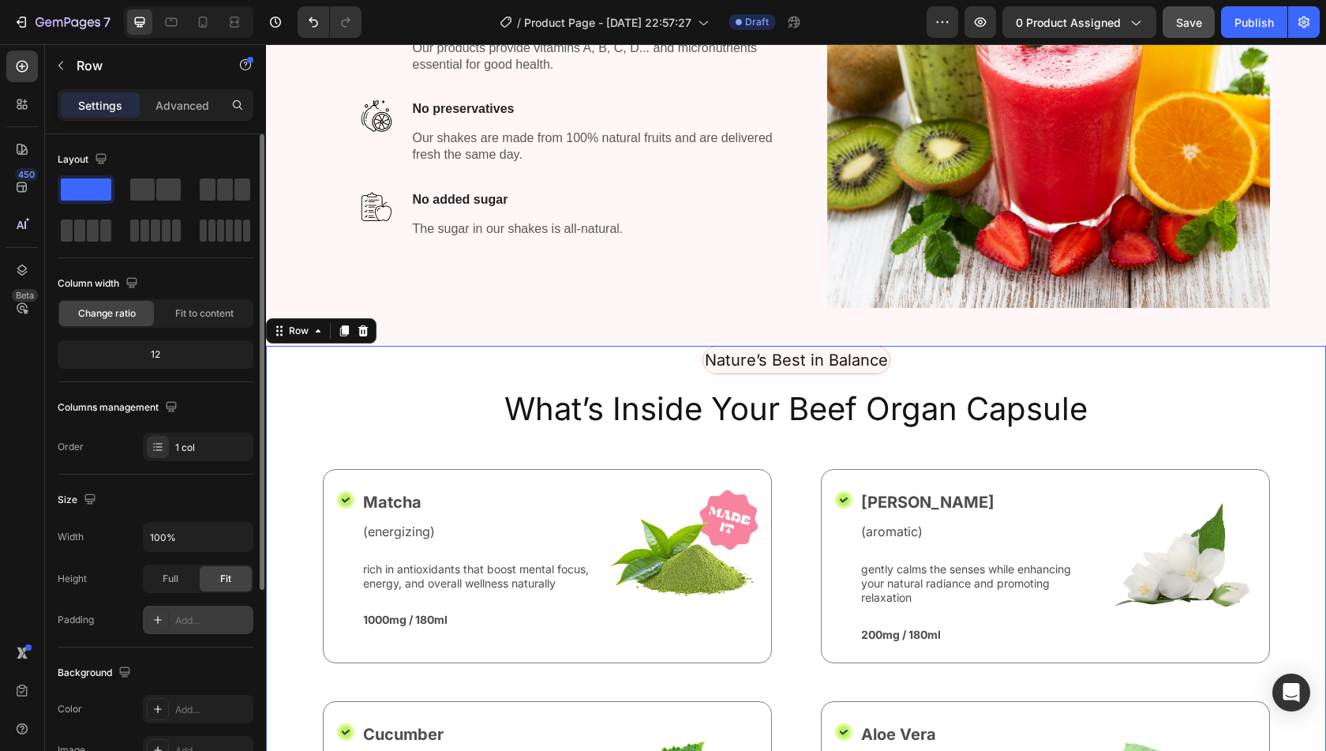
click at [193, 616] on div "Add..." at bounding box center [212, 620] width 74 height 14
type input "16"
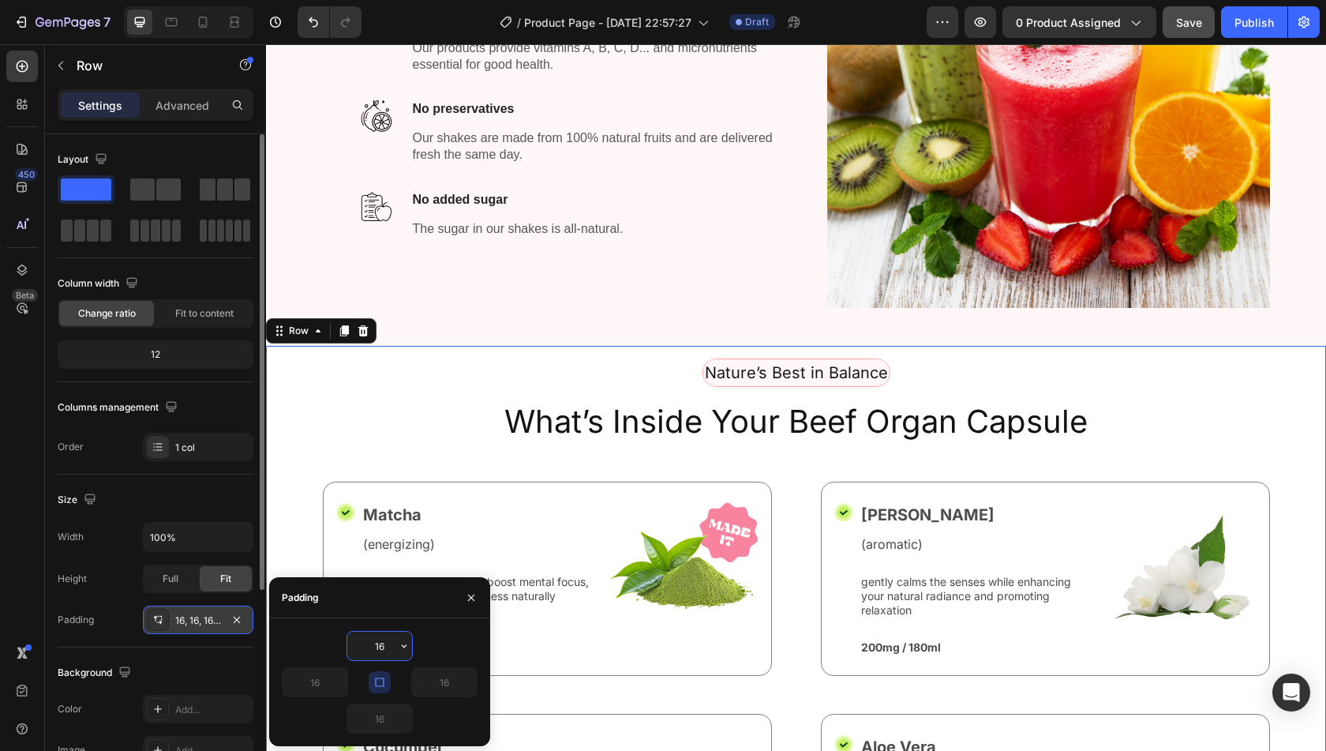
click at [378, 643] on input "16" at bounding box center [379, 645] width 65 height 28
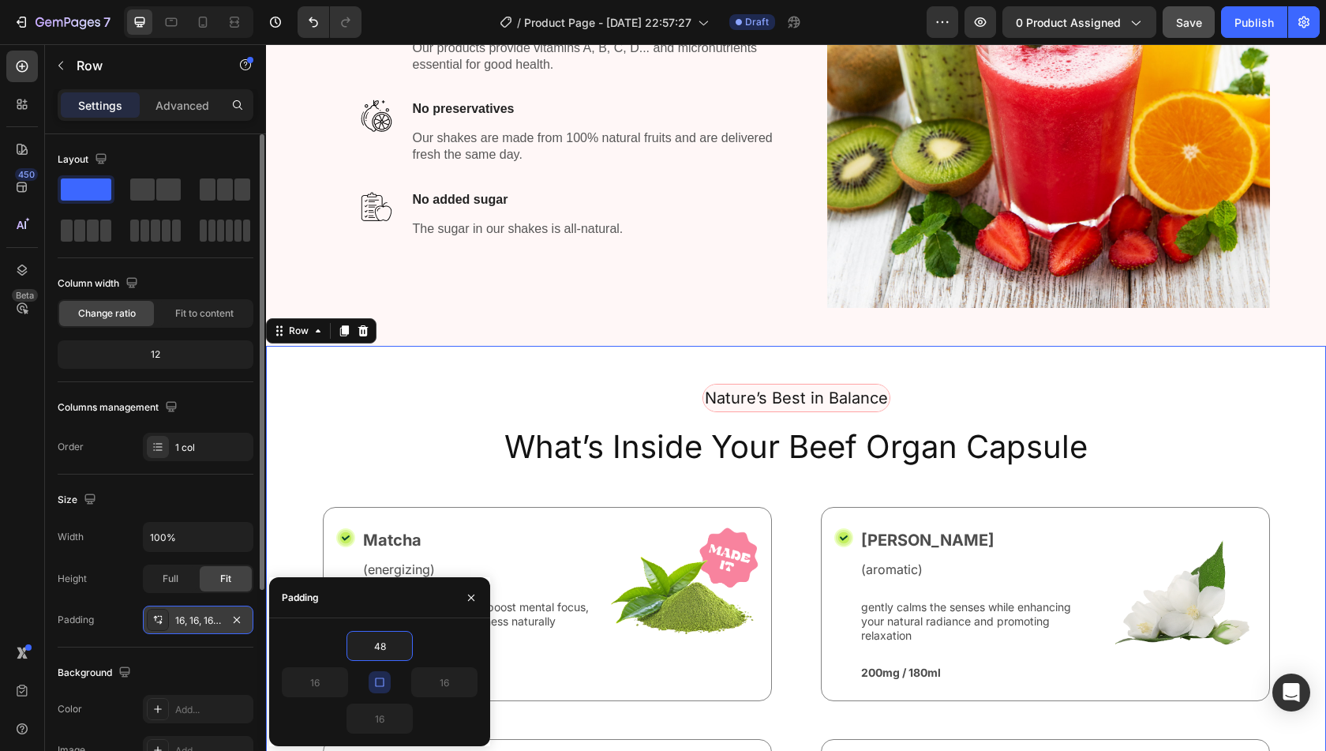
type input "48"
click at [444, 634] on div "48" at bounding box center [380, 646] width 196 height 30
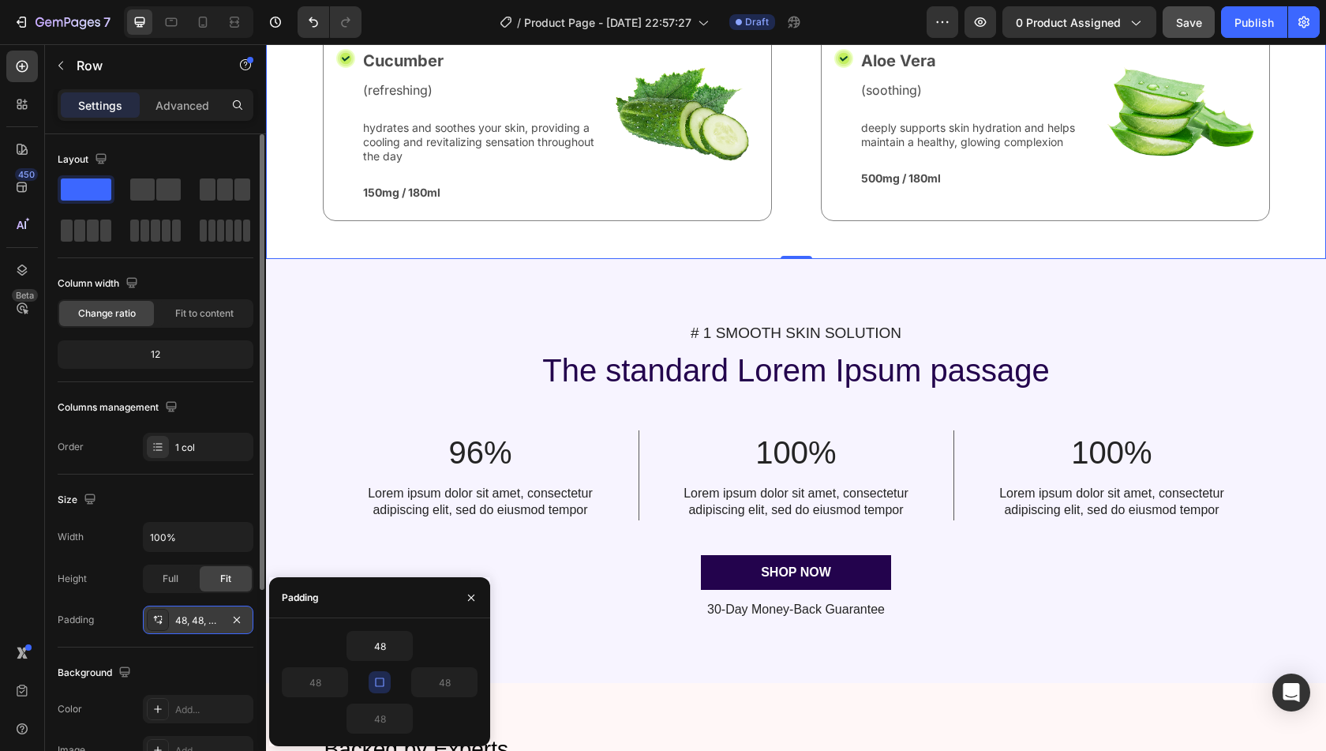
scroll to position [1439, 0]
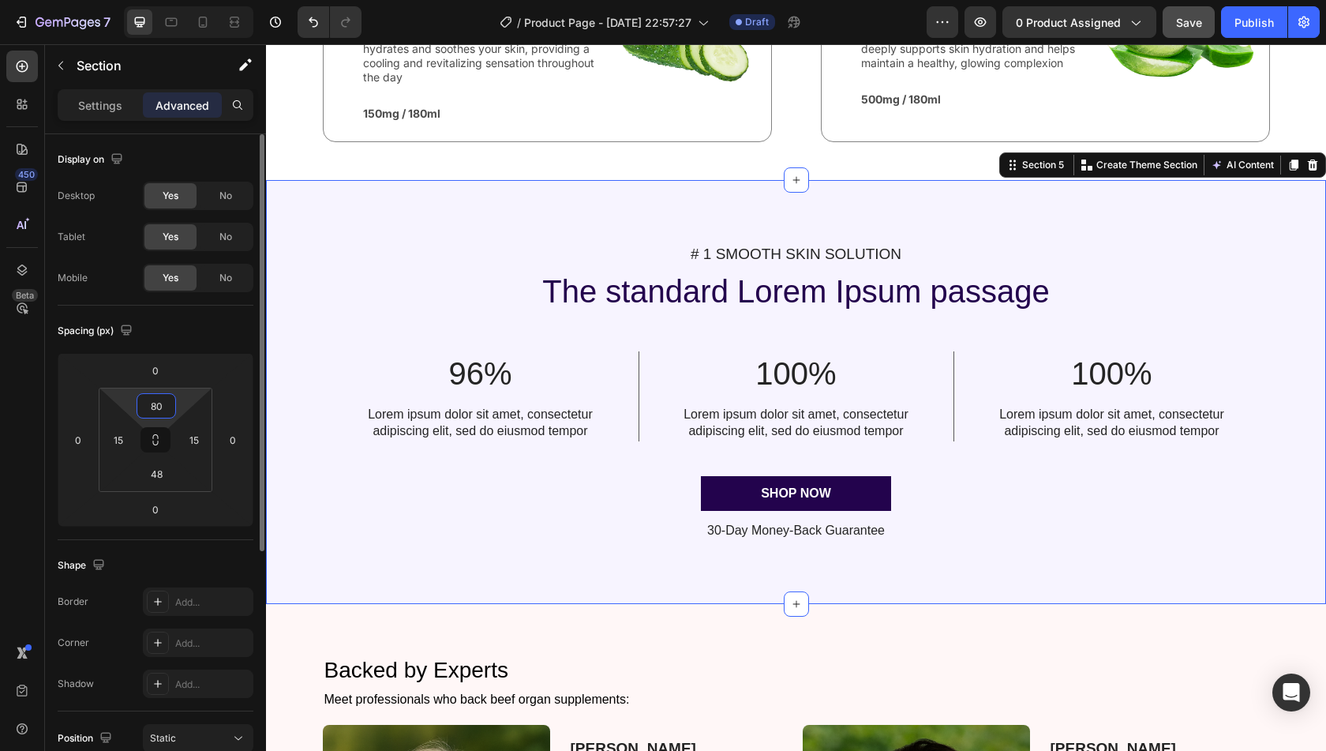
click at [159, 398] on input "80" at bounding box center [156, 406] width 32 height 24
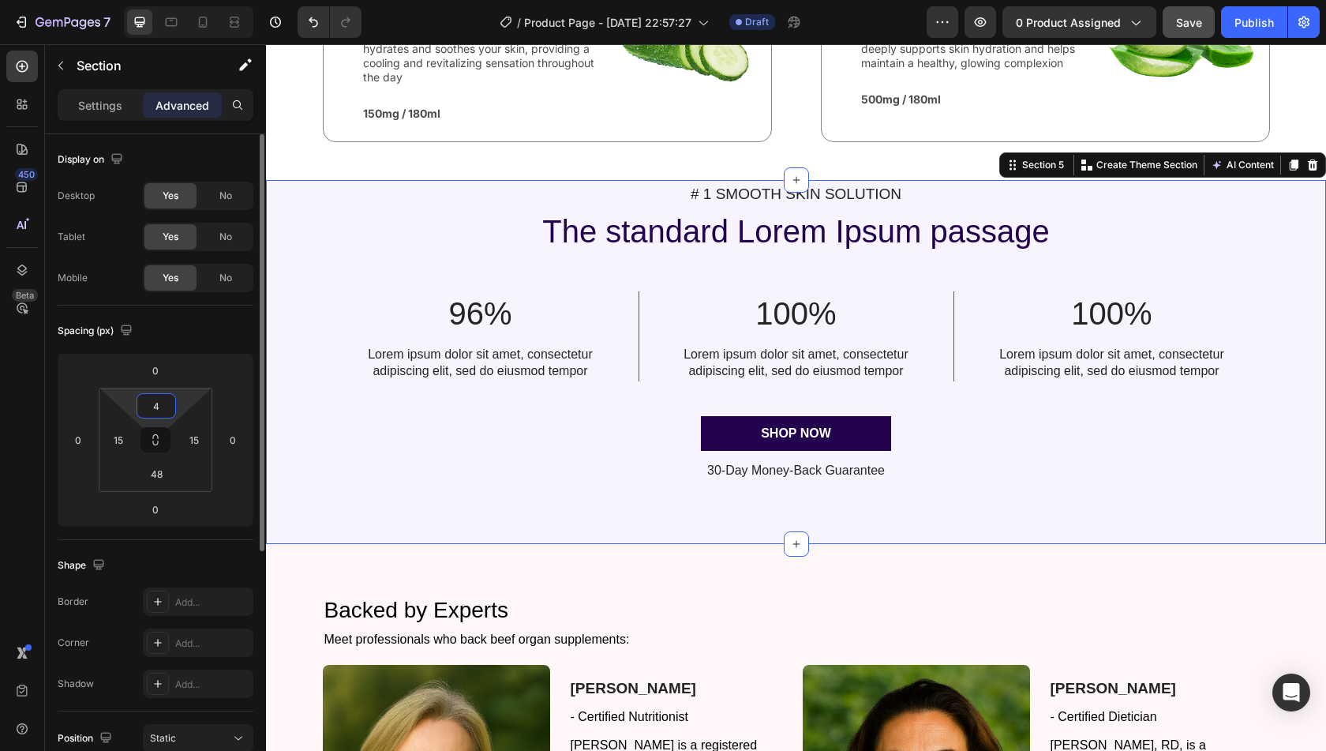
type input "48"
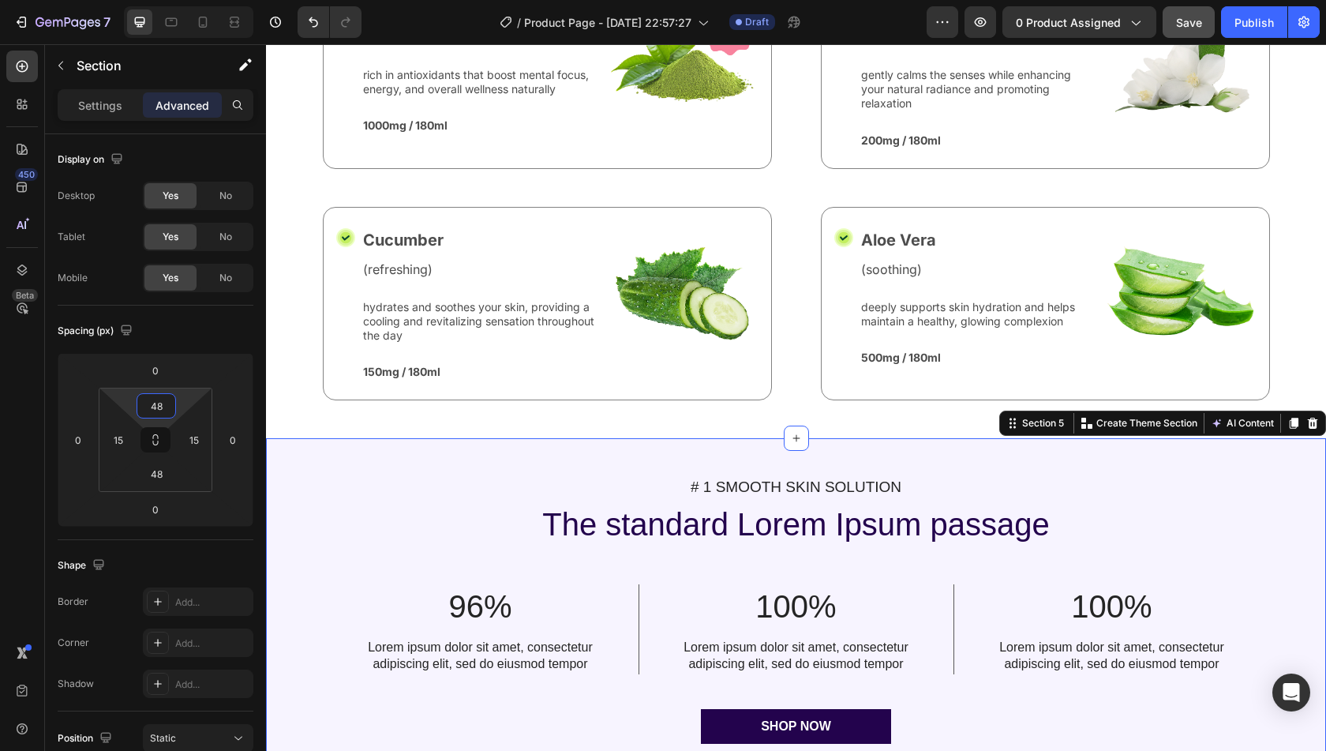
scroll to position [1180, 0]
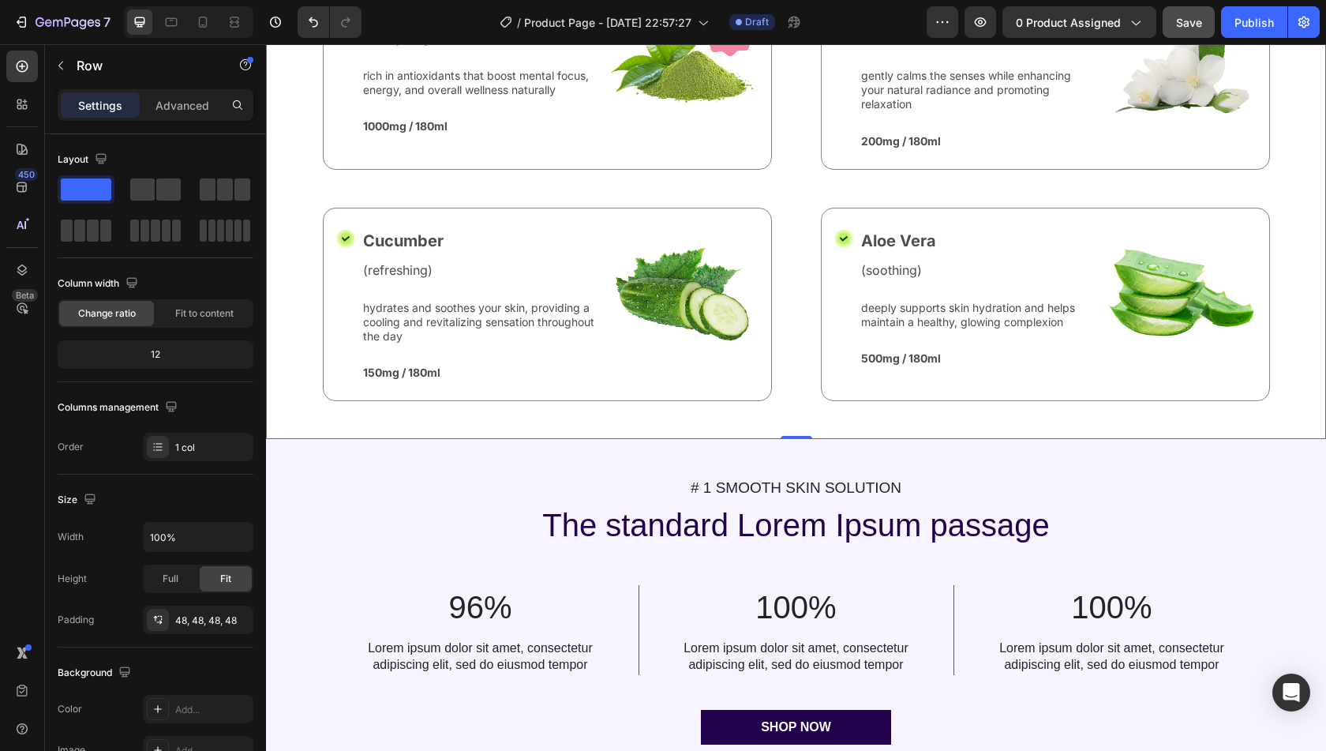
click at [781, 419] on div "Nature’s Best in Balance Text Block Row What’s Inside Your Beef Organ Capsule H…" at bounding box center [796, 127] width 1060 height 624
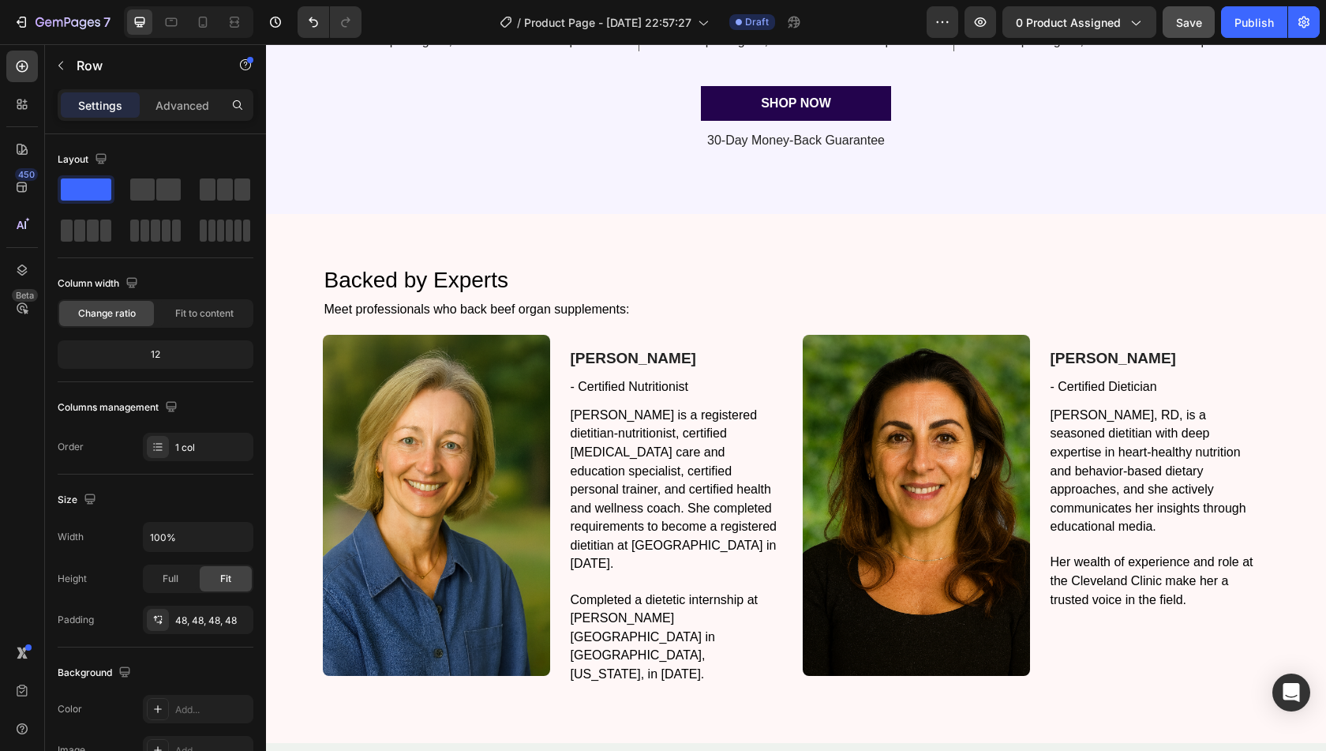
scroll to position [1807, 0]
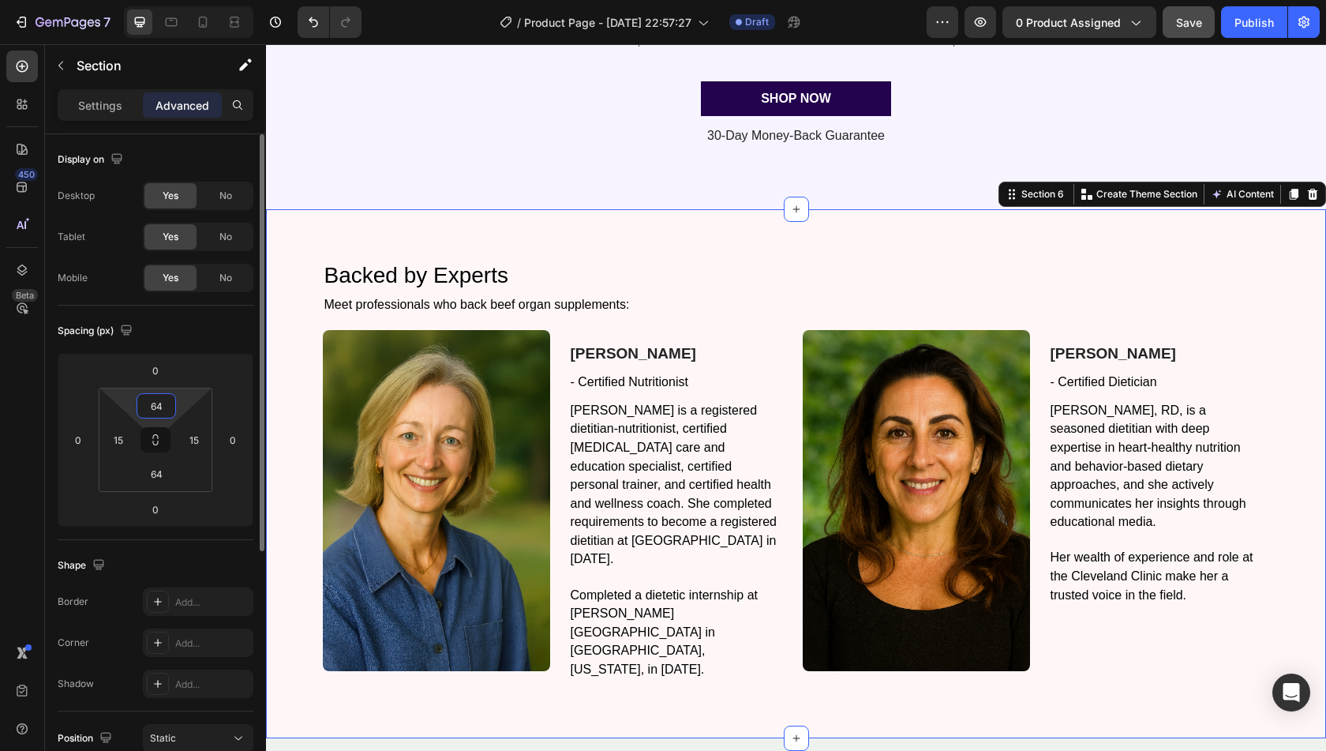
click at [166, 408] on input "64" at bounding box center [156, 406] width 32 height 24
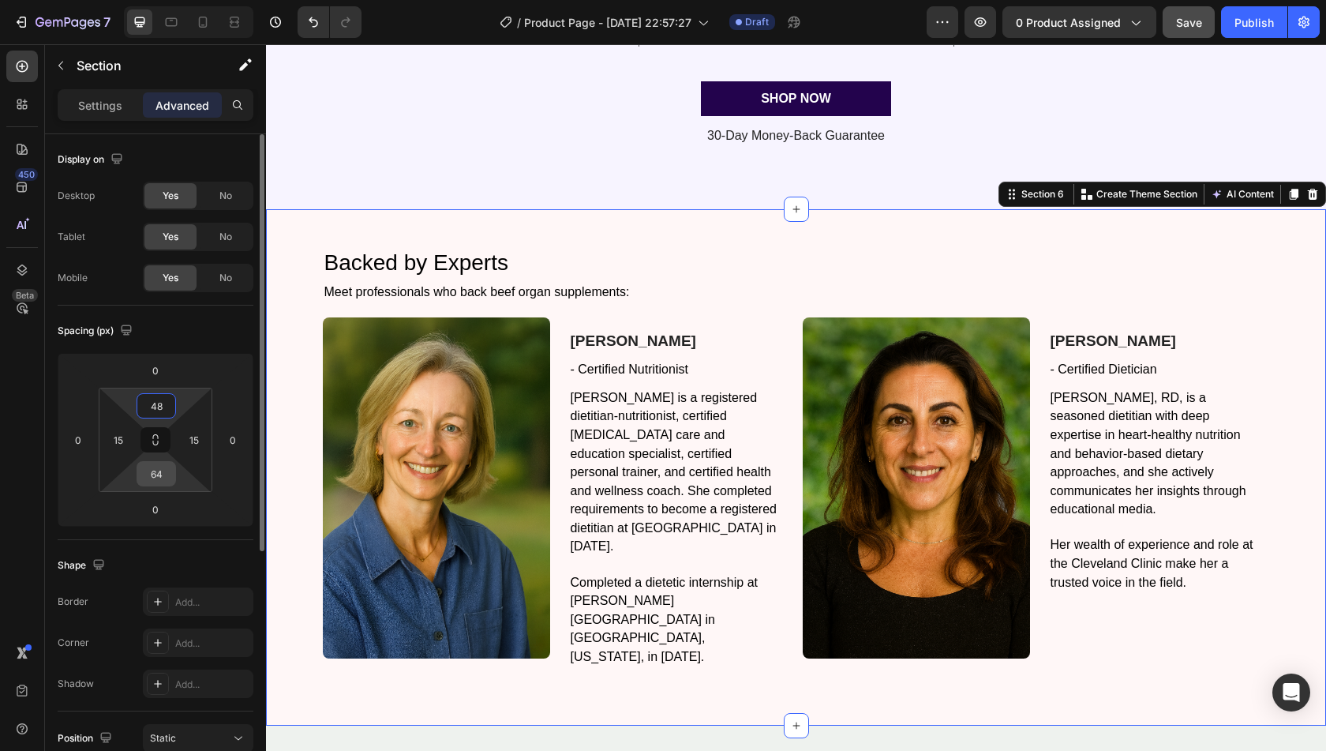
type input "48"
click at [157, 470] on input "64" at bounding box center [156, 474] width 32 height 24
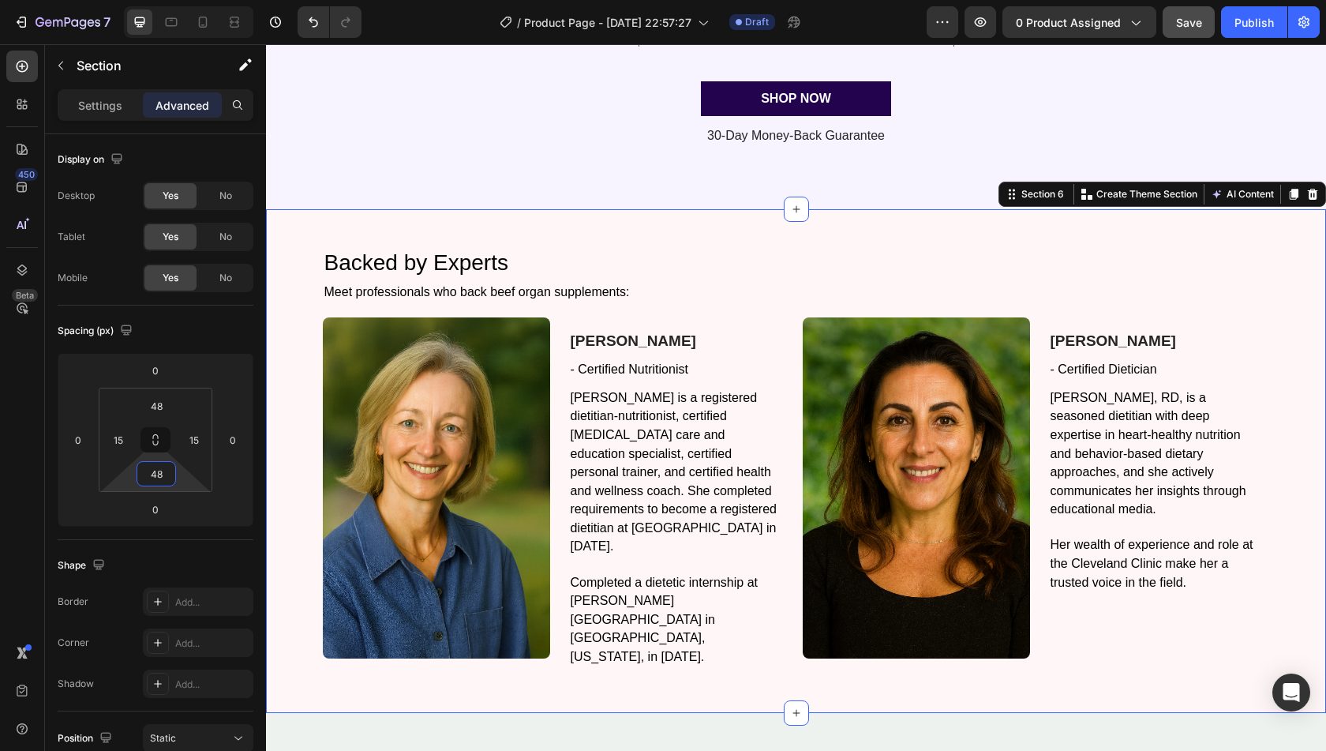
type input "48"
click at [698, 670] on div "Backed by Experts Heading Meet professionals who back beef organ supplements: T…" at bounding box center [796, 460] width 1060 height 503
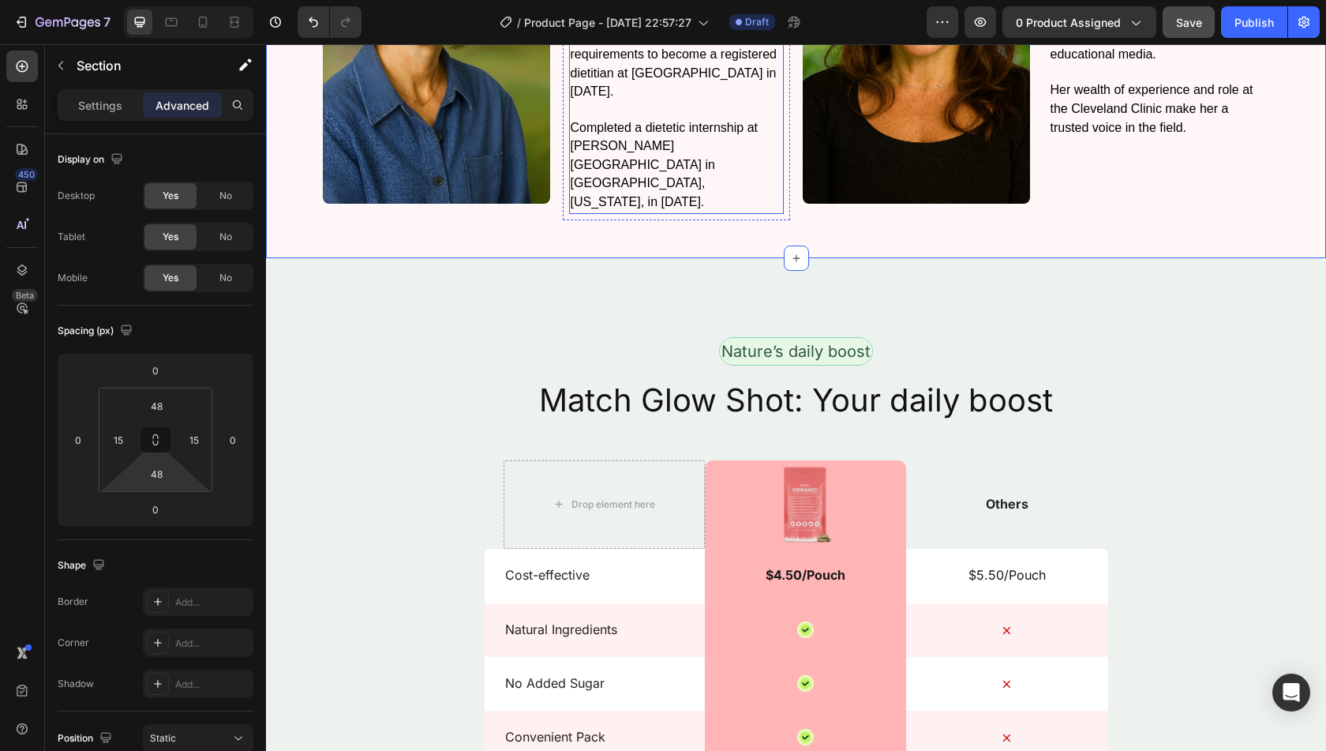
scroll to position [2263, 0]
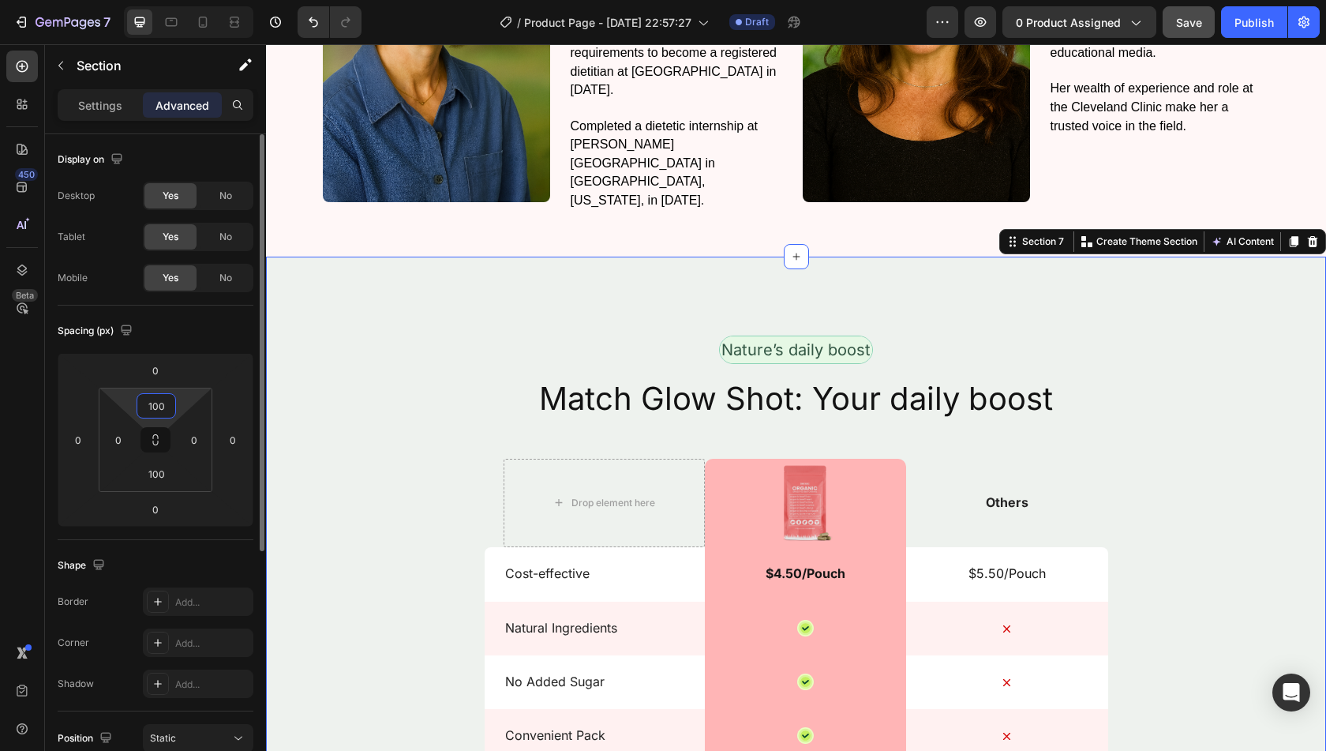
click at [155, 406] on input "100" at bounding box center [156, 406] width 32 height 24
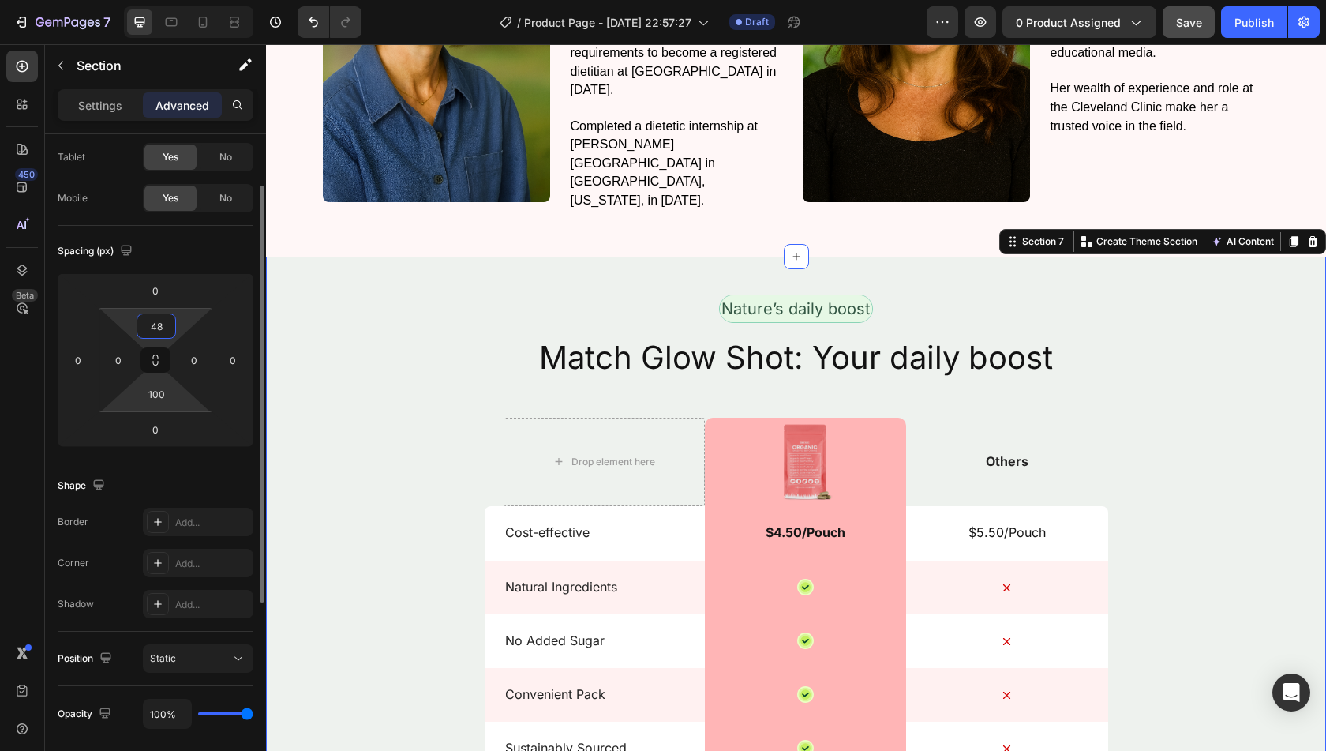
scroll to position [81, 0]
type input "48"
click at [159, 393] on input "100" at bounding box center [156, 393] width 32 height 24
type input "48"
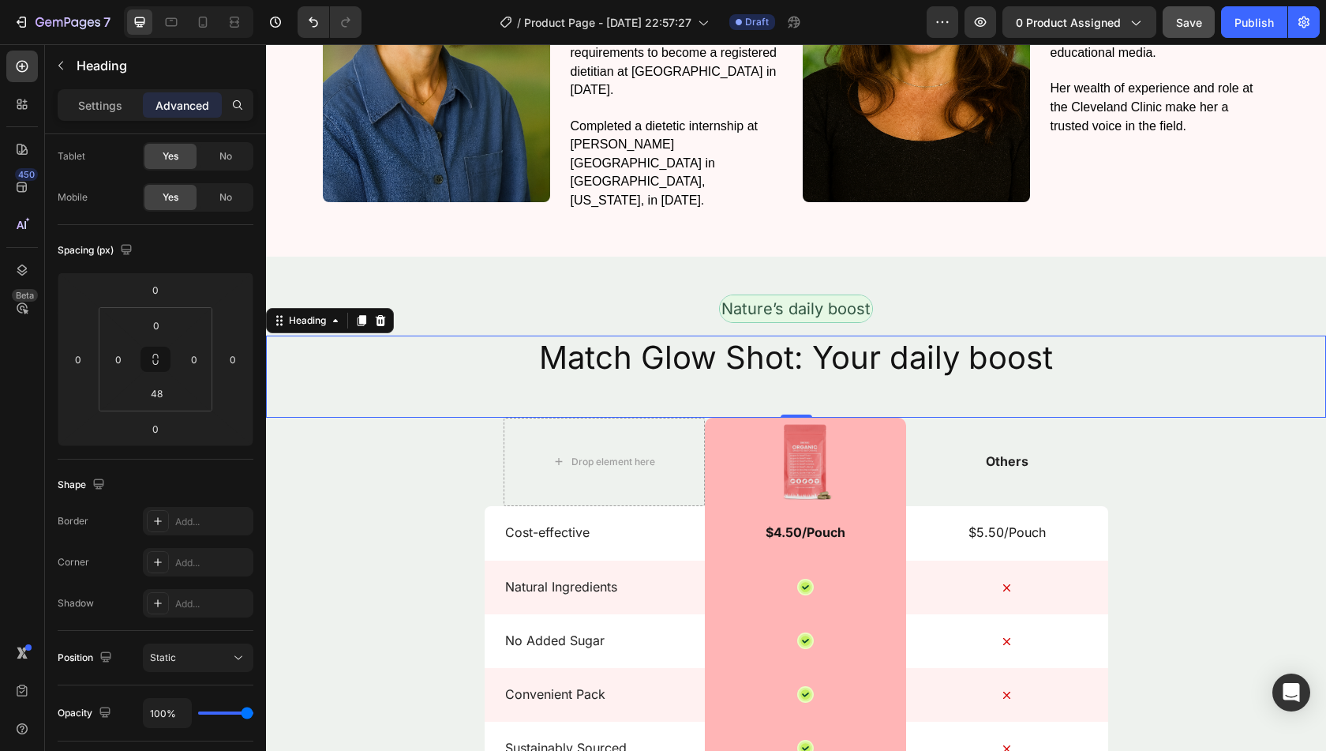
click at [372, 354] on h2 "Match Glow Shot: Your daily boost" at bounding box center [796, 357] width 1060 height 44
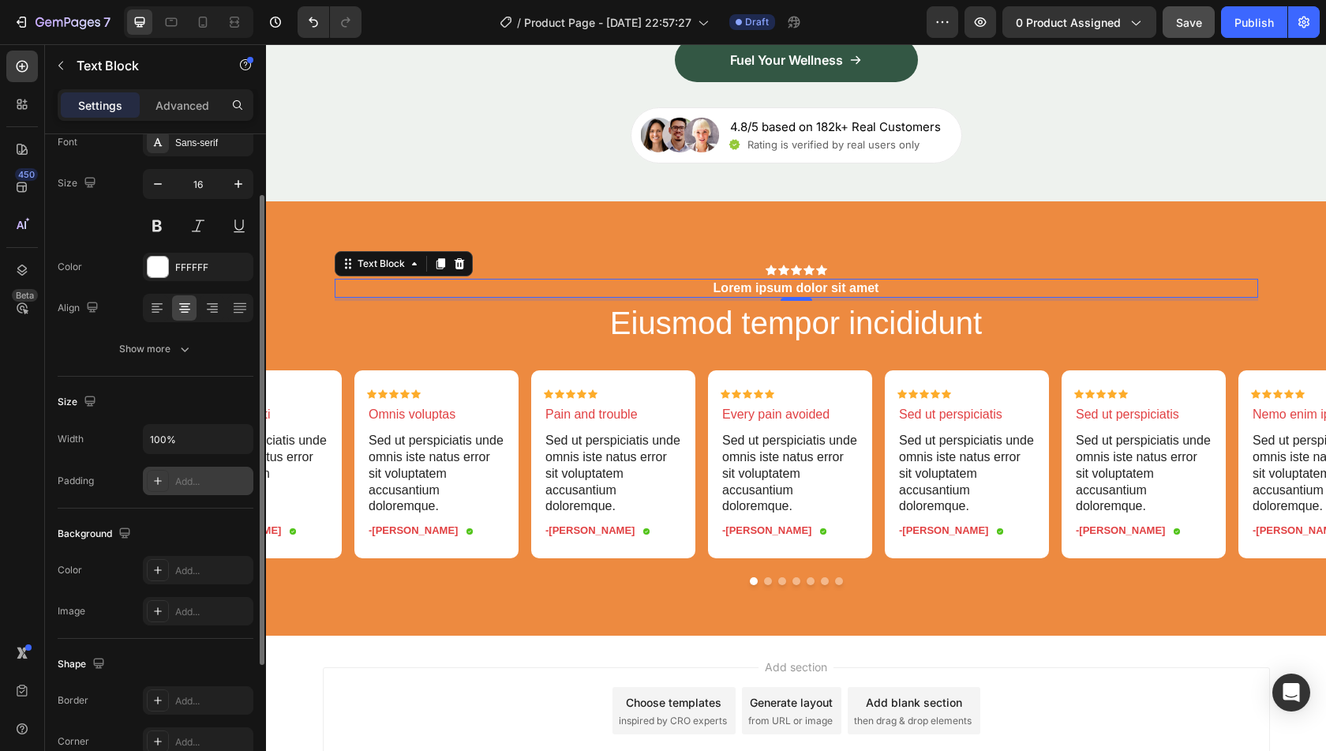
scroll to position [93, 0]
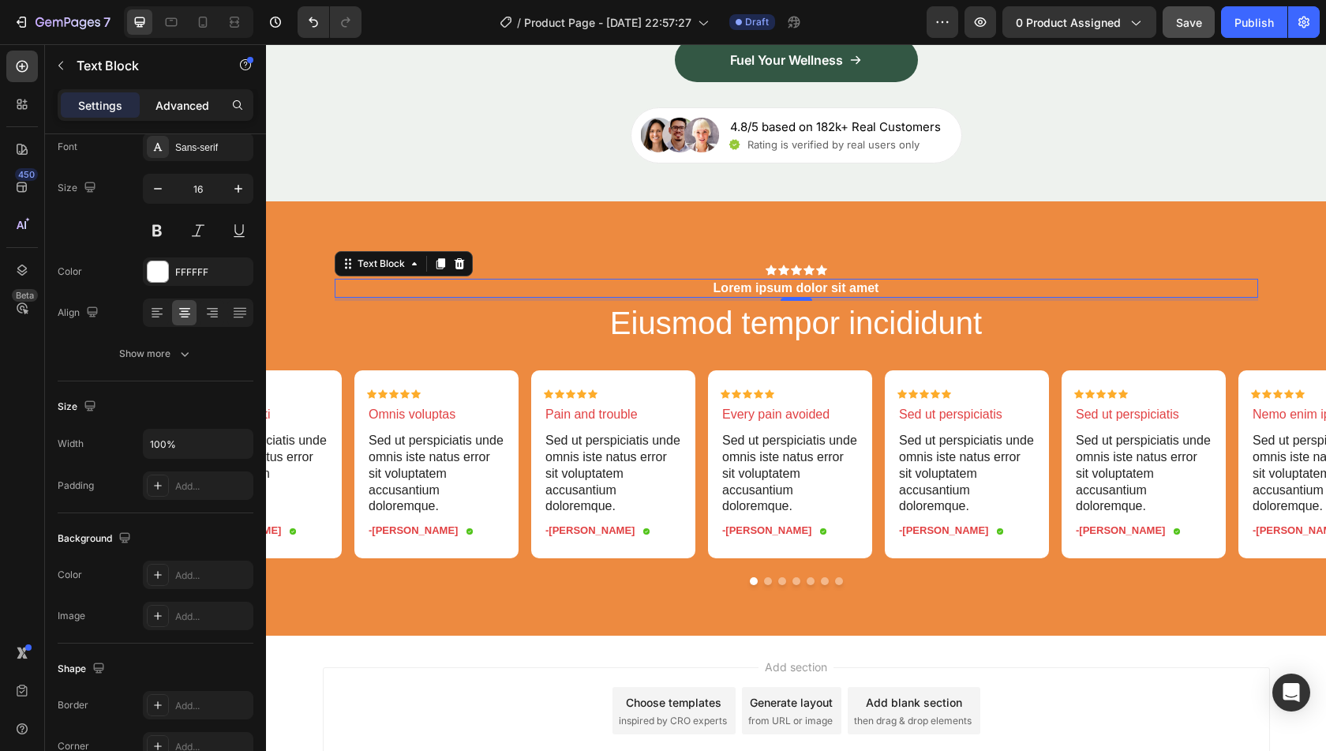
click at [191, 103] on p "Advanced" at bounding box center [182, 105] width 54 height 17
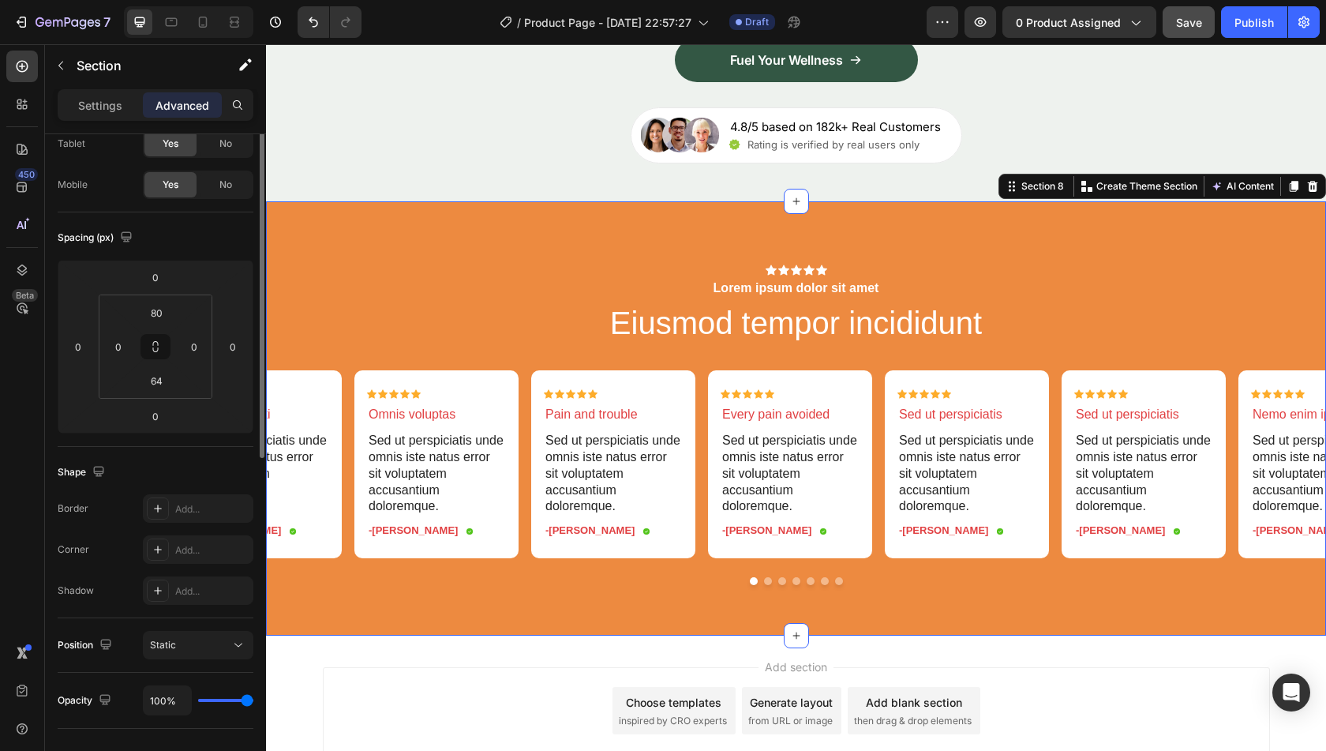
scroll to position [0, 0]
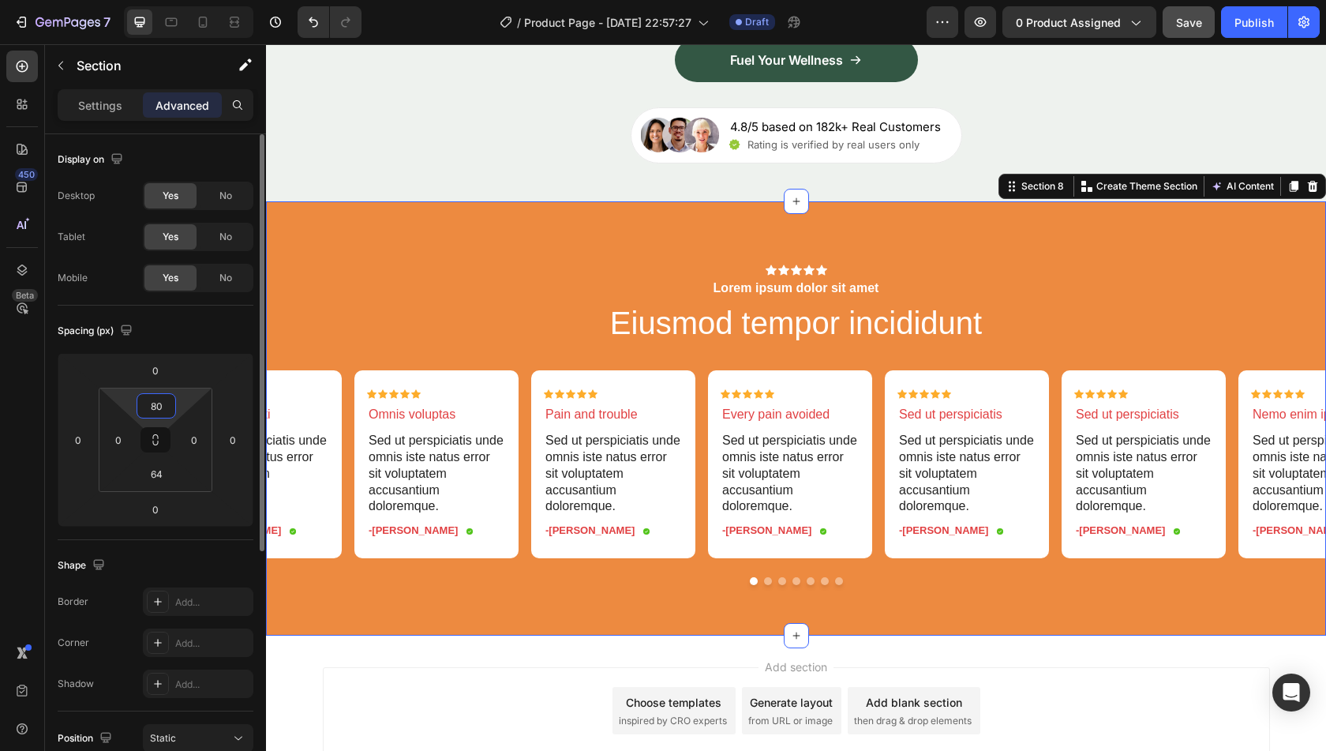
click at [163, 405] on input "80" at bounding box center [156, 406] width 32 height 24
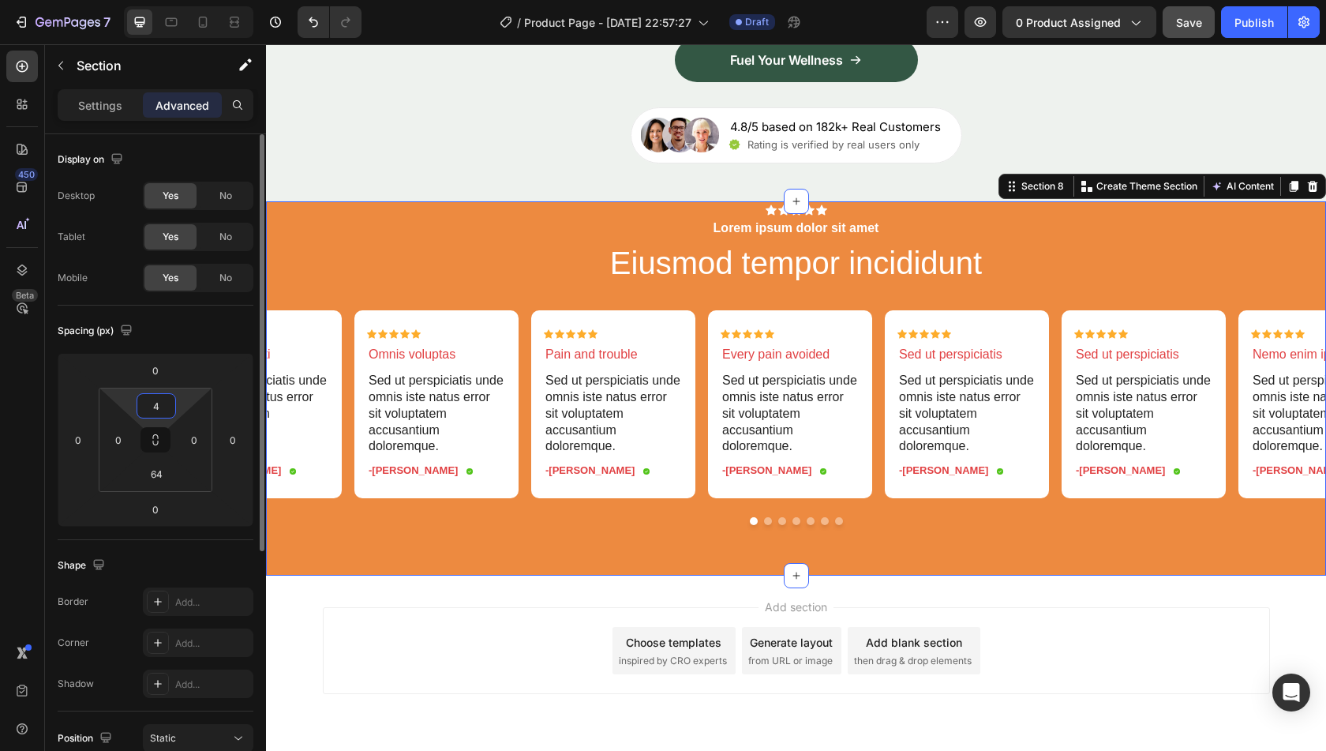
type input "48"
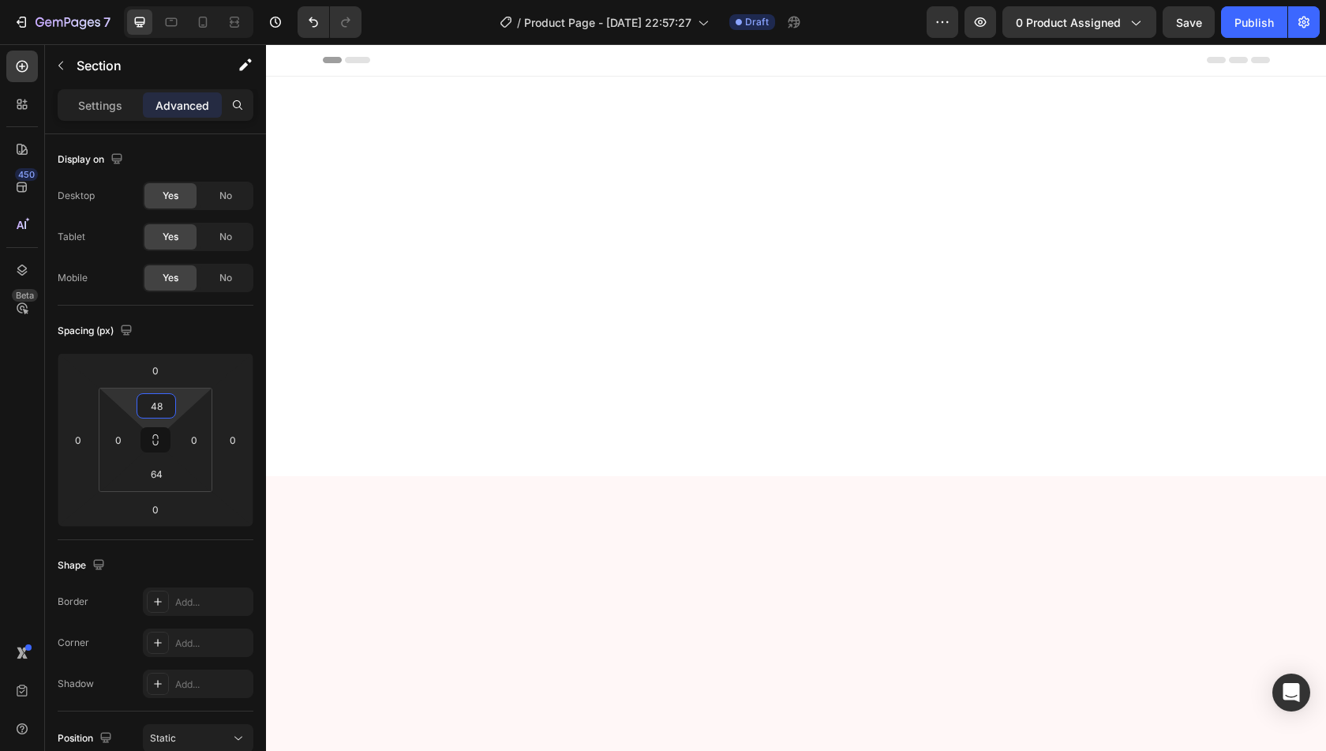
scroll to position [3130, 0]
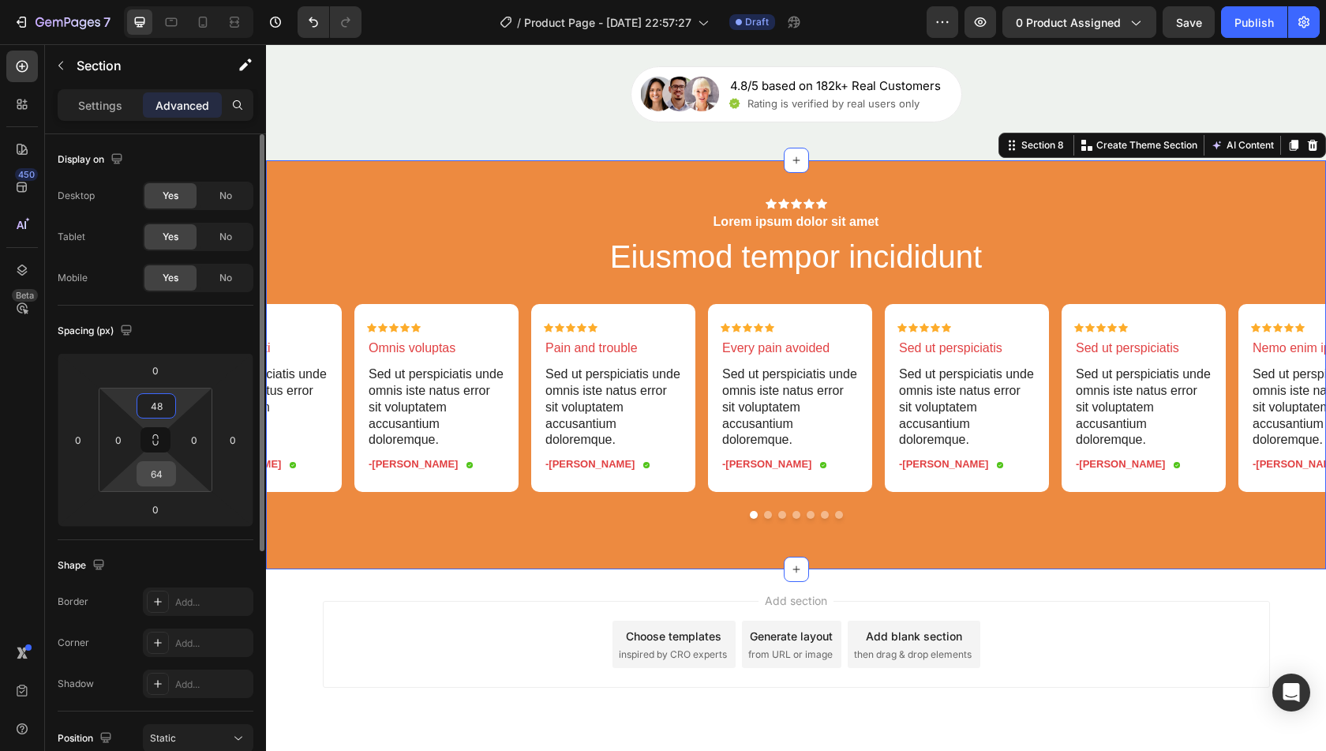
type input "48"
click at [161, 468] on input "64" at bounding box center [156, 474] width 32 height 24
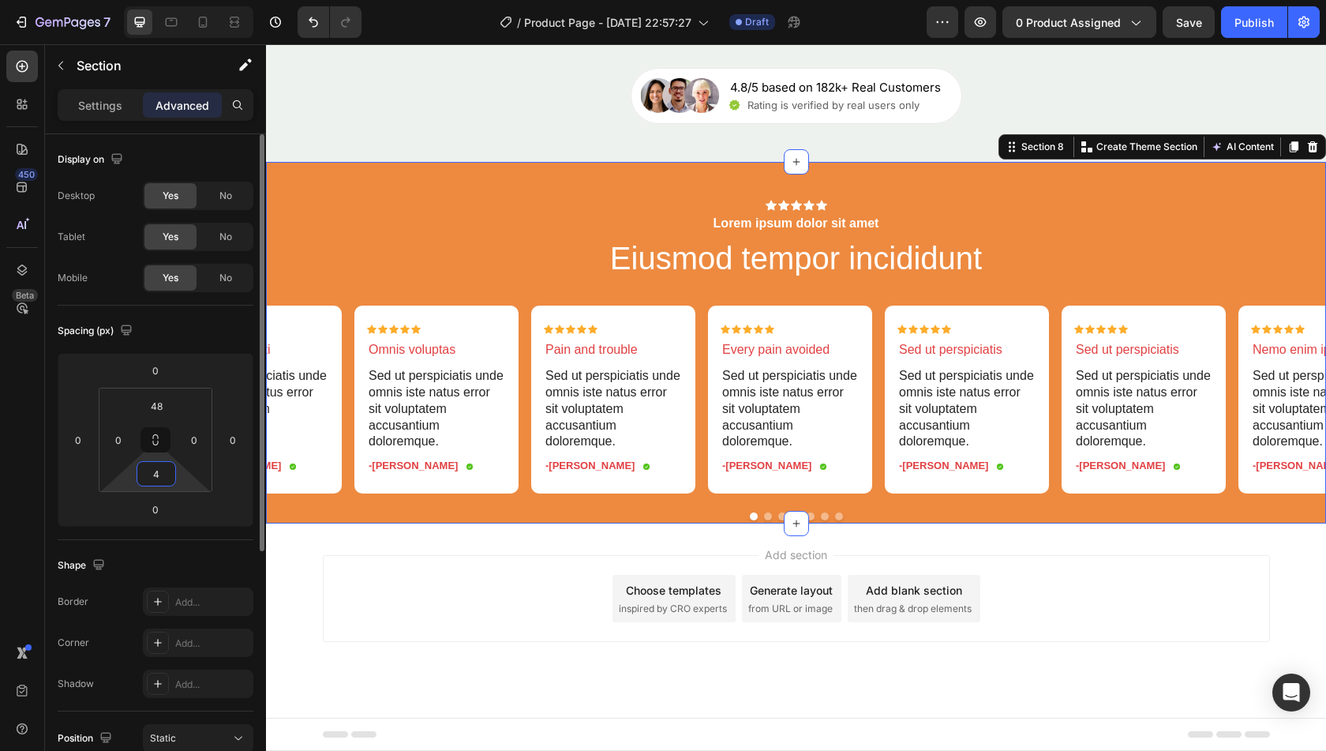
type input "48"
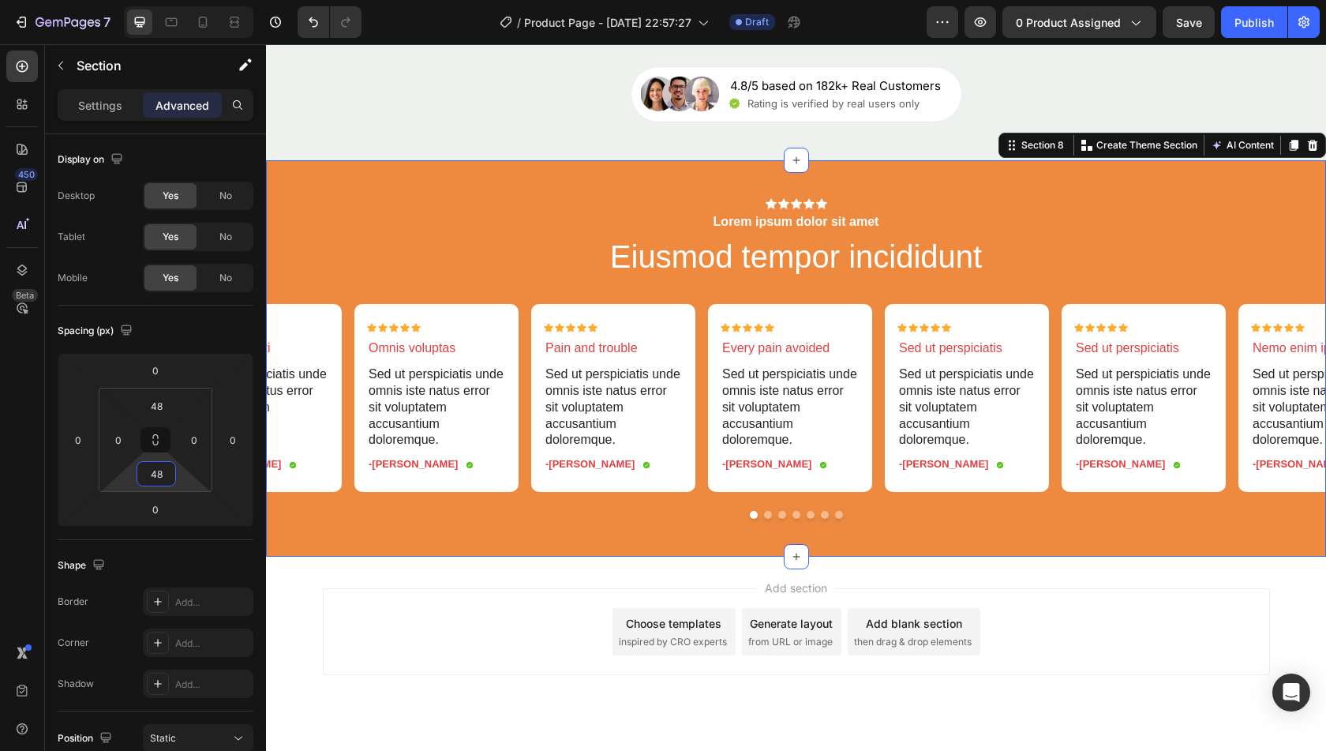
click at [429, 631] on div "Add section Choose templates inspired by CRO experts Generate layout from URL o…" at bounding box center [796, 631] width 947 height 87
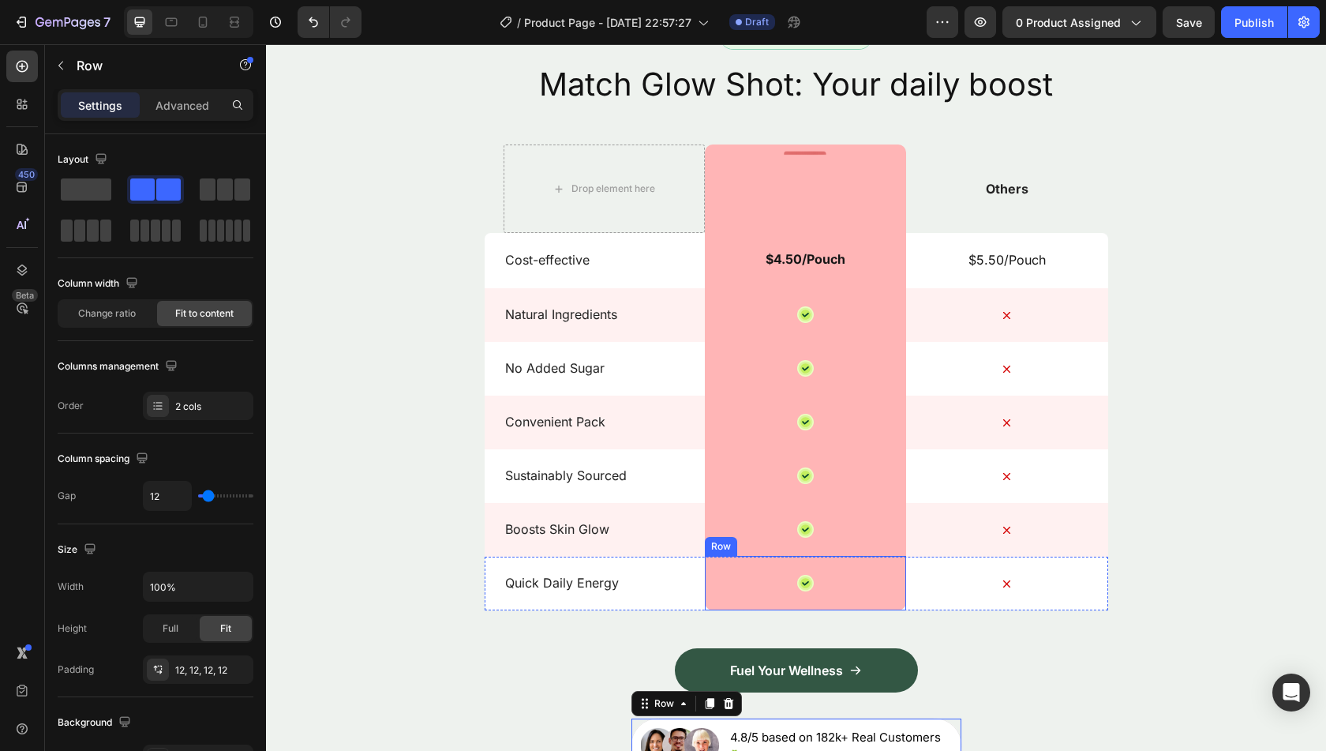
scroll to position [2605, 0]
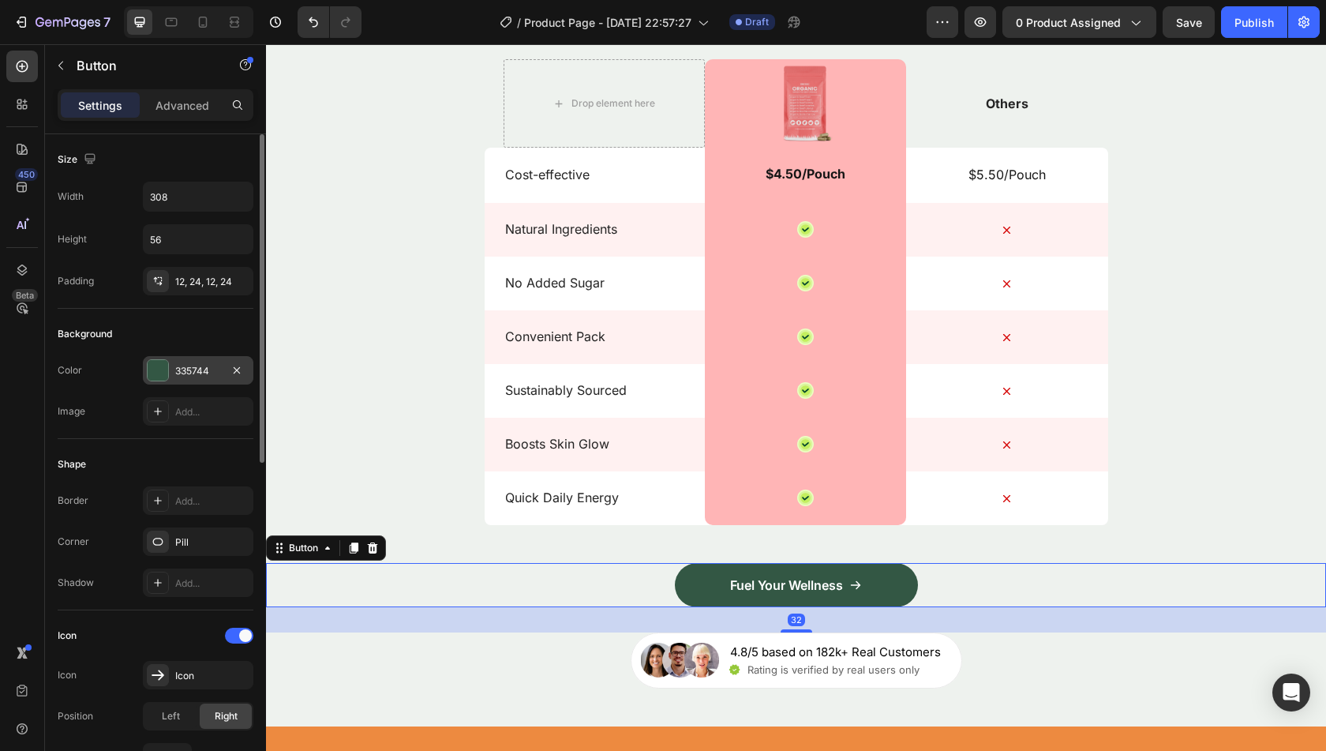
click at [188, 364] on div "335744" at bounding box center [198, 371] width 46 height 14
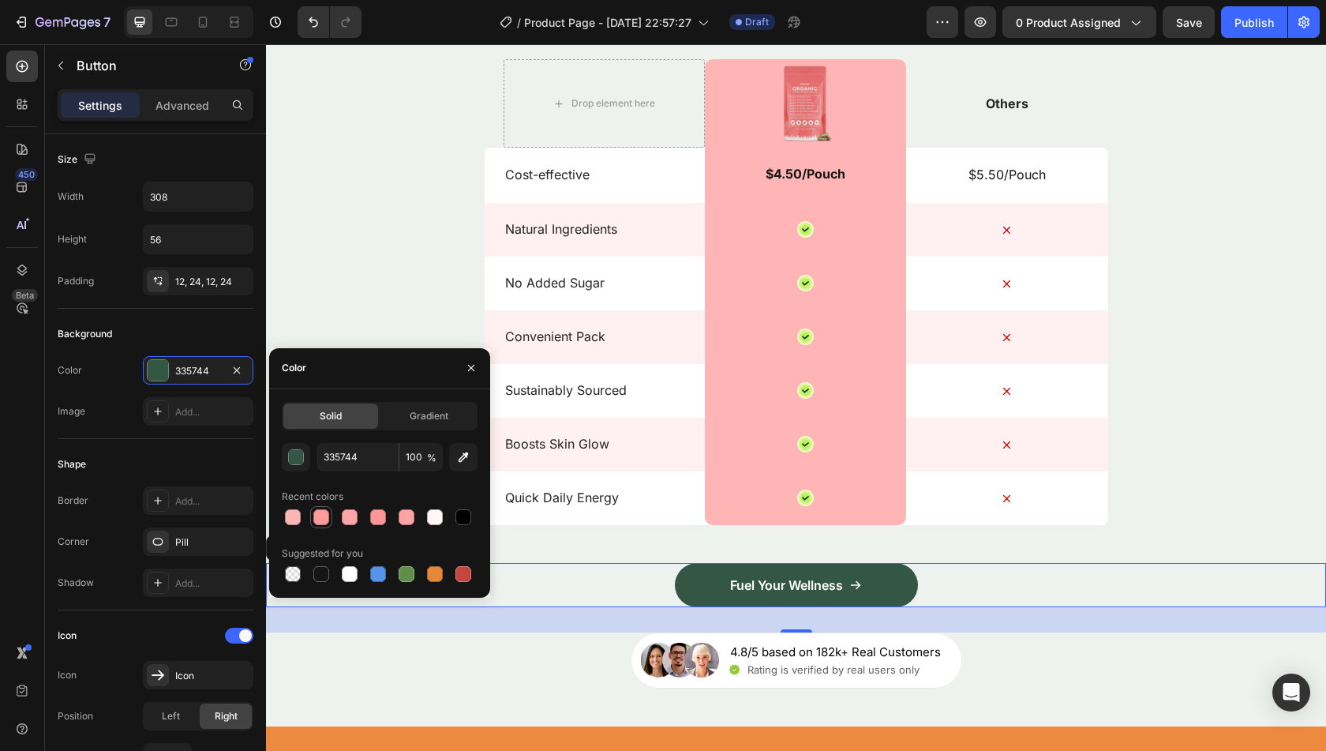
click at [322, 515] on div at bounding box center [321, 517] width 16 height 16
type input "FF9B9D"
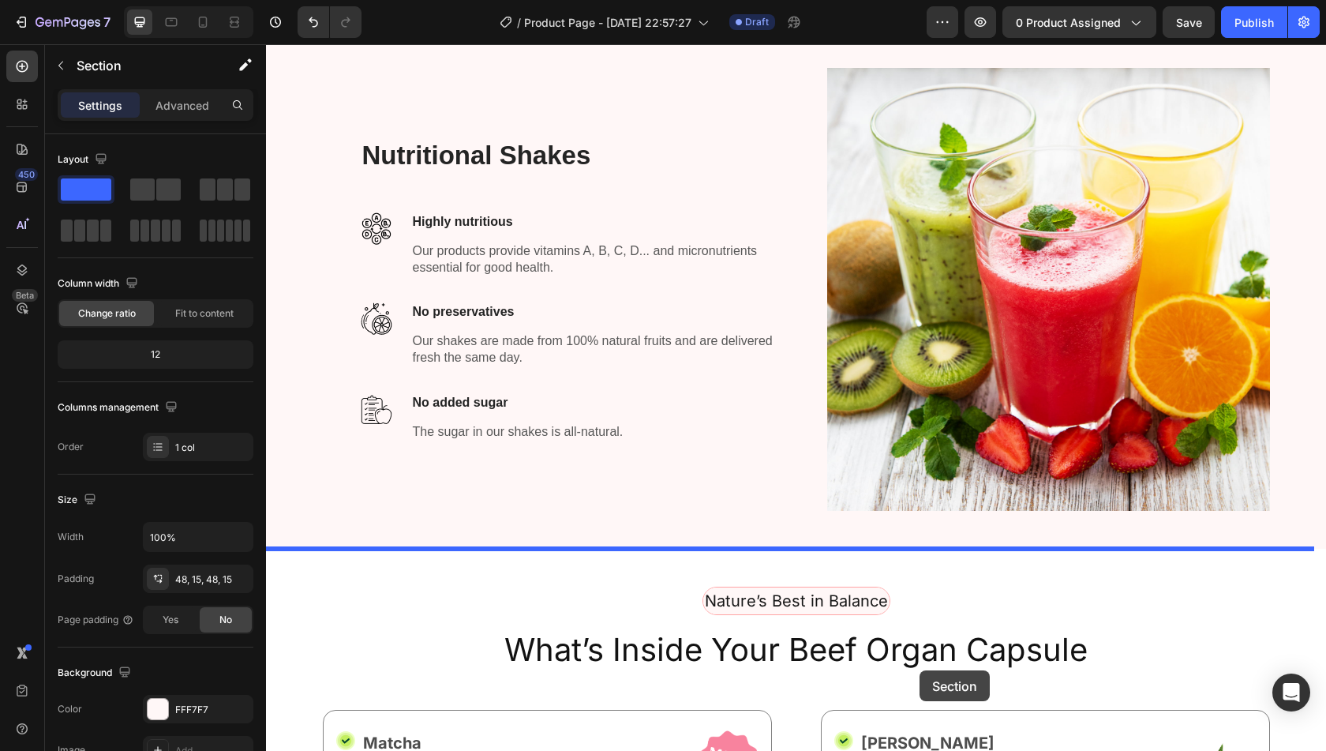
scroll to position [459, 0]
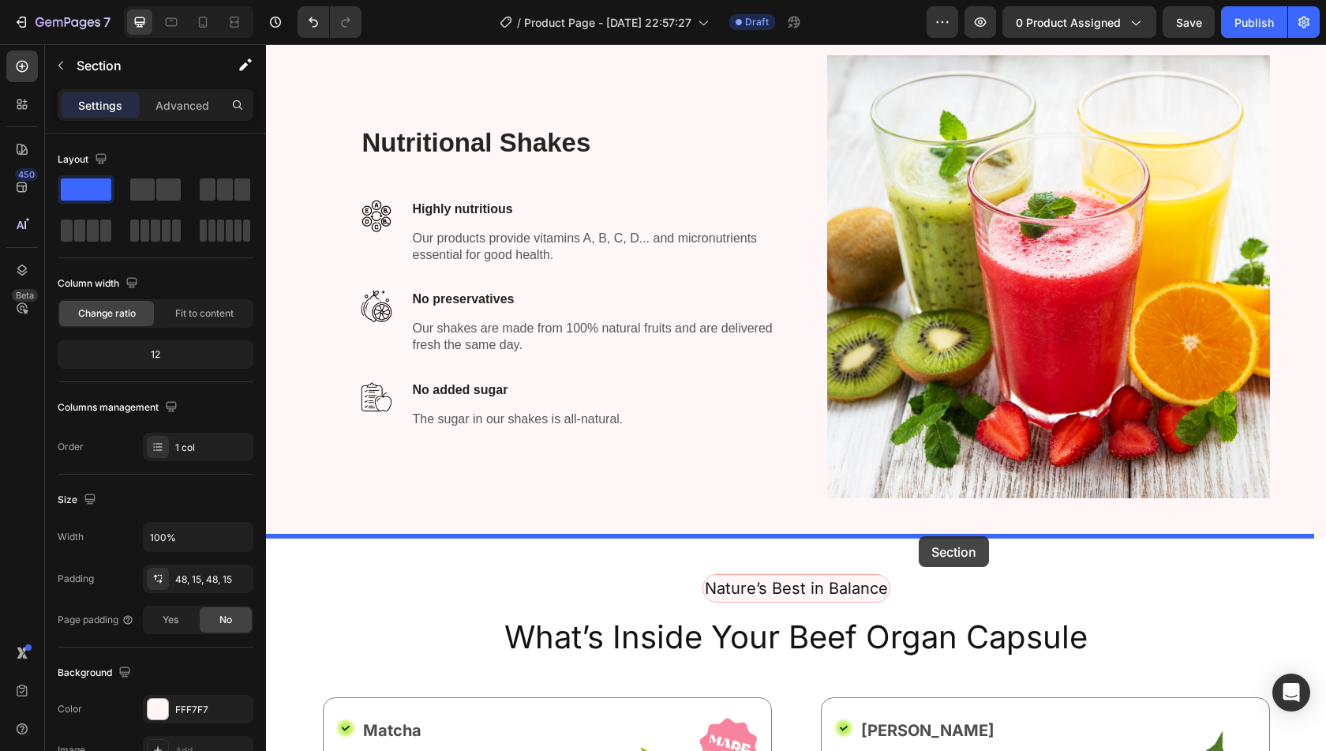
drag, startPoint x: 1028, startPoint y: 444, endPoint x: 919, endPoint y: 536, distance: 142.9
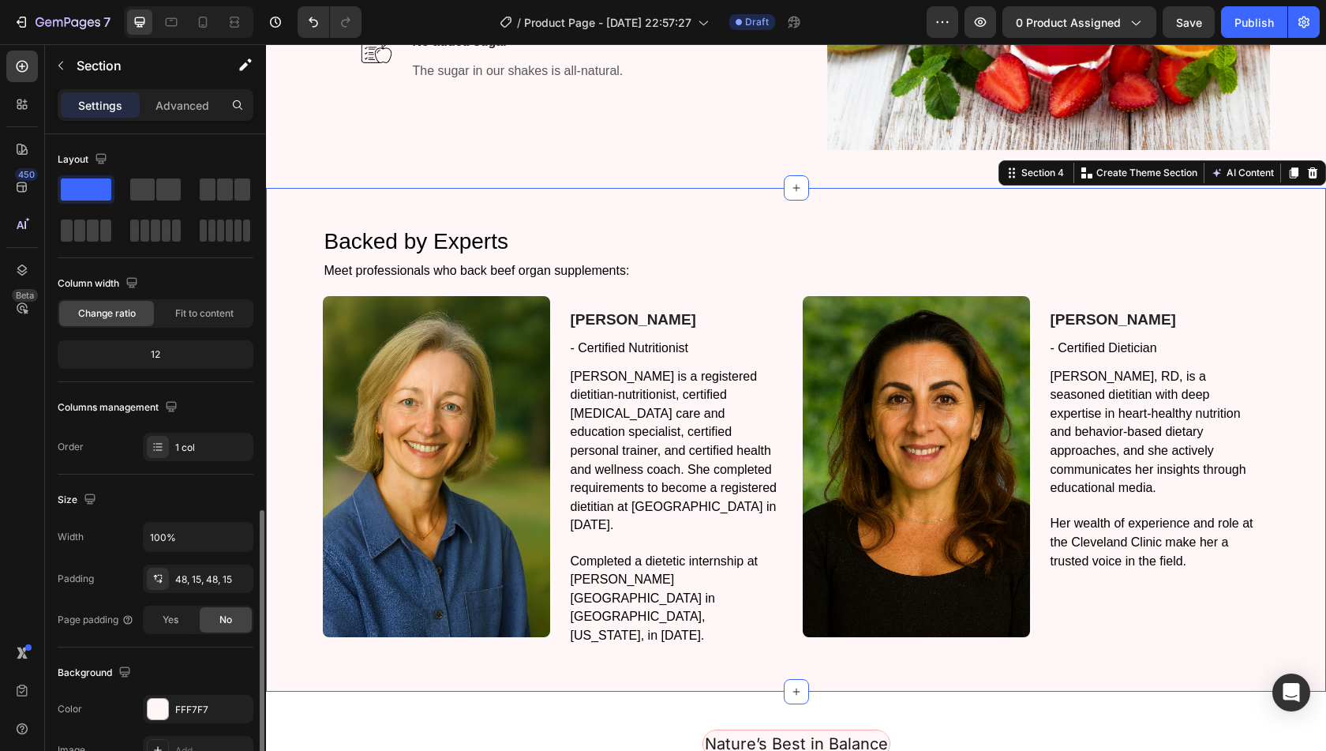
scroll to position [299, 0]
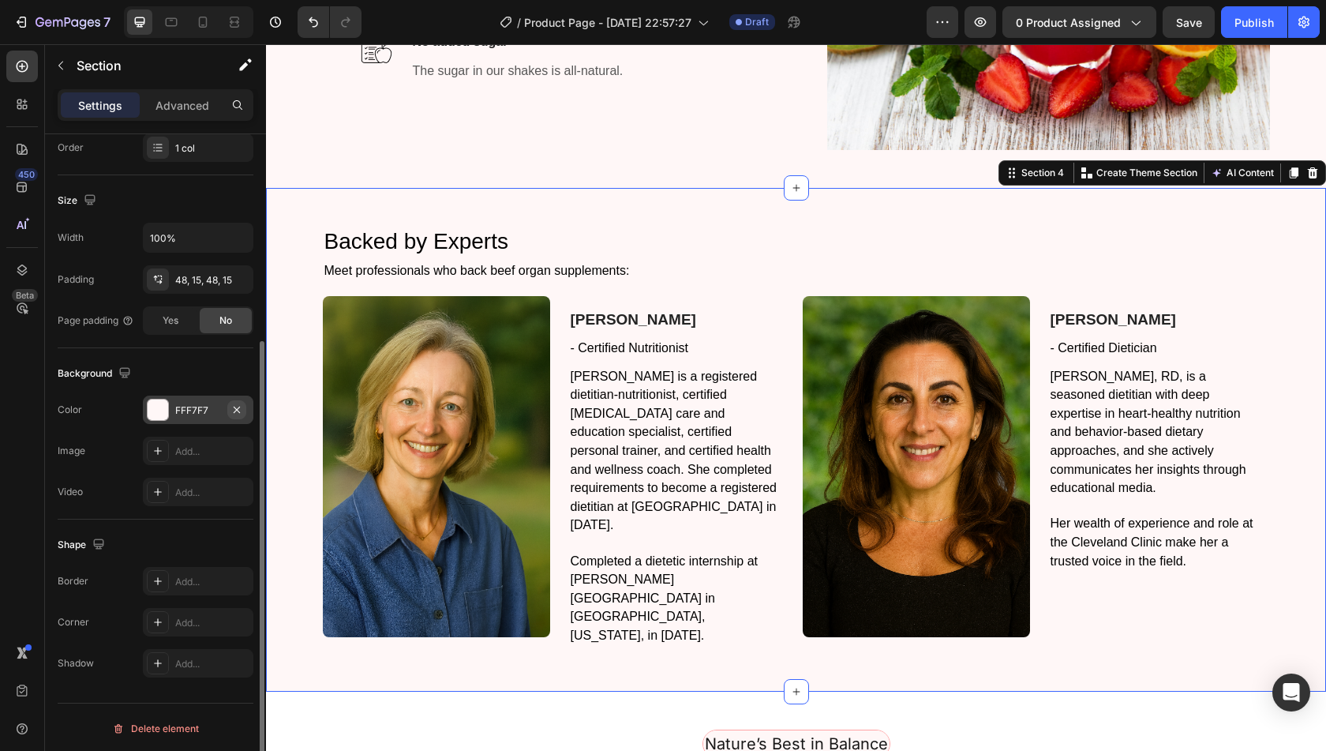
click at [234, 407] on icon "button" at bounding box center [236, 409] width 13 height 13
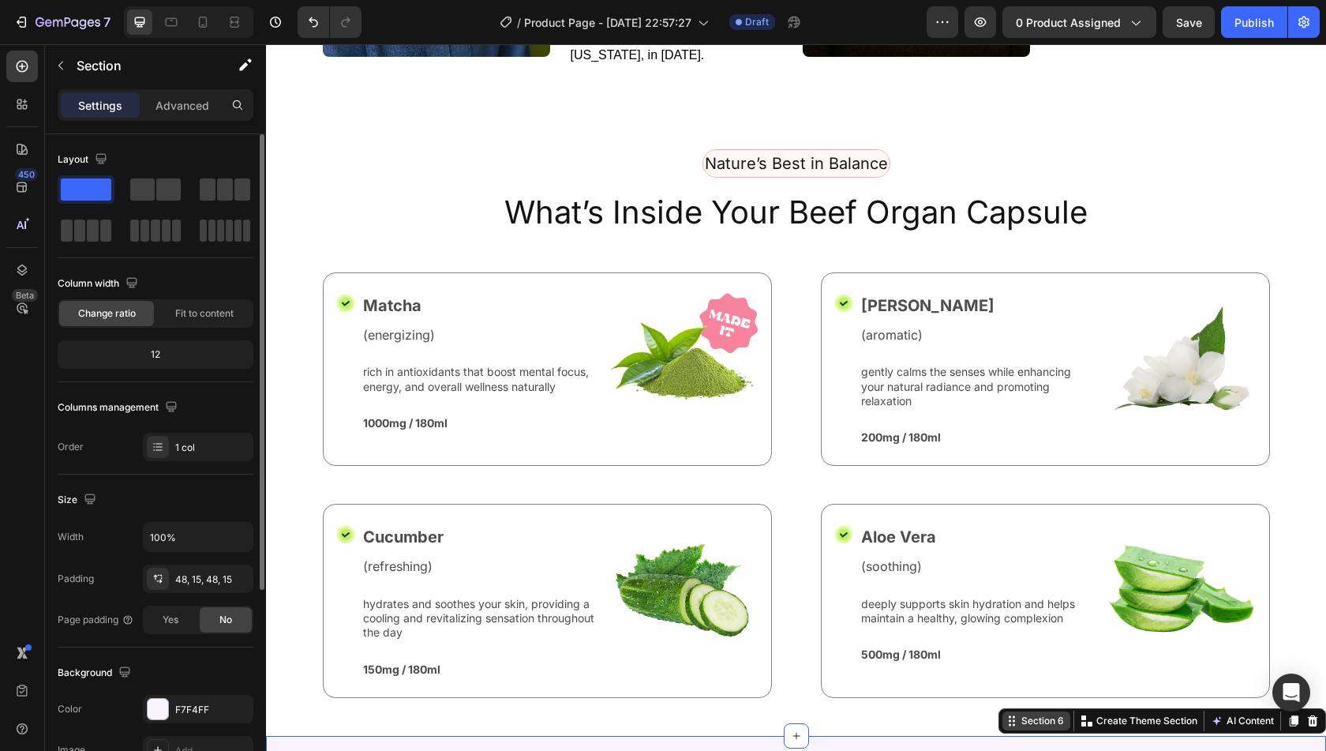
scroll to position [1385, 0]
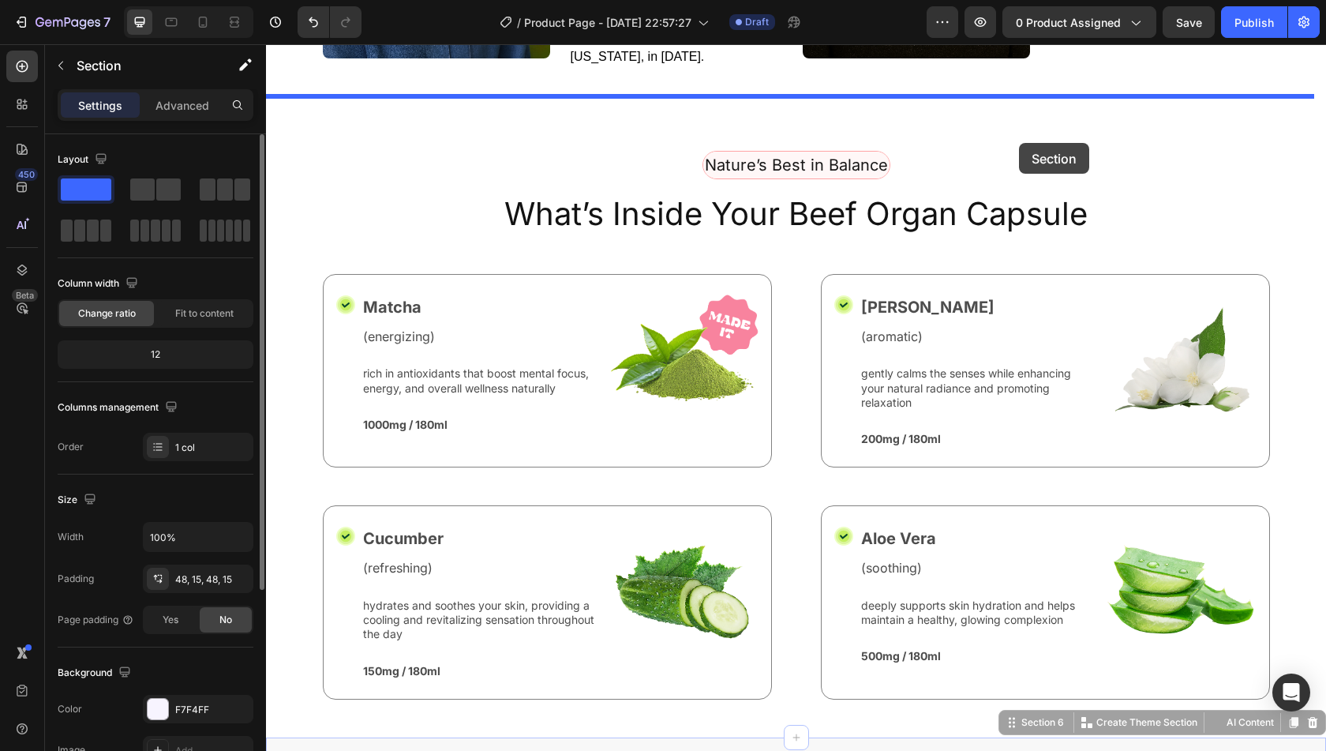
drag, startPoint x: 1008, startPoint y: 706, endPoint x: 1019, endPoint y: 143, distance: 563.7
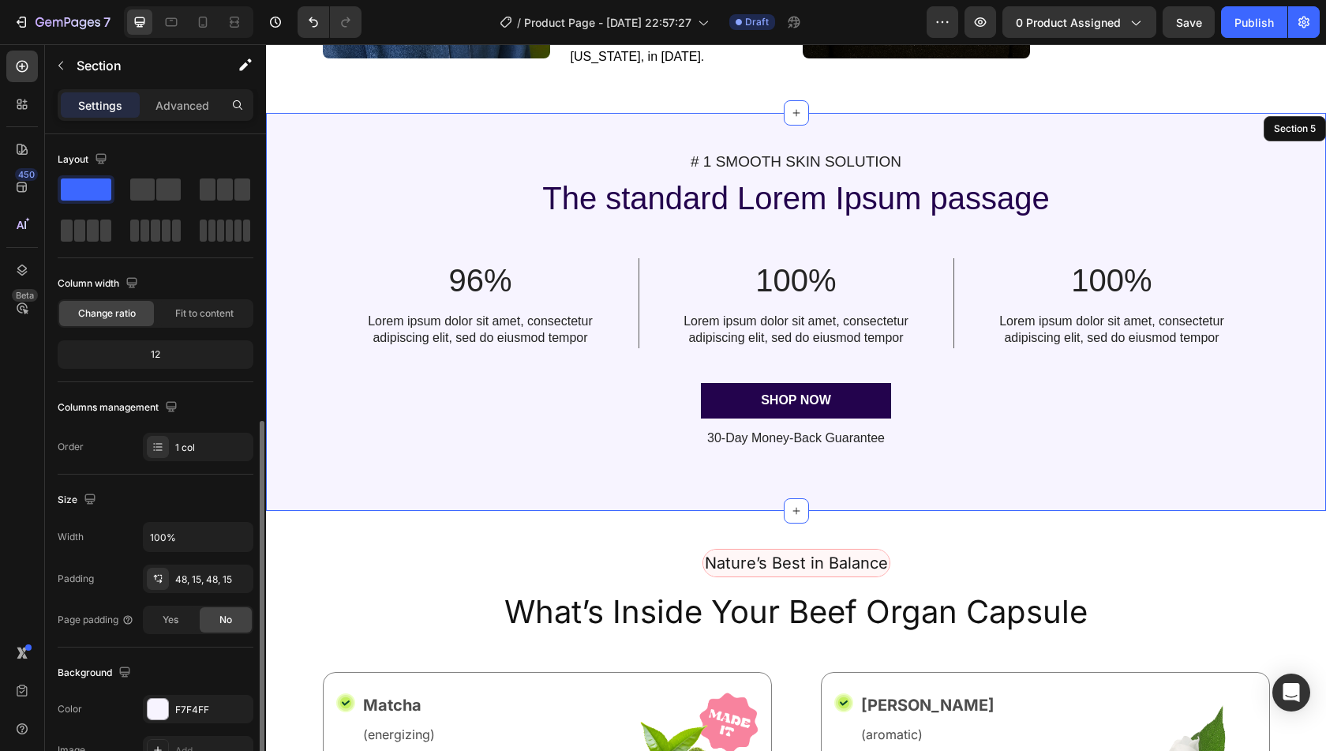
scroll to position [299, 0]
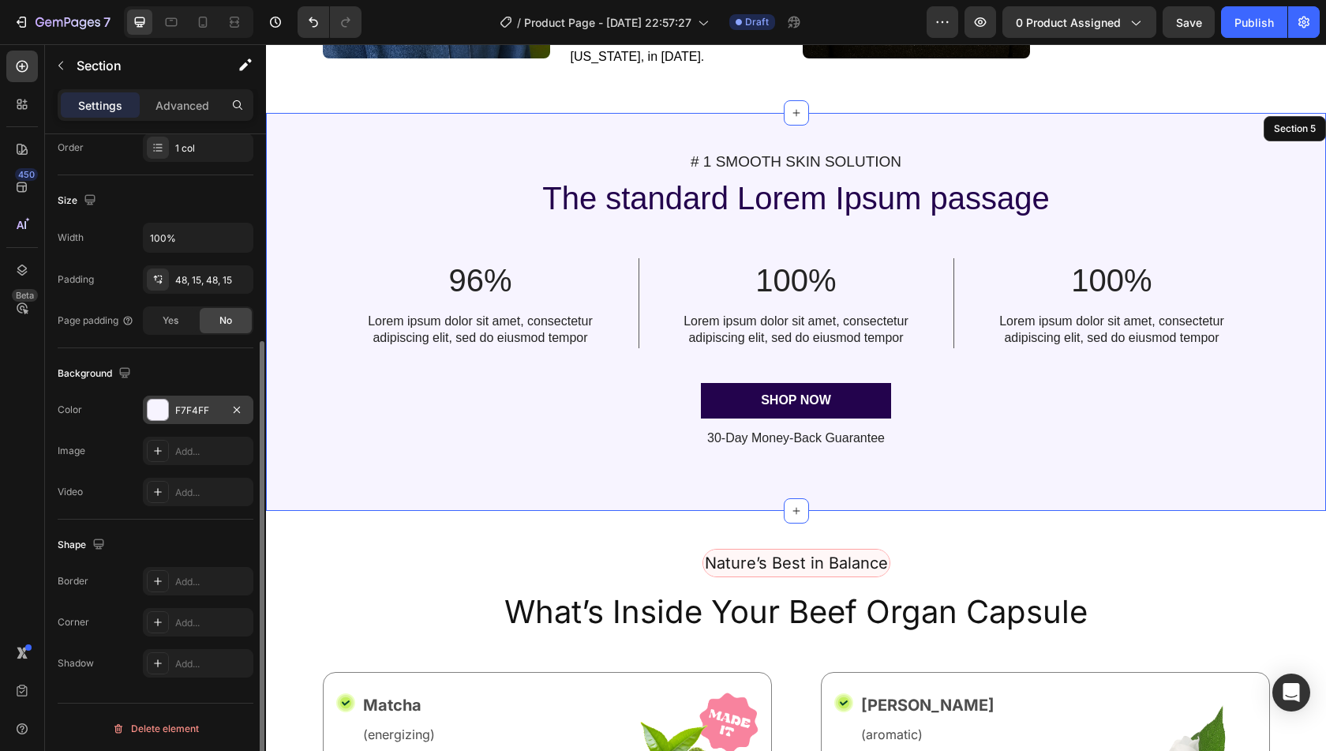
click at [191, 410] on div "F7F4FF" at bounding box center [198, 410] width 46 height 14
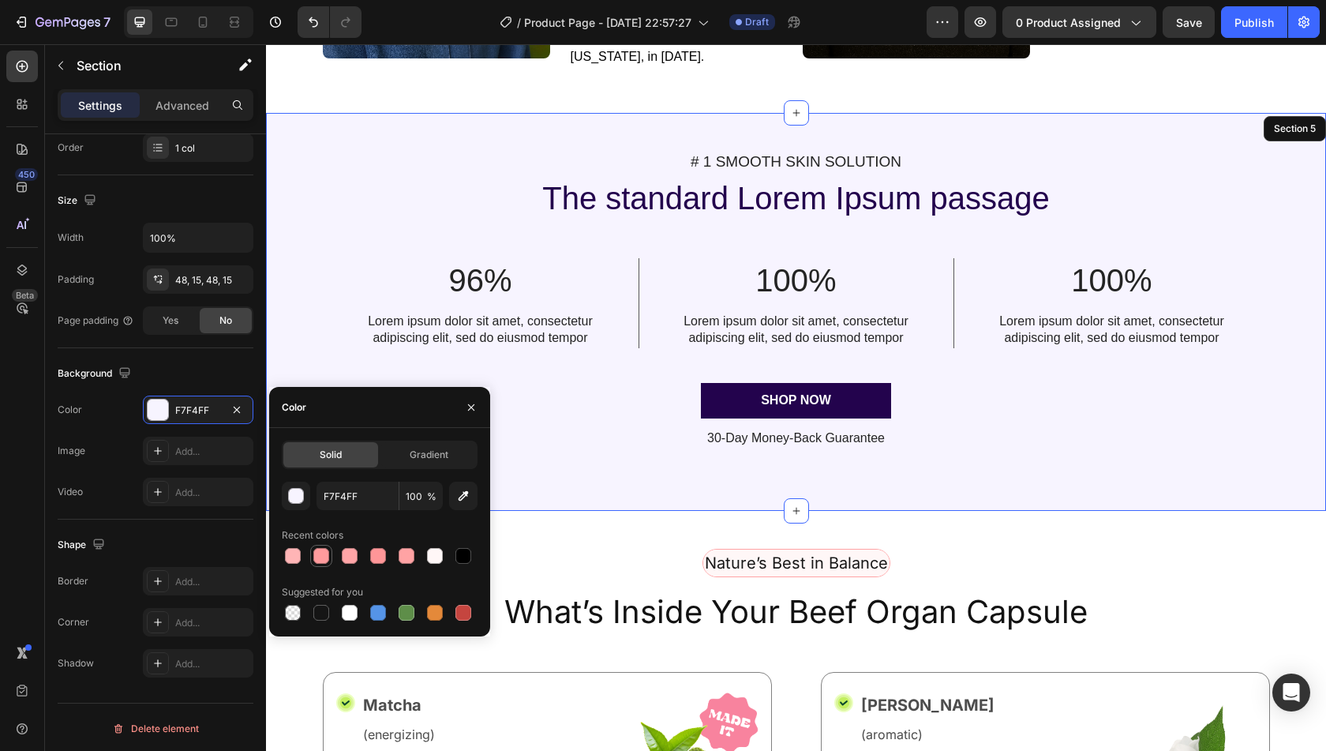
click at [313, 554] on div at bounding box center [321, 556] width 16 height 16
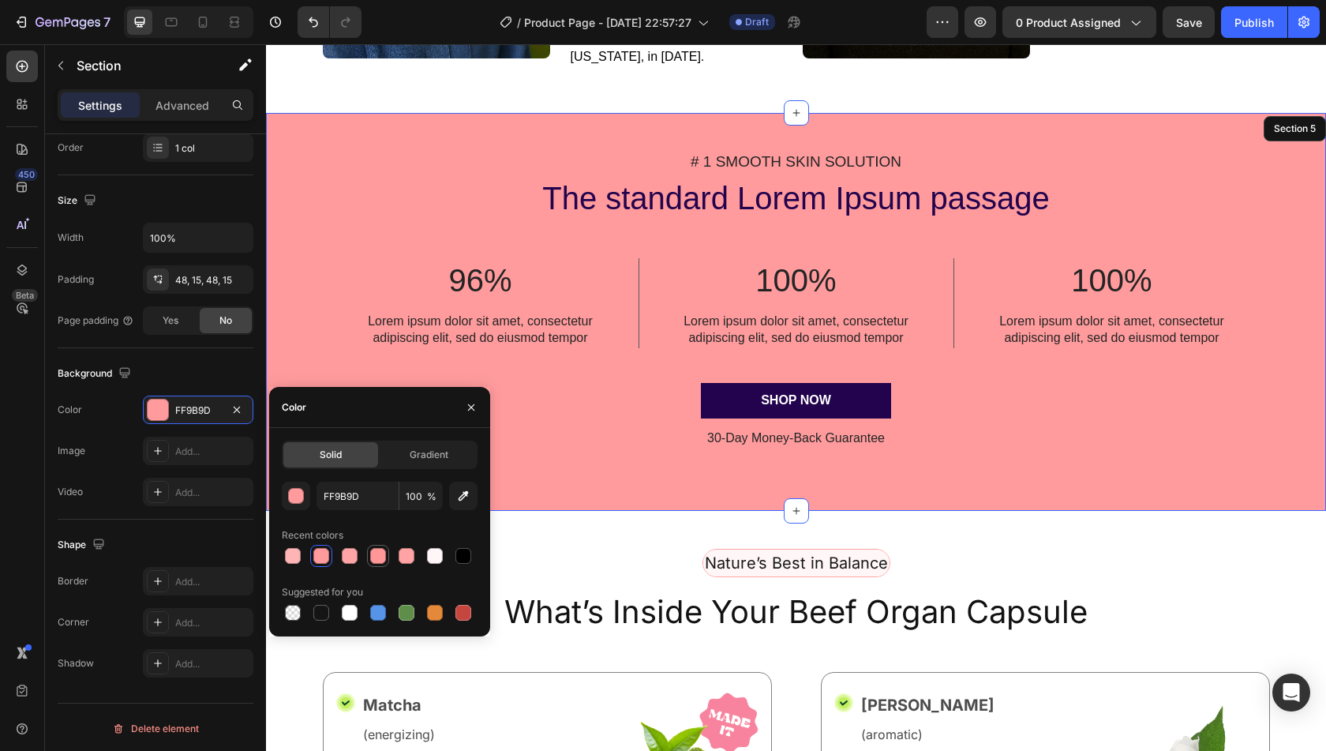
click at [379, 556] on div at bounding box center [378, 556] width 16 height 16
click at [289, 553] on div at bounding box center [293, 556] width 16 height 16
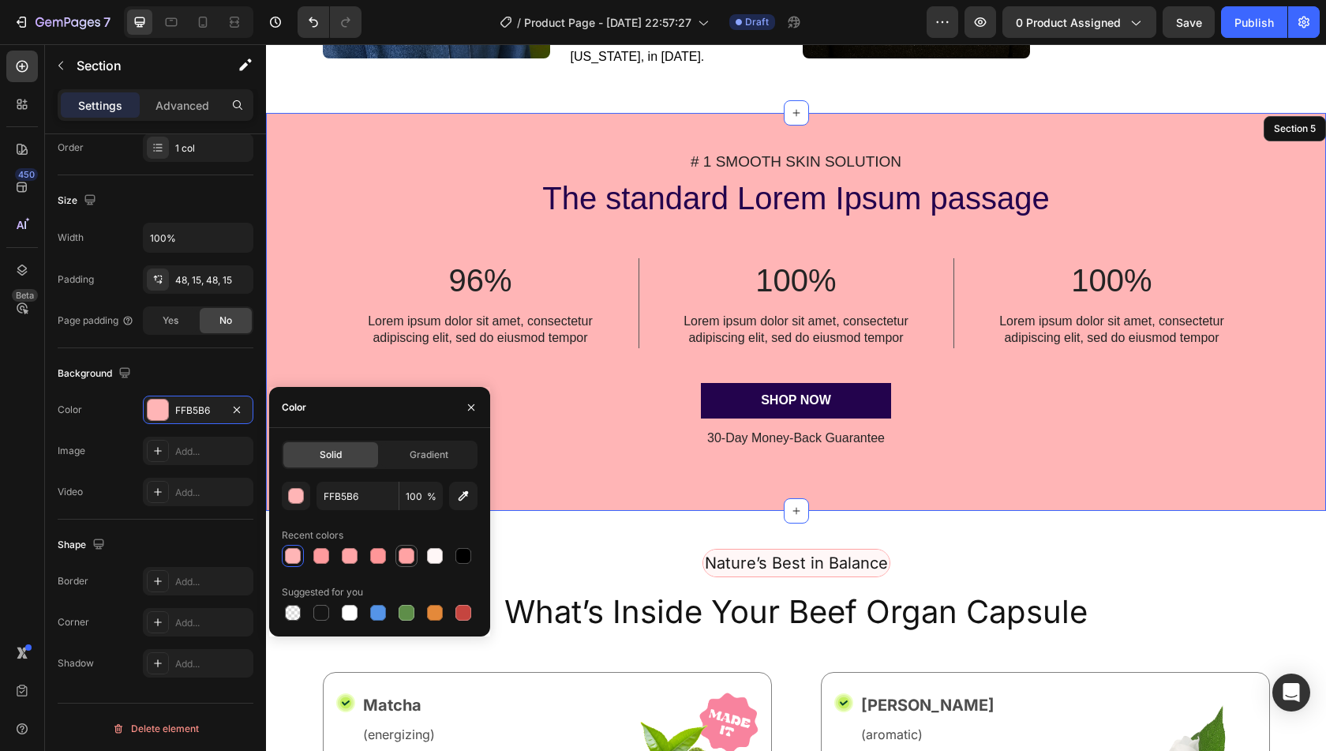
click at [408, 566] on div at bounding box center [406, 556] width 22 height 22
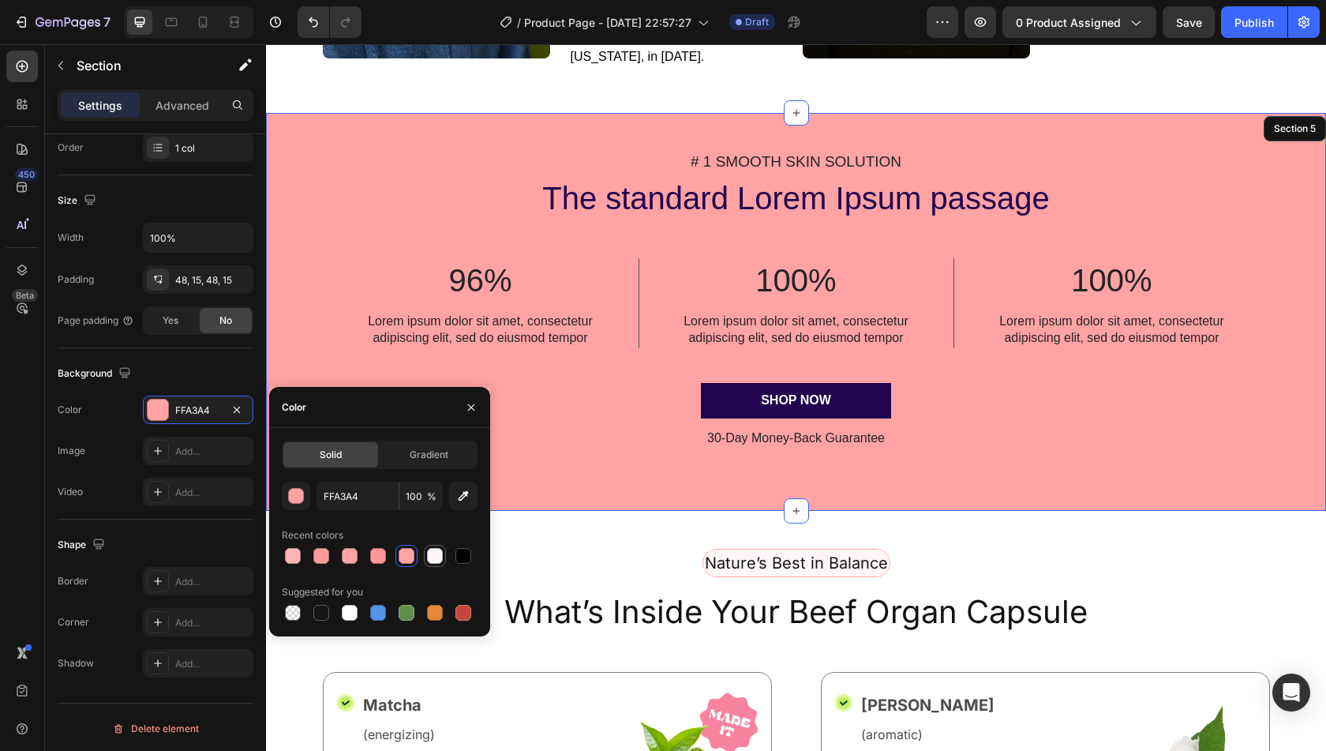
click at [439, 564] on div at bounding box center [434, 555] width 19 height 19
type input "FFF7F7"
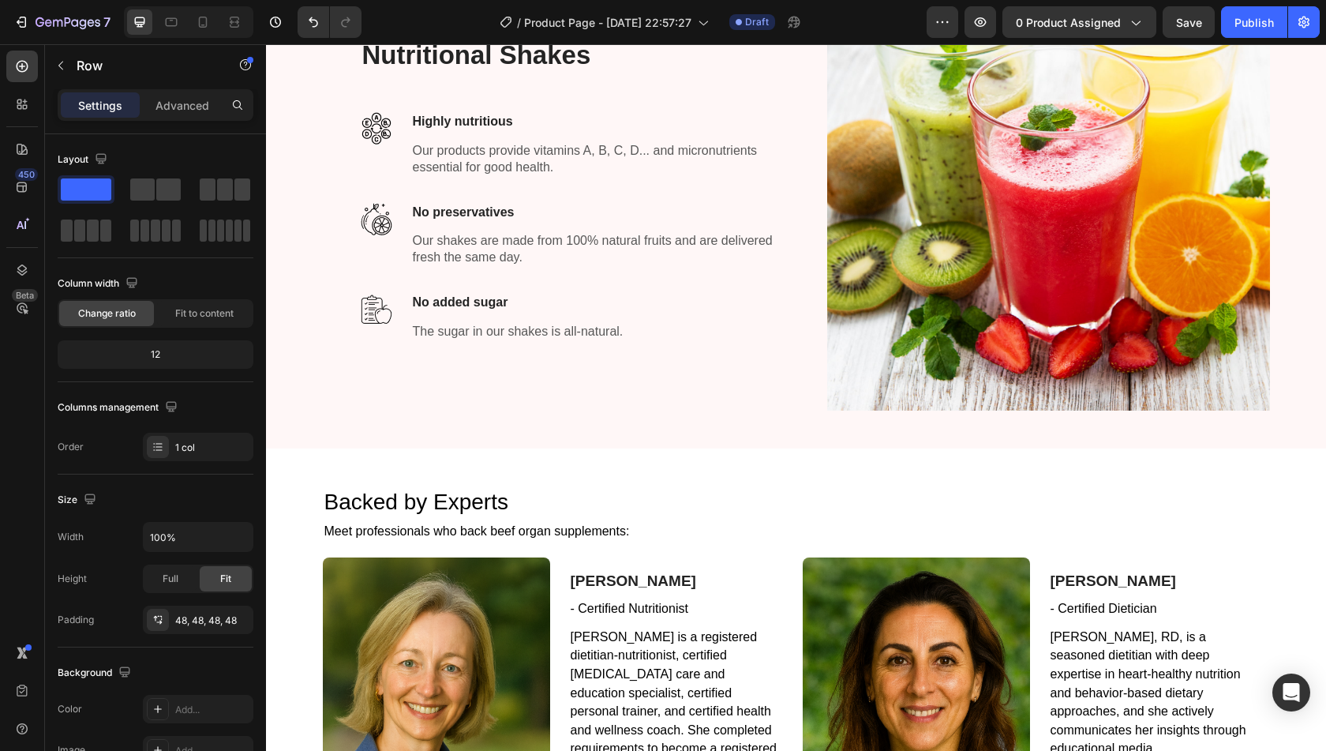
scroll to position [397, 0]
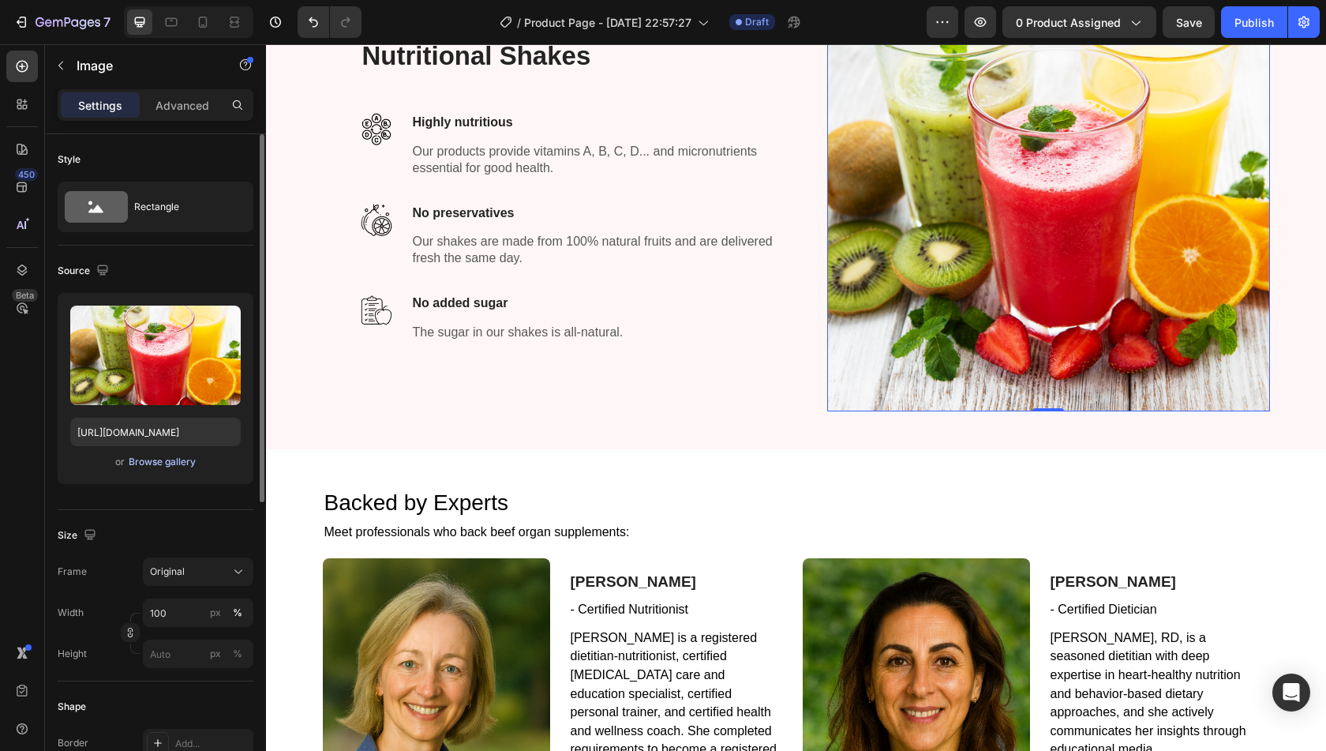
click at [161, 462] on div "Browse gallery" at bounding box center [162, 462] width 67 height 14
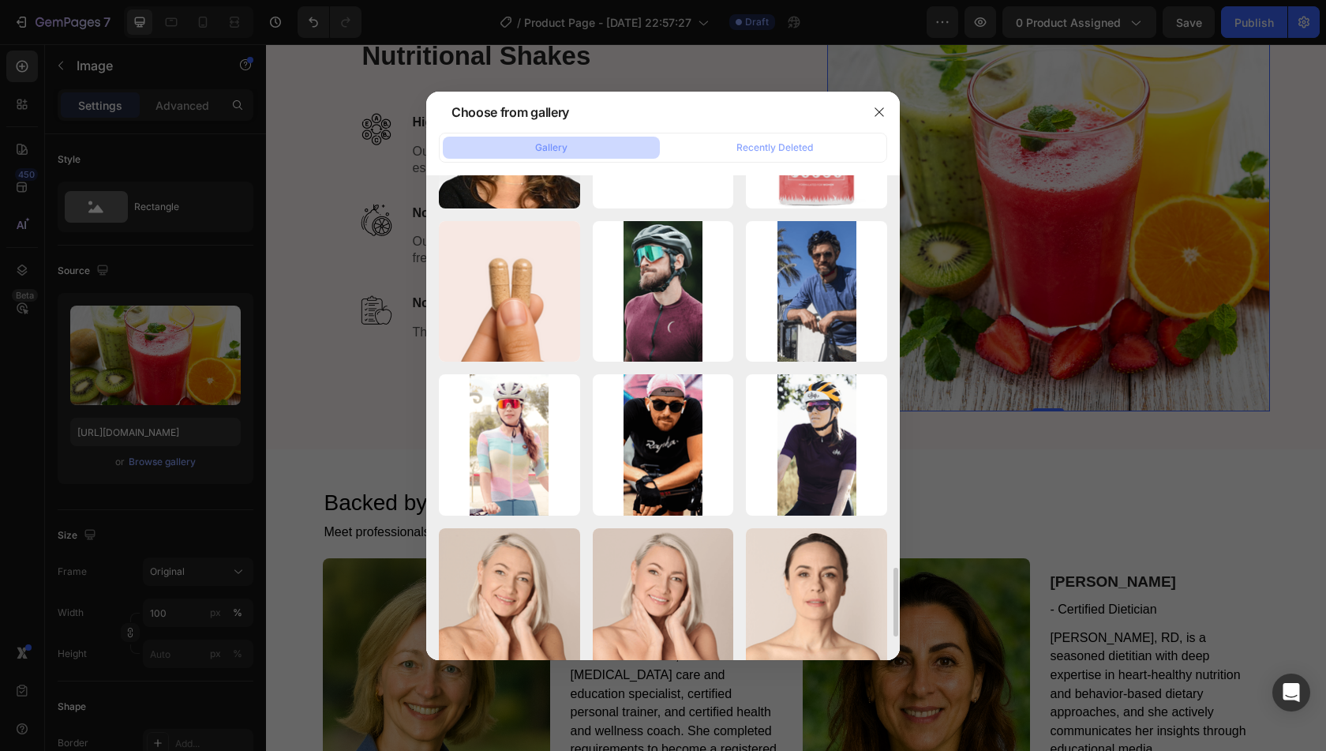
scroll to position [2734, 0]
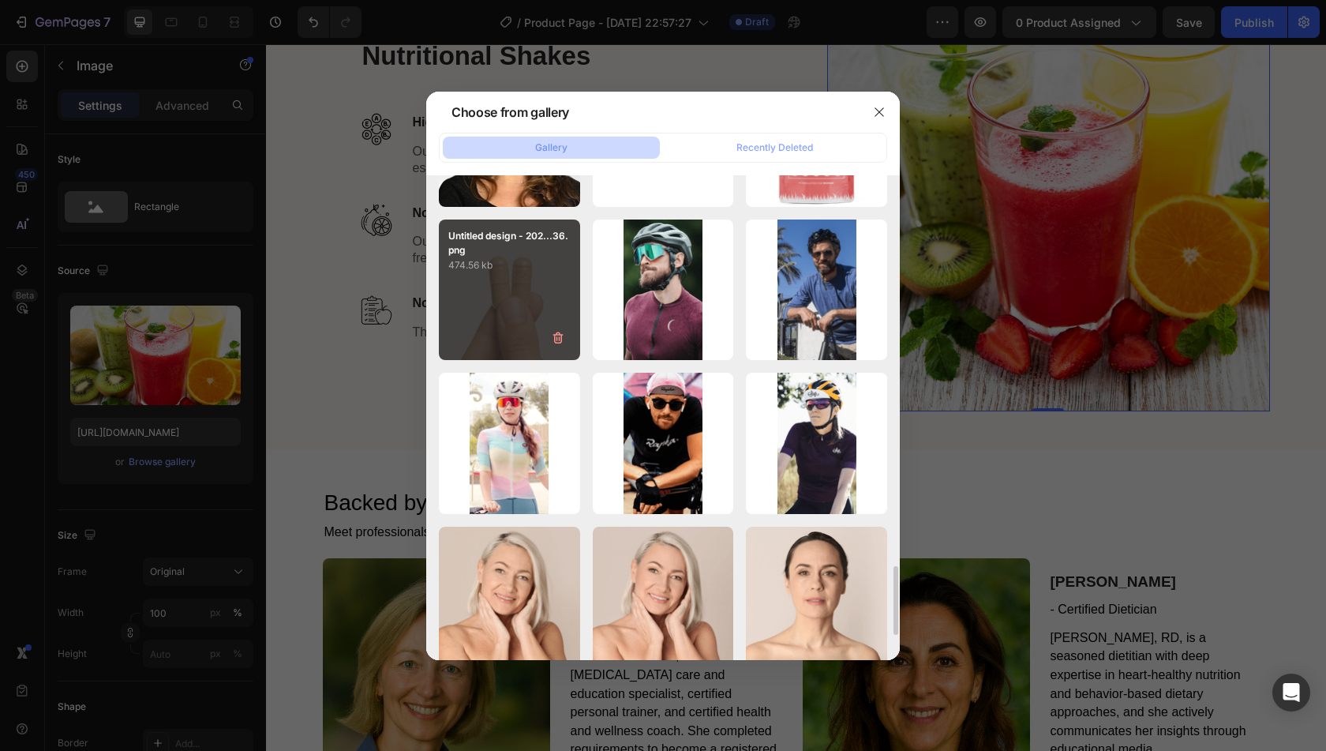
click at [505, 279] on div "Untitled design - 202...36.png 474.56 kb" at bounding box center [509, 289] width 141 height 141
type input "[URL][DOMAIN_NAME]"
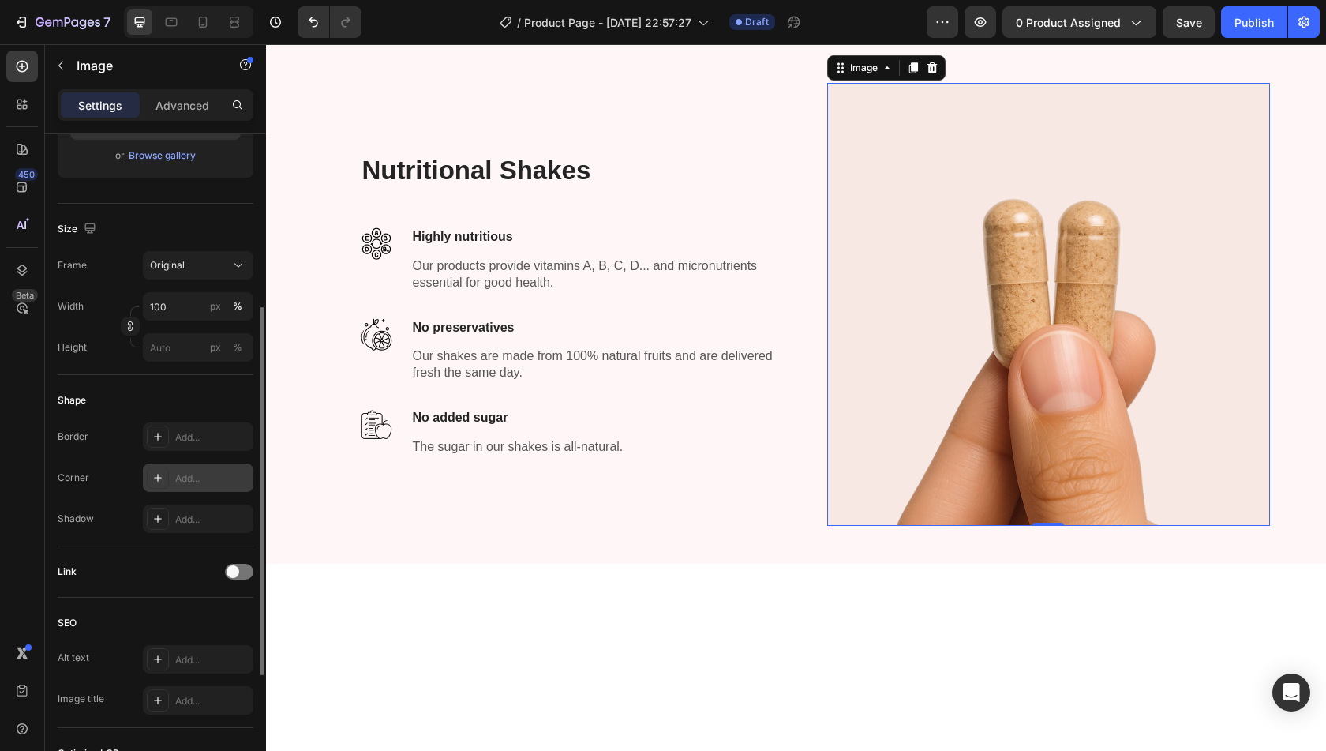
scroll to position [308, 0]
click at [184, 454] on div "Border Add... Corner Add... Shadow Add..." at bounding box center [156, 476] width 196 height 111
click at [188, 470] on div "Add..." at bounding box center [212, 477] width 74 height 14
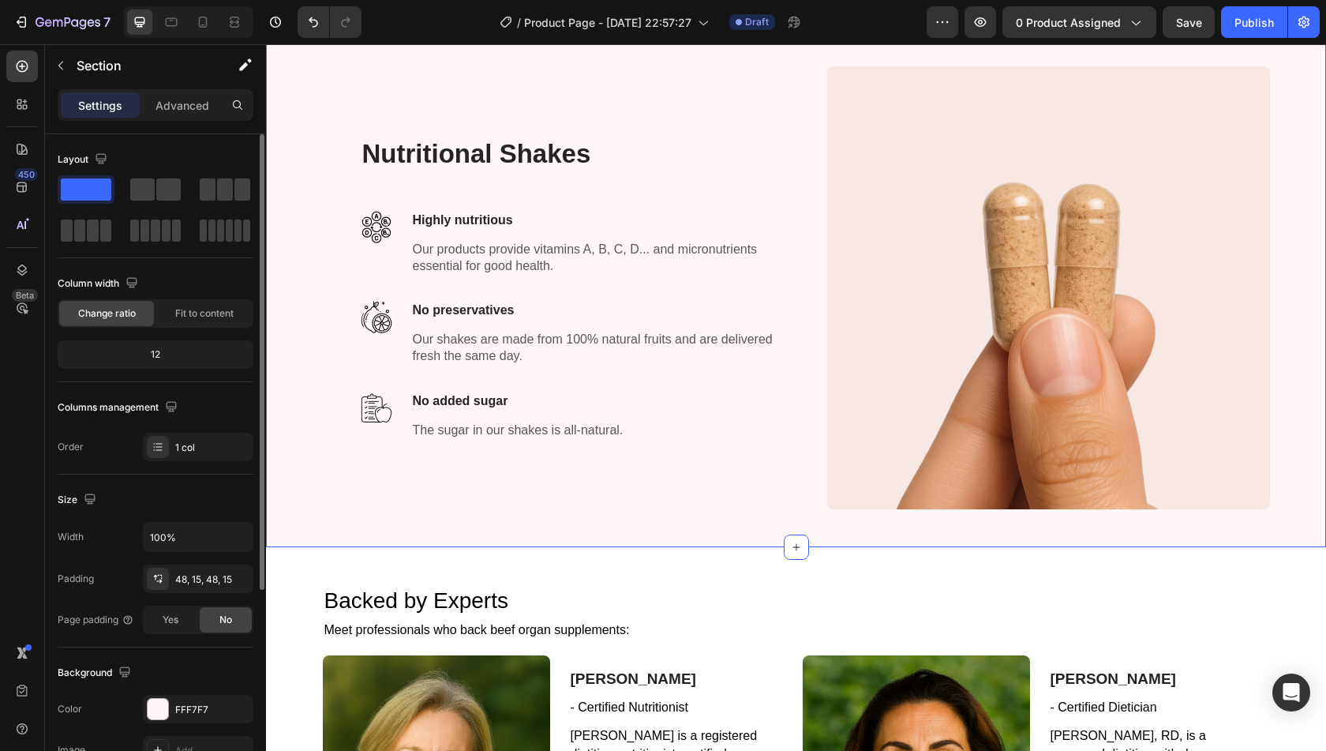
scroll to position [448, 0]
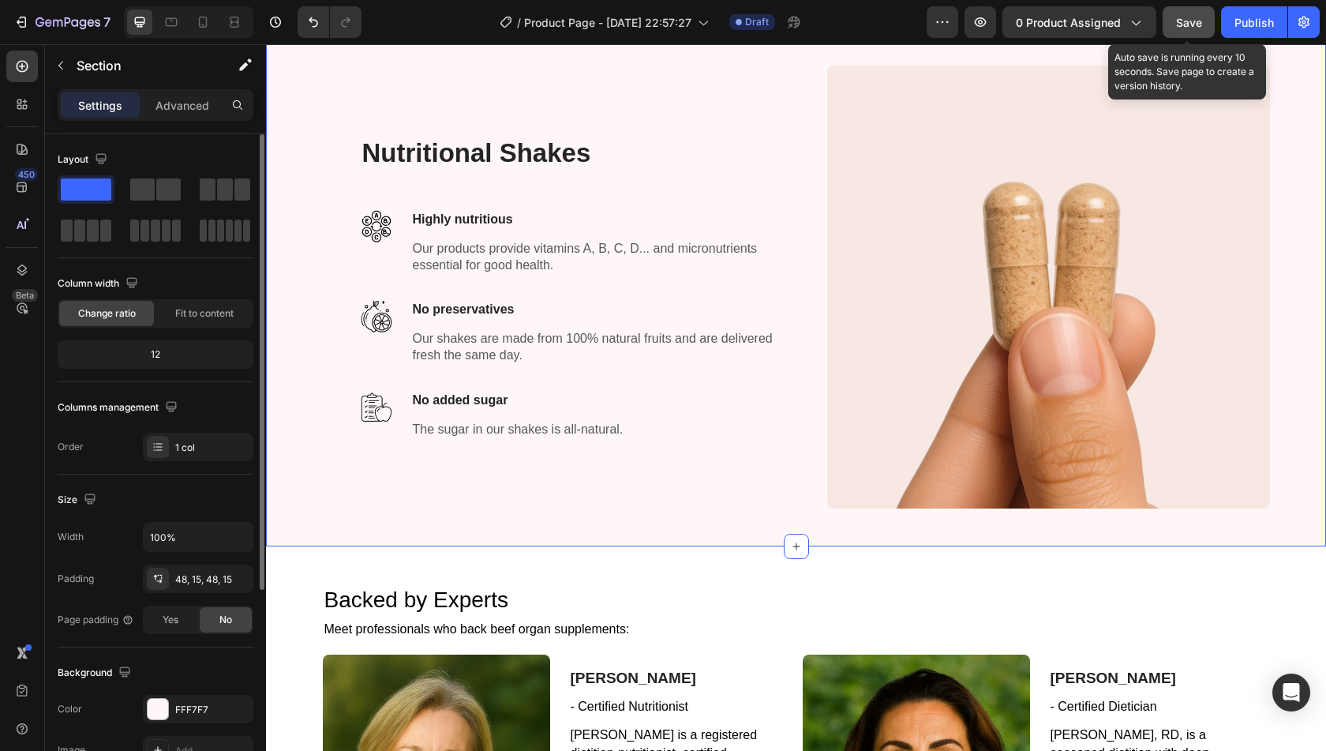
click at [1189, 28] on span "Save" at bounding box center [1189, 22] width 26 height 13
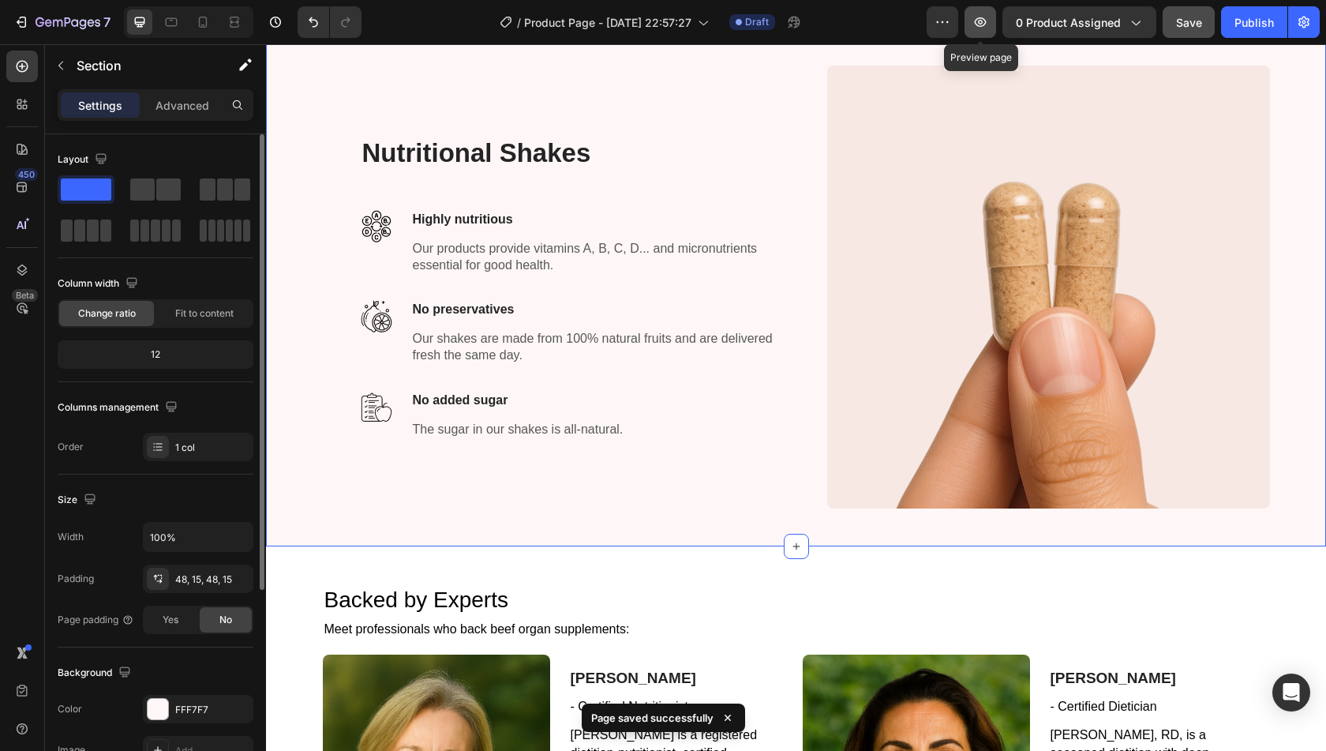
click at [987, 27] on icon "button" at bounding box center [980, 22] width 16 height 16
click at [205, 21] on icon at bounding box center [203, 22] width 16 height 16
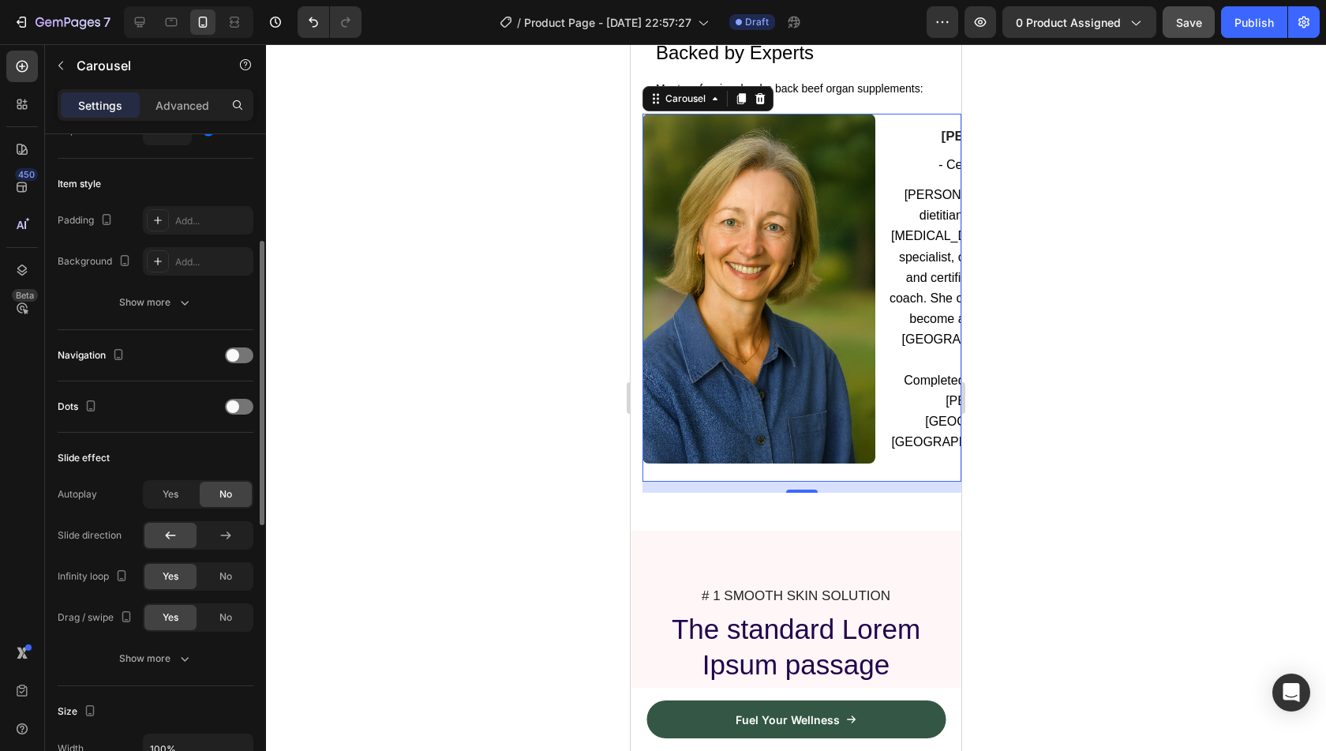
scroll to position [358, 0]
click at [237, 406] on div at bounding box center [239, 404] width 28 height 16
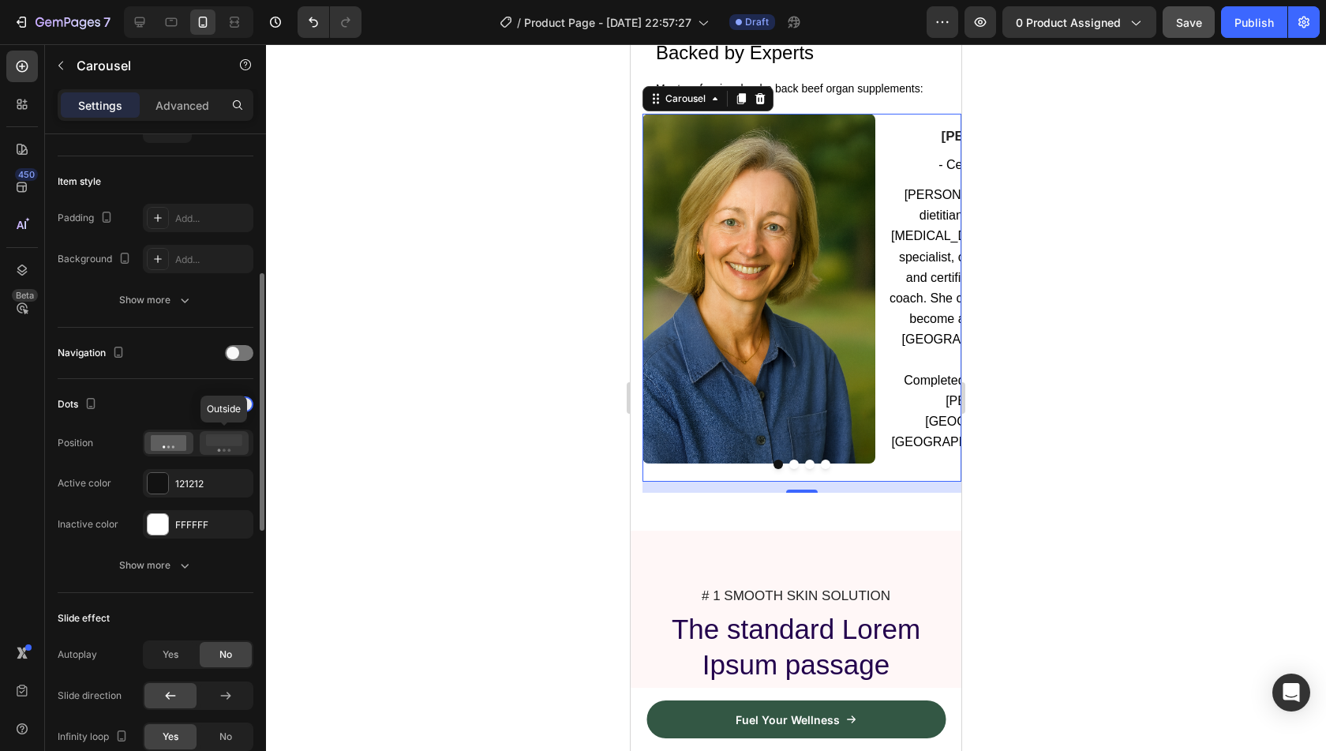
click at [215, 451] on div at bounding box center [224, 443] width 49 height 24
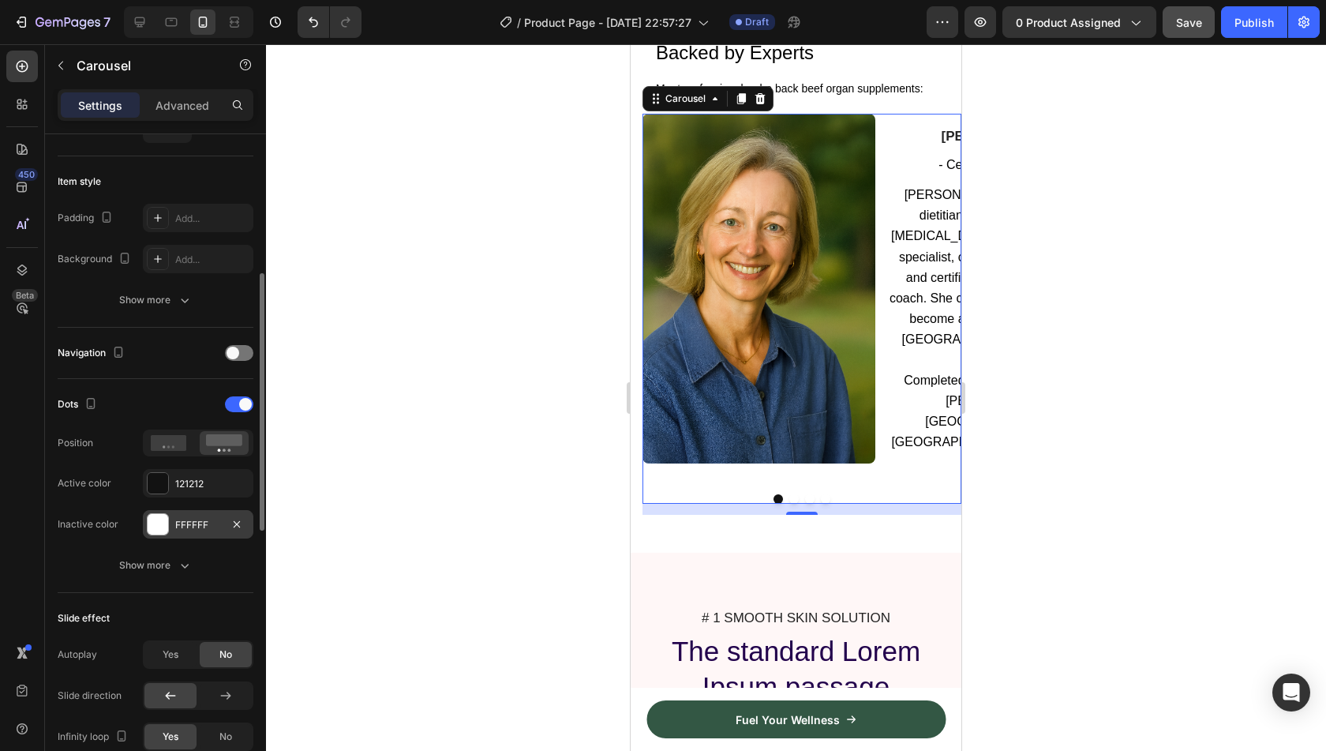
click at [199, 522] on div "FFFFFF" at bounding box center [198, 525] width 46 height 14
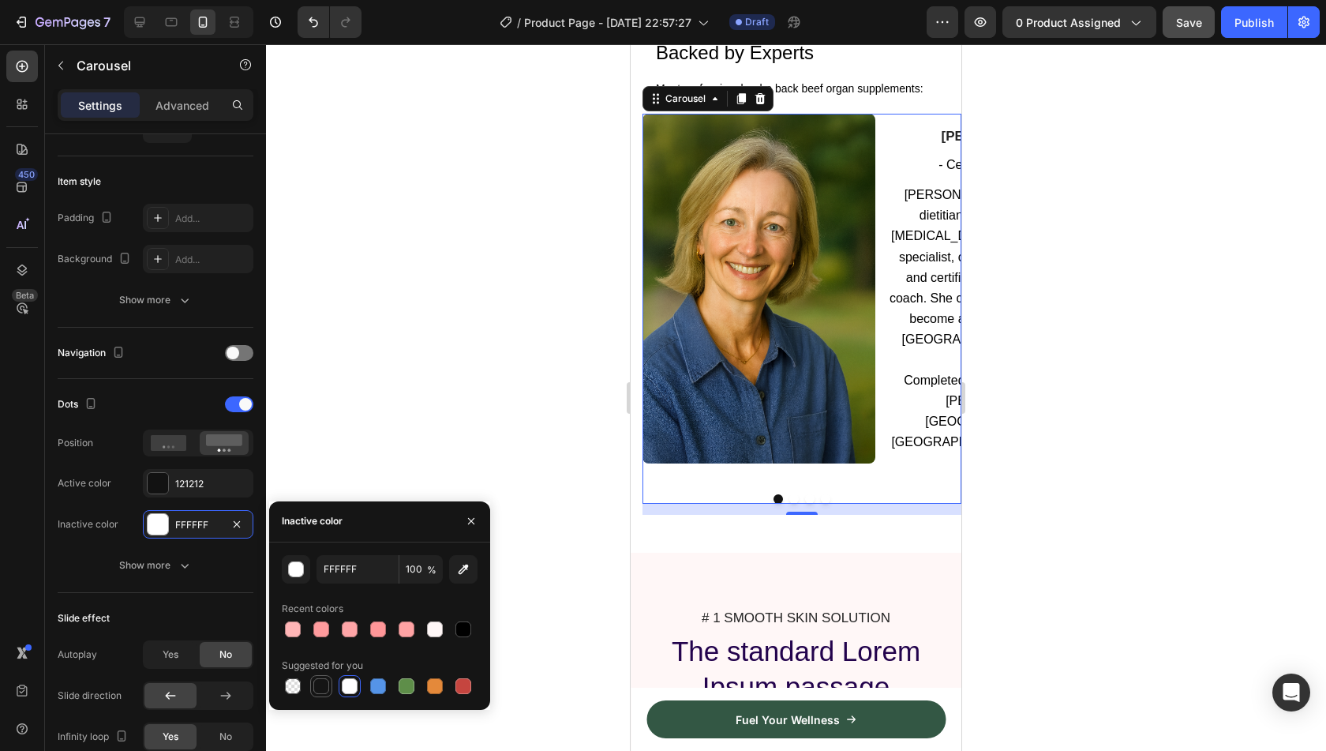
click at [326, 680] on div at bounding box center [321, 686] width 16 height 16
type input "151515"
click at [300, 568] on div "button" at bounding box center [297, 570] width 16 height 16
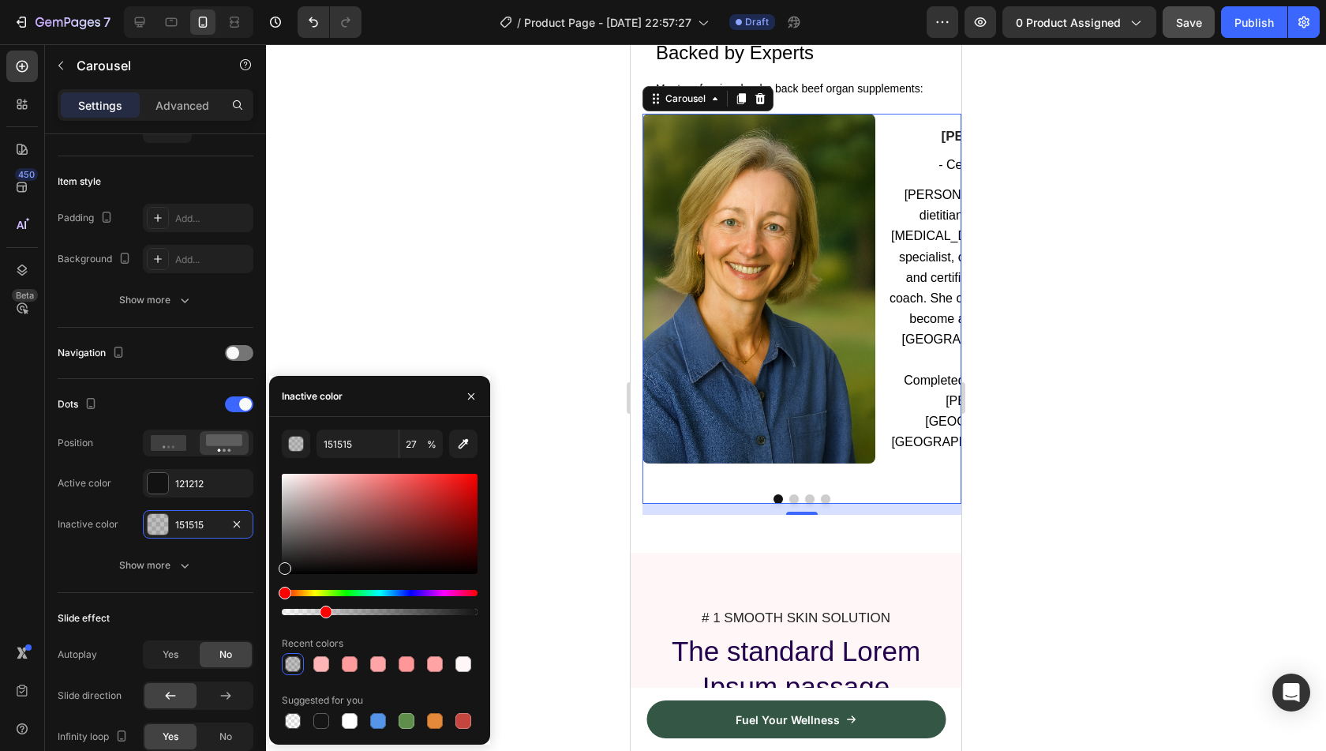
drag, startPoint x: 387, startPoint y: 609, endPoint x: 324, endPoint y: 610, distance: 63.1
click at [324, 610] on div at bounding box center [380, 612] width 196 height 6
type input "21"
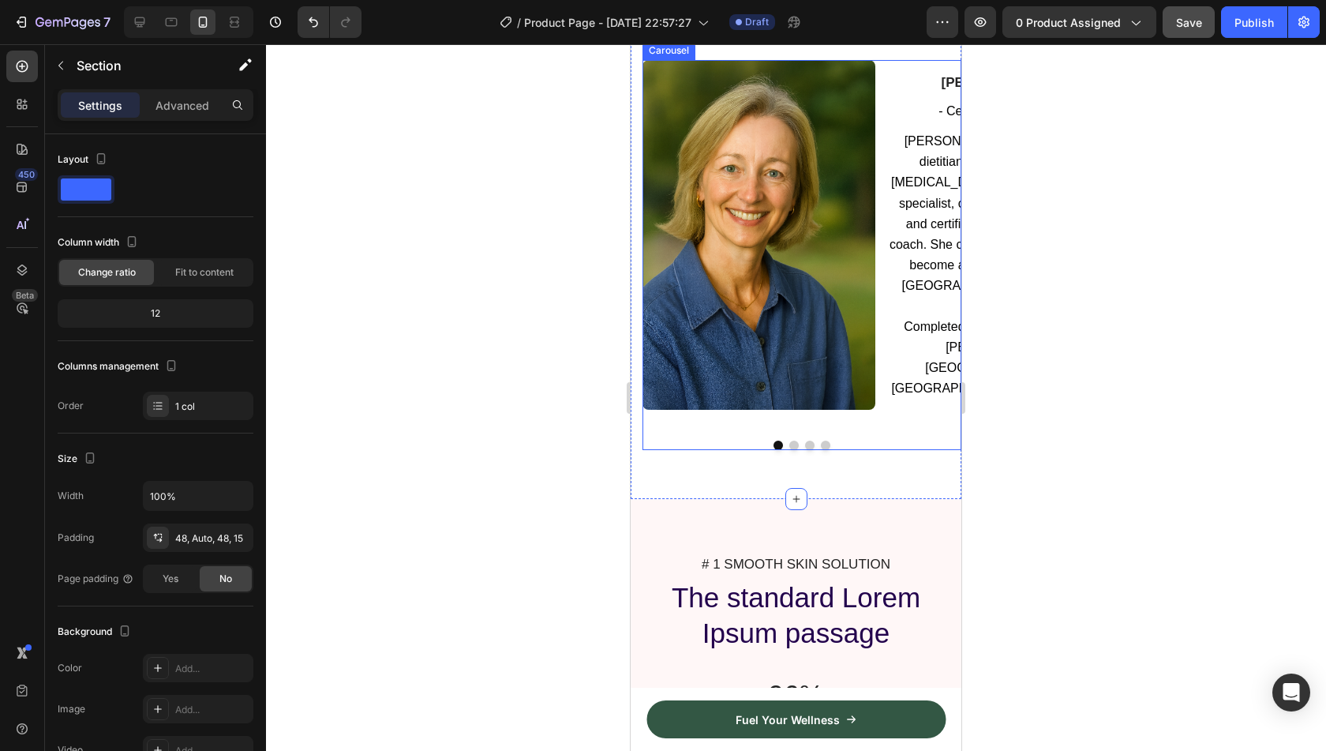
scroll to position [646, 0]
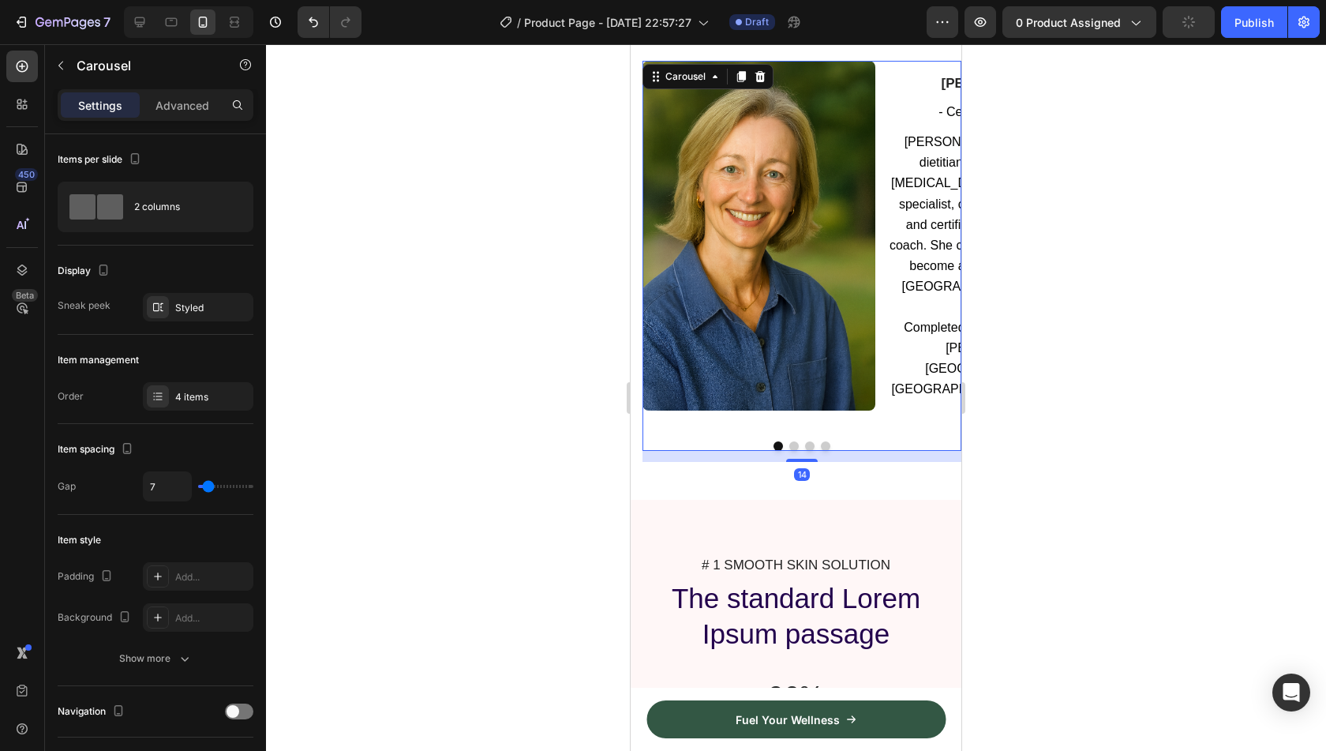
click at [860, 441] on div at bounding box center [801, 445] width 319 height 9
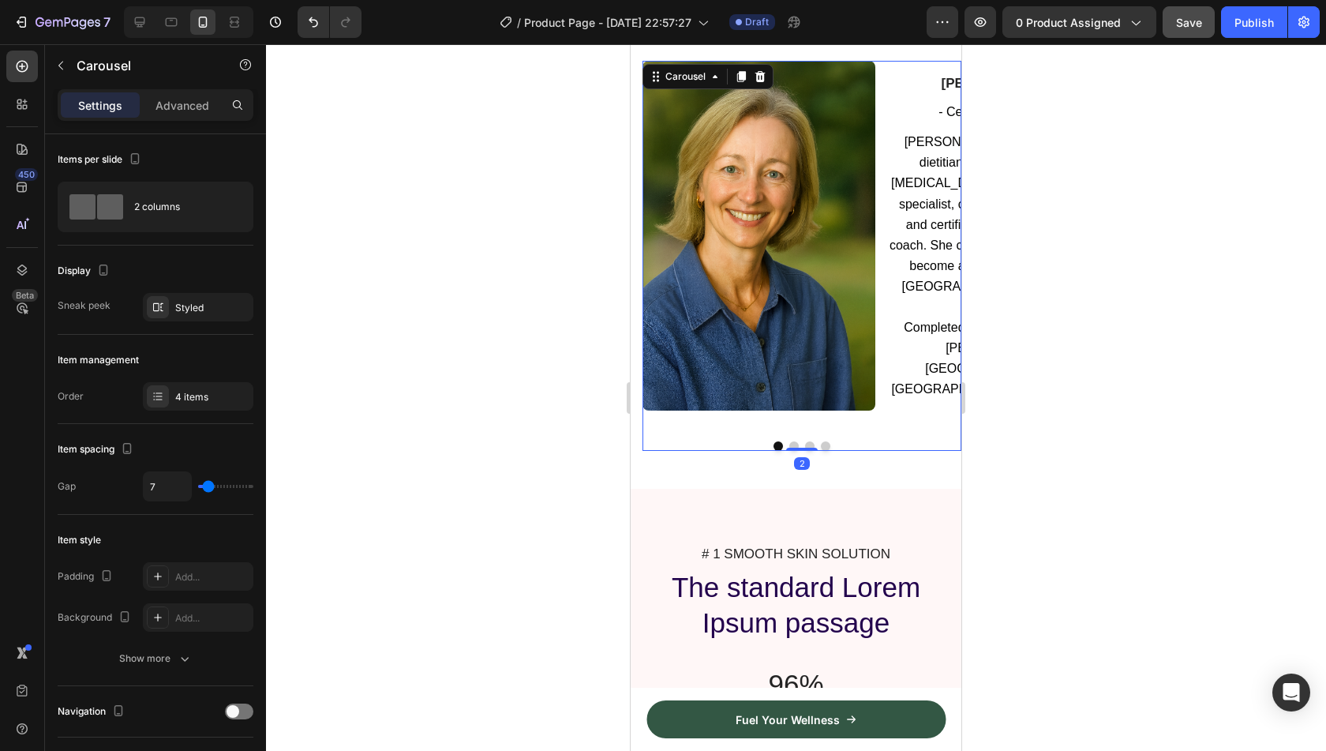
drag, startPoint x: 805, startPoint y: 441, endPoint x: 805, endPoint y: 423, distance: 18.2
click at [805, 423] on div "Image [PERSON_NAME] Heading - Certified Nutritionist Text block [PERSON_NAME] i…" at bounding box center [801, 256] width 319 height 390
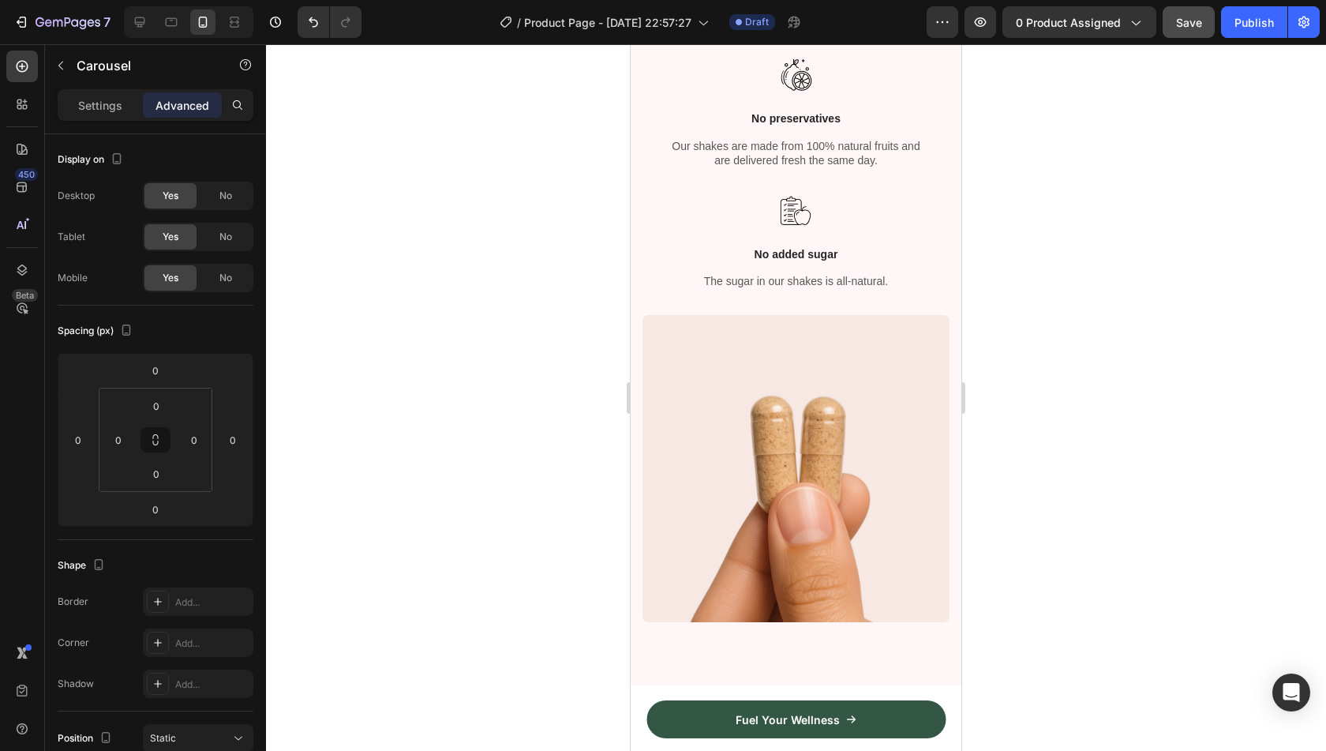
scroll to position [297, 0]
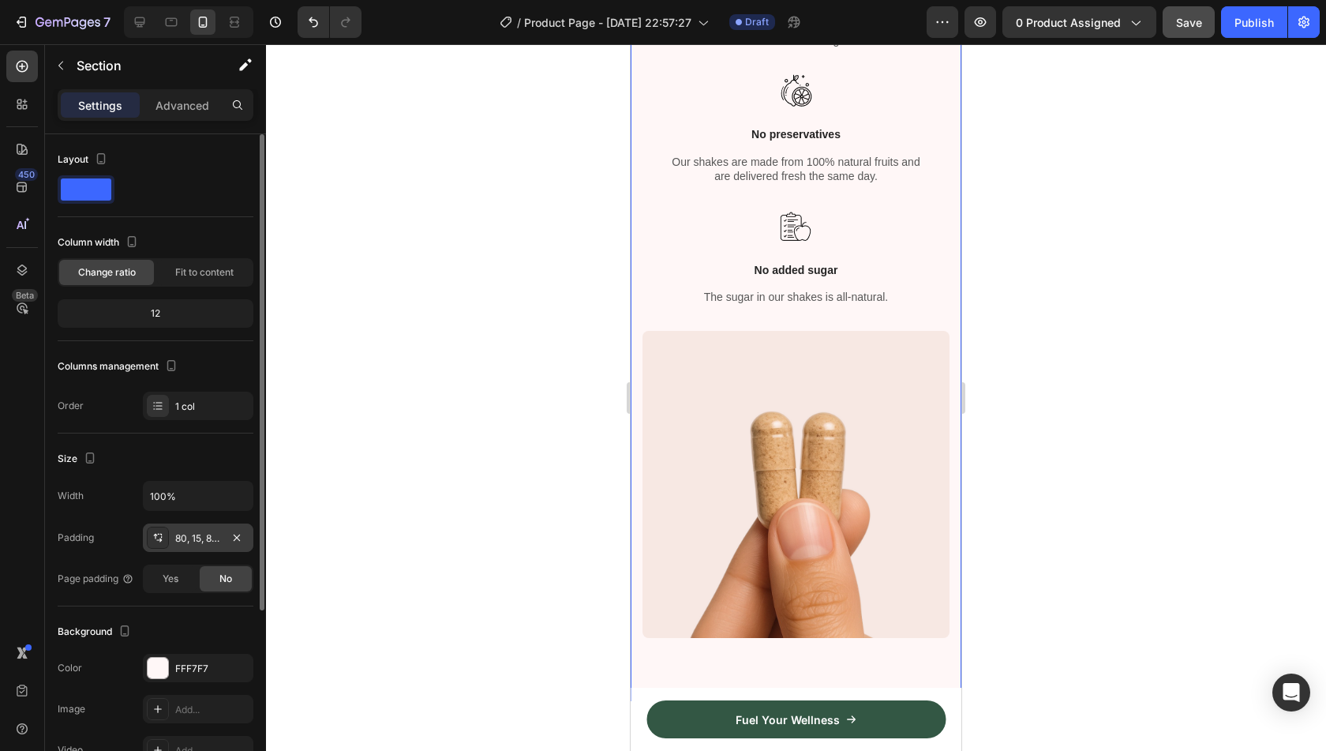
click at [215, 533] on div "80, 15, 80, 15" at bounding box center [198, 538] width 46 height 14
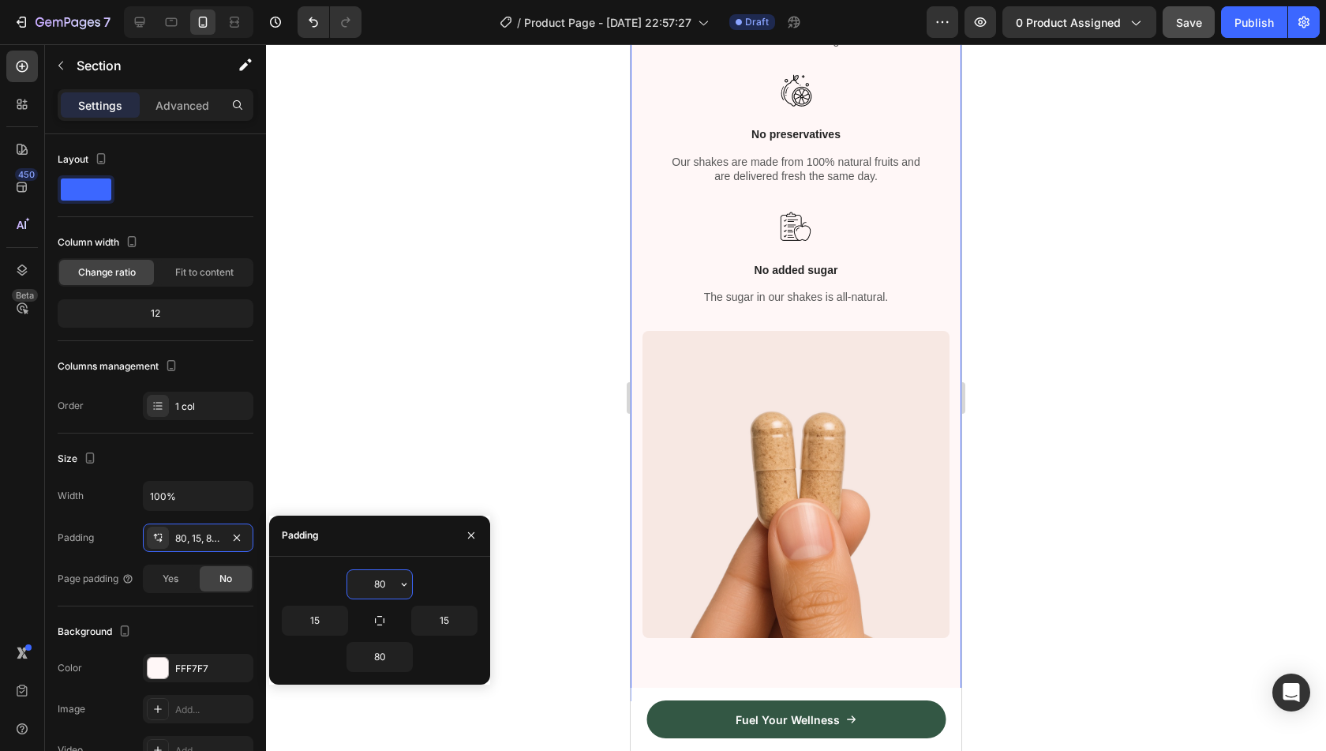
click at [368, 584] on input "80" at bounding box center [379, 584] width 65 height 28
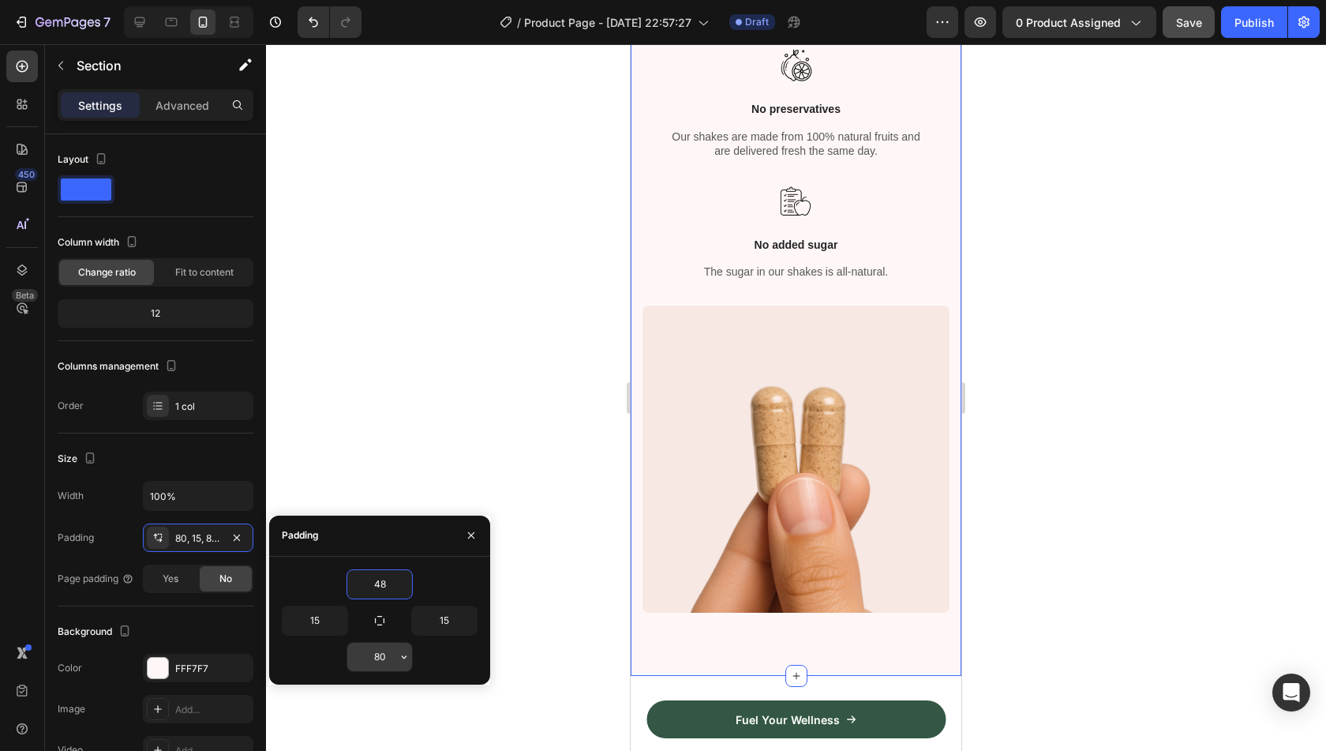
type input "48"
click at [376, 643] on input "80" at bounding box center [379, 656] width 65 height 28
type input "48"
click at [447, 579] on div "48" at bounding box center [380, 584] width 196 height 30
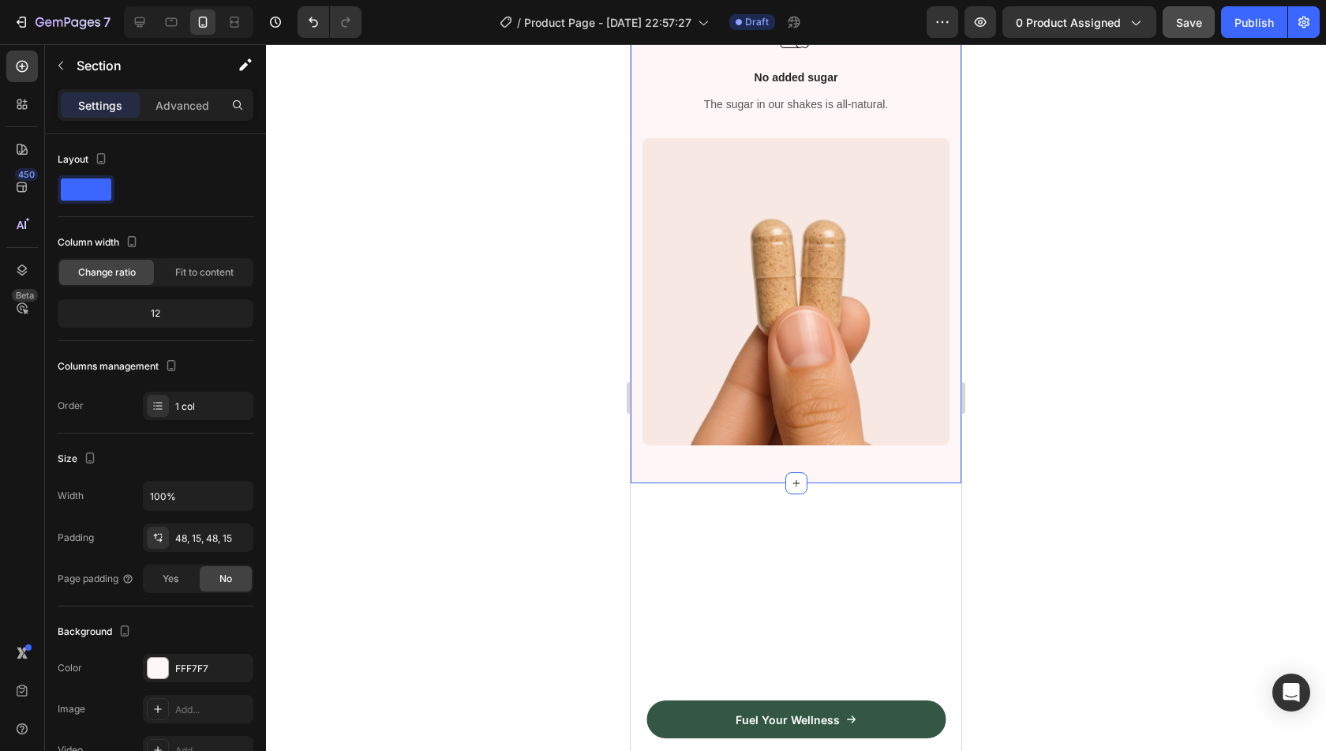
scroll to position [0, 0]
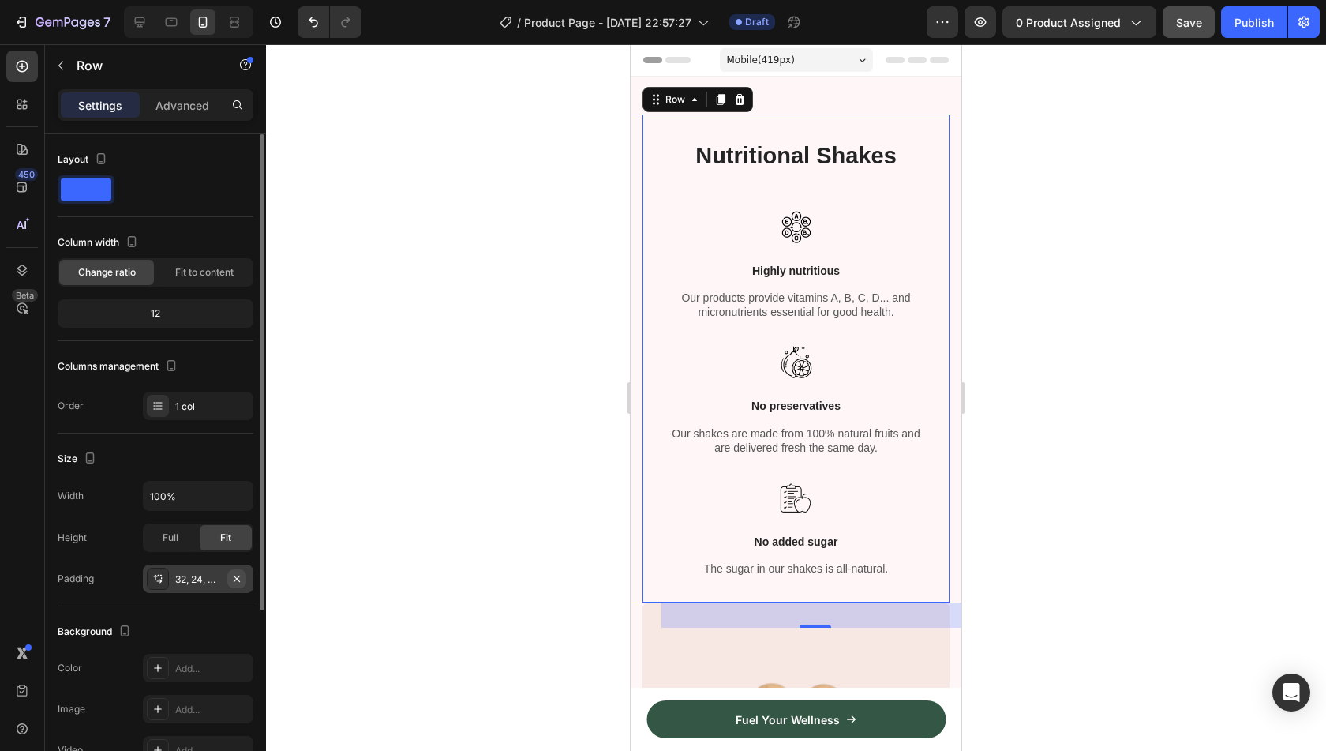
click at [237, 575] on icon "button" at bounding box center [237, 578] width 6 height 6
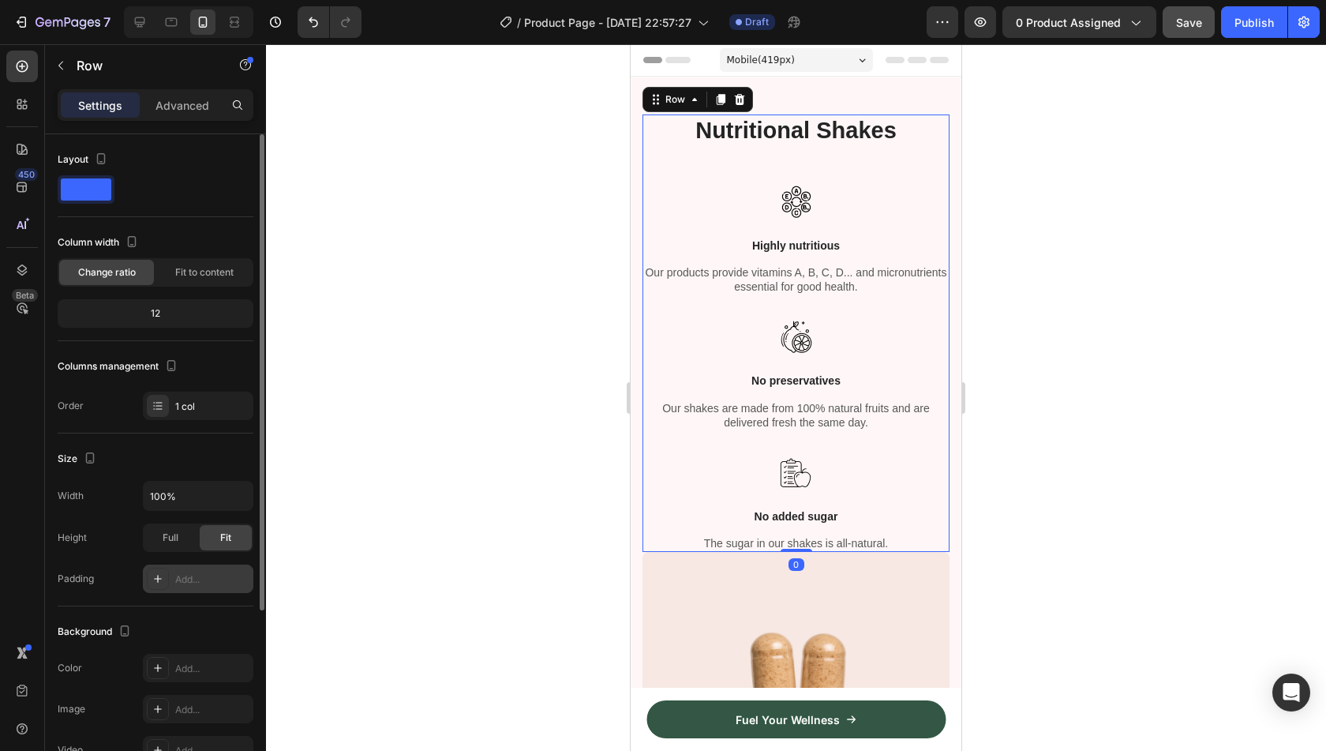
drag, startPoint x: 783, startPoint y: 598, endPoint x: 783, endPoint y: 569, distance: 29.2
click at [783, 569] on div "Nutritional Shakes Heading Image Highly nutritious Text block Our products prov…" at bounding box center [795, 486] width 307 height 744
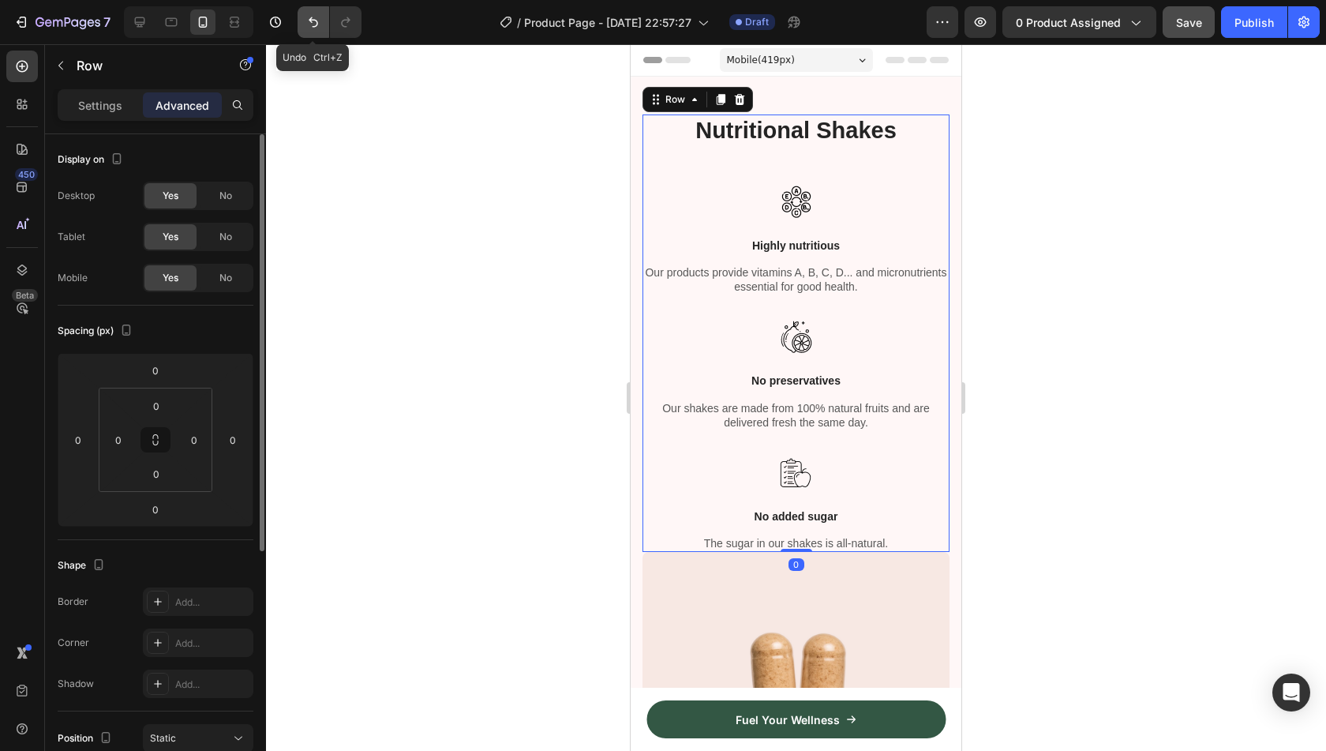
click at [316, 14] on icon "Undo/Redo" at bounding box center [313, 22] width 16 height 16
type input "32"
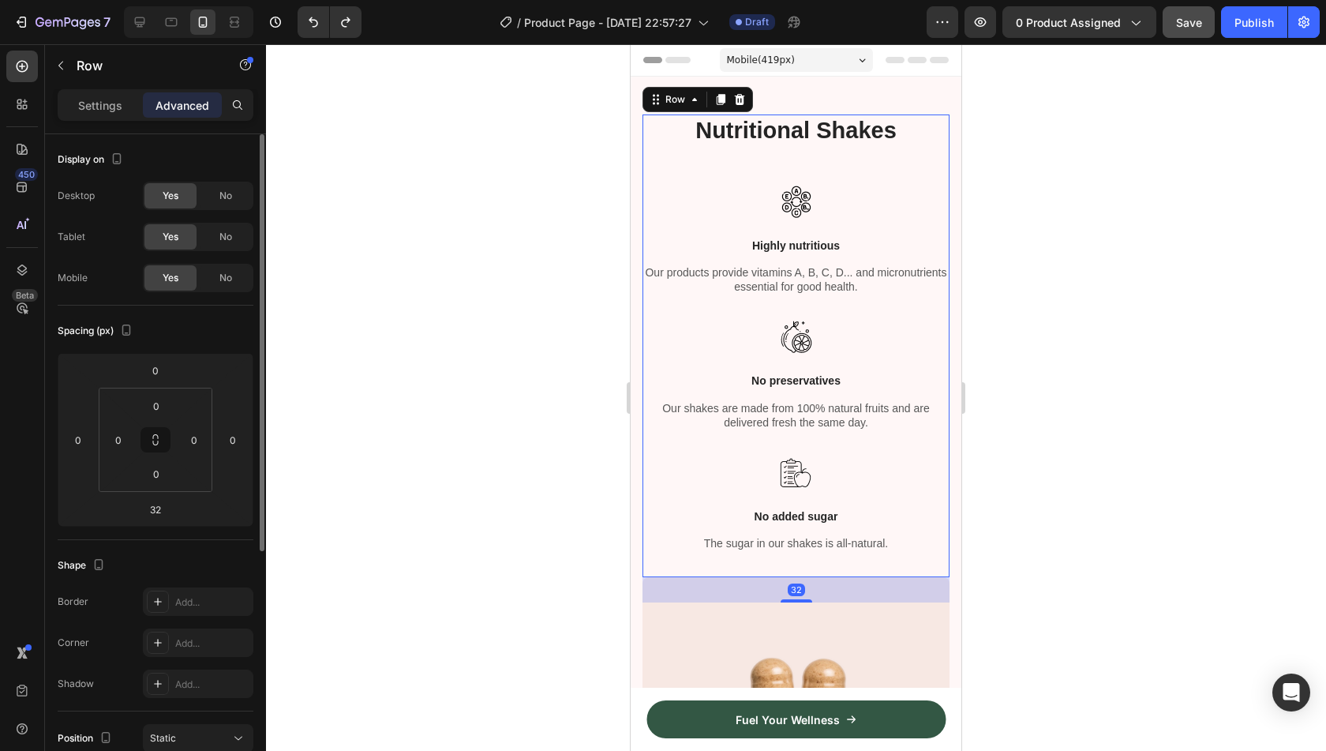
click at [617, 395] on div at bounding box center [796, 397] width 1060 height 706
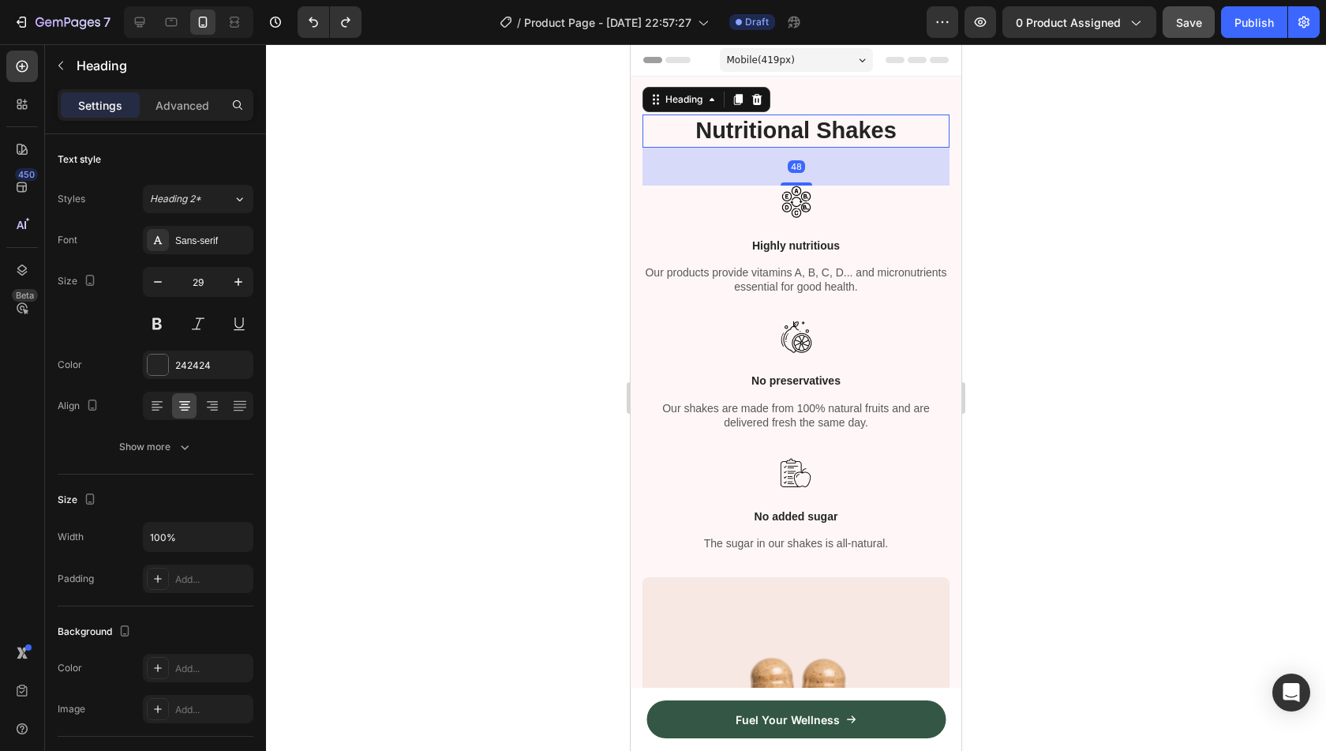
click at [578, 376] on div at bounding box center [796, 397] width 1060 height 706
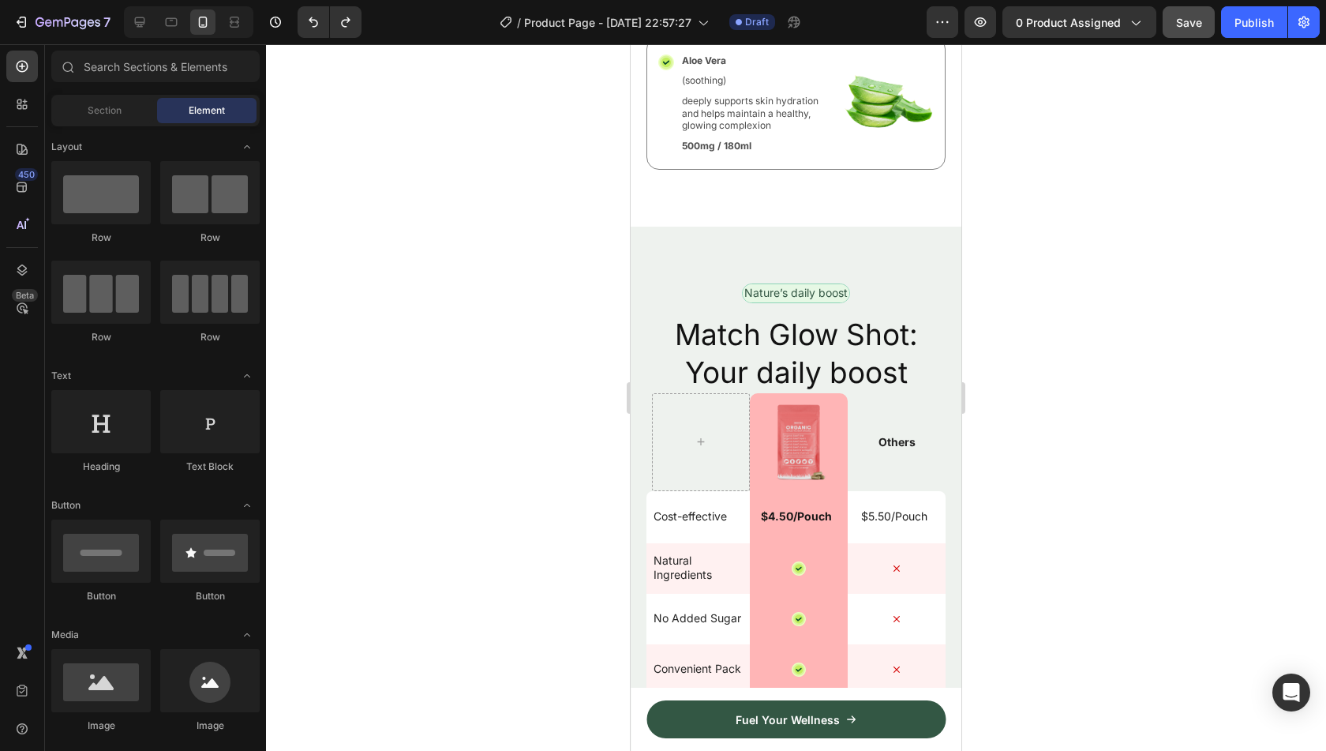
scroll to position [2673, 0]
click at [1178, 27] on span "Save" at bounding box center [1189, 22] width 26 height 13
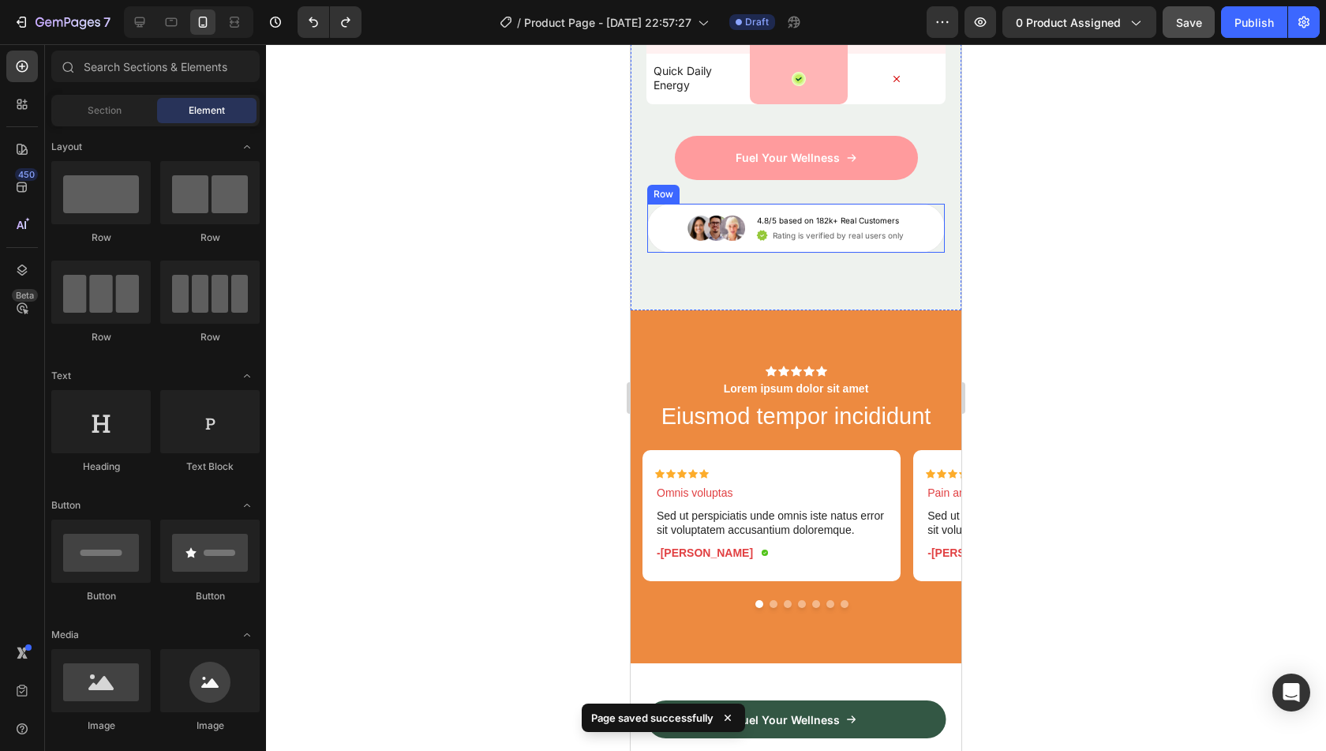
scroll to position [3380, 0]
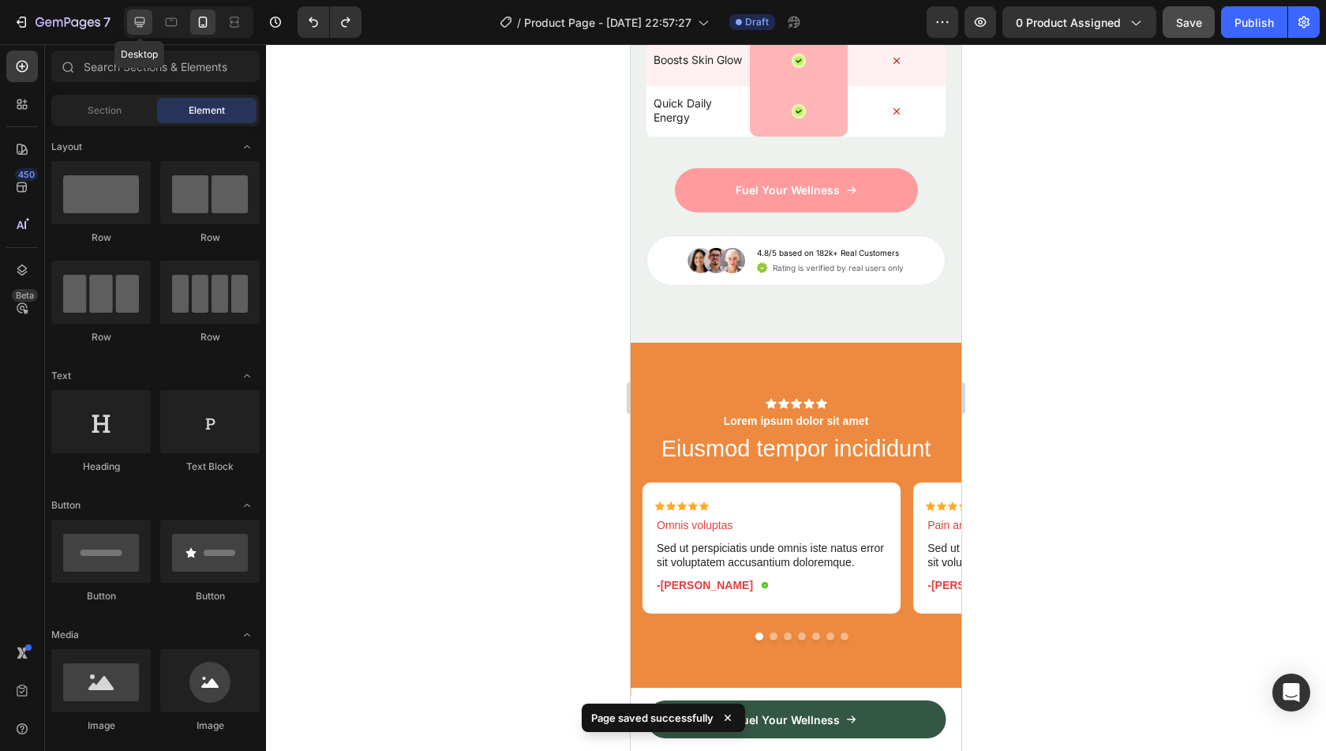
click at [138, 34] on div at bounding box center [139, 21] width 25 height 25
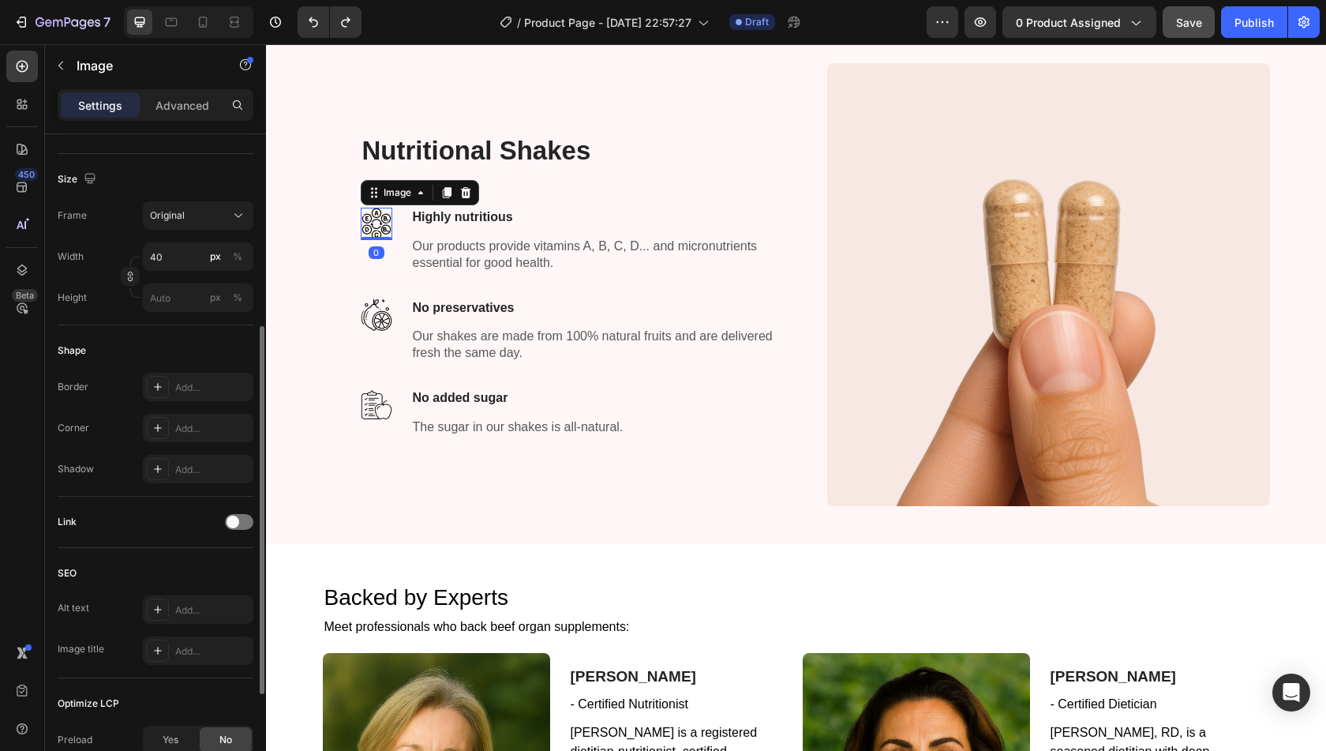
scroll to position [360, 0]
click at [228, 548] on div "SEO Alt text Add... Image title Add..." at bounding box center [156, 609] width 196 height 130
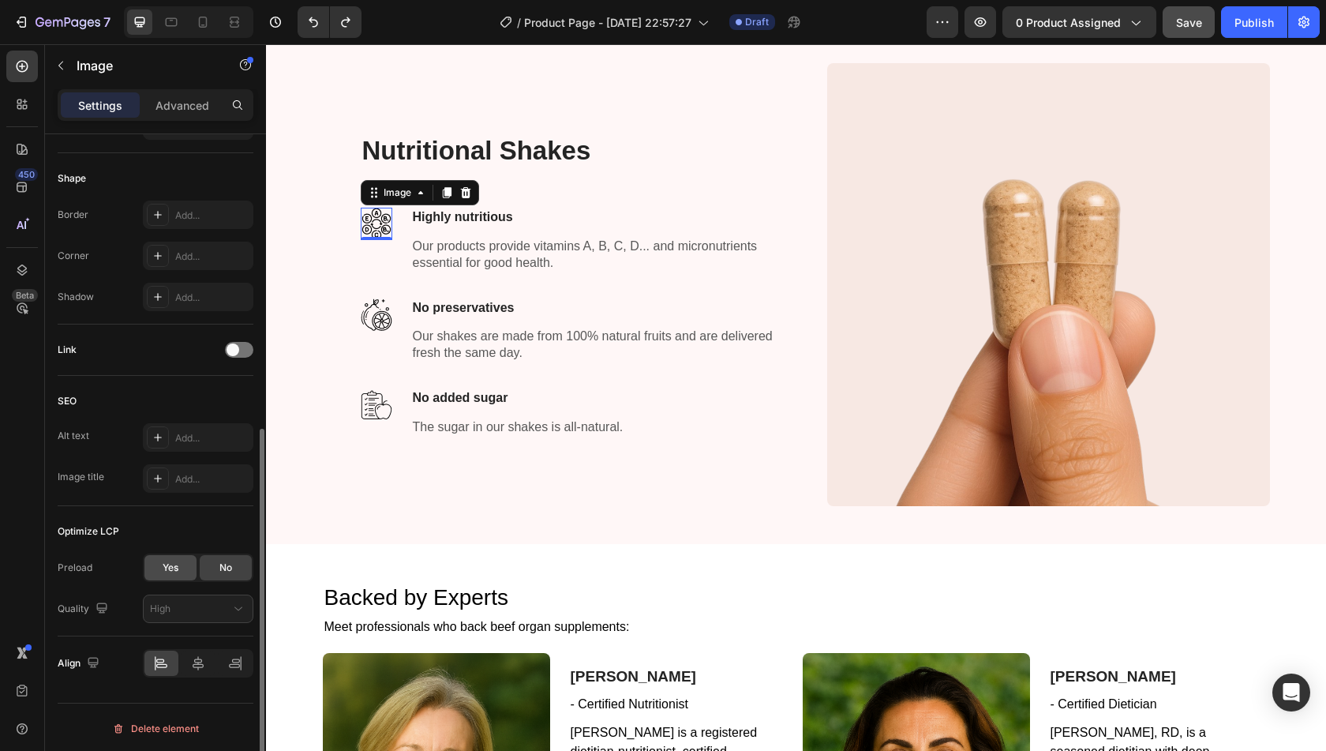
click at [176, 567] on span "Yes" at bounding box center [171, 567] width 16 height 14
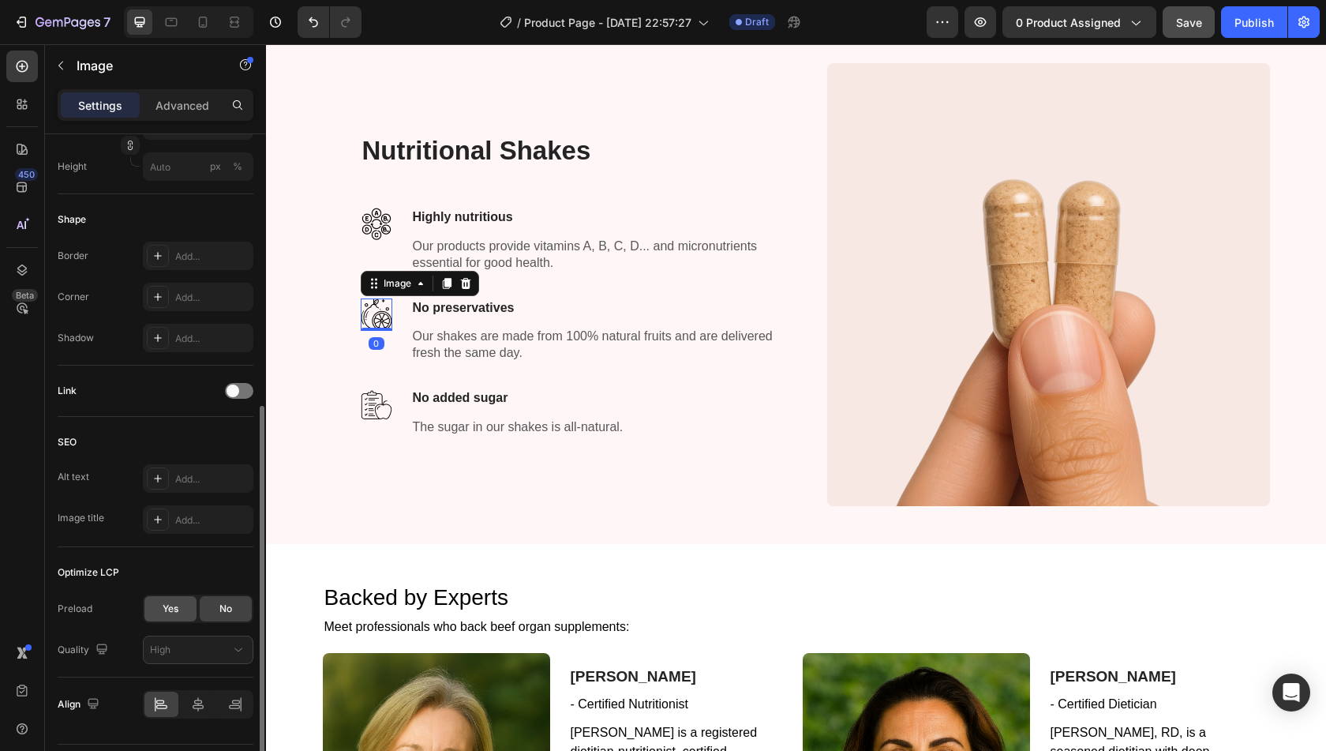
click at [193, 601] on div "Yes" at bounding box center [170, 608] width 52 height 25
click at [178, 609] on span "Yes" at bounding box center [171, 608] width 16 height 14
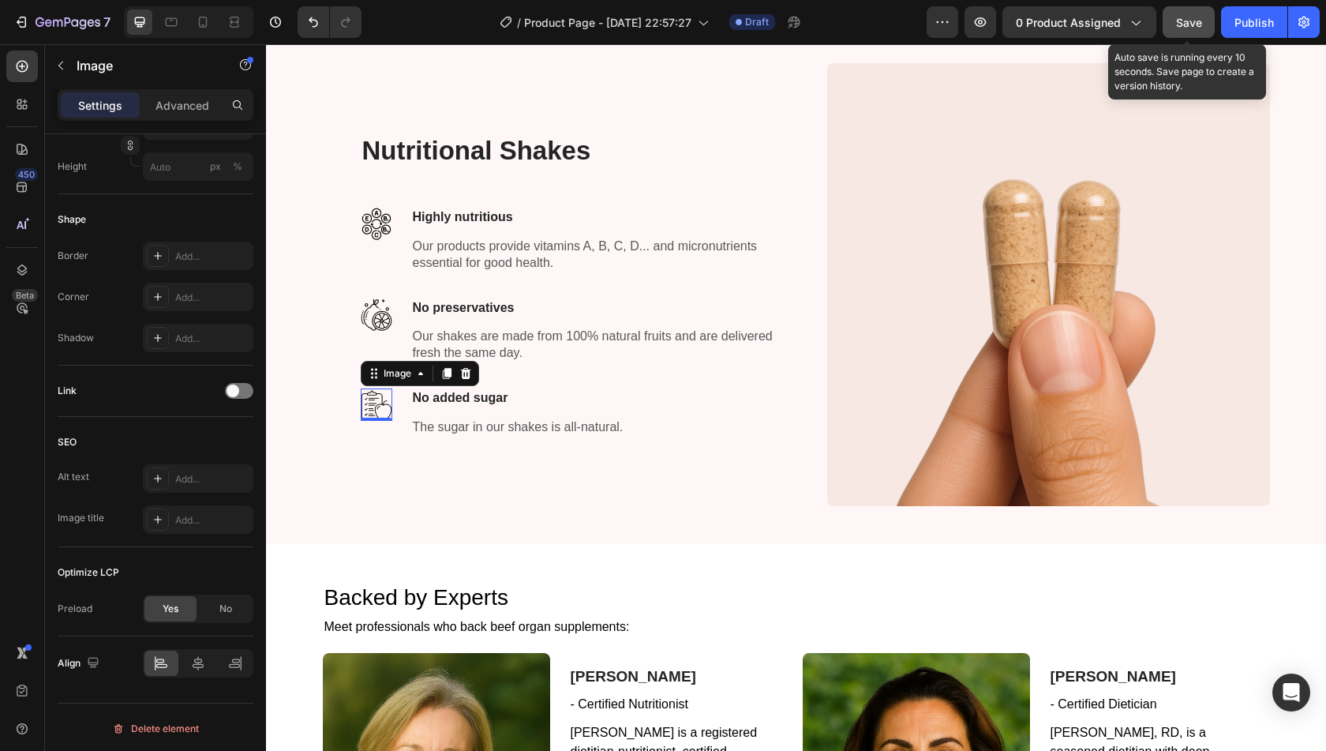
click at [1190, 28] on span "Save" at bounding box center [1189, 22] width 26 height 13
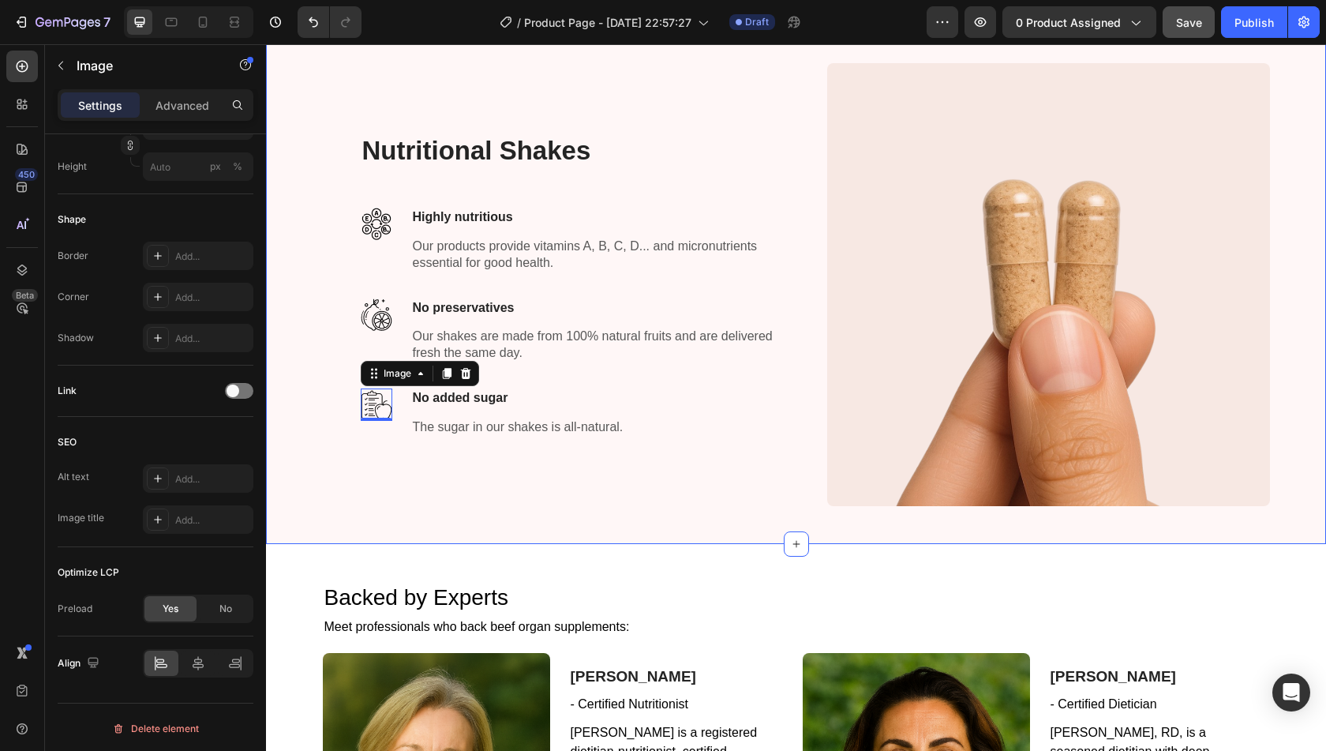
scroll to position [0, 0]
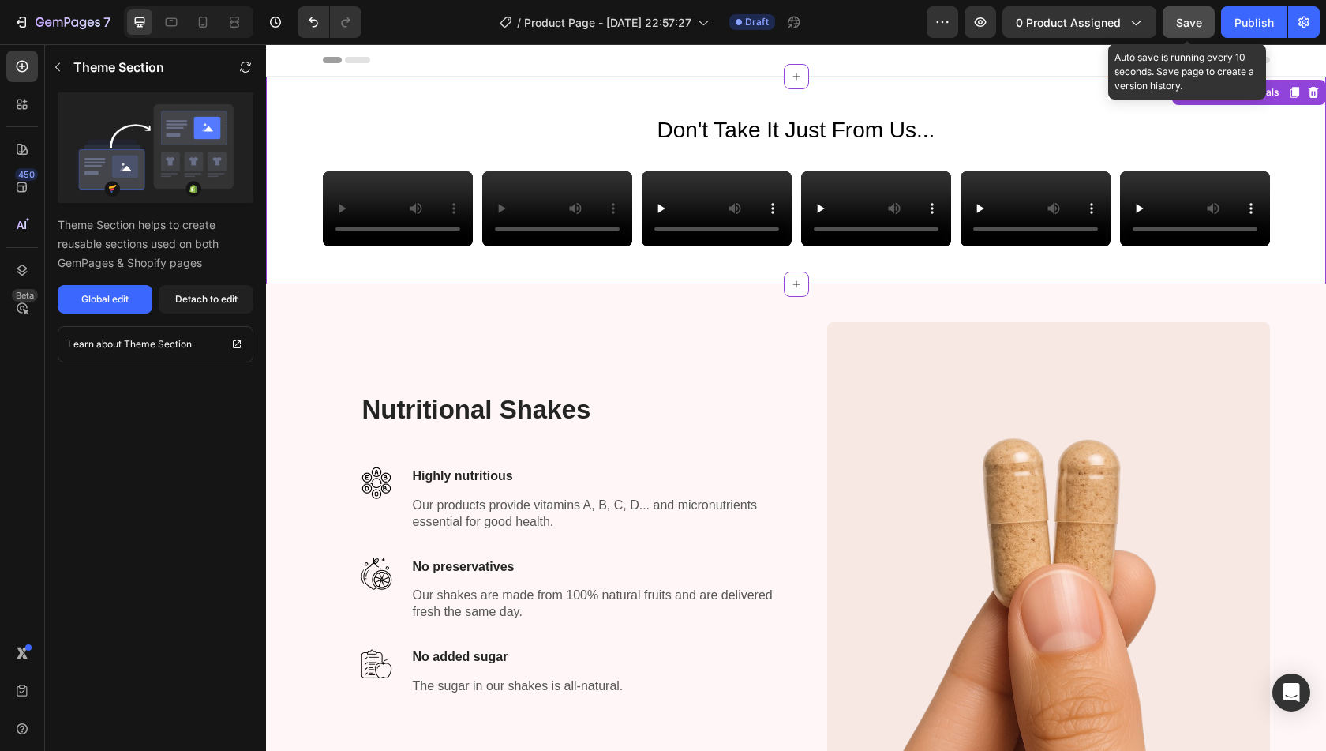
click at [1179, 21] on span "Save" at bounding box center [1189, 22] width 26 height 13
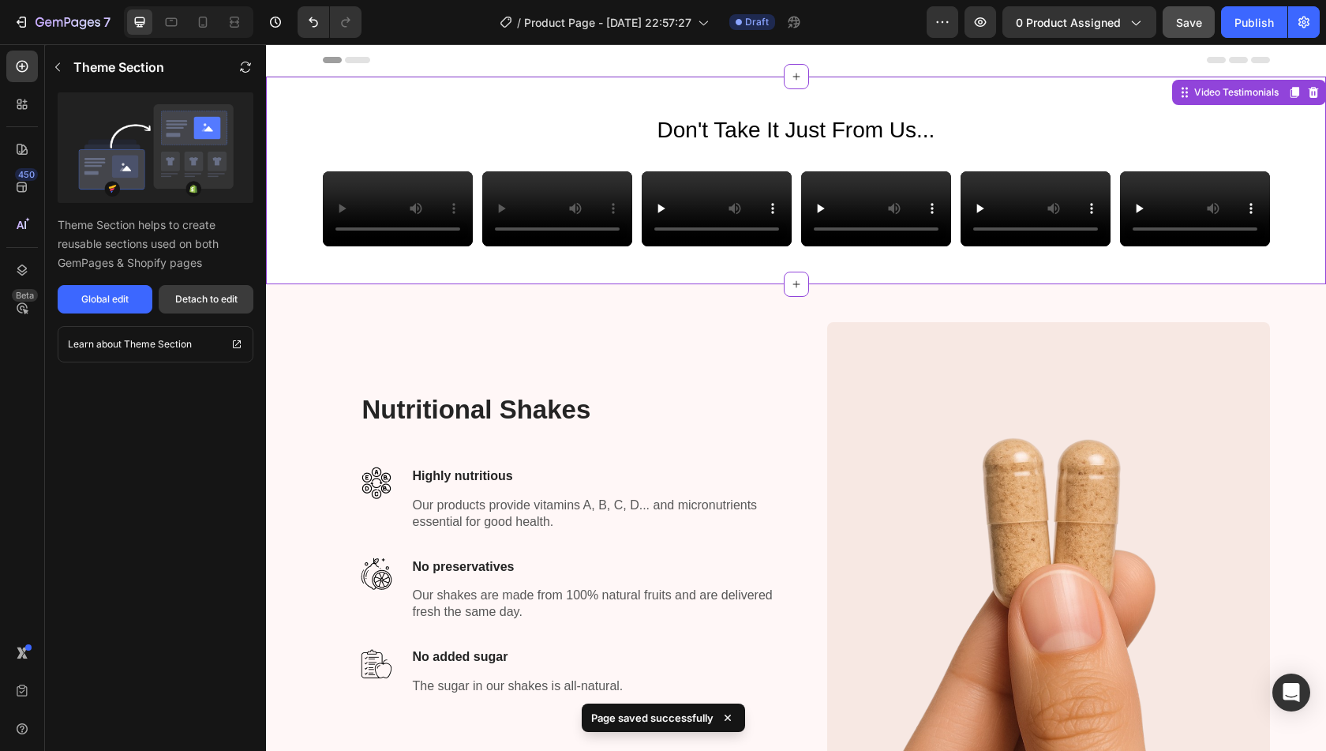
click at [210, 289] on button "Detach to edit" at bounding box center [206, 299] width 95 height 28
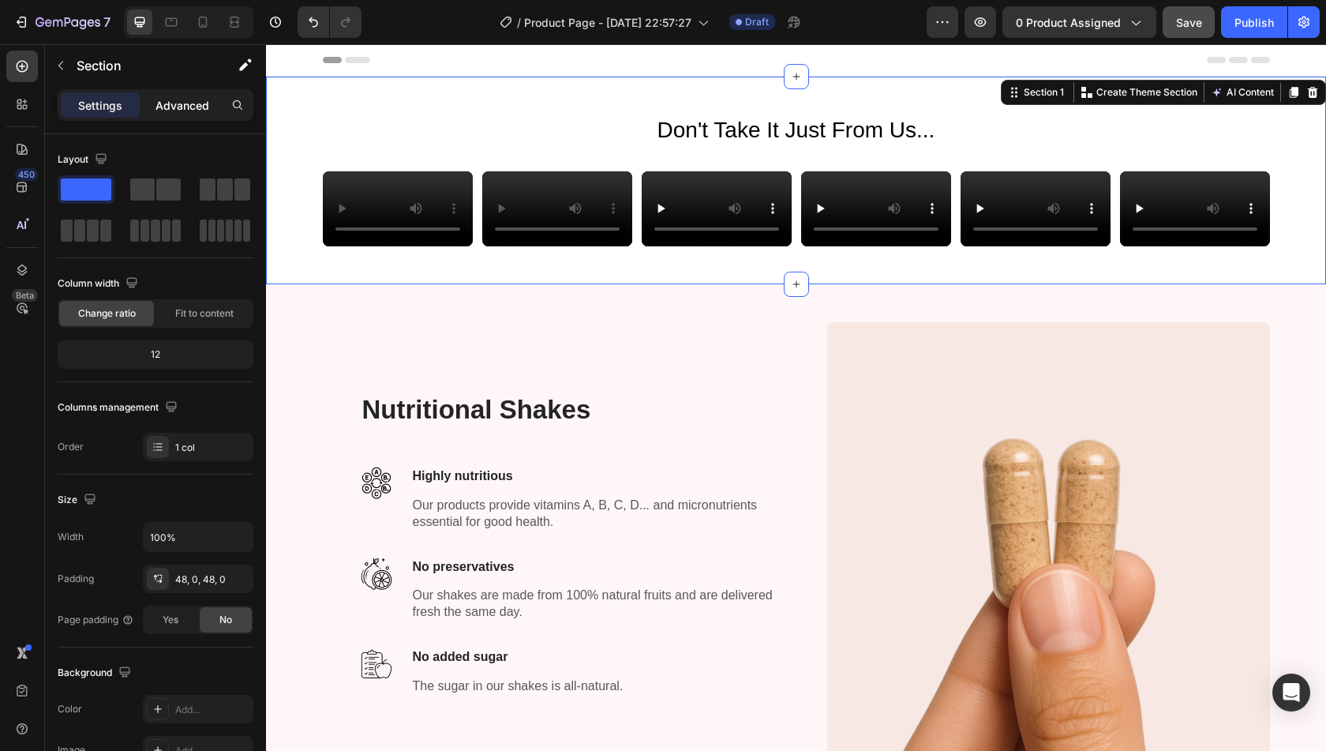
click at [182, 108] on p "Advanced" at bounding box center [182, 105] width 54 height 17
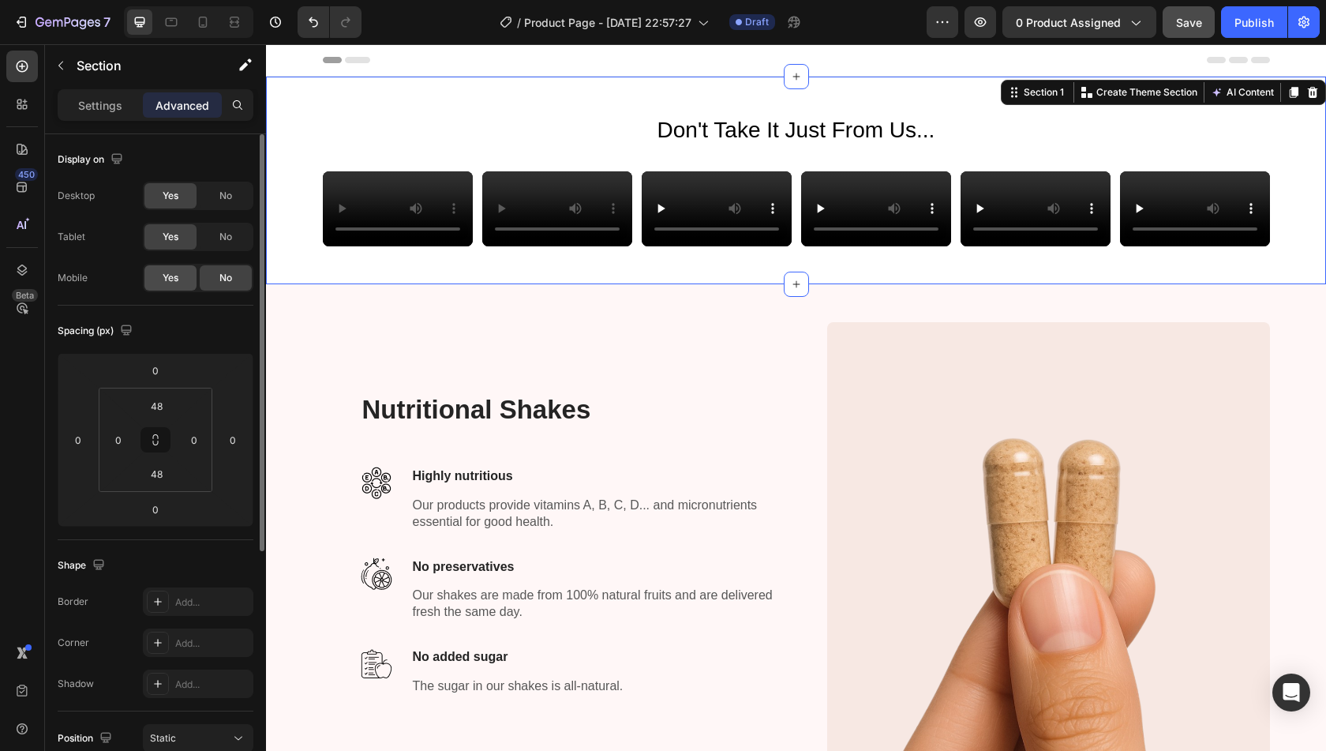
click at [170, 281] on span "Yes" at bounding box center [171, 278] width 16 height 14
click at [202, 285] on div "No" at bounding box center [226, 277] width 52 height 25
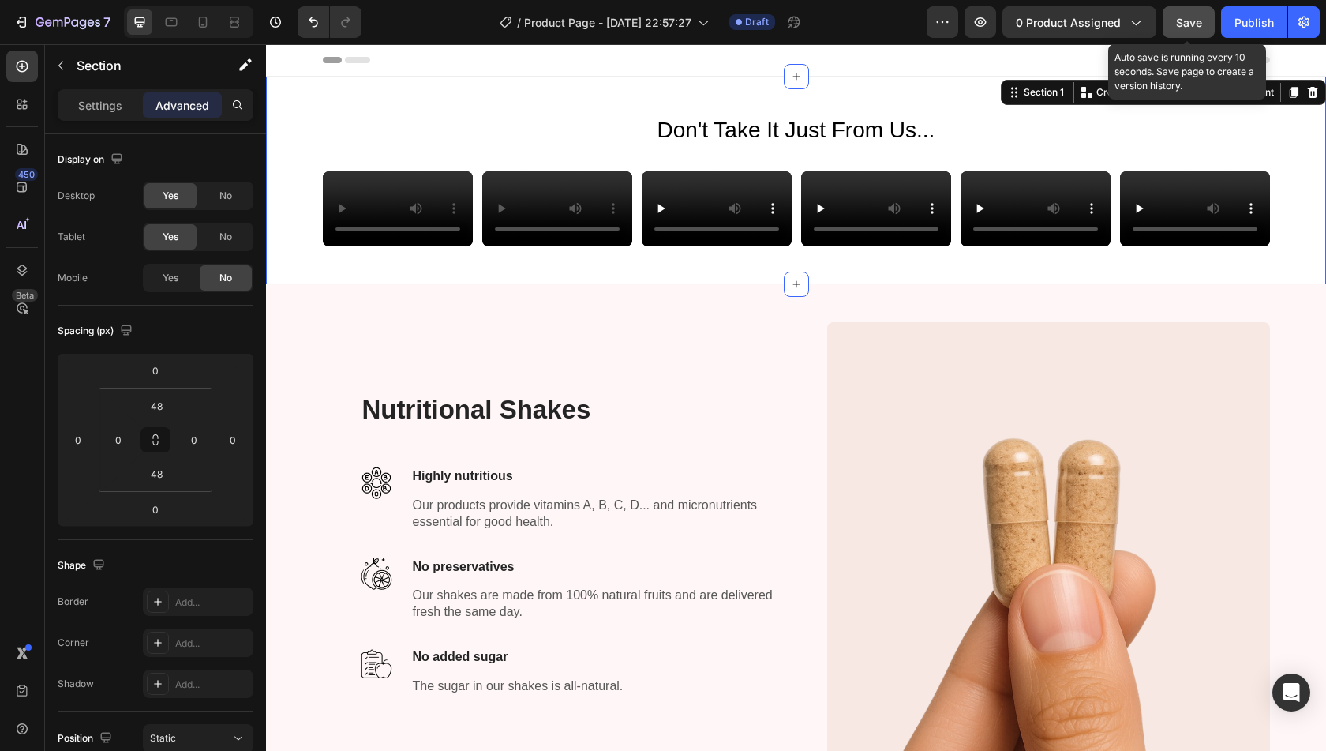
click at [1201, 25] on span "Save" at bounding box center [1189, 22] width 26 height 13
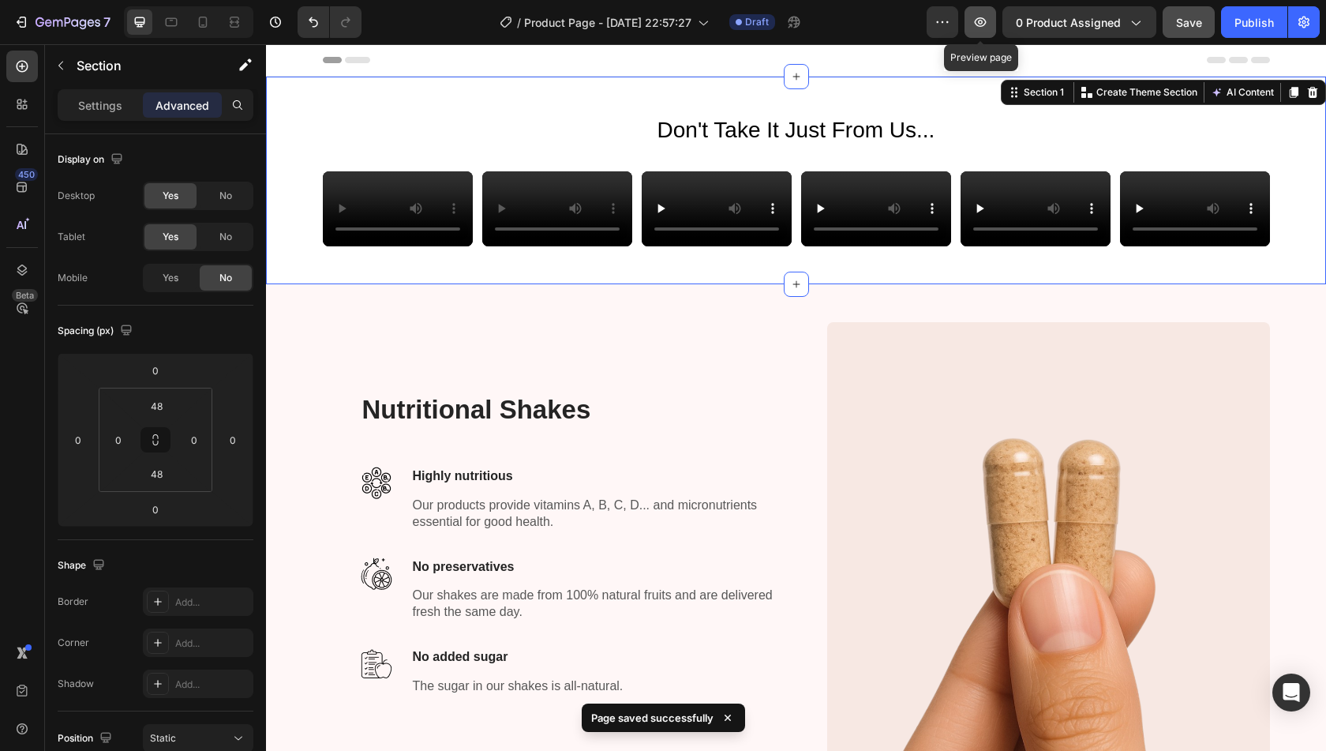
click at [976, 37] on button "button" at bounding box center [981, 22] width 32 height 32
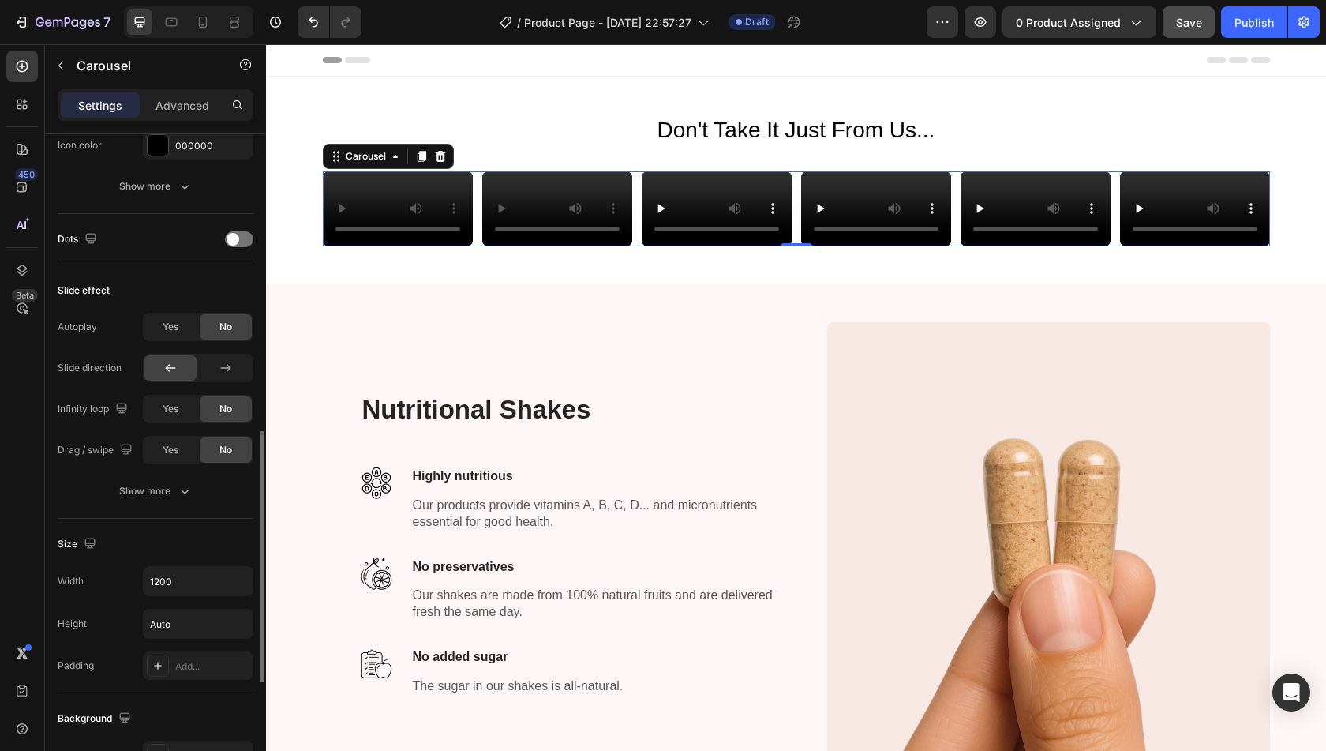
scroll to position [745, 0]
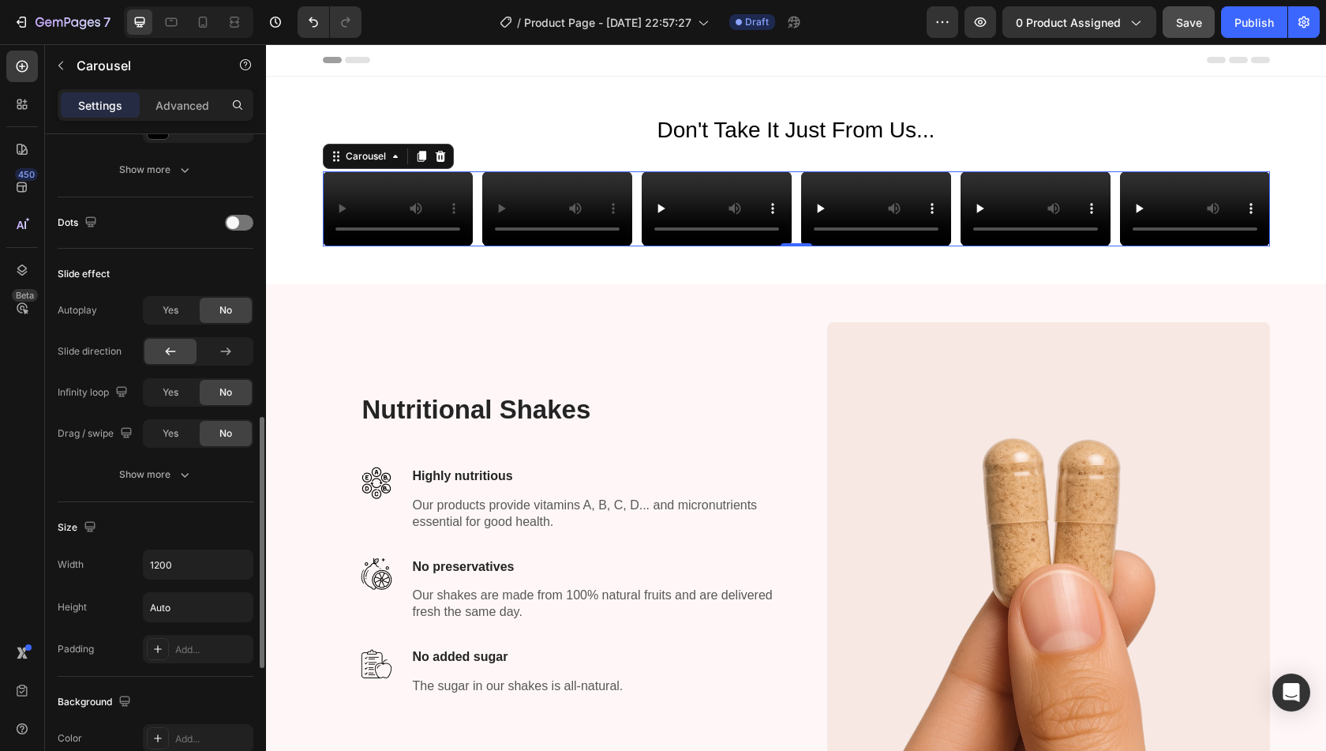
click at [122, 486] on div "Slide effect Autoplay Yes No Slide direction Infinity loop Yes No Drag / swipe …" at bounding box center [156, 375] width 196 height 253
click at [144, 468] on div "Show more" at bounding box center [155, 474] width 73 height 16
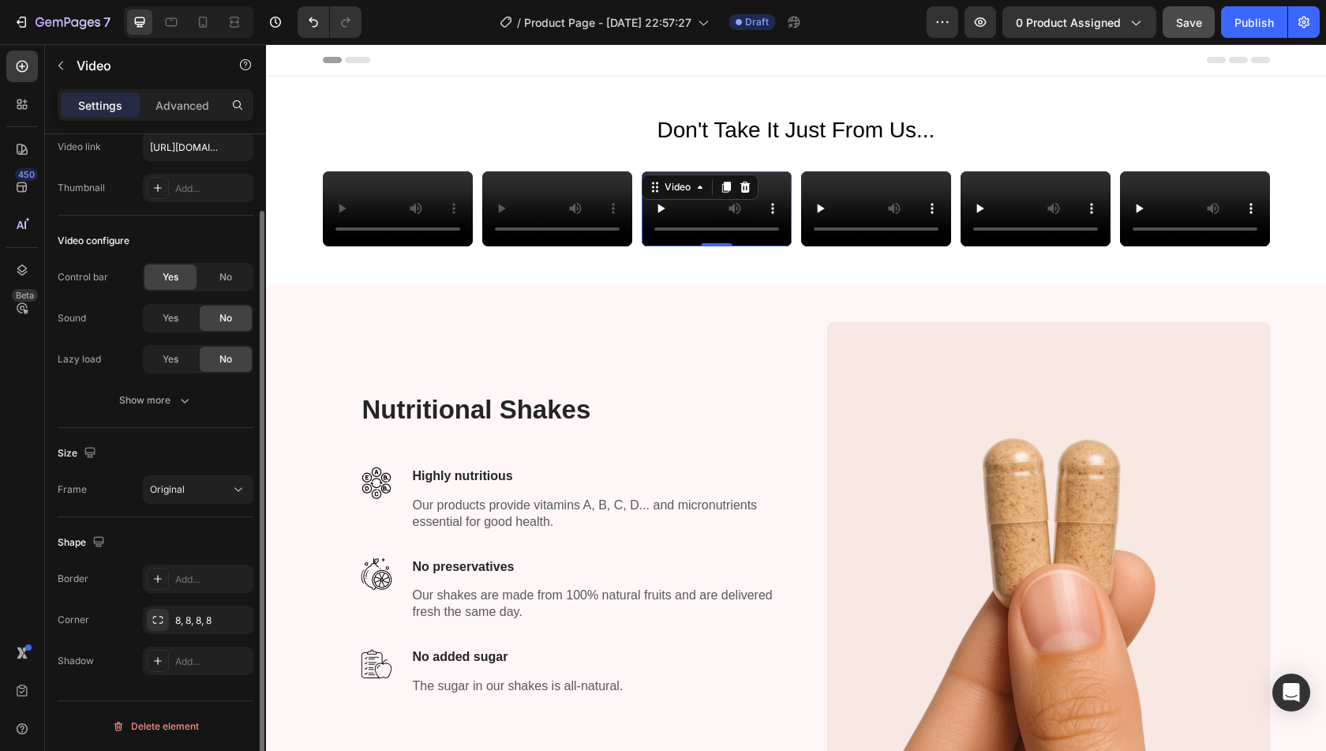
scroll to position [0, 0]
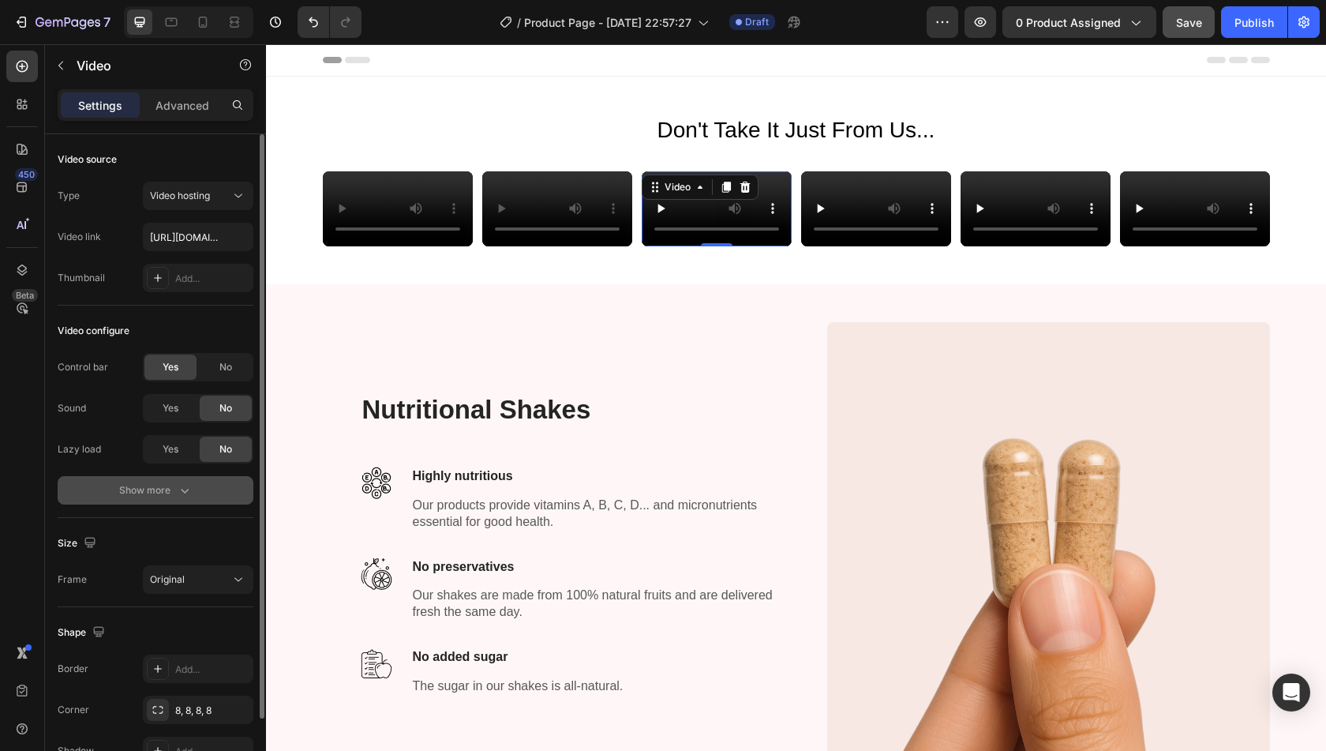
click at [155, 484] on div "Show more" at bounding box center [155, 490] width 73 height 16
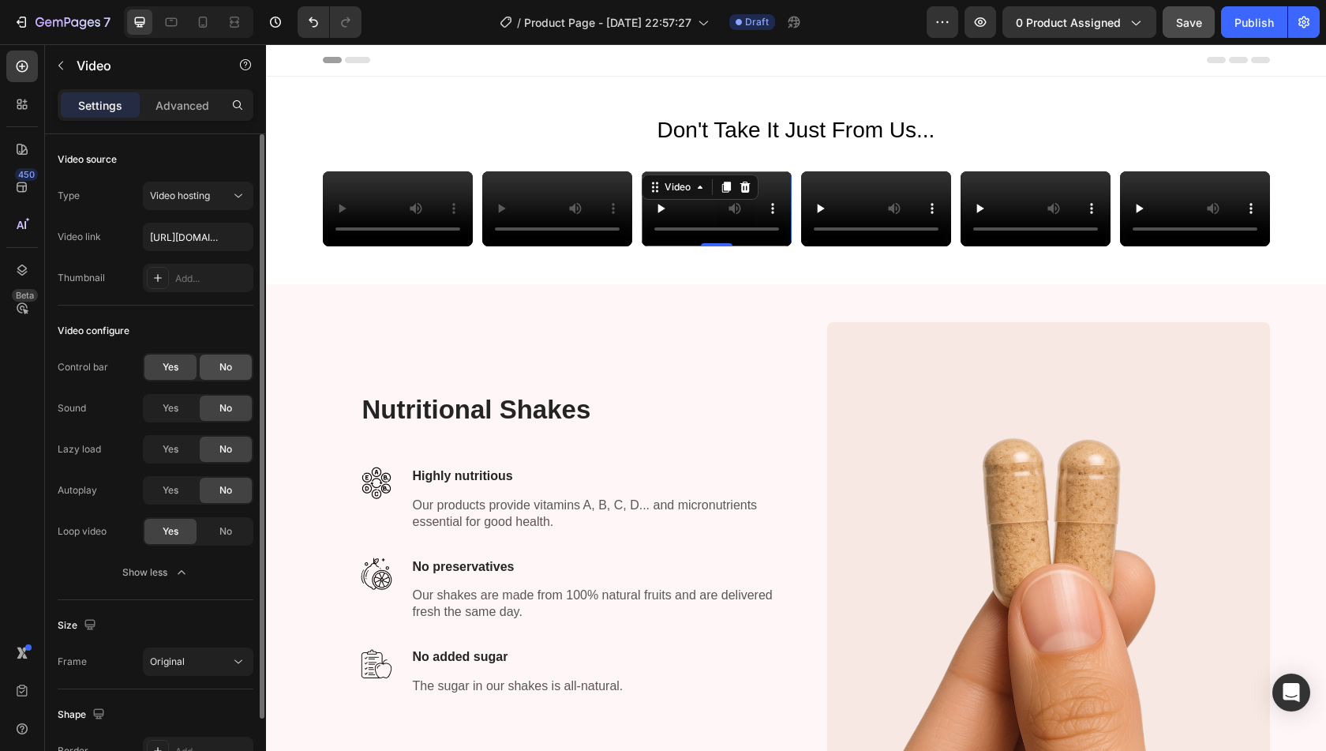
click at [242, 362] on div "No" at bounding box center [226, 366] width 52 height 25
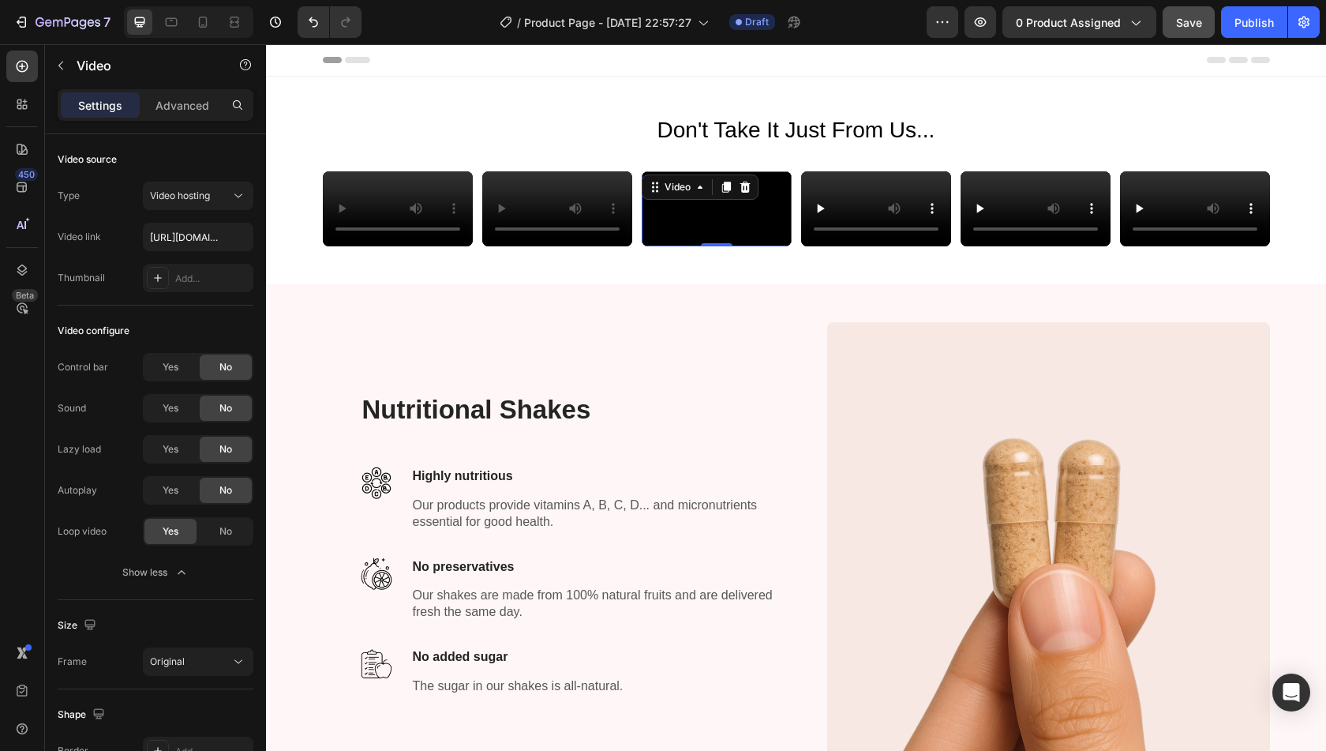
click at [715, 246] on video at bounding box center [717, 208] width 150 height 75
click at [707, 246] on video at bounding box center [717, 208] width 150 height 75
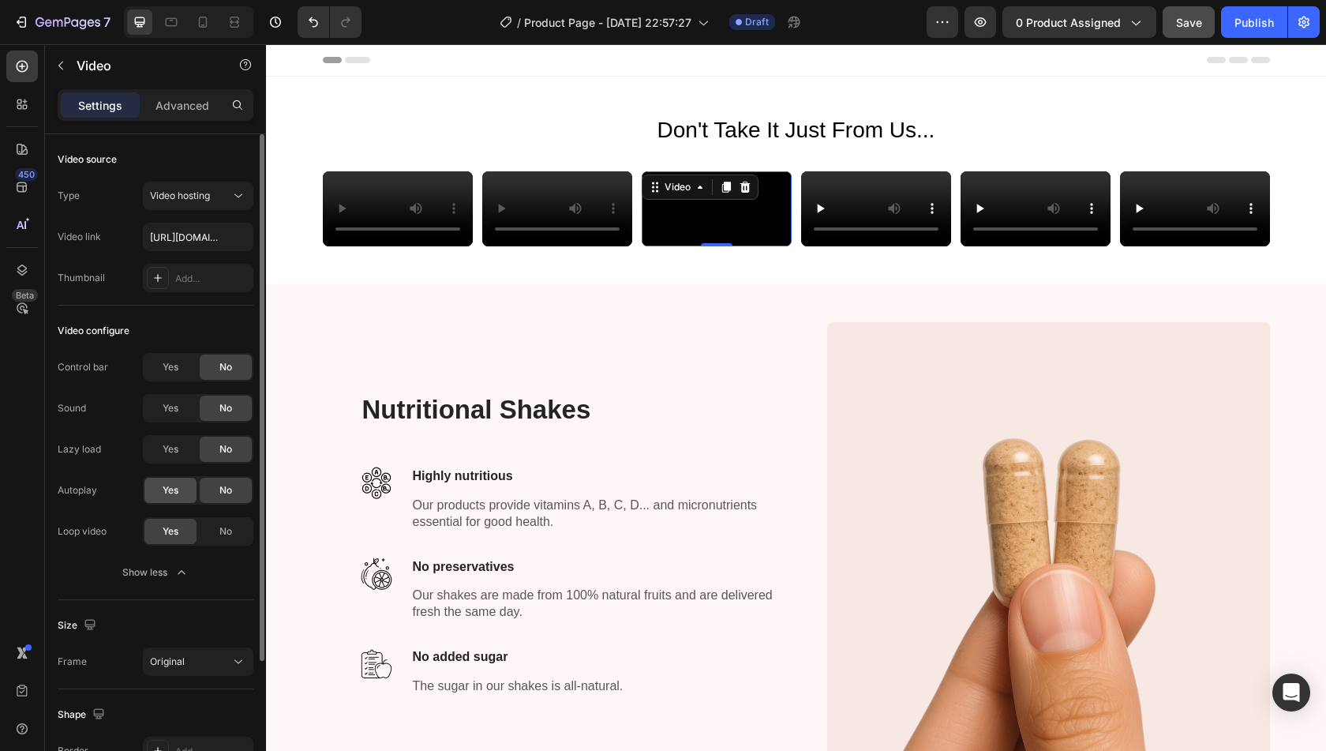
click at [163, 489] on span "Yes" at bounding box center [171, 490] width 16 height 14
click at [234, 493] on div "No" at bounding box center [226, 490] width 52 height 25
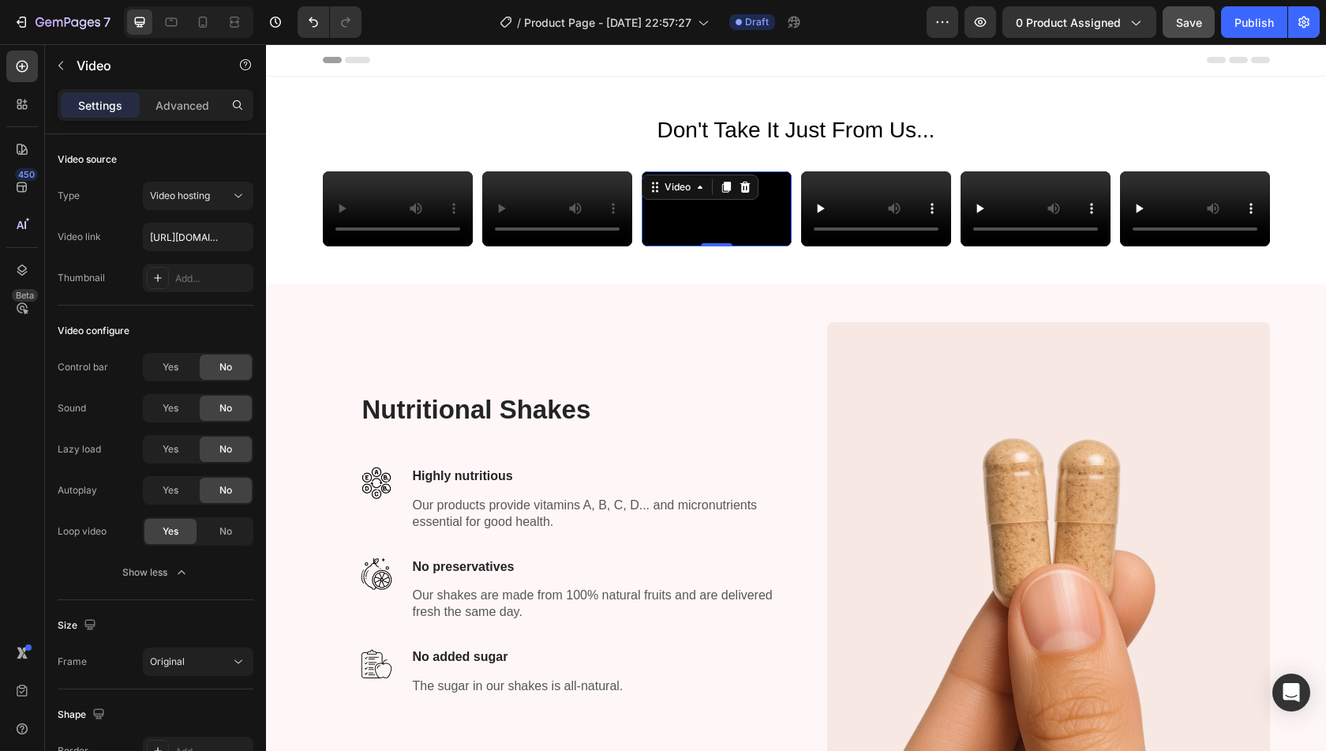
click at [684, 246] on video at bounding box center [717, 208] width 150 height 75
click at [1193, 20] on span "Save" at bounding box center [1189, 22] width 26 height 13
click at [978, 24] on icon "button" at bounding box center [980, 22] width 16 height 16
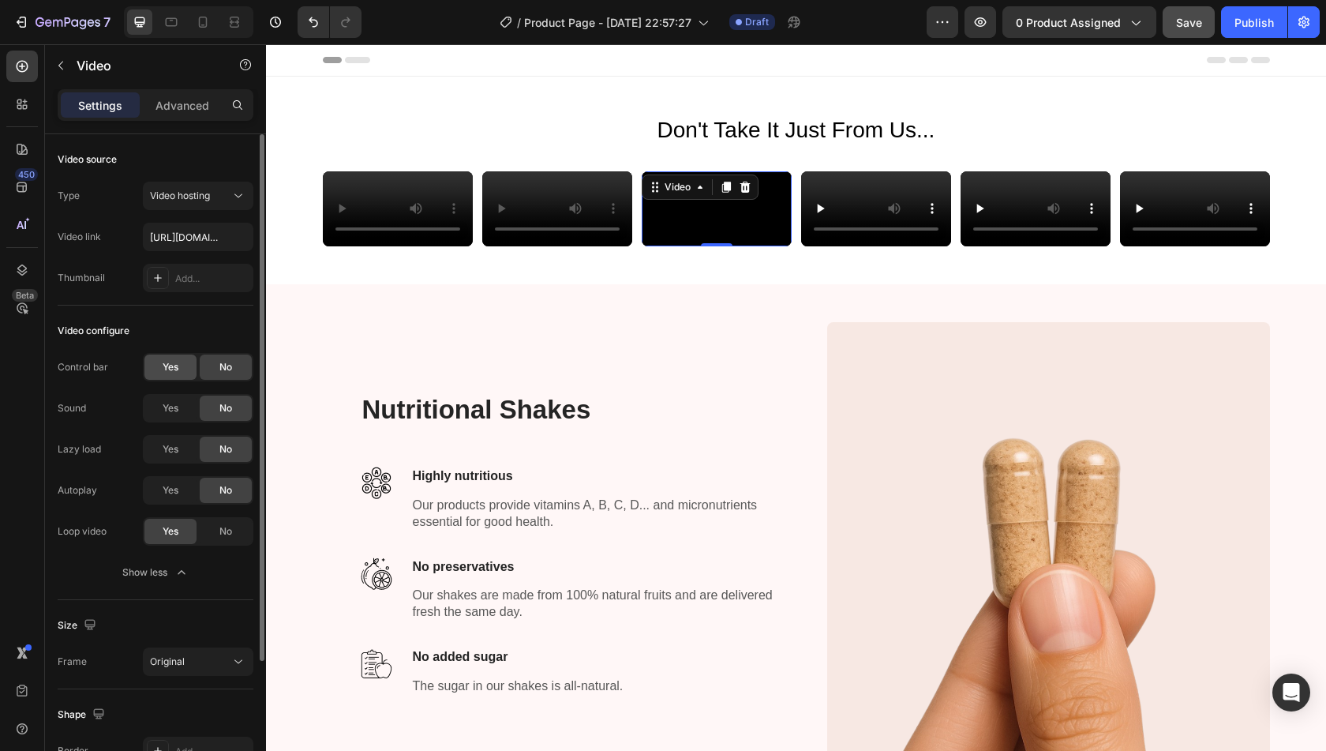
click at [174, 364] on span "Yes" at bounding box center [171, 367] width 16 height 14
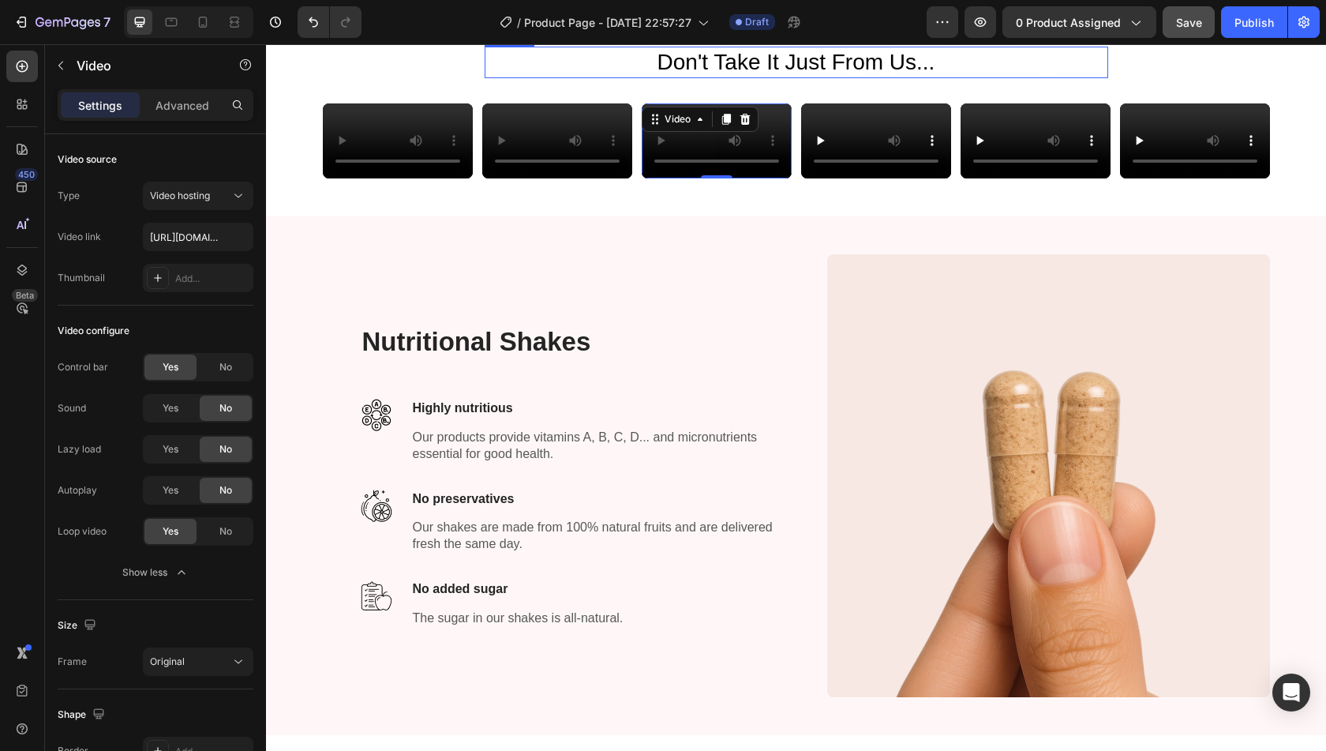
scroll to position [66, 0]
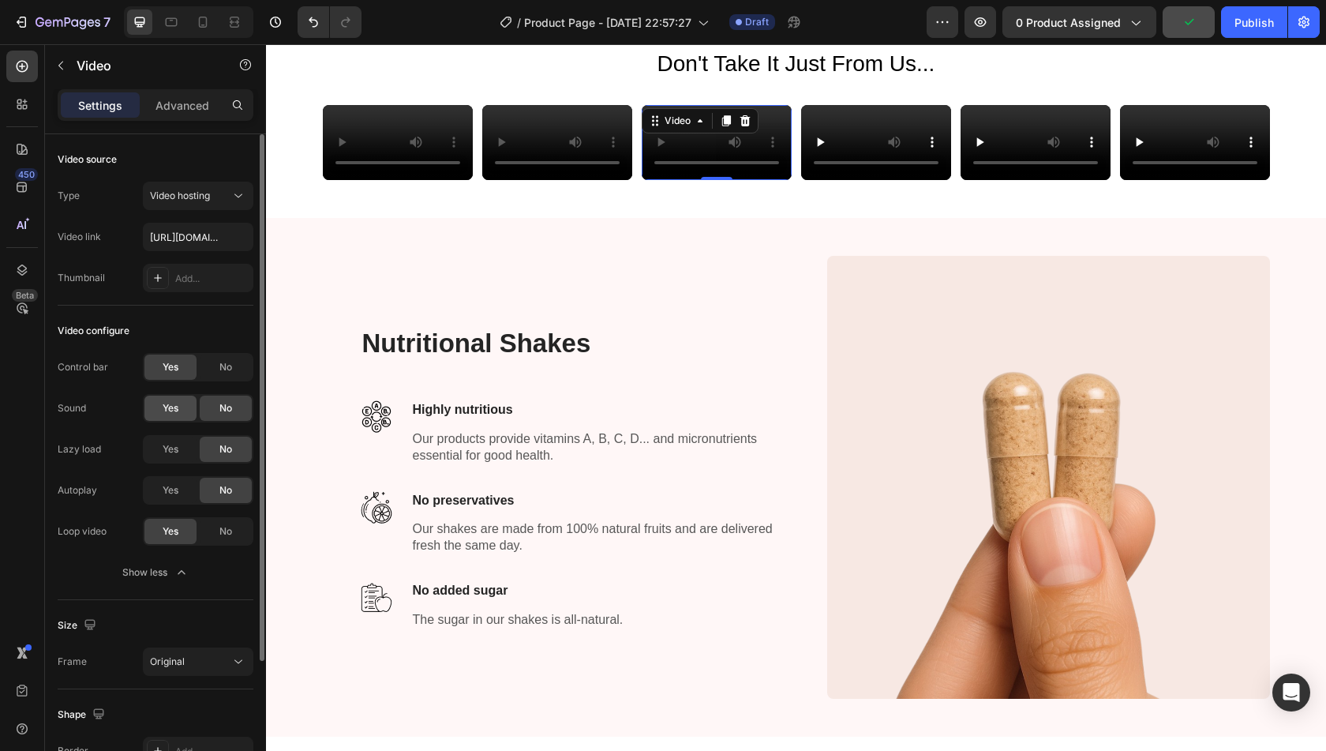
click at [169, 410] on span "Yes" at bounding box center [171, 408] width 16 height 14
click at [216, 416] on div "No" at bounding box center [226, 407] width 52 height 25
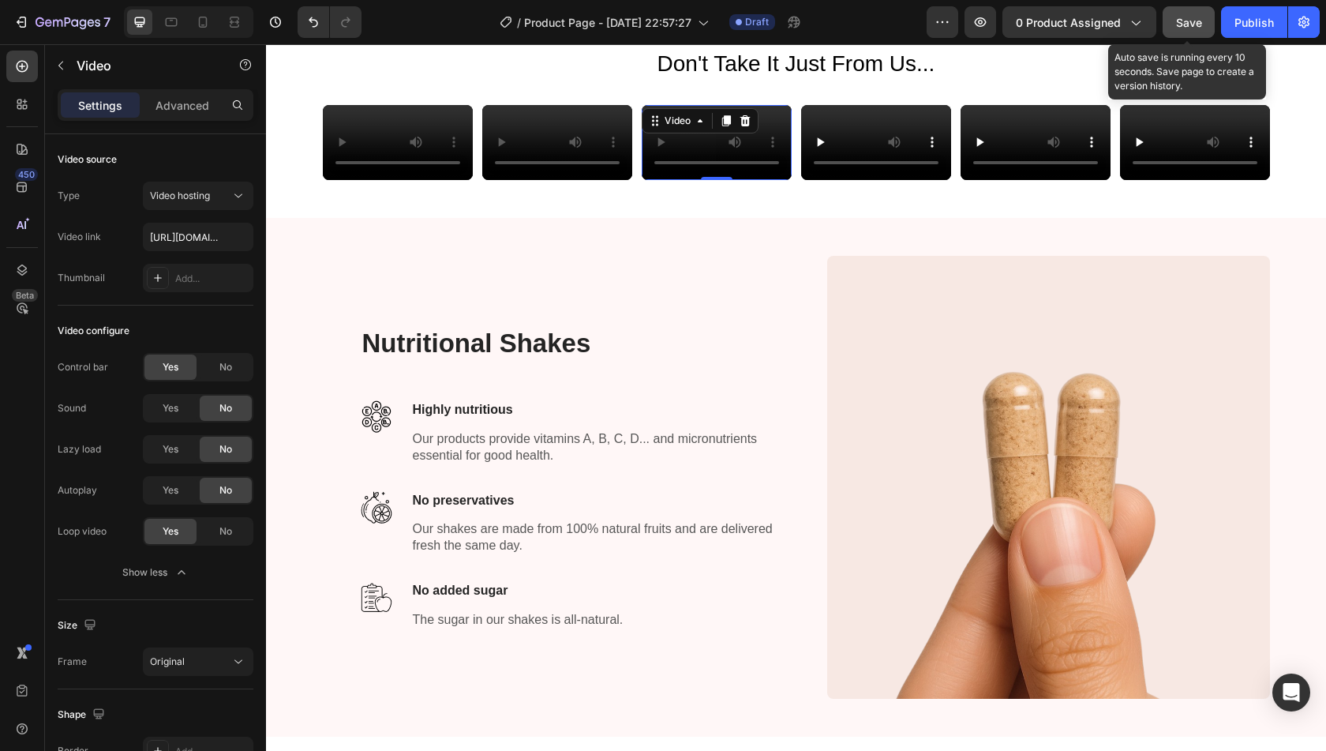
click at [1192, 24] on span "Save" at bounding box center [1189, 22] width 26 height 13
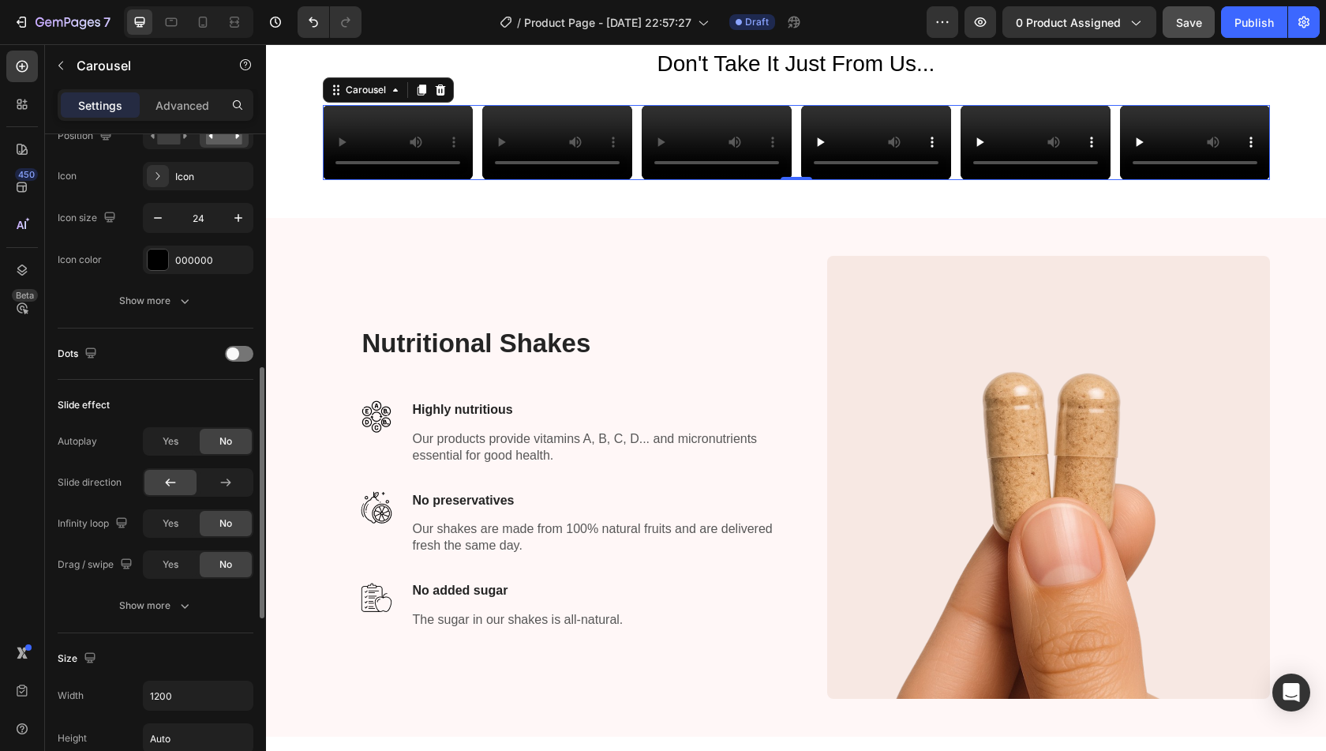
scroll to position [614, 0]
click at [160, 606] on div "Show more" at bounding box center [155, 605] width 73 height 16
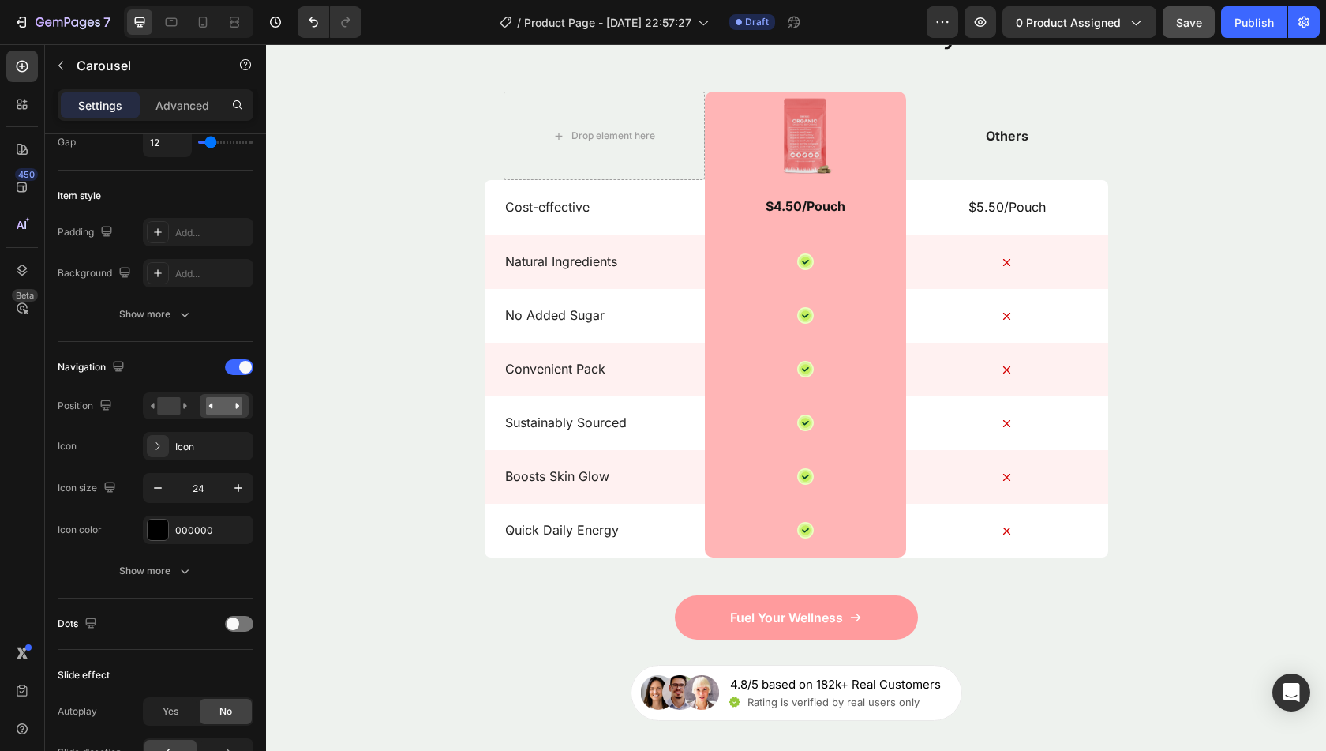
scroll to position [2617, 0]
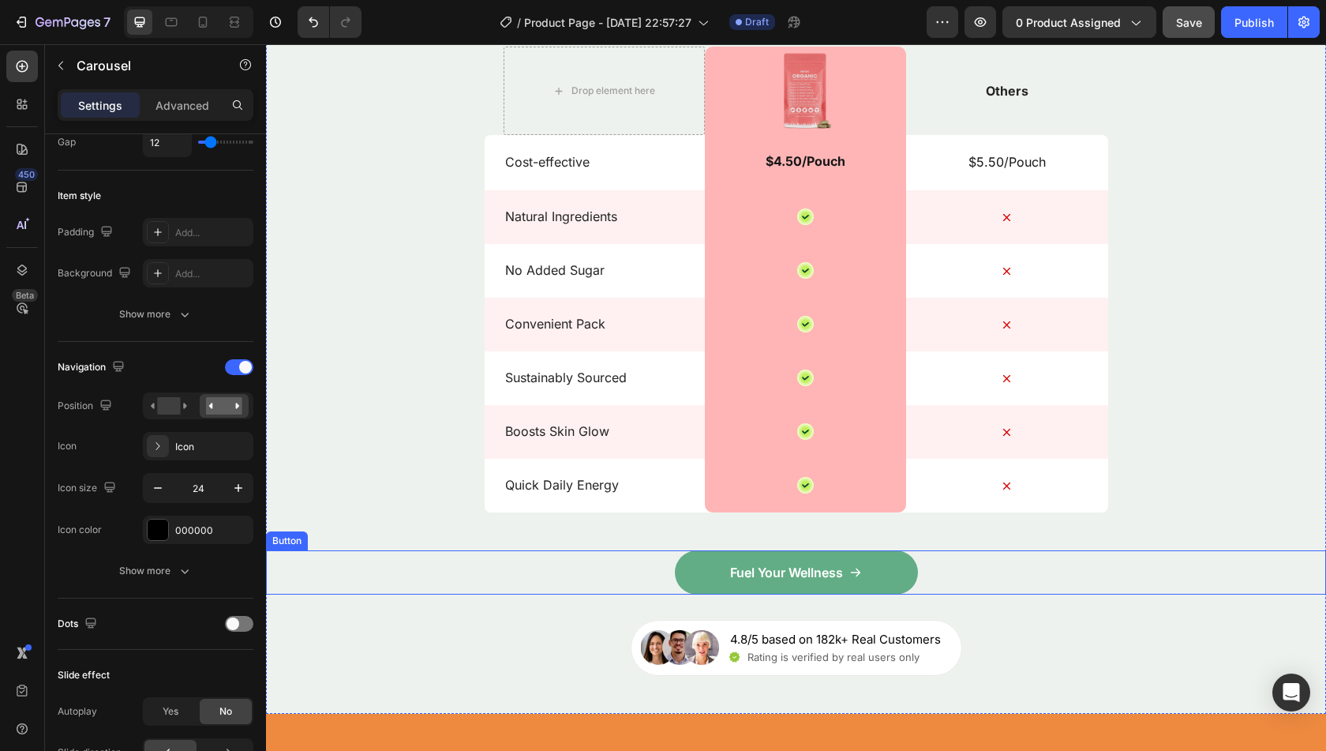
click at [699, 564] on link "Fuel Your Wellness" at bounding box center [796, 572] width 243 height 44
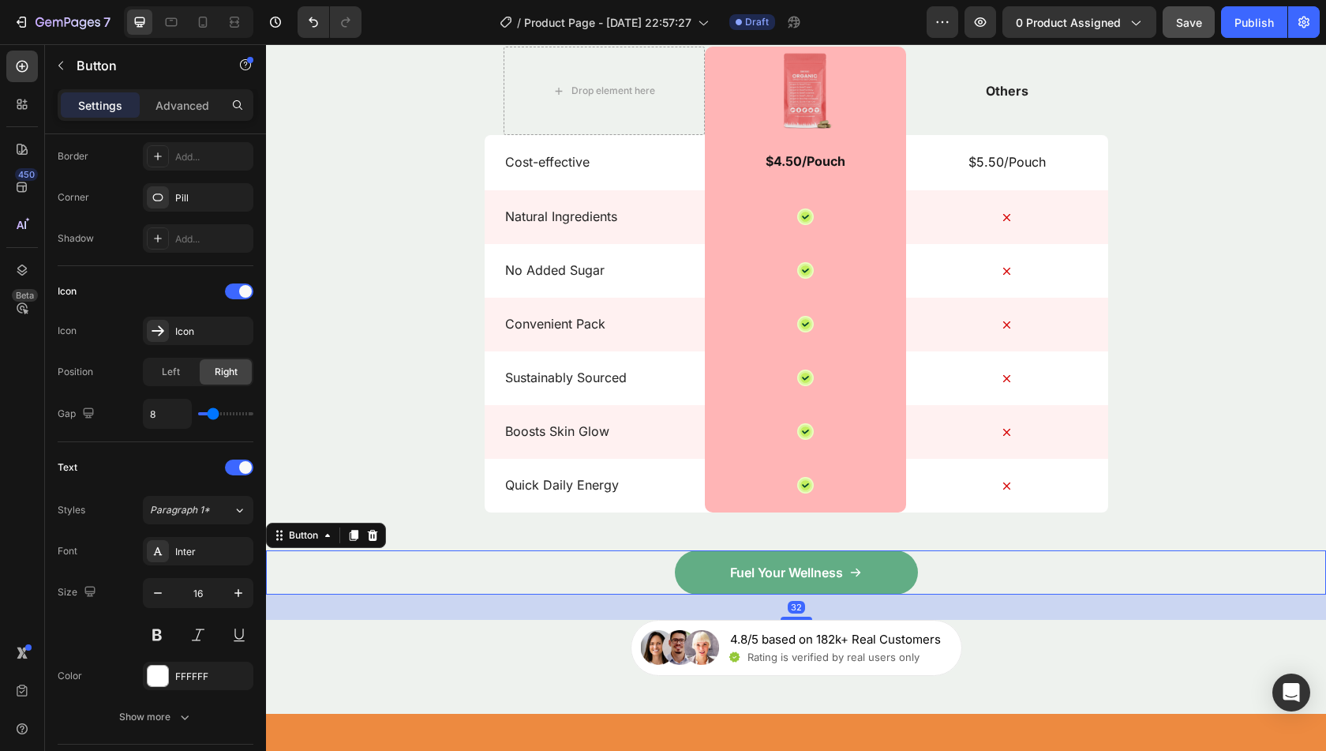
scroll to position [0, 0]
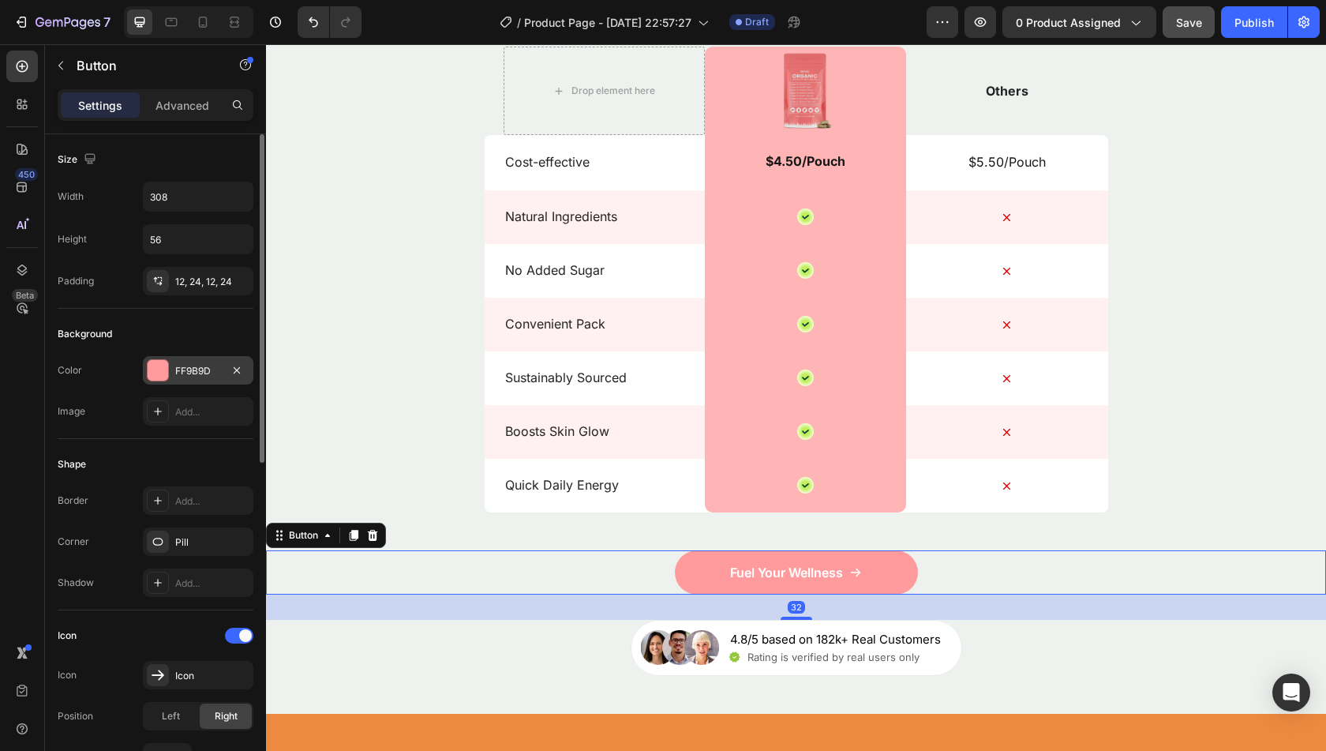
click at [199, 369] on div "FF9B9D" at bounding box center [198, 371] width 46 height 14
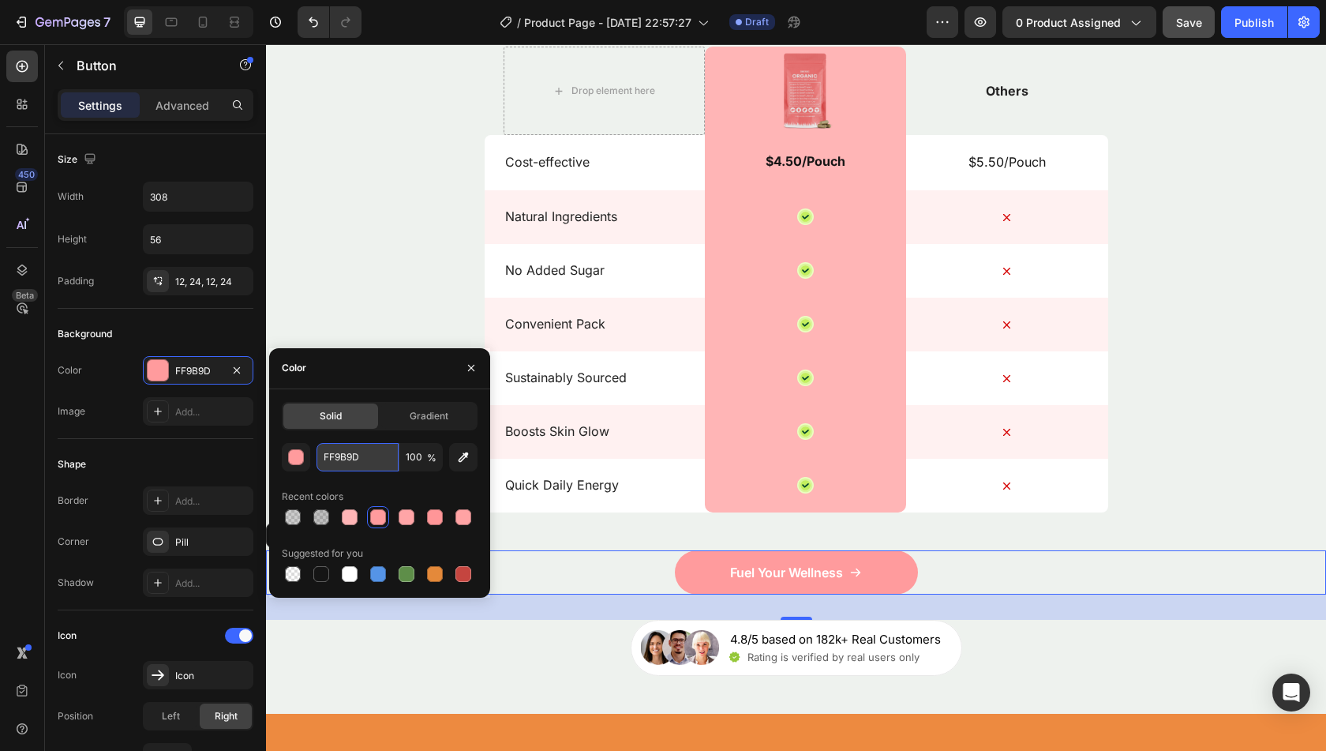
click at [367, 468] on input "FF9B9D" at bounding box center [358, 457] width 82 height 28
paste input "#E87475"
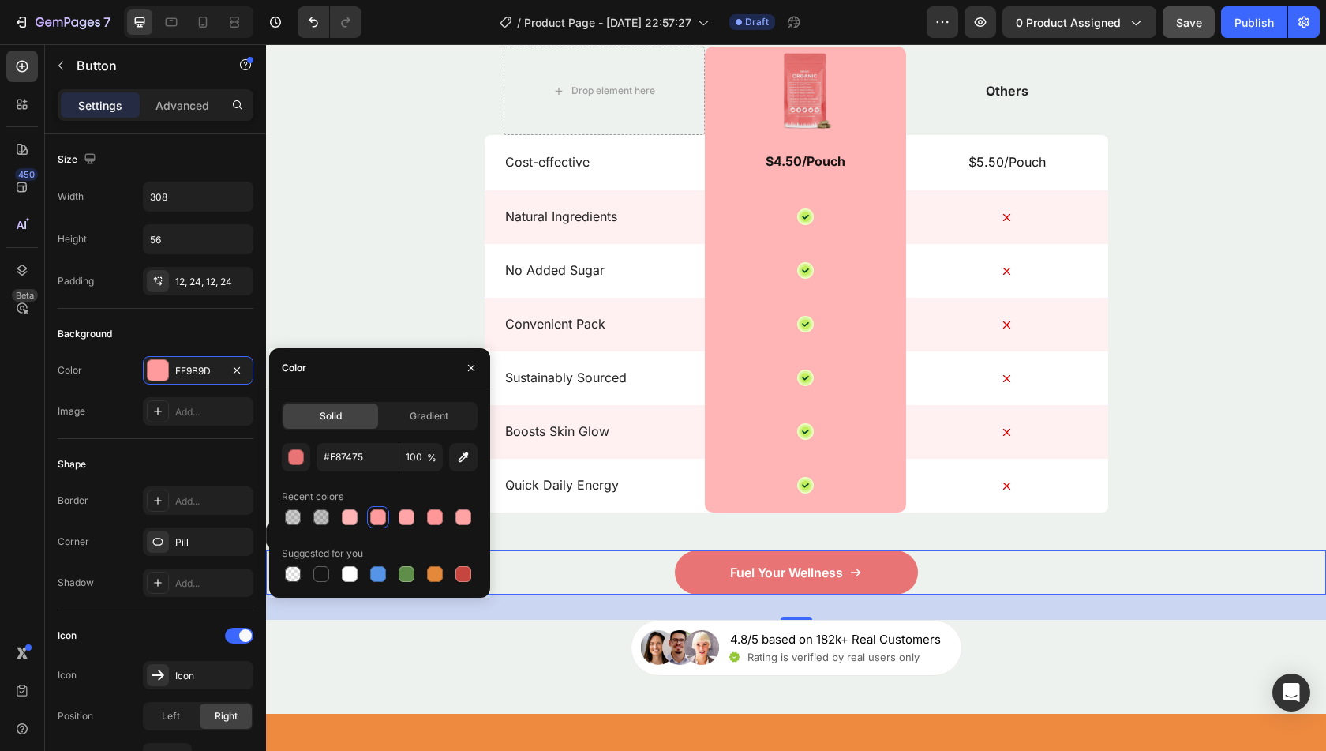
type input "E87475"
click at [368, 482] on div "E87475 100 % Recent colors Suggested for you" at bounding box center [380, 514] width 196 height 142
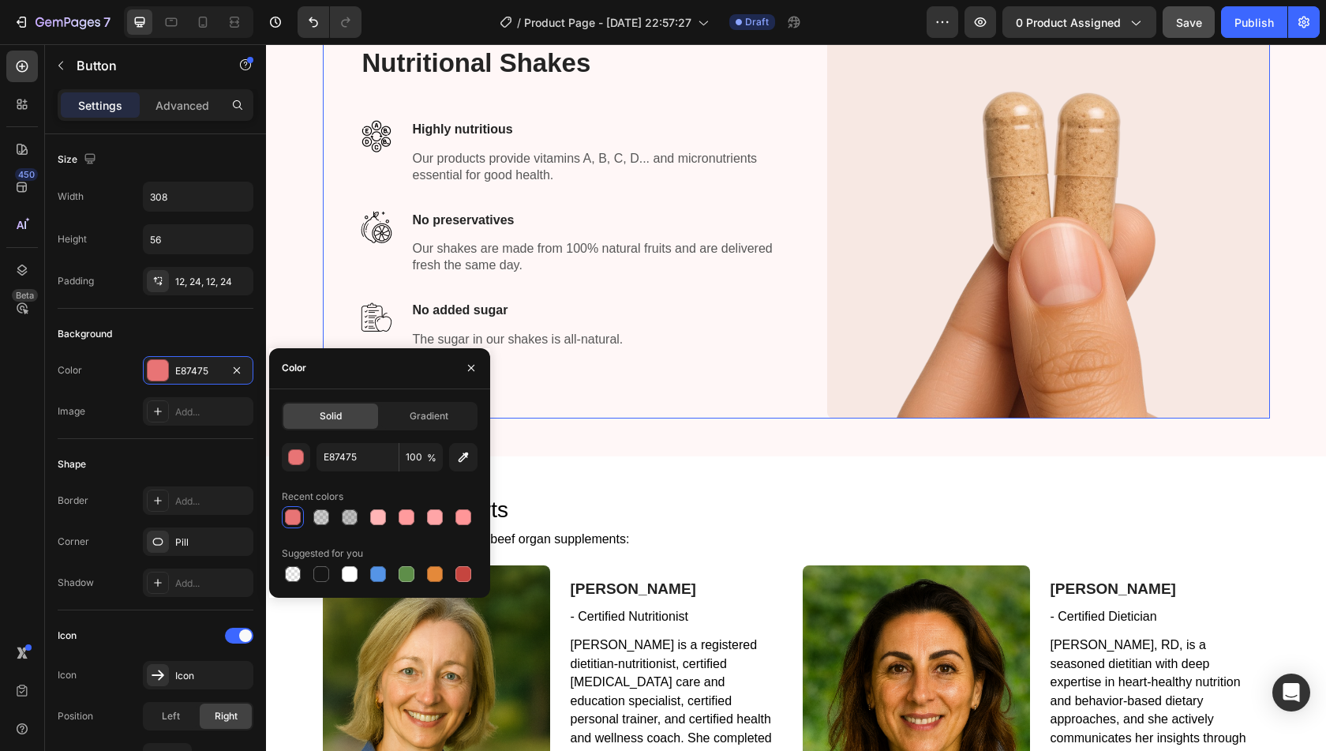
scroll to position [374, 0]
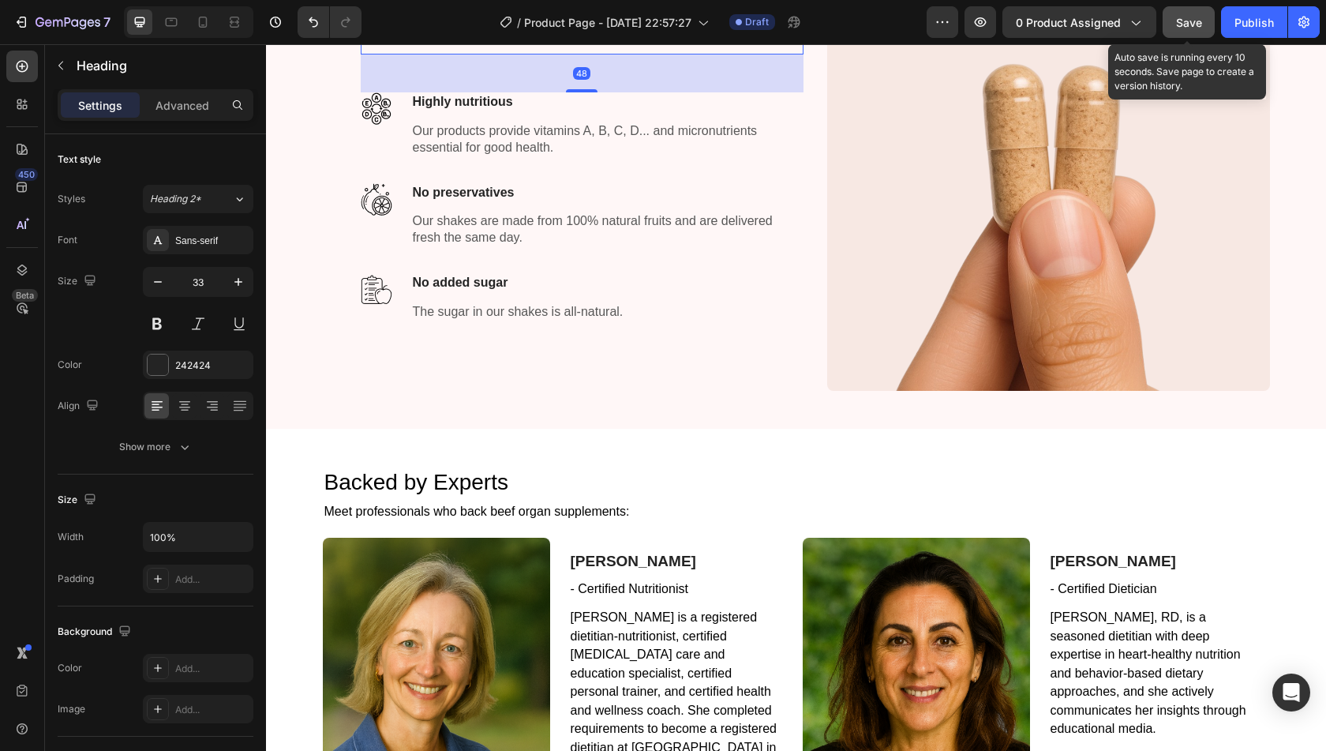
click at [1186, 19] on span "Save" at bounding box center [1189, 22] width 26 height 13
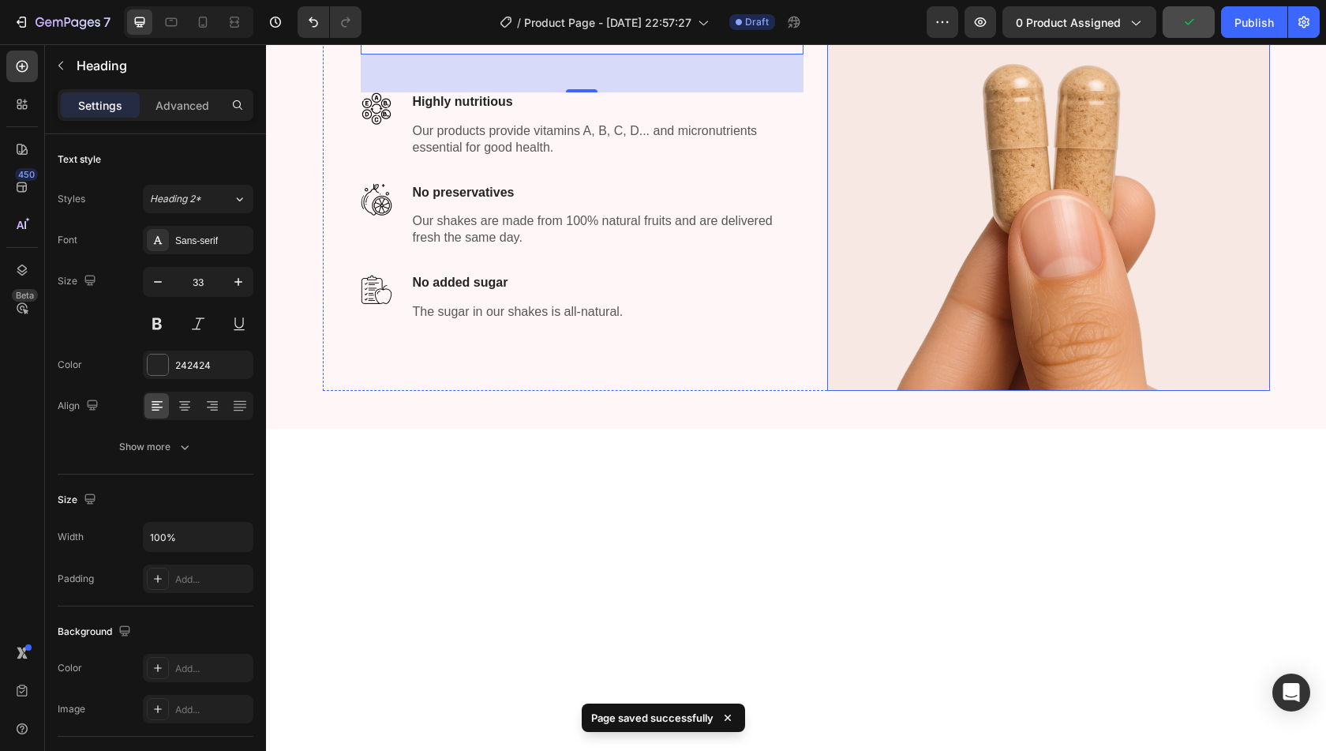
scroll to position [0, 0]
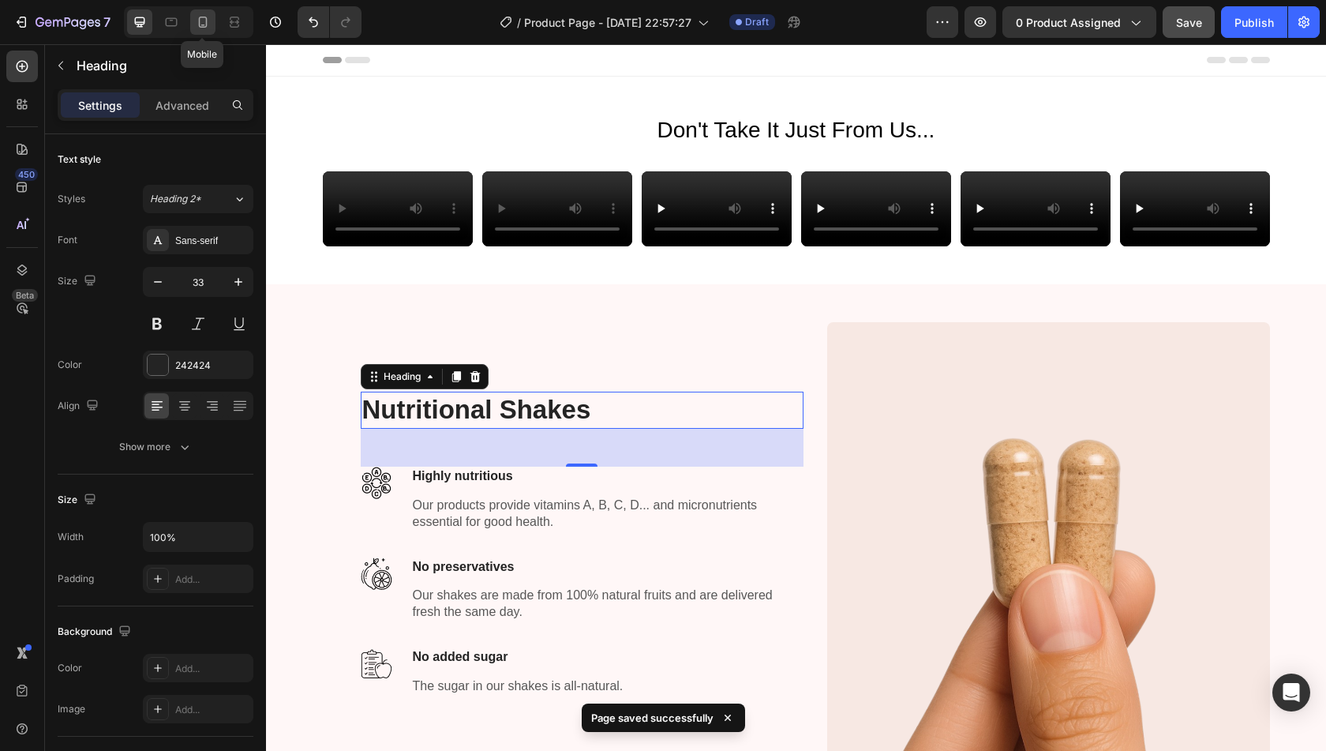
click at [197, 30] on div at bounding box center [202, 21] width 25 height 25
type input "29"
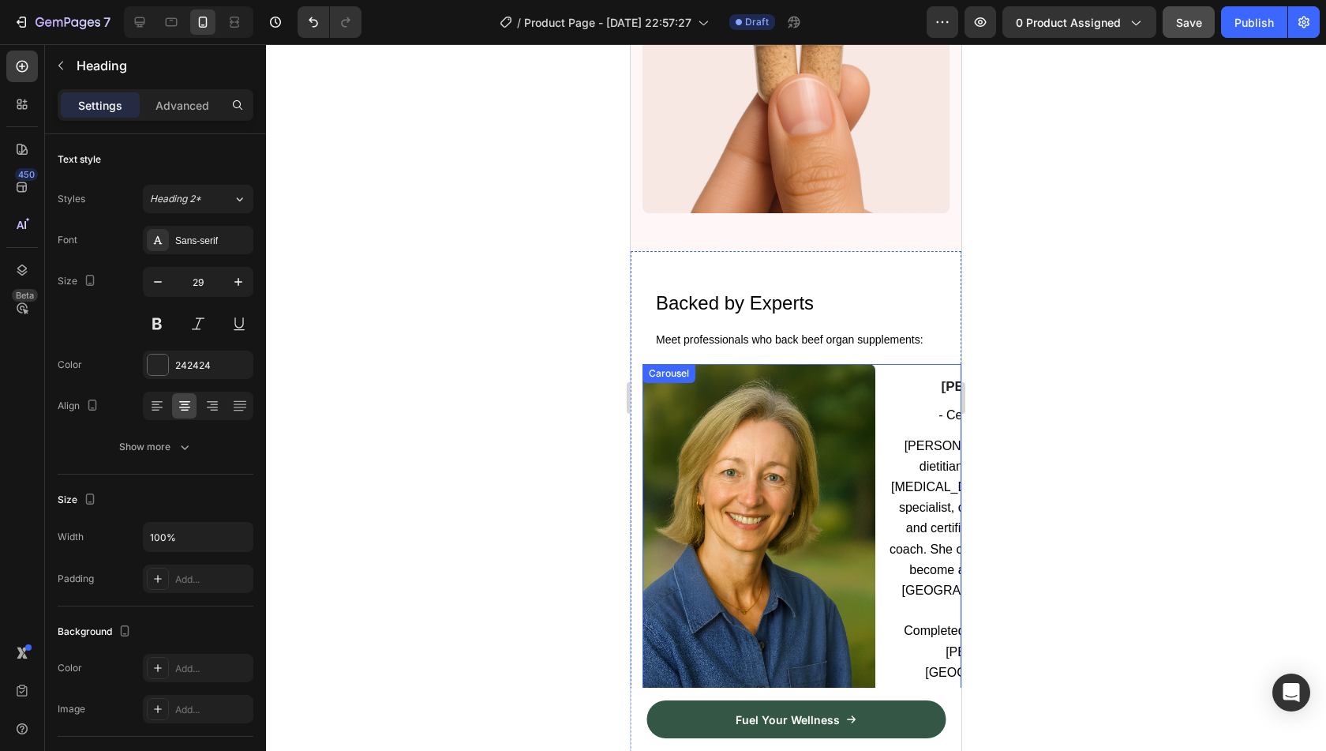
scroll to position [652, 0]
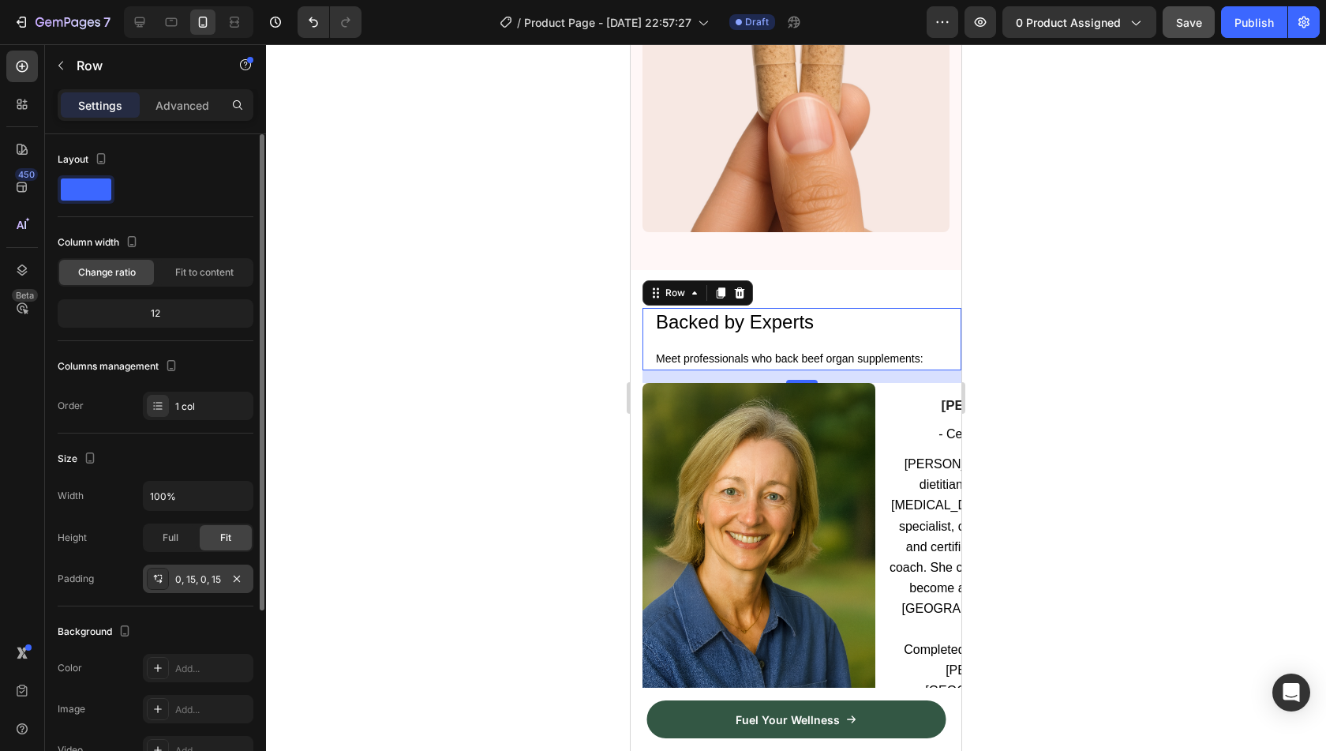
click at [188, 568] on div "0, 15, 0, 15" at bounding box center [198, 578] width 111 height 28
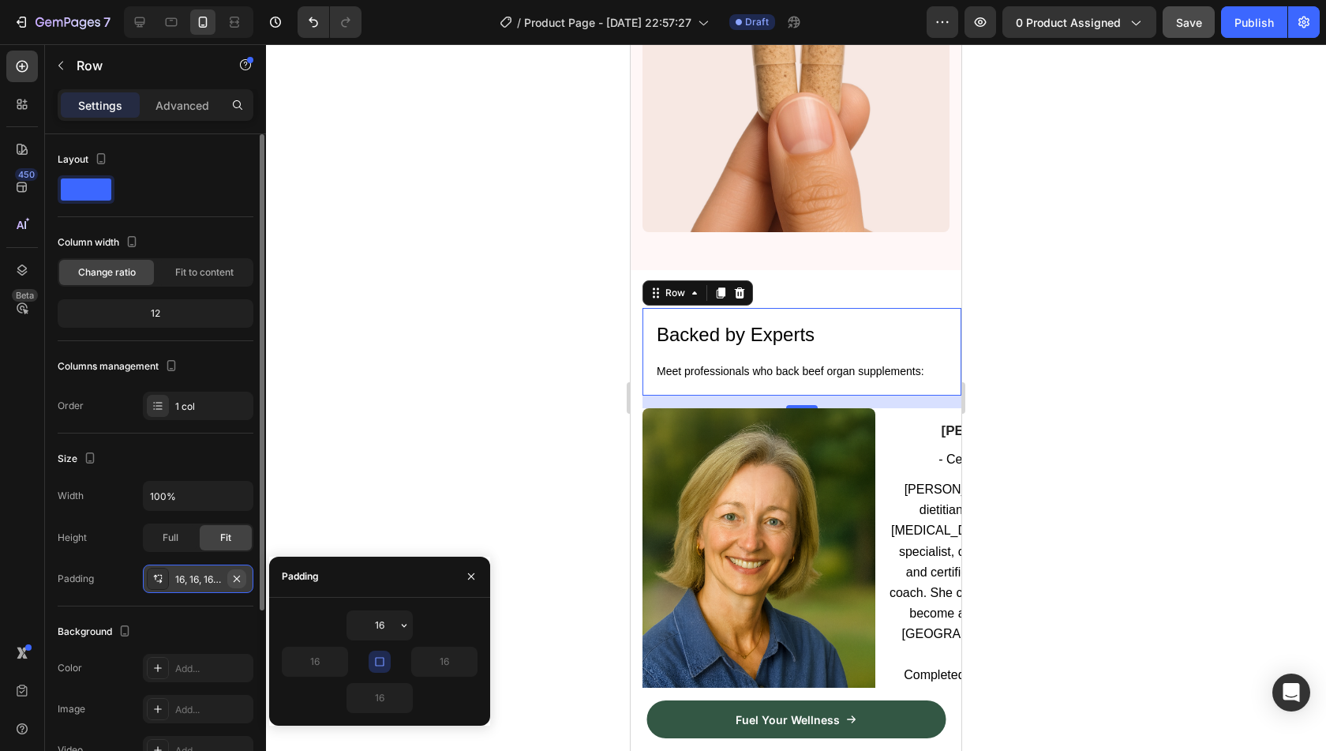
click at [234, 582] on icon "button" at bounding box center [236, 578] width 13 height 13
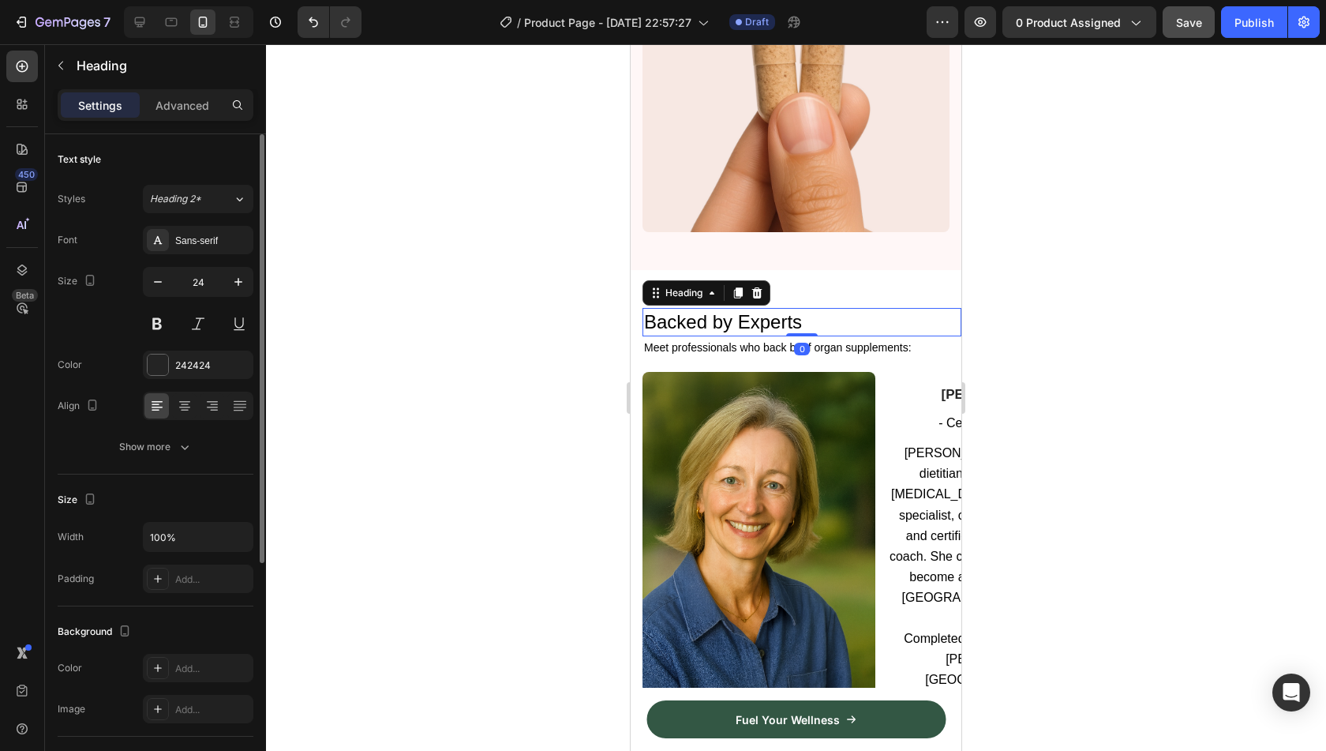
drag, startPoint x: 804, startPoint y: 330, endPoint x: 806, endPoint y: 314, distance: 16.0
click at [806, 314] on div "Backed by Experts Heading 0" at bounding box center [801, 322] width 319 height 28
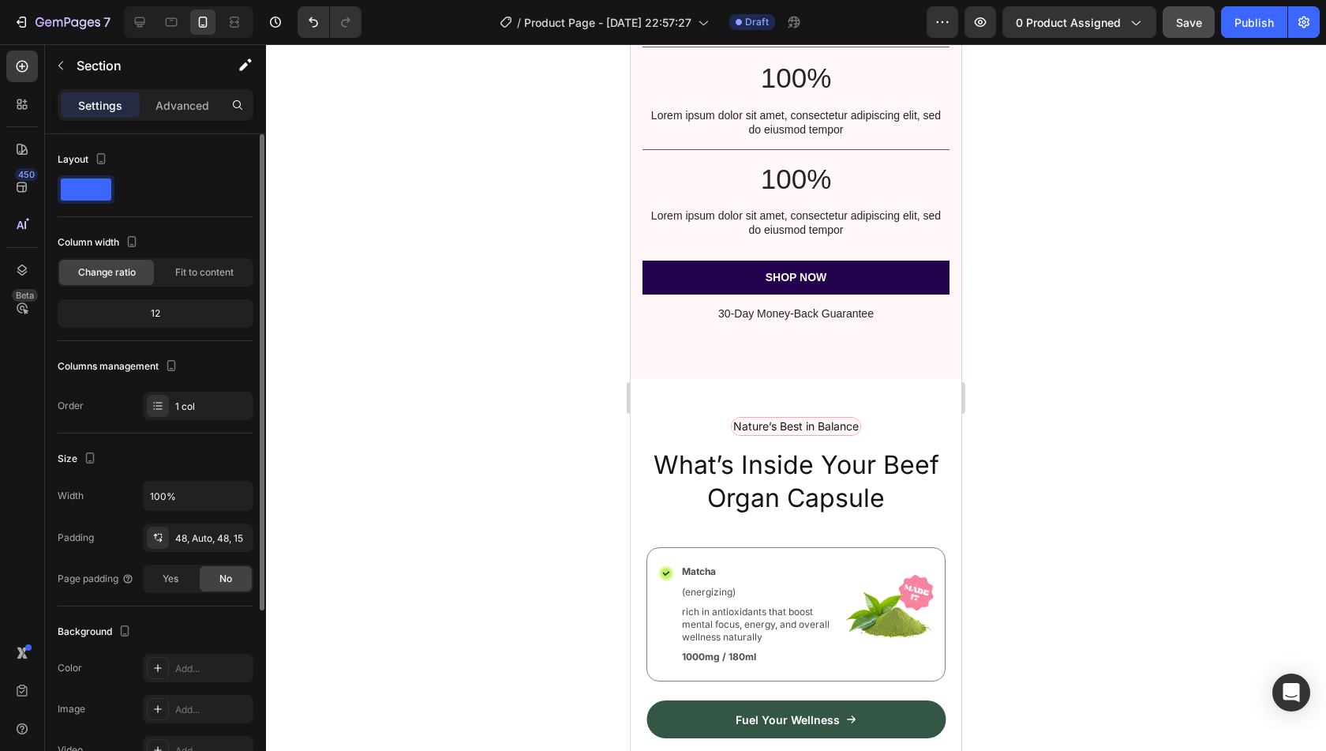
scroll to position [1643, 0]
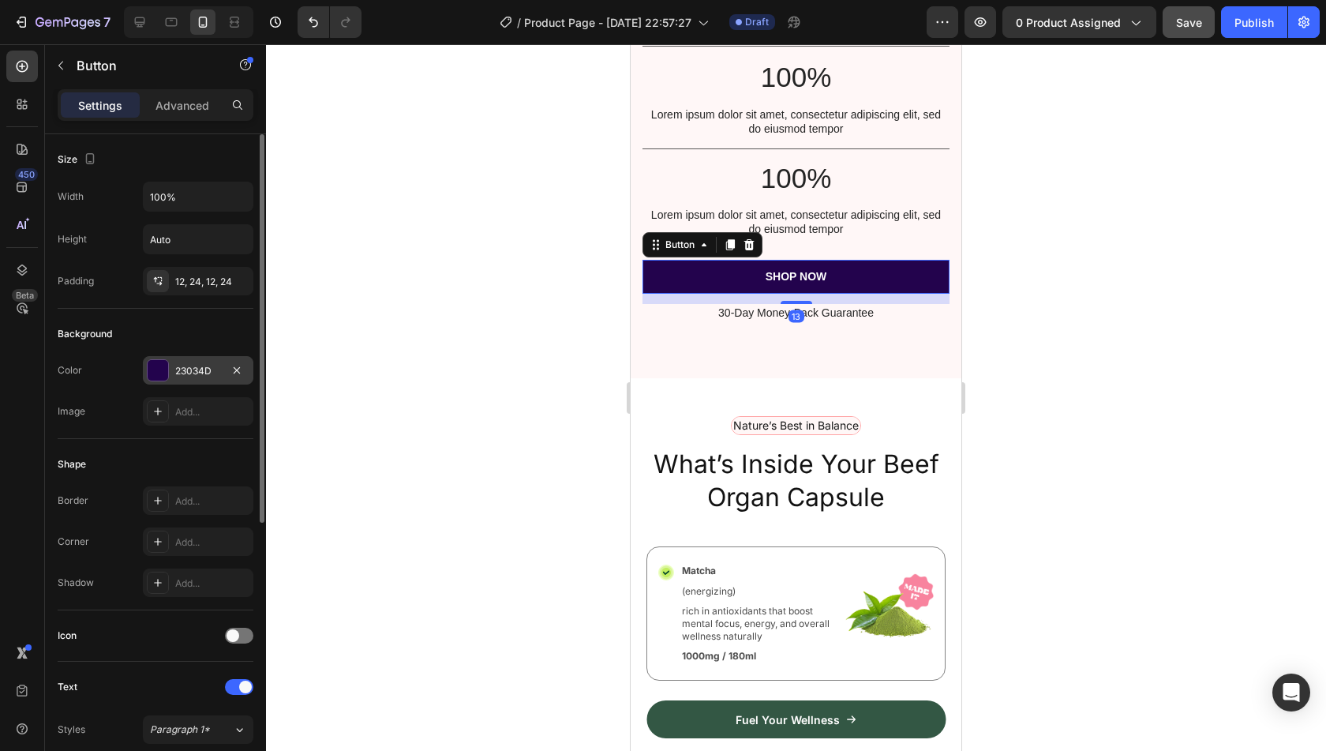
click at [199, 364] on div "23034D" at bounding box center [198, 371] width 46 height 14
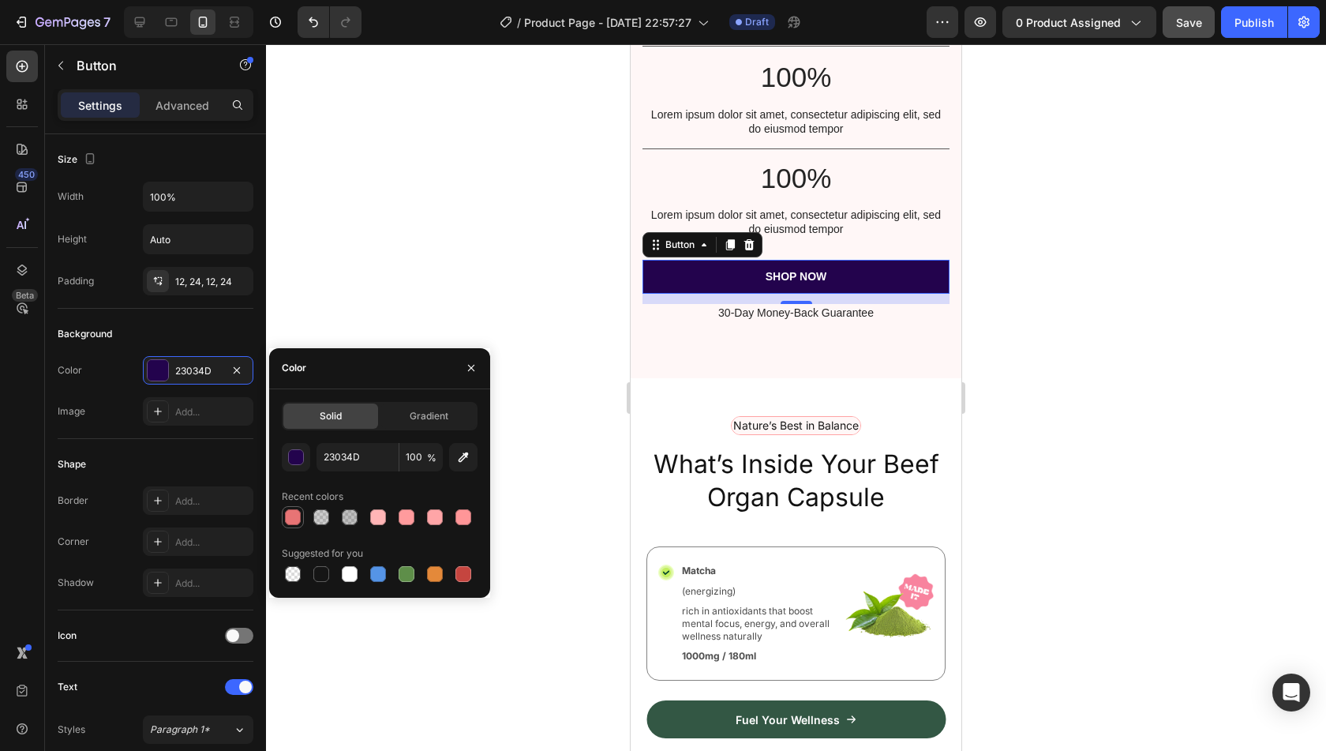
click at [297, 519] on div at bounding box center [293, 517] width 16 height 16
type input "E87475"
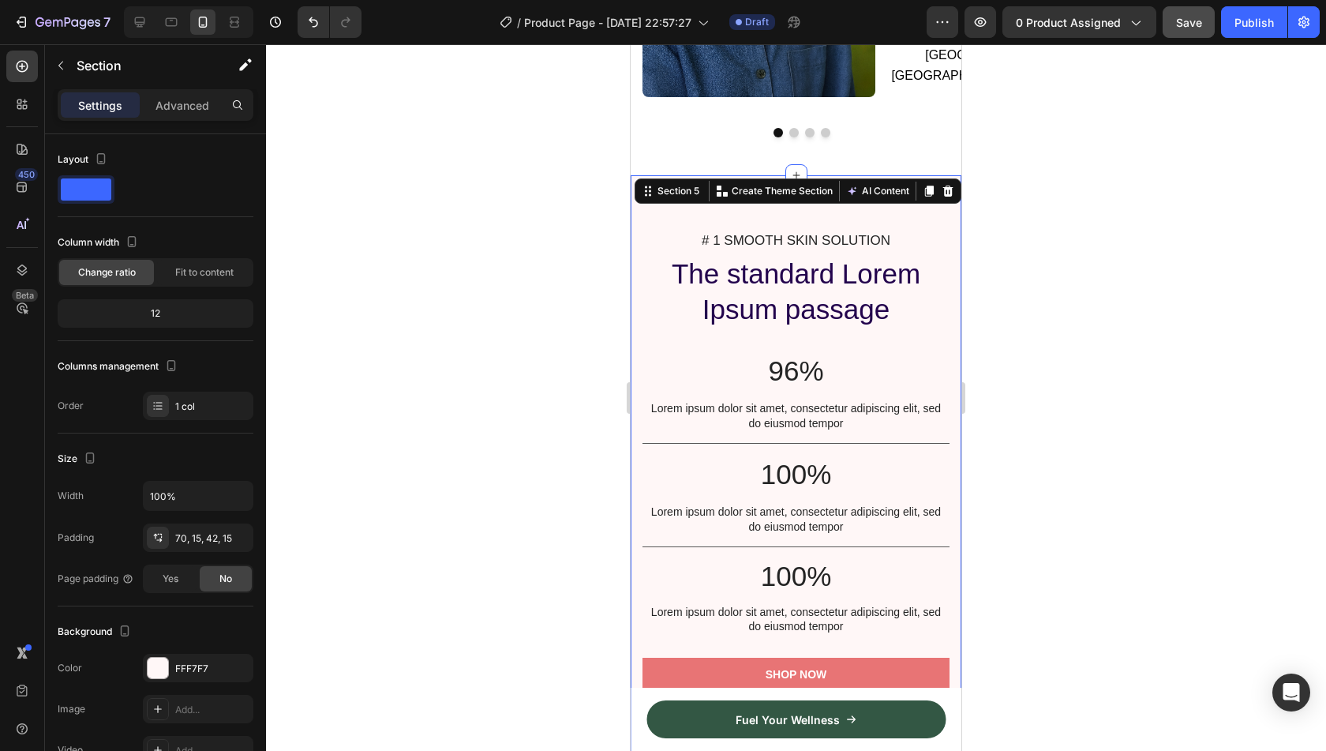
scroll to position [1225, 0]
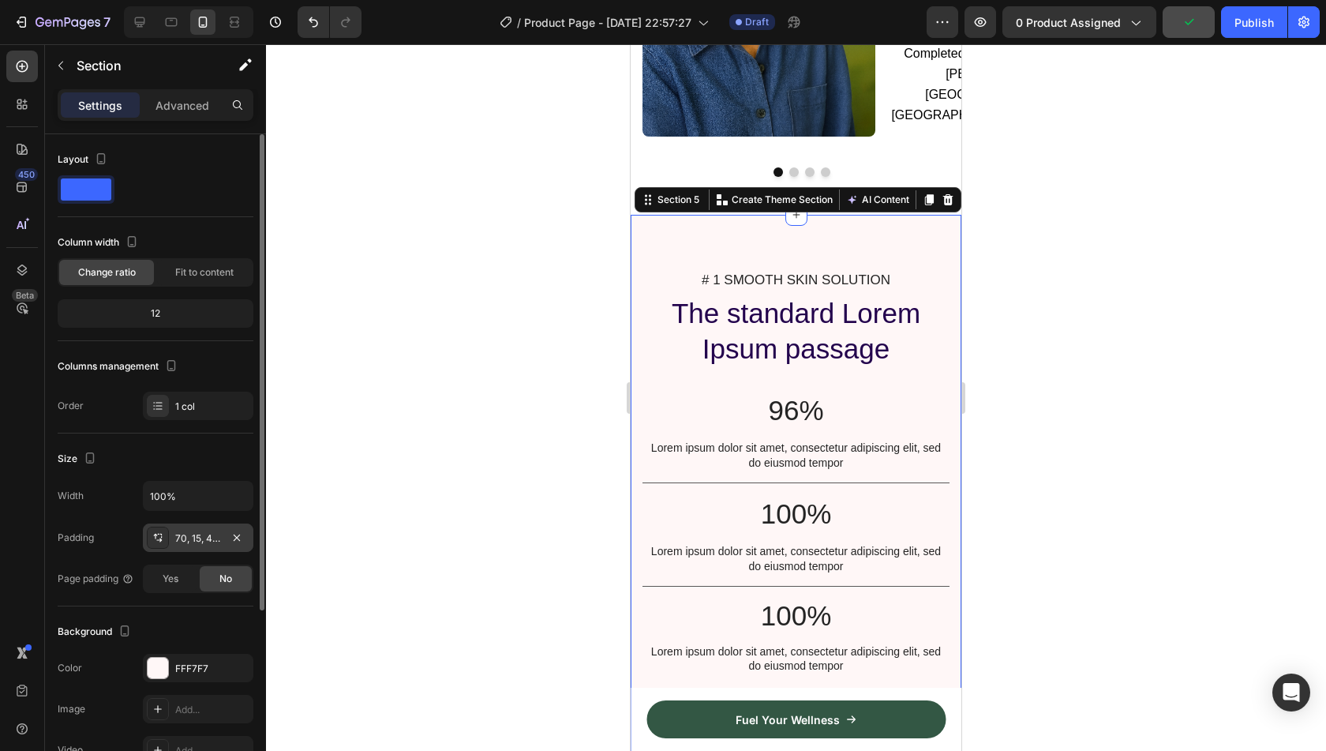
click at [185, 536] on div "70, 15, 42, 15" at bounding box center [198, 538] width 46 height 14
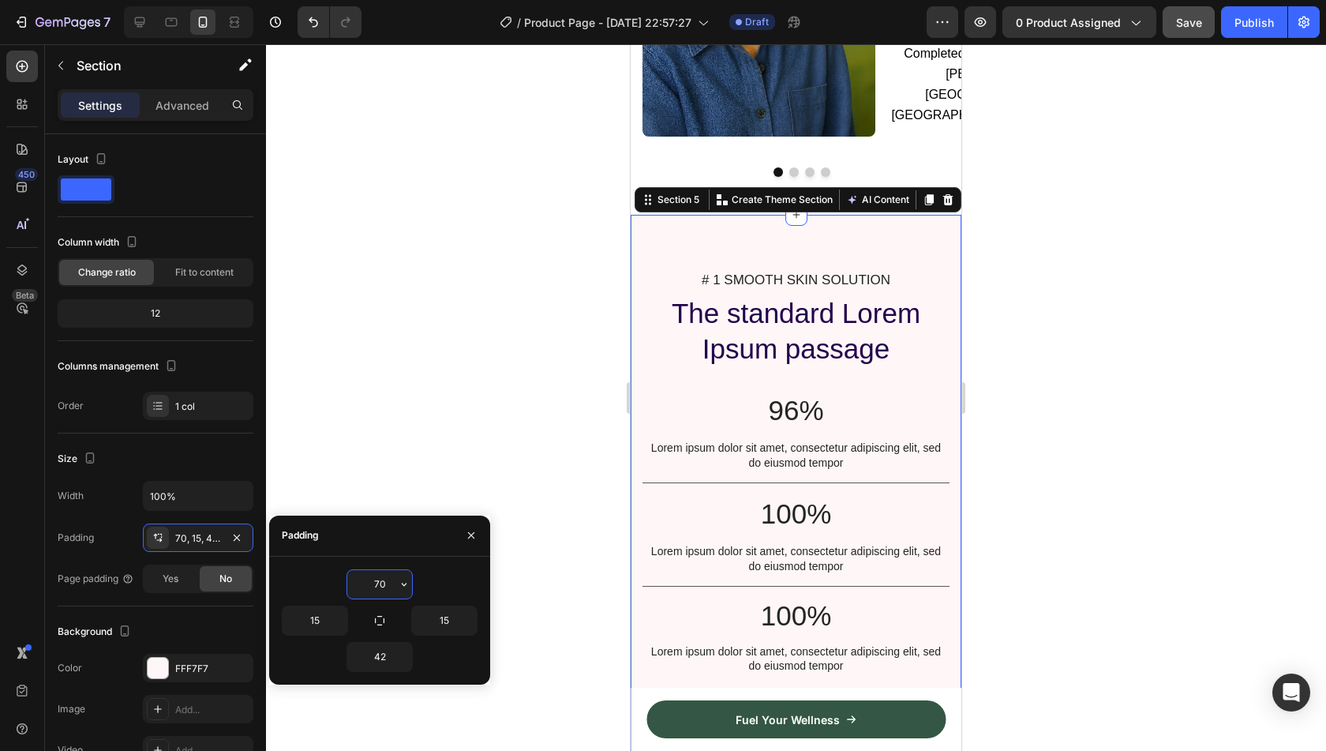
click at [382, 583] on input "70" at bounding box center [379, 584] width 65 height 28
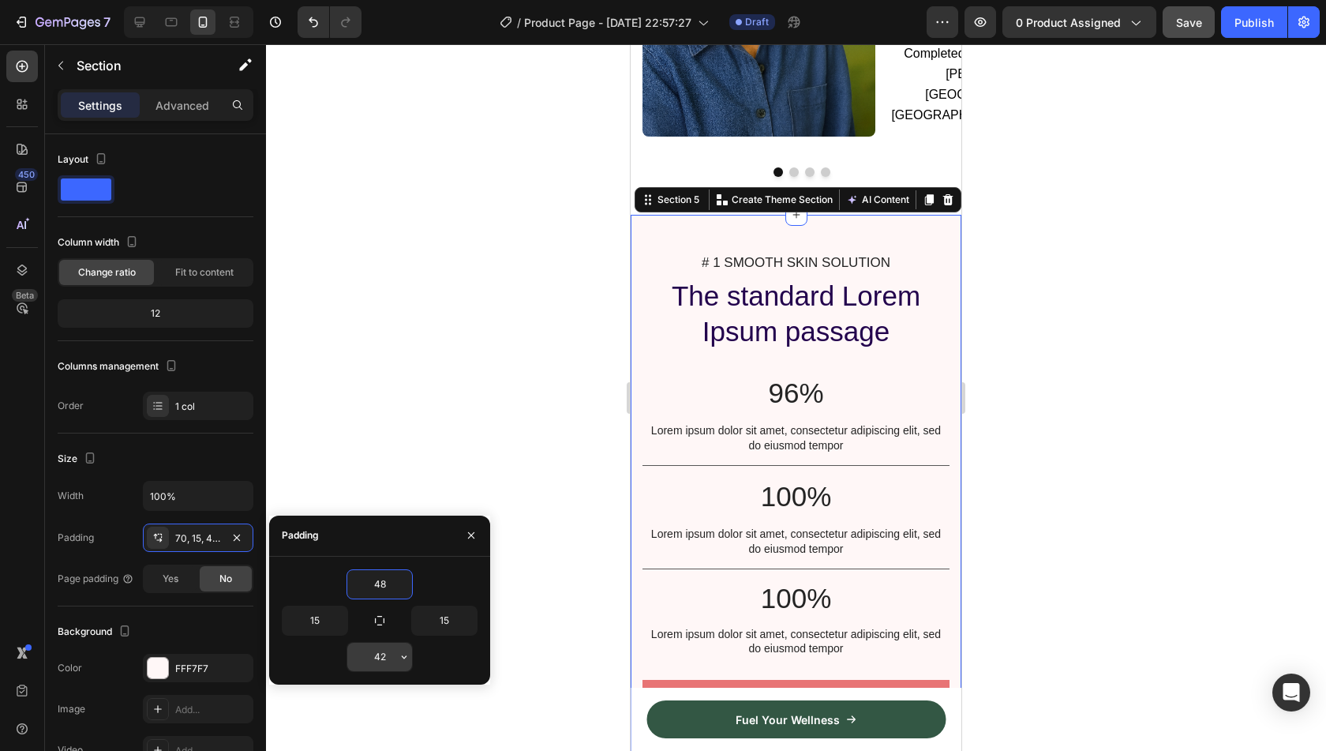
type input "48"
click at [384, 664] on input "42" at bounding box center [379, 656] width 65 height 28
type input "48"
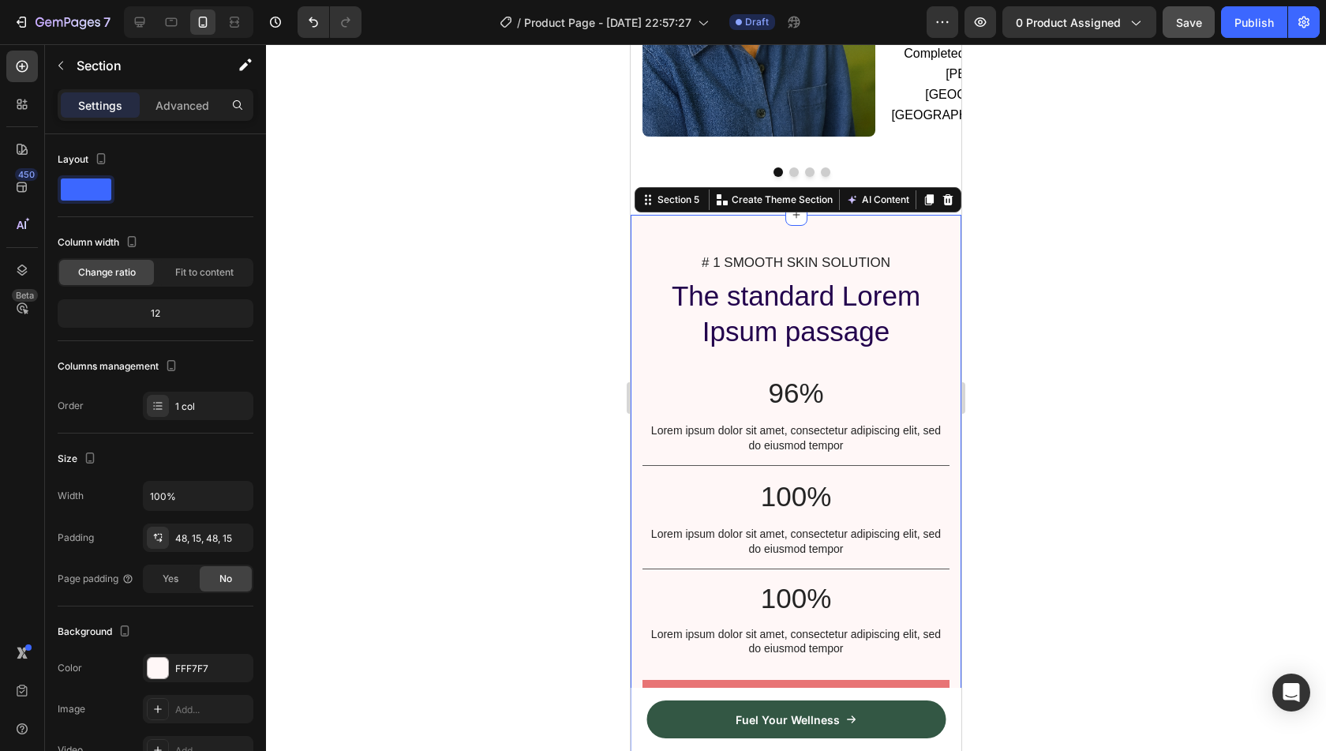
click at [433, 472] on div at bounding box center [796, 397] width 1060 height 706
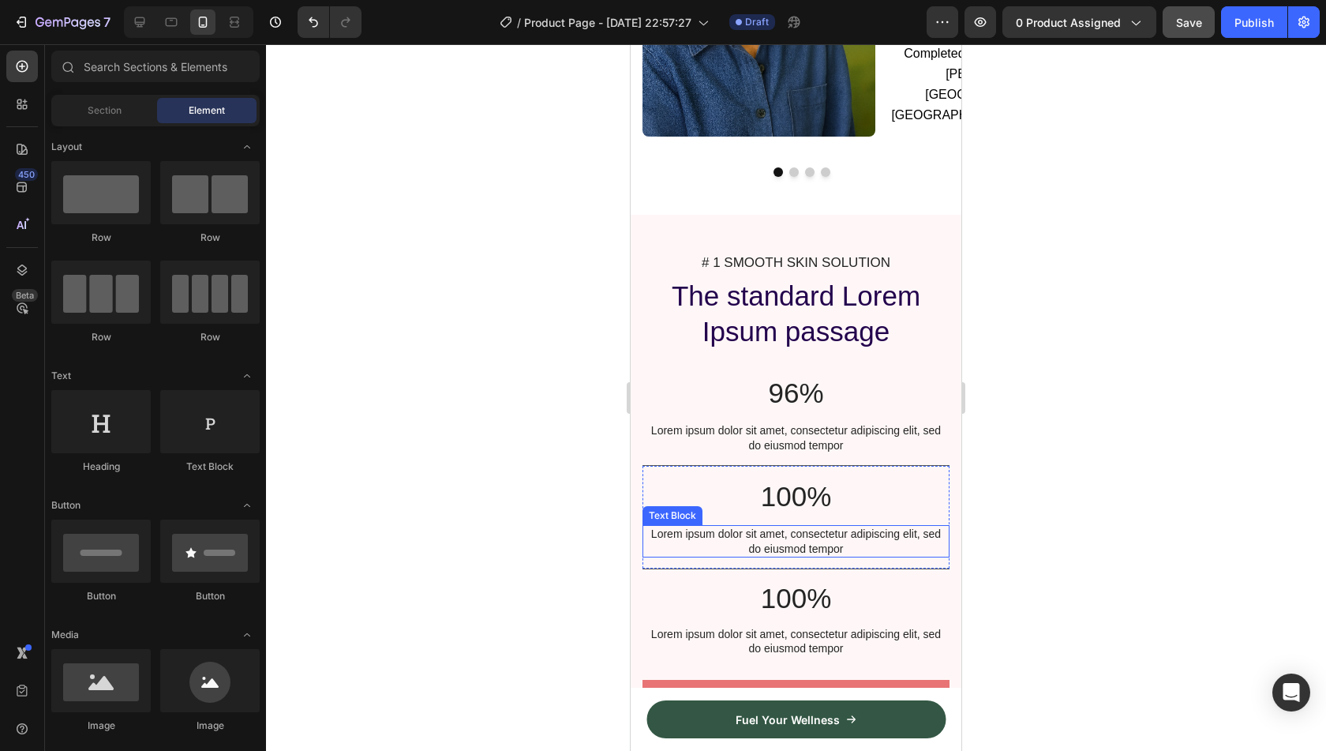
scroll to position [1463, 0]
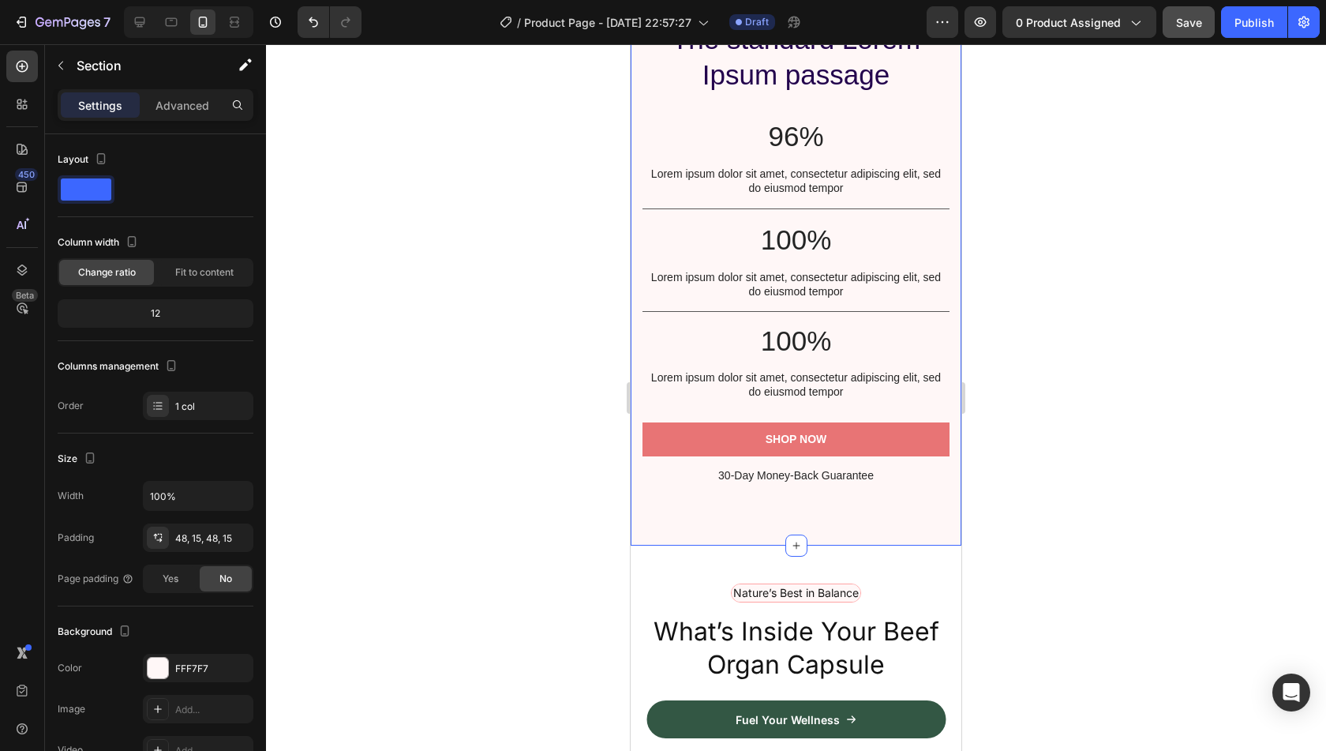
click at [878, 529] on div "# 1 SMOOTH SKIN SOLUTION Text Block The standard Lorem Ipsum passage Heading 96…" at bounding box center [796, 251] width 331 height 587
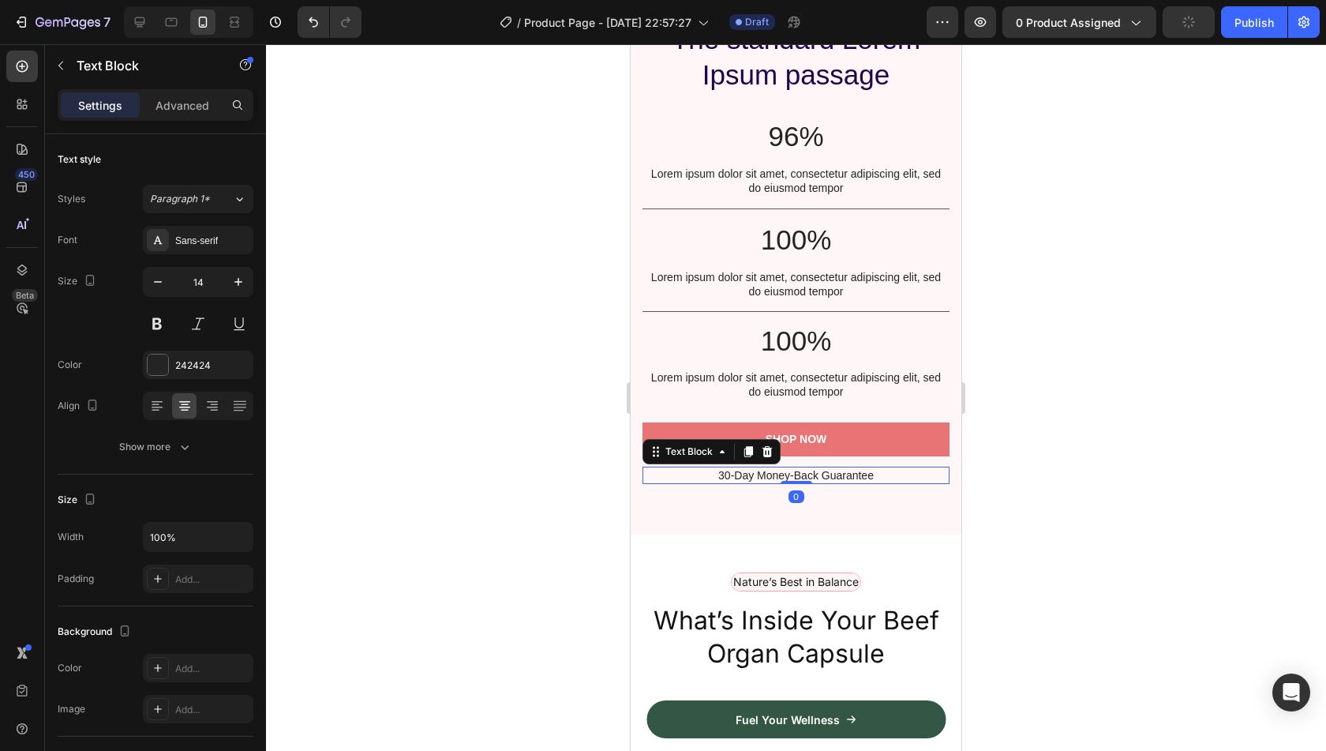
drag, startPoint x: 796, startPoint y: 493, endPoint x: 800, endPoint y: 473, distance: 21.1
click at [800, 473] on div "30-Day Money-Back Guarantee Text Block 0" at bounding box center [795, 474] width 307 height 17
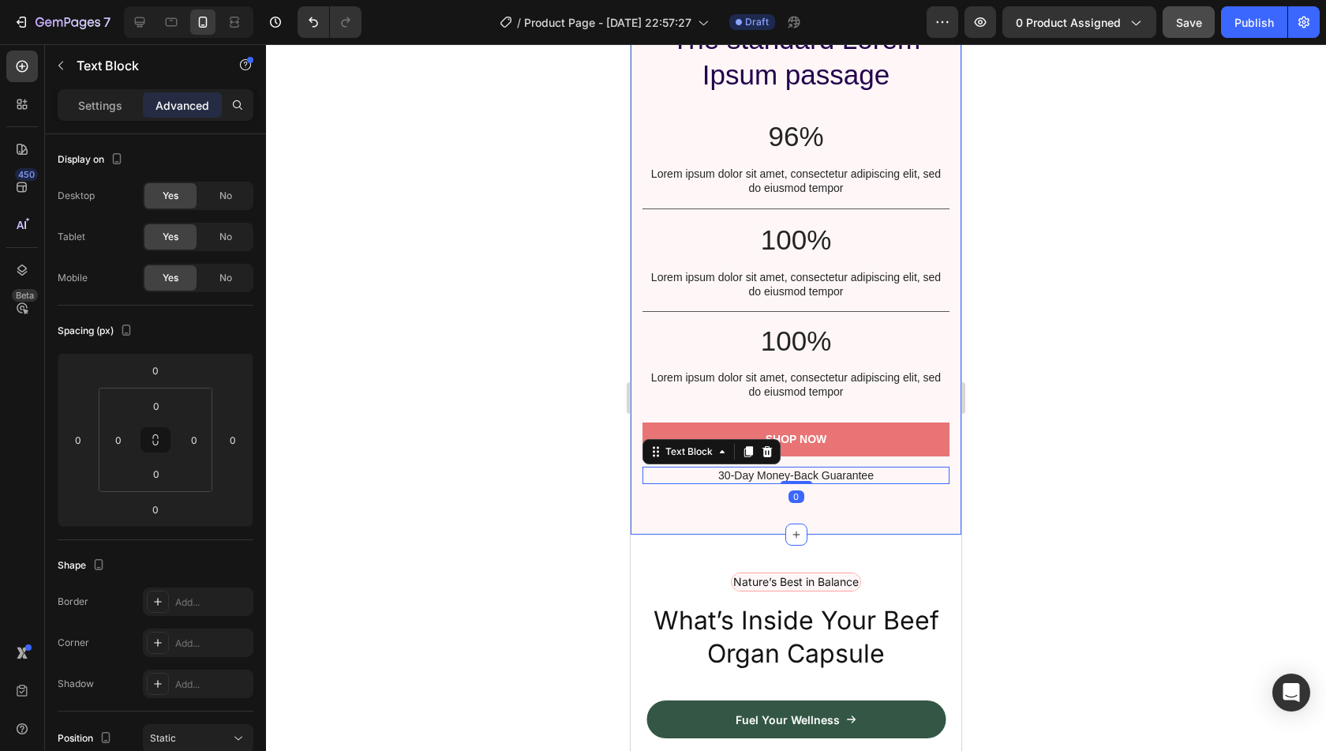
scroll to position [1436, 0]
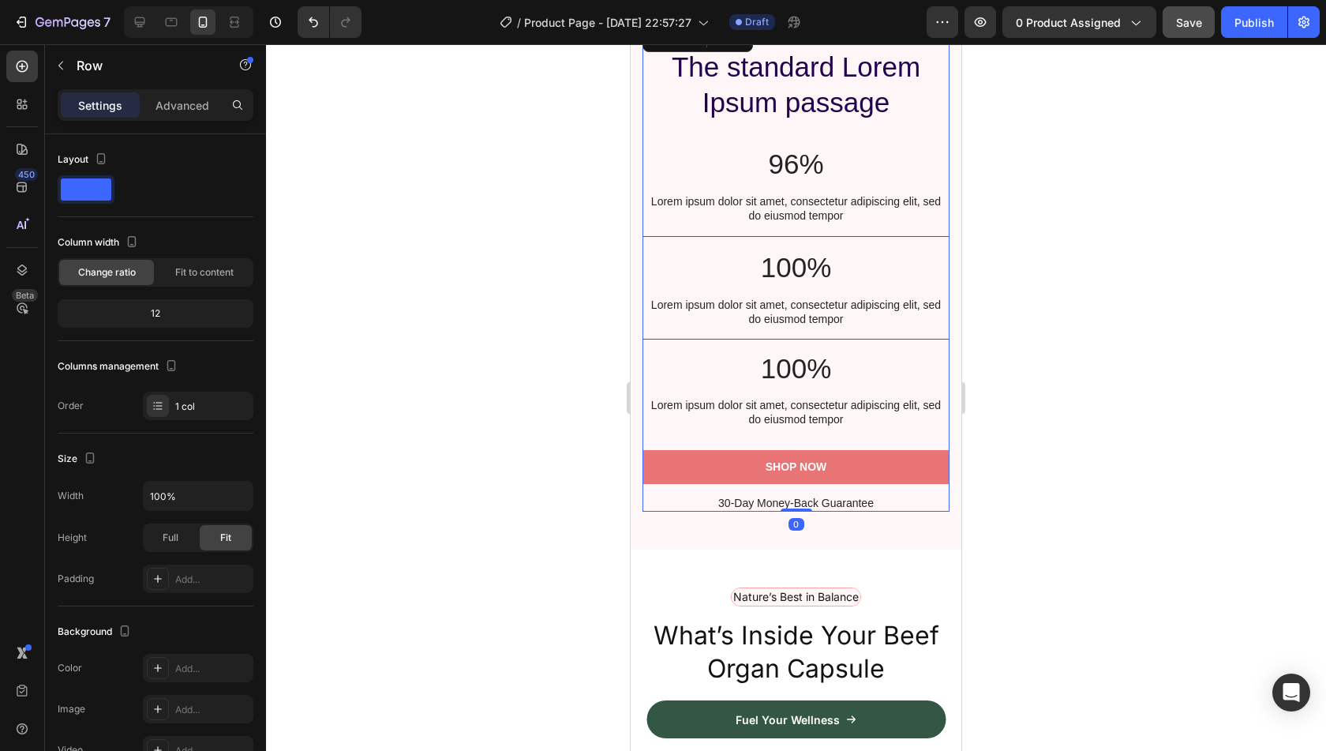
drag, startPoint x: 796, startPoint y: 523, endPoint x: 800, endPoint y: 500, distance: 23.2
click at [800, 500] on div "# 1 SMOOTH SKIN SOLUTION Text Block The standard Lorem Ipsum passage Heading 96…" at bounding box center [795, 268] width 307 height 488
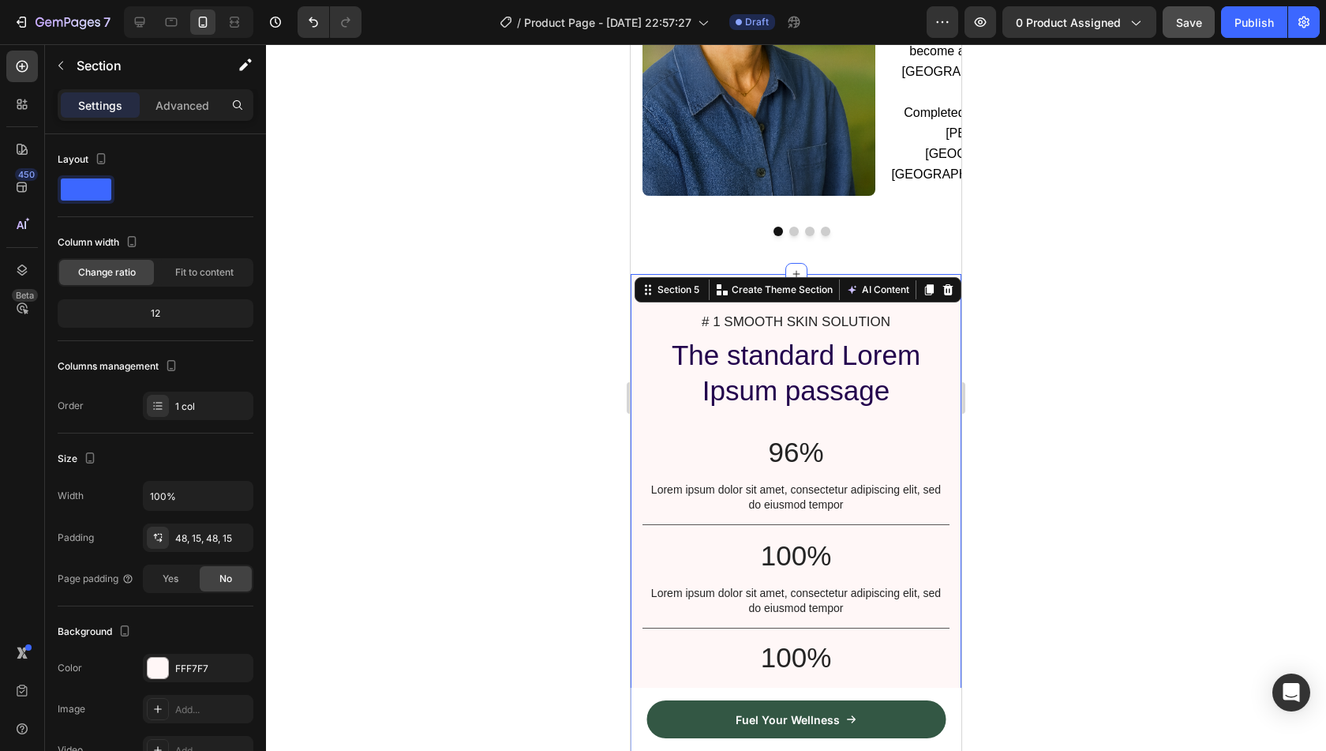
scroll to position [1164, 0]
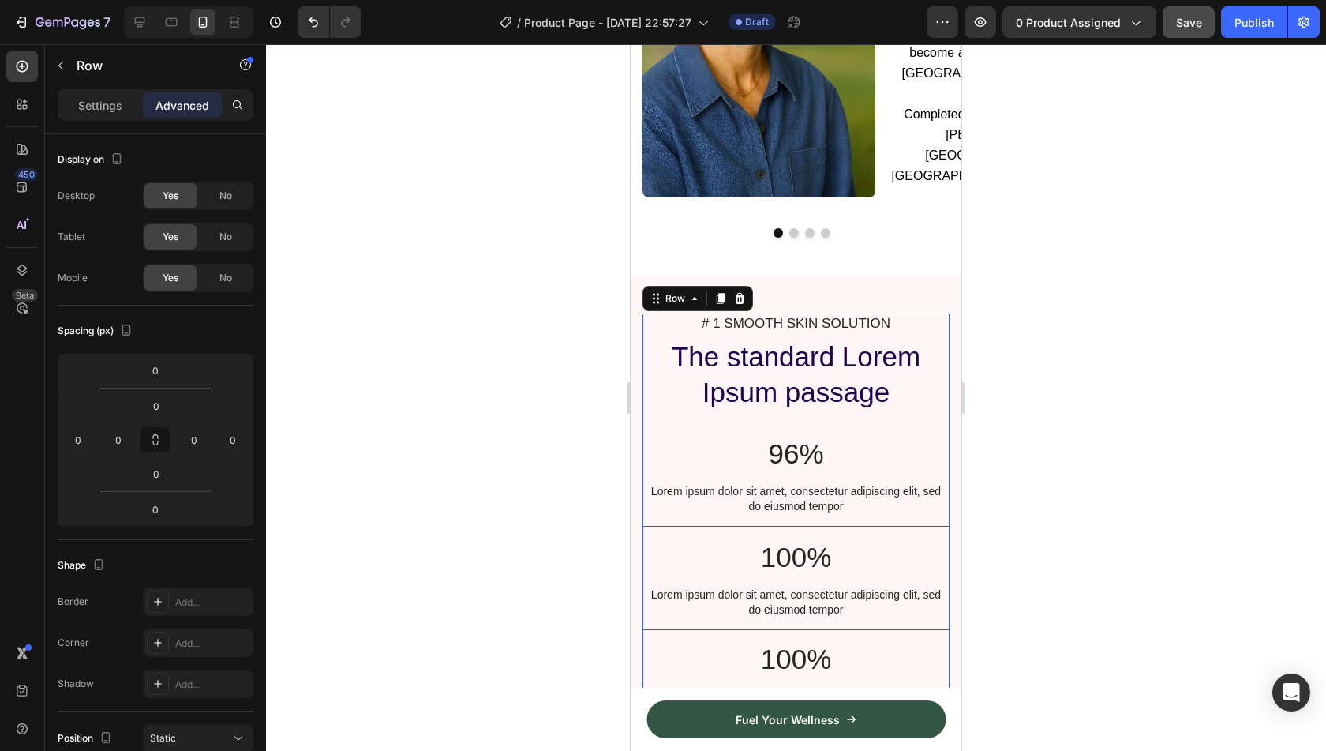
click at [935, 317] on div "# 1 SMOOTH SKIN SOLUTION Text Block The standard Lorem Ipsum passage Heading 96…" at bounding box center [795, 557] width 307 height 488
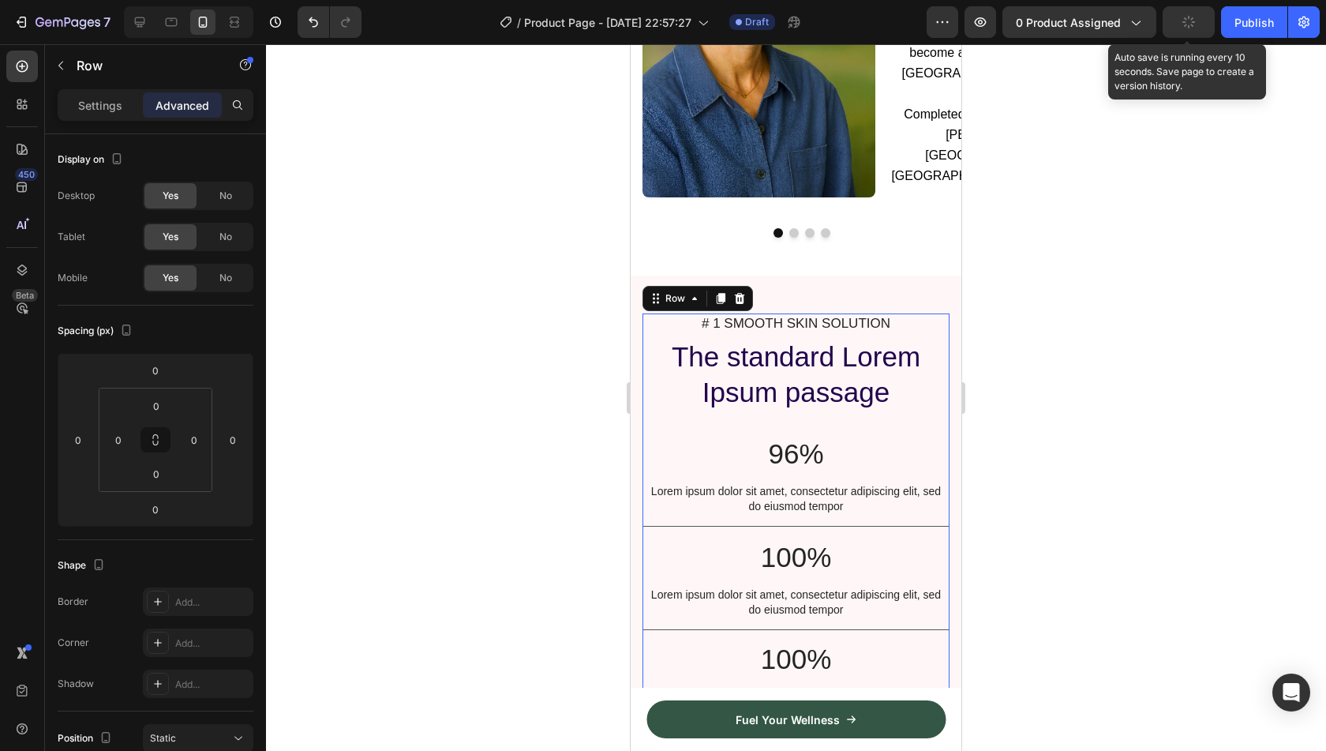
click at [1201, 22] on button "button" at bounding box center [1189, 22] width 52 height 32
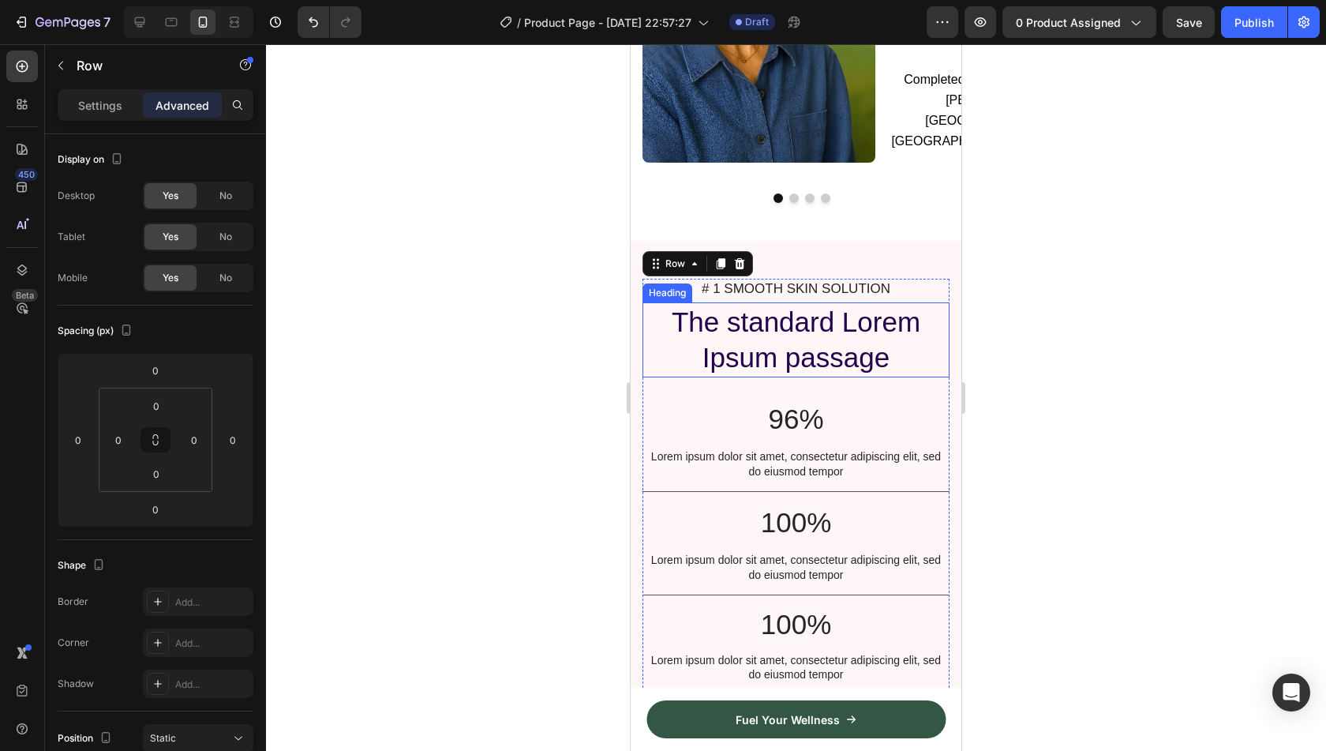
scroll to position [1173, 0]
